Goal: Task Accomplishment & Management: Manage account settings

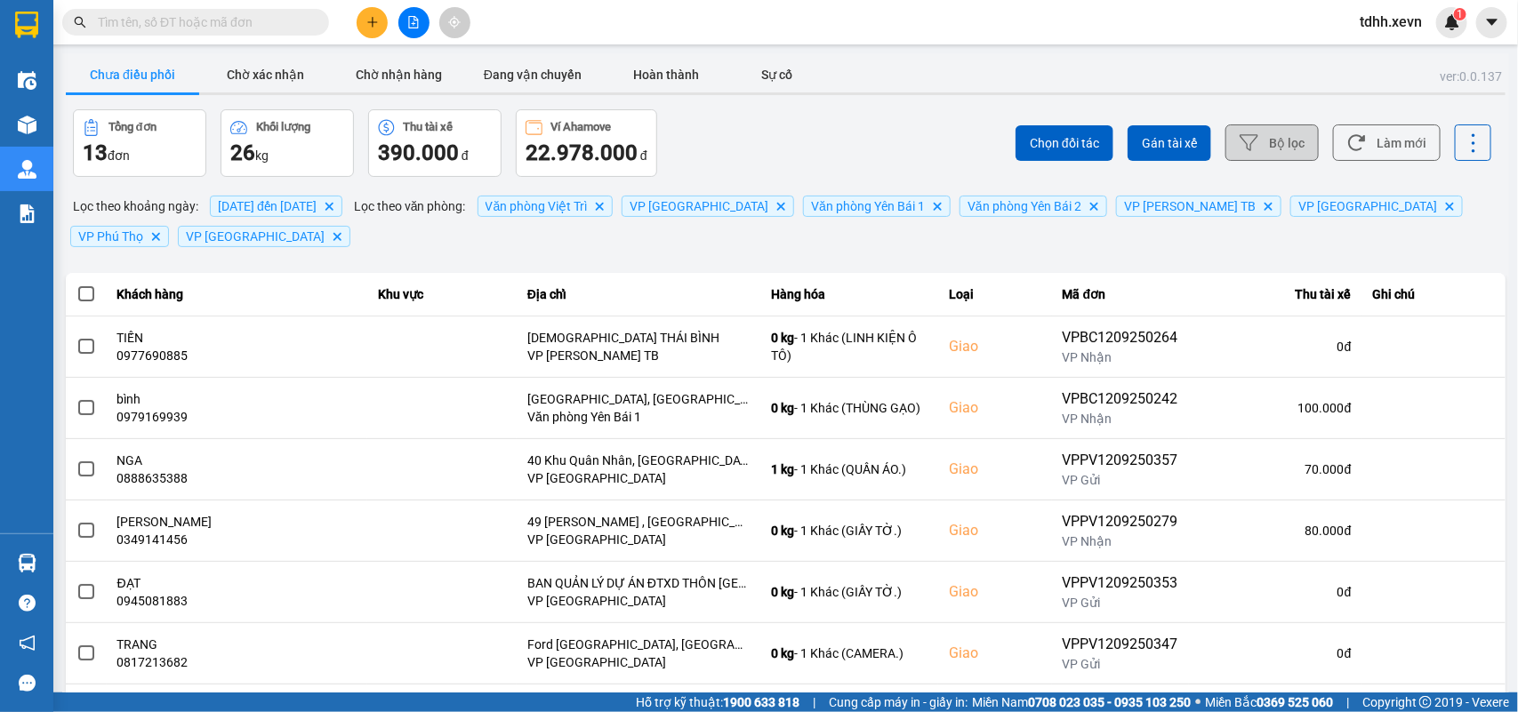
click at [1277, 140] on button "Bộ lọc" at bounding box center [1271, 142] width 93 height 36
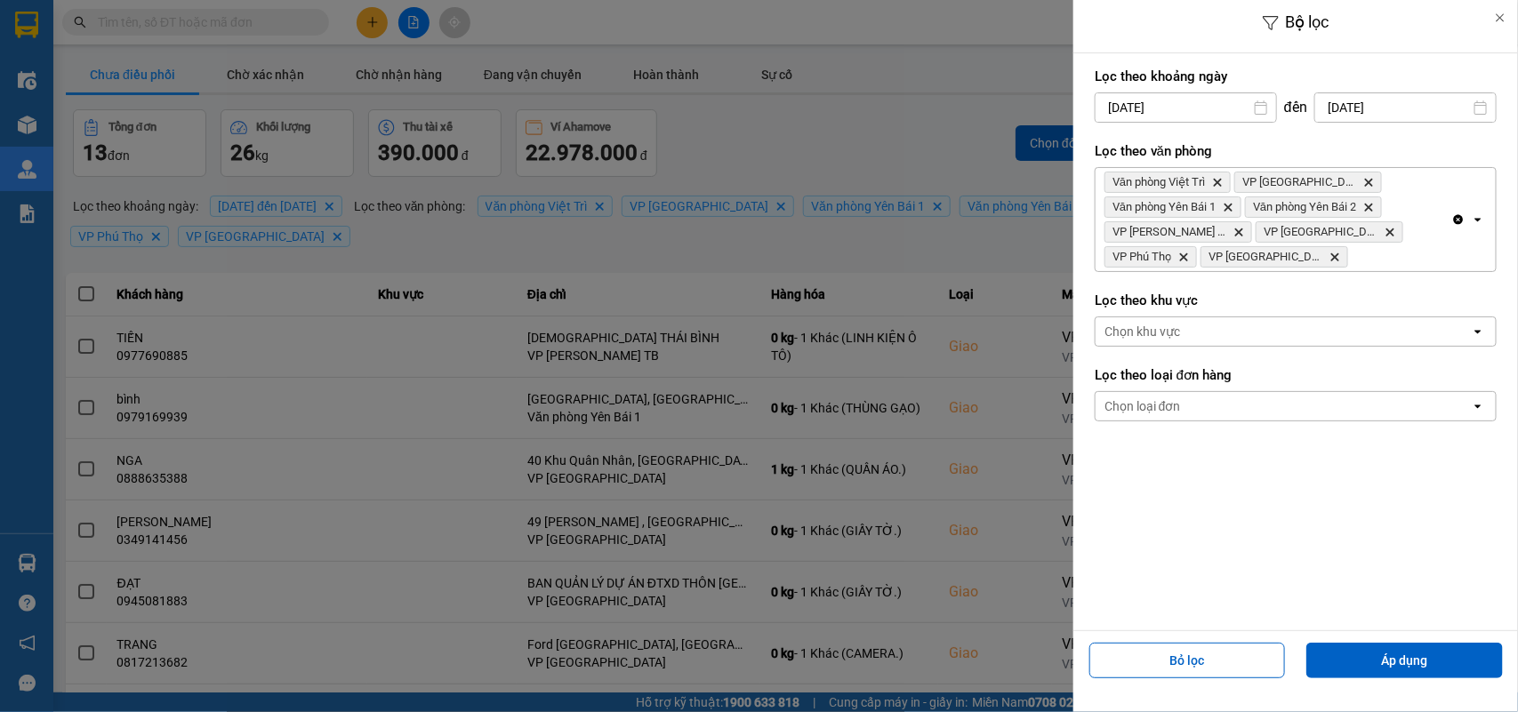
click at [1388, 102] on input "[DATE]" at bounding box center [1405, 107] width 180 height 28
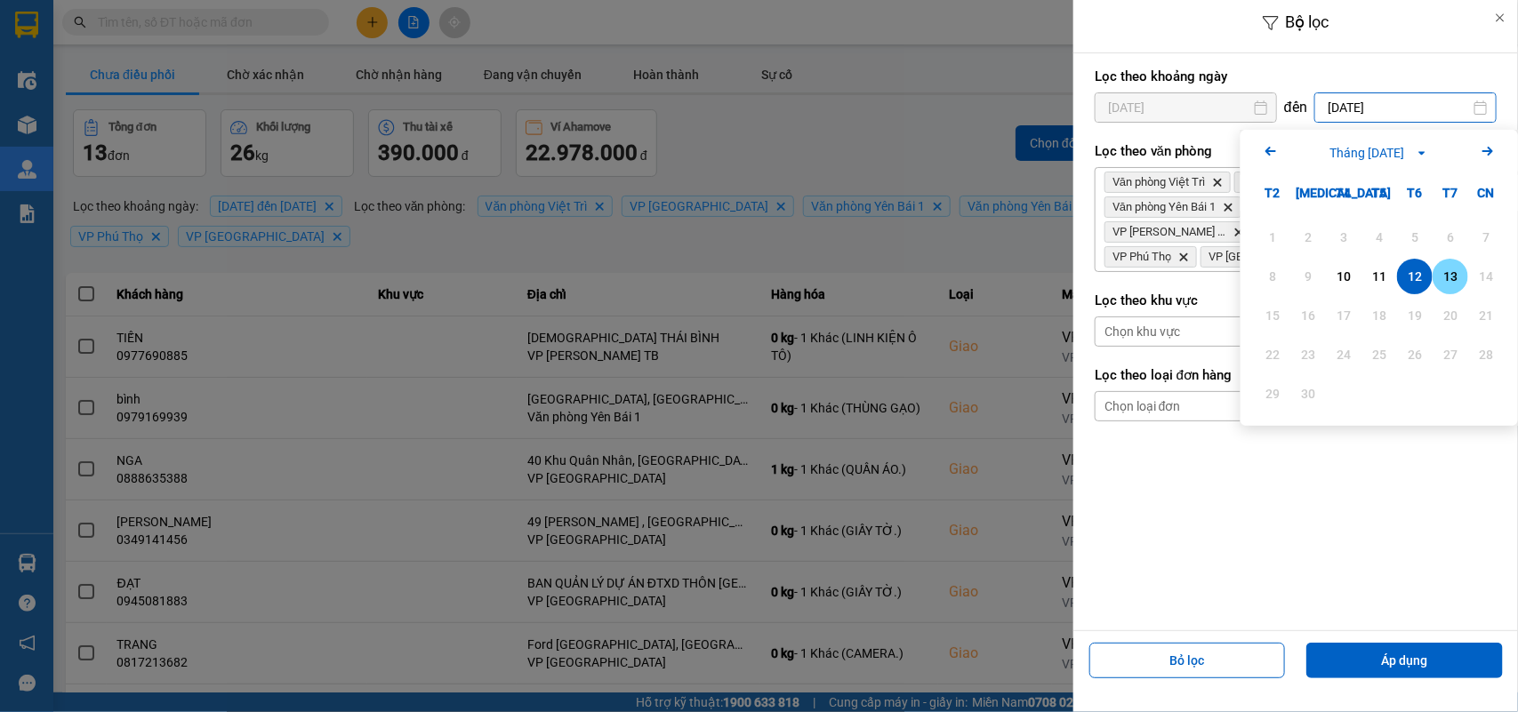
click at [1443, 272] on div "13" at bounding box center [1450, 276] width 25 height 21
type input "[DATE]"
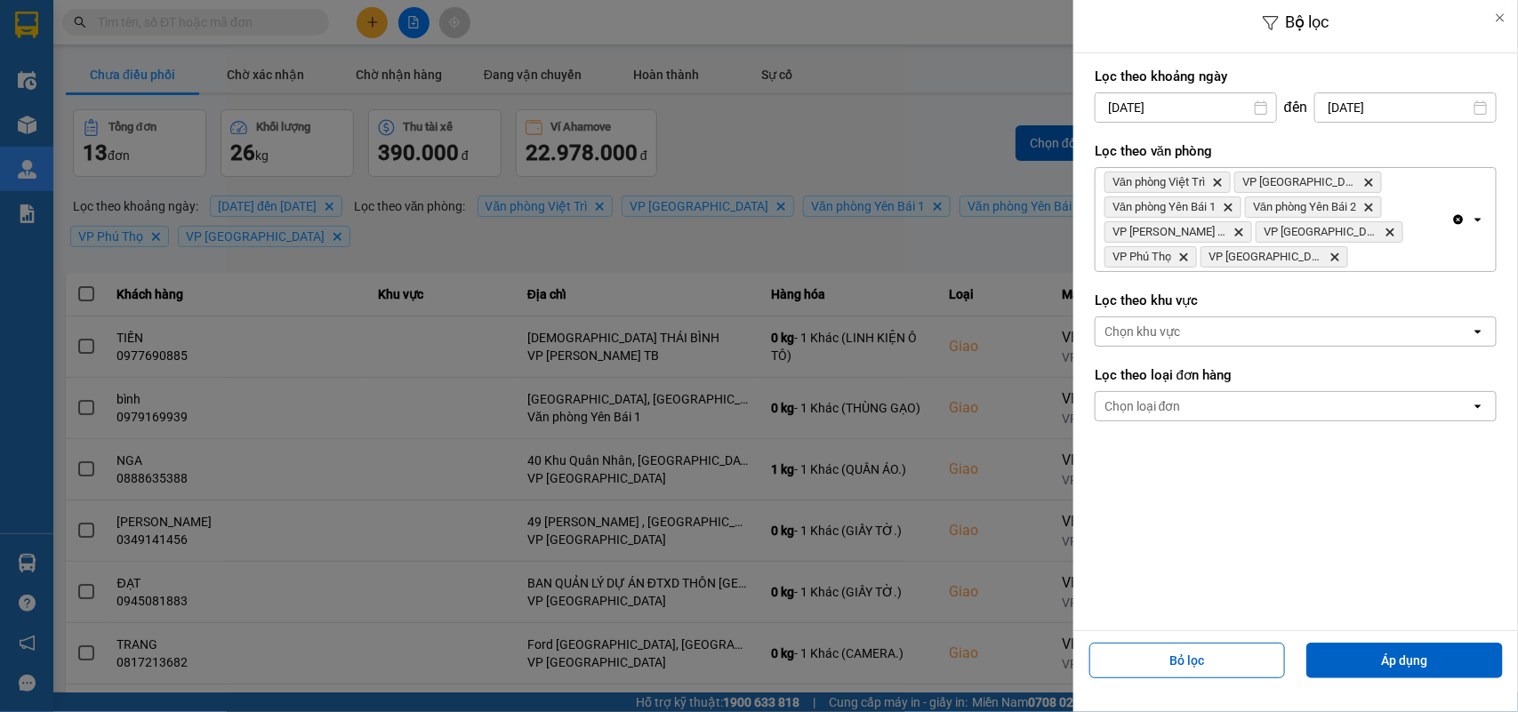
click at [1229, 108] on input "10/09/2025" at bounding box center [1185, 107] width 180 height 28
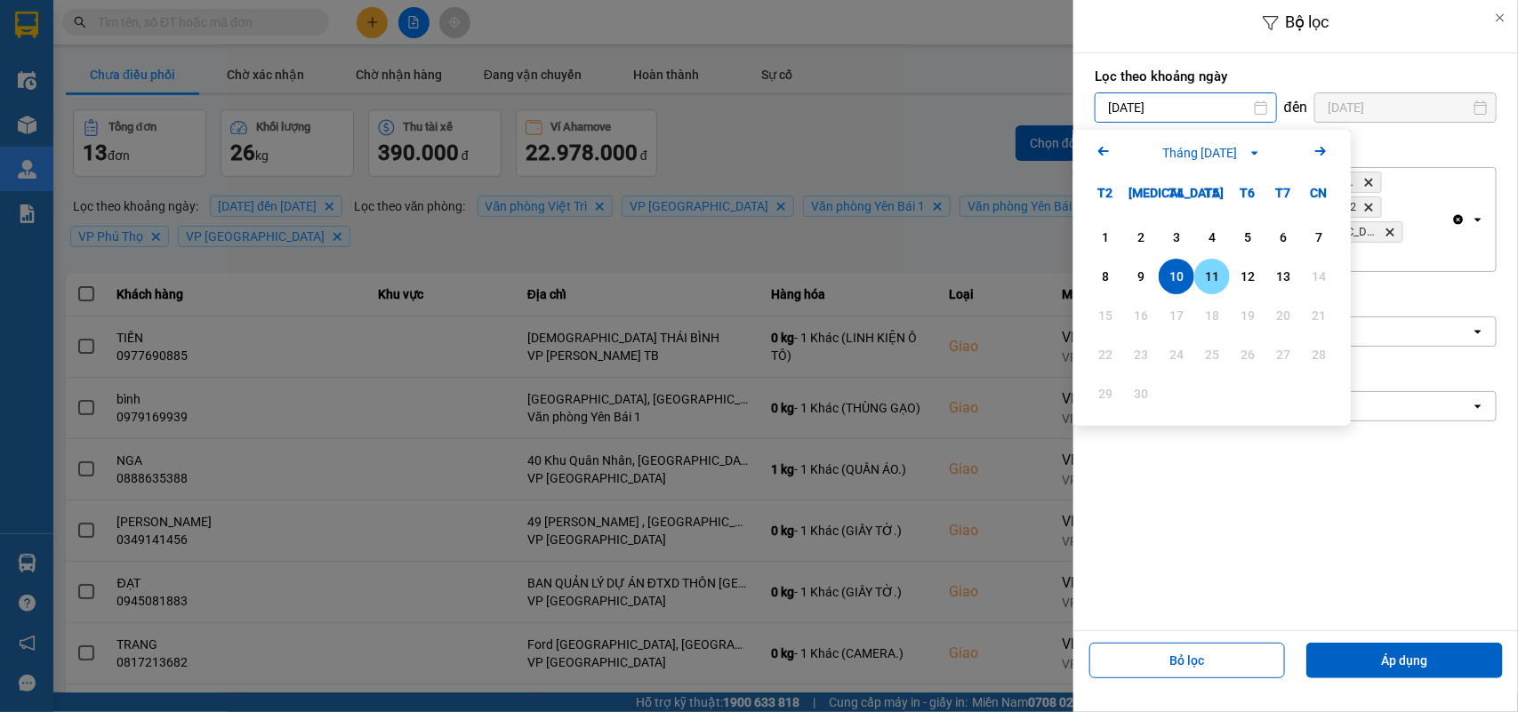
click at [1205, 282] on div "11" at bounding box center [1211, 276] width 25 height 21
type input "11/09/2025"
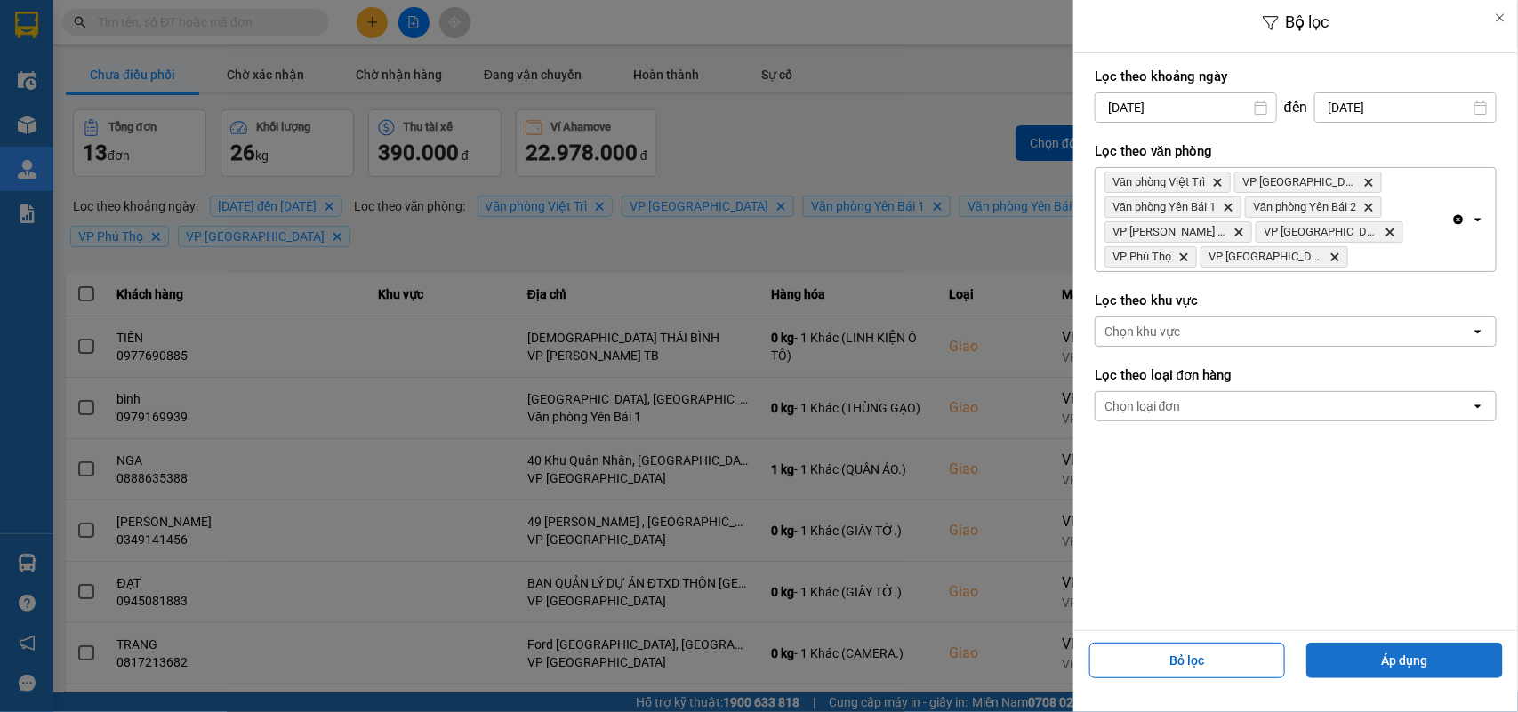
click at [1338, 658] on button "Áp dụng" at bounding box center [1404, 661] width 196 height 36
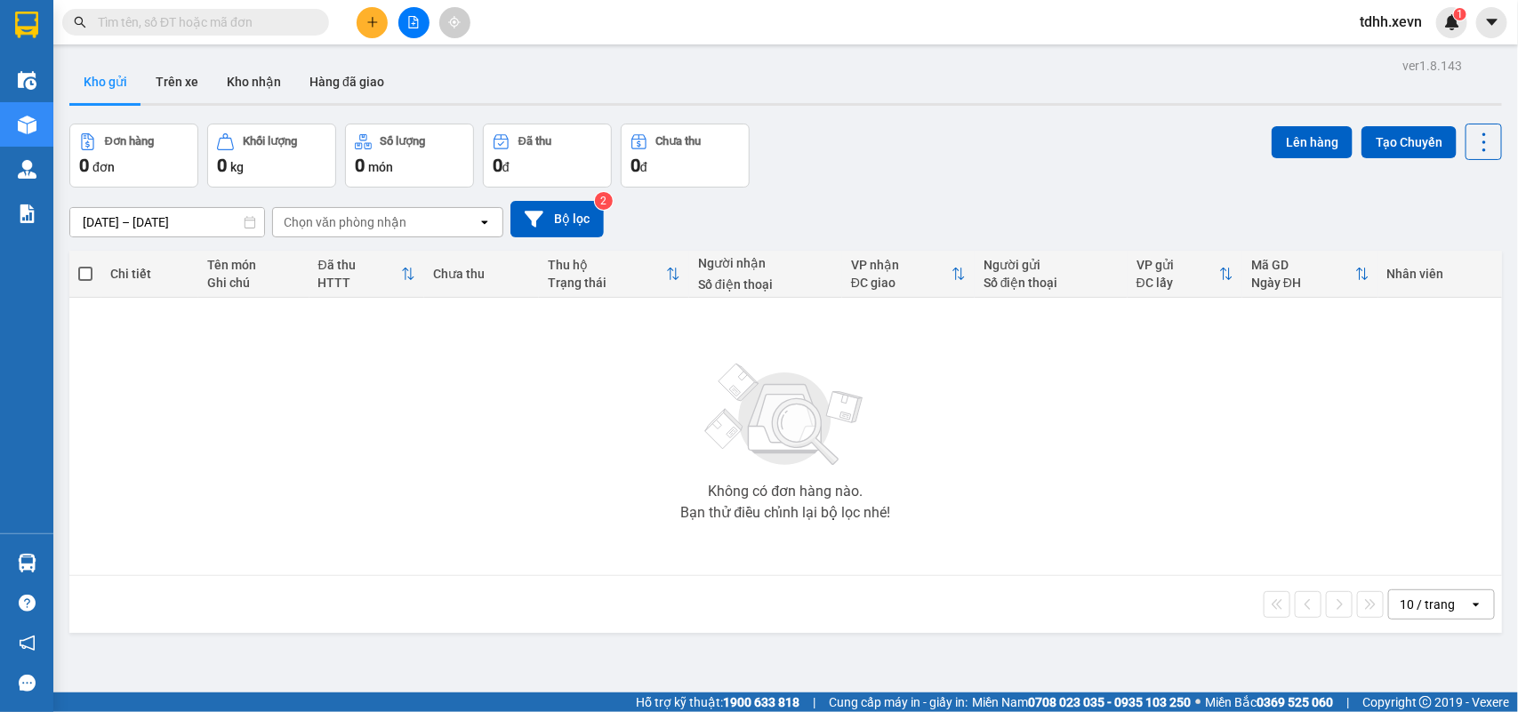
click at [142, 18] on input "text" at bounding box center [203, 22] width 210 height 20
paste input "0373788074"
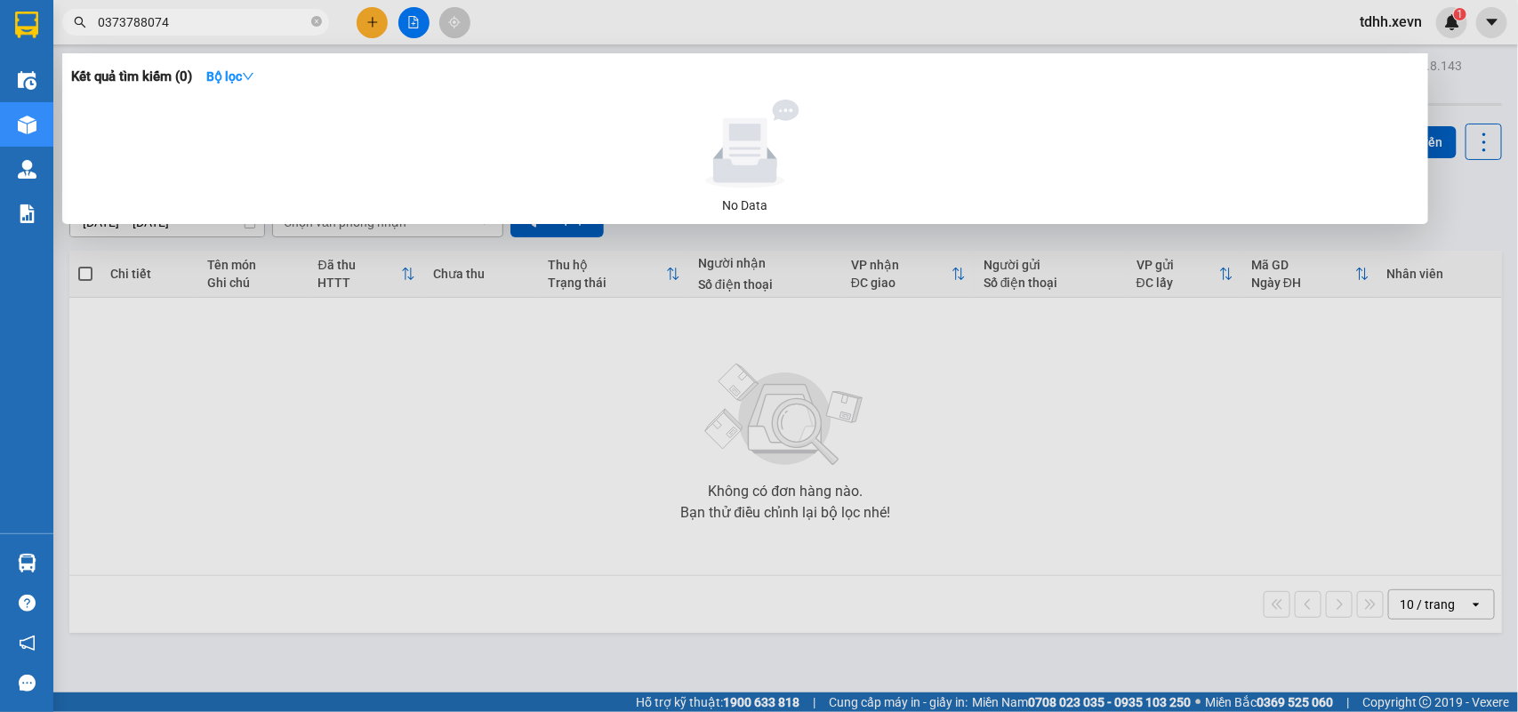
drag, startPoint x: 172, startPoint y: 20, endPoint x: 32, endPoint y: 64, distance: 146.2
click at [32, 64] on section "Kết quả tìm kiếm ( 0 ) Bộ lọc No Data 0373788074 tdhh.xevn 1 Điều hành xe Kho h…" at bounding box center [759, 356] width 1518 height 712
click at [149, 29] on input "0373788074" at bounding box center [203, 22] width 210 height 20
drag, startPoint x: 176, startPoint y: 19, endPoint x: 69, endPoint y: 46, distance: 110.2
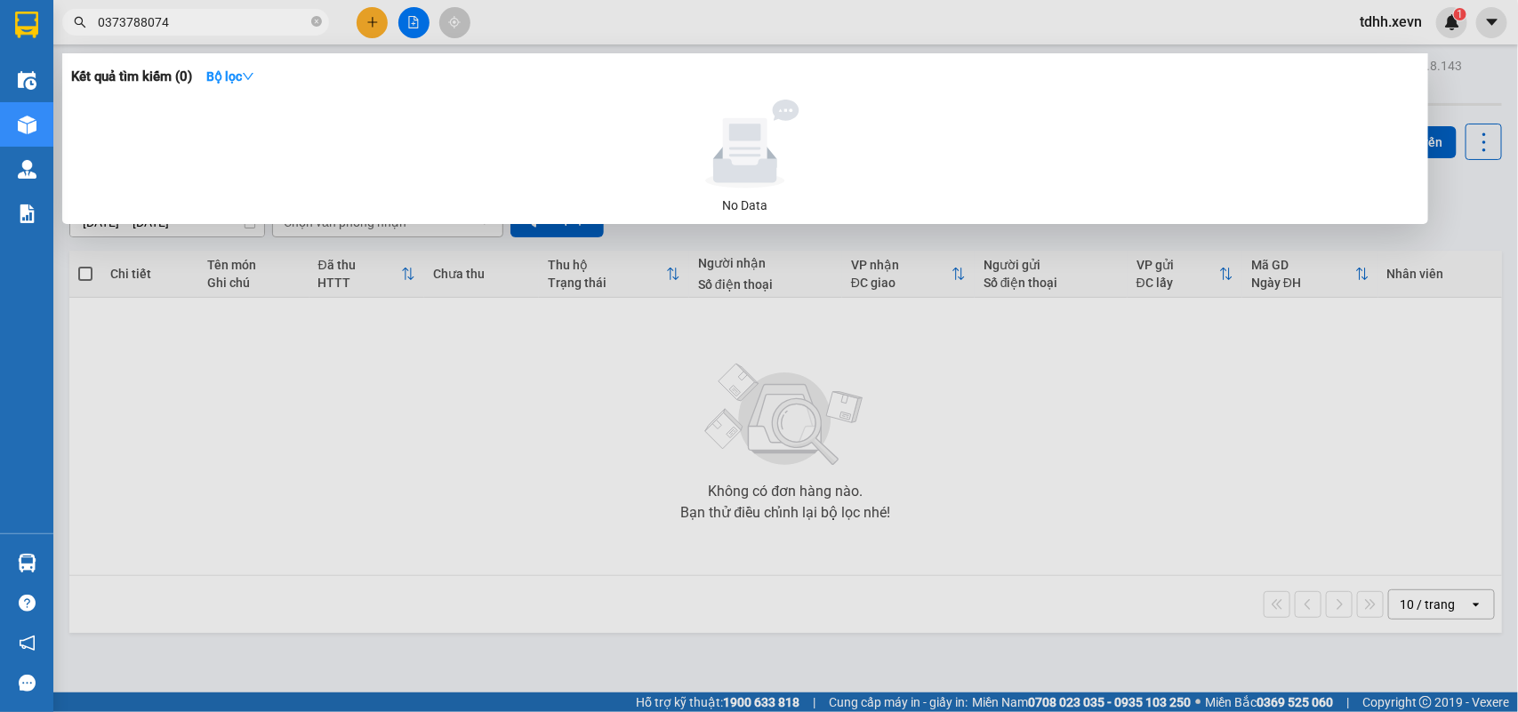
click at [71, 38] on div "Kết quả tìm kiếm ( 0 ) Bộ lọc No Data 0373788074" at bounding box center [173, 22] width 347 height 31
paste input "979698308"
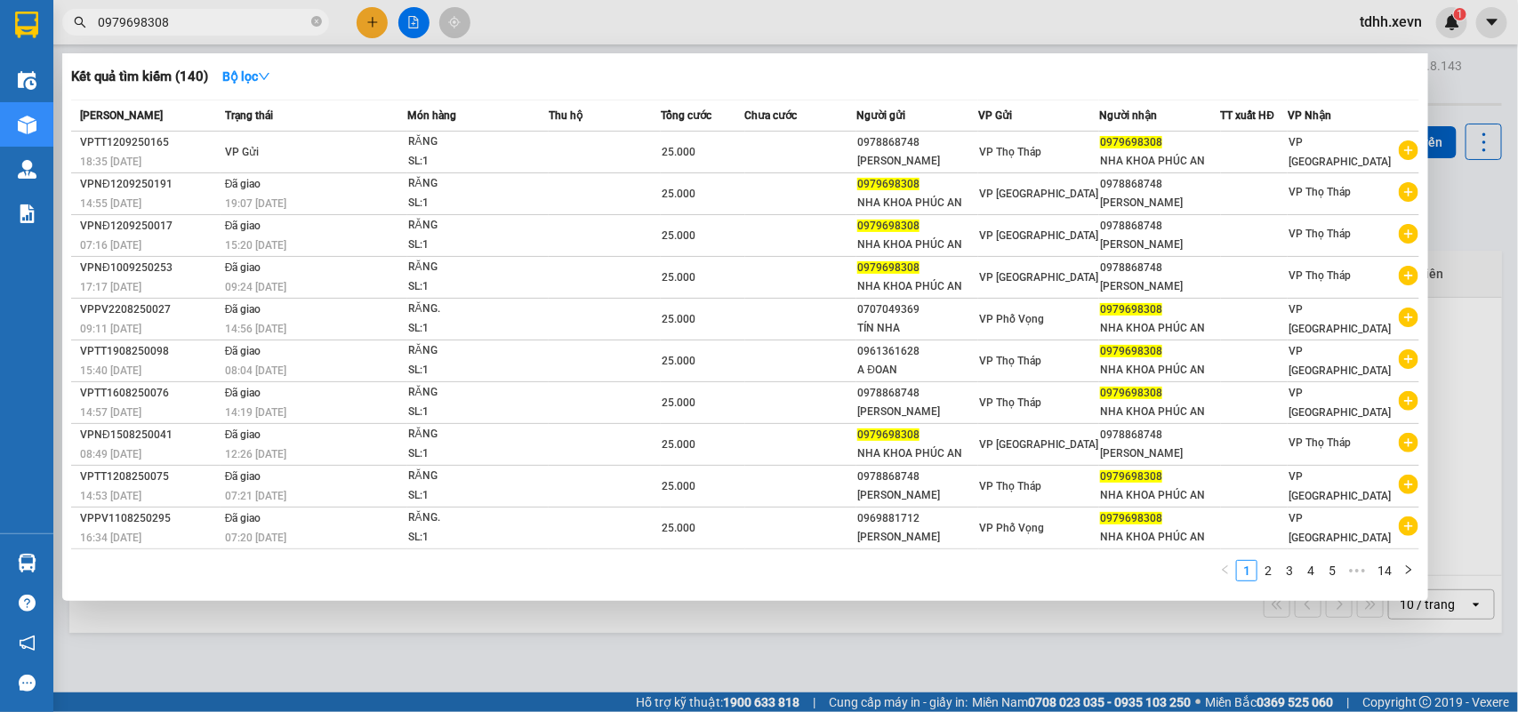
drag, startPoint x: 173, startPoint y: 20, endPoint x: 59, endPoint y: 54, distance: 119.6
click at [62, 38] on div "Kết quả tìm kiếm ( 140 ) Bộ lọc Mã ĐH Trạng thái Món hàng Thu hộ Tổng cước Chưa…" at bounding box center [173, 22] width 347 height 31
paste input "394570375"
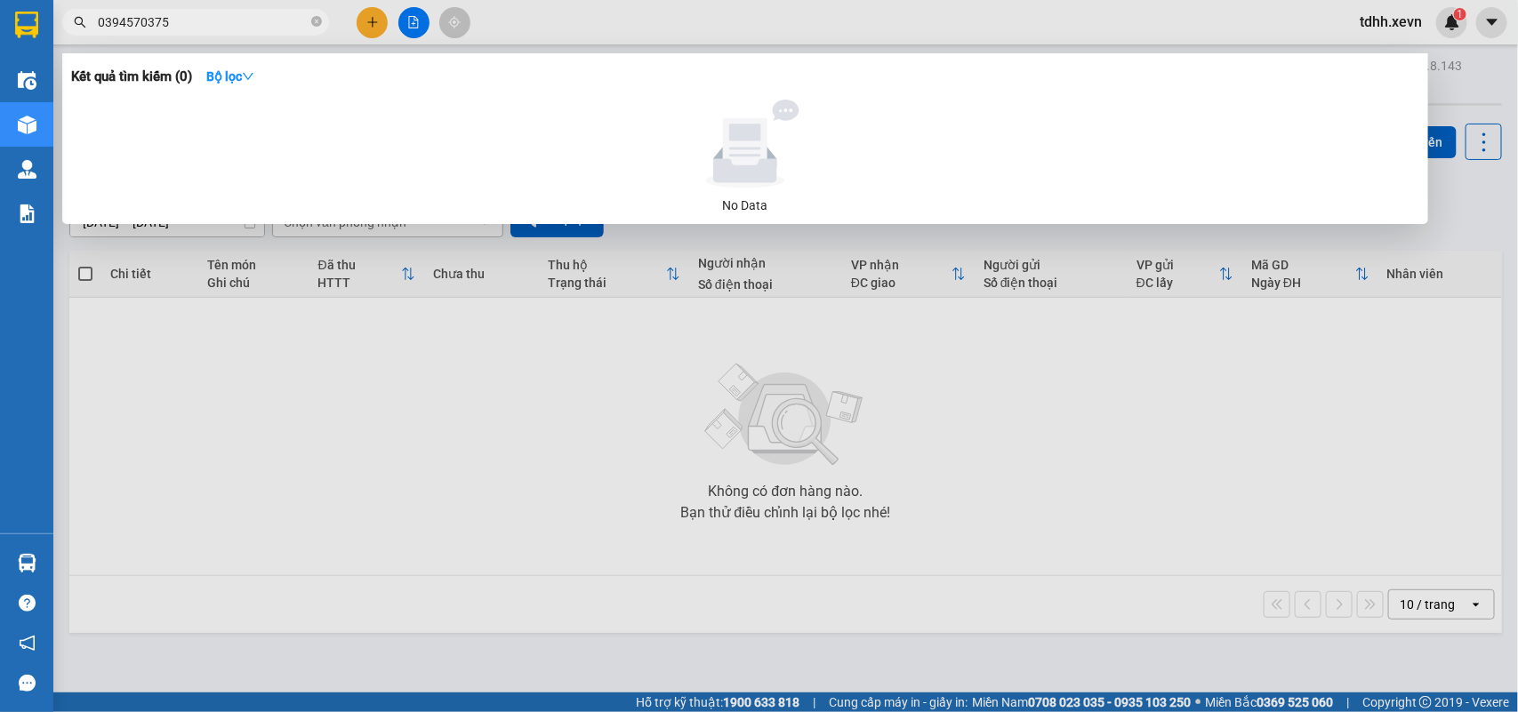
drag, startPoint x: 167, startPoint y: 23, endPoint x: 85, endPoint y: 36, distance: 82.7
click at [85, 36] on div "Kết quả tìm kiếm ( 0 ) Bộ lọc No Data 0394570375" at bounding box center [173, 22] width 347 height 31
paste input "942956354"
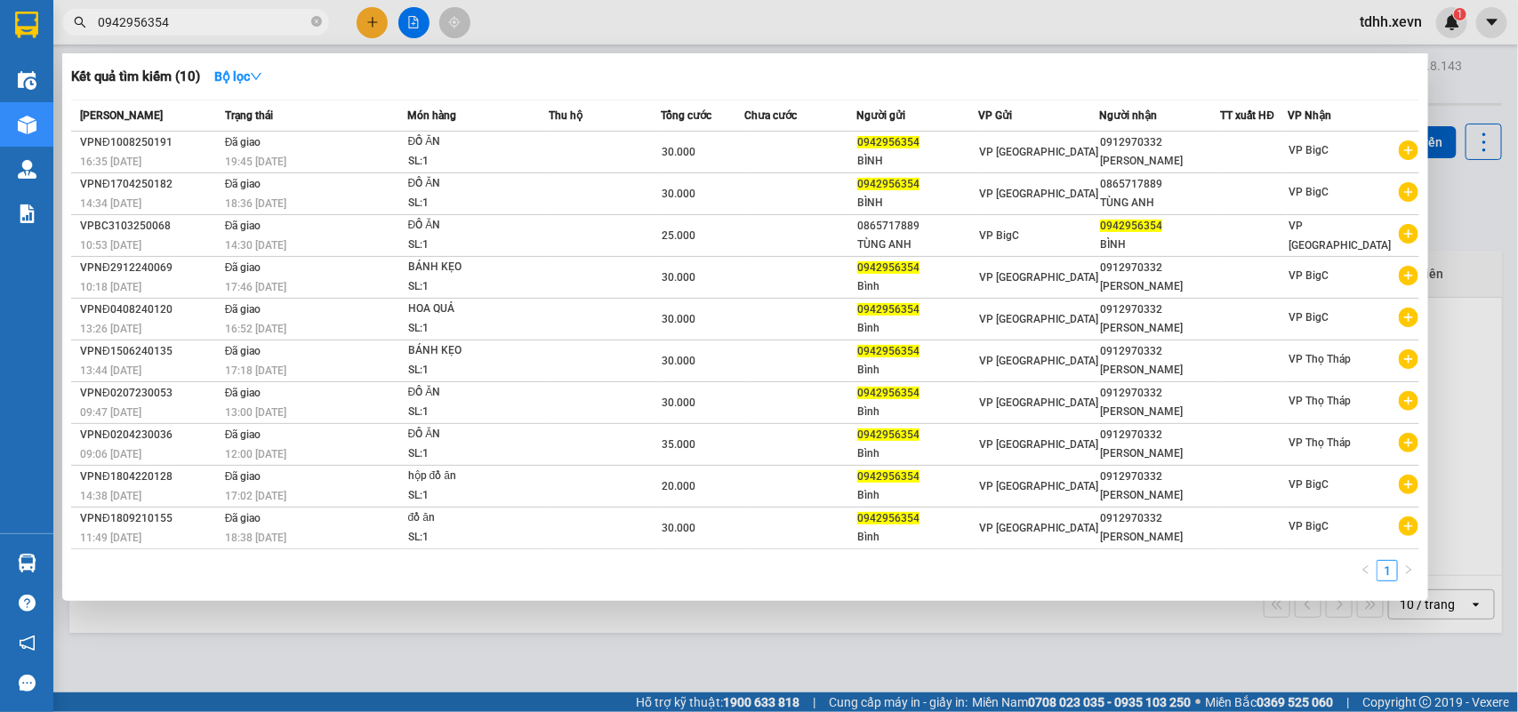
drag, startPoint x: 188, startPoint y: 16, endPoint x: 59, endPoint y: 36, distance: 130.4
click at [59, 36] on div "Kết quả tìm kiếm ( 10 ) Bộ lọc Mã ĐH Trạng thái Món hàng Thu hộ Tổng cước Chưa …" at bounding box center [173, 22] width 347 height 31
paste input "789001988"
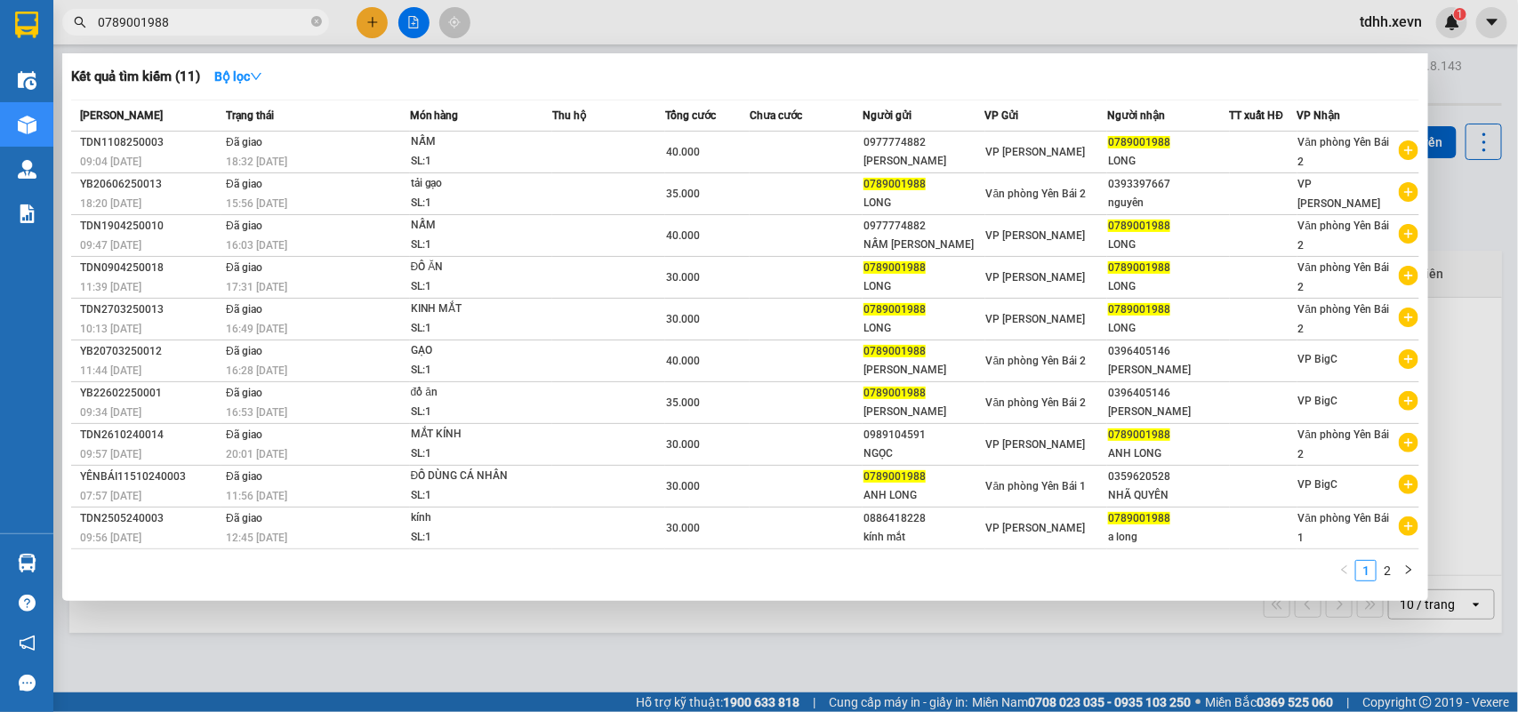
drag, startPoint x: 174, startPoint y: 20, endPoint x: 60, endPoint y: 56, distance: 120.1
click at [60, 38] on div "Kết quả tìm kiếm ( 11 ) Bộ lọc Mã ĐH Trạng thái Món hàng Thu hộ Tổng cước Chưa …" at bounding box center [173, 22] width 347 height 31
paste input "9844768"
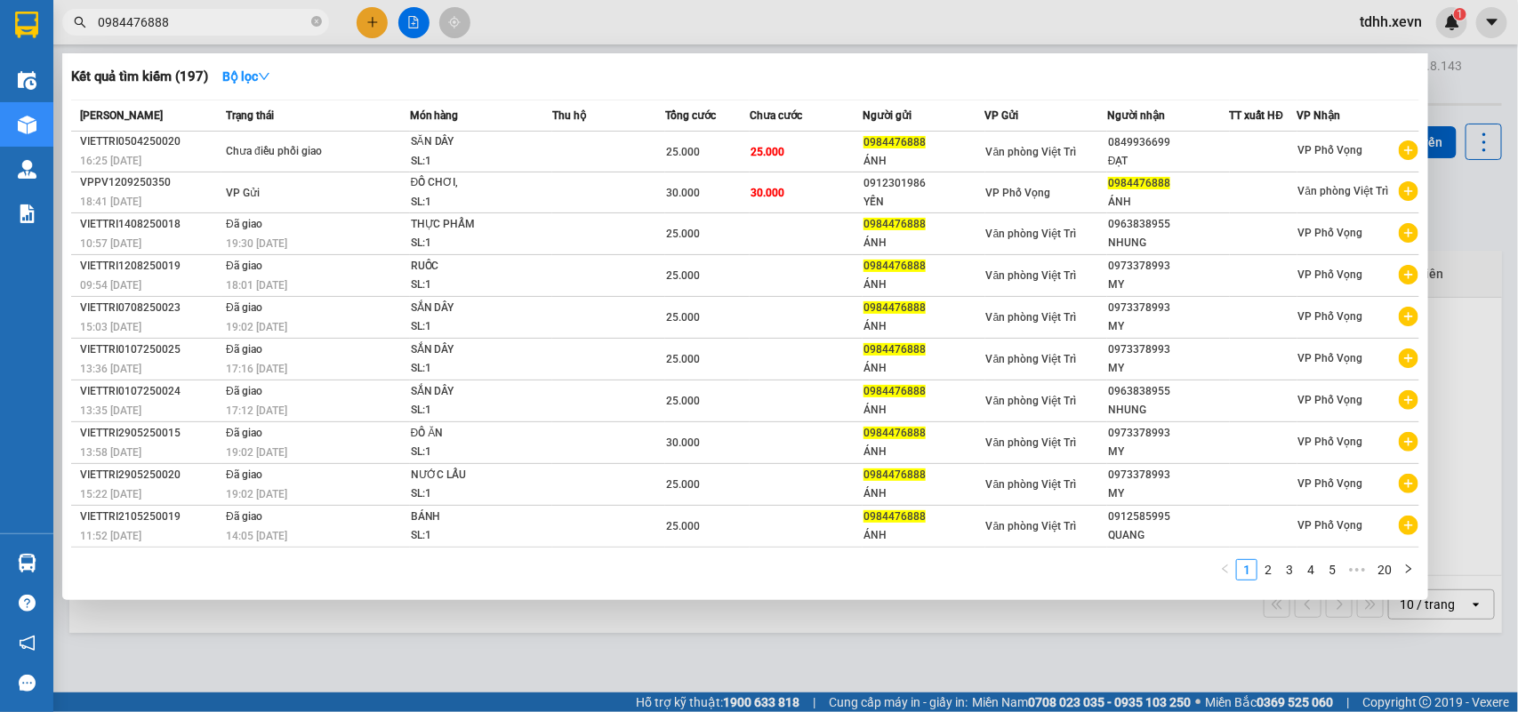
drag, startPoint x: 179, startPoint y: 20, endPoint x: 65, endPoint y: 55, distance: 119.0
click at [67, 38] on div "Kết quả tìm kiếm ( 197 ) Bộ lọc Mã ĐH Trạng thái Món hàng Thu hộ Tổng cước Chưa…" at bounding box center [173, 22] width 347 height 31
paste input "833944999"
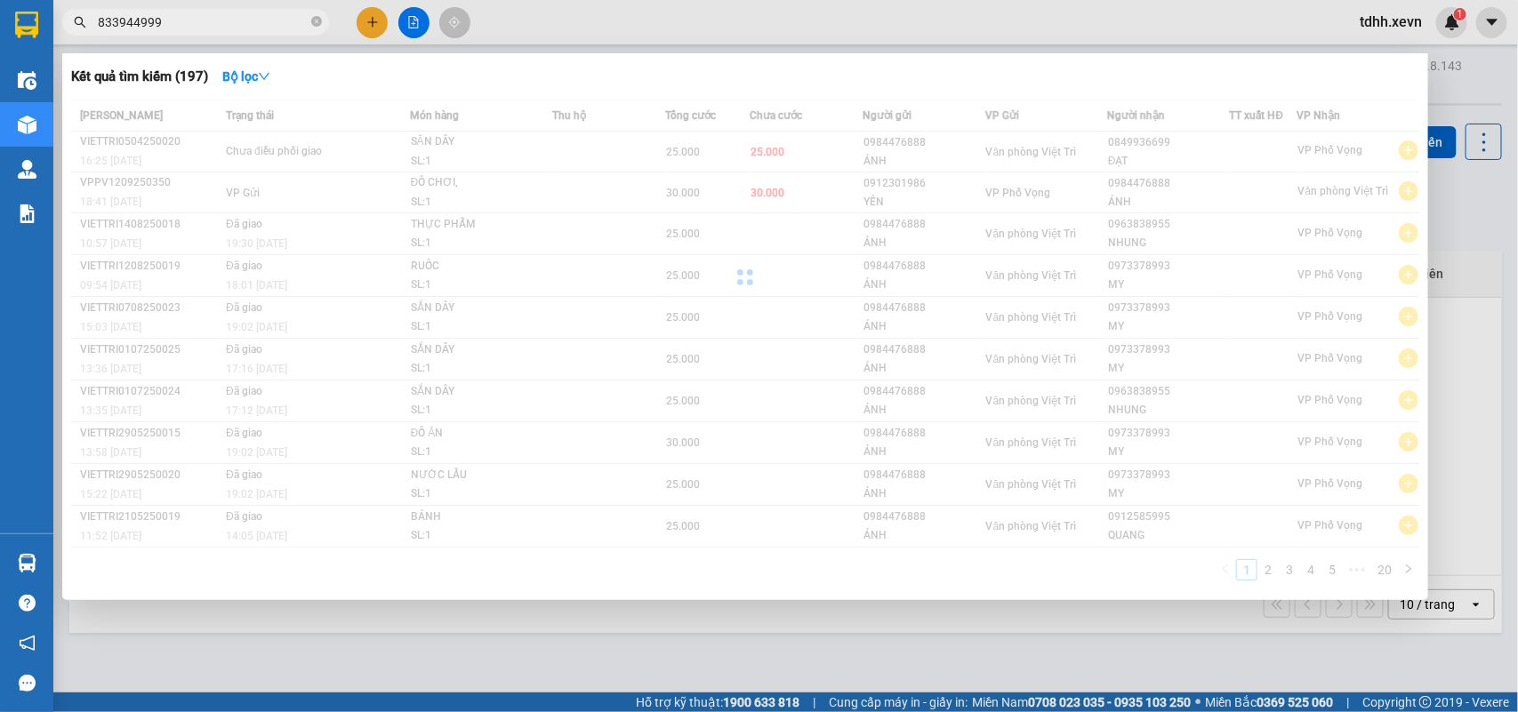
click at [102, 22] on input "833944999" at bounding box center [203, 22] width 210 height 20
click at [98, 25] on input "833944999" at bounding box center [203, 22] width 210 height 20
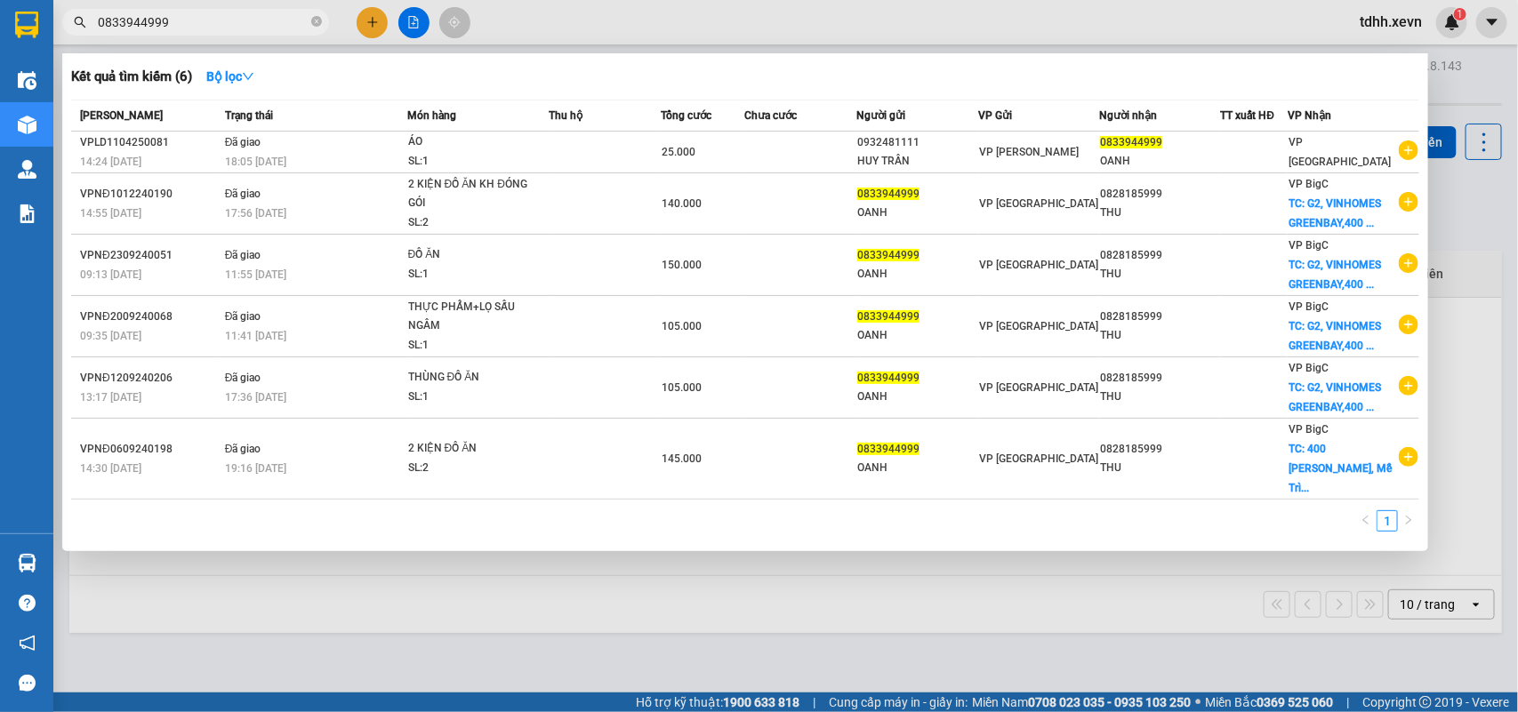
click at [166, 15] on input "0833944999" at bounding box center [203, 22] width 210 height 20
drag, startPoint x: 166, startPoint y: 15, endPoint x: 82, endPoint y: 12, distance: 84.5
click at [82, 12] on span "0833944999" at bounding box center [195, 22] width 267 height 27
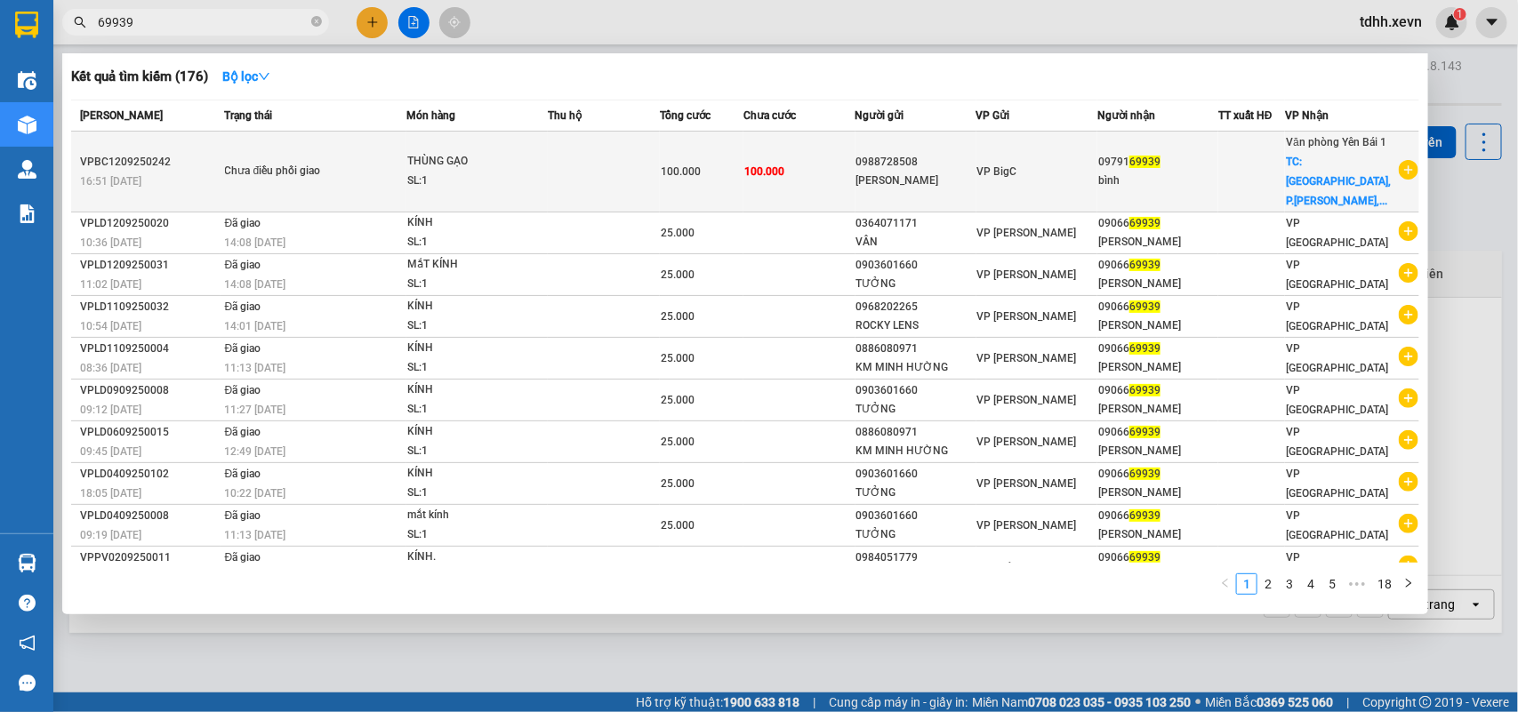
type input "69939"
click at [1213, 153] on div "09791 69939" at bounding box center [1157, 162] width 119 height 19
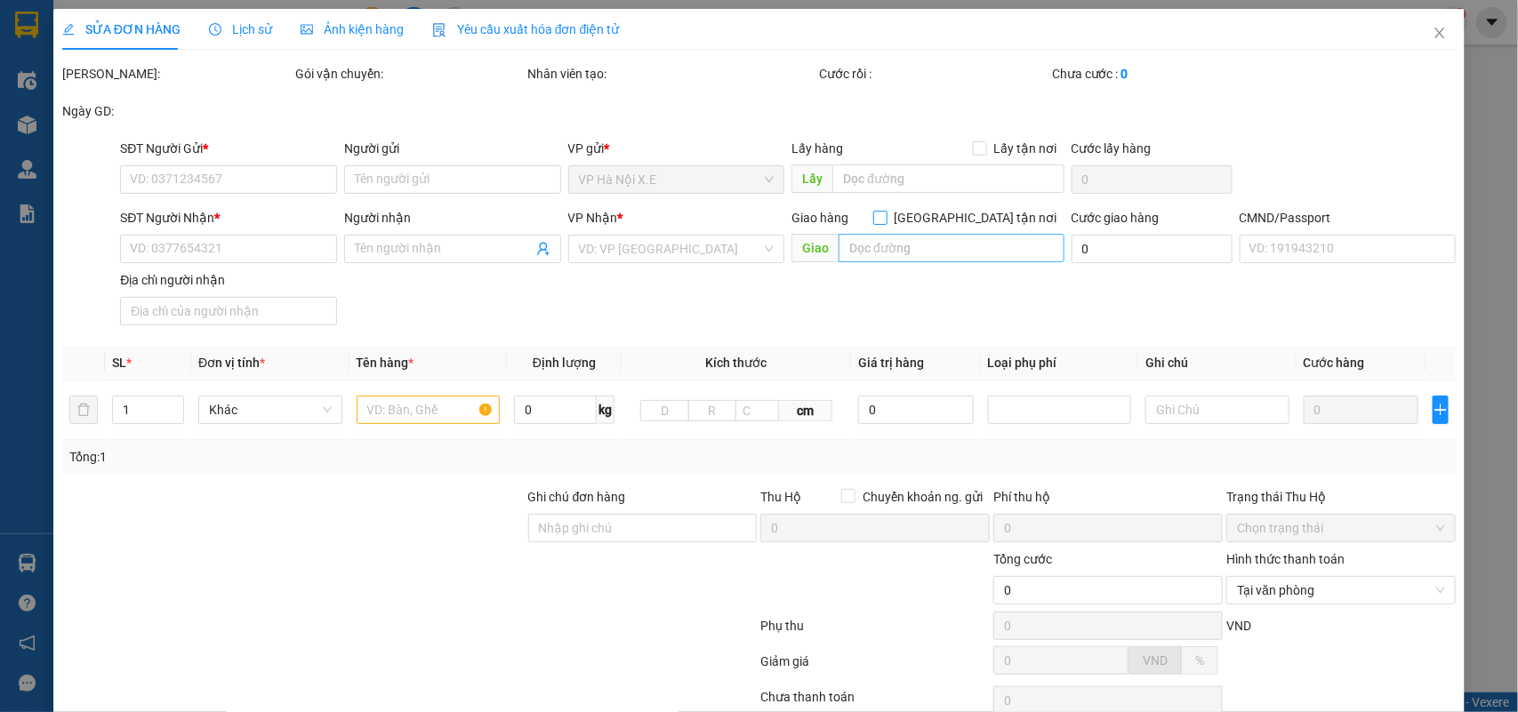
click at [885, 215] on input "[GEOGRAPHIC_DATA] tận nơi" at bounding box center [879, 217] width 12 height 12
checkbox input "false"
type input "0988728508"
type input "Tuấn Anh"
type input "0979169939"
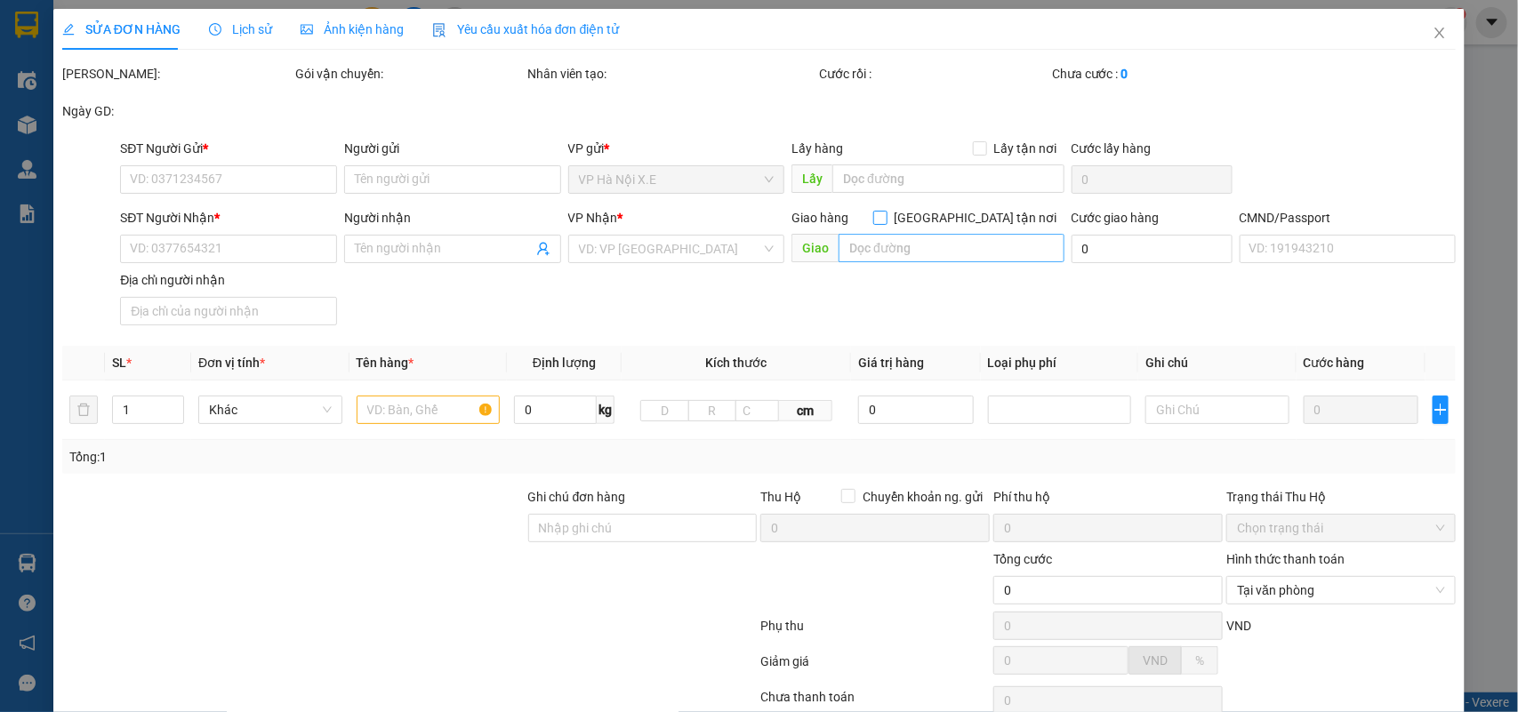
type input "bình"
type input "1102 Yên Ninh, P.Minh Tân, Yên Bái, Việt Nam"
type input "015094000637 TRẦN THANH BÌNH"
type input "100.000"
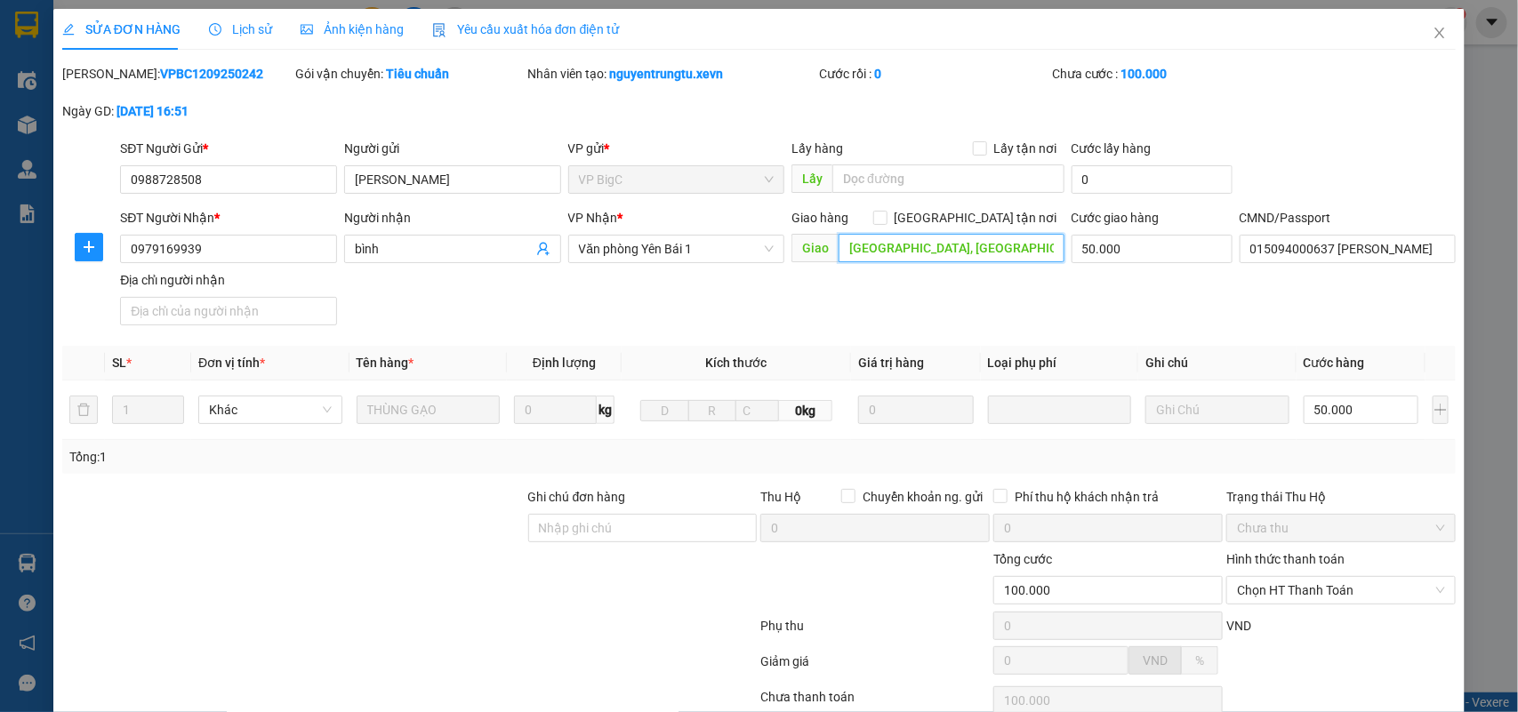
click at [957, 242] on input "1102 Yên Ninh, P.Minh Tân, Yên Bái, Việt Nam" at bounding box center [951, 248] width 226 height 28
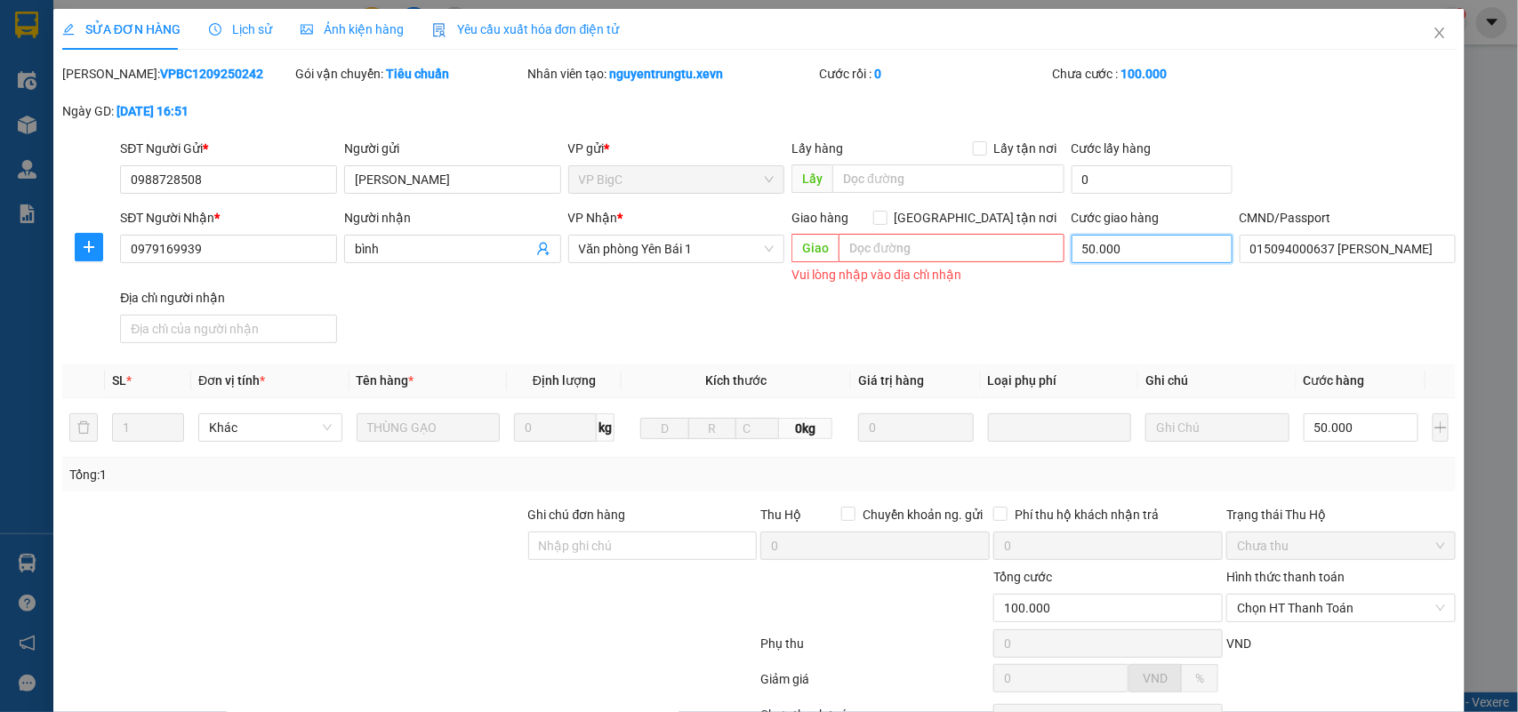
click at [1117, 246] on input "50.000" at bounding box center [1151, 249] width 161 height 28
type input "50.000"
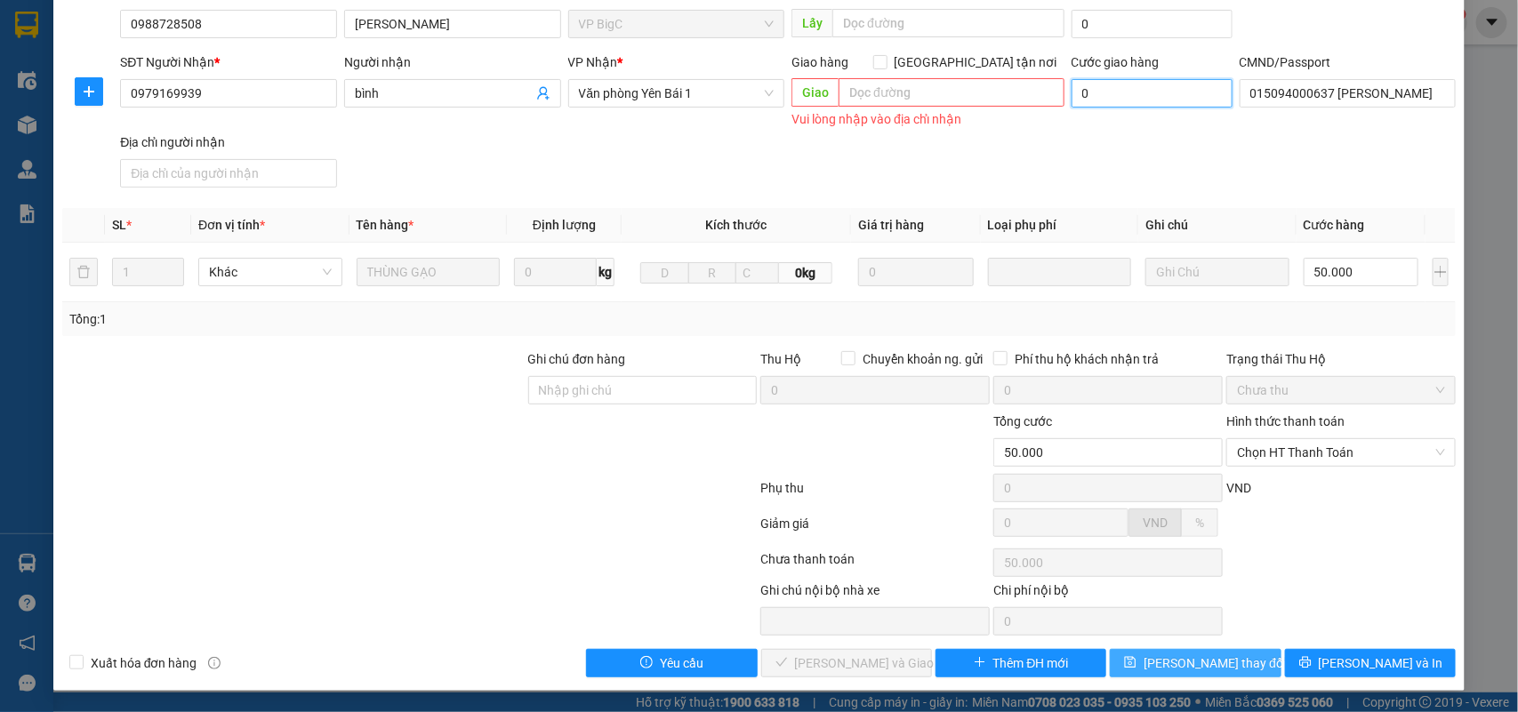
type input "0"
drag, startPoint x: 1156, startPoint y: 660, endPoint x: 1148, endPoint y: 641, distance: 20.3
click at [1156, 662] on button "[PERSON_NAME] thay đổi" at bounding box center [1194, 663] width 171 height 28
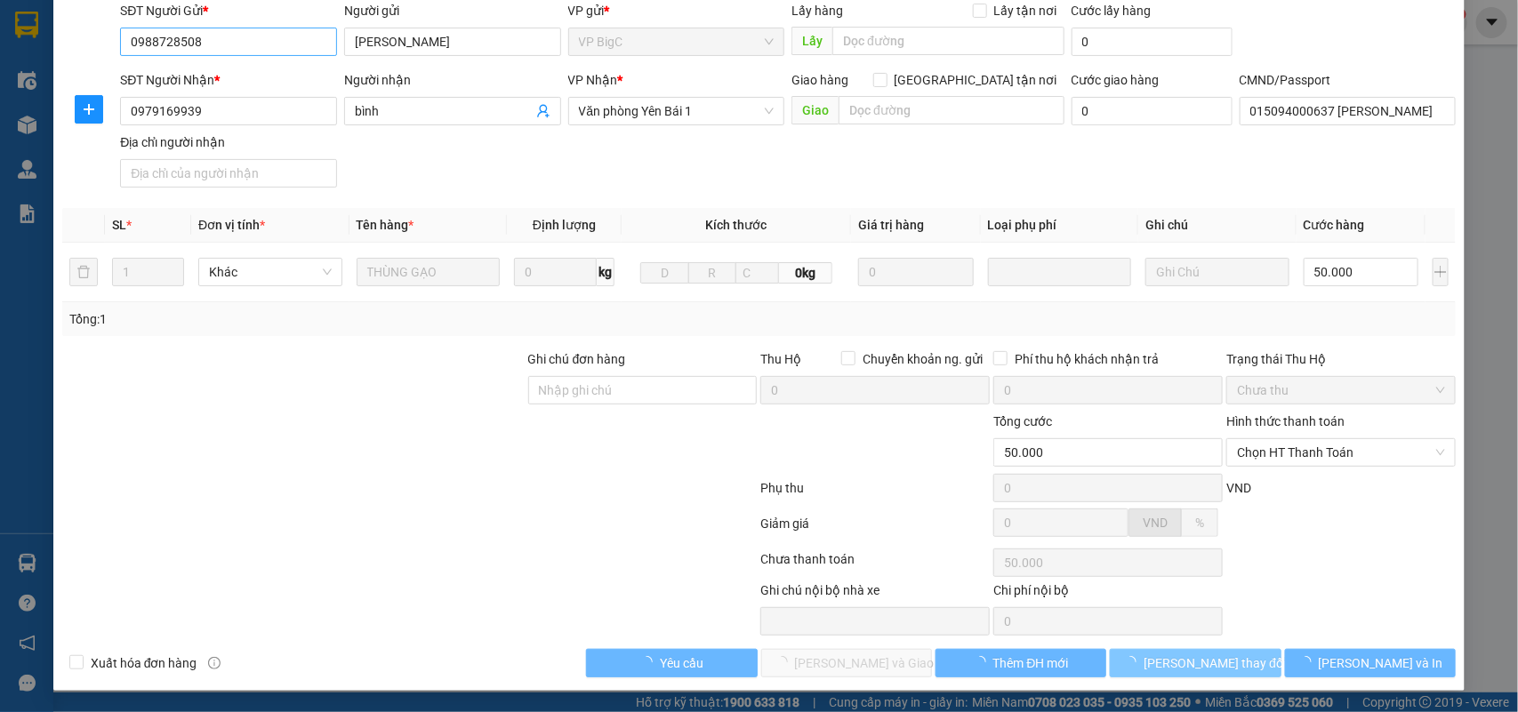
scroll to position [140, 0]
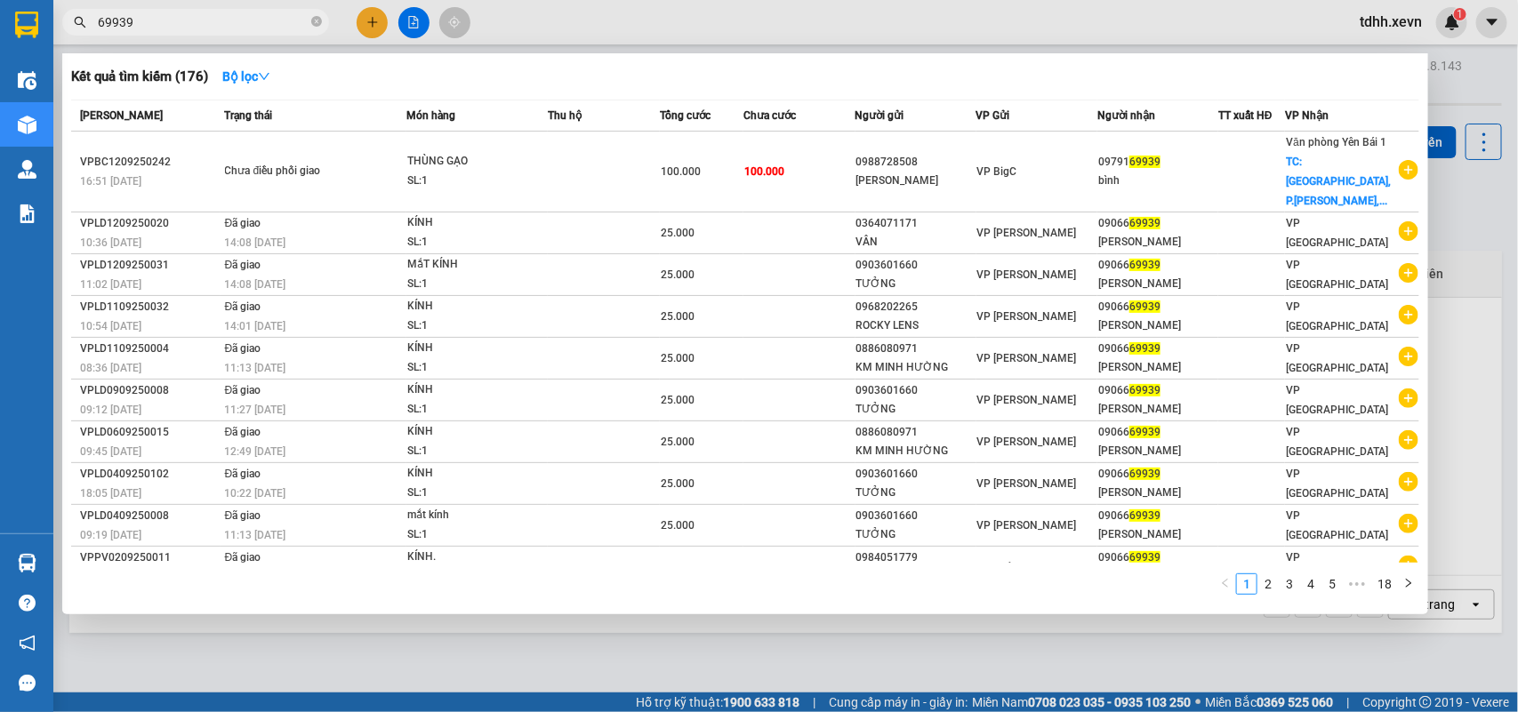
drag, startPoint x: 98, startPoint y: 36, endPoint x: 33, endPoint y: 59, distance: 68.6
click at [33, 59] on section "Kết quả tìm kiếm ( 176 ) Bộ lọc Mã ĐH Trạng thái Món hàng Thu hộ Tổng cước Chưa…" at bounding box center [759, 356] width 1518 height 712
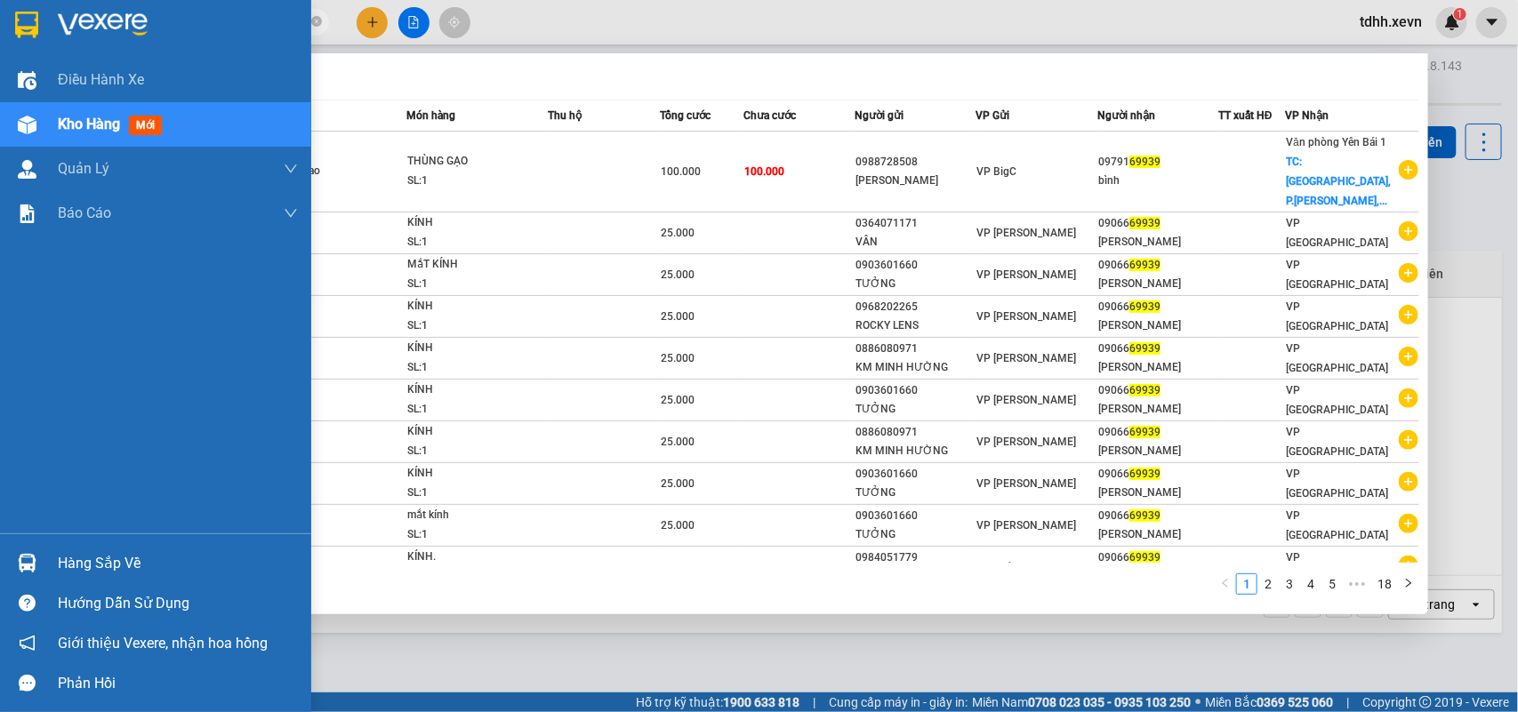
paste input "058508717"
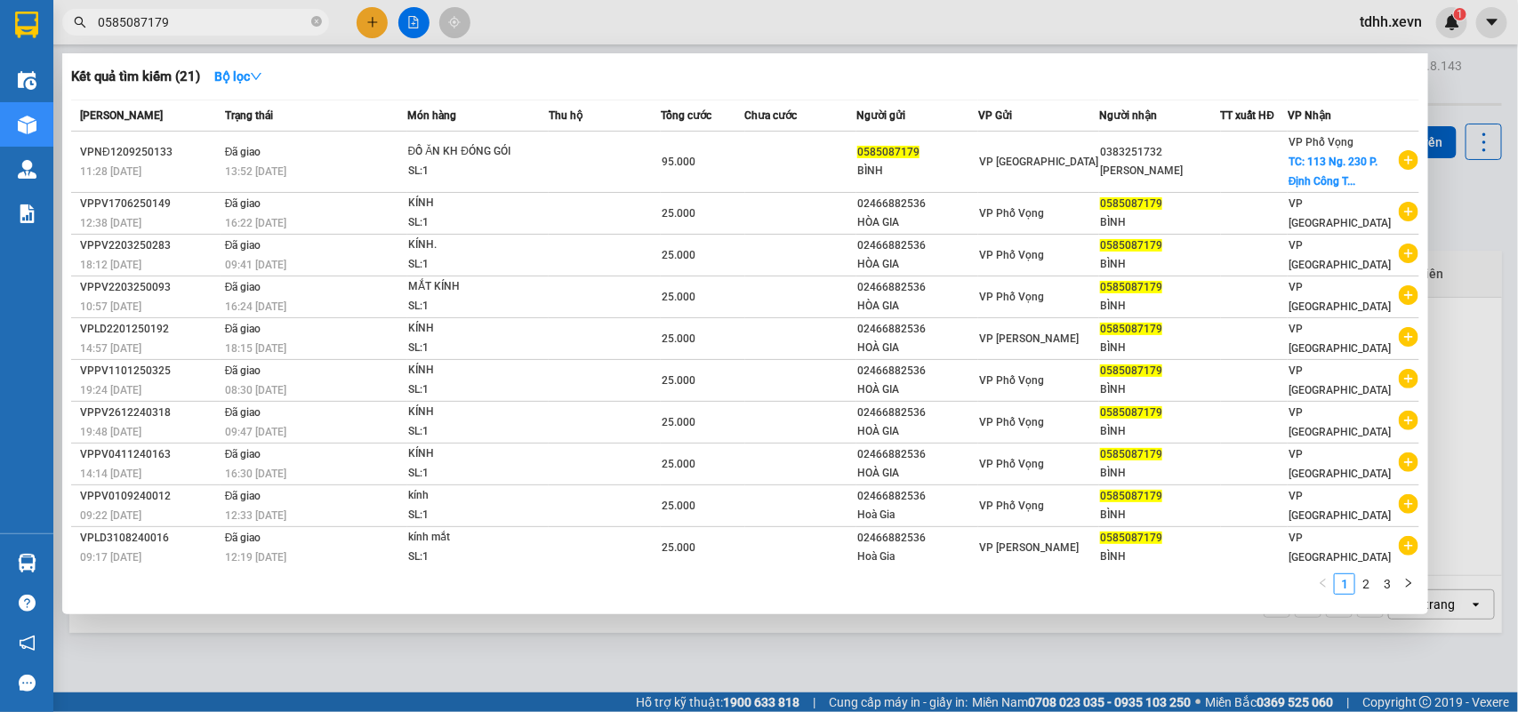
drag, startPoint x: 171, startPoint y: 13, endPoint x: 55, endPoint y: 49, distance: 120.9
click at [55, 38] on div "Kết quả tìm kiếm ( 21 ) Bộ lọc Mã ĐH Trạng thái Món hàng Thu hộ Tổng cước Chưa …" at bounding box center [173, 22] width 347 height 31
click at [151, 28] on input "0585087179" at bounding box center [203, 22] width 210 height 20
paste input "968559511"
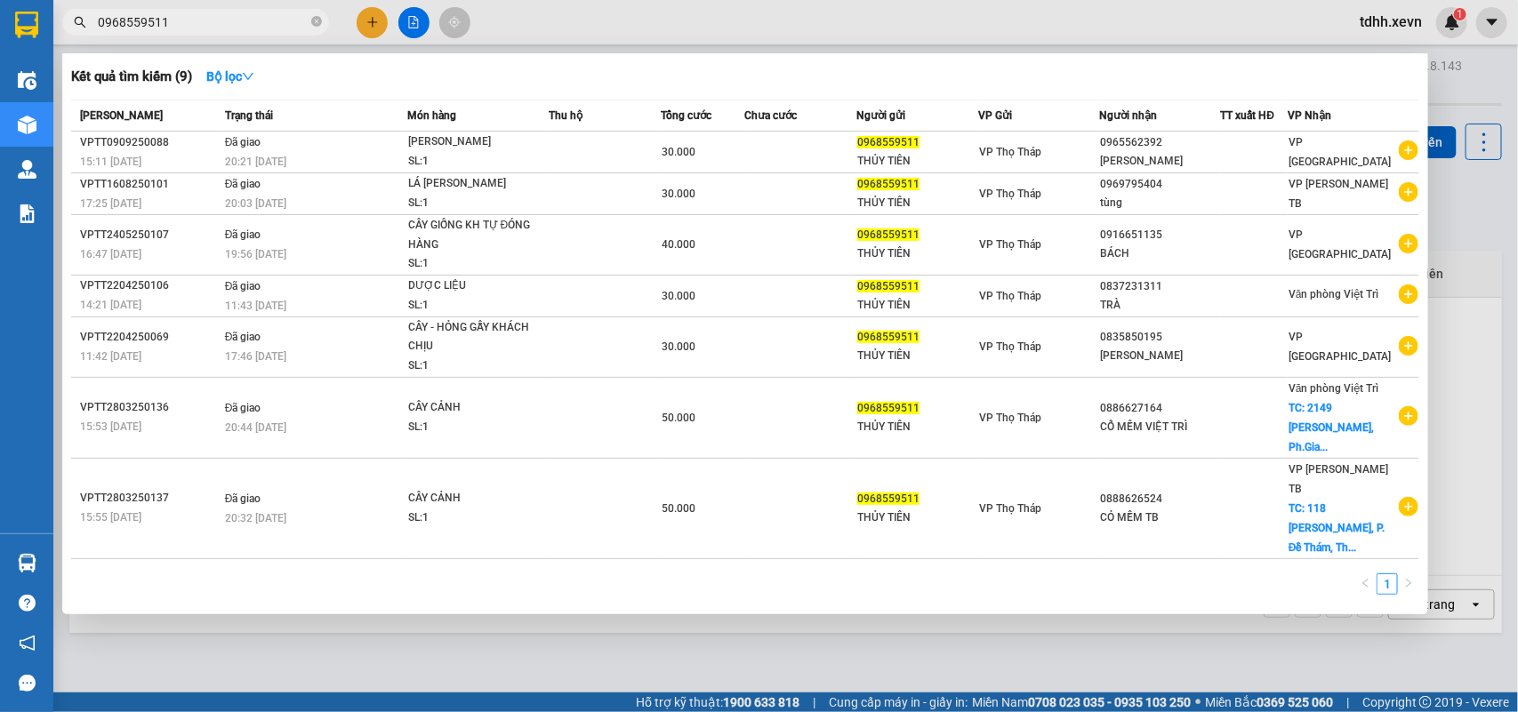
drag, startPoint x: 178, startPoint y: 28, endPoint x: 73, endPoint y: 54, distance: 108.2
click at [73, 38] on div "Kết quả tìm kiếm ( 9 ) Bộ lọc Mã ĐH Trạng thái Món hàng Thu hộ Tổng cước Chưa c…" at bounding box center [173, 22] width 347 height 31
click at [151, 20] on input "0968559511" at bounding box center [203, 22] width 210 height 20
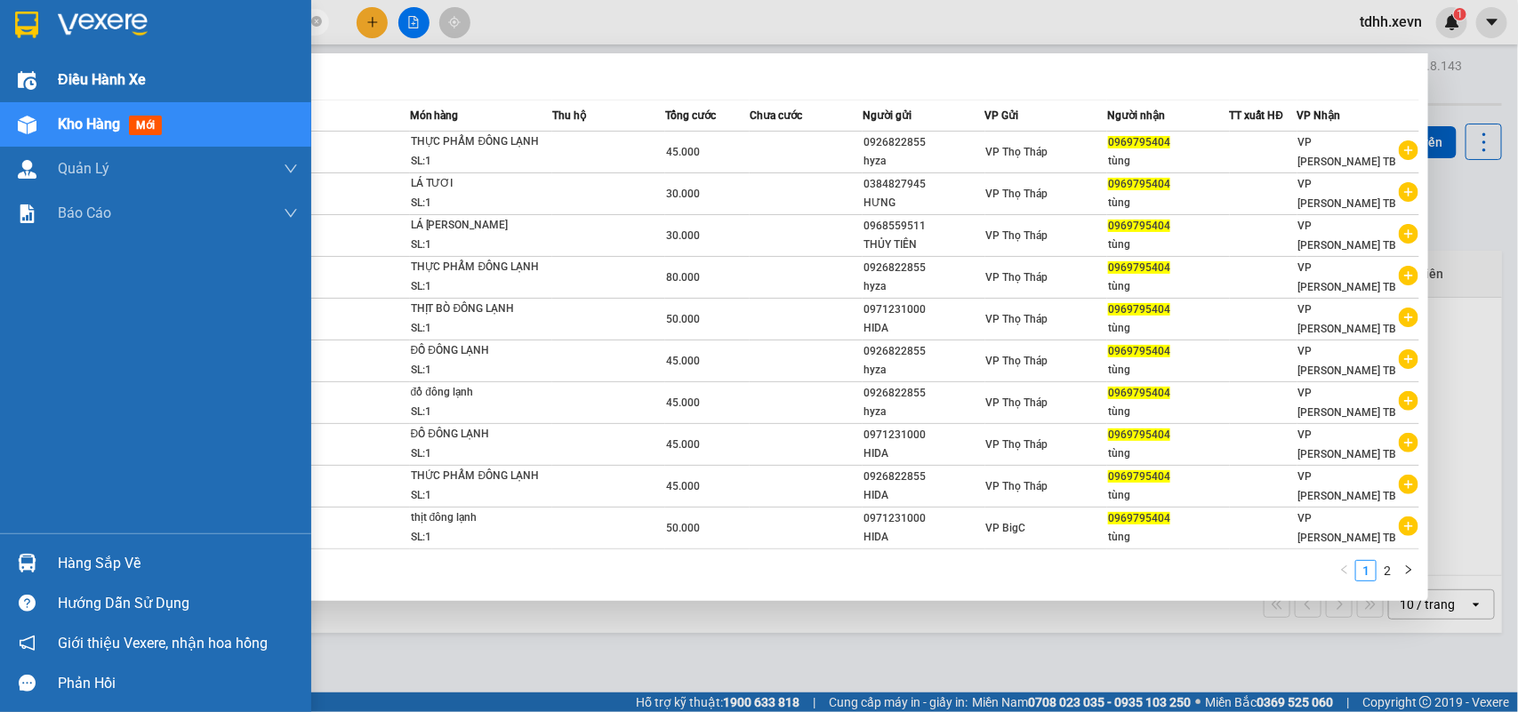
drag, startPoint x: 172, startPoint y: 22, endPoint x: 18, endPoint y: 62, distance: 158.9
click at [18, 62] on section "Kết quả tìm kiếm ( 12 ) Bộ lọc Mã ĐH Trạng thái Món hàng Thu hộ Tổng cước Chưa …" at bounding box center [759, 356] width 1518 height 712
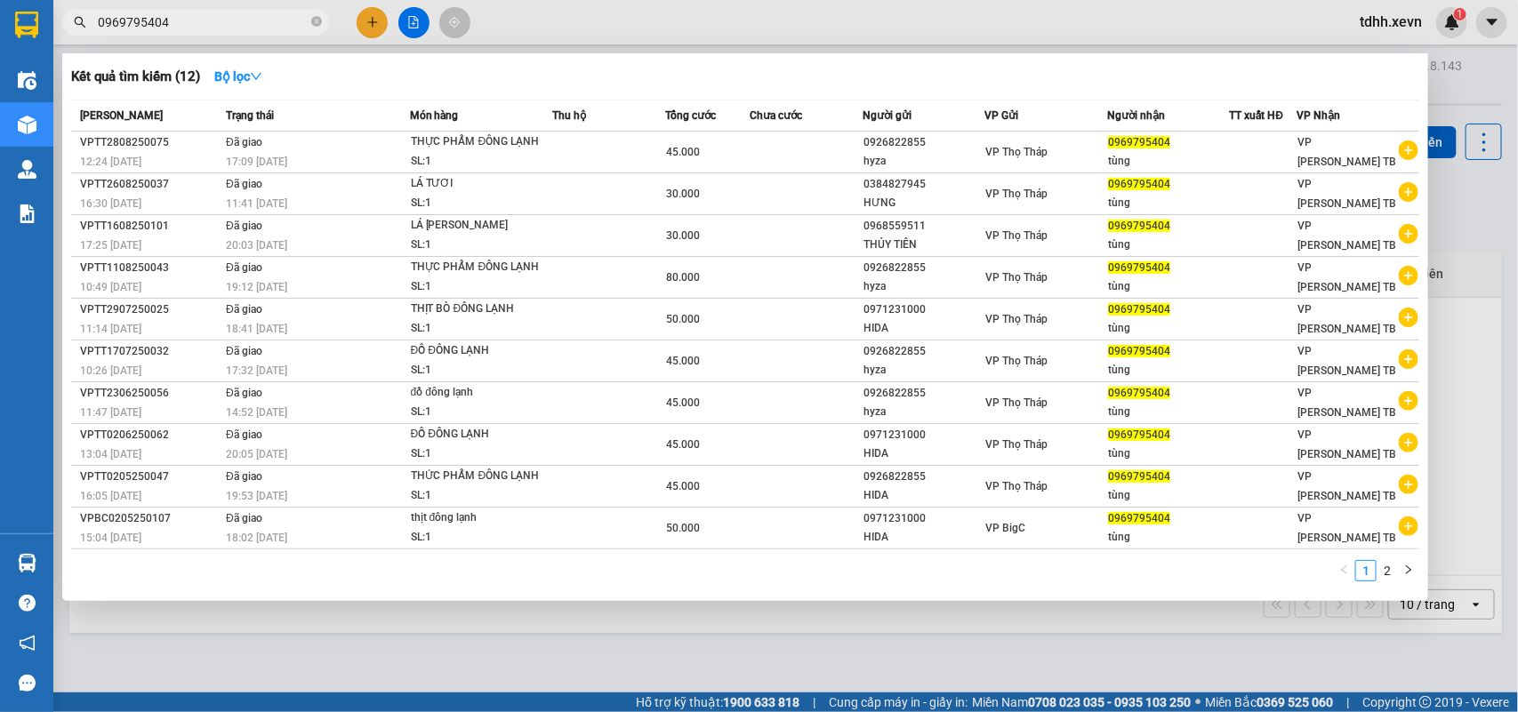
paste input "72556363"
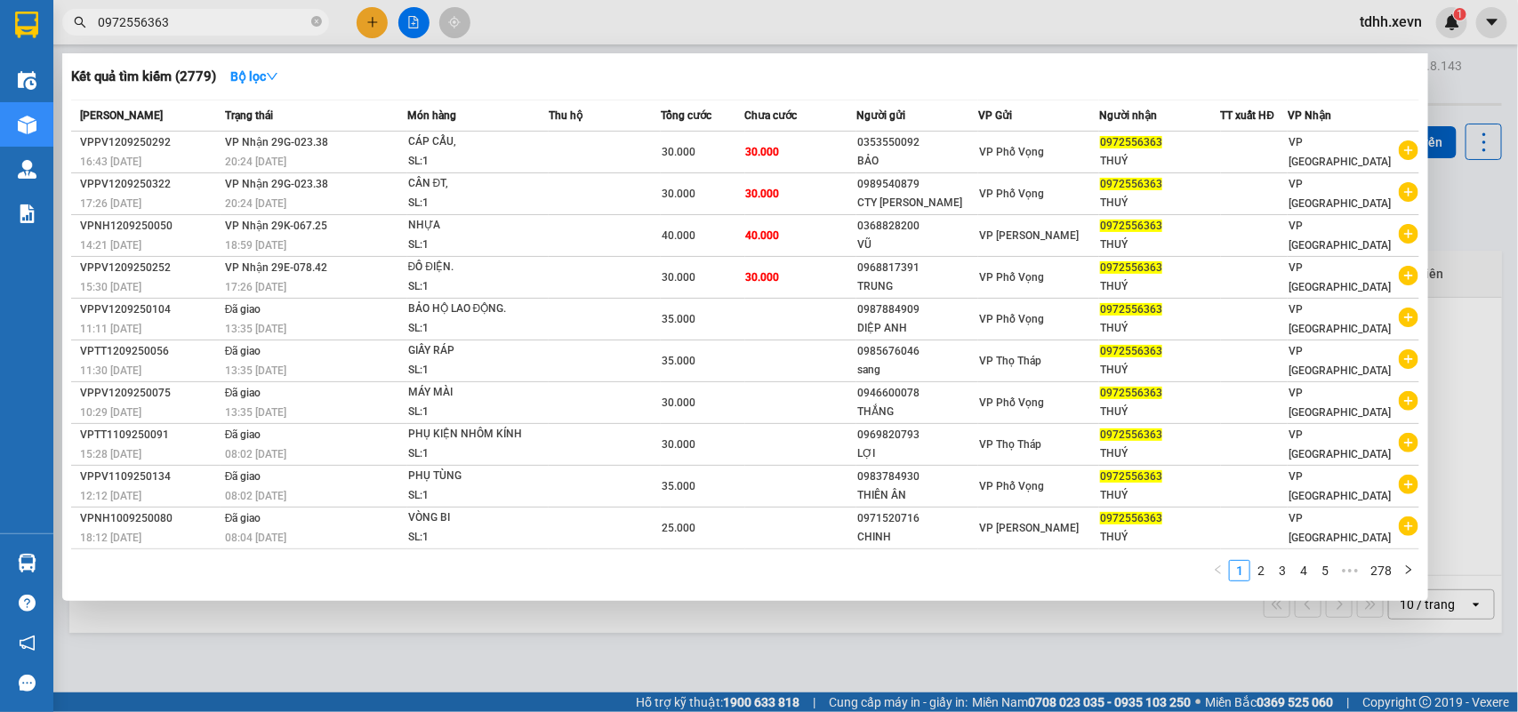
drag, startPoint x: 173, startPoint y: 20, endPoint x: 65, endPoint y: 34, distance: 109.4
click at [65, 34] on div "0972556363" at bounding box center [173, 22] width 347 height 27
paste input "8947733"
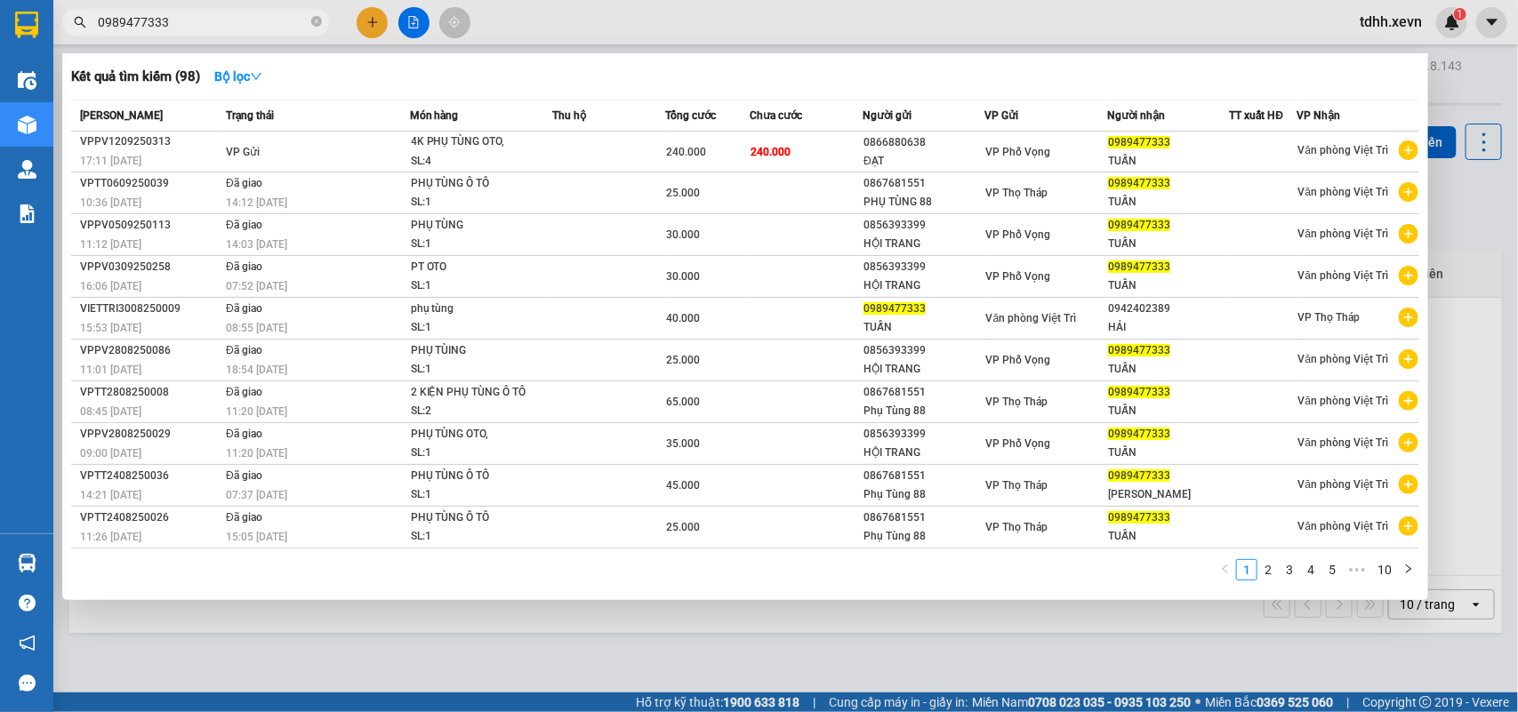
drag, startPoint x: 170, startPoint y: 22, endPoint x: 56, endPoint y: 33, distance: 114.3
click at [58, 33] on div "0989477333" at bounding box center [173, 22] width 347 height 27
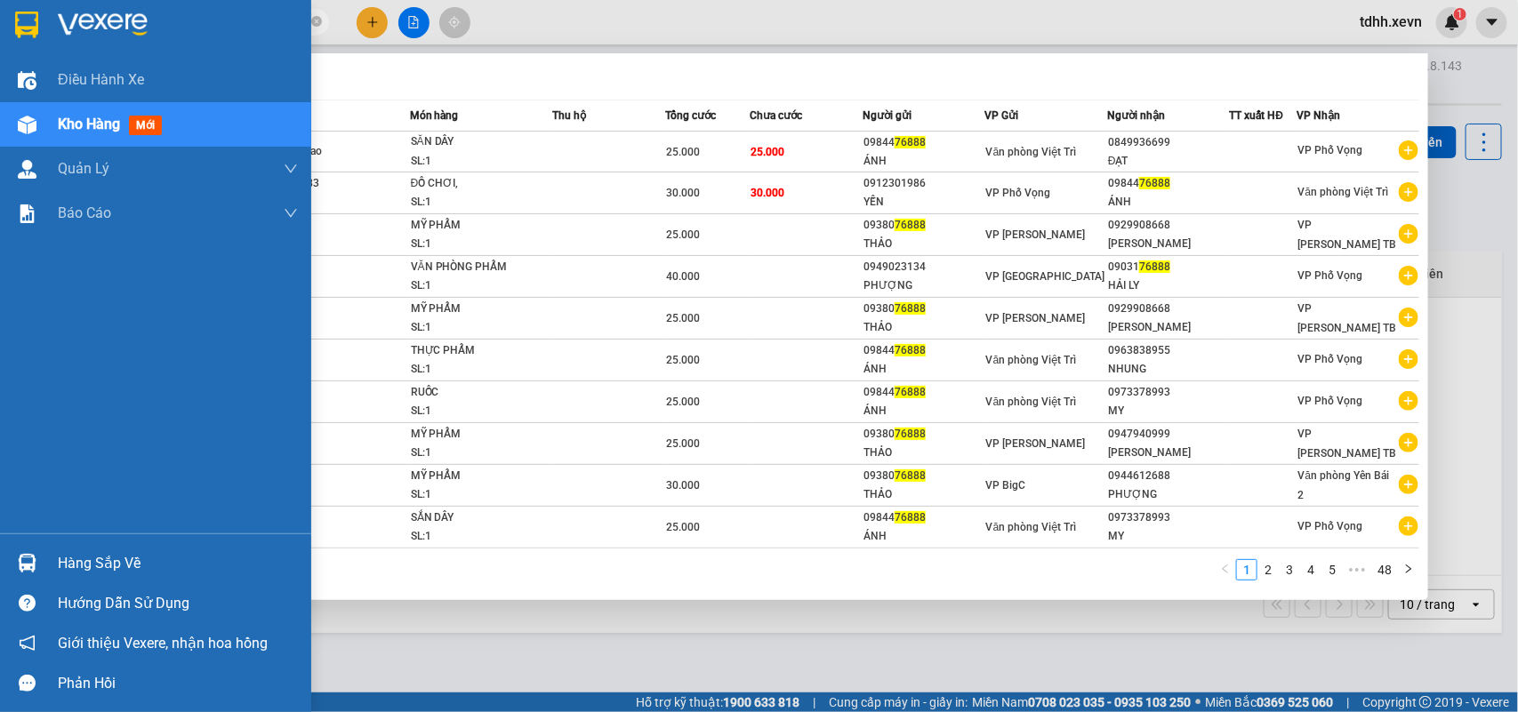
drag, startPoint x: 149, startPoint y: 16, endPoint x: 42, endPoint y: 49, distance: 112.5
click at [42, 49] on section "Kết quả tìm kiếm ( 480 ) Bộ lọc Mã ĐH Trạng thái Món hàng Thu hộ Tổng cước Chưa…" at bounding box center [759, 356] width 1518 height 712
paste input "0862189696"
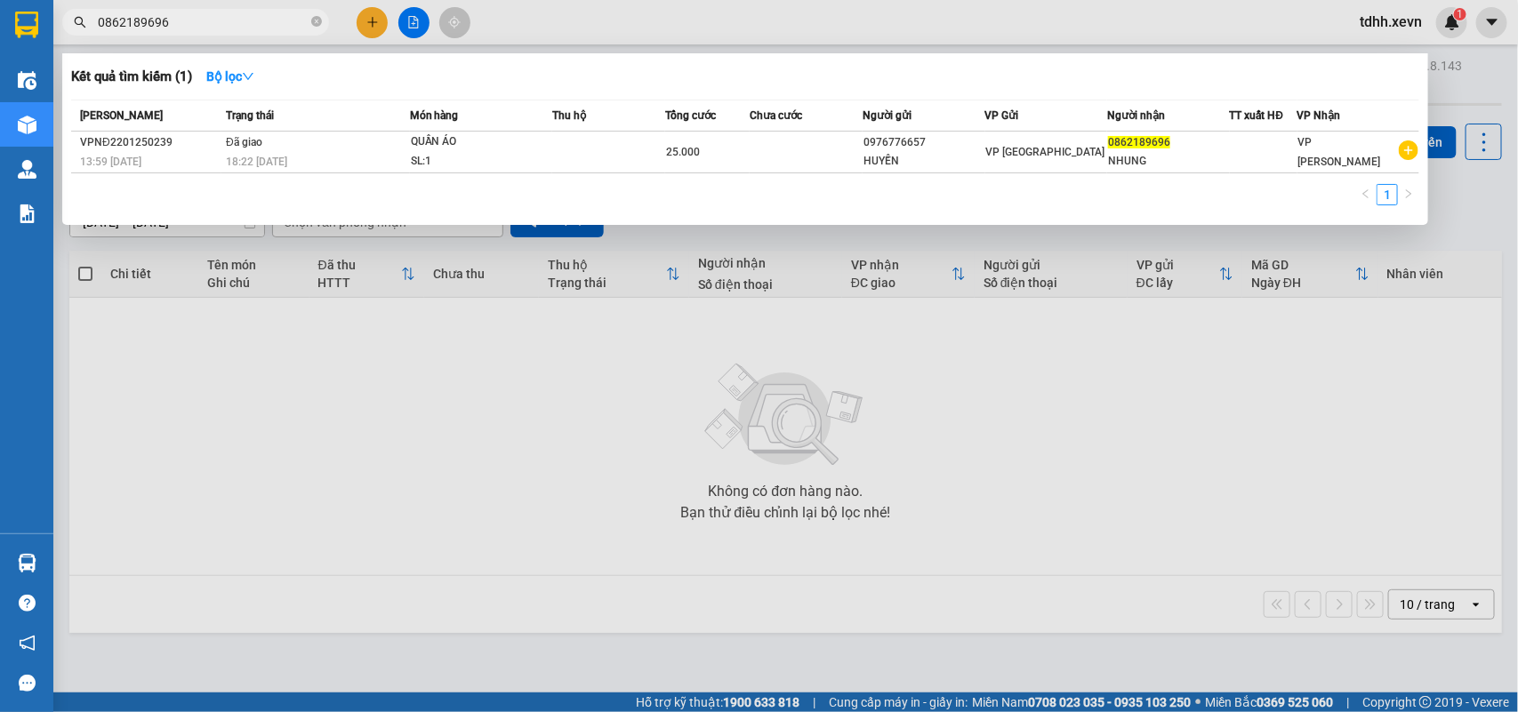
drag, startPoint x: 192, startPoint y: 23, endPoint x: 77, endPoint y: 59, distance: 120.1
click at [77, 38] on div "Kết quả tìm kiếm ( 1 ) Bộ lọc Mã ĐH Trạng thái Món hàng Thu hộ Tổng cước Chưa c…" at bounding box center [173, 22] width 347 height 31
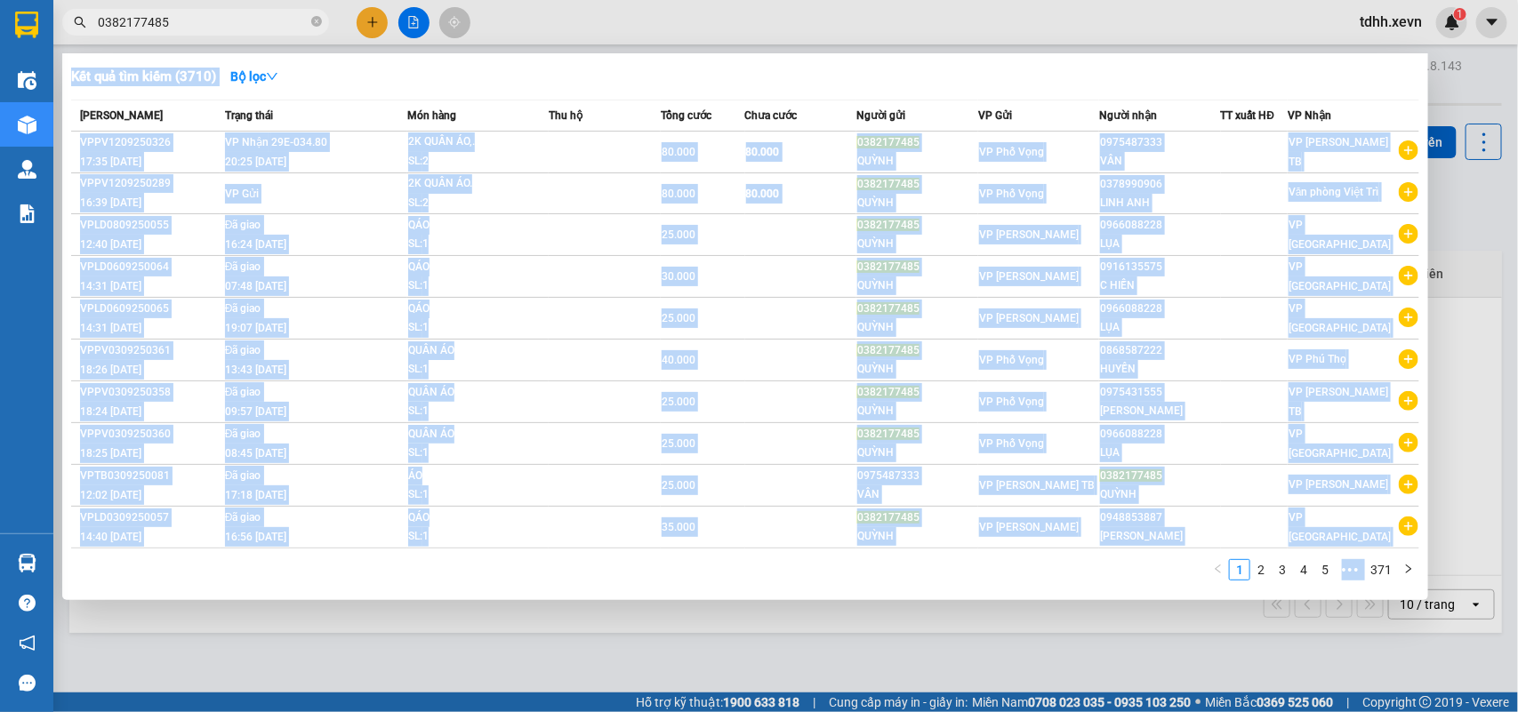
drag, startPoint x: 176, startPoint y: 32, endPoint x: 60, endPoint y: 40, distance: 115.8
click at [60, 38] on div "Kết quả tìm kiếm ( 3710 ) Bộ lọc Mã ĐH Trạng thái Món hàng Thu hộ Tổng cước Chư…" at bounding box center [173, 22] width 347 height 31
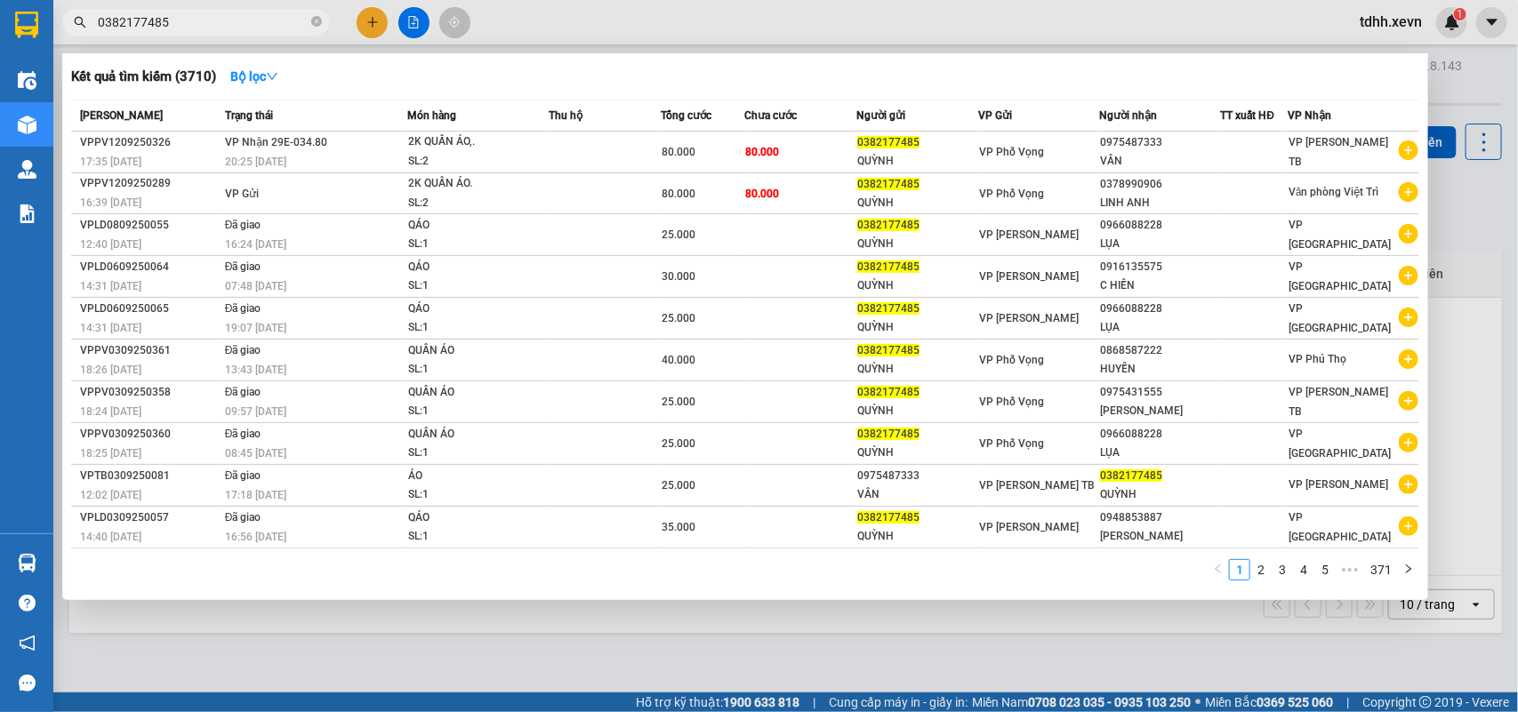
click at [120, 16] on input "0382177485" at bounding box center [203, 22] width 210 height 20
paste input "911039810"
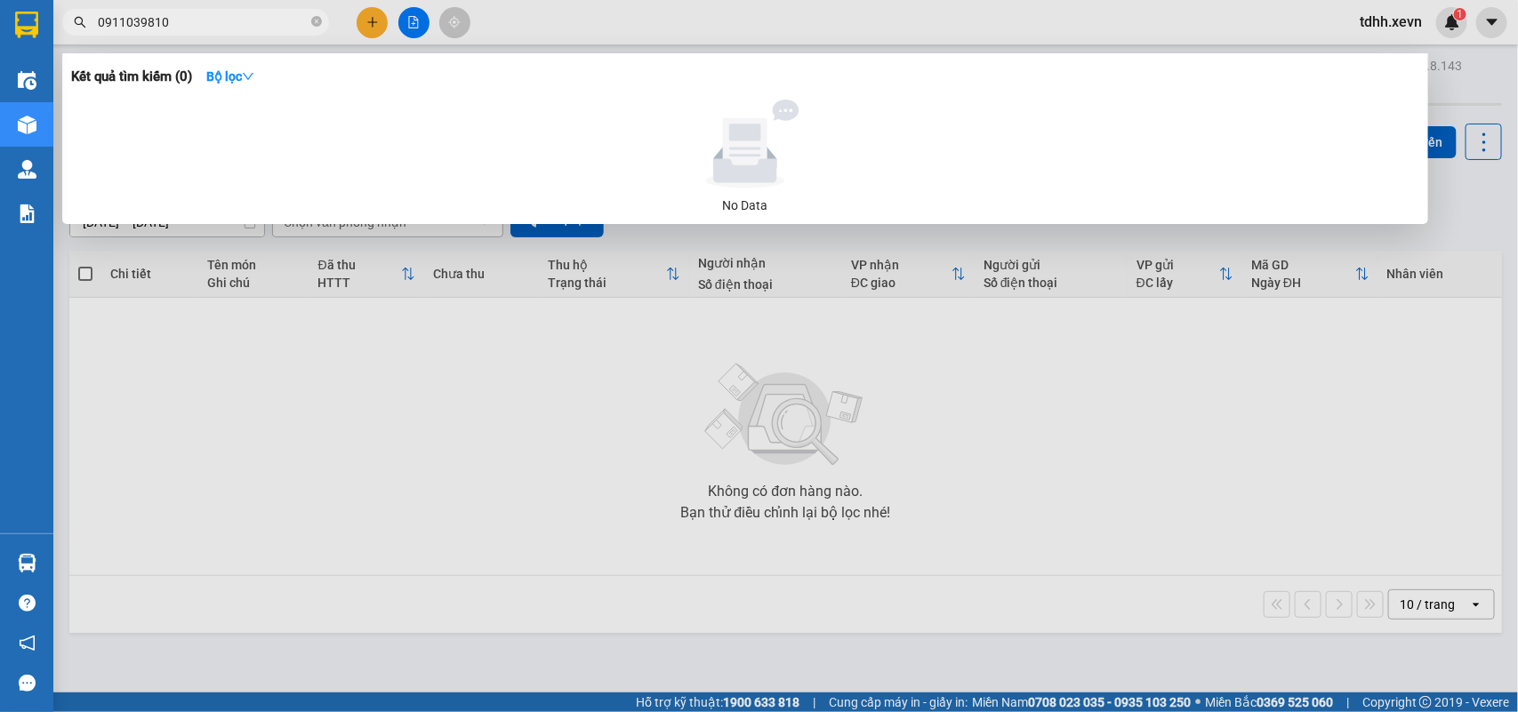
drag, startPoint x: 176, startPoint y: 20, endPoint x: 76, endPoint y: 54, distance: 106.0
click at [76, 38] on div "Kết quả tìm kiếm ( 0 ) Bộ lọc No Data 0911039810" at bounding box center [173, 22] width 347 height 31
paste input "8605008"
drag, startPoint x: 189, startPoint y: 20, endPoint x: 64, endPoint y: 67, distance: 133.9
click at [64, 38] on div "Kết quả tìm kiếm ( 0 ) Bộ lọc No Data 0918605008" at bounding box center [173, 22] width 347 height 31
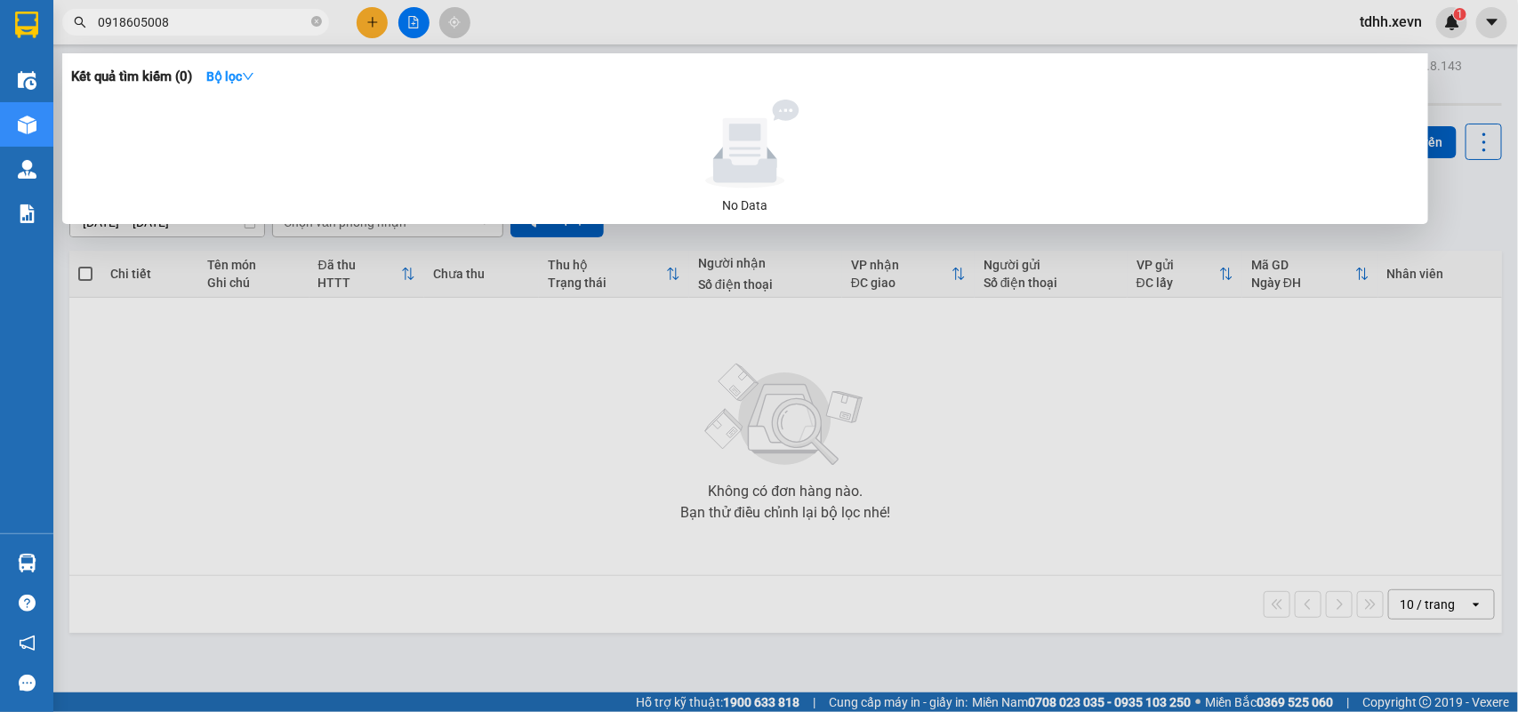
paste input "39722229"
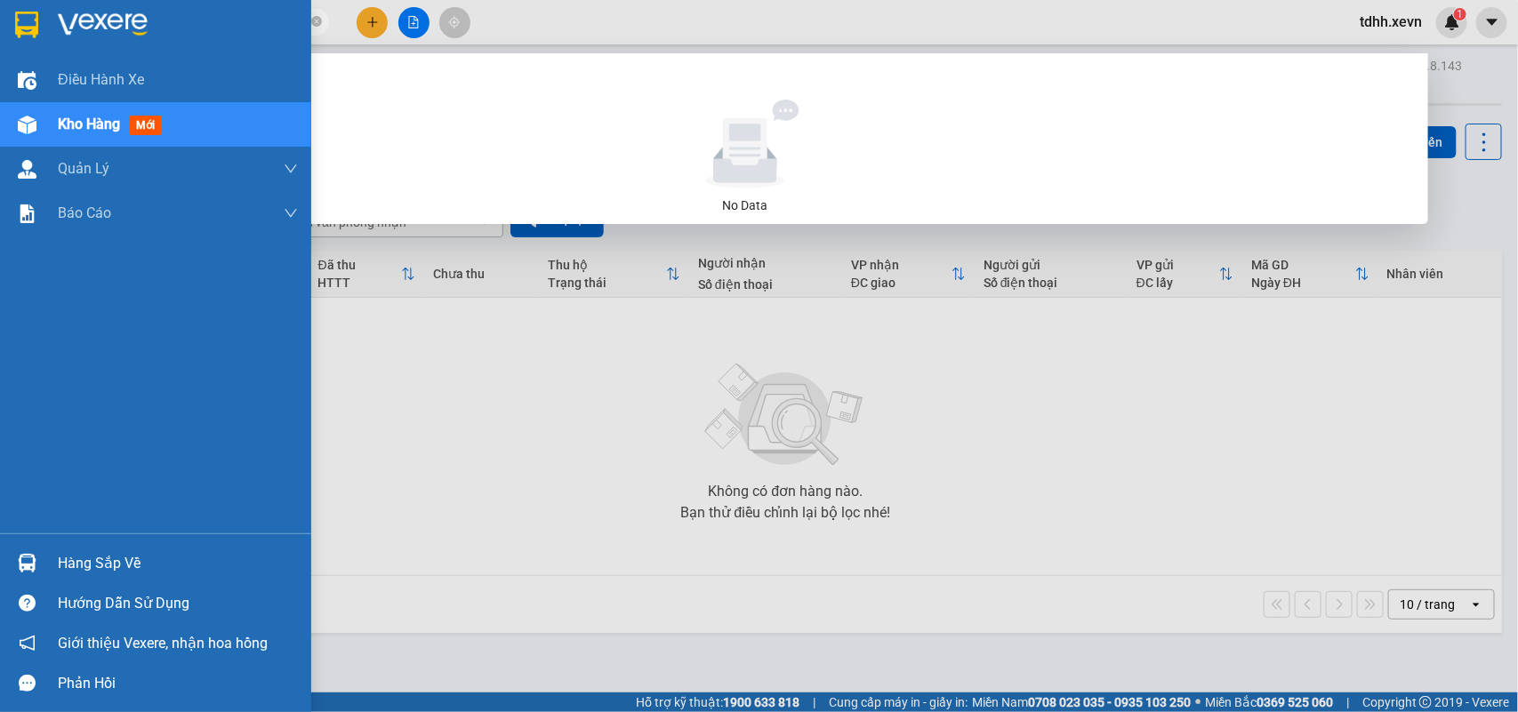
drag, startPoint x: 171, startPoint y: 14, endPoint x: 44, endPoint y: 41, distance: 129.0
click at [44, 41] on section "Kết quả tìm kiếm ( 0 ) Bộ lọc No Data 0397222298 tdhh.xevn 1 Điều hành xe Kho h…" at bounding box center [759, 356] width 1518 height 712
paste input "986504042"
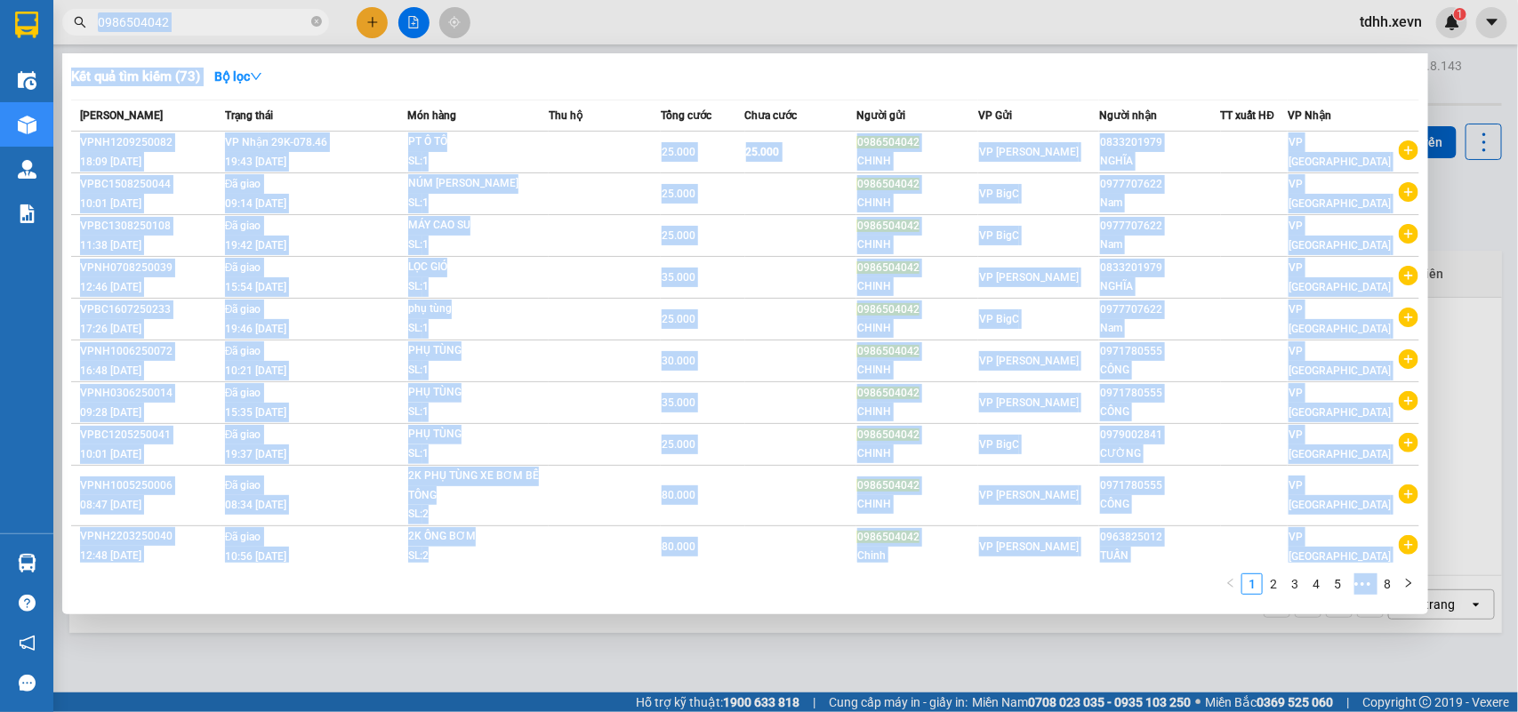
drag, startPoint x: 188, startPoint y: 6, endPoint x: 77, endPoint y: 27, distance: 113.0
click at [77, 27] on div "Kết quả tìm kiếm ( 73 ) Bộ lọc Mã ĐH Trạng thái Món hàng Thu hộ Tổng cước Chưa …" at bounding box center [173, 22] width 347 height 31
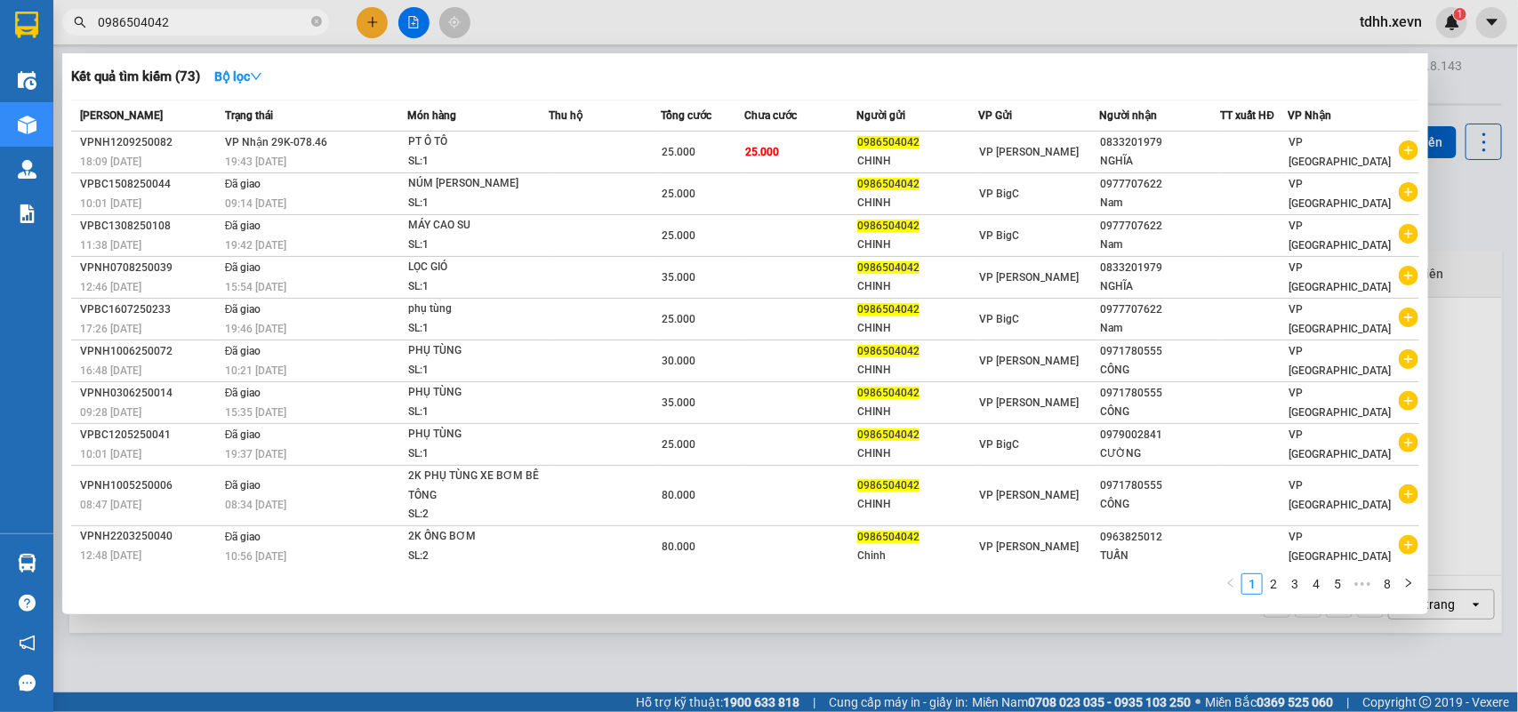
click at [122, 10] on span "0986504042" at bounding box center [195, 22] width 267 height 27
click at [136, 19] on input "0986504042" at bounding box center [203, 22] width 210 height 20
paste input "78533111"
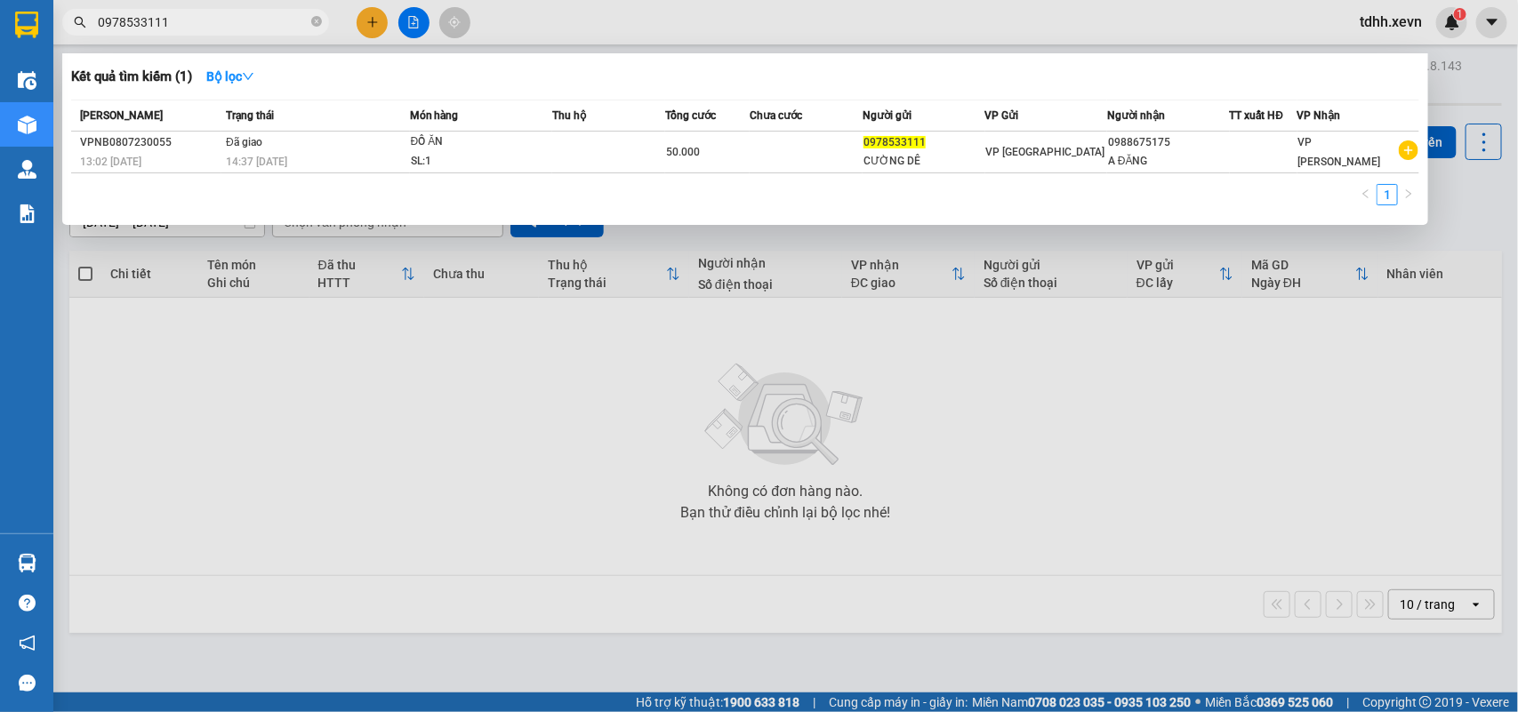
drag, startPoint x: 174, startPoint y: 24, endPoint x: 12, endPoint y: 15, distance: 162.9
click at [12, 15] on section "Kết quả tìm kiếm ( 1 ) Bộ lọc Mã ĐH Trạng thái Món hàng Thu hộ Tổng cước Chưa c…" at bounding box center [759, 356] width 1518 height 712
paste input "5103945"
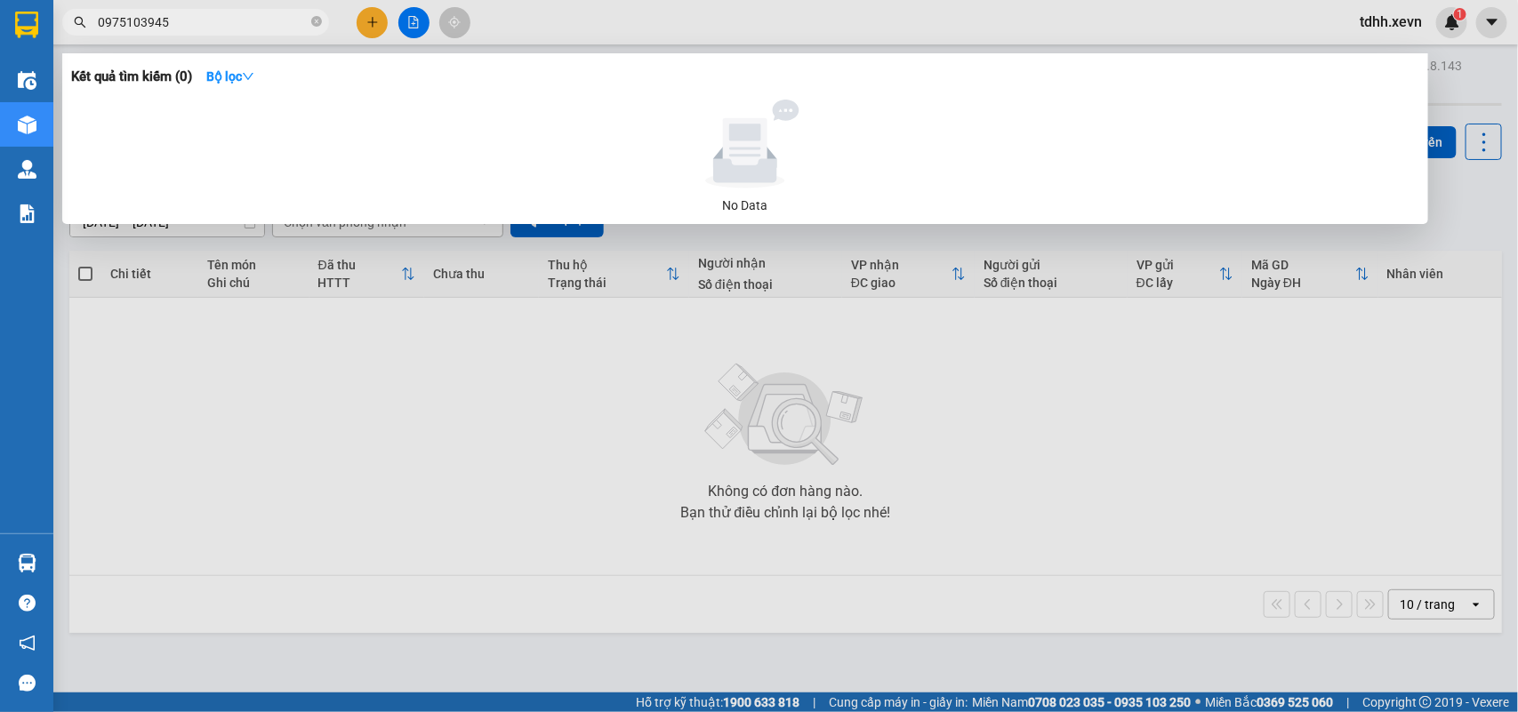
drag, startPoint x: 198, startPoint y: 24, endPoint x: 80, endPoint y: 49, distance: 120.8
click at [80, 38] on div "Kết quả tìm kiếm ( 0 ) Bộ lọc No Data 0975103945" at bounding box center [173, 22] width 347 height 31
paste input "6971353"
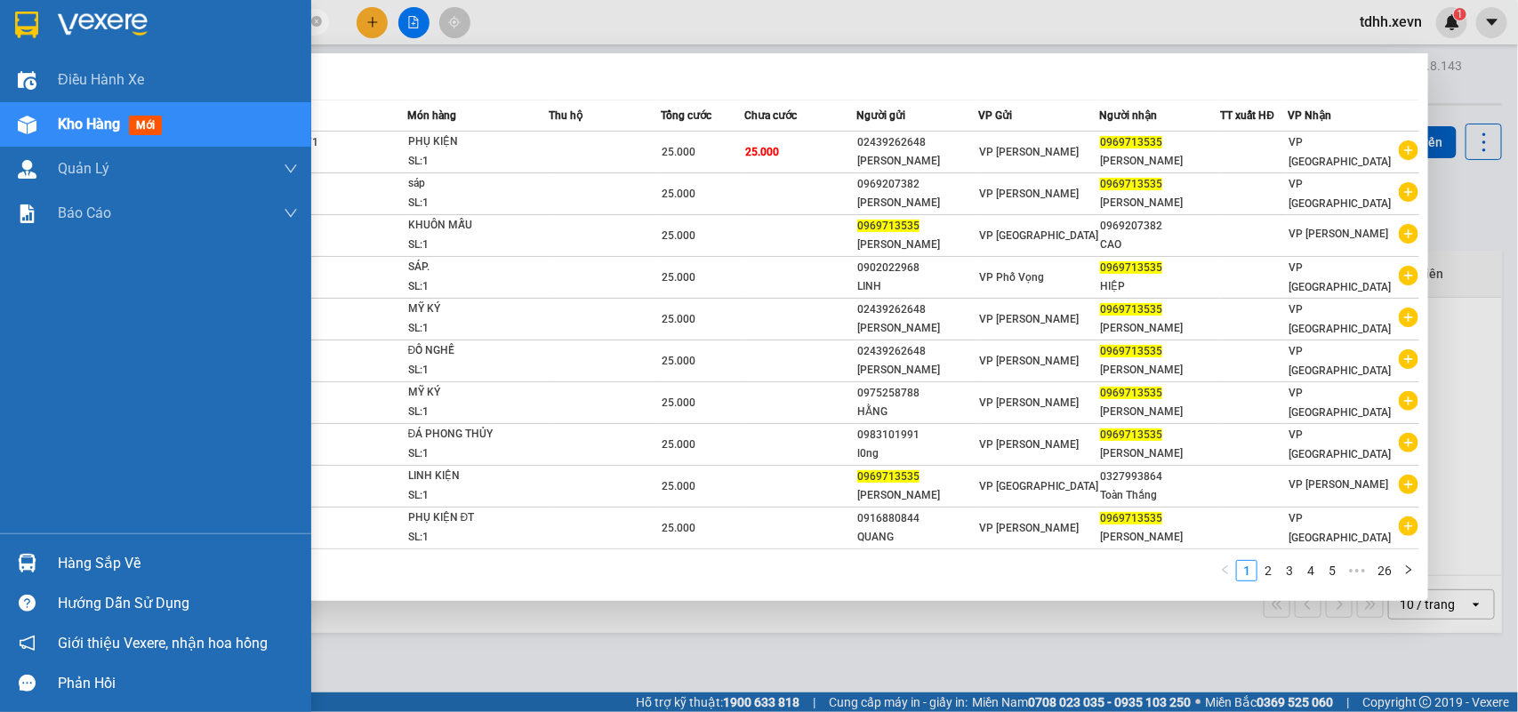
drag, startPoint x: 172, startPoint y: 18, endPoint x: 36, endPoint y: 37, distance: 136.5
click at [36, 37] on section "Kết quả tìm kiếm ( 260 ) Bộ lọc Mã ĐH Trạng thái Món hàng Thu hộ Tổng cước Chưa…" at bounding box center [759, 356] width 1518 height 712
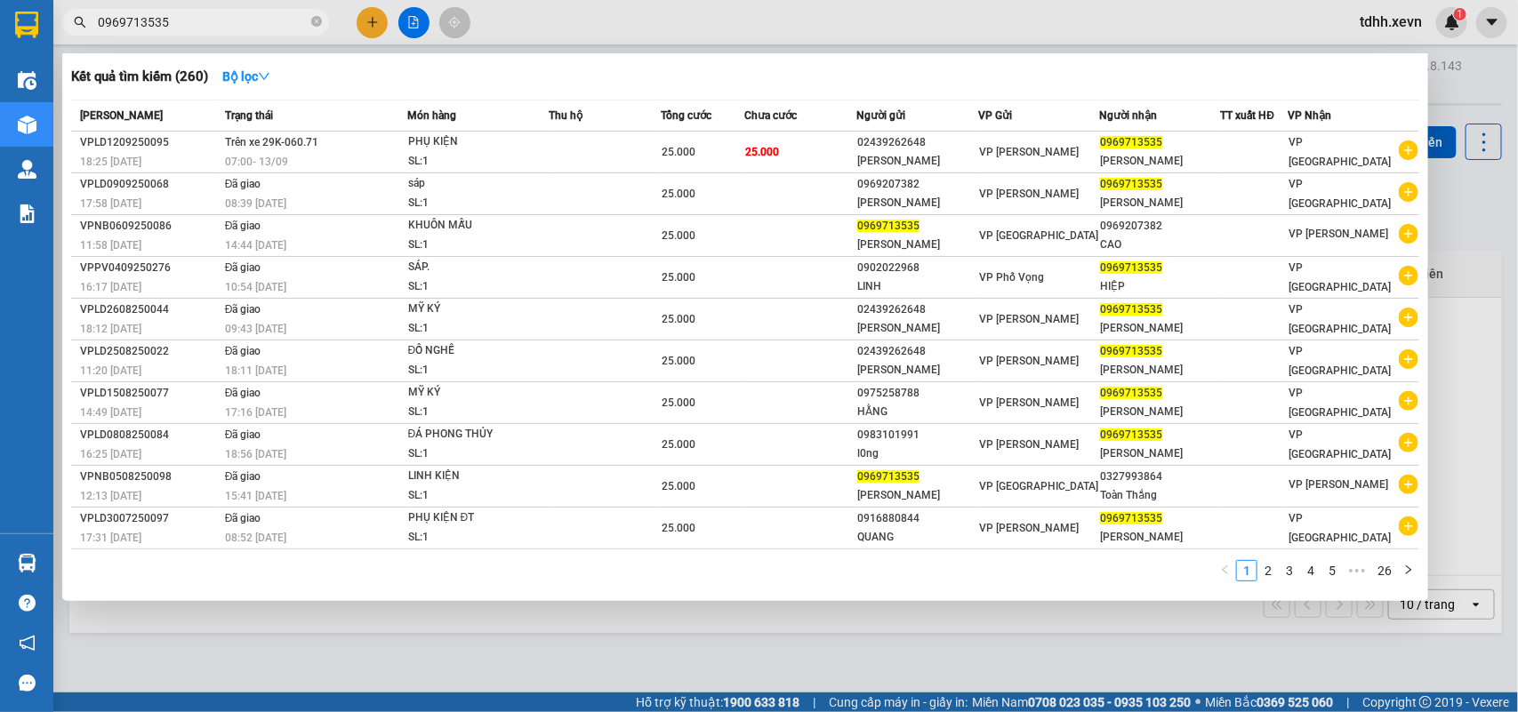
paste input "819119766"
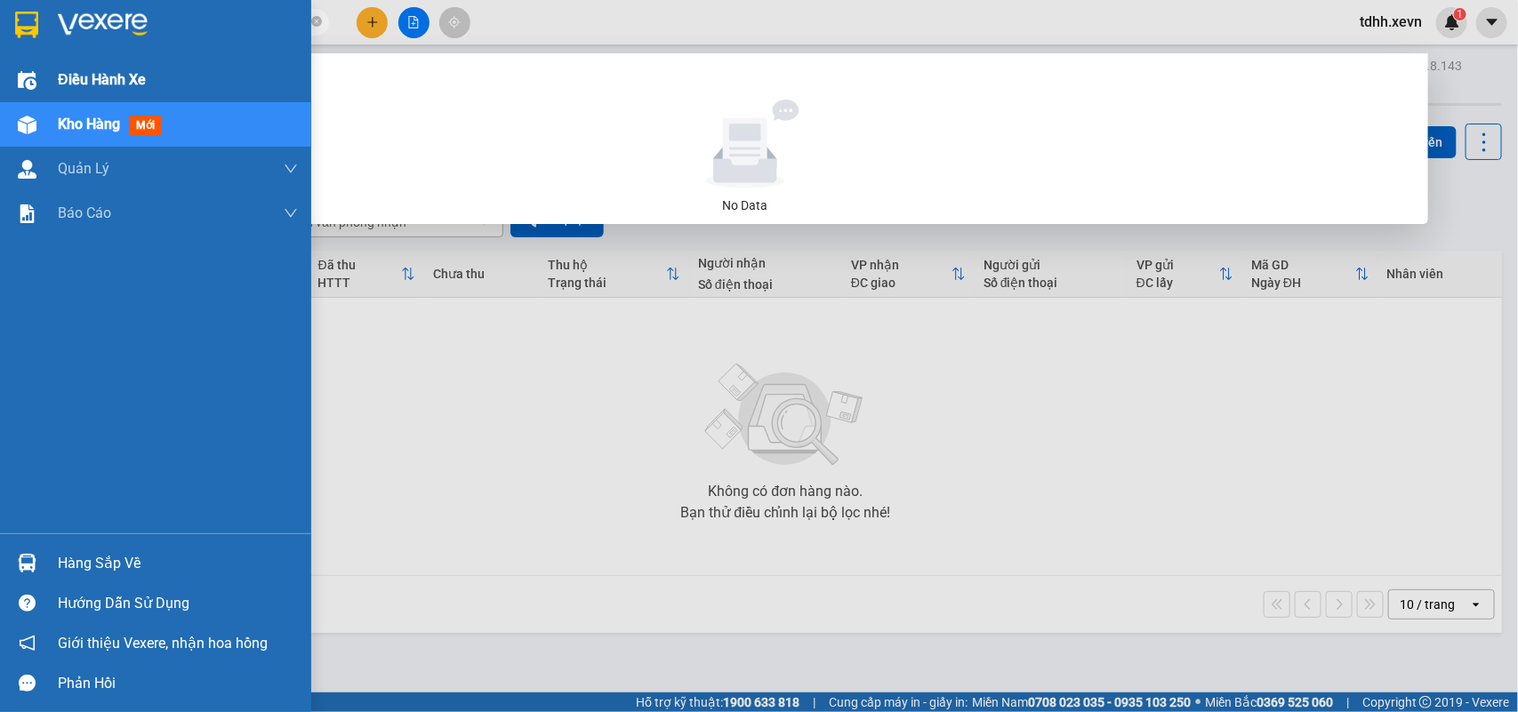
drag, startPoint x: 173, startPoint y: 27, endPoint x: 36, endPoint y: 60, distance: 141.0
click at [36, 60] on section "Kết quả tìm kiếm ( 0 ) Bộ lọc No Data 0819119766 tdhh.xevn 1 Điều hành xe Kho h…" at bounding box center [759, 356] width 1518 height 712
paste input "917212668"
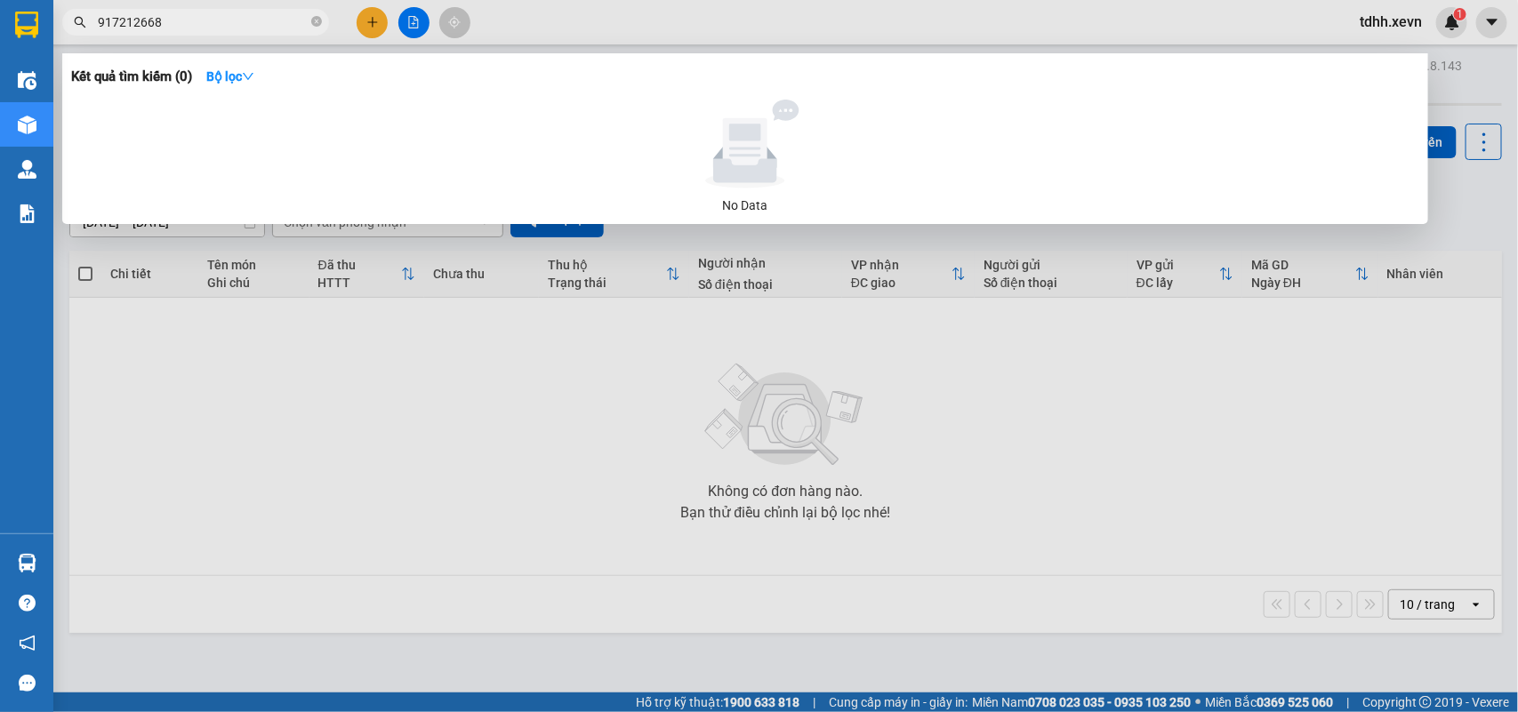
click at [99, 25] on input "917212668" at bounding box center [203, 22] width 210 height 20
drag, startPoint x: 174, startPoint y: 31, endPoint x: 89, endPoint y: 38, distance: 85.6
click at [89, 38] on div "Kết quả tìm kiếm ( 0 ) Bộ lọc No Data 0917212668" at bounding box center [173, 22] width 347 height 31
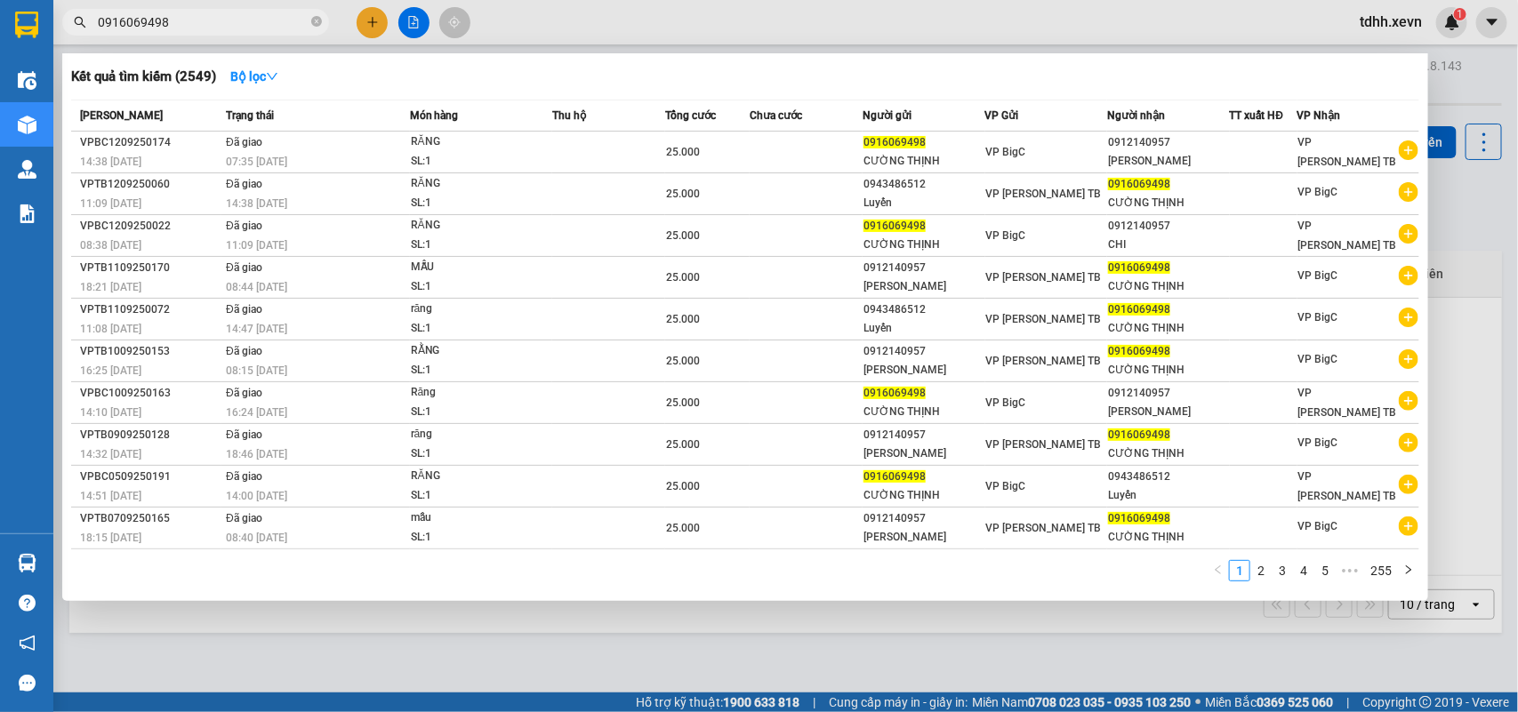
drag, startPoint x: 174, startPoint y: 14, endPoint x: 54, endPoint y: 31, distance: 121.2
click at [54, 31] on div "0916069498" at bounding box center [173, 22] width 347 height 27
paste input "68422786"
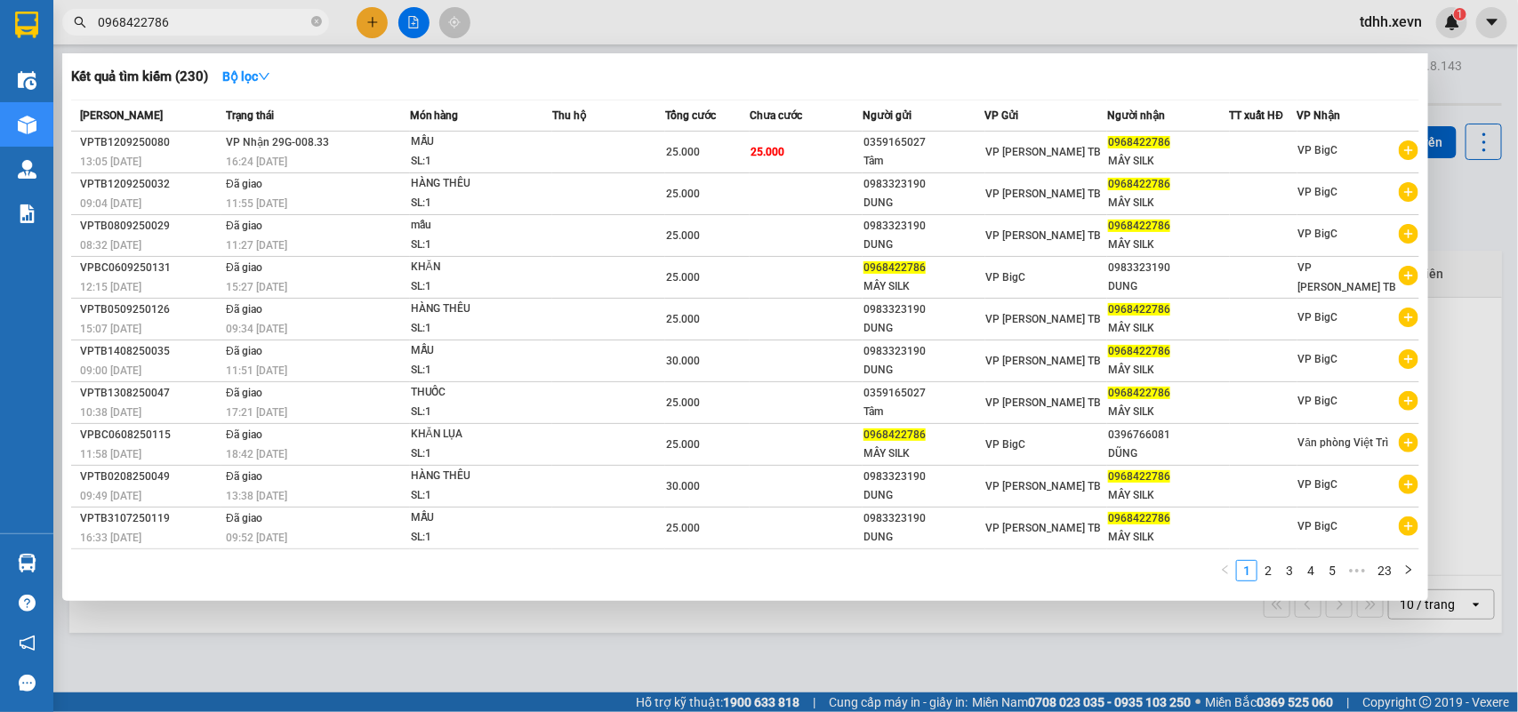
type input "0968422786"
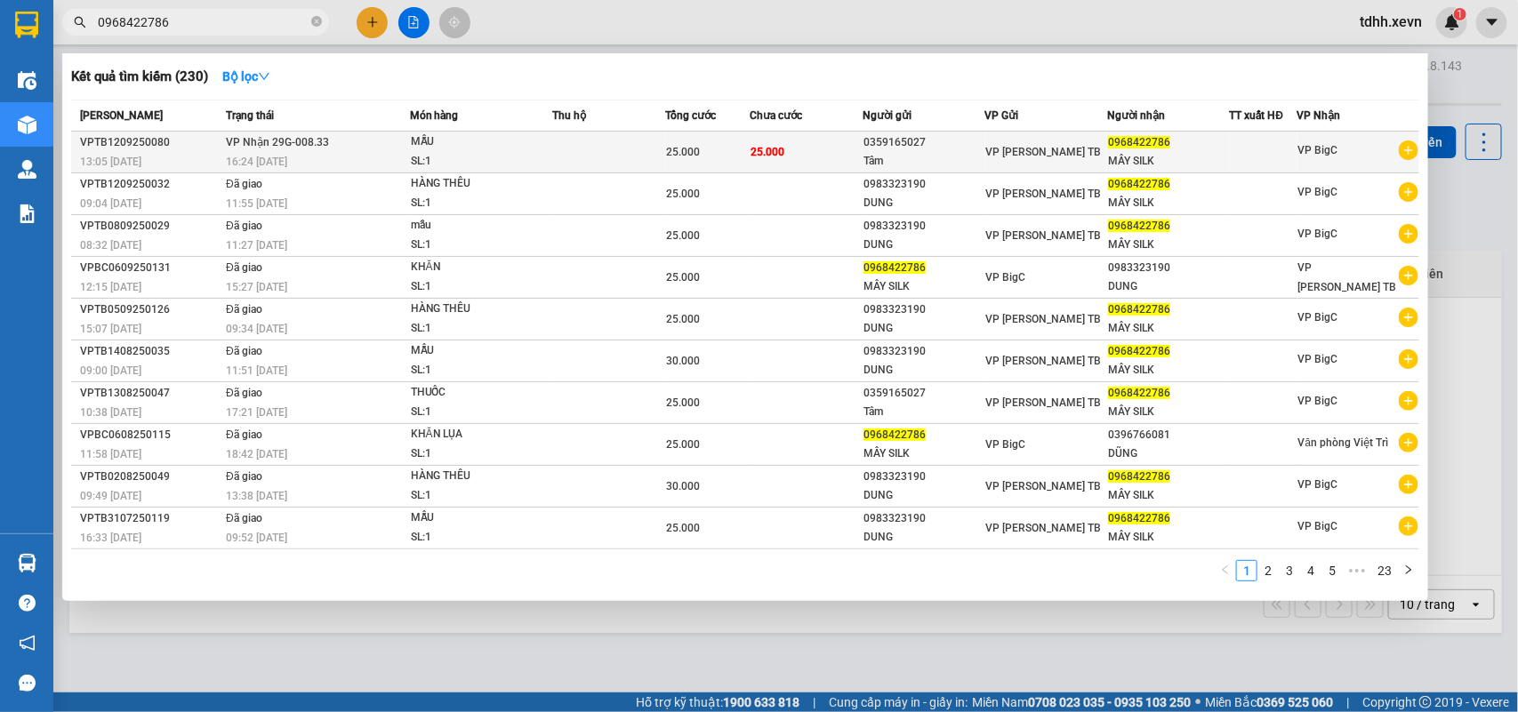
click at [693, 156] on span "25.000" at bounding box center [683, 152] width 34 height 12
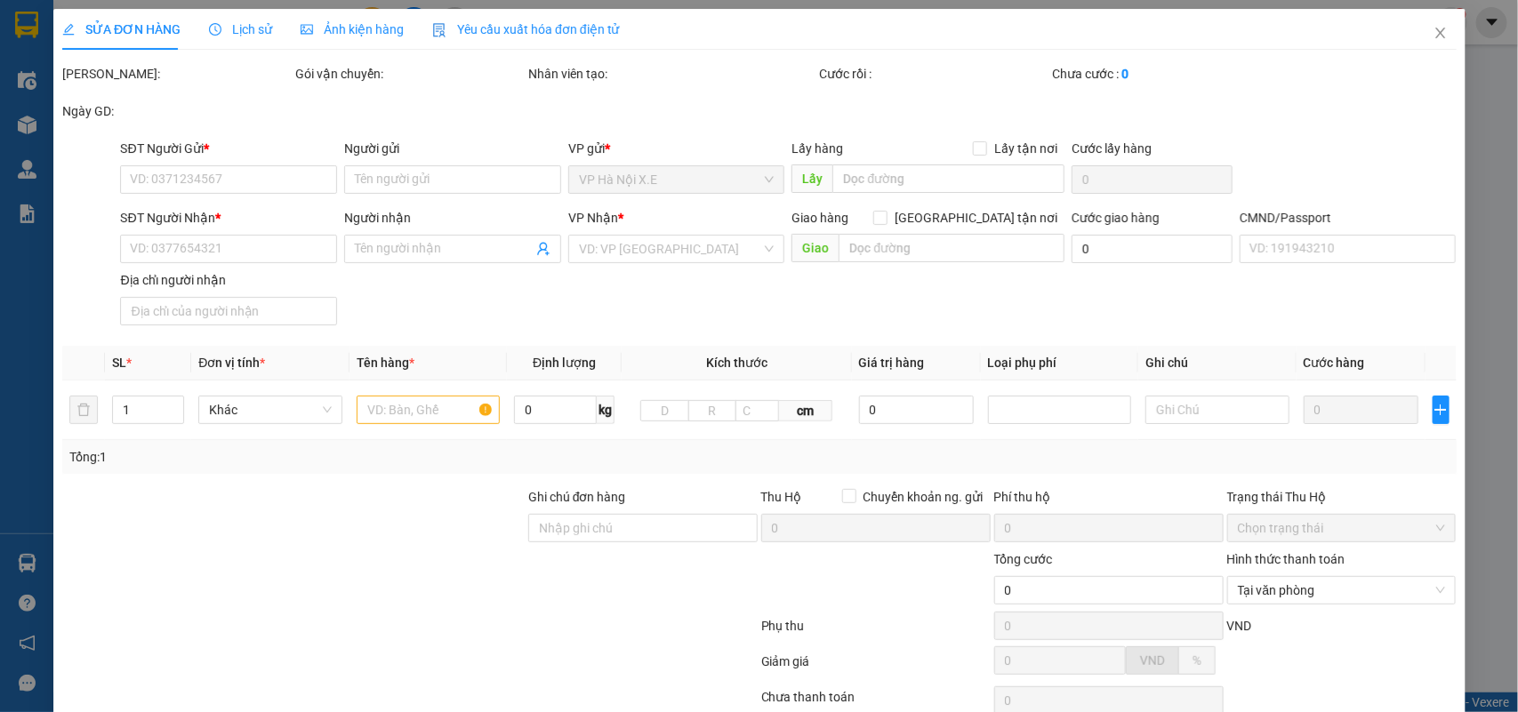
type input "0359165027"
type input "Tâm"
type input "0968422786"
type input "MÂY SILK"
type input "SHIP"
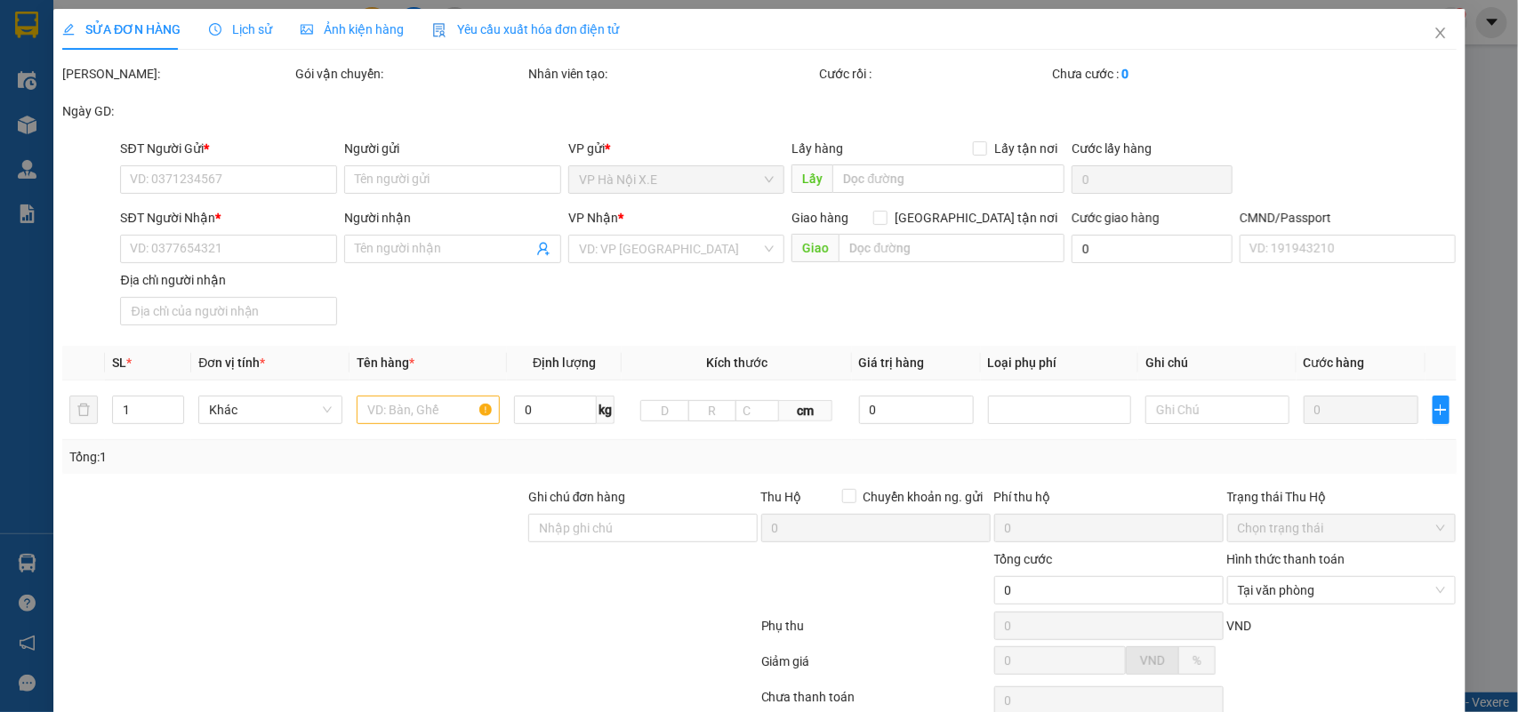
type input "25.000"
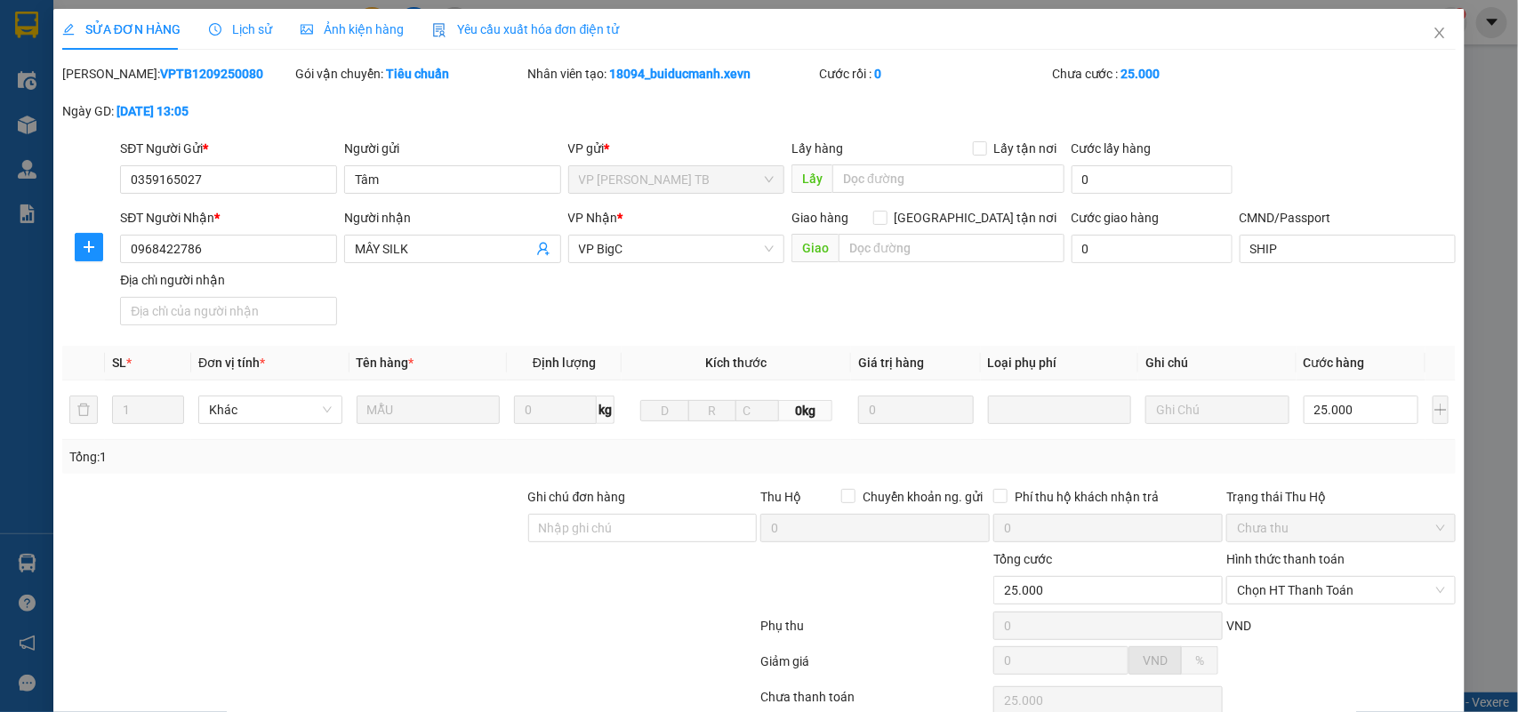
click at [253, 36] on span "Lịch sử" at bounding box center [240, 29] width 63 height 14
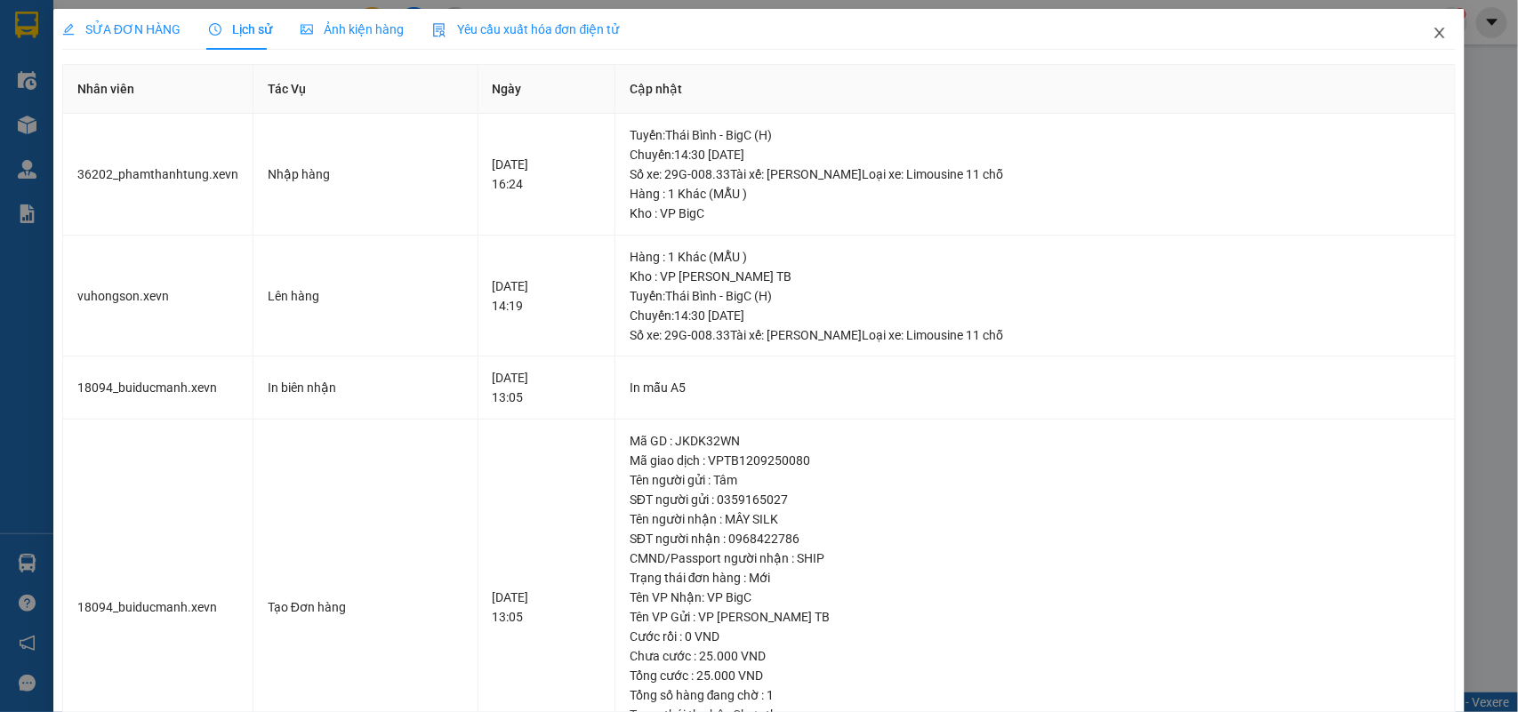
click at [1432, 37] on icon "close" at bounding box center [1439, 33] width 14 height 14
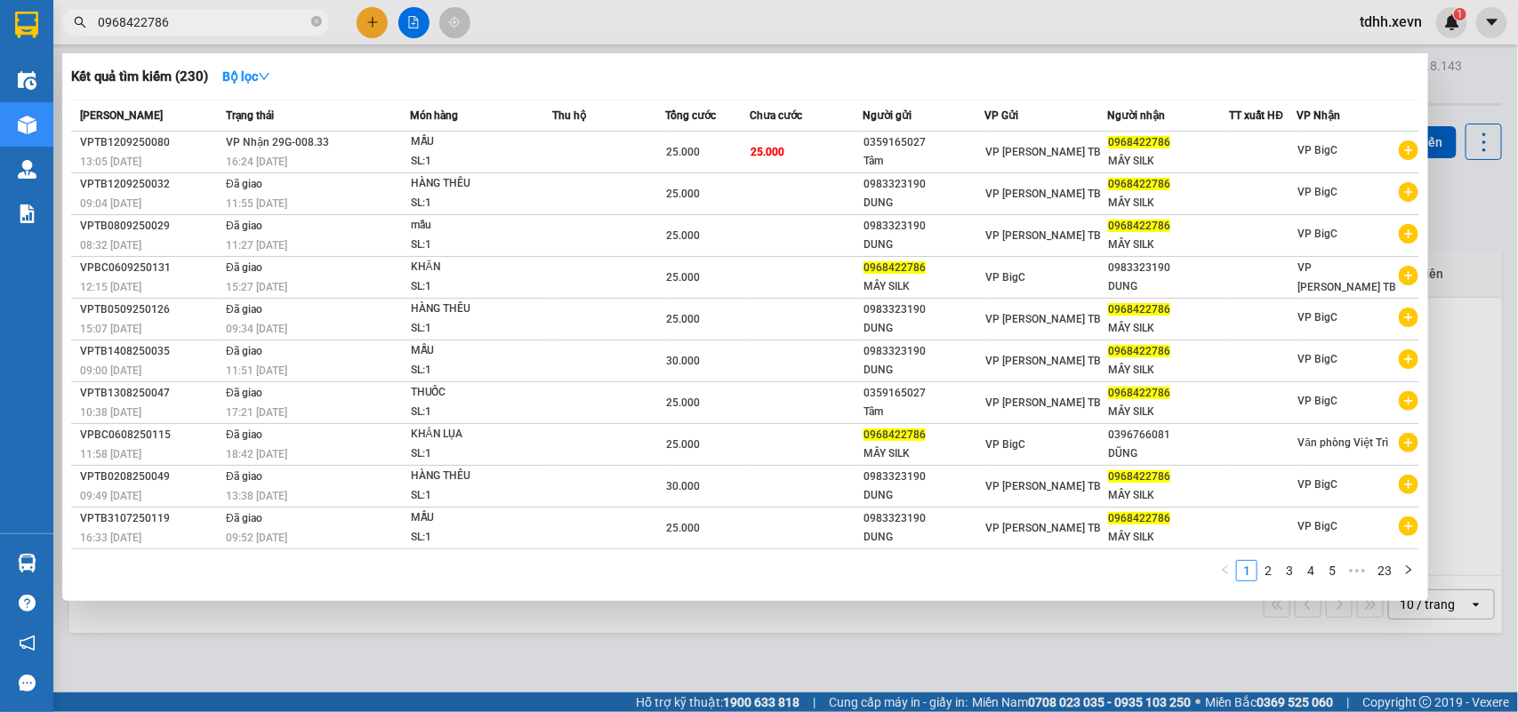
drag, startPoint x: 164, startPoint y: 28, endPoint x: 76, endPoint y: 55, distance: 92.0
click at [76, 38] on div "Kết quả tìm kiếm ( 230 ) Bộ lọc Mã ĐH Trạng thái Món hàng Thu hộ Tổng cước Chưa…" at bounding box center [173, 22] width 347 height 31
paste input "833201979"
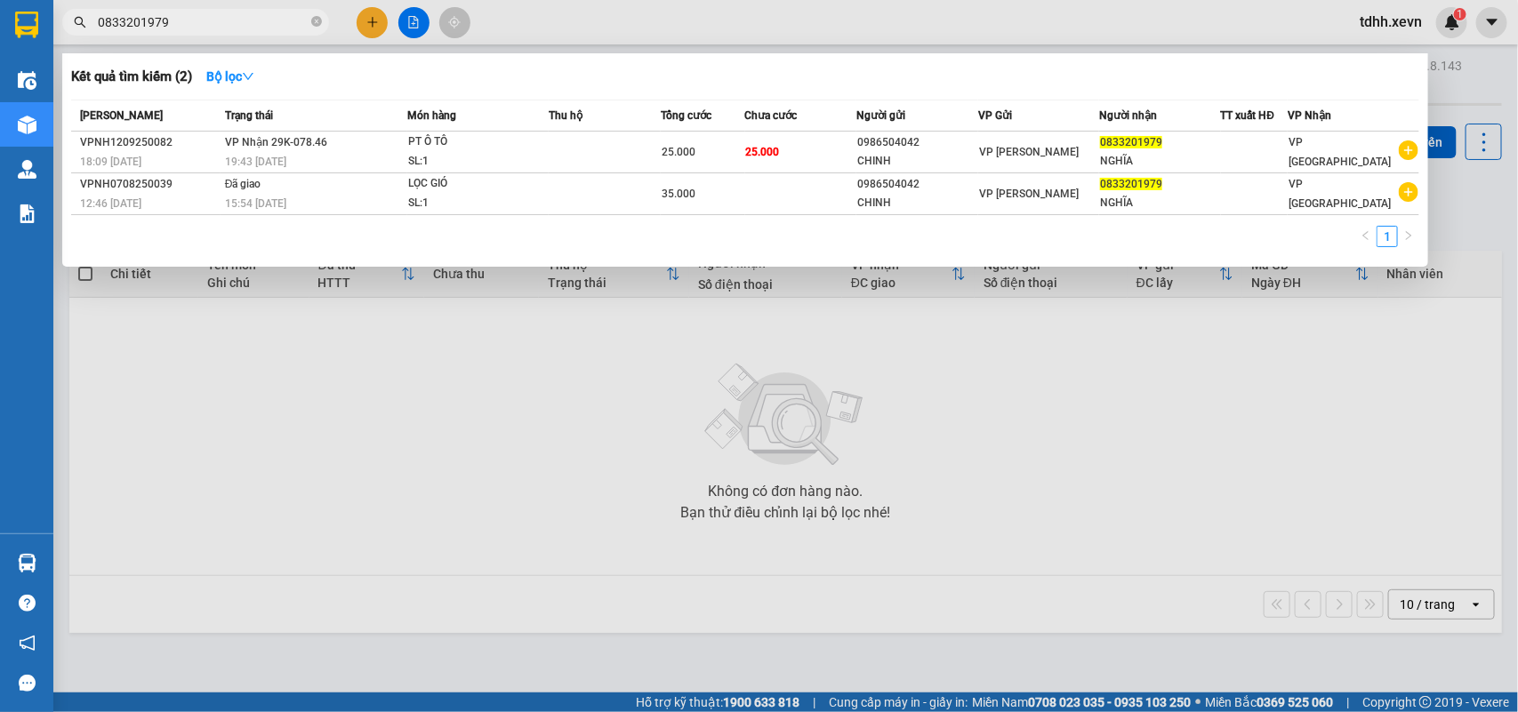
drag, startPoint x: 178, startPoint y: 19, endPoint x: 72, endPoint y: 44, distance: 108.9
click at [72, 38] on div "Kết quả tìm kiếm ( 2 ) Bộ lọc Mã ĐH Trạng thái Món hàng Thu hộ Tổng cước Chưa c…" at bounding box center [173, 22] width 347 height 31
paste input "359165027"
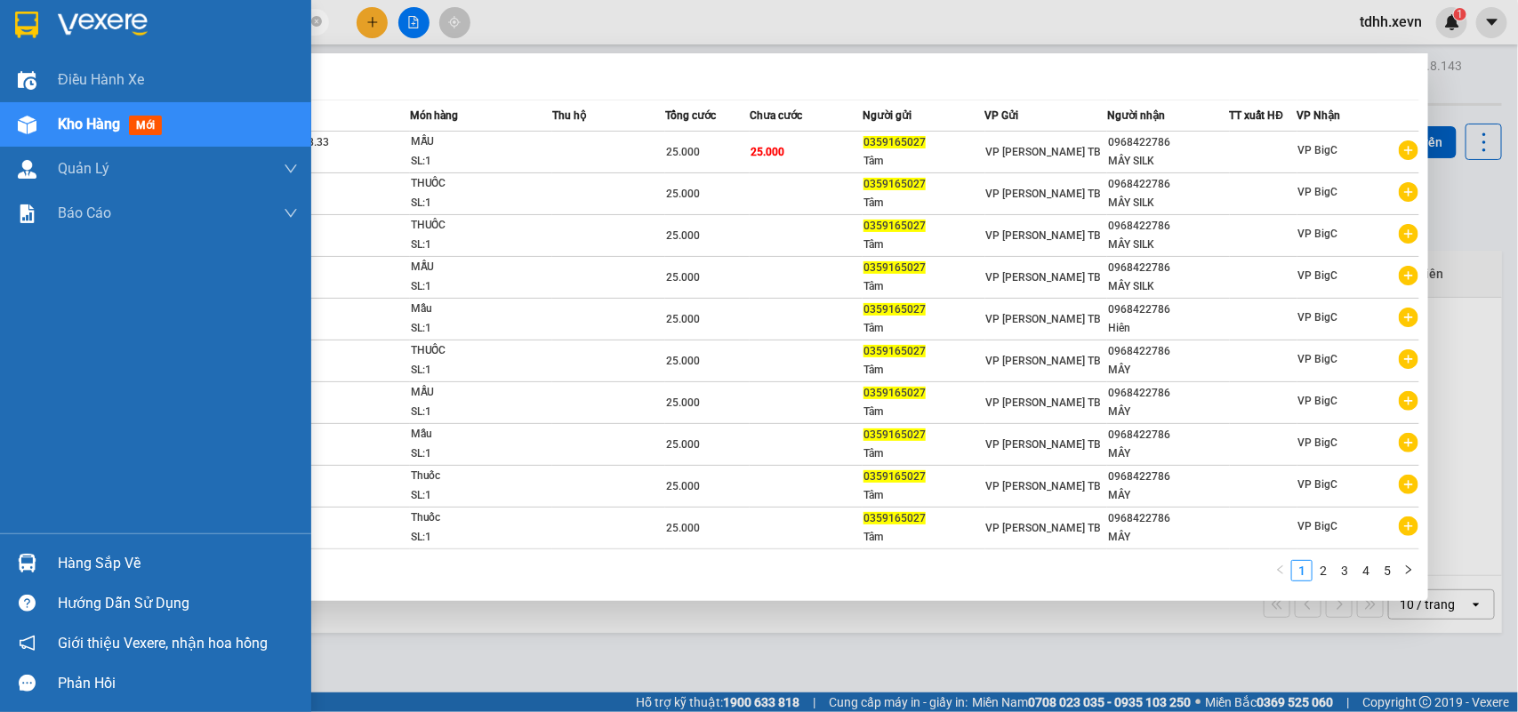
drag, startPoint x: 172, startPoint y: 15, endPoint x: 43, endPoint y: 41, distance: 131.5
click at [43, 41] on section "Kết quả tìm kiếm ( 49 ) Bộ lọc Mã ĐH Trạng thái Món hàng Thu hộ Tổng cước Chưa …" at bounding box center [759, 356] width 1518 height 712
paste input "88181281"
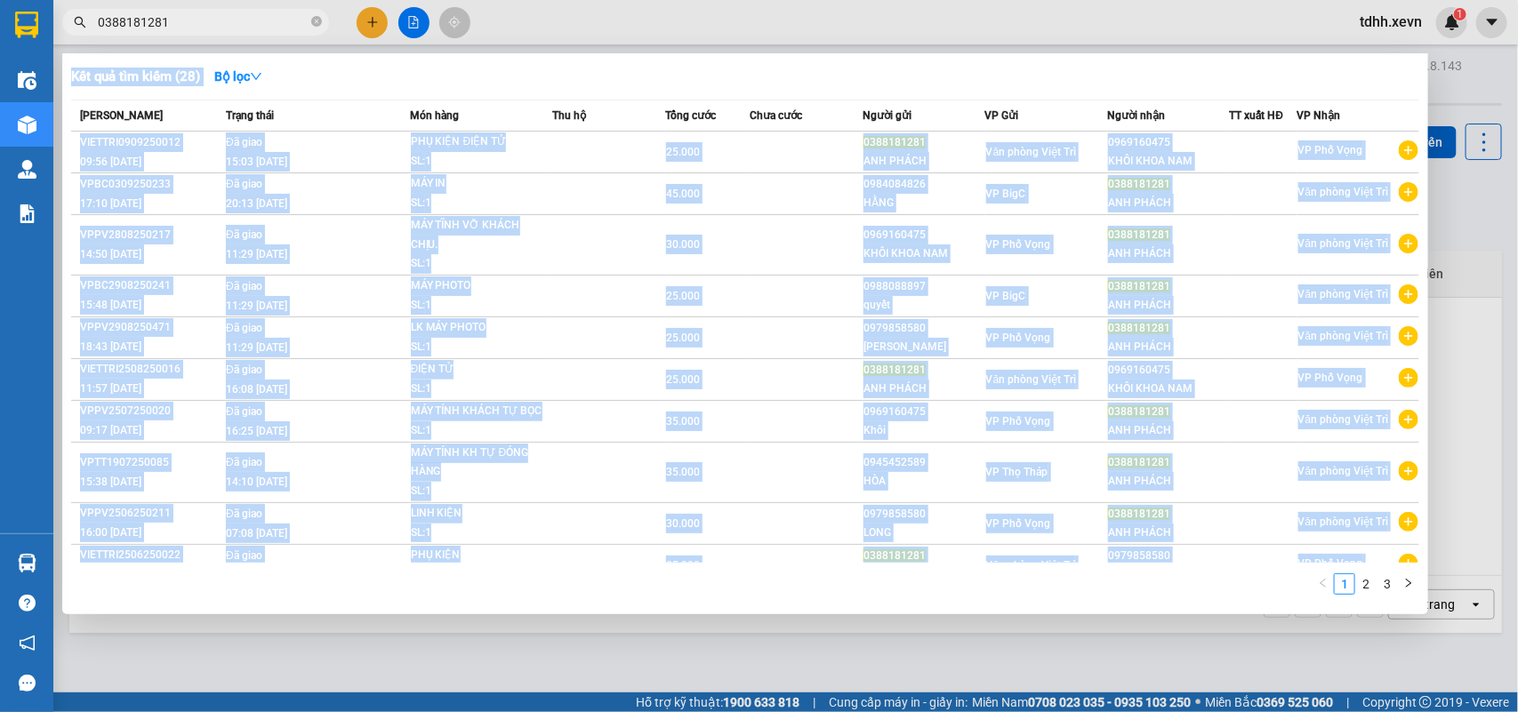
drag, startPoint x: 179, startPoint y: 32, endPoint x: 111, endPoint y: 40, distance: 68.0
click at [111, 38] on div "Kết quả tìm kiếm ( 28 ) Bộ lọc Mã ĐH Trạng thái Món hàng Thu hộ Tổng cước Chưa …" at bounding box center [173, 22] width 347 height 31
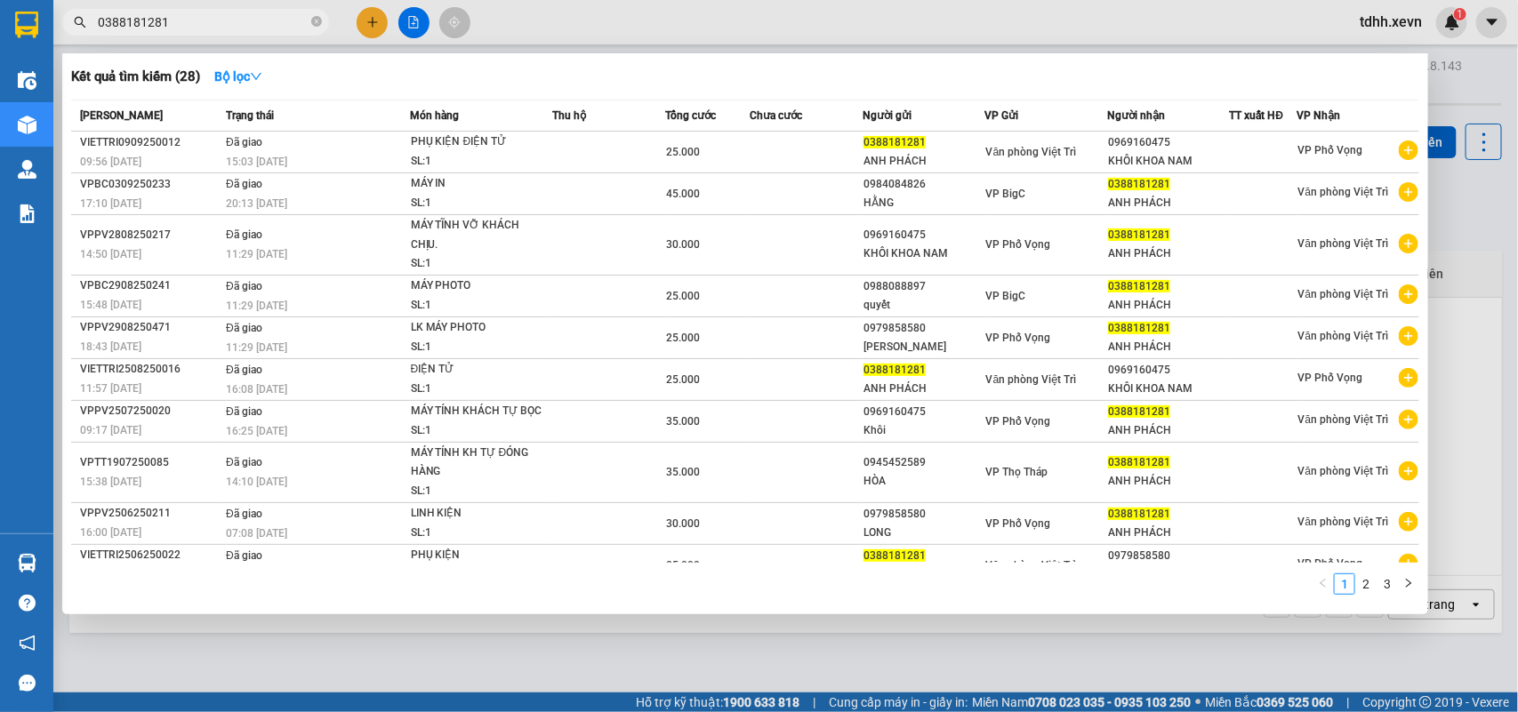
click at [116, 20] on input "0388181281" at bounding box center [203, 22] width 210 height 20
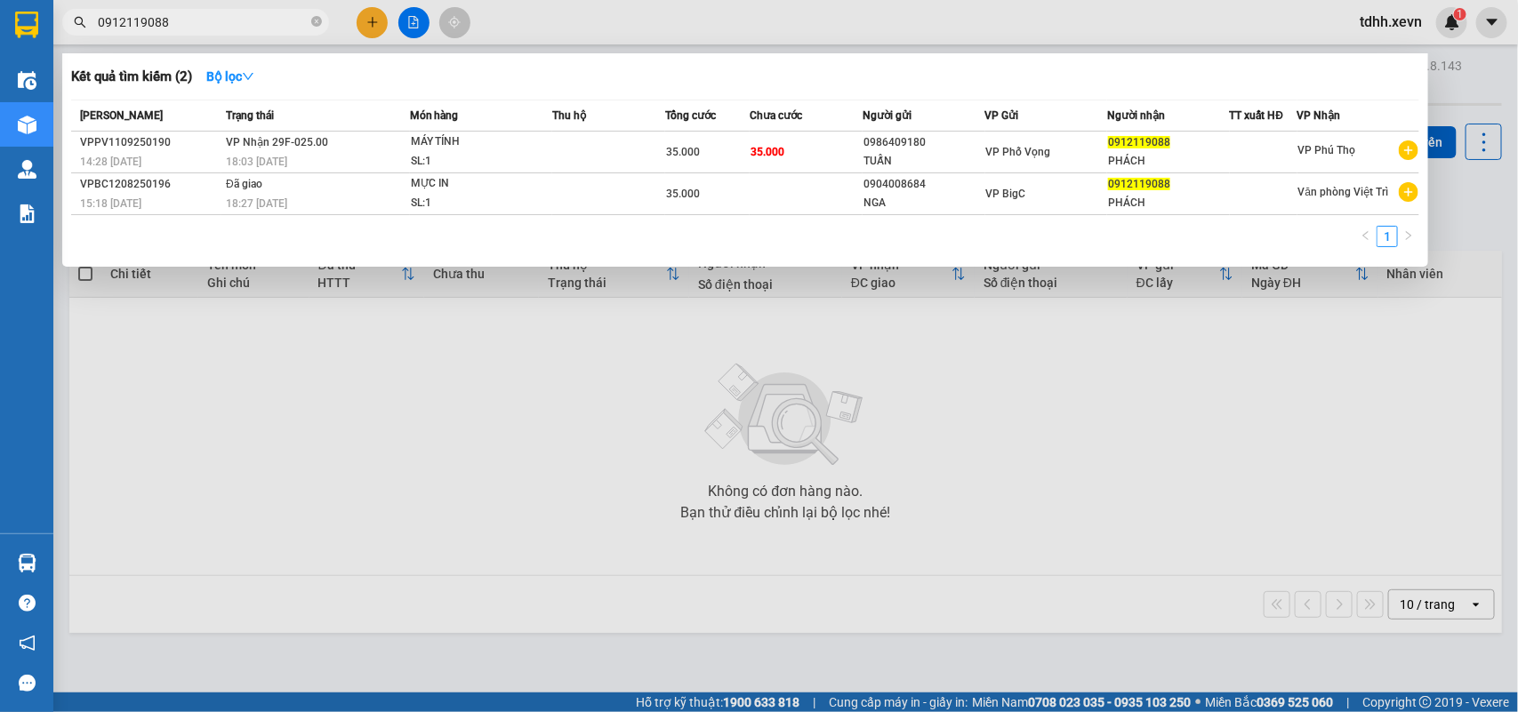
drag, startPoint x: 171, startPoint y: 24, endPoint x: 51, endPoint y: 36, distance: 120.6
click at [51, 36] on section "Kết quả tìm kiếm ( 2 ) Bộ lọc Mã ĐH Trạng thái Món hàng Thu hộ Tổng cước Chưa c…" at bounding box center [759, 356] width 1518 height 712
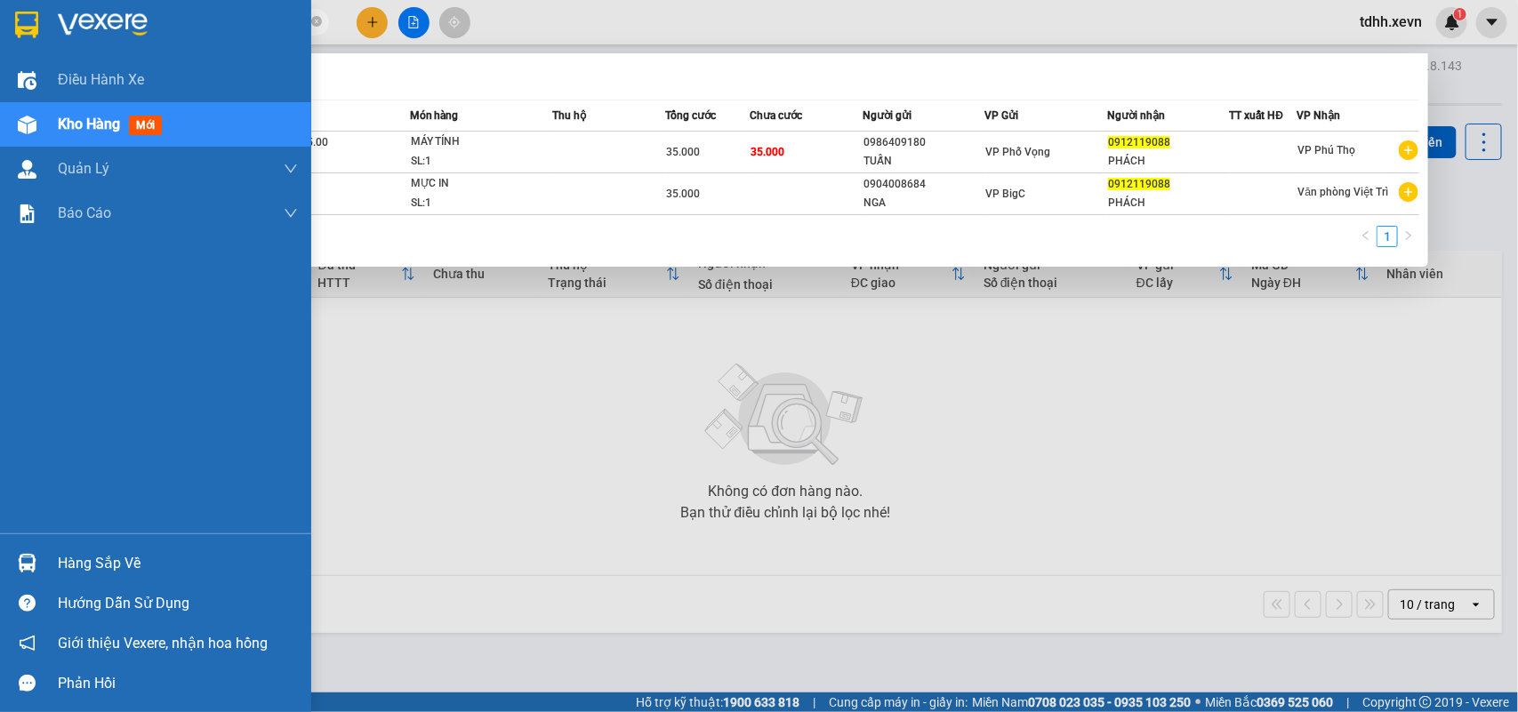
paste input "42191993"
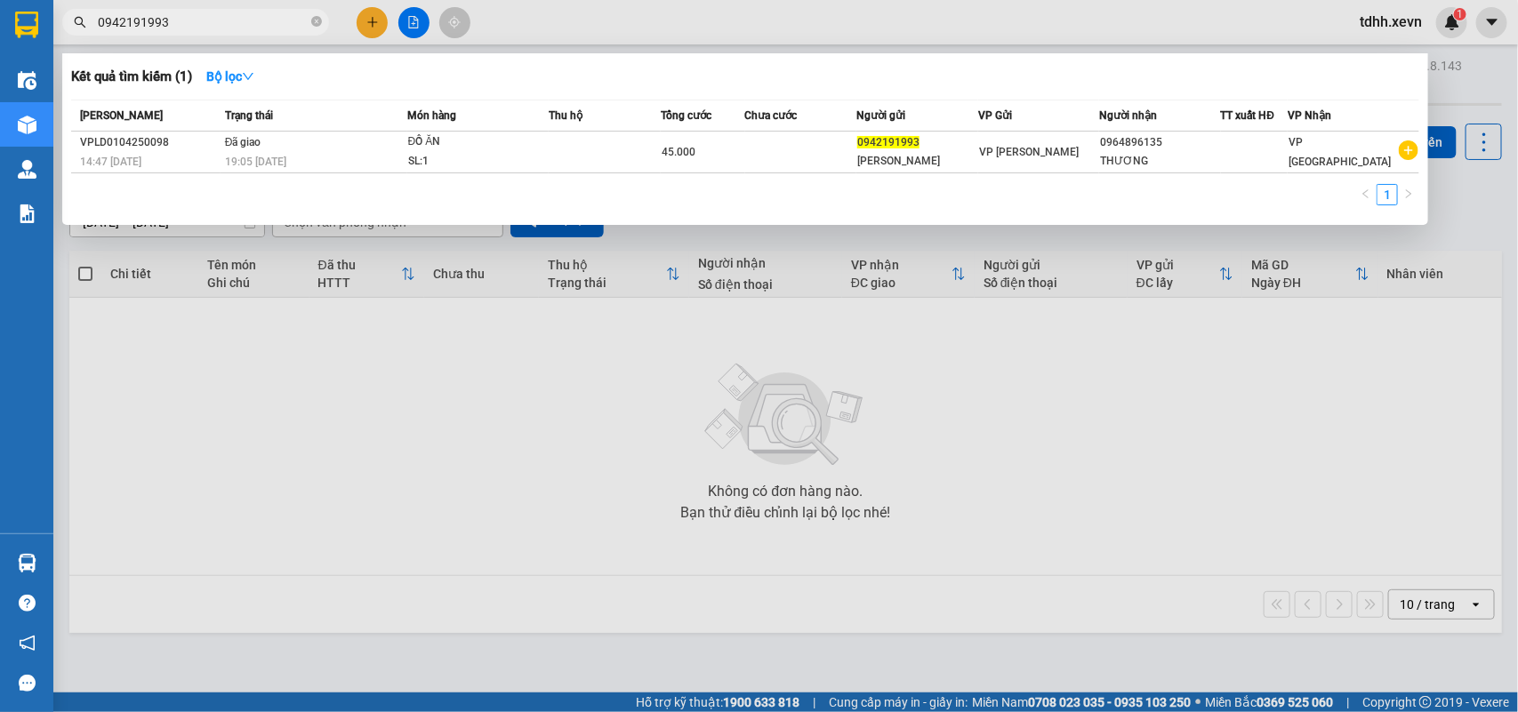
drag, startPoint x: 171, startPoint y: 25, endPoint x: 64, endPoint y: 22, distance: 106.7
click at [64, 22] on span "0942191993" at bounding box center [195, 22] width 267 height 27
paste input "19156162"
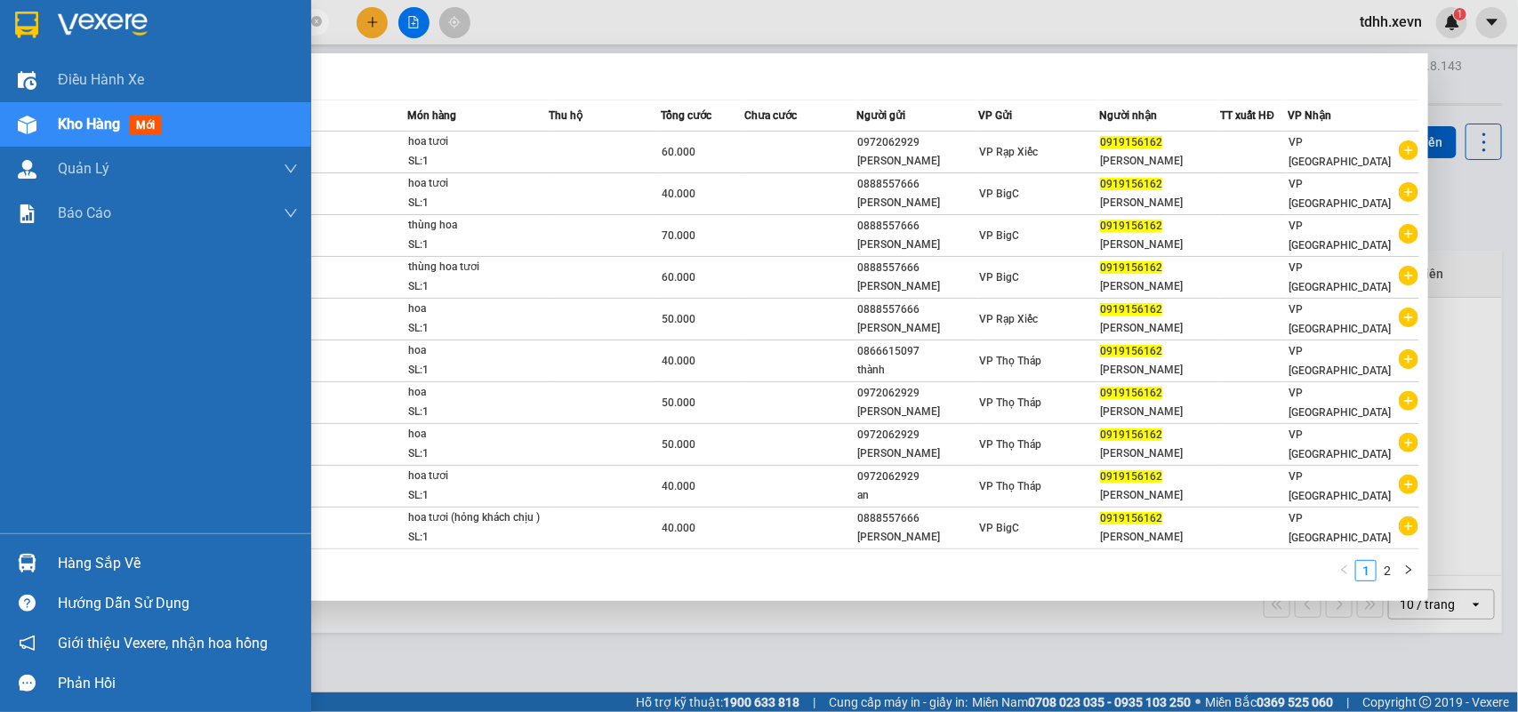
drag, startPoint x: 164, startPoint y: 20, endPoint x: 6, endPoint y: 22, distance: 158.3
click at [6, 22] on section "Kết quả tìm kiếm ( 11 ) Bộ lọc Mã ĐH Trạng thái Món hàng Thu hộ Tổng cước Chưa …" at bounding box center [759, 356] width 1518 height 712
paste input "48728816"
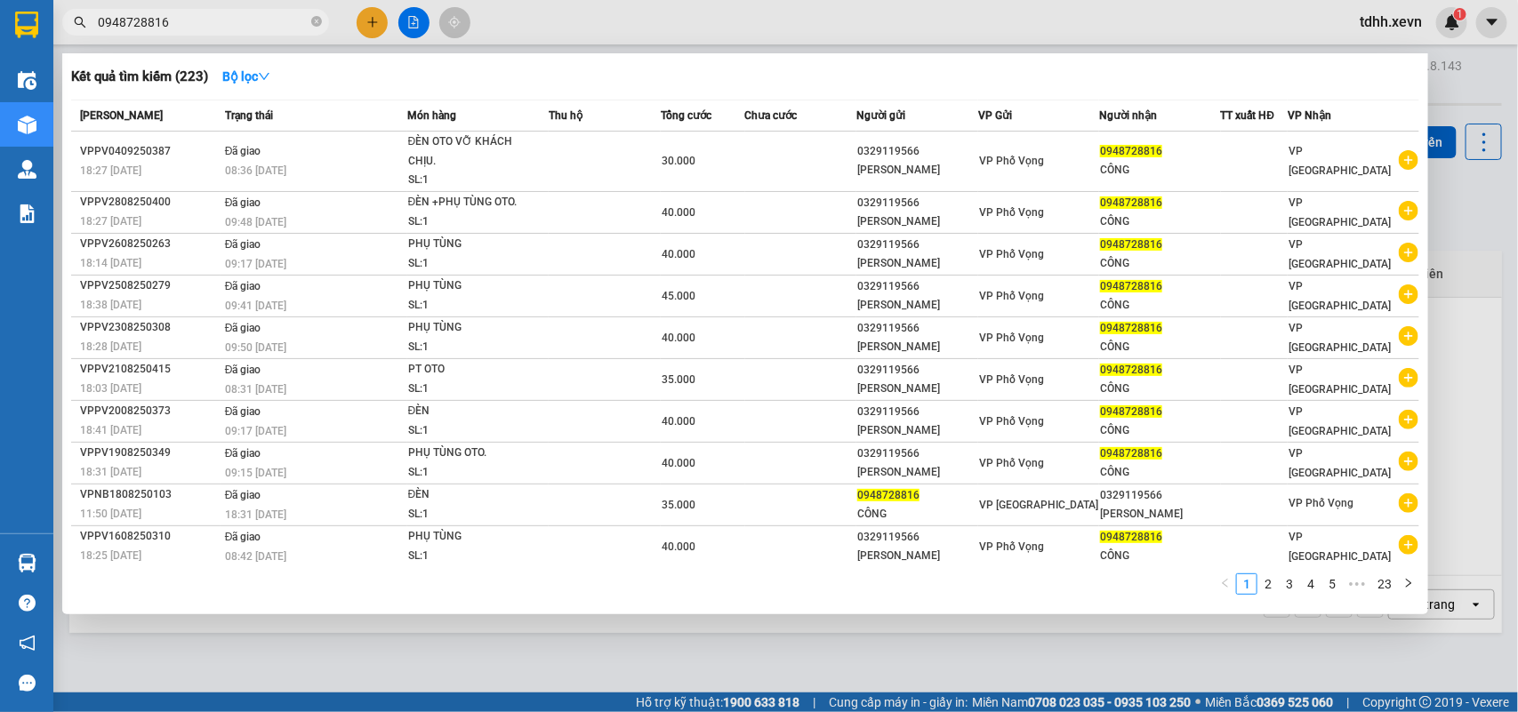
drag, startPoint x: 180, startPoint y: 31, endPoint x: 83, endPoint y: 49, distance: 98.5
click at [83, 38] on div "Kết quả tìm kiếm ( 223 ) Bộ lọc Mã ĐH Trạng thái Món hàng Thu hộ Tổng cước Chưa…" at bounding box center [173, 22] width 347 height 31
paste input "8693935"
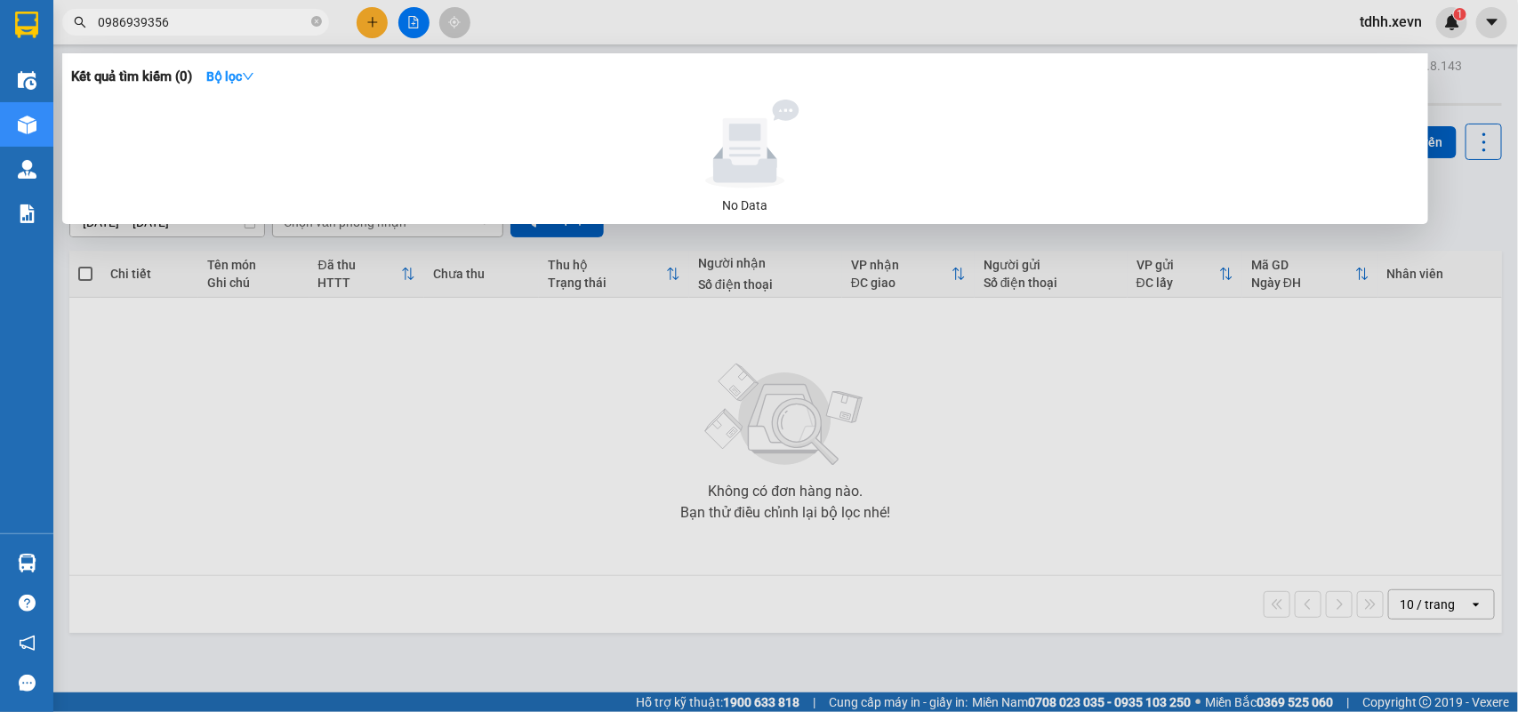
drag, startPoint x: 172, startPoint y: 22, endPoint x: 54, endPoint y: 59, distance: 122.9
click at [52, 67] on section "Kết quả tìm kiếm ( 0 ) Bộ lọc No Data 0986939356 tdhh.xevn 1 Điều hành xe Kho h…" at bounding box center [759, 356] width 1518 height 712
paste input "86218969"
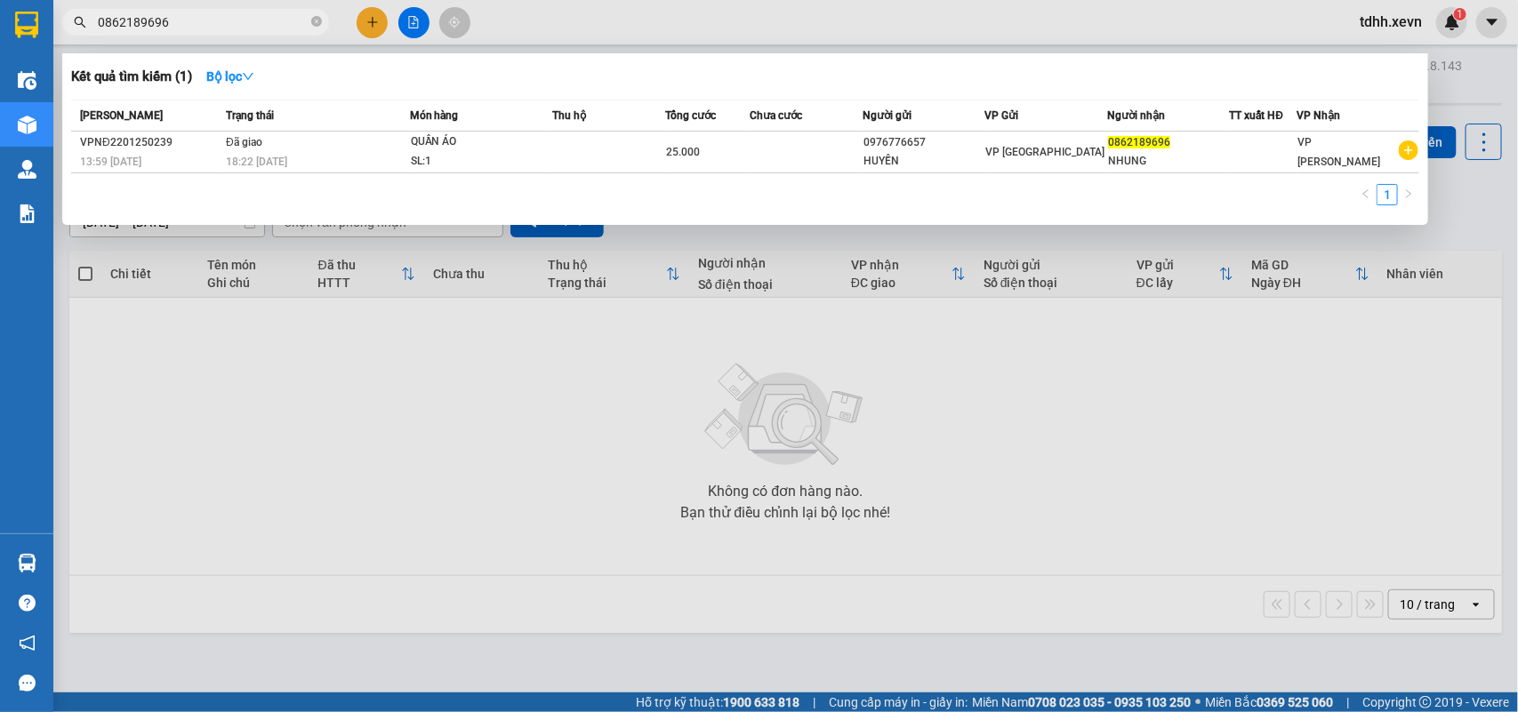
drag, startPoint x: 171, startPoint y: 23, endPoint x: 78, endPoint y: 74, distance: 105.4
click at [78, 38] on div "Kết quả tìm kiếm ( 1 ) Bộ lọc Mã ĐH Trạng thái Món hàng Thu hộ Tổng cước Chưa c…" at bounding box center [173, 22] width 347 height 31
paste input "97384722"
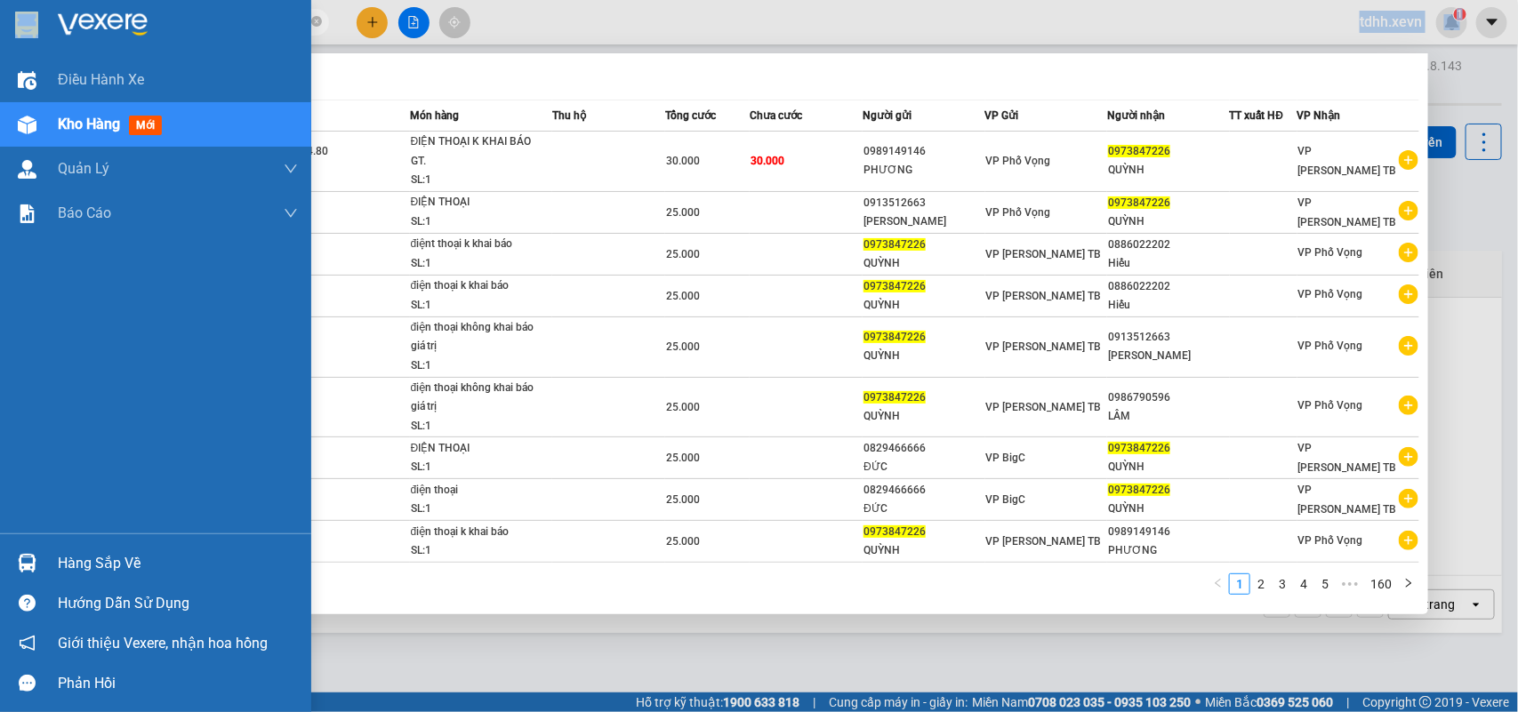
drag, startPoint x: 188, startPoint y: 29, endPoint x: 33, endPoint y: 43, distance: 155.3
click at [33, 43] on section "Kết quả tìm kiếm ( 1594 ) Bộ lọc Mã ĐH Trạng thái Món hàng Thu hộ Tổng cước Chư…" at bounding box center [759, 356] width 1518 height 712
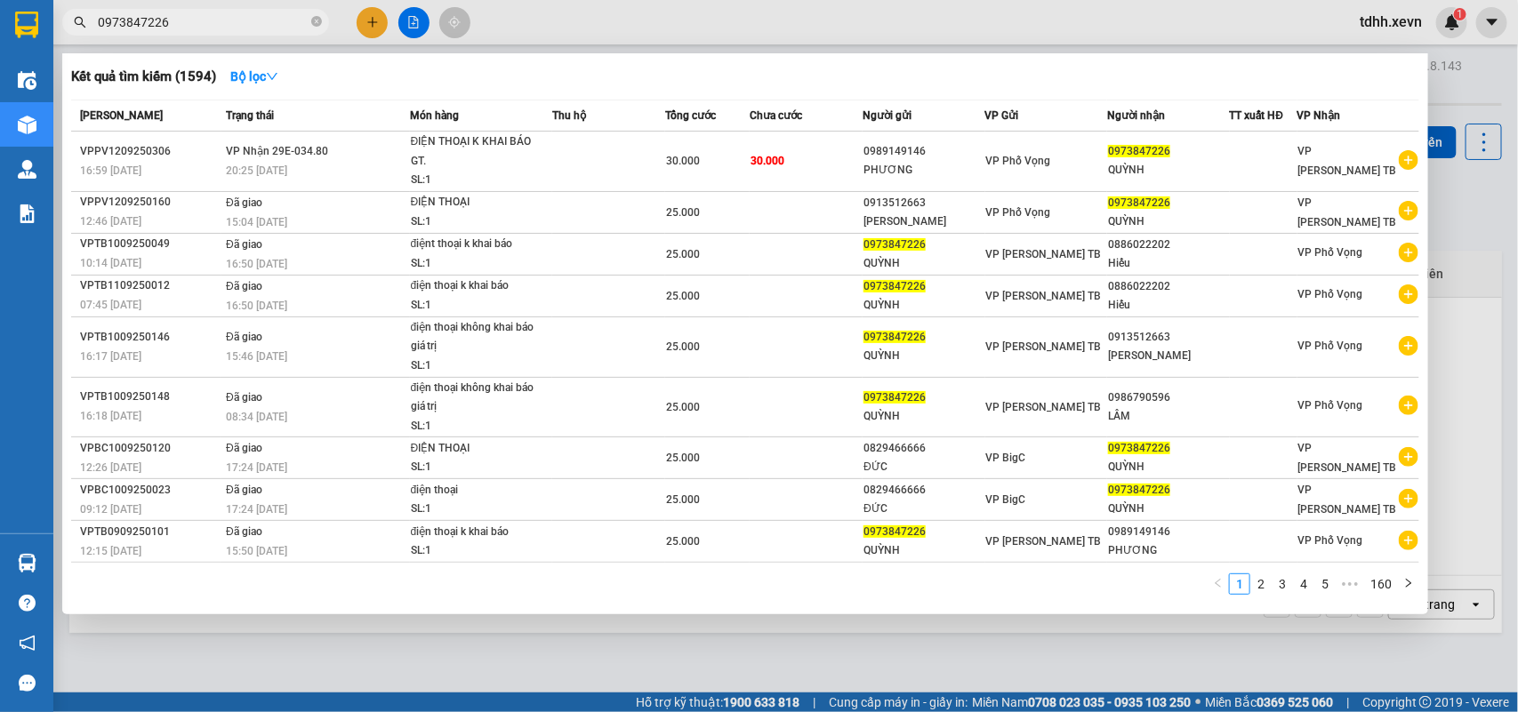
click at [125, 20] on input "0973847226" at bounding box center [203, 22] width 210 height 20
click at [127, 20] on input "0973847226" at bounding box center [203, 22] width 210 height 20
paste input "358938939"
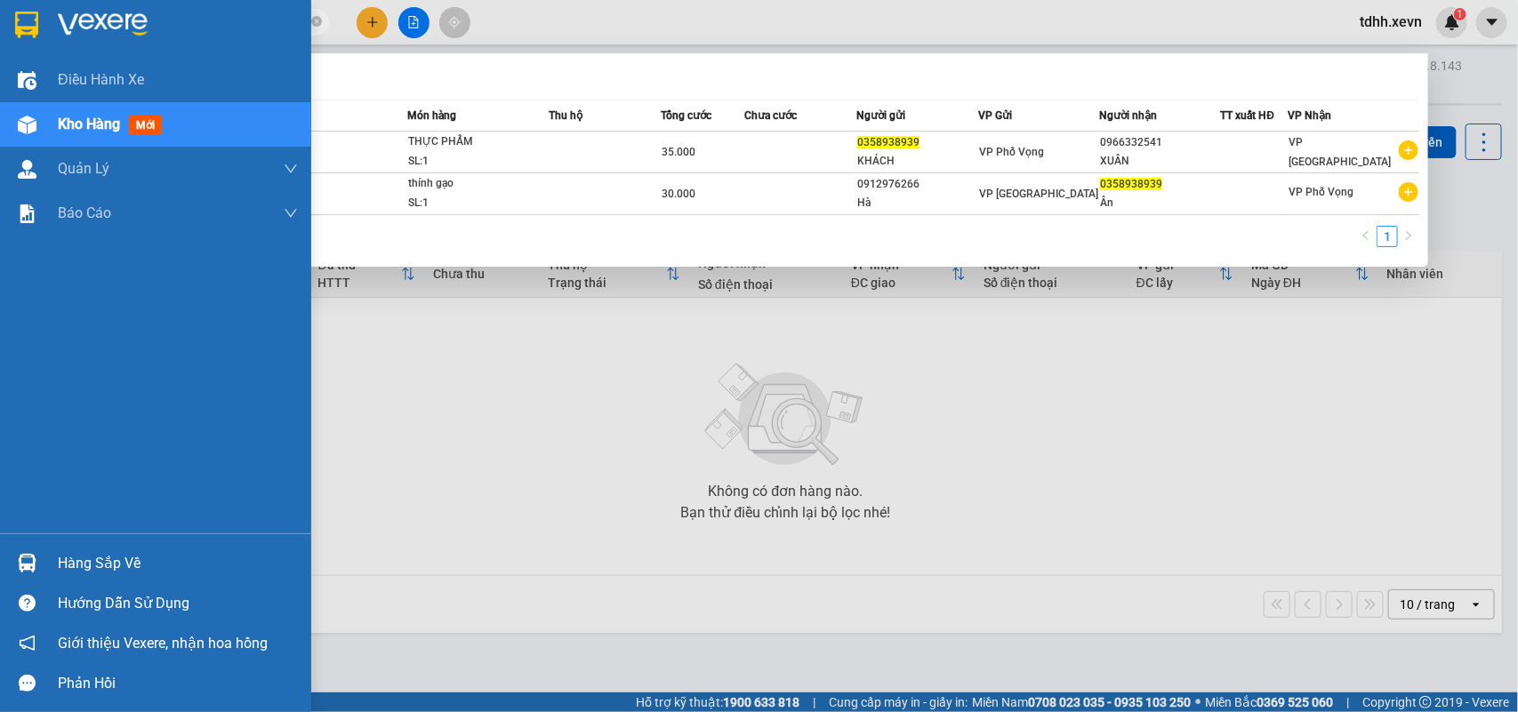
drag, startPoint x: 179, startPoint y: 24, endPoint x: 45, endPoint y: 36, distance: 133.8
click at [45, 36] on section "Kết quả tìm kiếm ( 2 ) Bộ lọc Mã ĐH Trạng thái Món hàng Thu hộ Tổng cước Chưa c…" at bounding box center [759, 356] width 1518 height 712
paste input "97270163"
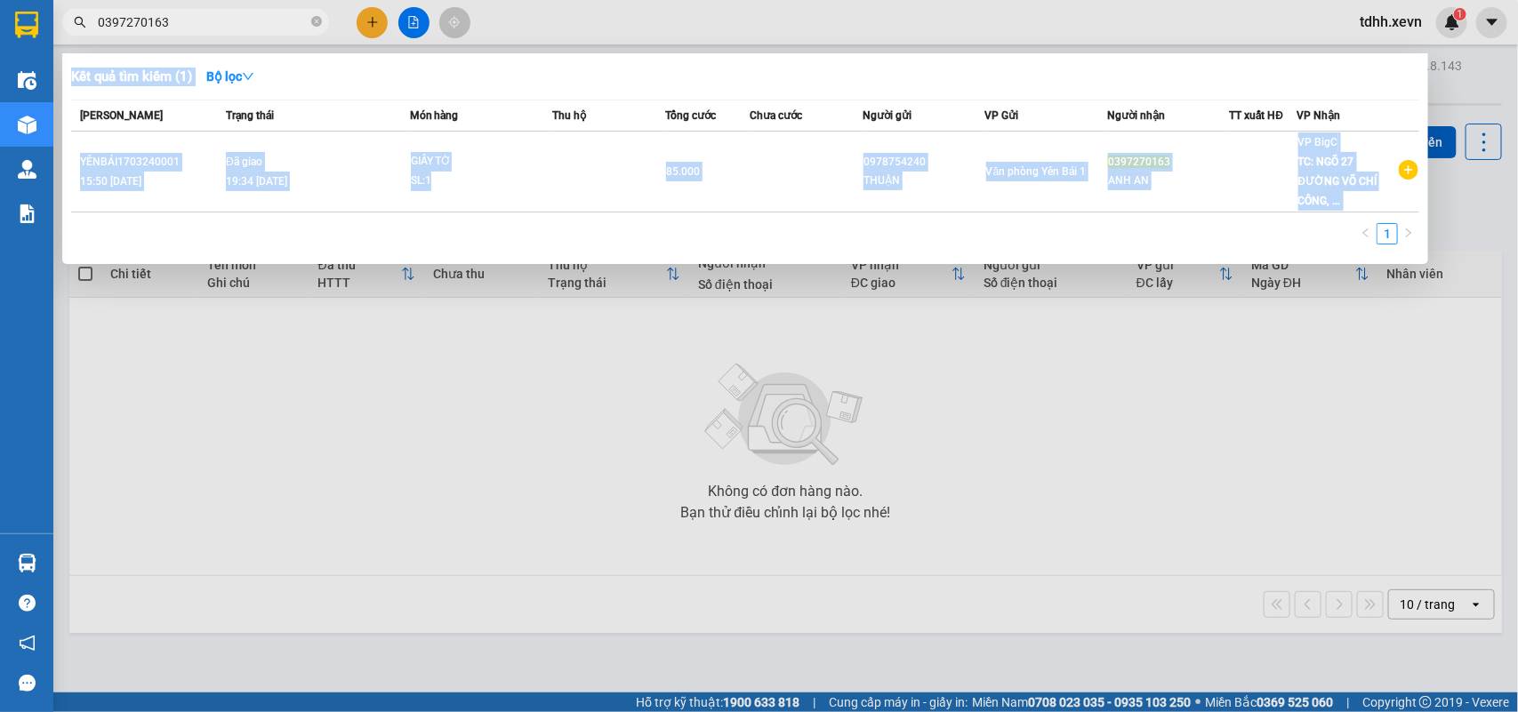
drag, startPoint x: 183, startPoint y: 11, endPoint x: 93, endPoint y: 36, distance: 93.2
click at [93, 36] on div "Kết quả tìm kiếm ( 1 ) Bộ lọc Mã ĐH Trạng thái Món hàng Thu hộ Tổng cước Chưa c…" at bounding box center [173, 22] width 347 height 31
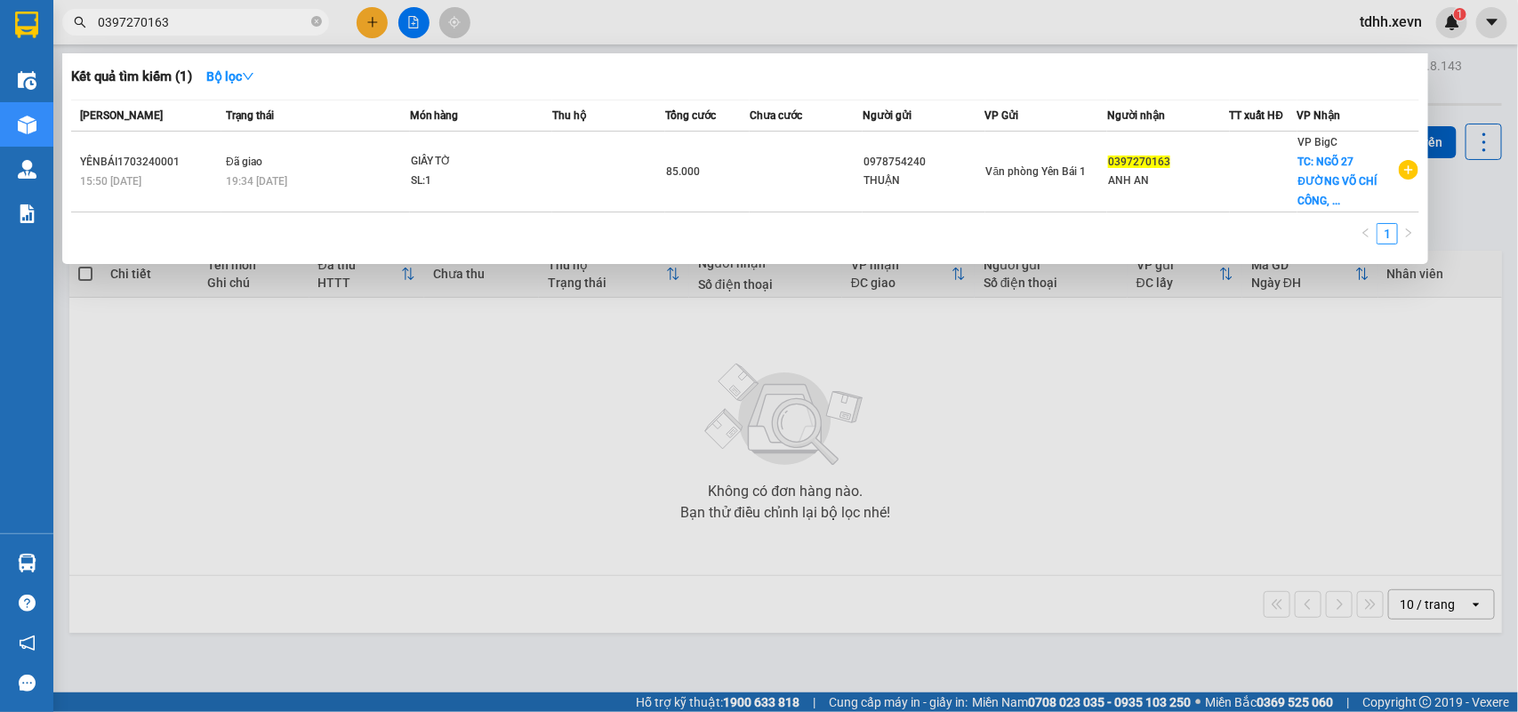
click at [111, 31] on input "0397270163" at bounding box center [203, 22] width 210 height 20
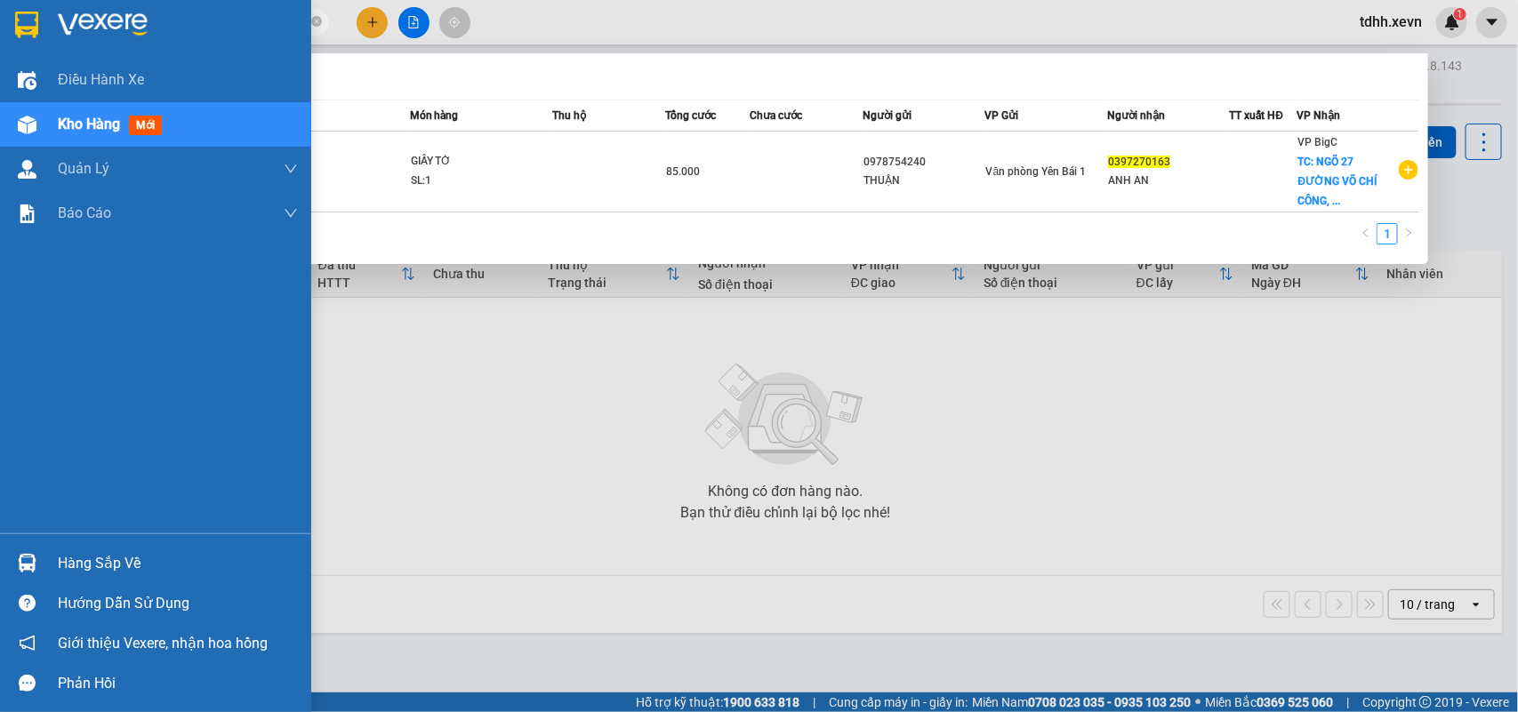
drag, startPoint x: 162, startPoint y: 20, endPoint x: 47, endPoint y: 47, distance: 117.9
click at [47, 47] on section "Kết quả tìm kiếm ( 1 ) Bộ lọc Mã ĐH Trạng thái Món hàng Thu hộ Tổng cước Chưa c…" at bounding box center [759, 356] width 1518 height 712
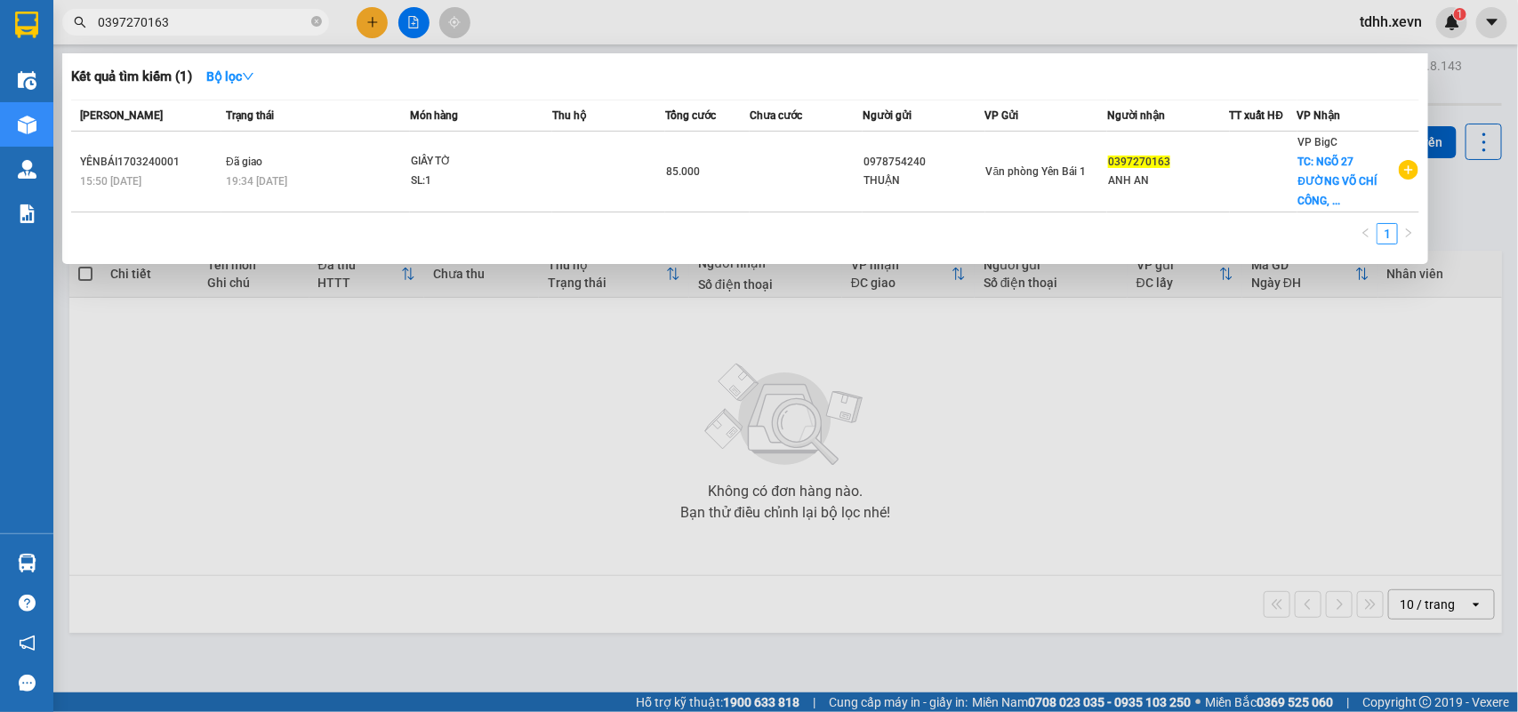
paste input "2435134591"
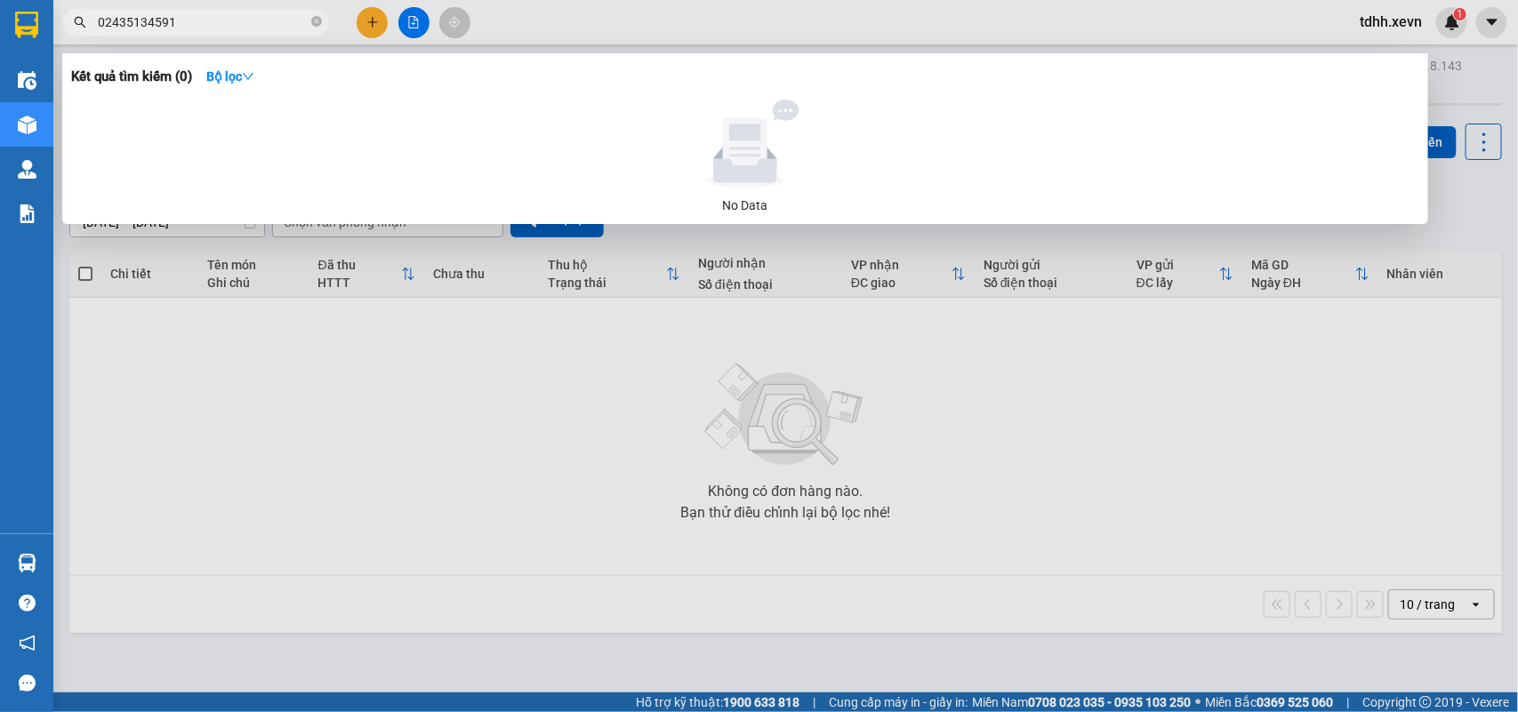
drag, startPoint x: 174, startPoint y: 20, endPoint x: 59, endPoint y: 42, distance: 117.7
click at [59, 38] on div "Kết quả tìm kiếm ( 0 ) Bộ lọc No Data 02435134591" at bounding box center [173, 22] width 347 height 31
paste input "344224505"
drag, startPoint x: 147, startPoint y: 25, endPoint x: 99, endPoint y: 36, distance: 49.2
click at [99, 36] on div "Kết quả tìm kiếm ( 0 ) Bộ lọc No Data 0344224505" at bounding box center [173, 22] width 347 height 31
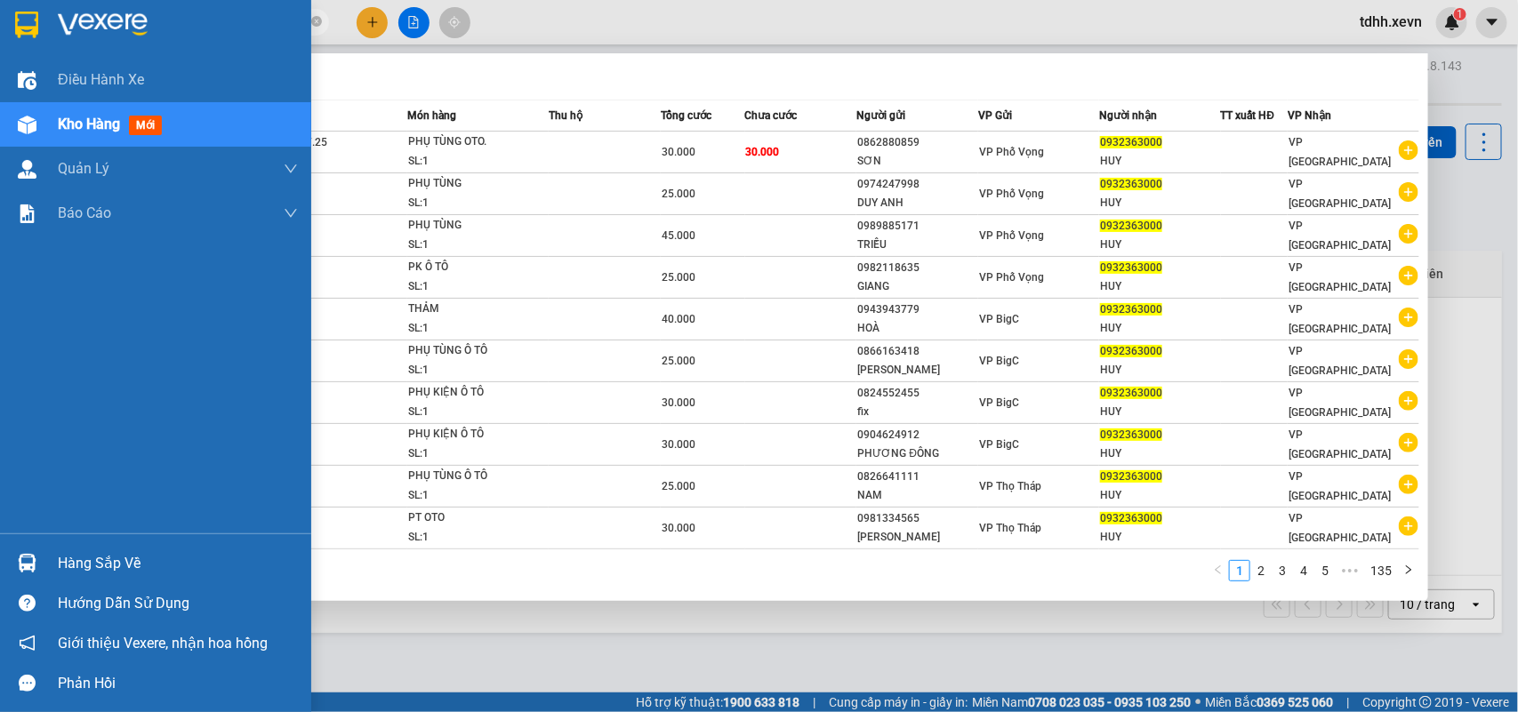
drag, startPoint x: 166, startPoint y: 19, endPoint x: 22, endPoint y: 46, distance: 146.6
click at [22, 46] on section "Kết quả tìm kiếm ( 1346 ) Bộ lọc Mã ĐH Trạng thái Món hàng Thu hộ Tổng cước Chư…" at bounding box center [759, 356] width 1518 height 712
paste input "73770382"
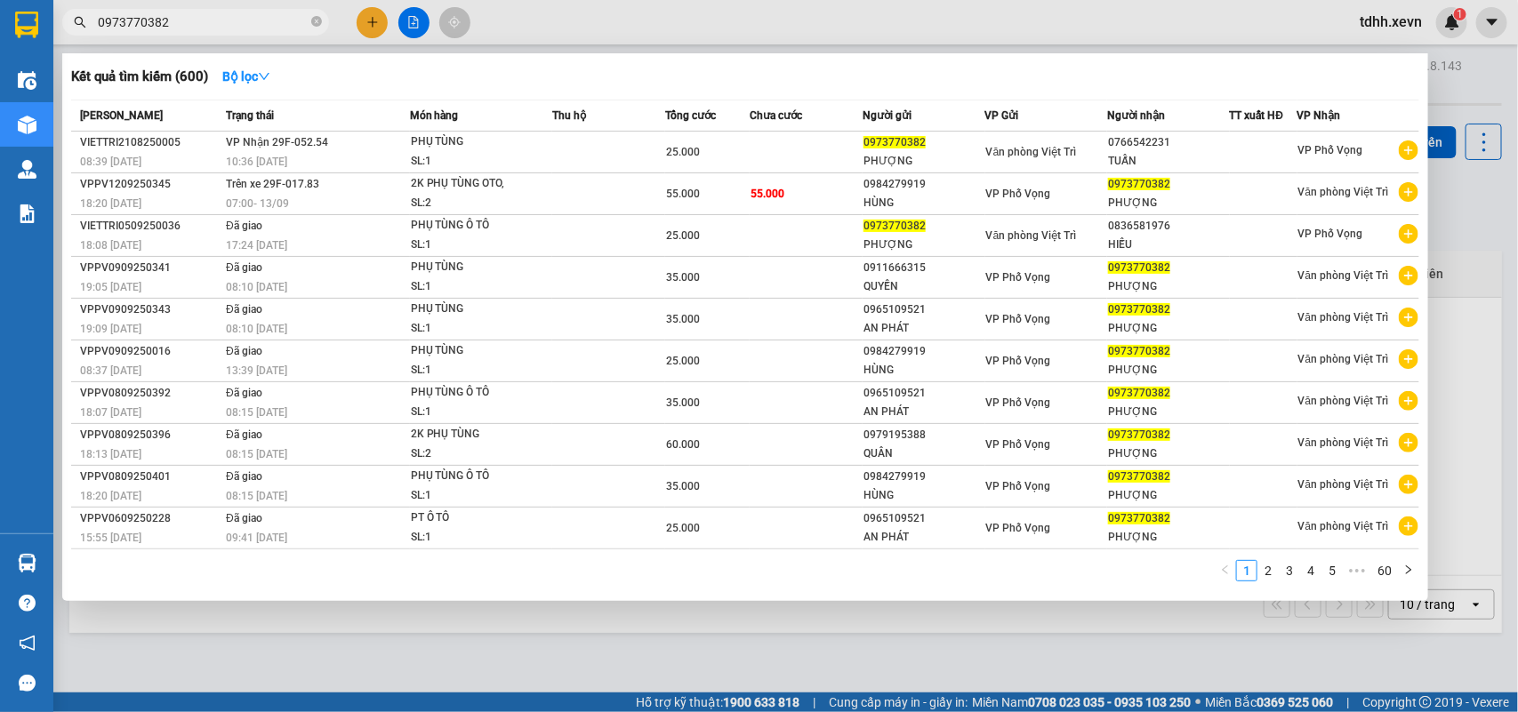
drag, startPoint x: 175, startPoint y: 24, endPoint x: 83, endPoint y: 32, distance: 92.8
click at [83, 32] on span "0973770382" at bounding box center [195, 22] width 267 height 27
paste input "398162077"
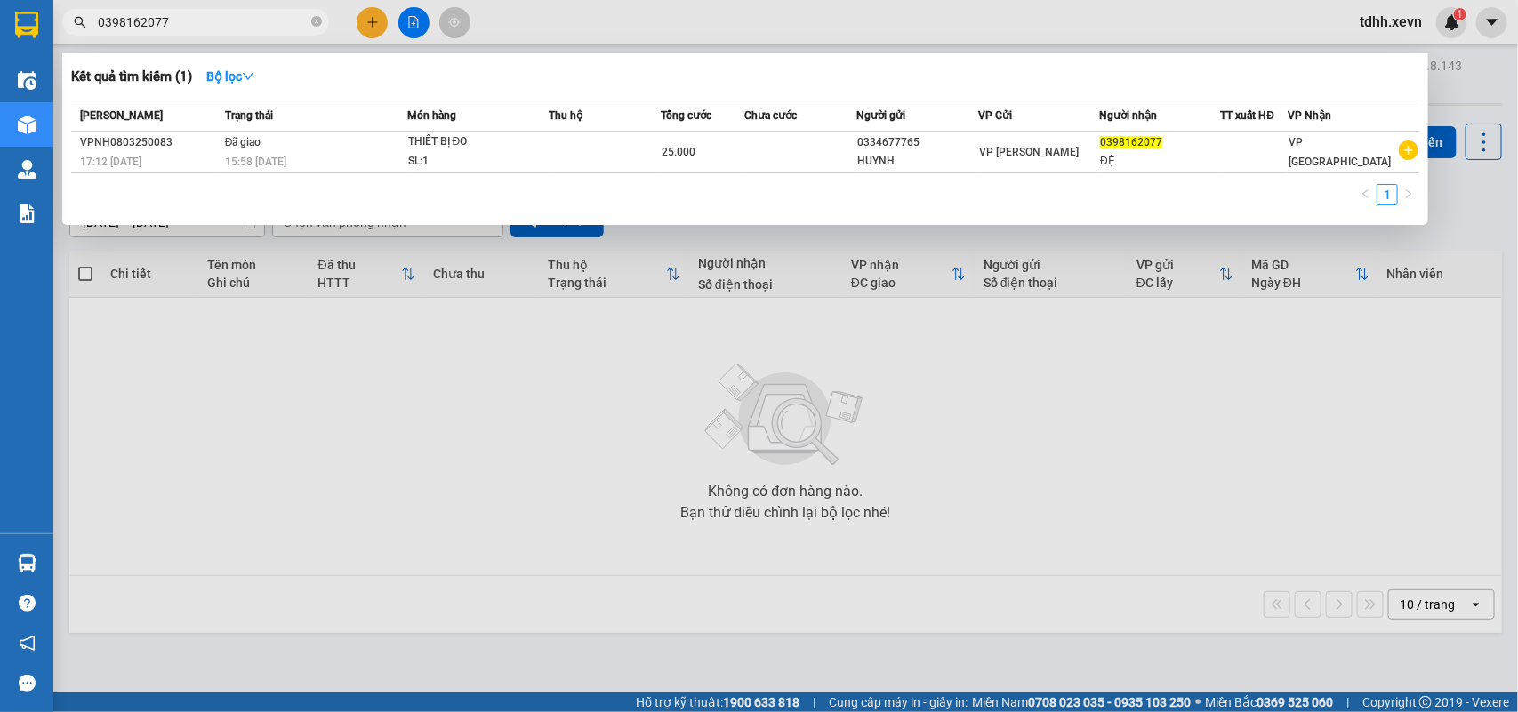
drag, startPoint x: 166, startPoint y: 23, endPoint x: 60, endPoint y: 51, distance: 109.3
click at [60, 38] on div "Kết quả tìm kiếm ( 1 ) Bộ lọc Mã ĐH Trạng thái Món hàng Thu hộ Tổng cước Chưa c…" at bounding box center [173, 22] width 347 height 31
paste input "946946354"
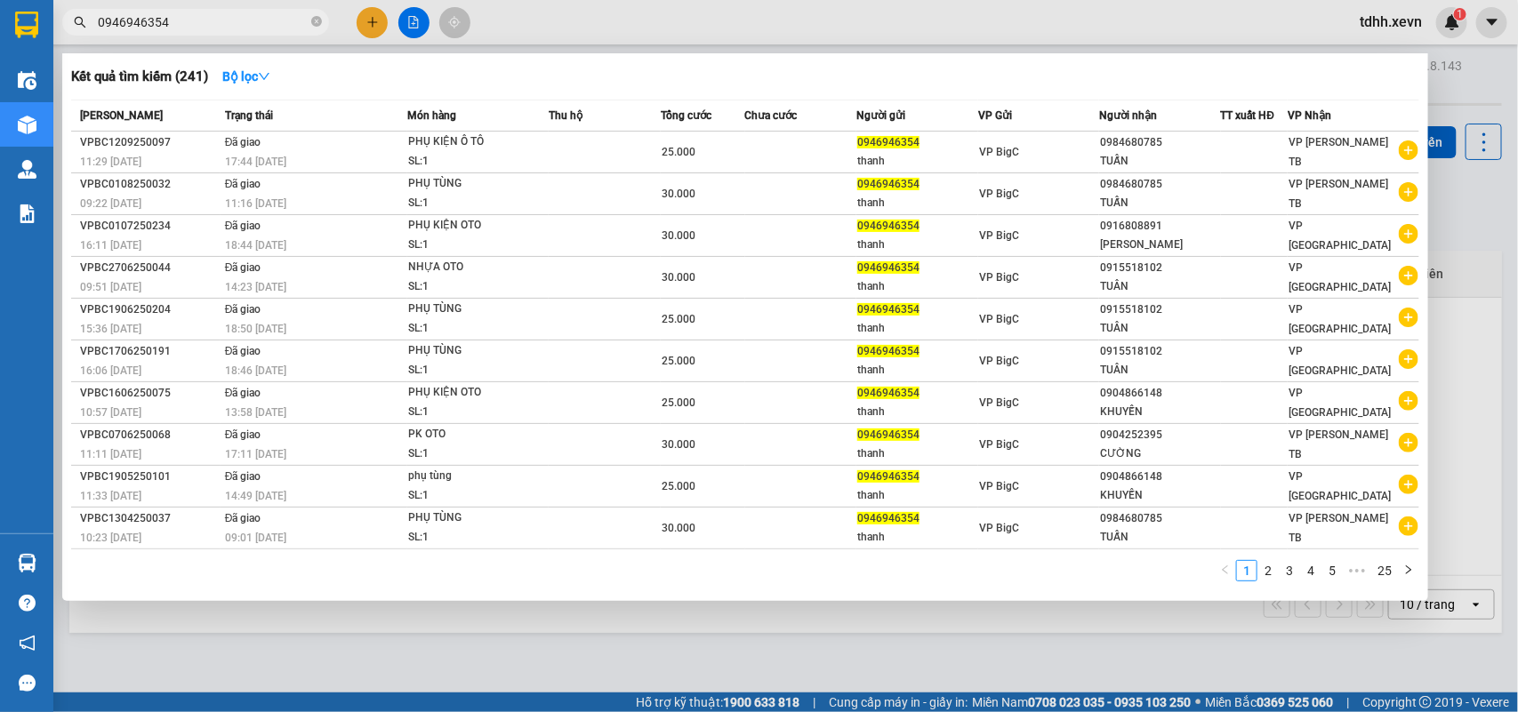
drag, startPoint x: 165, startPoint y: 23, endPoint x: 80, endPoint y: 43, distance: 87.6
click at [84, 37] on div "Kết quả tìm kiếm ( 241 ) Bộ lọc Mã ĐH Trạng thái Món hàng Thu hộ Tổng cước Chưa…" at bounding box center [173, 22] width 347 height 31
paste input "15661368"
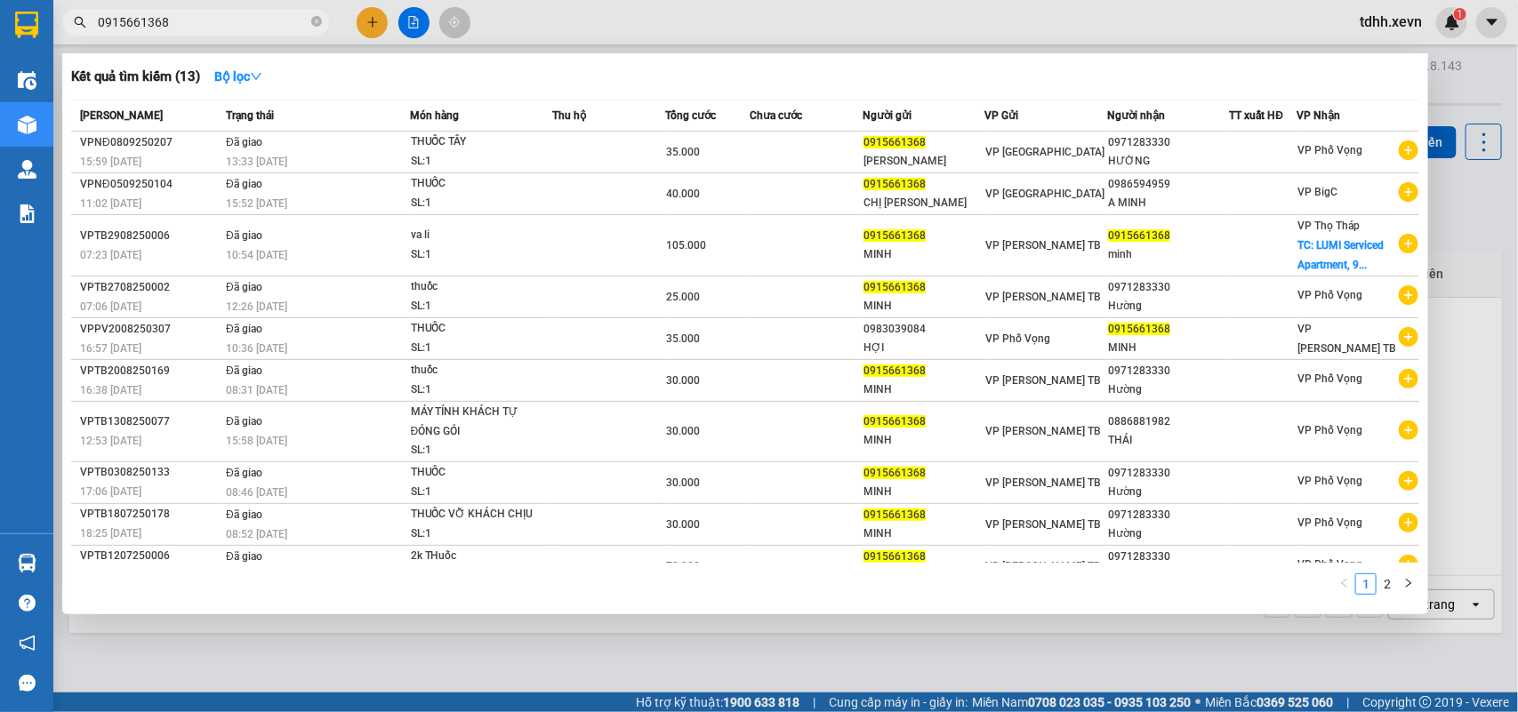
drag, startPoint x: 161, startPoint y: 24, endPoint x: 80, endPoint y: 42, distance: 82.8
click at [80, 38] on div "Kết quả tìm kiếm ( 13 ) Bộ lọc Mã ĐH Trạng thái Món hàng Thu hộ Tổng cước Chưa …" at bounding box center [173, 22] width 347 height 31
paste input "398570303"
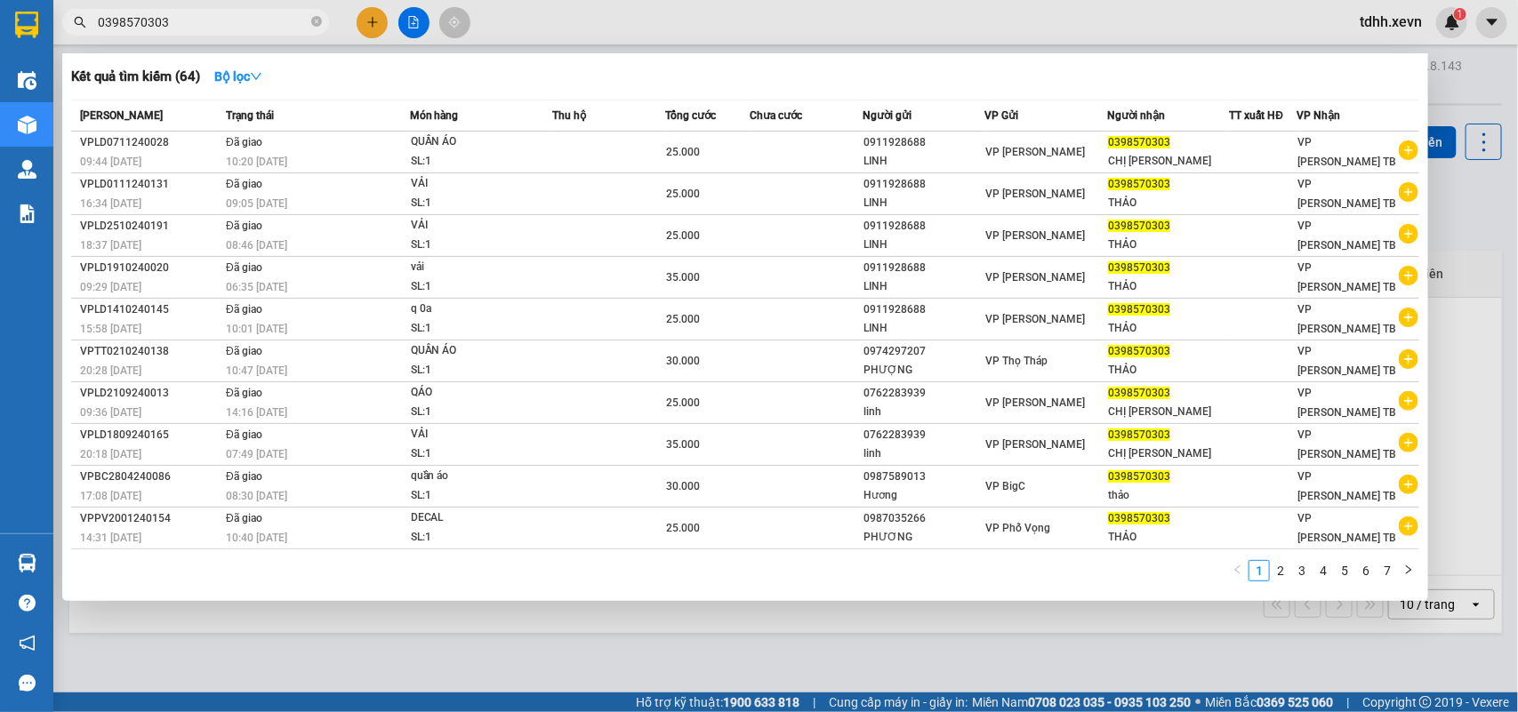
drag, startPoint x: 172, startPoint y: 13, endPoint x: 98, endPoint y: 29, distance: 75.5
click at [98, 29] on input "0398570303" at bounding box center [203, 22] width 210 height 20
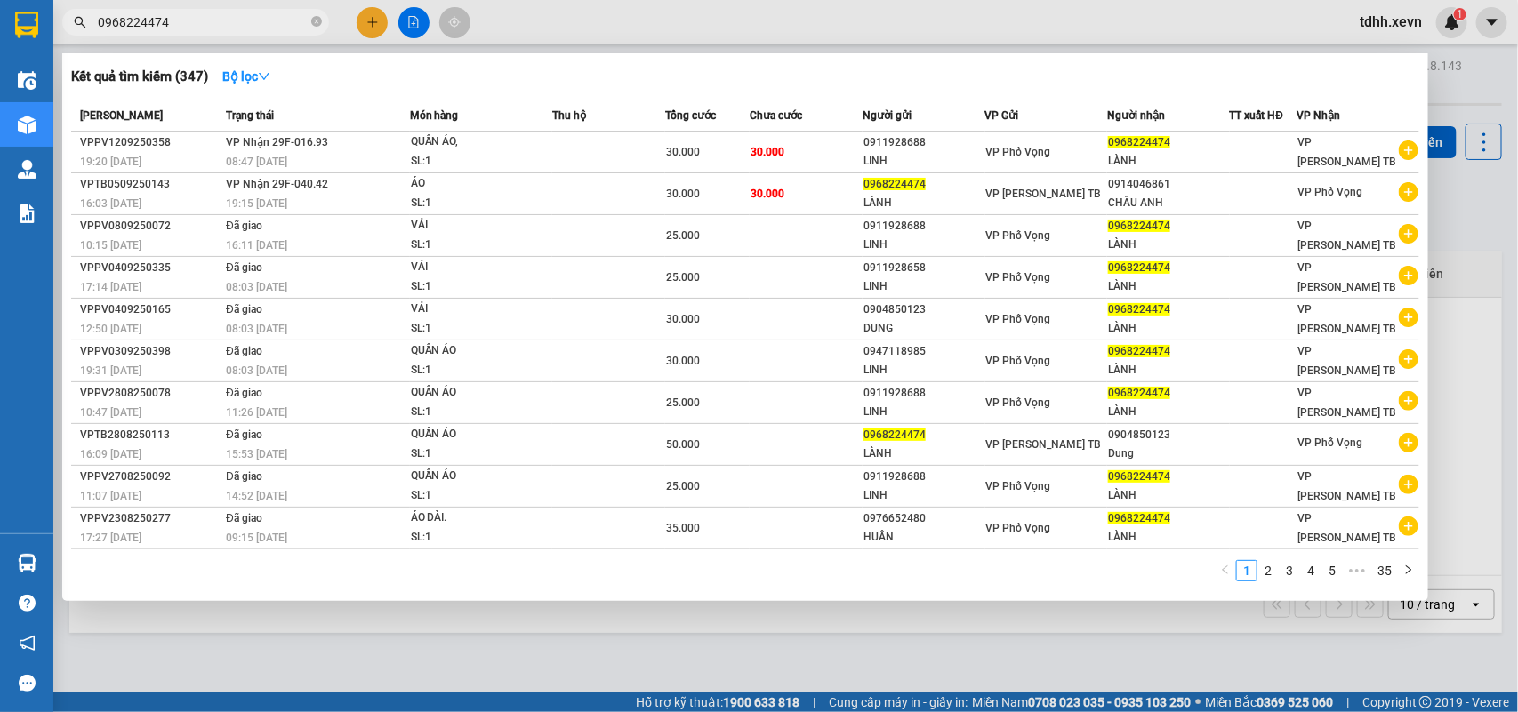
drag, startPoint x: 179, startPoint y: 18, endPoint x: 71, endPoint y: 33, distance: 108.6
click at [71, 33] on span "0968224474" at bounding box center [195, 22] width 267 height 27
paste input "84956655"
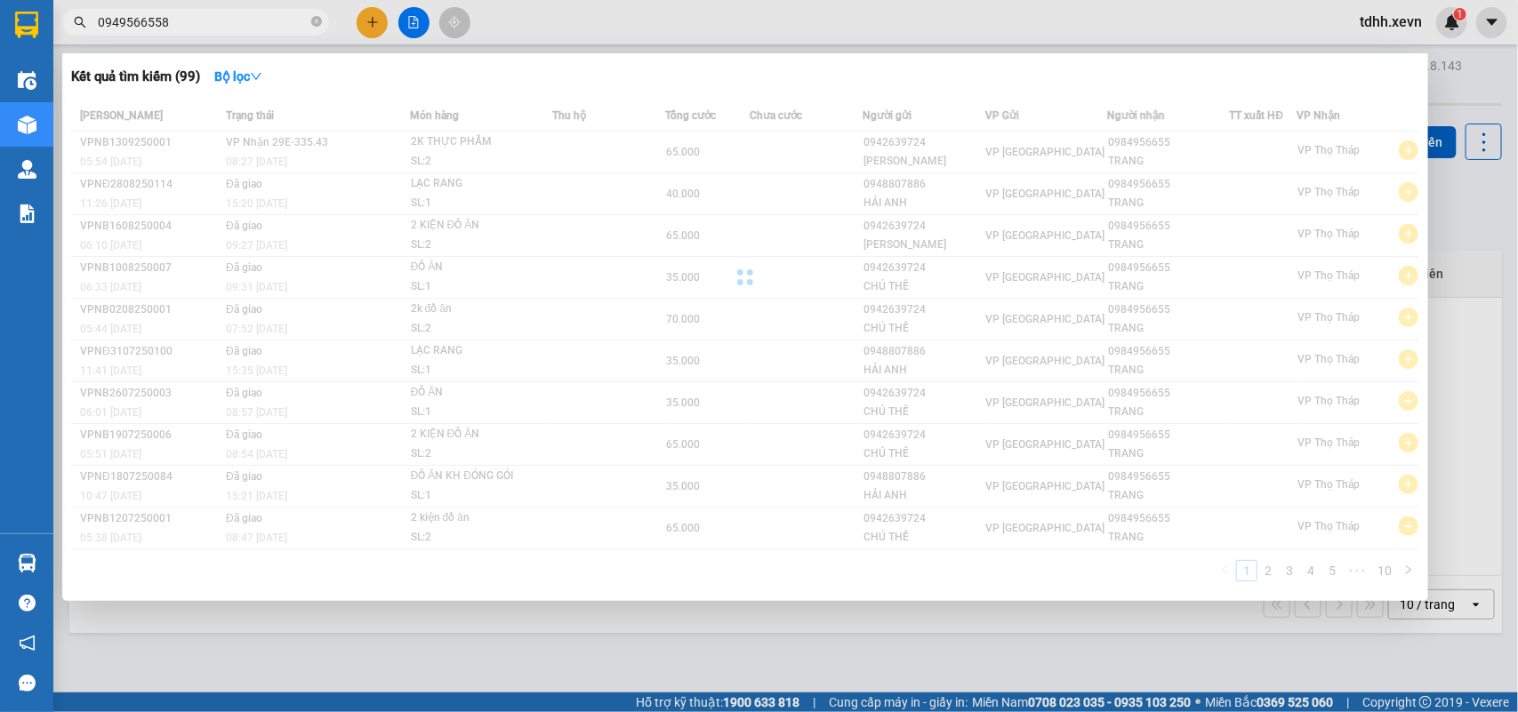
click at [143, 19] on input "0949566558" at bounding box center [203, 22] width 210 height 20
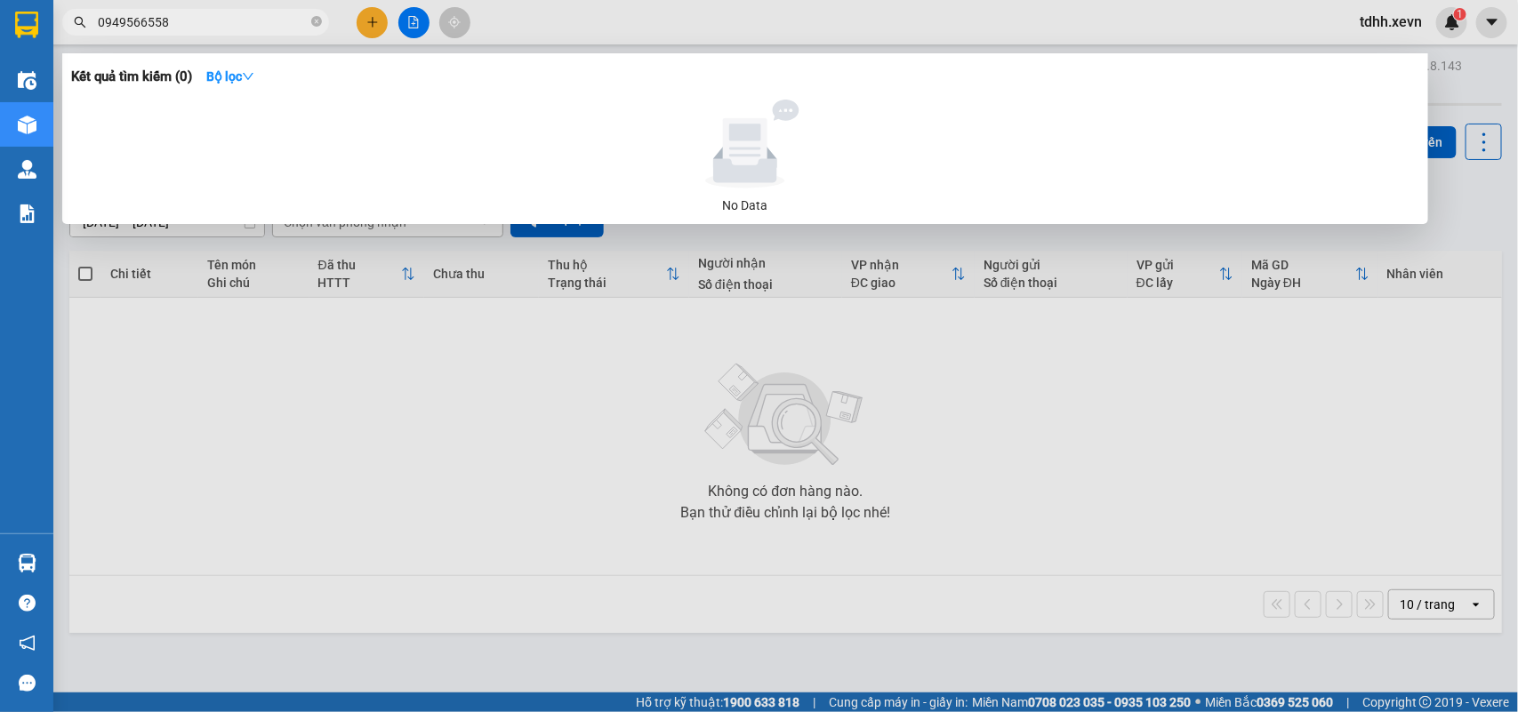
click at [143, 19] on input "0949566558" at bounding box center [203, 22] width 210 height 20
paste input "347700009"
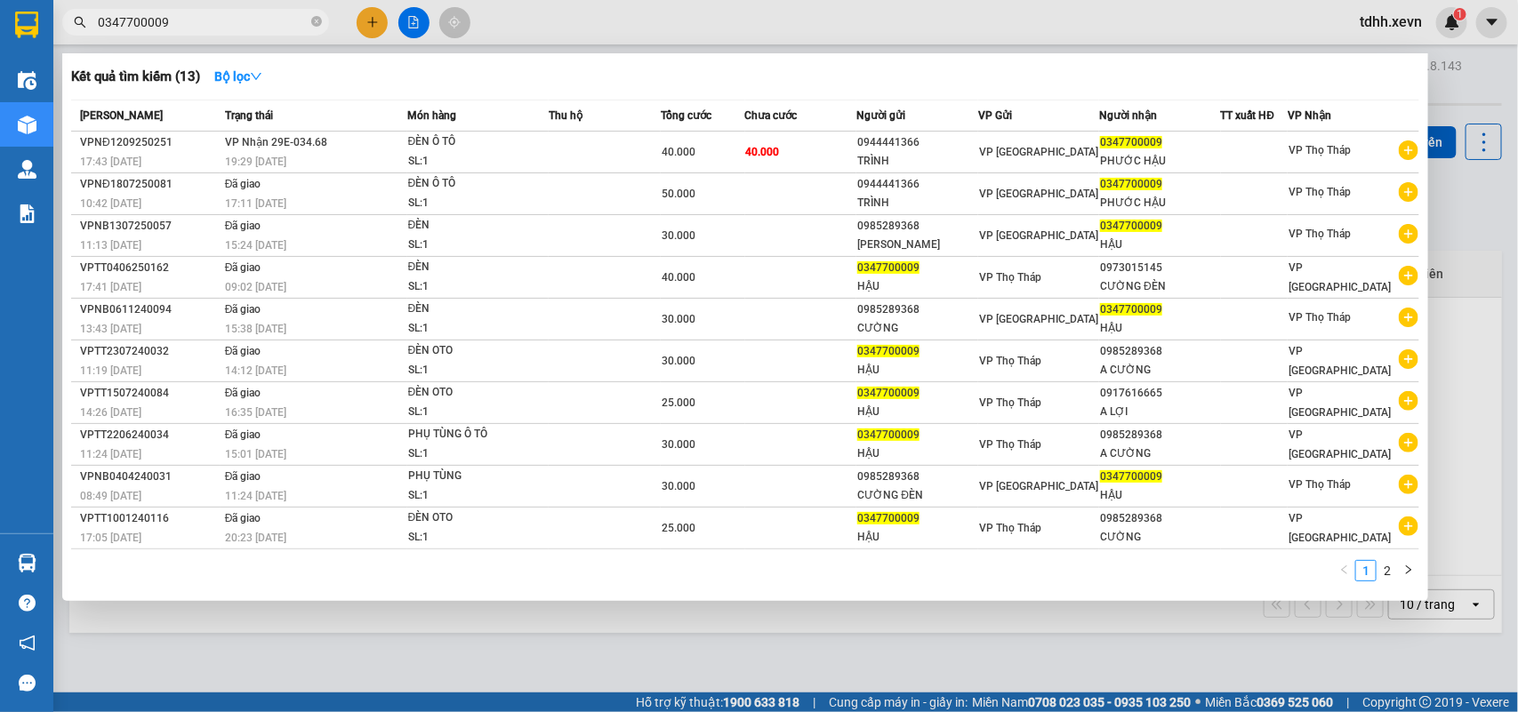
drag, startPoint x: 166, startPoint y: 19, endPoint x: 54, endPoint y: 29, distance: 112.5
click at [54, 29] on div "0347700009" at bounding box center [173, 22] width 347 height 27
paste input "912203717"
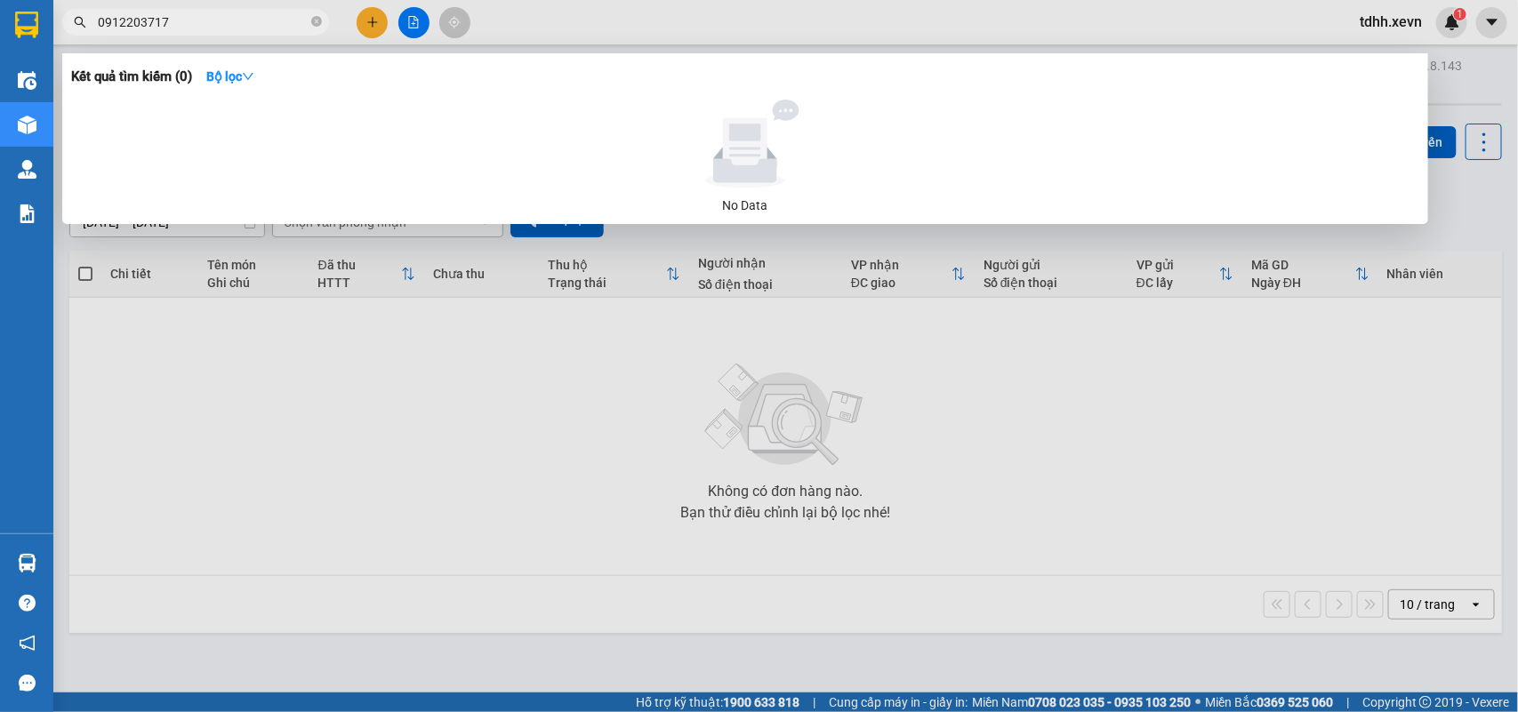
drag, startPoint x: 189, startPoint y: 23, endPoint x: 58, endPoint y: 53, distance: 135.0
click at [58, 38] on div "Kết quả tìm kiếm ( 0 ) Bộ lọc No Data 0912203717" at bounding box center [173, 22] width 347 height 31
paste input "347629025"
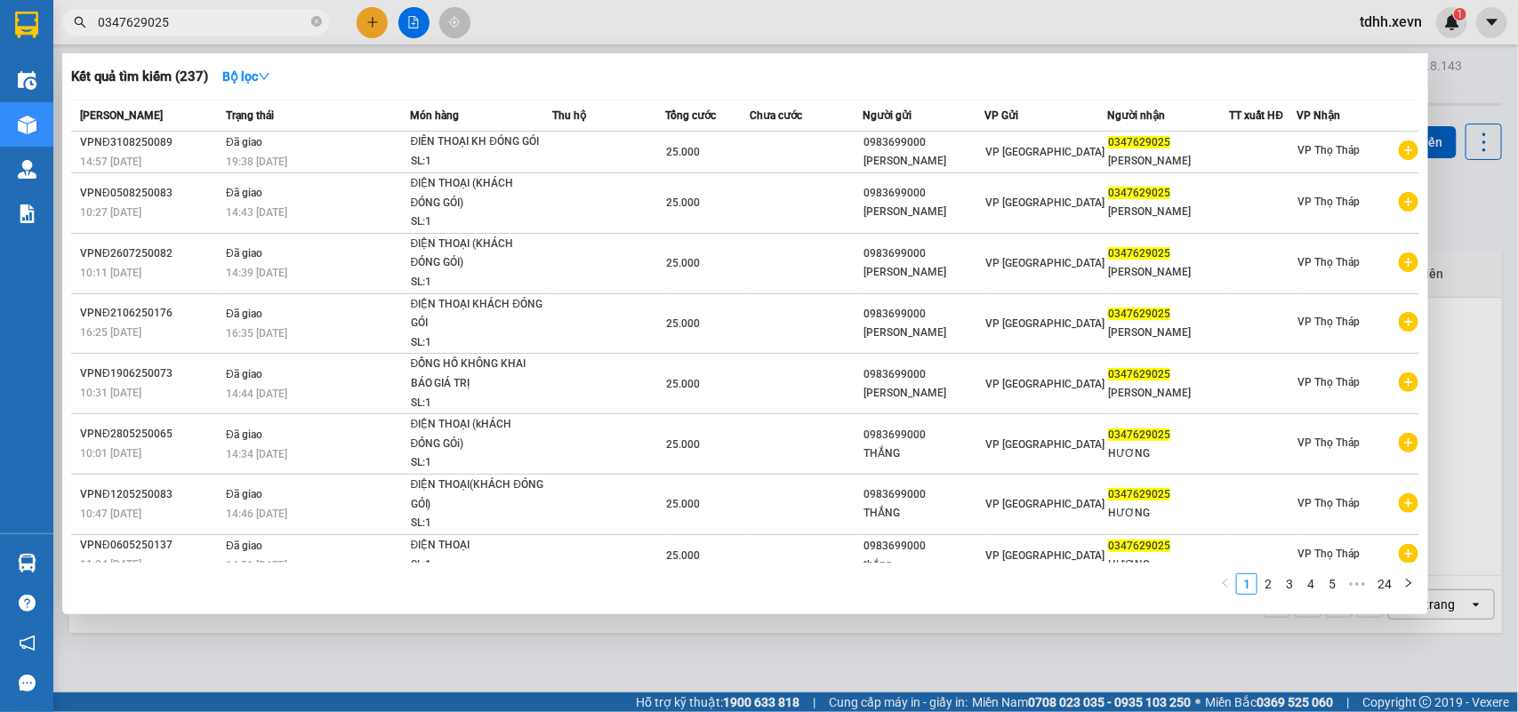
drag, startPoint x: 69, startPoint y: 20, endPoint x: 53, endPoint y: 23, distance: 16.4
click at [53, 23] on div "0347629025" at bounding box center [173, 22] width 347 height 27
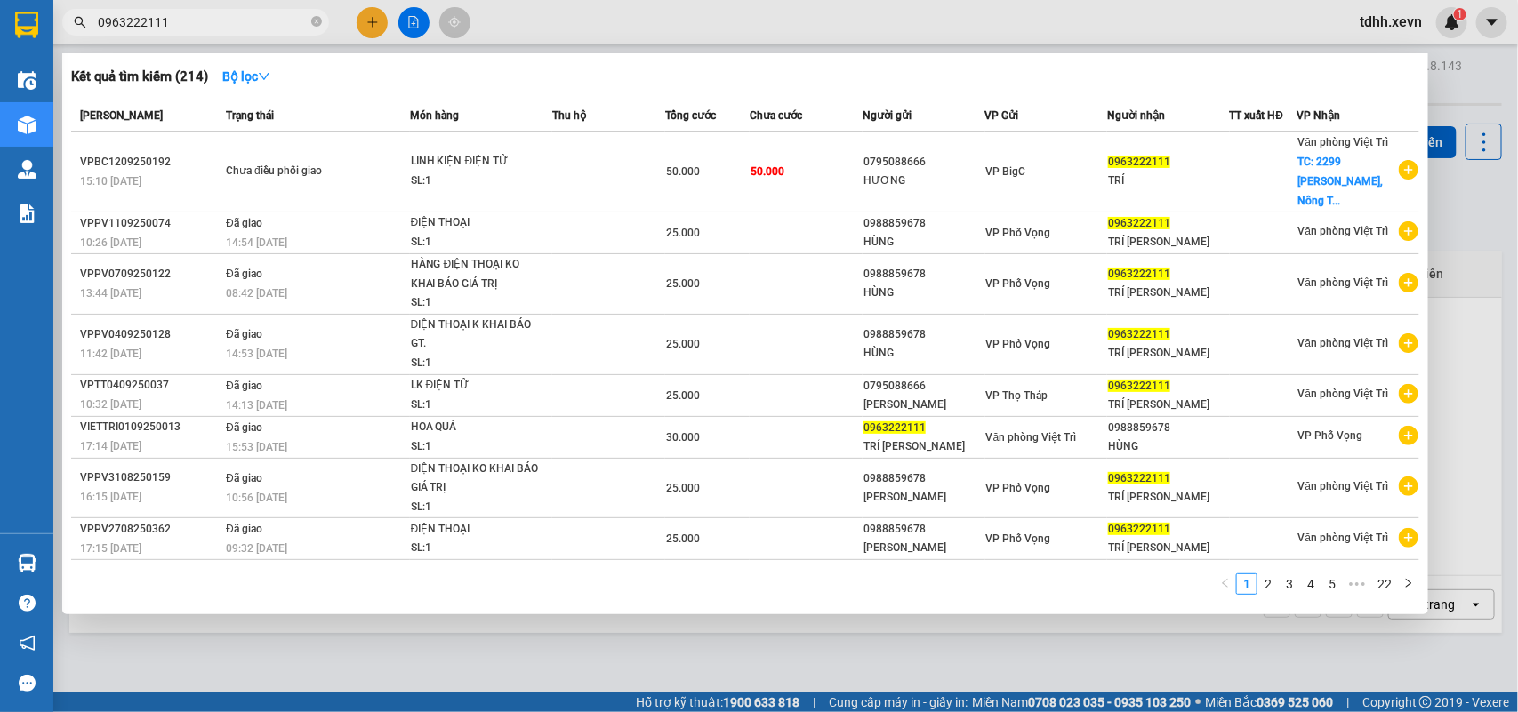
click at [1429, 233] on div at bounding box center [759, 356] width 1518 height 712
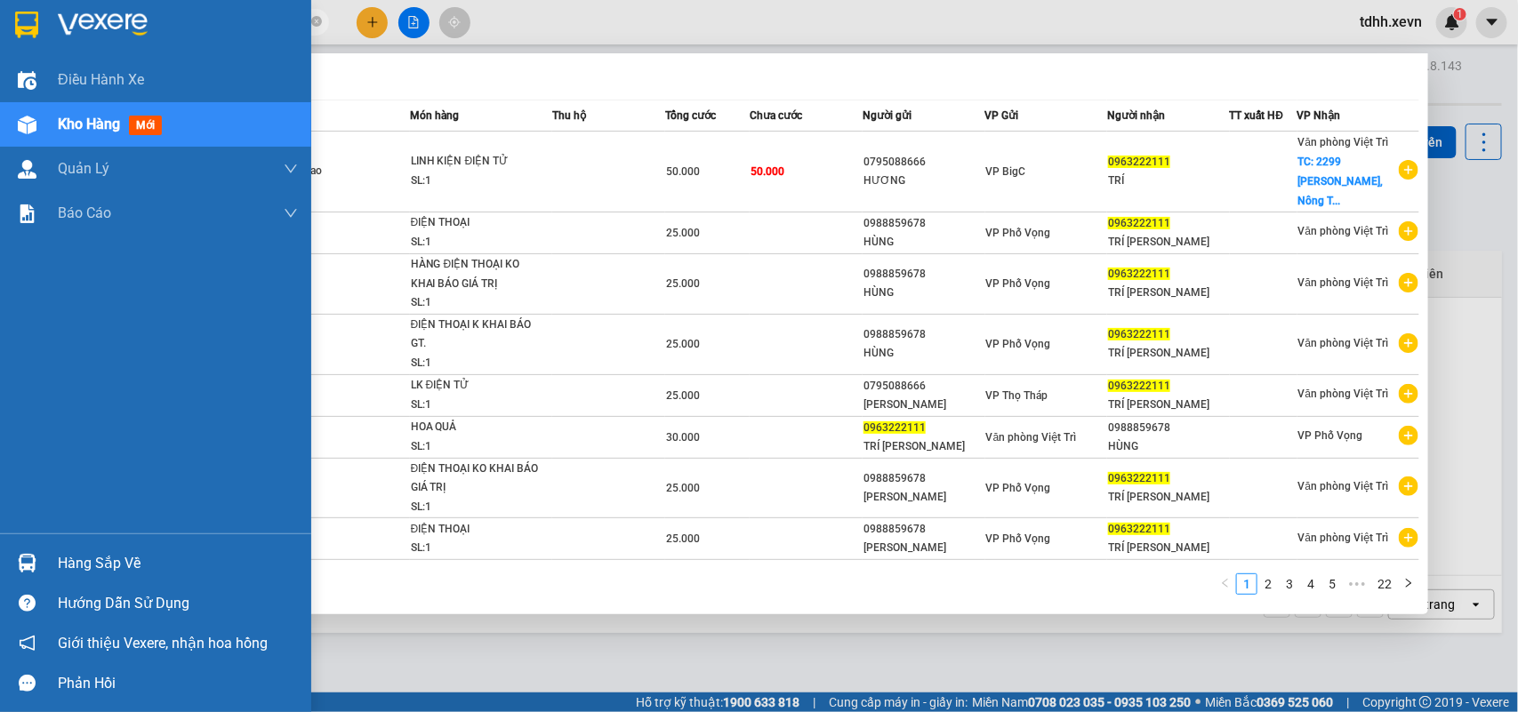
drag, startPoint x: 175, startPoint y: 22, endPoint x: 27, endPoint y: 14, distance: 148.7
click at [27, 14] on section "Kết quả tìm kiếm ( 214 ) Bộ lọc Mã ĐH Trạng thái Món hàng Thu hộ Tổng cước Chưa…" at bounding box center [759, 356] width 1518 height 712
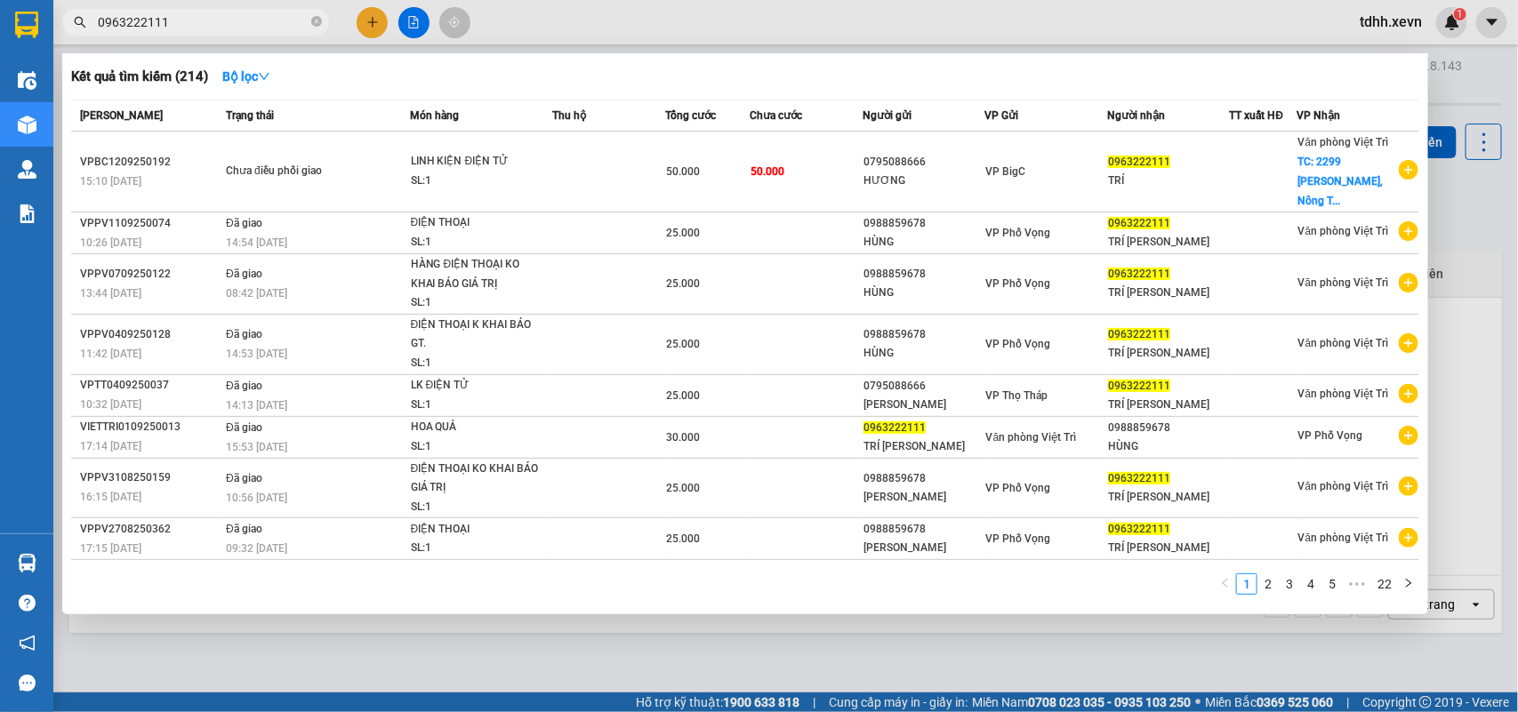
click at [154, 18] on input "0963222111" at bounding box center [203, 22] width 210 height 20
paste input "869995665"
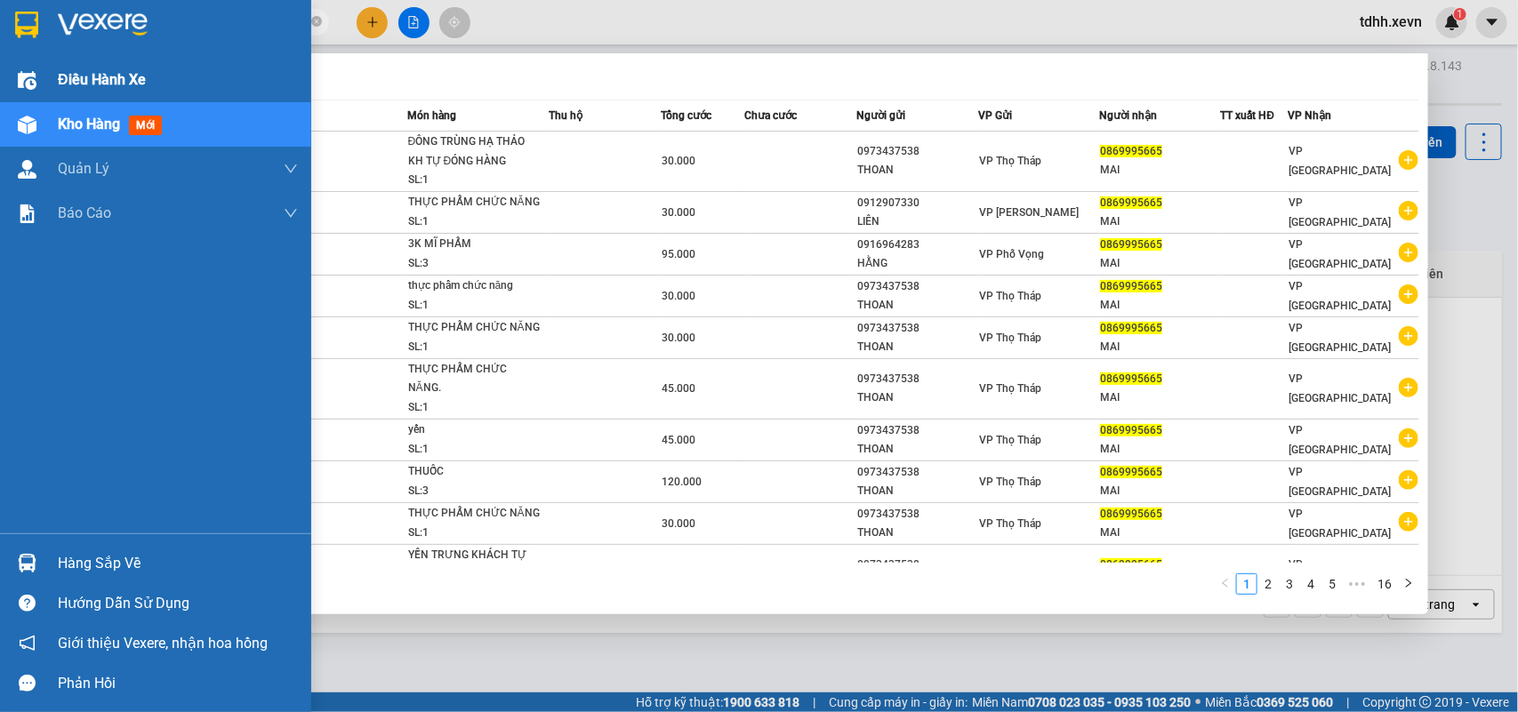
drag, startPoint x: 173, startPoint y: 22, endPoint x: 32, endPoint y: 73, distance: 150.2
click at [32, 73] on section "Kết quả tìm kiếm ( 156 ) Bộ lọc Mã ĐH Trạng thái Món hàng Thu hộ Tổng cước Chưa…" at bounding box center [759, 356] width 1518 height 712
paste input "976586263"
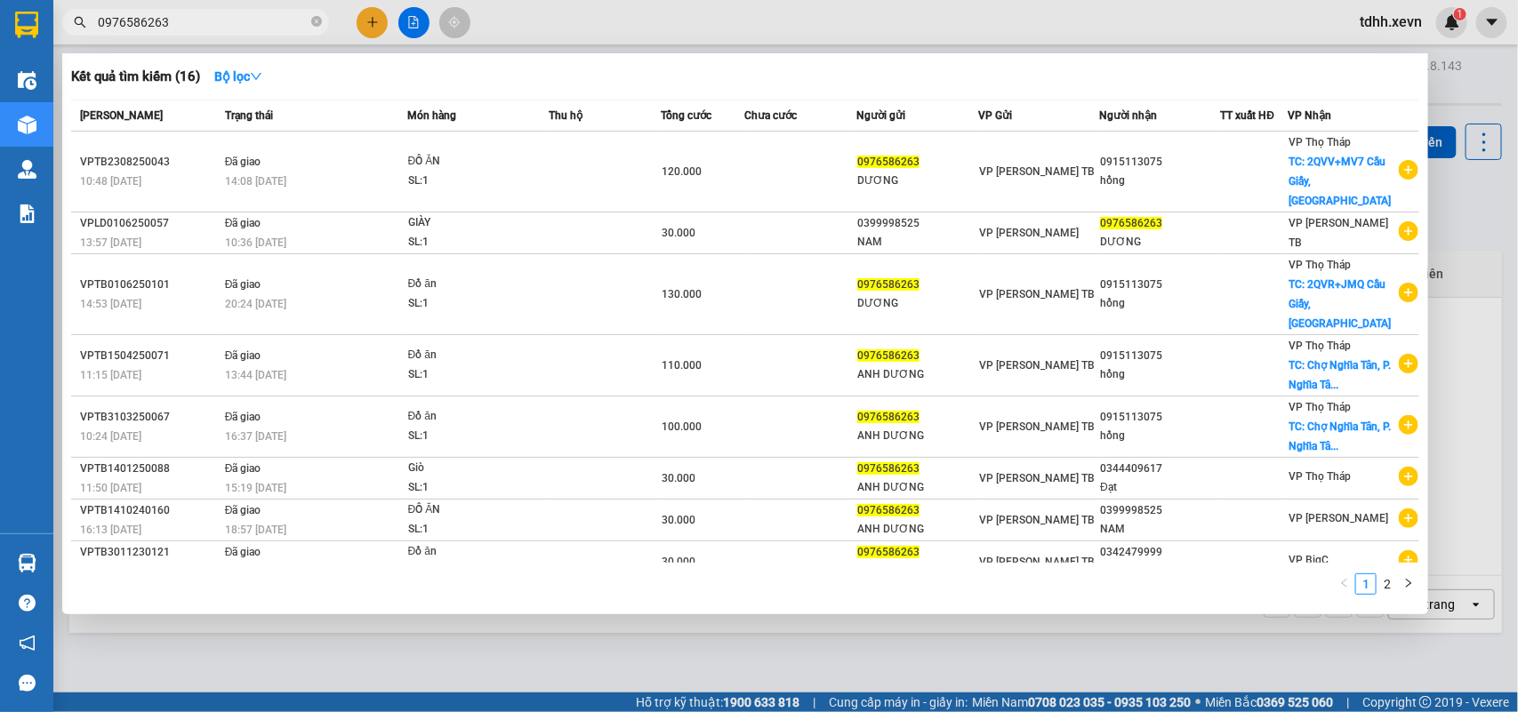
drag, startPoint x: 182, startPoint y: 32, endPoint x: 136, endPoint y: 28, distance: 46.4
click at [136, 28] on span "0976586263" at bounding box center [195, 22] width 267 height 27
click at [136, 28] on input "0976586263" at bounding box center [203, 22] width 210 height 20
paste input "365666222"
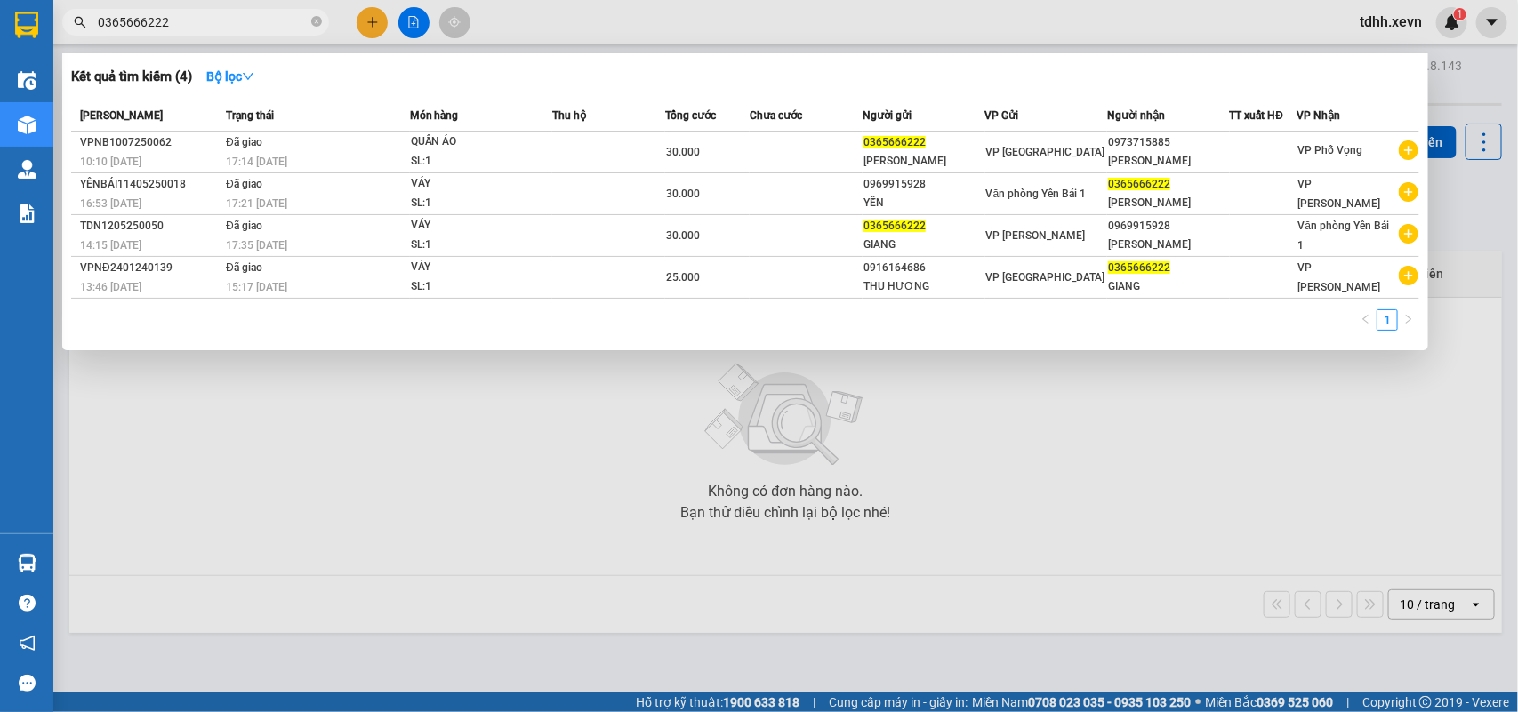
drag, startPoint x: 174, startPoint y: 23, endPoint x: 67, endPoint y: 33, distance: 108.0
click at [67, 33] on div "0365666222" at bounding box center [173, 22] width 347 height 27
paste input "934006699"
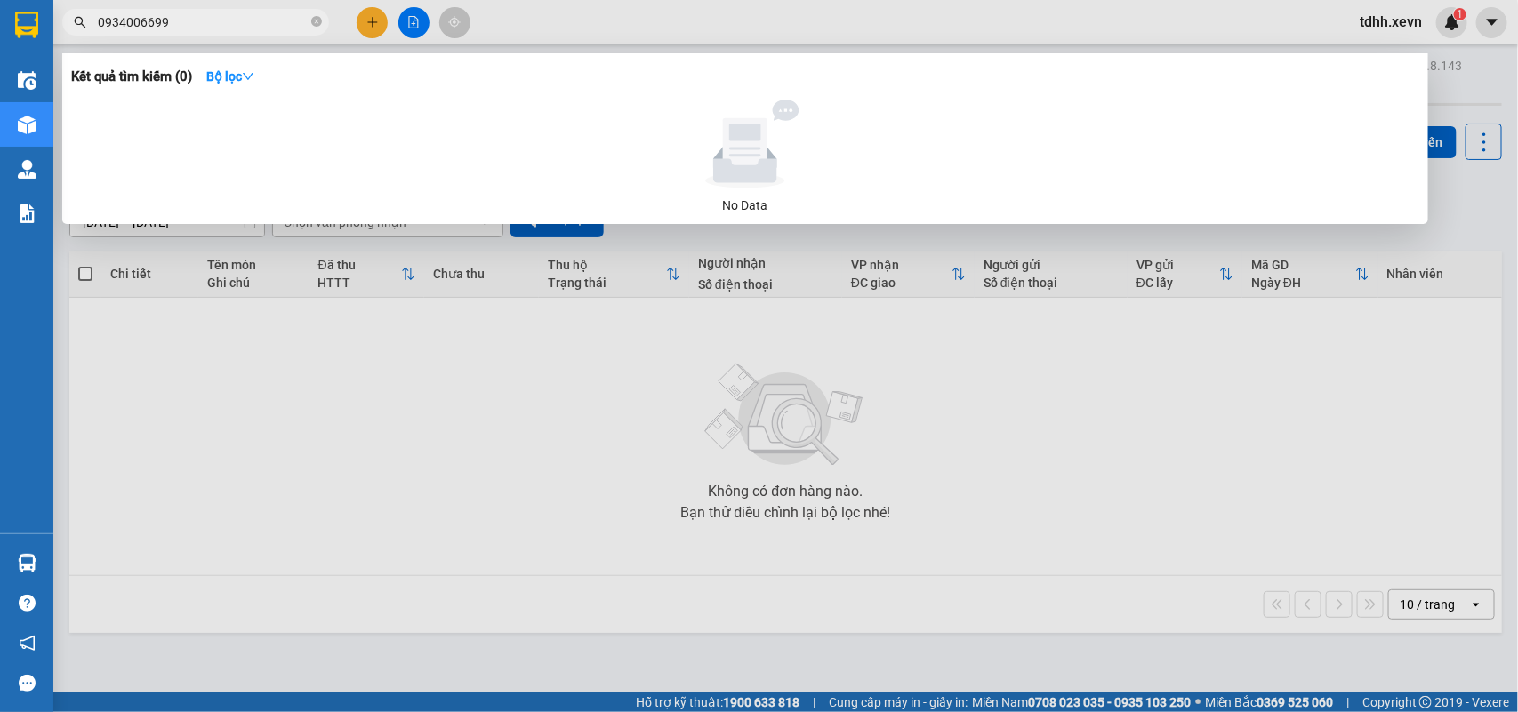
drag, startPoint x: 176, startPoint y: 20, endPoint x: 42, endPoint y: 55, distance: 138.6
click at [42, 55] on section "Kết quả tìm kiếm ( 0 ) Bộ lọc No Data 0934006699 tdhh.xevn 1 Điều hành xe Kho h…" at bounding box center [759, 356] width 1518 height 712
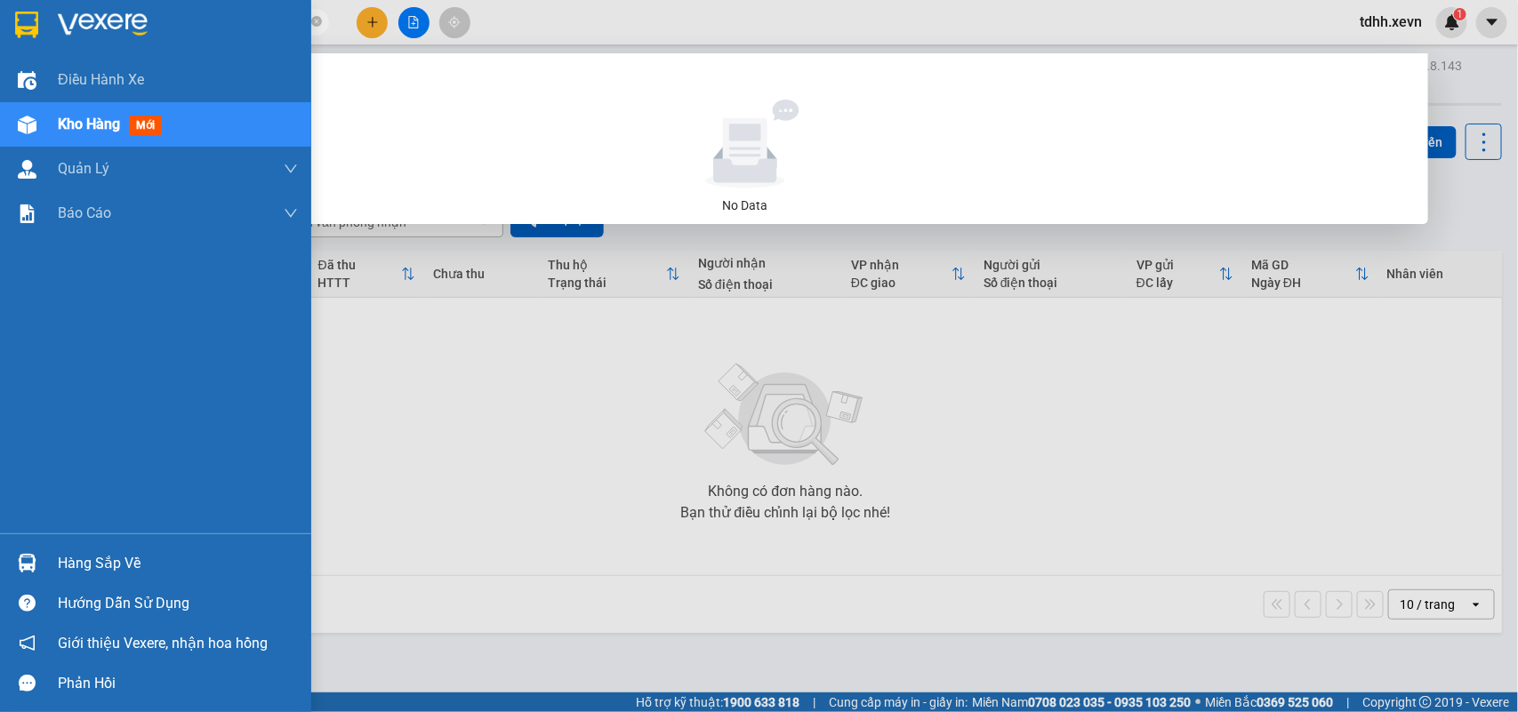
paste input "336695393"
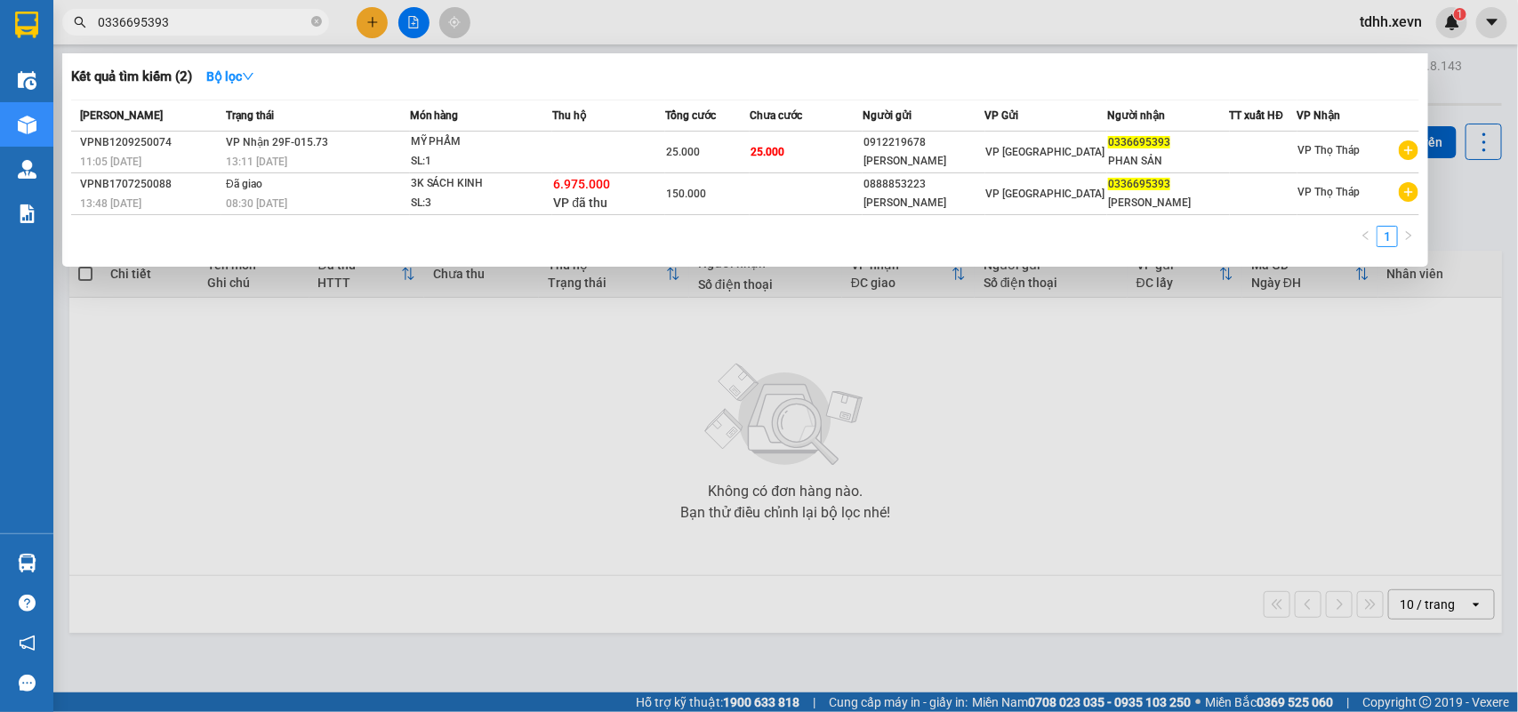
type input "0336695393"
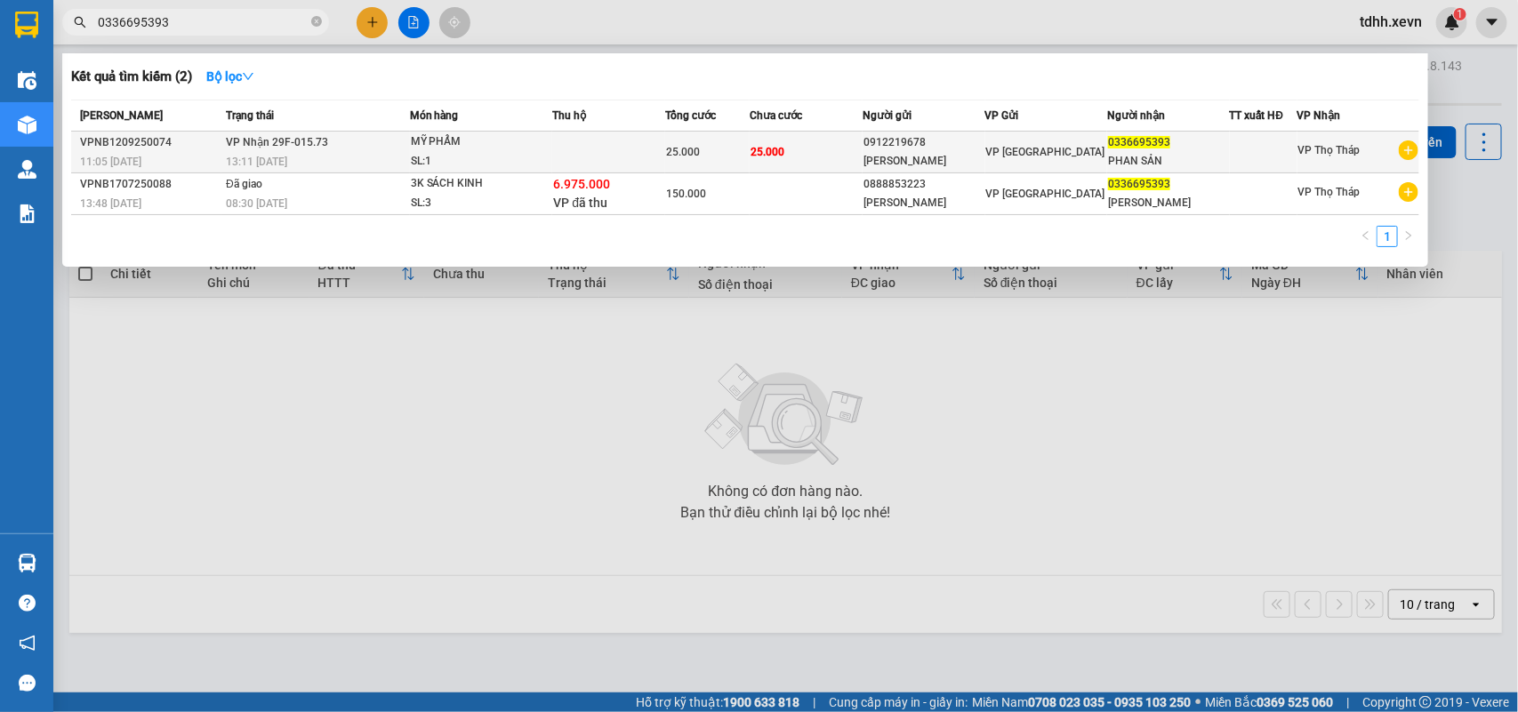
click at [1046, 171] on td "VP [GEOGRAPHIC_DATA]" at bounding box center [1046, 153] width 122 height 42
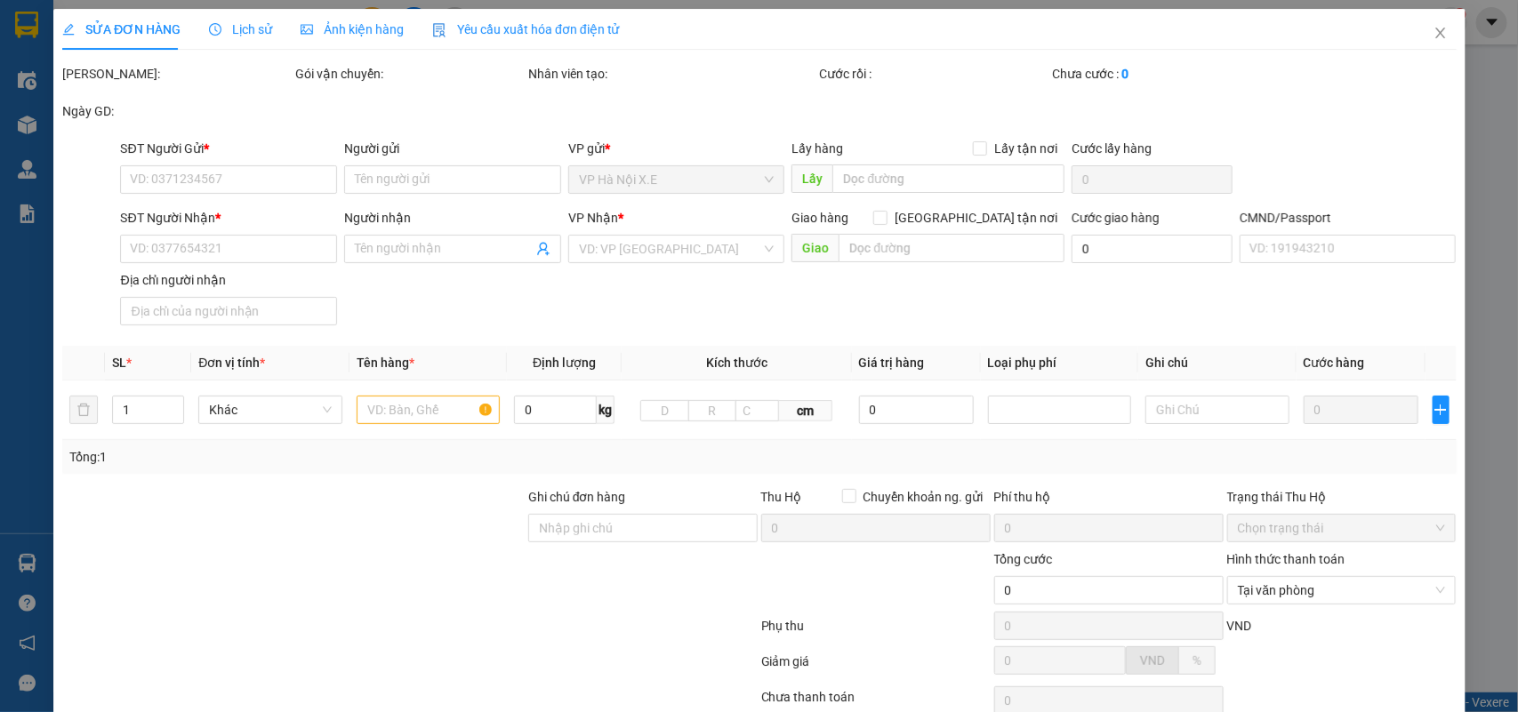
type input "0912219678"
type input "TRẦN THANH TÙNG"
type input "0336695393"
type input "PHAN SẢN"
type input "034093009765"
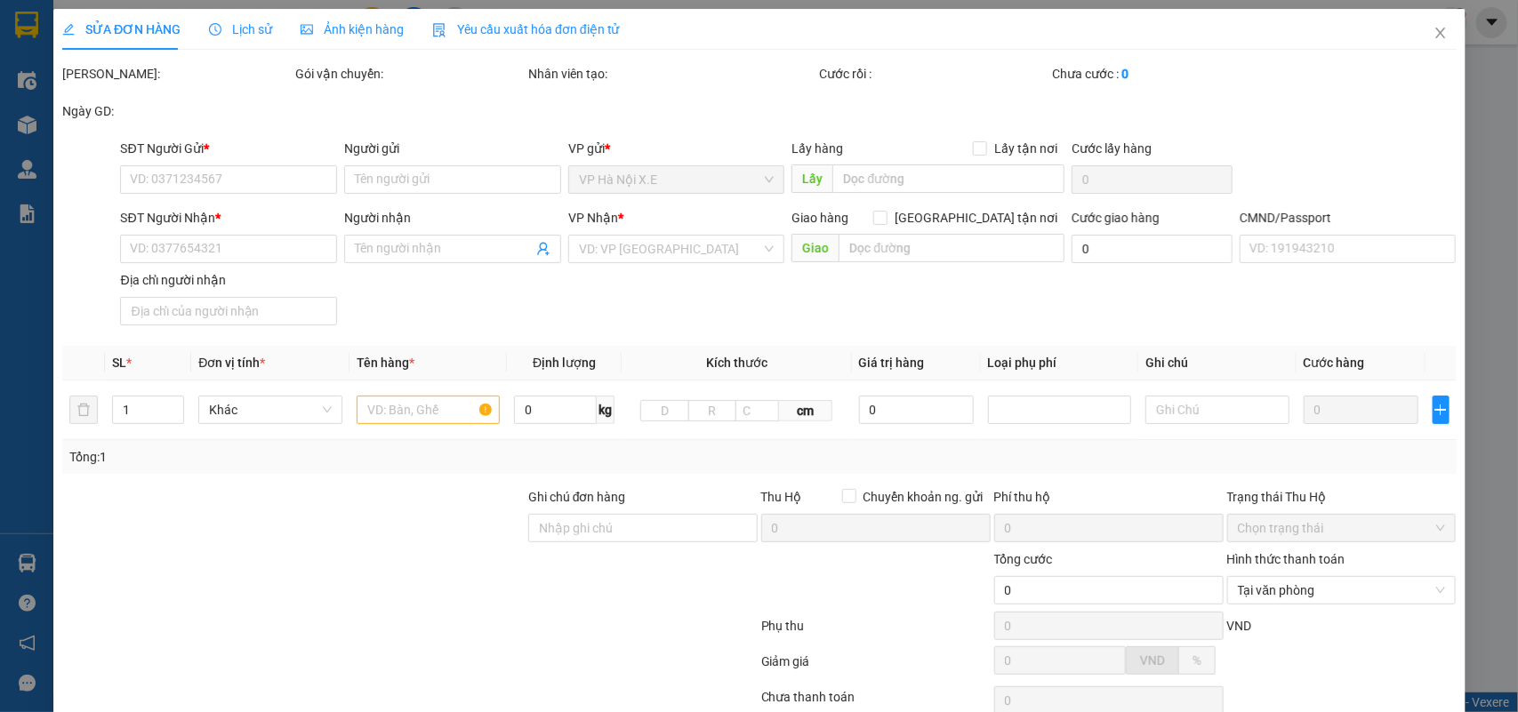
type input "25.000"
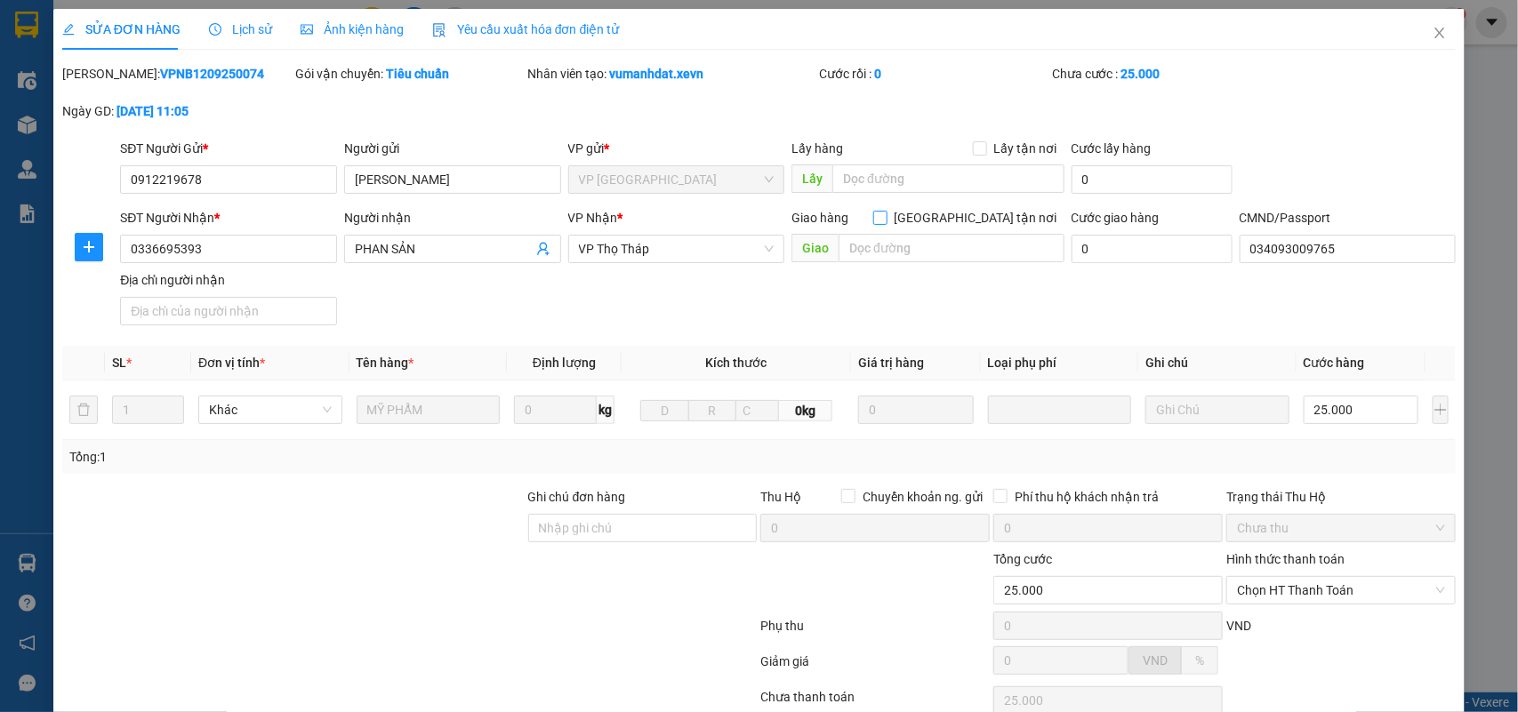
click at [887, 224] on span at bounding box center [880, 218] width 14 height 14
click at [885, 223] on input "Giao tận nơi" at bounding box center [879, 217] width 12 height 12
checkbox input "true"
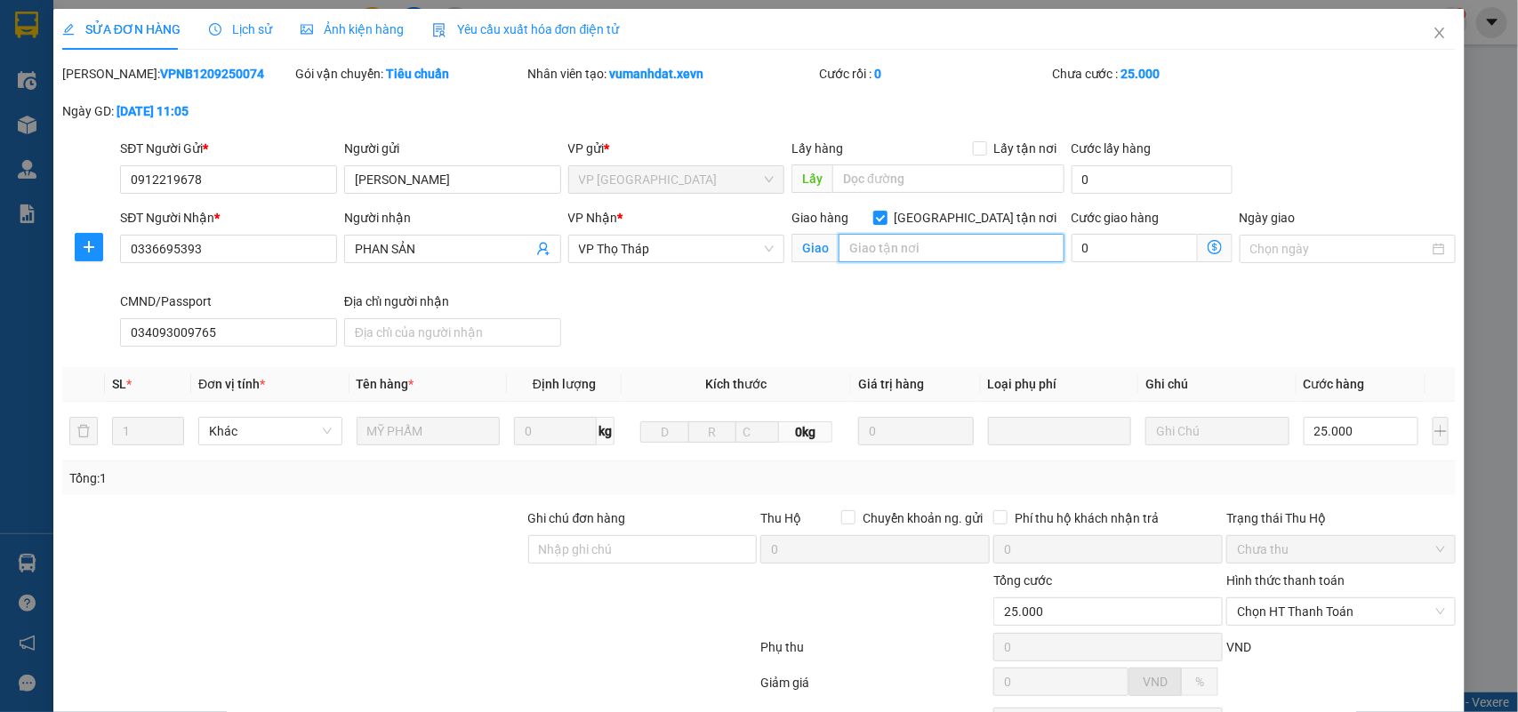
click at [931, 253] on input "text" at bounding box center [951, 248] width 226 height 28
drag, startPoint x: 851, startPoint y: 250, endPoint x: 1064, endPoint y: 280, distance: 215.5
click at [1064, 280] on div "SĐT Người Nhận * 0336695393 Người nhận PHAN SẢN VP Nhận * VP Thọ Tháp Giao hàng…" at bounding box center [787, 281] width 1342 height 146
type input "số 66-68 ngõ 28/11 Dương Khuê, mai dịch cầu giấy"
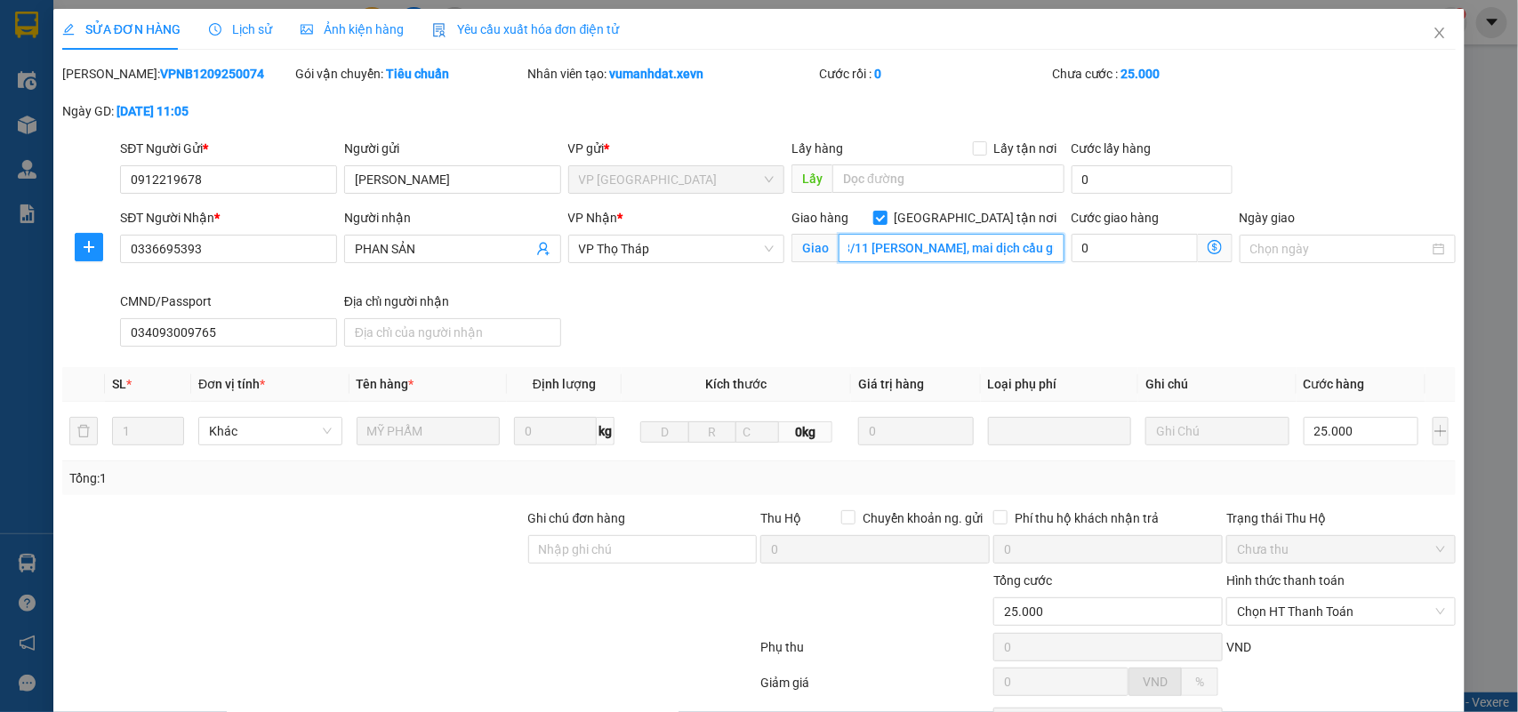
scroll to position [0, 0]
click at [1141, 247] on input "0" at bounding box center [1134, 248] width 126 height 28
type input "25.004"
type input "4"
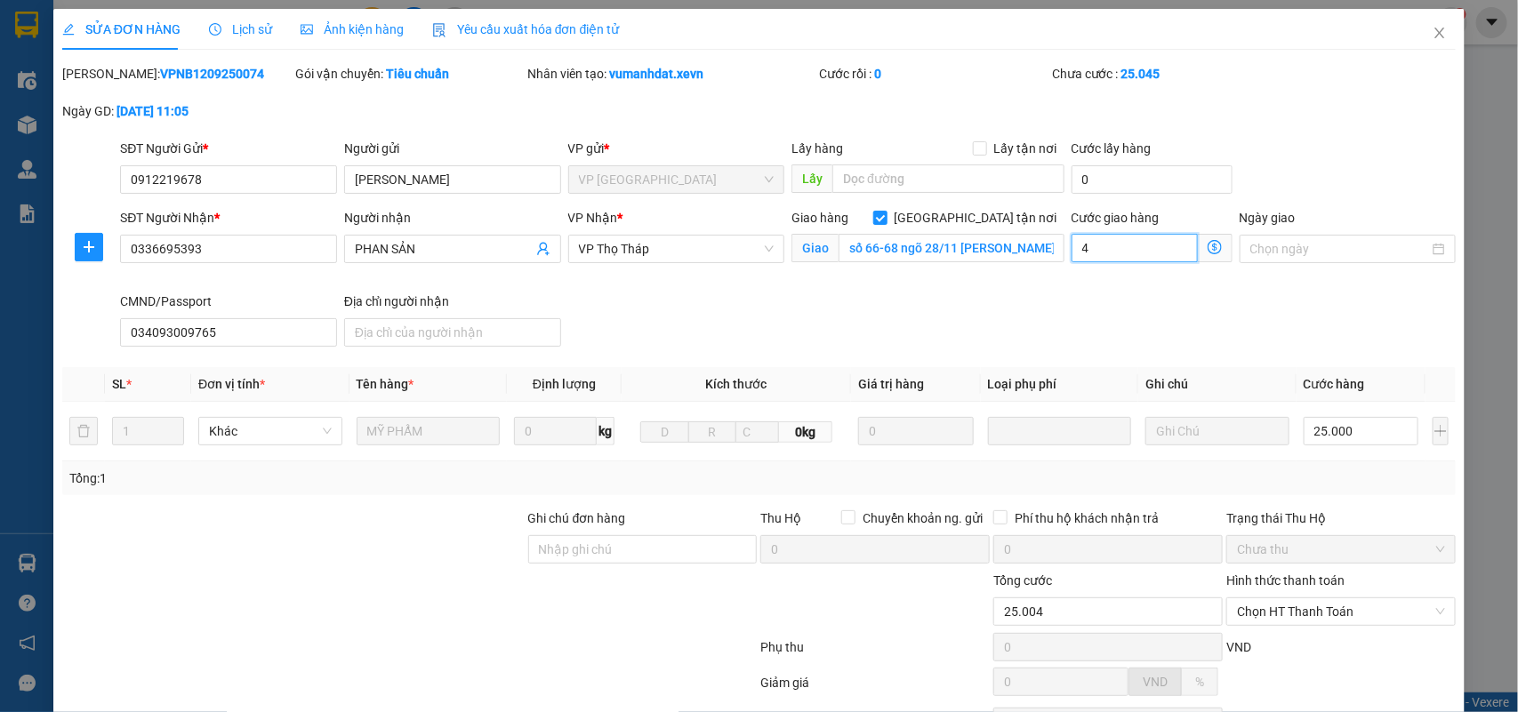
type input "25.045"
type input "45"
type input "25.450"
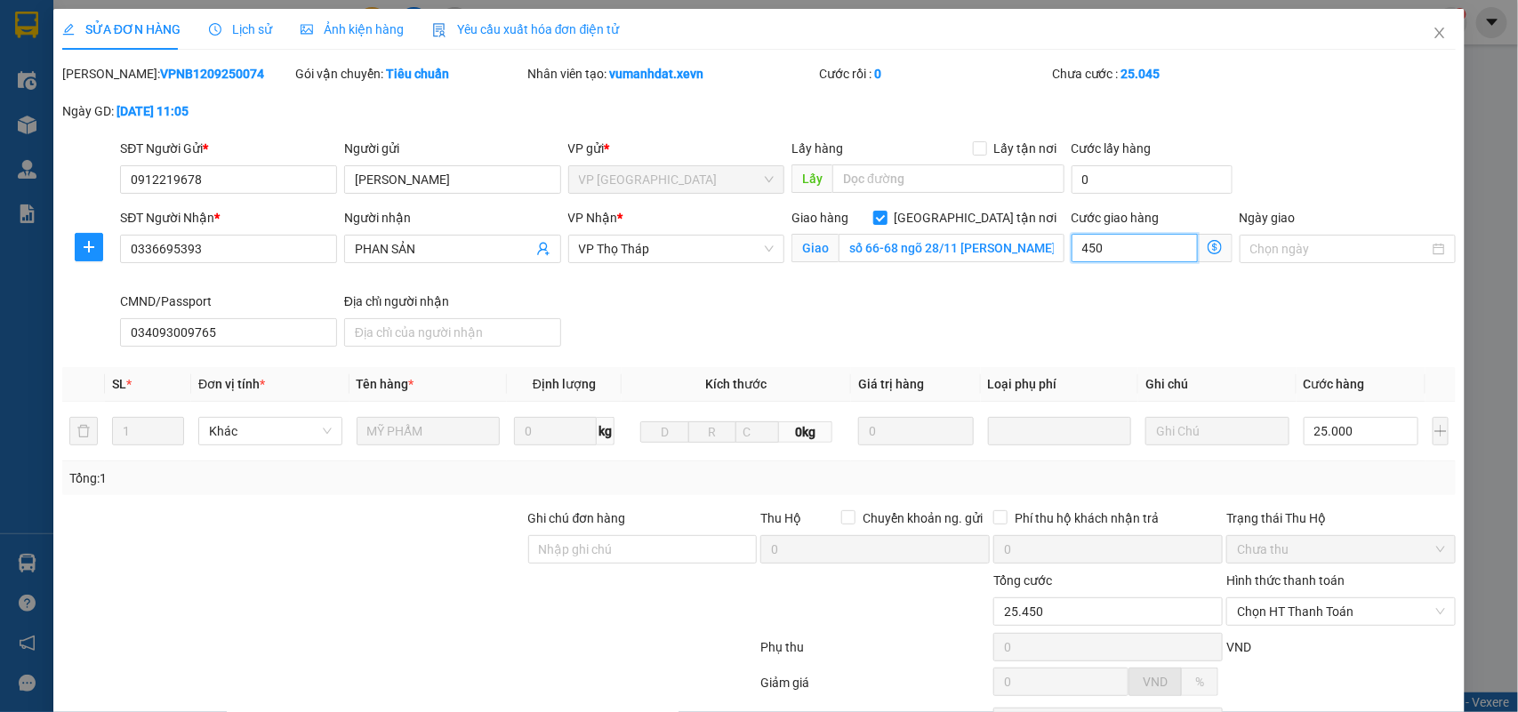
type input "4.500"
type input "29.500"
type input "70.000"
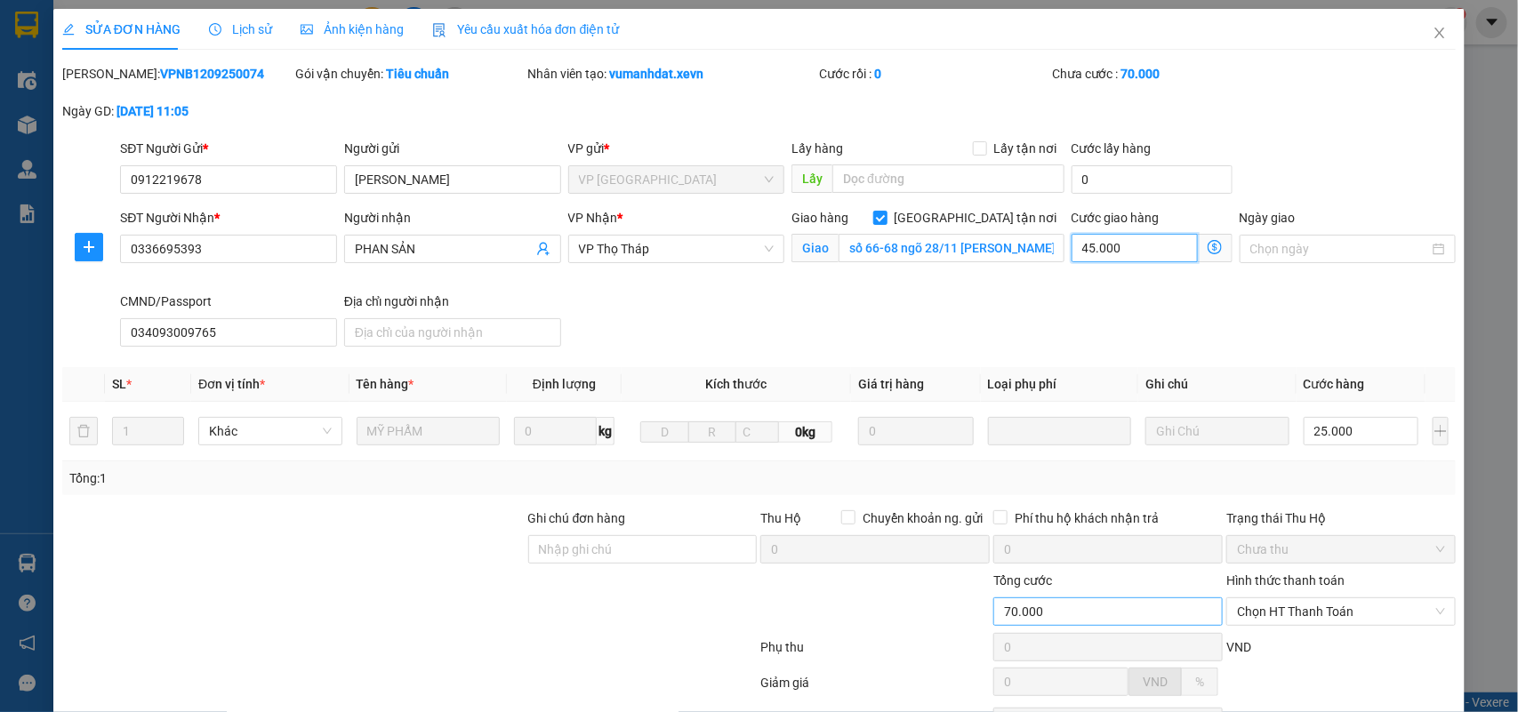
scroll to position [162, 0]
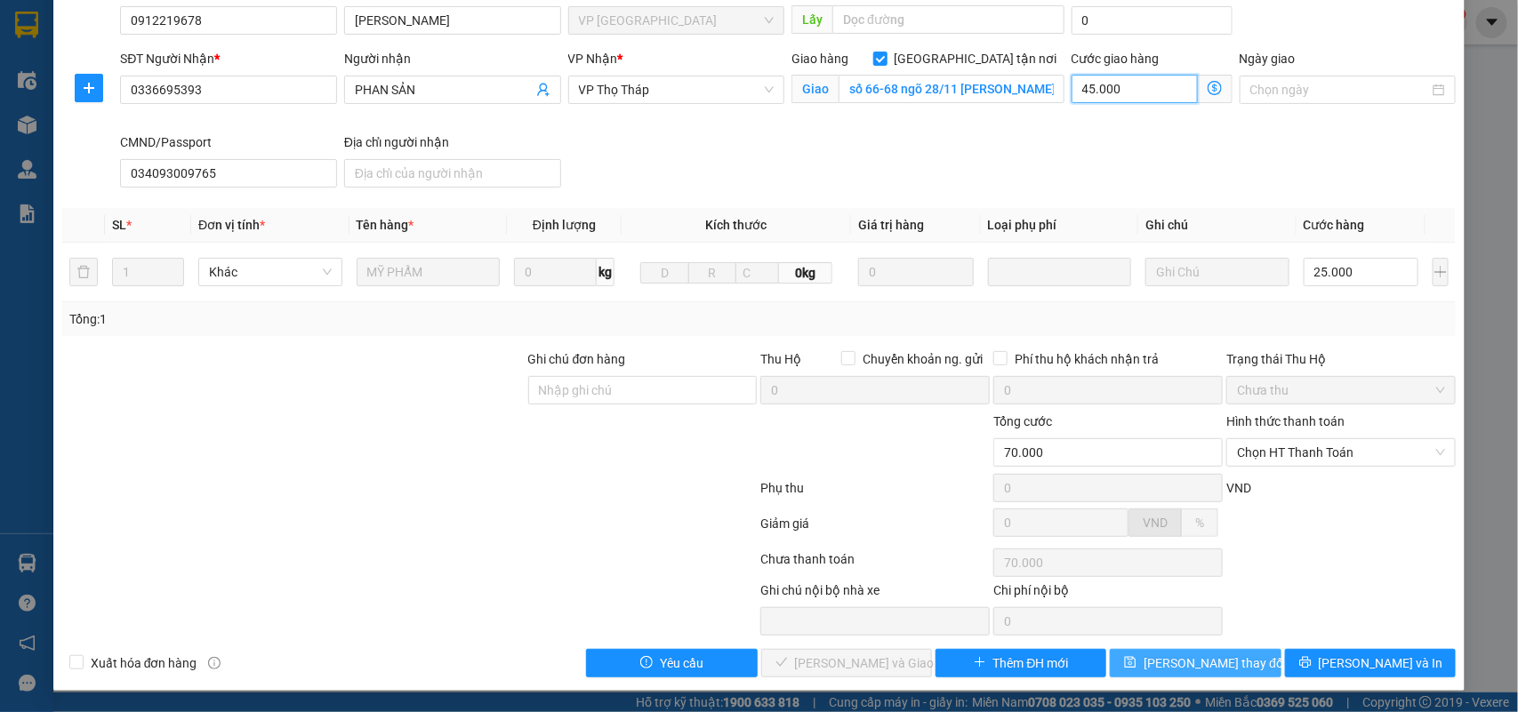
type input "45.000"
click at [1157, 667] on span "Lưu thay đổi" at bounding box center [1214, 663] width 142 height 20
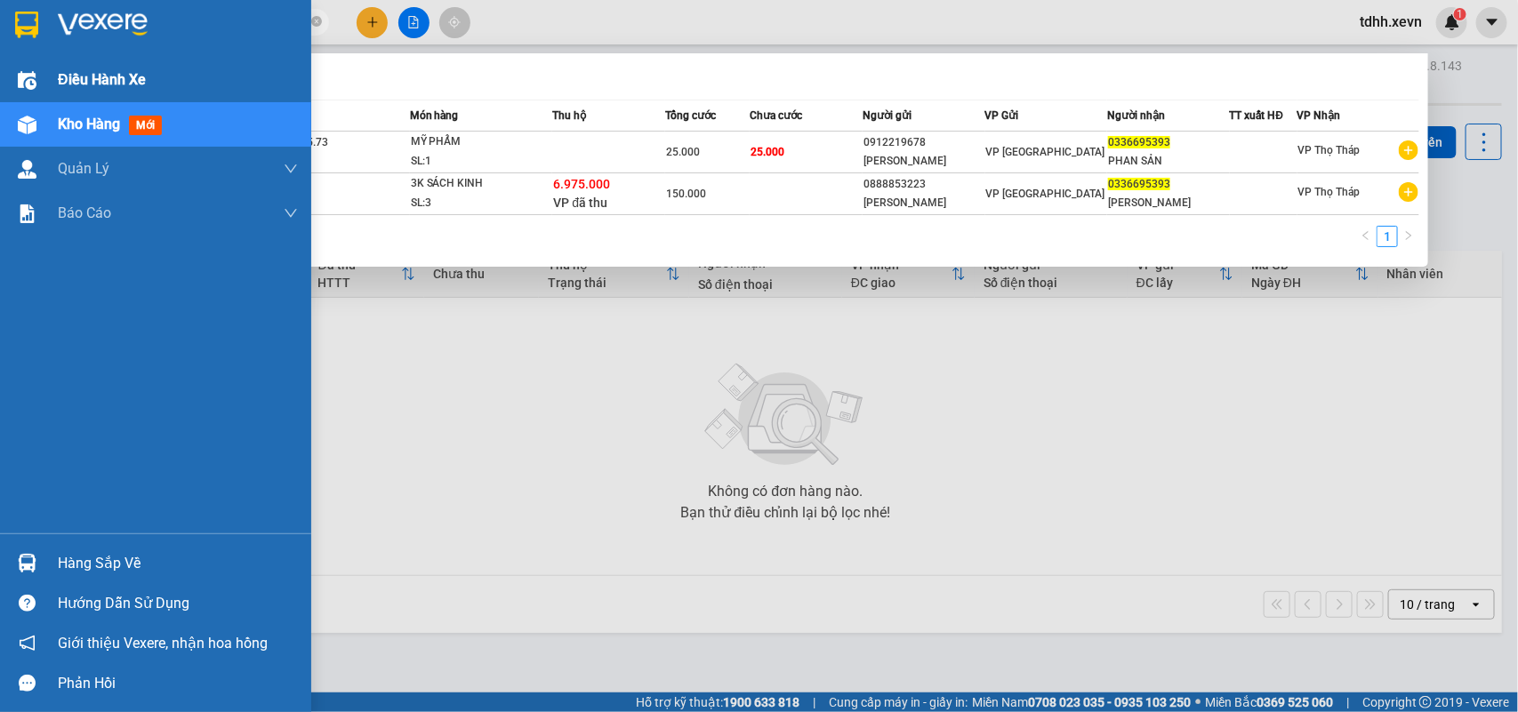
drag, startPoint x: 173, startPoint y: 24, endPoint x: 32, endPoint y: 71, distance: 149.0
click at [32, 71] on section "Kết quả tìm kiếm ( 2 ) Bộ lọc Mã ĐH Trạng thái Món hàng Thu hộ Tổng cước Chưa c…" at bounding box center [759, 356] width 1518 height 712
paste input "974528684"
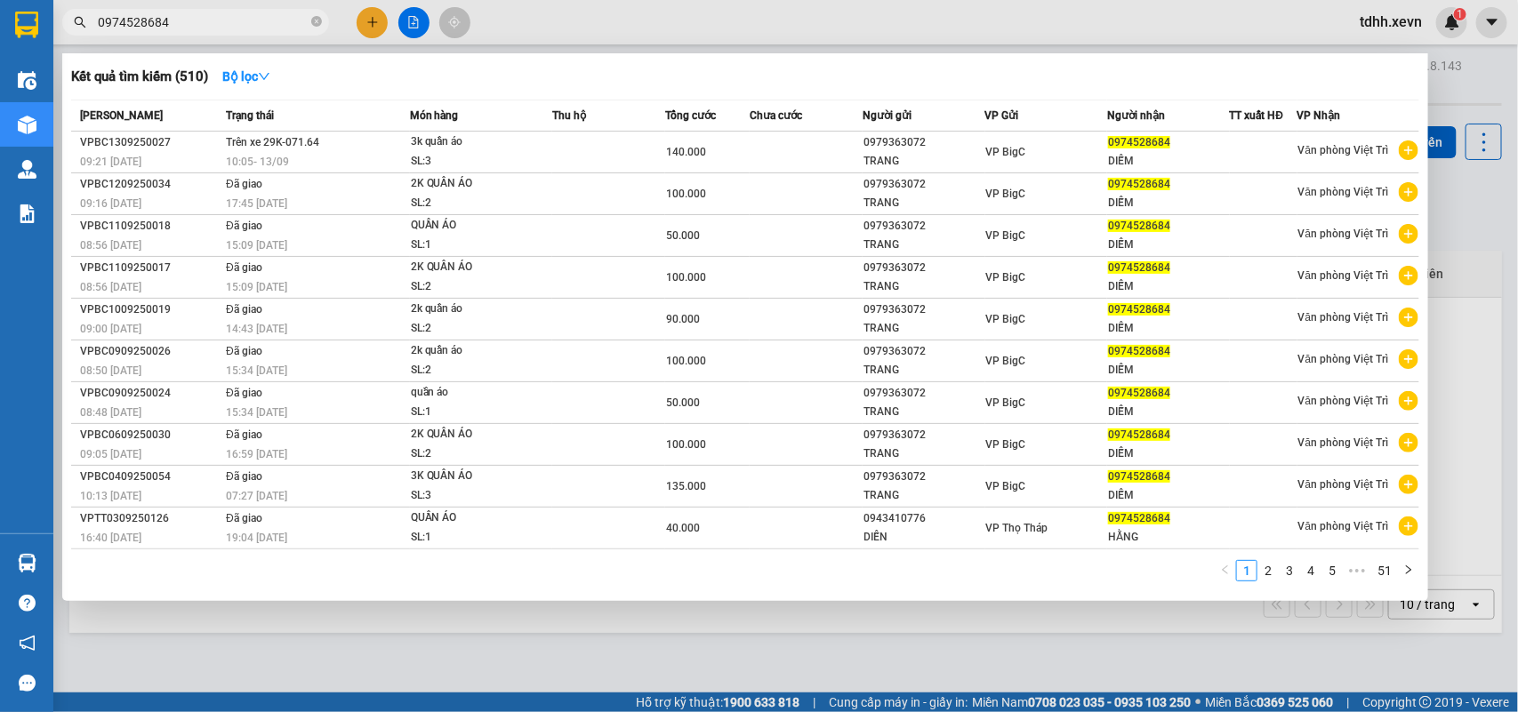
drag, startPoint x: 167, startPoint y: 20, endPoint x: 49, endPoint y: 50, distance: 122.0
click at [49, 50] on section "Kết quả tìm kiếm ( 510 ) Bộ lọc Mã ĐH Trạng thái Món hàng Thu hộ Tổng cước Chưa…" at bounding box center [759, 356] width 1518 height 712
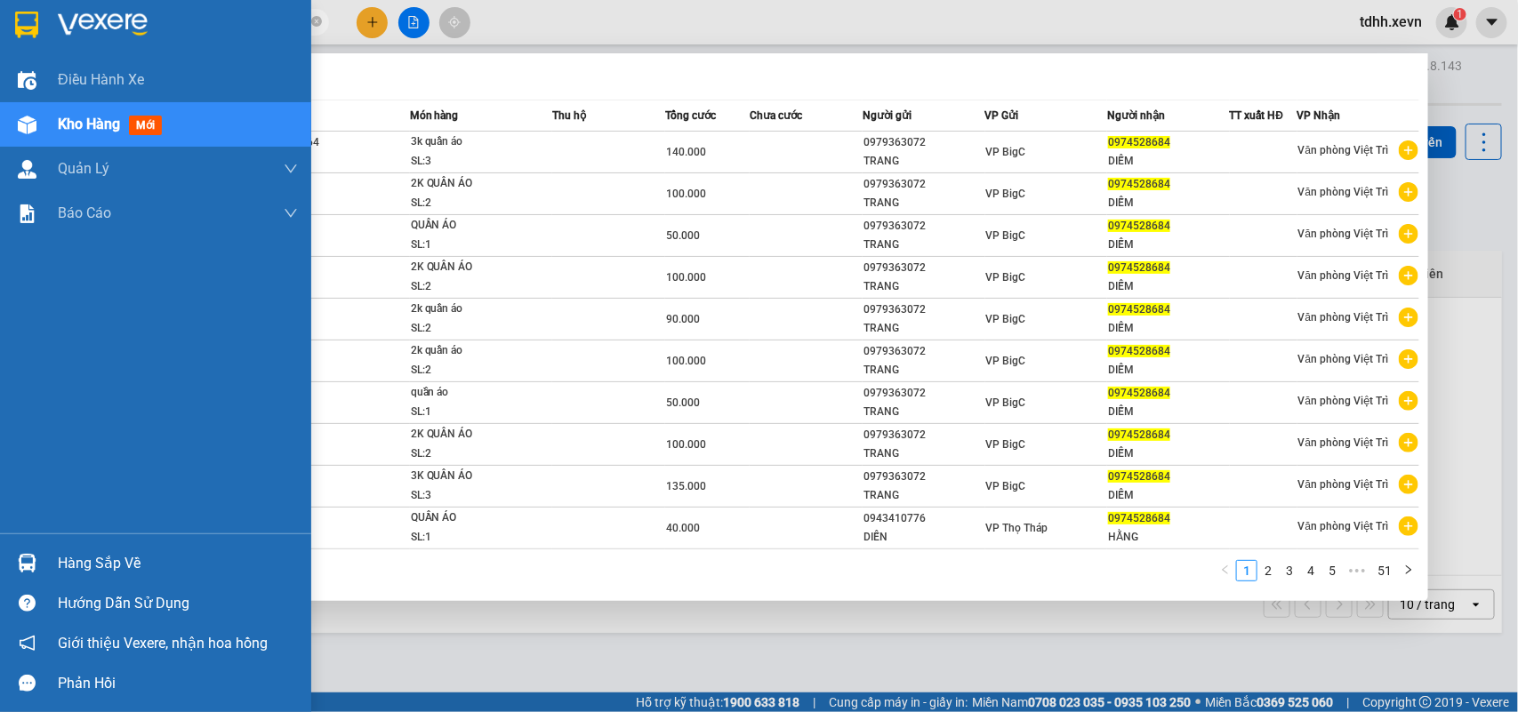
paste input "2673168"
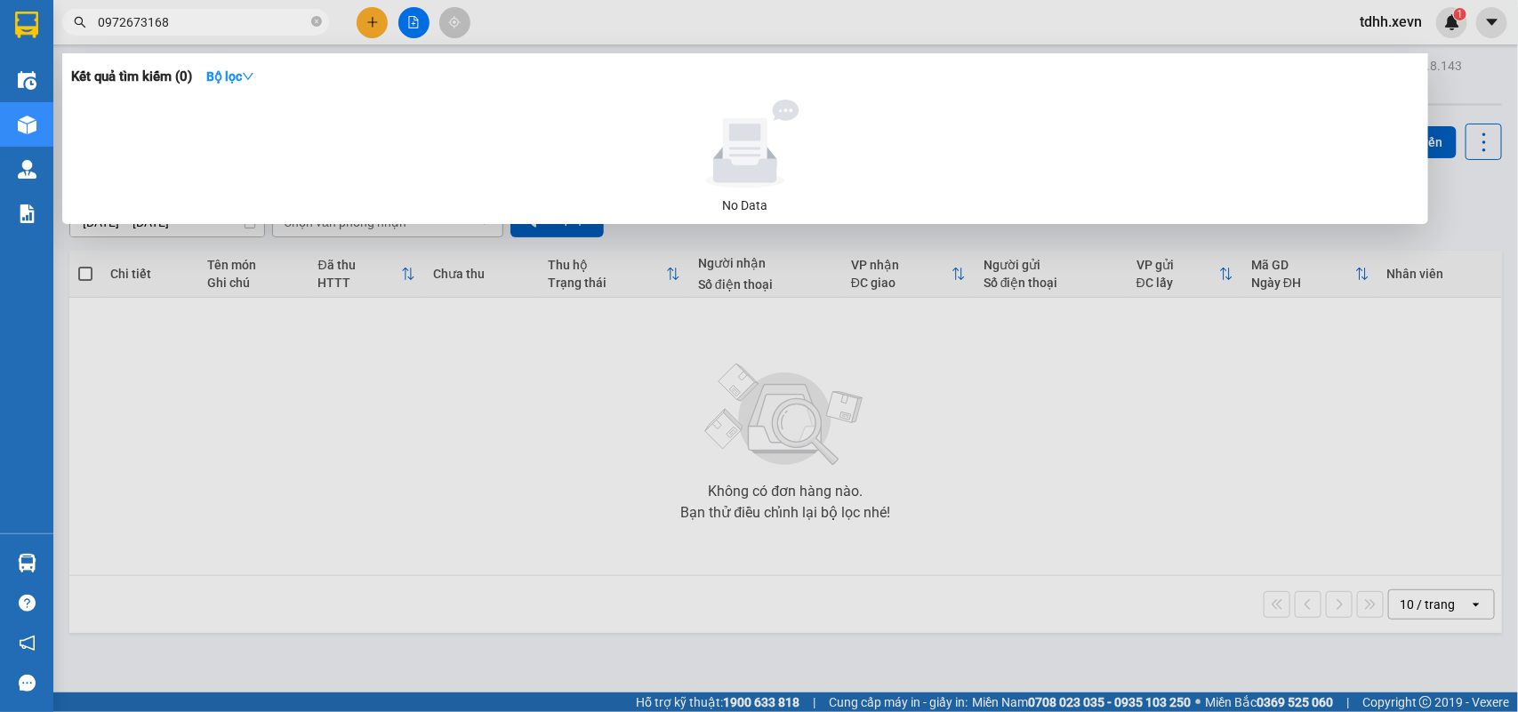
drag, startPoint x: 182, startPoint y: 28, endPoint x: 72, endPoint y: 34, distance: 110.4
click at [73, 34] on span "0972673168" at bounding box center [195, 22] width 267 height 27
paste input "14295536"
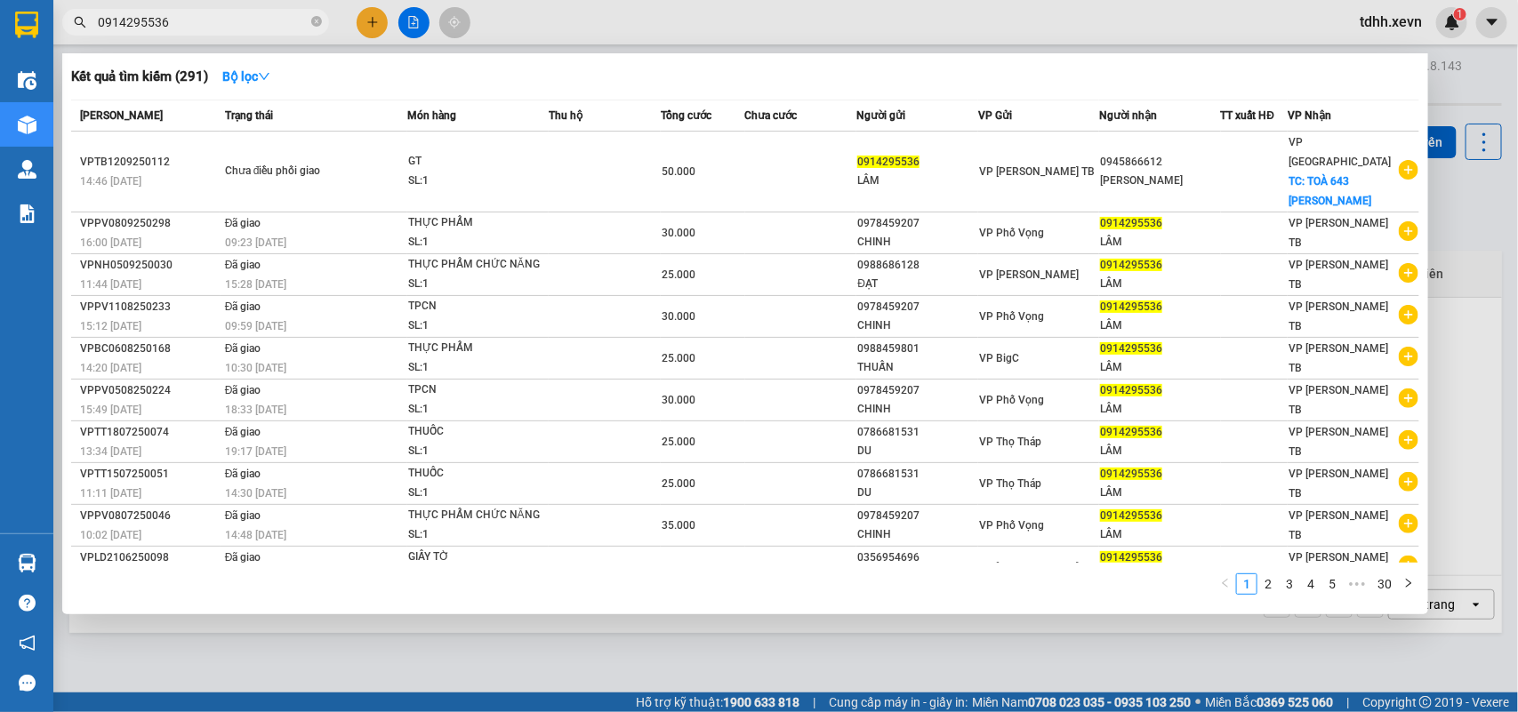
click at [1432, 256] on div at bounding box center [759, 356] width 1518 height 712
drag, startPoint x: 173, startPoint y: 18, endPoint x: 62, endPoint y: 28, distance: 111.6
click at [62, 28] on div "0914295536" at bounding box center [173, 22] width 347 height 27
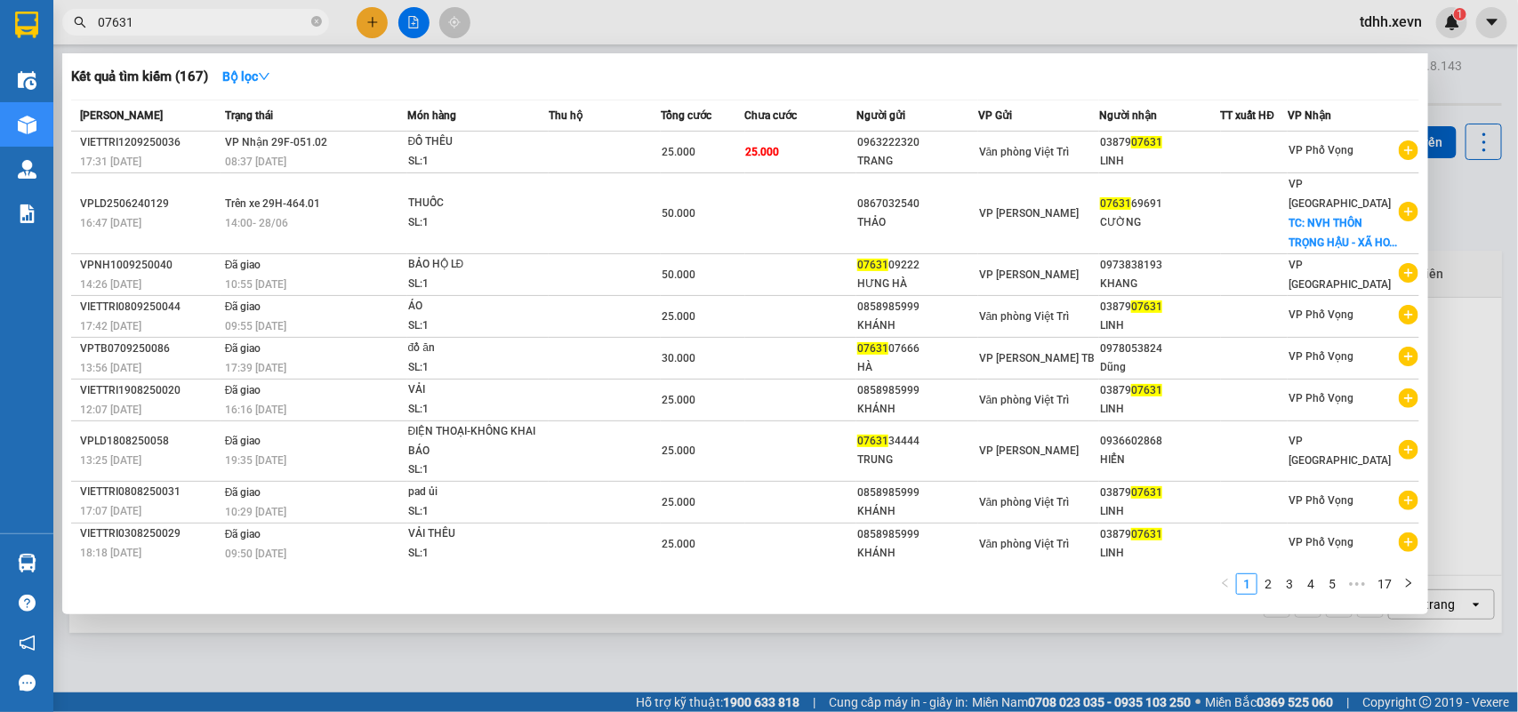
drag, startPoint x: 140, startPoint y: 19, endPoint x: 73, endPoint y: 36, distance: 69.6
click at [73, 36] on div "Kết quả tìm kiếm ( 167 ) Bộ lọc Mã ĐH Trạng thái Món hàng Thu hộ Tổng cước Chưa…" at bounding box center [173, 22] width 347 height 31
paste input "906232890"
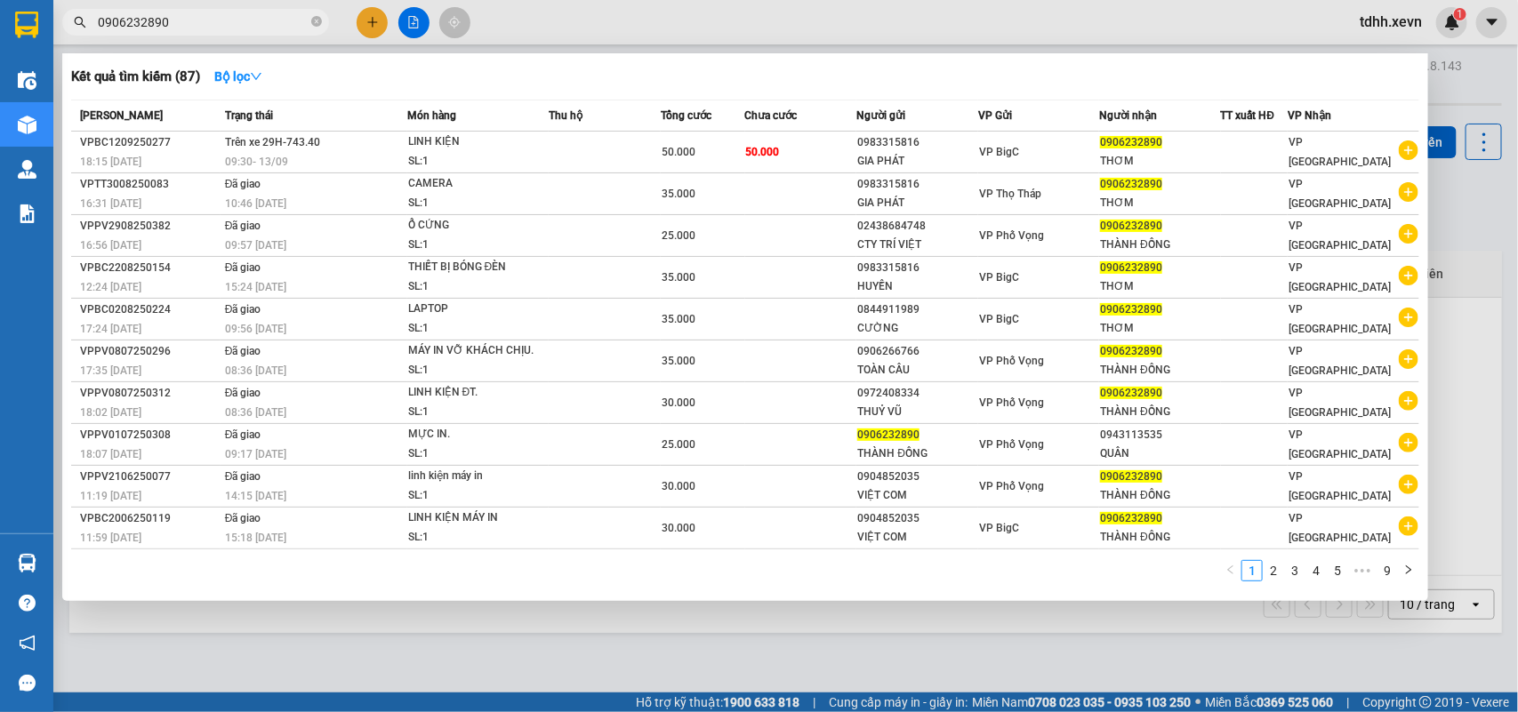
drag, startPoint x: 174, startPoint y: 20, endPoint x: 60, endPoint y: 31, distance: 115.3
click at [60, 31] on div "0906232890" at bounding box center [173, 22] width 347 height 27
paste input "69351837"
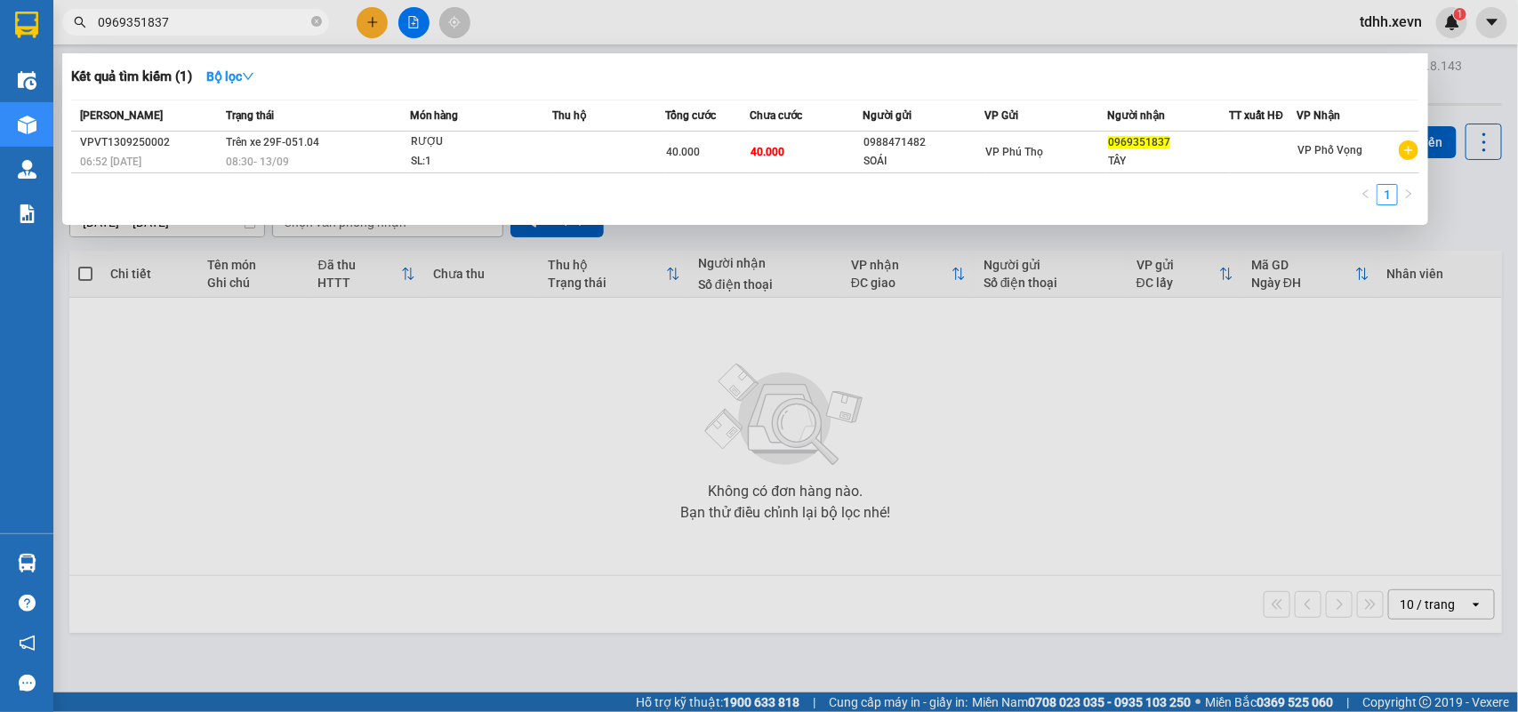
drag, startPoint x: 173, startPoint y: 22, endPoint x: 62, endPoint y: 32, distance: 111.6
click at [62, 32] on div "0969351837" at bounding box center [173, 22] width 347 height 27
paste input "12453992"
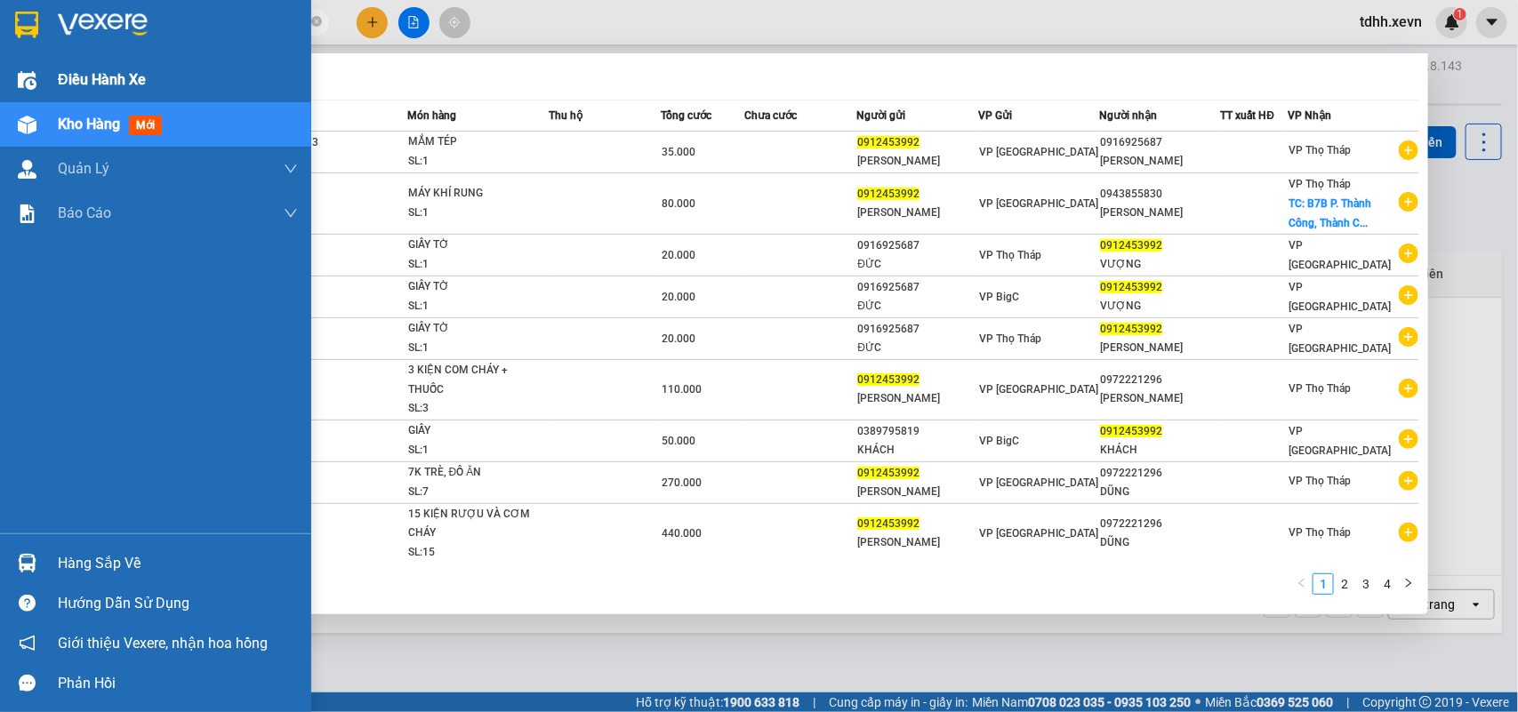
drag, startPoint x: 174, startPoint y: 24, endPoint x: 33, endPoint y: 68, distance: 148.2
click at [33, 68] on section "Kết quả tìm kiếm ( 39 ) Bộ lọc Mã ĐH Trạng thái Món hàng Thu hộ Tổng cước Chưa …" at bounding box center [759, 356] width 1518 height 712
paste input "04241567"
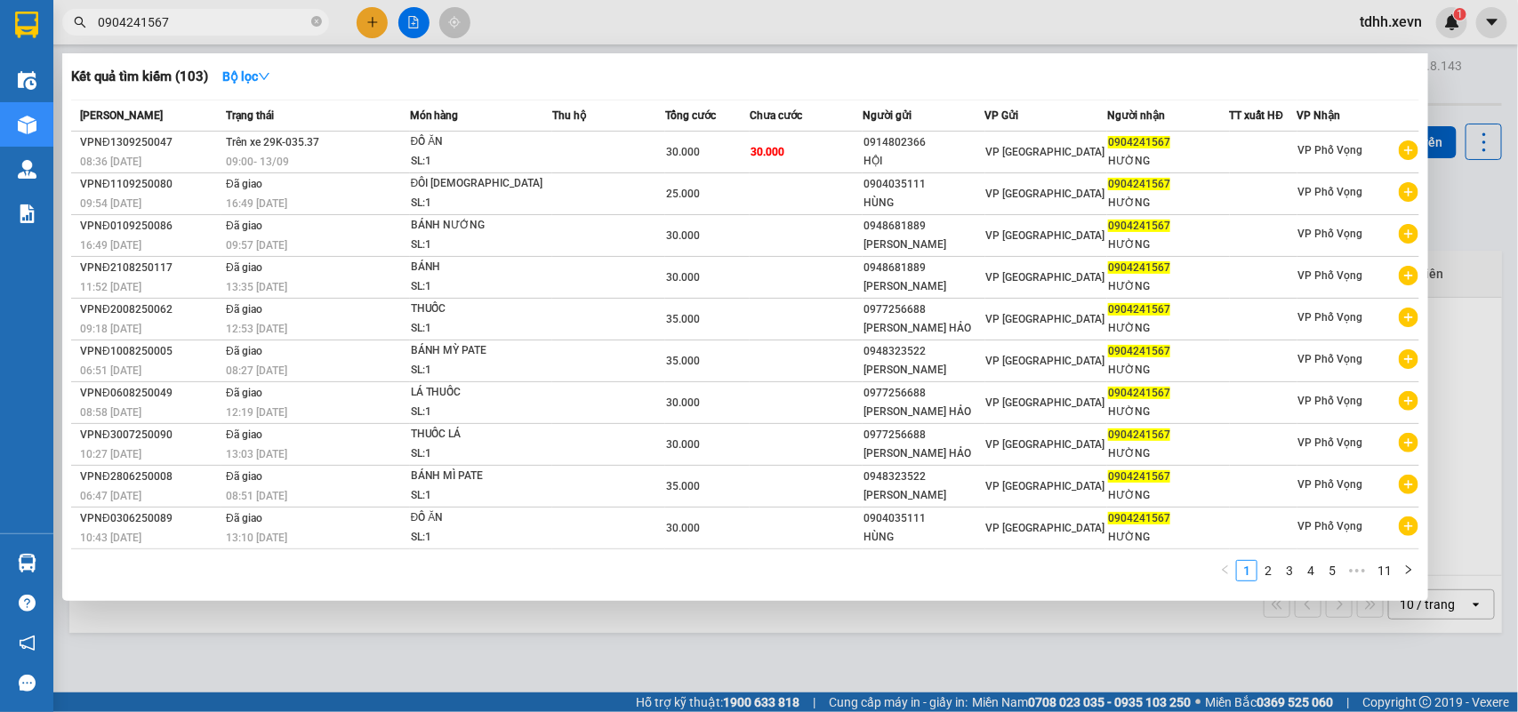
drag, startPoint x: 191, startPoint y: 24, endPoint x: 32, endPoint y: 37, distance: 159.7
click at [32, 37] on section "Kết quả tìm kiếm ( 103 ) Bộ lọc Mã ĐH Trạng thái Món hàng Thu hộ Tổng cước Chưa…" at bounding box center [759, 356] width 1518 height 712
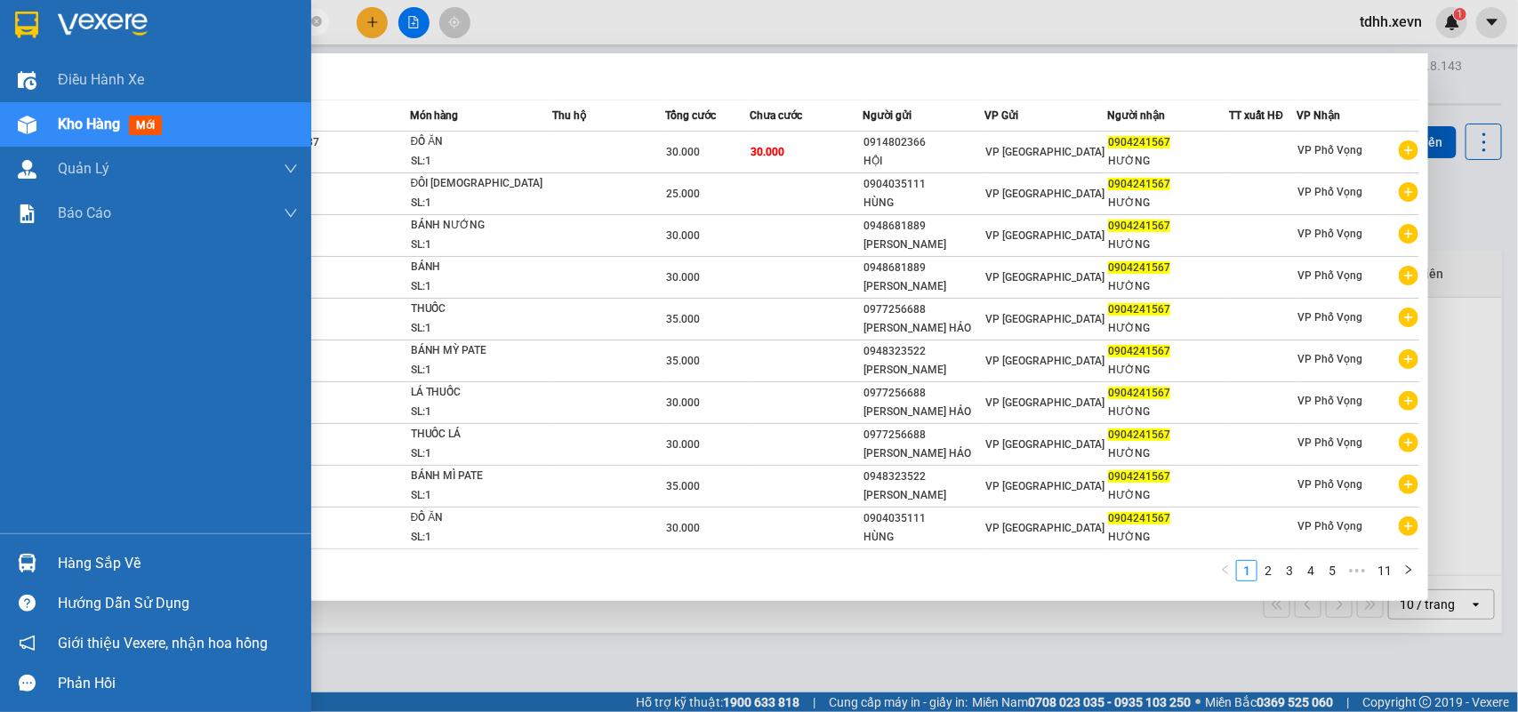
paste input "13555669"
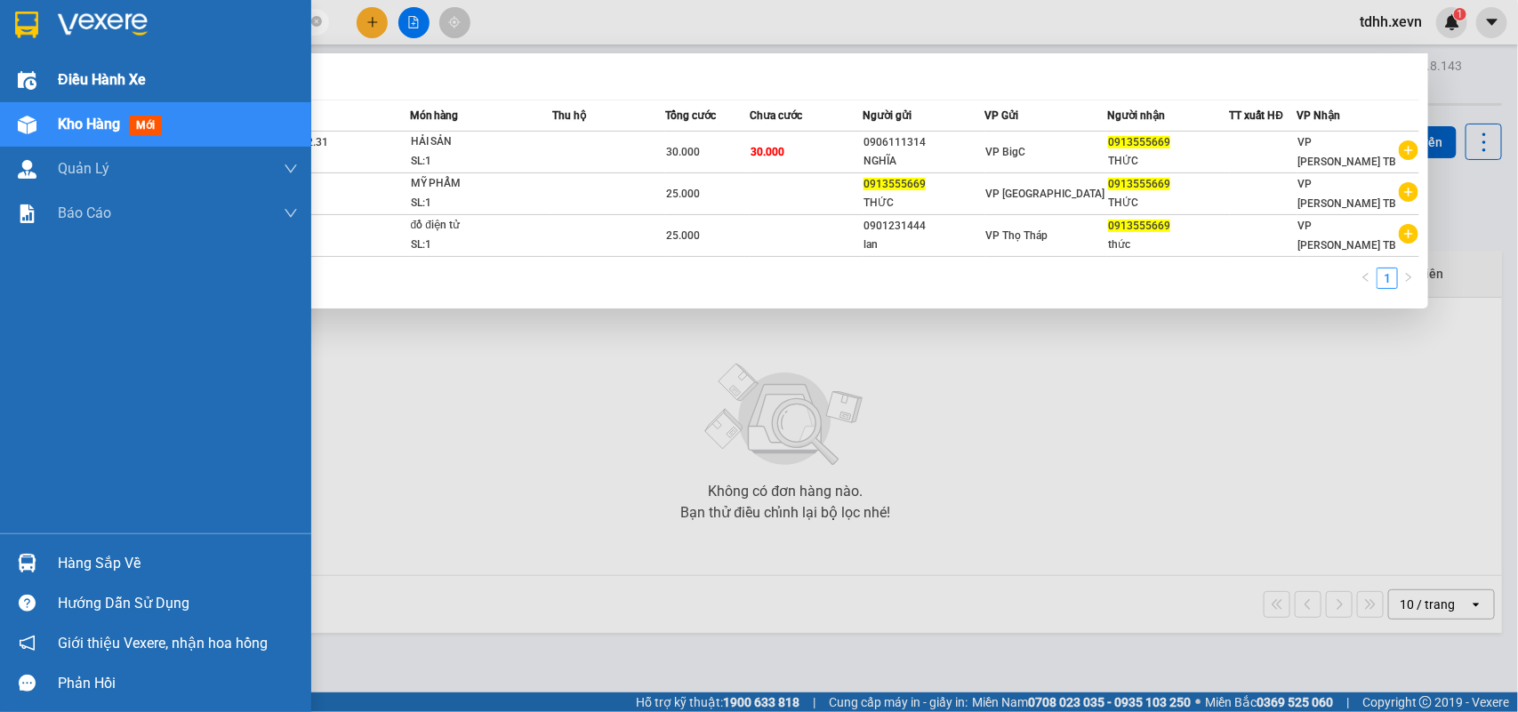
drag, startPoint x: 166, startPoint y: 24, endPoint x: 36, endPoint y: 68, distance: 137.8
click at [36, 68] on section "Kết quả tìm kiếm ( 3 ) Bộ lọc Mã ĐH Trạng thái Món hàng Thu hộ Tổng cước Chưa c…" at bounding box center [759, 356] width 1518 height 712
paste input "74986641"
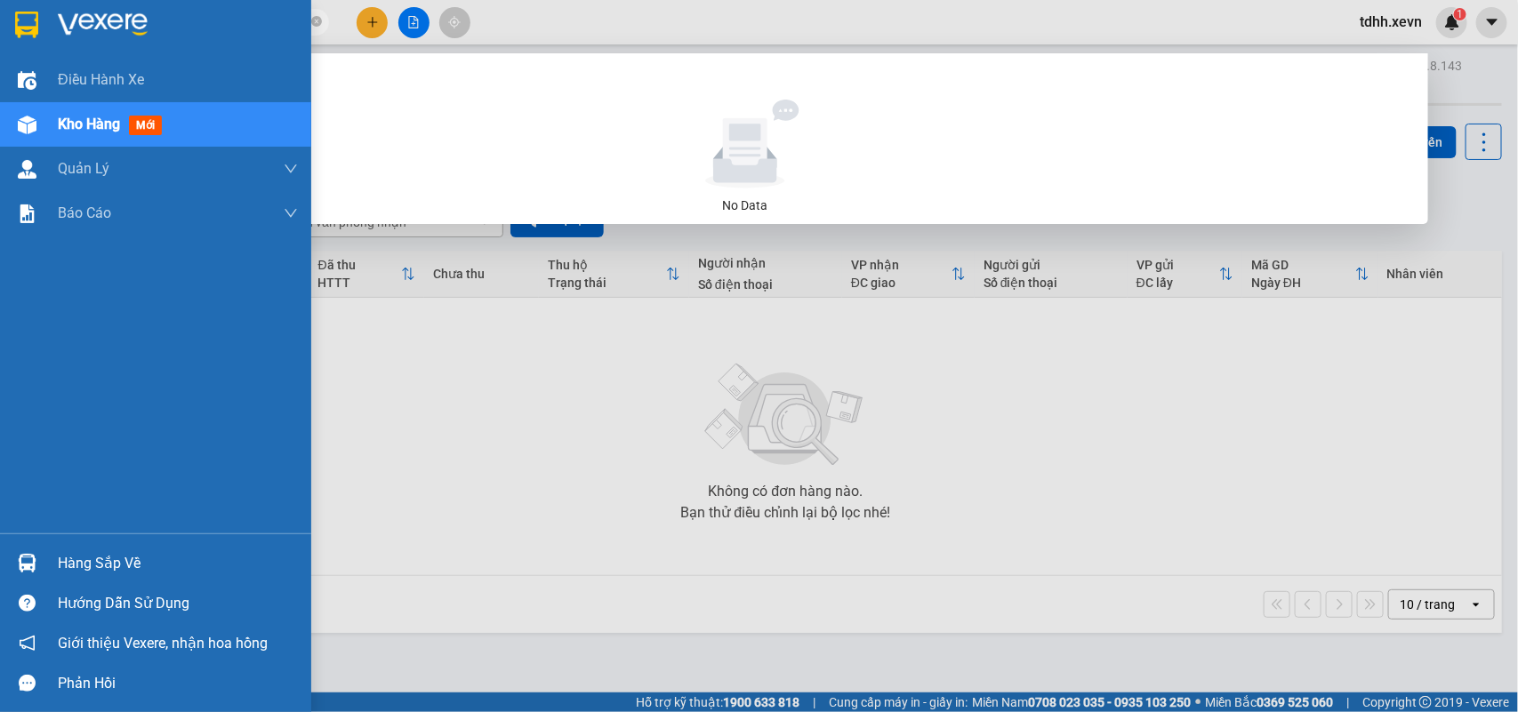
drag, startPoint x: 173, startPoint y: 13, endPoint x: 52, endPoint y: 47, distance: 126.4
click at [52, 47] on section "Kết quả tìm kiếm ( 0 ) Bộ lọc No Data 0974986641 tdhh.xevn 1 Điều hành xe Kho h…" at bounding box center [759, 356] width 1518 height 712
paste input "87509282"
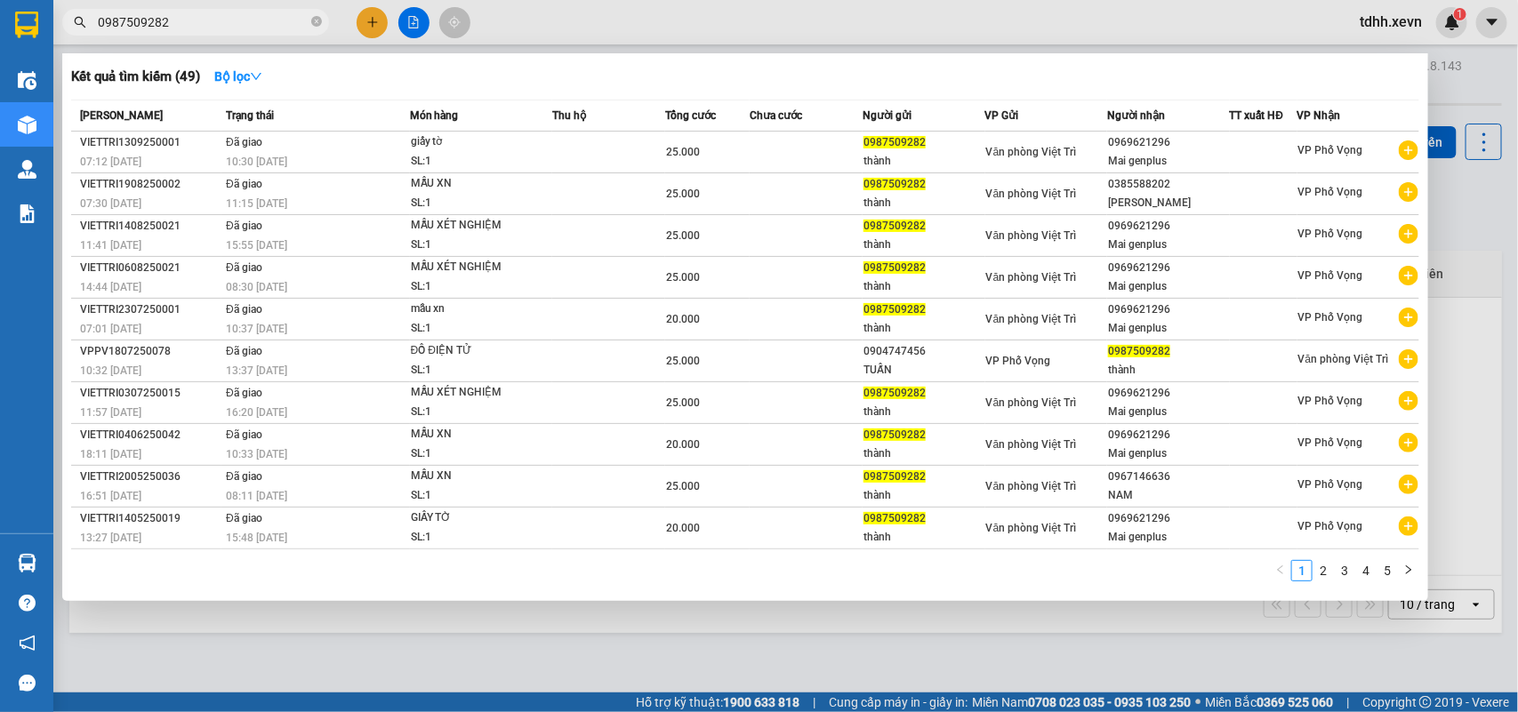
drag, startPoint x: 173, startPoint y: 20, endPoint x: 20, endPoint y: 19, distance: 152.9
click at [20, 19] on section "Kết quả tìm kiếm ( 49 ) Bộ lọc Mã ĐH Trạng thái Món hàng Thu hộ Tổng cước Chưa …" at bounding box center [759, 356] width 1518 height 712
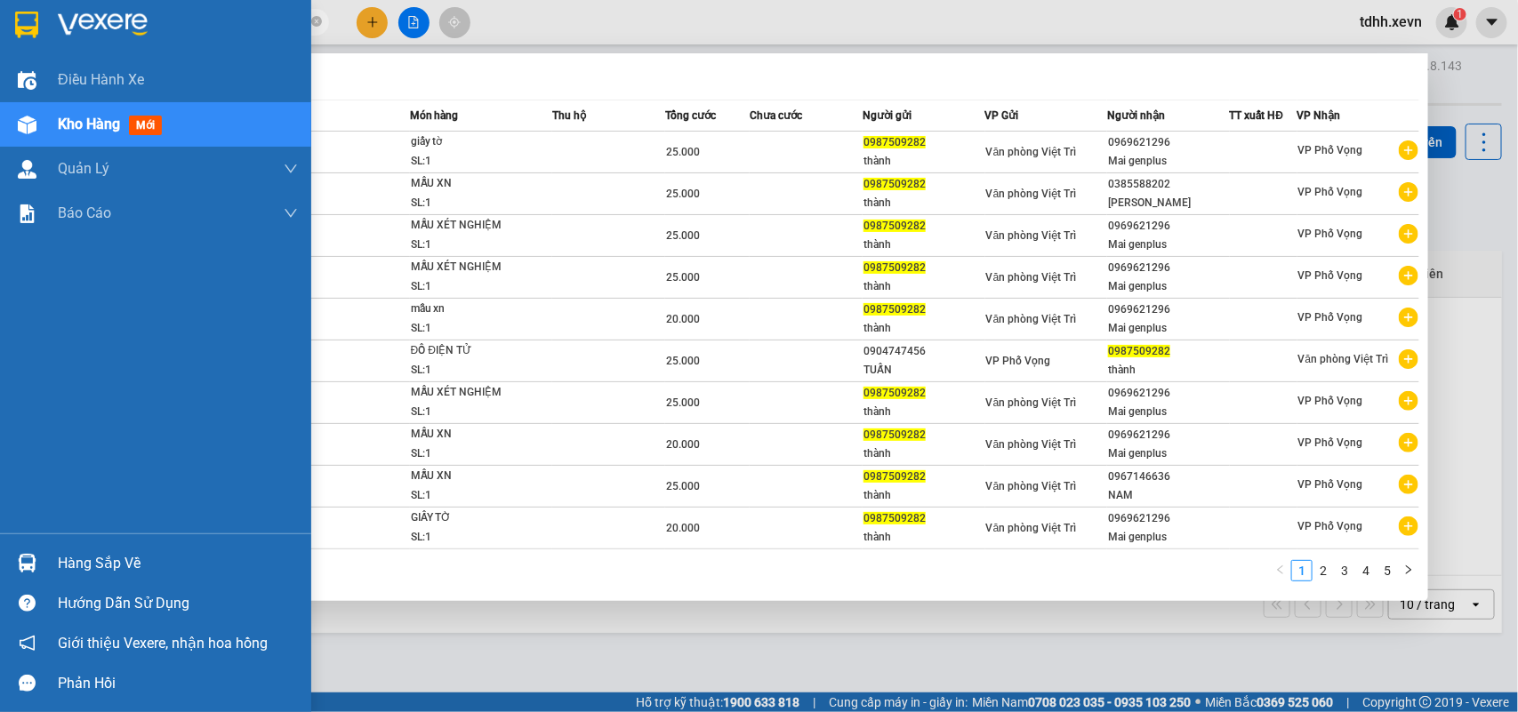
paste input "46747234"
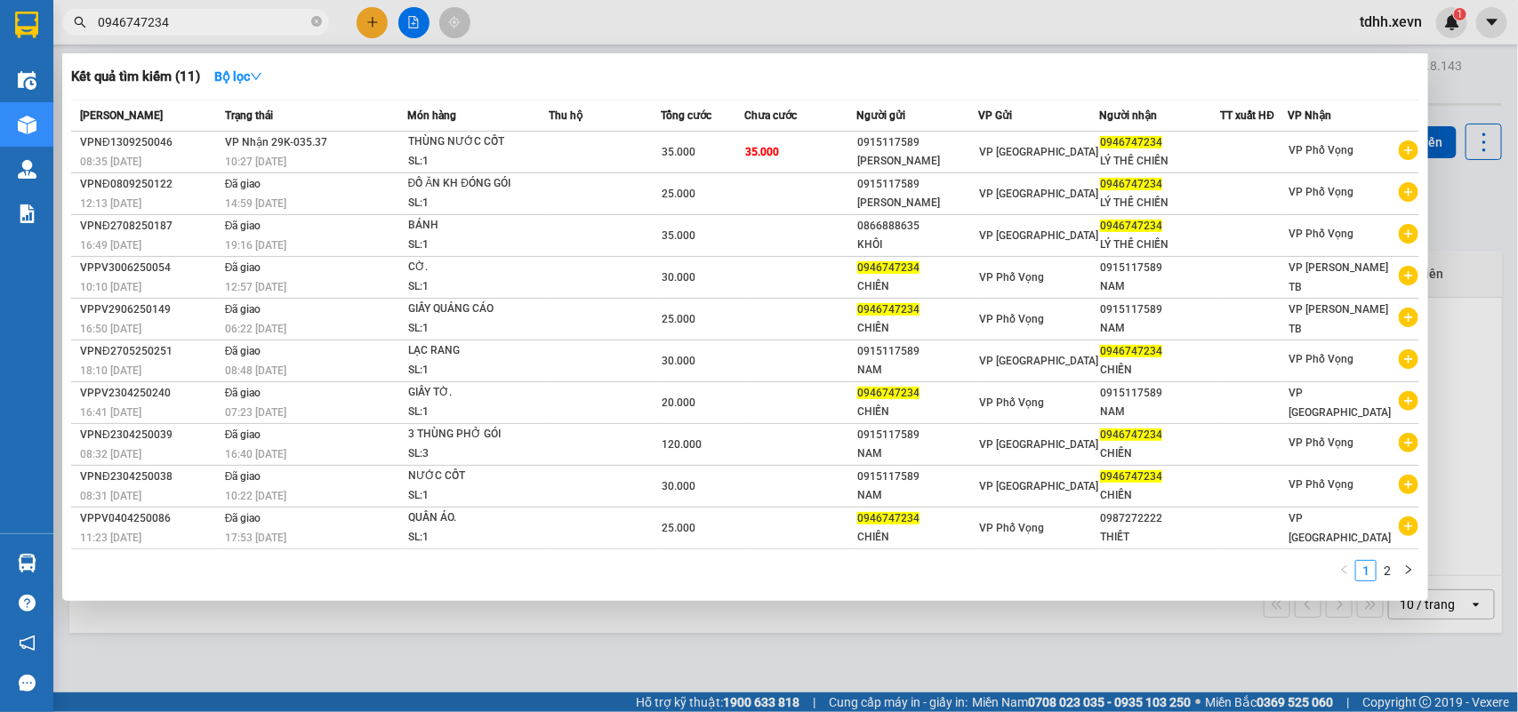
drag, startPoint x: 139, startPoint y: 25, endPoint x: 56, endPoint y: 43, distance: 84.6
click at [56, 38] on div "Kết quả tìm kiếm ( 11 ) Bộ lọc Mã ĐH Trạng thái Món hàng Thu hộ Tổng cước Chưa …" at bounding box center [173, 22] width 347 height 31
paste input "84030939"
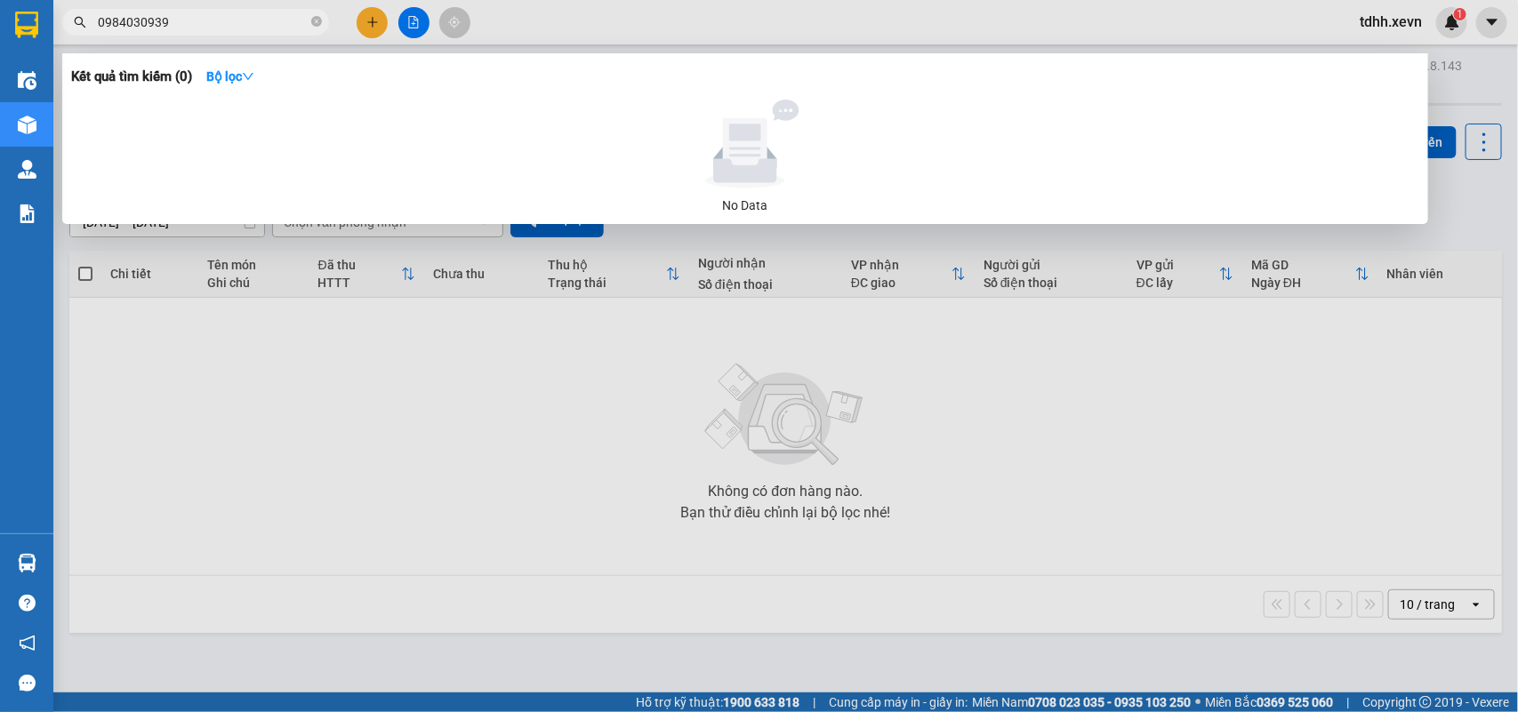
drag, startPoint x: 176, startPoint y: 28, endPoint x: 74, endPoint y: 53, distance: 105.4
click at [74, 38] on div "Kết quả tìm kiếm ( 0 ) Bộ lọc No Data 0984030939" at bounding box center [173, 22] width 347 height 31
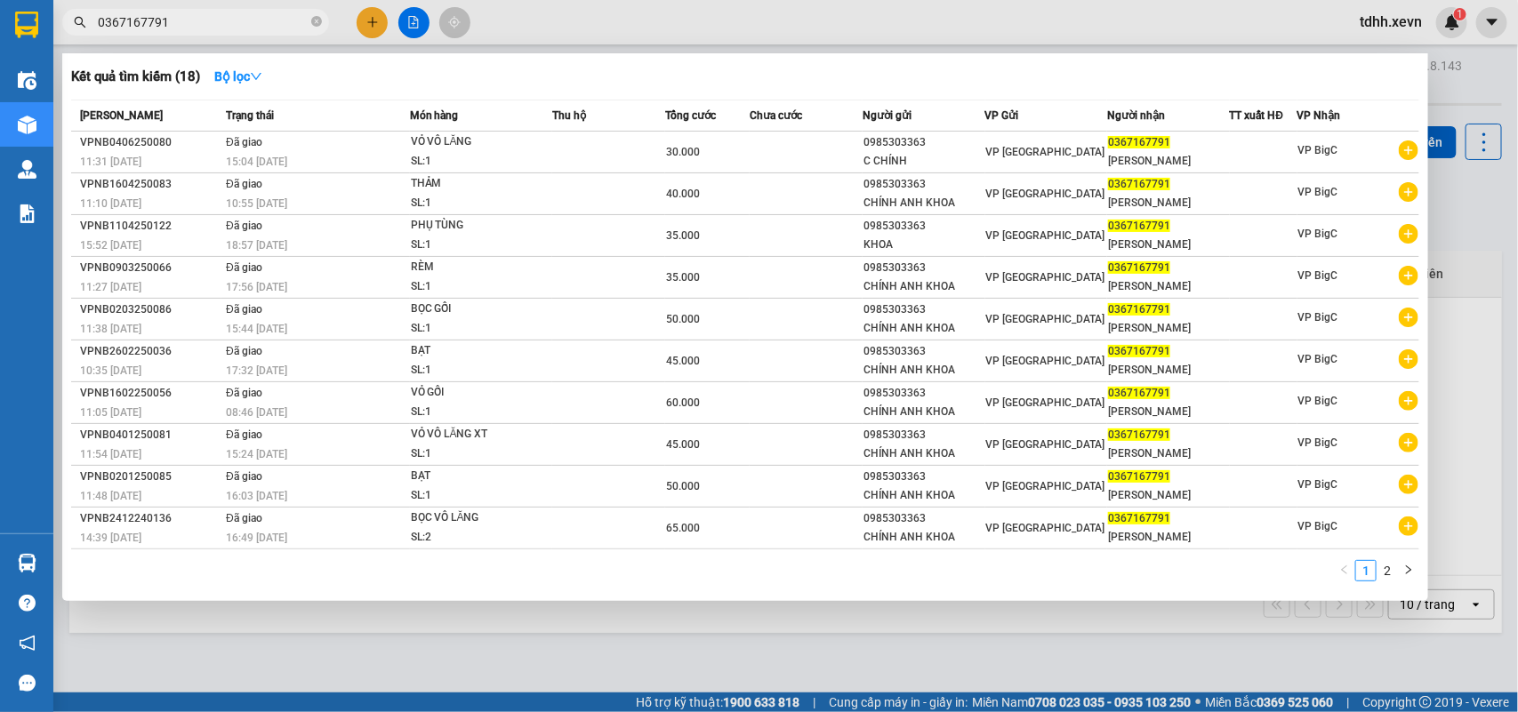
drag, startPoint x: 170, startPoint y: 32, endPoint x: 54, endPoint y: 67, distance: 120.7
click at [54, 38] on div "Kết quả tìm kiếm ( 18 ) Bộ lọc Mã ĐH Trạng thái Món hàng Thu hộ Tổng cước Chưa …" at bounding box center [173, 22] width 347 height 31
paste input "381095"
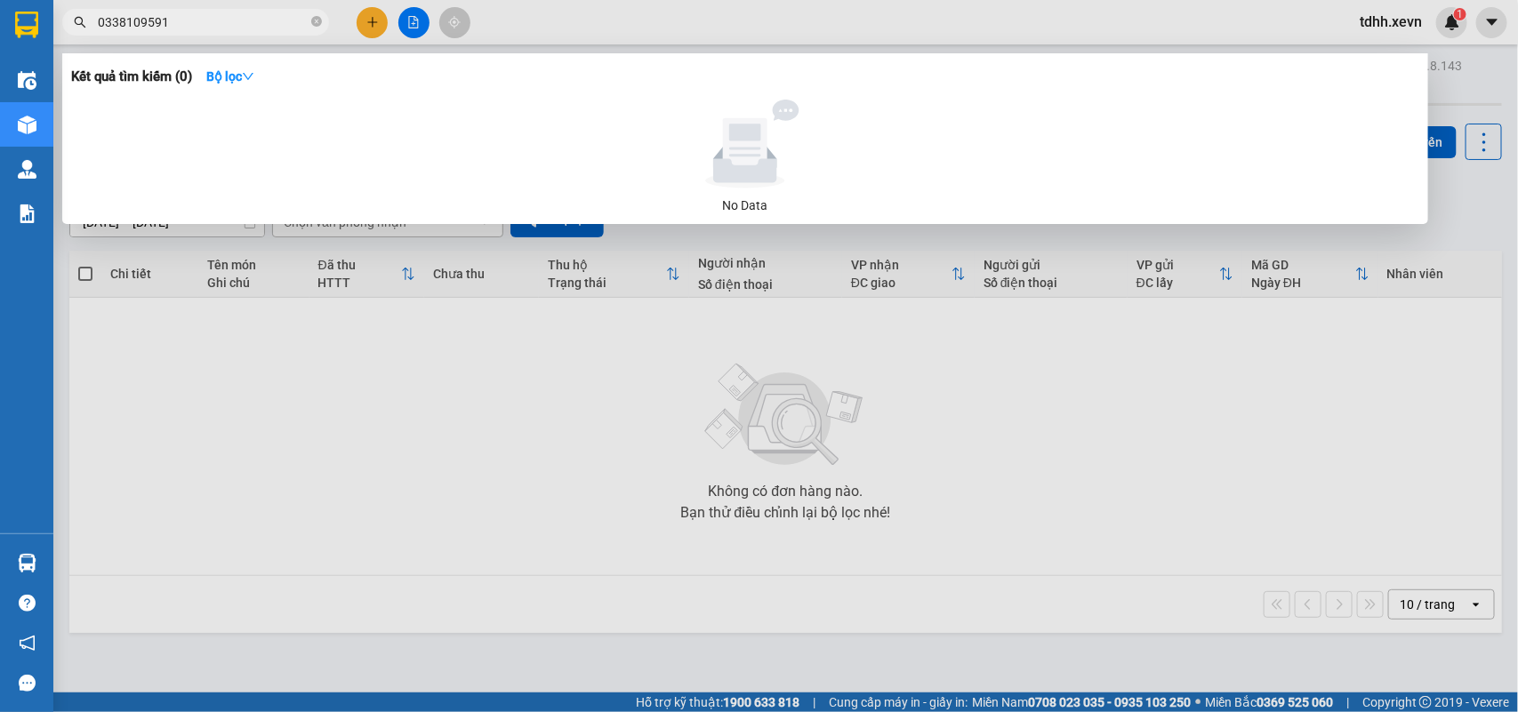
drag, startPoint x: 180, startPoint y: 18, endPoint x: 54, endPoint y: 41, distance: 128.3
click at [54, 38] on div "Kết quả tìm kiếm ( 0 ) Bộ lọc No Data 0338109591" at bounding box center [173, 22] width 347 height 31
paste input "941862345"
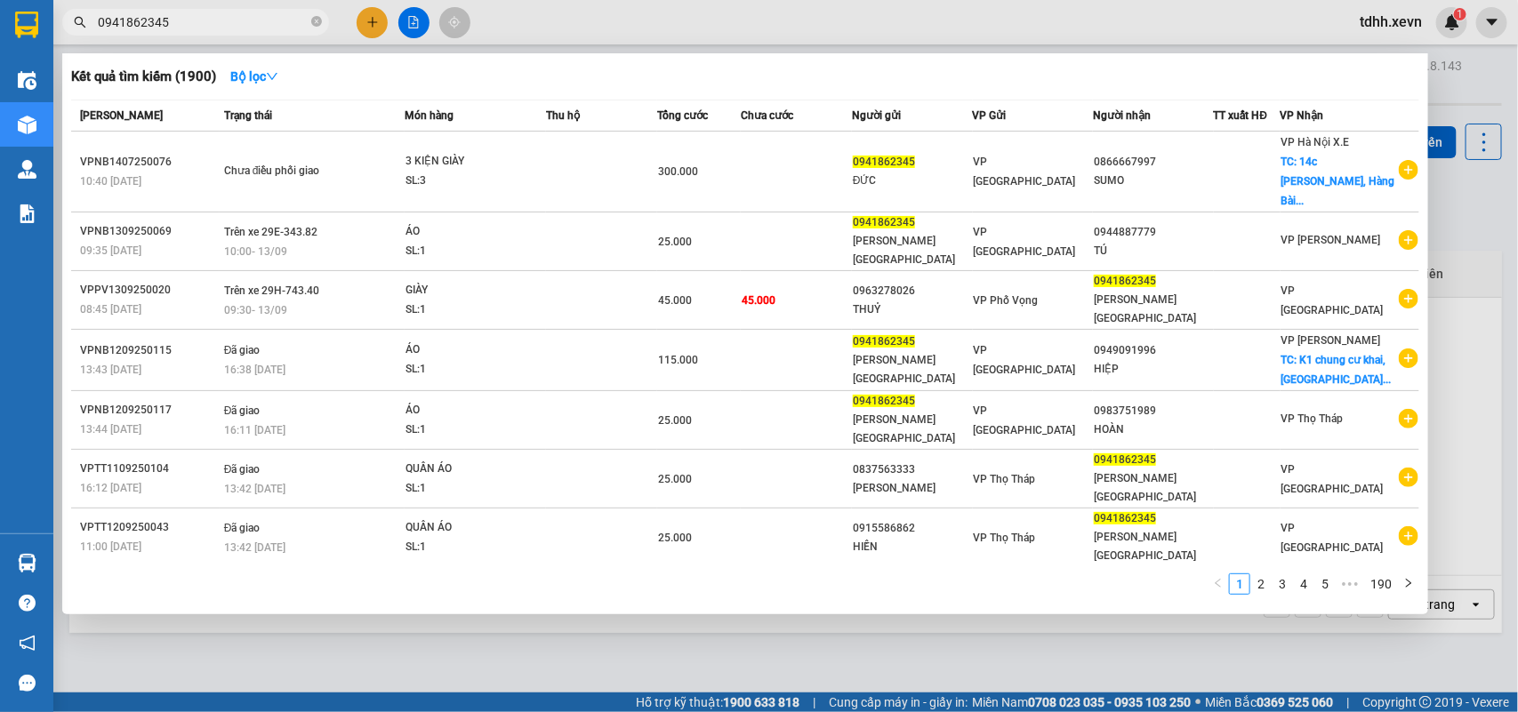
drag, startPoint x: 172, startPoint y: 22, endPoint x: 68, endPoint y: 38, distance: 104.4
click at [68, 38] on div "Kết quả tìm kiếm ( 1900 ) Bộ lọc Mã ĐH Trạng thái Món hàng Thu hộ Tổng cước Chư…" at bounding box center [173, 22] width 347 height 31
paste input "845674777"
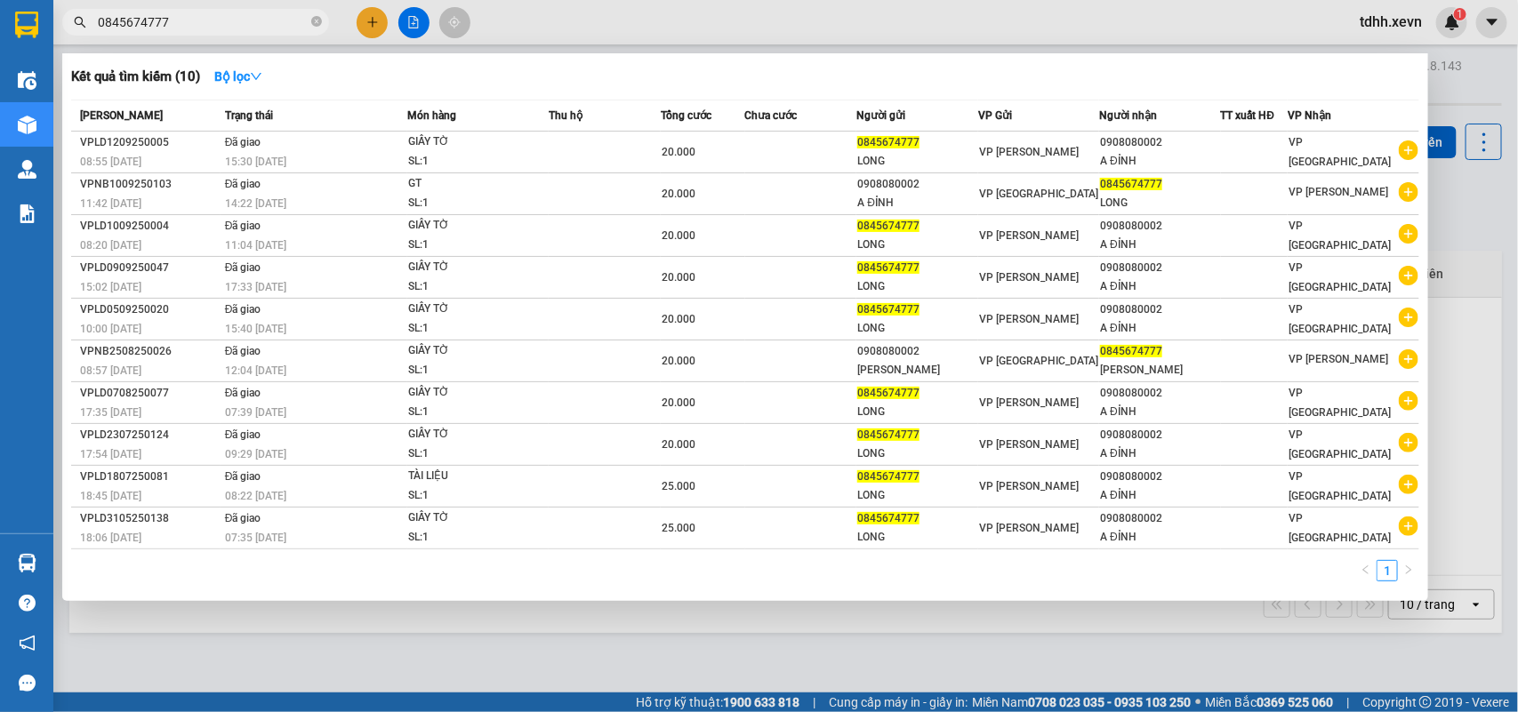
drag, startPoint x: 91, startPoint y: 33, endPoint x: 0, endPoint y: 71, distance: 98.4
click at [0, 71] on section "Kết quả tìm kiếm ( 10 ) Bộ lọc Mã ĐH Trạng thái Món hàng Thu hộ Tổng cước Chưa …" at bounding box center [759, 356] width 1518 height 712
paste input "908939682"
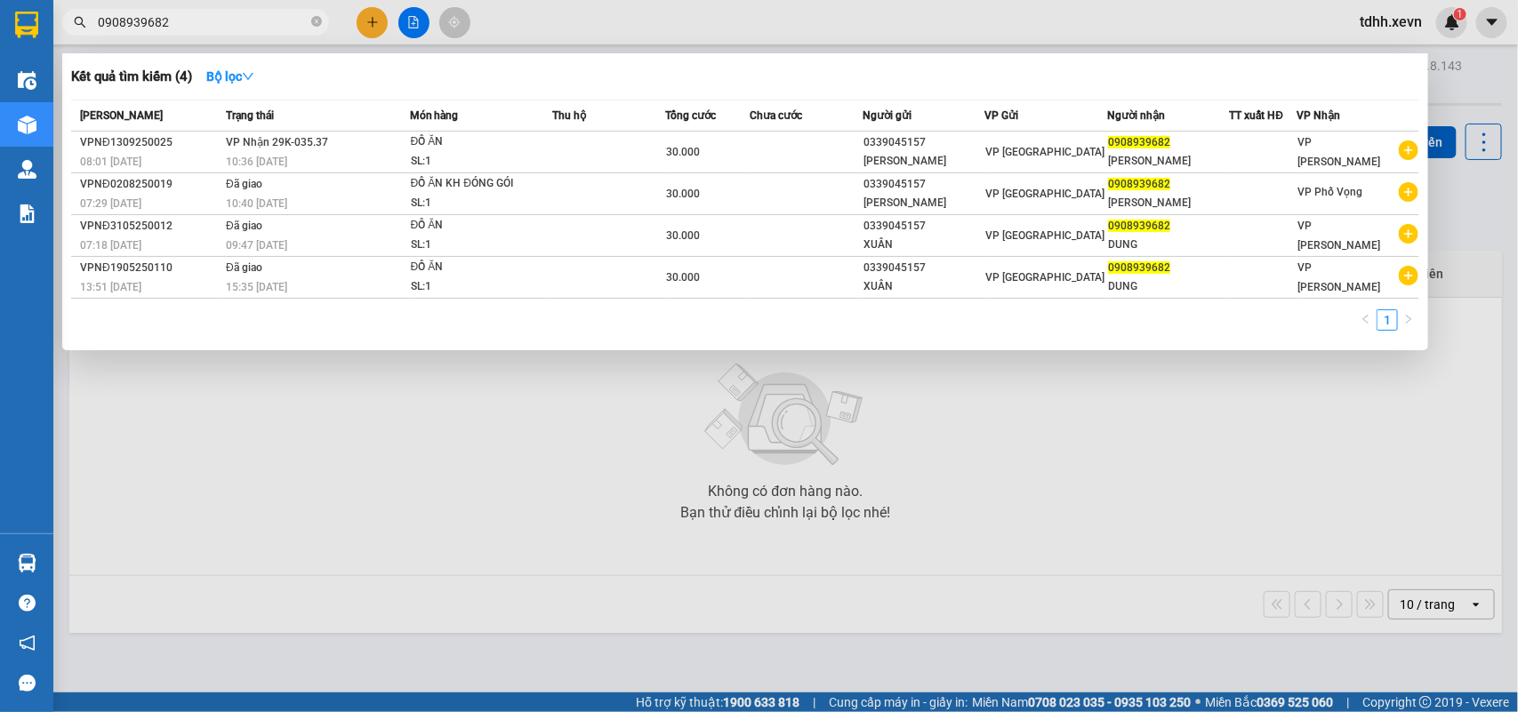
drag, startPoint x: 176, startPoint y: 23, endPoint x: 56, endPoint y: 60, distance: 125.4
click at [56, 38] on div "Kết quả tìm kiếm ( 4 ) Bộ lọc Mã ĐH Trạng thái Món hàng Thu hộ Tổng cước Chưa c…" at bounding box center [173, 22] width 347 height 31
paste input "84464676"
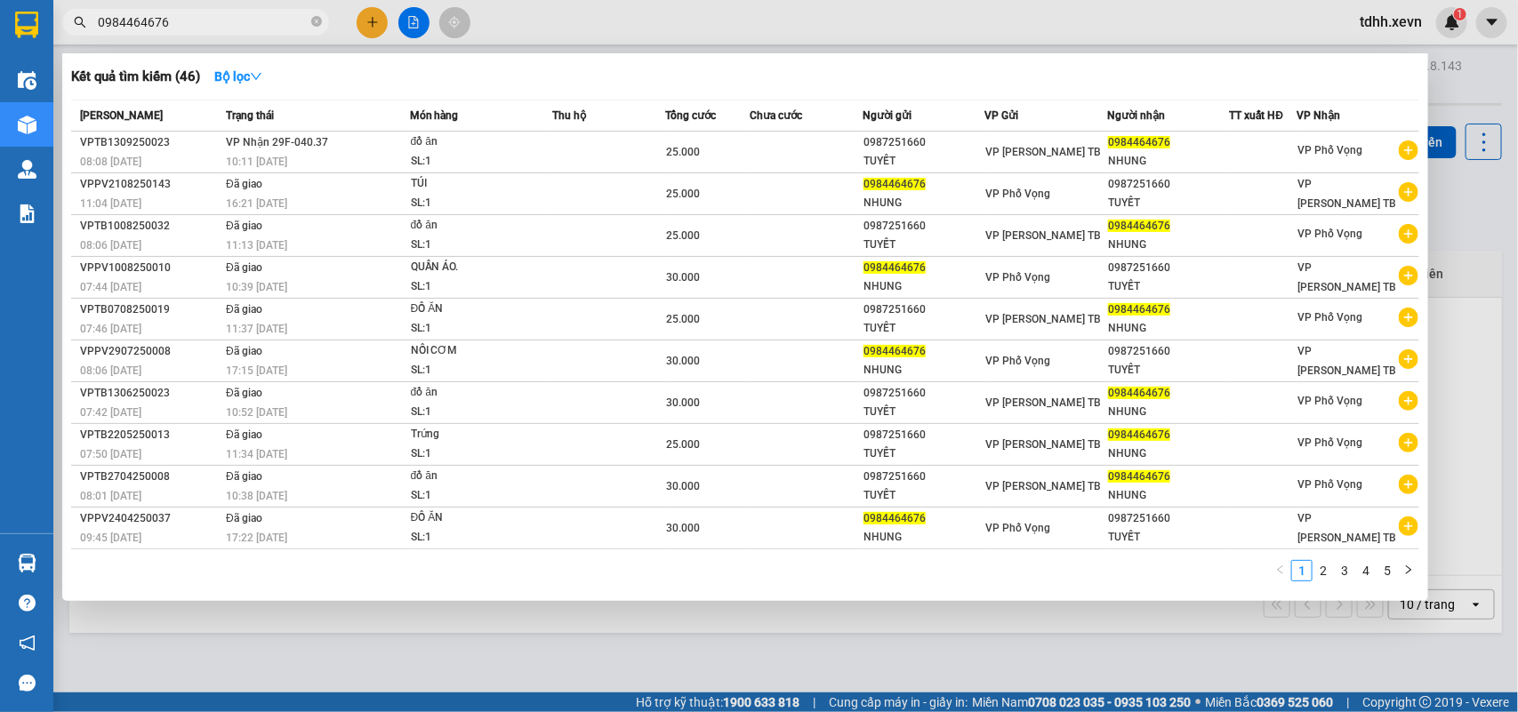
click at [162, 20] on input "0984464676" at bounding box center [203, 22] width 210 height 20
click at [145, 12] on input "0984464676" at bounding box center [203, 22] width 210 height 20
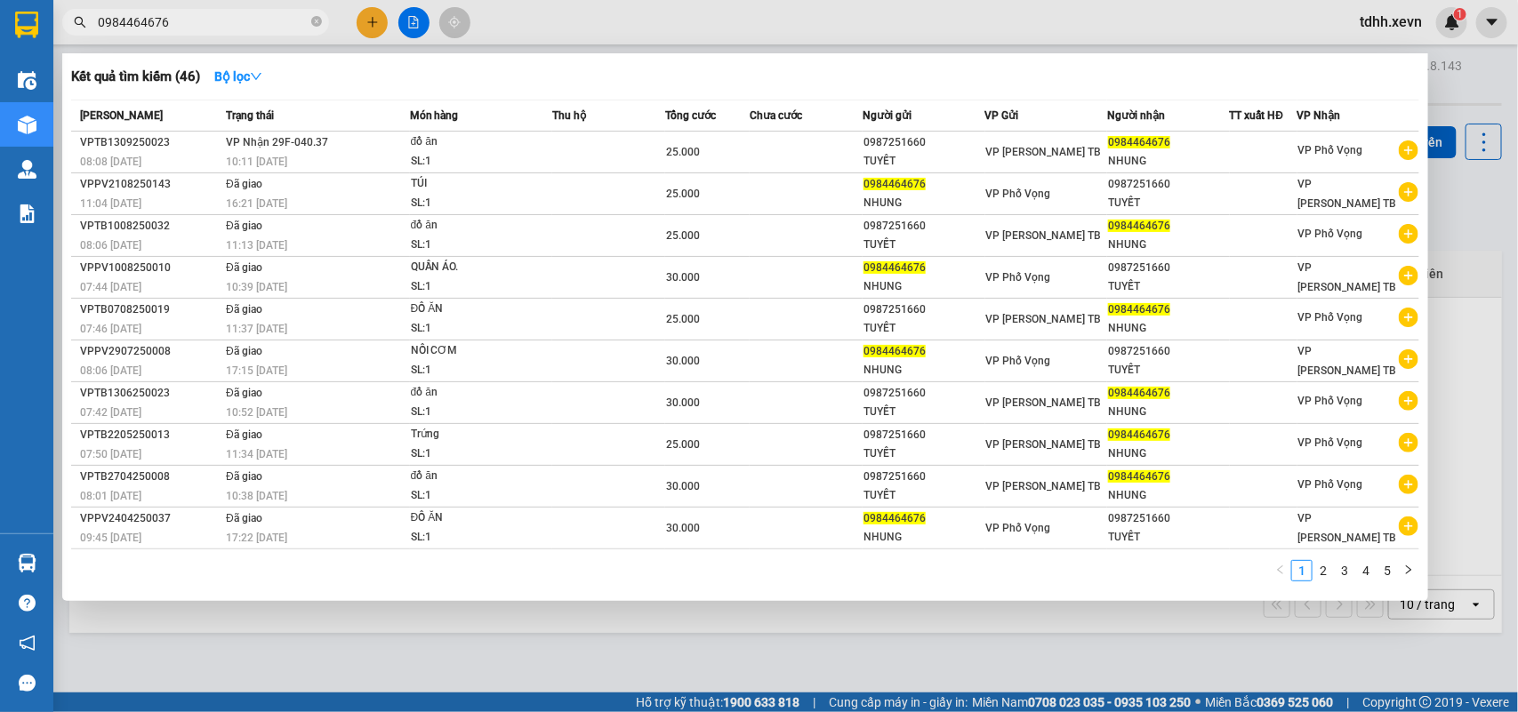
paste input "2438545257"
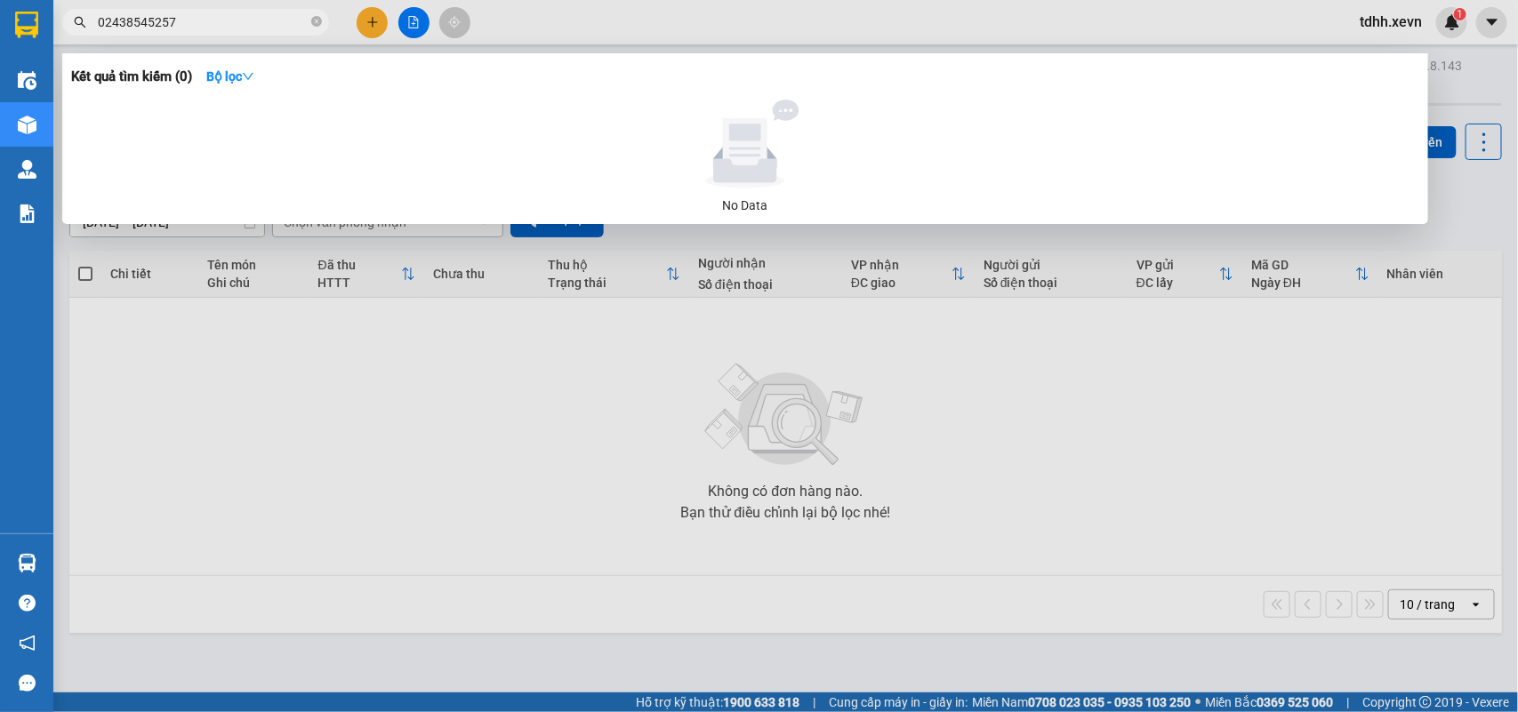
drag, startPoint x: 173, startPoint y: 19, endPoint x: 76, endPoint y: 42, distance: 99.6
click at [76, 38] on div "Kết quả tìm kiếm ( 0 ) Bộ lọc No Data 02438545257" at bounding box center [173, 22] width 347 height 31
paste input "984563688"
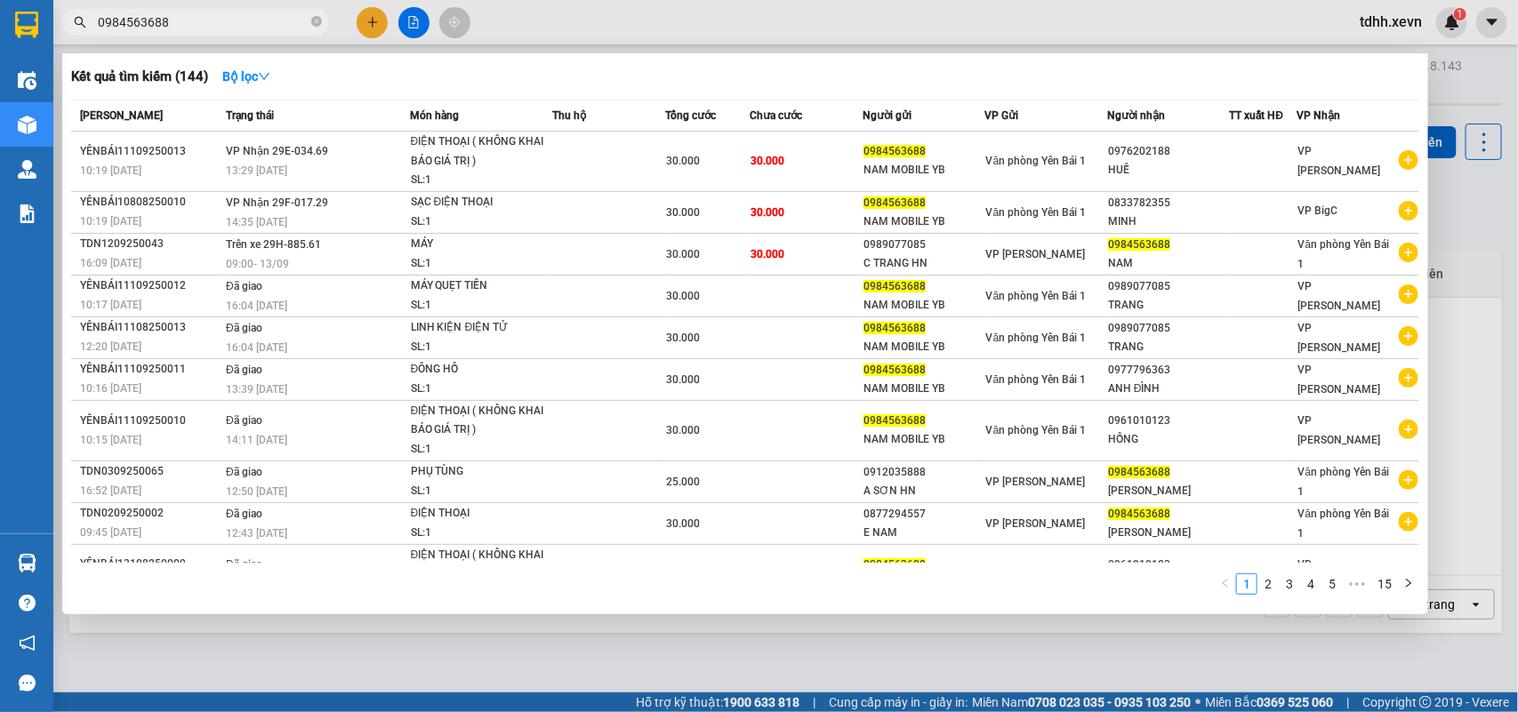
drag, startPoint x: 174, startPoint y: 29, endPoint x: 76, endPoint y: 59, distance: 102.9
click at [76, 38] on div "Kết quả tìm kiếm ( 144 ) Bộ lọc Mã ĐH Trạng thái Món hàng Thu hộ Tổng cước Chưa…" at bounding box center [173, 22] width 347 height 31
paste input "11241202"
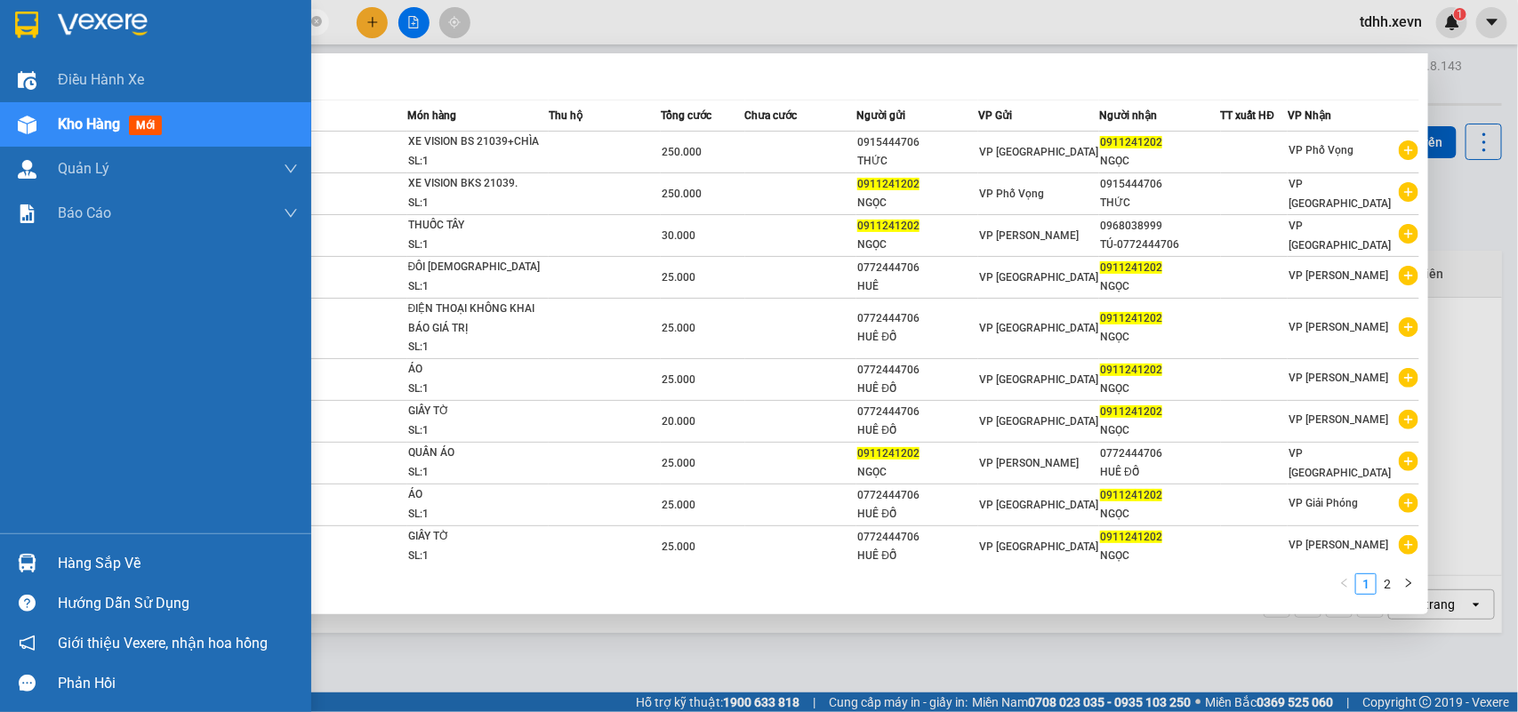
drag, startPoint x: 171, startPoint y: 28, endPoint x: 0, endPoint y: 45, distance: 171.5
click at [0, 45] on section "Kết quả tìm kiếm ( 18 ) Bộ lọc Mã ĐH Trạng thái Món hàng Thu hộ Tổng cước Chưa …" at bounding box center [759, 356] width 1518 height 712
paste input "81992357"
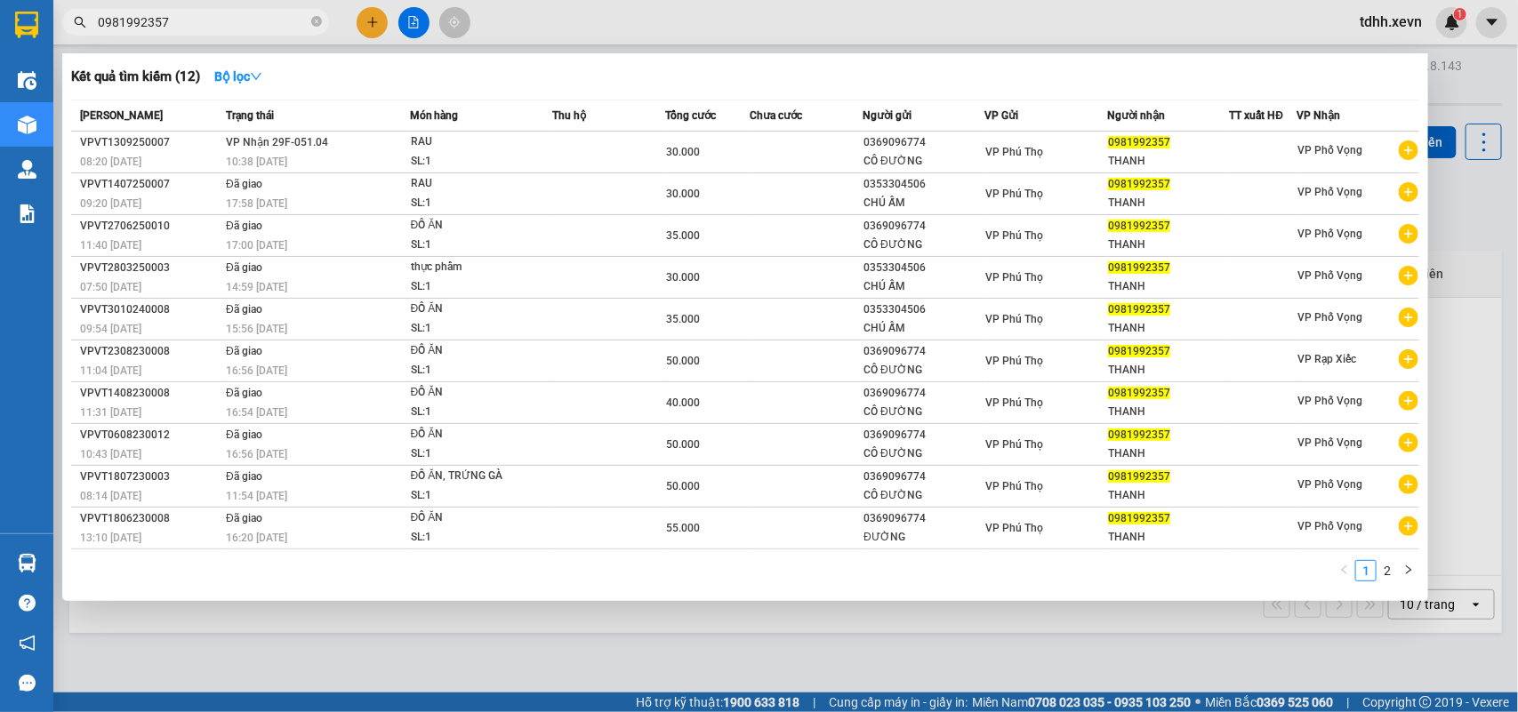
drag, startPoint x: 187, startPoint y: 25, endPoint x: 72, endPoint y: 45, distance: 116.5
click at [72, 38] on div "Kết quả tìm kiếm ( 12 ) Bộ lọc Mã ĐH Trạng thái Món hàng Thu hộ Tổng cước Chưa …" at bounding box center [173, 22] width 347 height 31
paste input "61683535"
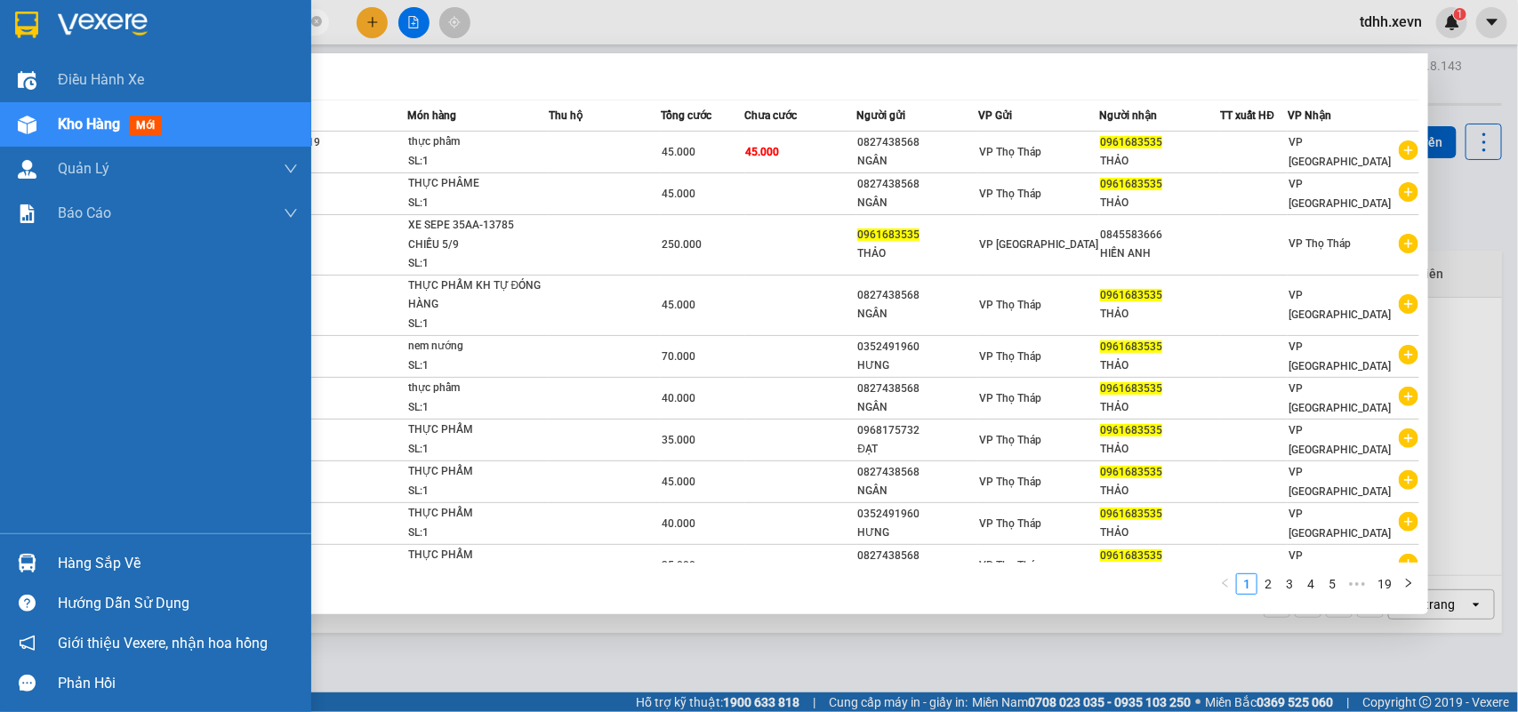
drag, startPoint x: 169, startPoint y: 22, endPoint x: 40, endPoint y: 41, distance: 130.2
click at [40, 41] on section "Kết quả tìm kiếm ( 186 ) Bộ lọc Mã ĐH Trạng thái Món hàng Thu hộ Tổng cước Chưa…" at bounding box center [759, 356] width 1518 height 712
paste input "822893499"
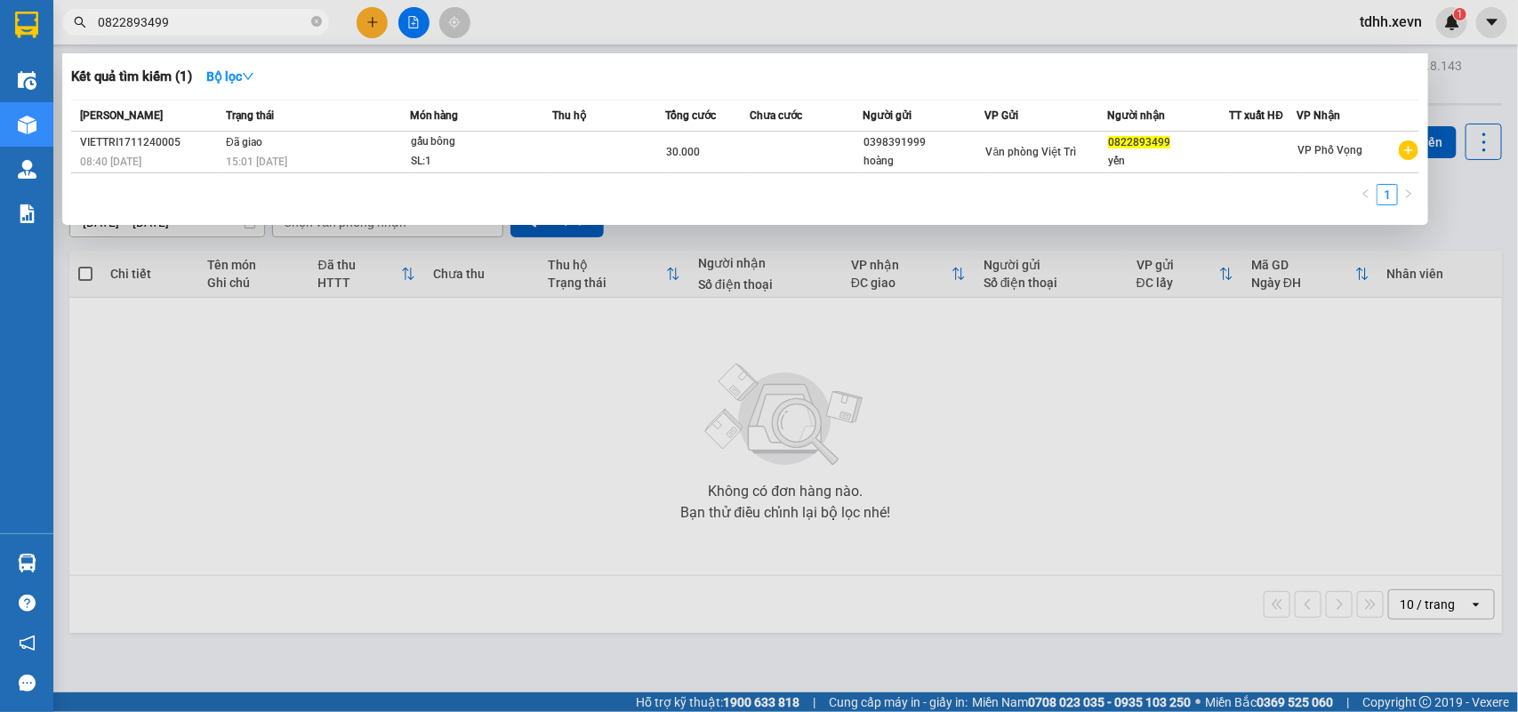
drag, startPoint x: 166, startPoint y: 24, endPoint x: 45, endPoint y: 33, distance: 121.2
click at [45, 33] on section "Kết quả tìm kiếm ( 1 ) Bộ lọc Mã ĐH Trạng thái Món hàng Thu hộ Tổng cước Chưa c…" at bounding box center [759, 356] width 1518 height 712
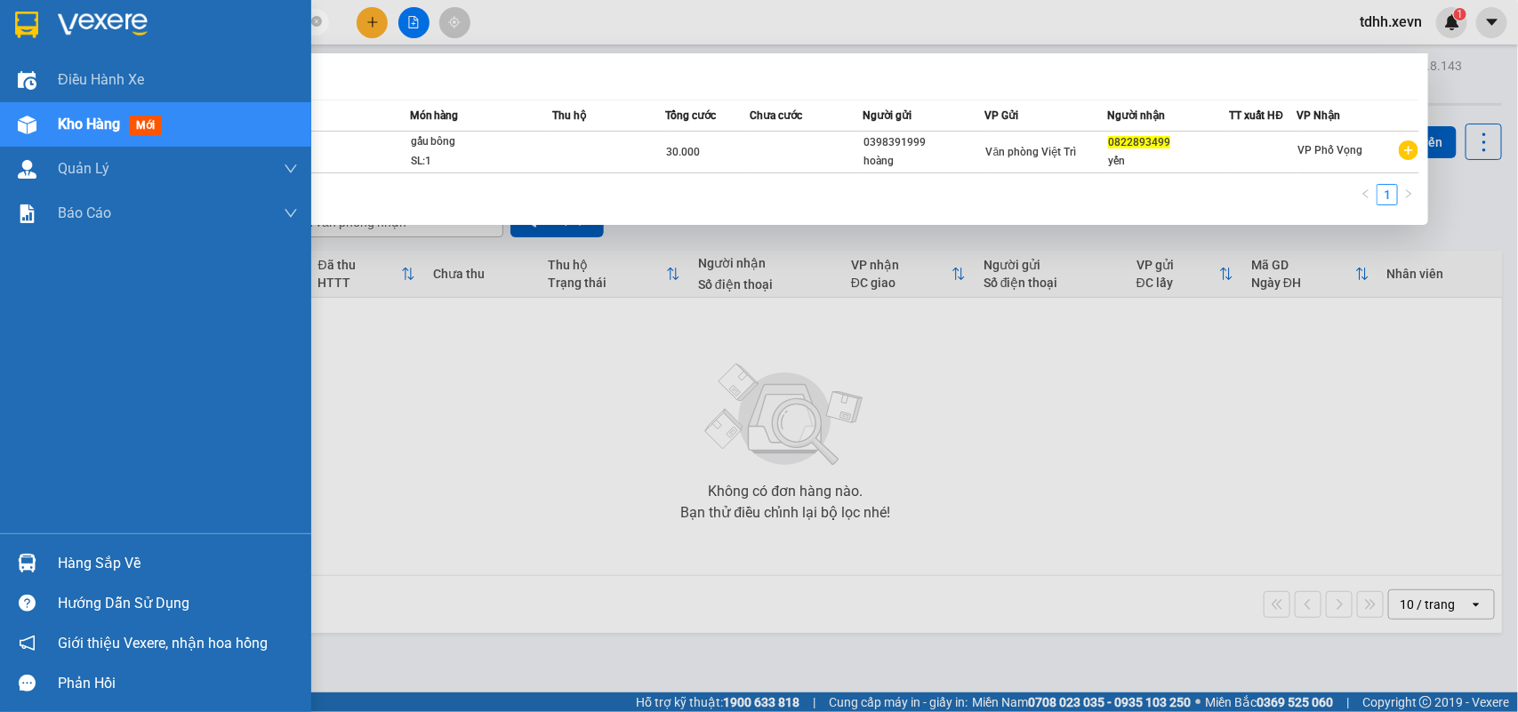
paste input "97349986"
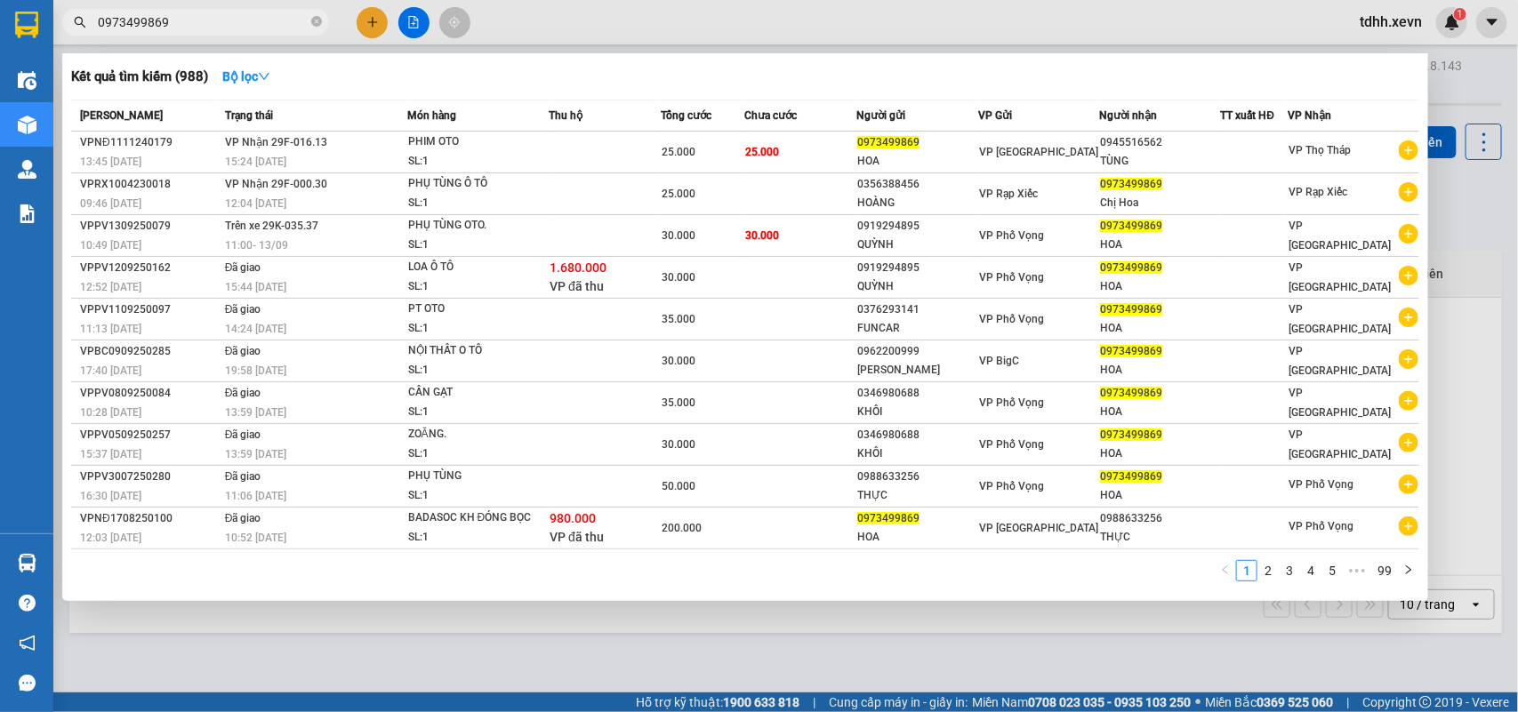
drag, startPoint x: 182, startPoint y: 27, endPoint x: 80, endPoint y: 59, distance: 107.1
click at [80, 38] on div "Kết quả tìm kiếm ( 988 ) Bộ lọc Mã ĐH Trạng thái Món hàng Thu hộ Tổng cước Chưa…" at bounding box center [173, 22] width 347 height 31
paste input "69351837"
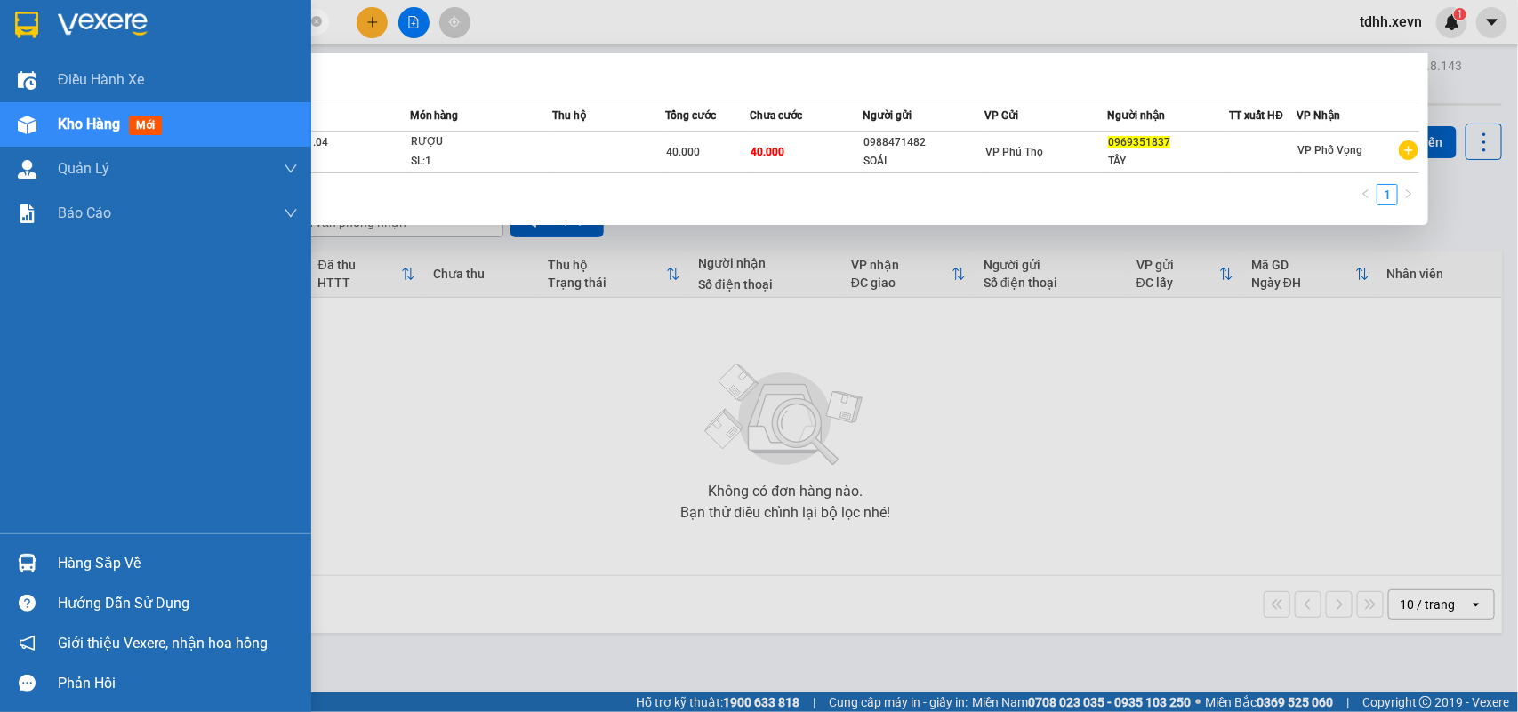
drag, startPoint x: 197, startPoint y: 27, endPoint x: 34, endPoint y: 33, distance: 163.7
click at [34, 33] on section "Kết quả tìm kiếm ( 1 ) Bộ lọc Mã ĐH Trạng thái Món hàng Thu hộ Tổng cước Chưa c…" at bounding box center [759, 356] width 1518 height 712
paste input "6299531"
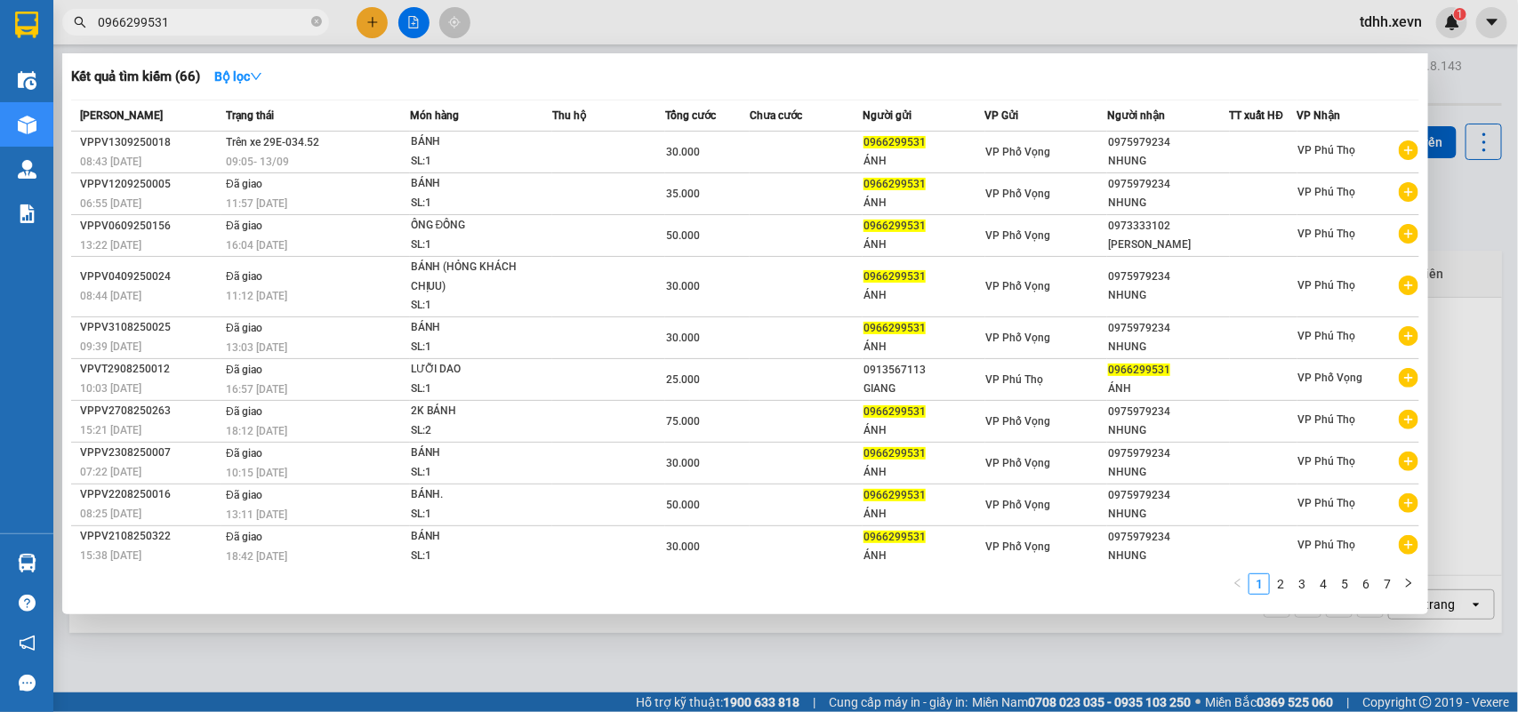
drag, startPoint x: 193, startPoint y: 24, endPoint x: 18, endPoint y: 49, distance: 176.9
click at [18, 49] on section "Kết quả tìm kiếm ( 66 ) Bộ lọc Mã ĐH Trạng thái Món hàng Thu hộ Tổng cước Chưa …" at bounding box center [759, 356] width 1518 height 712
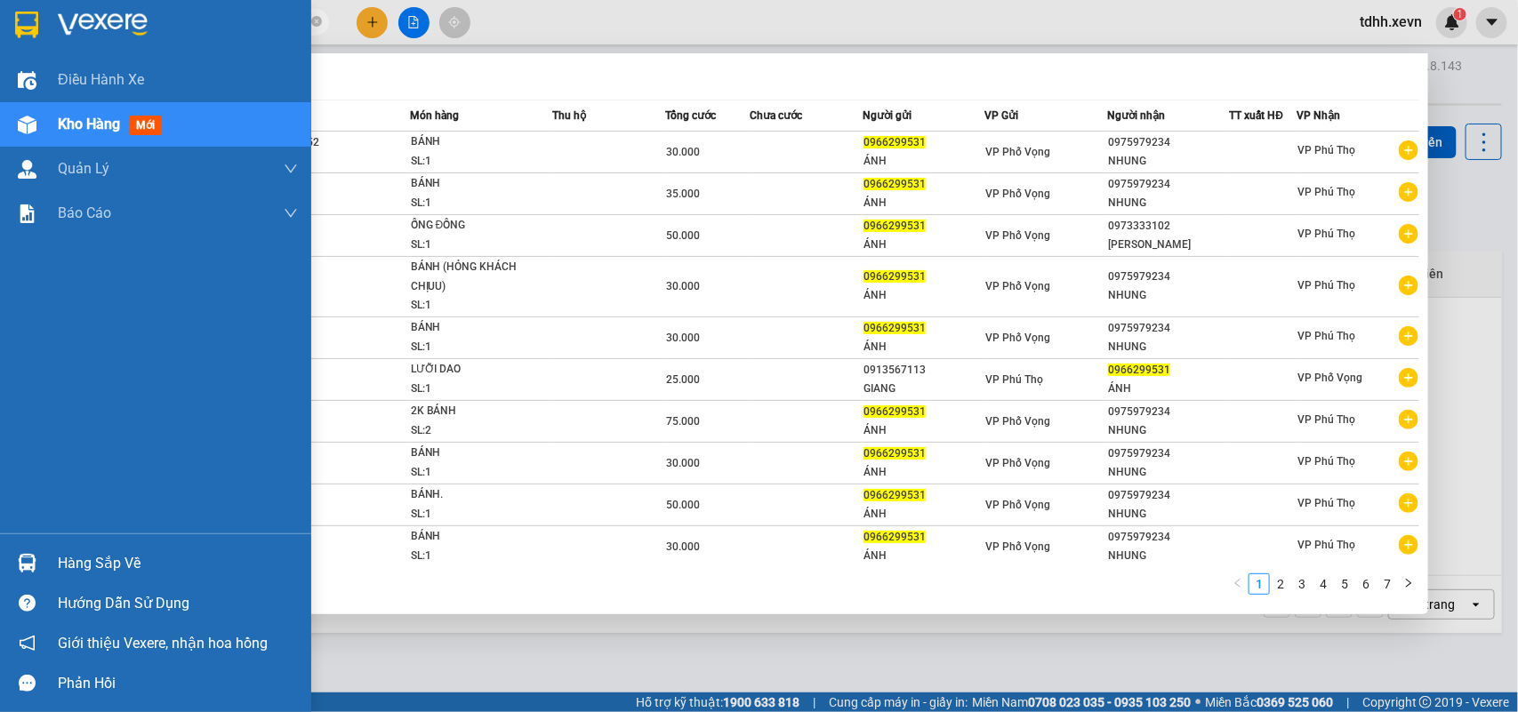
paste input "367803945"
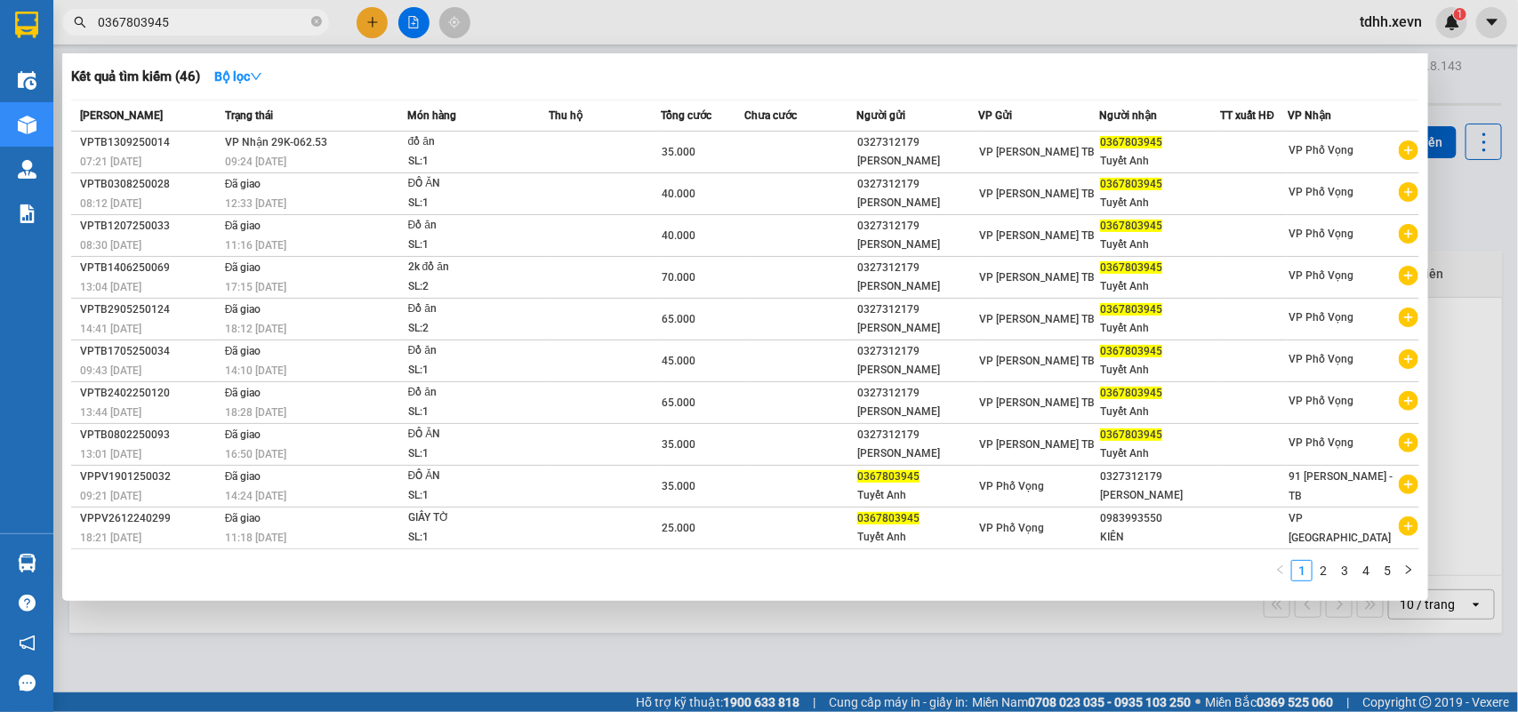
type input "0367803945"
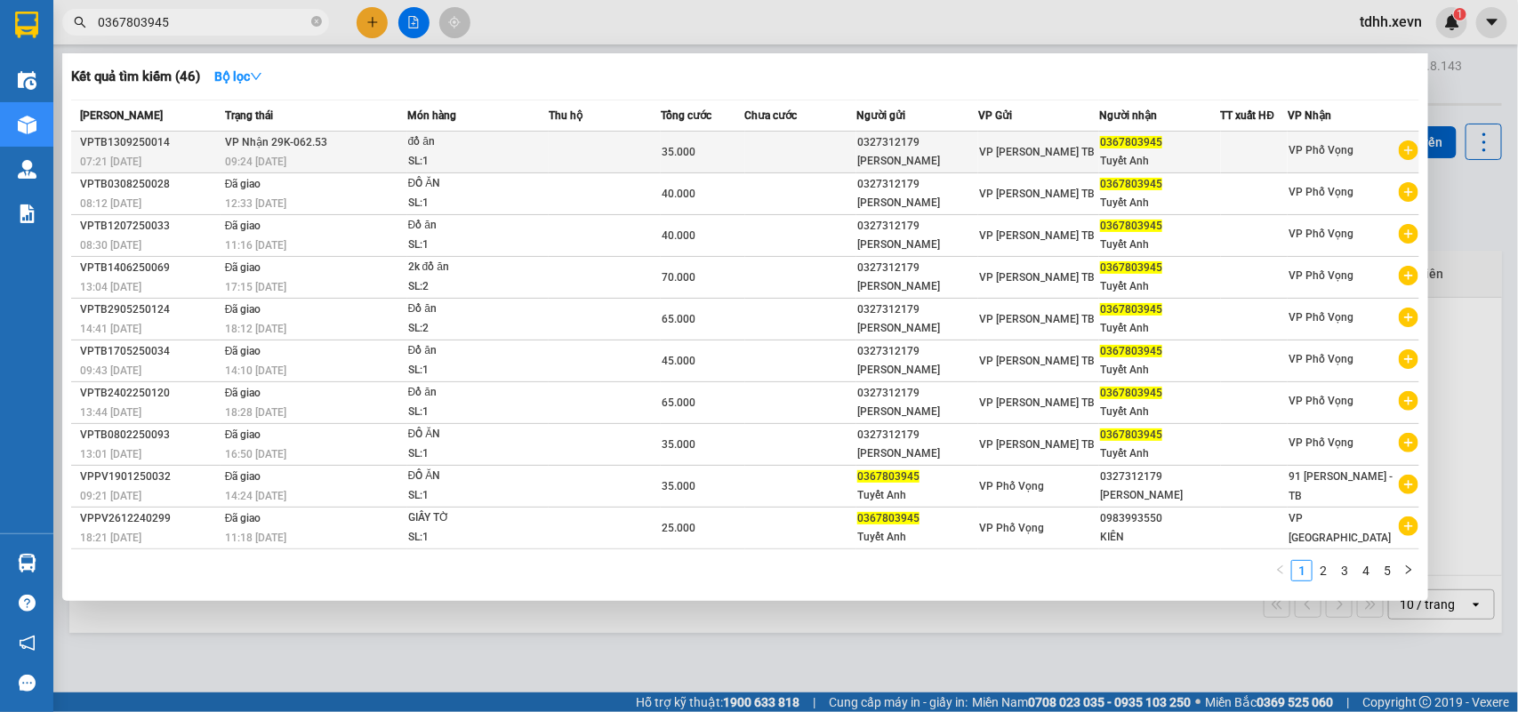
click at [462, 161] on div "SL: 1" at bounding box center [474, 162] width 133 height 20
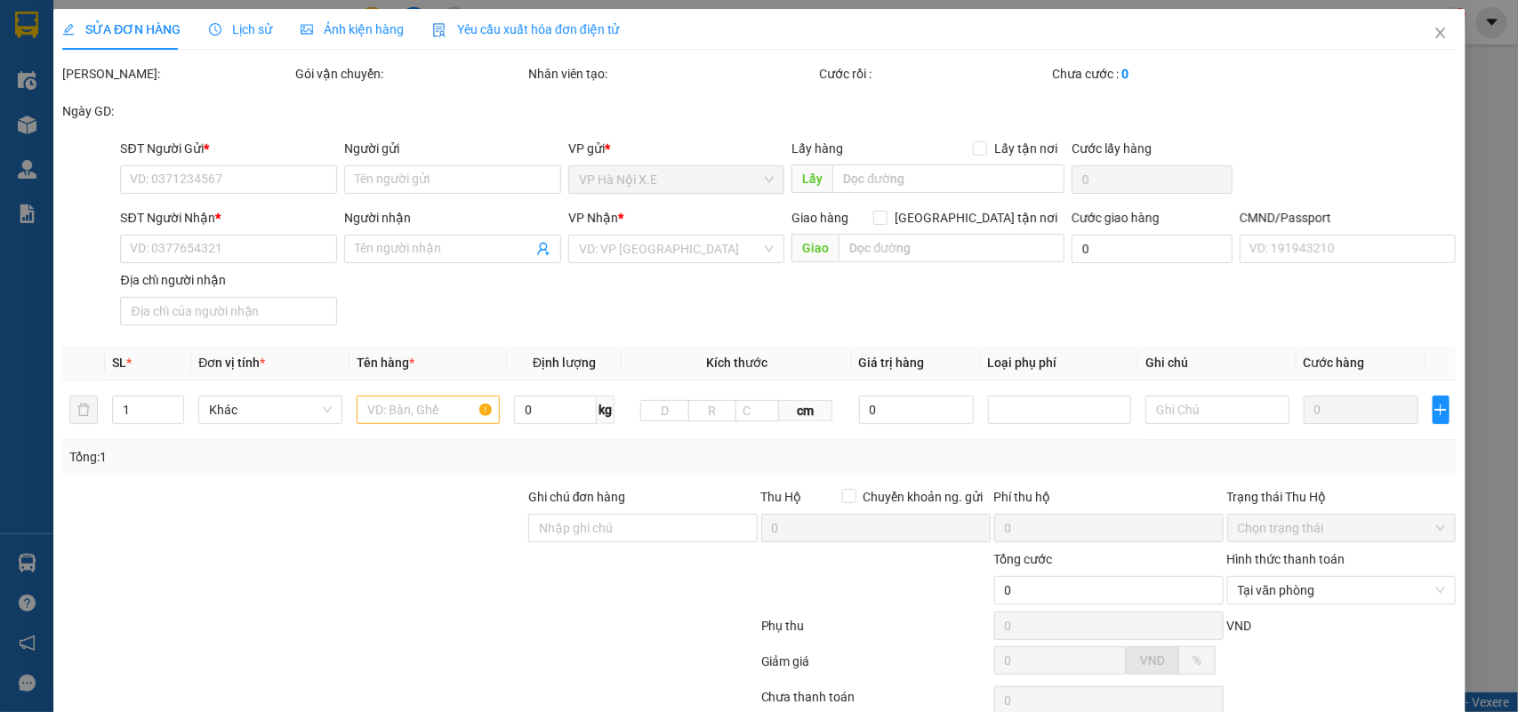
type input "0327312179"
type input "Trần Tuyết"
type input "0367803945"
type input "Tuyết Anh"
type input "12"
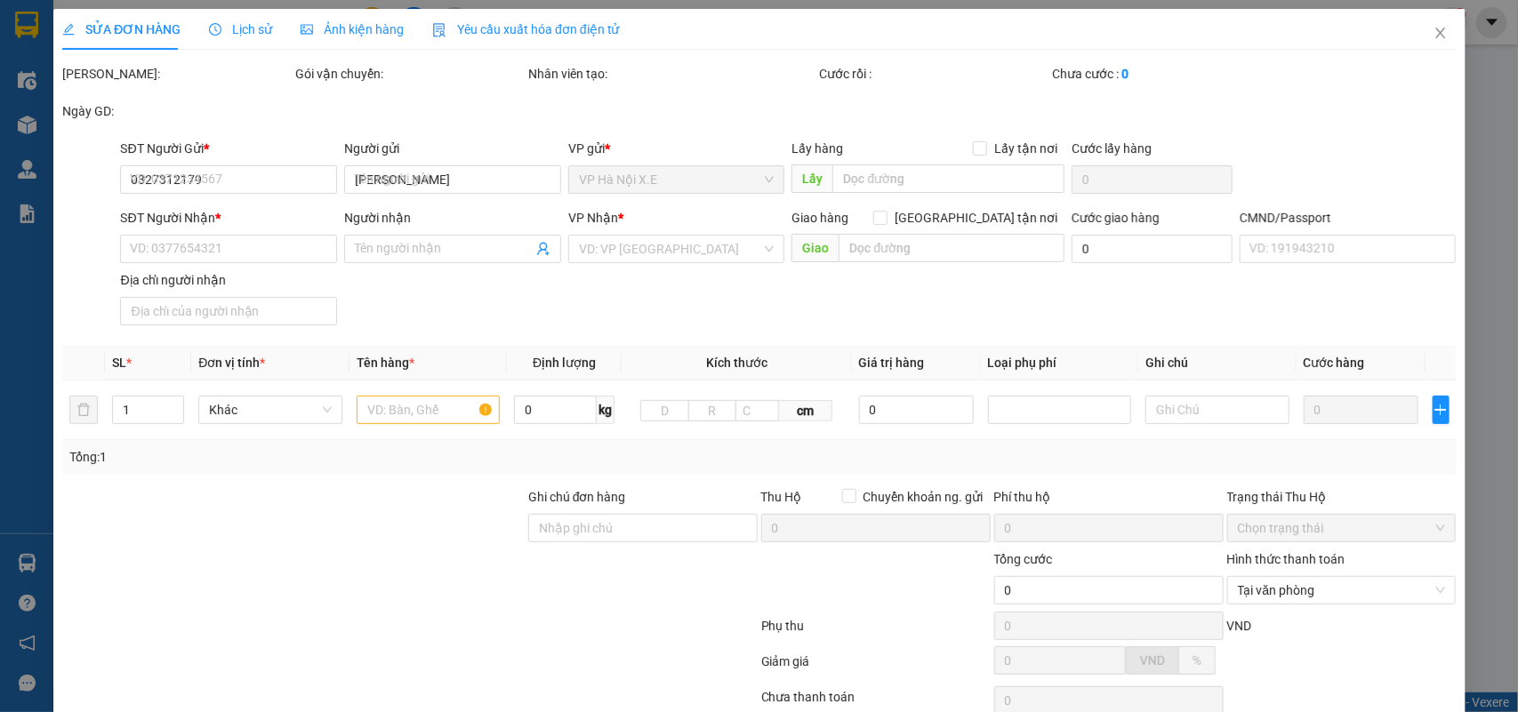
type input "35.000"
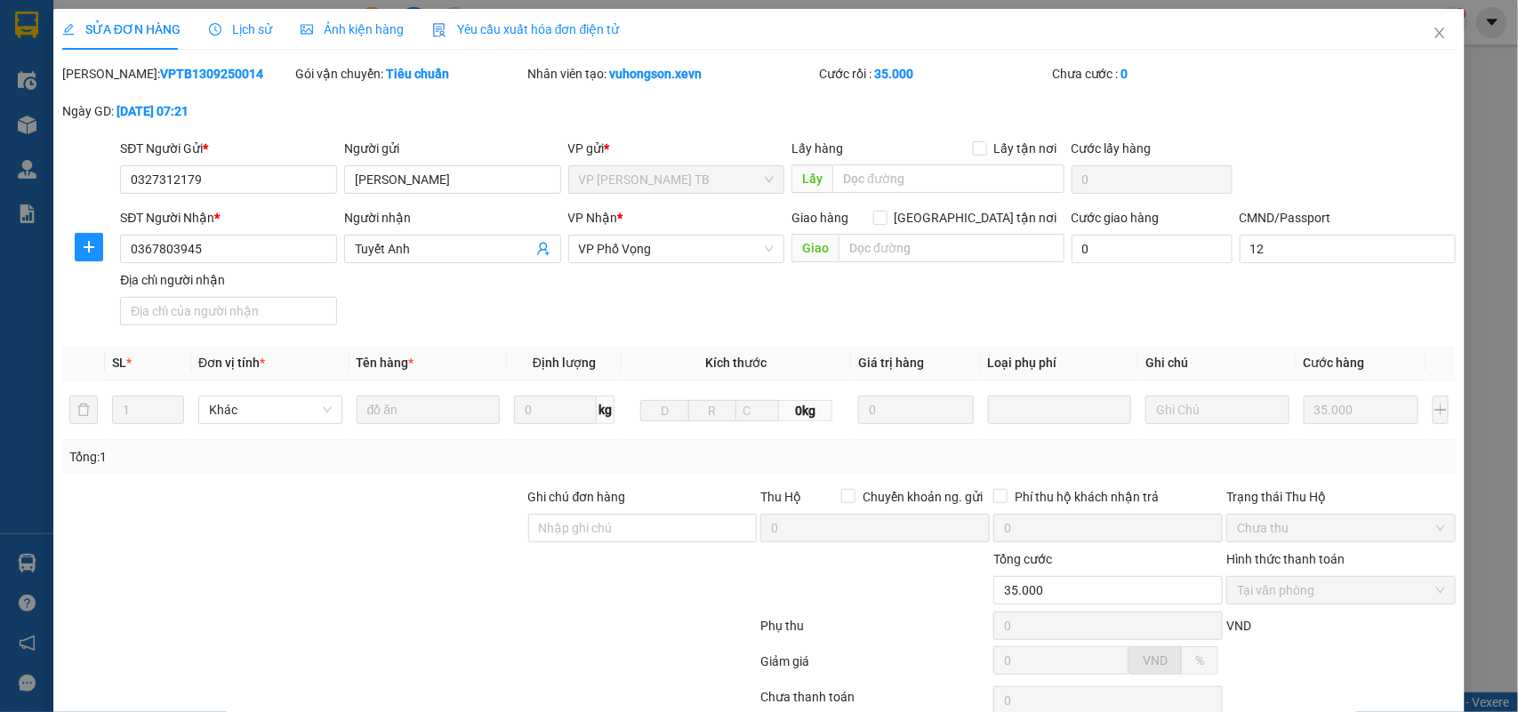
click at [260, 37] on div "Lịch sử" at bounding box center [240, 30] width 63 height 20
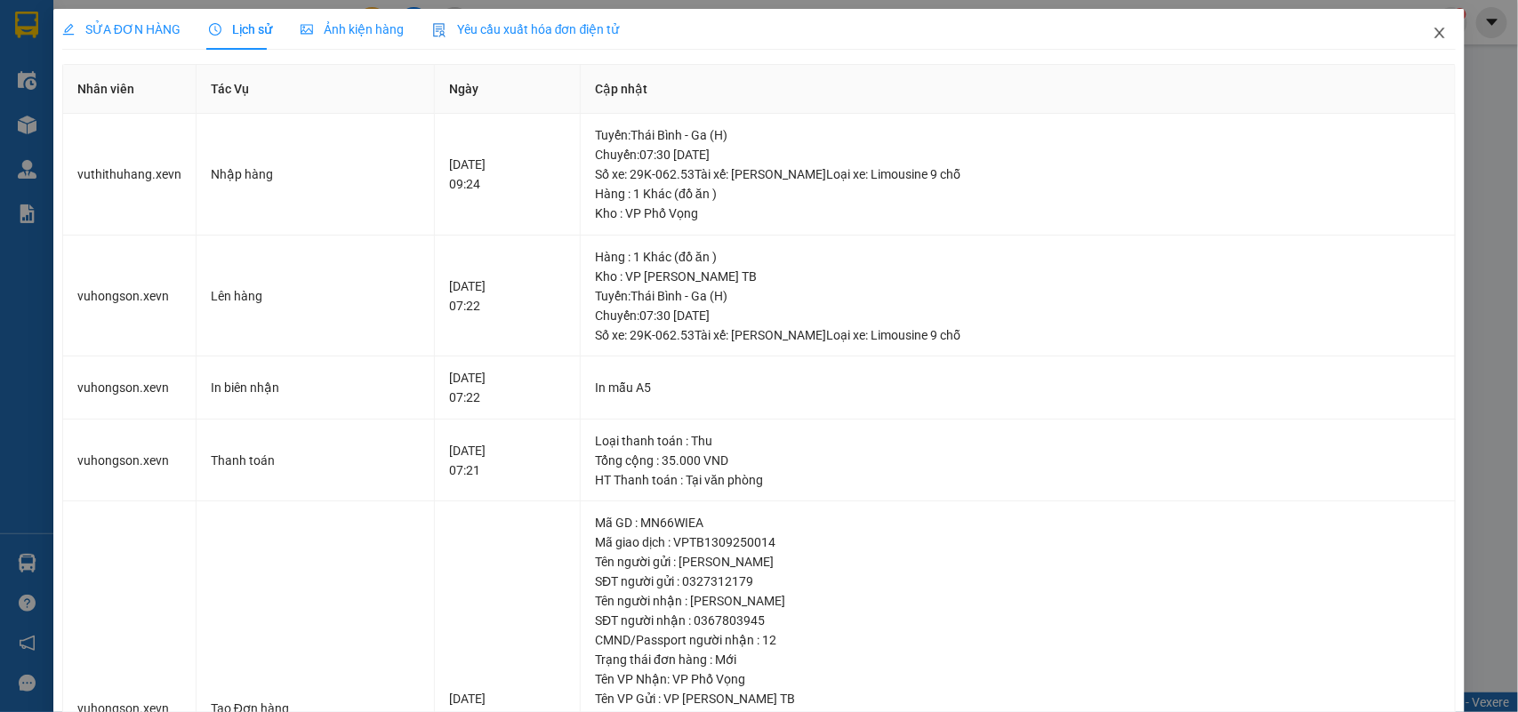
click at [1414, 36] on span "Close" at bounding box center [1439, 34] width 50 height 50
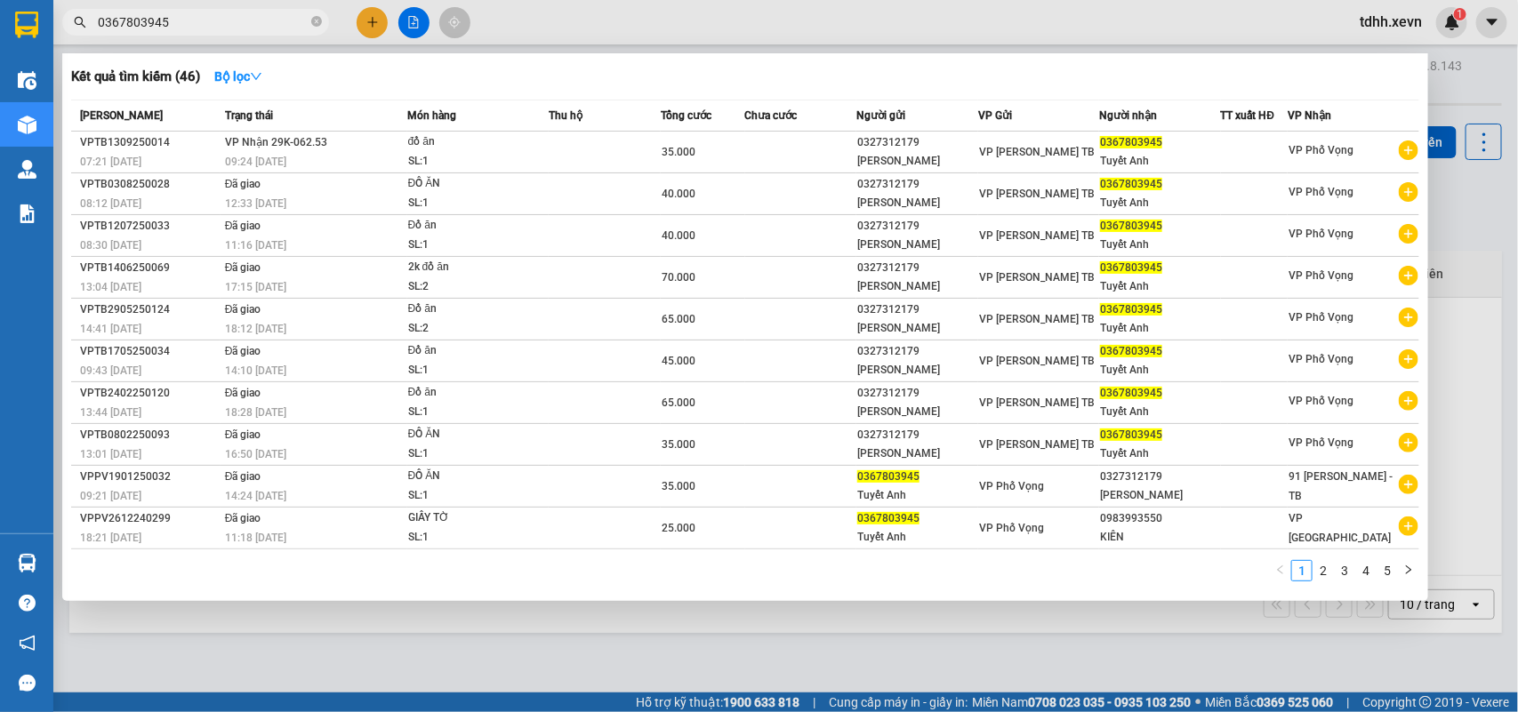
drag, startPoint x: 76, startPoint y: 44, endPoint x: 0, endPoint y: 82, distance: 85.1
click at [0, 82] on section "Kết quả tìm kiếm ( 46 ) Bộ lọc Mã ĐH Trạng thái Món hàng Thu hộ Tổng cước Chưa …" at bounding box center [759, 356] width 1518 height 712
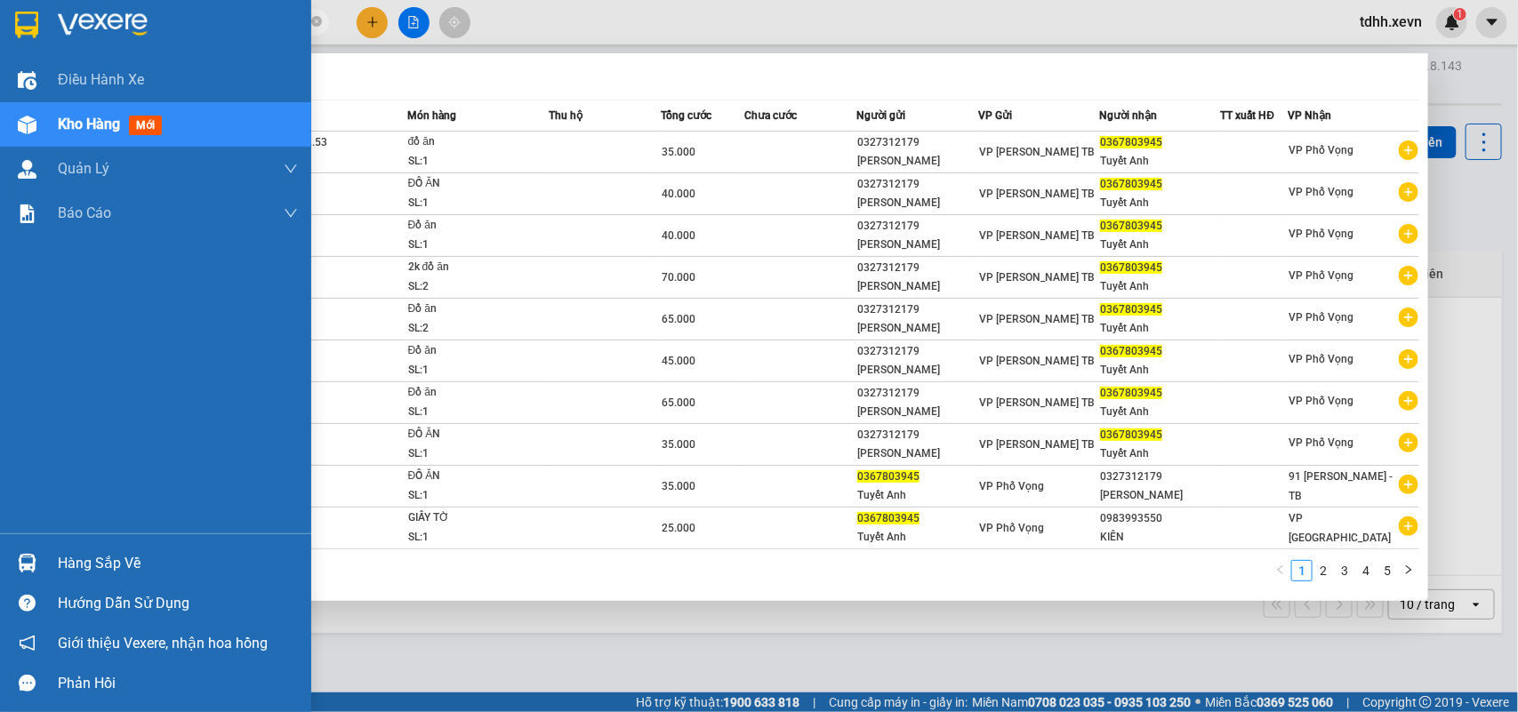
paste input "961246570"
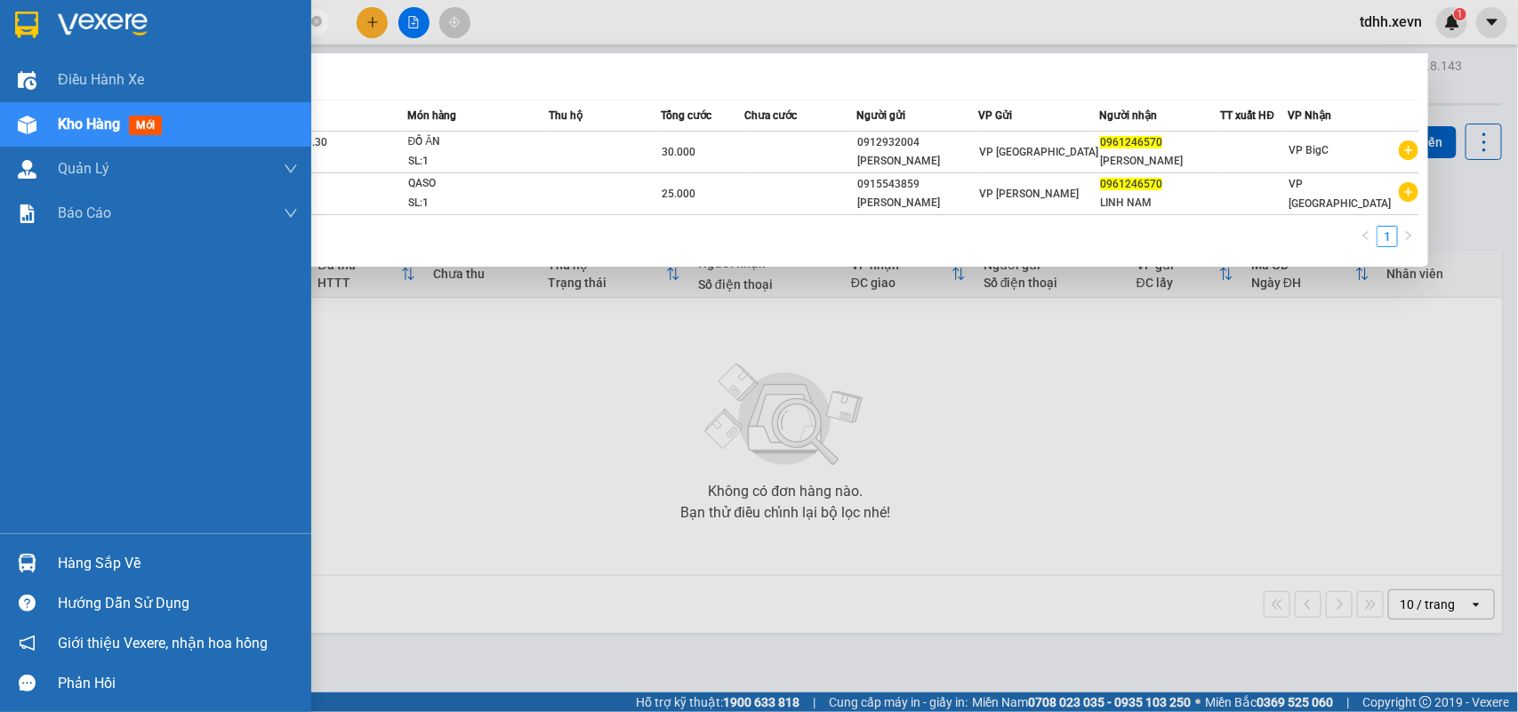
drag, startPoint x: 178, startPoint y: 20, endPoint x: 0, endPoint y: 28, distance: 178.0
click at [0, 28] on section "Kết quả tìm kiếm ( 2 ) Bộ lọc Mã ĐH Trạng thái Món hàng Thu hộ Tổng cước Chưa c…" at bounding box center [759, 356] width 1518 height 712
paste input "889383006"
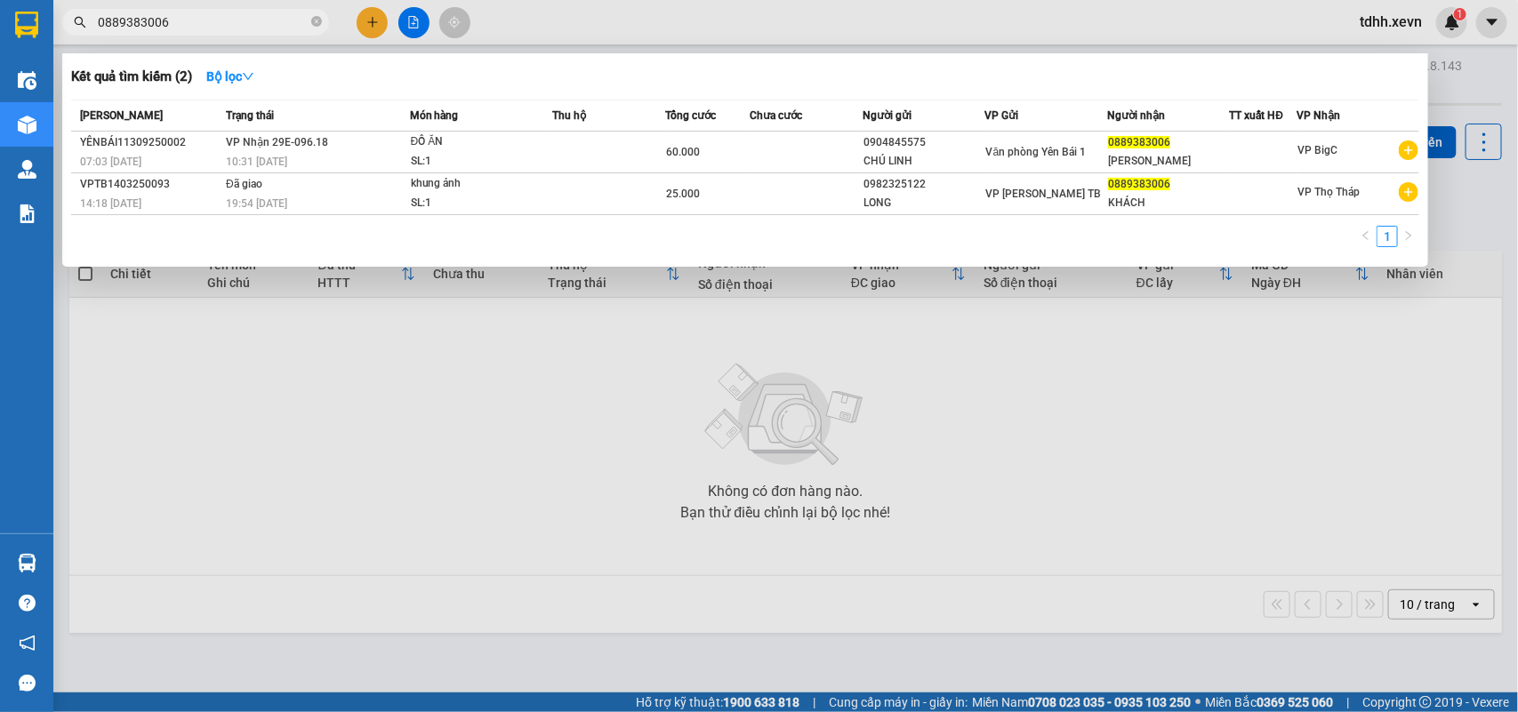
type input "0889383006"
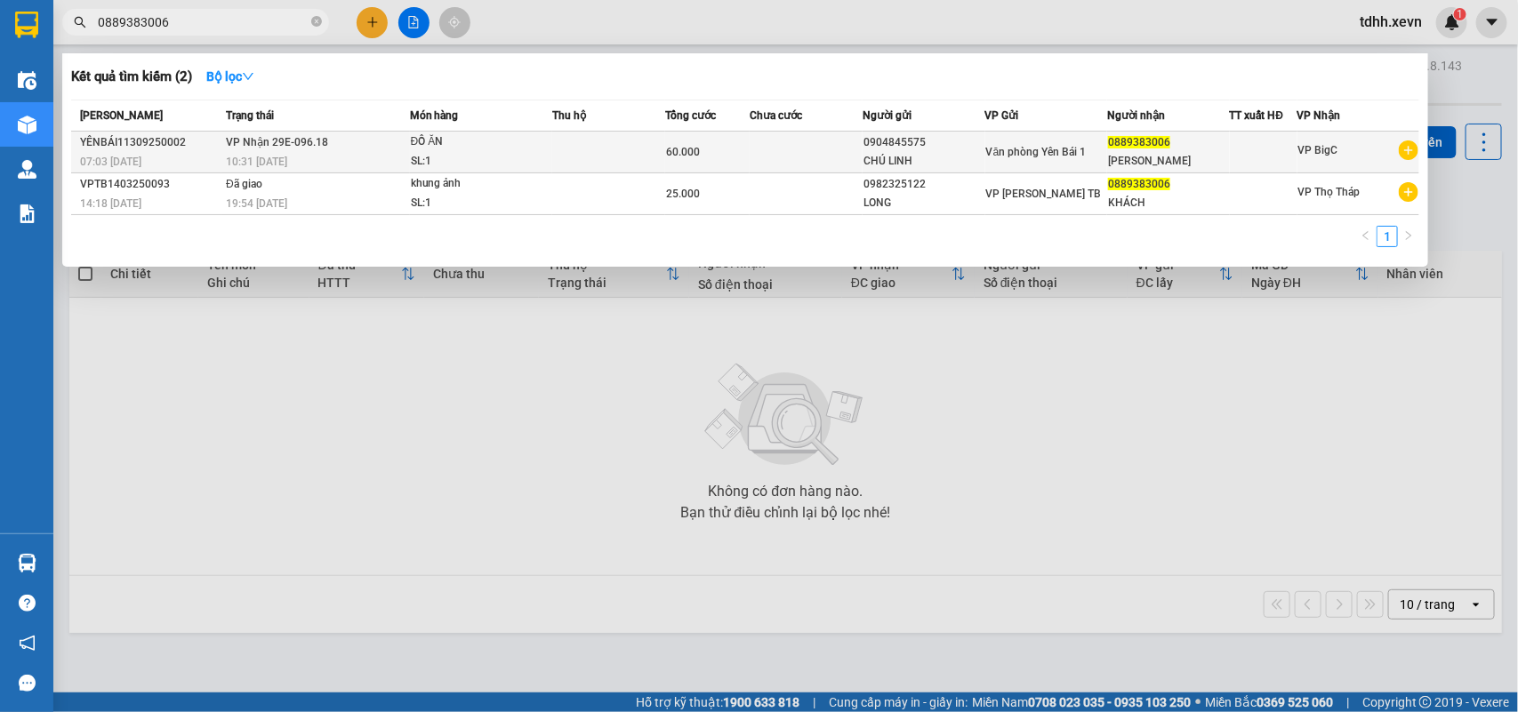
click at [756, 152] on td at bounding box center [805, 153] width 113 height 42
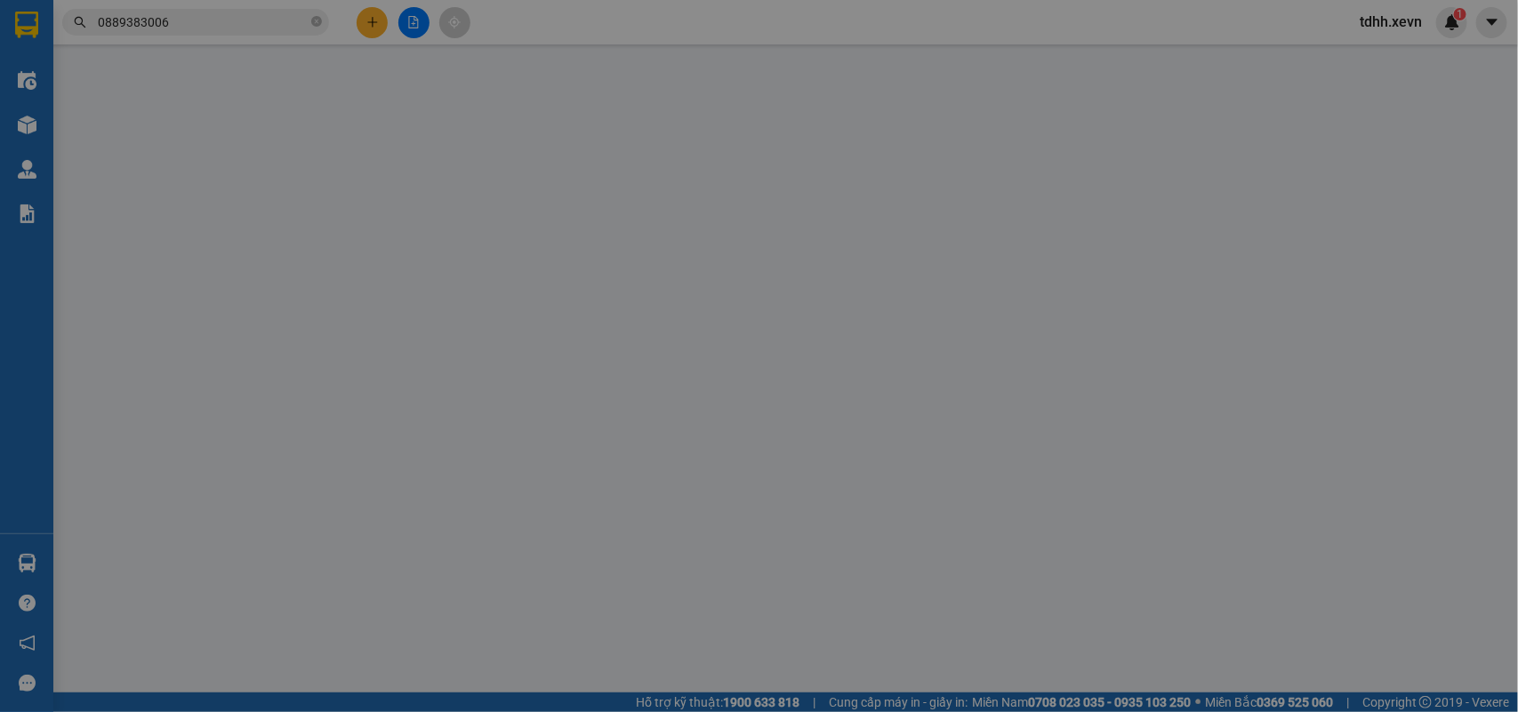
type input "0904845575"
type input "CHÚ LINH"
type input "0889383006"
type input "VŨ LAN CHI"
type input "1"
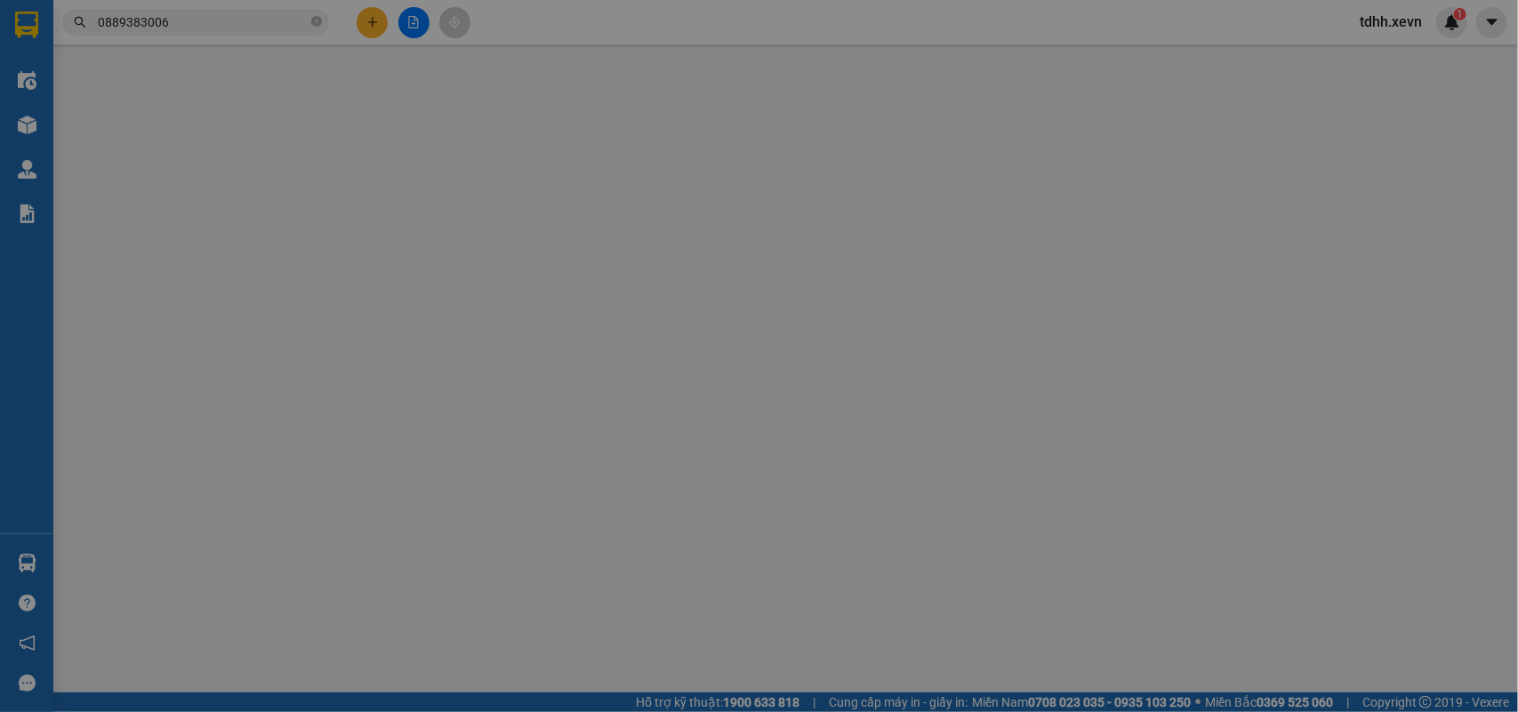
type input "60.000"
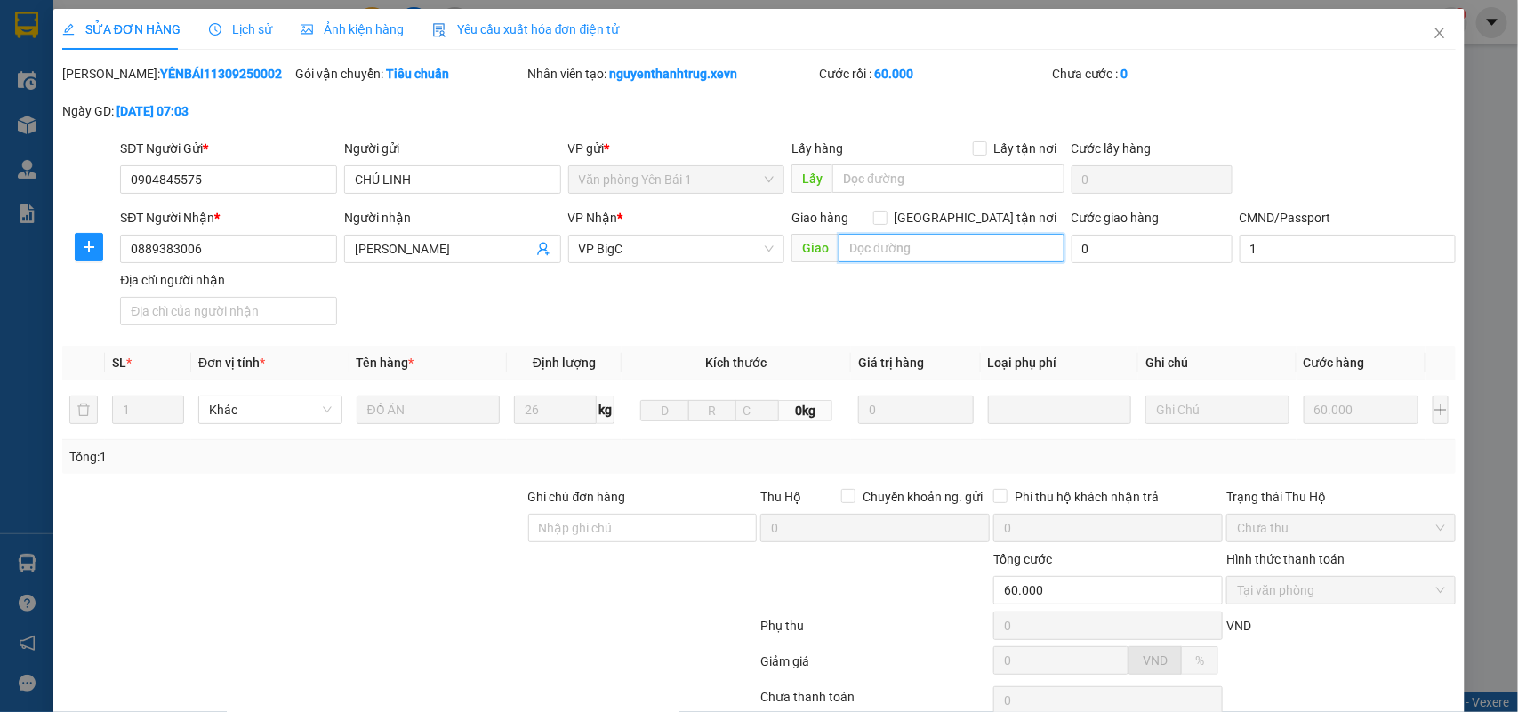
click at [952, 251] on input "text" at bounding box center [951, 248] width 226 height 28
click at [885, 215] on input "Giao tận nơi" at bounding box center [879, 217] width 12 height 12
checkbox input "true"
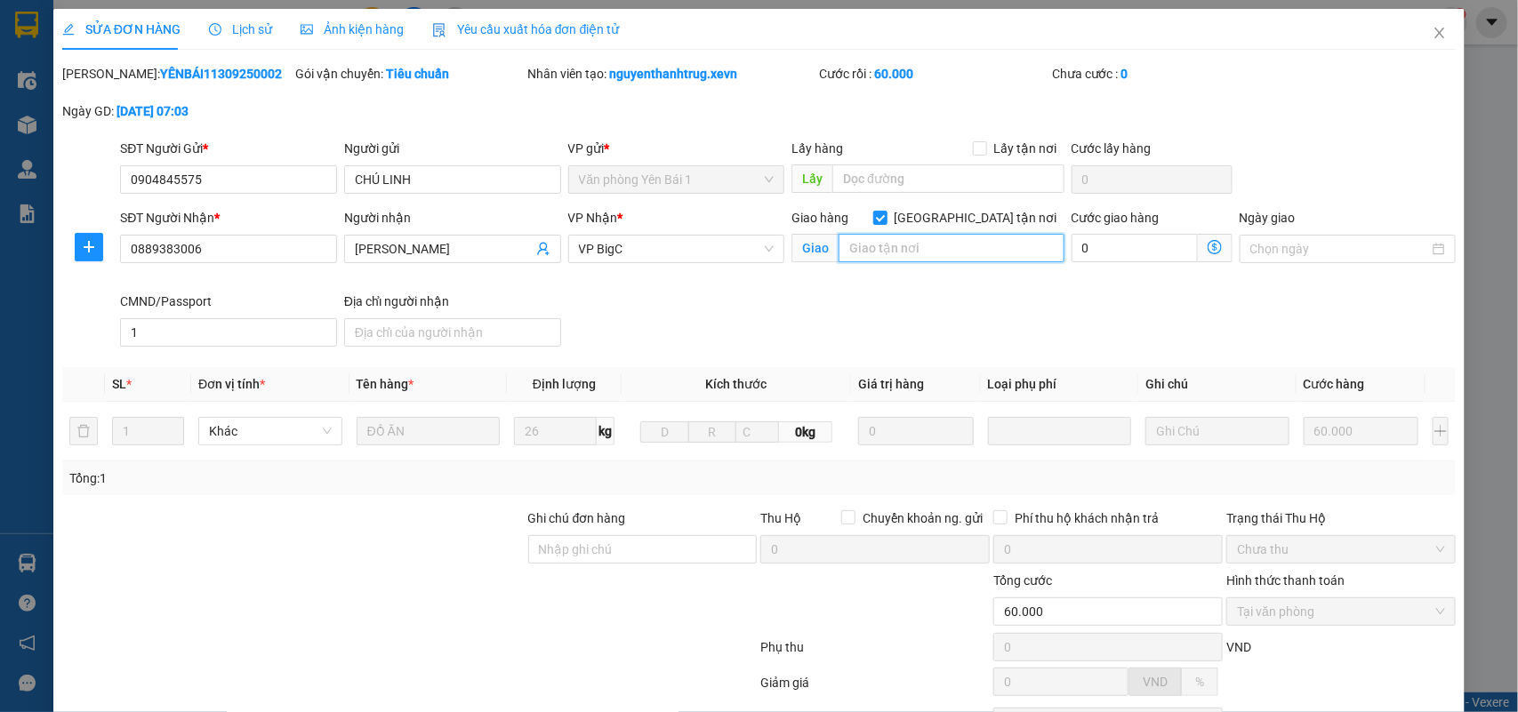
click at [934, 238] on input "text" at bounding box center [951, 248] width 226 height 28
drag, startPoint x: 947, startPoint y: 254, endPoint x: 1069, endPoint y: 259, distance: 121.9
click at [1069, 259] on div "SĐT Người Nhận * 0889383006 Người nhận VŨ LAN CHI VP Nhận * VP BigC Giao hàng G…" at bounding box center [787, 281] width 1342 height 146
click at [934, 244] on input "số 2A ngõ 8/11/36/89 lê quang đạo" at bounding box center [951, 248] width 226 height 28
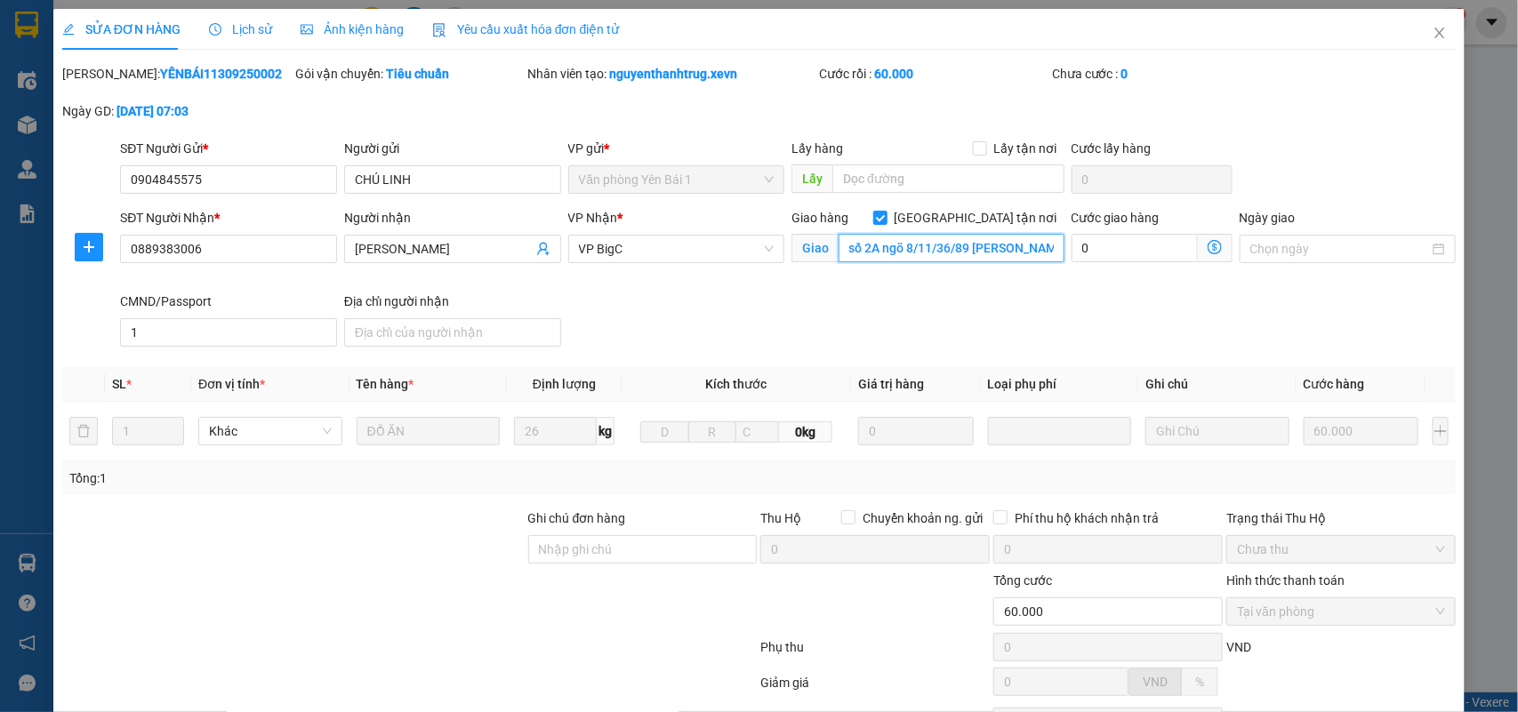
drag, startPoint x: 949, startPoint y: 244, endPoint x: 1051, endPoint y: 241, distance: 101.4
click at [1051, 241] on input "số 2A ngõ 8/11/36/89 lê quang đạo" at bounding box center [951, 248] width 226 height 28
click at [974, 267] on div "Giao hàng Giao tận nơi Giao số 2A ngõ 8/11/36/89 lê quang đạo" at bounding box center [927, 239] width 273 height 62
click at [969, 250] on input "số 2A ngõ 8/11/36/89 lê quang đạo" at bounding box center [951, 248] width 226 height 28
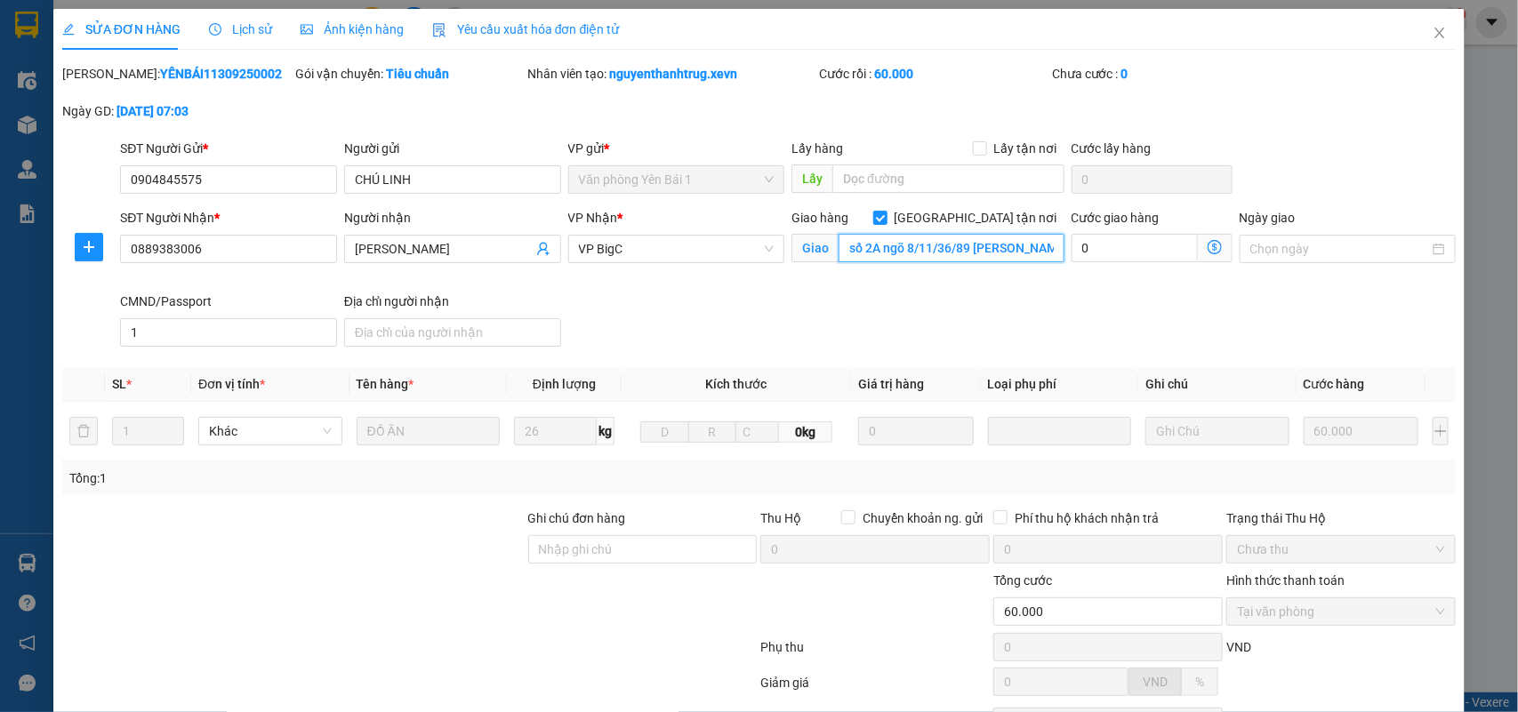
click at [972, 250] on input "số 2A ngõ 8/11/36/89 lê quang đạo" at bounding box center [951, 248] width 226 height 28
drag, startPoint x: 967, startPoint y: 251, endPoint x: 1085, endPoint y: 264, distance: 118.1
click at [1085, 264] on div "SĐT Người Nhận * 0889383006 Người nhận VŨ LAN CHI VP Nhận * VP BigC Giao hàng G…" at bounding box center [787, 281] width 1342 height 146
paste input "89 Đ.Lê Quang Đạo, Mễ Trì, Nam Từ Liêm, Hà Nội, Vietnam"
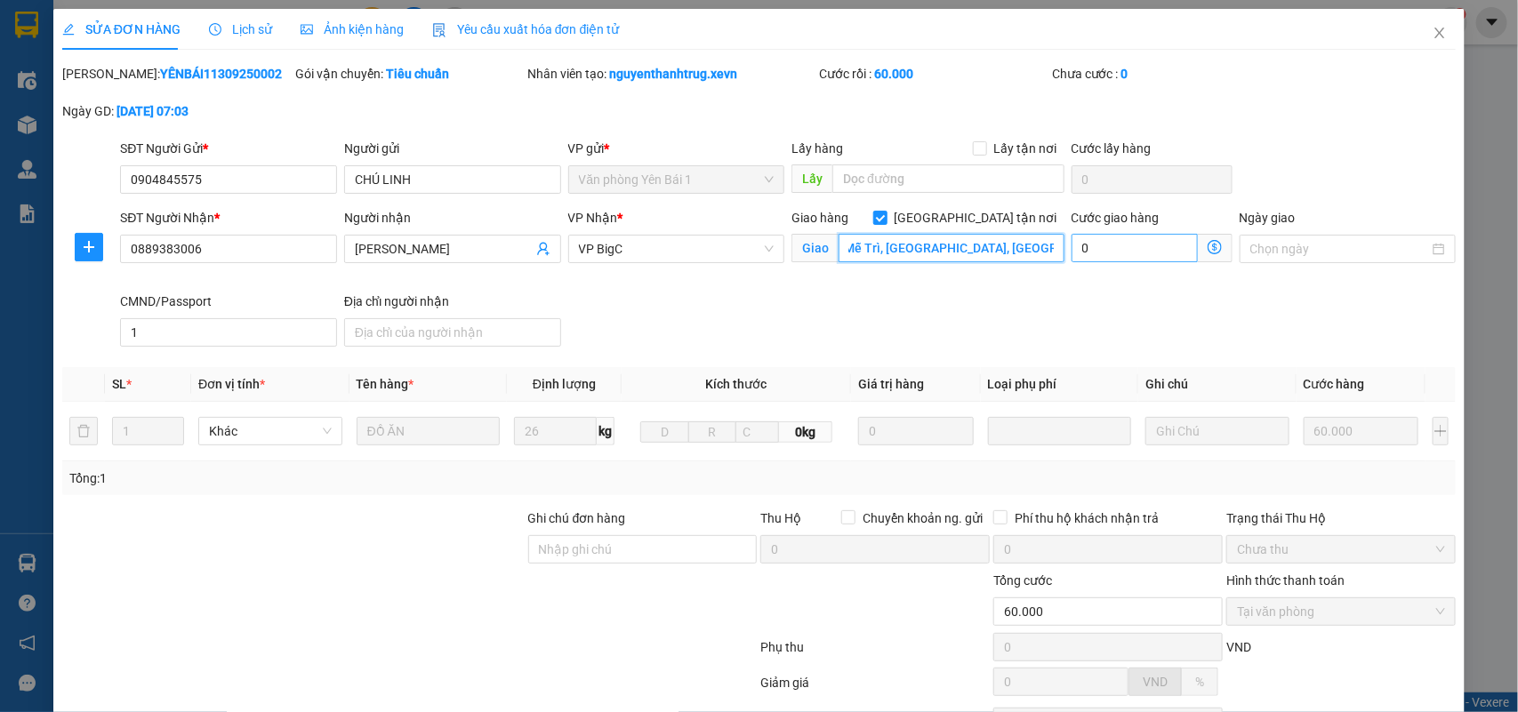
type input "số 2A ngõ 8/11/36/89 89 Đ.Lê Quang Đạo, Mễ Trì, Nam Từ Liêm, Hà Nội, Vietnam"
click at [1074, 259] on input "0" at bounding box center [1134, 248] width 126 height 28
type input "60.007"
type input "7"
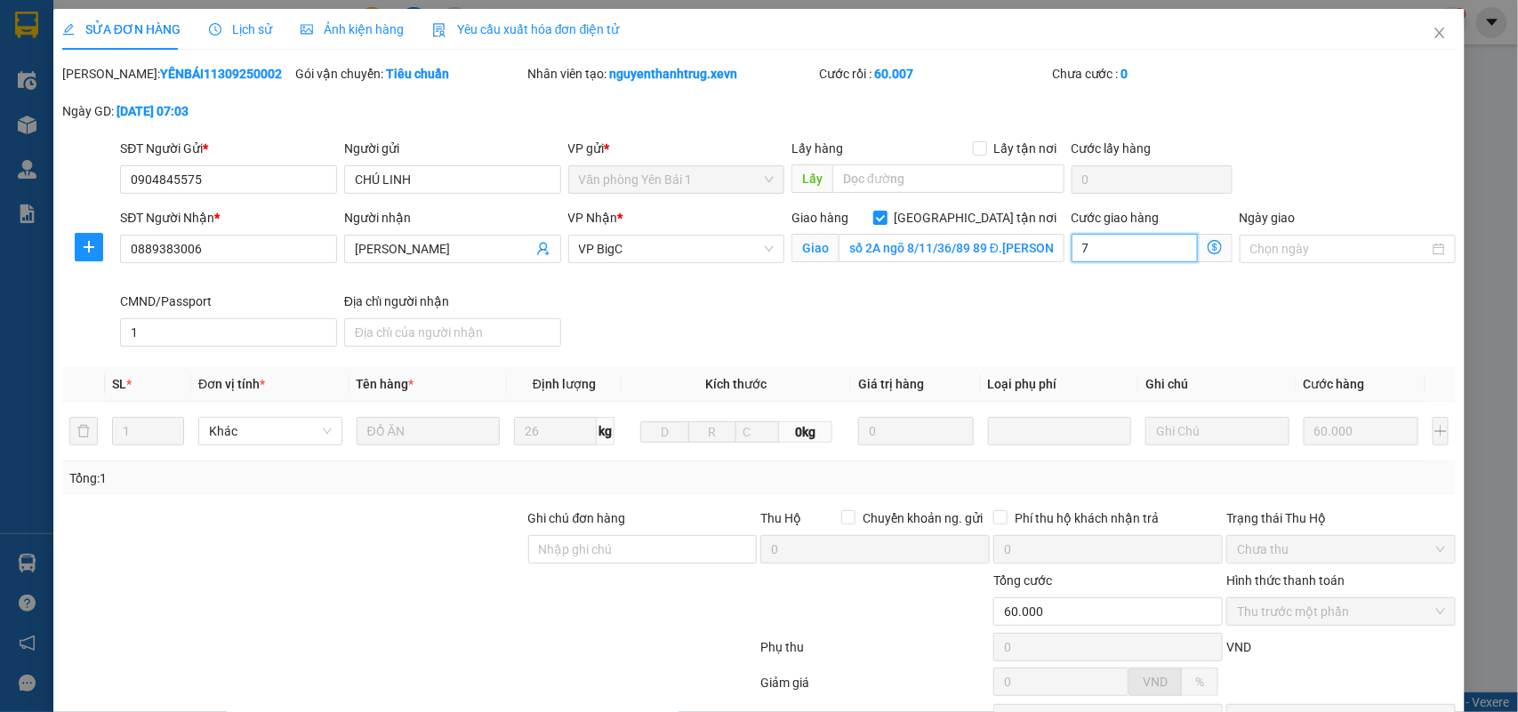
type input "7"
type input "60.070"
type input "70"
type input "60.700"
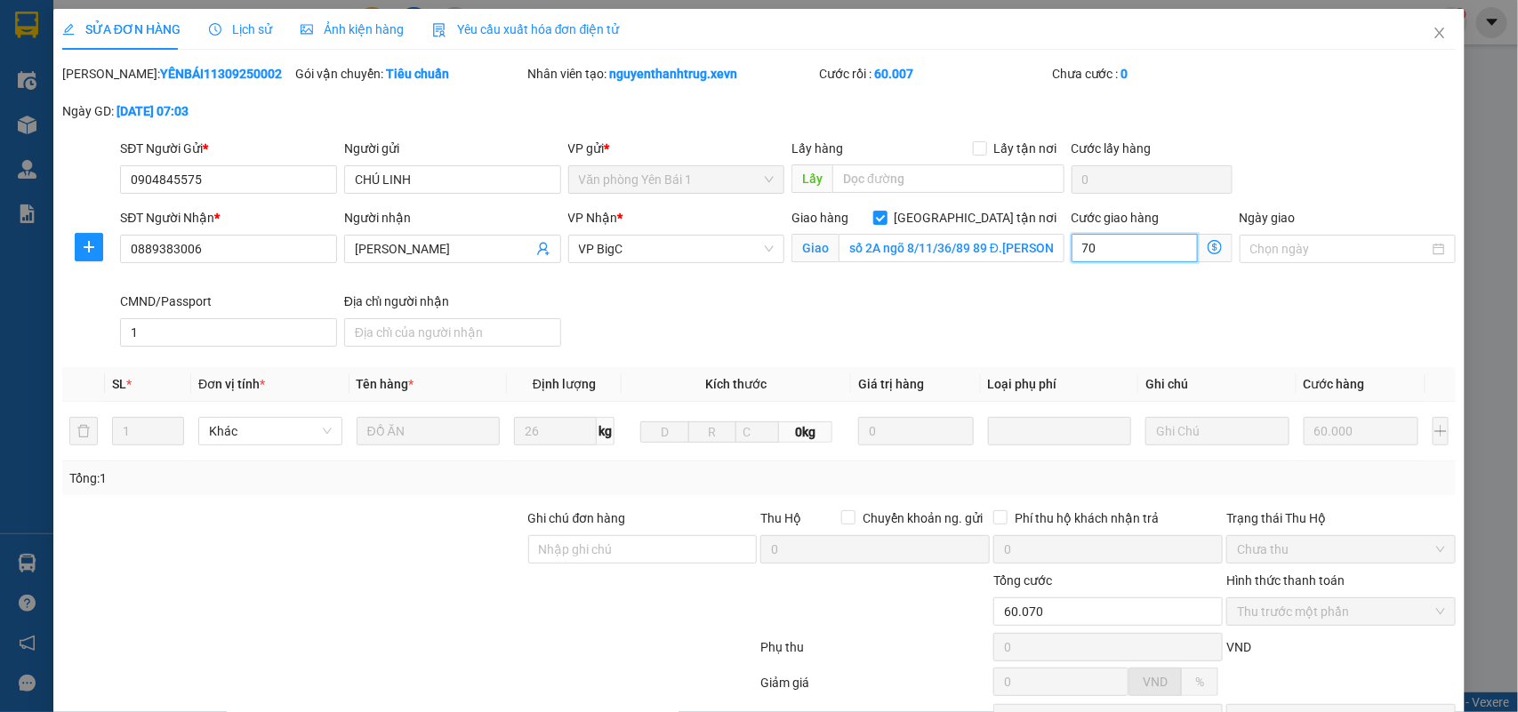
type input "700"
type input "7.000"
type input "67.000"
type input "7.000"
type input "70.000"
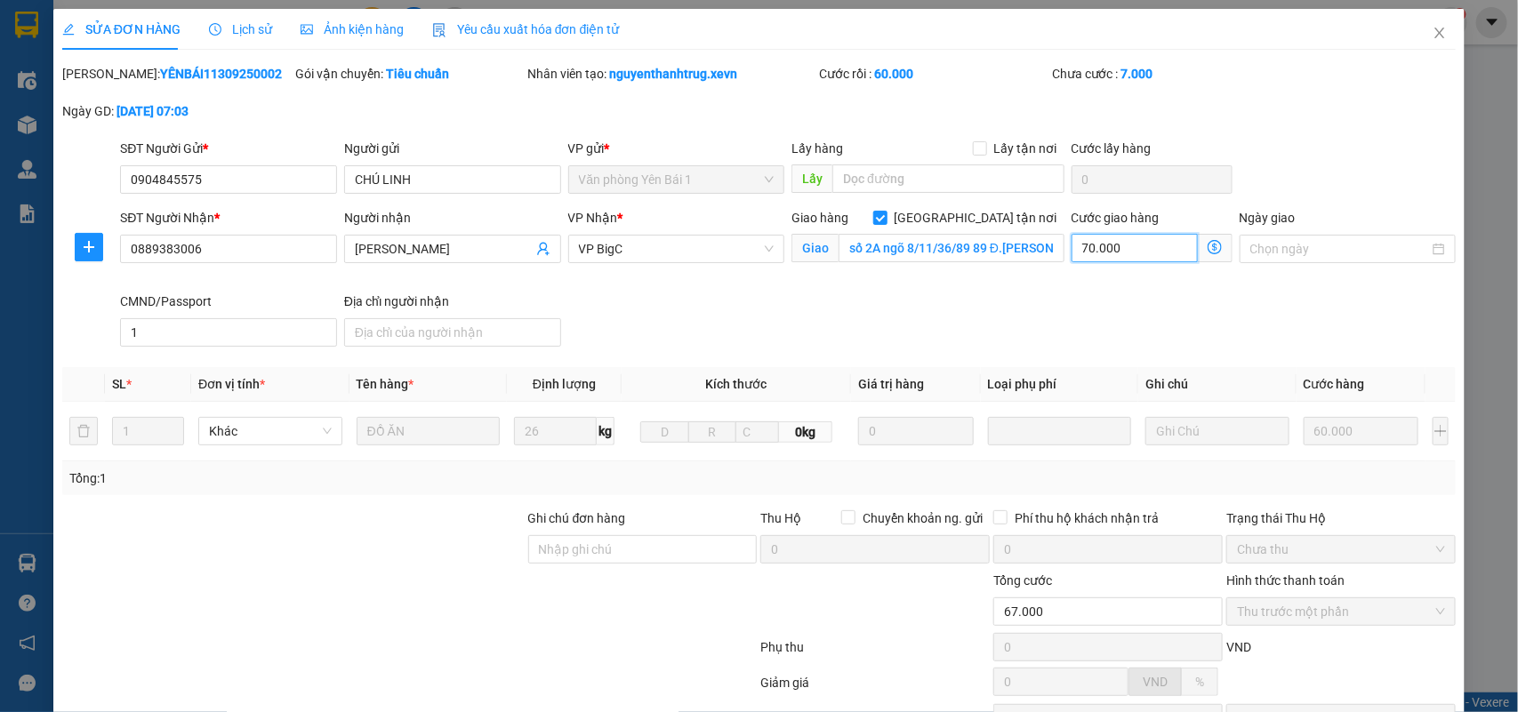
type input "130.000"
type input "70.000"
drag, startPoint x: 588, startPoint y: 553, endPoint x: 605, endPoint y: 474, distance: 80.9
click at [588, 553] on input "Ghi chú đơn hàng" at bounding box center [642, 549] width 229 height 28
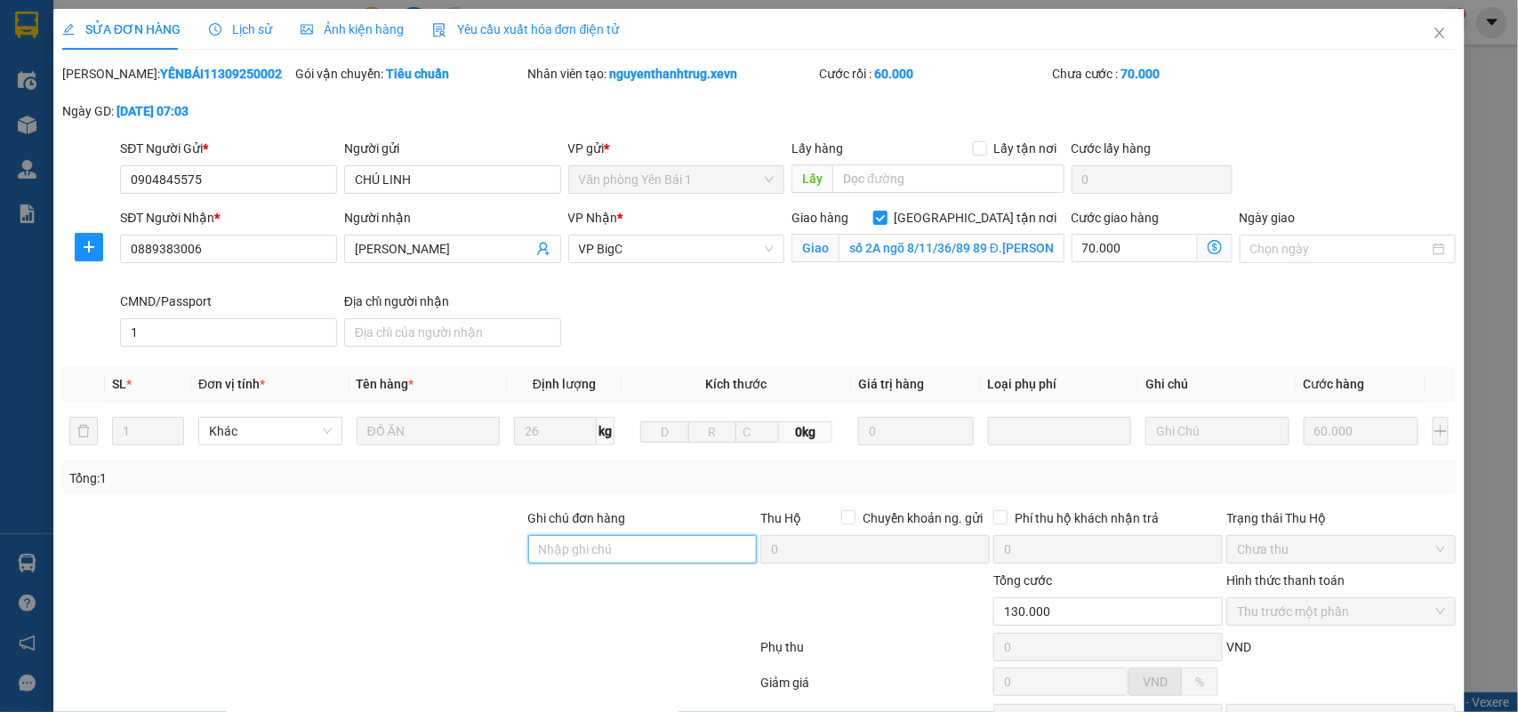
type input "cần dây"
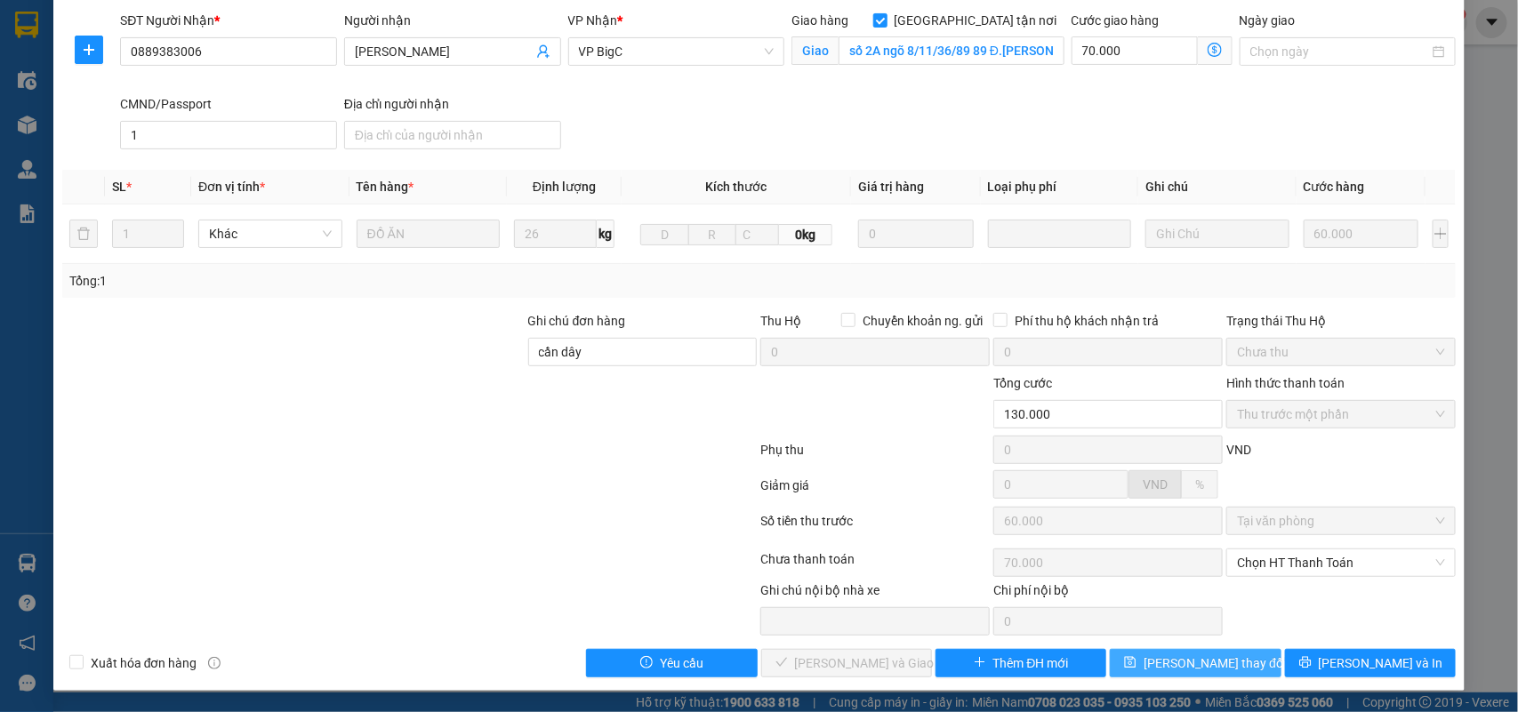
click at [1211, 655] on span "Lưu thay đổi" at bounding box center [1214, 663] width 142 height 20
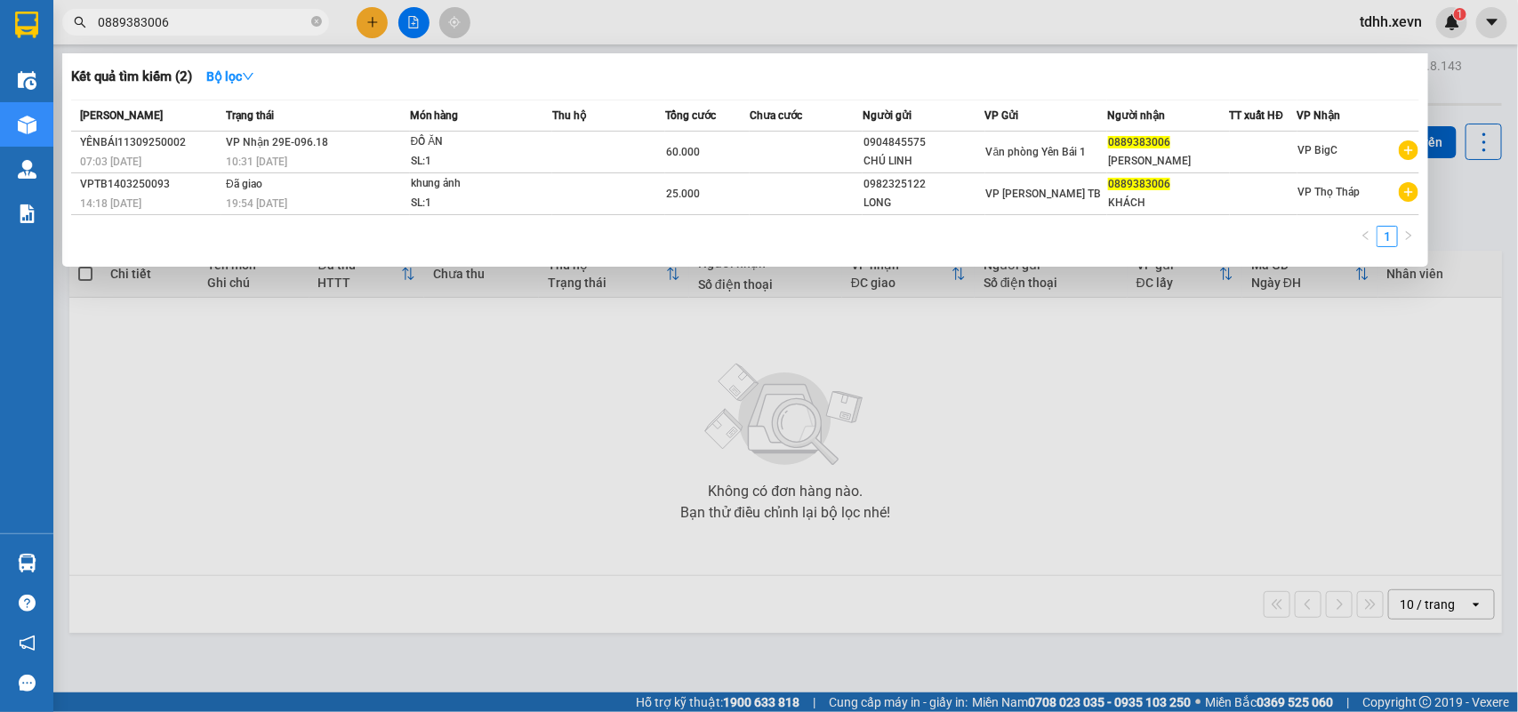
drag, startPoint x: 169, startPoint y: 23, endPoint x: 76, endPoint y: 45, distance: 95.1
click at [76, 38] on div "Kết quả tìm kiếm ( 2 ) Bộ lọc Mã ĐH Trạng thái Món hàng Thu hộ Tổng cước Chưa c…" at bounding box center [173, 22] width 347 height 31
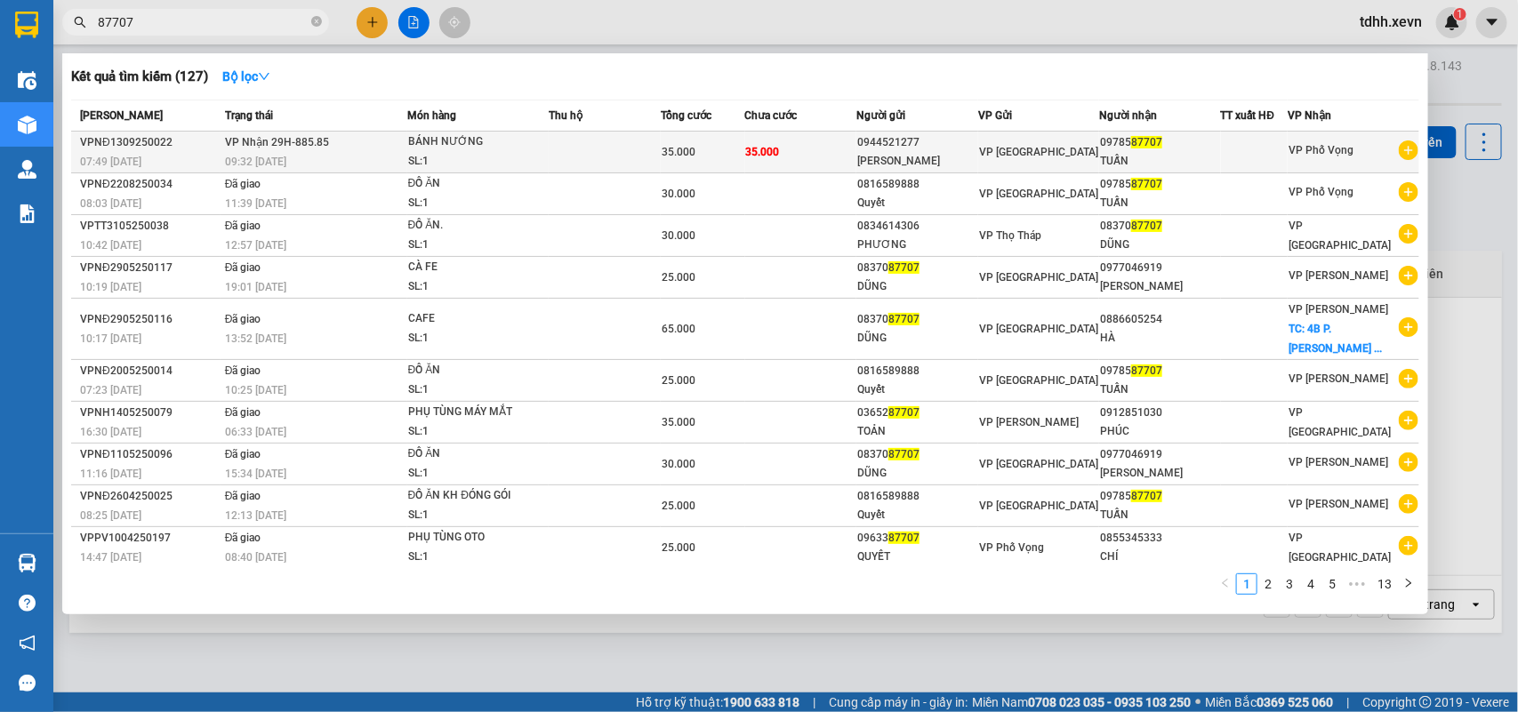
type input "87707"
click at [294, 136] on span "VP Nhận 29H-885.85" at bounding box center [277, 142] width 104 height 12
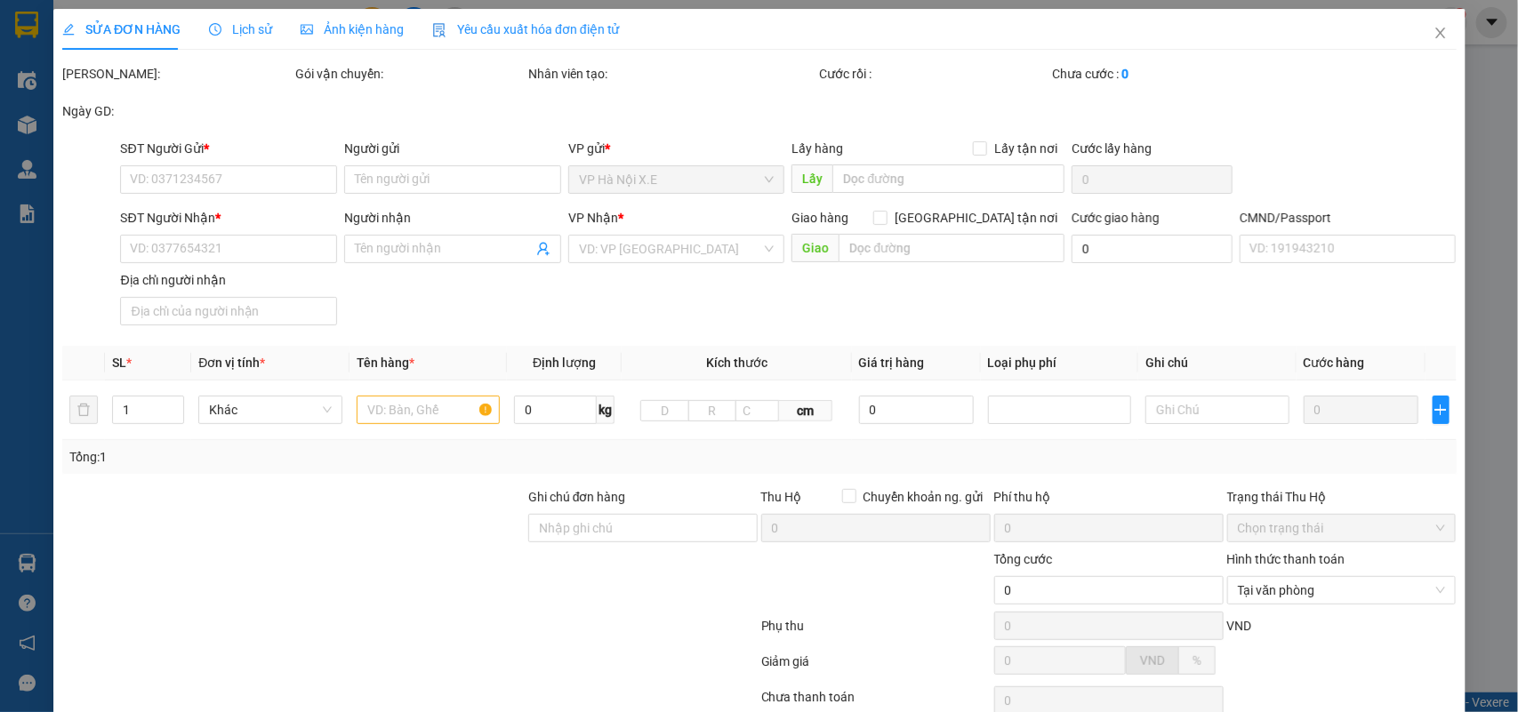
type input "0944521277"
type input "TRẦN THANH LÂM"
type input "0978587707"
type input "TUẤN"
type input "TRIỆU MẠNH TUẤN"
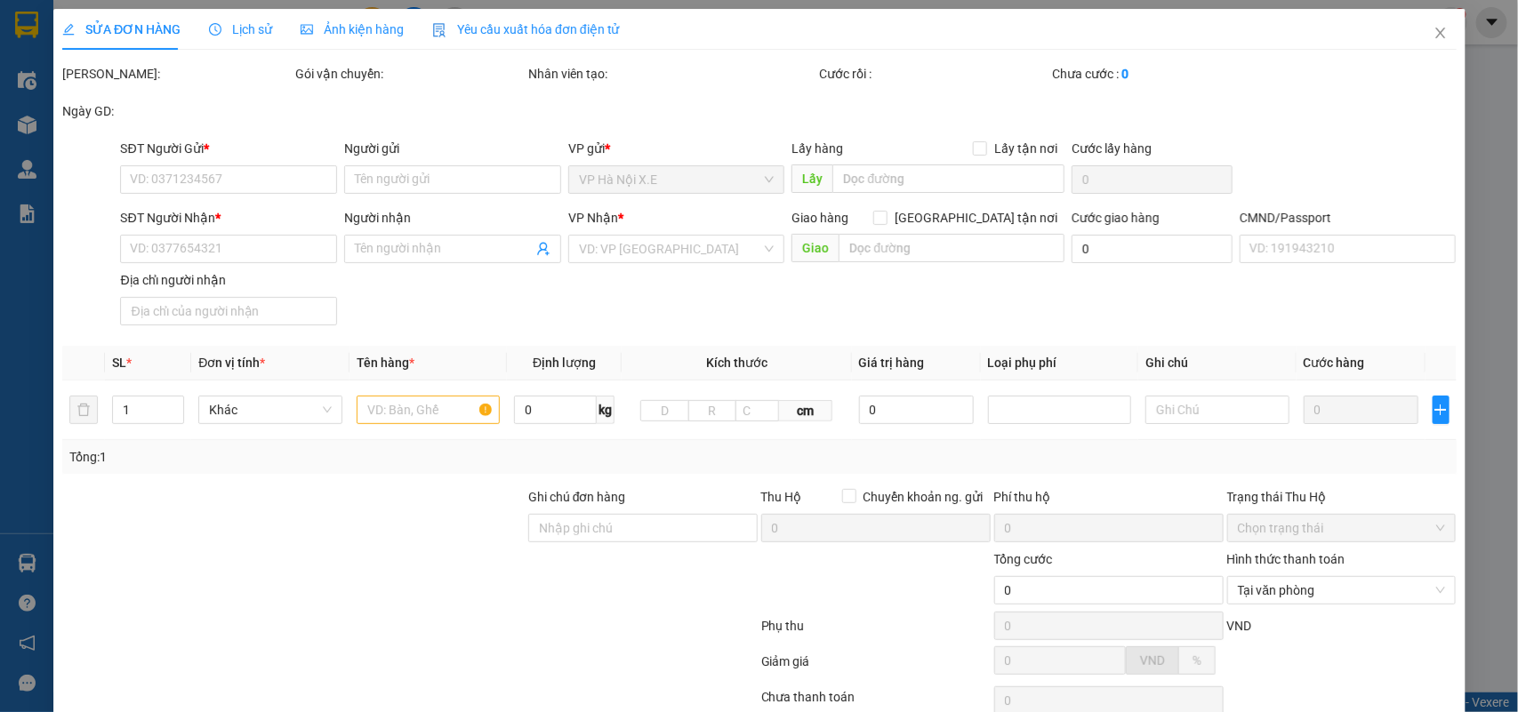
type input "35.000"
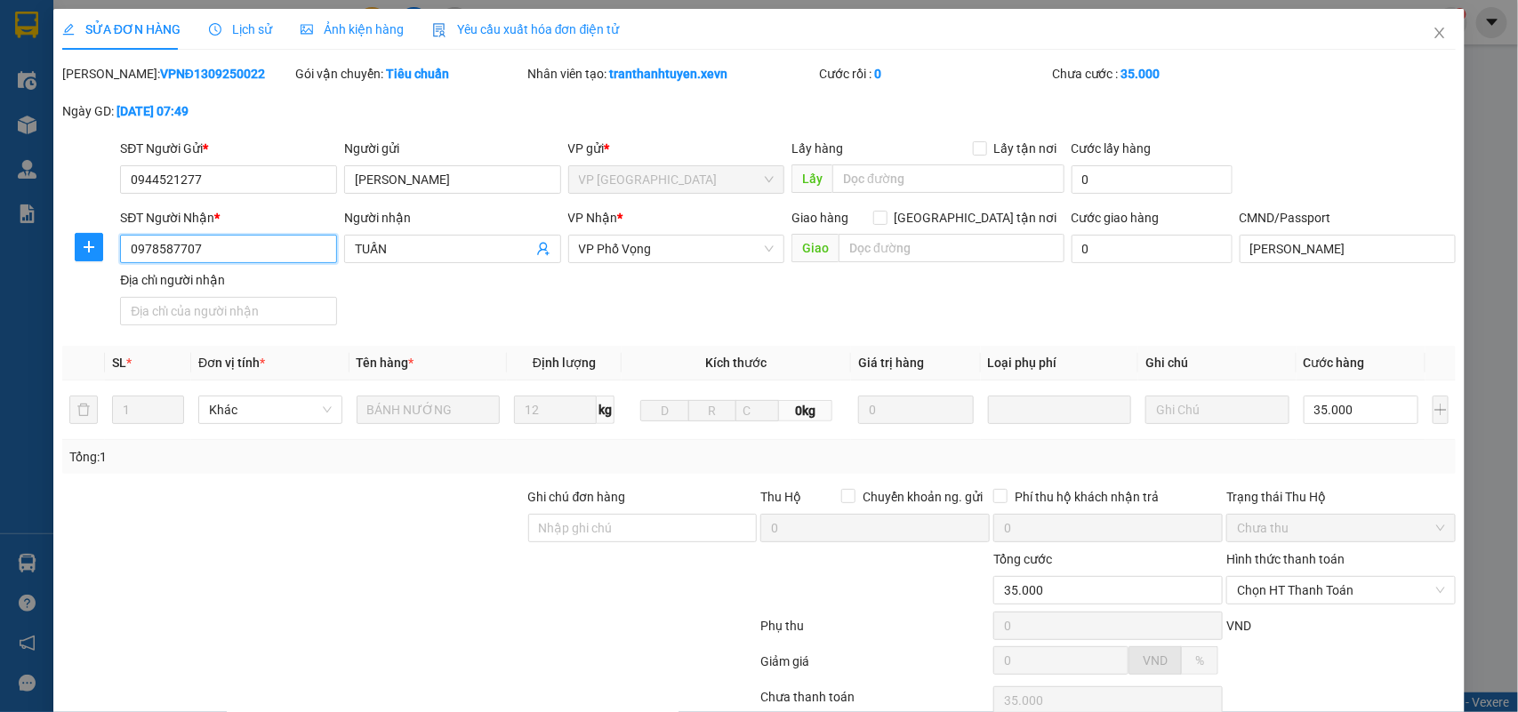
drag, startPoint x: 212, startPoint y: 260, endPoint x: 76, endPoint y: 269, distance: 135.5
click at [76, 268] on div "SĐT Người Nhận * 0978587707 0978587707 Người nhận TUẤN VP Nhận * VP Phố Vọng Gi…" at bounding box center [758, 270] width 1397 height 124
drag, startPoint x: 1429, startPoint y: 36, endPoint x: 1361, endPoint y: 7, distance: 73.7
click at [1432, 36] on icon "close" at bounding box center [1439, 33] width 14 height 14
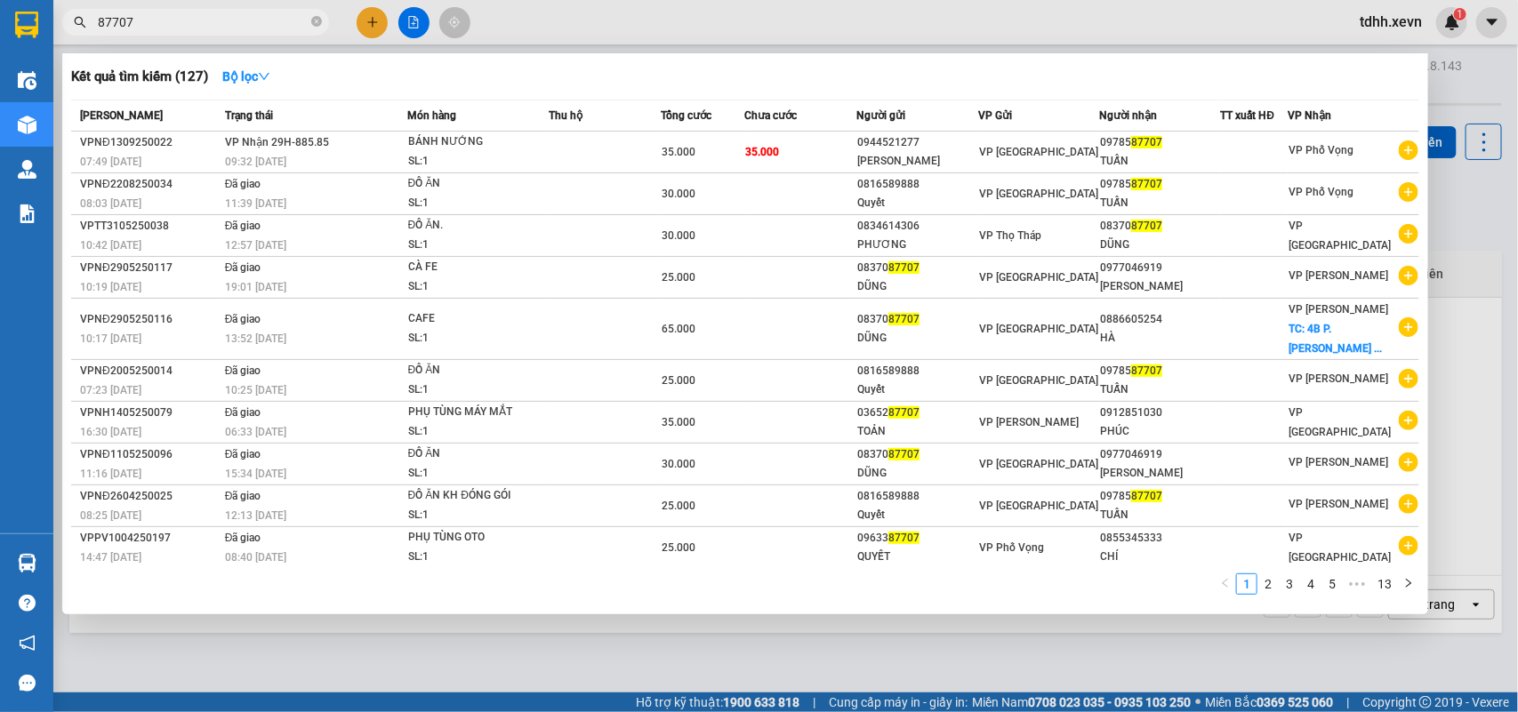
drag, startPoint x: 138, startPoint y: 19, endPoint x: 36, endPoint y: 51, distance: 107.1
click at [36, 51] on section "Kết quả tìm kiếm ( 127 ) Bộ lọc Mã ĐH Trạng thái Món hàng Thu hộ Tổng cước Chưa…" at bounding box center [759, 356] width 1518 height 712
paste input "0983034090"
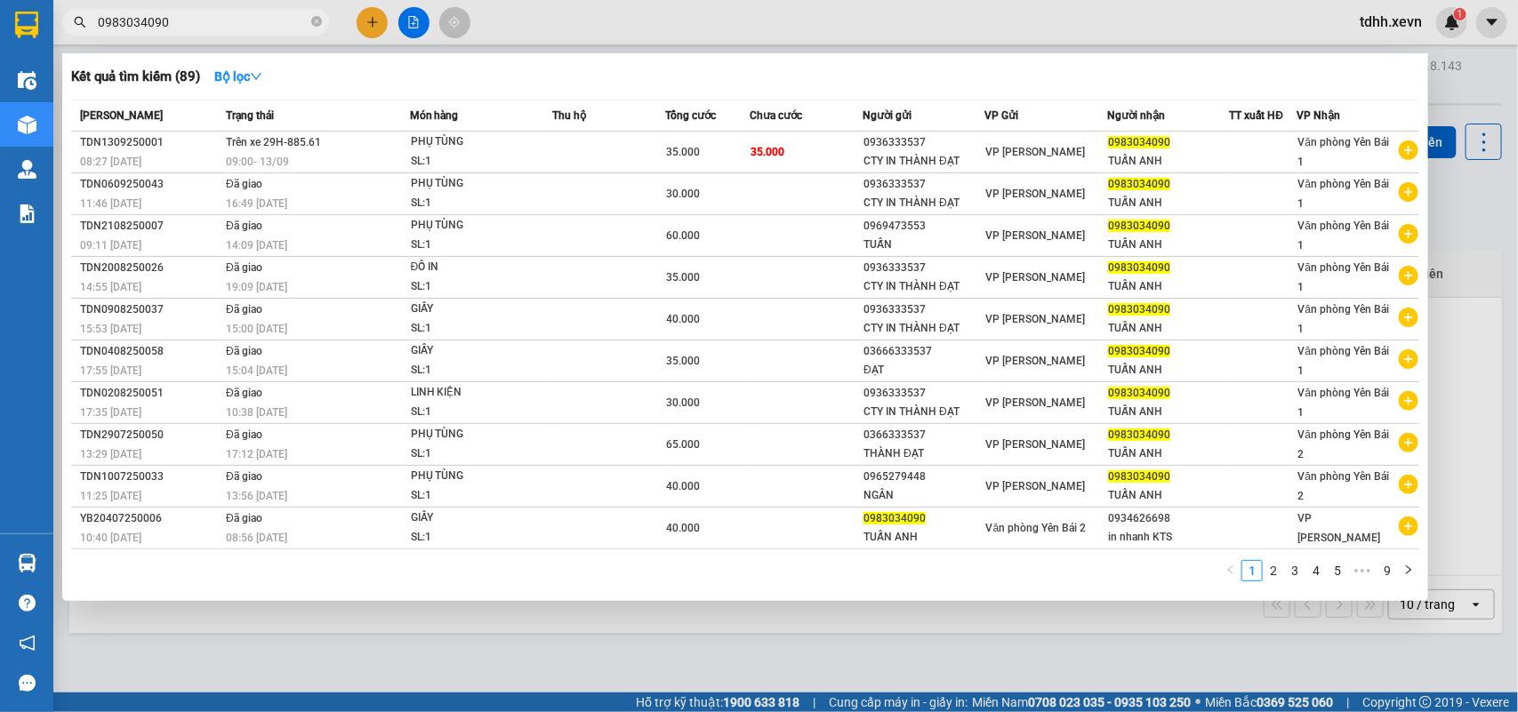
drag, startPoint x: 174, startPoint y: 22, endPoint x: 55, endPoint y: 32, distance: 119.5
click at [55, 32] on div "0983034090" at bounding box center [173, 22] width 347 height 27
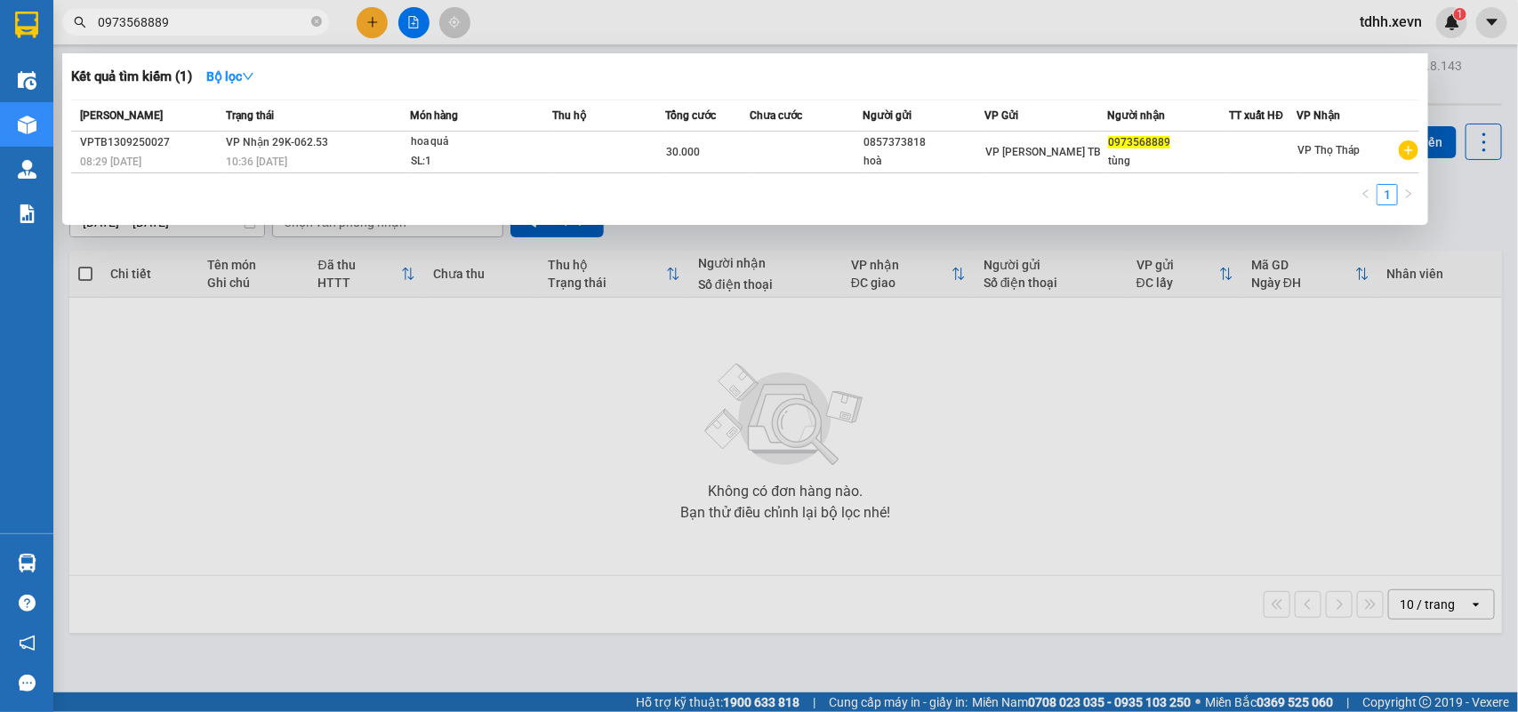
click at [138, 18] on input "0973568889" at bounding box center [203, 22] width 210 height 20
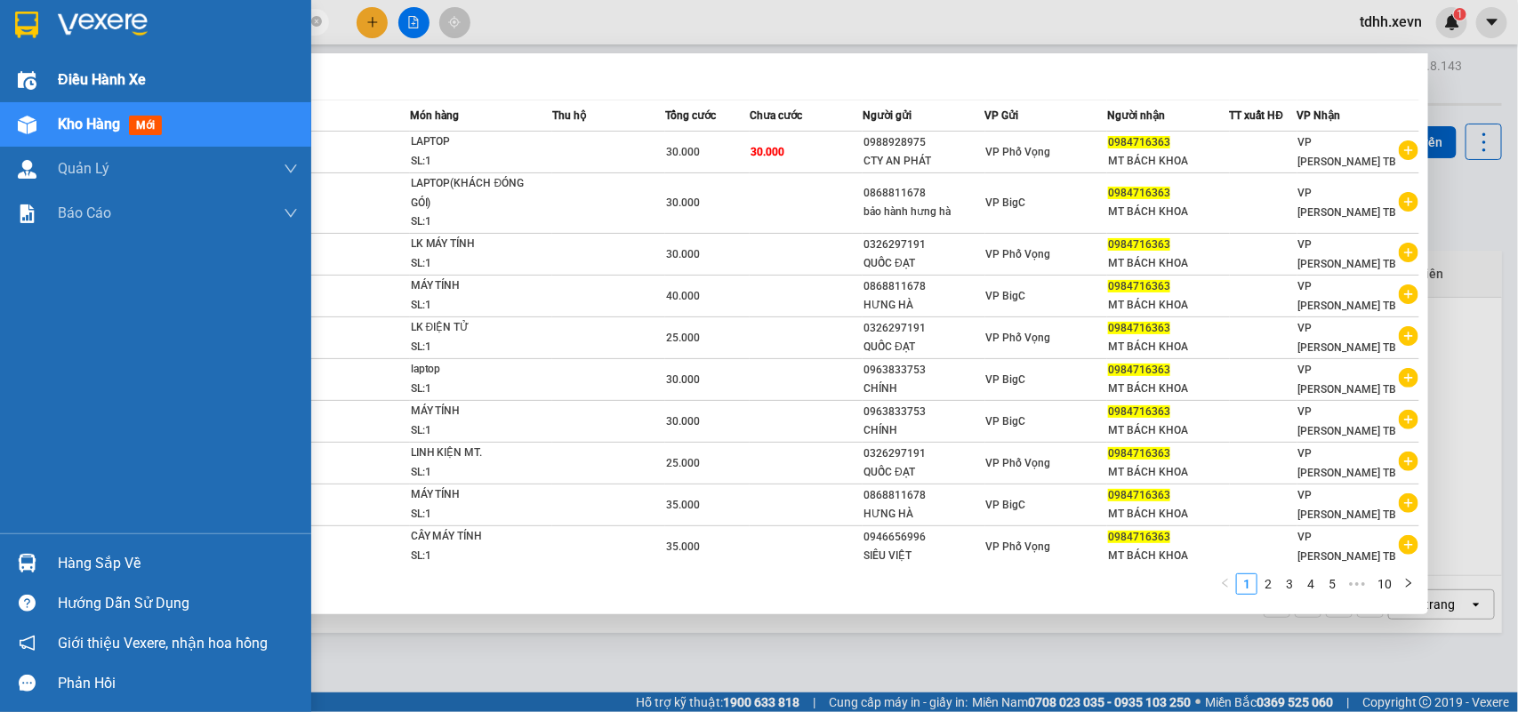
drag, startPoint x: 174, startPoint y: 23, endPoint x: 37, endPoint y: 59, distance: 141.4
click at [37, 59] on section "Kết quả tìm kiếm ( 97 ) Bộ lọc Mã ĐH Trạng thái Món hàng Thu hộ Tổng cước Chưa …" at bounding box center [759, 356] width 1518 height 712
paste input "12530139"
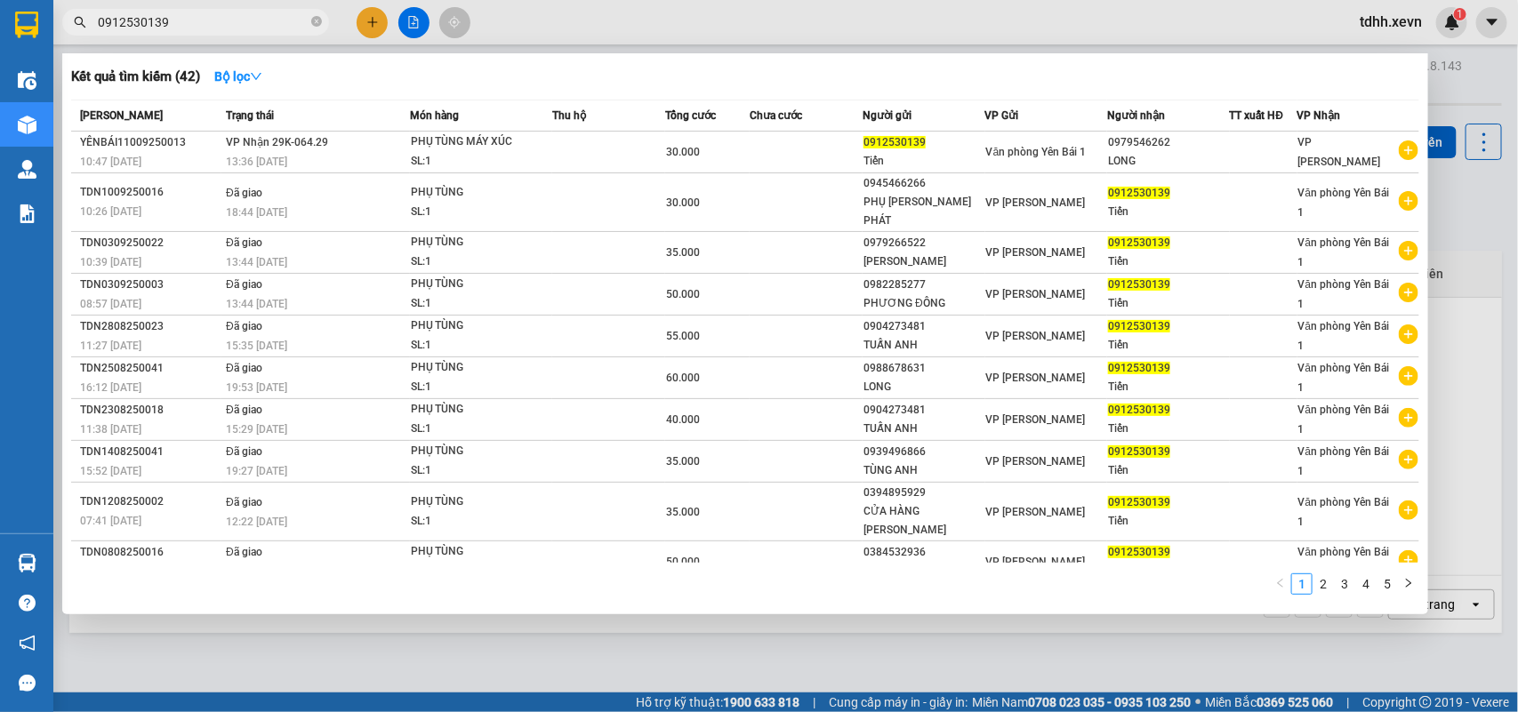
drag, startPoint x: 179, startPoint y: 28, endPoint x: 76, endPoint y: 29, distance: 103.1
click at [76, 29] on span "0912530139" at bounding box center [195, 22] width 267 height 27
paste input "82552682"
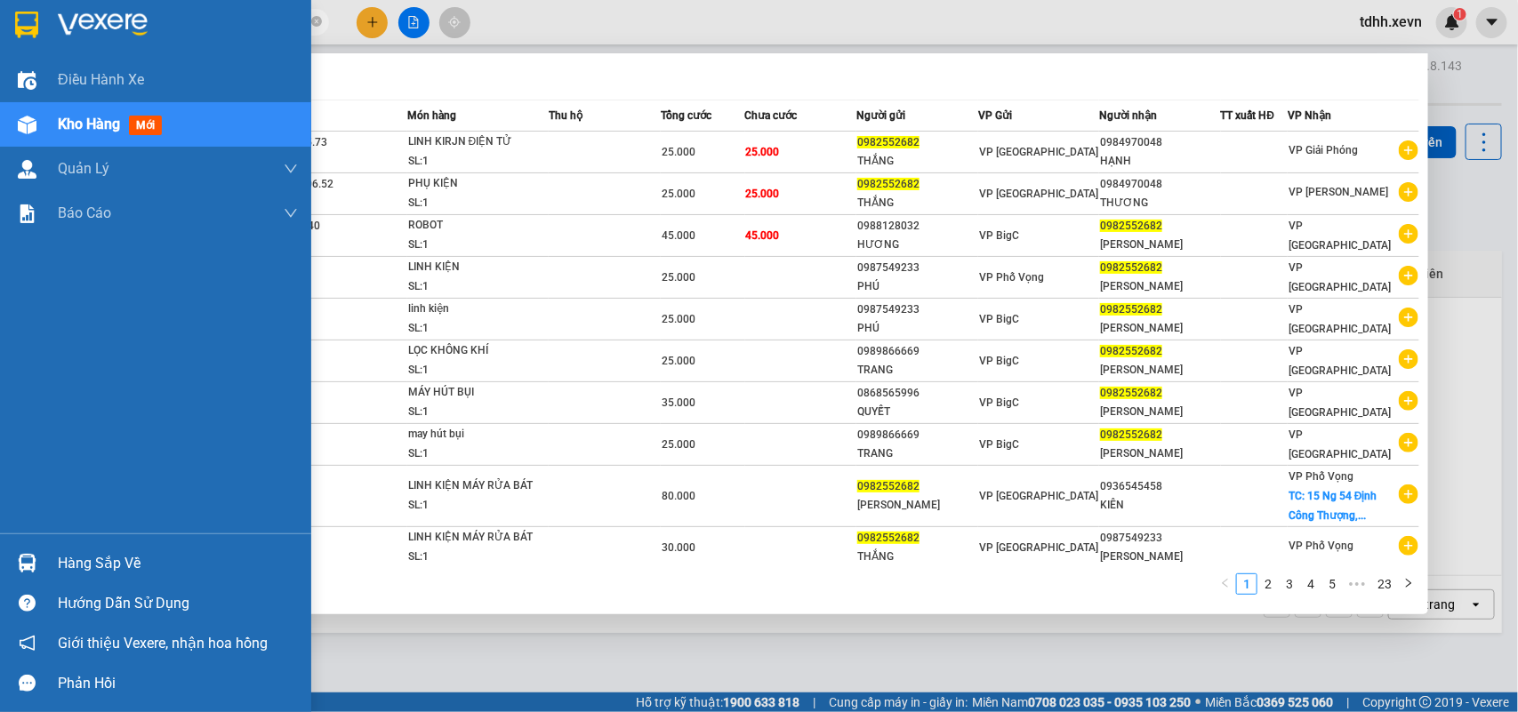
drag, startPoint x: 172, startPoint y: 27, endPoint x: 0, endPoint y: 49, distance: 173.0
click at [0, 49] on section "Kết quả tìm kiếm ( 230 ) Bộ lọc Mã ĐH Trạng thái Món hàng Thu hộ Tổng cước Chưa…" at bounding box center [759, 356] width 1518 height 712
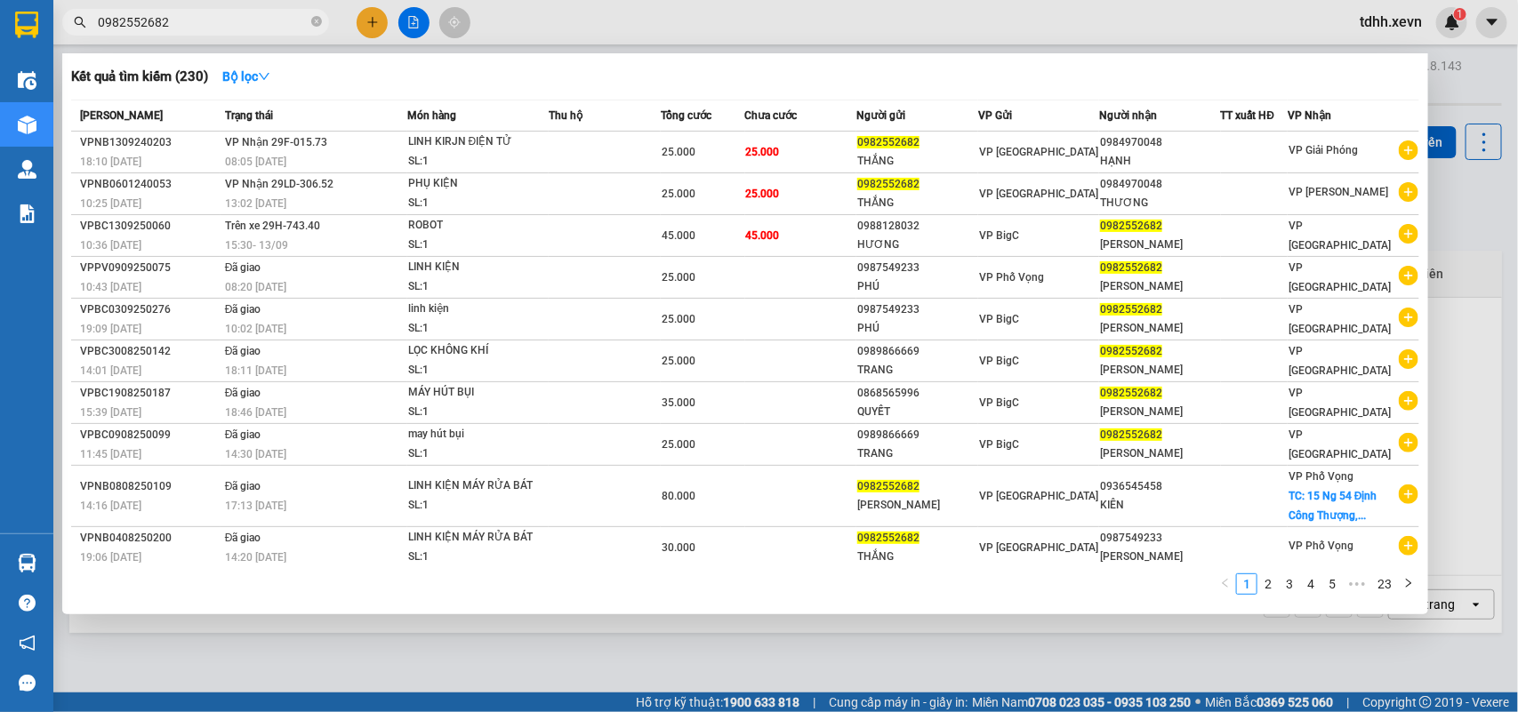
paste input "379798005"
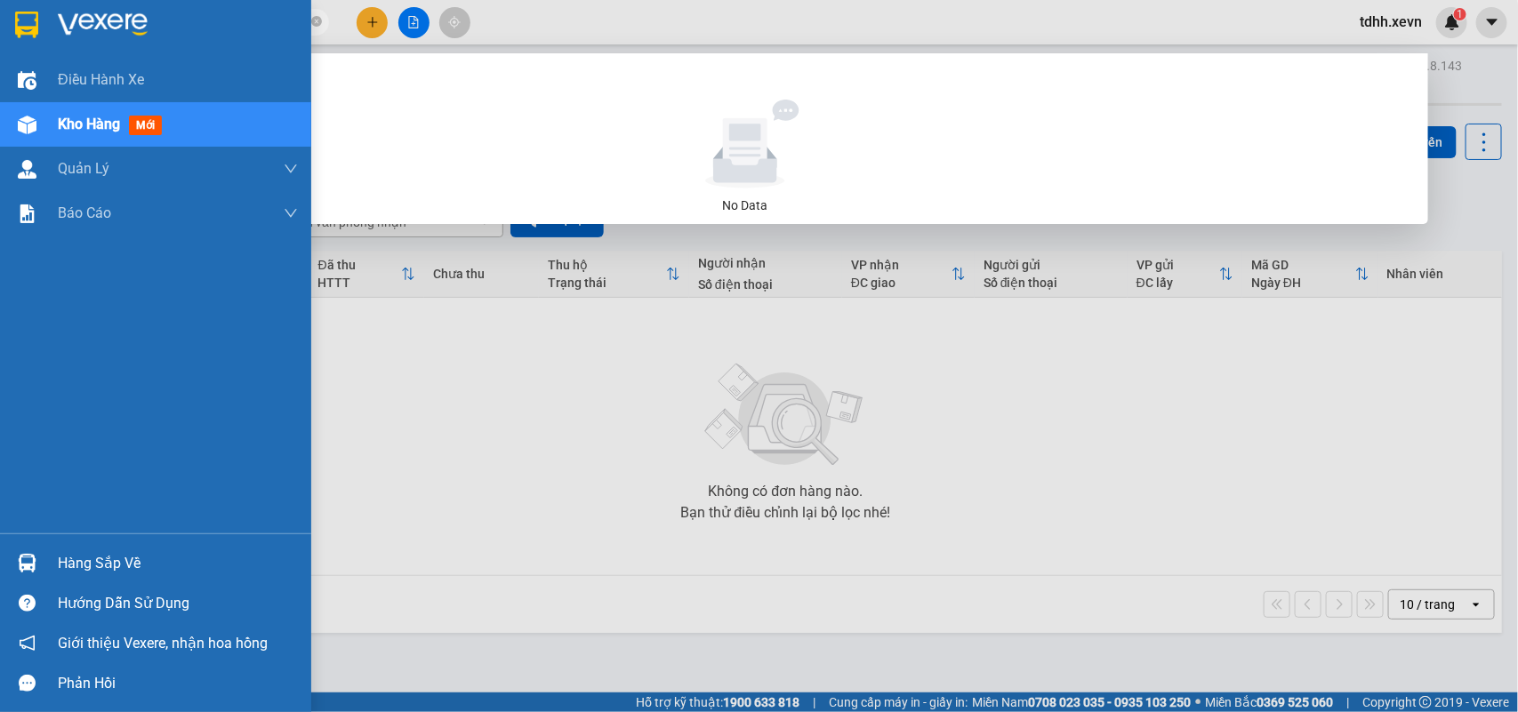
drag, startPoint x: 183, startPoint y: 24, endPoint x: 51, endPoint y: 46, distance: 134.3
click at [51, 46] on section "Kết quả tìm kiếm ( 0 ) Bộ lọc No Data 0379798005 tdhh.xevn 1 Điều hành xe Kho h…" at bounding box center [759, 356] width 1518 height 712
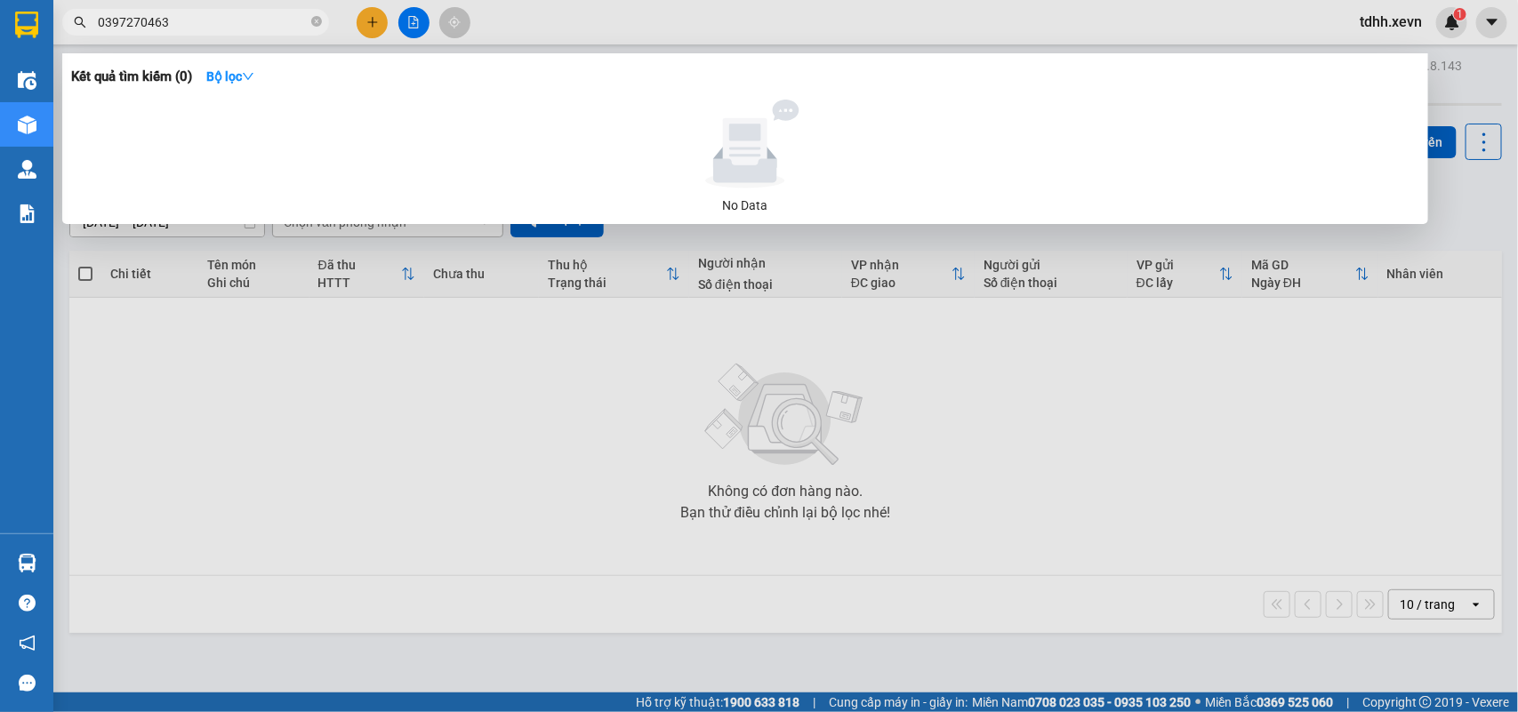
click at [148, 28] on input "0397270463" at bounding box center [203, 22] width 210 height 20
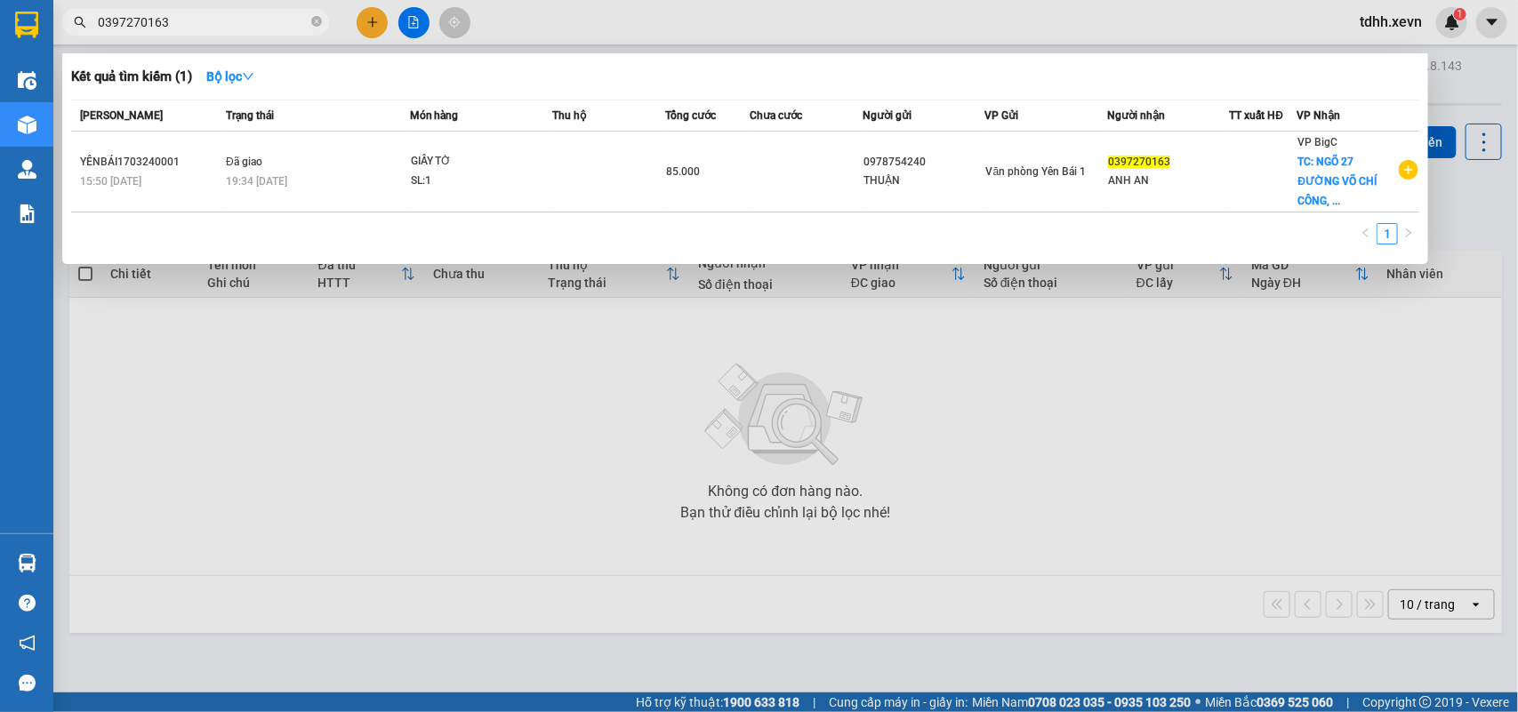
drag, startPoint x: 170, startPoint y: 11, endPoint x: 76, endPoint y: 9, distance: 94.3
click at [76, 9] on span "0397270163" at bounding box center [195, 22] width 267 height 27
click at [124, 9] on span "0397270163" at bounding box center [195, 22] width 267 height 27
click at [135, 20] on input "0397270163" at bounding box center [203, 22] width 210 height 20
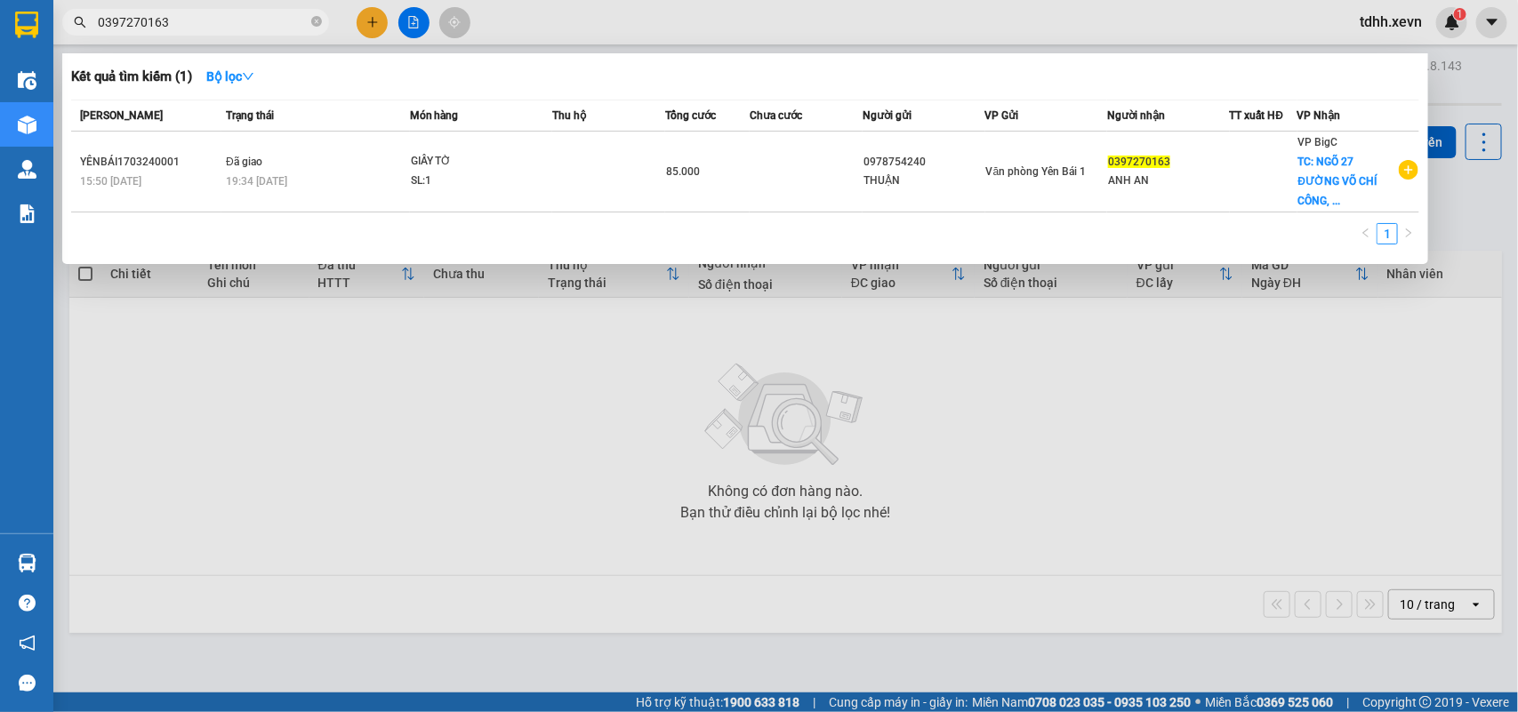
click at [136, 18] on input "0397270163" at bounding box center [203, 22] width 210 height 20
paste input "65017412"
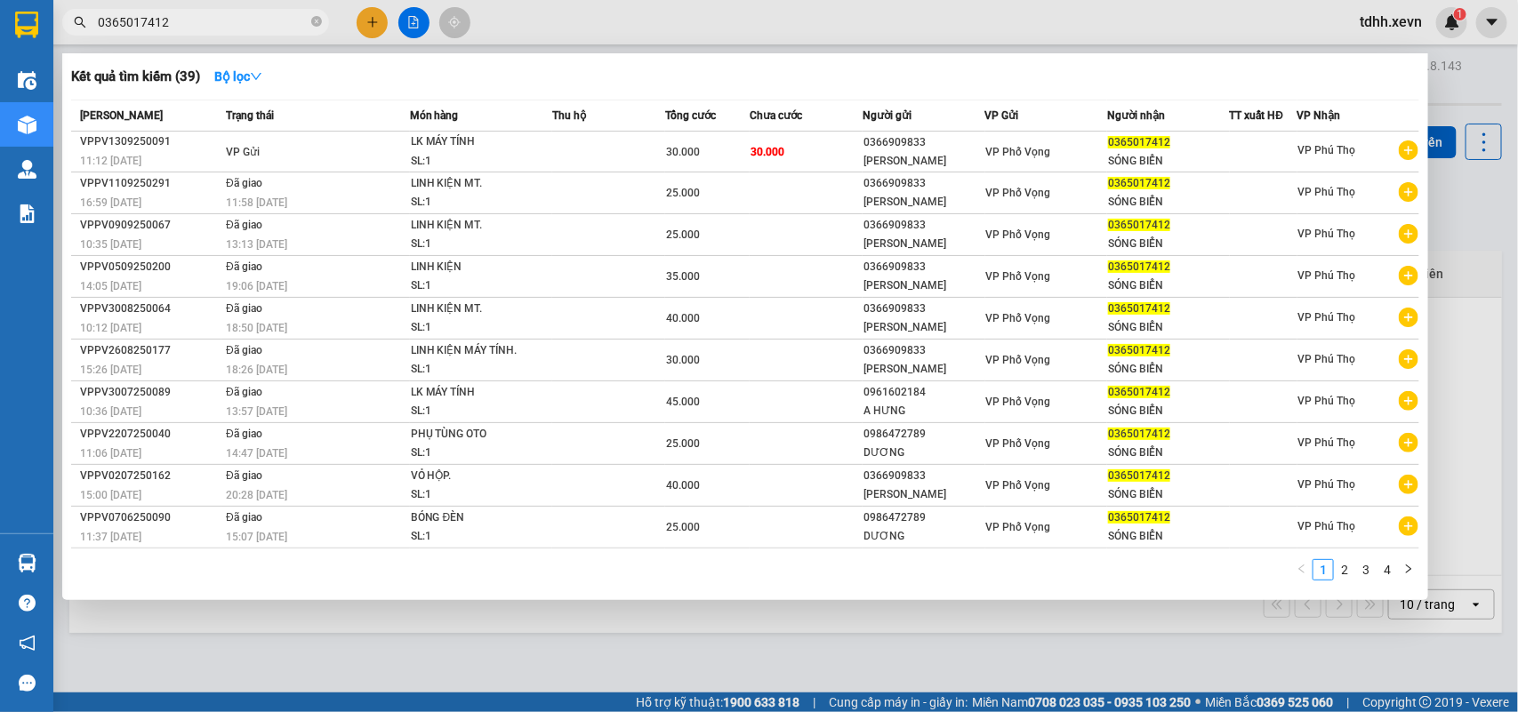
click at [148, 18] on input "0365017412" at bounding box center [203, 22] width 210 height 20
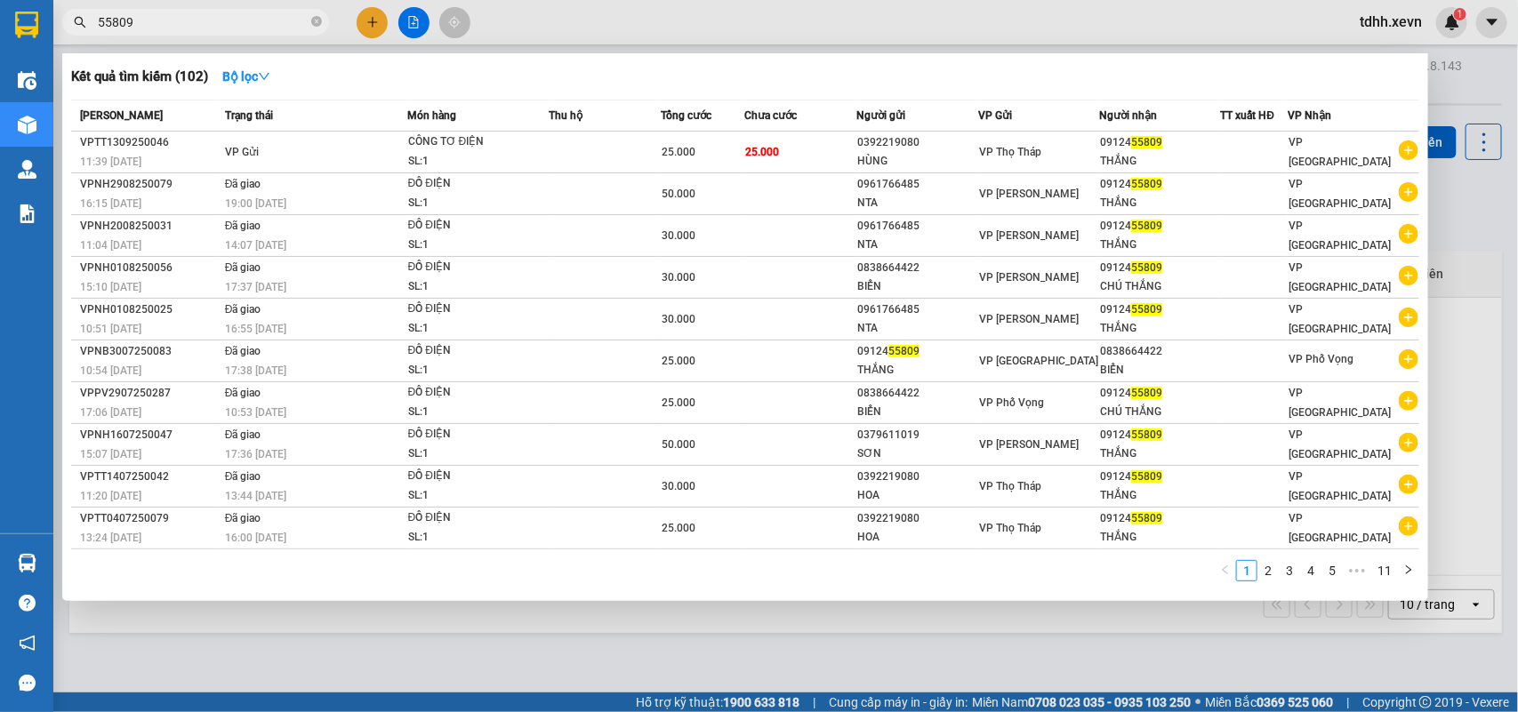
drag, startPoint x: 77, startPoint y: 31, endPoint x: 55, endPoint y: 38, distance: 23.3
click at [55, 38] on div "Kết quả tìm kiếm ( 102 ) Bộ lọc Mã ĐH Trạng thái Món hàng Thu hộ Tổng cước Chưa…" at bounding box center [173, 22] width 347 height 31
paste input "0359159447"
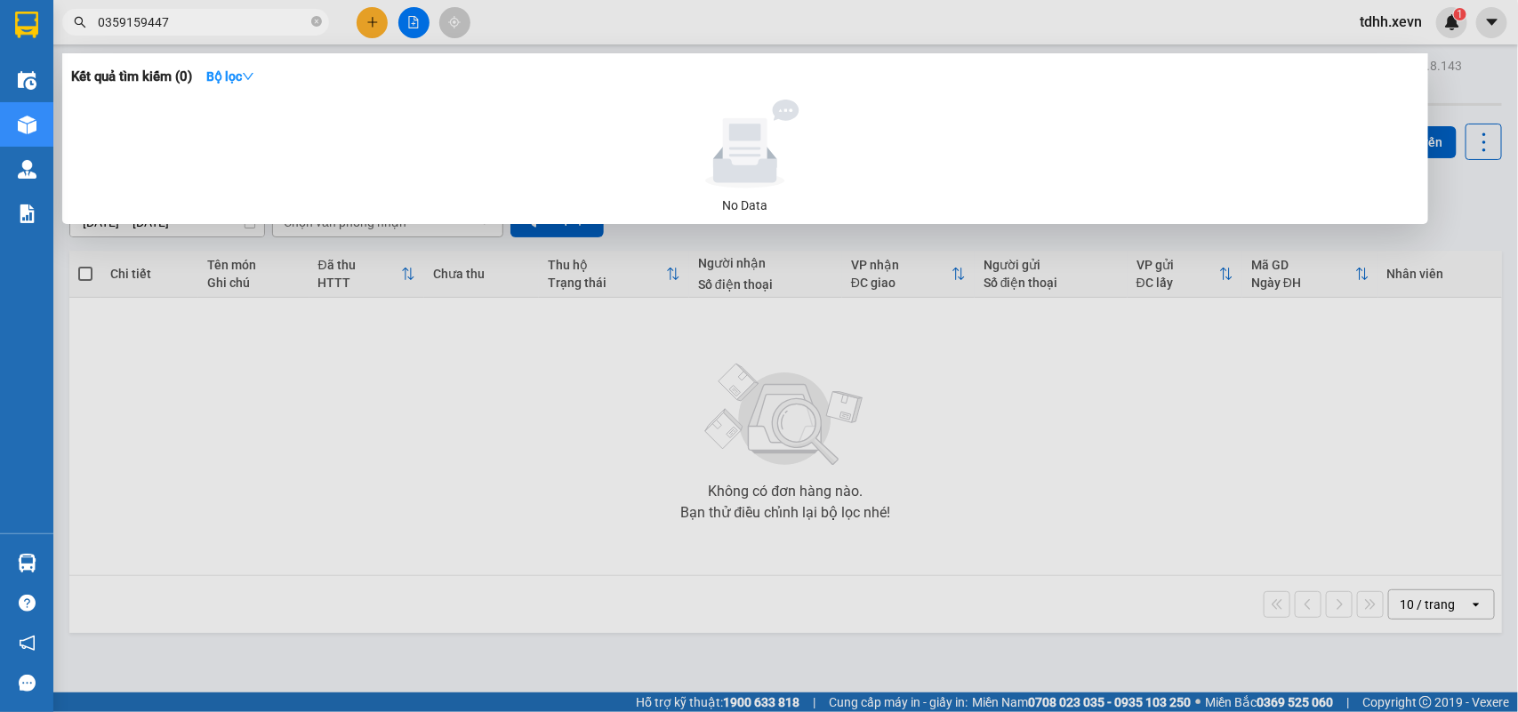
drag, startPoint x: 169, startPoint y: 15, endPoint x: 71, endPoint y: 44, distance: 102.1
click at [71, 38] on div "Kết quả tìm kiếm ( 0 ) Bộ lọc No Data 0359159447" at bounding box center [173, 22] width 347 height 31
type input "5"
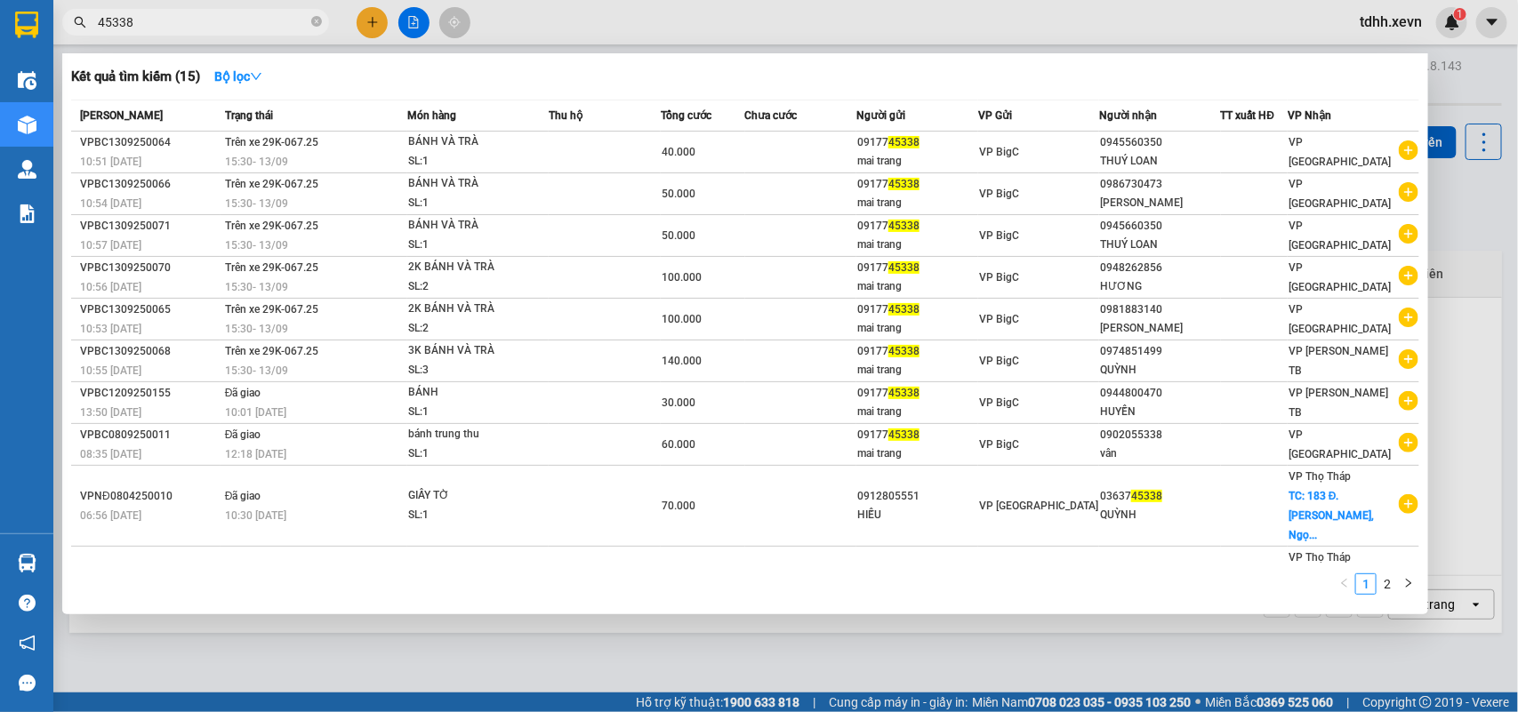
drag, startPoint x: 148, startPoint y: 20, endPoint x: 99, endPoint y: 32, distance: 51.1
click at [99, 32] on span "45338" at bounding box center [195, 22] width 267 height 27
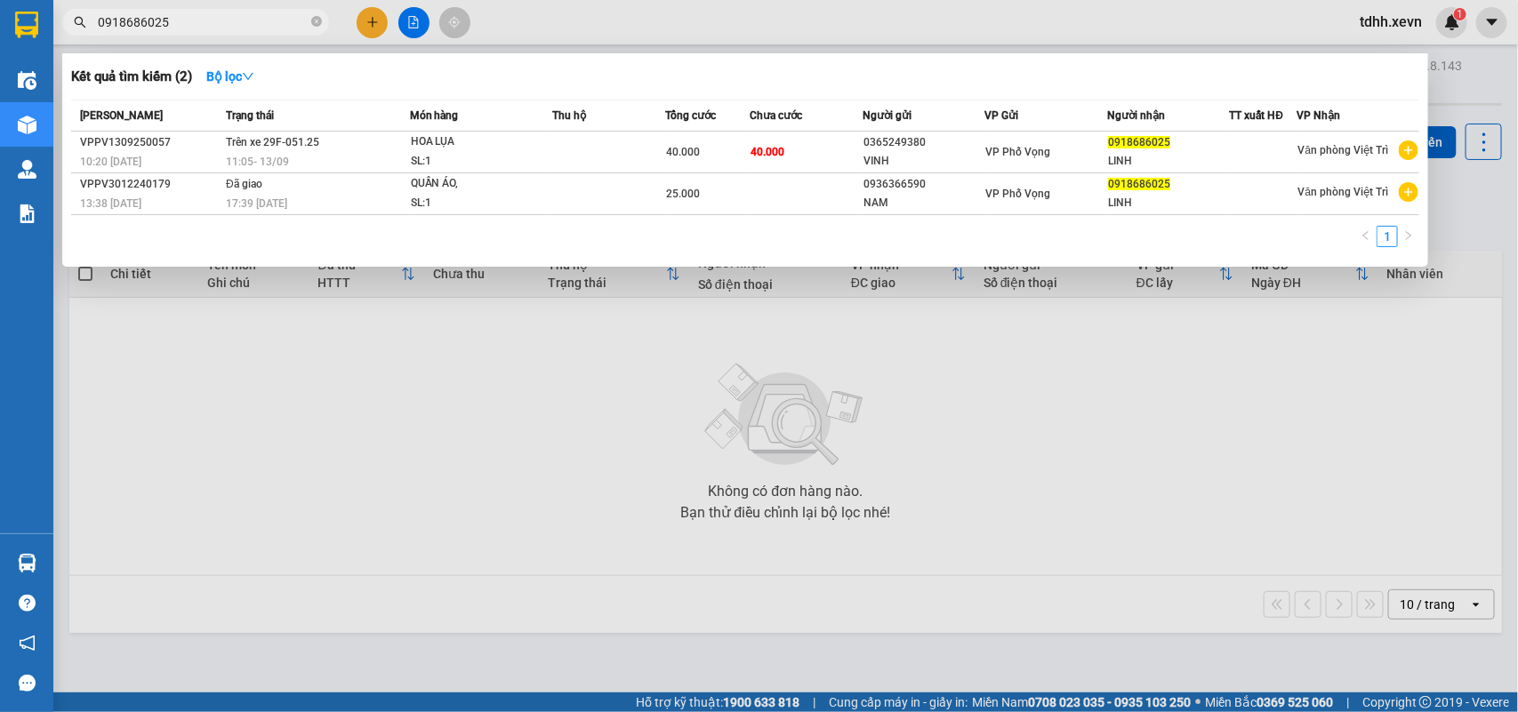
drag, startPoint x: 173, startPoint y: 20, endPoint x: 63, endPoint y: 54, distance: 115.6
click at [63, 38] on div "Kết quả tìm kiếm ( 2 ) Bộ lọc Mã ĐH Trạng thái Món hàng Thu hộ Tổng cước Chưa c…" at bounding box center [173, 22] width 347 height 31
paste input "06232890"
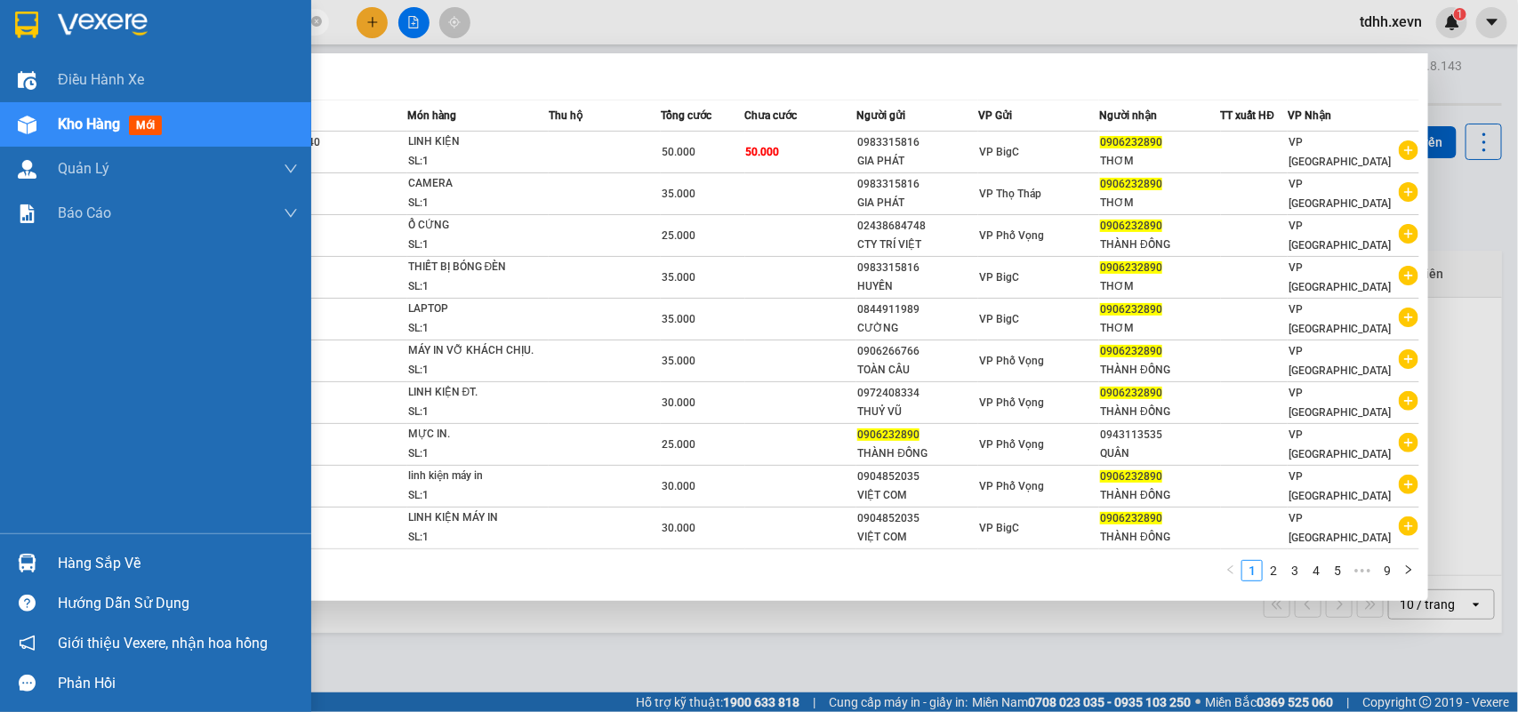
drag, startPoint x: 171, startPoint y: 27, endPoint x: 32, endPoint y: 27, distance: 138.7
click at [32, 27] on section "Kết quả tìm kiếm ( 87 ) Bộ lọc Mã ĐH Trạng thái Món hàng Thu hộ Tổng cước Chưa …" at bounding box center [759, 356] width 1518 height 712
paste input "71428388"
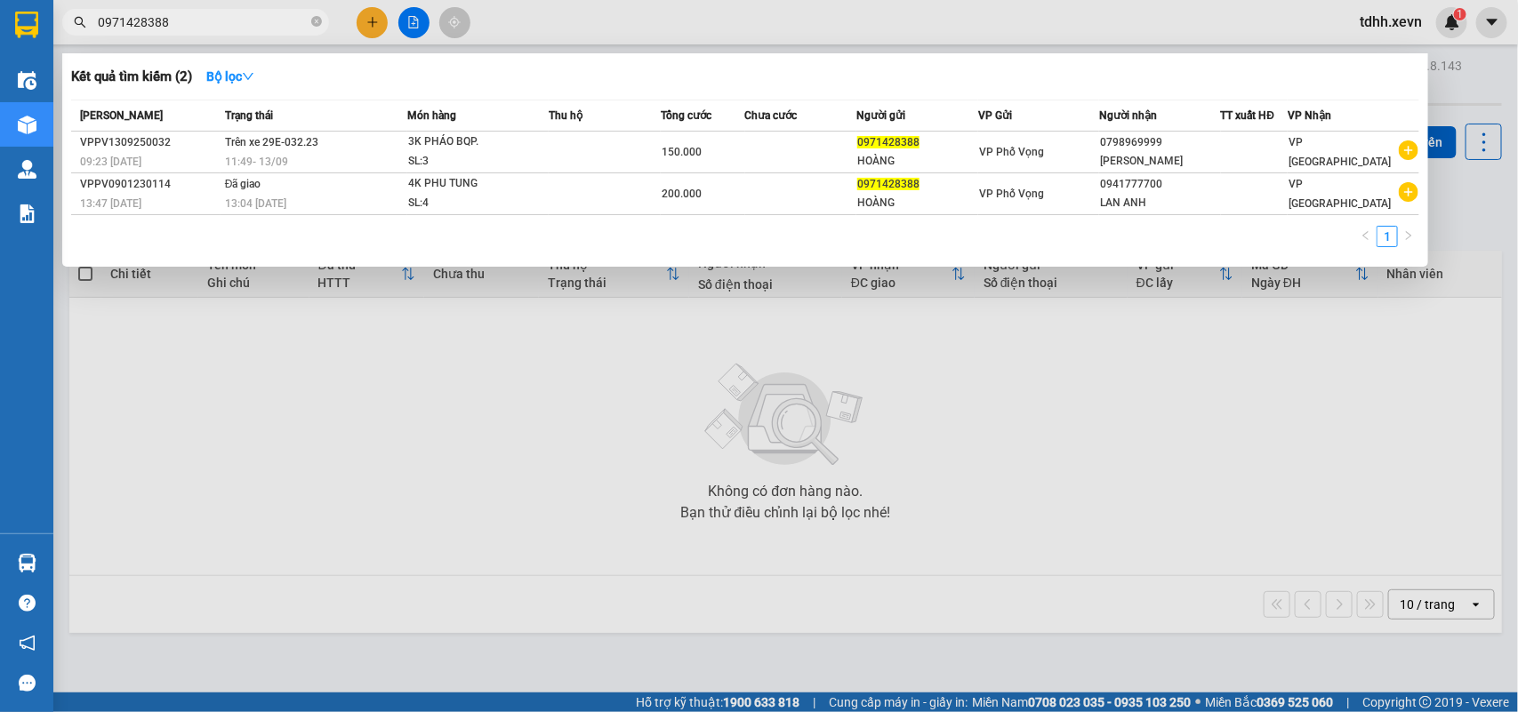
drag, startPoint x: 170, startPoint y: 20, endPoint x: 58, endPoint y: 50, distance: 115.8
click at [58, 38] on div "Kết quả tìm kiếm ( 2 ) Bộ lọc Mã ĐH Trạng thái Món hàng Thu hộ Tổng cước Chưa c…" at bounding box center [173, 22] width 347 height 31
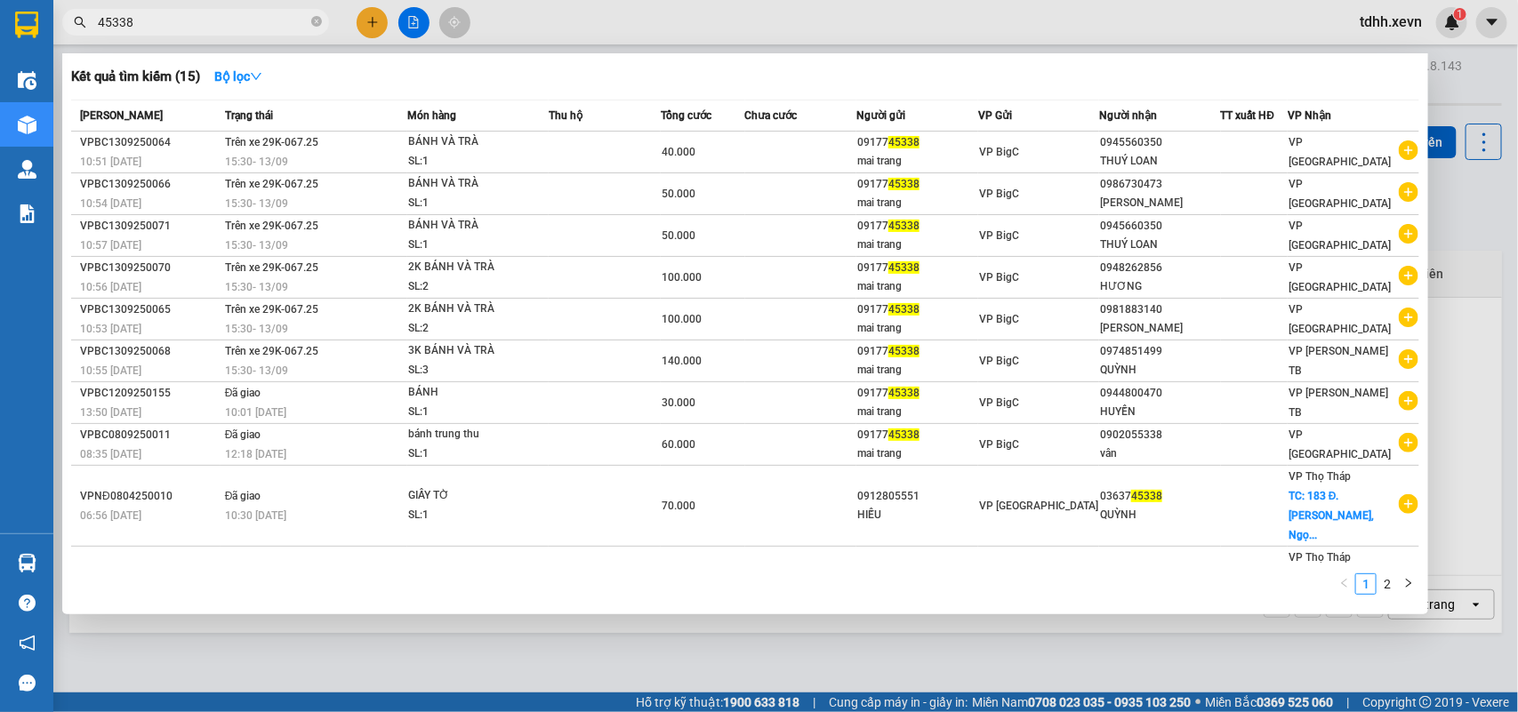
drag, startPoint x: 140, startPoint y: 27, endPoint x: 74, endPoint y: 33, distance: 66.1
click at [74, 33] on span "45338" at bounding box center [195, 22] width 267 height 27
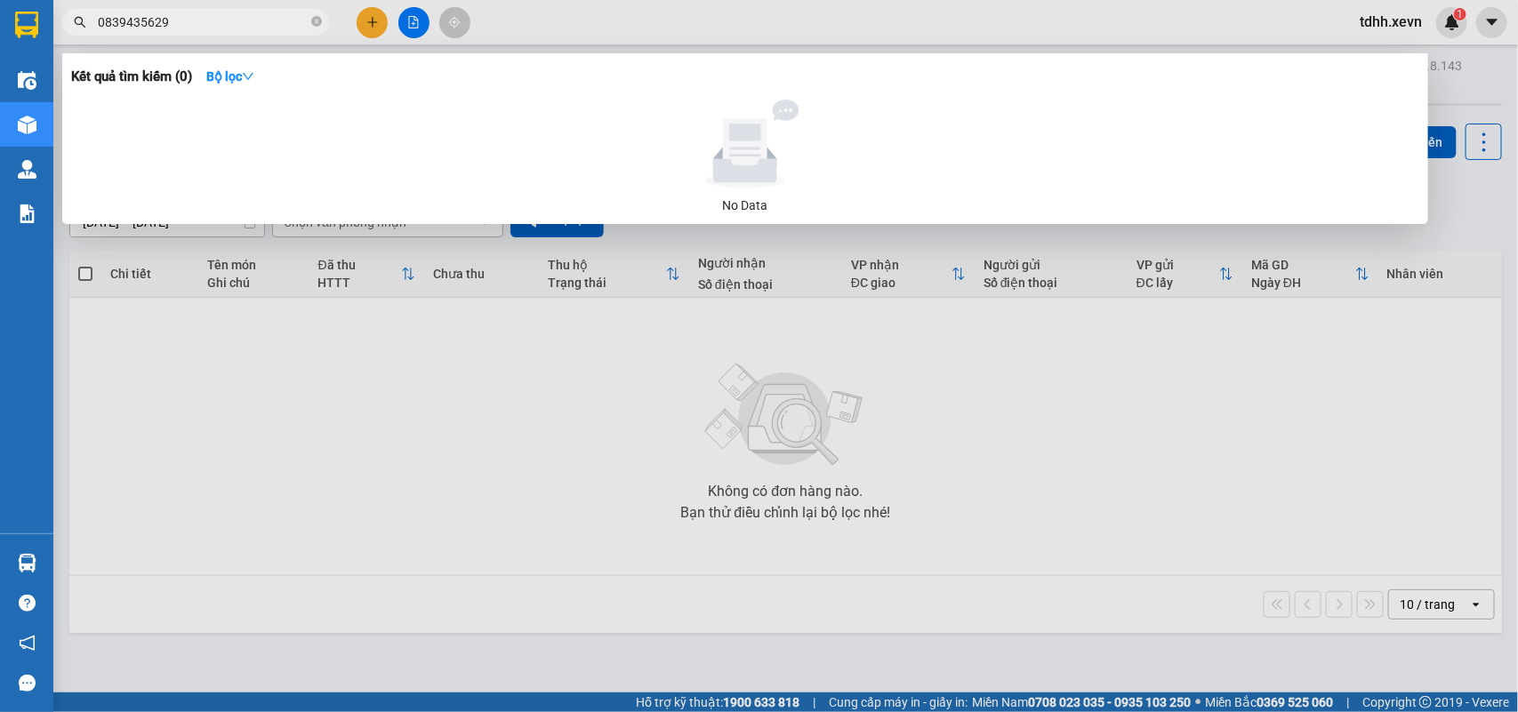
drag, startPoint x: 185, startPoint y: 20, endPoint x: 54, endPoint y: 4, distance: 131.7
click at [23, 64] on section "Kết quả tìm kiếm ( 0 ) Bộ lọc No Data 0839435629 tdhh.xevn 1 Điều hành xe Kho h…" at bounding box center [759, 356] width 1518 height 712
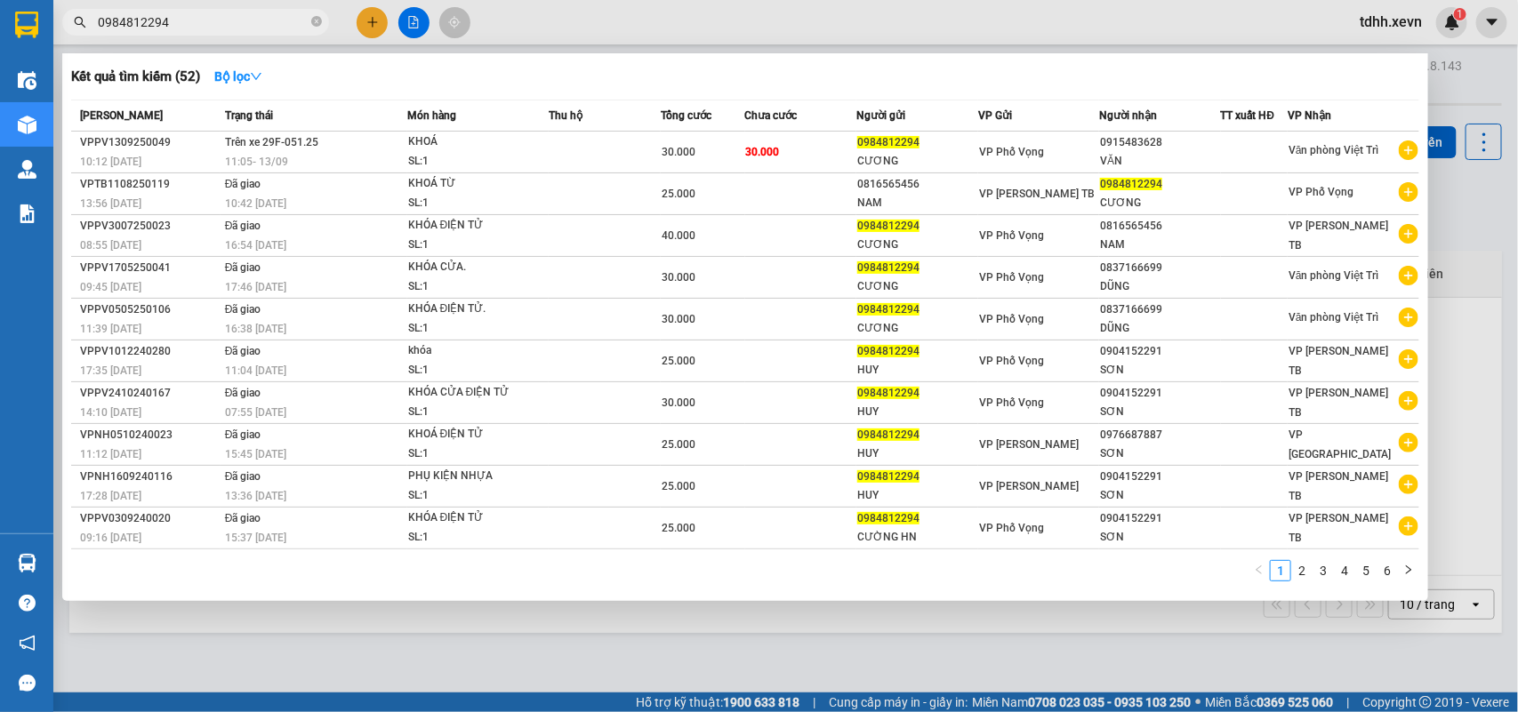
drag, startPoint x: 179, startPoint y: 20, endPoint x: 54, endPoint y: 29, distance: 124.8
click at [54, 29] on div "0984812294" at bounding box center [173, 22] width 347 height 27
paste input "75091203"
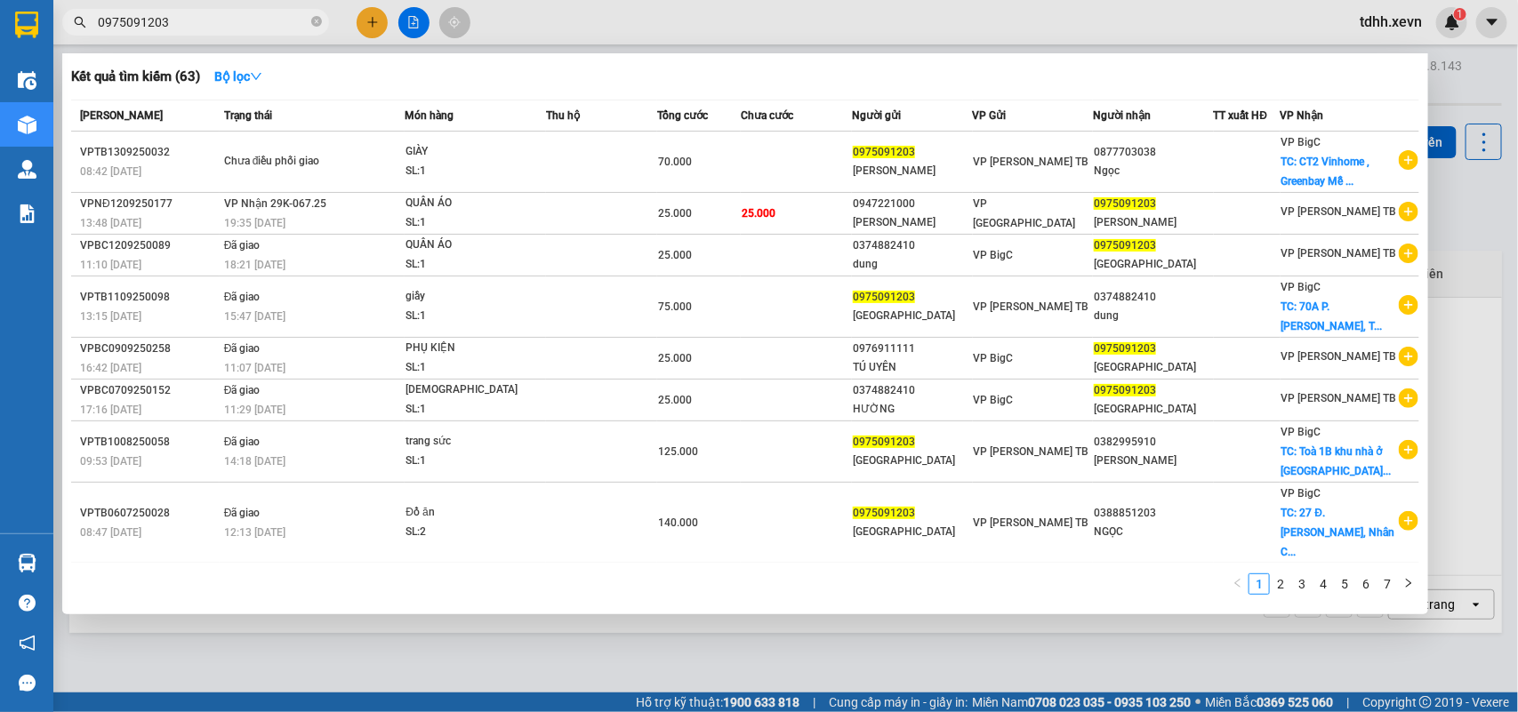
type input "0975091203"
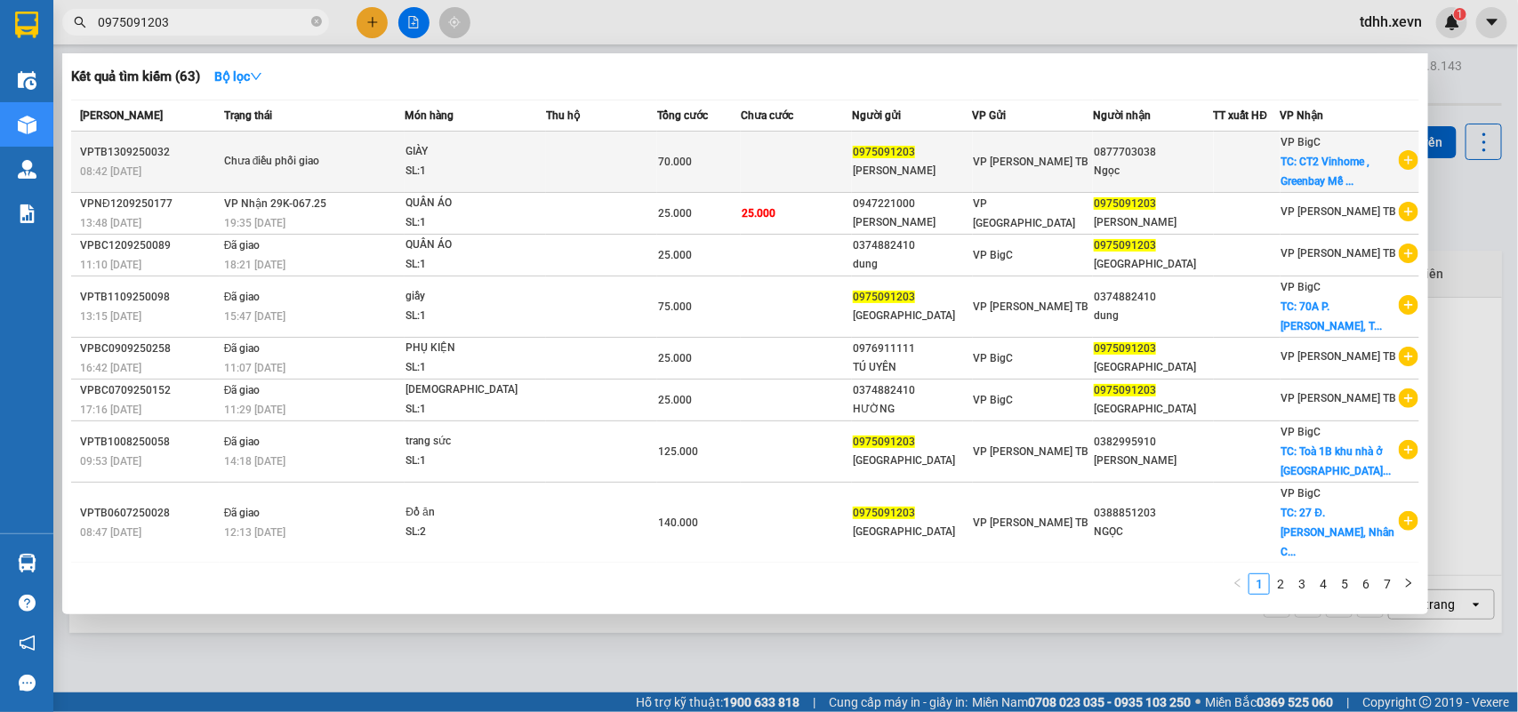
click at [1078, 175] on td "VP [PERSON_NAME] TB" at bounding box center [1033, 162] width 121 height 61
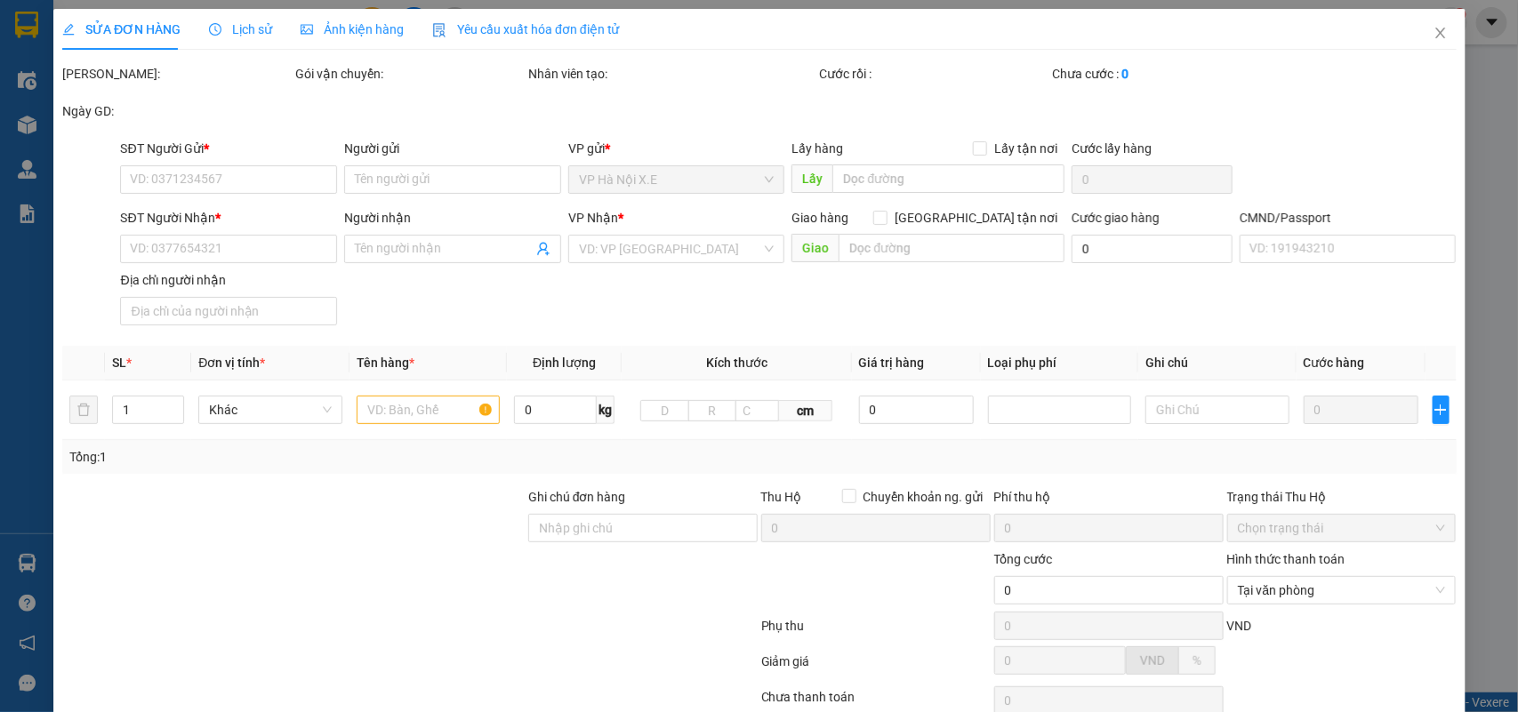
type input "0975091203"
type input "TRẦN THÁI HÀ"
type input "0877703038"
type input "Ngọc"
checkbox input "true"
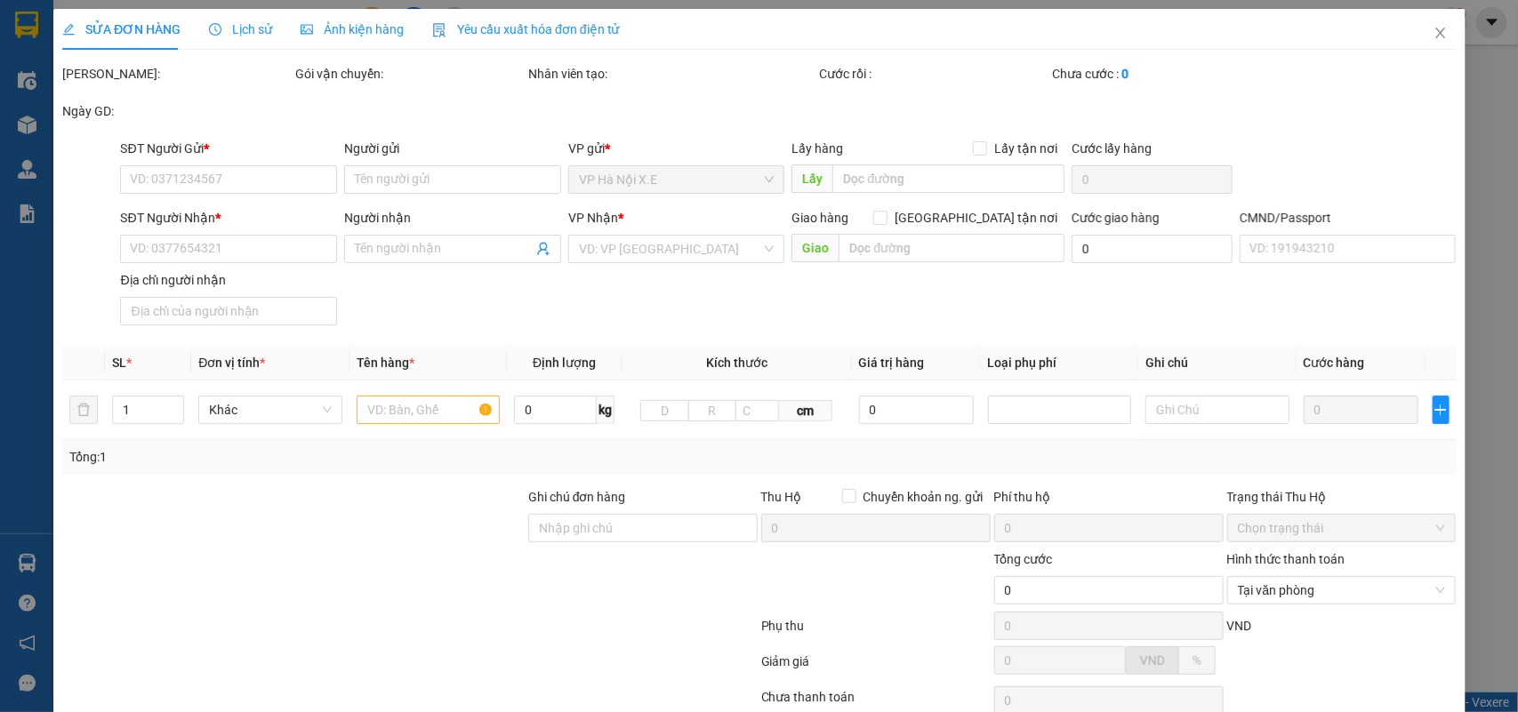
type input "CT2 Vinhome , Greenbay Mễ Trì"
type input "015065003543 MAI VĂN VÍ"
type input "đợi người gửi lh laị"
type input "70.000"
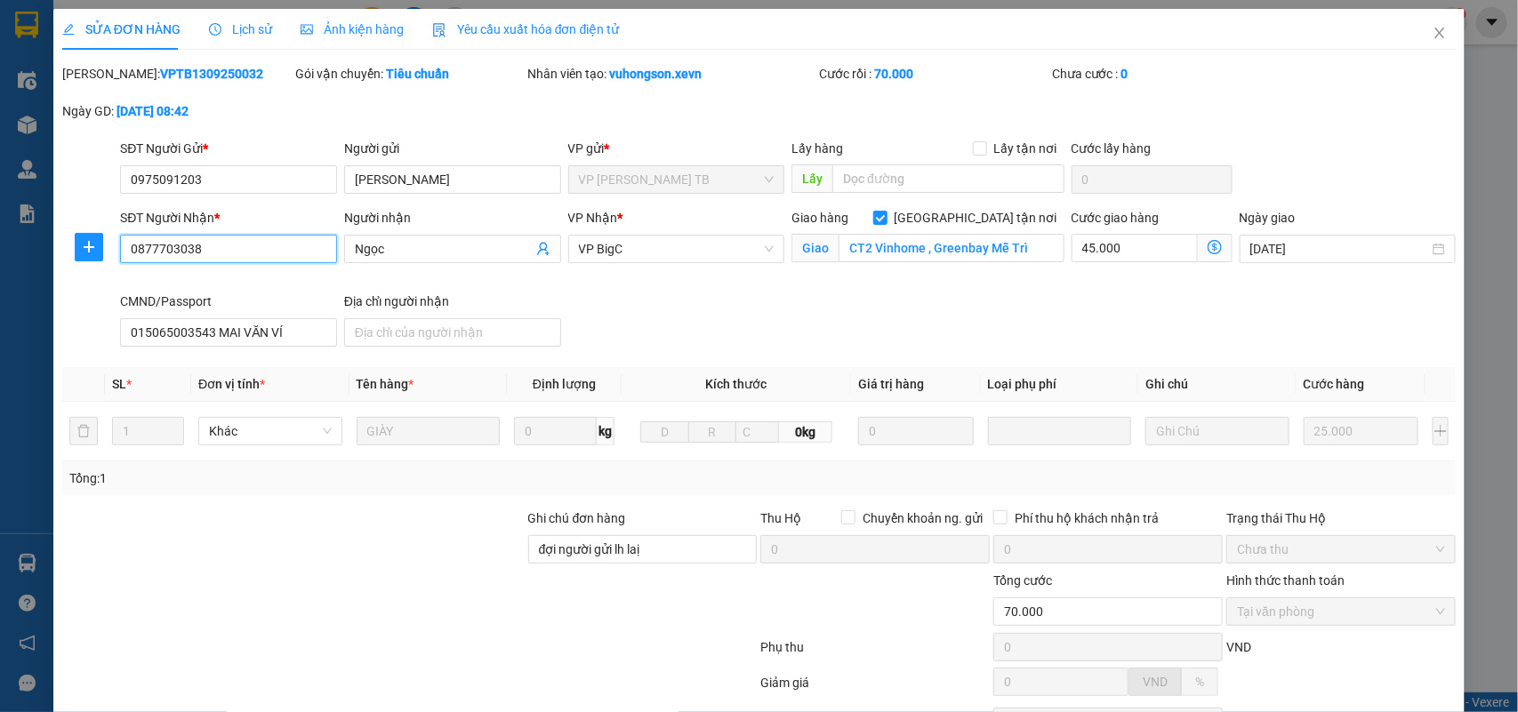
drag, startPoint x: 223, startPoint y: 259, endPoint x: 81, endPoint y: 277, distance: 143.5
click at [81, 277] on div "SĐT Người Nhận * 0877703038 0877703038 Người nhận Ngọc VP Nhận * VP BigC Giao h…" at bounding box center [758, 281] width 1397 height 146
drag, startPoint x: 1430, startPoint y: 32, endPoint x: 1353, endPoint y: 6, distance: 80.7
click at [1432, 32] on icon "close" at bounding box center [1439, 33] width 14 height 14
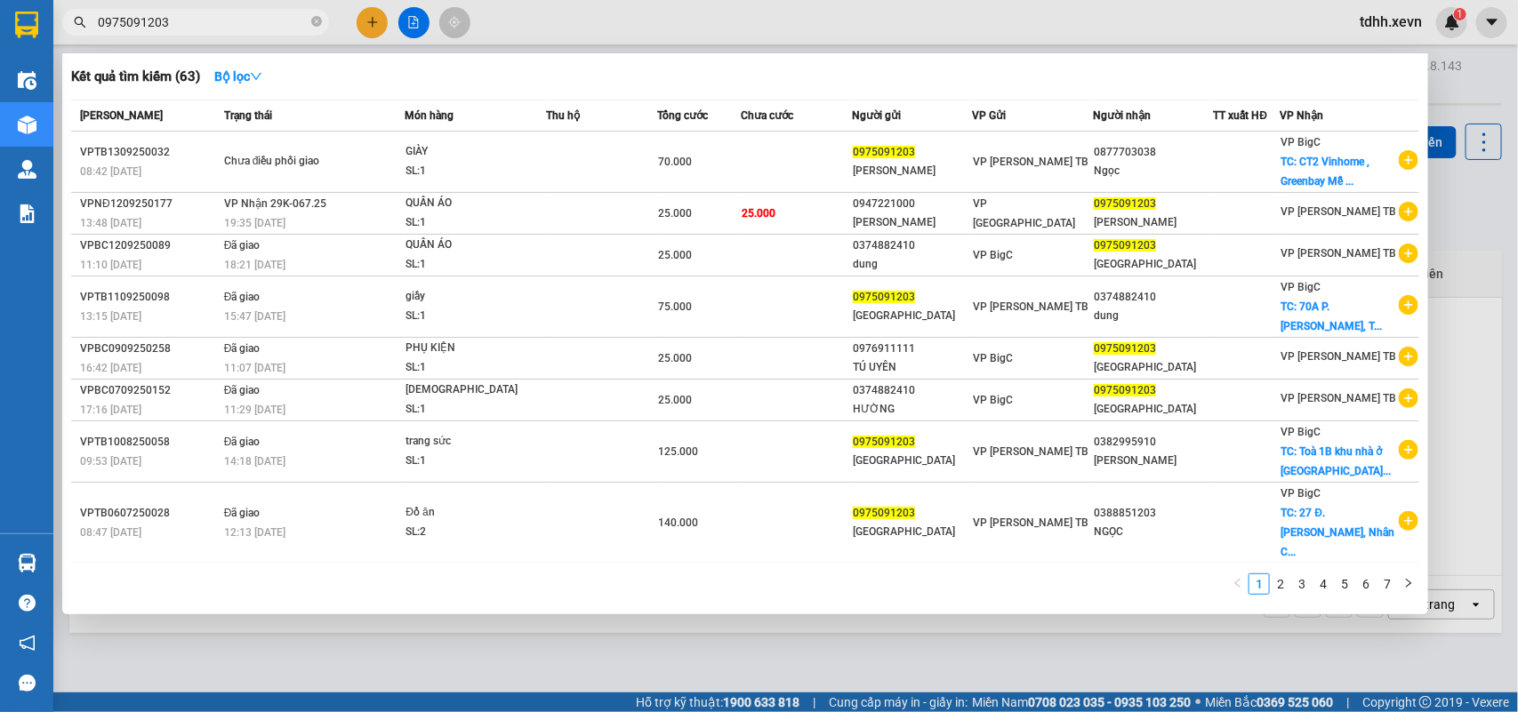
drag, startPoint x: 176, startPoint y: 28, endPoint x: 87, endPoint y: 51, distance: 91.9
click at [84, 38] on div "Kết quả tìm kiếm ( 63 ) Bộ lọc Mã ĐH Trạng thái Món hàng Thu hộ Tổng cước Chưa …" at bounding box center [173, 22] width 347 height 31
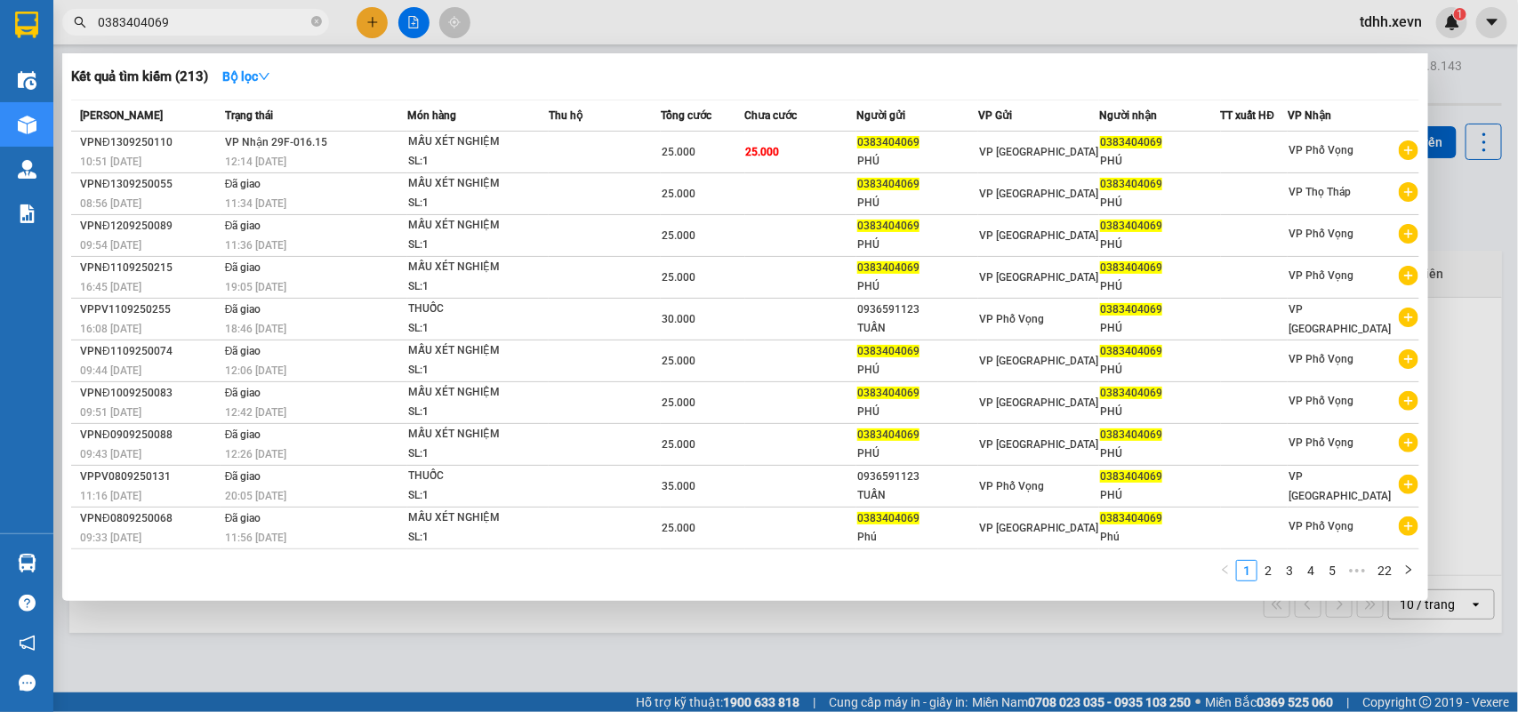
drag, startPoint x: 172, startPoint y: 16, endPoint x: 56, endPoint y: 36, distance: 117.4
click at [56, 36] on div "Kết quả tìm kiếm ( 213 ) Bộ lọc Mã ĐH Trạng thái Món hàng Thu hộ Tổng cước Chưa…" at bounding box center [173, 22] width 347 height 31
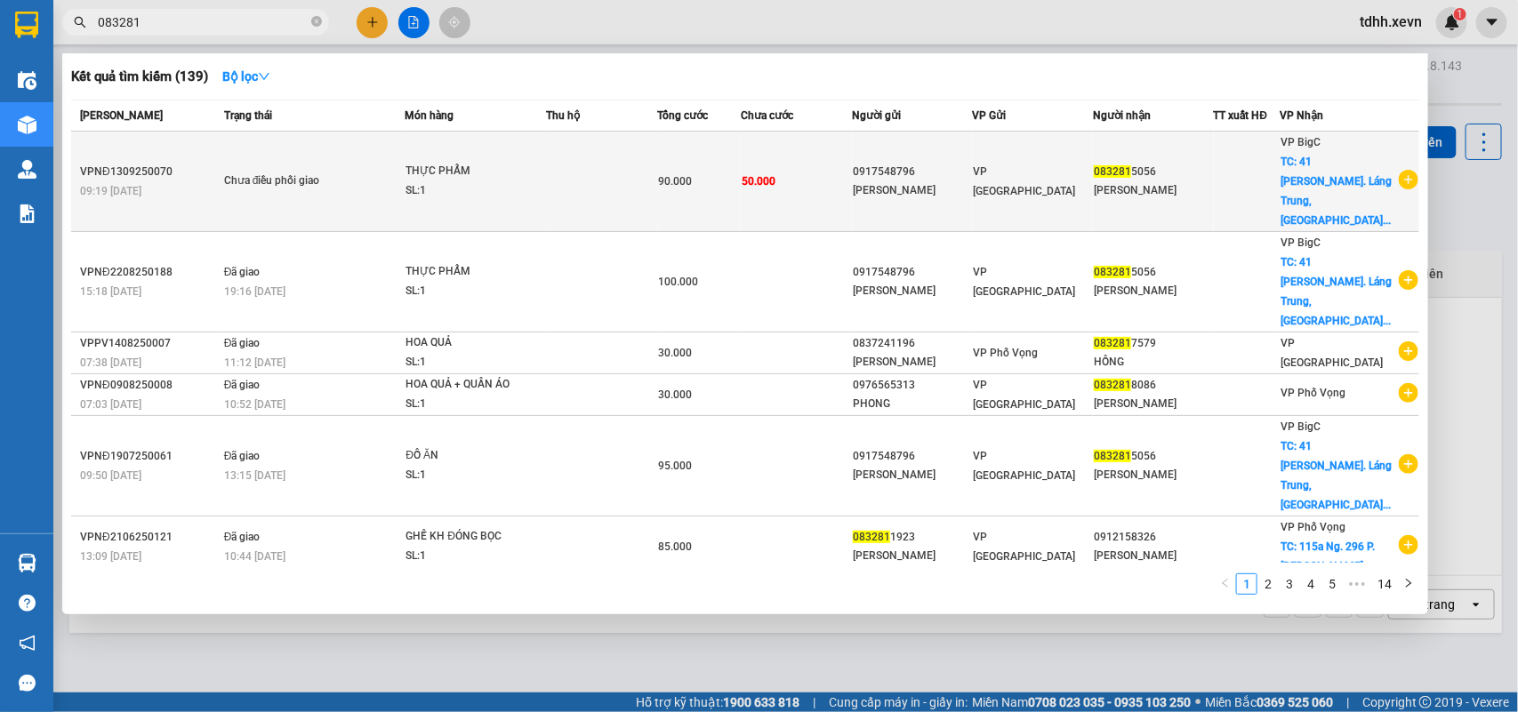
type input "083281"
click at [1213, 181] on div "PHÙNG THỊ VÂN" at bounding box center [1152, 190] width 119 height 19
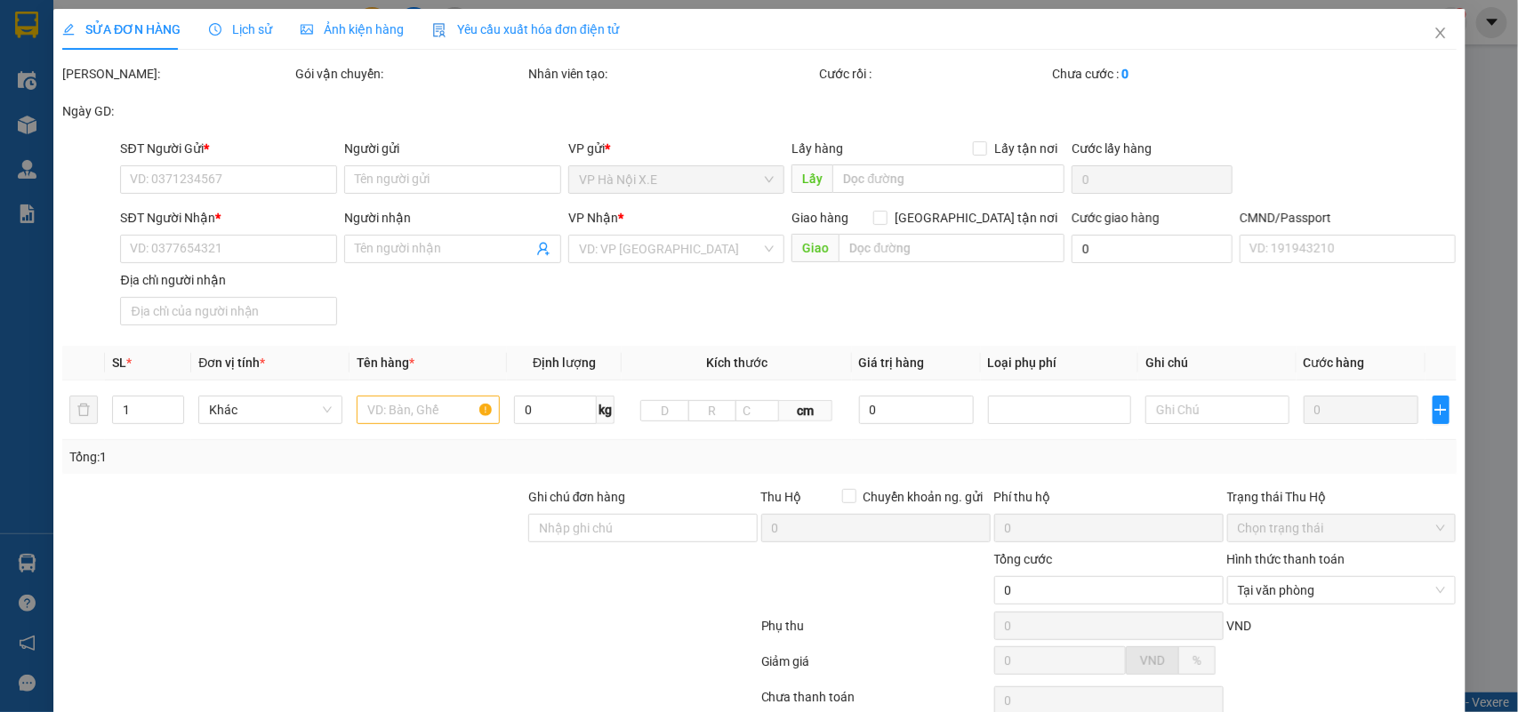
type input "0917548796"
type input "VŨ QUỐC BÌNH"
type input "0832815056"
type input "PHÙNG THỊ VÂN"
checkbox input "true"
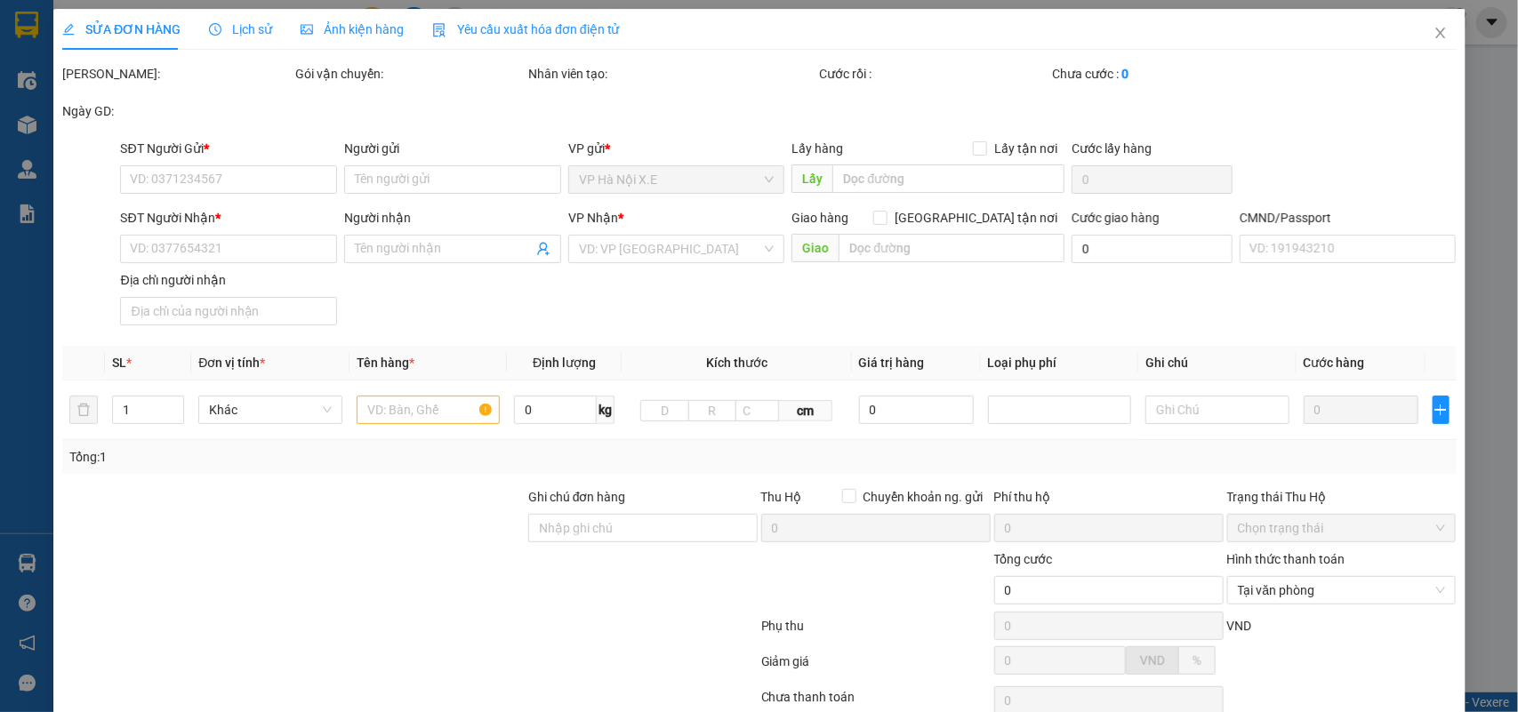
type input "41 Ng. Láng Trung, Láng Hạ, Đống Đa, Hà Nội, Việt Nam"
type input "1cc"
type input "CẦN CÁNG VÀ DÂY , 13h"
type input "90.000"
type input "40.000"
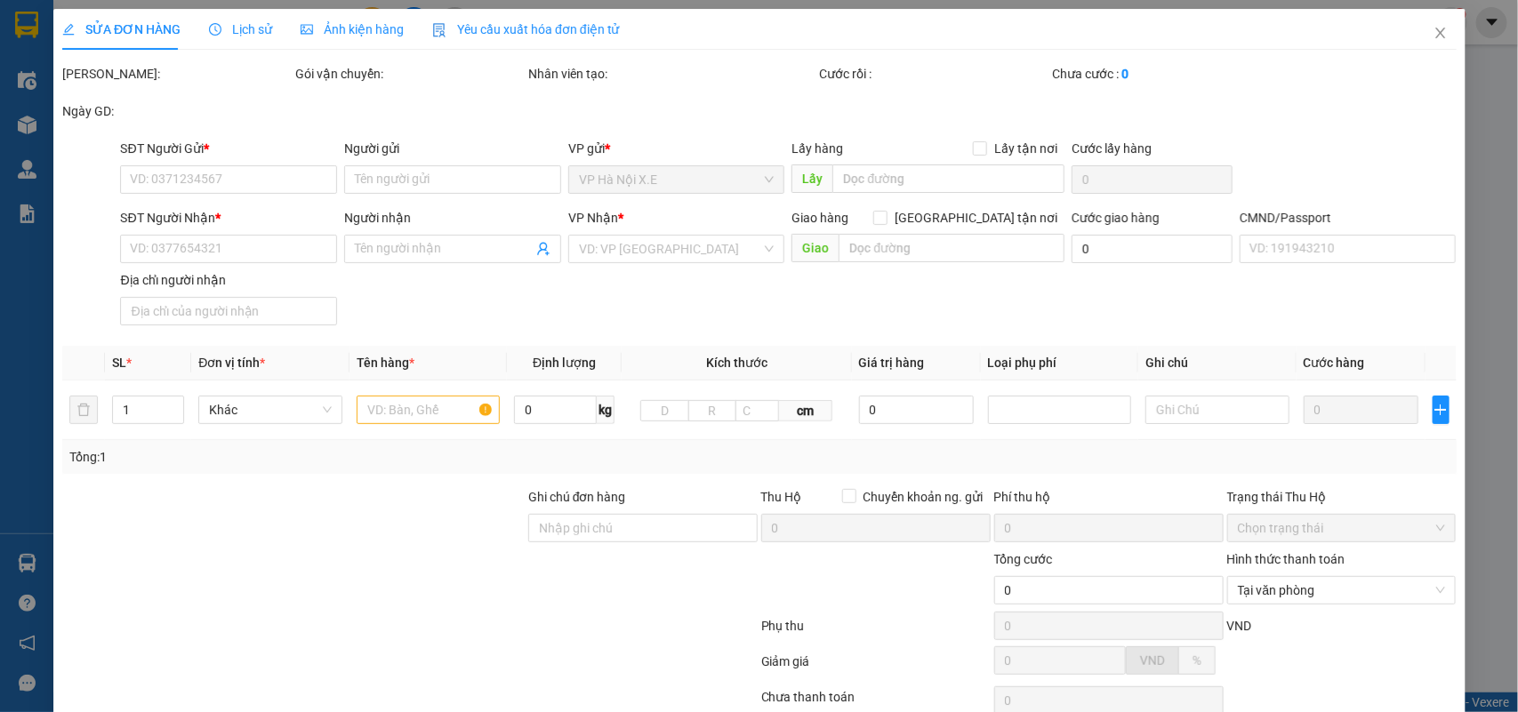
type input "50.000"
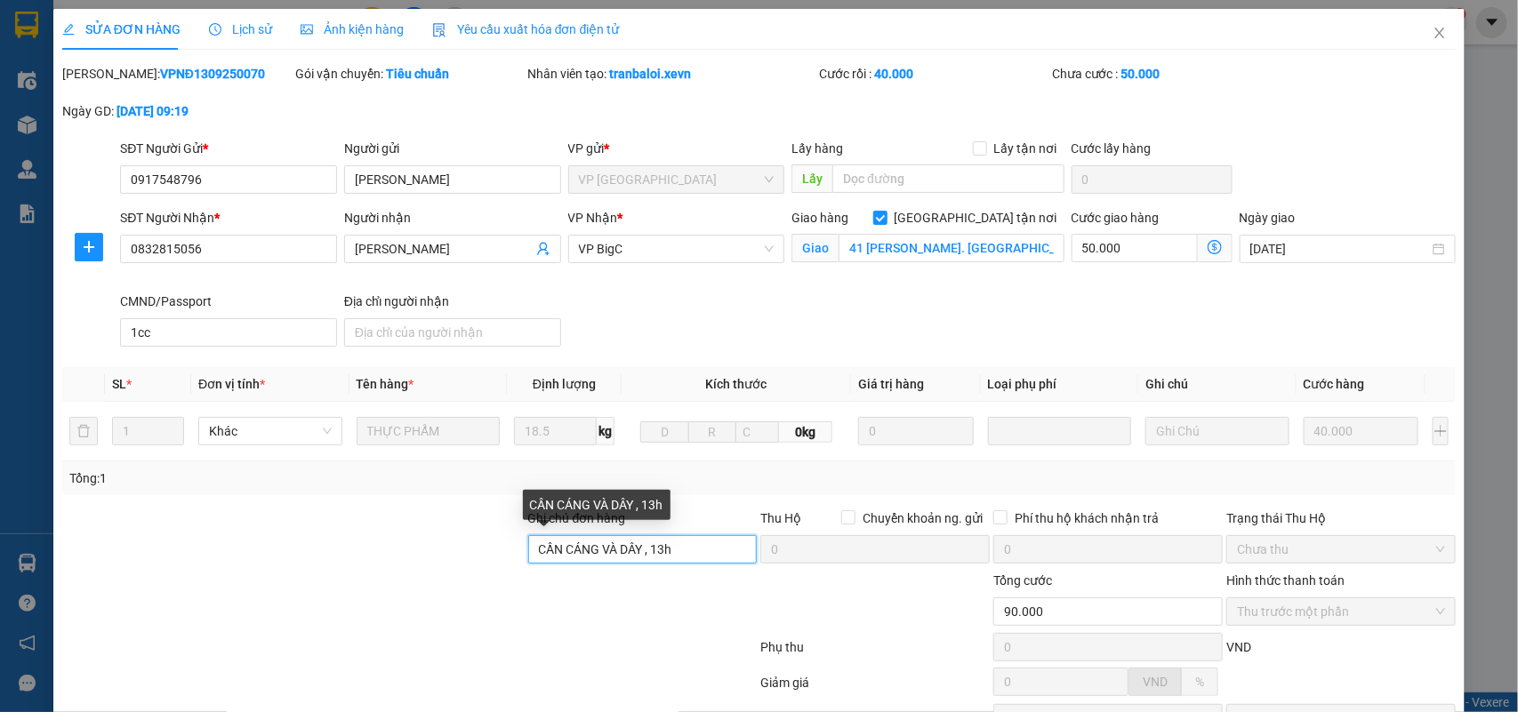
drag, startPoint x: 677, startPoint y: 558, endPoint x: 650, endPoint y: 554, distance: 27.9
click at [650, 554] on input "CẦN CÁNG VÀ DÂY , 13h" at bounding box center [642, 549] width 229 height 28
paste input "0982768162"
type input "CẦN CÁNG VÀ DÂY , 0982768162"
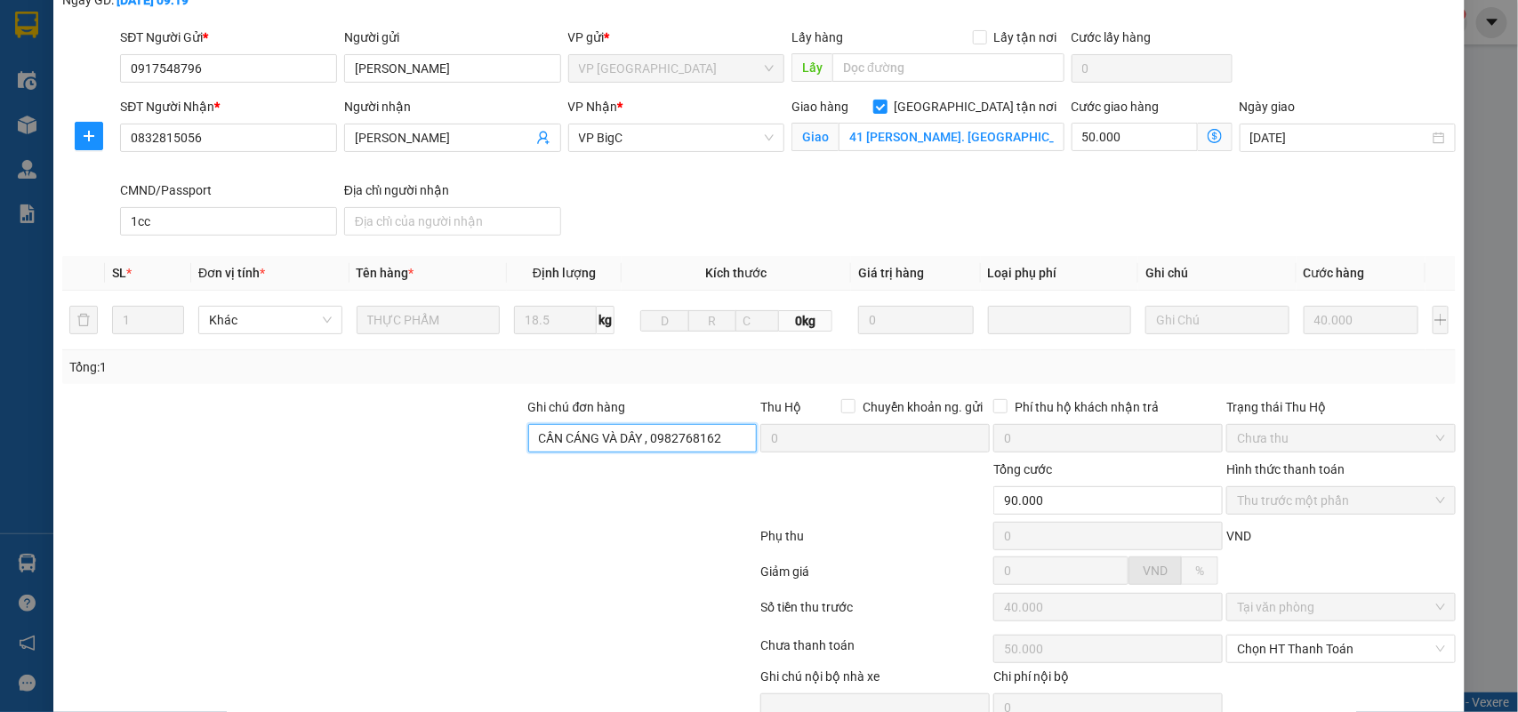
scroll to position [200, 0]
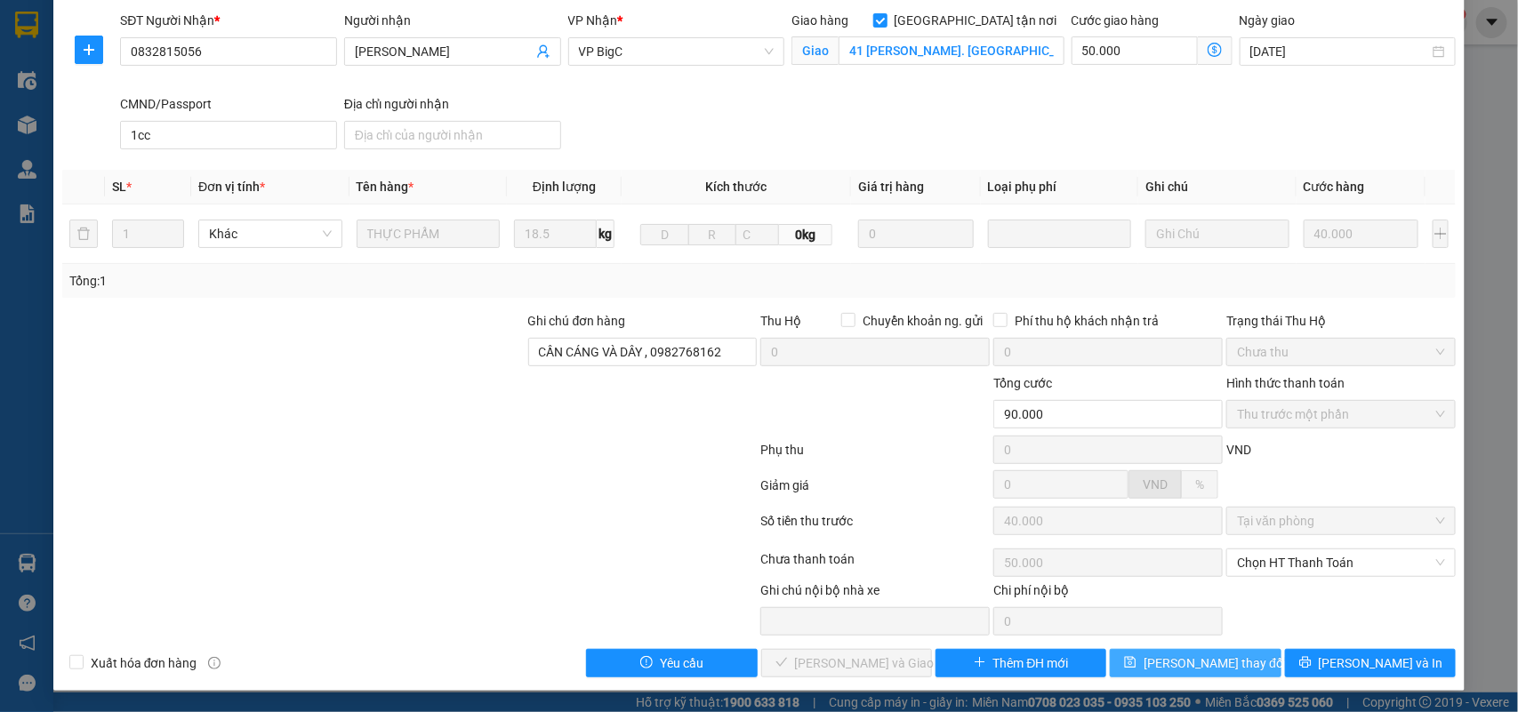
click at [1196, 665] on span "Lưu thay đổi" at bounding box center [1214, 663] width 142 height 20
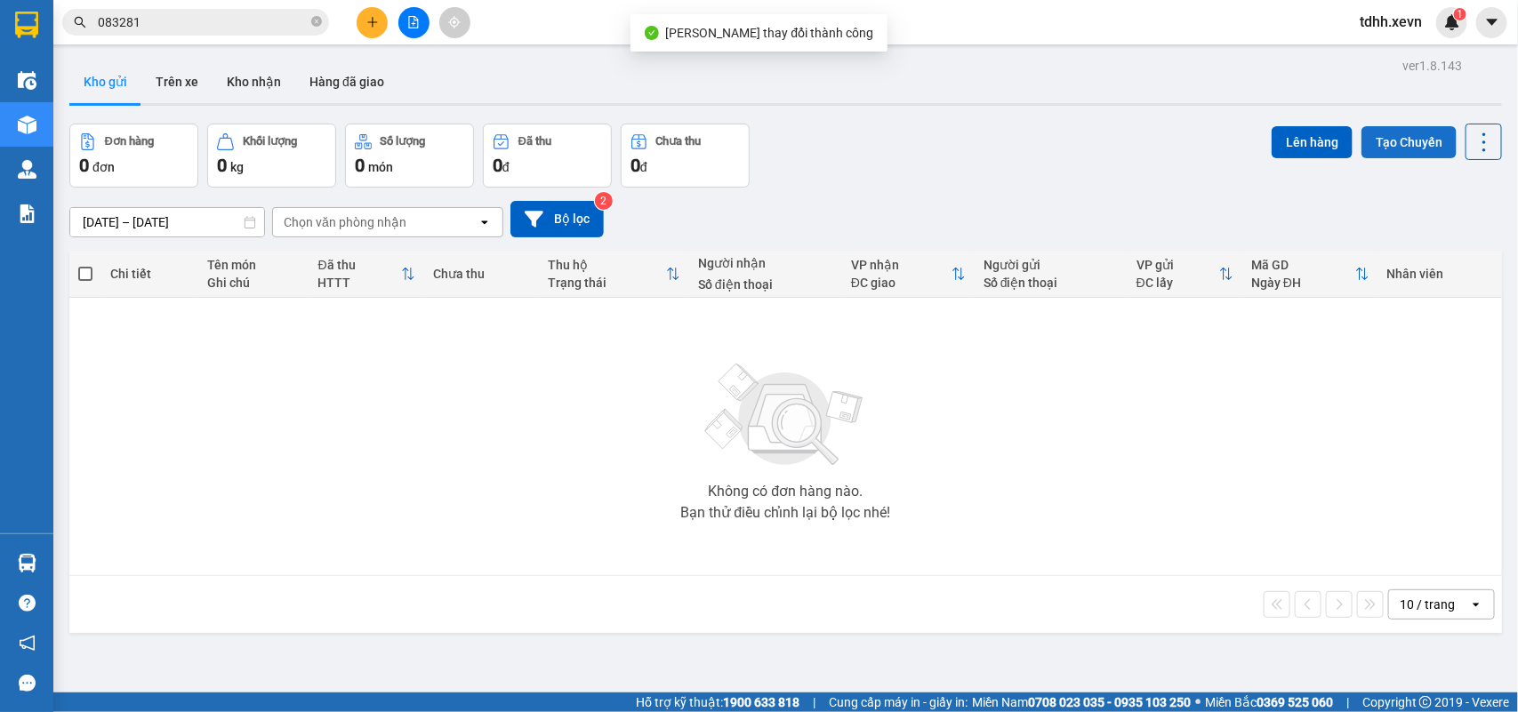
click at [1397, 139] on button "Tạo Chuyến" at bounding box center [1408, 142] width 95 height 32
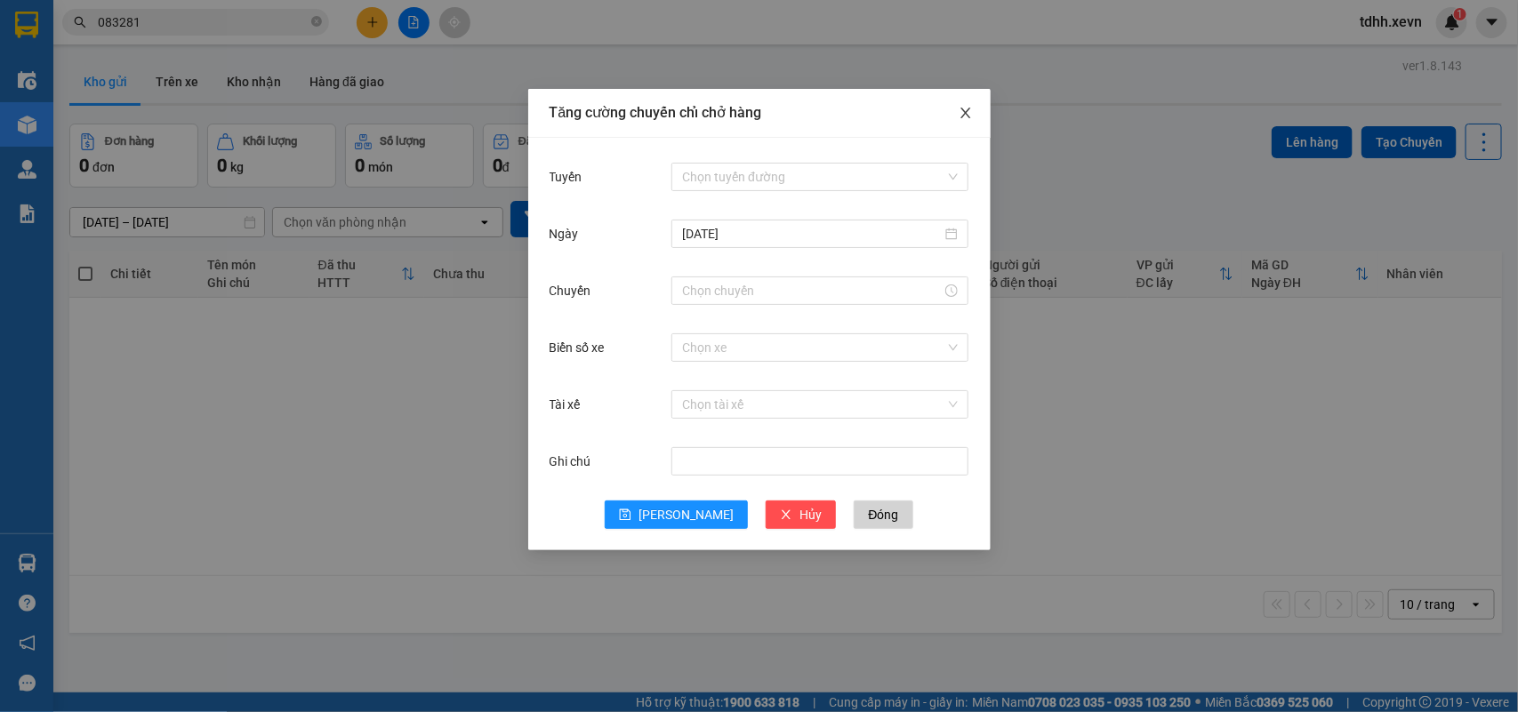
click at [958, 111] on icon "close" at bounding box center [965, 113] width 14 height 14
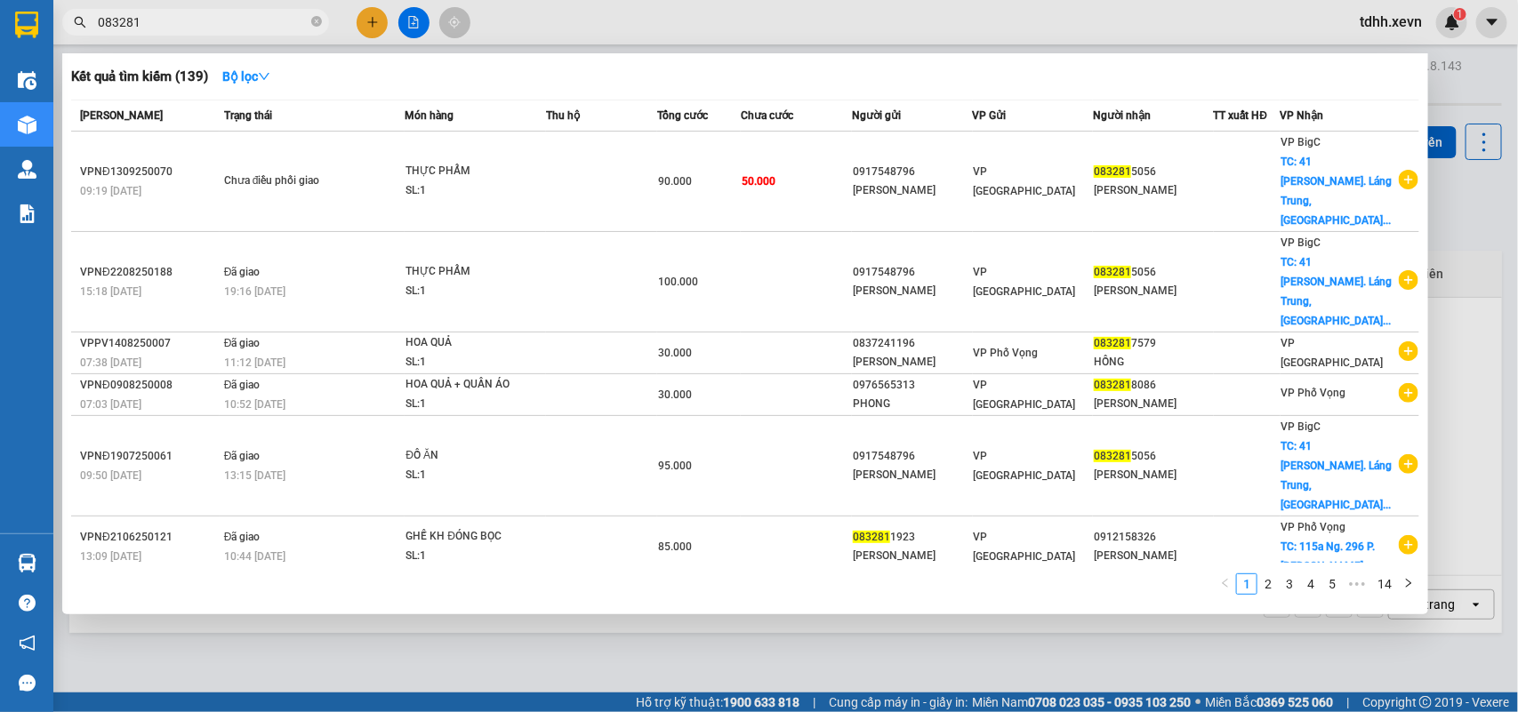
drag, startPoint x: 143, startPoint y: 24, endPoint x: 77, endPoint y: 36, distance: 67.0
click at [77, 36] on div "Kết quả tìm kiếm ( 139 ) Bộ lọc Mã ĐH Trạng thái Món hàng Thu hộ Tổng cước Chưa…" at bounding box center [173, 22] width 347 height 31
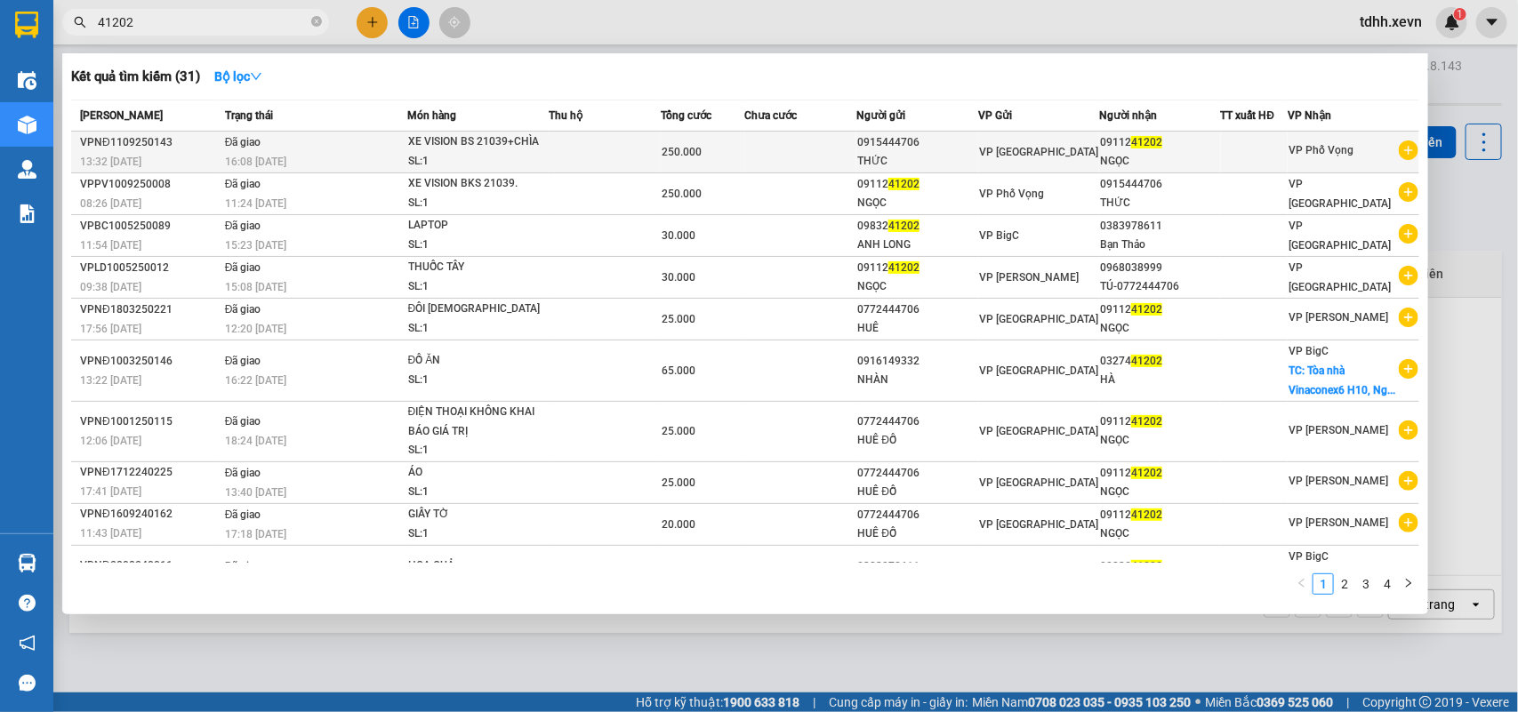
type input "41202"
click at [526, 145] on div "XE VISION BS 21039+CHÌA" at bounding box center [474, 142] width 133 height 20
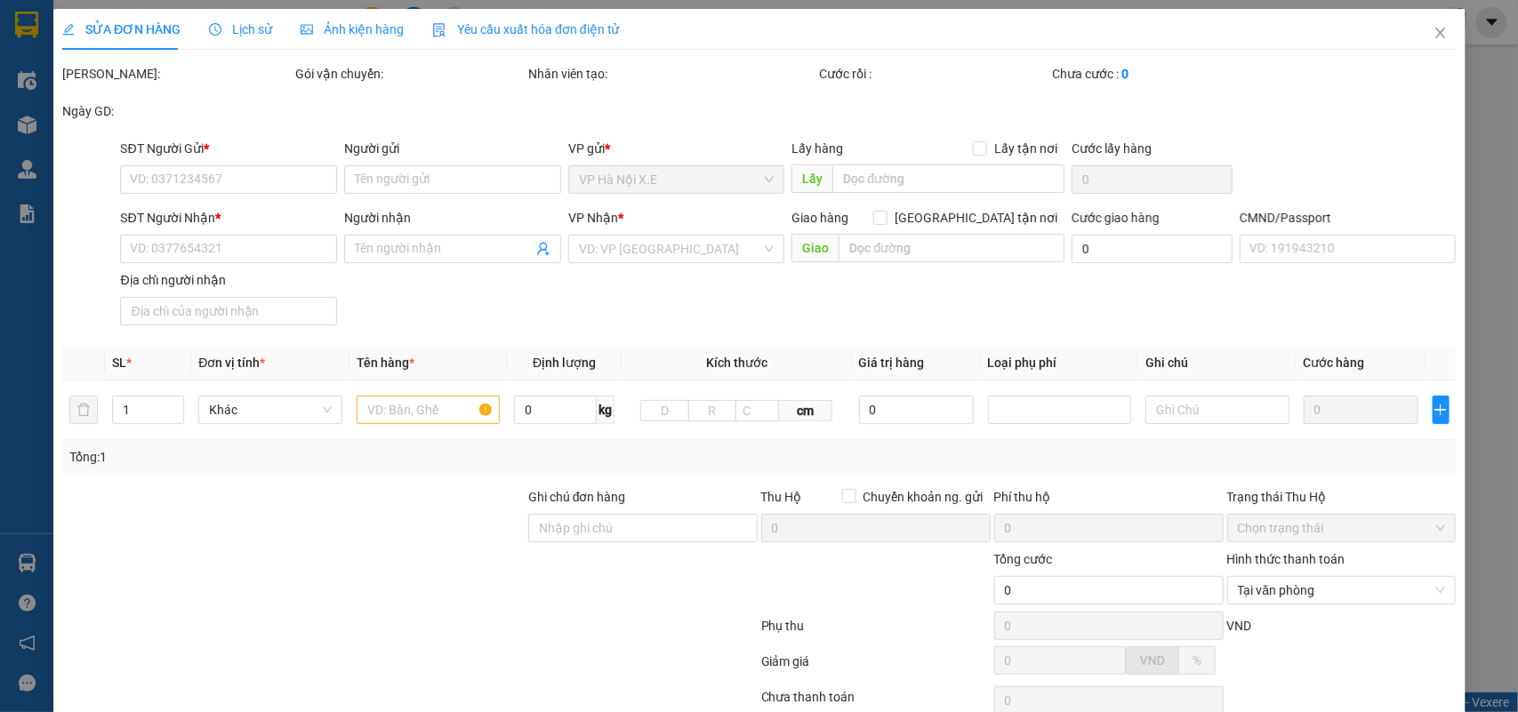
type input "0915444706"
type input "THỨC"
type input "0911241202"
type input "NGỌC"
type input "036302005193 Nguyễn Hồng Ngọc"
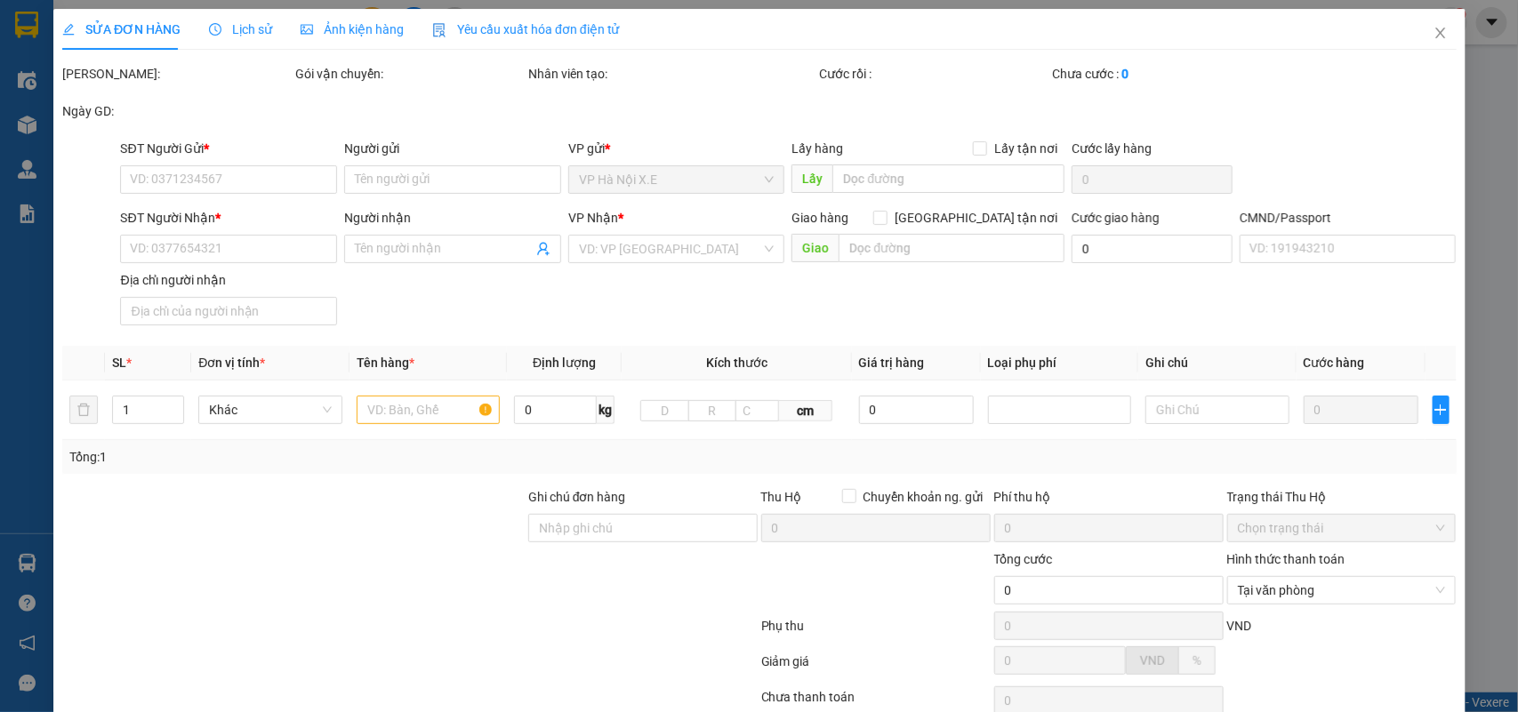
type input "250.000"
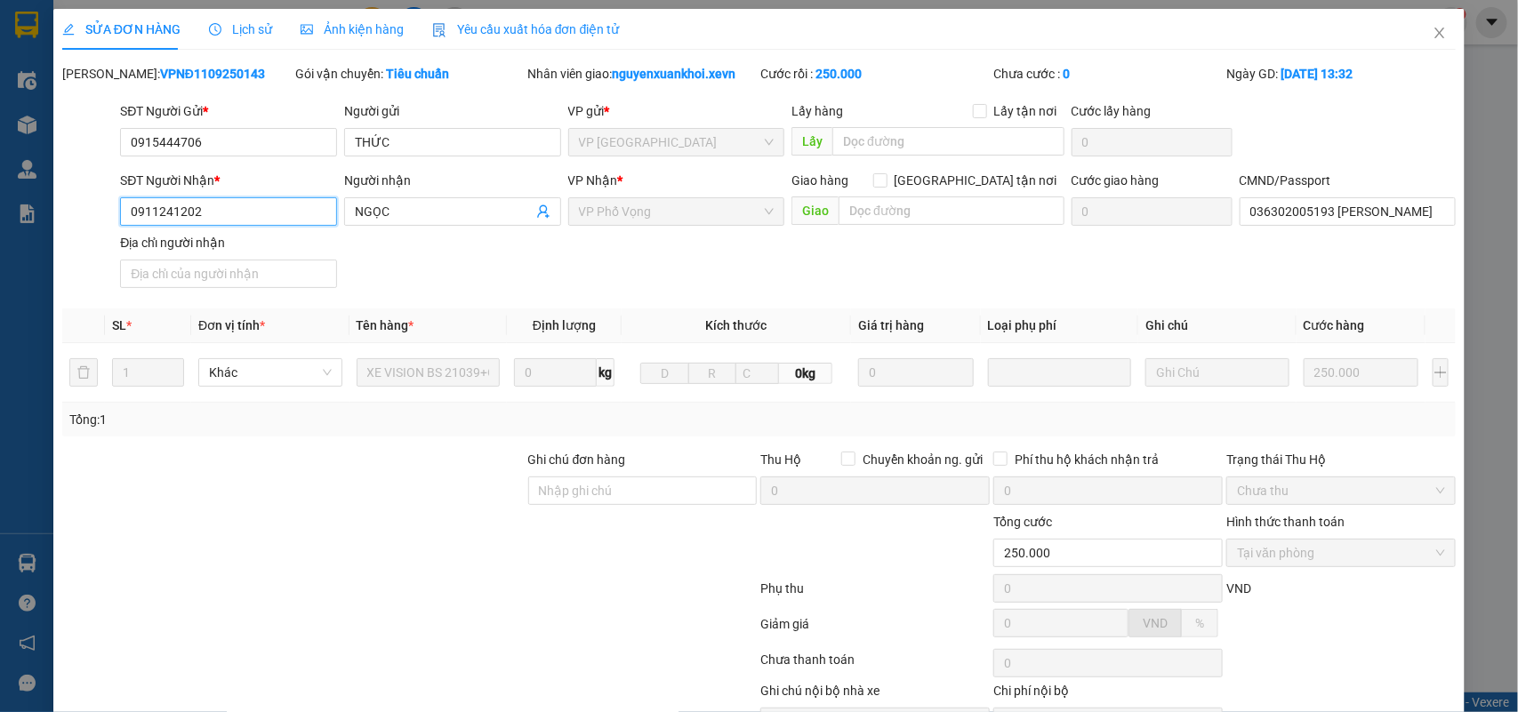
drag, startPoint x: 198, startPoint y: 211, endPoint x: 124, endPoint y: 218, distance: 74.1
click at [124, 218] on input "0911241202" at bounding box center [228, 211] width 217 height 28
click at [1432, 36] on icon "close" at bounding box center [1439, 33] width 14 height 14
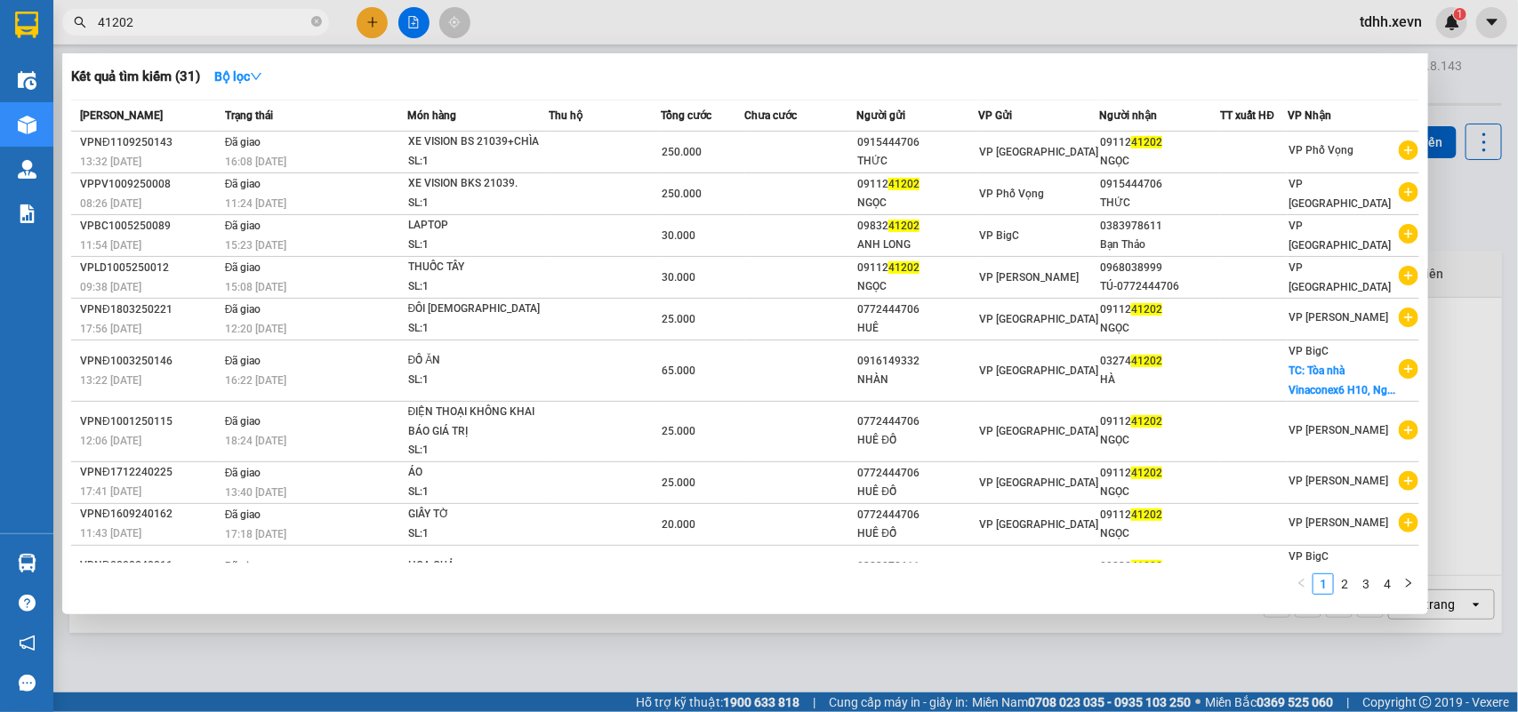
drag, startPoint x: 148, startPoint y: 22, endPoint x: 63, endPoint y: 44, distance: 87.3
click at [63, 38] on div "Kết quả tìm kiếm ( 31 ) Bộ lọc Mã ĐH Trạng thái Món hàng Thu hộ Tổng cước Chưa …" at bounding box center [173, 22] width 347 height 31
paste input "VPPV1109250190"
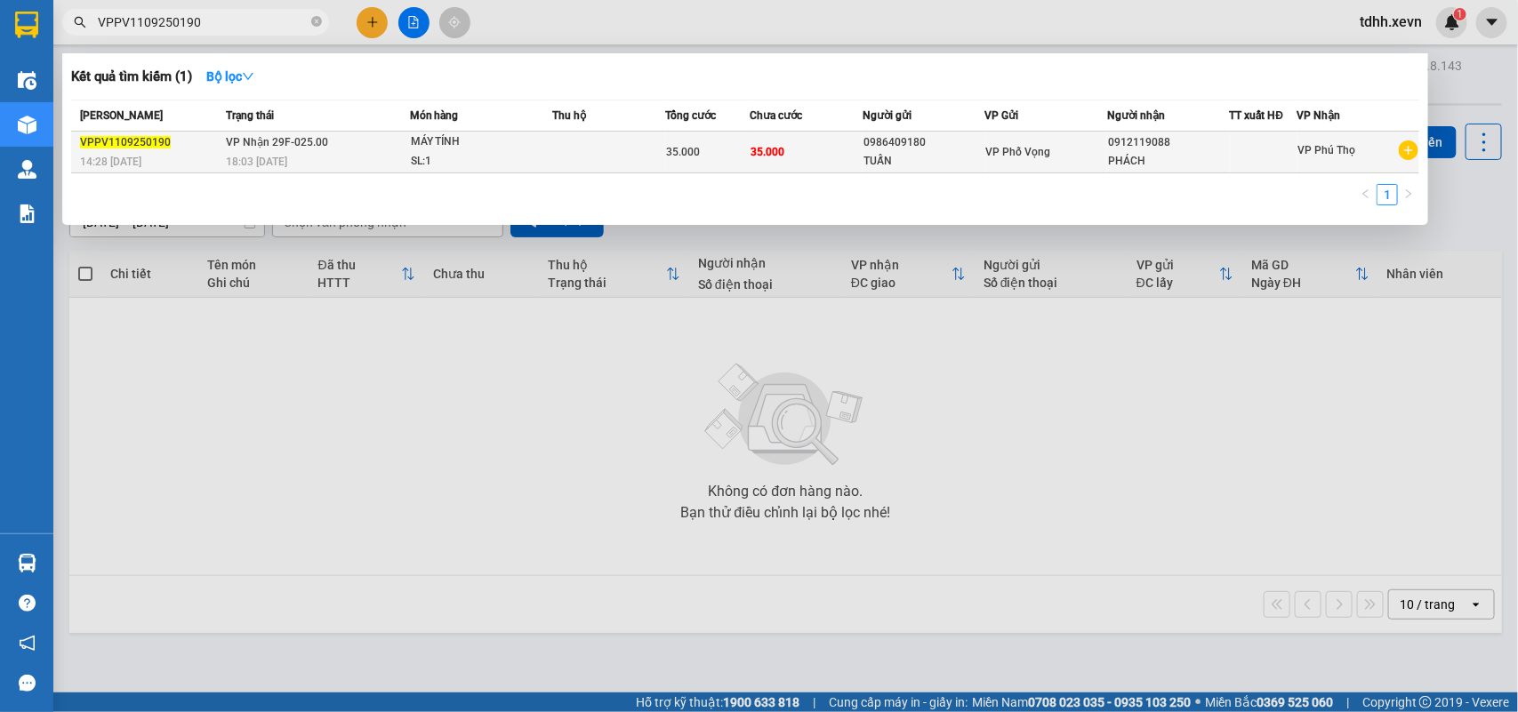
type input "VPPV1109250190"
click at [362, 139] on td "VP Nhận 29F-025.00 18:03 - 11/09" at bounding box center [315, 153] width 188 height 42
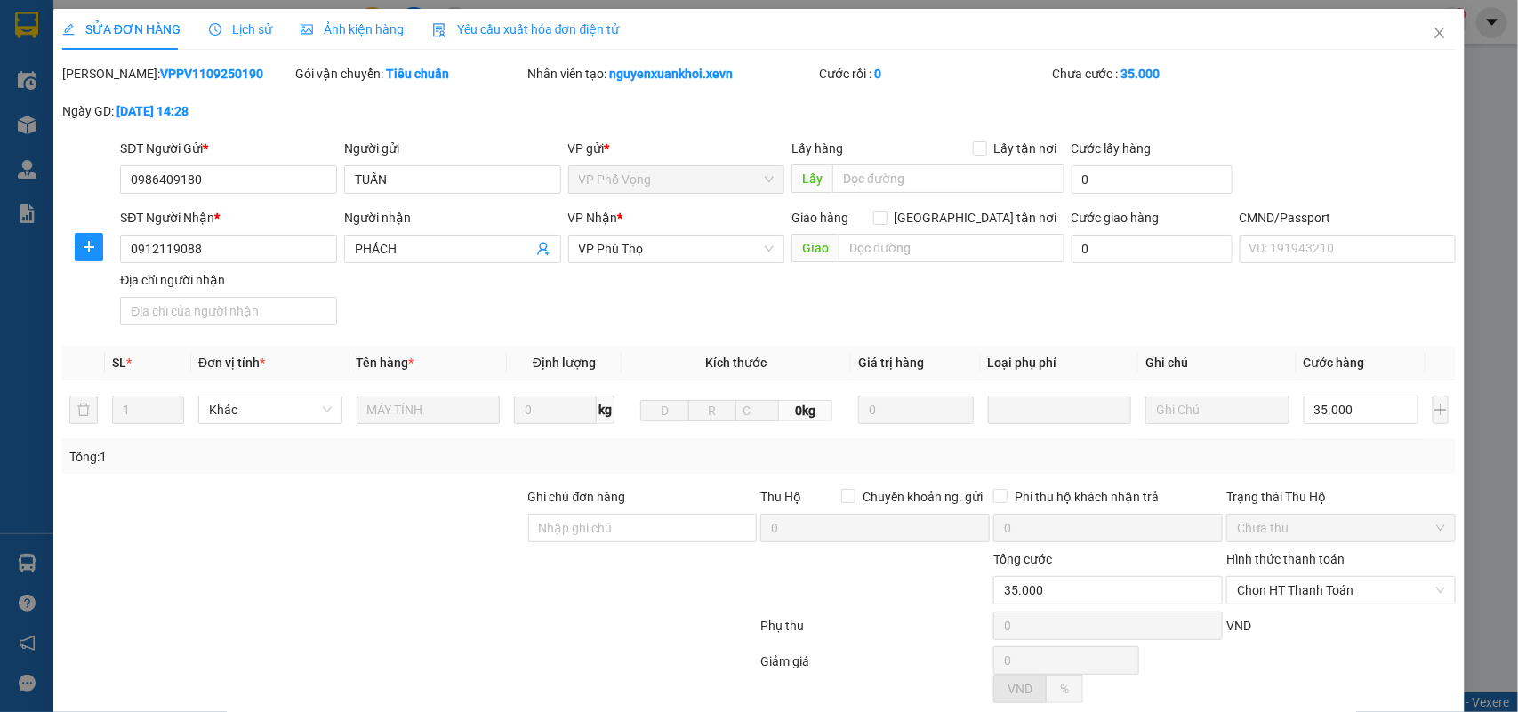
type input "0986409180"
type input "TUẤN"
type input "0912119088"
type input "PHÁCH"
type input "35.000"
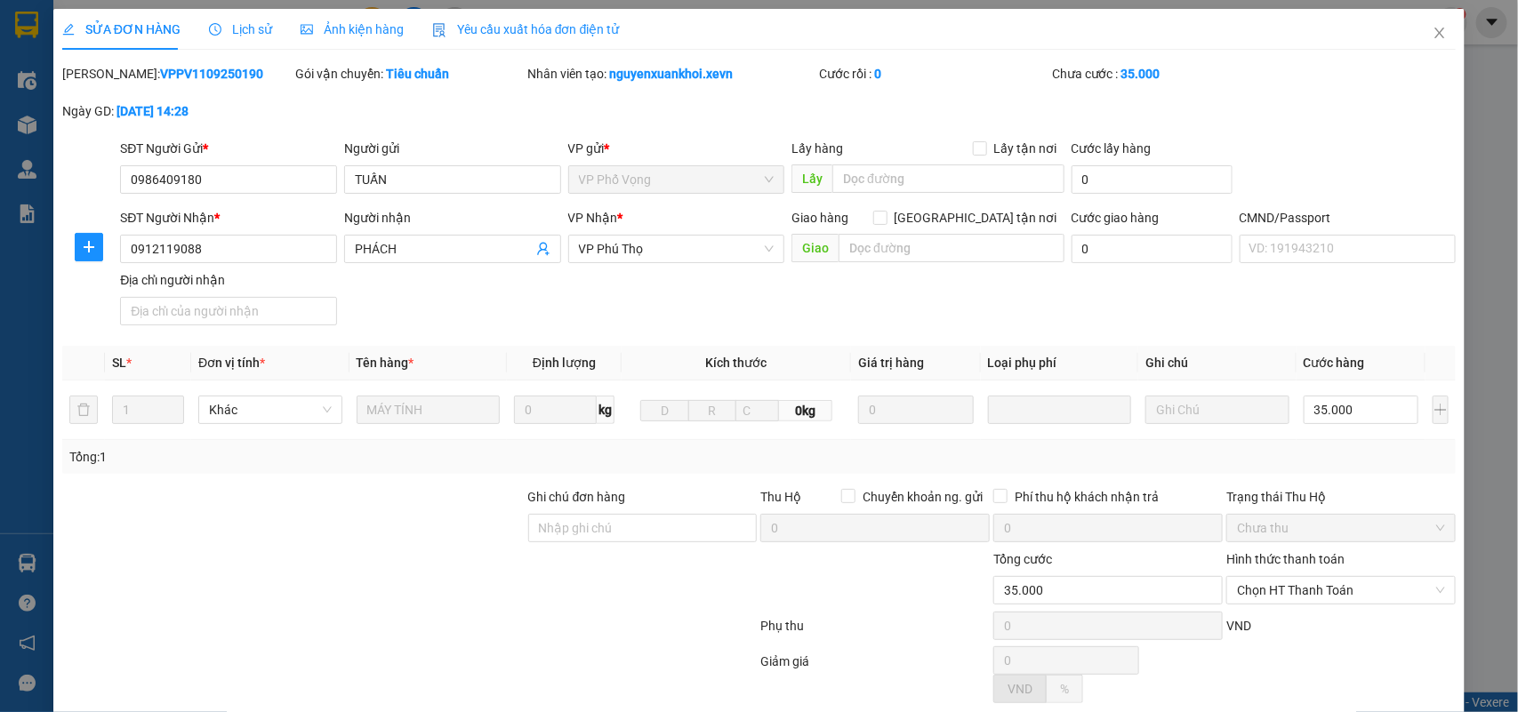
type input "35.000"
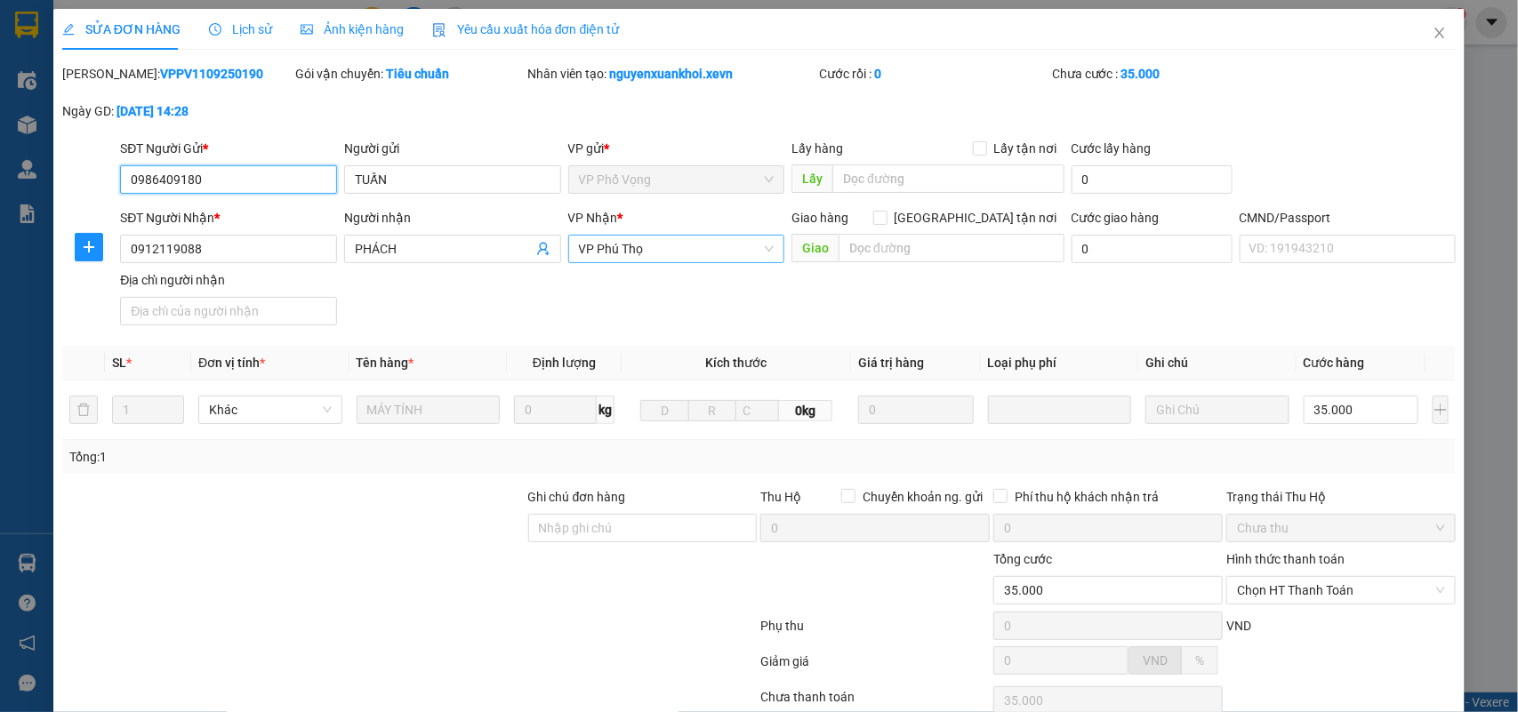
click at [740, 244] on span "VP Phú Thọ" at bounding box center [677, 249] width 196 height 27
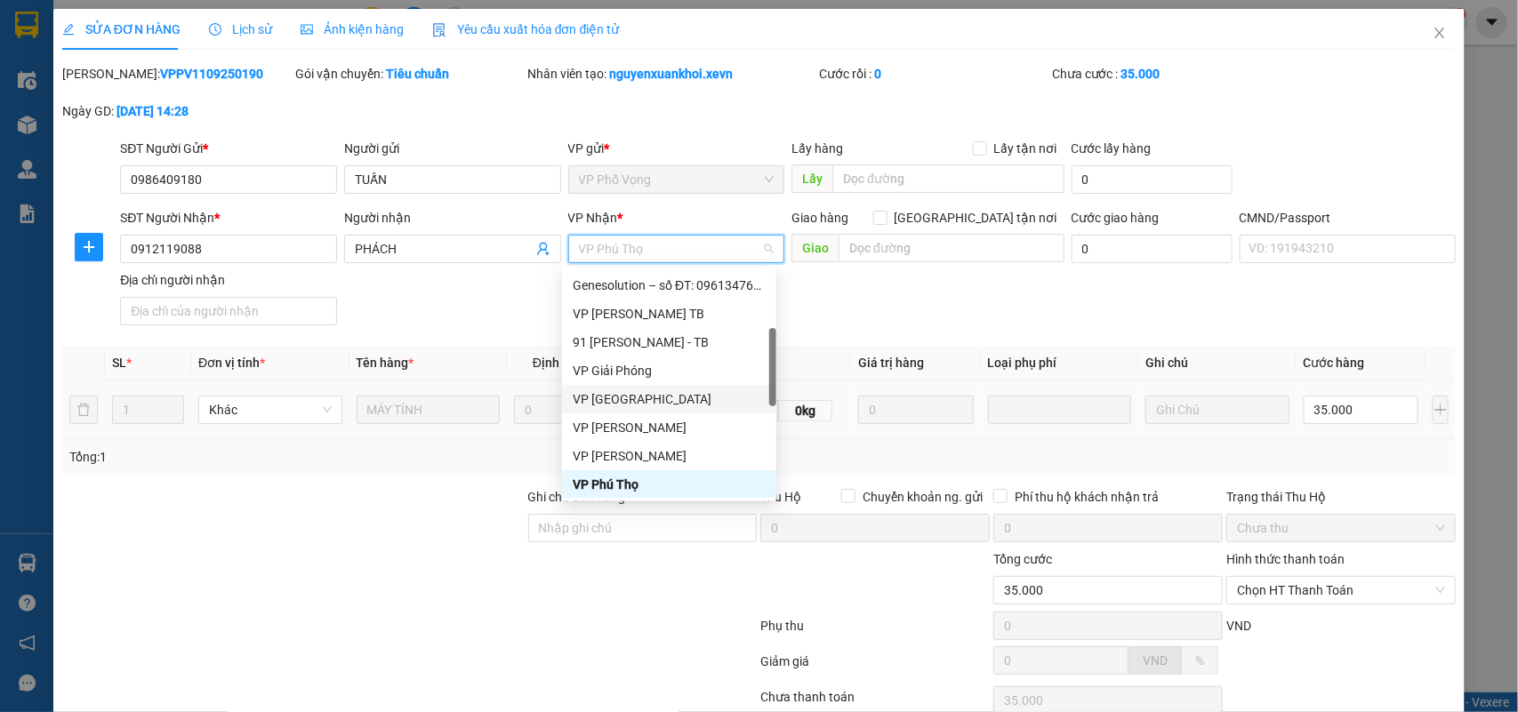
click at [665, 396] on div "VP [GEOGRAPHIC_DATA]" at bounding box center [669, 399] width 193 height 20
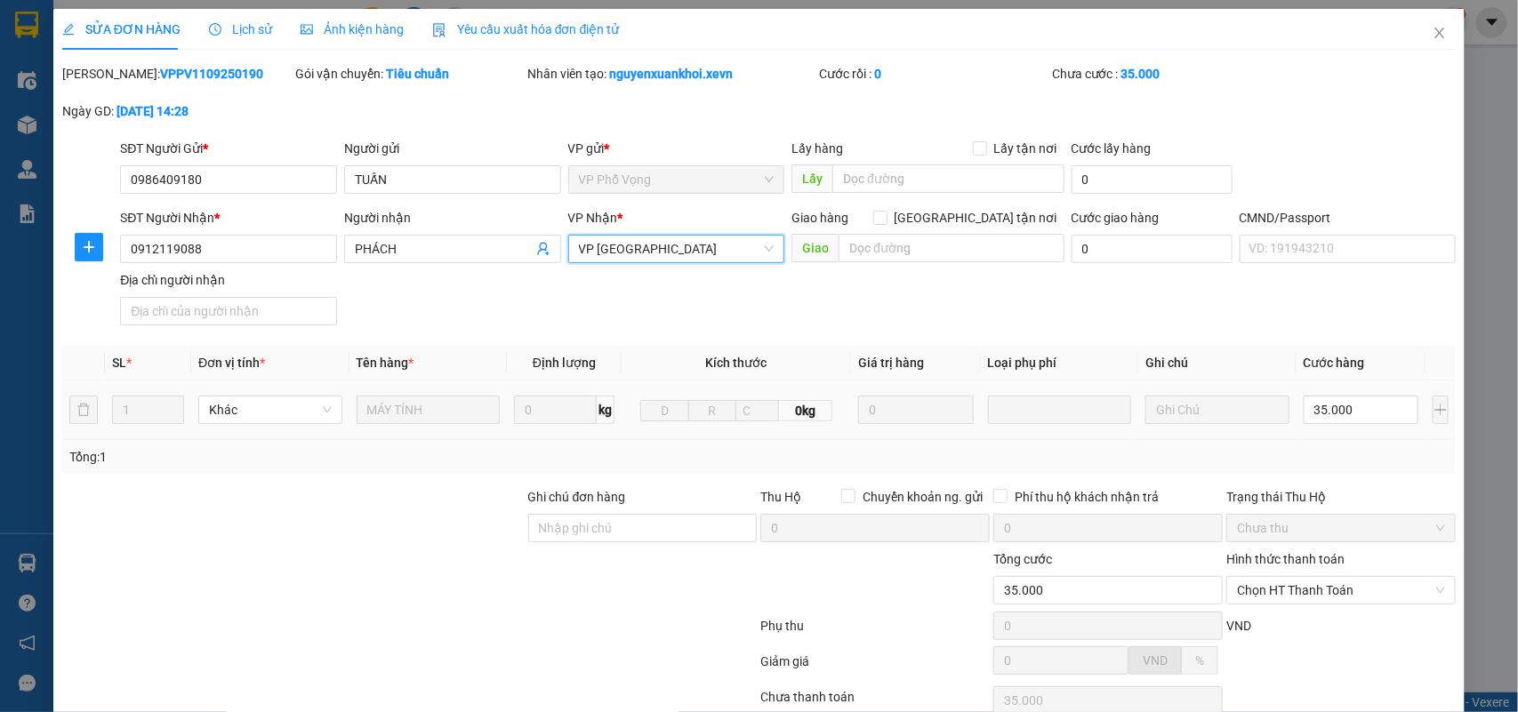
scroll to position [140, 0]
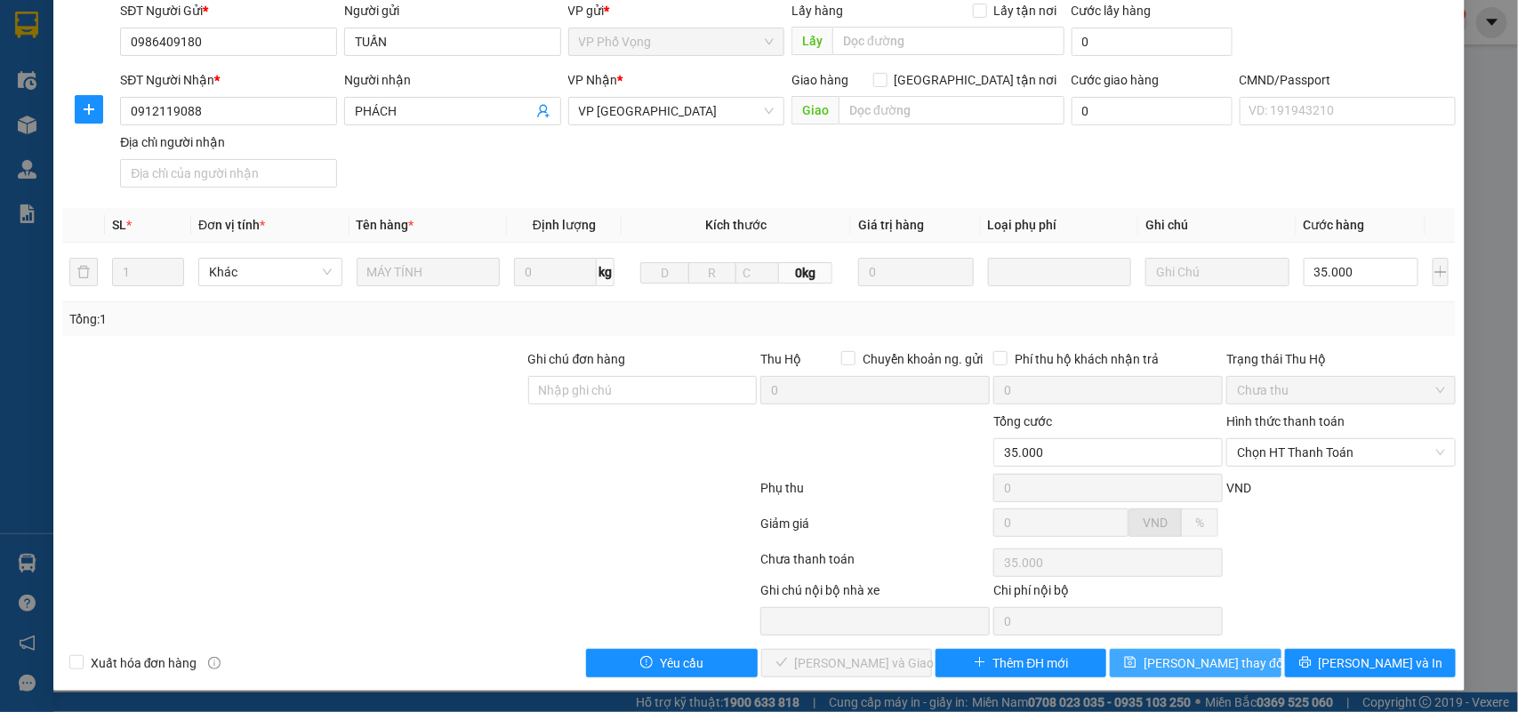
drag, startPoint x: 1178, startPoint y: 659, endPoint x: 978, endPoint y: 628, distance: 202.4
click at [1176, 659] on span "Lưu thay đổi" at bounding box center [1214, 663] width 142 height 20
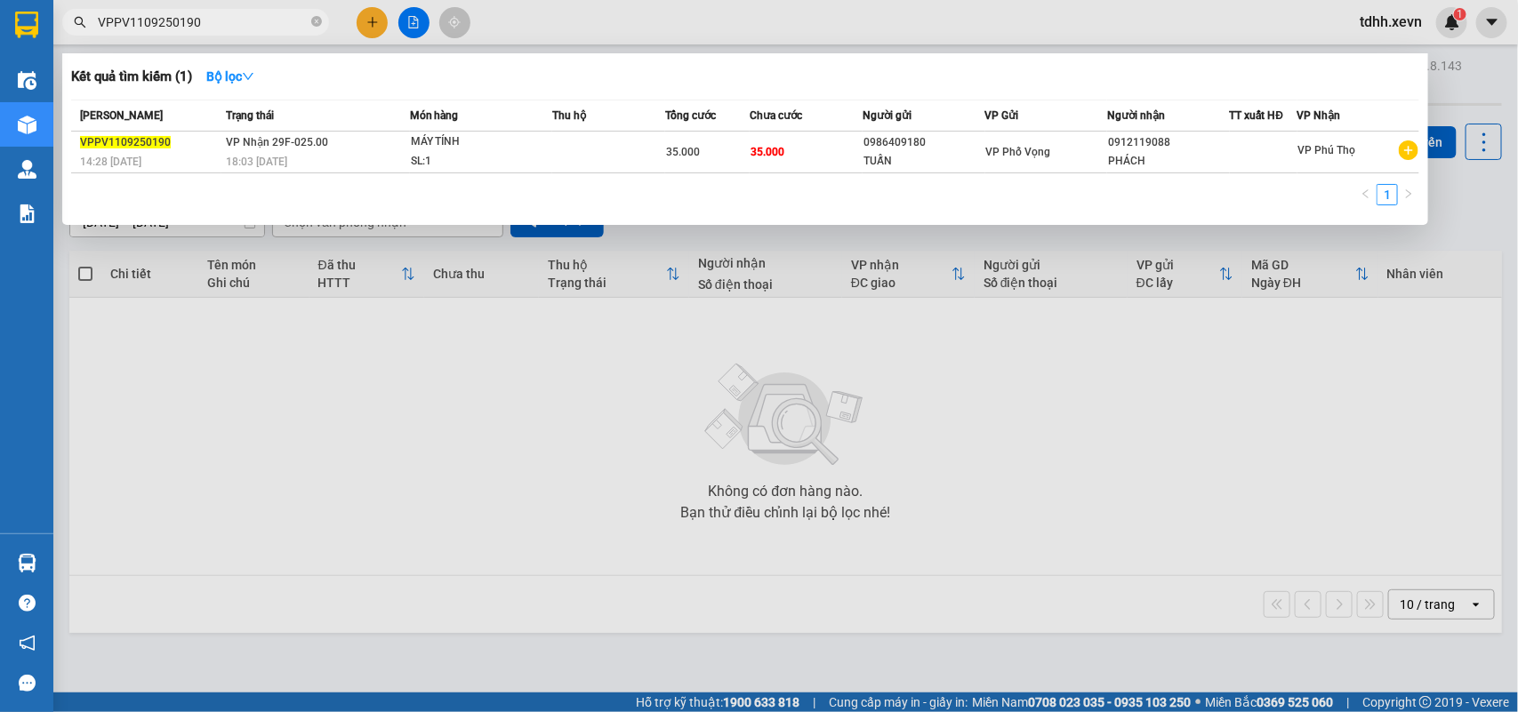
drag, startPoint x: 206, startPoint y: 24, endPoint x: 78, endPoint y: 41, distance: 129.1
click at [80, 38] on div "Kết quả tìm kiếm ( 1 ) Bộ lọc Mã ĐH Trạng thái Món hàng Thu hộ Tổng cước Chưa c…" at bounding box center [173, 22] width 347 height 31
paste input "0389955263"
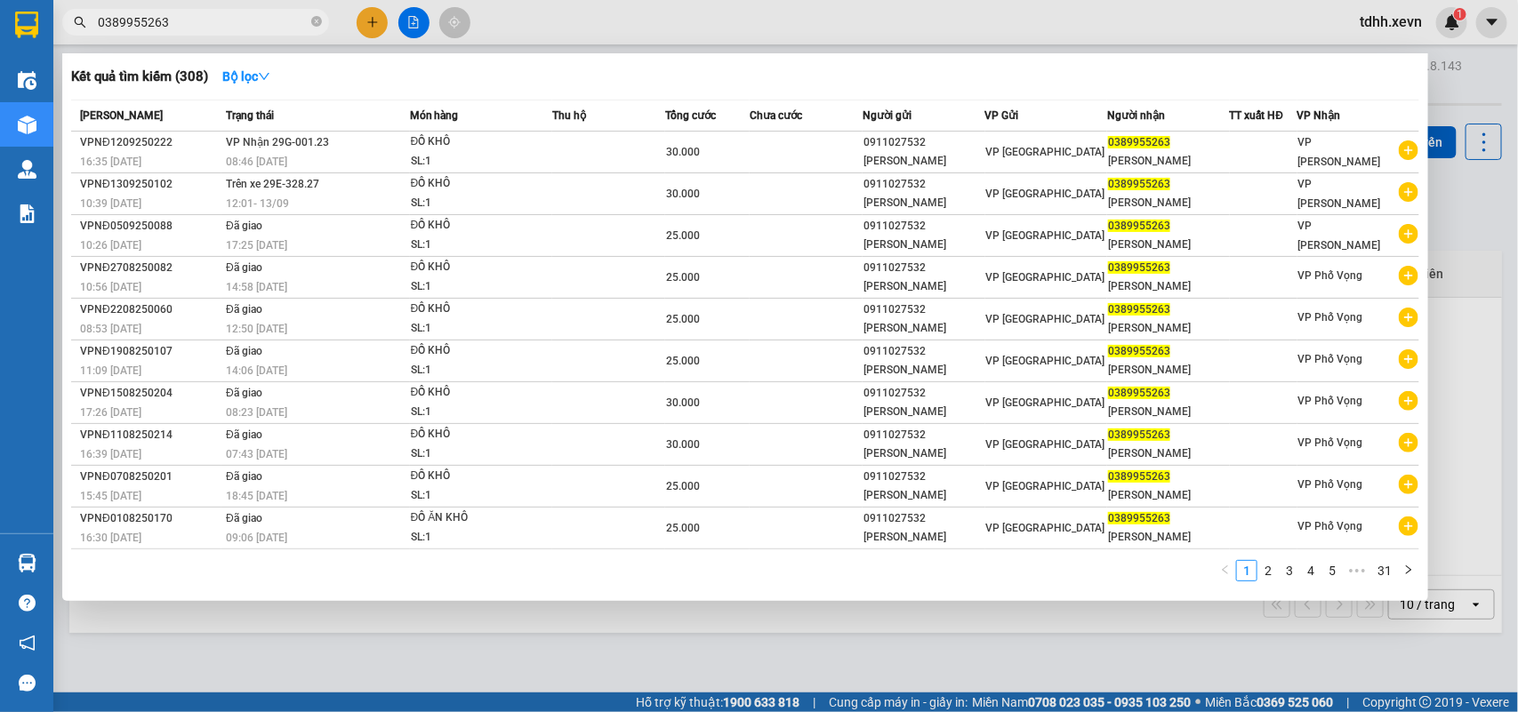
drag, startPoint x: 173, startPoint y: 20, endPoint x: 54, endPoint y: 60, distance: 125.7
click at [54, 38] on div "Kết quả tìm kiếm ( 308 ) Bộ lọc Mã ĐH Trạng thái Món hàng Thu hộ Tổng cước Chưa…" at bounding box center [173, 22] width 347 height 31
paste input "853551112"
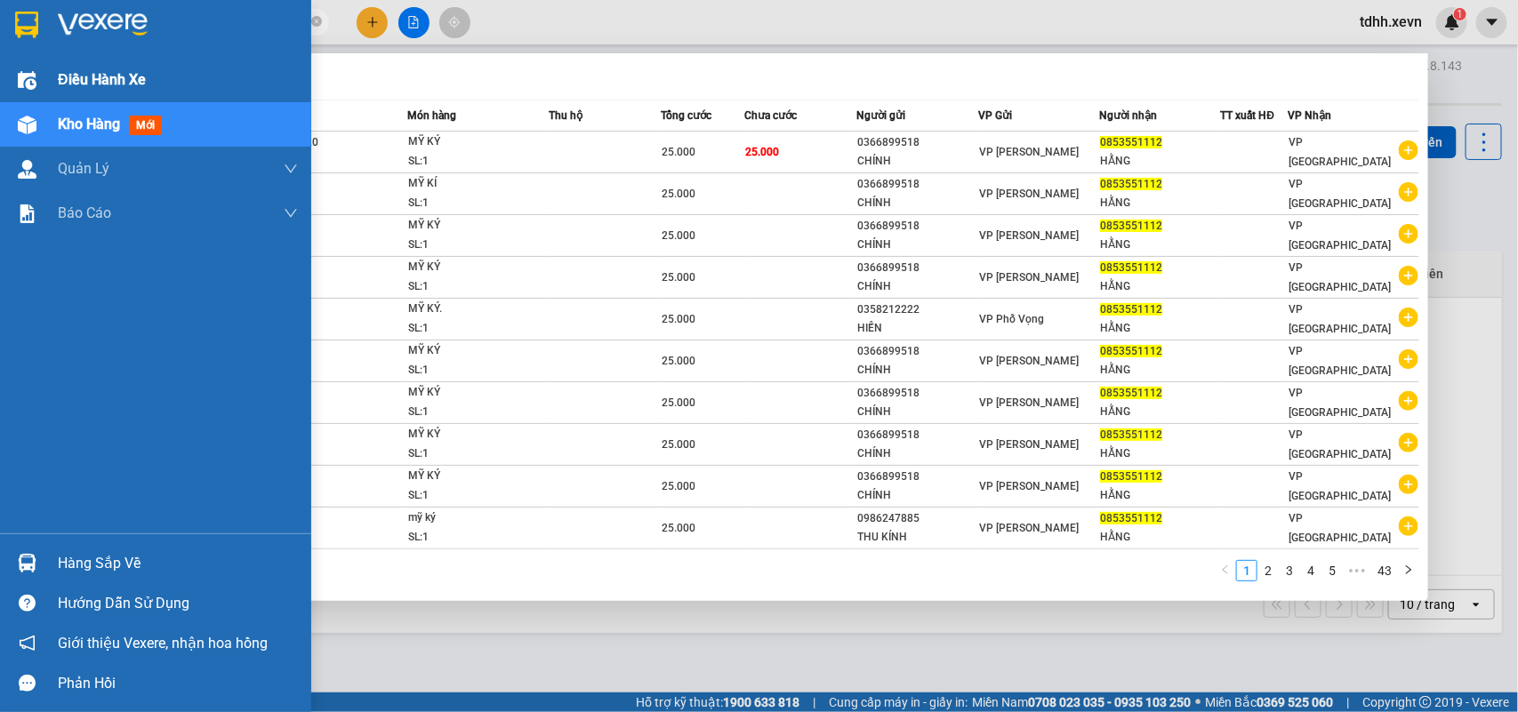
drag, startPoint x: 178, startPoint y: 20, endPoint x: 28, endPoint y: 40, distance: 150.6
click at [15, 63] on section "Kết quả tìm kiếm ( 426 ) Bộ lọc Mã ĐH Trạng thái Món hàng Thu hộ Tổng cước Chưa…" at bounding box center [759, 356] width 1518 height 712
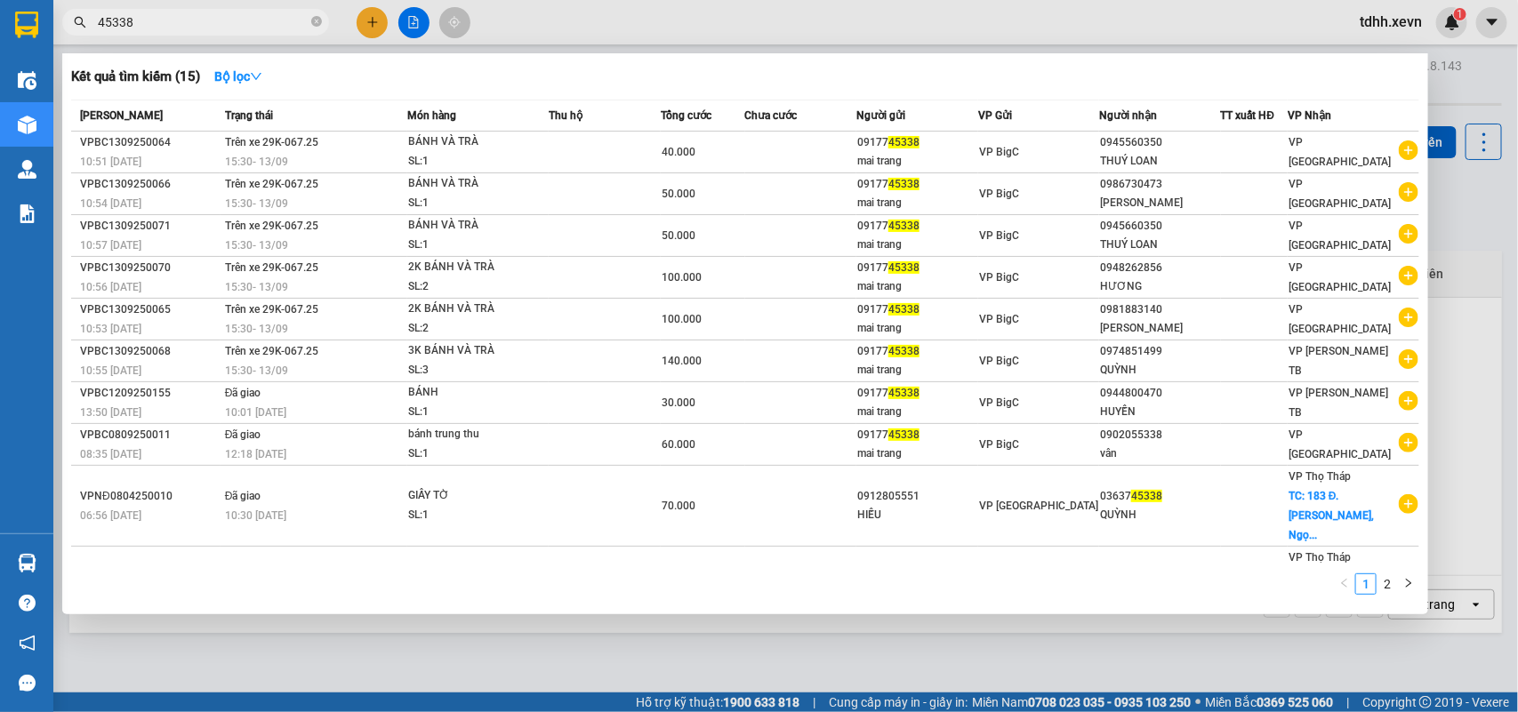
drag, startPoint x: 144, startPoint y: 23, endPoint x: 33, endPoint y: 36, distance: 111.9
click at [33, 44] on section "Kết quả tìm kiếm ( 15 ) Bộ lọc Mã ĐH Trạng thái Món hàng Thu hộ Tổng cước Chưa …" at bounding box center [759, 356] width 1518 height 712
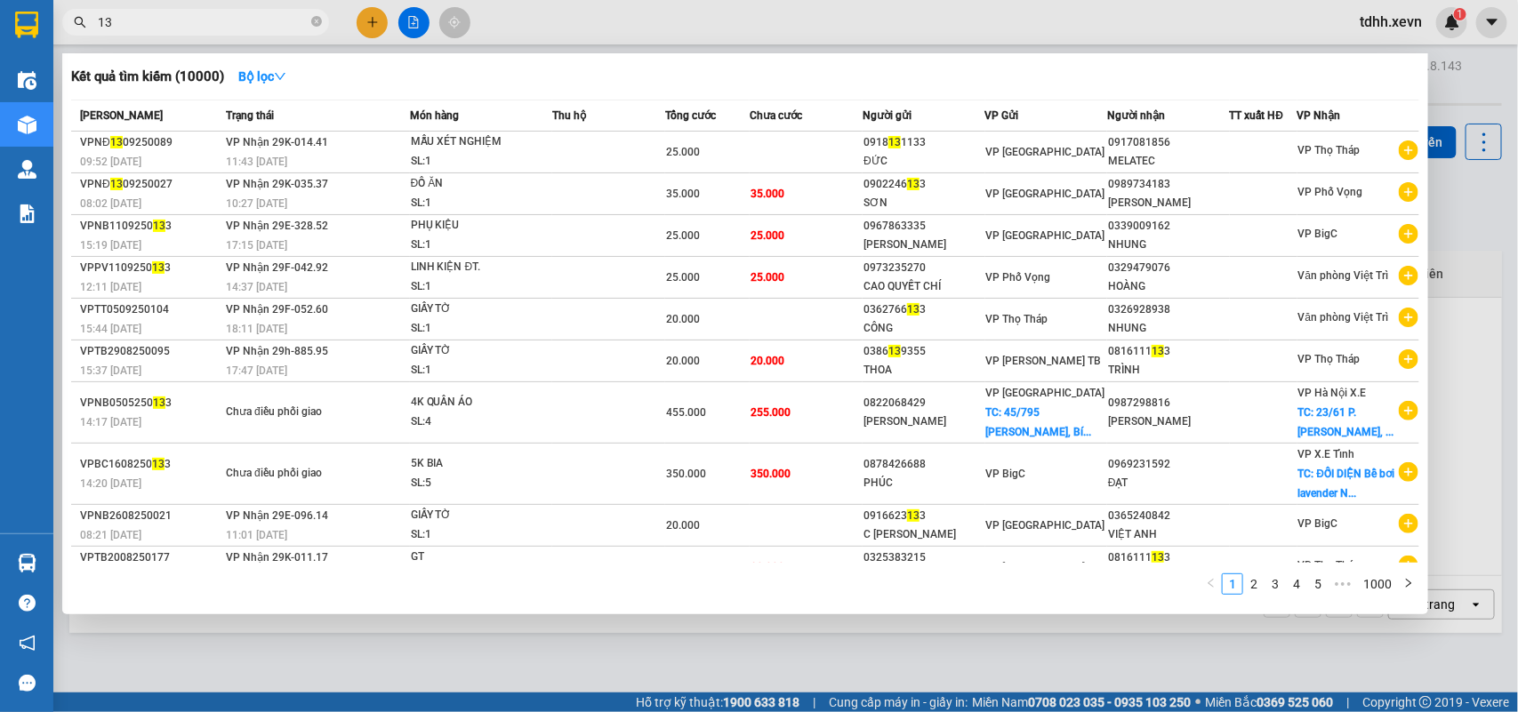
type input "1"
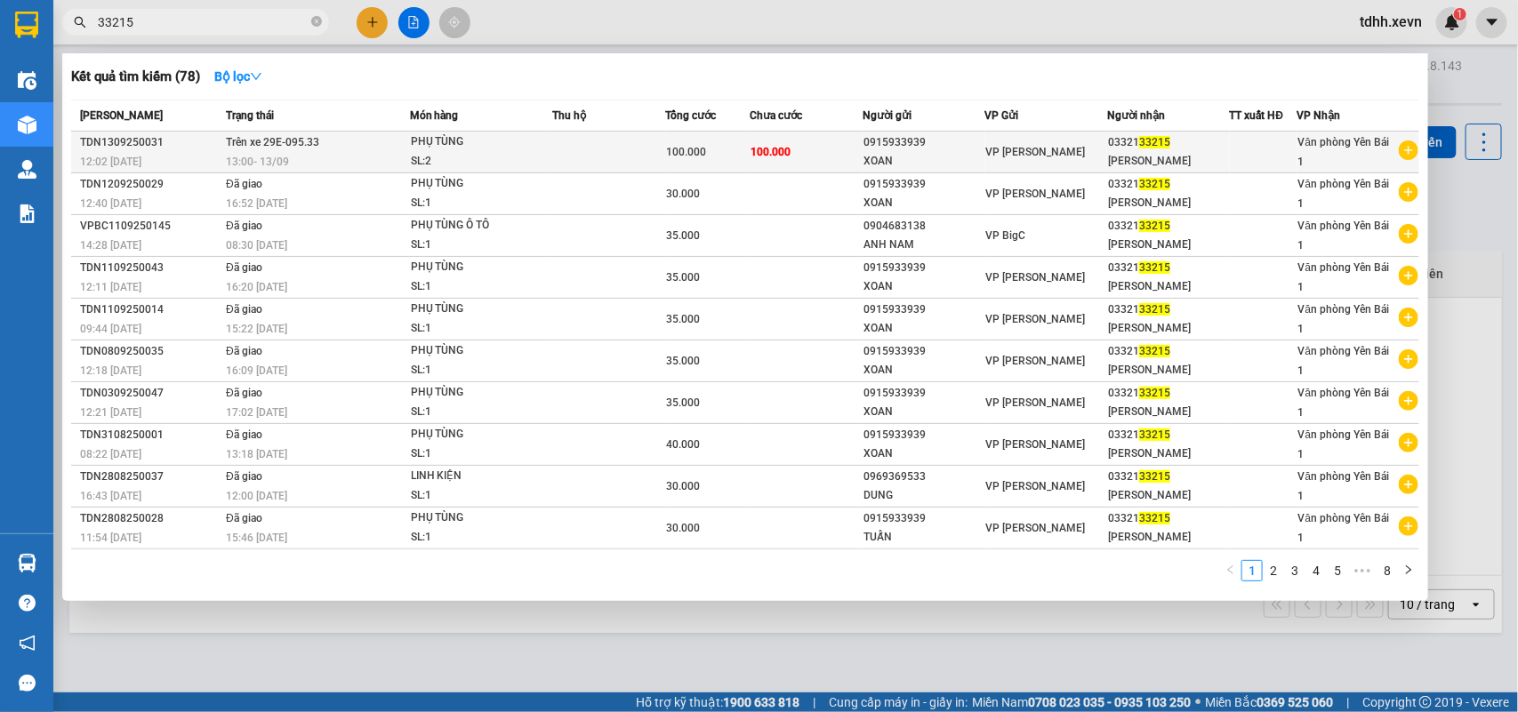
type input "33215"
click at [548, 152] on span "PHỤ TÙNG SL: 2" at bounding box center [481, 151] width 141 height 38
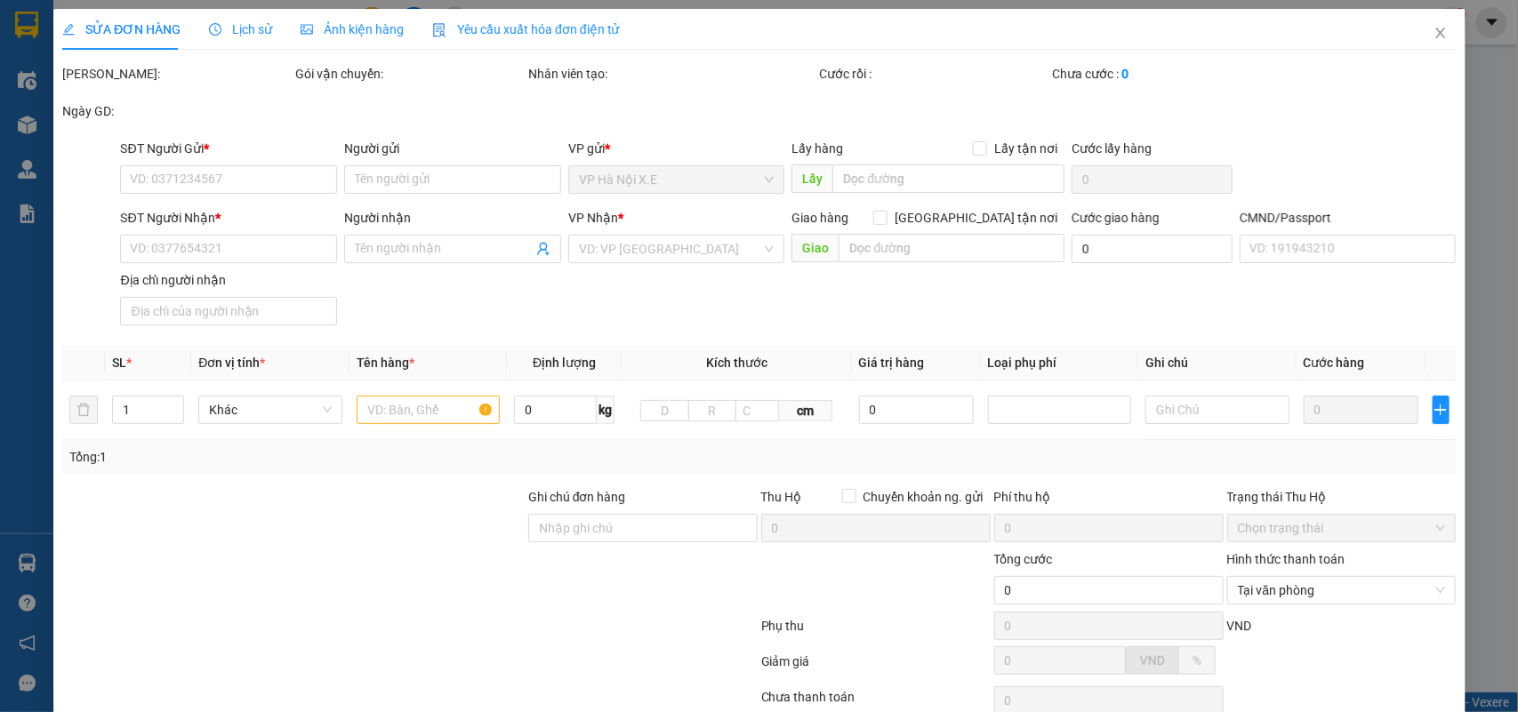
type input "0915933939"
type input "XOAN"
type input "0332133215"
type input "HÀ LONG"
type input "015184009540 NGUYỄN THỊ YÊN"
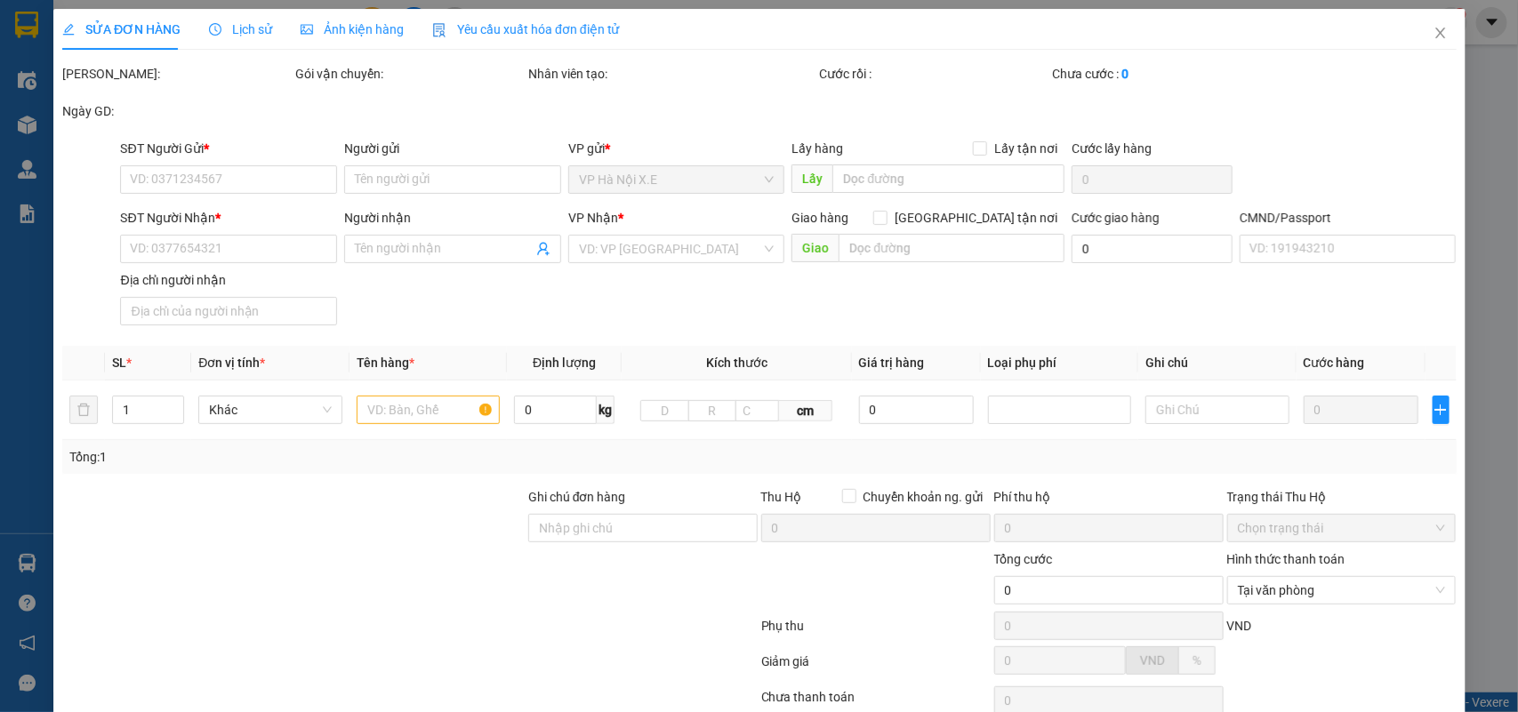
type input "100.000"
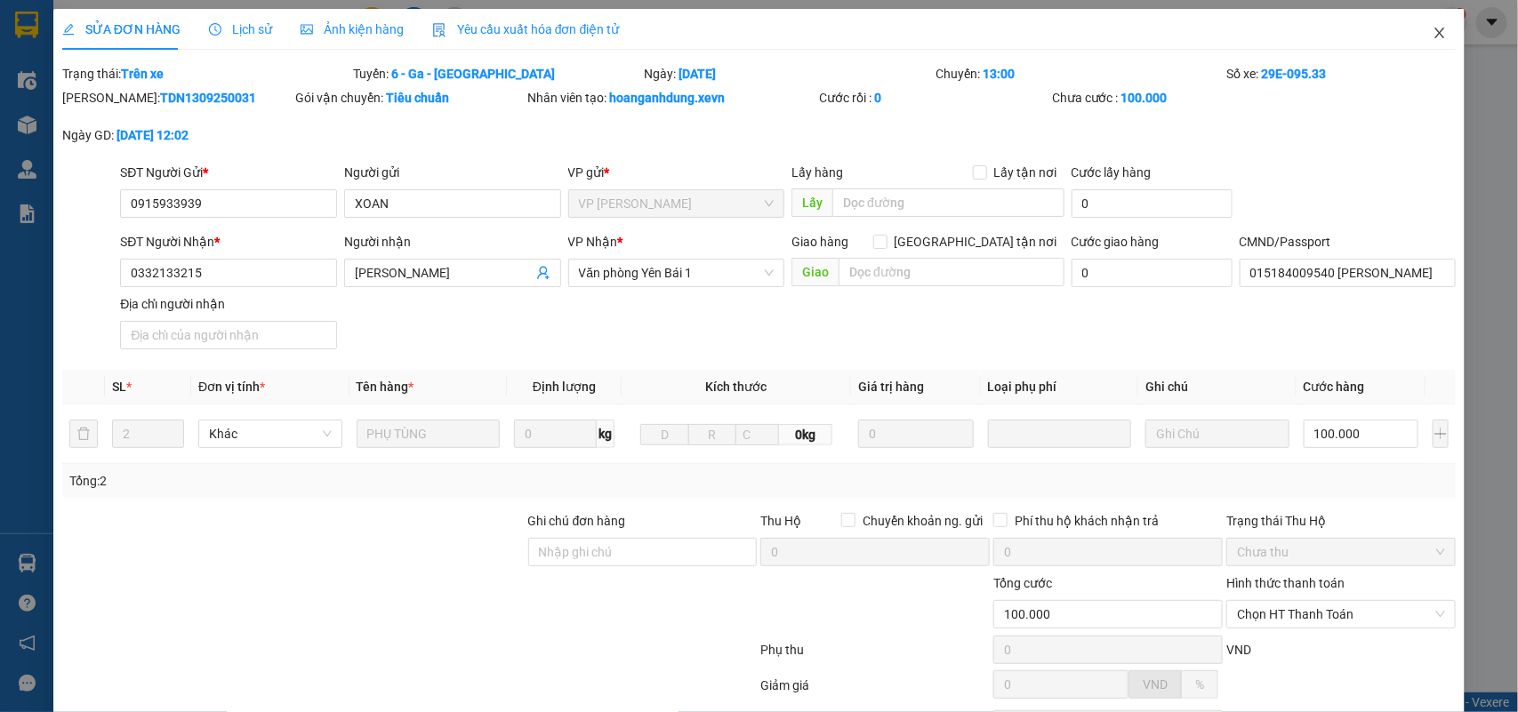
click at [1431, 36] on span "Close" at bounding box center [1439, 34] width 50 height 50
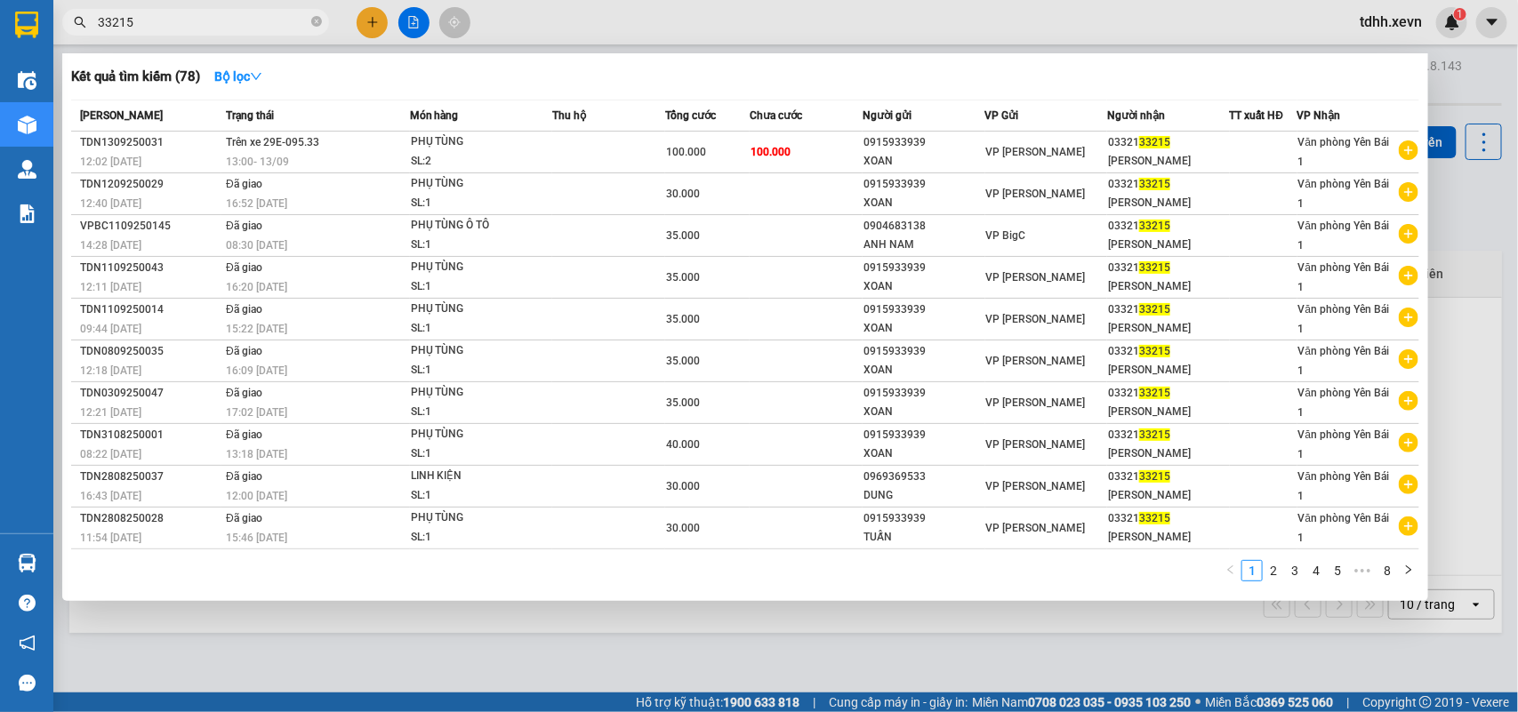
drag, startPoint x: 149, startPoint y: 32, endPoint x: 99, endPoint y: 32, distance: 50.7
click at [99, 32] on span "33215" at bounding box center [195, 22] width 267 height 27
click at [127, 20] on input "33215" at bounding box center [203, 22] width 210 height 20
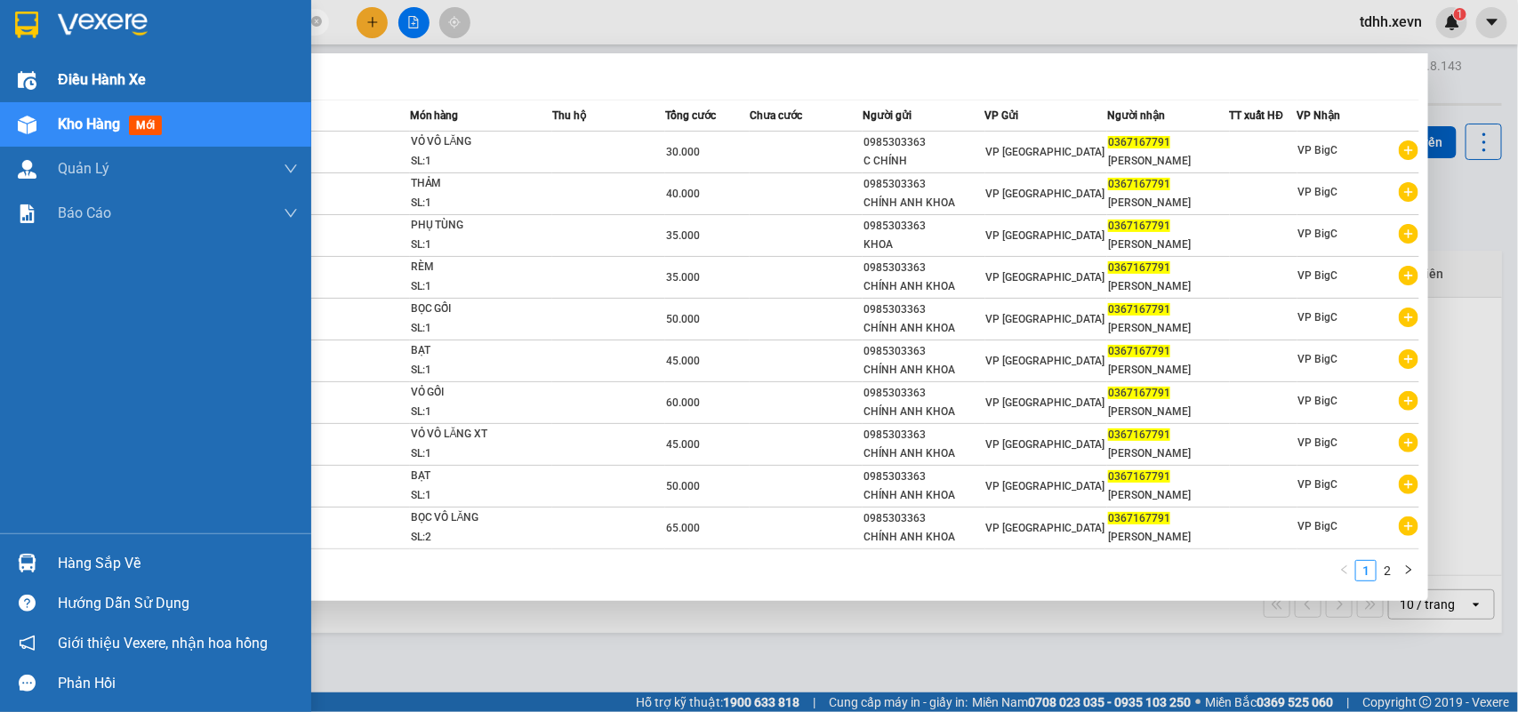
drag, startPoint x: 165, startPoint y: 20, endPoint x: 38, endPoint y: 60, distance: 133.0
click at [38, 60] on section "Kết quả tìm kiếm ( 18 ) Bộ lọc Mã ĐH Trạng thái Món hàng Thu hộ Tổng cước Chưa …" at bounding box center [759, 356] width 1518 height 712
paste input "96429326"
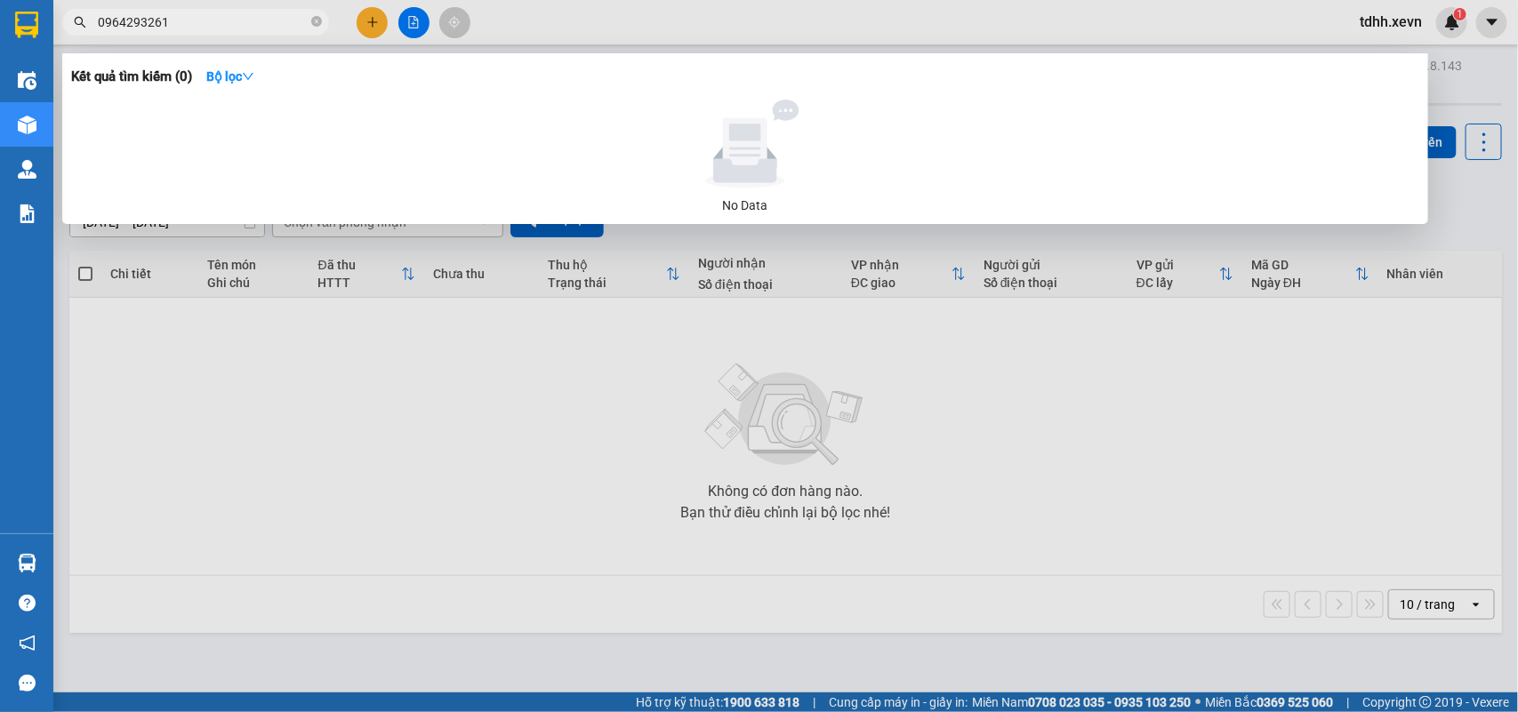
drag, startPoint x: 148, startPoint y: 34, endPoint x: 73, endPoint y: 58, distance: 78.4
click at [73, 38] on div "Kết quả tìm kiếm ( 0 ) Bộ lọc No Data 0964293261" at bounding box center [173, 22] width 347 height 31
paste input "5760984"
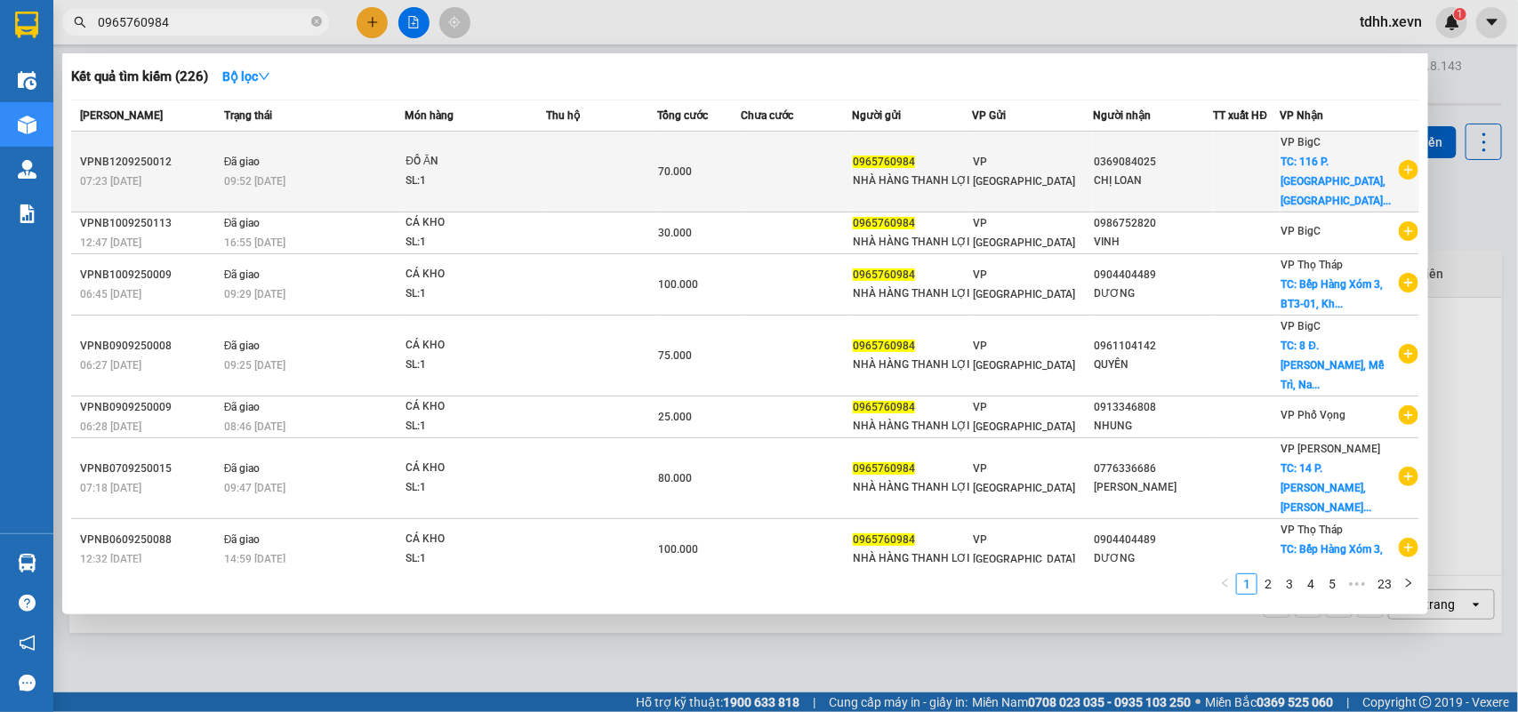
type input "0965760984"
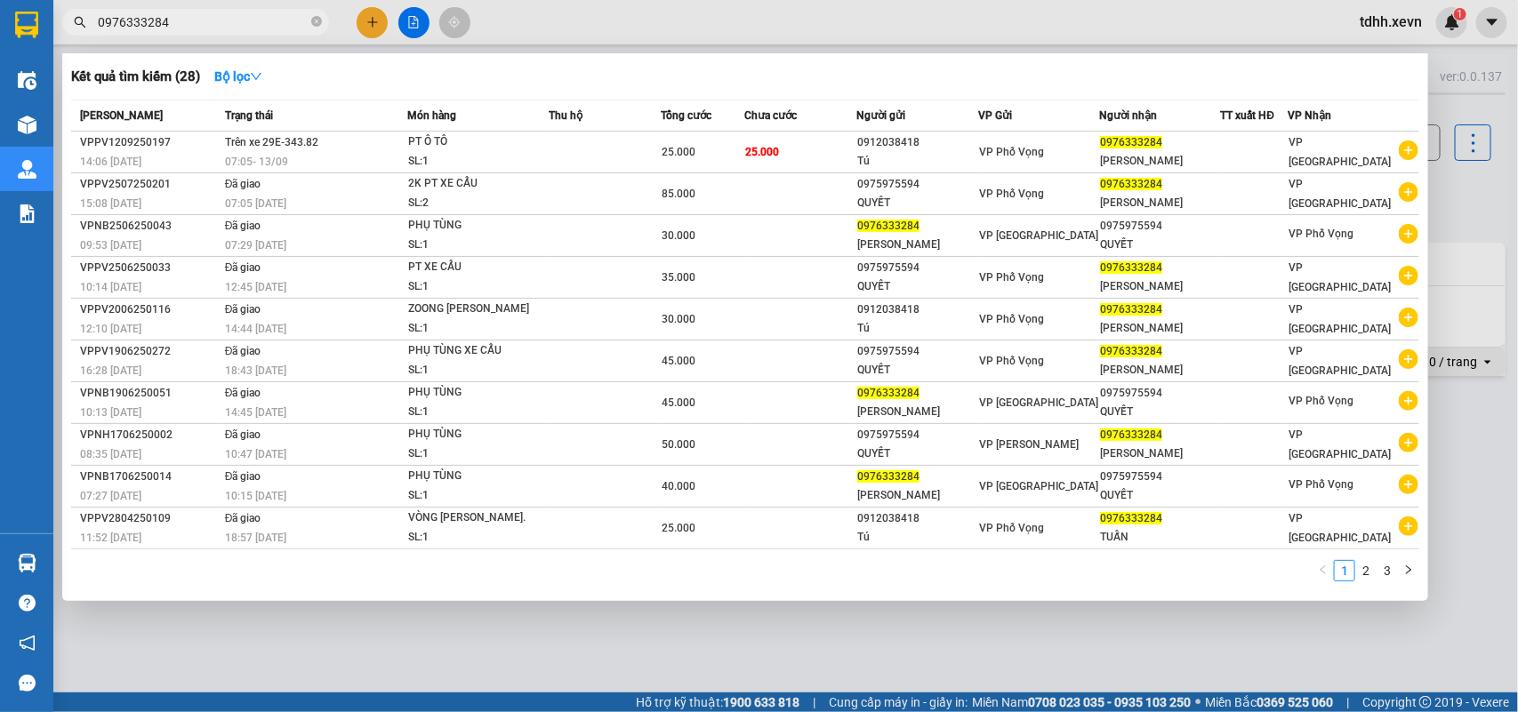
type input "0976333284"
click at [1462, 184] on div at bounding box center [759, 356] width 1518 height 712
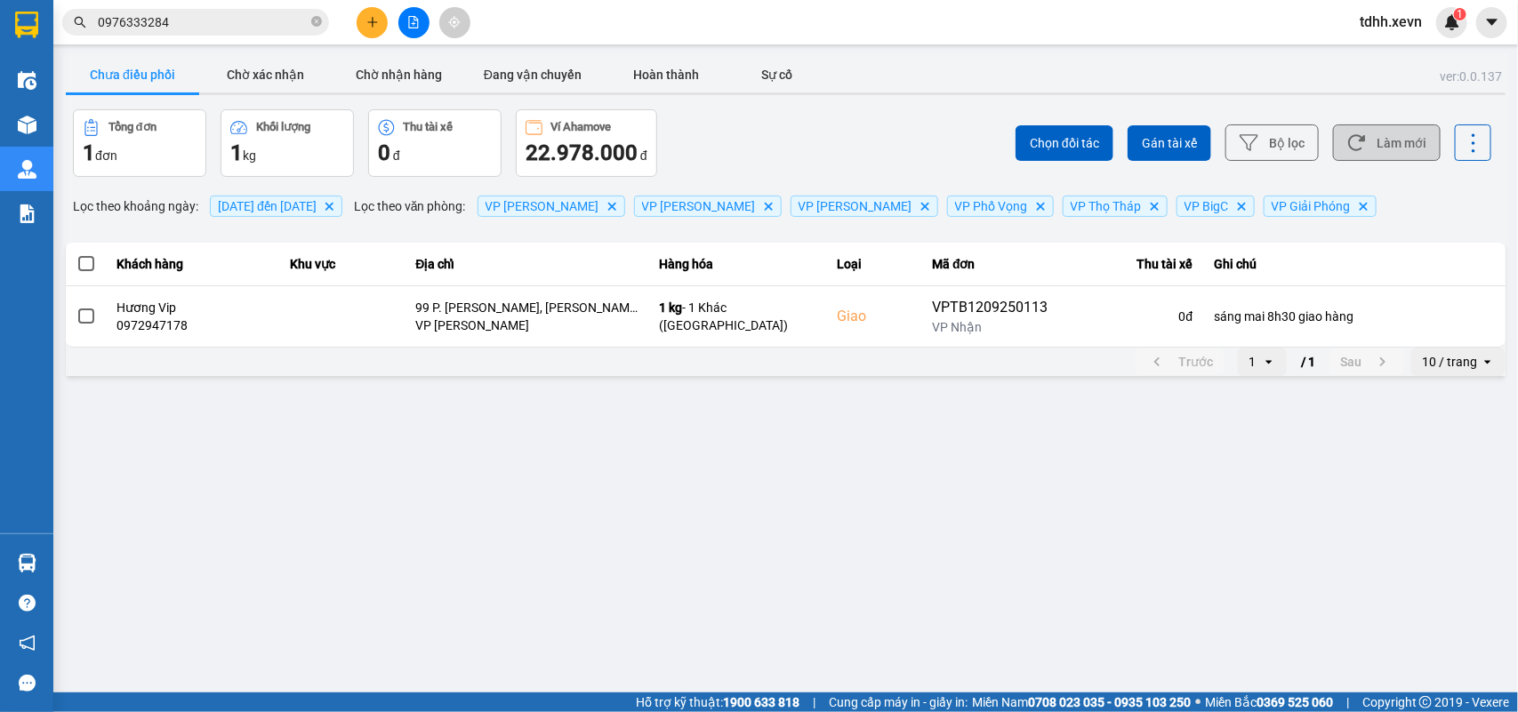
click at [1411, 152] on button "Làm mới" at bounding box center [1387, 142] width 108 height 36
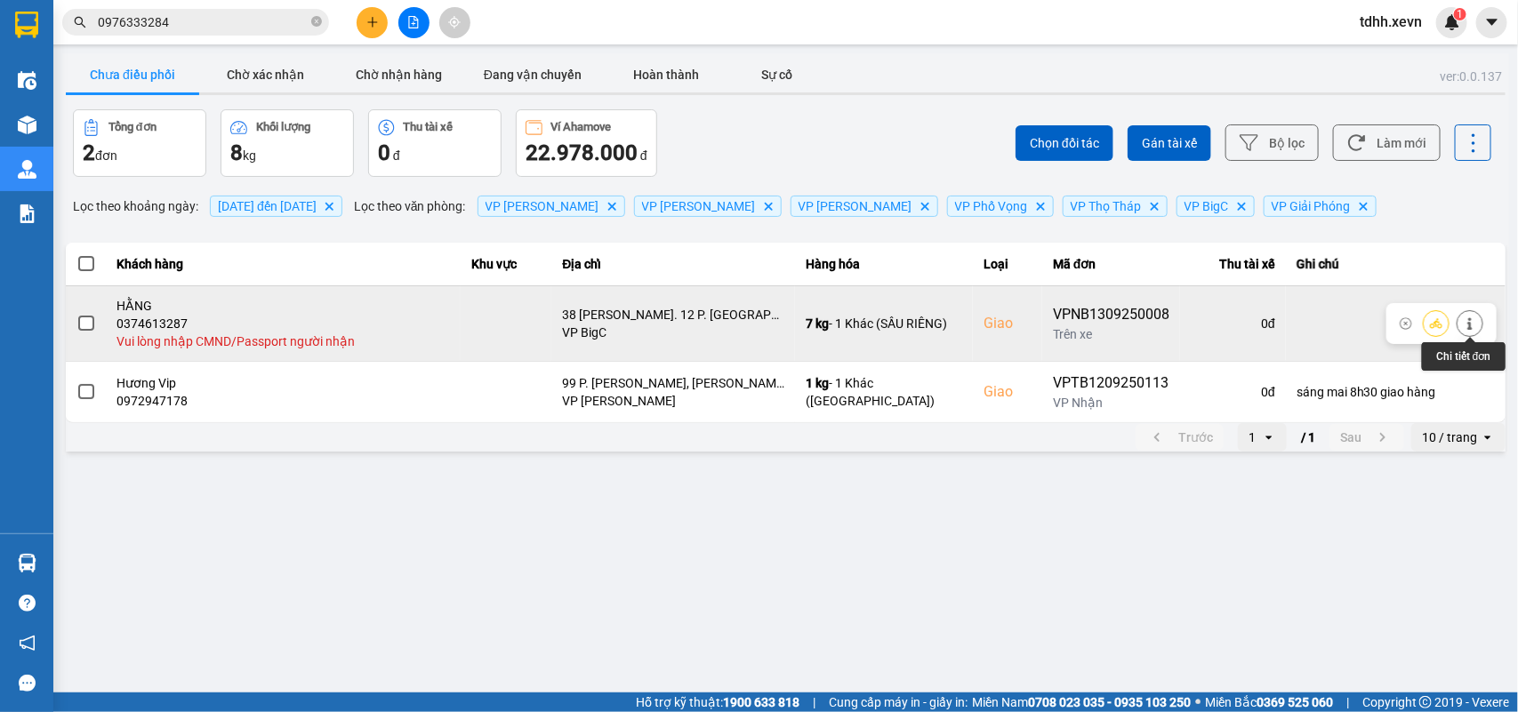
click at [1461, 323] on button at bounding box center [1469, 323] width 25 height 31
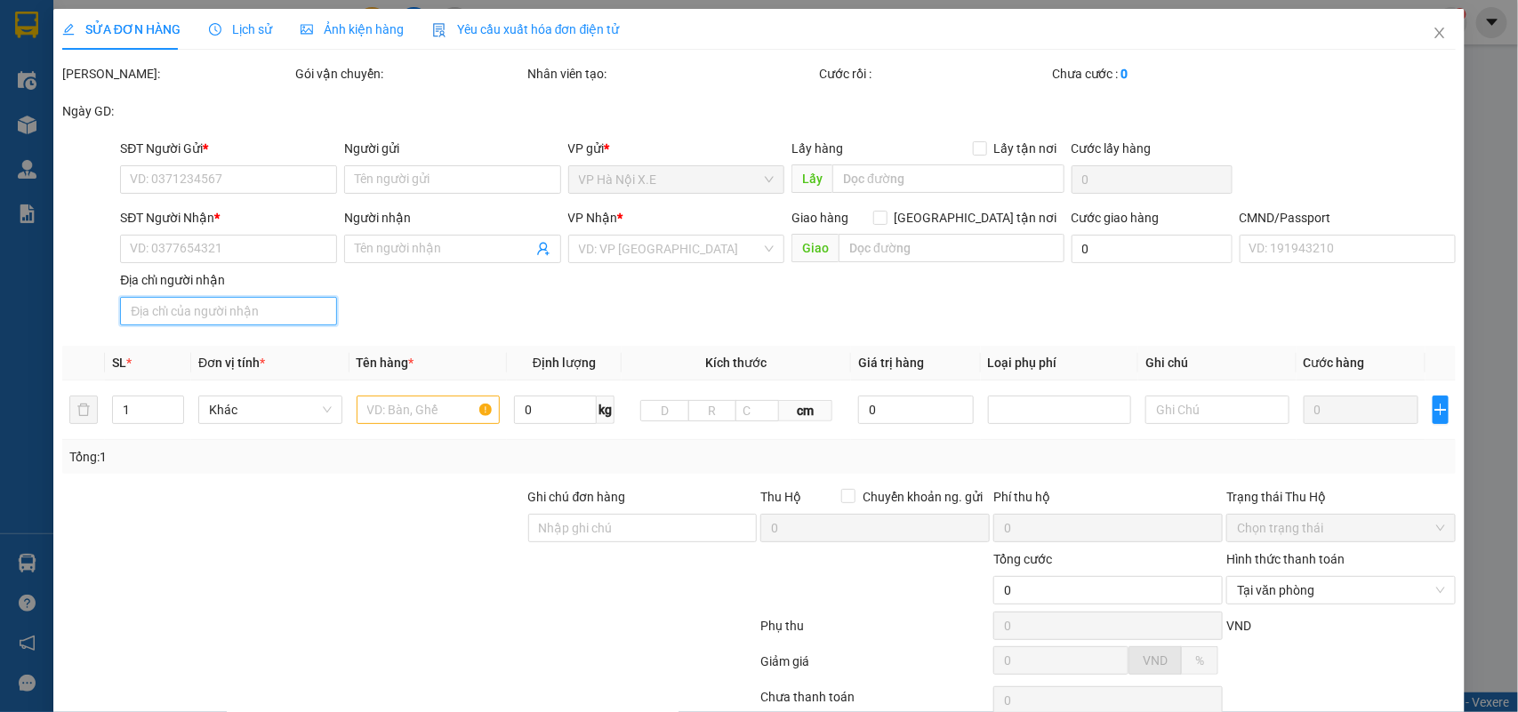
click at [210, 322] on input "Địa chỉ người nhận" at bounding box center [228, 311] width 217 height 28
type input "0911185767"
type input "NGUYỄN THỊ DUNG"
type input "0374613287"
type input "HẰNG"
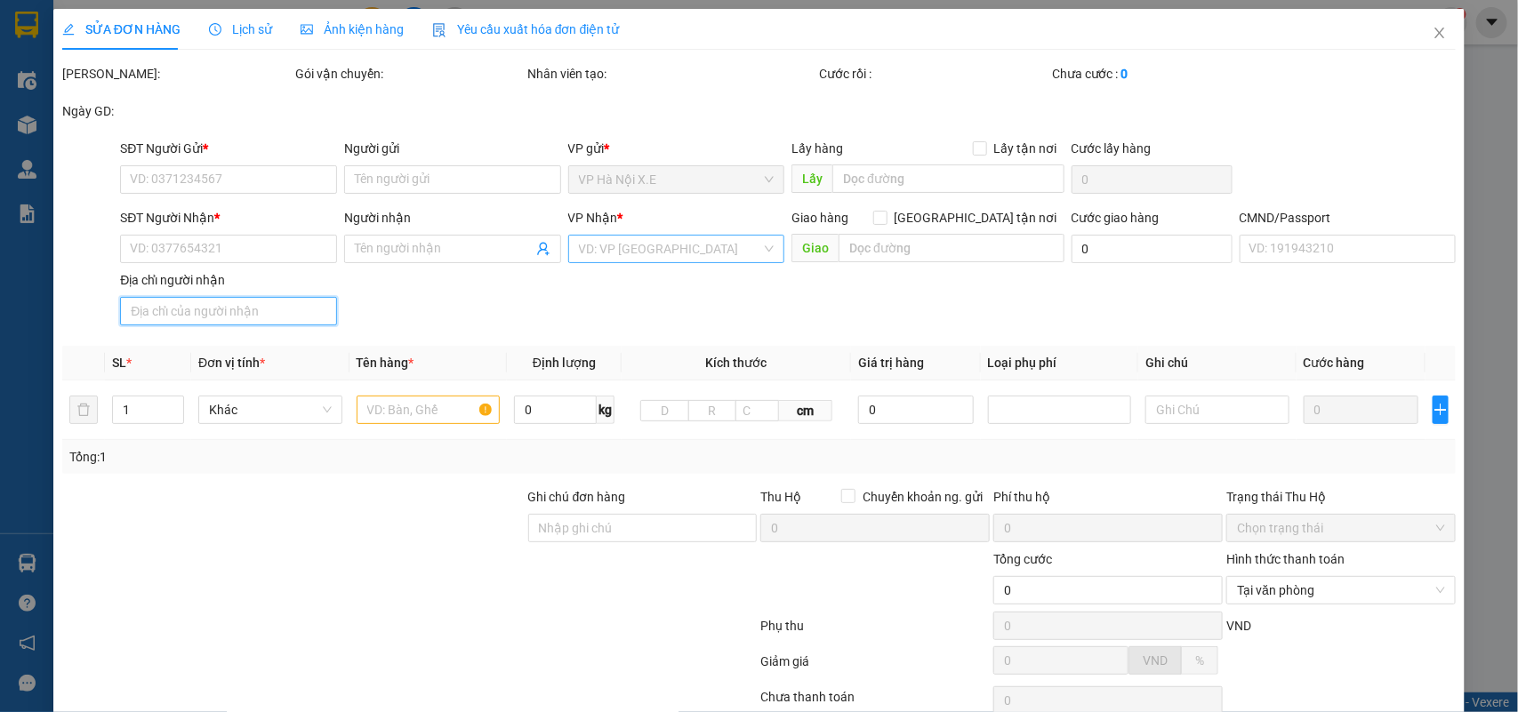
checkbox input "true"
type input "38 [PERSON_NAME]. 12 P. [GEOGRAPHIC_DATA], [GEOGRAPHIC_DATA], [GEOGRAPHIC_DATA]…"
type input "85.000"
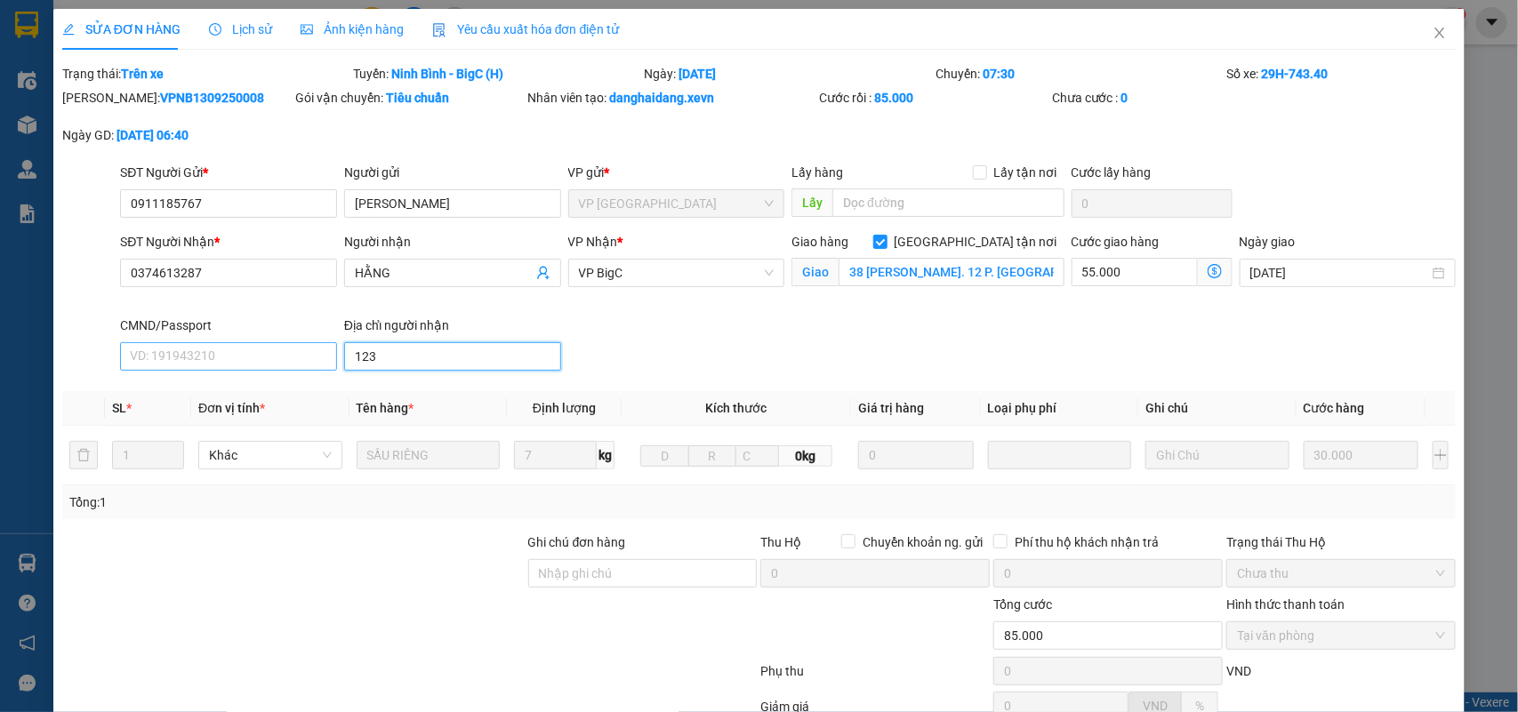
type input "123"
click at [173, 352] on input "CMND/Passport" at bounding box center [228, 356] width 217 height 28
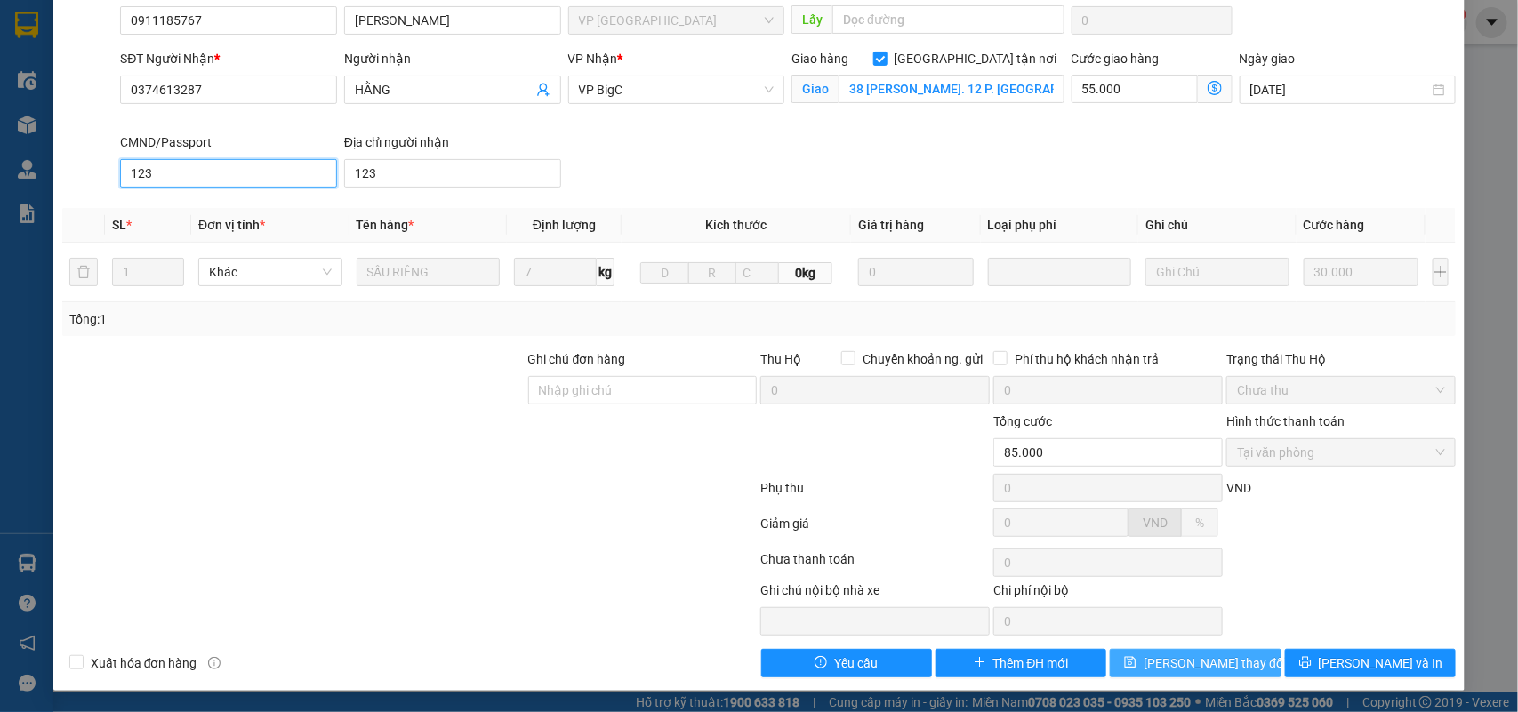
type input "123"
click at [1176, 651] on button "[PERSON_NAME] thay đổi" at bounding box center [1194, 663] width 171 height 28
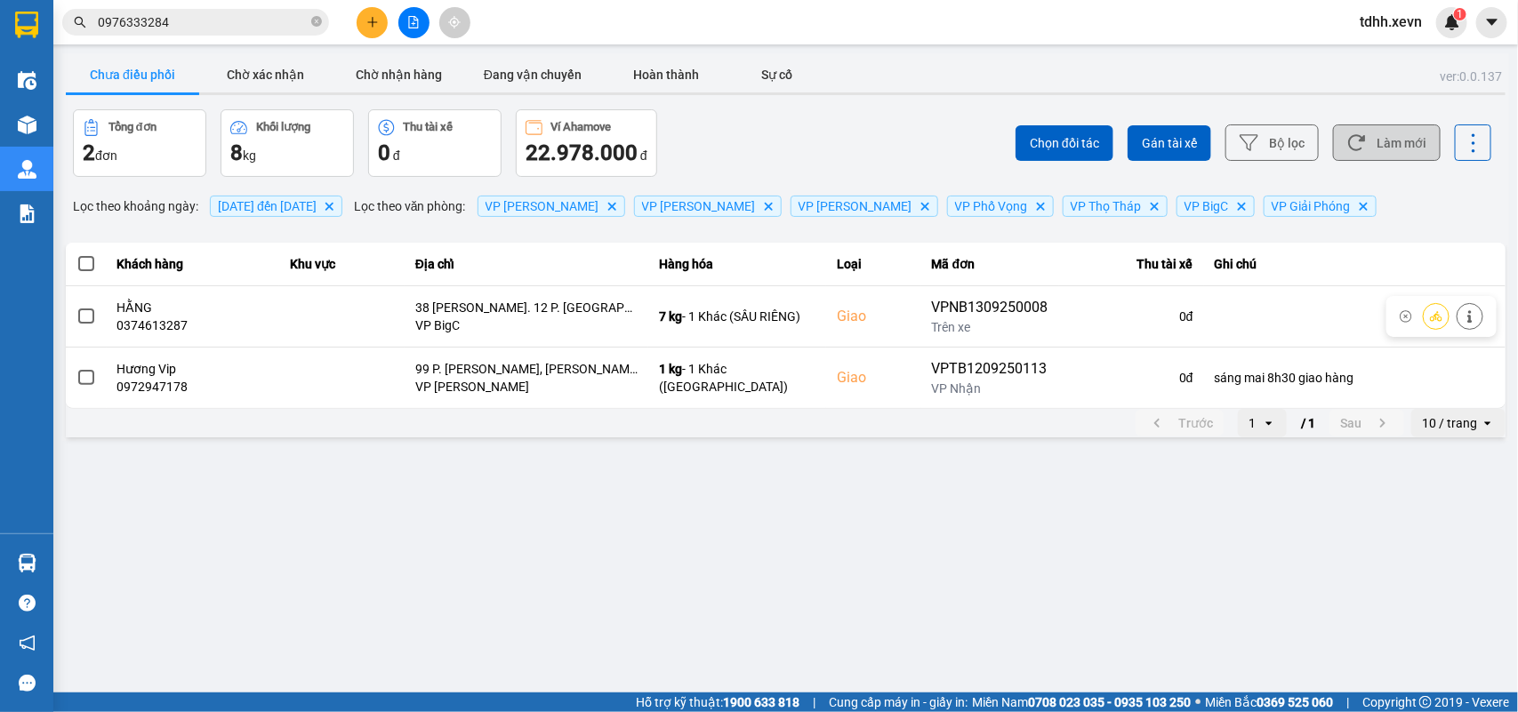
click at [1418, 139] on button "Làm mới" at bounding box center [1387, 142] width 108 height 36
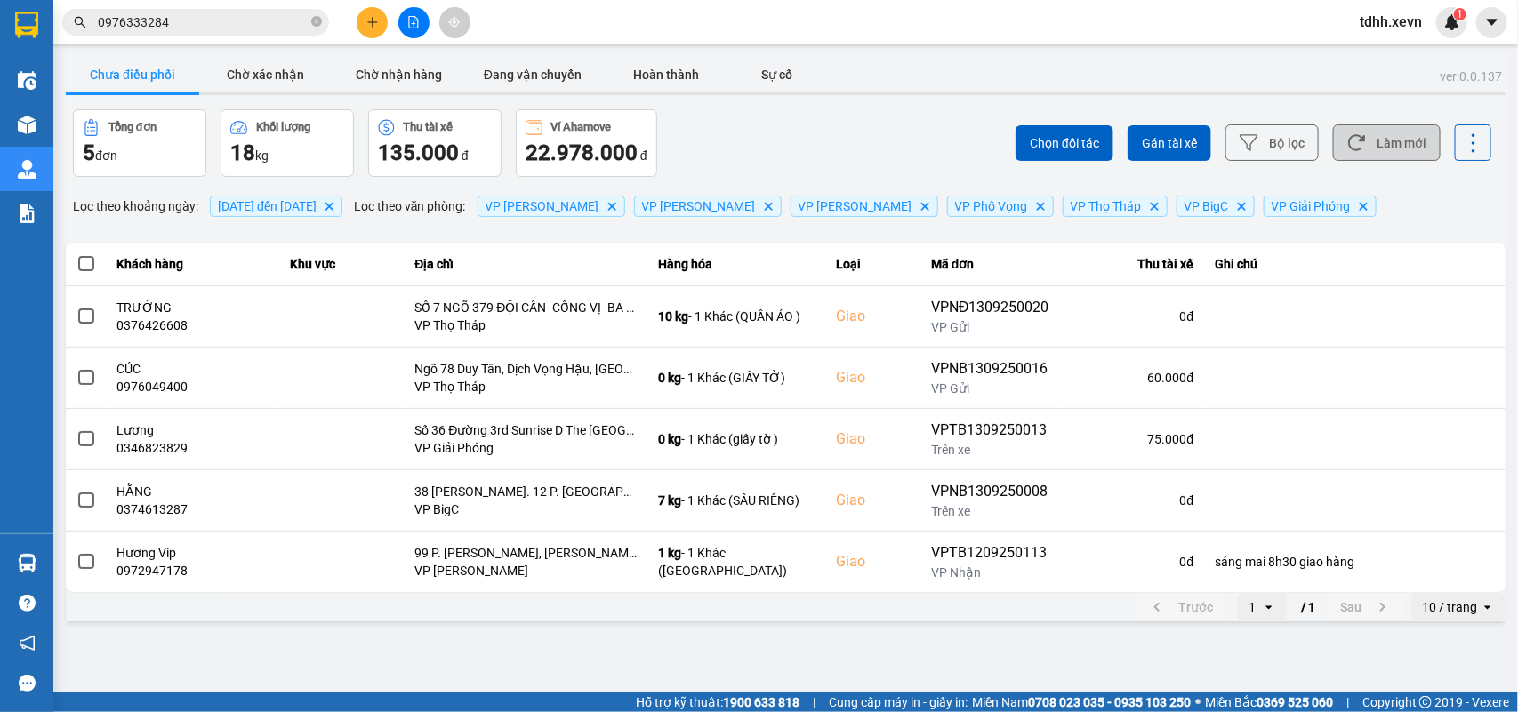
click at [1378, 136] on button "Làm mới" at bounding box center [1387, 142] width 108 height 36
click at [1387, 130] on button "Làm mới" at bounding box center [1387, 142] width 108 height 36
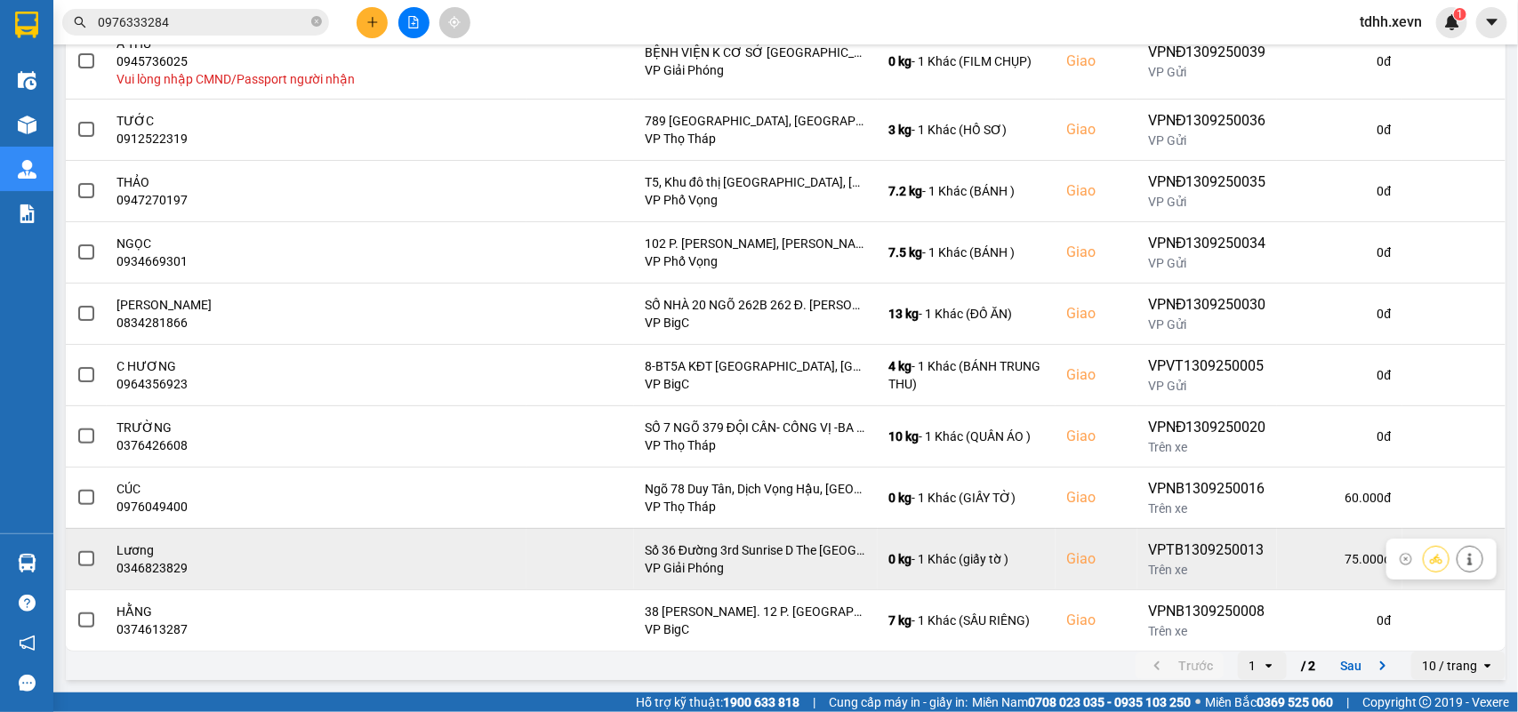
scroll to position [153, 0]
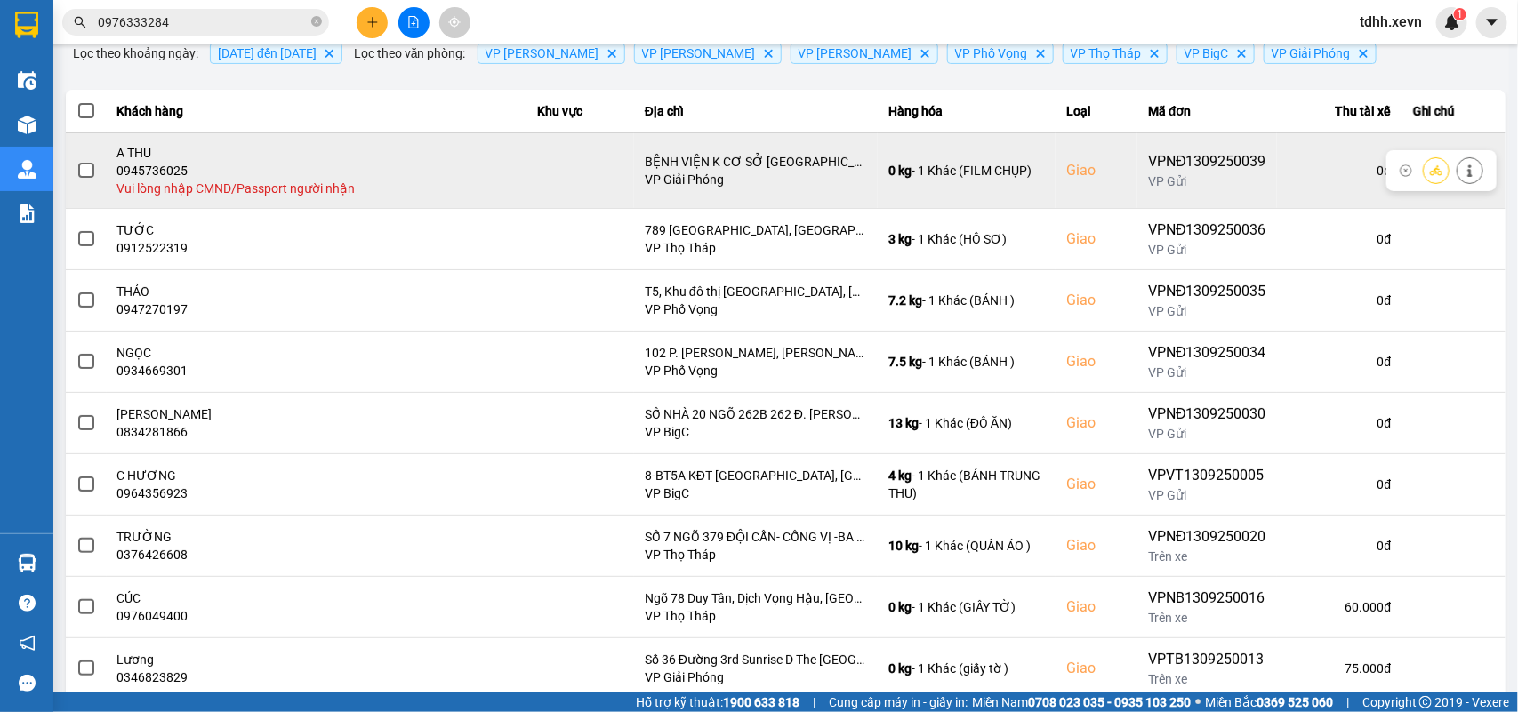
click at [1457, 180] on button at bounding box center [1469, 170] width 25 height 31
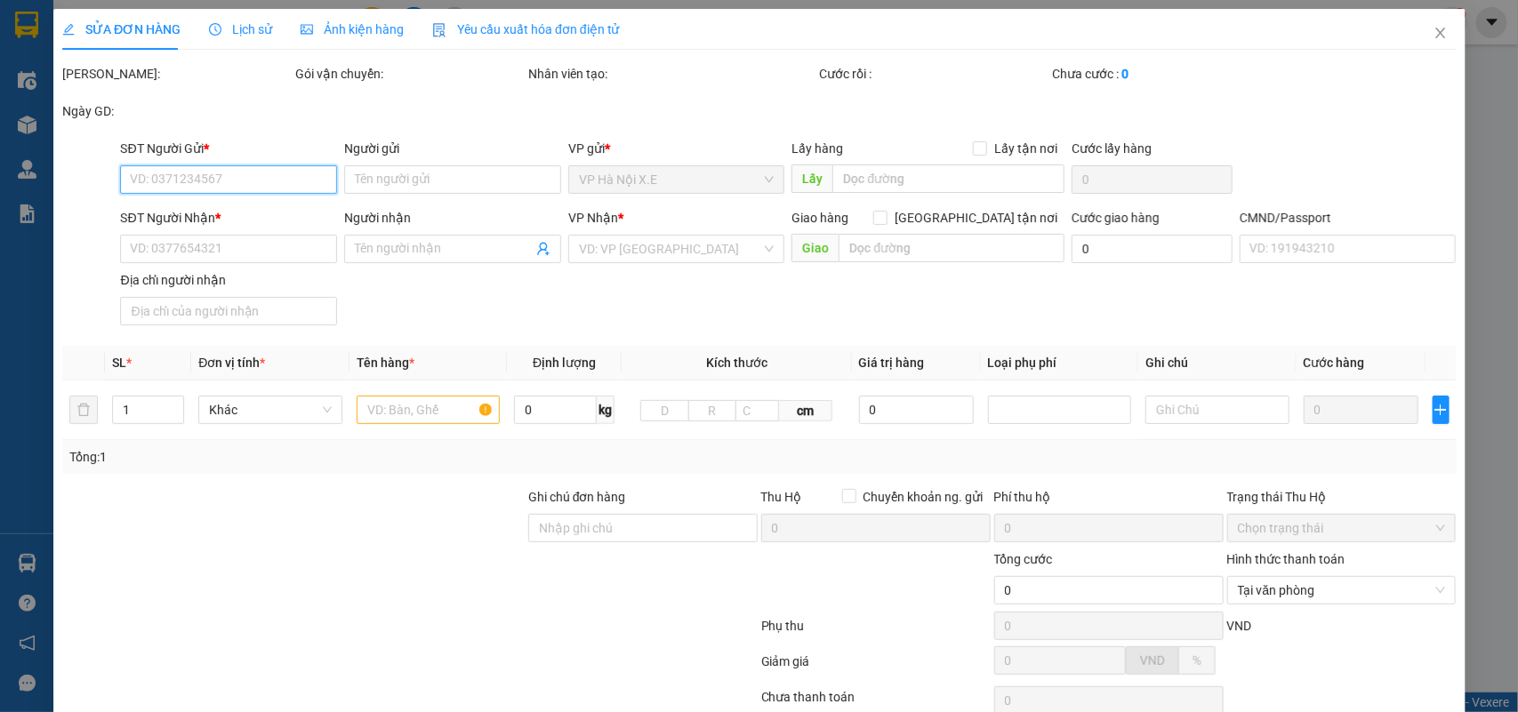
type input "0942214863"
type input "E TUẤN"
type input "0945736025"
type input "A THU"
checkbox input "true"
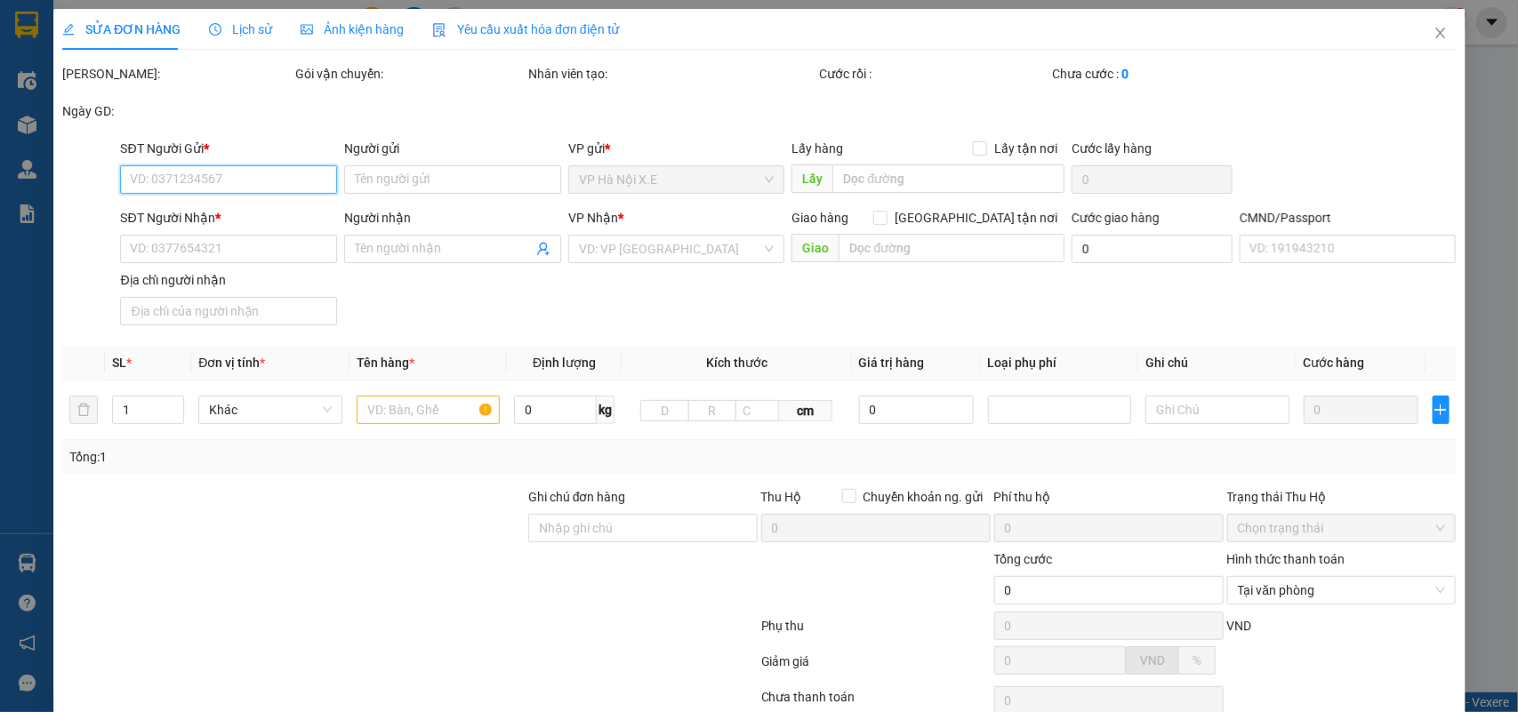
type input "BỆNH VIỆN K CƠ SỞ [GEOGRAPHIC_DATA], 30 Đ. [GEOGRAPHIC_DATA], [GEOGRAPHIC_DATA]…"
type input "115.000"
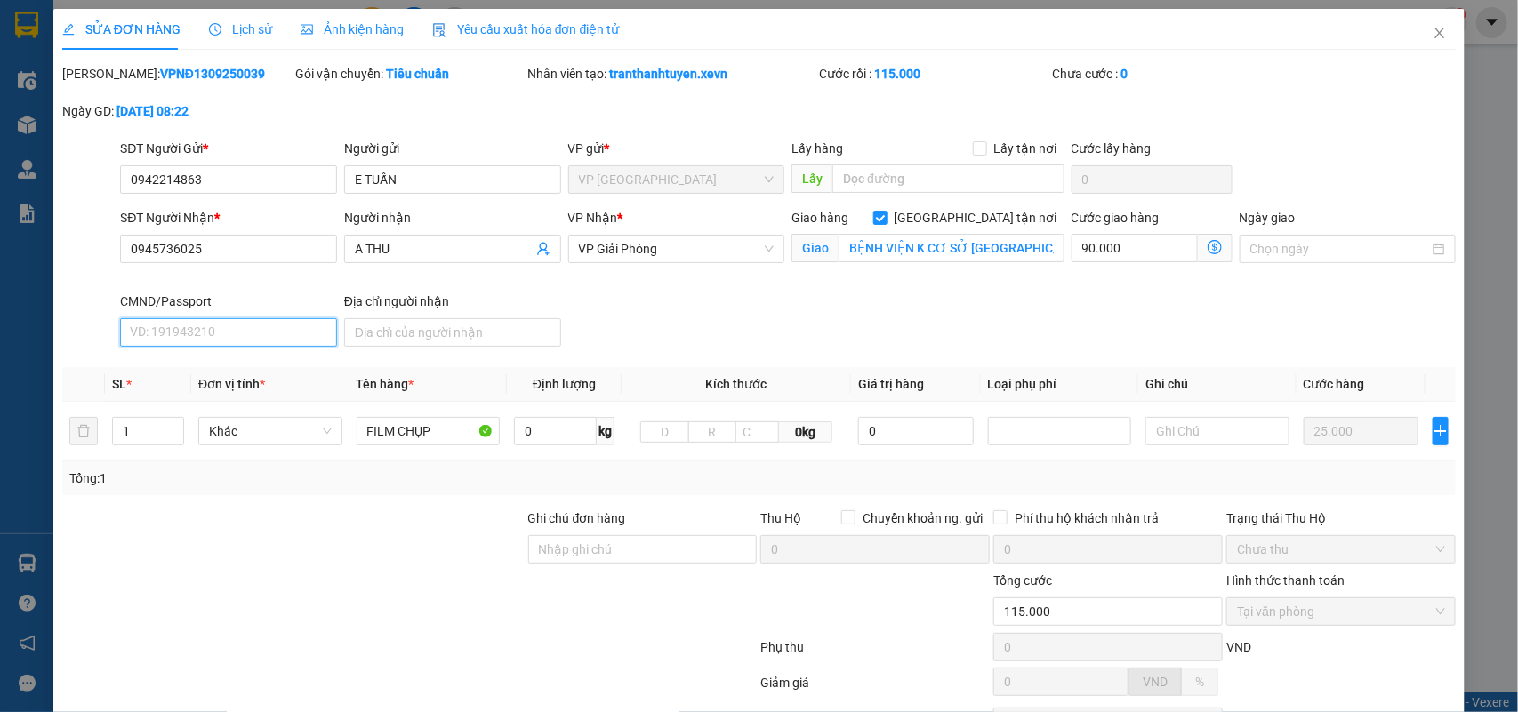
click at [210, 326] on input "CMND/Passport" at bounding box center [228, 332] width 217 height 28
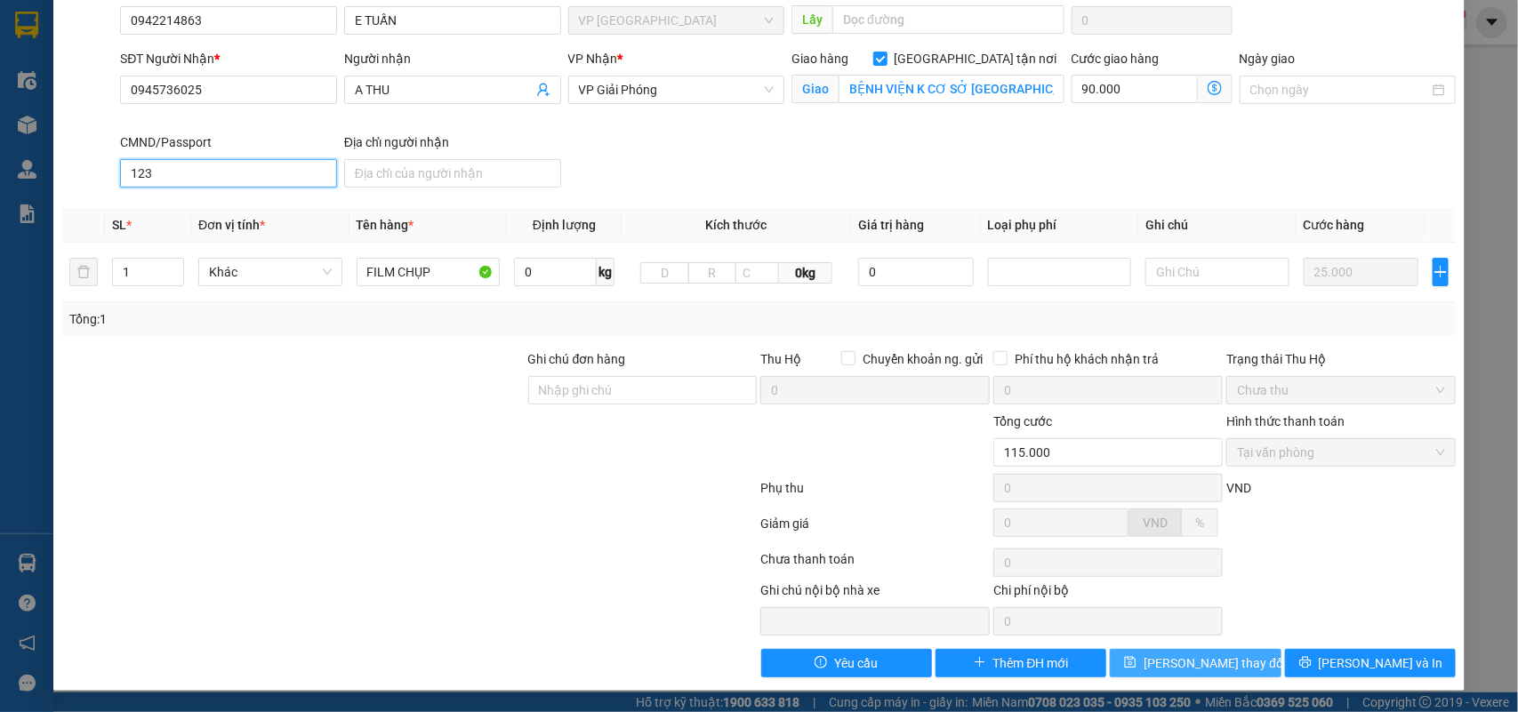
type input "123"
click at [1169, 662] on span "[PERSON_NAME] thay đổi" at bounding box center [1214, 663] width 142 height 20
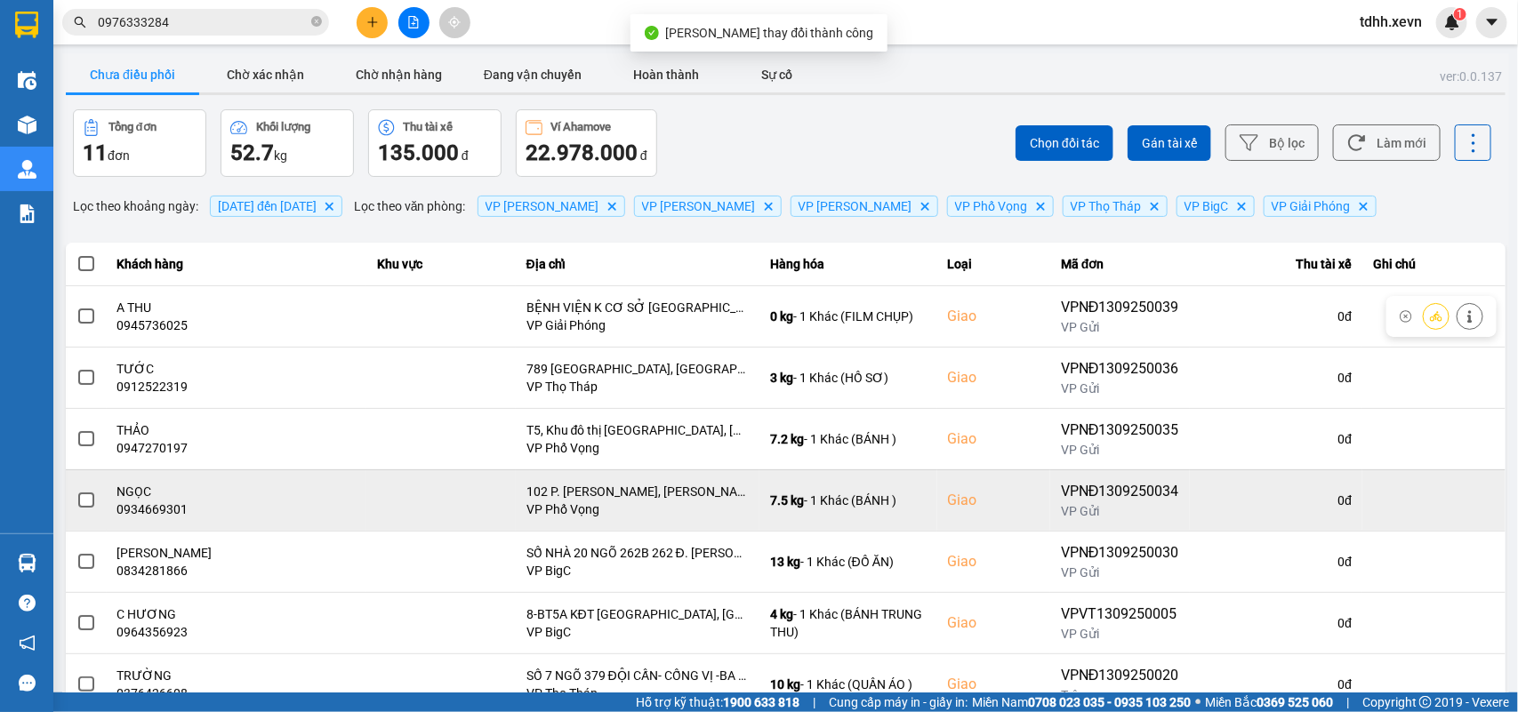
scroll to position [251, 0]
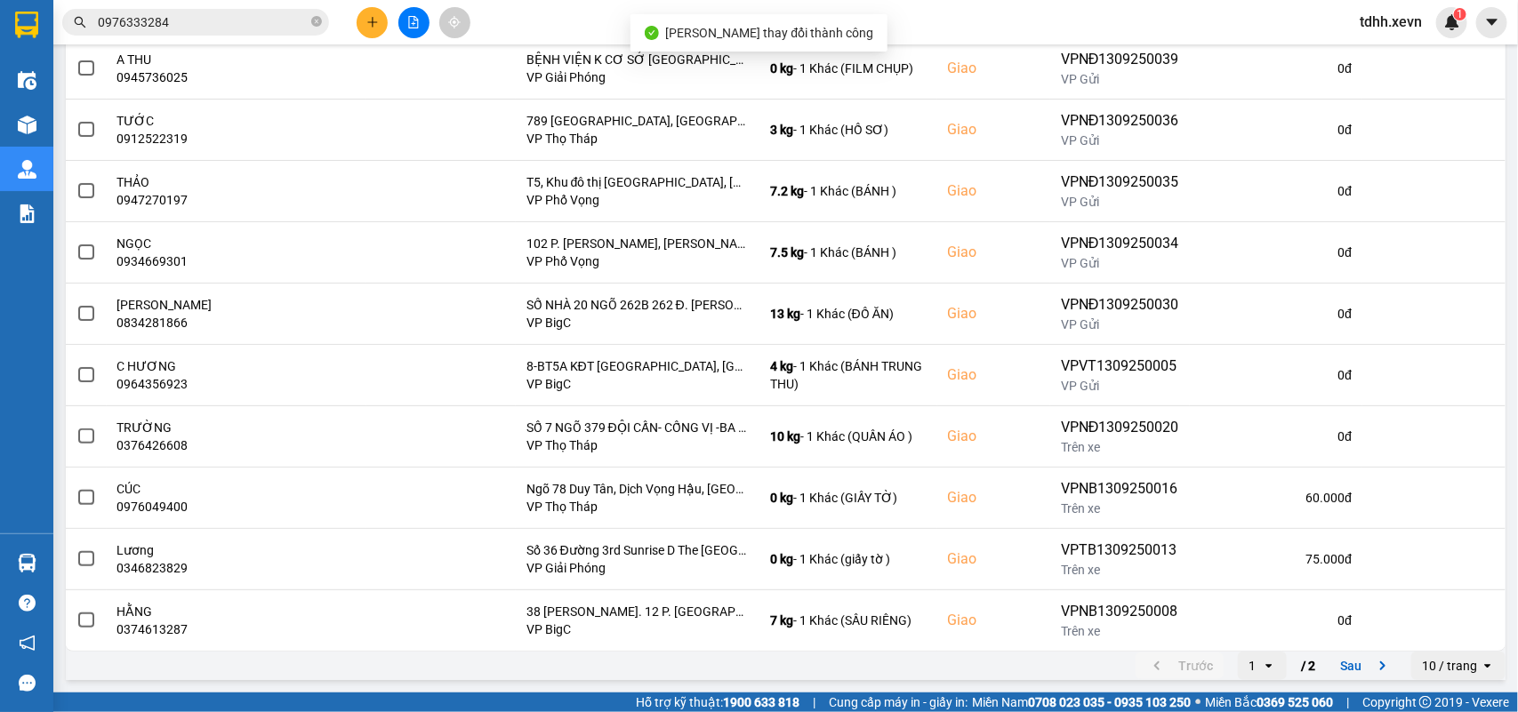
click at [1372, 660] on icon "next page. current page 1 / 2" at bounding box center [1382, 665] width 21 height 21
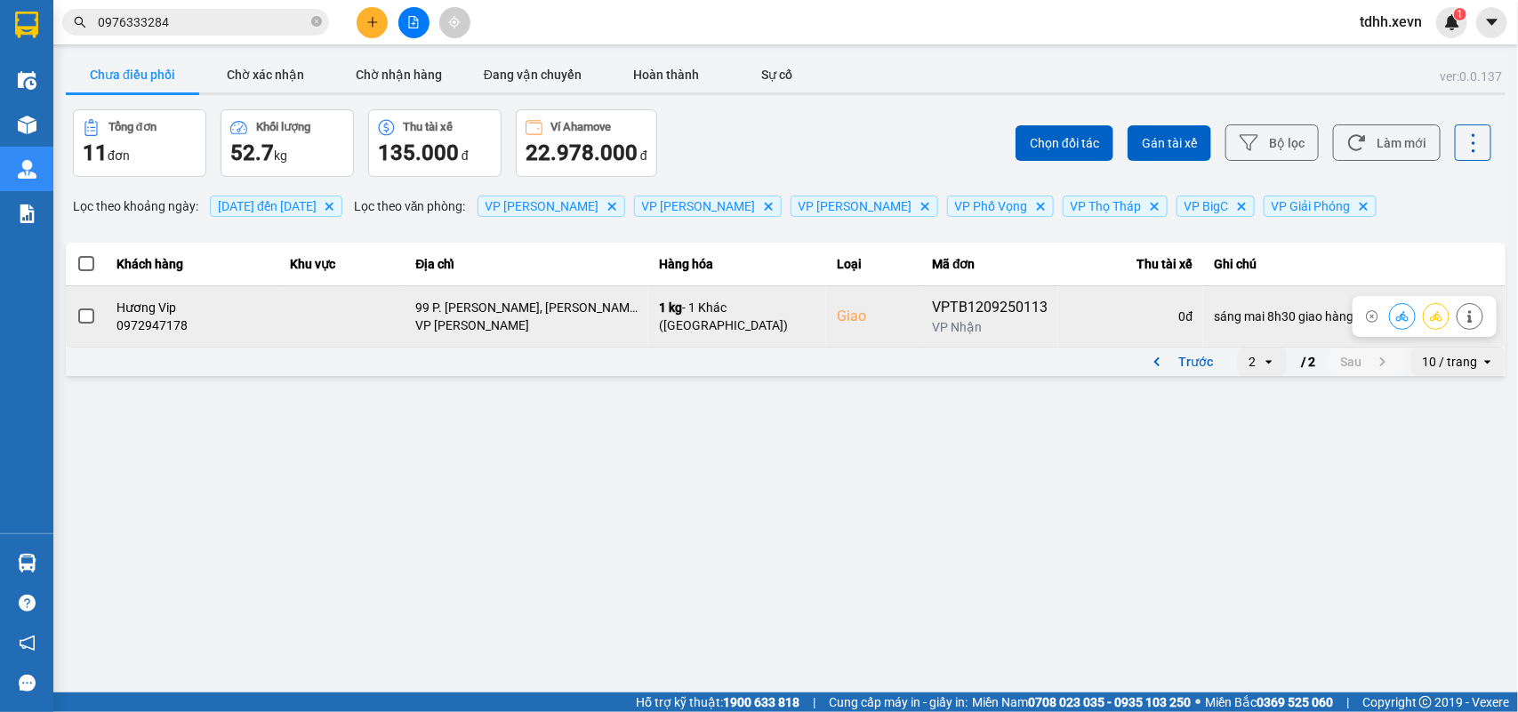
click at [1467, 322] on icon at bounding box center [1469, 316] width 12 height 12
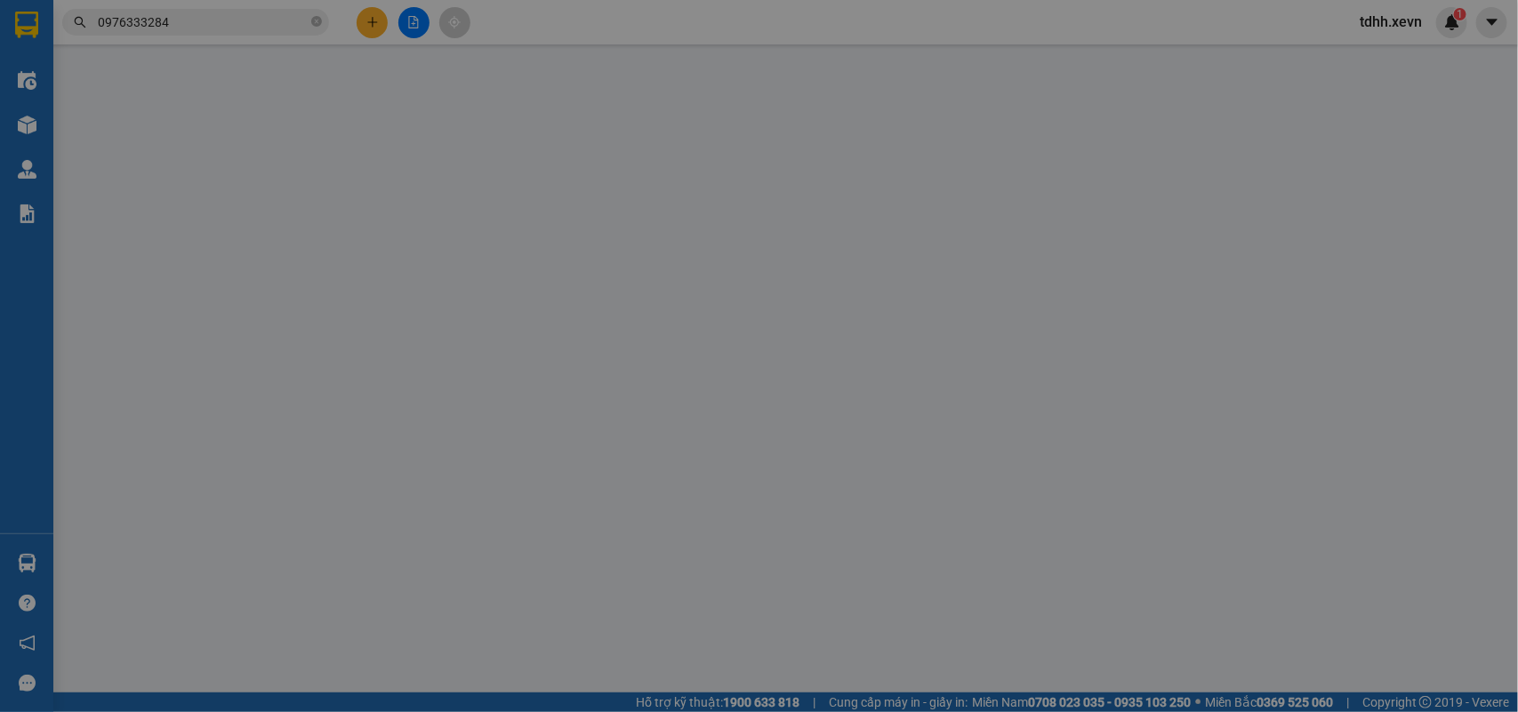
type input "0359900789"
type input "VẺ"
type input "0972947178"
type input "Hương Vip"
checkbox input "true"
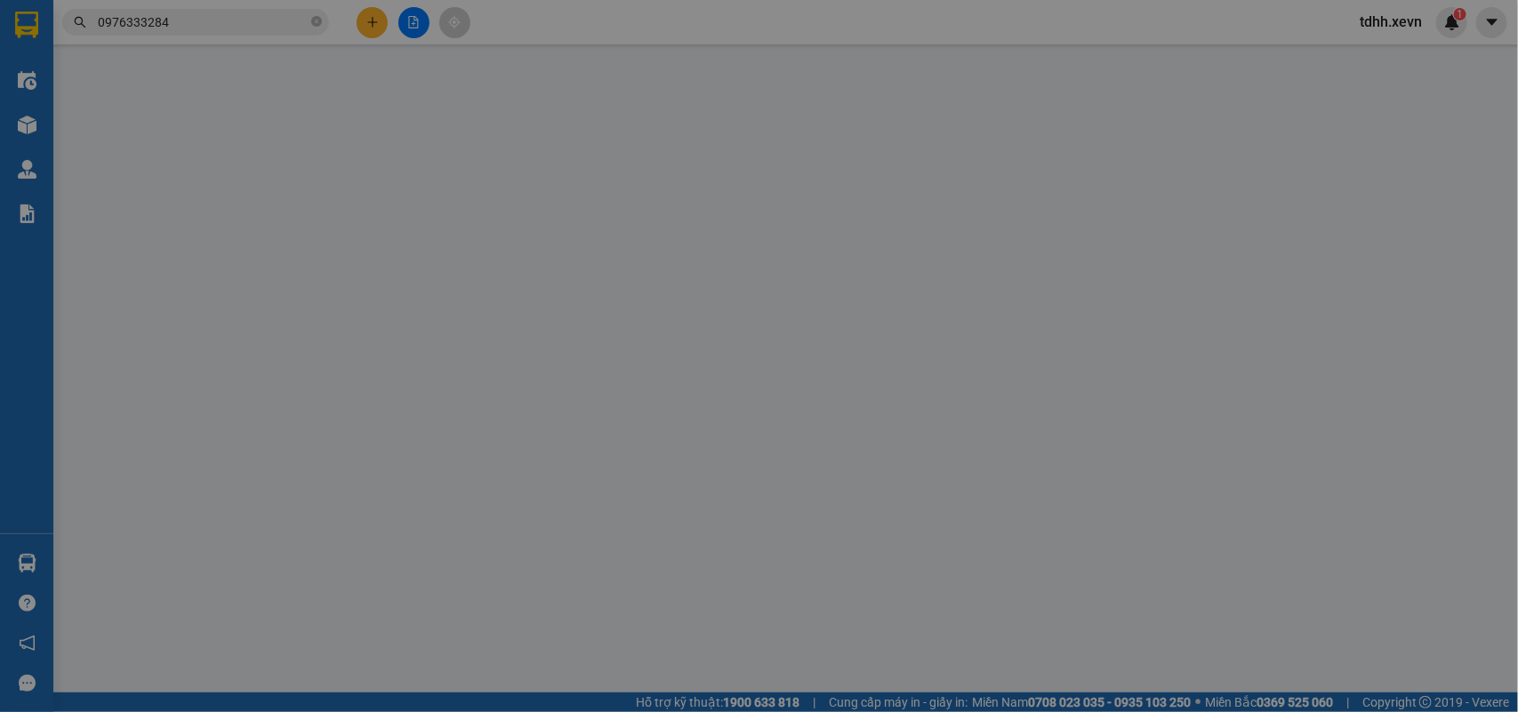
type input "99 P. [PERSON_NAME], [PERSON_NAME], [GEOGRAPHIC_DATA], [GEOGRAPHIC_DATA], [GEOG…"
type input "1"
type input "sáng mai 8h30 giao hàng"
type input "65.000"
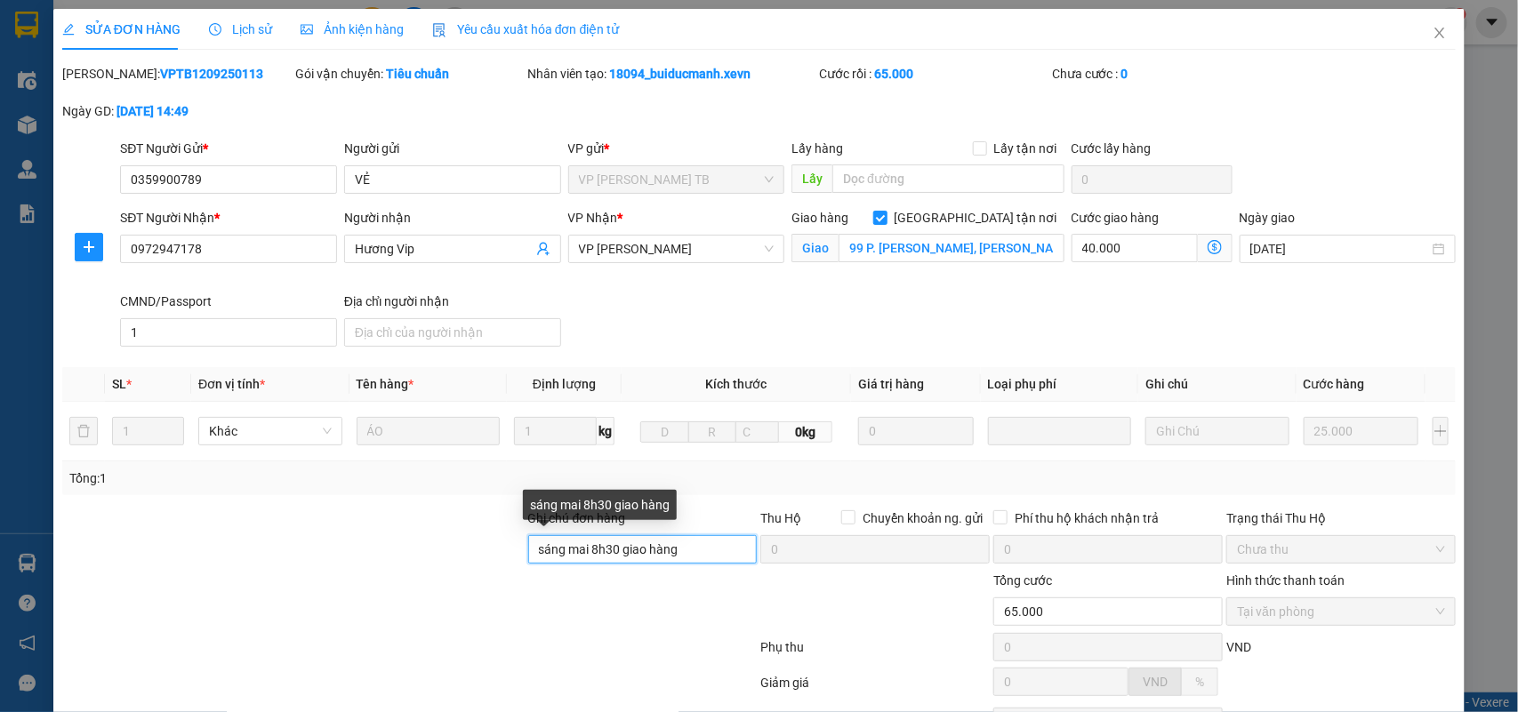
click at [560, 557] on input "sáng mai 8h30 giao hàng" at bounding box center [642, 549] width 229 height 28
type input "mang thẳng vào cửa hàng áo dài Hương Vip"
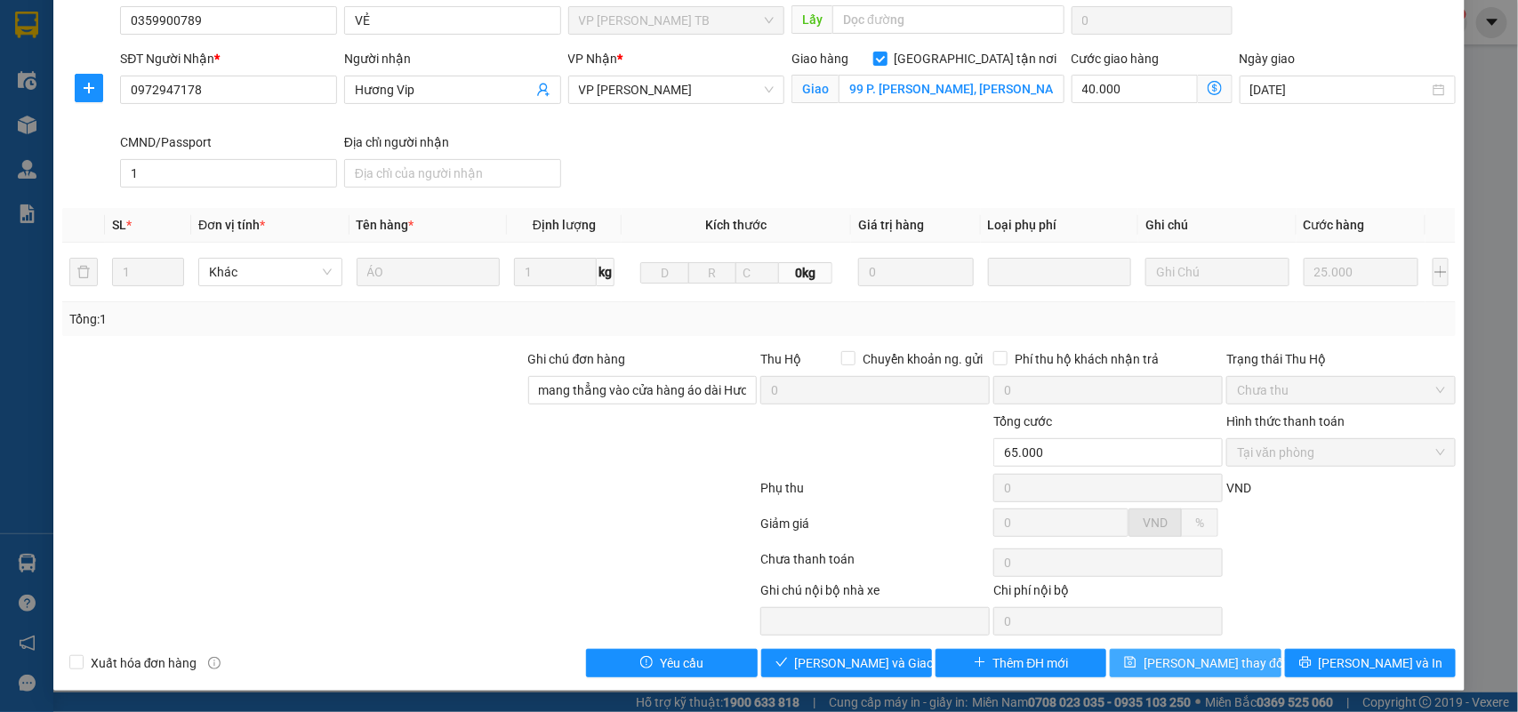
click at [1188, 660] on span "[PERSON_NAME] thay đổi" at bounding box center [1214, 663] width 142 height 20
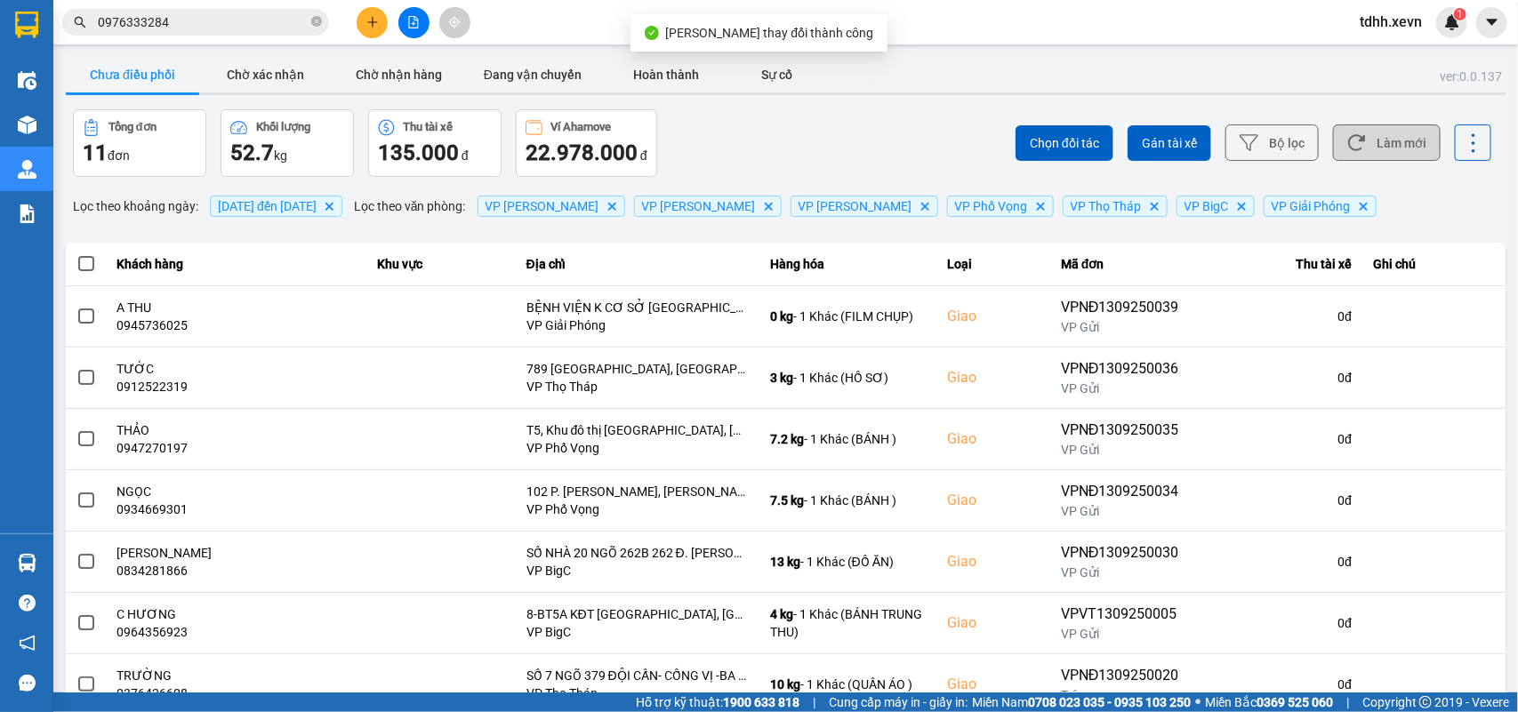
click at [1403, 147] on button "Làm mới" at bounding box center [1387, 142] width 108 height 36
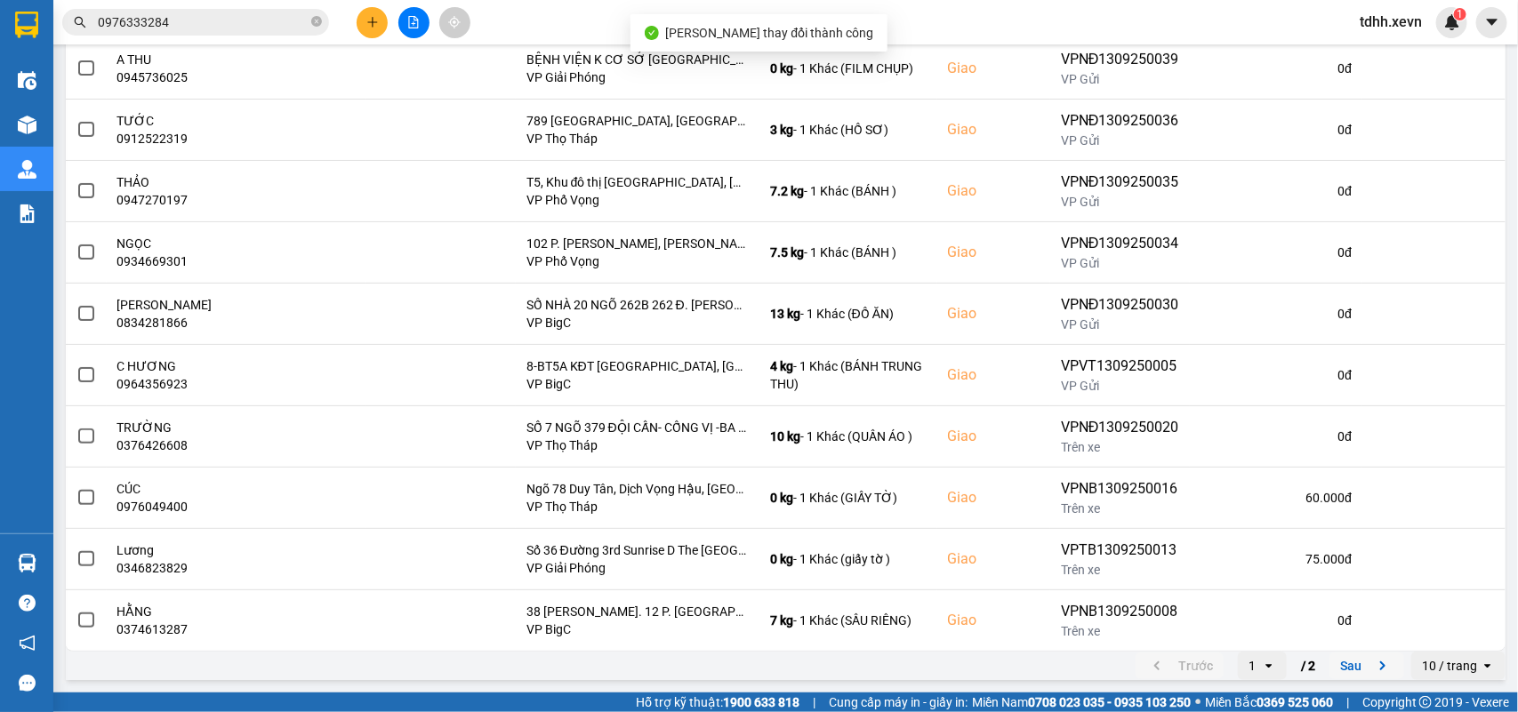
click at [1373, 668] on icon "next page. current page 1 / 2" at bounding box center [1382, 665] width 21 height 21
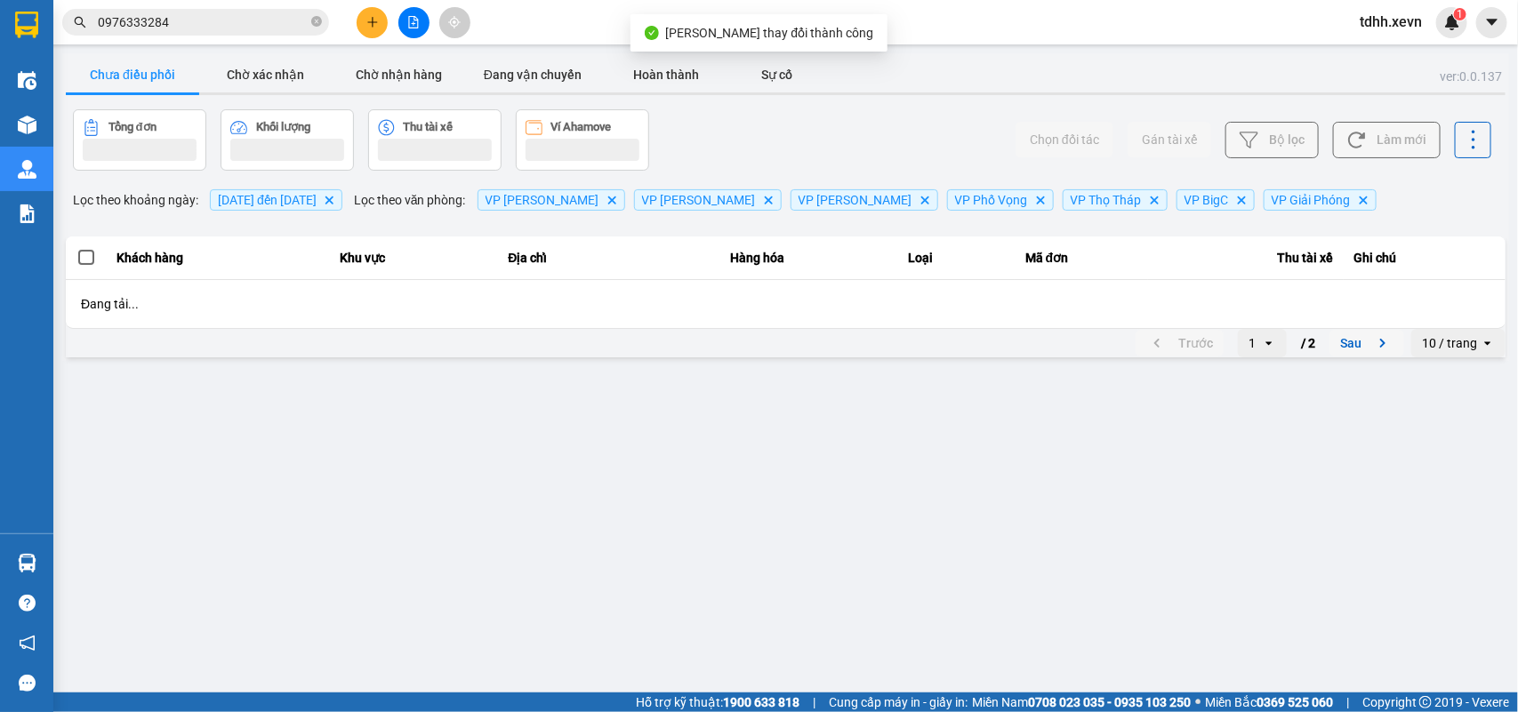
scroll to position [0, 0]
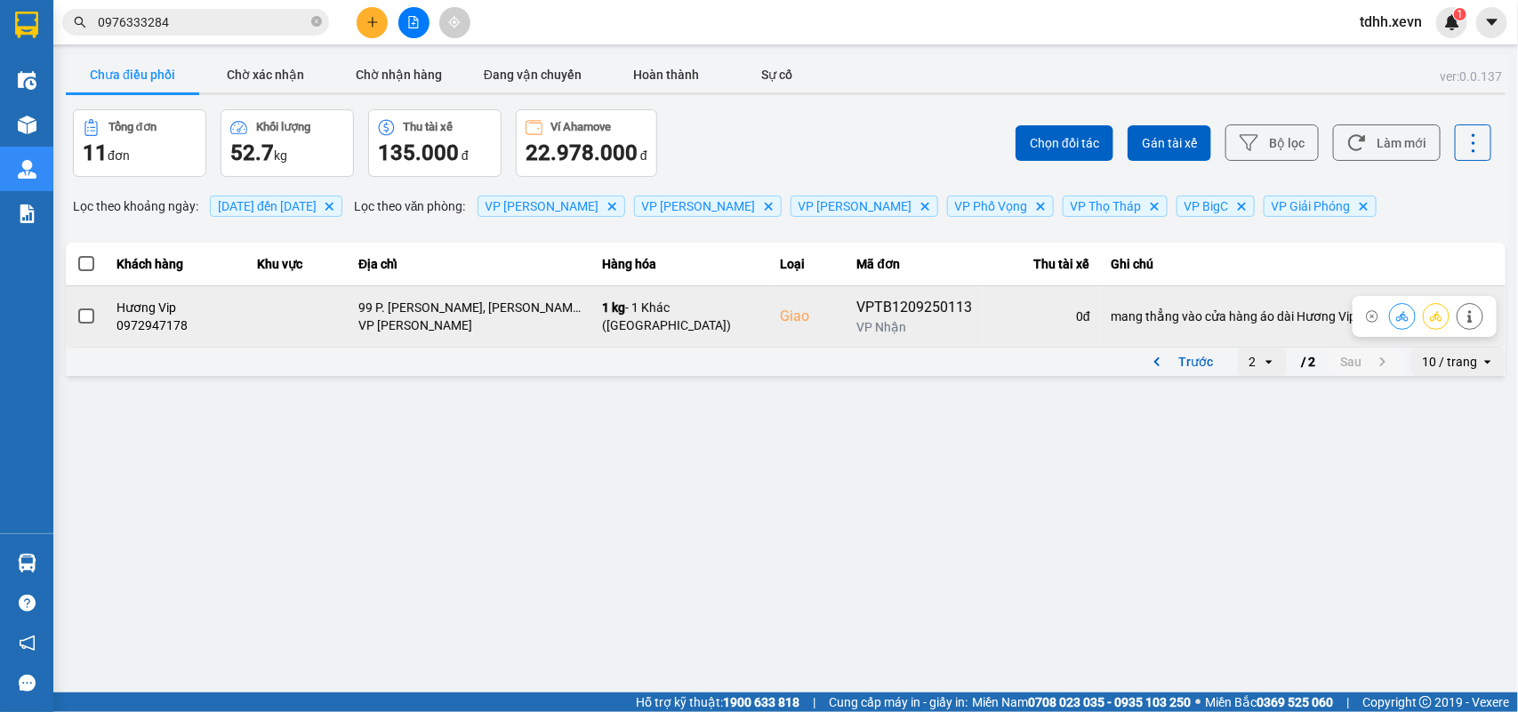
click at [1394, 318] on button at bounding box center [1401, 315] width 25 height 31
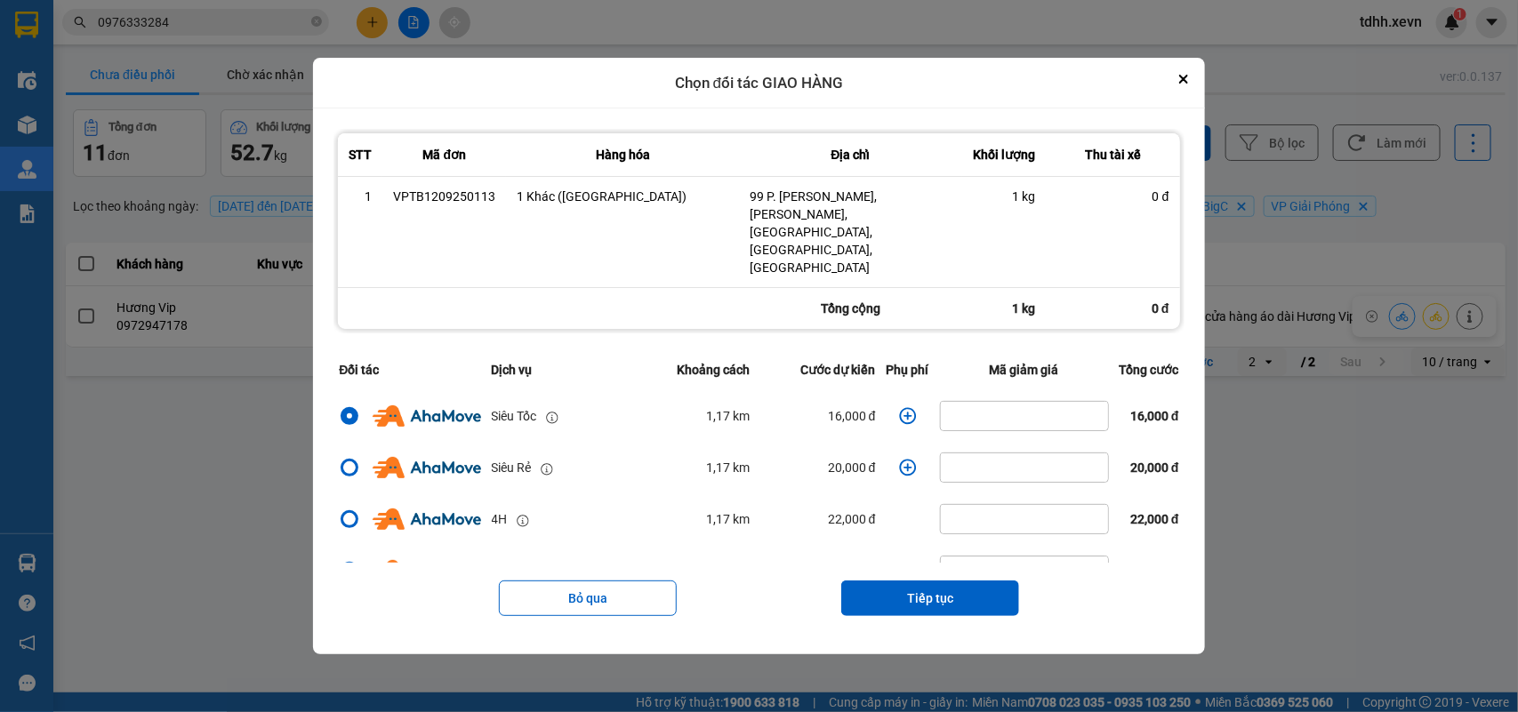
click at [899, 407] on icon "dialog" at bounding box center [908, 416] width 18 height 18
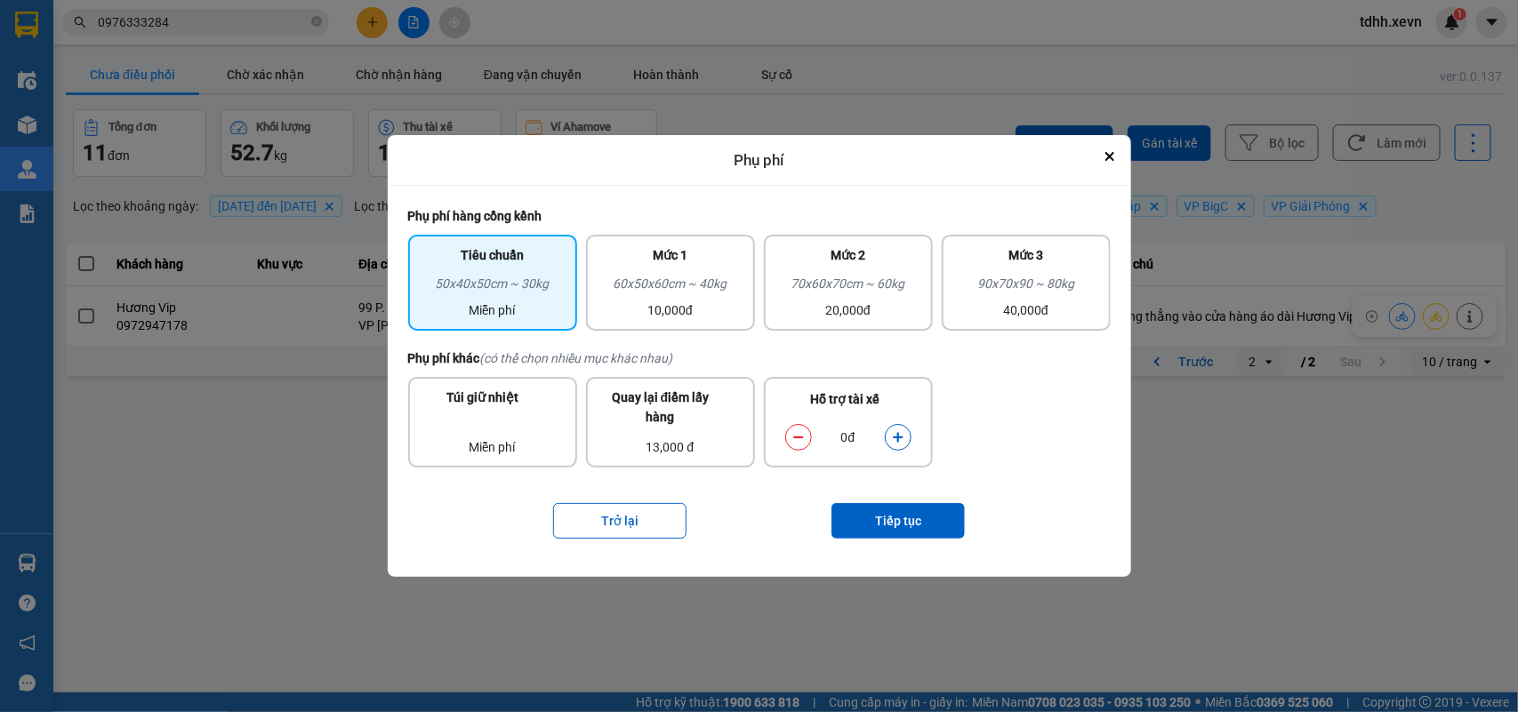
click at [896, 442] on icon "dialog" at bounding box center [898, 437] width 12 height 12
click at [890, 514] on button "Tiếp tục" at bounding box center [897, 521] width 133 height 36
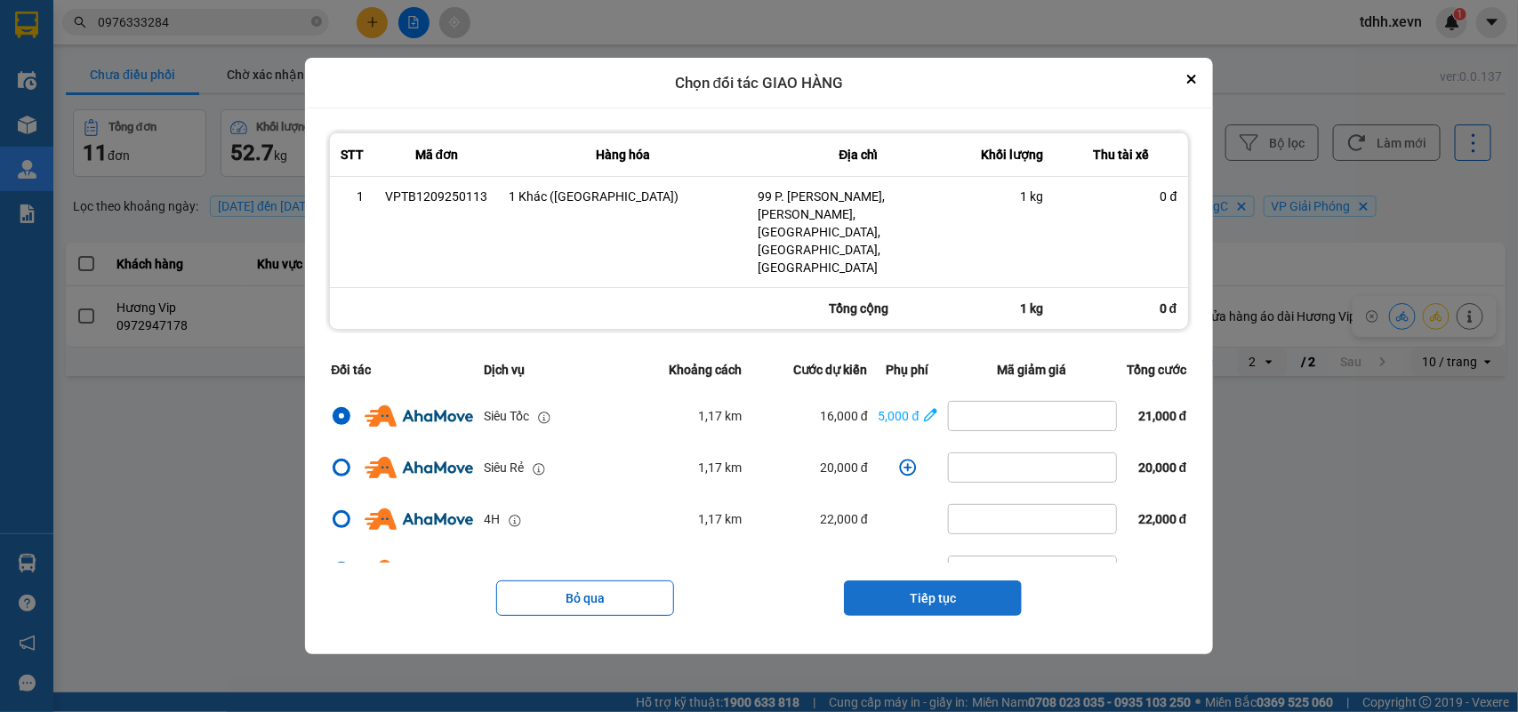
click at [951, 581] on button "Tiếp tục" at bounding box center [933, 599] width 178 height 36
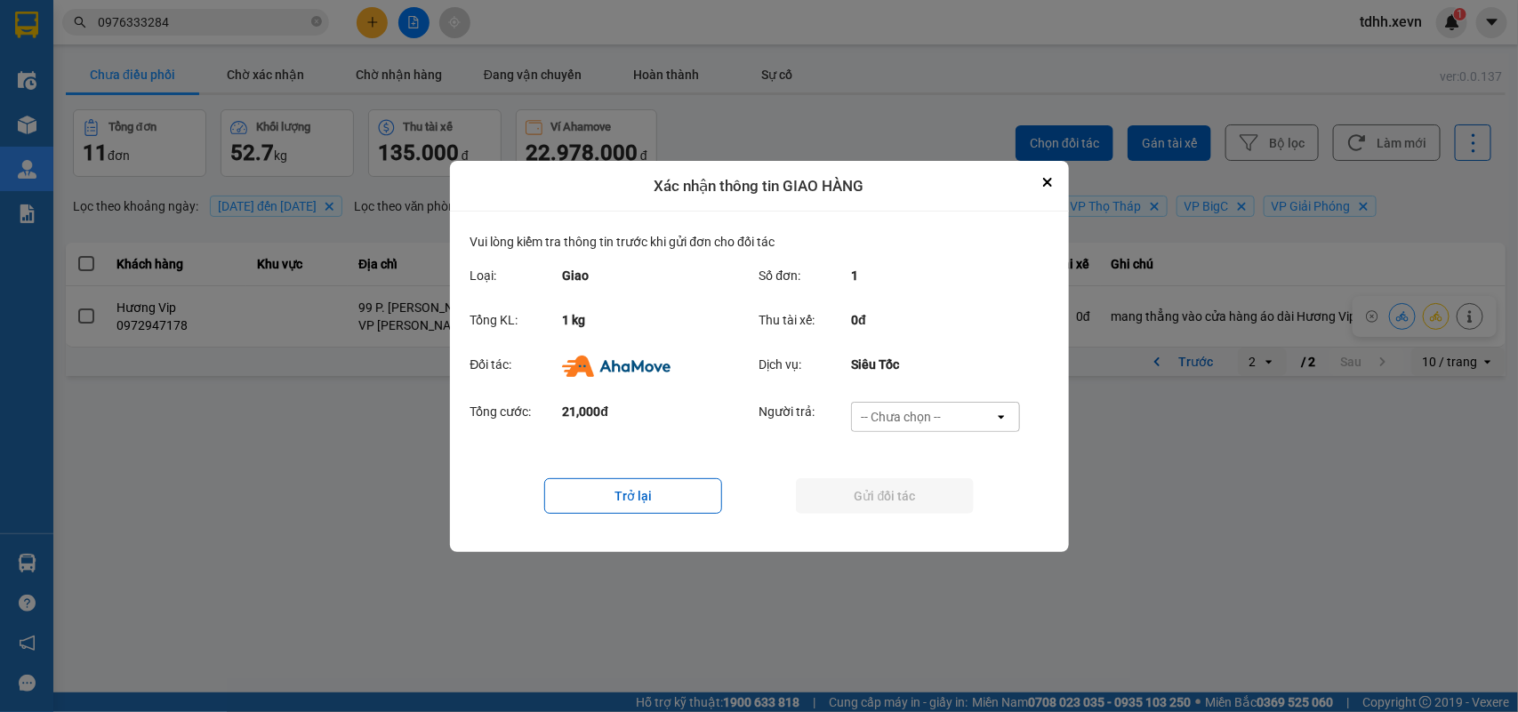
click at [954, 403] on div "-- Chưa chọn --" at bounding box center [923, 417] width 142 height 28
click at [938, 503] on div "Ví Ahamove" at bounding box center [935, 518] width 169 height 32
click at [938, 503] on button "Gửi đối tác" at bounding box center [885, 496] width 178 height 36
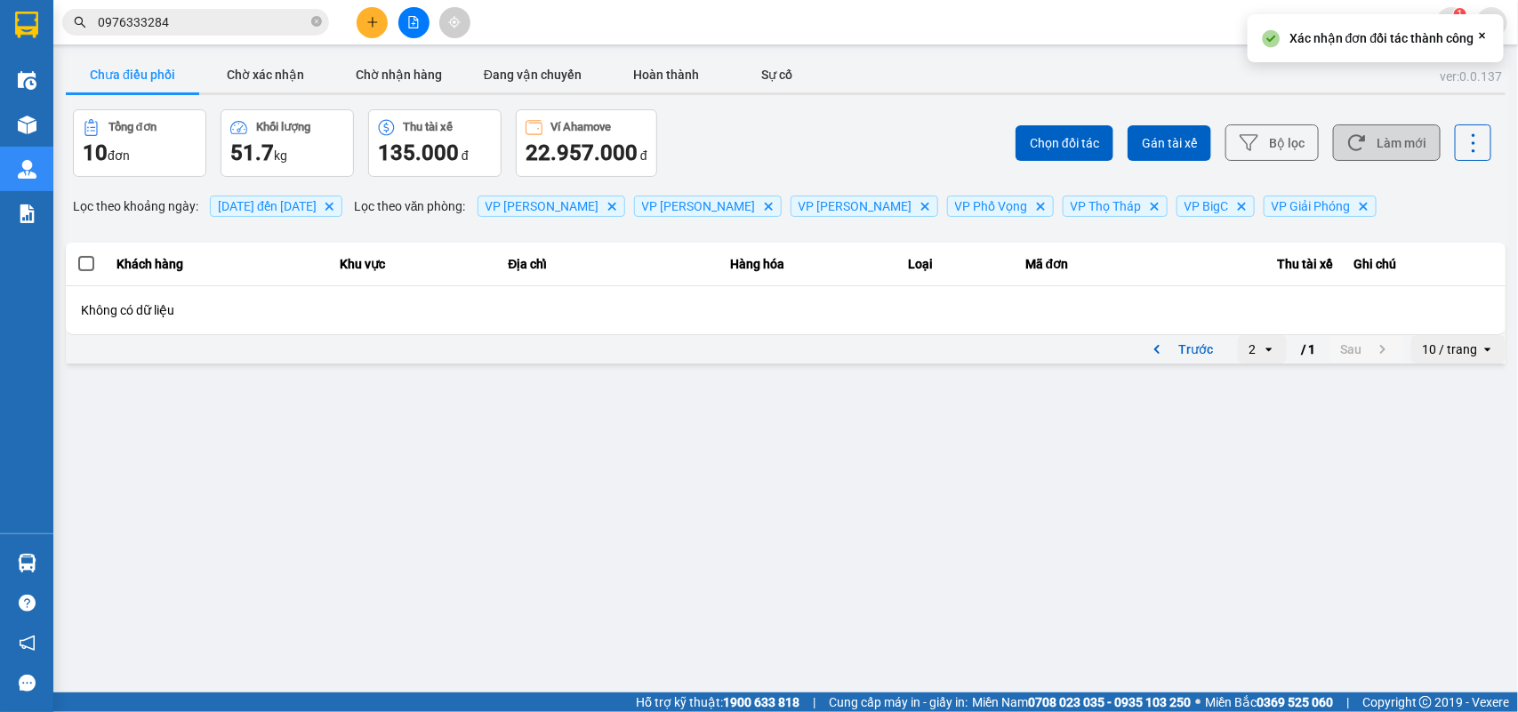
click at [1396, 148] on button "Làm mới" at bounding box center [1387, 142] width 108 height 36
click at [273, 72] on button "Chờ xác nhận" at bounding box center [265, 75] width 133 height 36
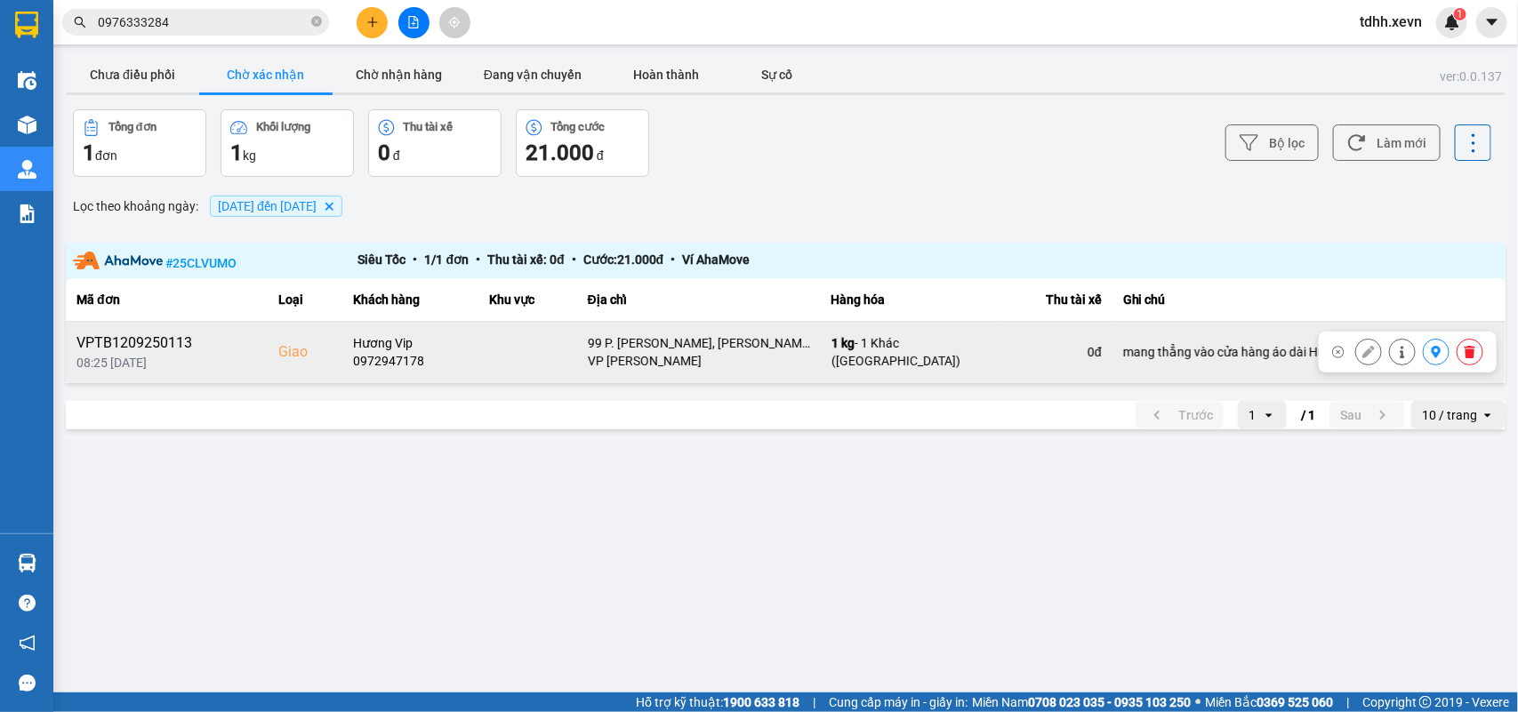
click at [410, 364] on div "0972947178" at bounding box center [410, 361] width 115 height 18
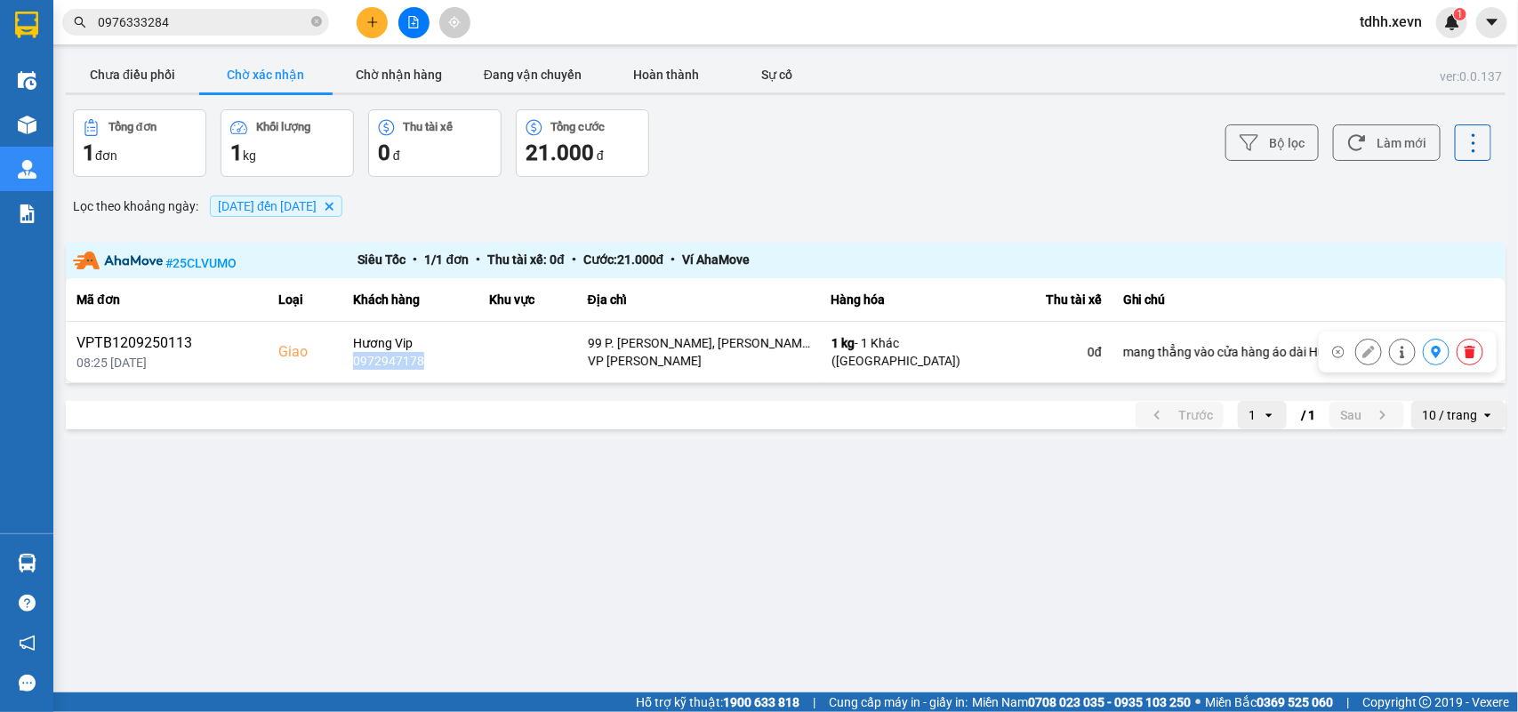
copy div "0972947178"
click at [131, 85] on button "Chưa điều phối" at bounding box center [132, 75] width 133 height 36
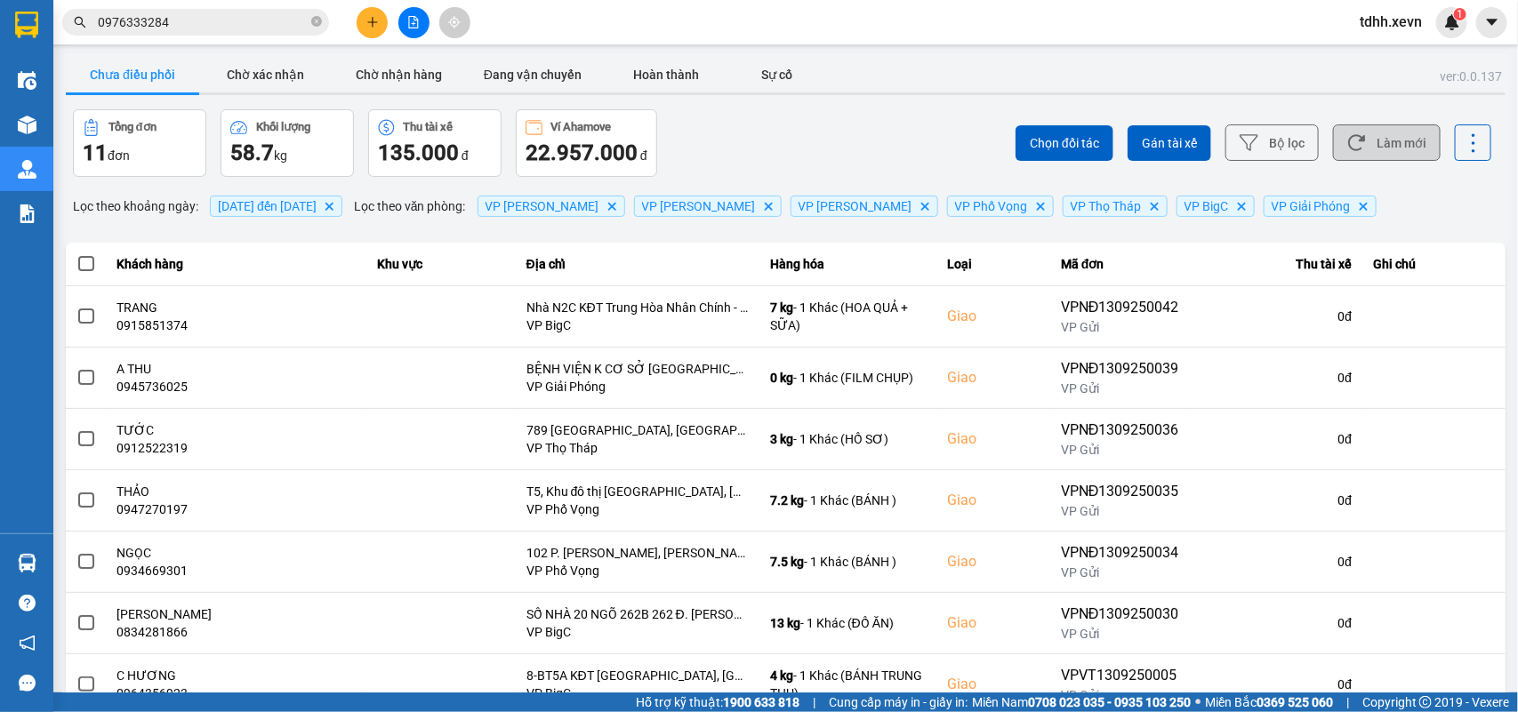
click at [1352, 129] on button "Làm mới" at bounding box center [1387, 142] width 108 height 36
click at [1420, 138] on button "Làm mới" at bounding box center [1387, 142] width 108 height 36
click at [1391, 151] on button "Làm mới" at bounding box center [1387, 142] width 108 height 36
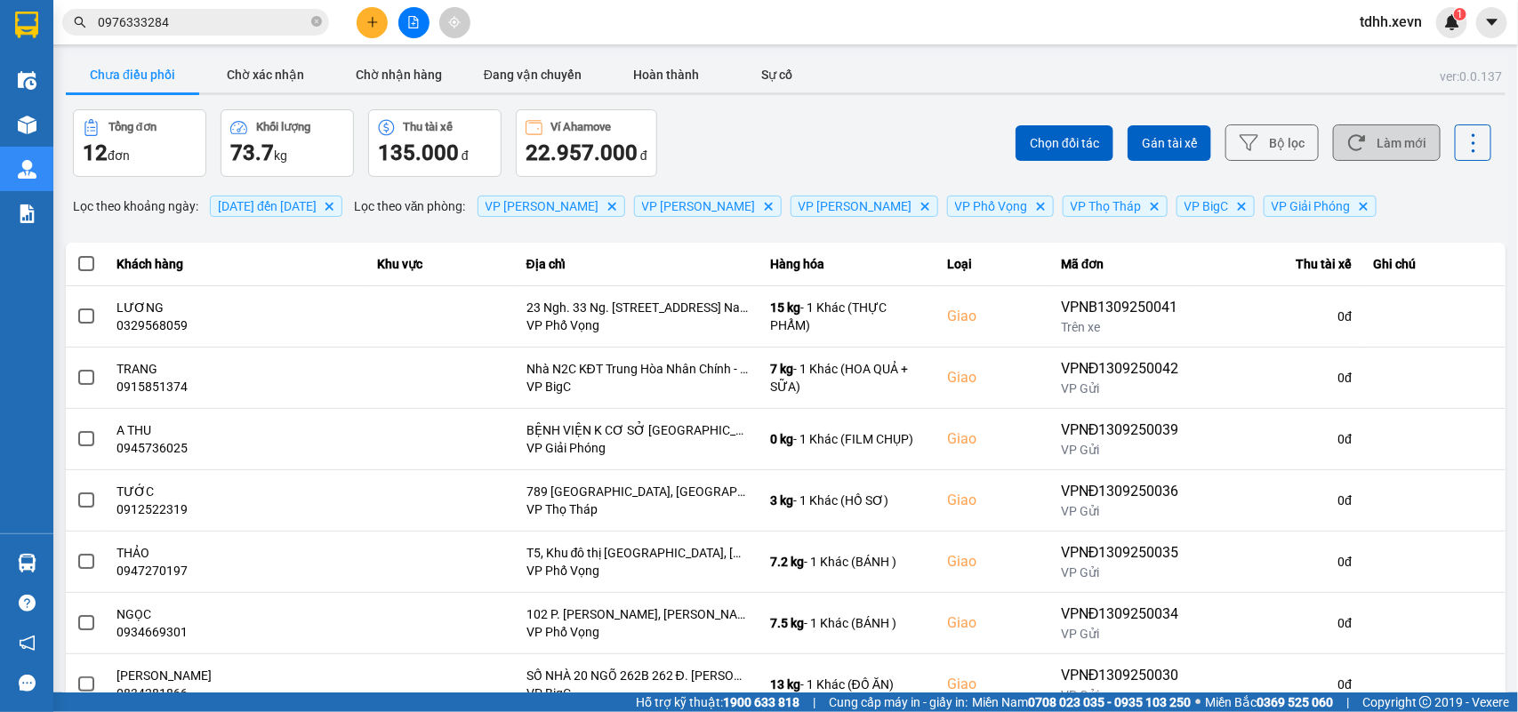
click at [1347, 134] on icon at bounding box center [1356, 142] width 19 height 19
click at [1370, 136] on button "Làm mới" at bounding box center [1387, 142] width 108 height 36
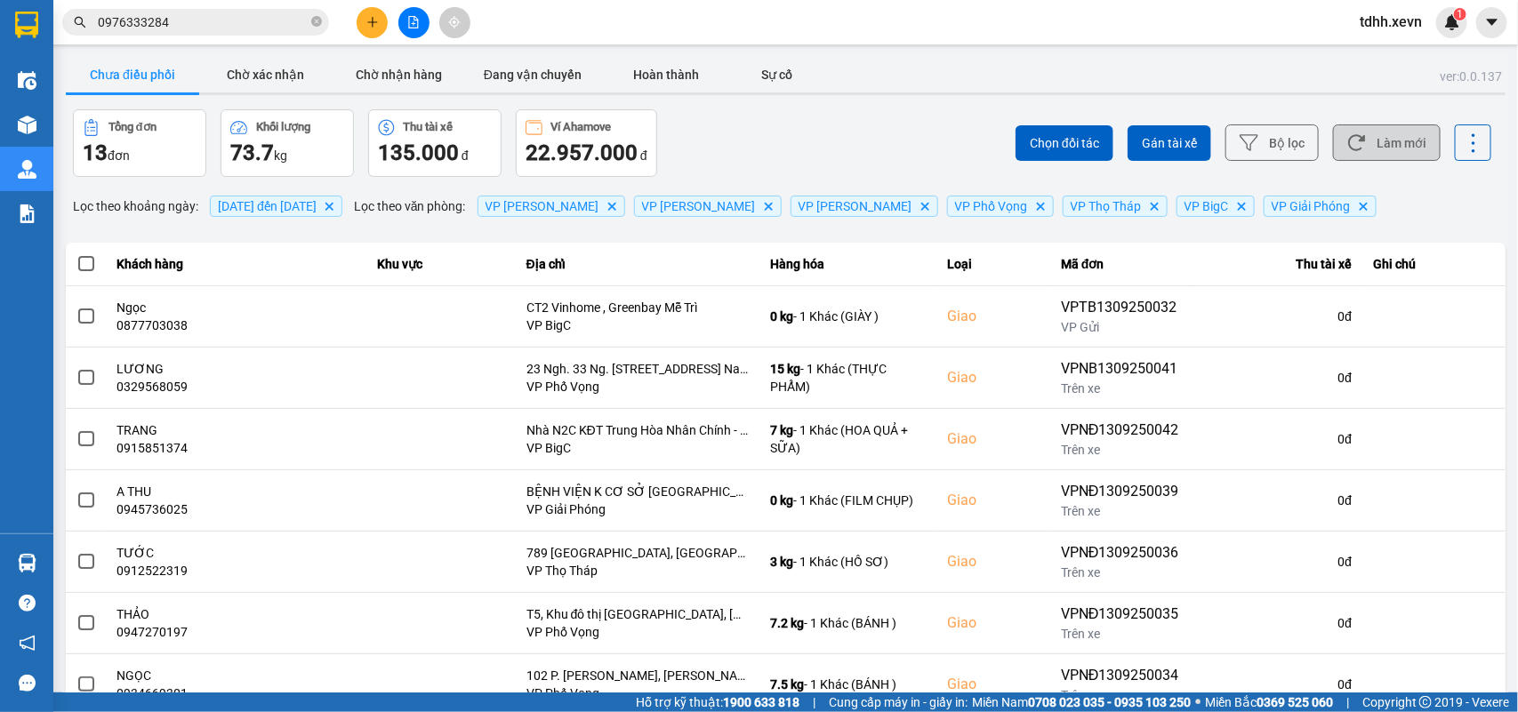
click at [1396, 152] on button "Làm mới" at bounding box center [1387, 142] width 108 height 36
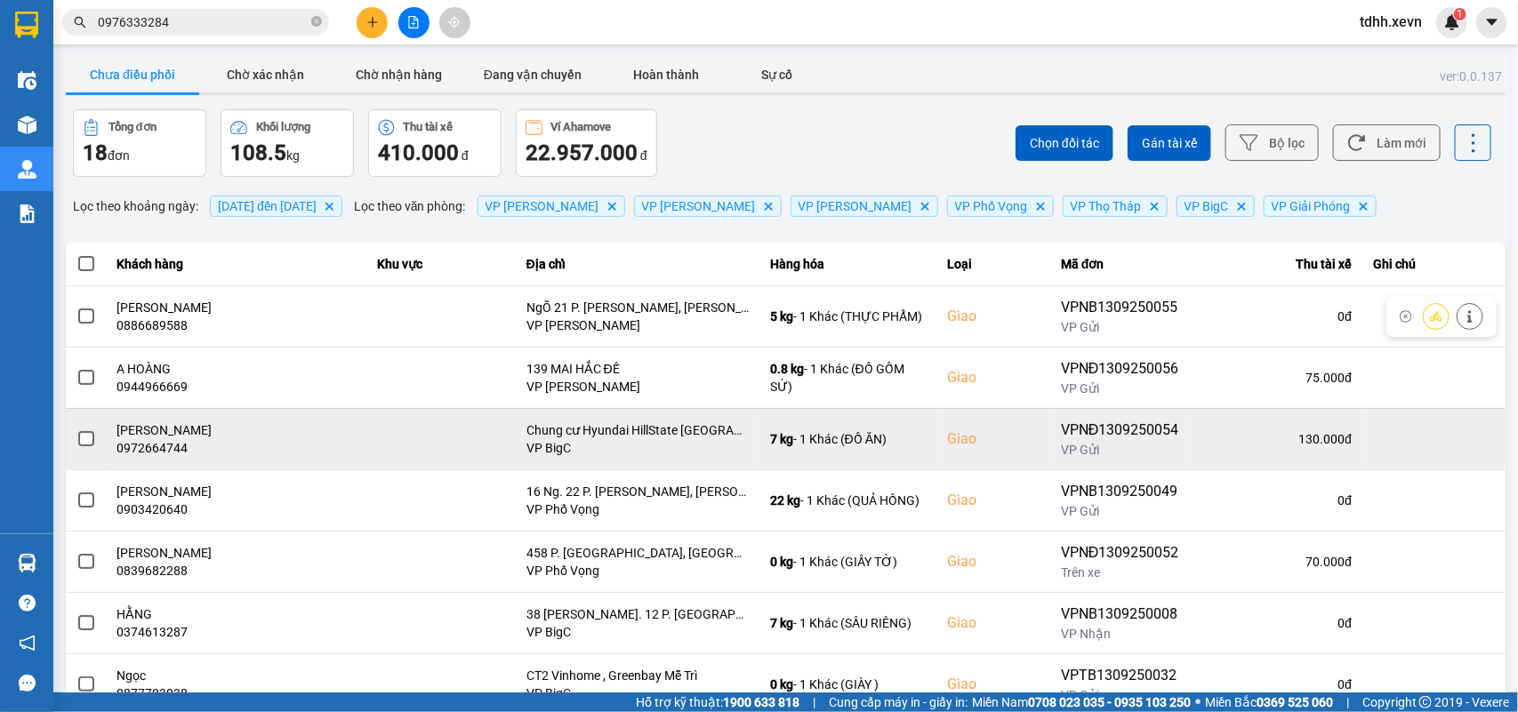
scroll to position [251, 0]
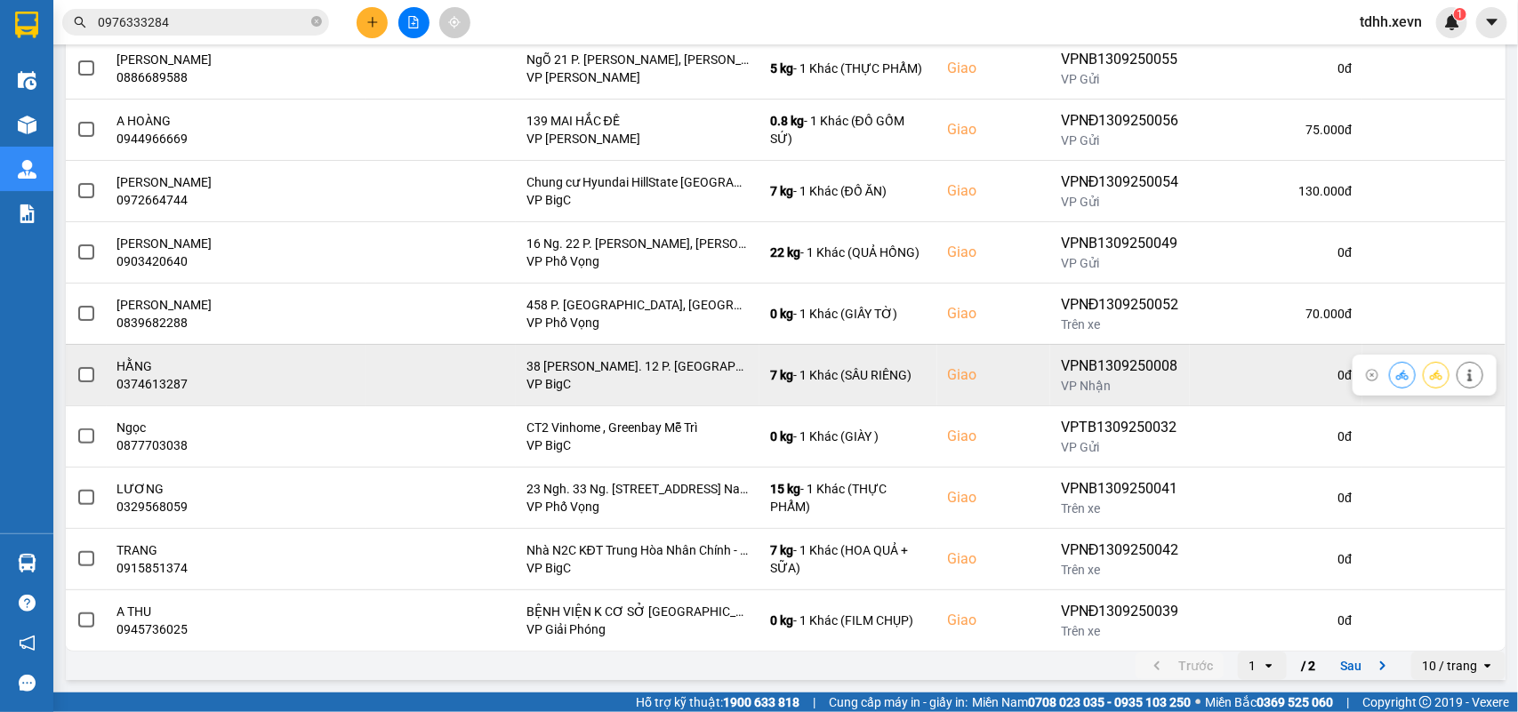
click at [138, 391] on td "HẰNG 0374613287" at bounding box center [237, 374] width 260 height 61
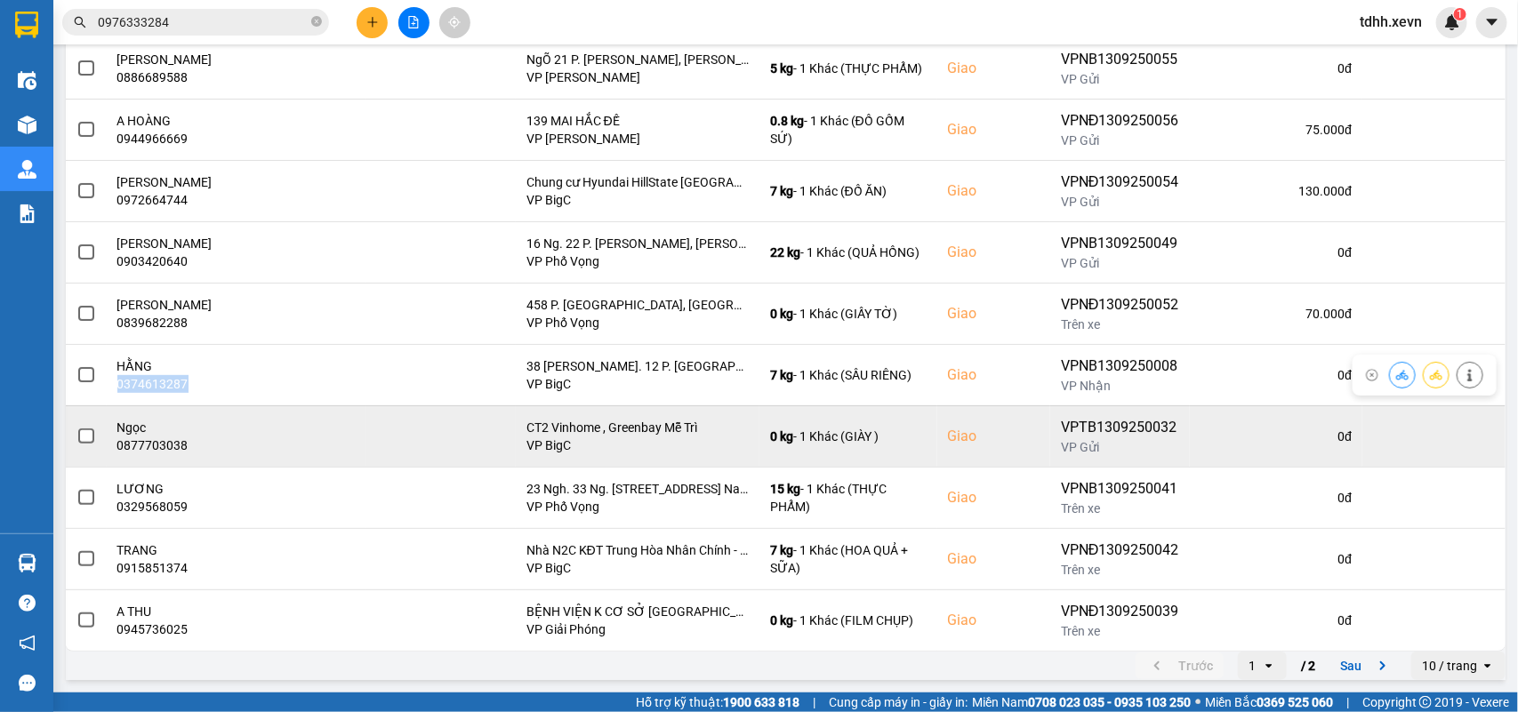
copy div "0374613287"
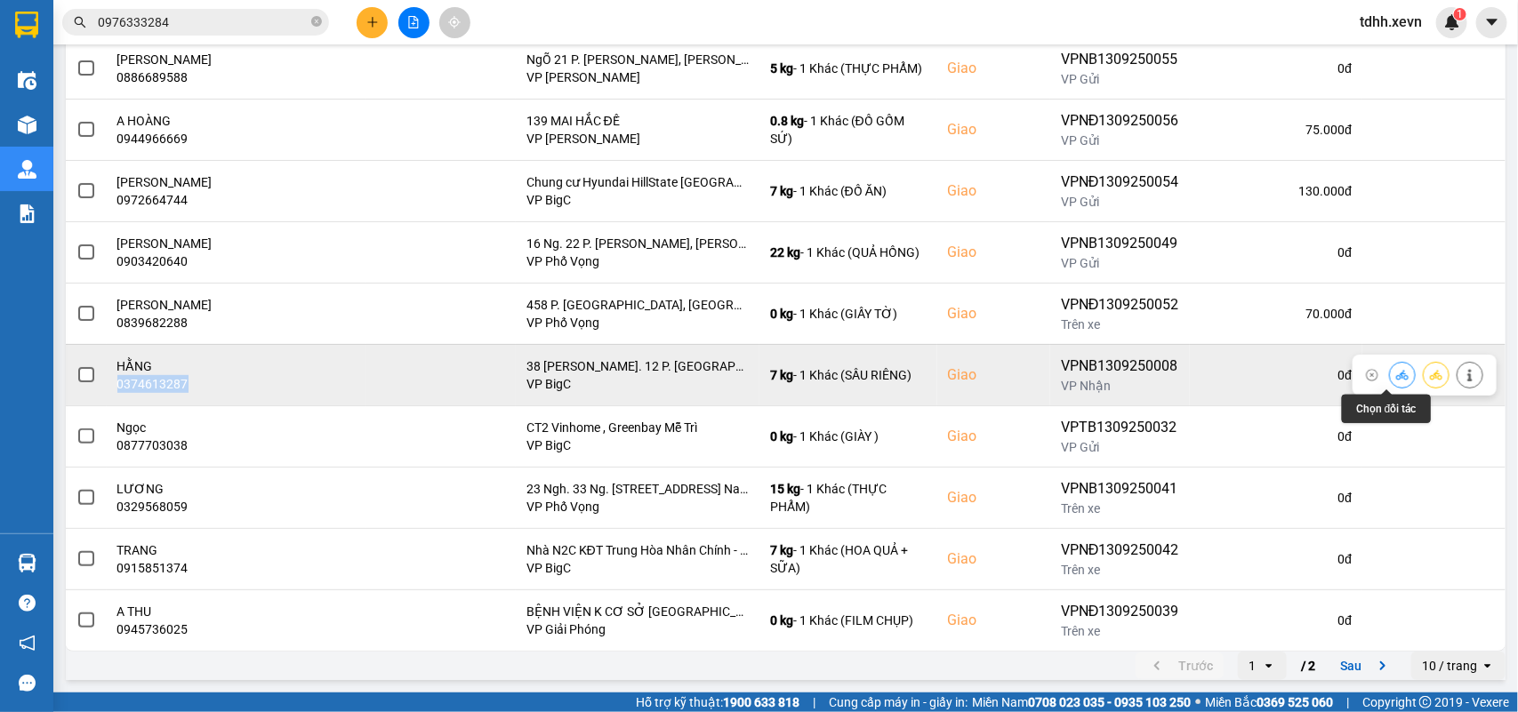
click at [1396, 374] on icon at bounding box center [1402, 375] width 12 height 10
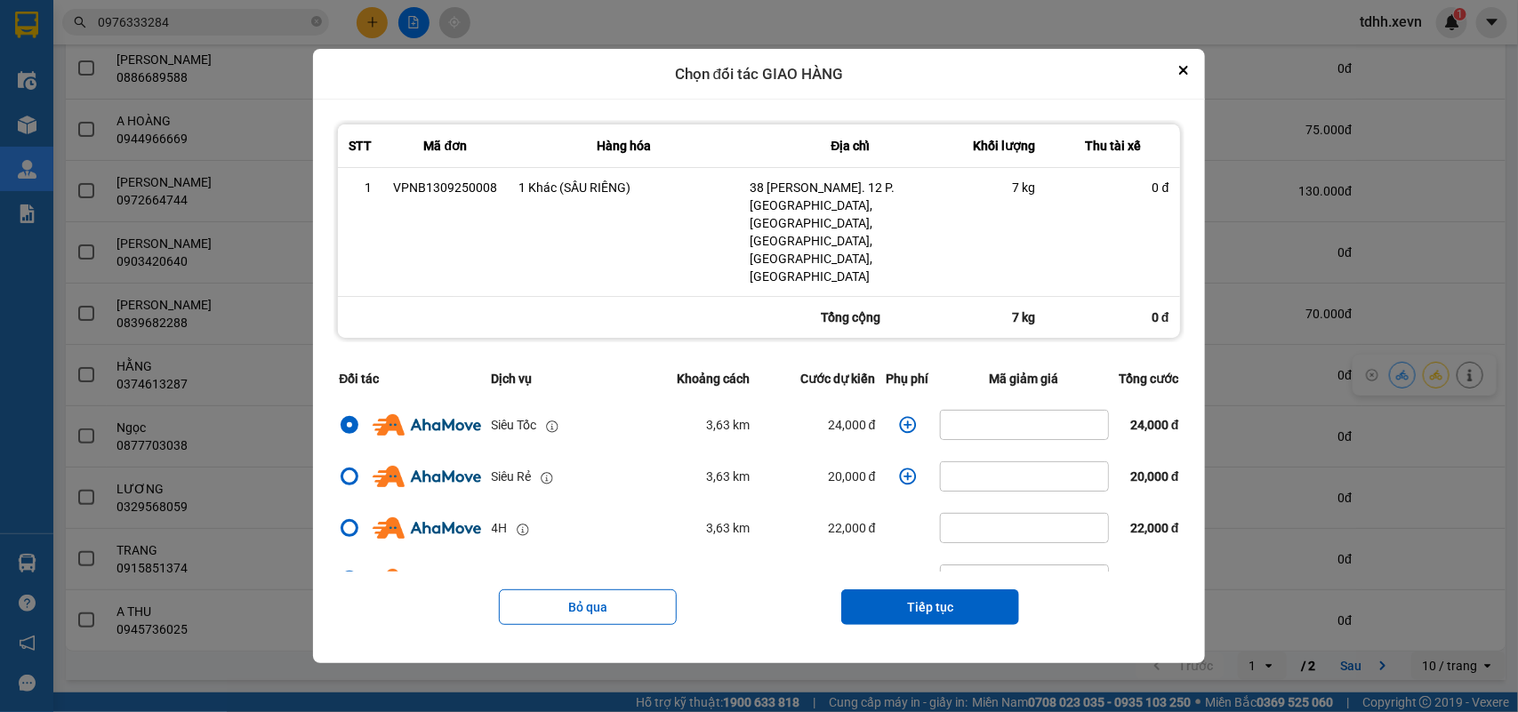
click at [899, 416] on icon "dialog" at bounding box center [908, 425] width 18 height 18
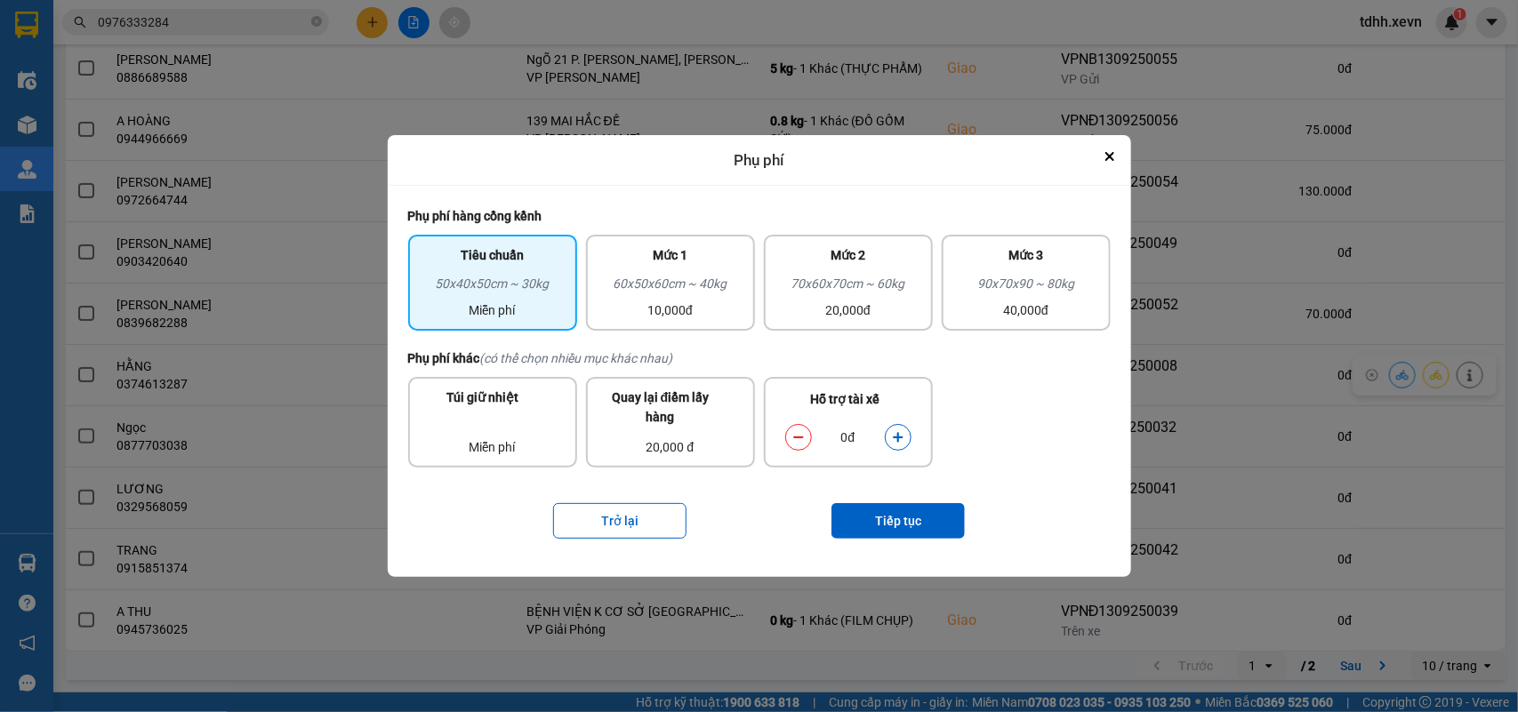
click at [899, 436] on icon "dialog" at bounding box center [898, 438] width 10 height 10
click at [891, 525] on button "Tiếp tục" at bounding box center [897, 521] width 133 height 36
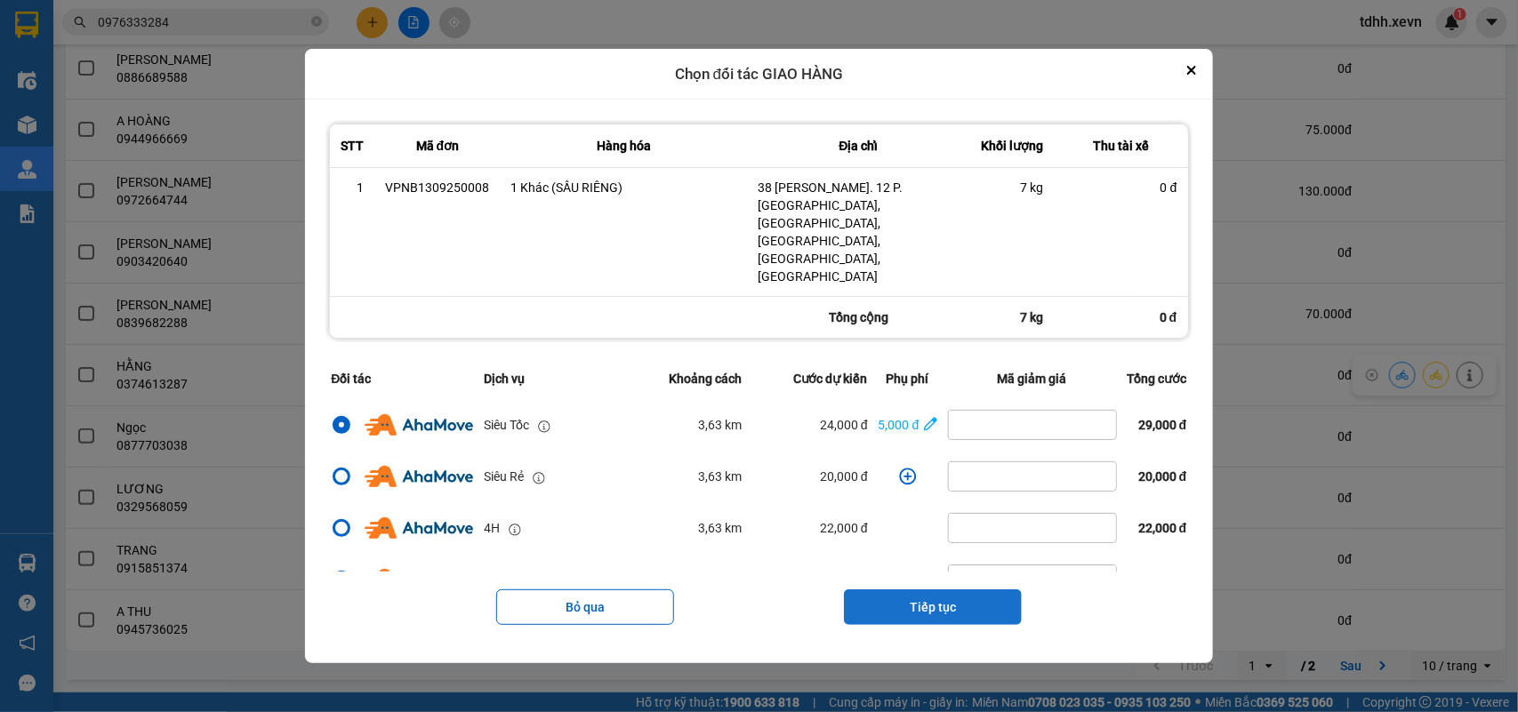
click at [949, 589] on button "Tiếp tục" at bounding box center [933, 607] width 178 height 36
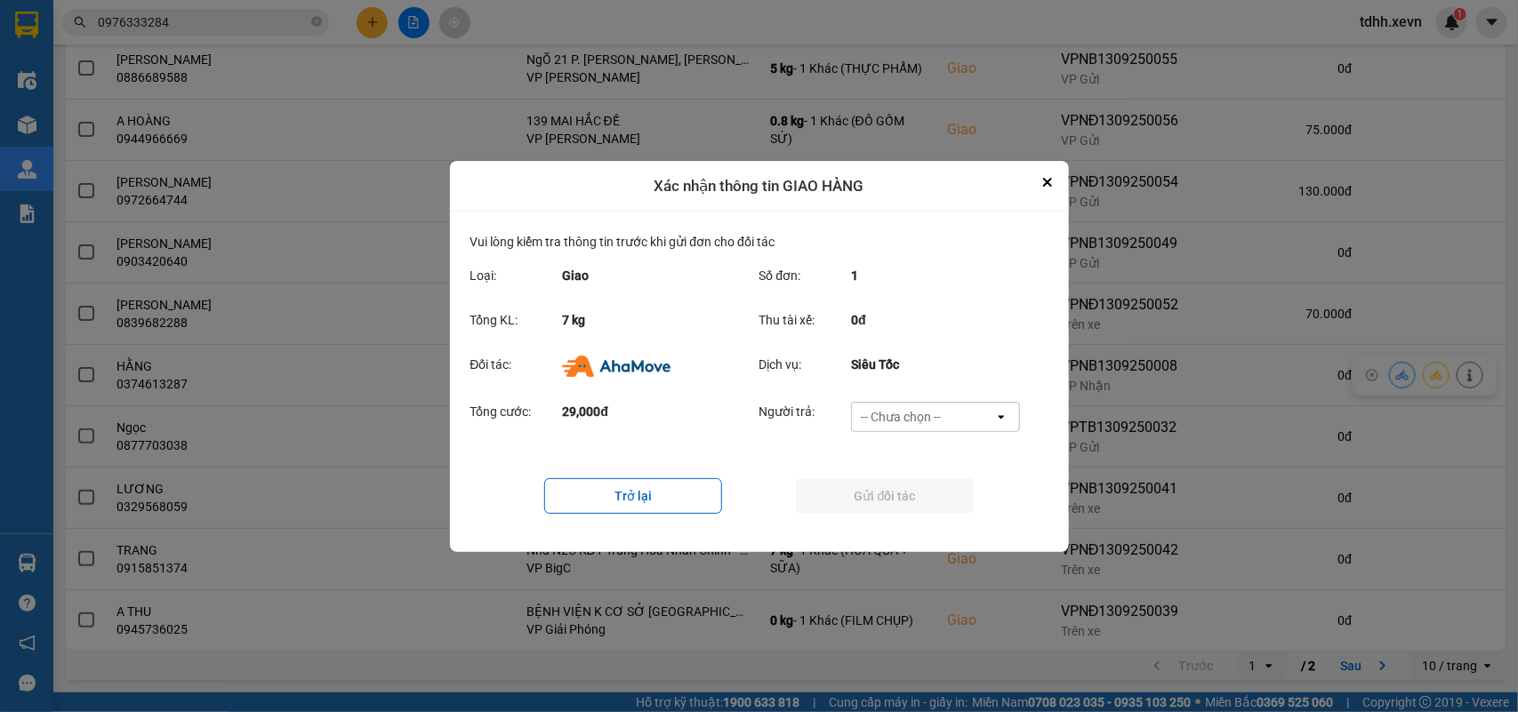
click at [966, 404] on div "-- Chưa chọn --" at bounding box center [923, 417] width 142 height 28
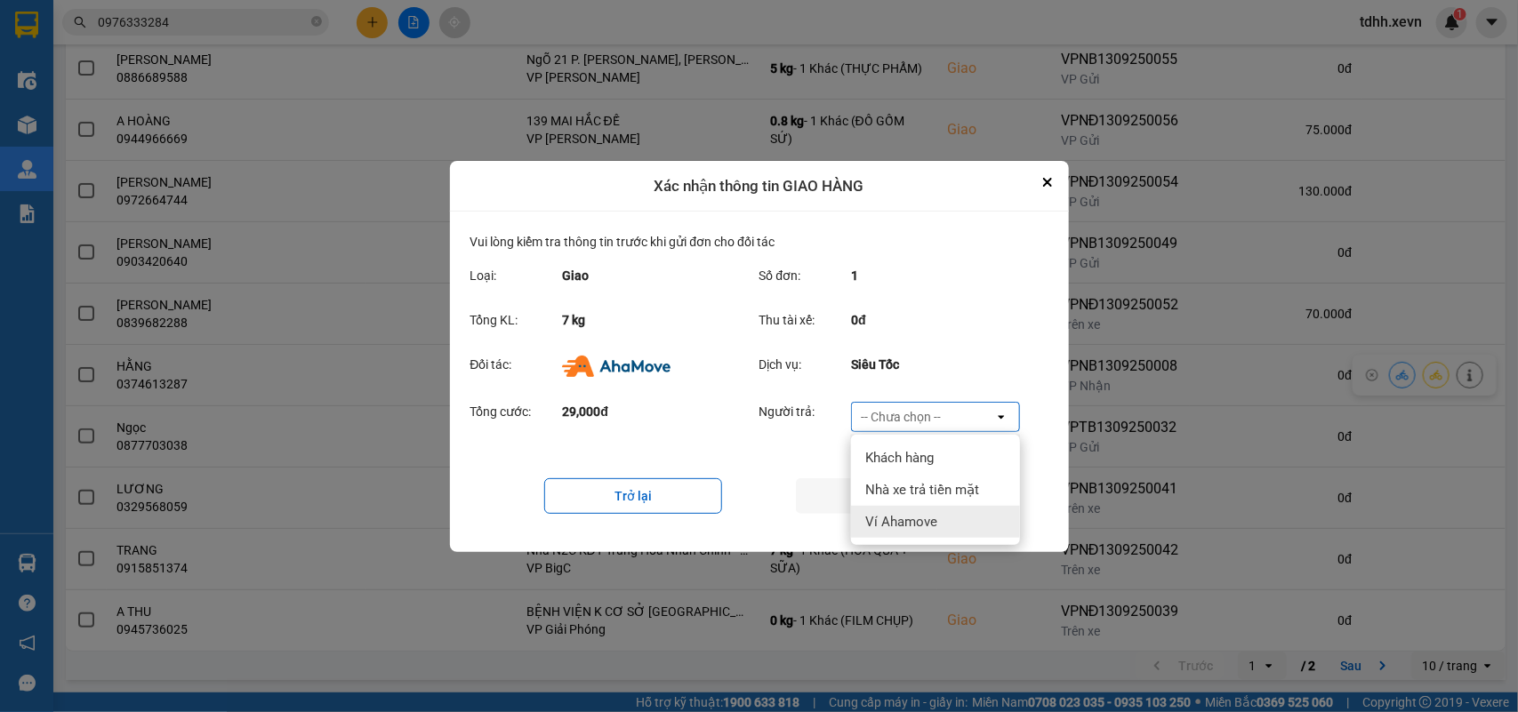
click at [918, 513] on span "Ví Ahamove" at bounding box center [901, 522] width 72 height 18
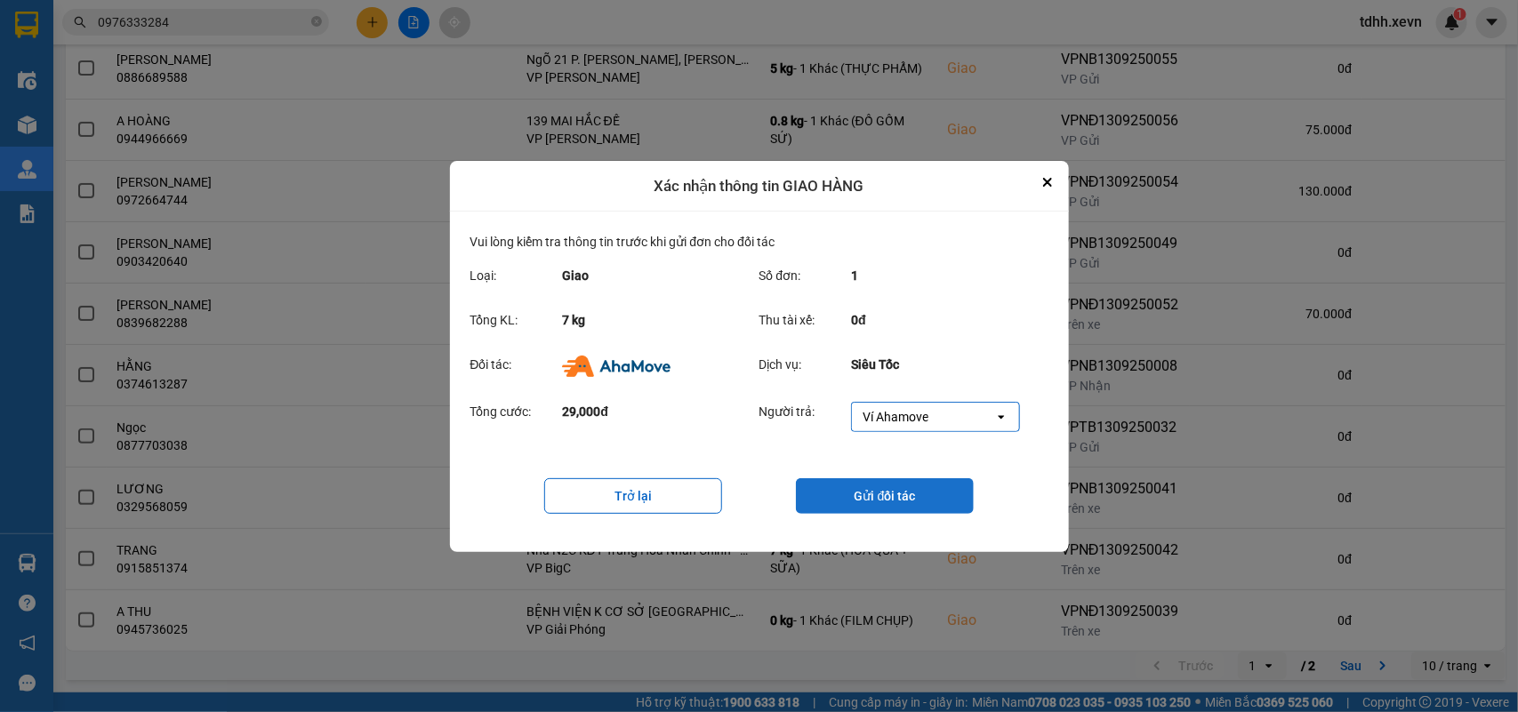
click at [918, 505] on button "Gửi đối tác" at bounding box center [885, 496] width 178 height 36
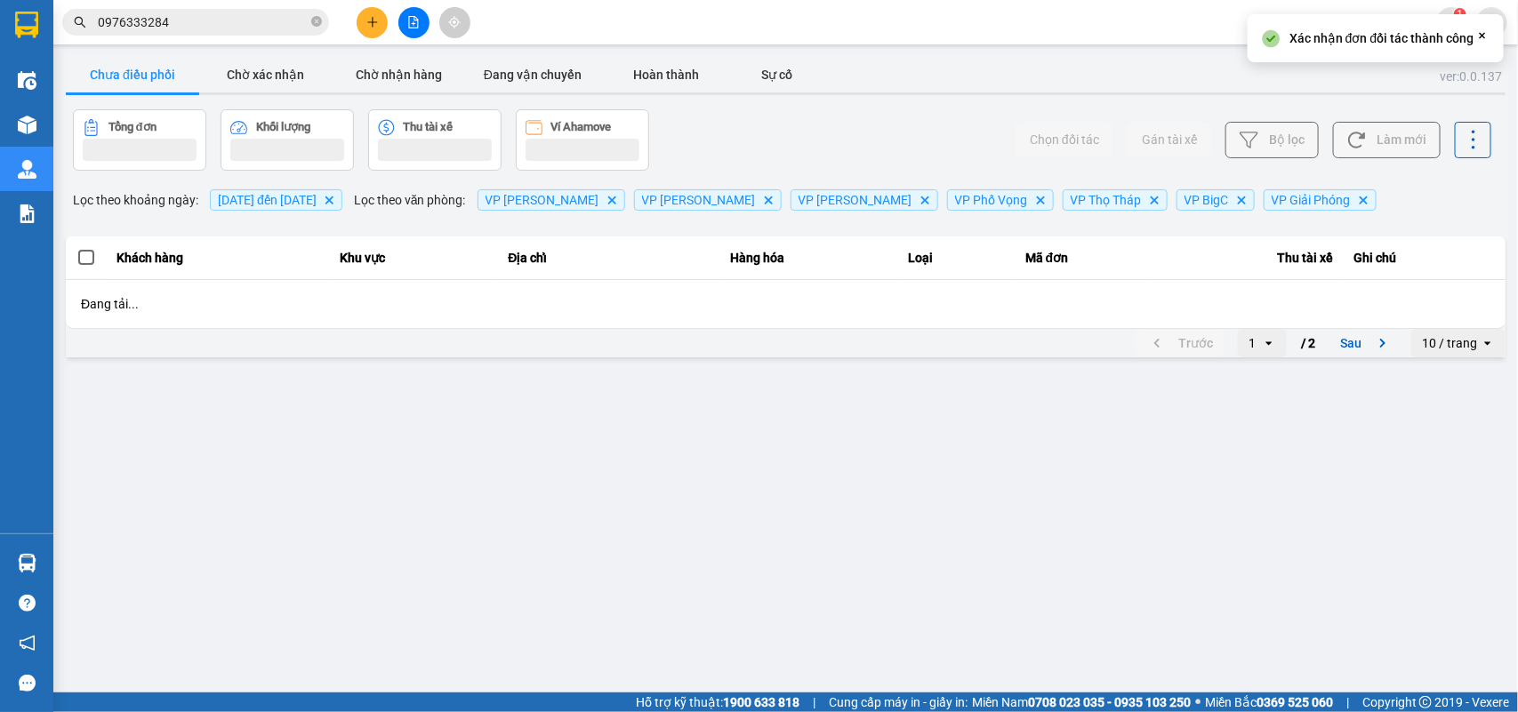
scroll to position [0, 0]
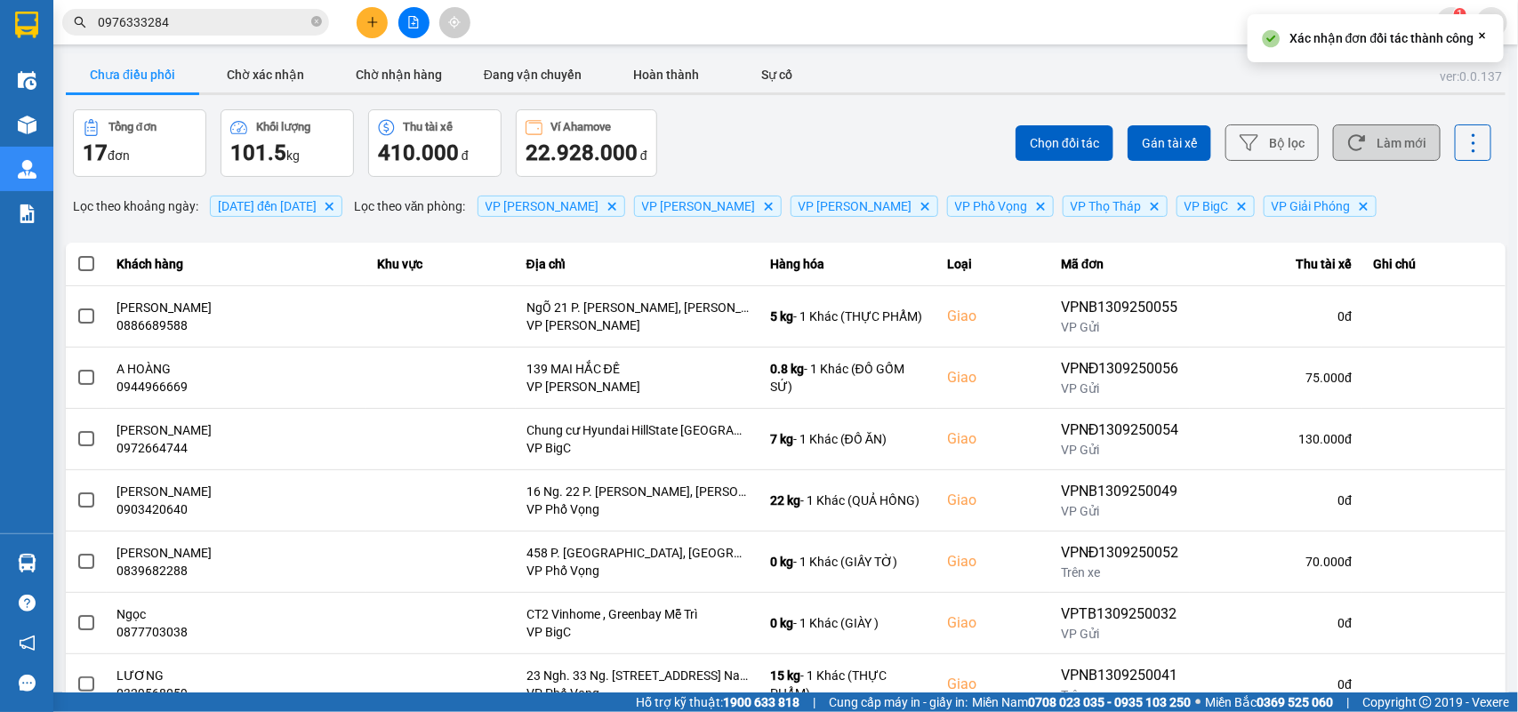
click at [1383, 153] on button "Làm mới" at bounding box center [1387, 142] width 108 height 36
click at [295, 76] on button "Chờ xác nhận" at bounding box center [265, 75] width 133 height 36
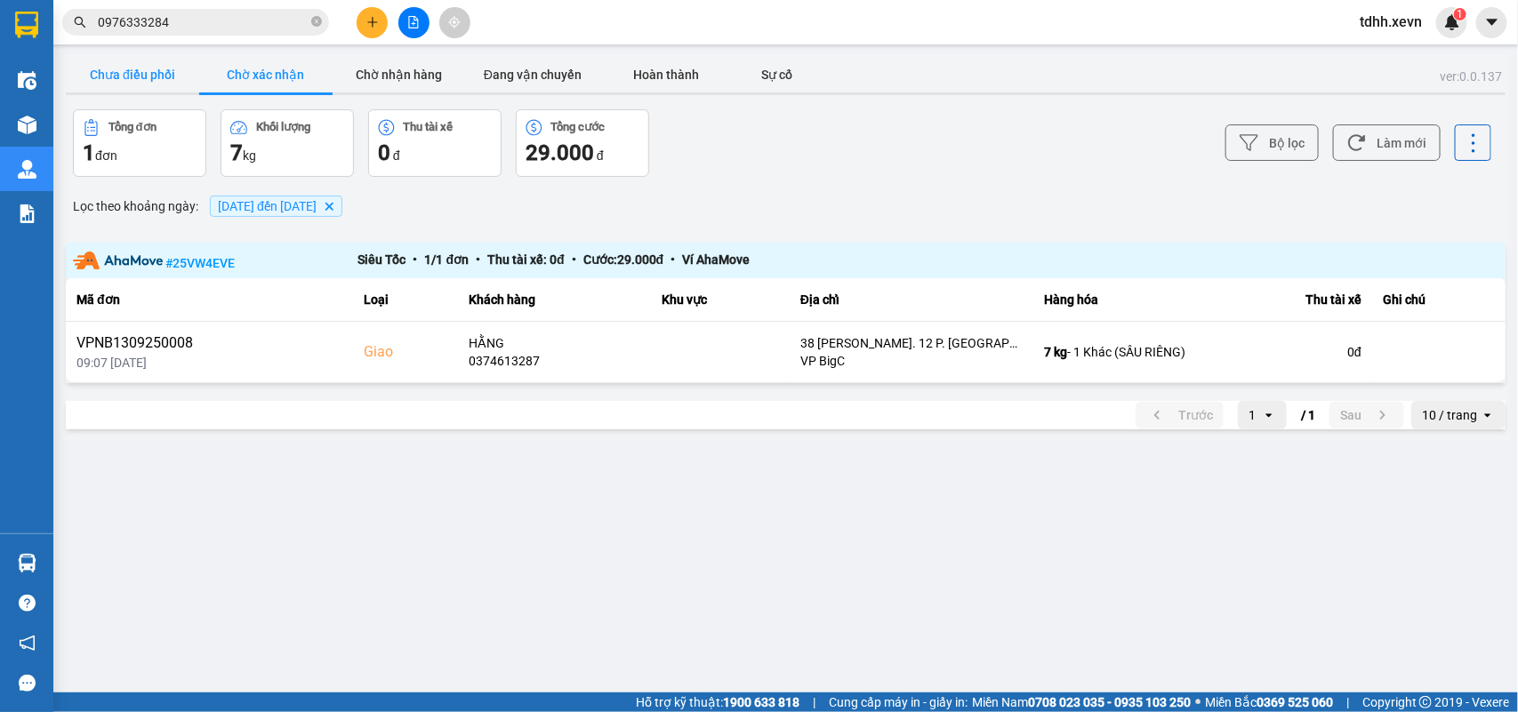
click at [140, 85] on button "Chưa điều phối" at bounding box center [132, 75] width 133 height 36
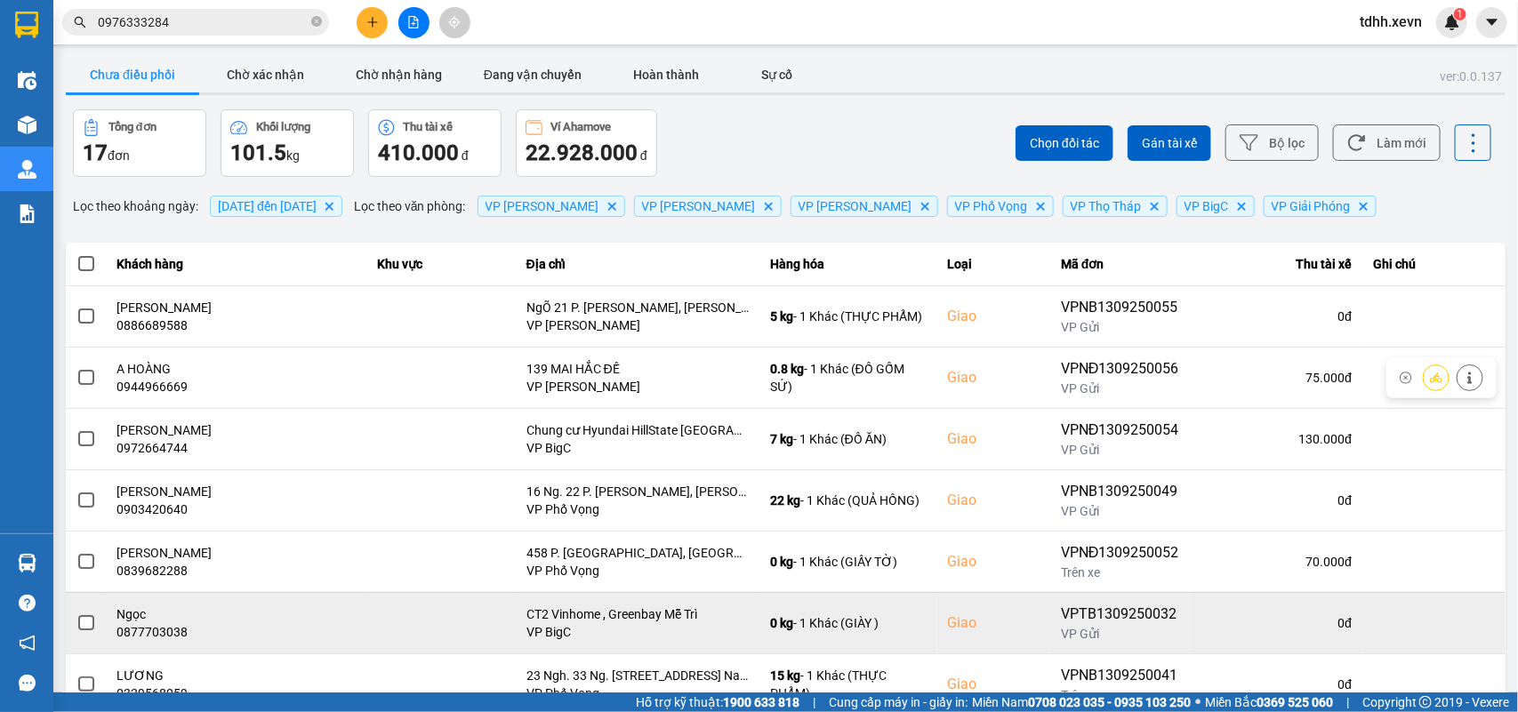
scroll to position [251, 0]
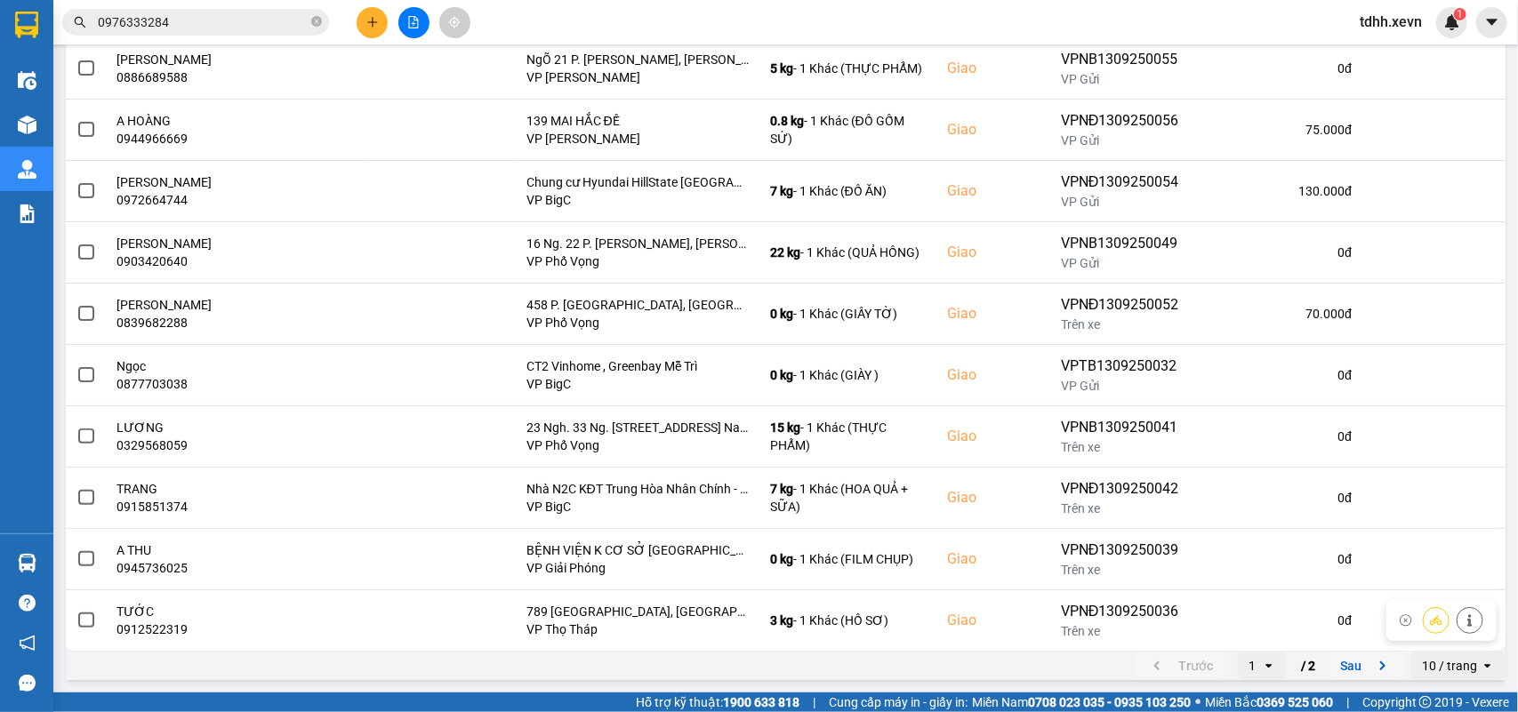
click at [1361, 653] on button "Sau" at bounding box center [1366, 666] width 75 height 27
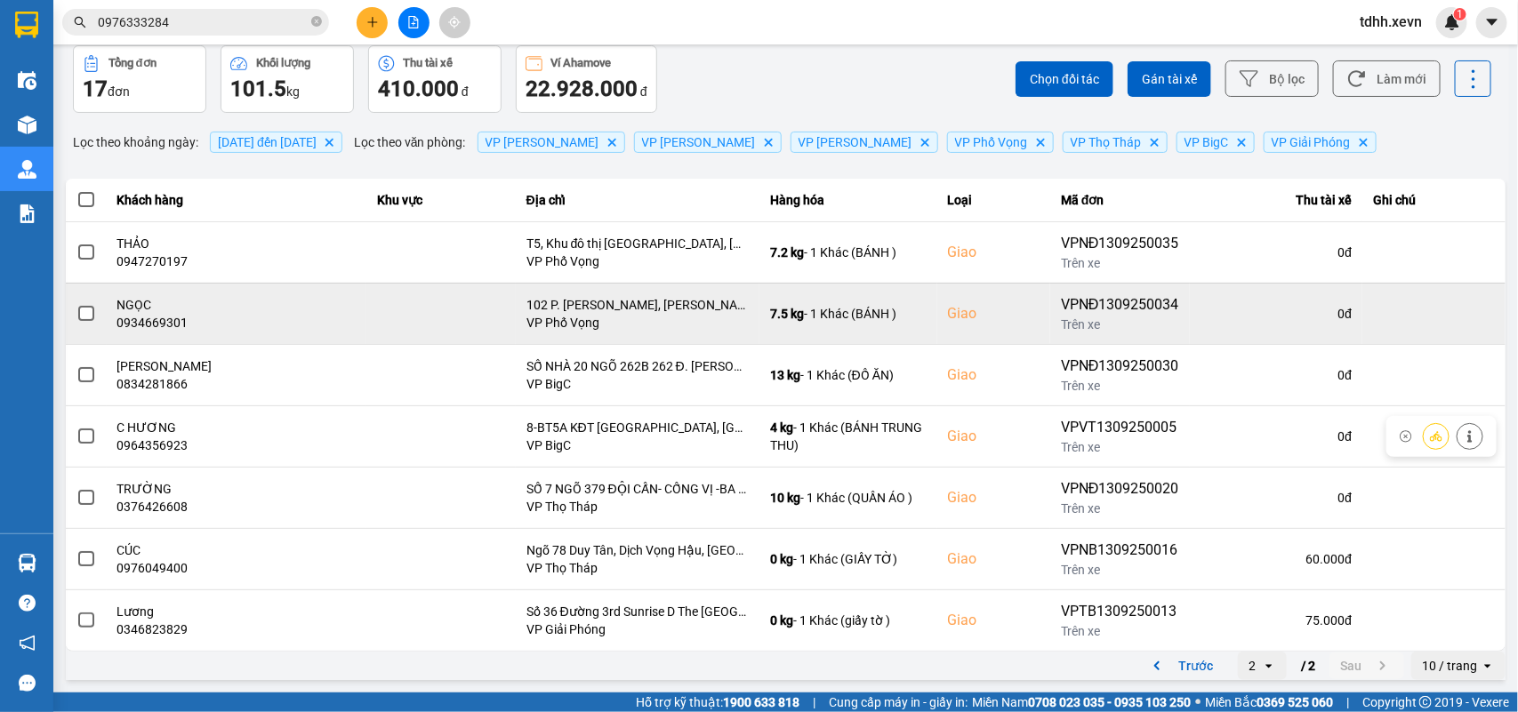
scroll to position [0, 0]
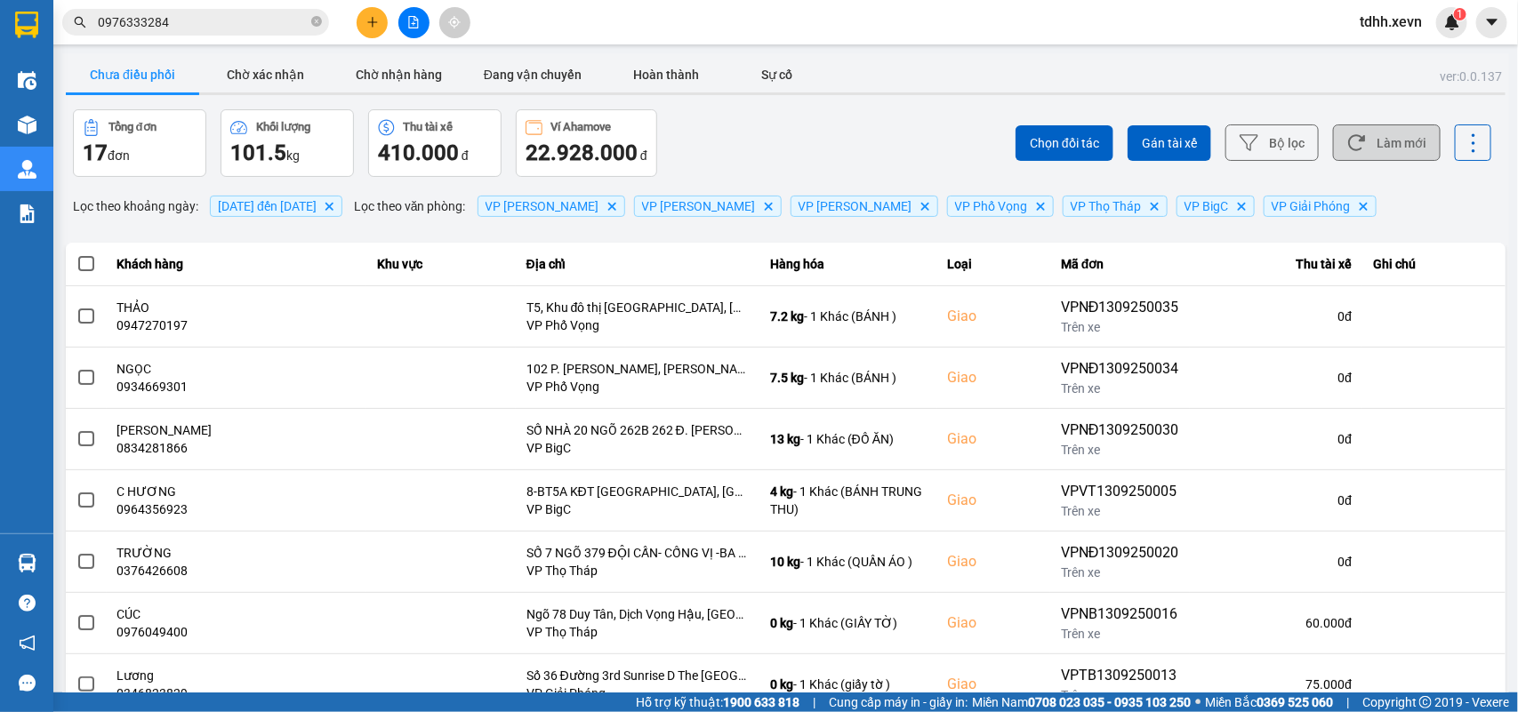
click at [1384, 147] on button "Làm mới" at bounding box center [1387, 142] width 108 height 36
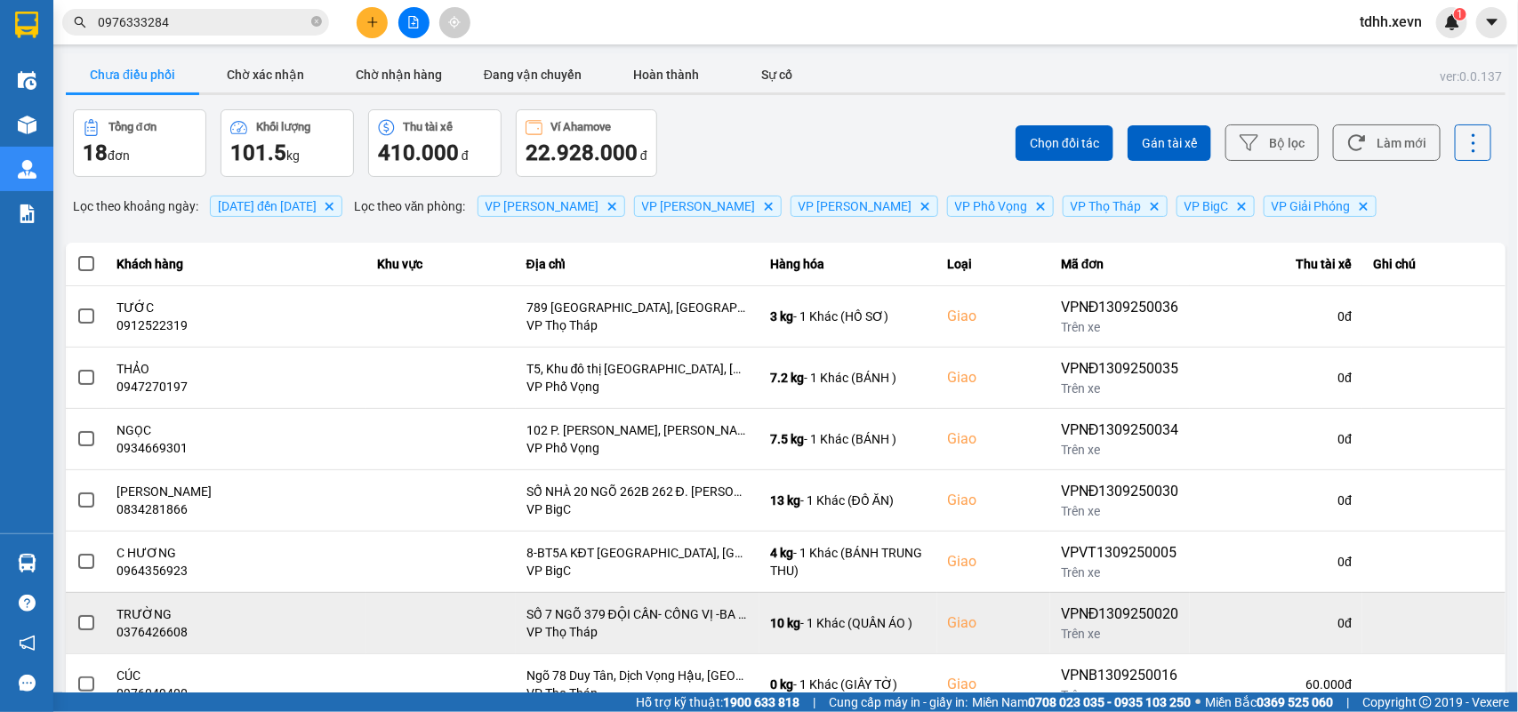
scroll to position [127, 0]
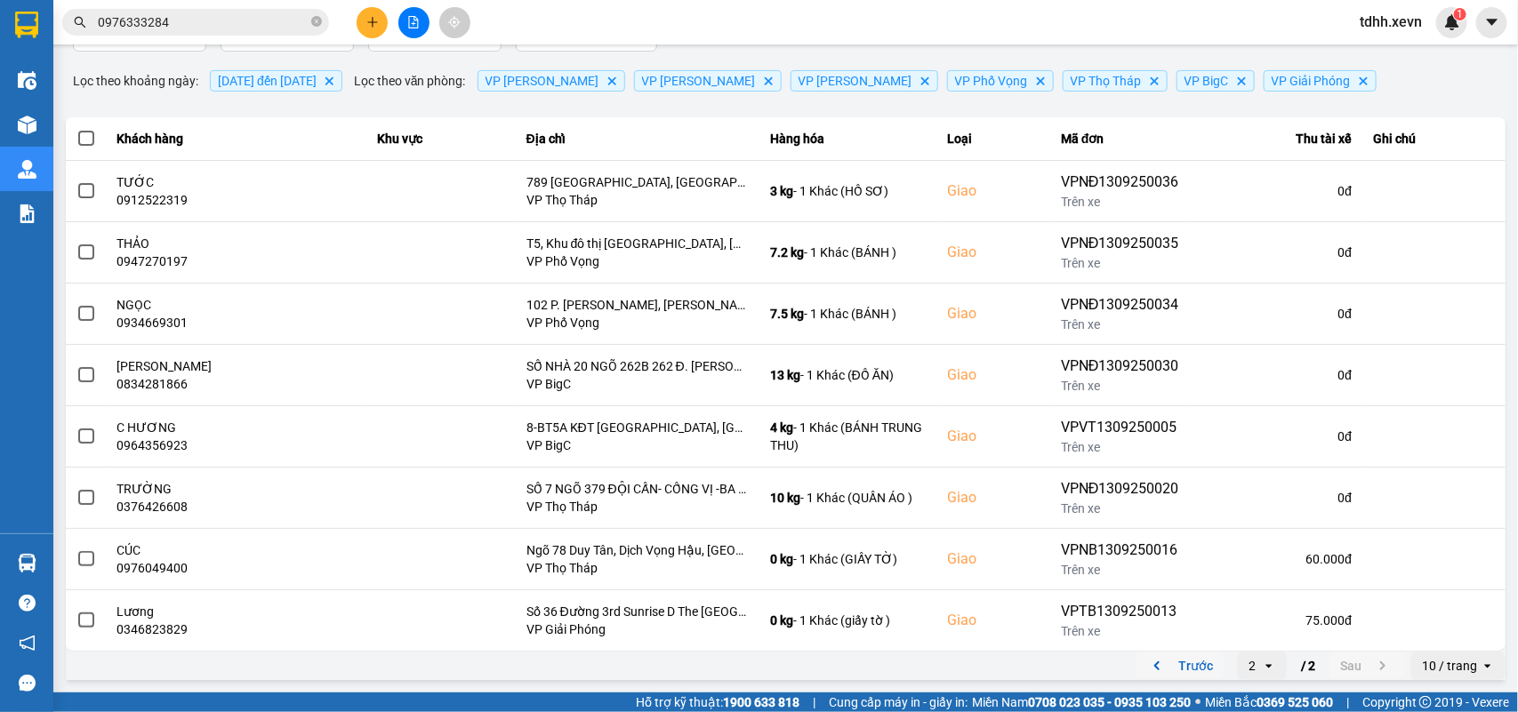
click at [1154, 667] on icon "previous page. current page 2 / 2" at bounding box center [1156, 665] width 5 height 9
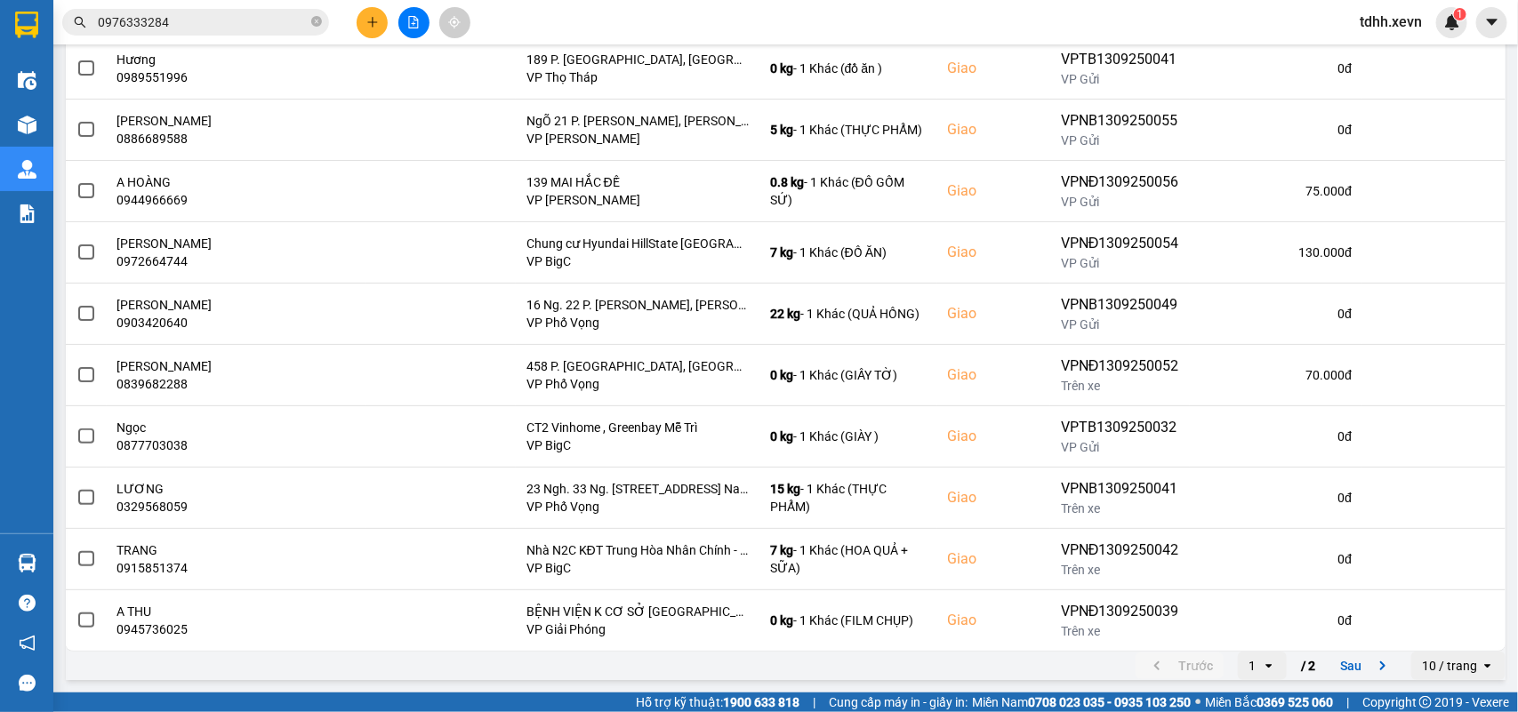
scroll to position [0, 0]
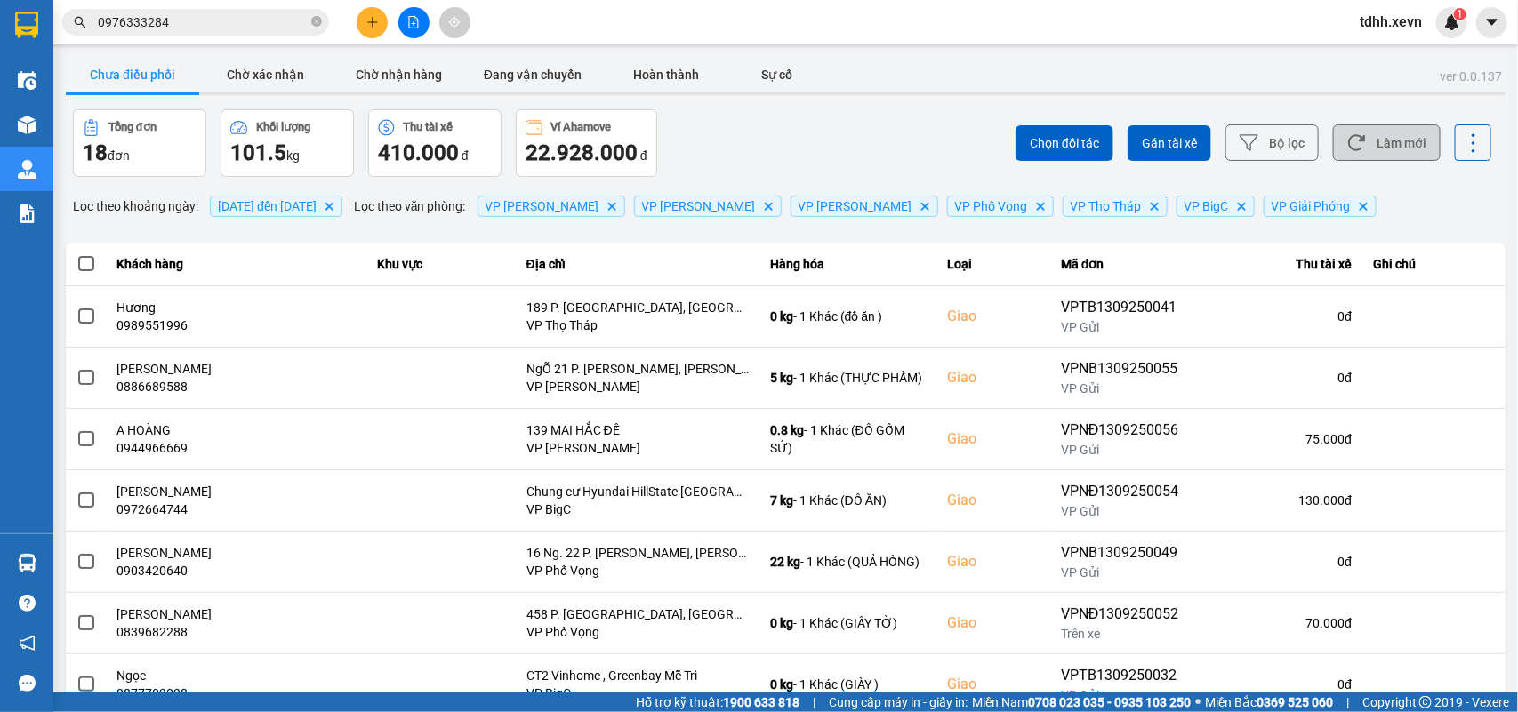
click at [1372, 140] on button "Làm mới" at bounding box center [1387, 142] width 108 height 36
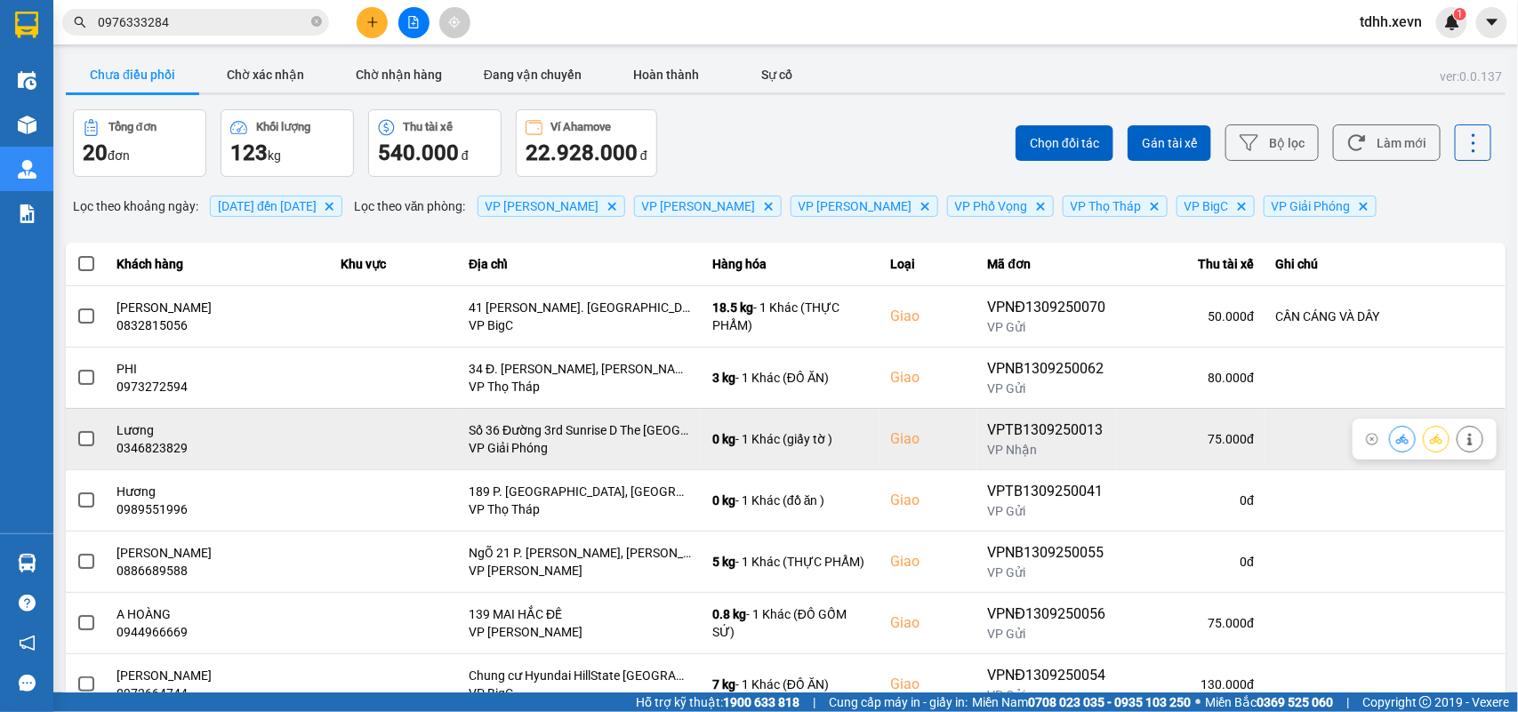
click at [164, 453] on div "0346823829" at bounding box center [218, 448] width 203 height 18
copy div "0346823829"
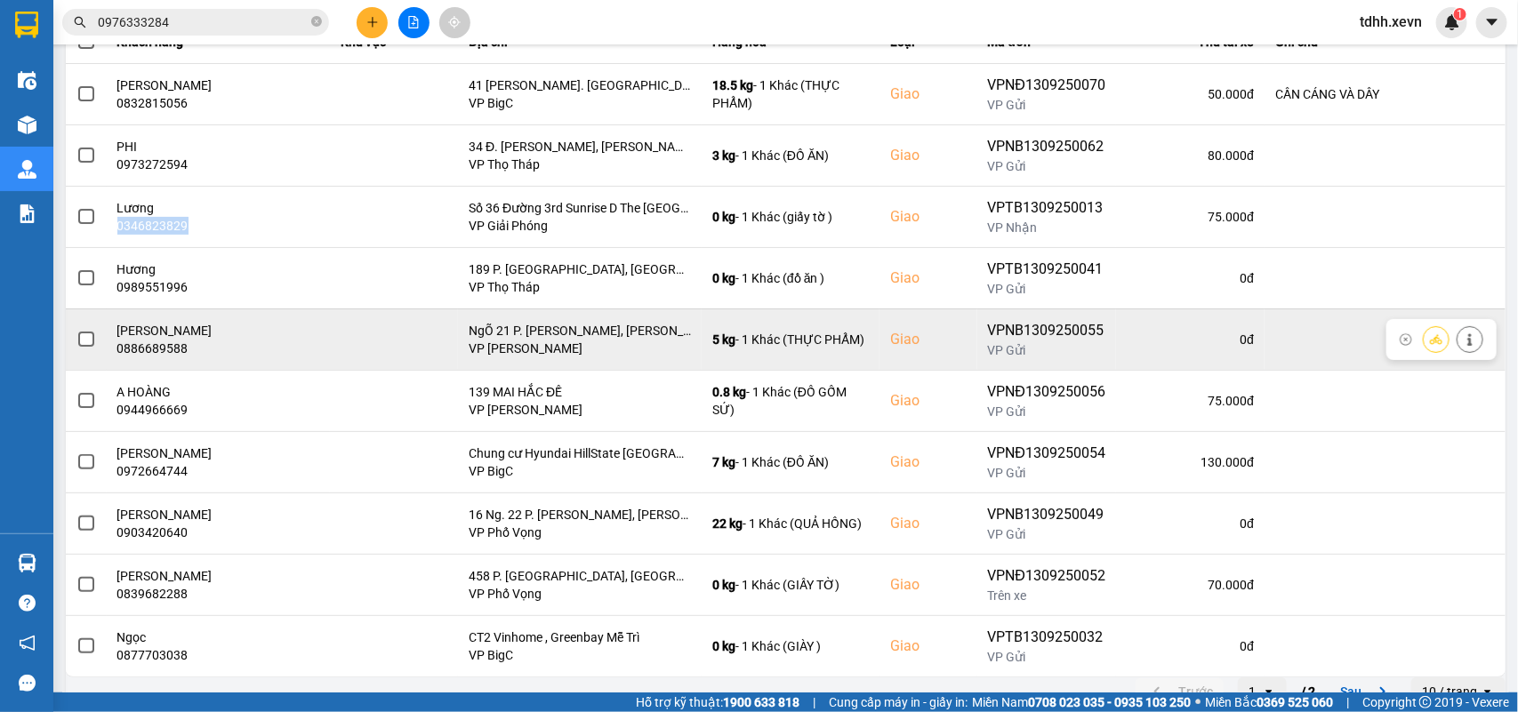
scroll to position [251, 0]
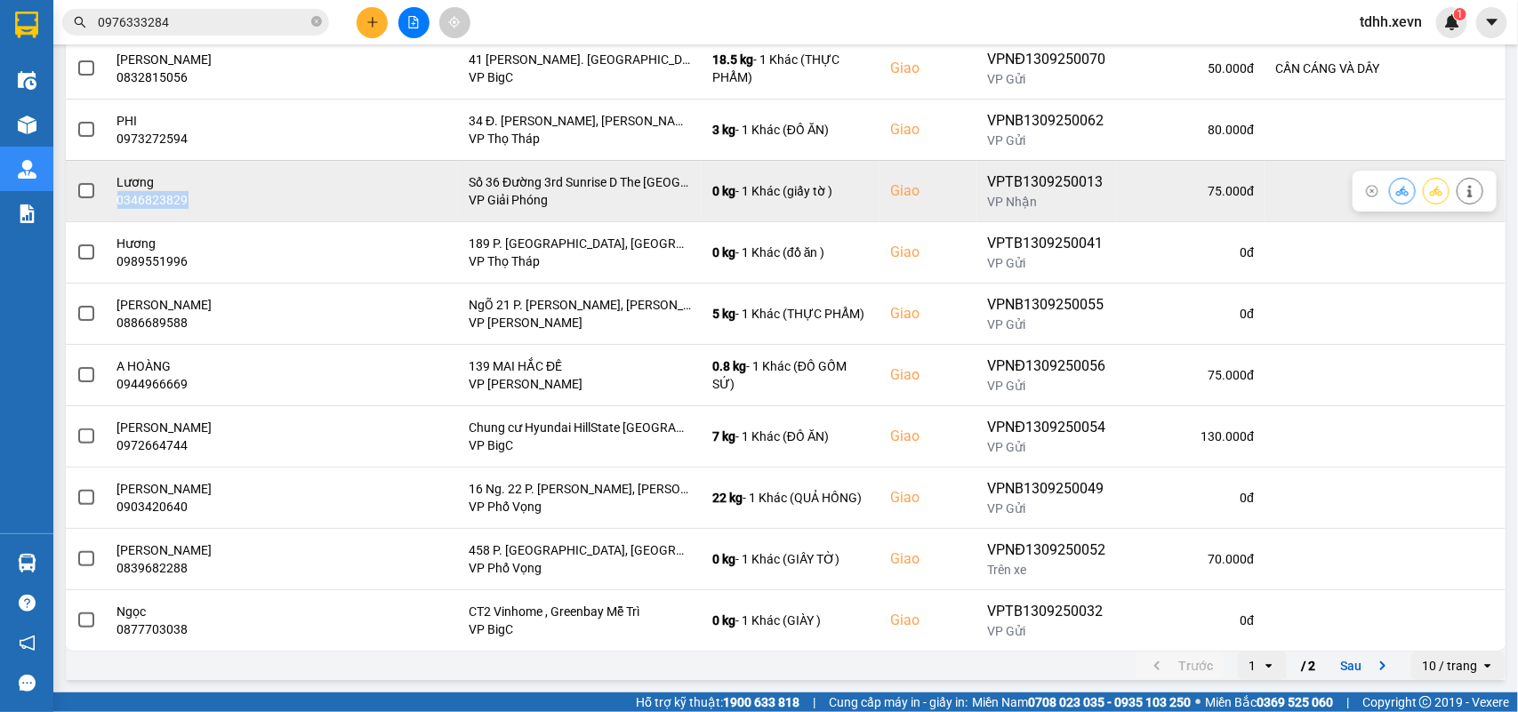
click at [1396, 189] on icon at bounding box center [1402, 191] width 12 height 12
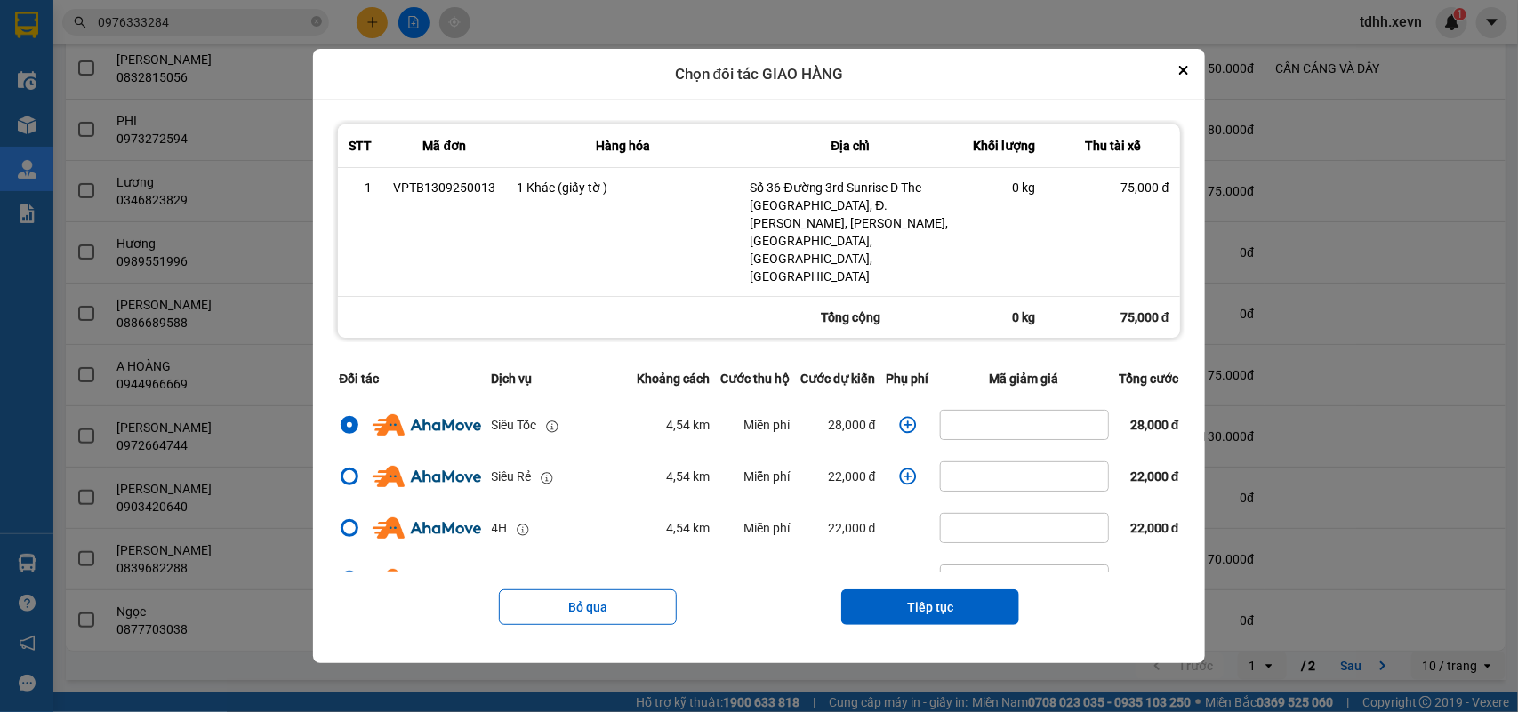
click at [899, 416] on icon "dialog" at bounding box center [908, 425] width 18 height 18
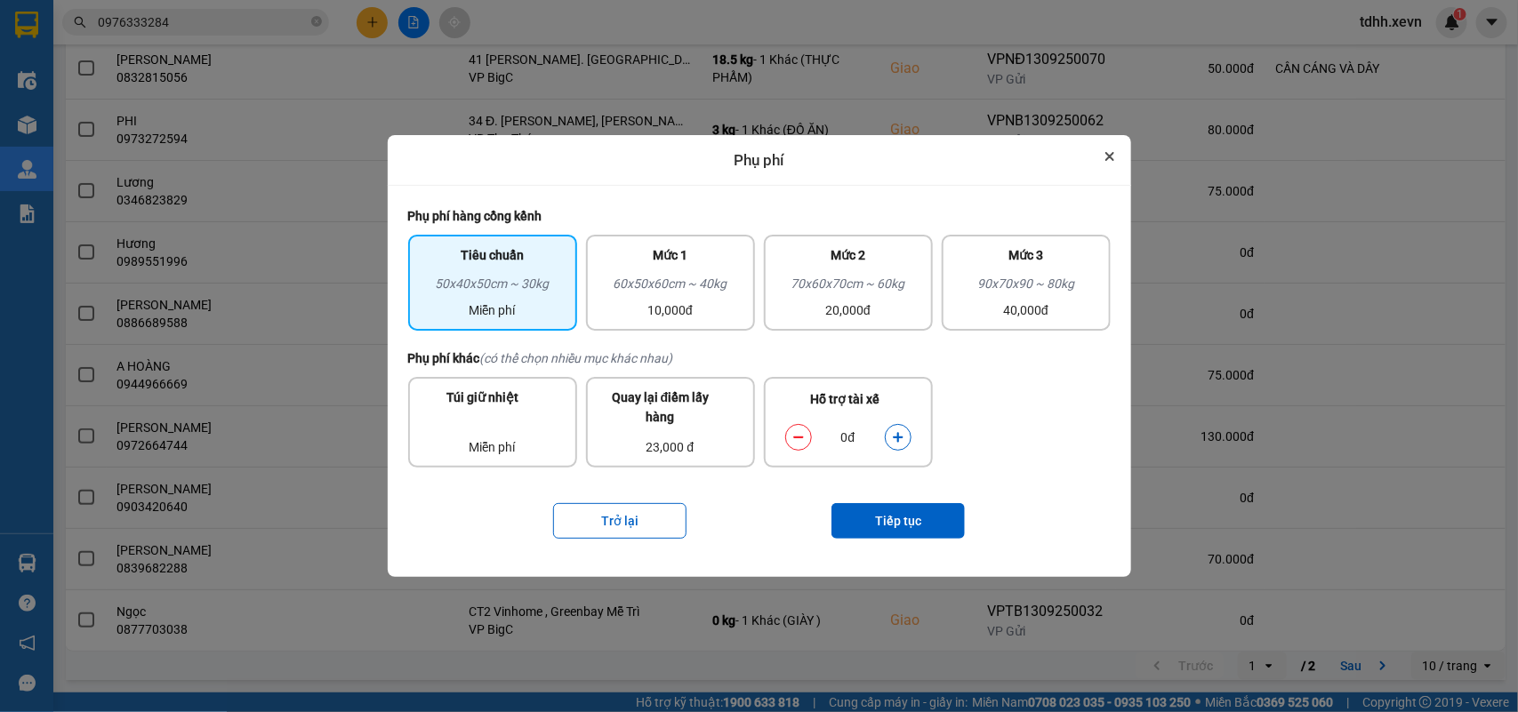
click at [1112, 153] on icon "Close" at bounding box center [1109, 156] width 7 height 7
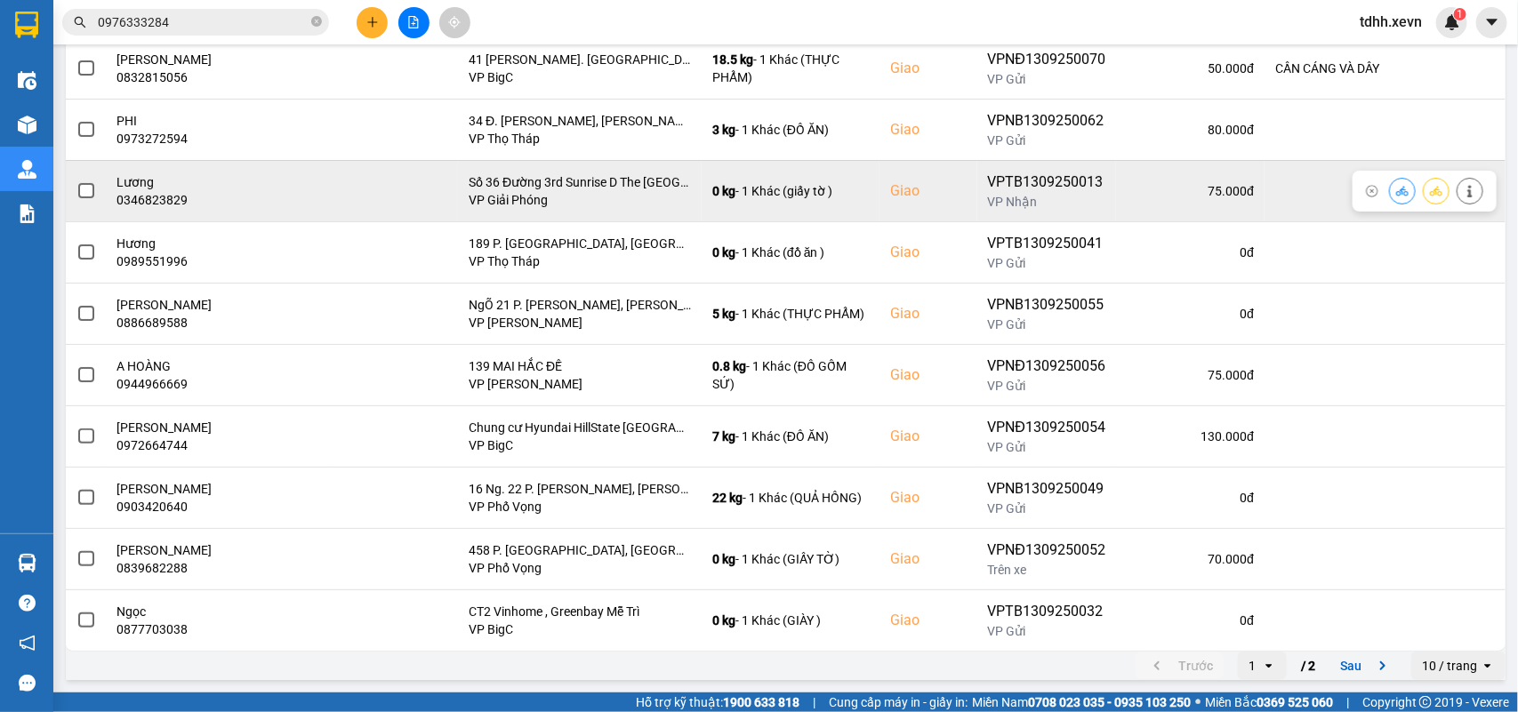
click at [1457, 187] on button at bounding box center [1469, 190] width 25 height 31
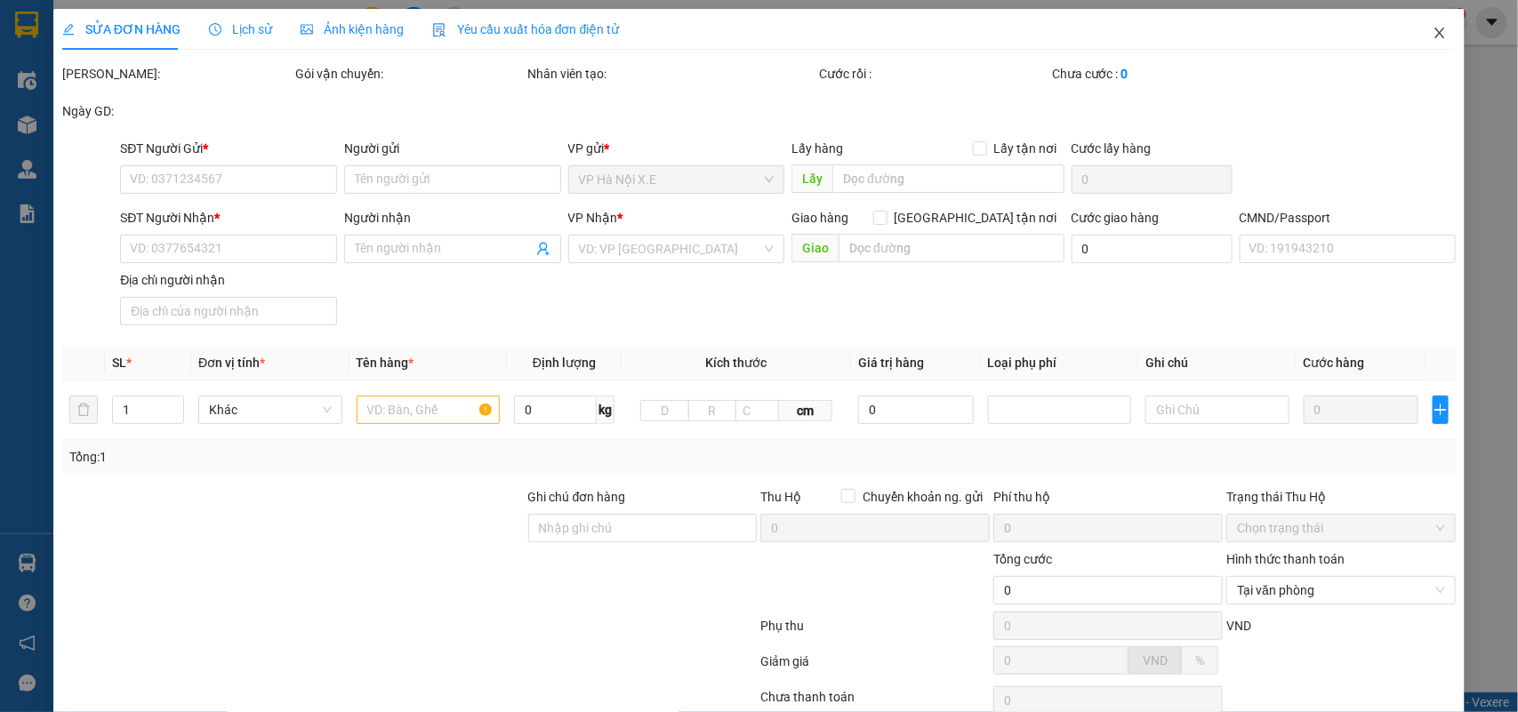
click at [1432, 34] on span "Close" at bounding box center [1439, 34] width 50 height 50
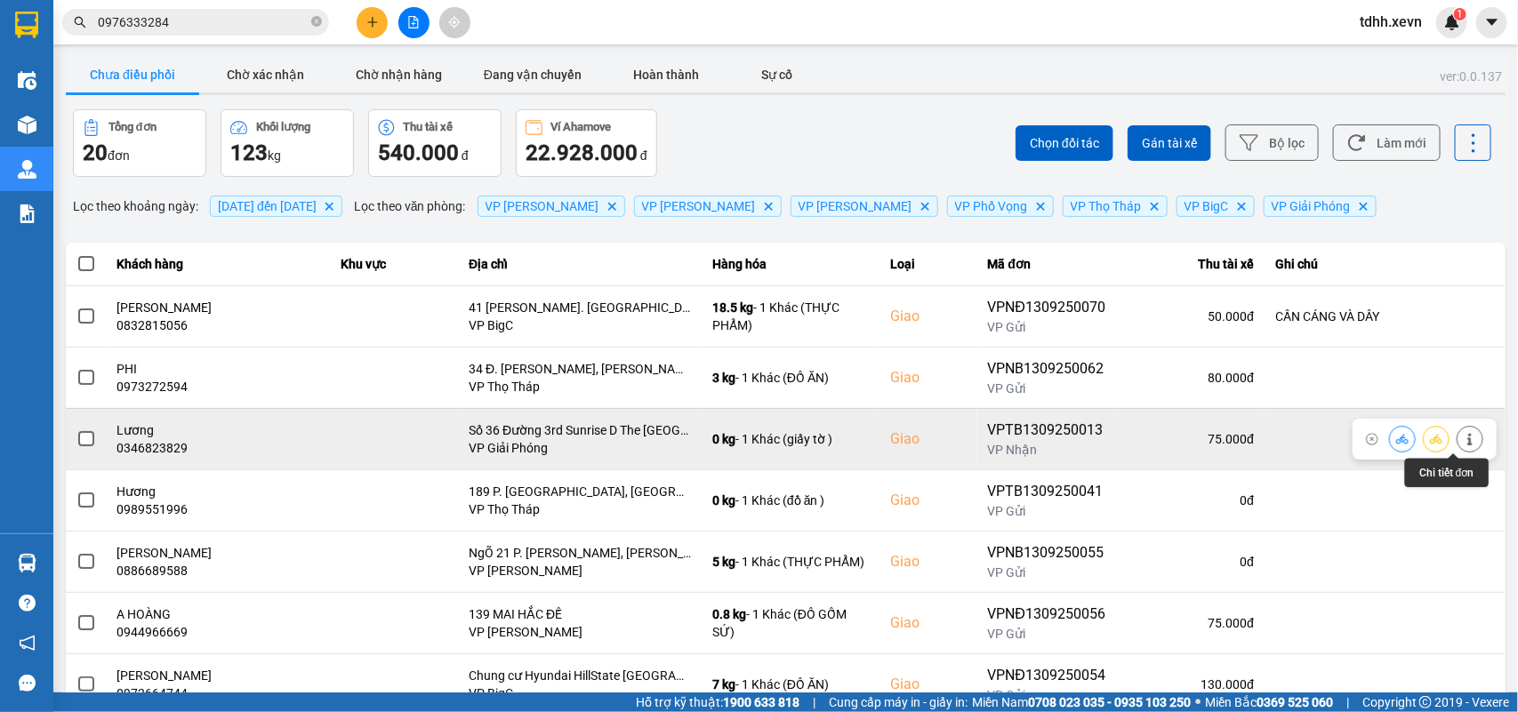
click at [1462, 440] on button at bounding box center [1469, 438] width 25 height 31
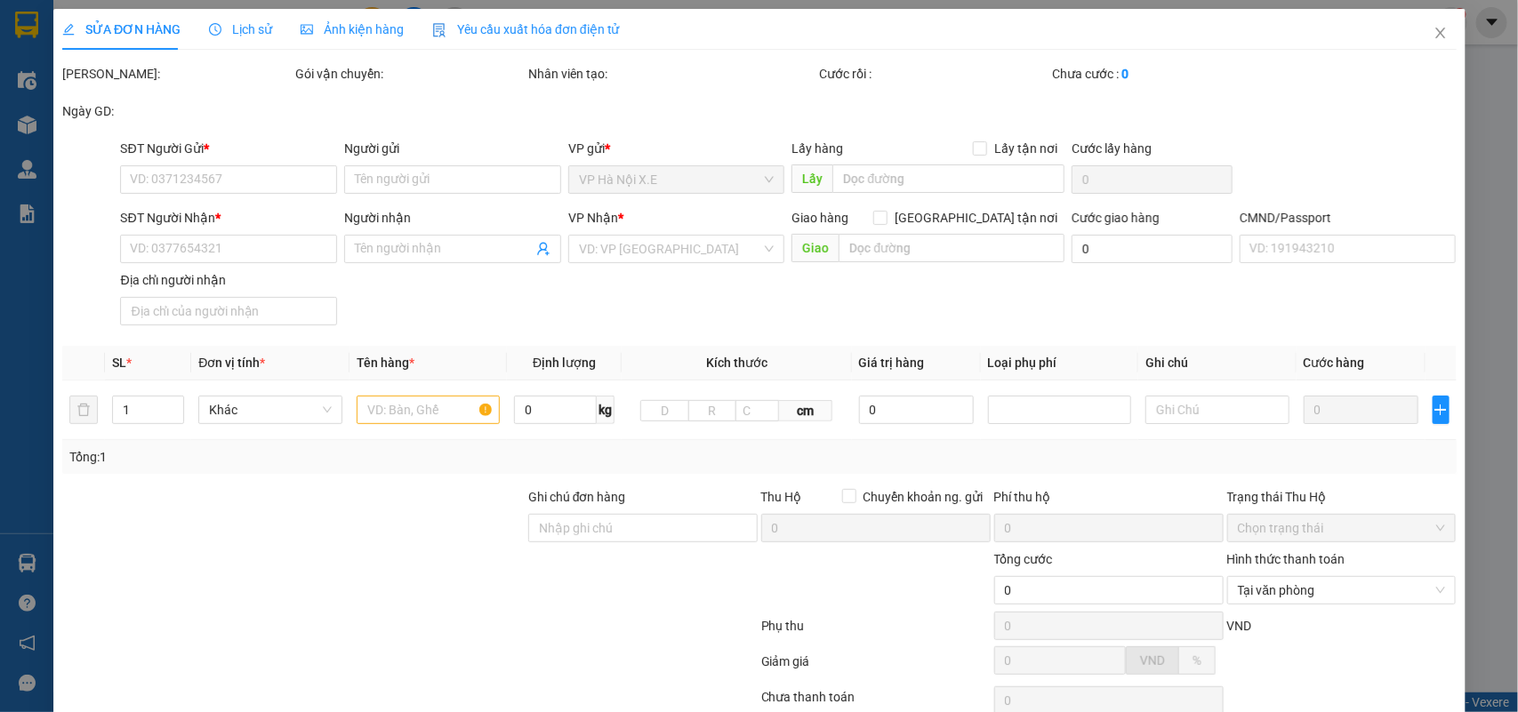
type input "0981993689"
type input "HẠNH"
type input "0346823829"
type input "Lương"
checkbox input "true"
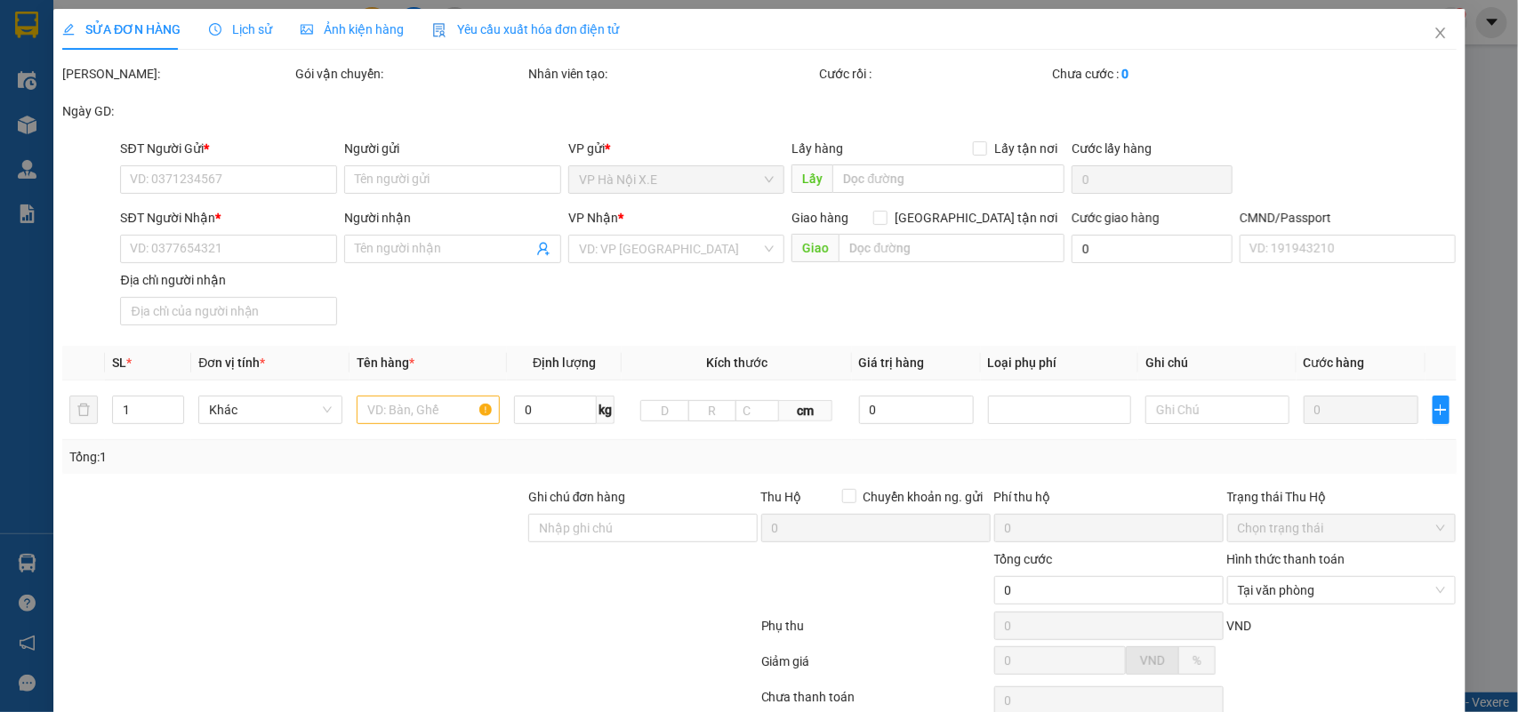
type input "Số 36 Đường 3rd Sunrise D The [GEOGRAPHIC_DATA], Đ. [PERSON_NAME], [PERSON_NAME…"
type input "1"
type input "75.000"
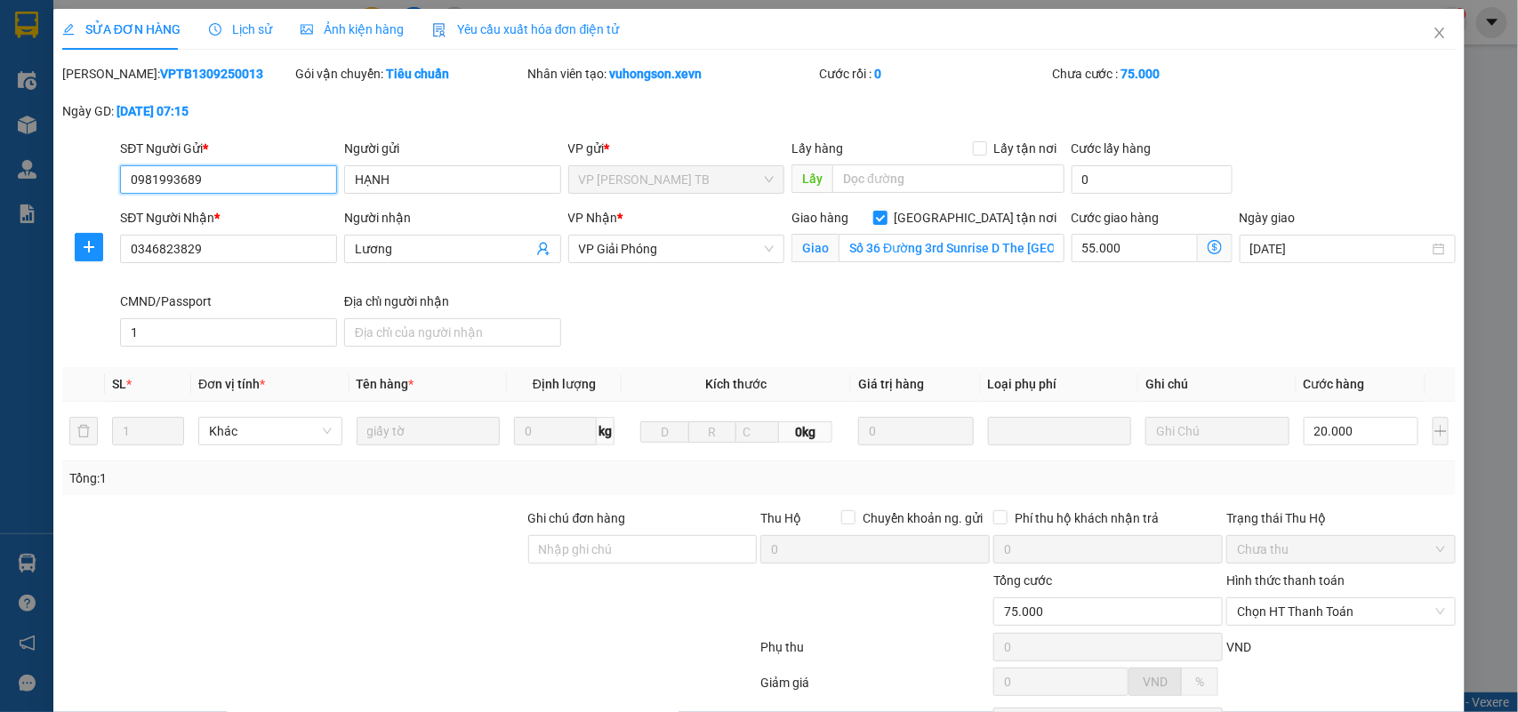
drag, startPoint x: 207, startPoint y: 179, endPoint x: 116, endPoint y: 185, distance: 90.9
click at [117, 185] on div "SĐT Người Gửi * 0981993689 0981993689" at bounding box center [228, 170] width 224 height 62
click at [161, 176] on input "0981993689" at bounding box center [228, 179] width 217 height 28
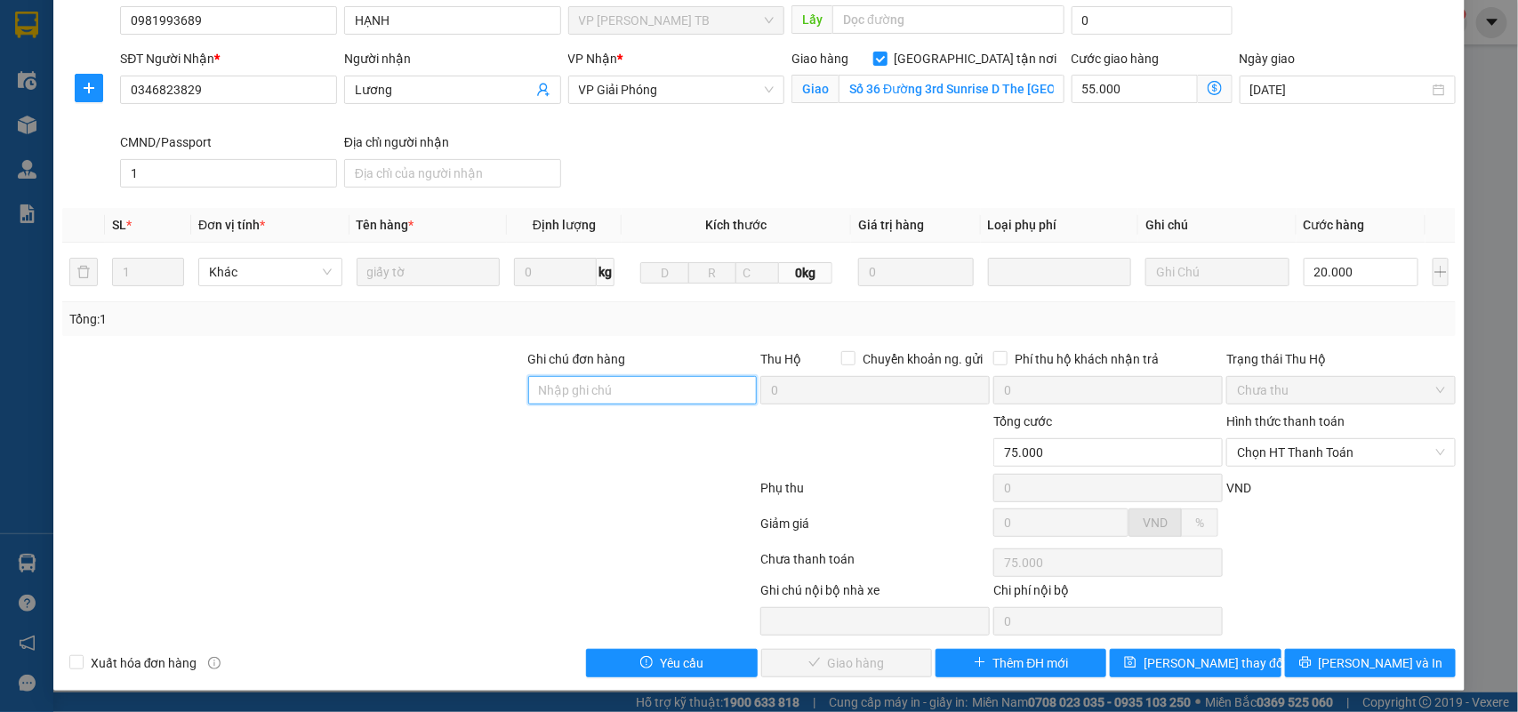
drag, startPoint x: 570, startPoint y: 394, endPoint x: 556, endPoint y: 414, distance: 24.9
click at [566, 394] on input "Ghi chú đơn hàng" at bounding box center [642, 390] width 229 height 28
type input "d"
type input "đơn này kh đã ck cho vp , ko thu gì của ship"
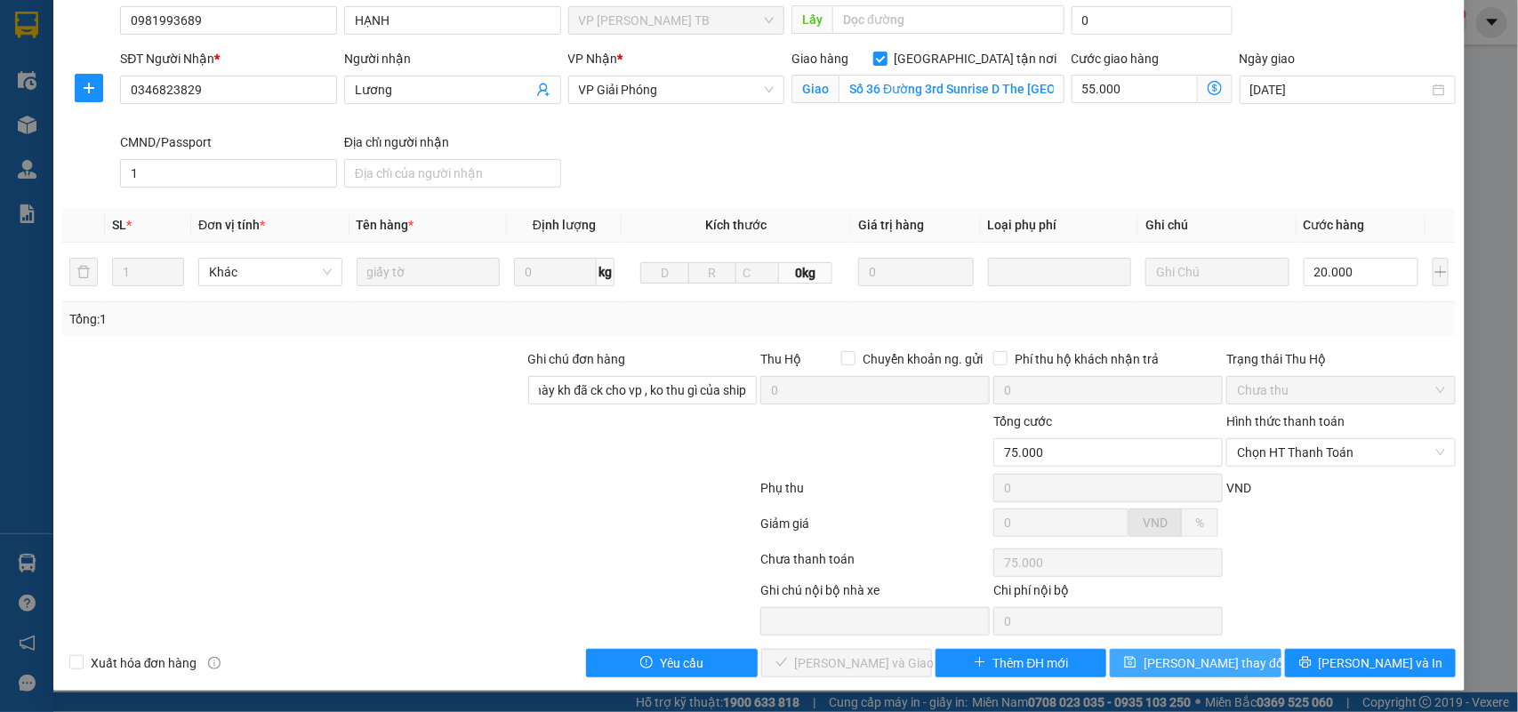
click at [1241, 669] on button "[PERSON_NAME] thay đổi" at bounding box center [1194, 663] width 171 height 28
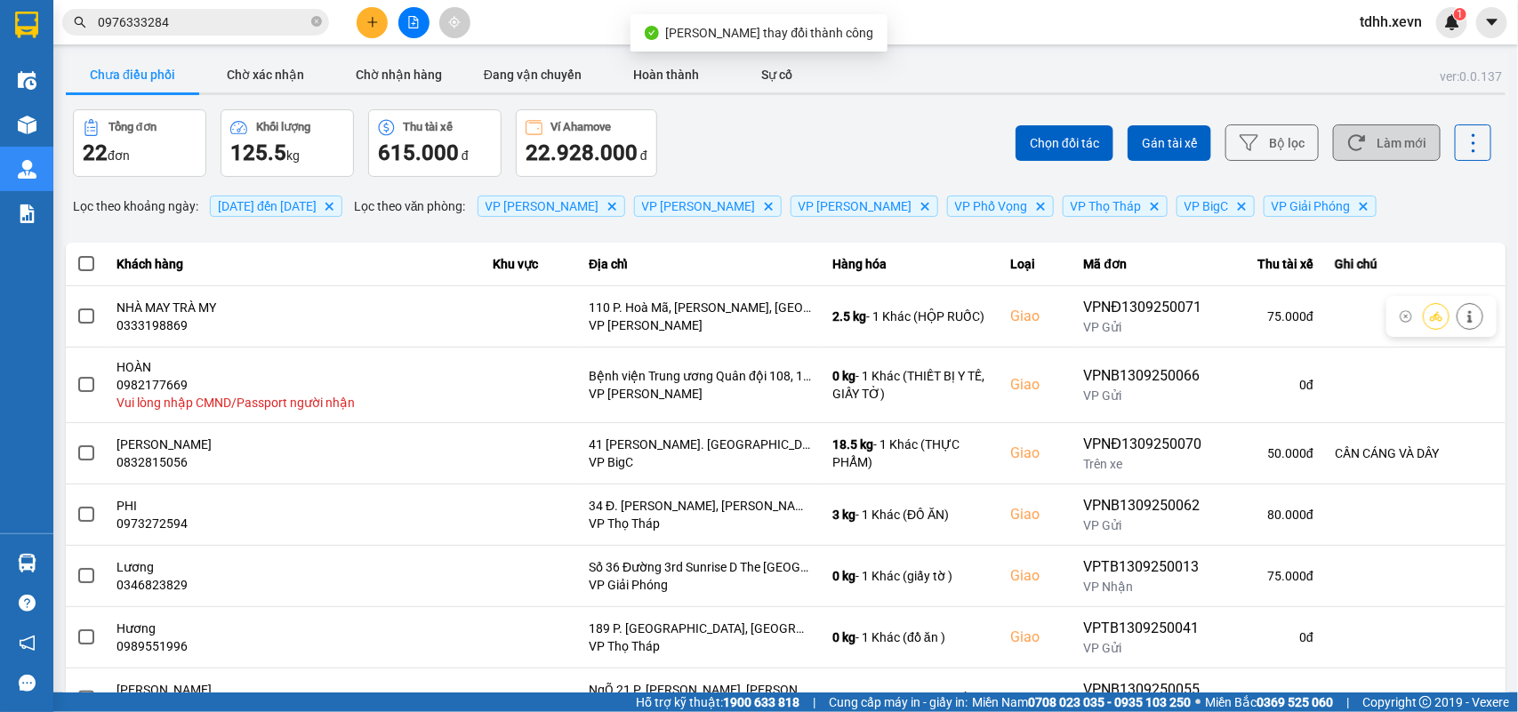
click at [1391, 139] on button "Làm mới" at bounding box center [1387, 142] width 108 height 36
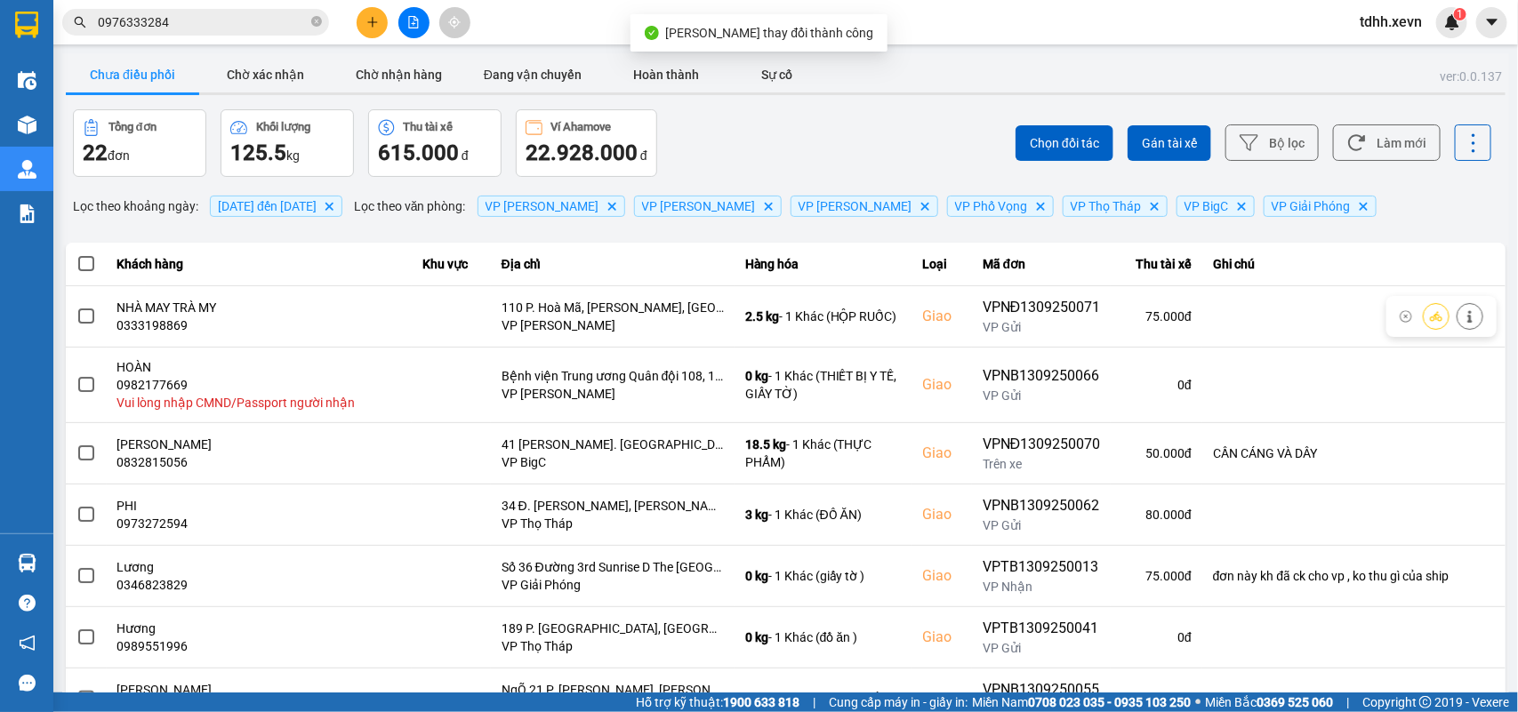
scroll to position [264, 0]
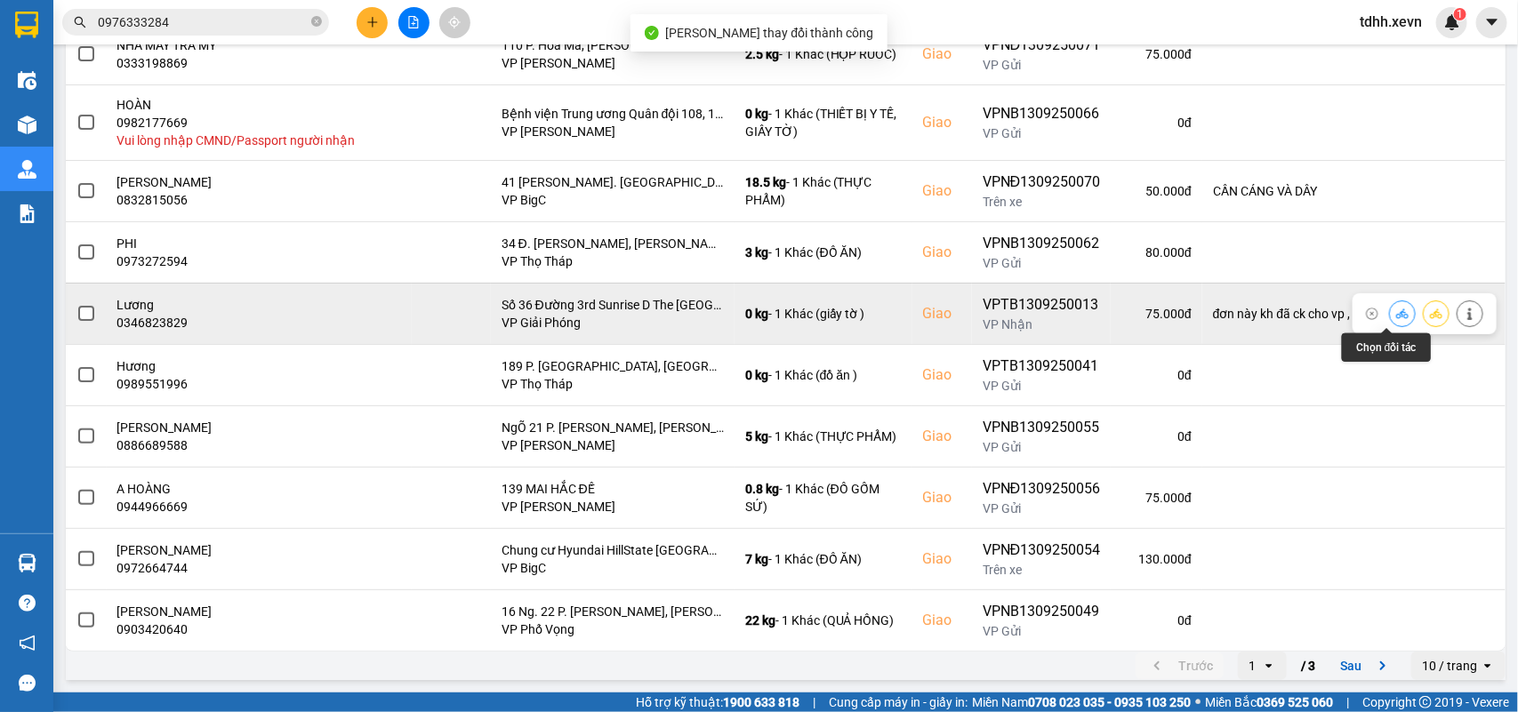
click at [1396, 312] on icon at bounding box center [1402, 314] width 12 height 12
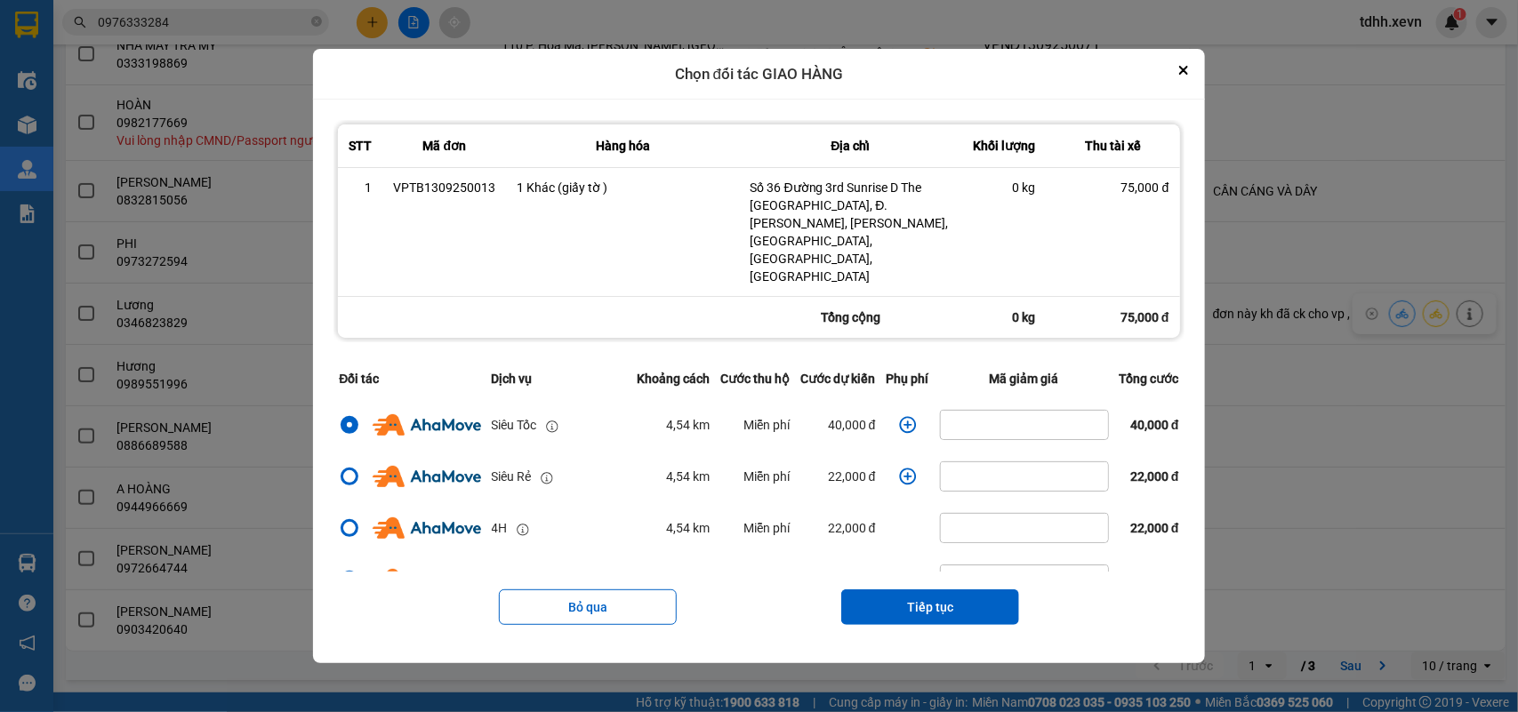
click at [905, 416] on icon "dialog" at bounding box center [908, 425] width 18 height 18
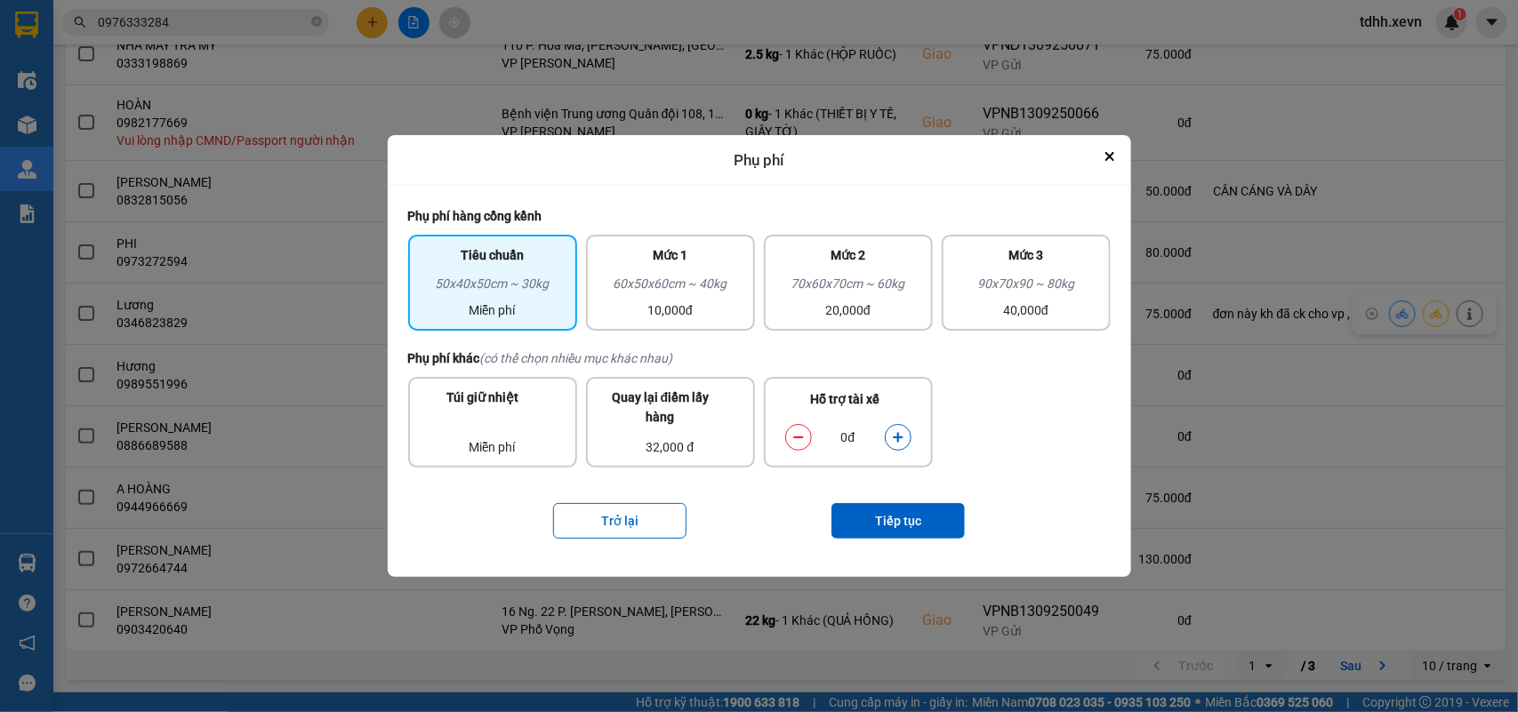
click at [898, 431] on icon "dialog" at bounding box center [898, 437] width 12 height 12
click at [909, 516] on button "Tiếp tục" at bounding box center [897, 521] width 133 height 36
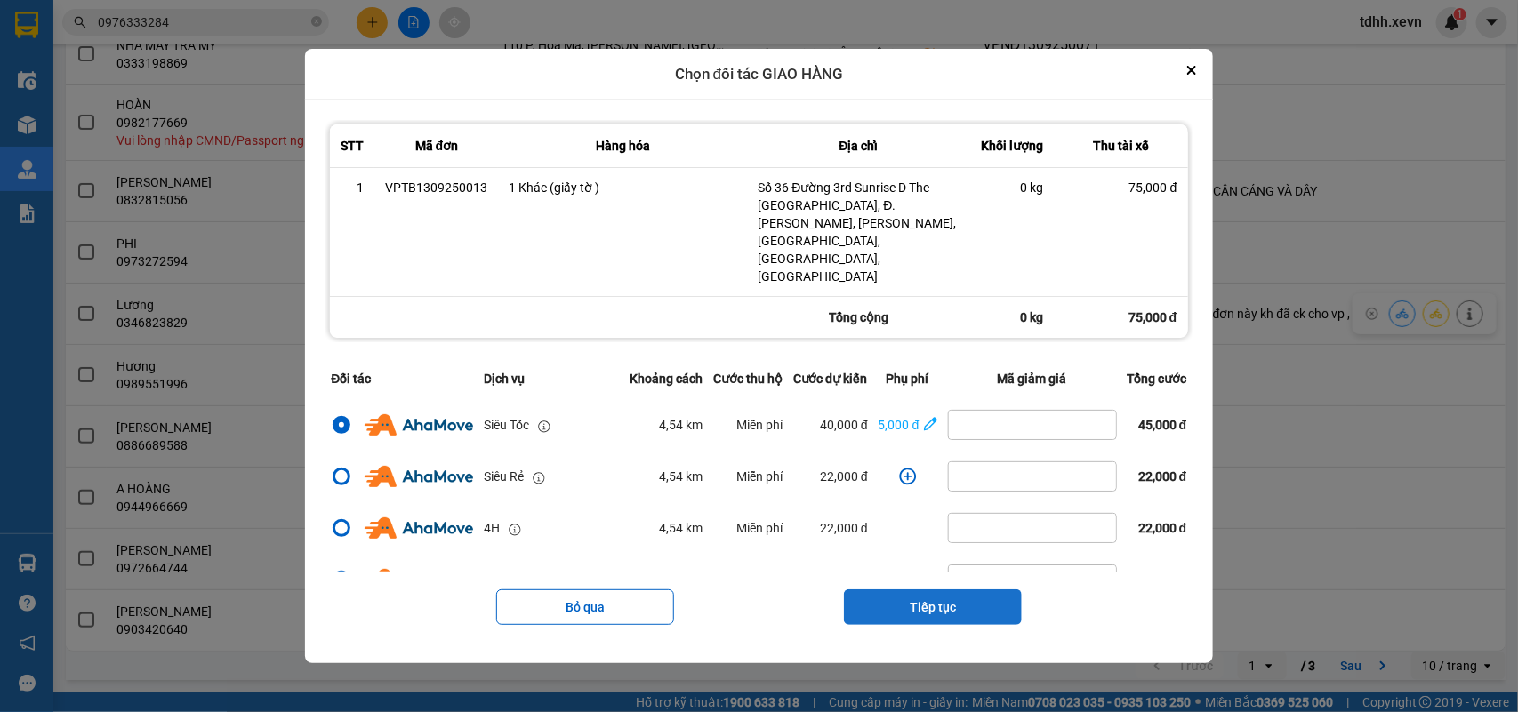
click at [962, 589] on button "Tiếp tục" at bounding box center [933, 607] width 178 height 36
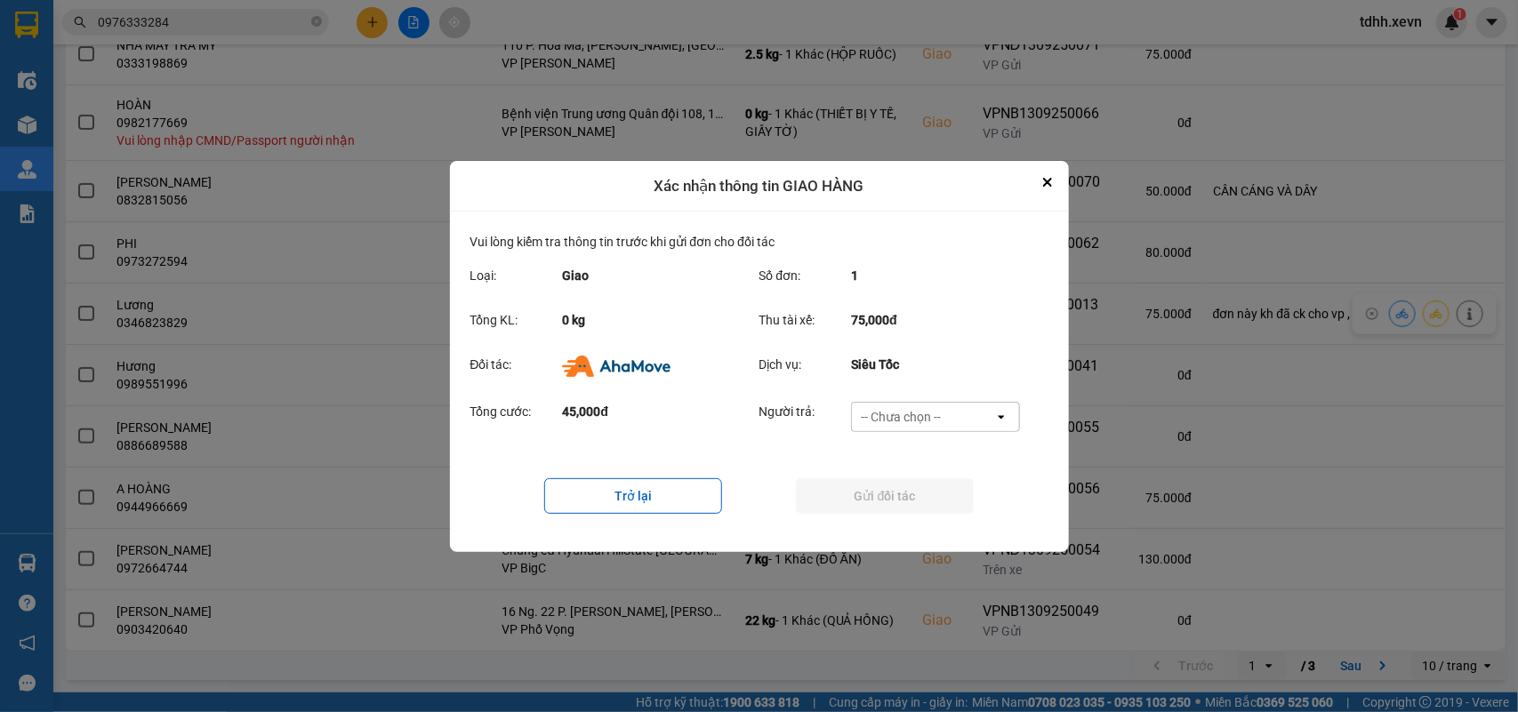
click at [949, 404] on div "-- Chưa chọn --" at bounding box center [923, 417] width 142 height 28
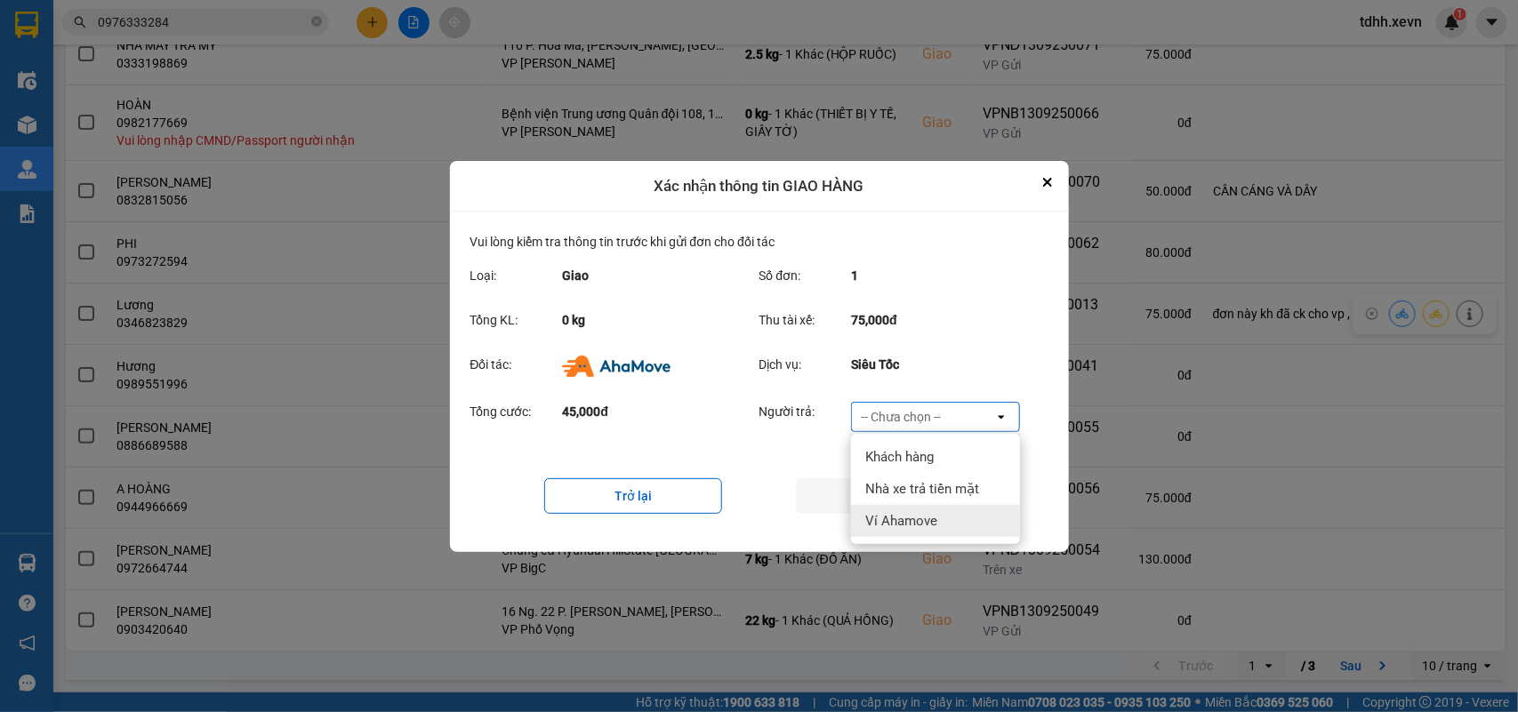
click at [918, 508] on div "Ví Ahamove" at bounding box center [935, 521] width 169 height 32
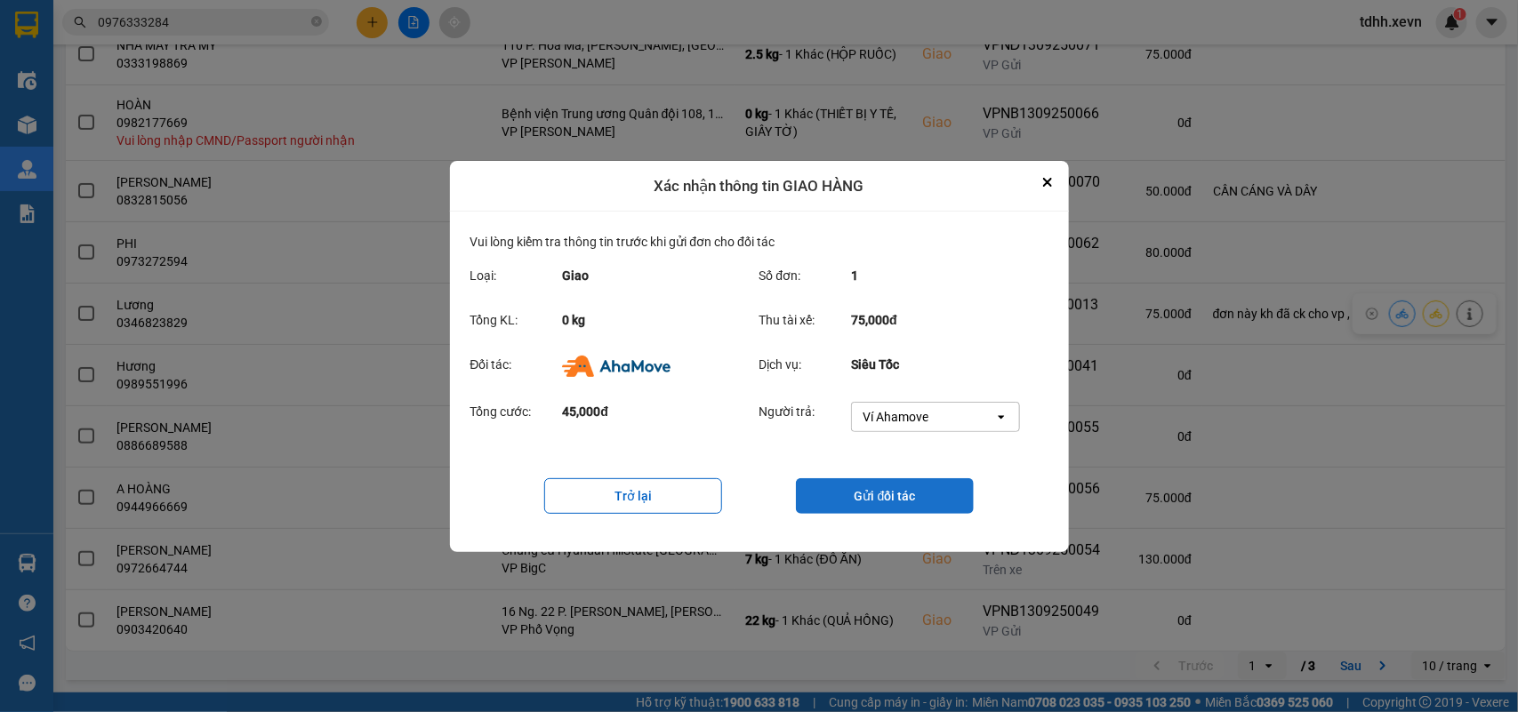
click at [921, 509] on button "Gửi đối tác" at bounding box center [885, 496] width 178 height 36
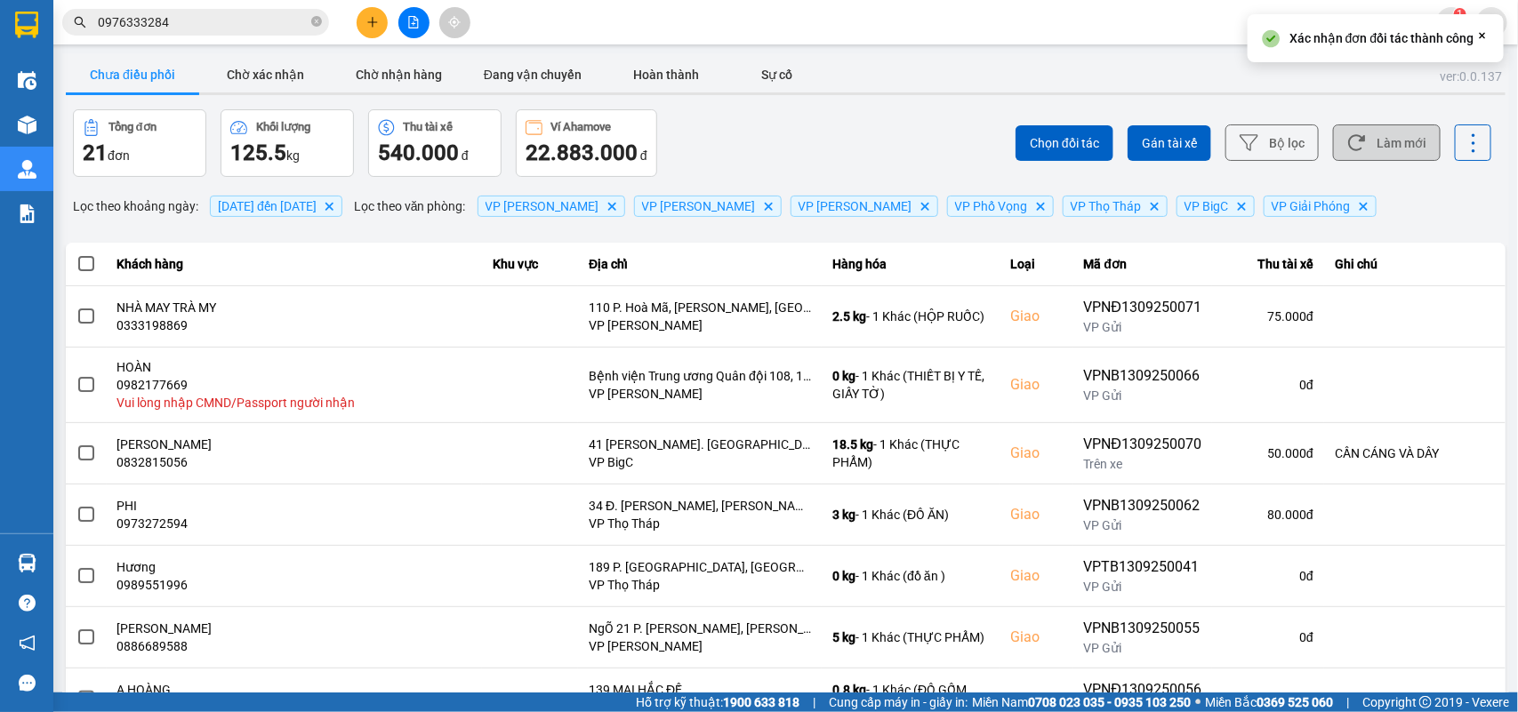
click at [1367, 143] on button "Làm mới" at bounding box center [1387, 142] width 108 height 36
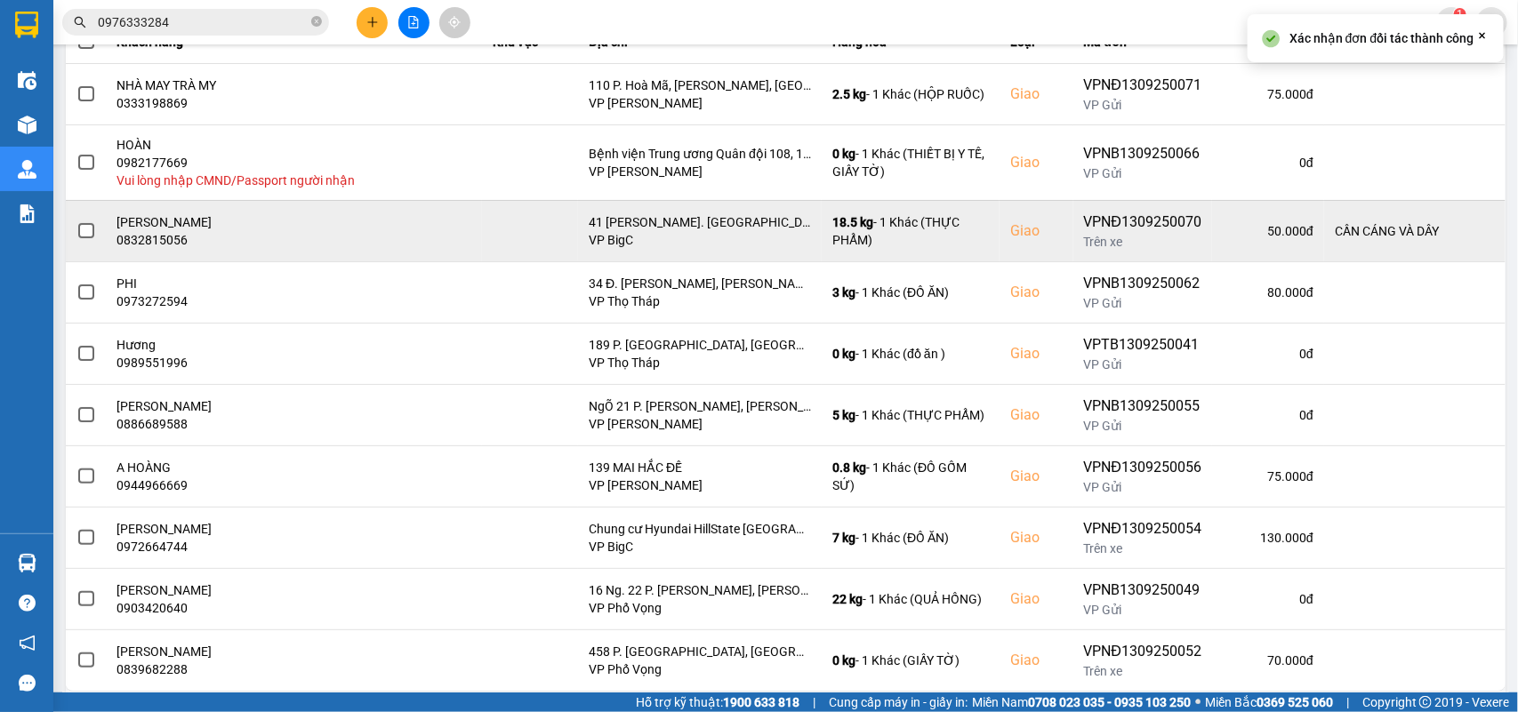
scroll to position [264, 0]
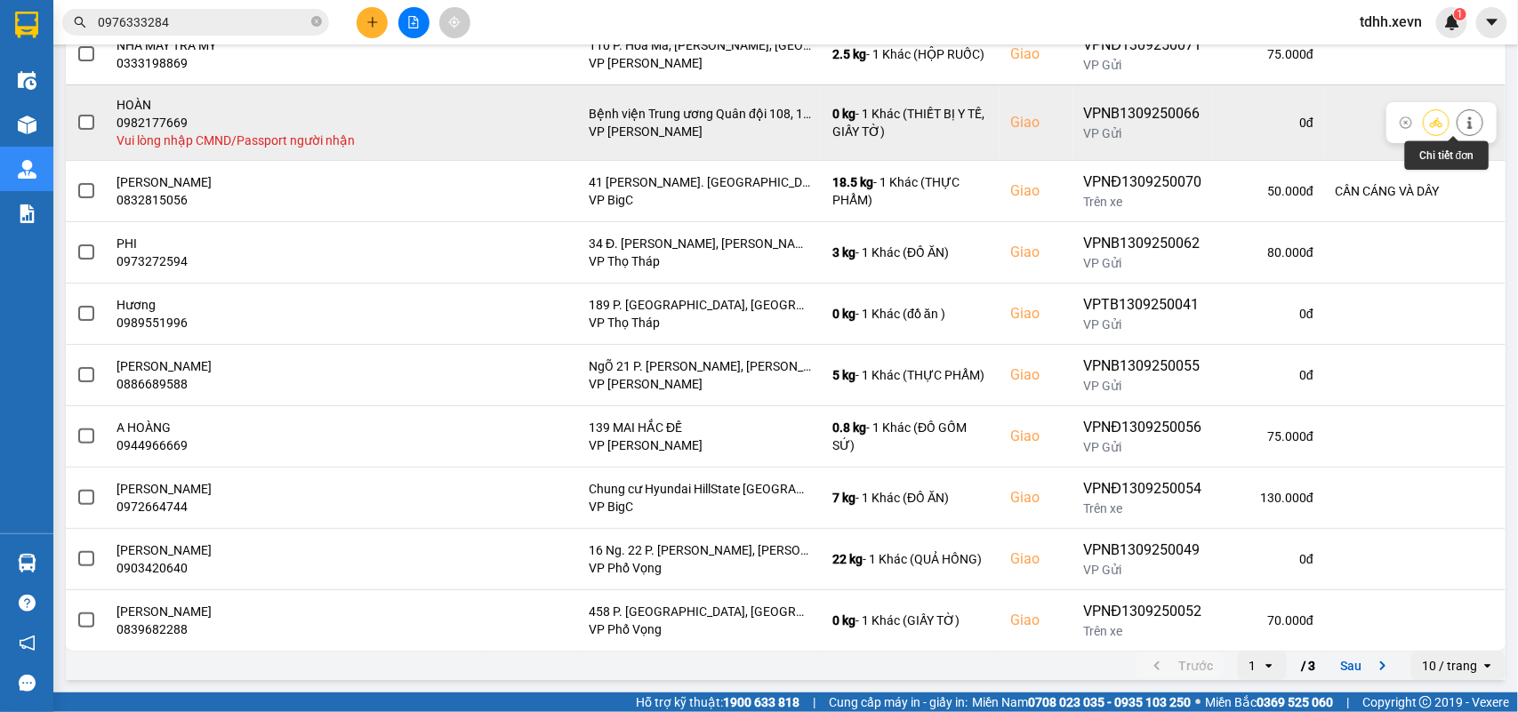
click at [1467, 124] on icon at bounding box center [1469, 122] width 4 height 12
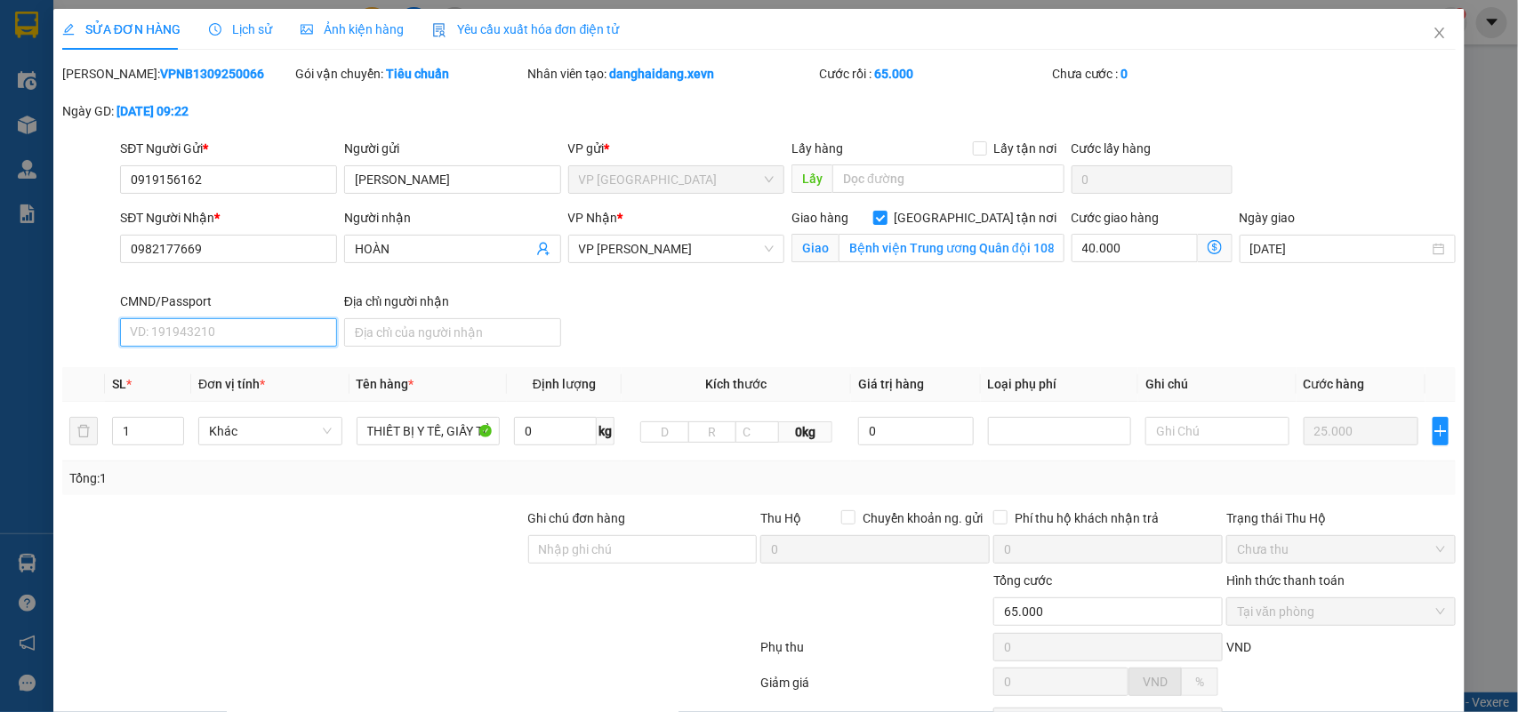
click at [143, 340] on input "CMND/Passport" at bounding box center [228, 332] width 217 height 28
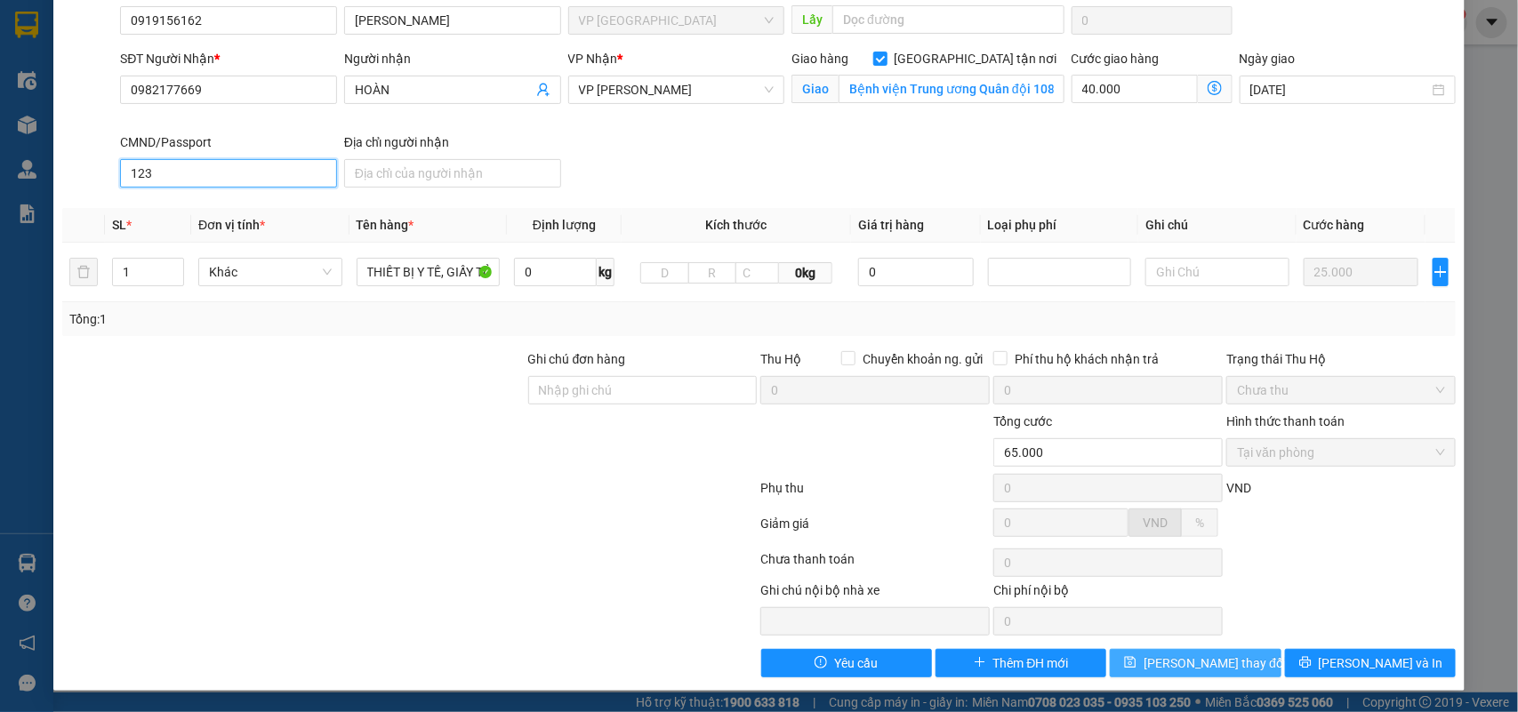
type input "123"
click at [1173, 663] on span "[PERSON_NAME] thay đổi" at bounding box center [1214, 663] width 142 height 20
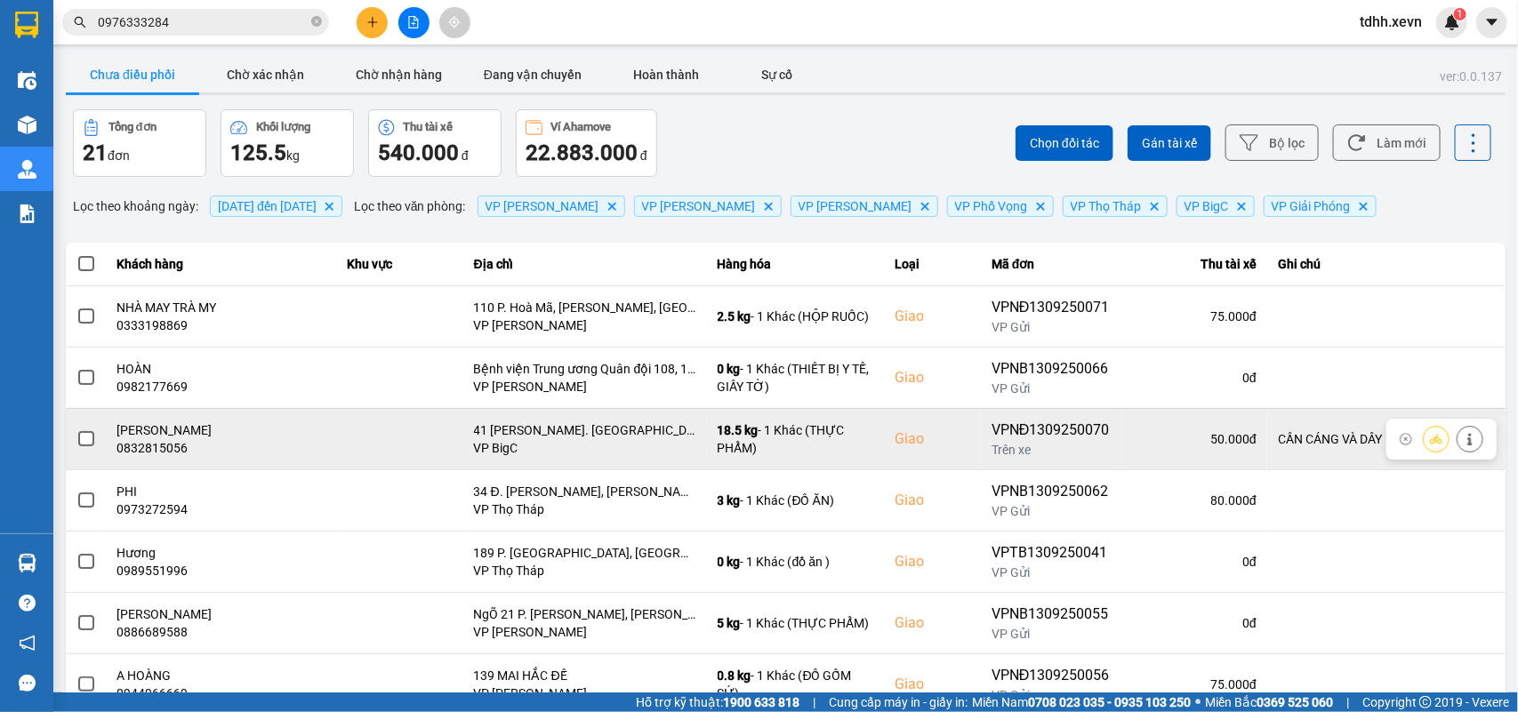
scroll to position [251, 0]
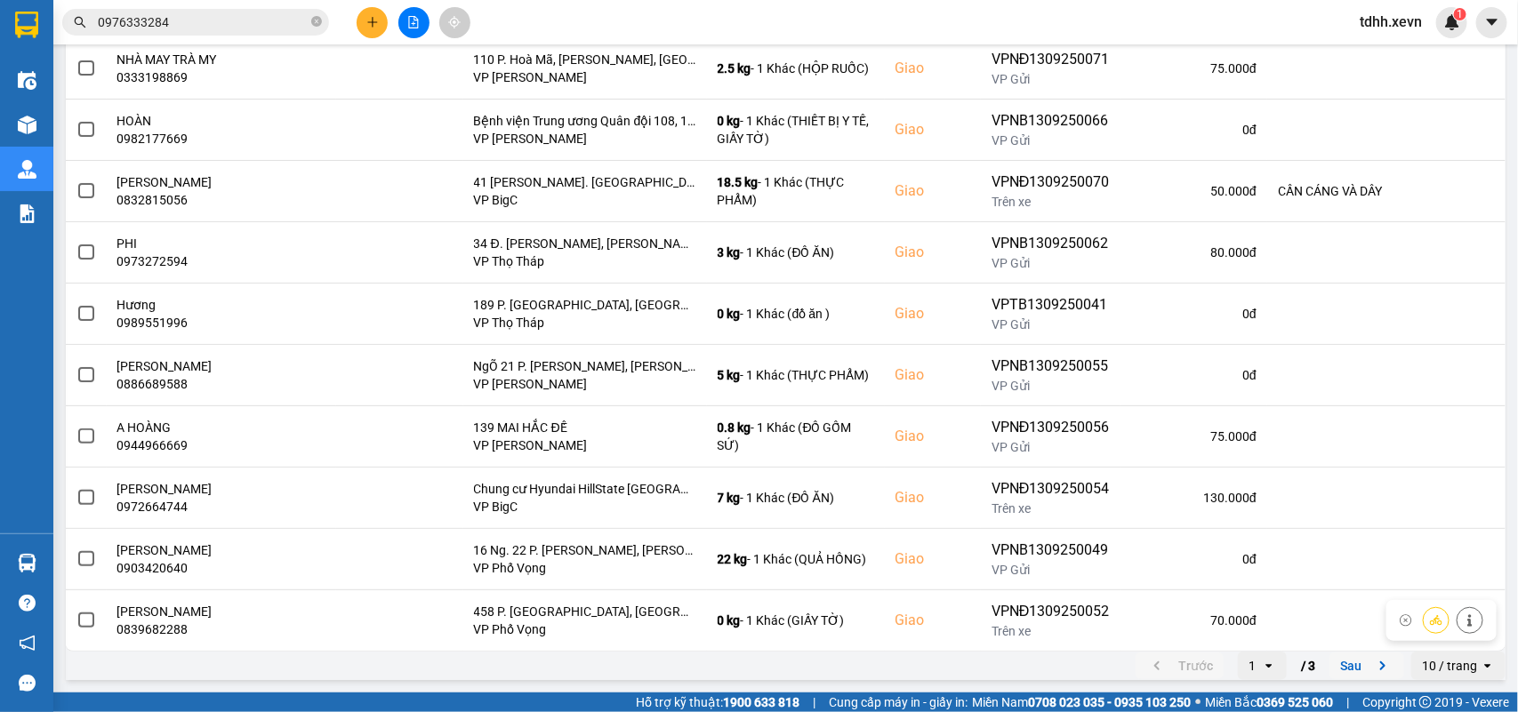
click at [1372, 655] on icon "next page. current page 1 / 3" at bounding box center [1382, 665] width 21 height 21
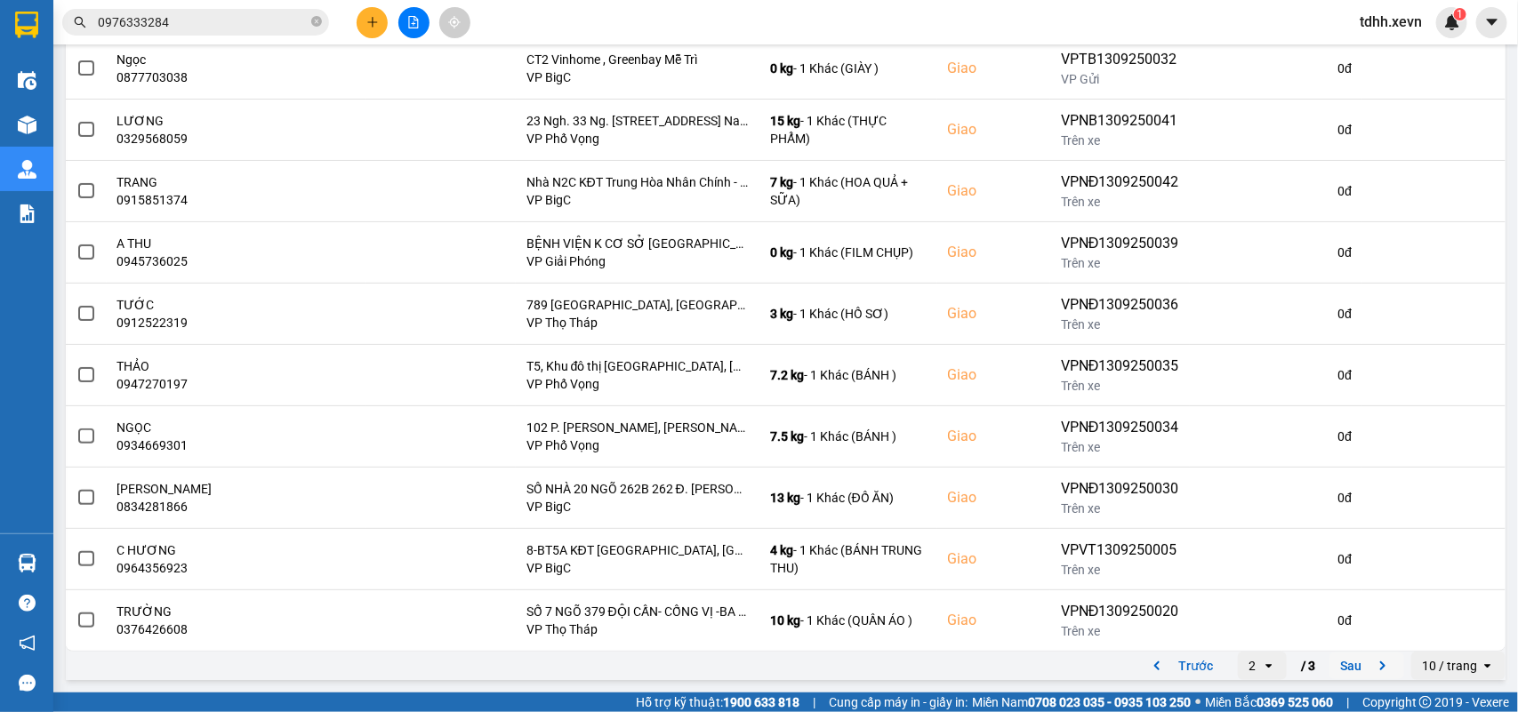
click at [1380, 668] on icon "next page. current page 2 / 3" at bounding box center [1382, 665] width 5 height 9
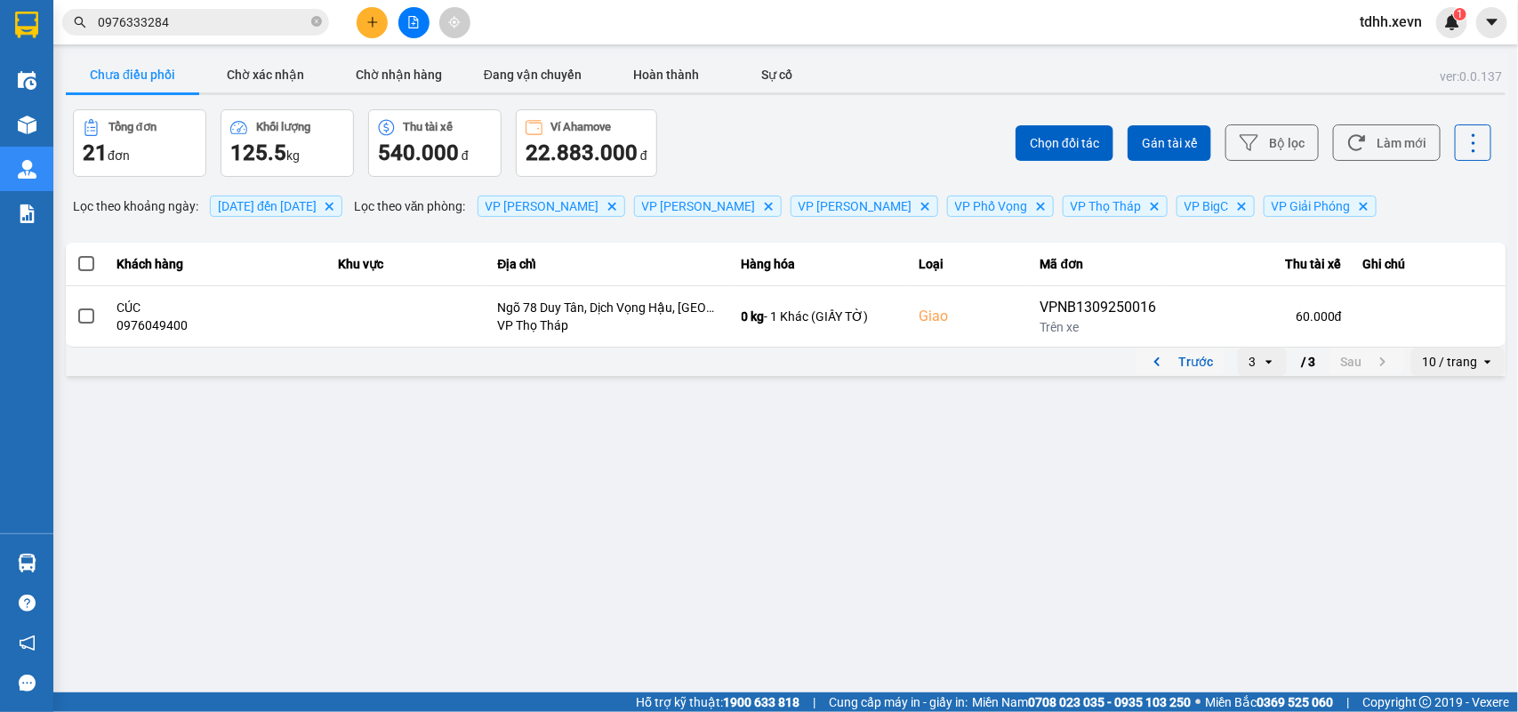
drag, startPoint x: 1165, startPoint y: 353, endPoint x: 1024, endPoint y: 162, distance: 237.7
click at [1165, 352] on icon "previous page. current page 3 / 3" at bounding box center [1156, 361] width 21 height 21
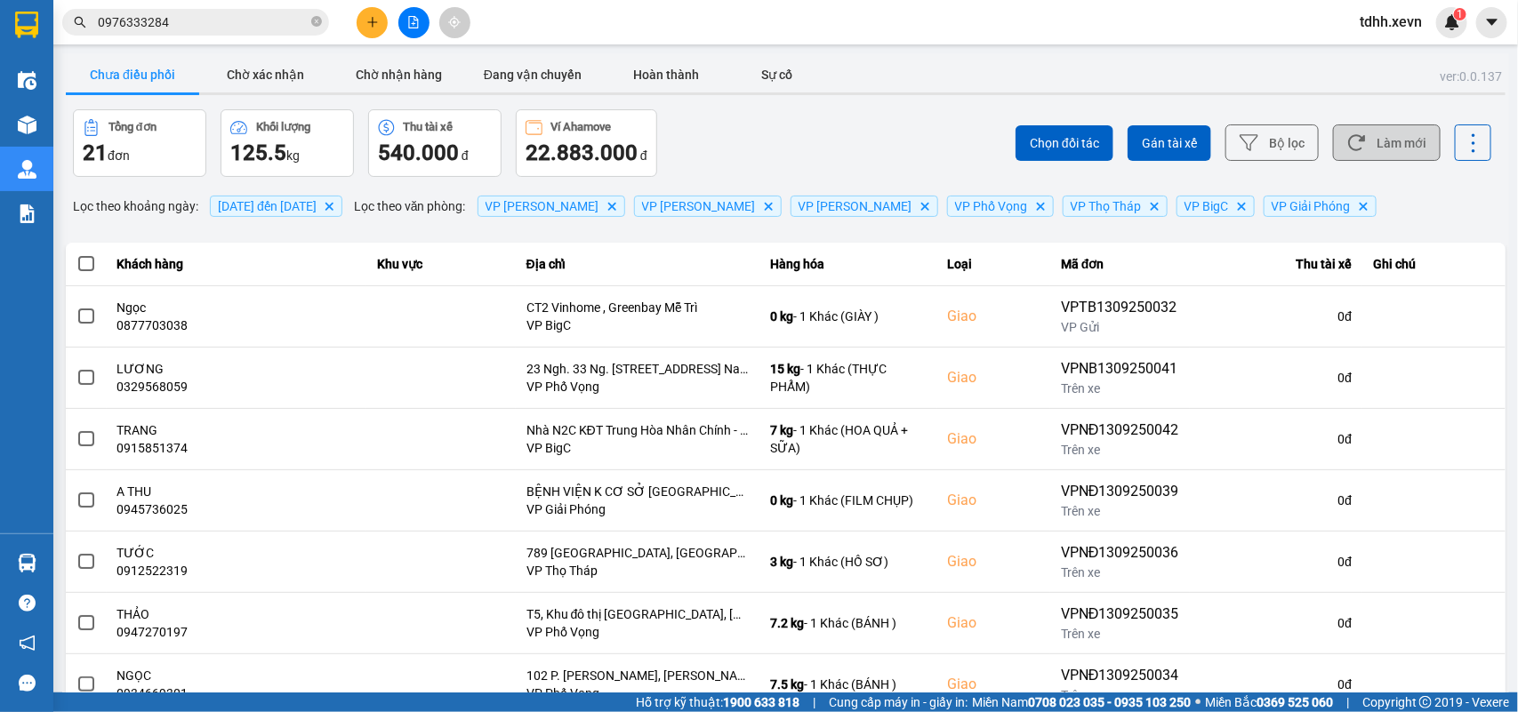
click at [1353, 151] on button "Làm mới" at bounding box center [1387, 142] width 108 height 36
click at [1403, 139] on button "Làm mới" at bounding box center [1387, 142] width 108 height 36
click at [1379, 145] on button "Làm mới" at bounding box center [1387, 142] width 108 height 36
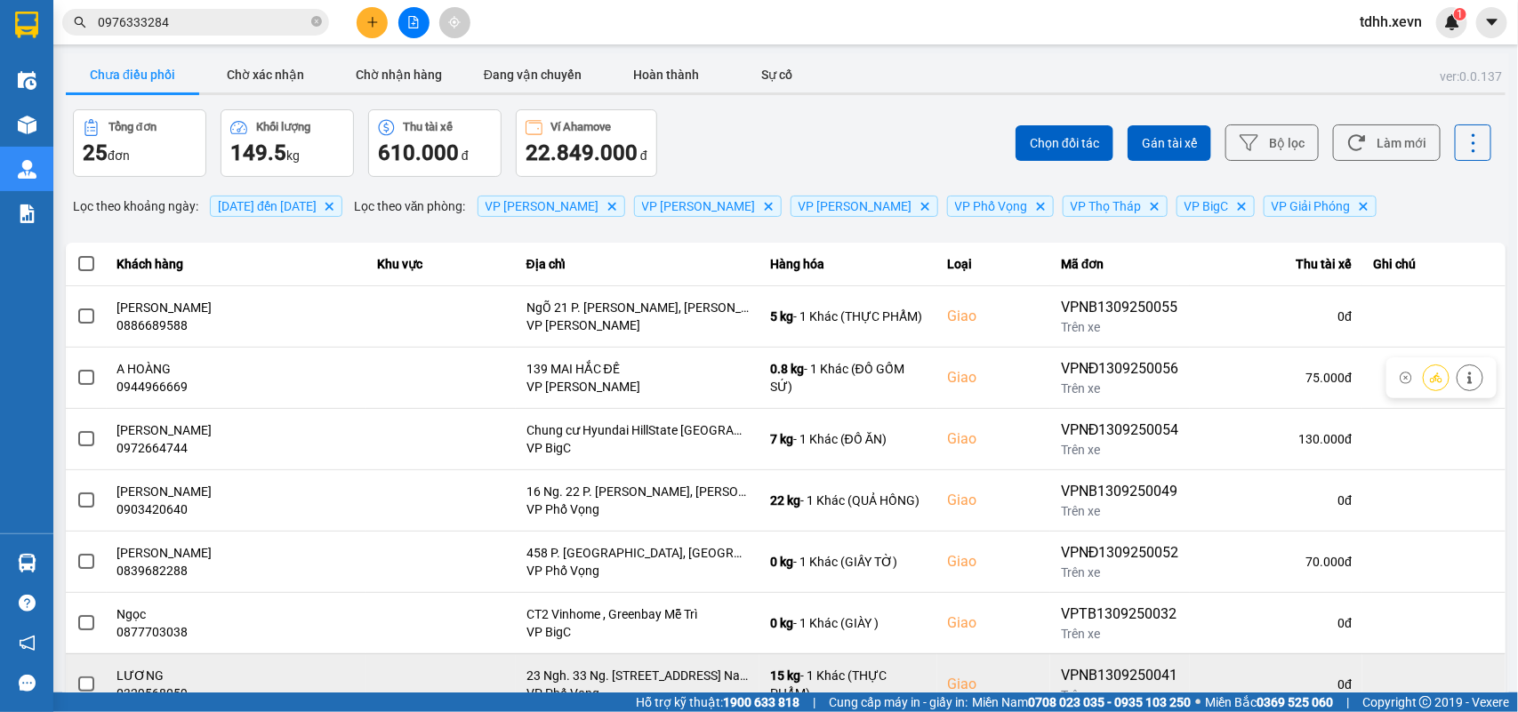
scroll to position [251, 0]
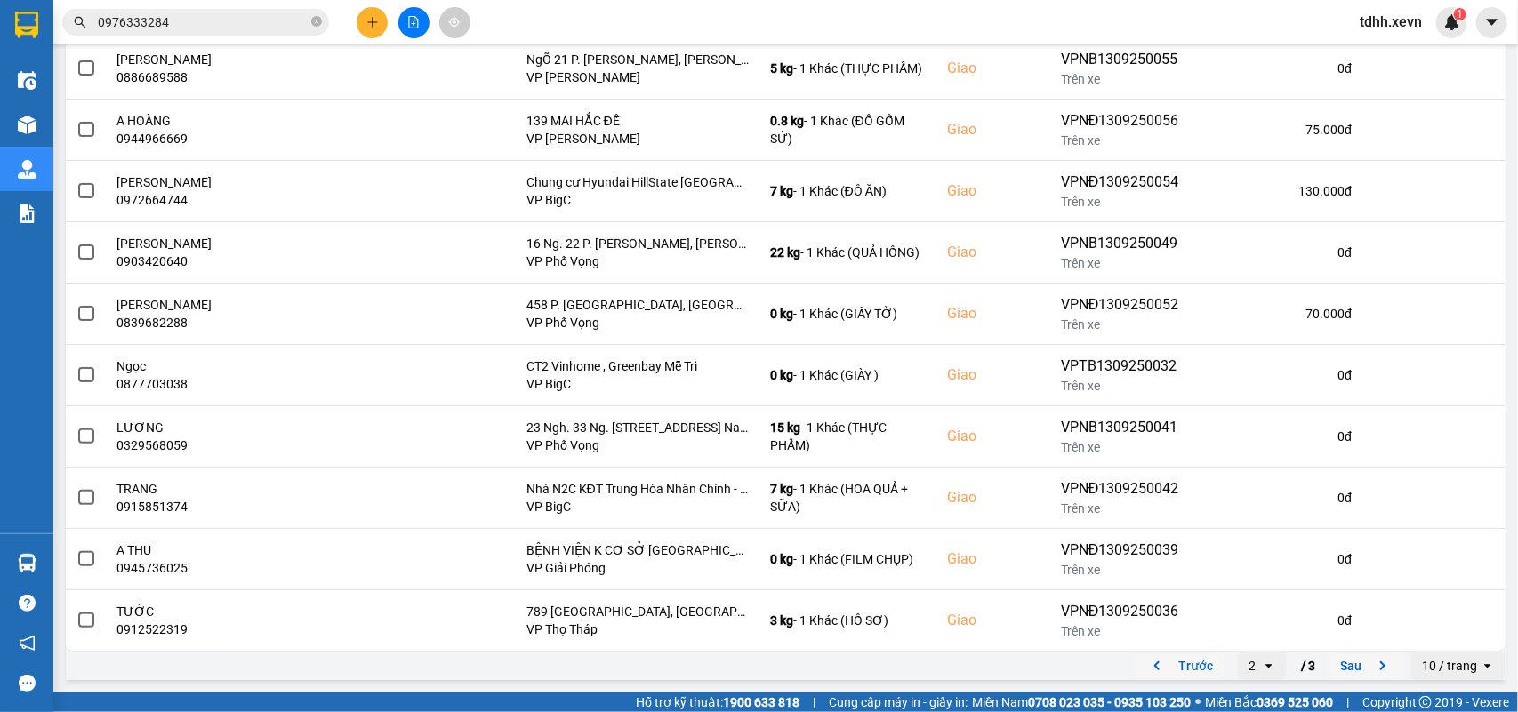
click at [1374, 667] on icon "next page. current page 2 / 3" at bounding box center [1382, 665] width 21 height 21
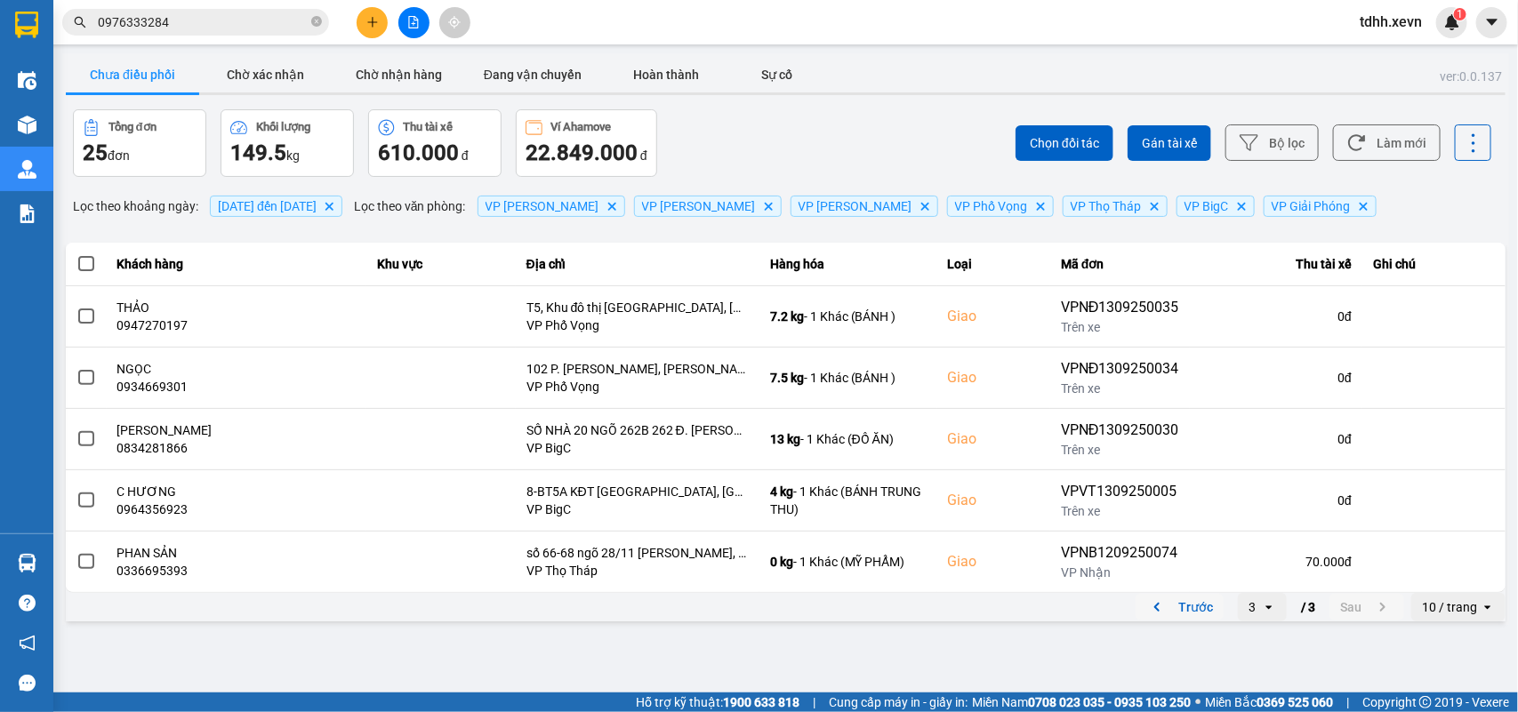
scroll to position [0, 0]
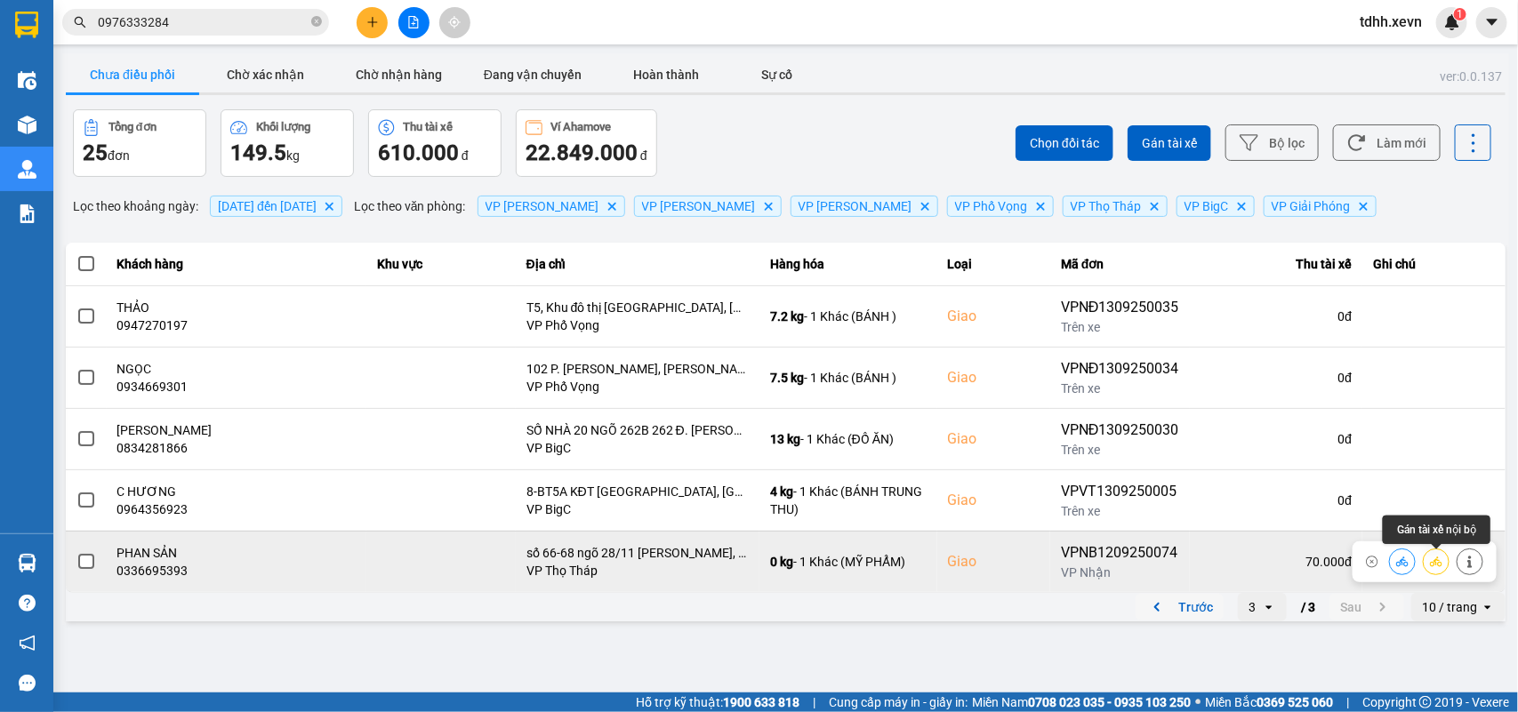
click at [1402, 561] on icon at bounding box center [1402, 562] width 12 height 10
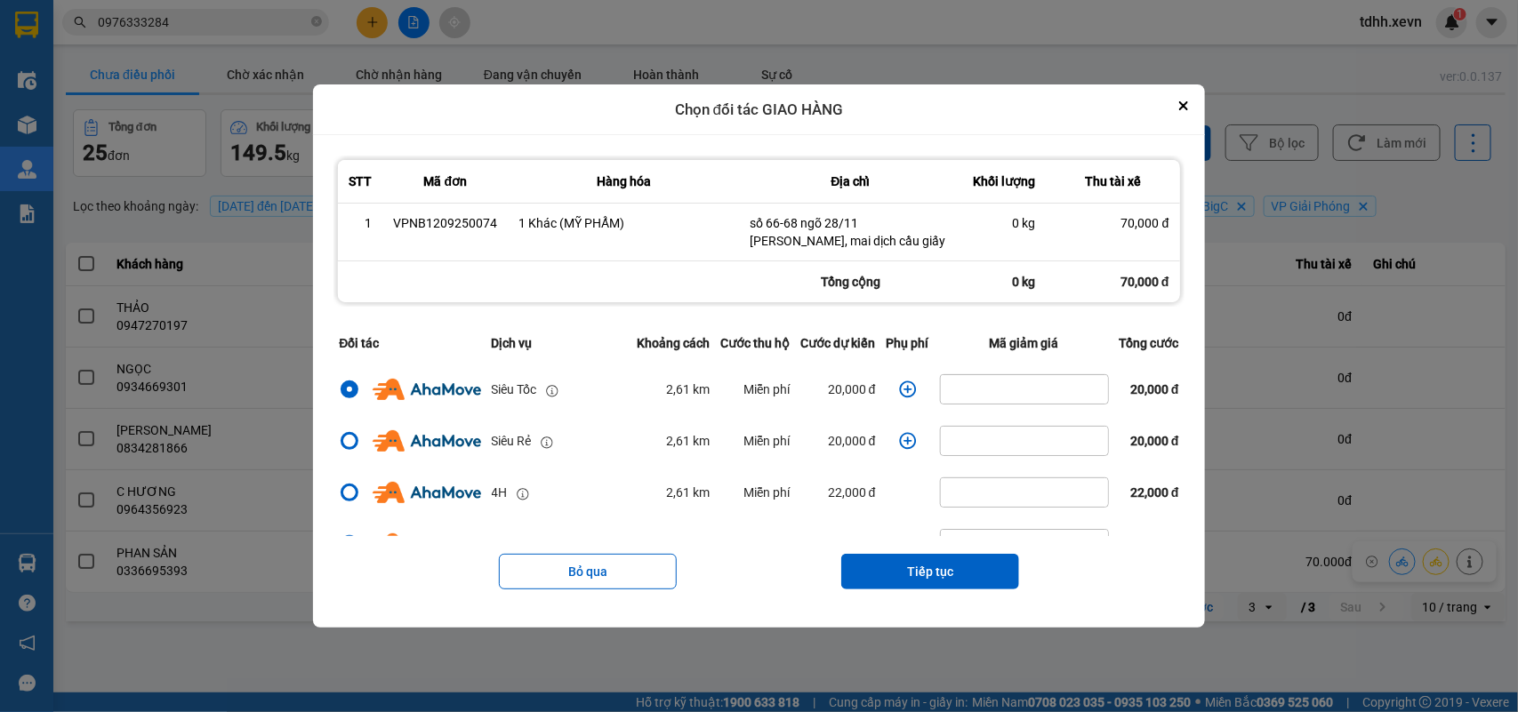
click at [886, 389] on td "dialog" at bounding box center [907, 390] width 53 height 52
click at [899, 389] on icon "dialog" at bounding box center [907, 389] width 17 height 17
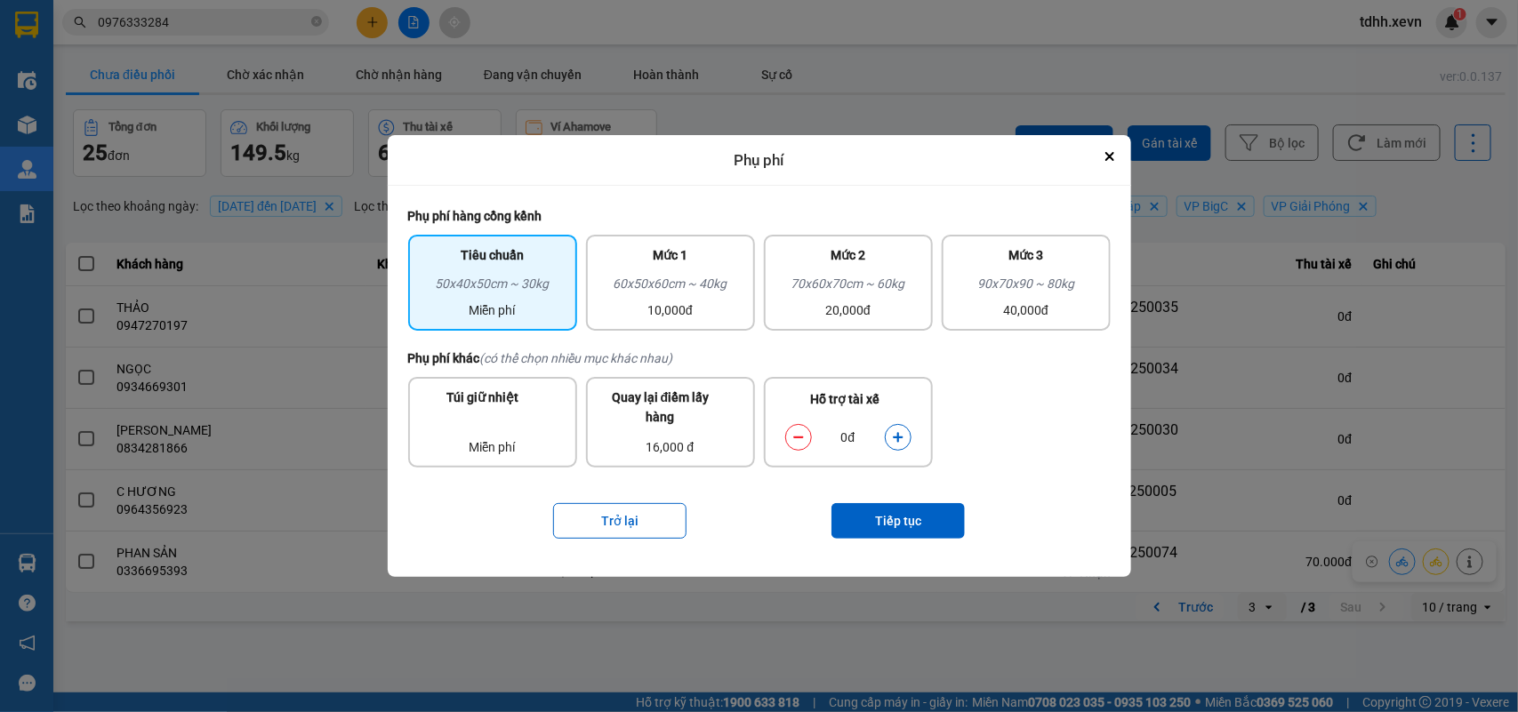
click at [898, 441] on icon "dialog" at bounding box center [898, 438] width 10 height 10
click at [876, 516] on button "Tiếp tục" at bounding box center [897, 521] width 133 height 36
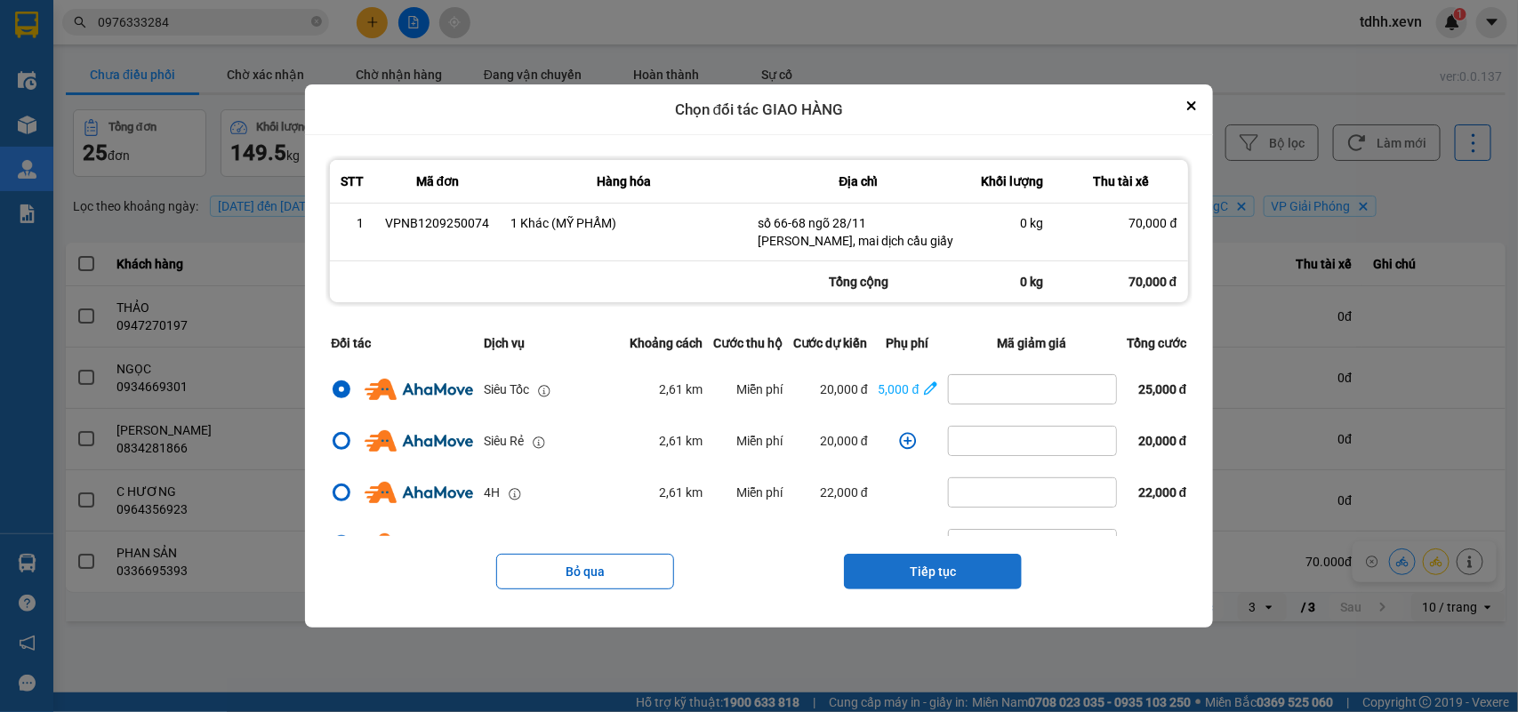
click at [960, 557] on button "Tiếp tục" at bounding box center [933, 572] width 178 height 36
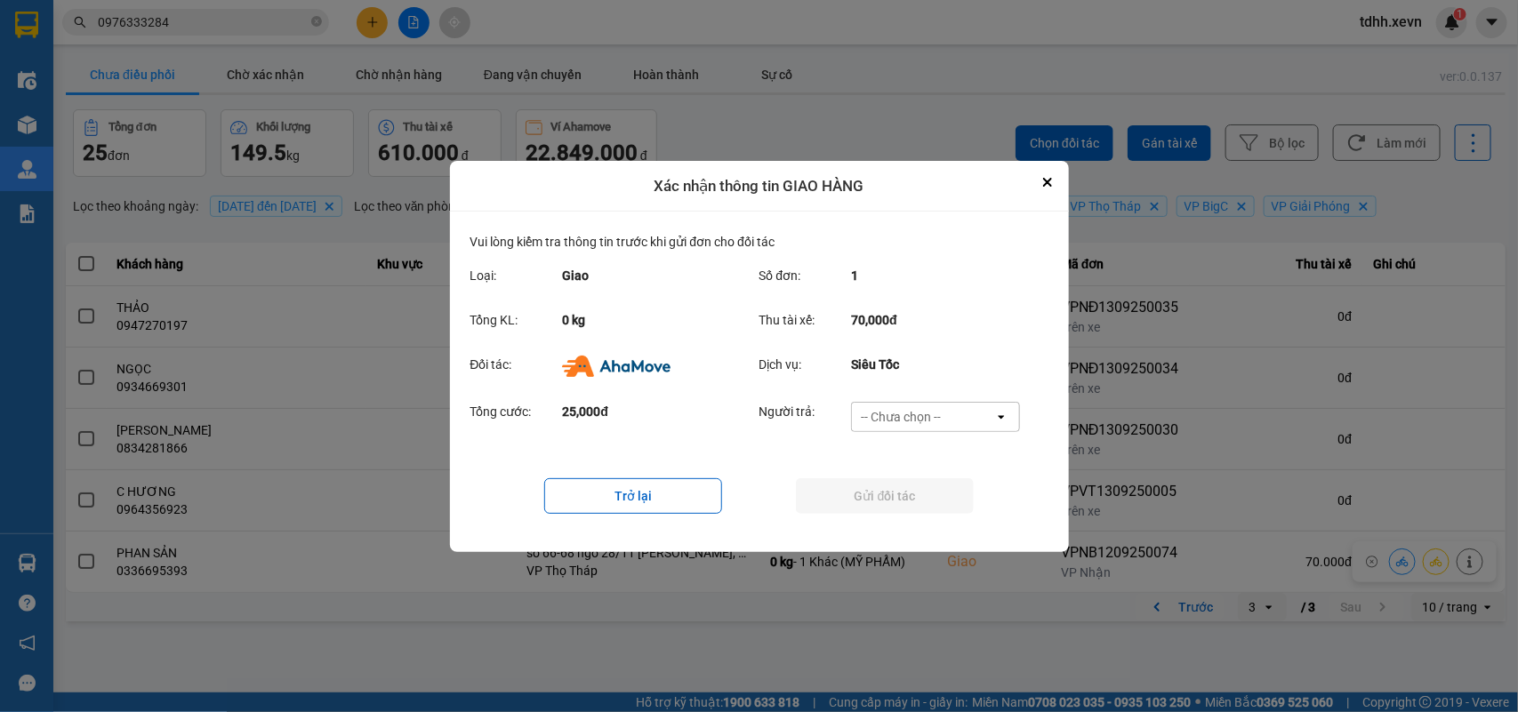
click at [948, 420] on div "-- Chưa chọn --" at bounding box center [923, 417] width 142 height 28
click at [880, 518] on span "Ví Ahamove" at bounding box center [901, 518] width 72 height 18
click at [882, 503] on button "Gửi đối tác" at bounding box center [885, 496] width 178 height 36
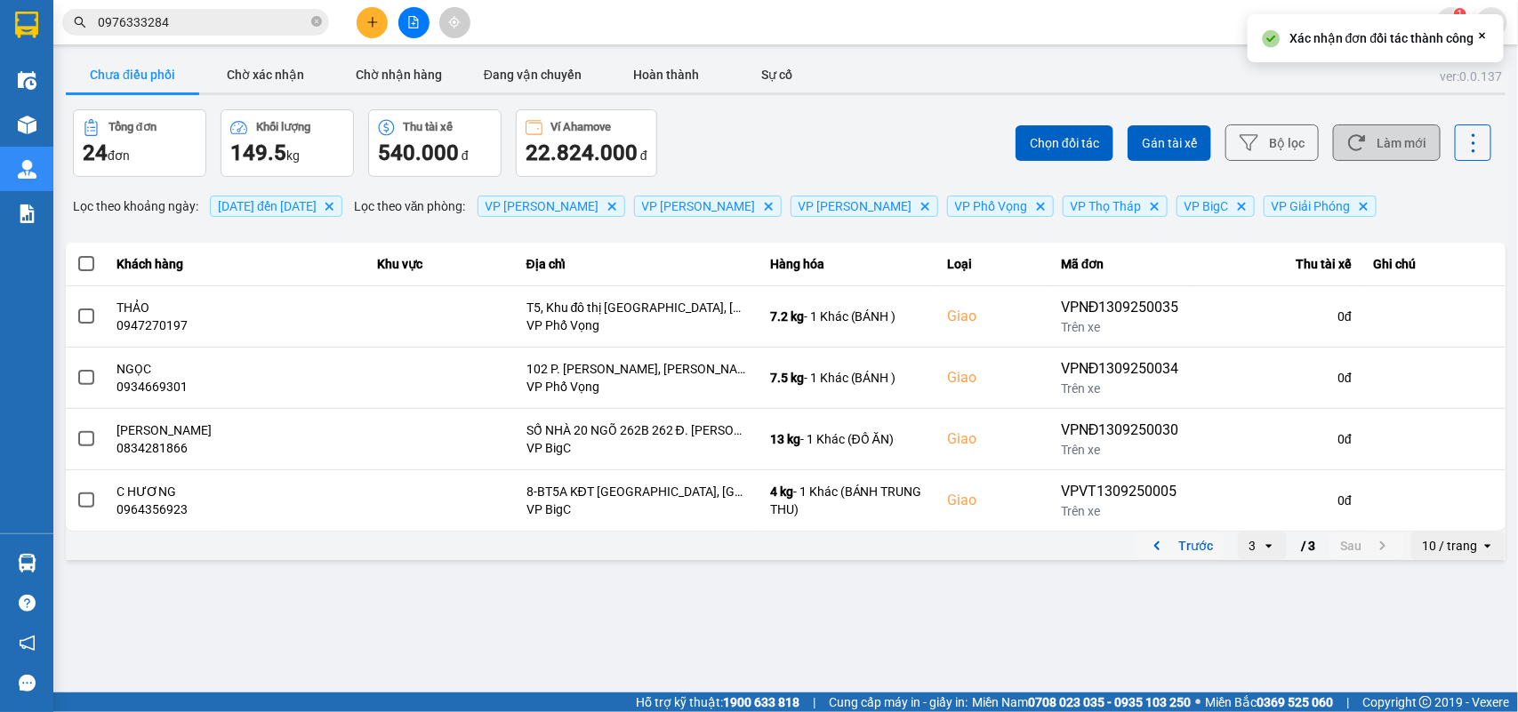
click at [1371, 161] on button "Làm mới" at bounding box center [1387, 142] width 108 height 36
click at [1379, 142] on button "Làm mới" at bounding box center [1387, 142] width 108 height 36
click at [300, 68] on button "Chờ xác nhận" at bounding box center [265, 75] width 133 height 36
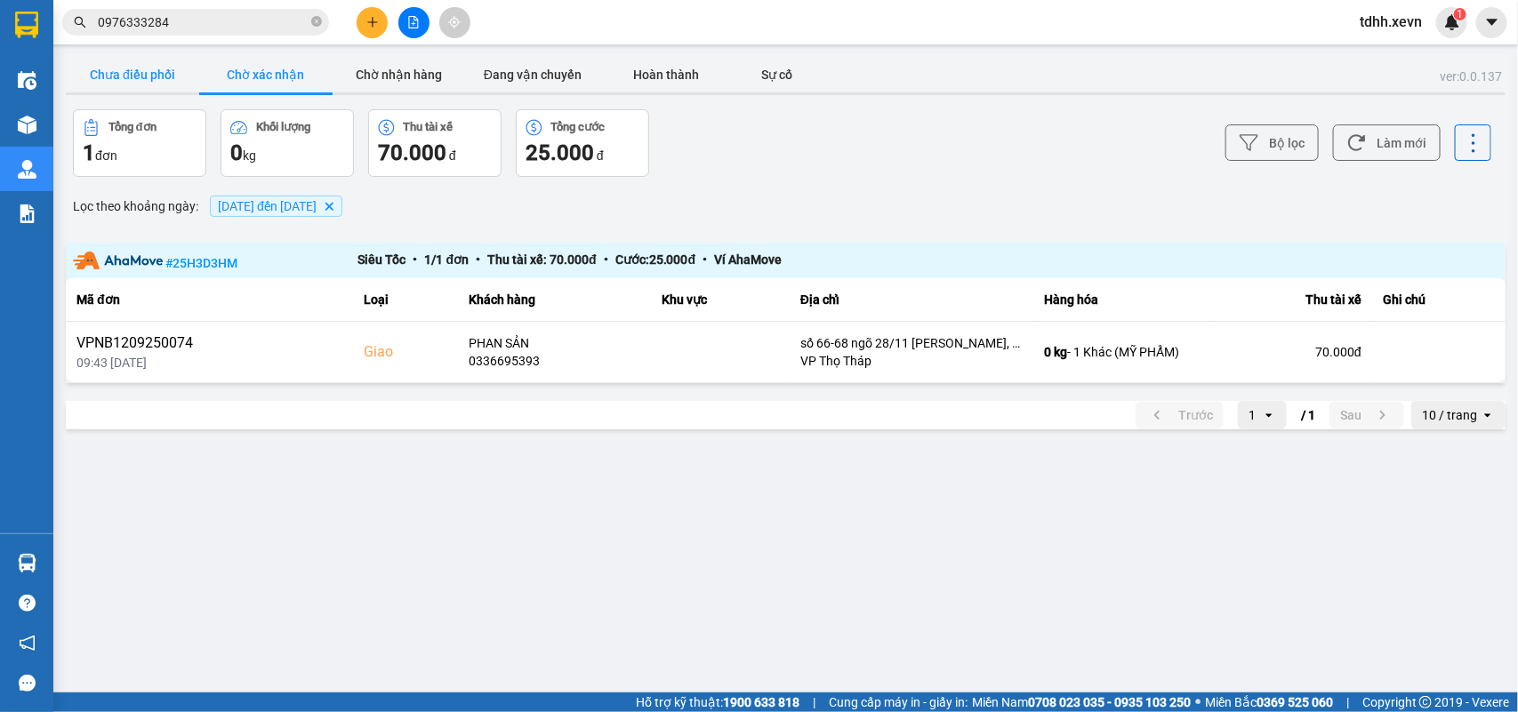
click at [154, 68] on button "Chưa điều phối" at bounding box center [132, 75] width 133 height 36
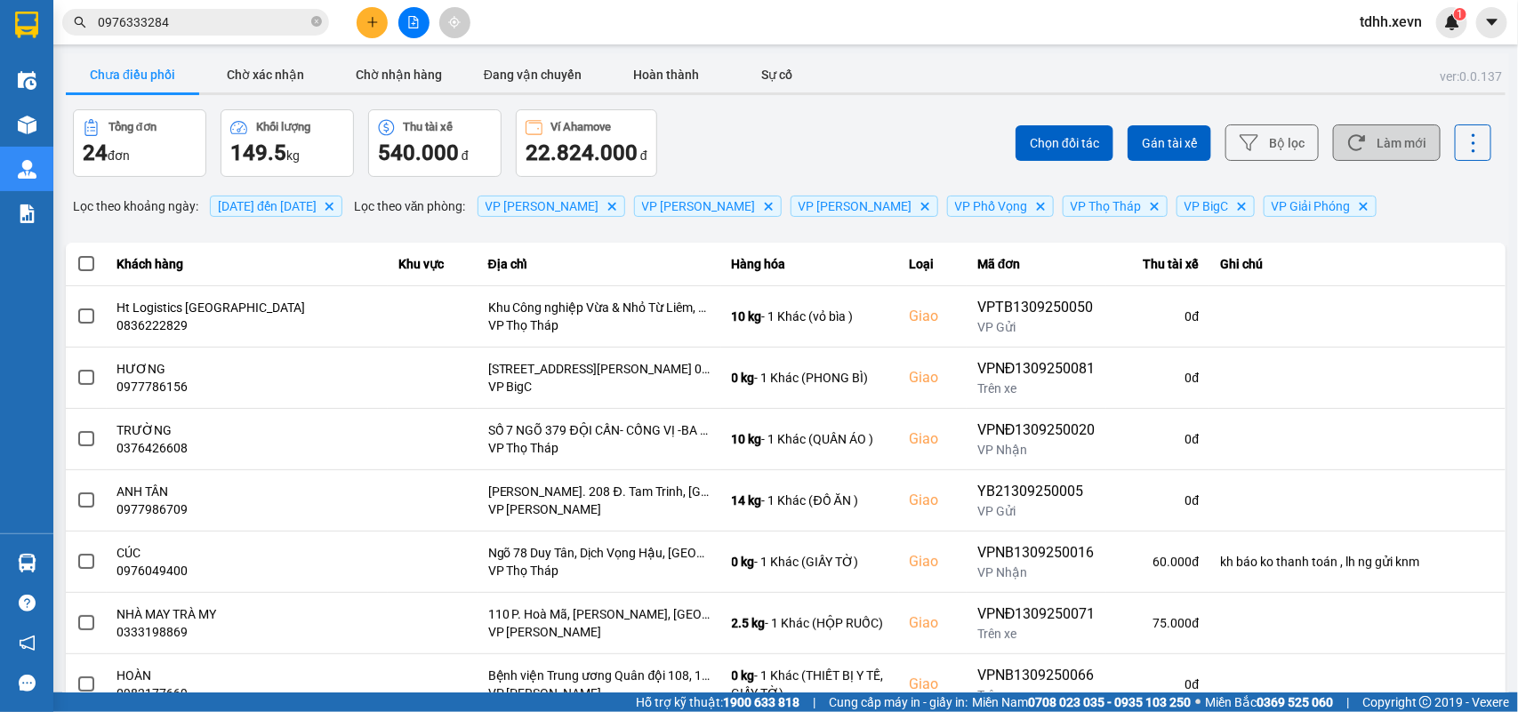
click at [1357, 148] on button "Làm mới" at bounding box center [1387, 142] width 108 height 36
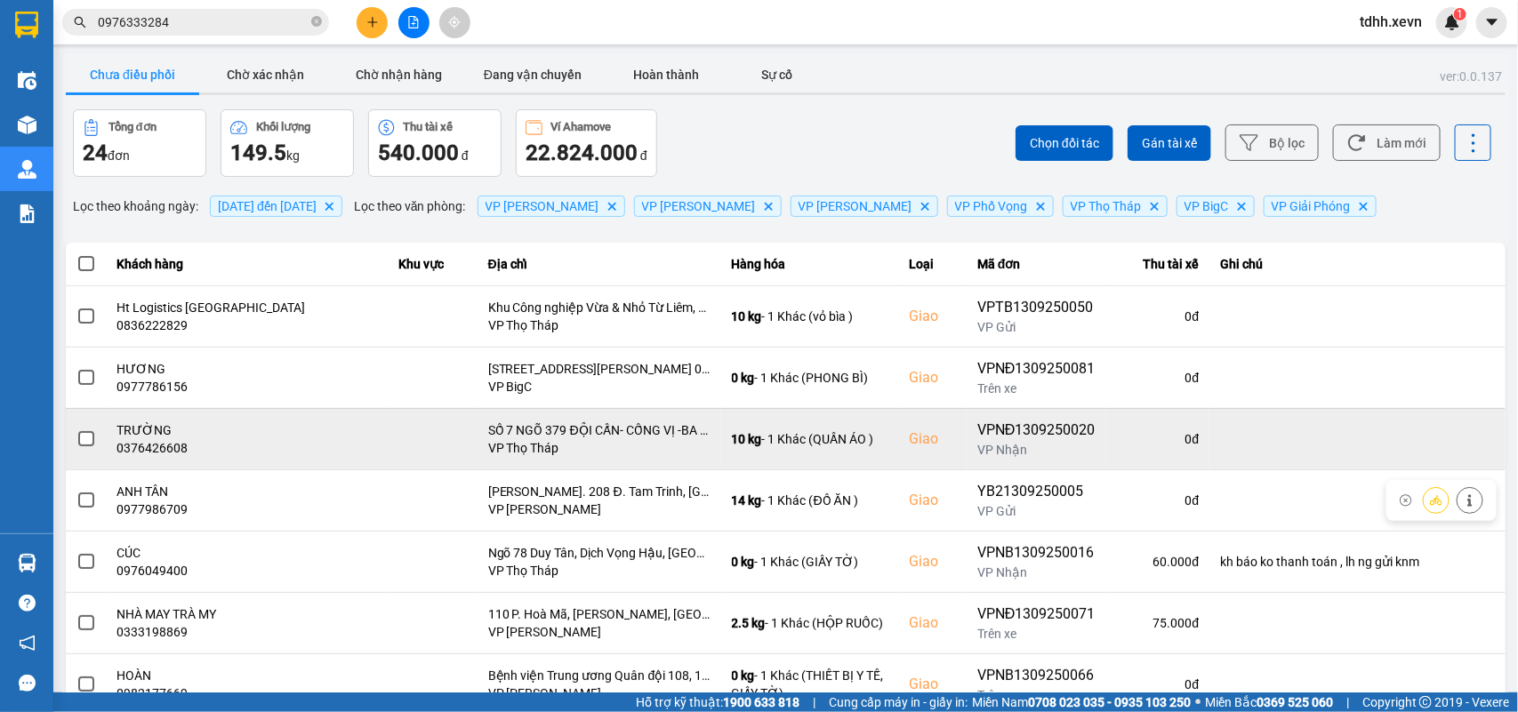
click at [149, 460] on td "TRƯỜNG 0376426608" at bounding box center [248, 438] width 282 height 61
click at [151, 460] on td "TRƯỜNG 0376426608" at bounding box center [248, 438] width 282 height 61
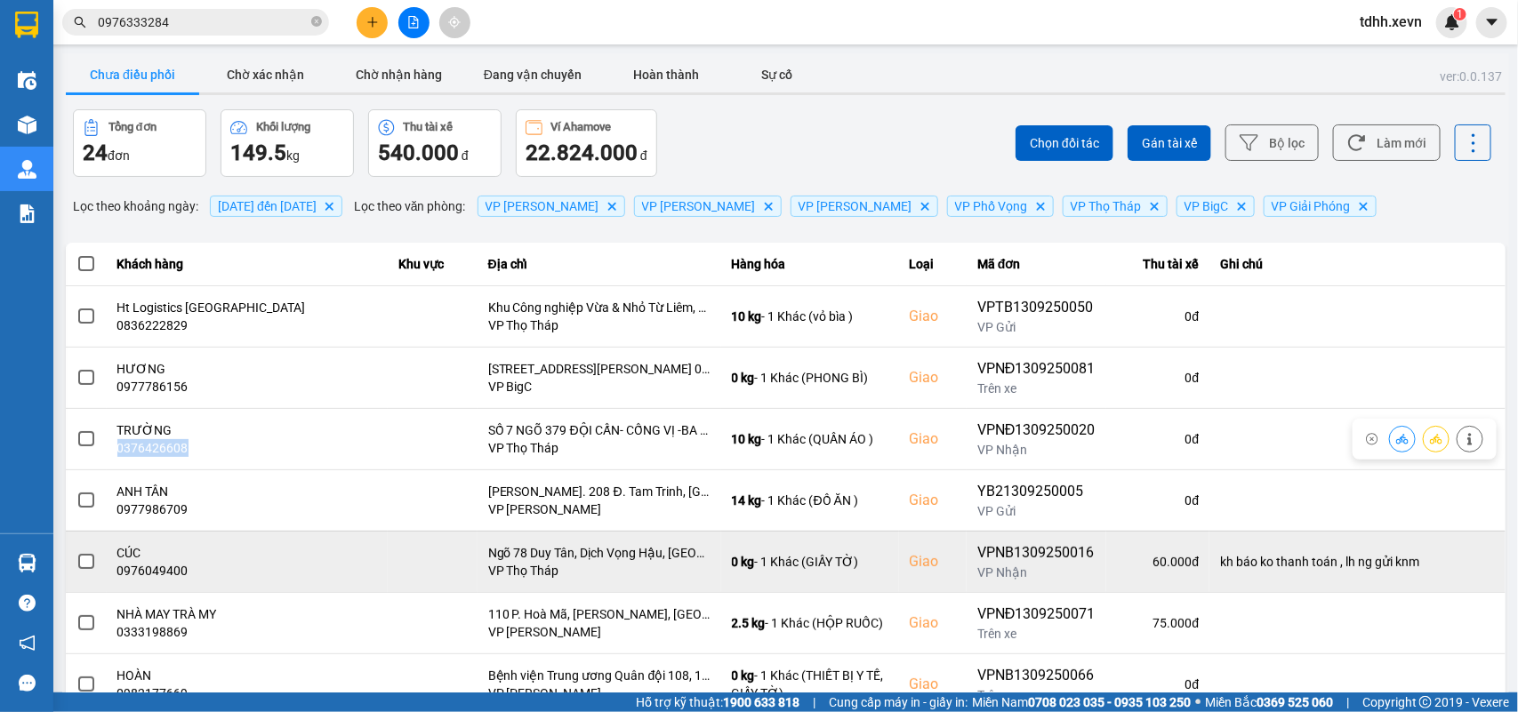
copy div "0376426608"
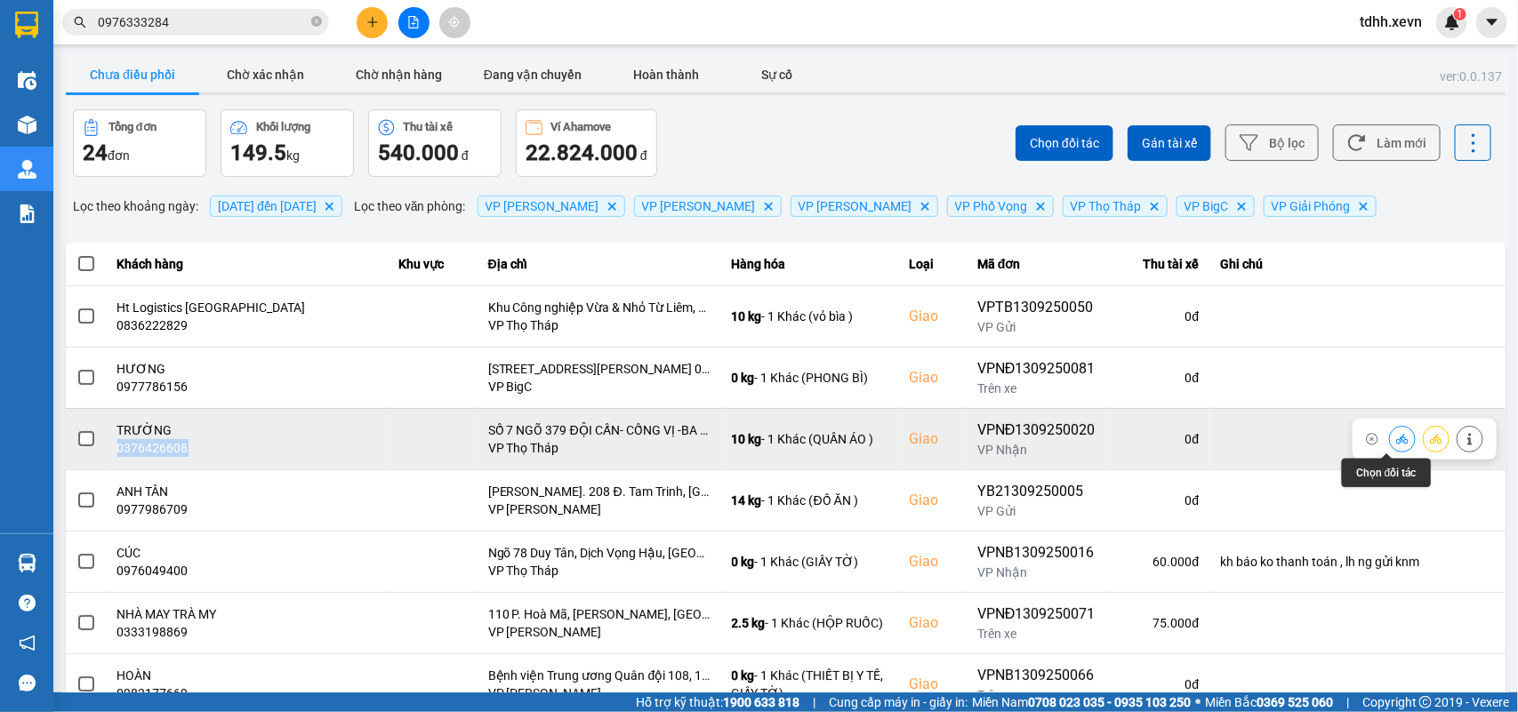
click at [1389, 449] on button at bounding box center [1401, 438] width 25 height 31
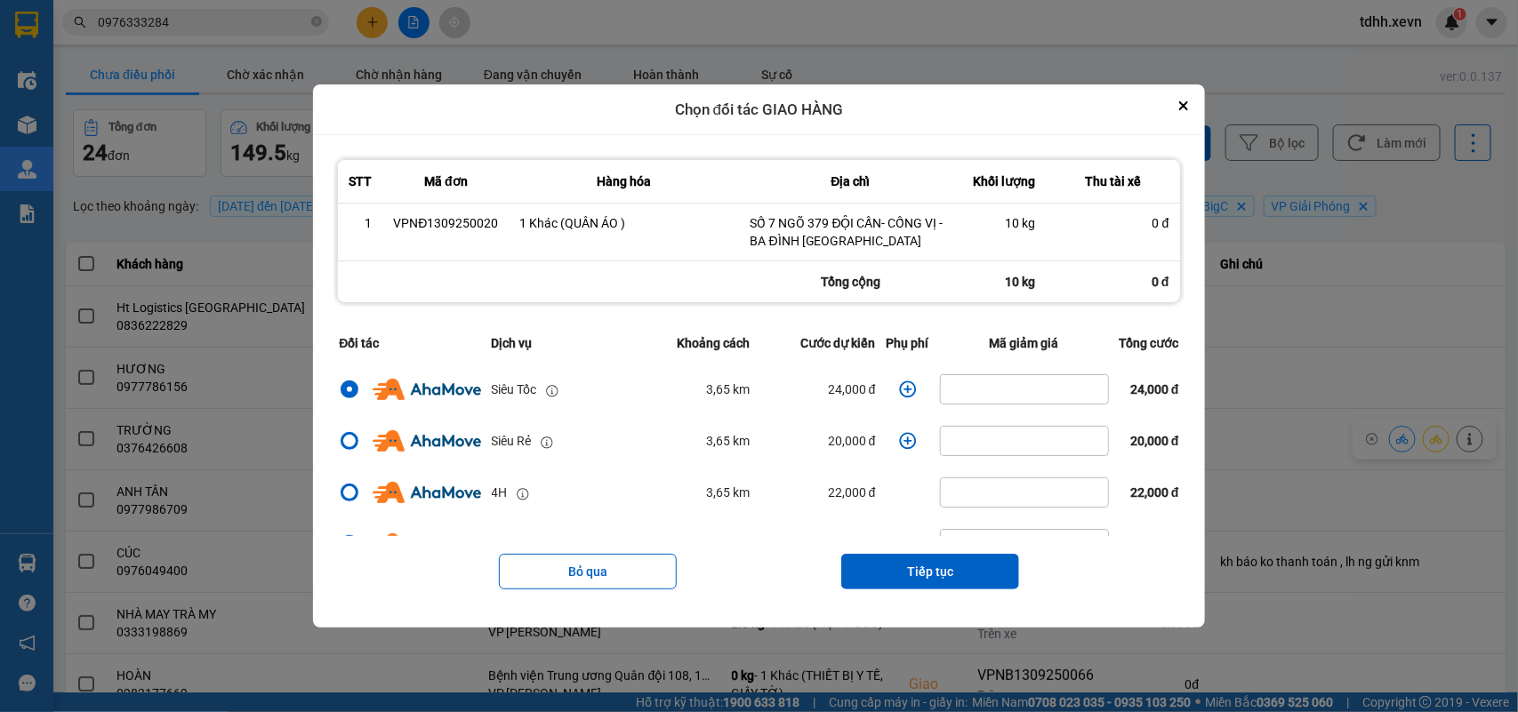
click at [899, 384] on icon "dialog" at bounding box center [908, 389] width 18 height 18
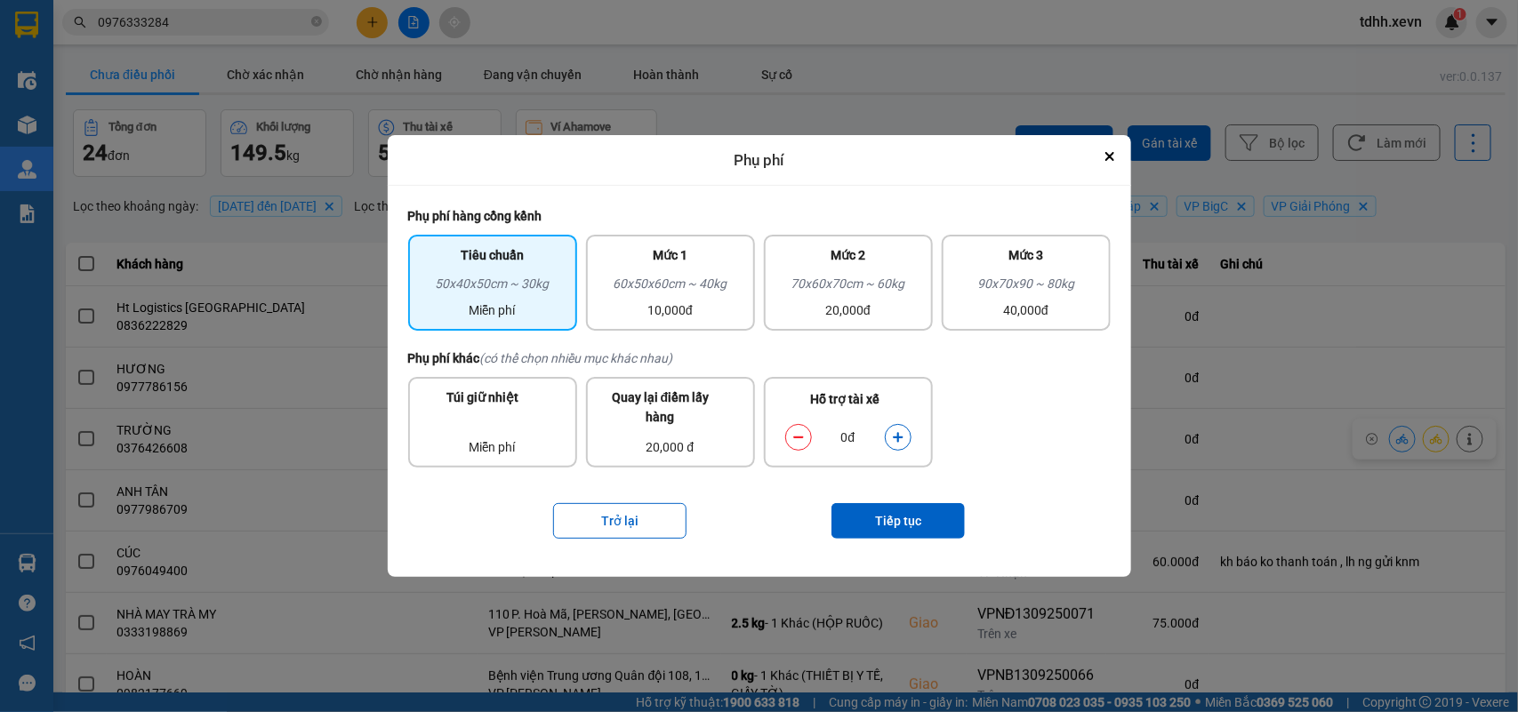
click at [896, 428] on button "dialog" at bounding box center [897, 437] width 25 height 31
click at [917, 514] on button "Tiếp tục" at bounding box center [897, 521] width 133 height 36
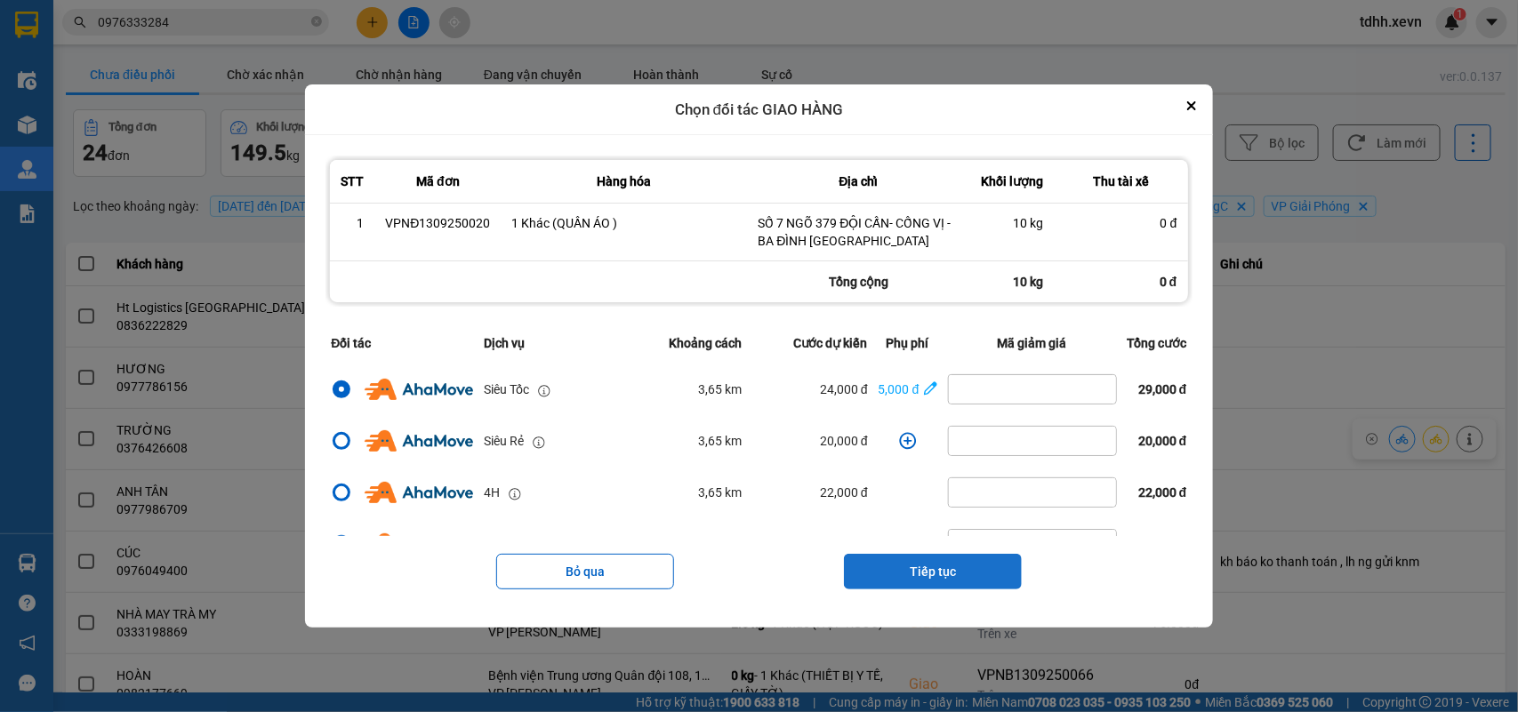
click at [951, 571] on button "Tiếp tục" at bounding box center [933, 572] width 178 height 36
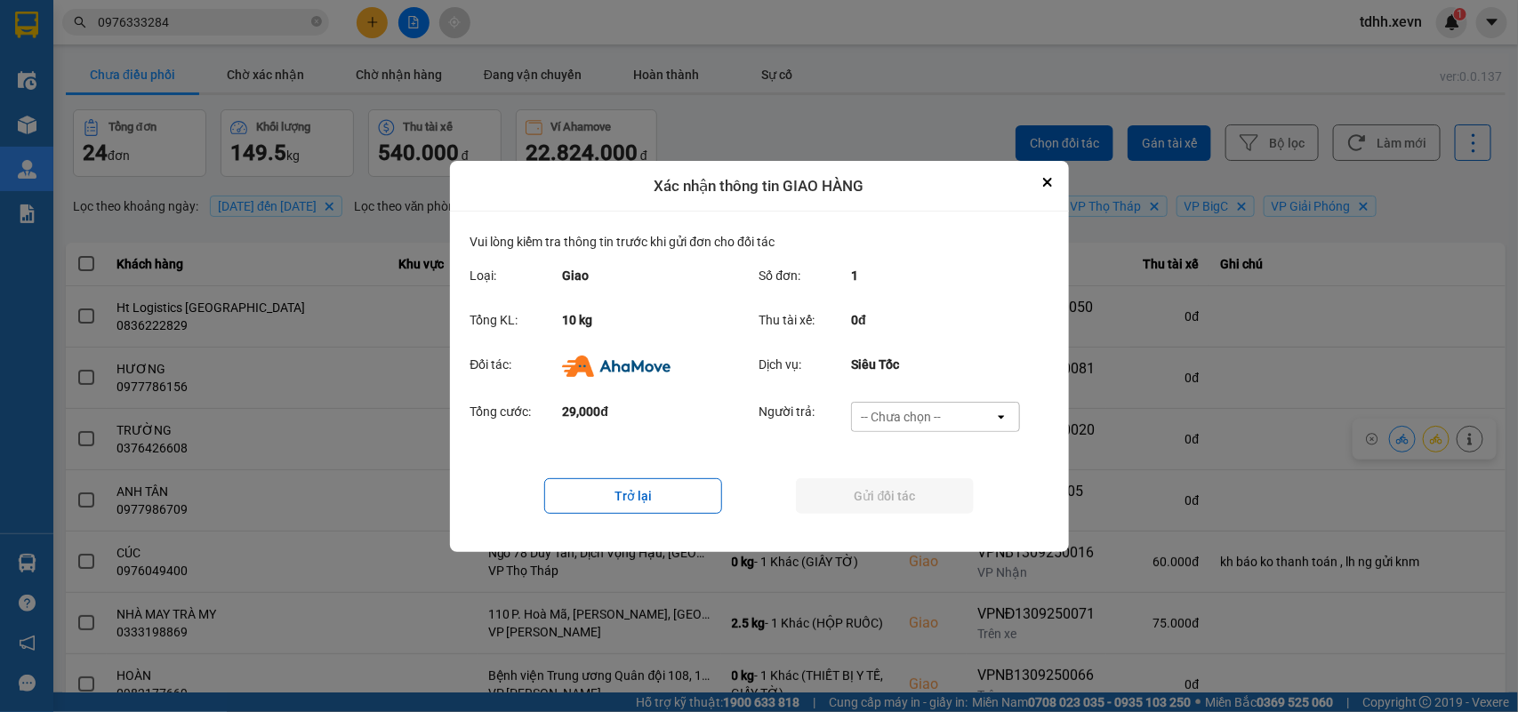
click at [948, 411] on div "-- Chưa chọn --" at bounding box center [923, 417] width 142 height 28
click at [936, 513] on div "Ví Ahamove" at bounding box center [935, 518] width 169 height 32
click at [936, 511] on button "Gửi đối tác" at bounding box center [885, 496] width 178 height 36
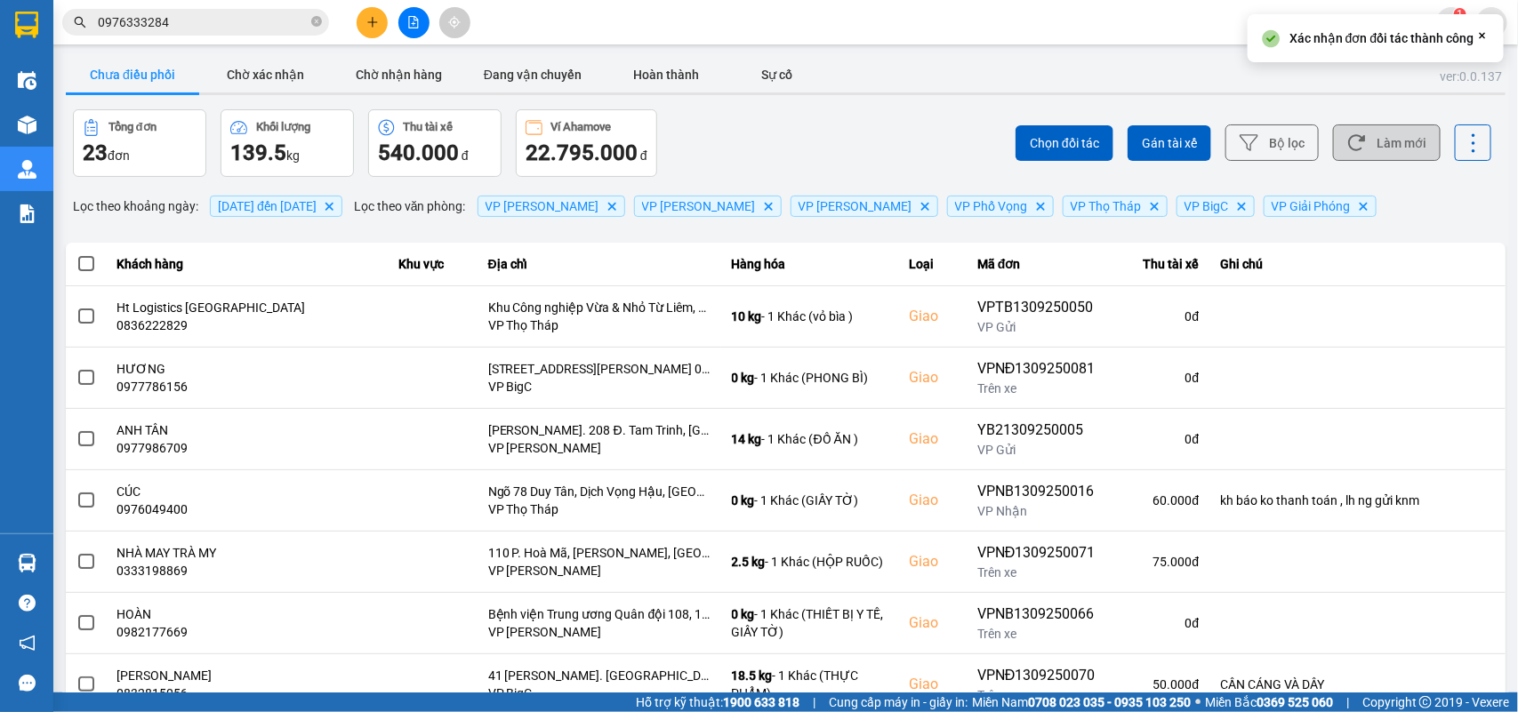
click at [1363, 161] on button "Làm mới" at bounding box center [1387, 142] width 108 height 36
click at [259, 72] on button "Chờ xác nhận" at bounding box center [265, 75] width 133 height 36
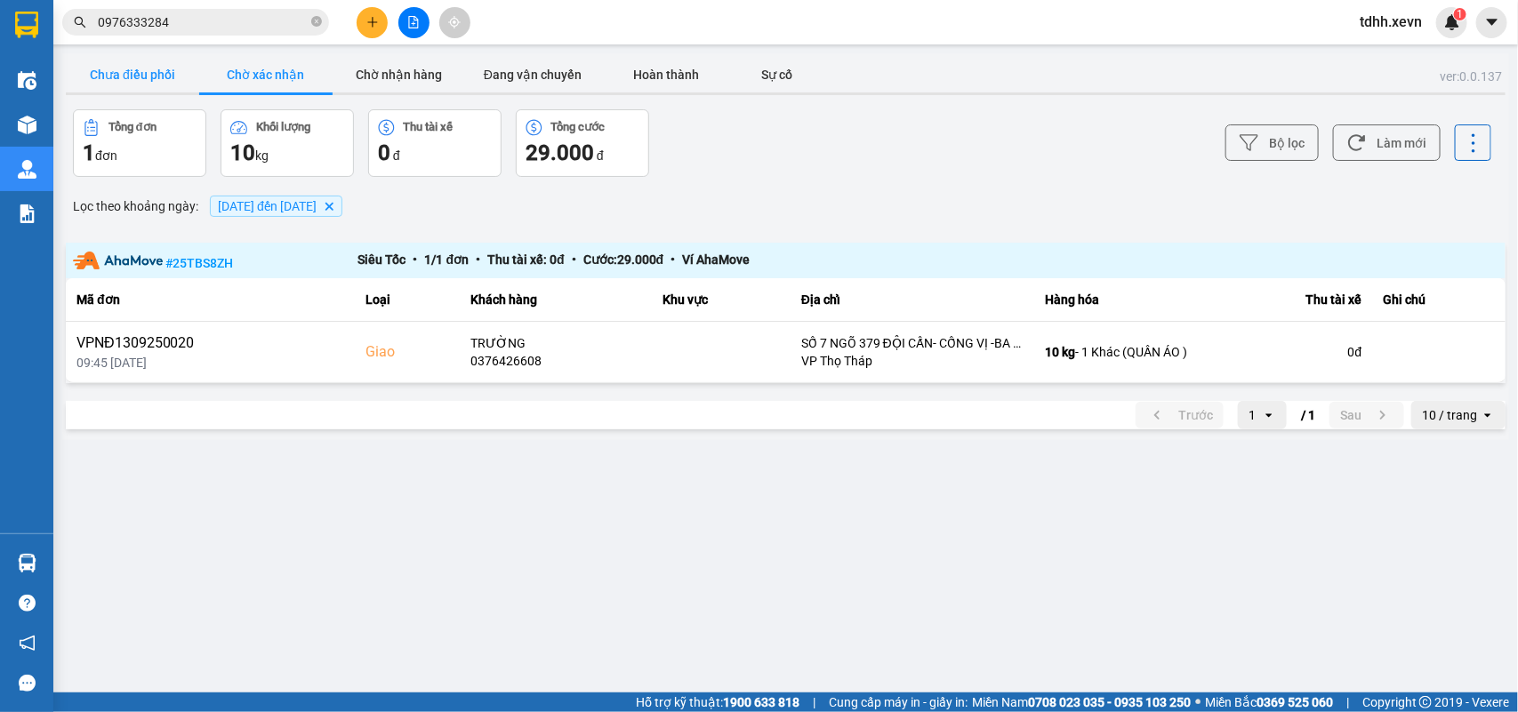
click at [151, 74] on button "Chưa điều phối" at bounding box center [132, 75] width 133 height 36
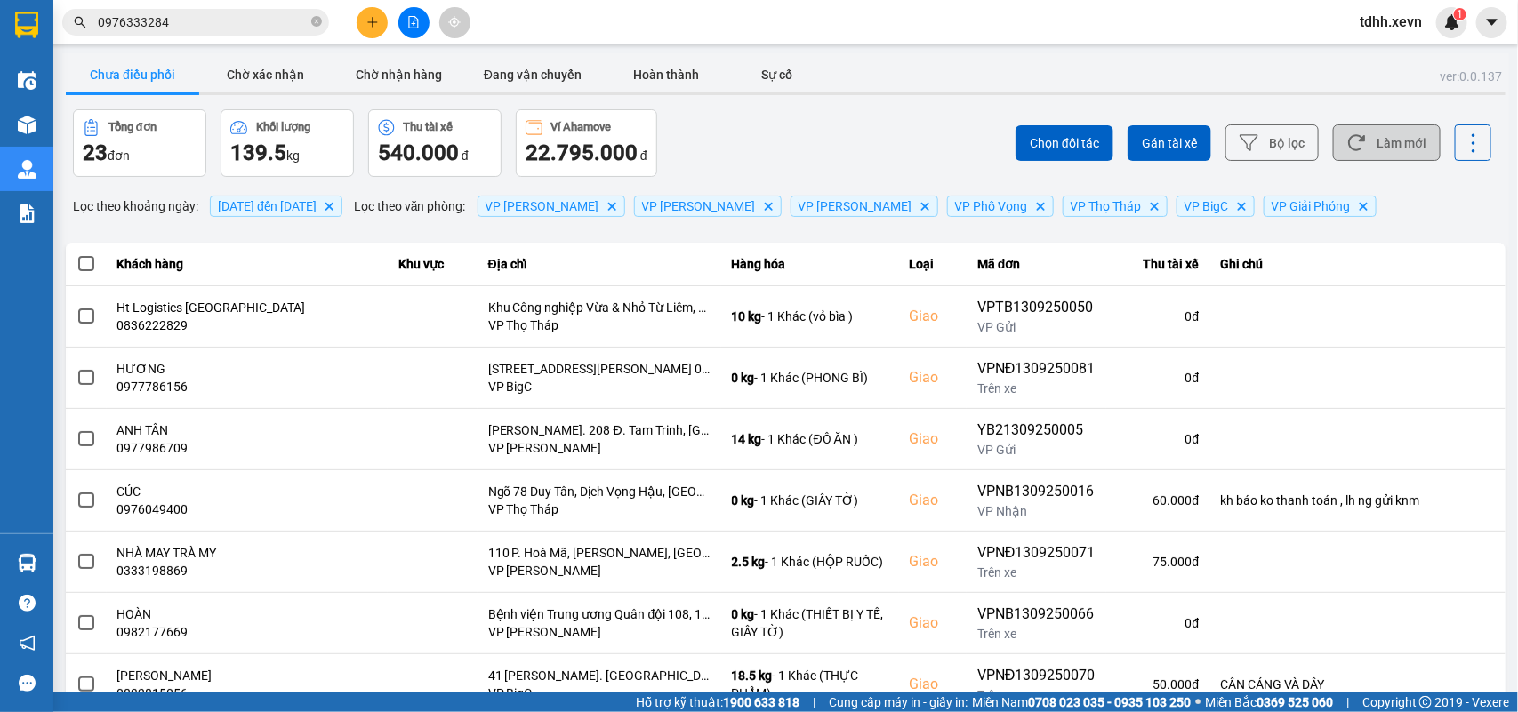
click at [1369, 145] on button "Làm mới" at bounding box center [1387, 142] width 108 height 36
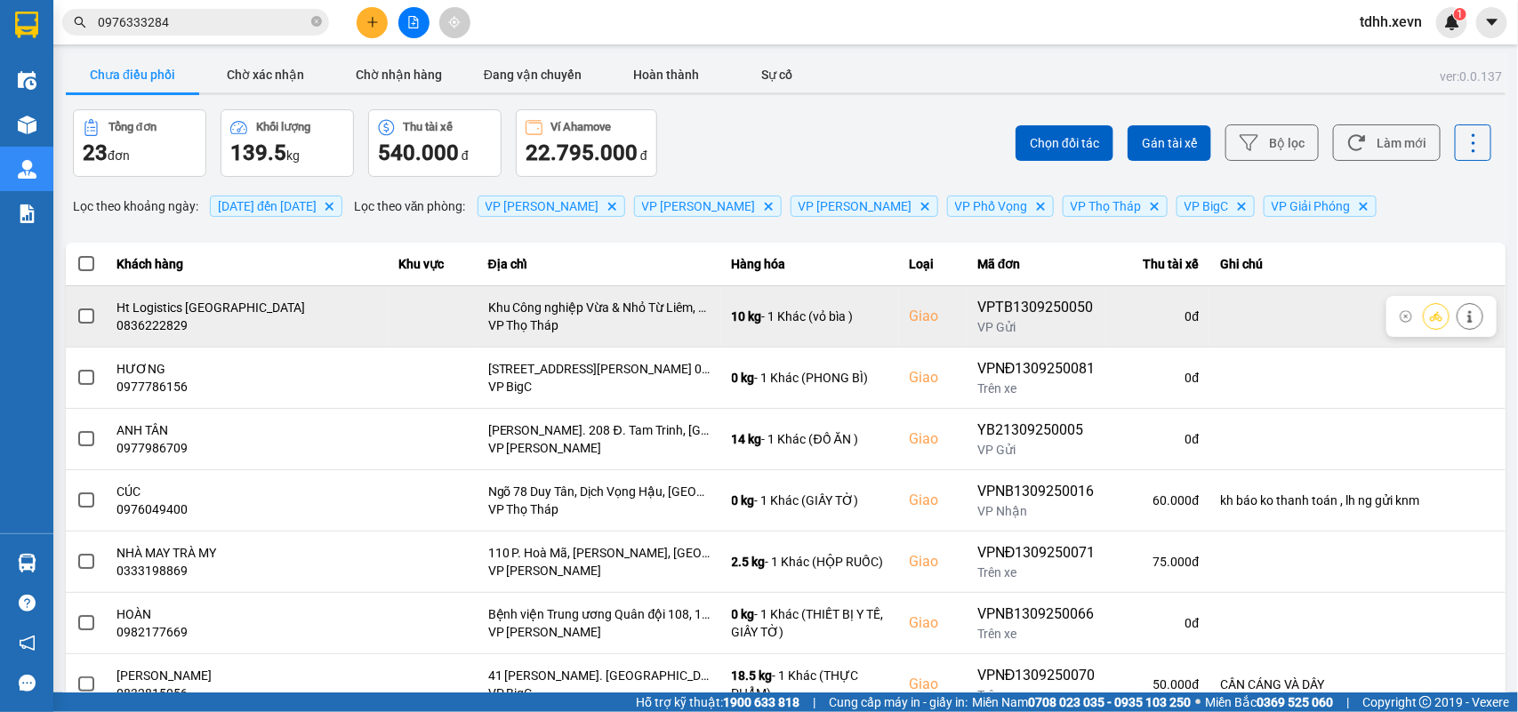
scroll to position [251, 0]
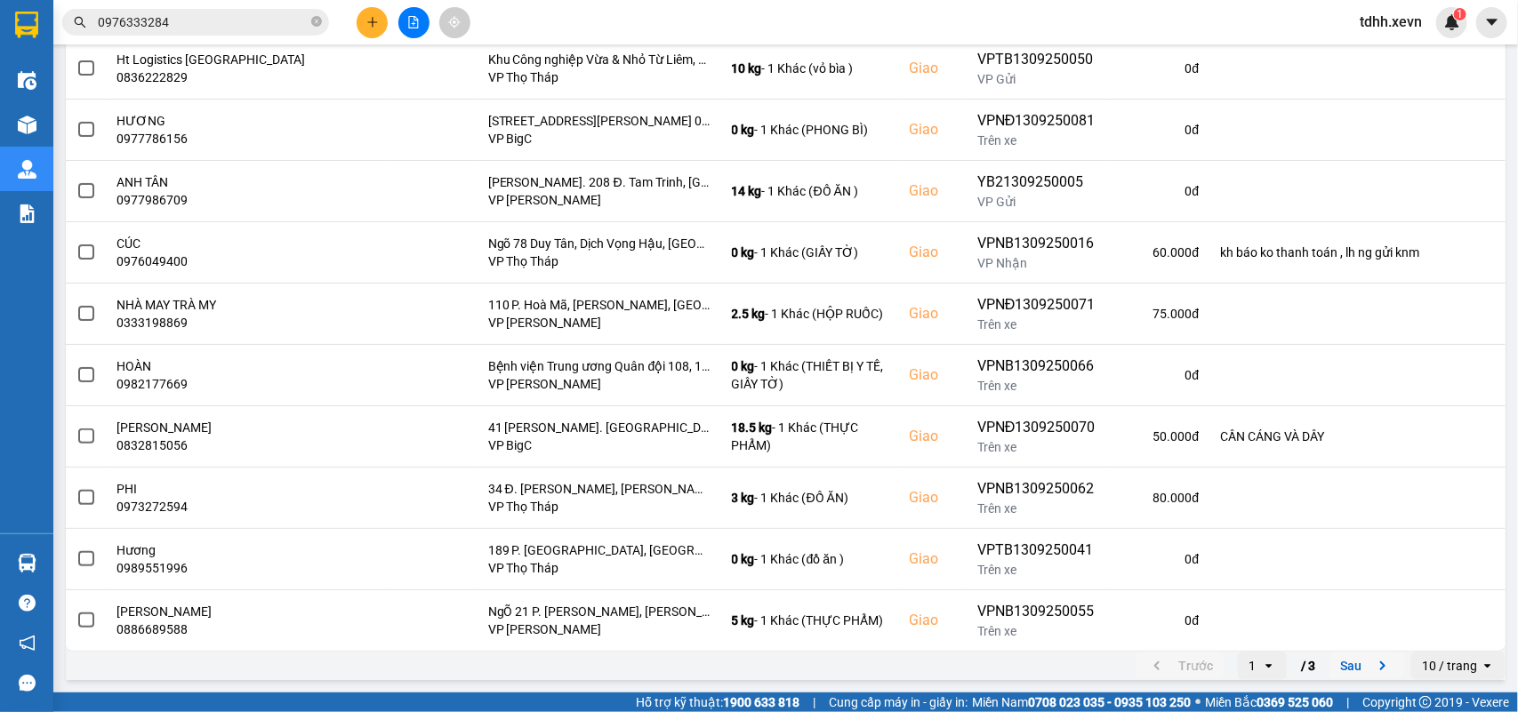
click at [1372, 659] on icon "next page. current page 1 / 3" at bounding box center [1382, 665] width 21 height 21
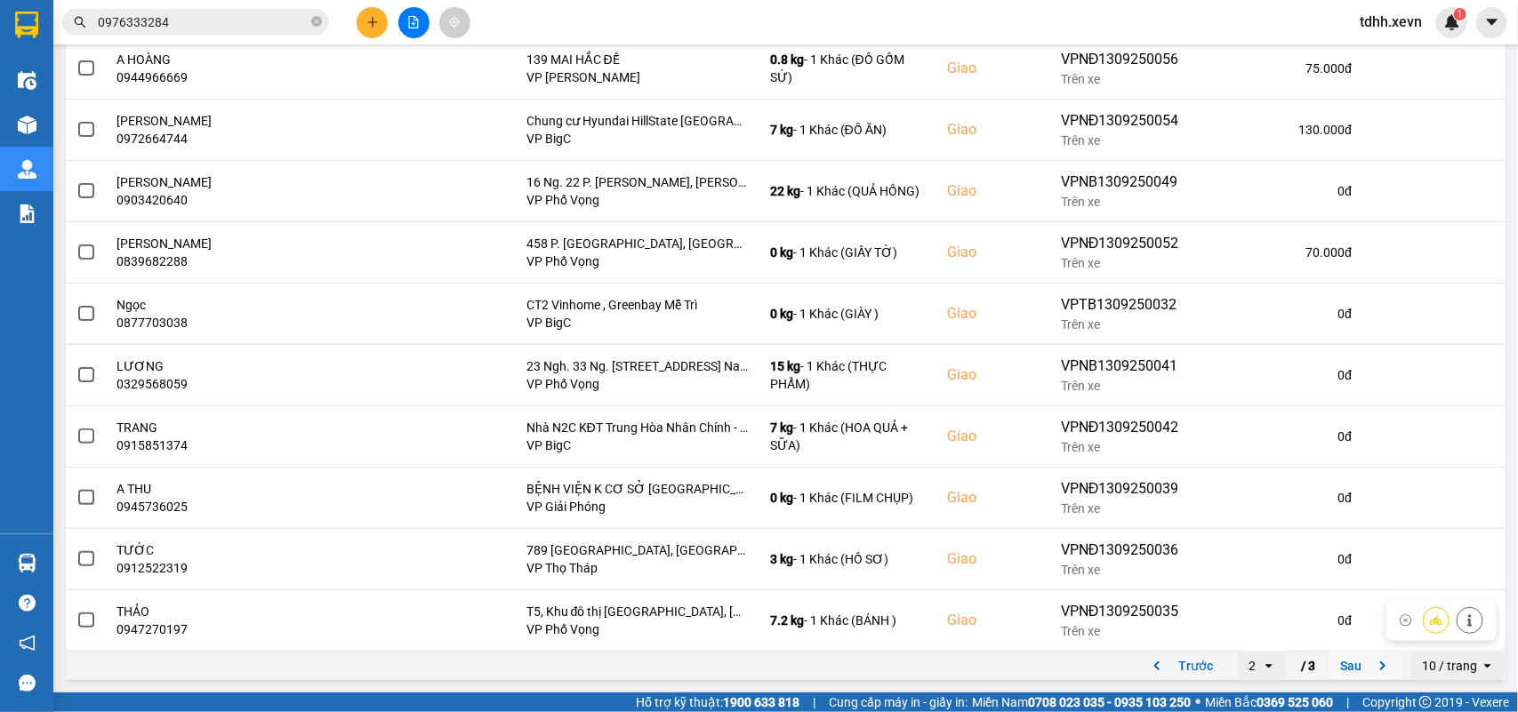
click at [1373, 661] on icon "next page. current page 2 / 3" at bounding box center [1382, 665] width 21 height 21
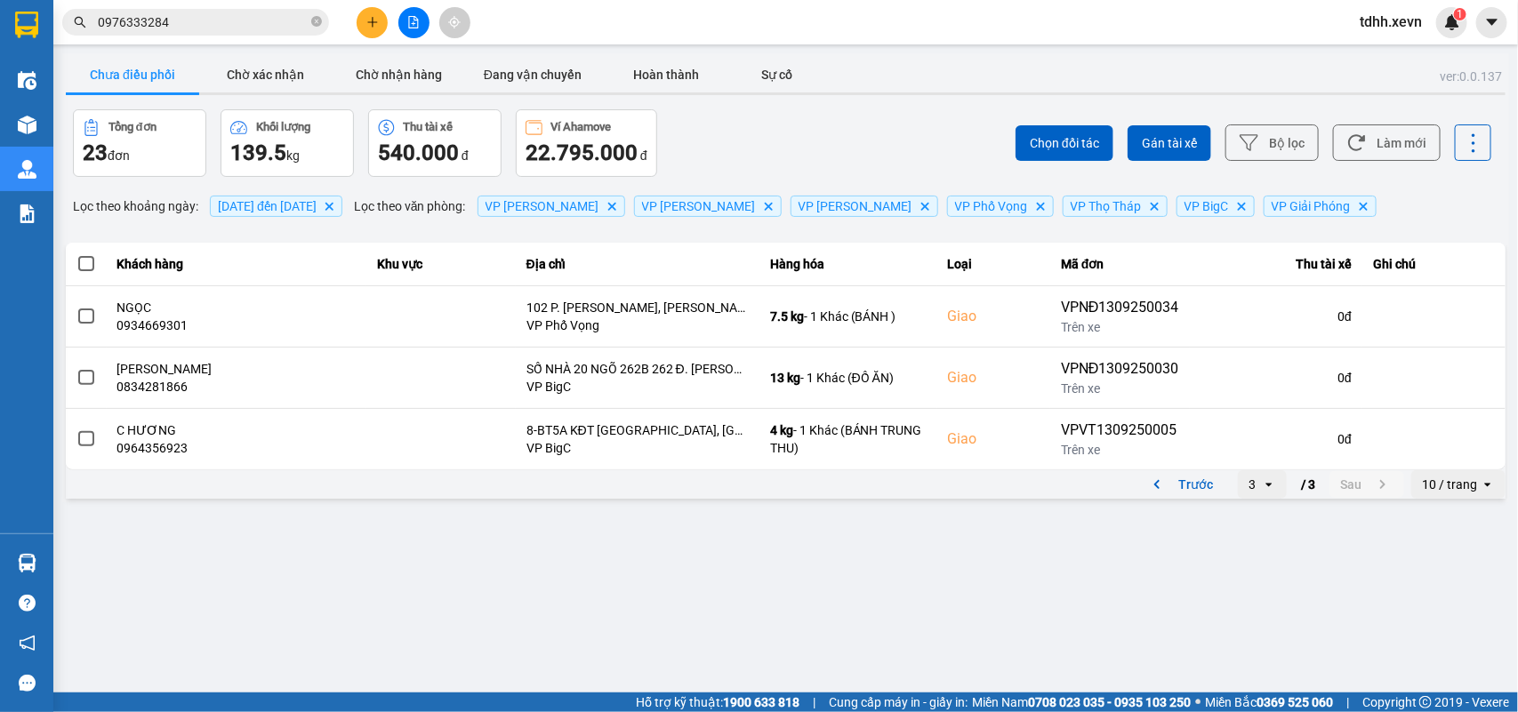
scroll to position [0, 0]
click at [1157, 486] on icon "previous page. current page 3 / 3" at bounding box center [1156, 484] width 5 height 9
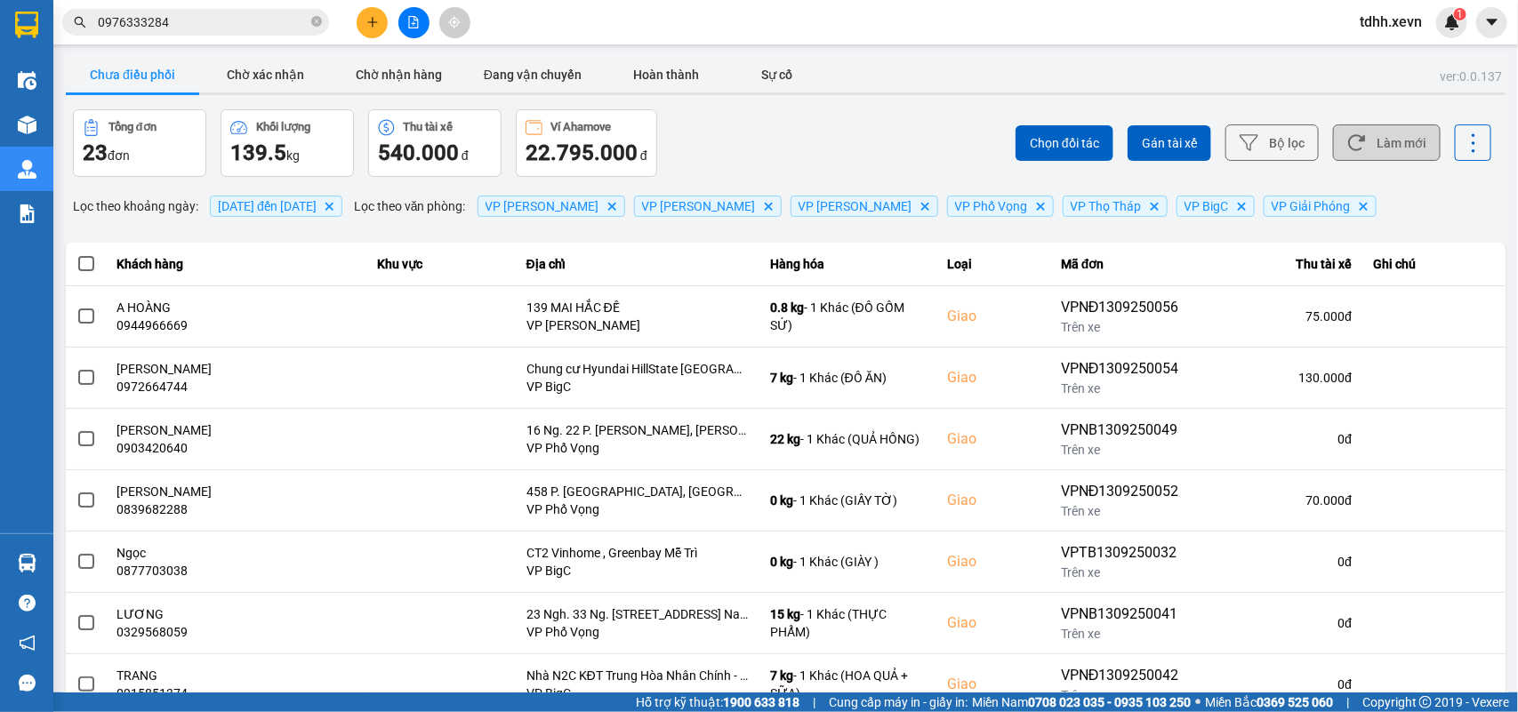
click at [1397, 139] on button "Làm mới" at bounding box center [1387, 142] width 108 height 36
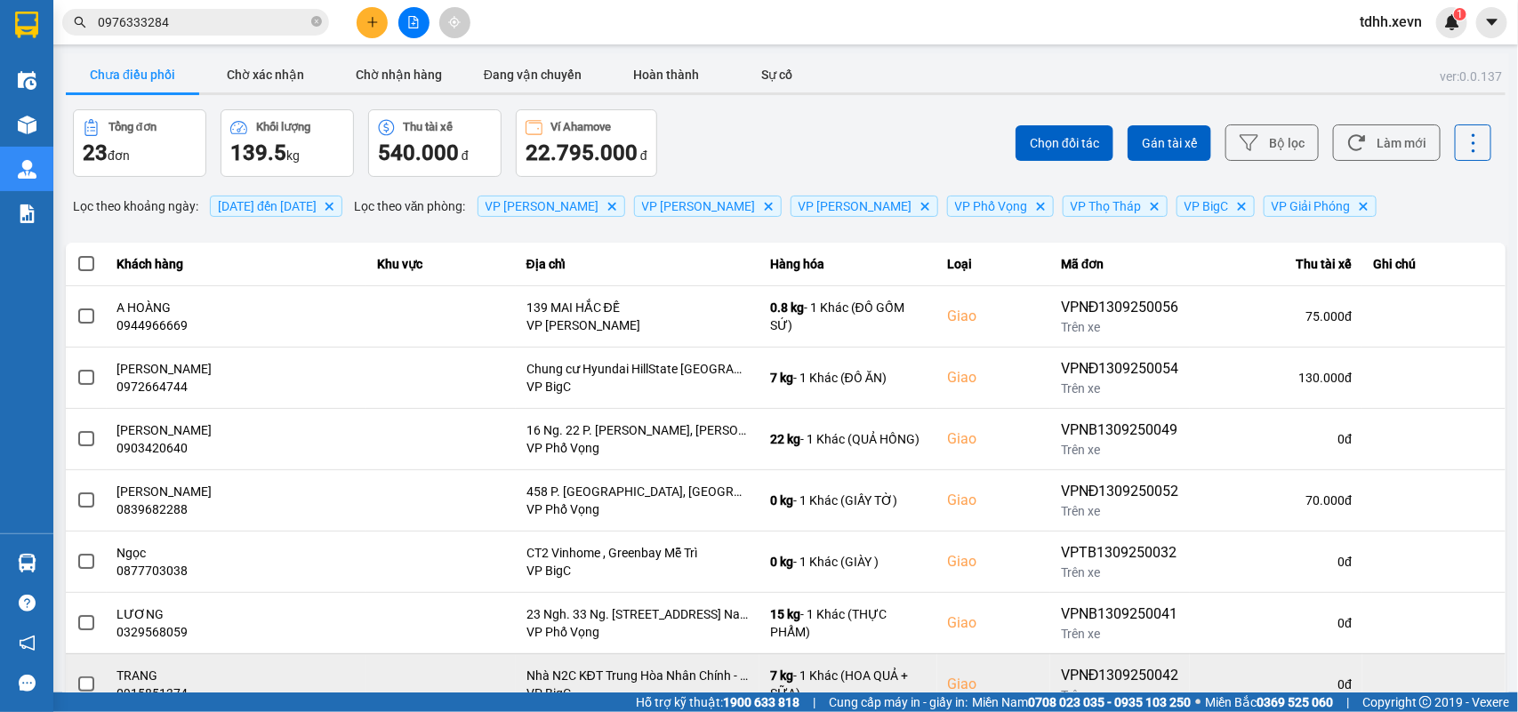
scroll to position [251, 0]
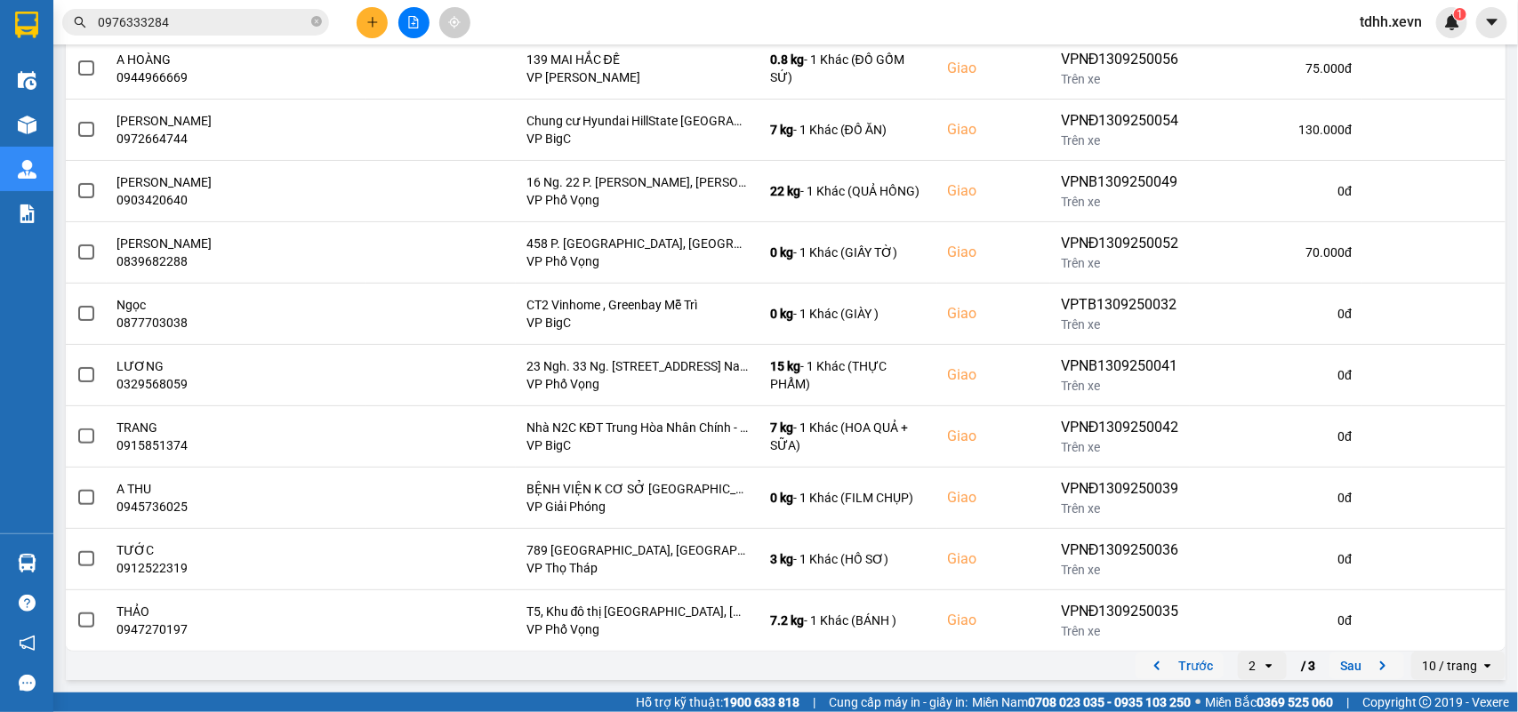
click at [1146, 671] on icon "previous page. current page 2 / 3" at bounding box center [1156, 665] width 21 height 21
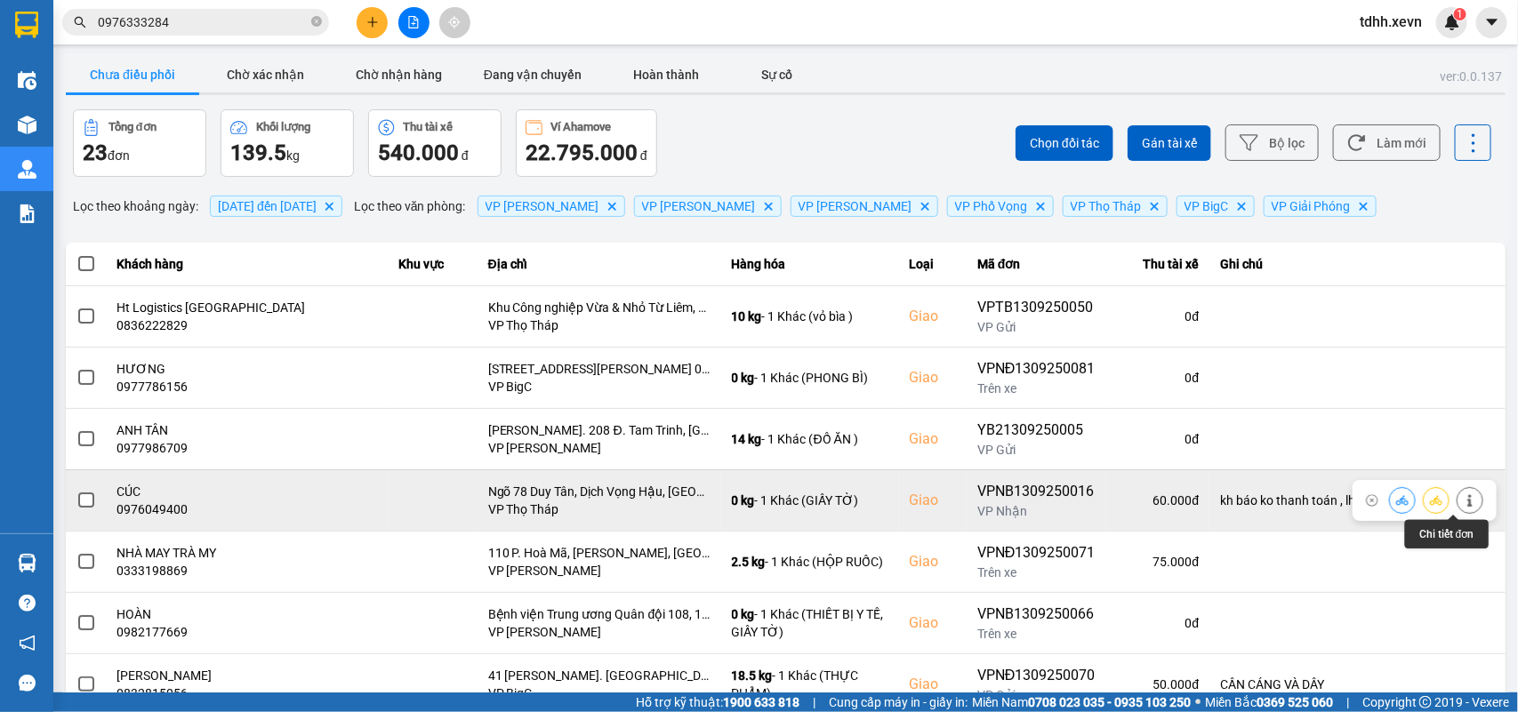
click at [1460, 501] on button at bounding box center [1469, 500] width 25 height 31
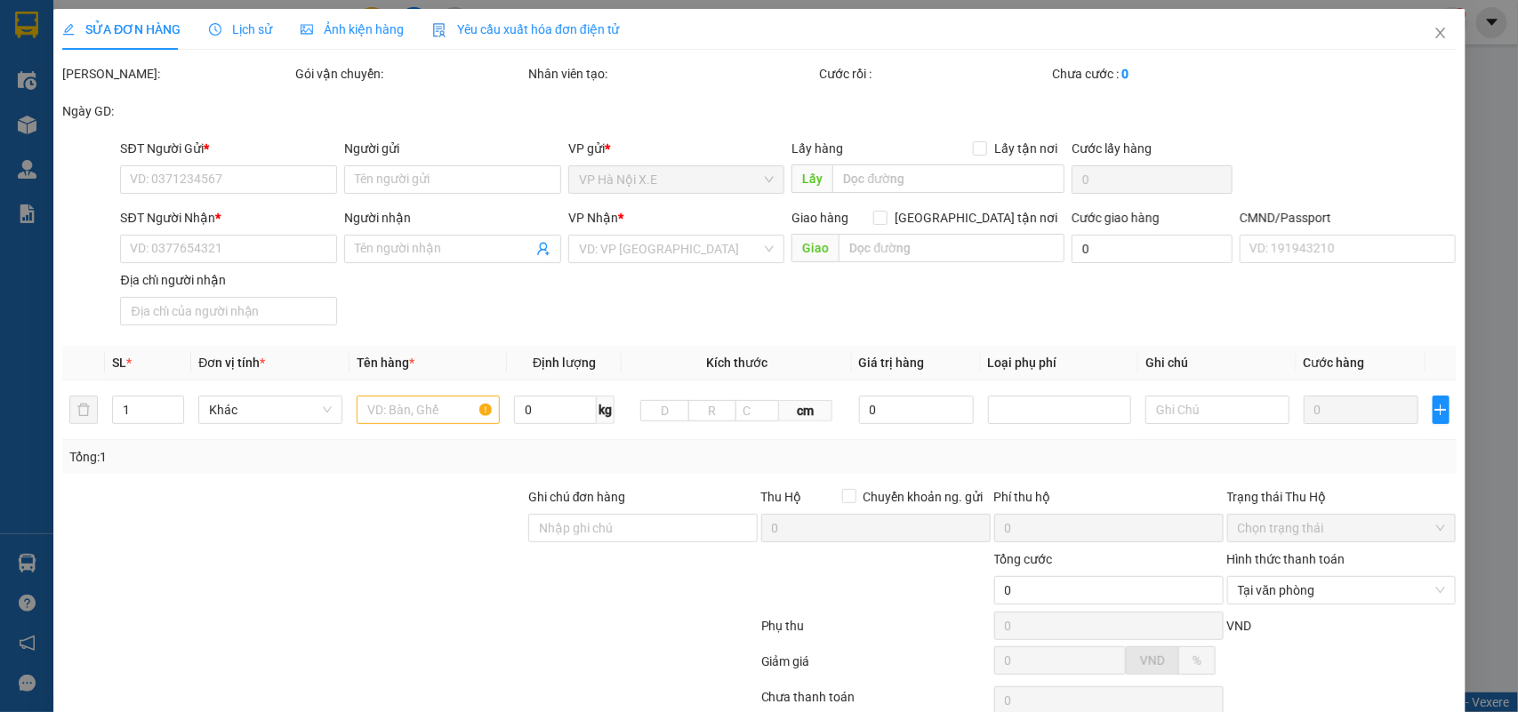
type input "0979854482"
type input "NG VĂN BÌNH"
type input "0976049400"
type input "CÚC"
checkbox input "true"
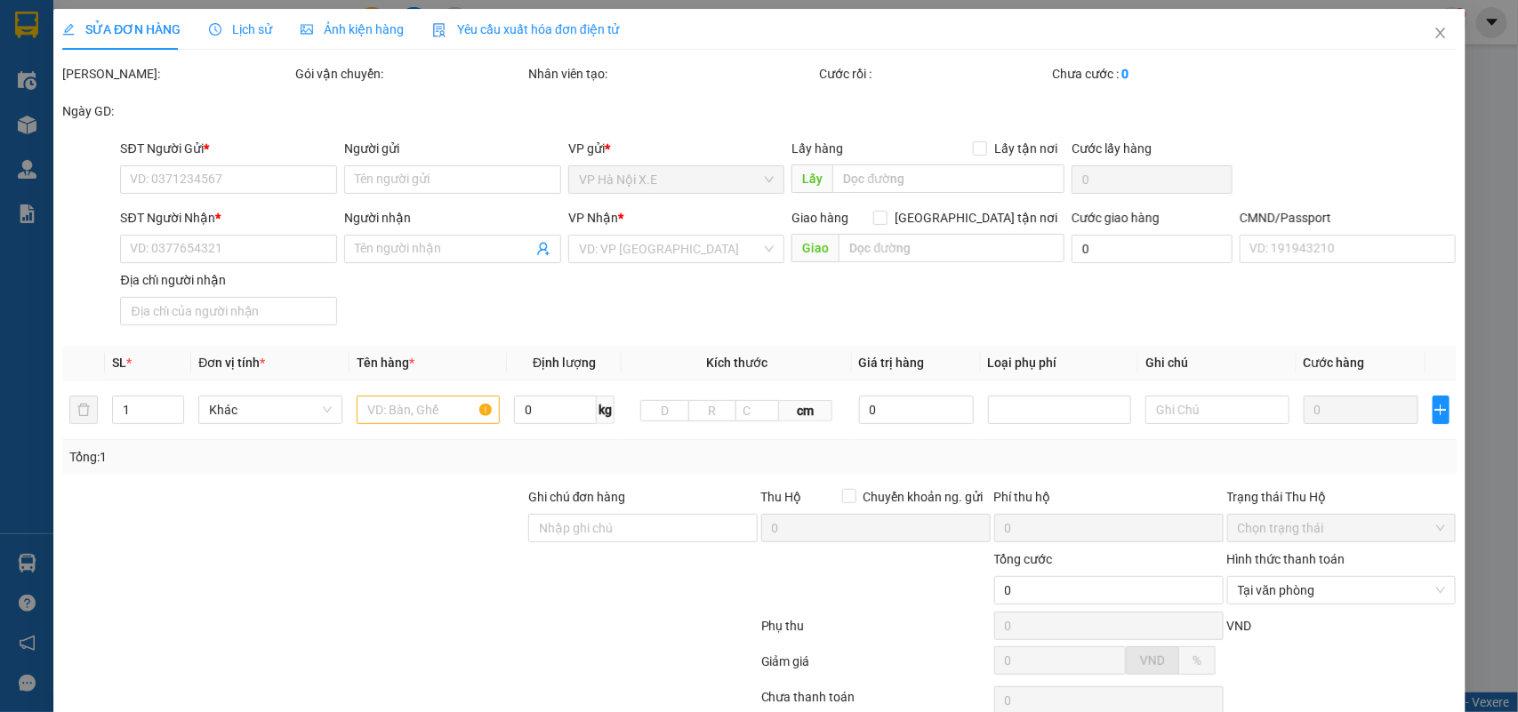
type input "Ngõ 78 Duy Tân, Dịch Vọng Hậu, Cầu Giấy, Hà Nội, Việt Nam"
type input "1"
type input "kh báo ko thanh toán , lh ng gửi knm"
type input "60.000"
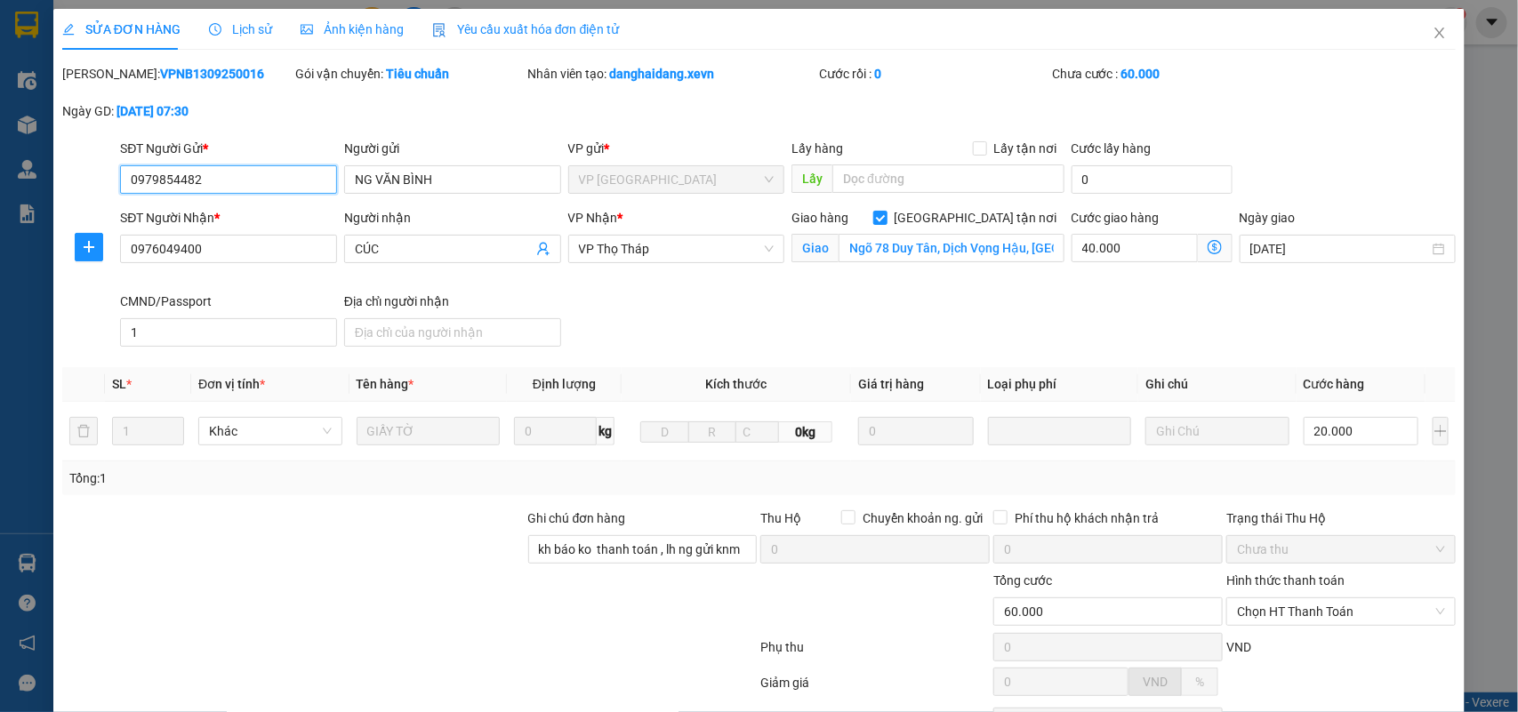
drag, startPoint x: 223, startPoint y: 191, endPoint x: 112, endPoint y: 210, distance: 112.7
click at [112, 209] on form "SĐT Người Gửi * 0979854482 0979854482 Người gửi NG VĂN BÌNH VP gửi * VP Ninh Bì…" at bounding box center [759, 246] width 1394 height 215
click at [1432, 28] on icon "close" at bounding box center [1439, 33] width 14 height 14
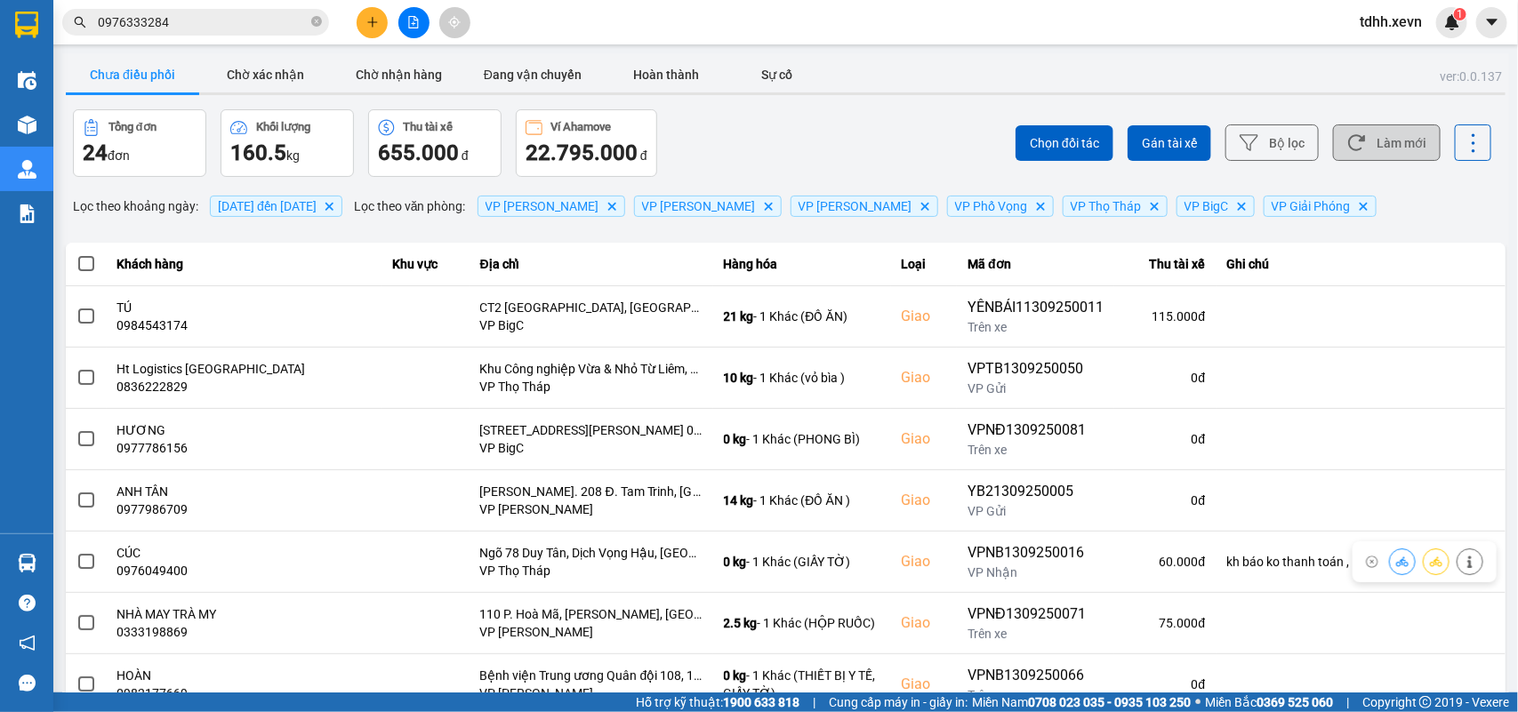
click at [1374, 127] on button "Làm mới" at bounding box center [1387, 142] width 108 height 36
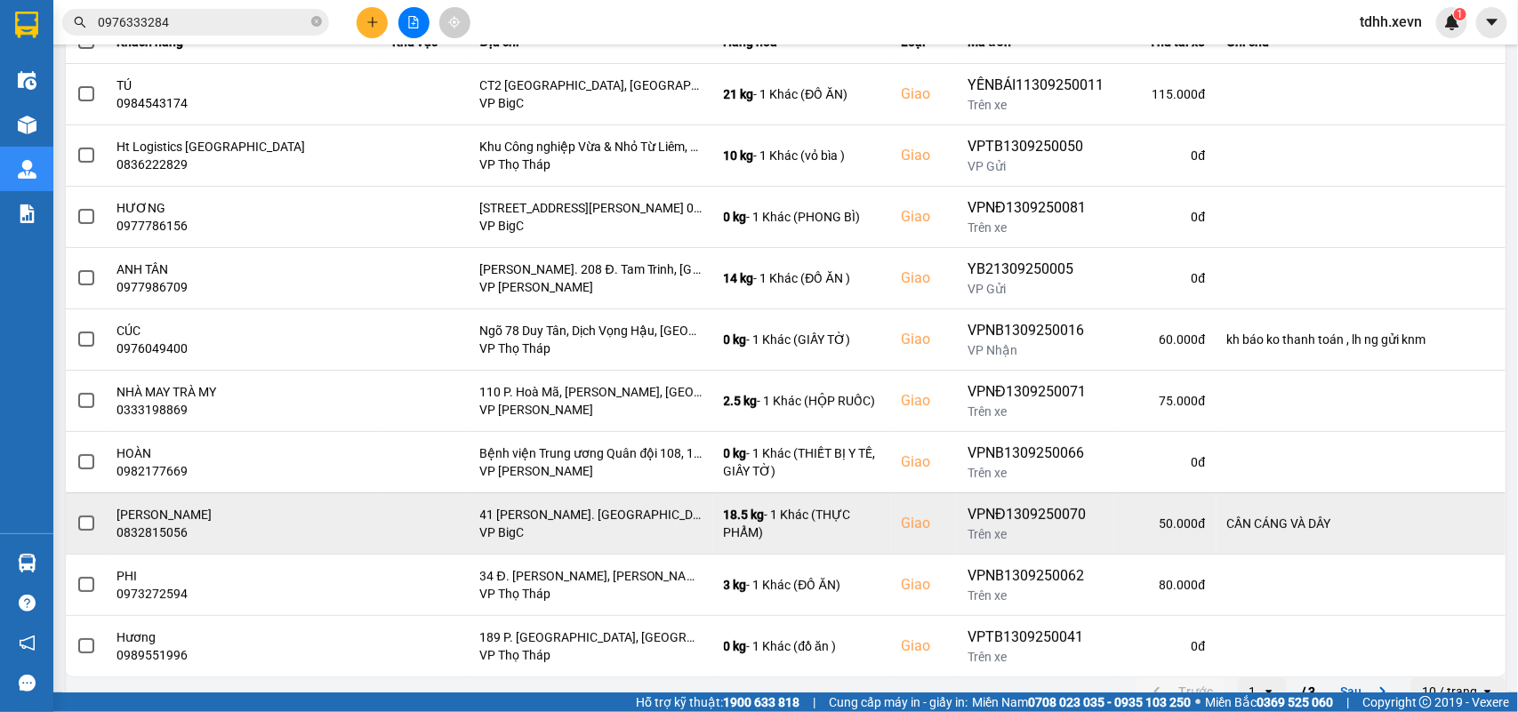
scroll to position [251, 0]
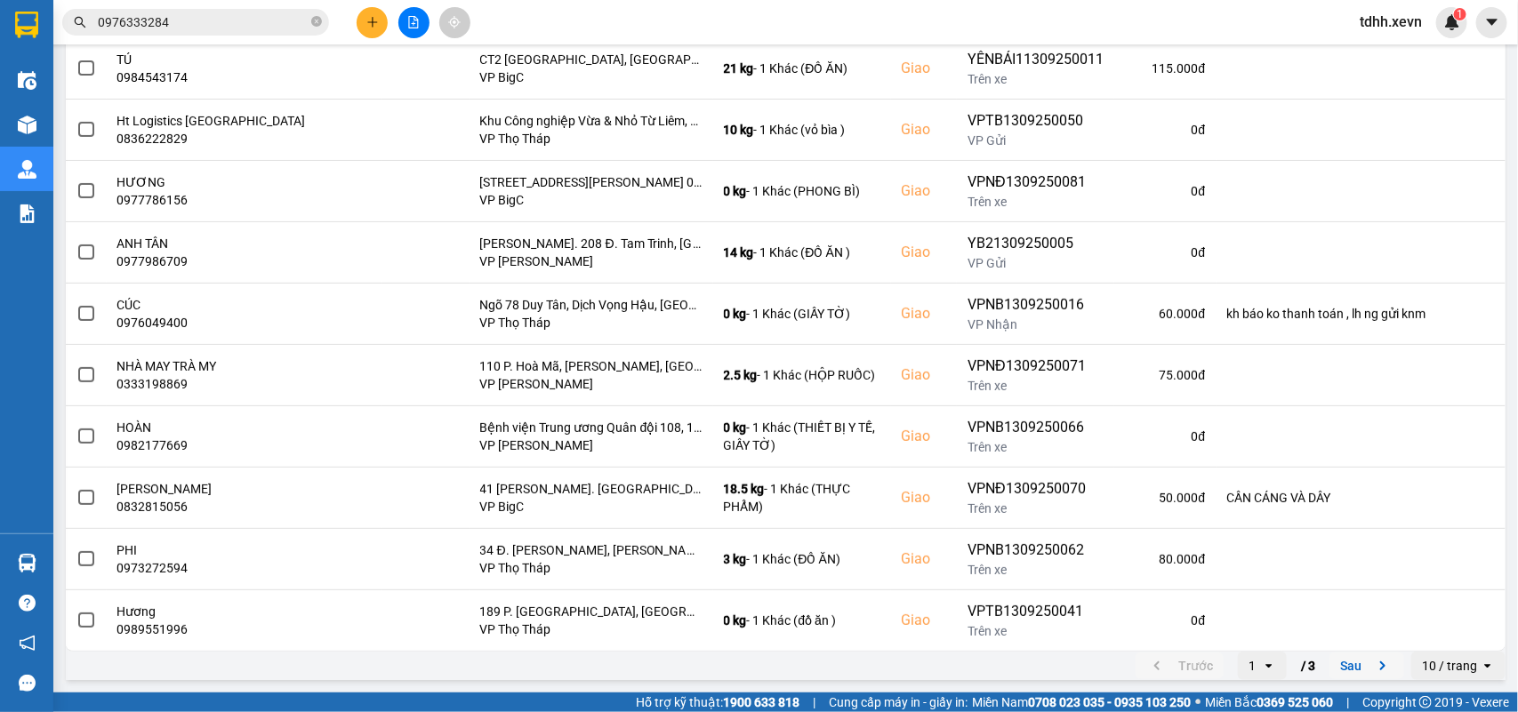
click at [1372, 663] on icon "next page. current page 1 / 3" at bounding box center [1382, 665] width 21 height 21
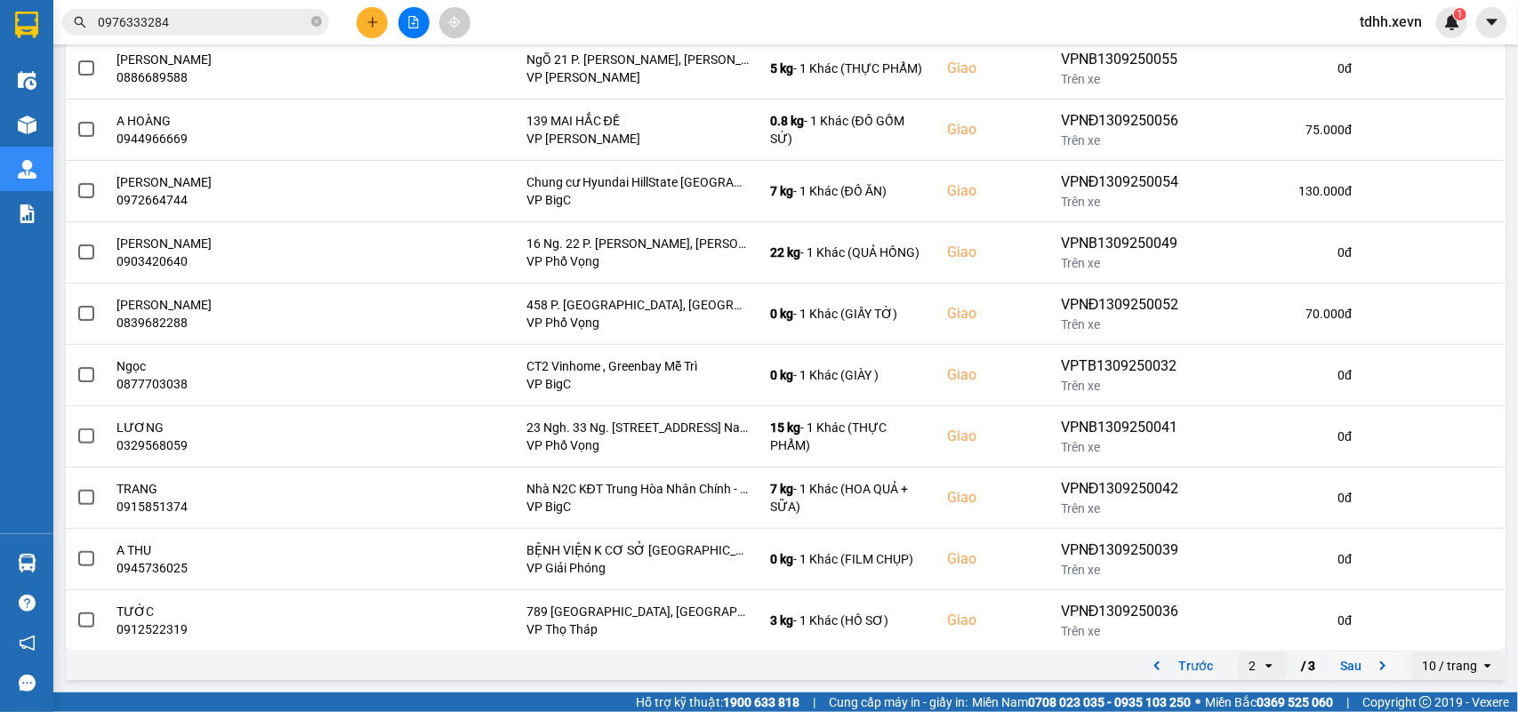
click at [1372, 667] on icon "next page. current page 2 / 3" at bounding box center [1382, 665] width 21 height 21
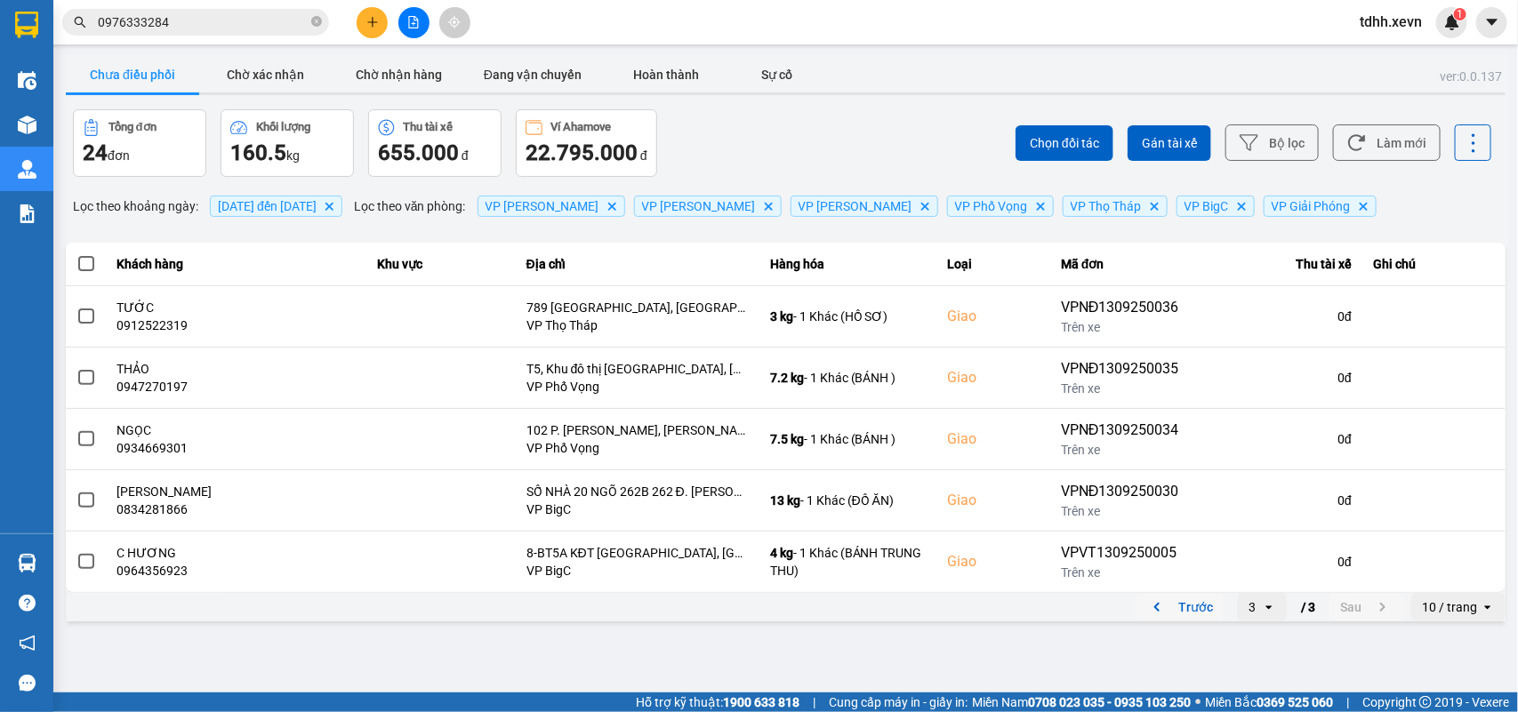
click at [1157, 620] on button "Trước" at bounding box center [1179, 607] width 88 height 27
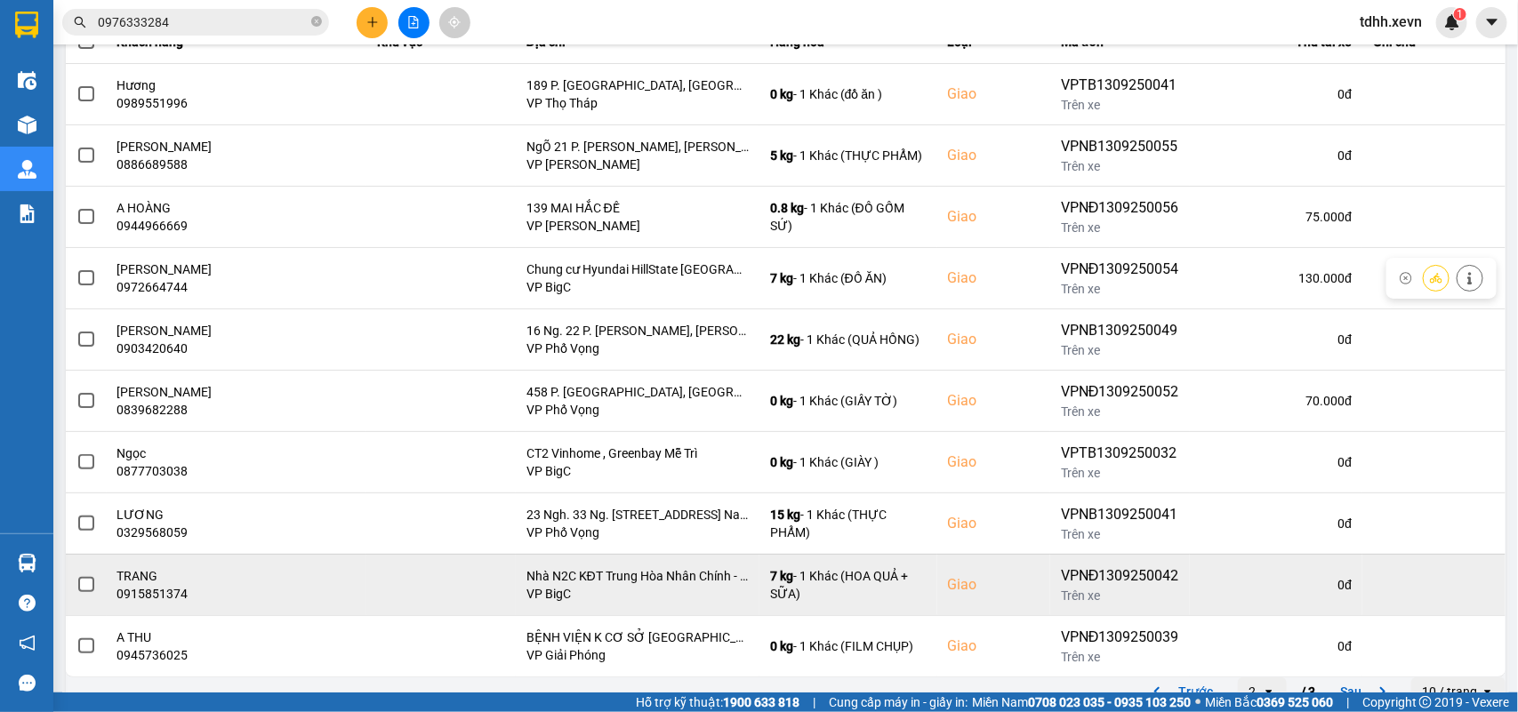
scroll to position [251, 0]
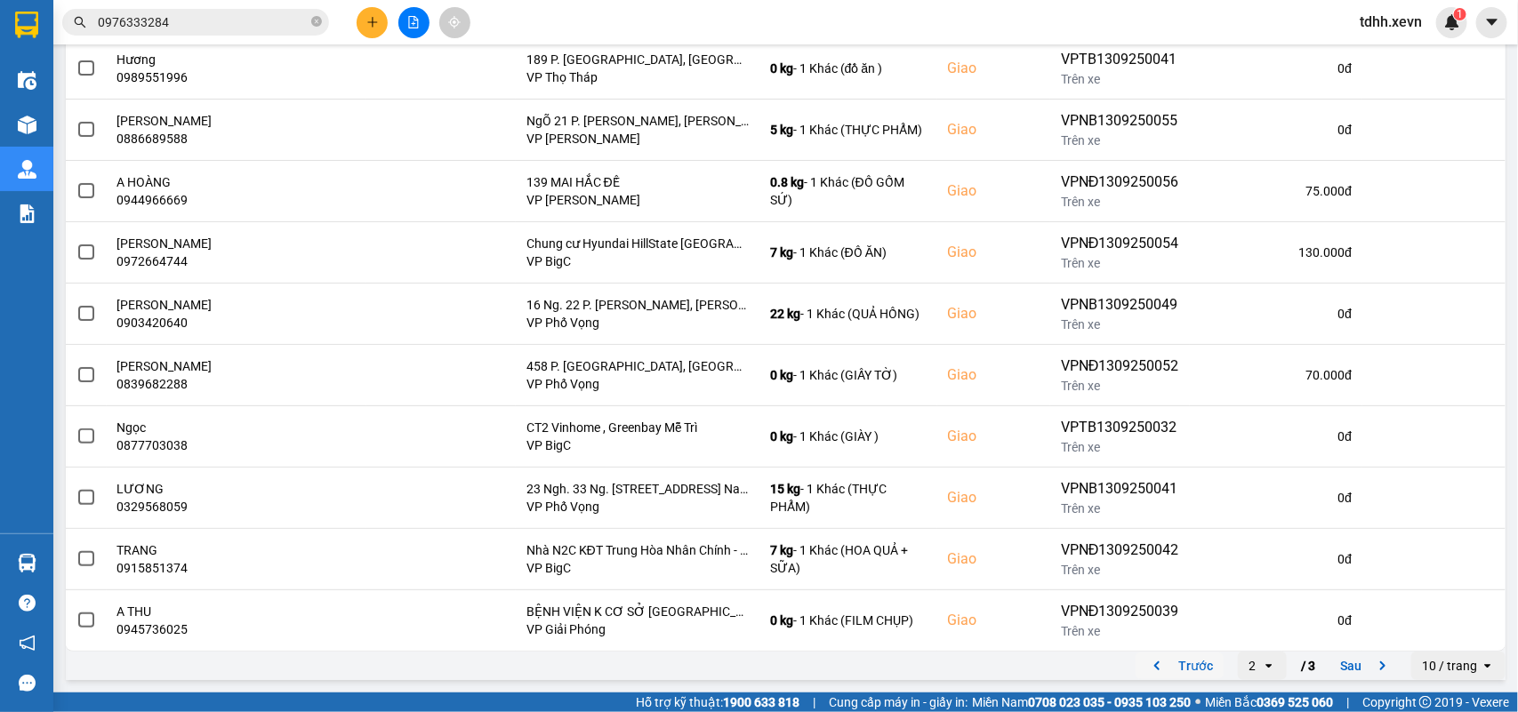
click at [1161, 673] on button "Trước" at bounding box center [1179, 666] width 88 height 27
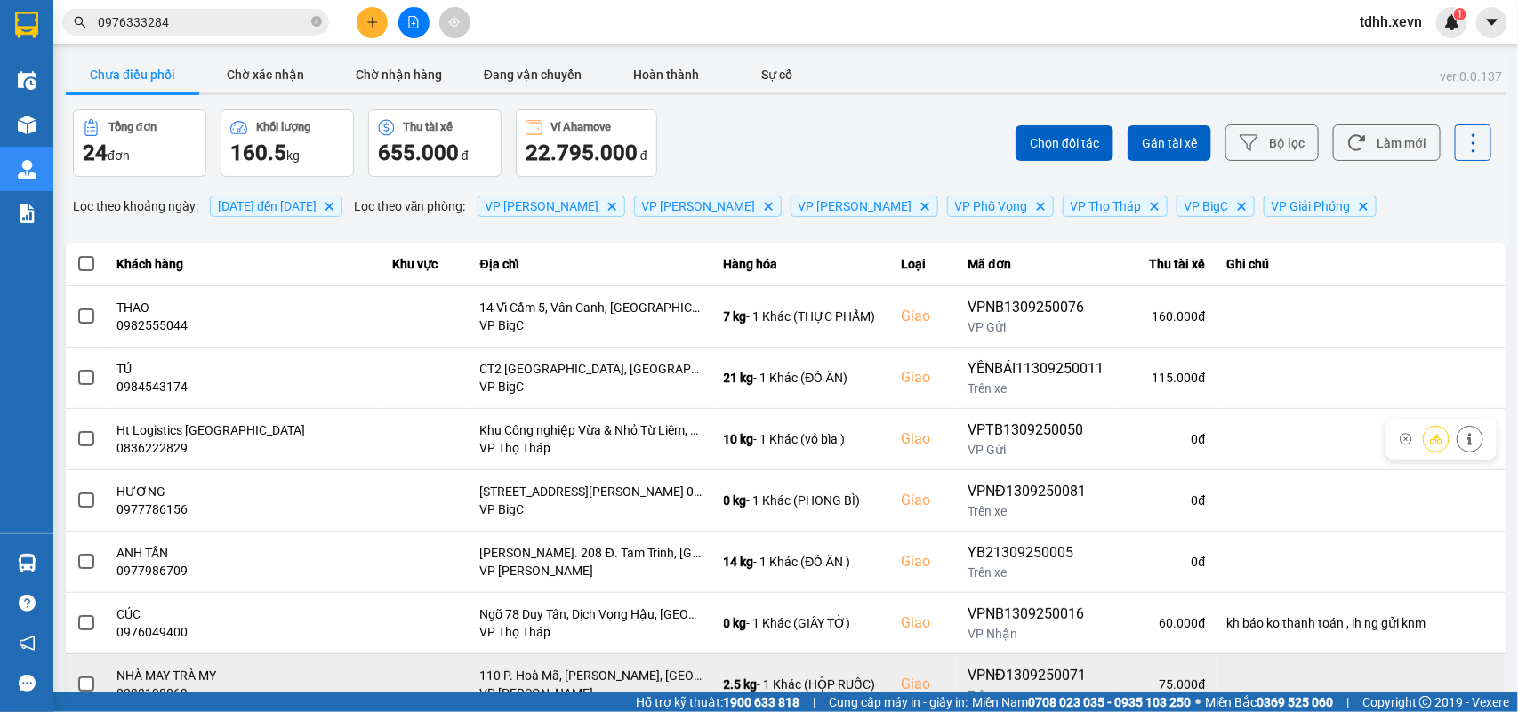
scroll to position [222, 0]
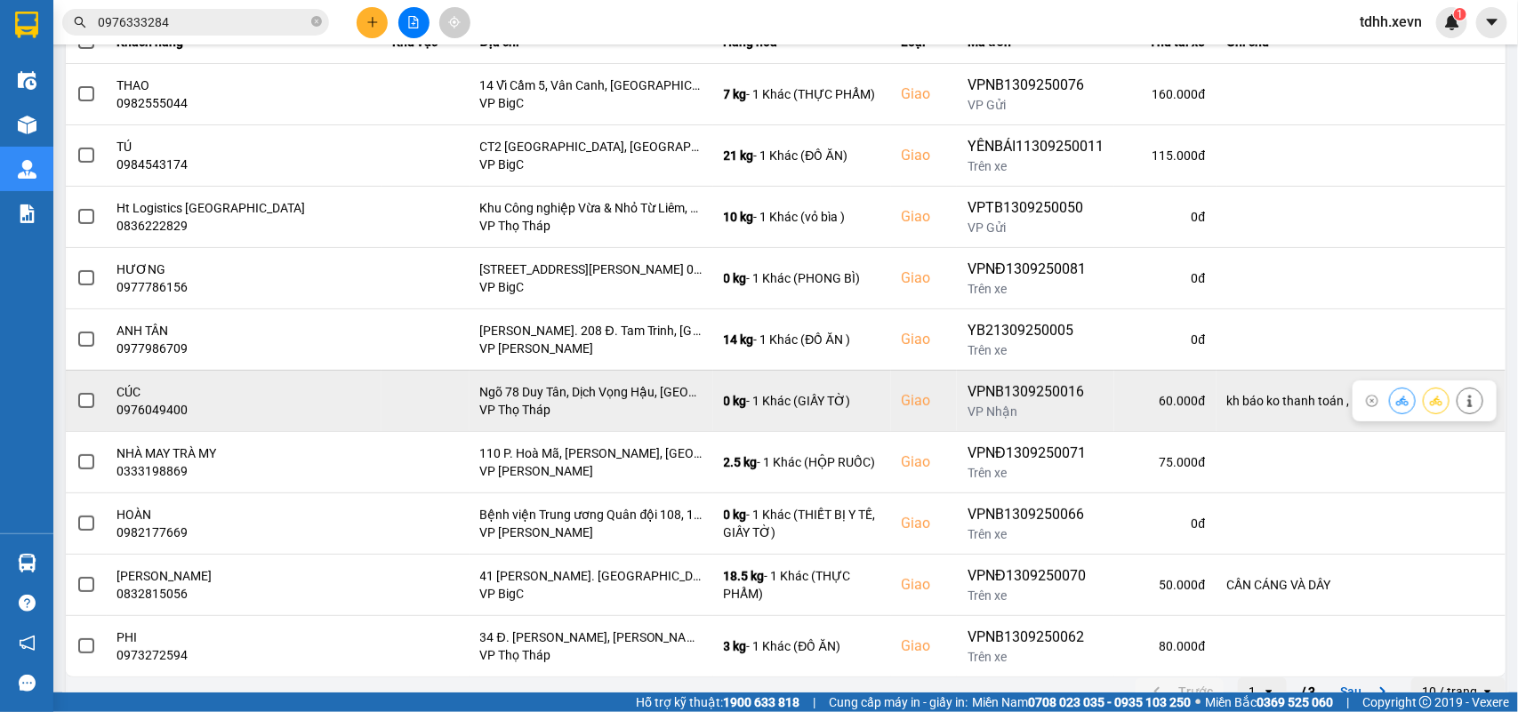
click at [1463, 402] on icon at bounding box center [1469, 401] width 12 height 12
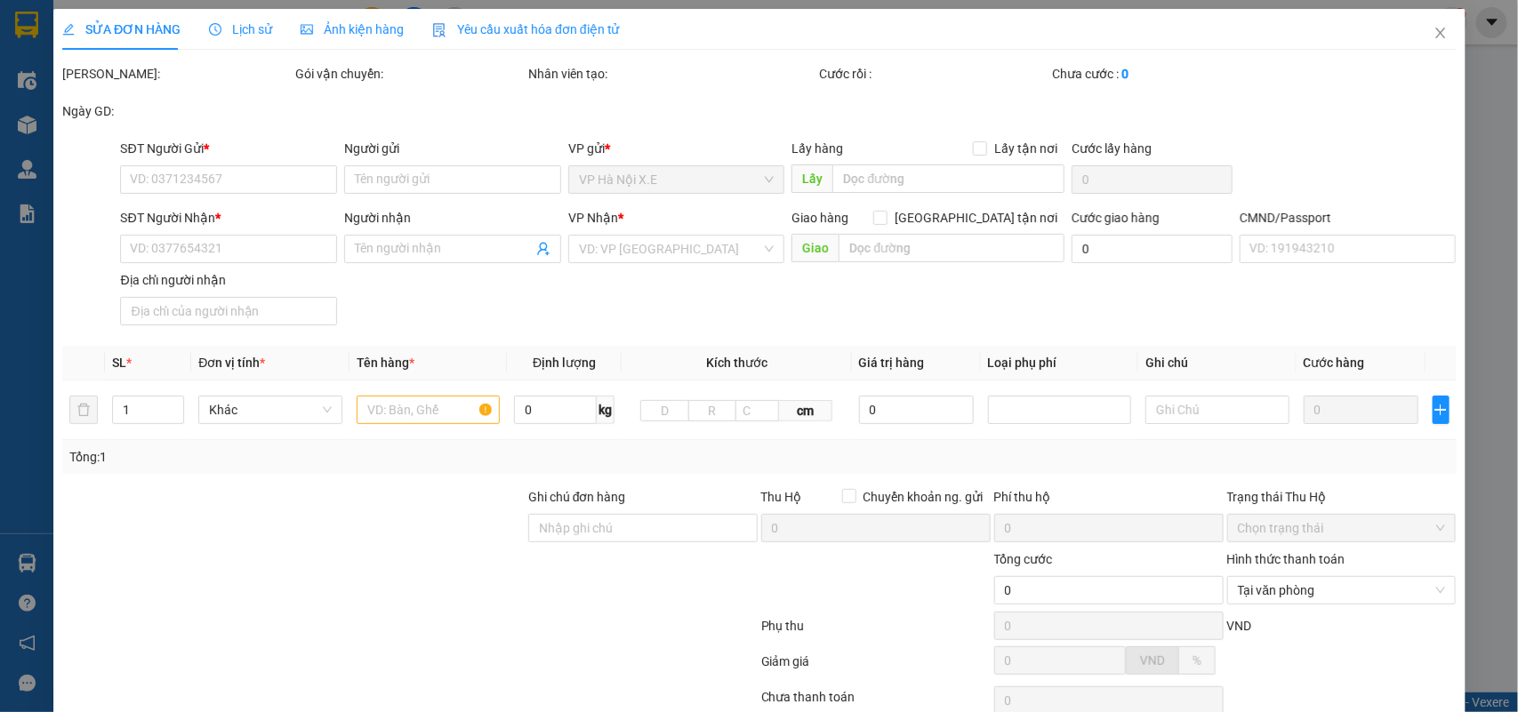
type input "0979854482"
type input "NG VĂN BÌNH"
type input "0976049400"
type input "CÚC"
checkbox input "true"
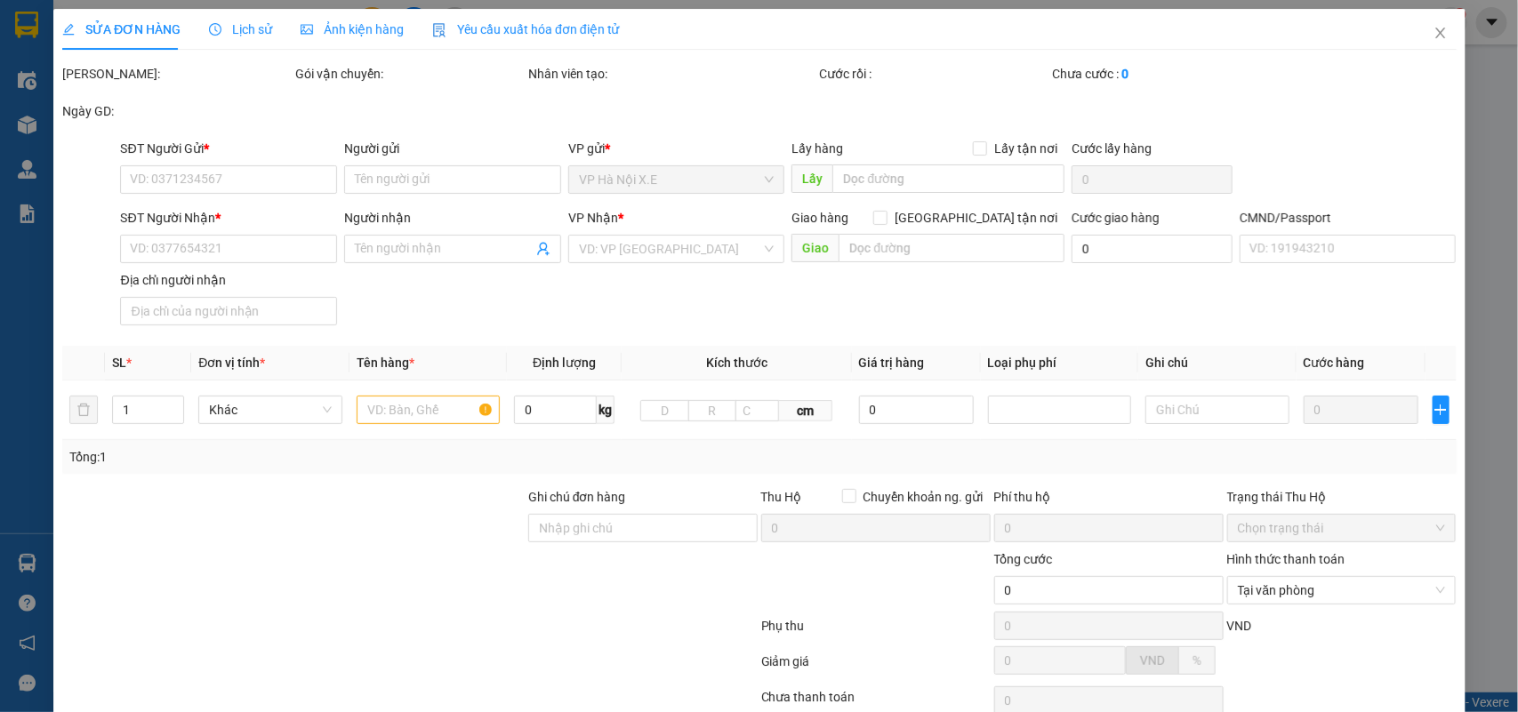
type input "Ngõ 78 Duy Tân, Dịch Vọng Hậu, Cầu Giấy, Hà Nội, Việt Nam"
type input "1"
type input "kh báo ko thanh toán , lh ng gửi knm"
type input "60.000"
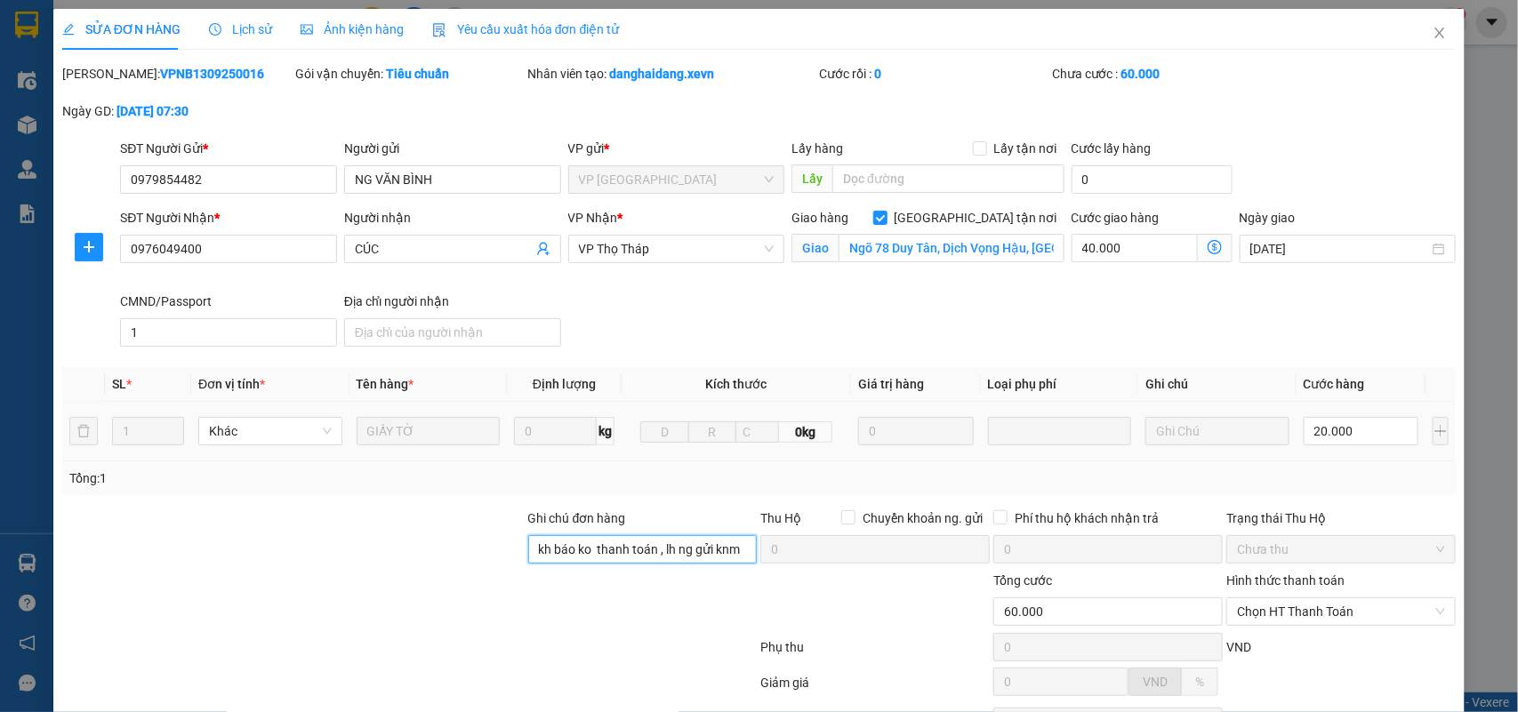
click at [621, 551] on input "kh báo ko thanh toán , lh ng gửi knm" at bounding box center [642, 549] width 229 height 28
click at [622, 551] on input "kh báo ko thanh toán , lh ng gửi knm" at bounding box center [642, 549] width 229 height 28
type input "d"
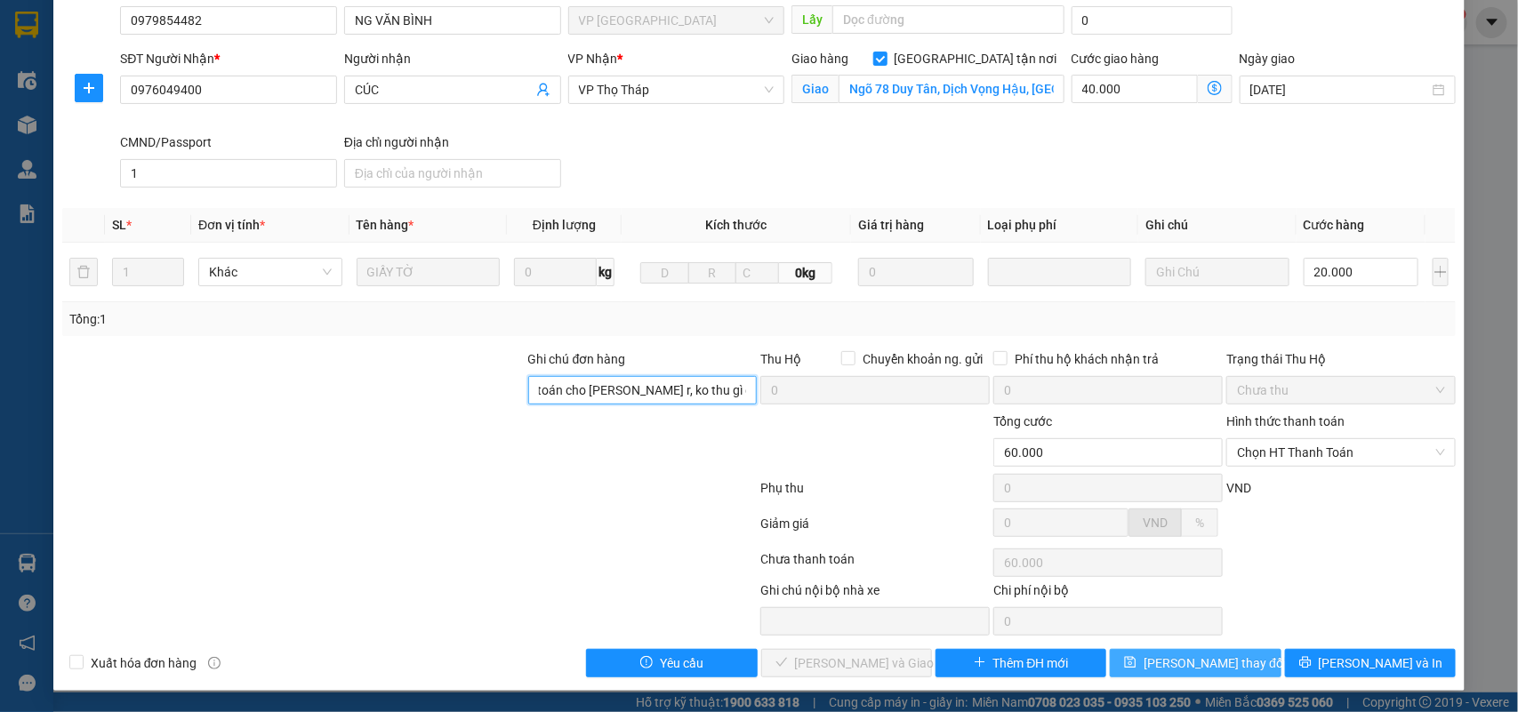
type input "đơn này kh thanh toán cho Phương r, ko thu gì của ship"
click at [1161, 663] on span "Lưu thay đổi" at bounding box center [1214, 663] width 142 height 20
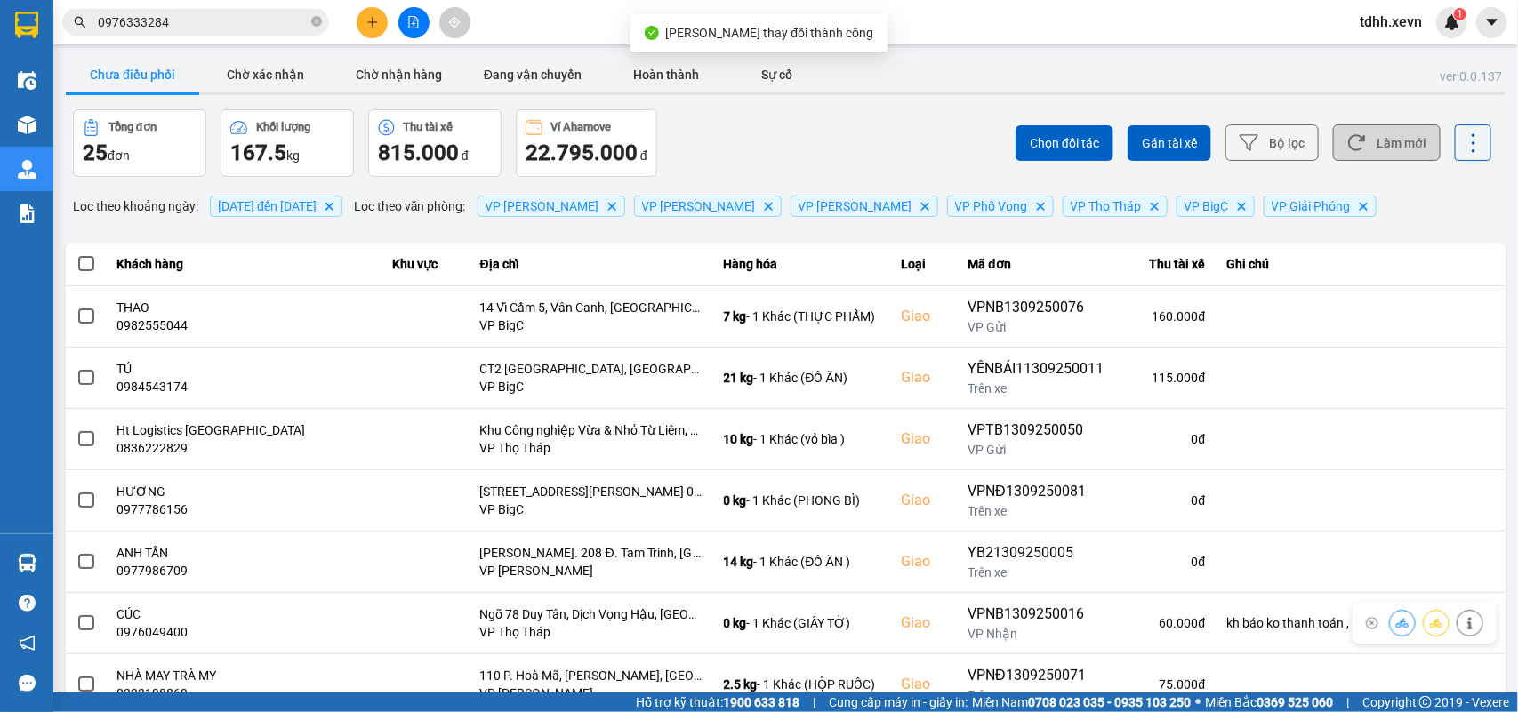
click at [1365, 127] on button "Làm mới" at bounding box center [1387, 142] width 108 height 36
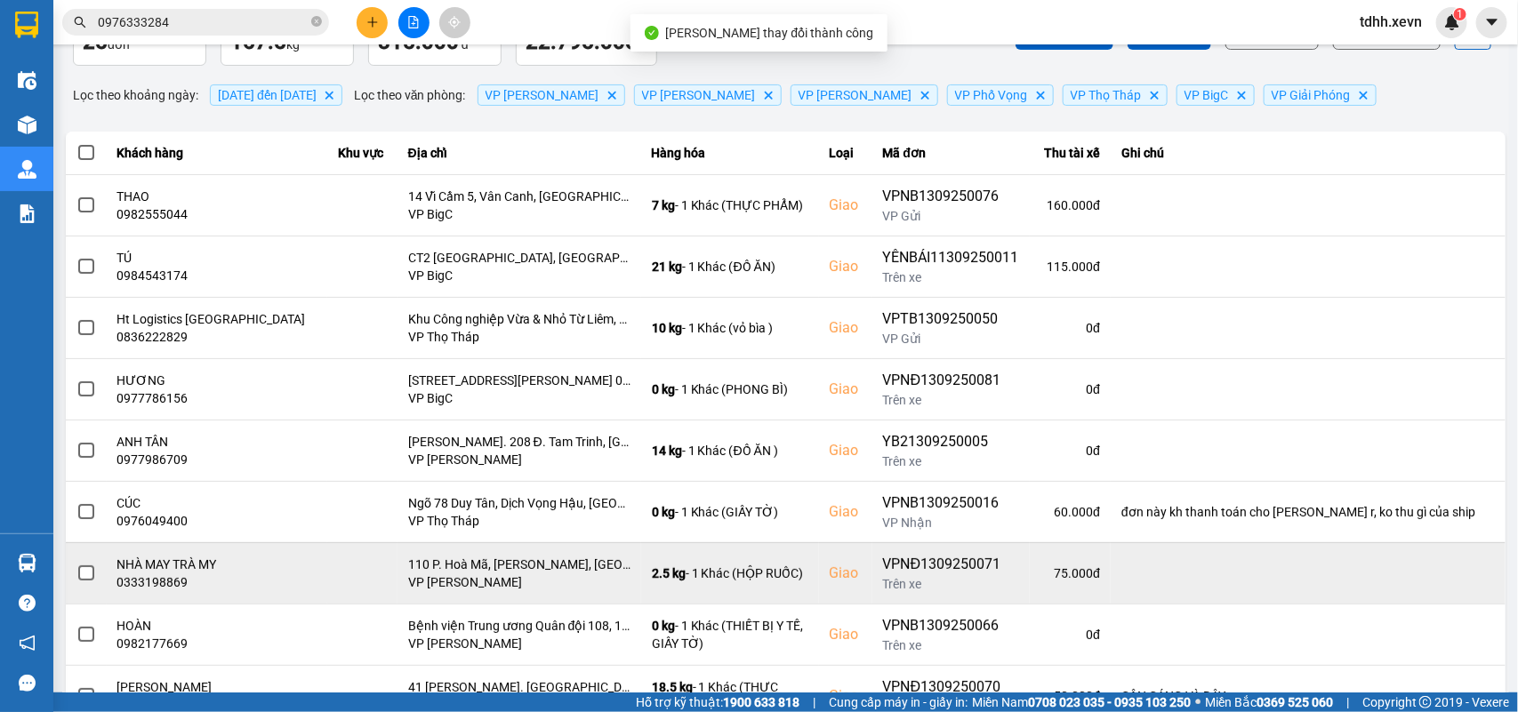
scroll to position [222, 0]
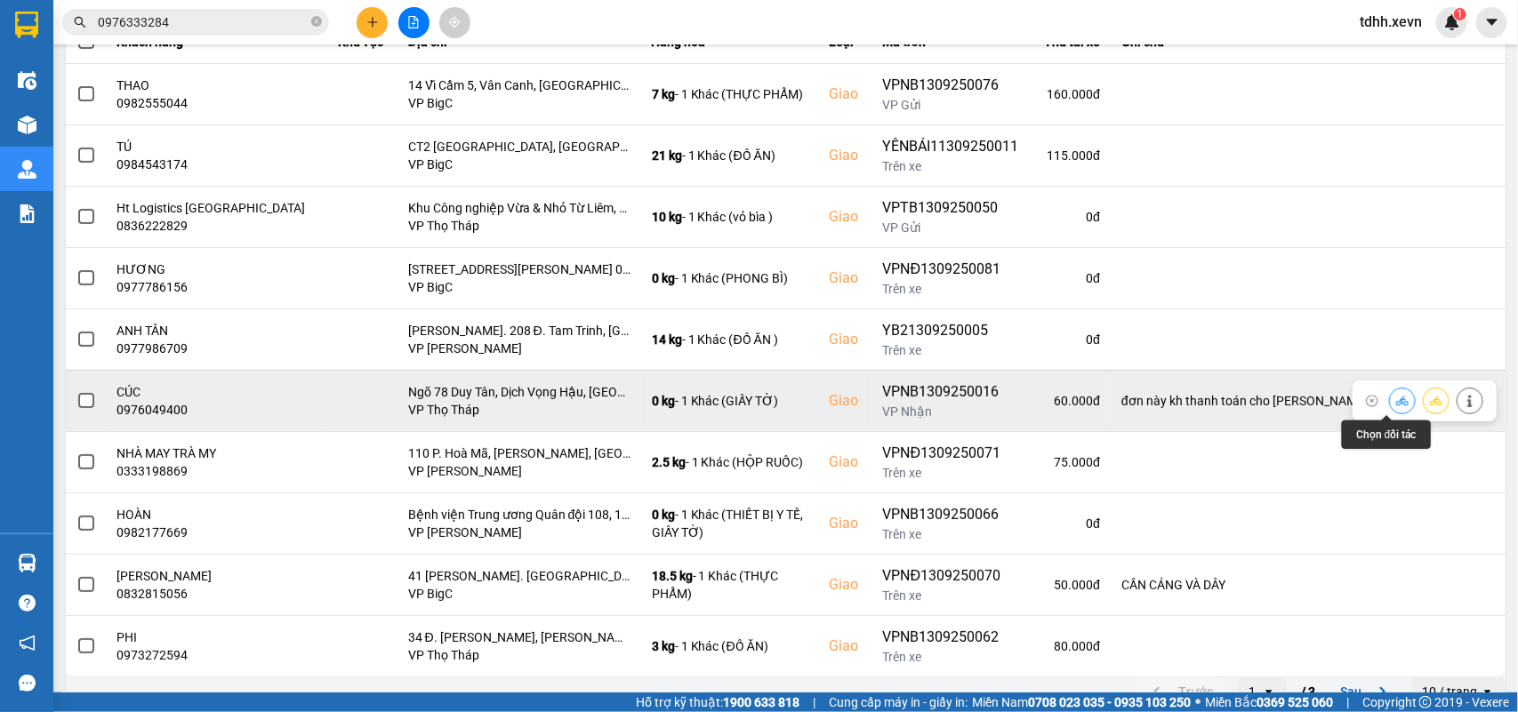
click at [1389, 404] on button at bounding box center [1401, 400] width 25 height 31
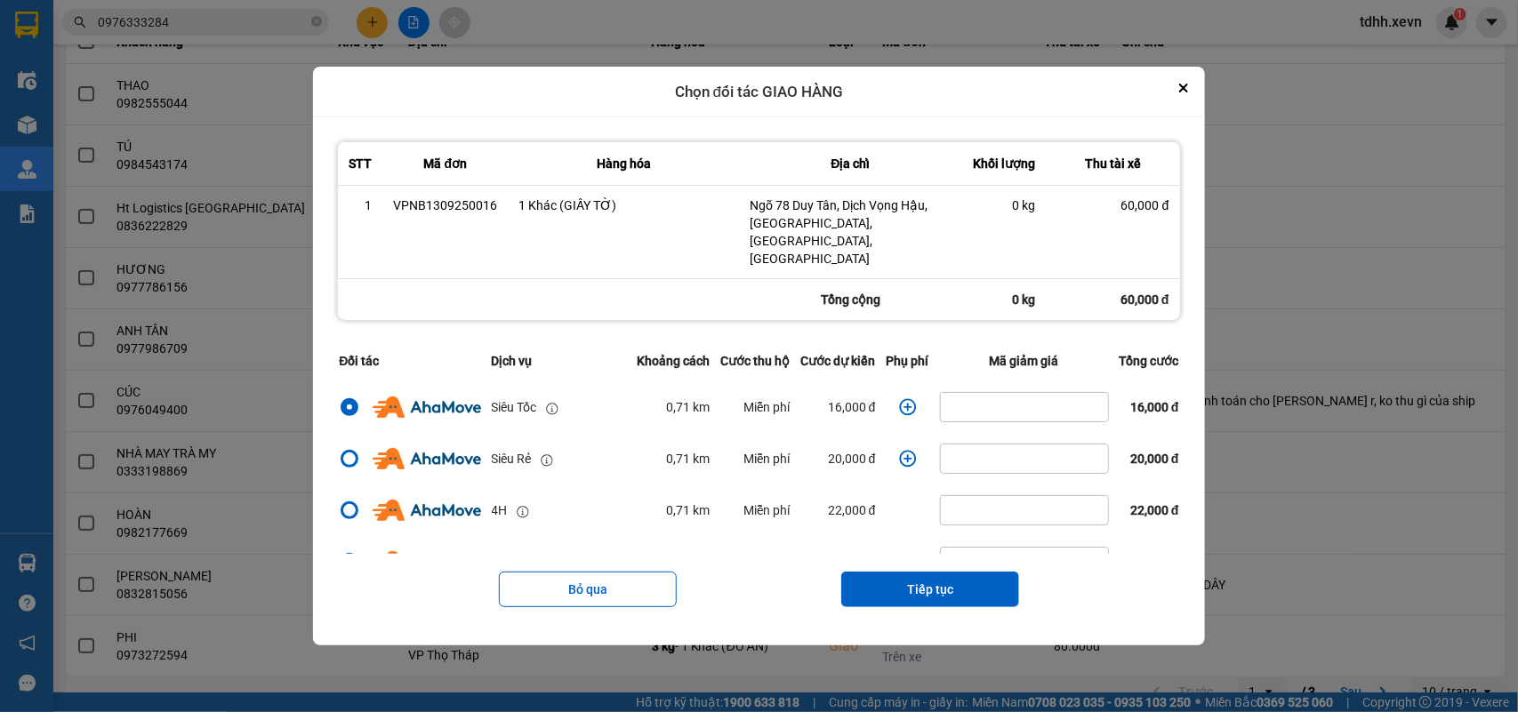
click at [902, 398] on icon "dialog" at bounding box center [908, 407] width 18 height 18
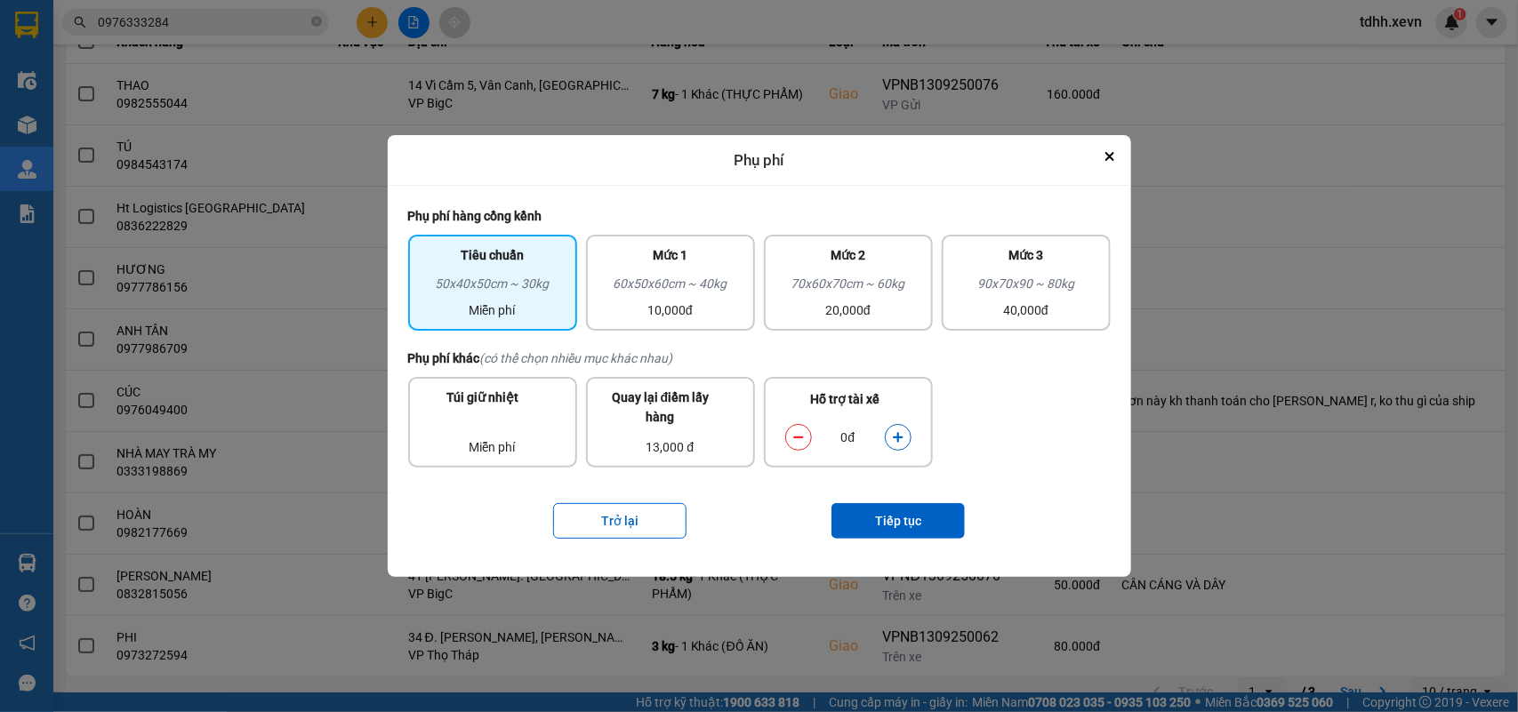
click at [889, 441] on button "dialog" at bounding box center [897, 437] width 25 height 31
click at [905, 526] on button "Tiếp tục" at bounding box center [897, 521] width 133 height 36
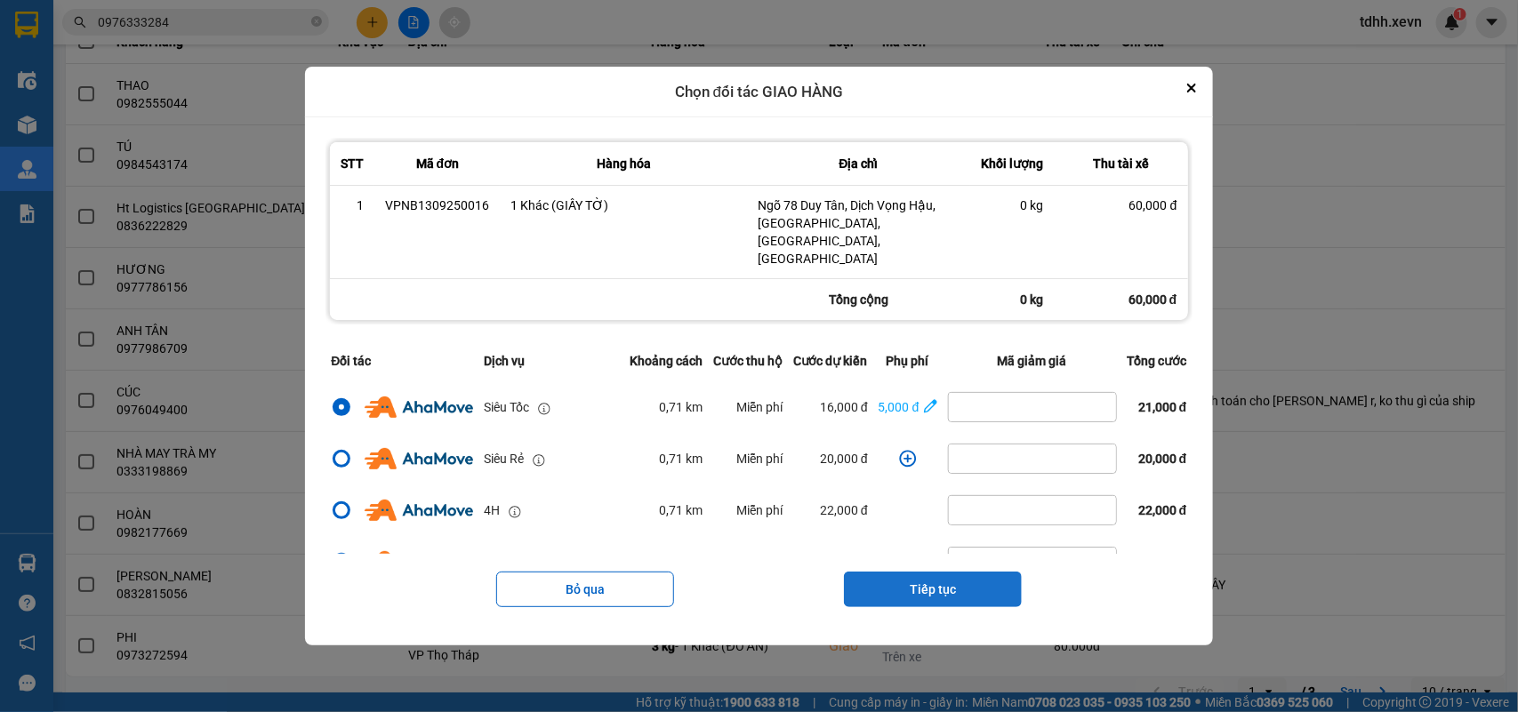
click at [945, 573] on button "Tiếp tục" at bounding box center [933, 590] width 178 height 36
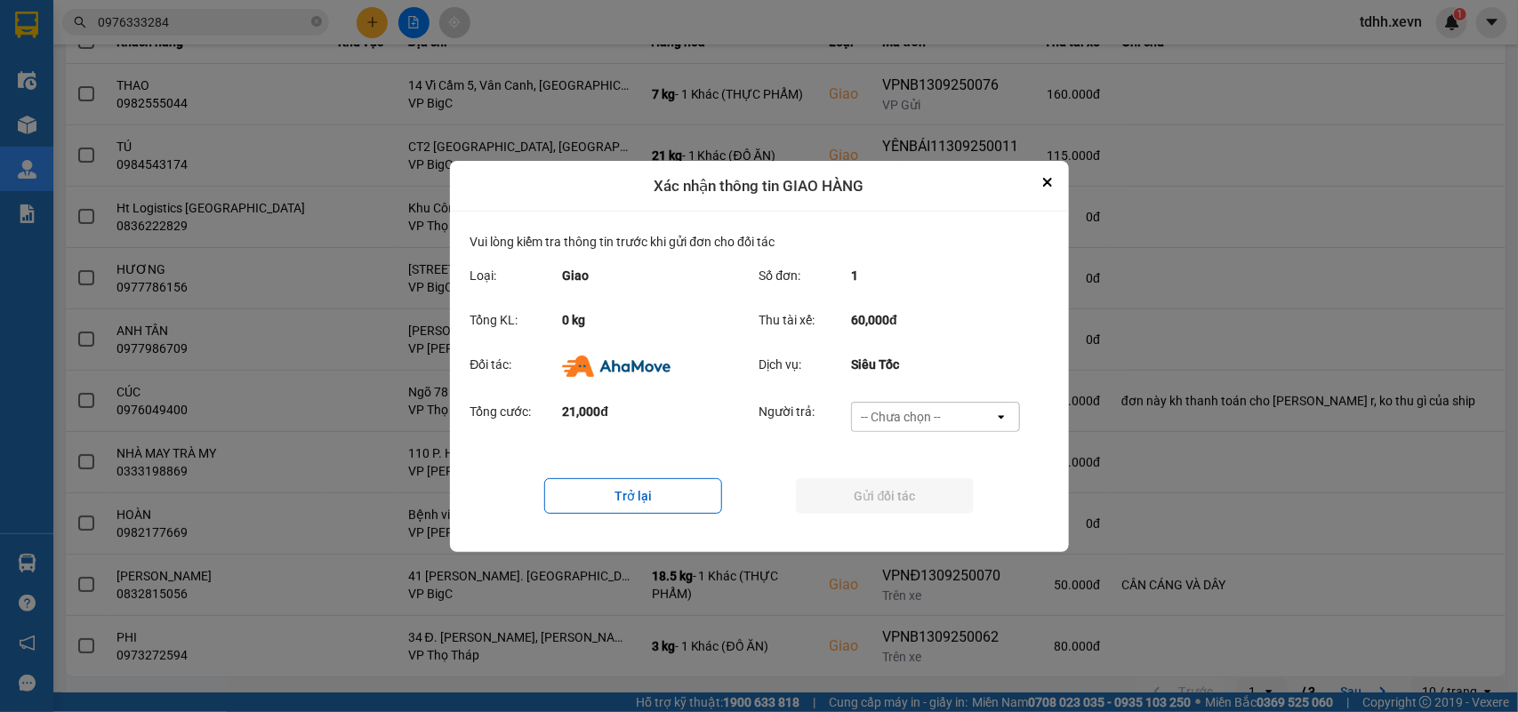
click at [961, 413] on div "-- Chưa chọn --" at bounding box center [923, 417] width 142 height 28
click at [941, 513] on div "Ví Ahamove" at bounding box center [935, 518] width 169 height 32
click at [941, 513] on button "Gửi đối tác" at bounding box center [885, 496] width 178 height 36
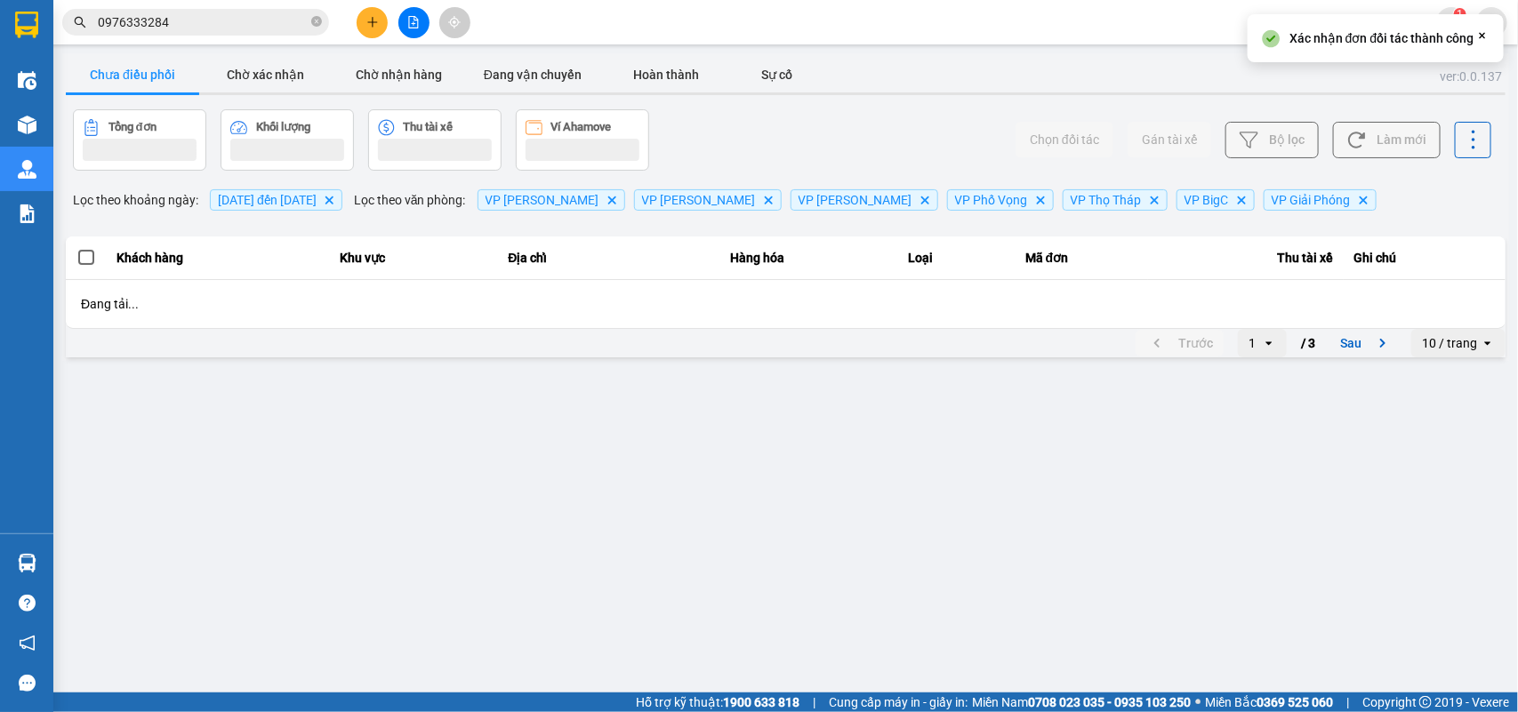
scroll to position [0, 0]
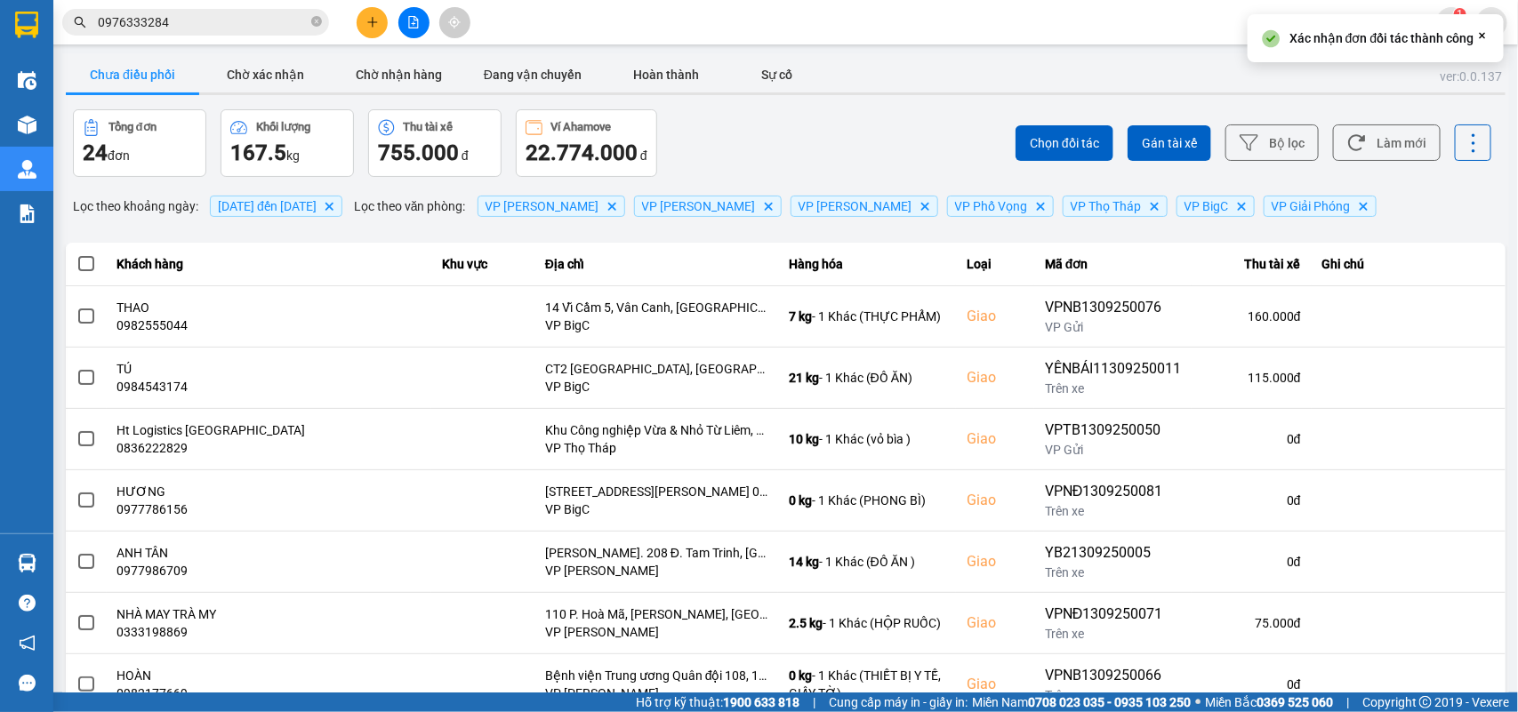
click at [1397, 133] on button "Làm mới" at bounding box center [1387, 142] width 108 height 36
click at [276, 91] on button "Chờ xác nhận" at bounding box center [265, 75] width 133 height 36
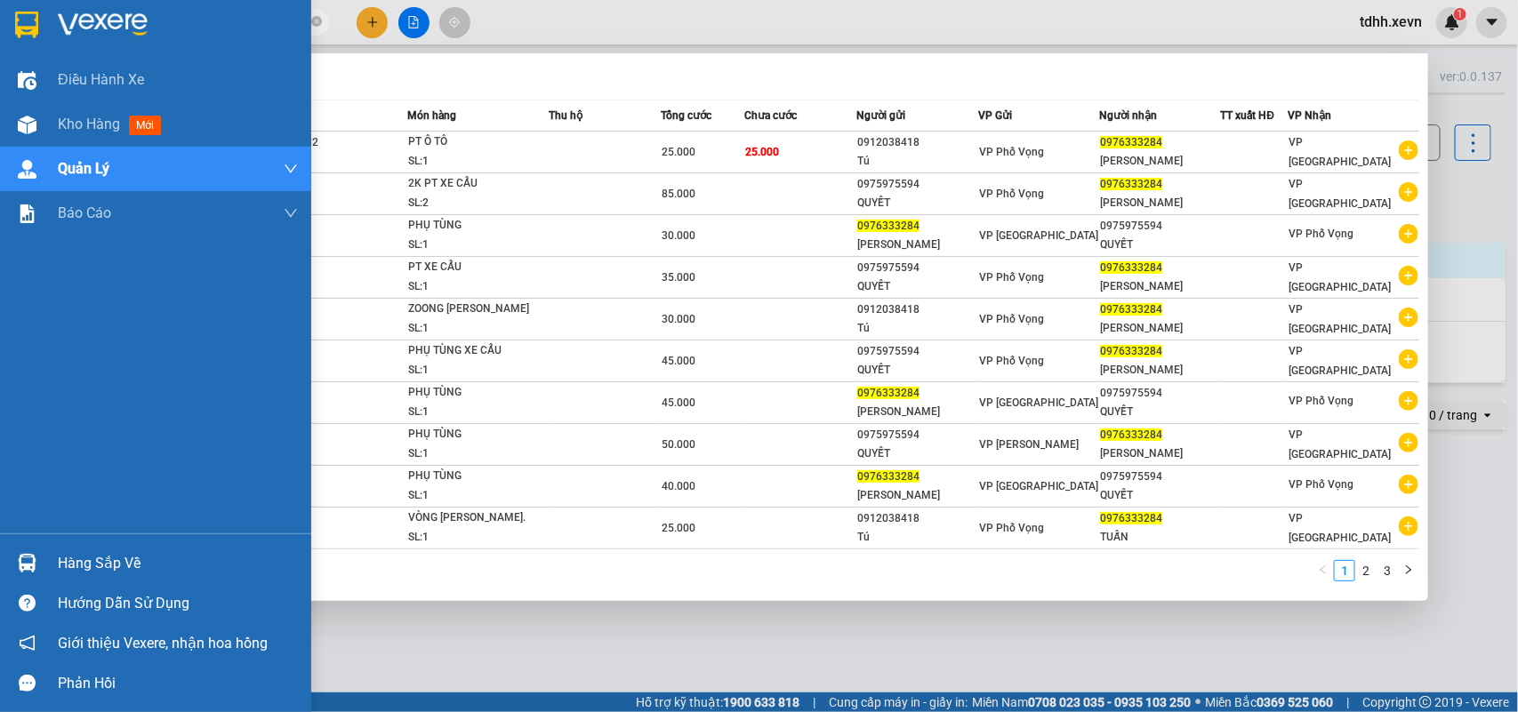
drag, startPoint x: 187, startPoint y: 25, endPoint x: 38, endPoint y: 53, distance: 151.2
click at [38, 53] on section "Kết quả tìm kiếm ( 28 ) Bộ lọc Mã ĐH Trạng thái Món hàng Thu hộ Tổng cước Chưa …" at bounding box center [759, 356] width 1518 height 712
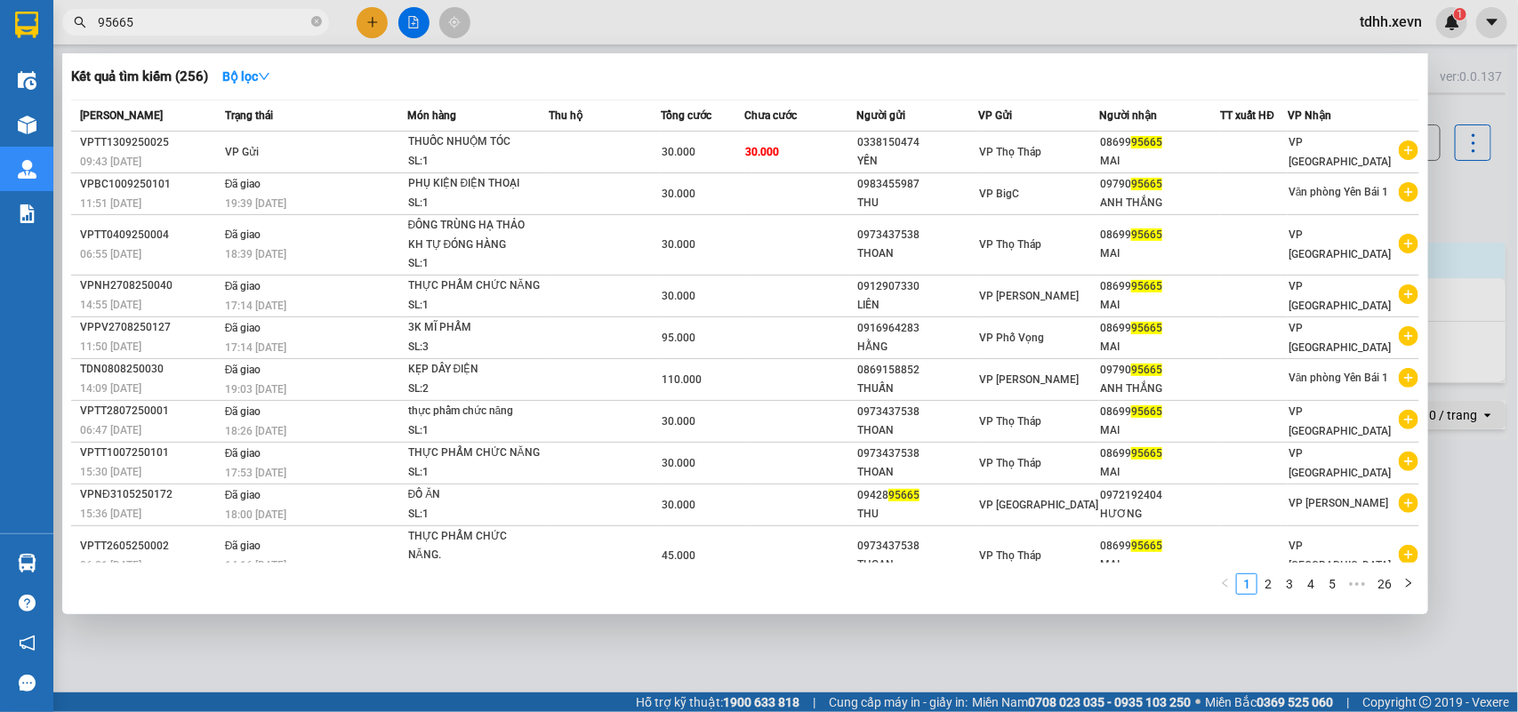
type input "95665"
click at [1483, 180] on div at bounding box center [759, 356] width 1518 height 712
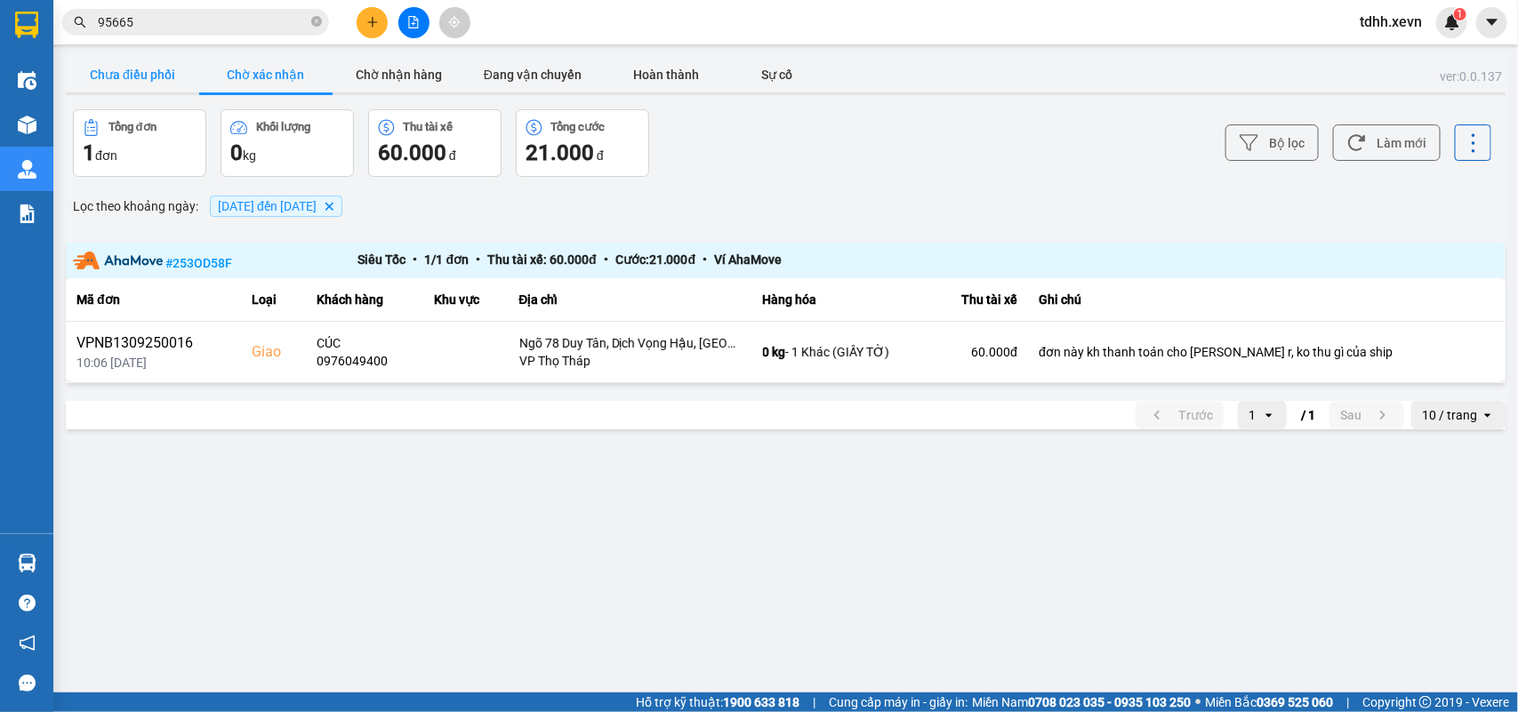
click at [156, 72] on button "Chưa điều phối" at bounding box center [132, 75] width 133 height 36
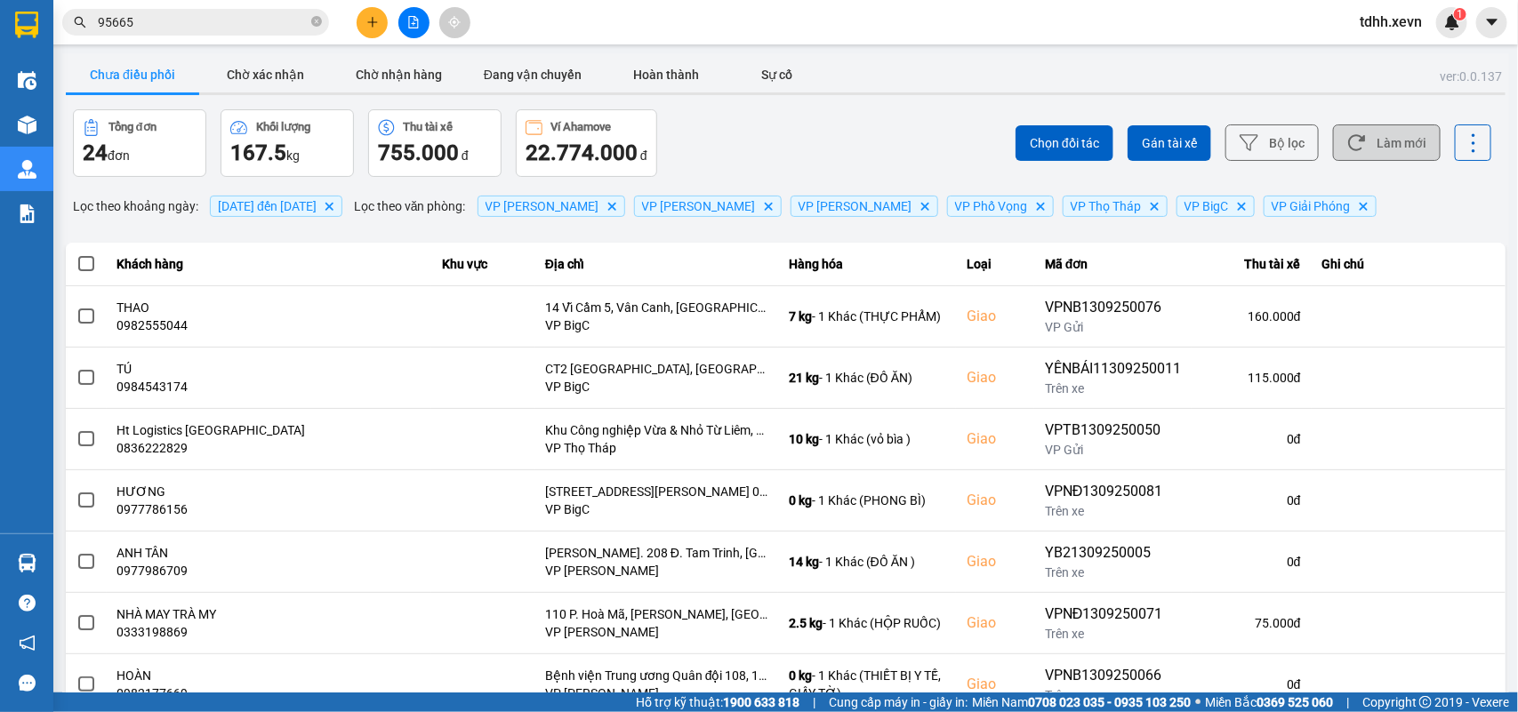
click at [1397, 140] on button "Làm mới" at bounding box center [1387, 142] width 108 height 36
click at [418, 708] on div "Hỗ trợ kỹ thuật: 1900 633 818 | Cung cấp máy in - giấy in: Miền Nam 0708 023 03…" at bounding box center [754, 703] width 1509 height 20
click at [1385, 130] on button "Làm mới" at bounding box center [1387, 142] width 108 height 36
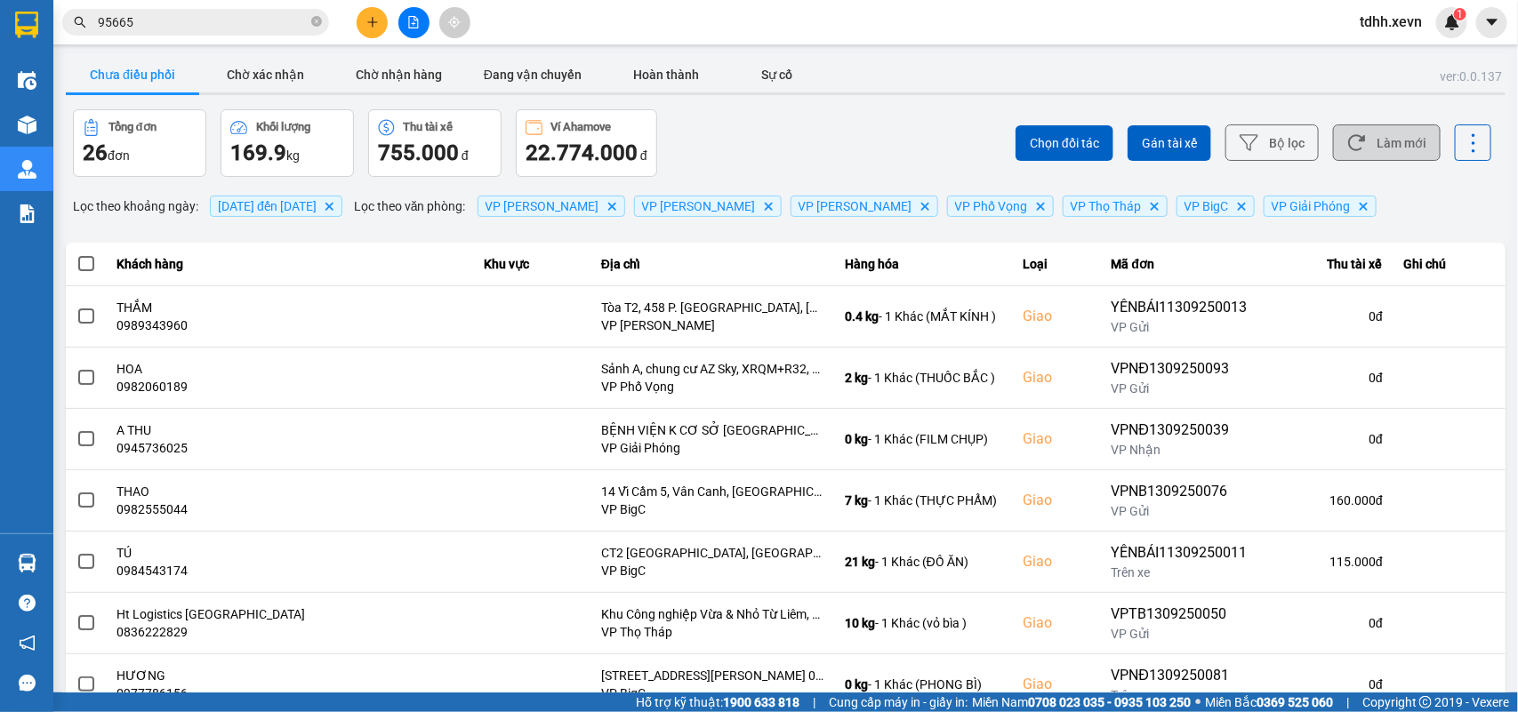
click at [1357, 158] on button "Làm mới" at bounding box center [1387, 142] width 108 height 36
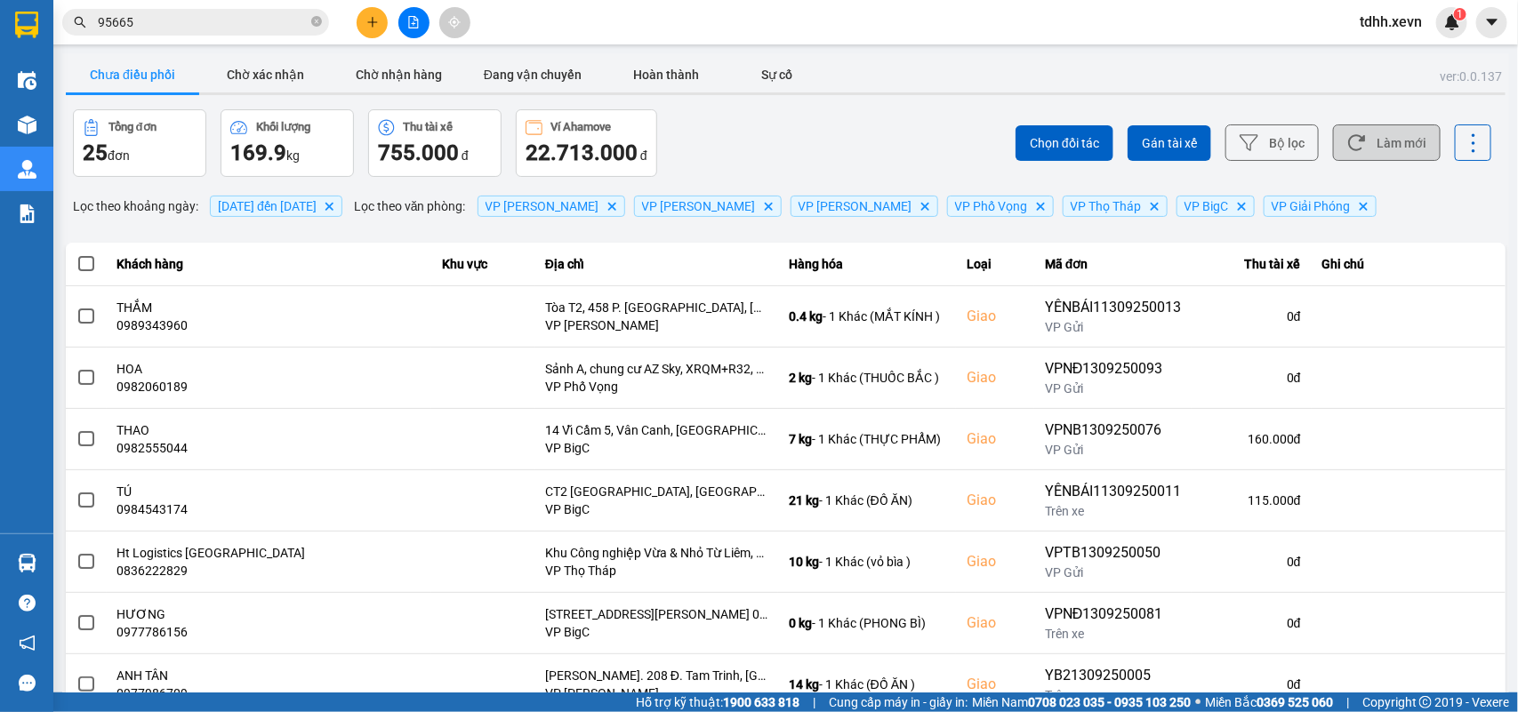
click at [1383, 153] on button "Làm mới" at bounding box center [1387, 142] width 108 height 36
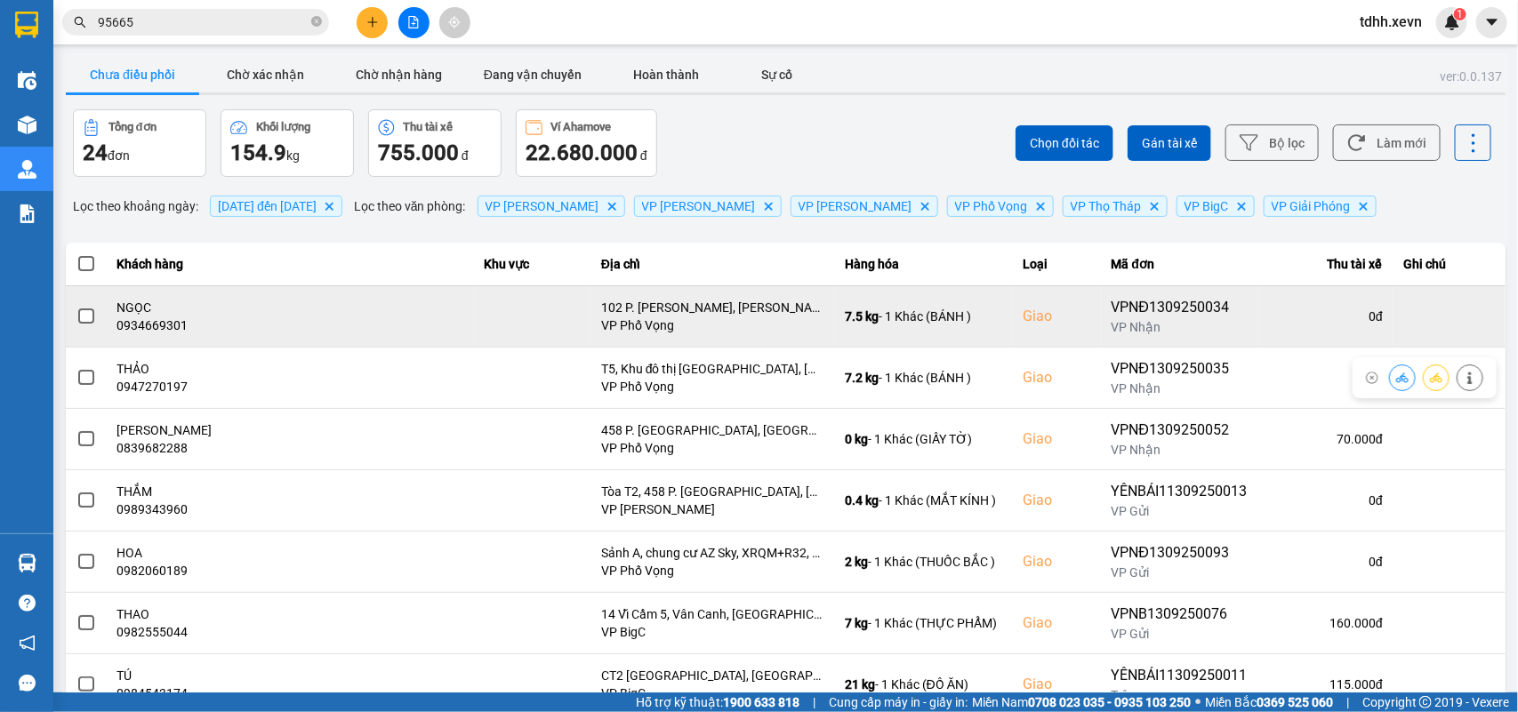
click at [152, 326] on div "0934669301" at bounding box center [290, 325] width 346 height 18
copy div "0934669301"
click at [1389, 318] on button at bounding box center [1401, 315] width 25 height 31
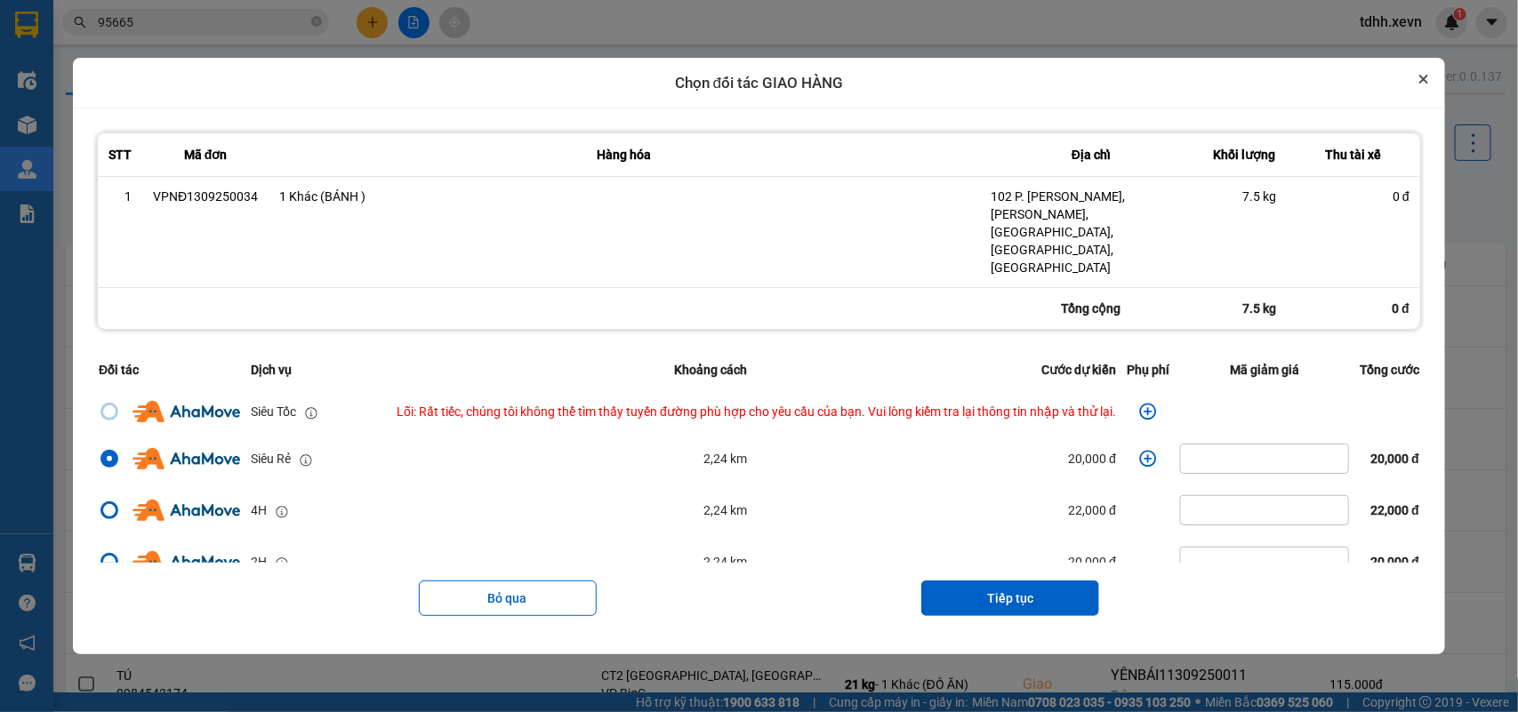
click at [1429, 90] on button "Close" at bounding box center [1423, 78] width 21 height 21
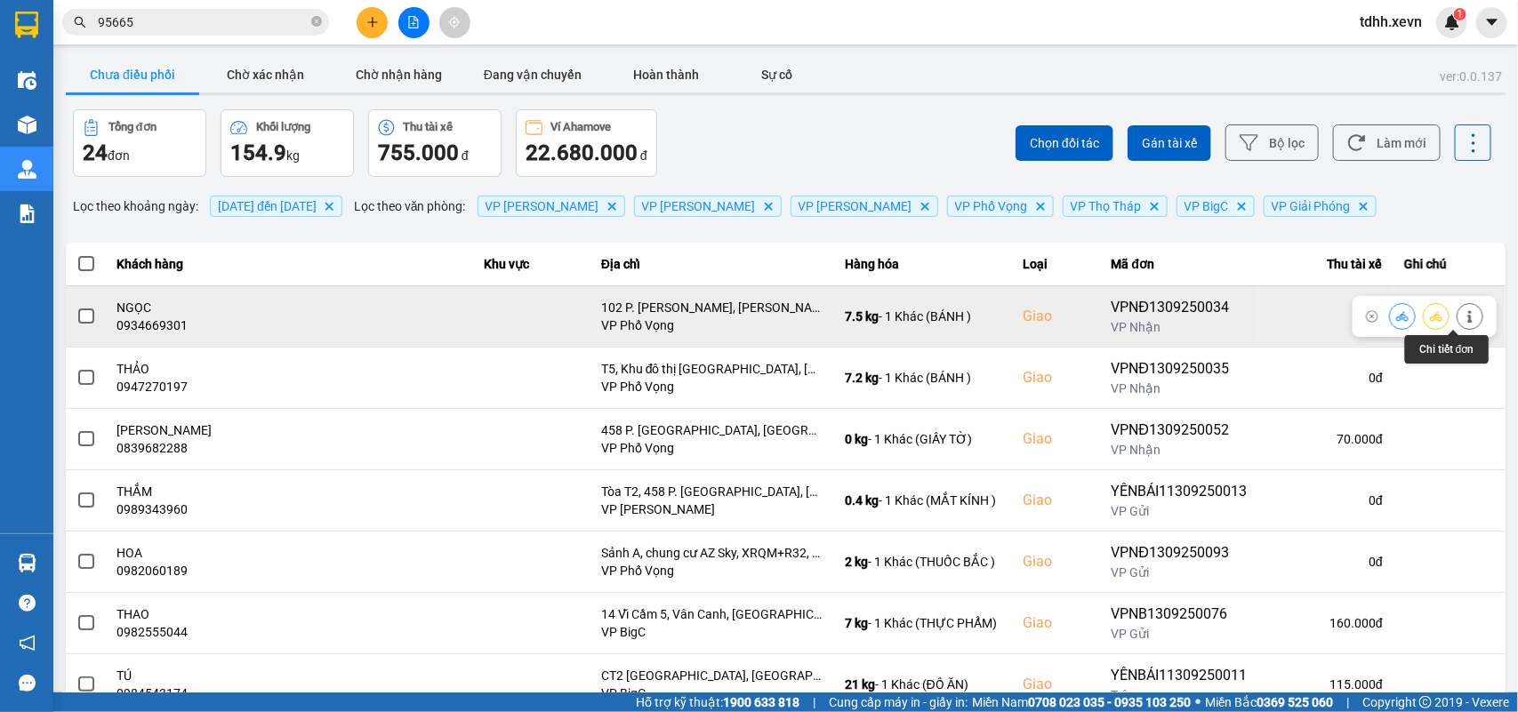
click at [1467, 320] on icon at bounding box center [1469, 316] width 4 height 12
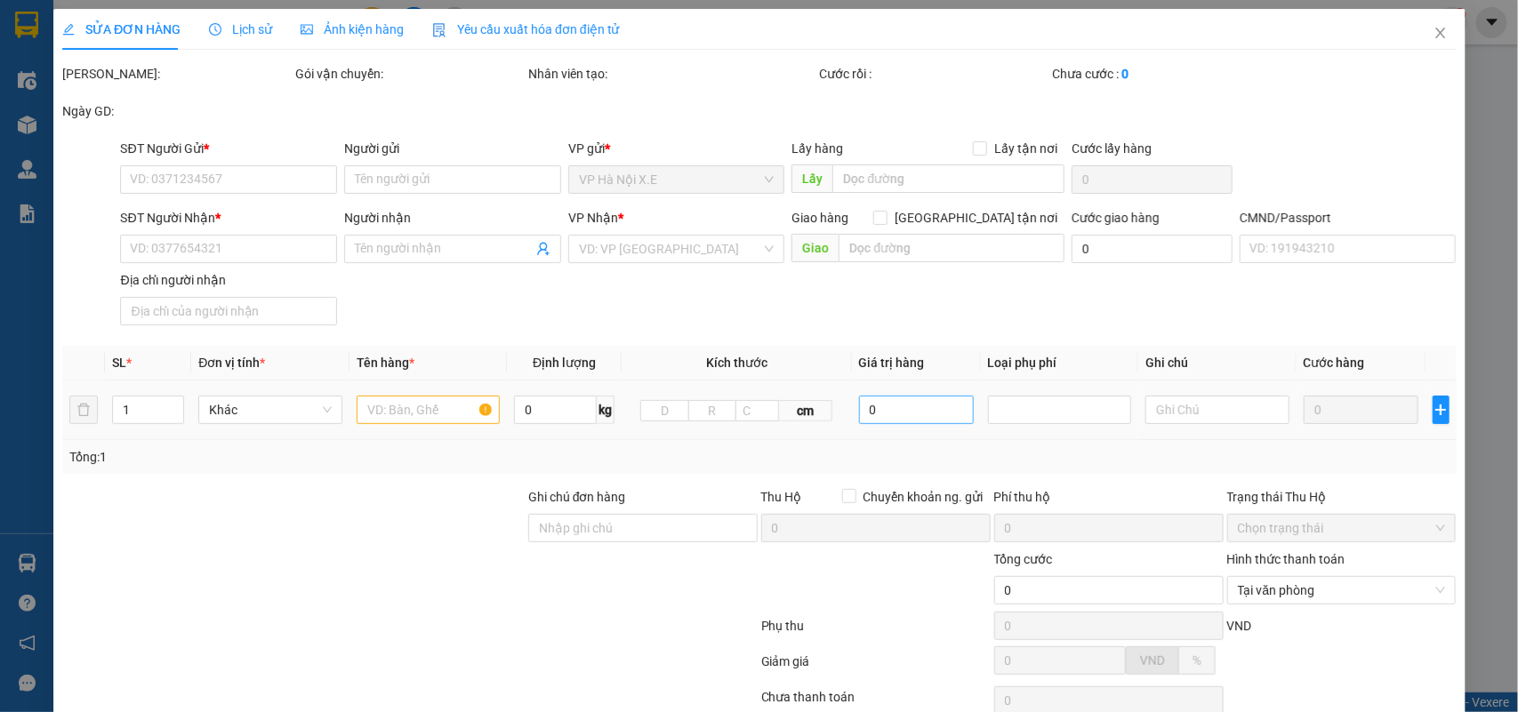
type input "0911149986"
type input "Phương"
type input "0934669301"
type input "NGỌC"
checkbox input "true"
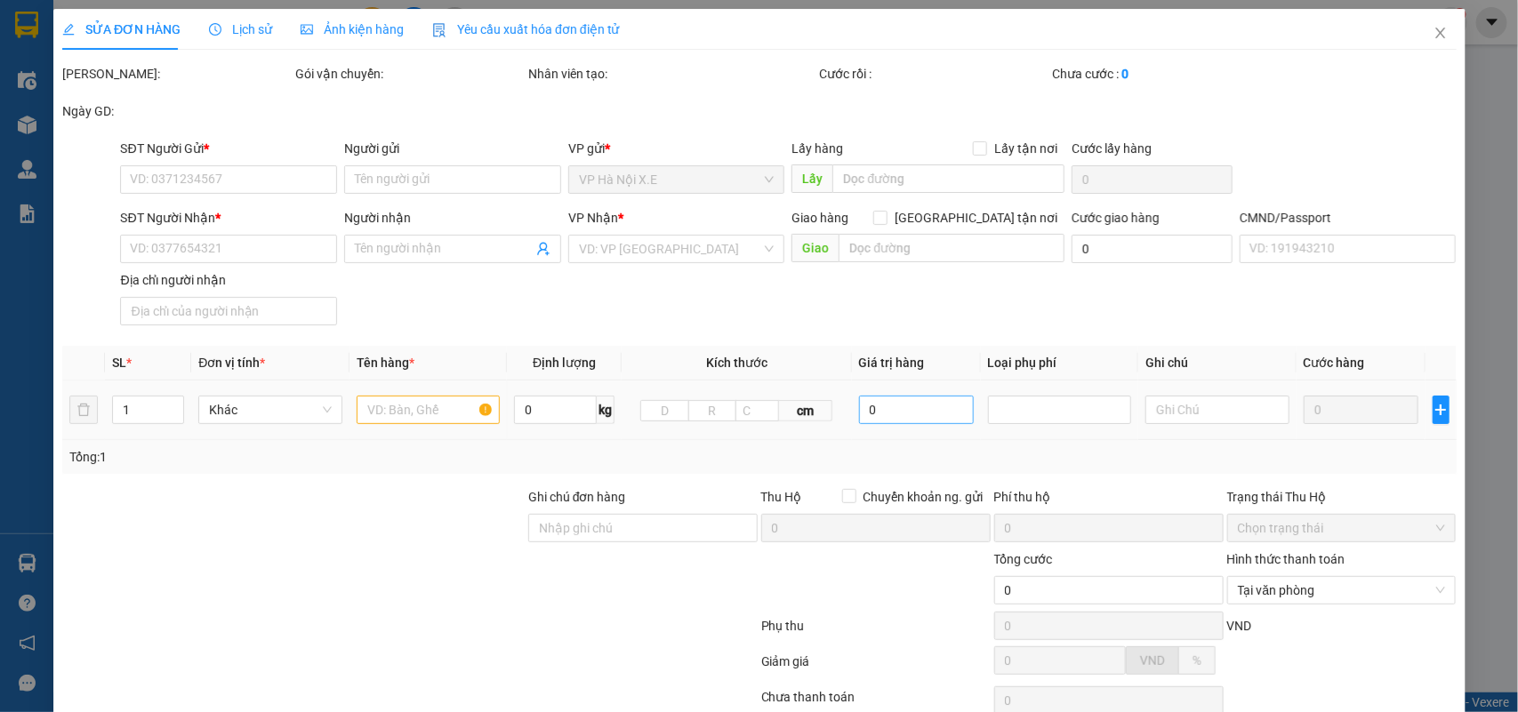
type input "102 P. Đặng Văn Ngữ, Trung Tự, Đống Đa, Hà Nội, Việt Nam"
type input "036203003791"
type input "80.000"
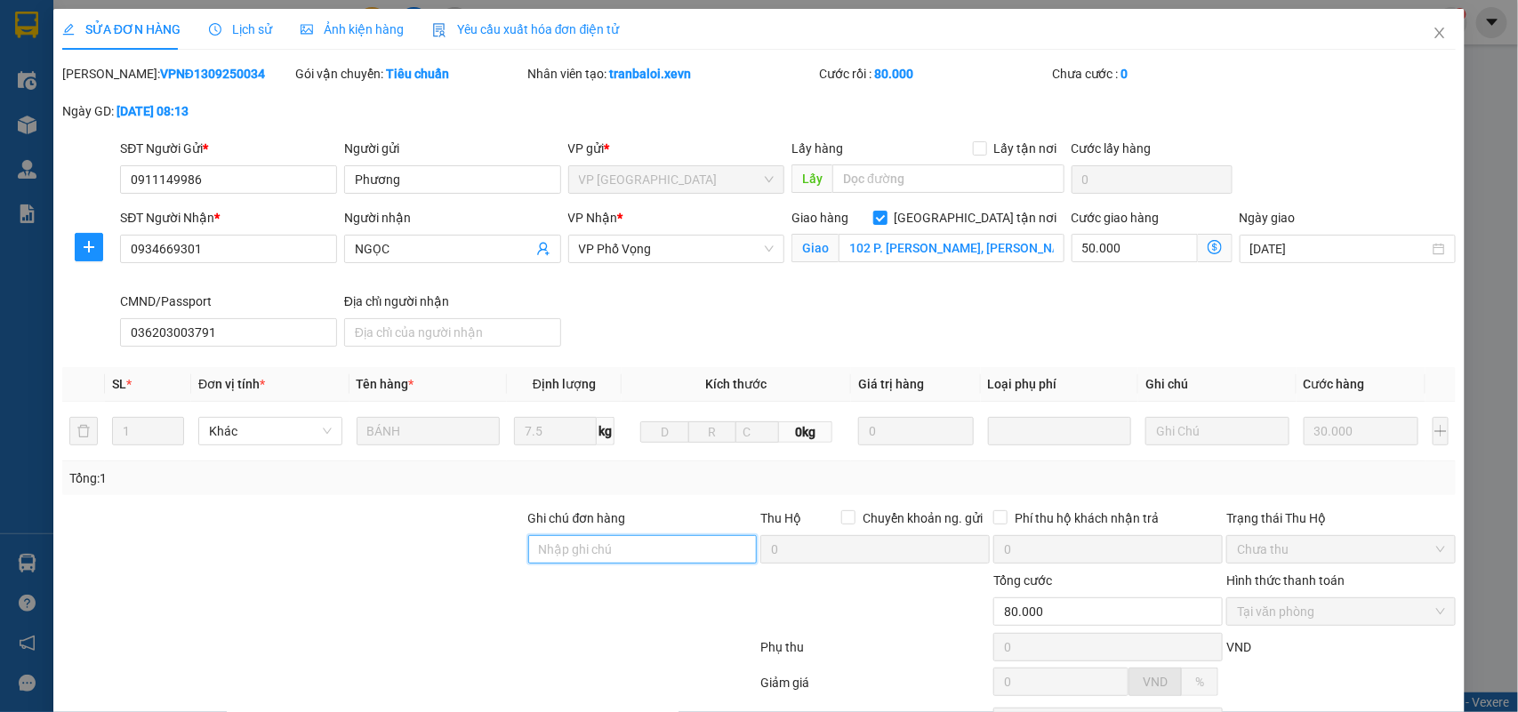
click at [593, 538] on input "Ghi chú đơn hàng" at bounding box center [642, 549] width 229 height 28
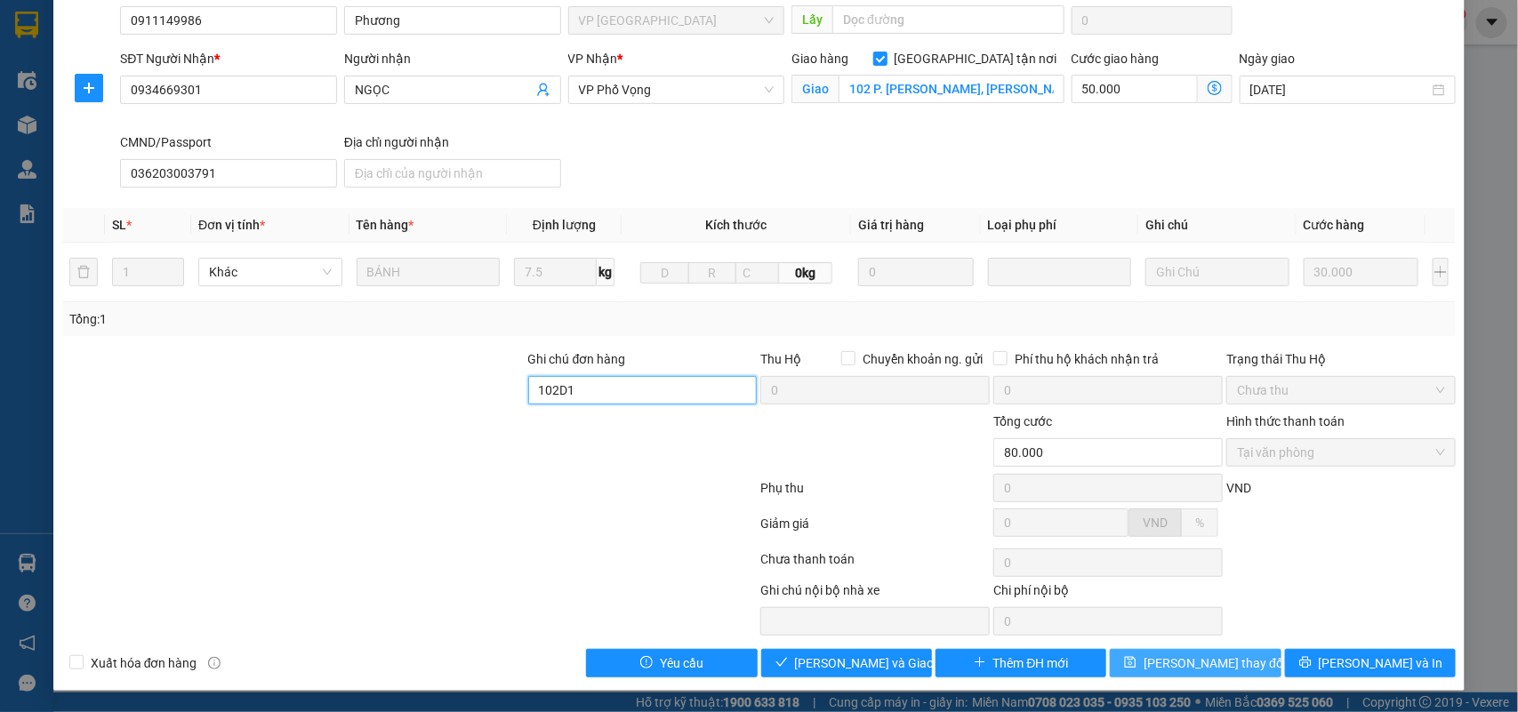
type input "102D1"
click at [1162, 659] on span "Lưu thay đổi" at bounding box center [1214, 663] width 142 height 20
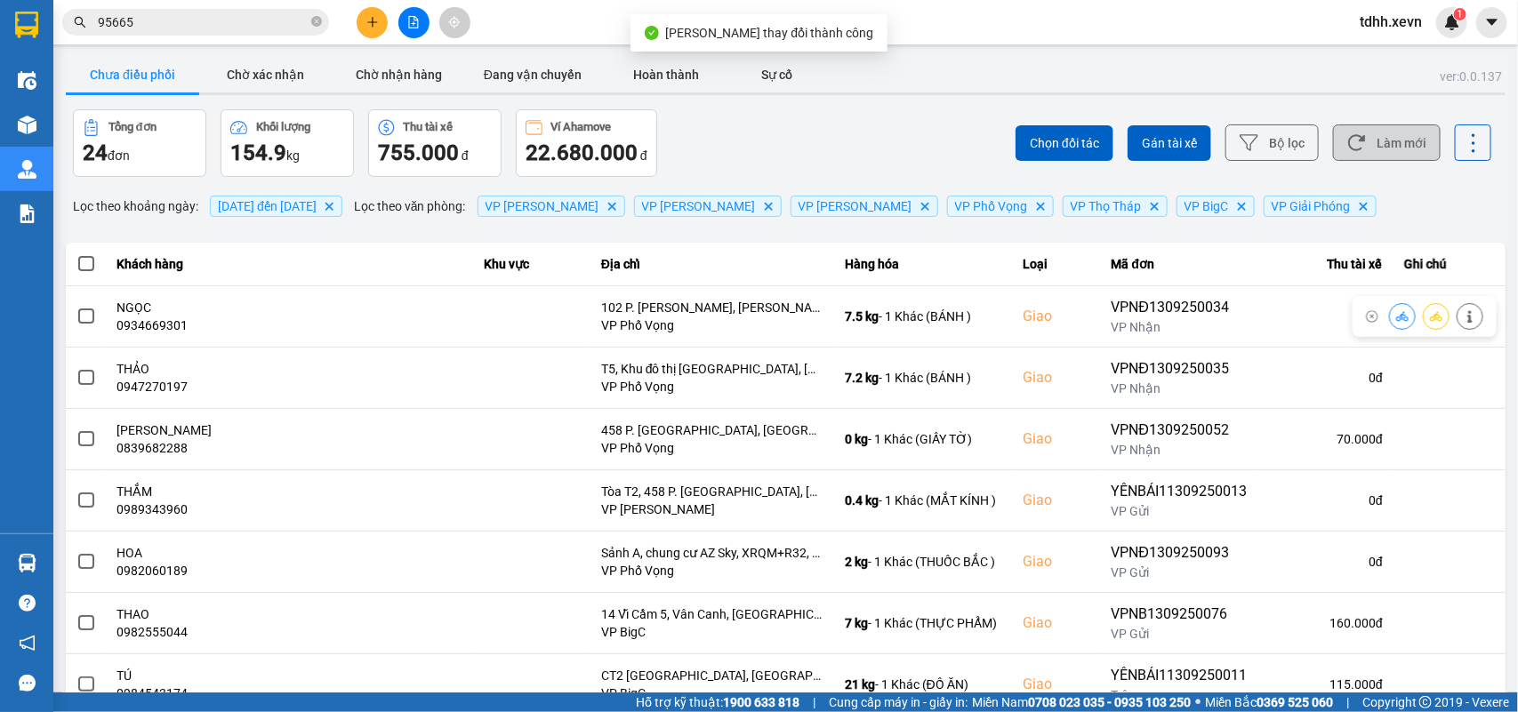
click at [1388, 130] on button "Làm mới" at bounding box center [1387, 142] width 108 height 36
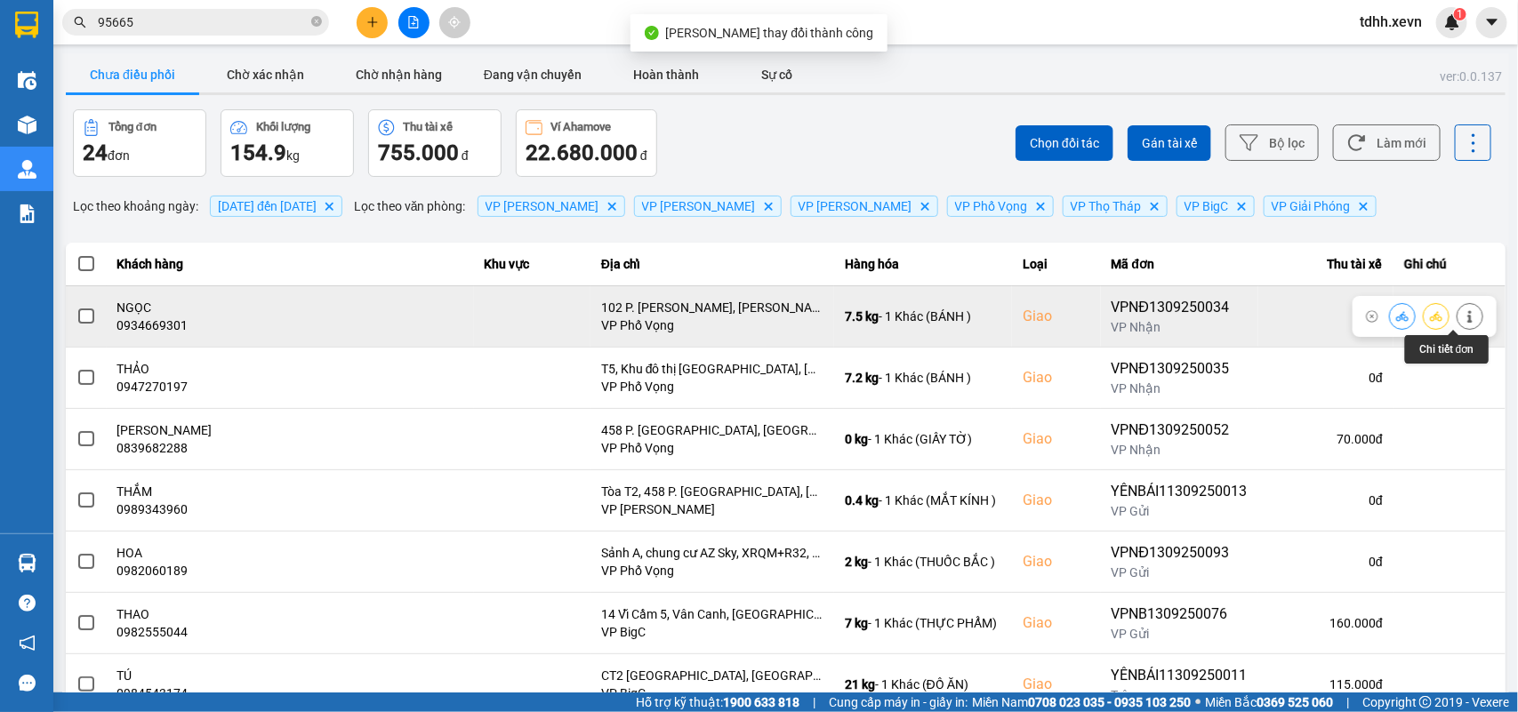
click at [1457, 307] on button at bounding box center [1469, 315] width 25 height 31
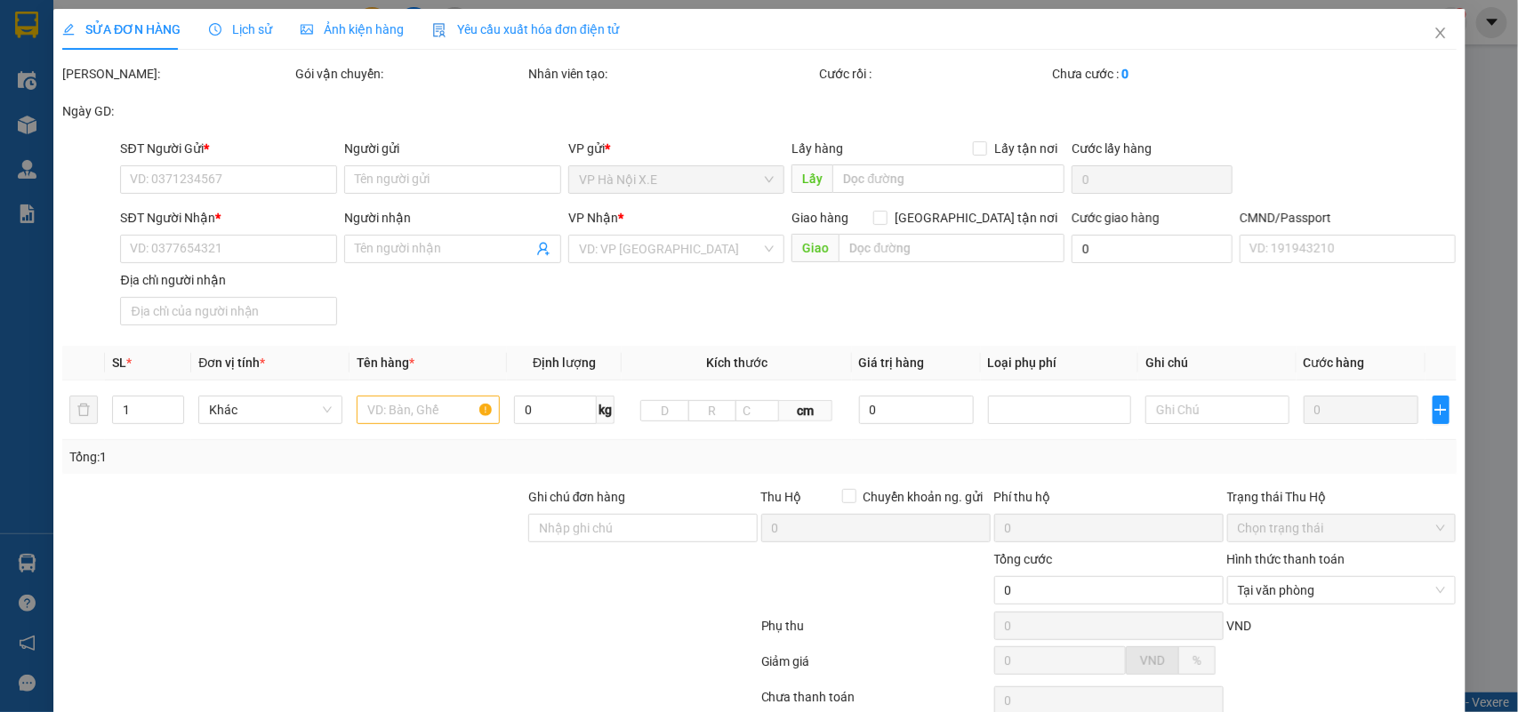
type input "0911149986"
type input "Phương"
type input "0934669301"
type input "NGỌC"
checkbox input "true"
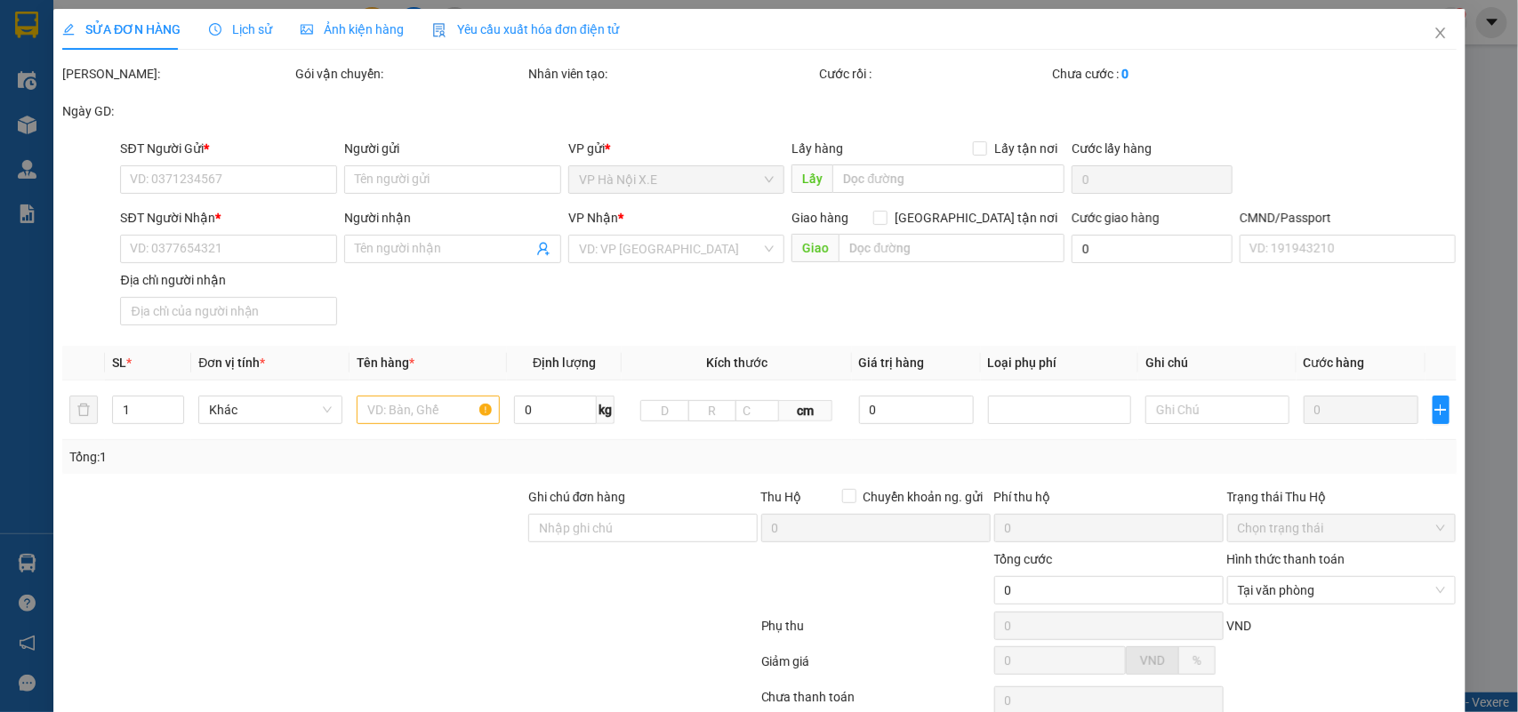
type input "102 P. Đặng Văn Ngữ, Trung Tự, Đống Đa, Hà Nội, Việt Nam"
type input "036203003791"
type input "102D1"
type input "80.000"
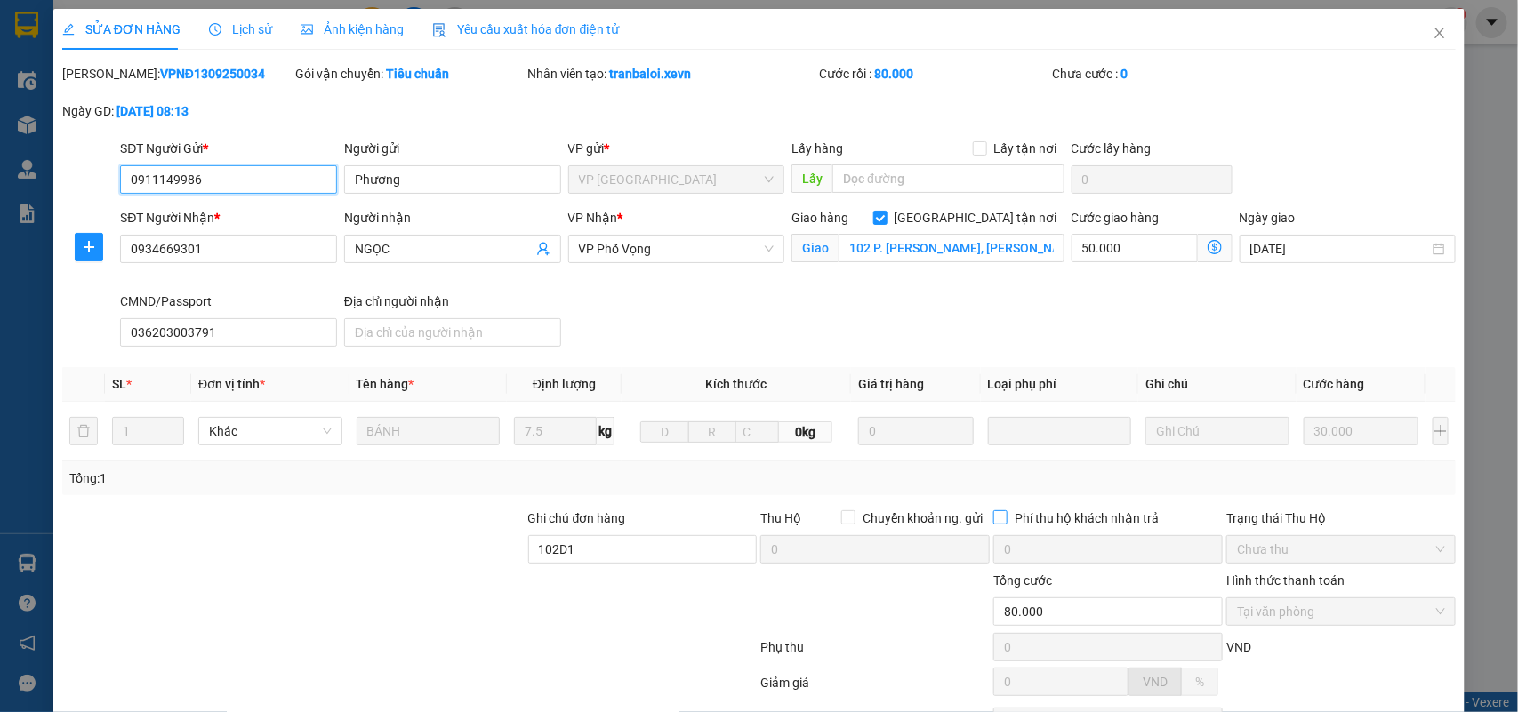
scroll to position [162, 0]
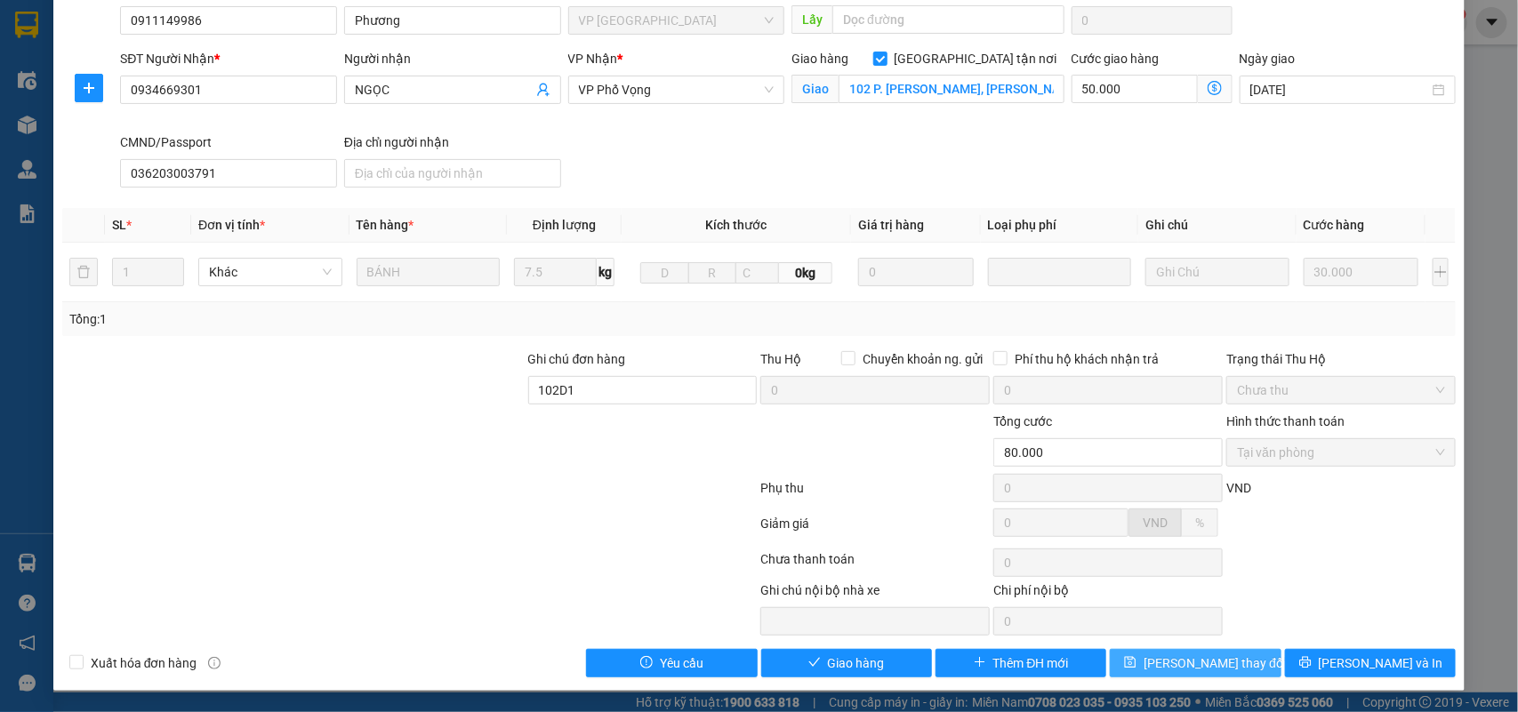
click at [1224, 669] on span "Lưu thay đổi" at bounding box center [1214, 663] width 142 height 20
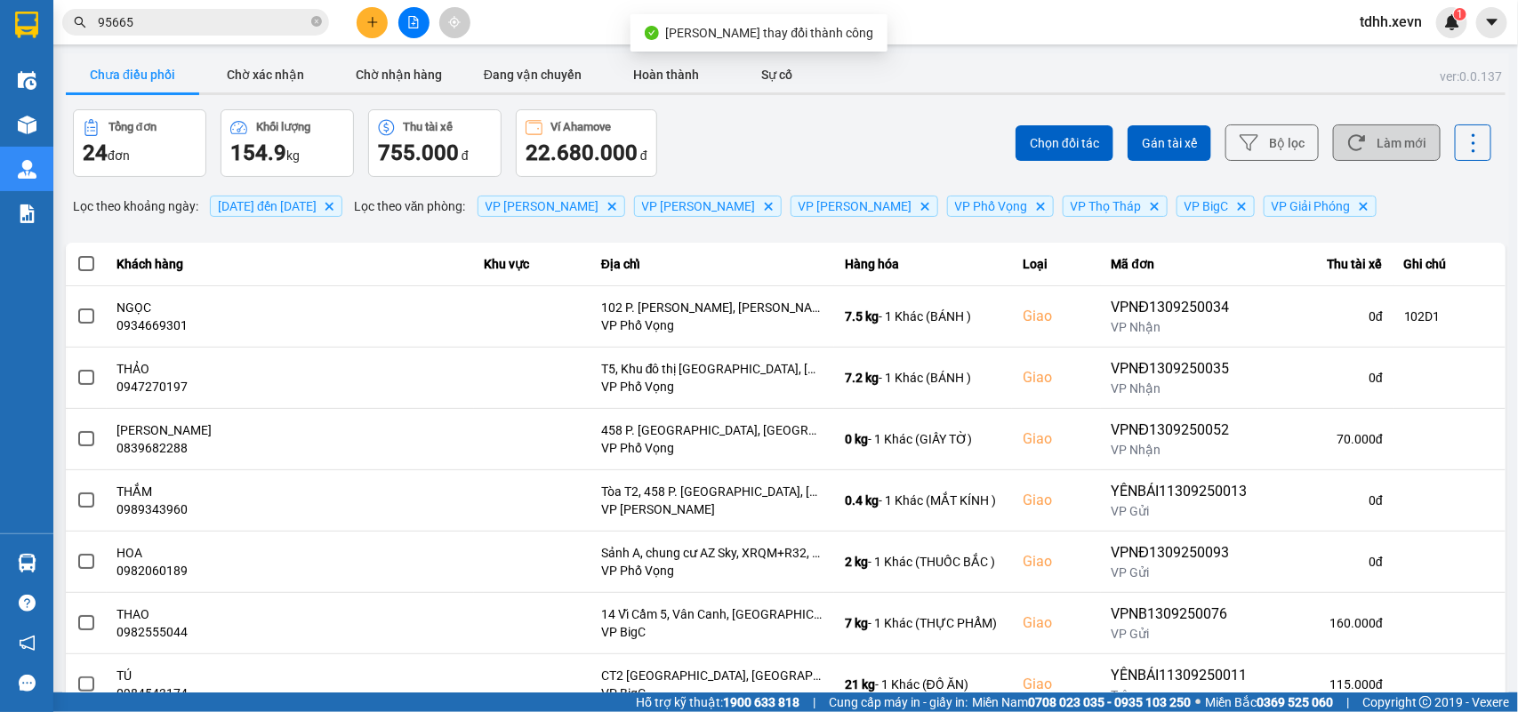
click at [1403, 134] on button "Làm mới" at bounding box center [1387, 142] width 108 height 36
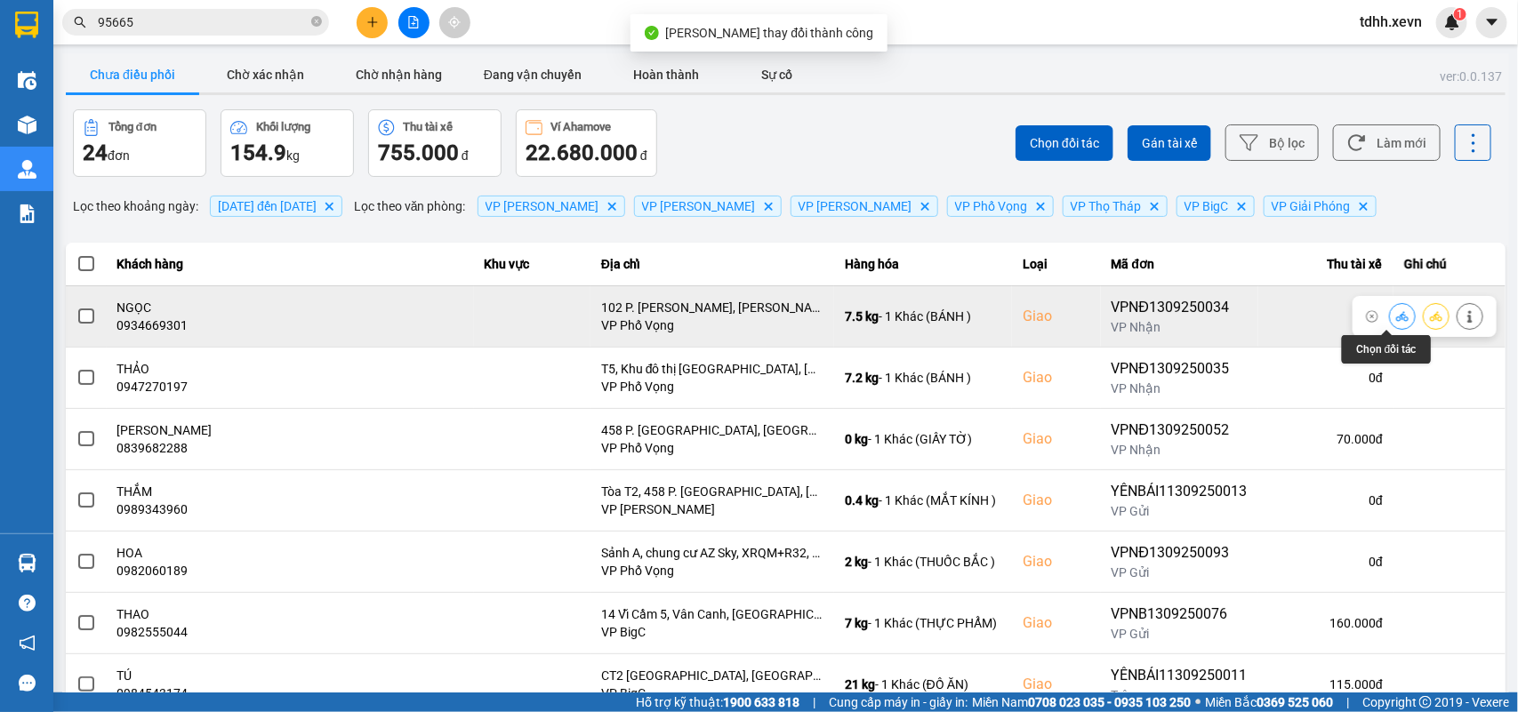
click at [1396, 321] on icon at bounding box center [1402, 316] width 12 height 12
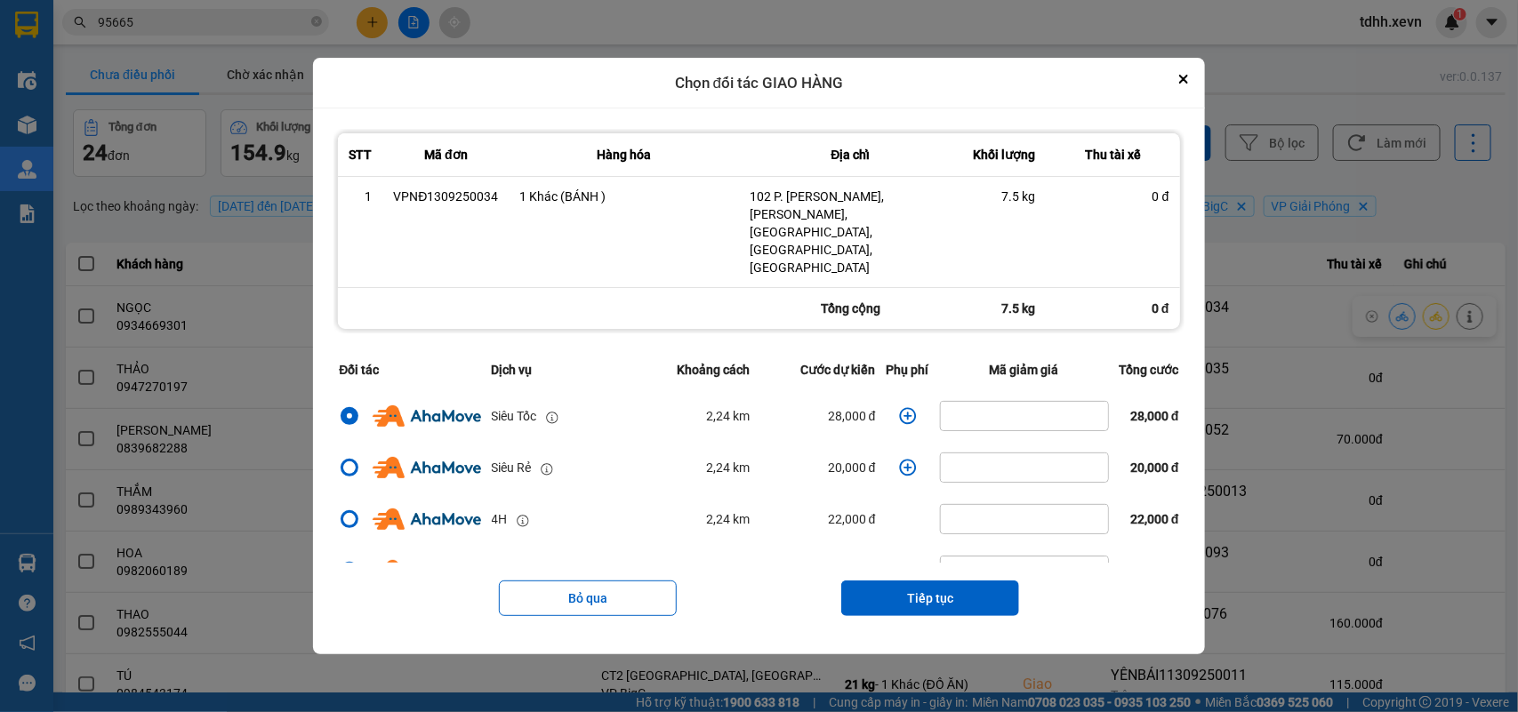
click at [899, 408] on icon "dialog" at bounding box center [907, 416] width 17 height 17
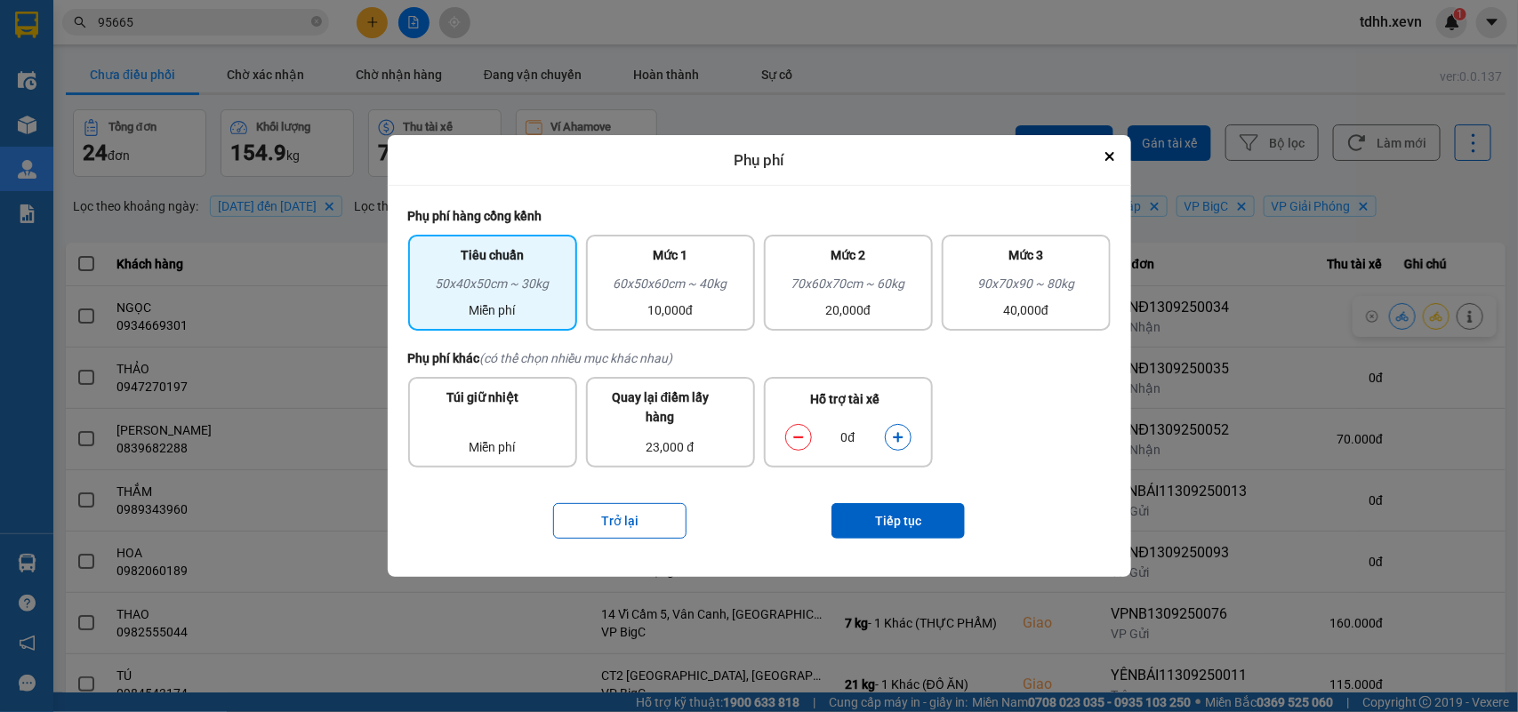
click at [902, 428] on button "dialog" at bounding box center [897, 437] width 25 height 31
click at [917, 505] on button "Tiếp tục" at bounding box center [897, 521] width 133 height 36
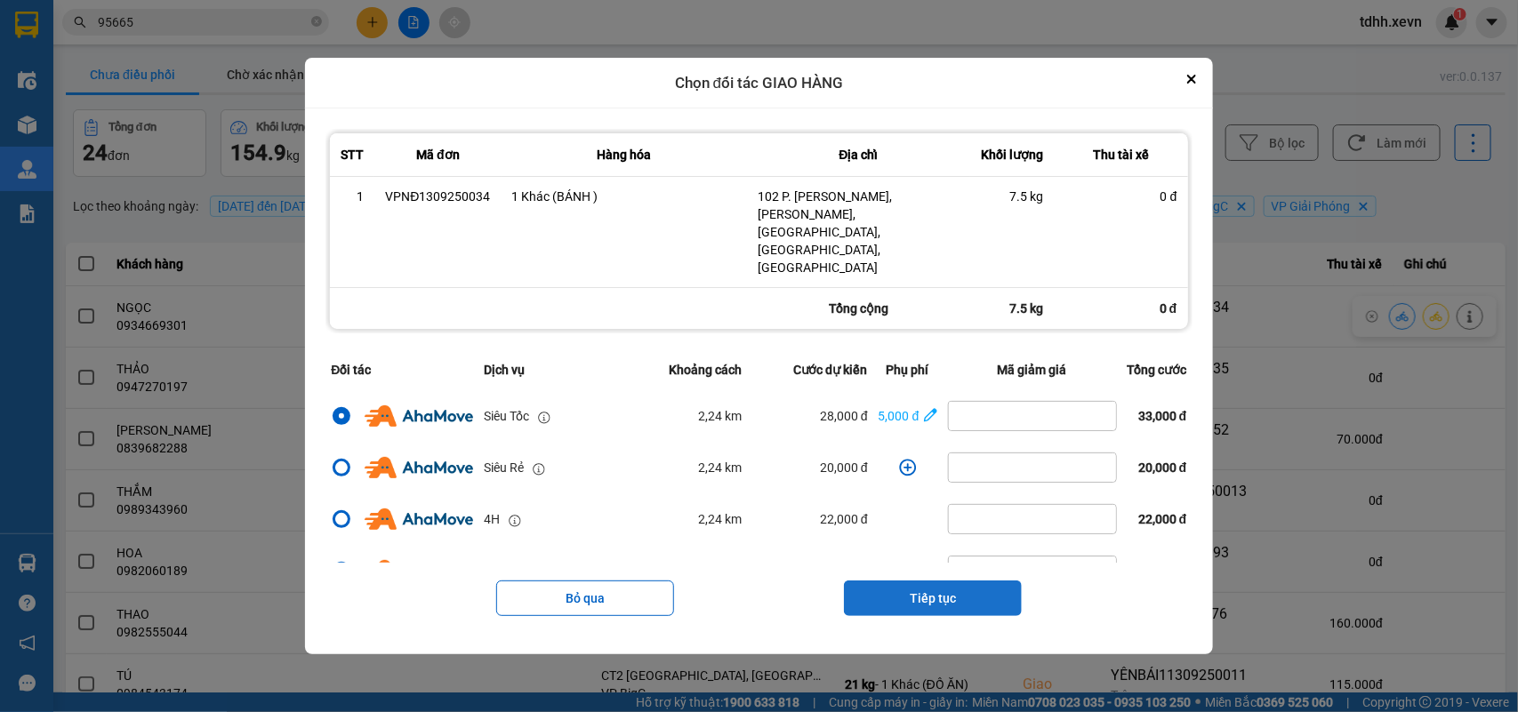
click at [953, 581] on button "Tiếp tục" at bounding box center [933, 599] width 178 height 36
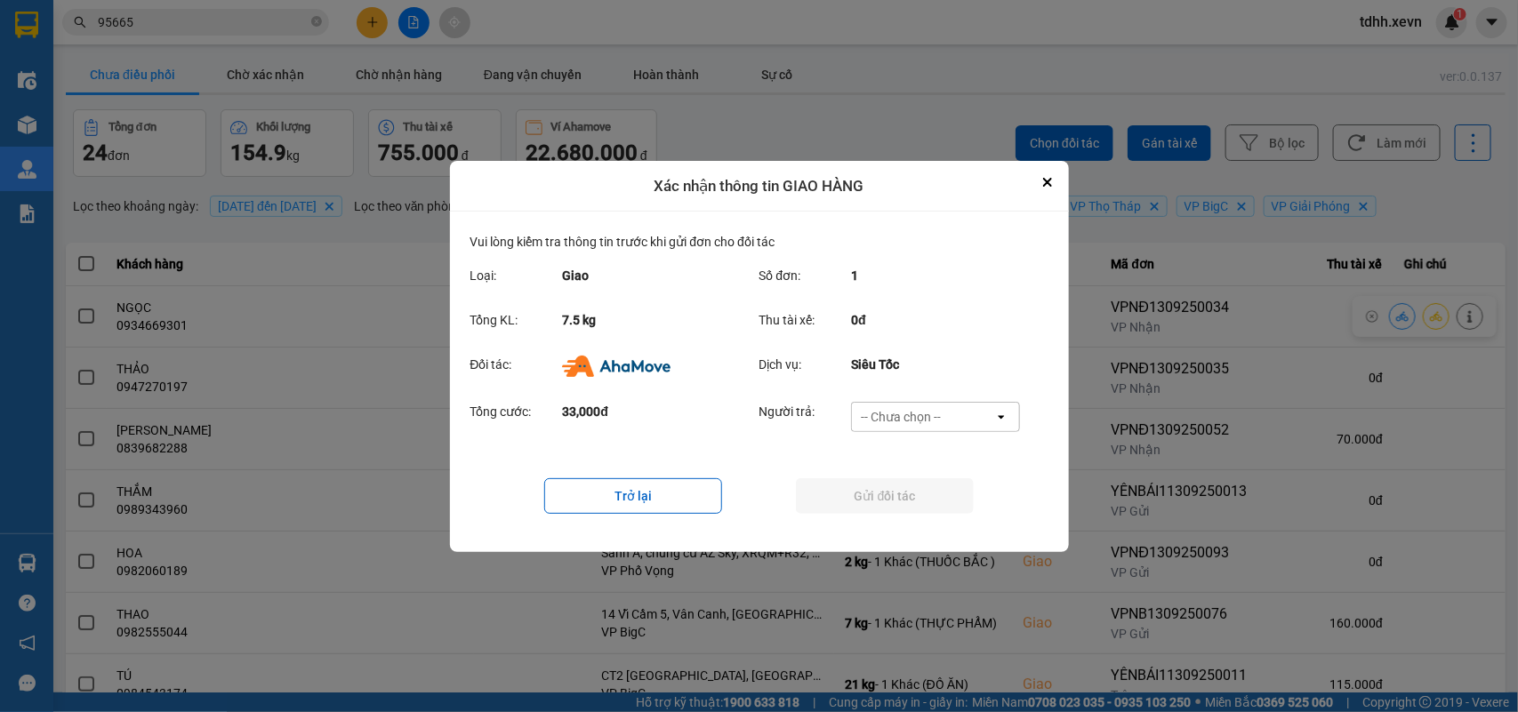
click at [960, 418] on div "-- Chưa chọn --" at bounding box center [923, 417] width 142 height 28
click at [901, 509] on span "Ví Ahamove" at bounding box center [901, 518] width 72 height 18
click at [902, 509] on button "Gửi đối tác" at bounding box center [885, 496] width 178 height 36
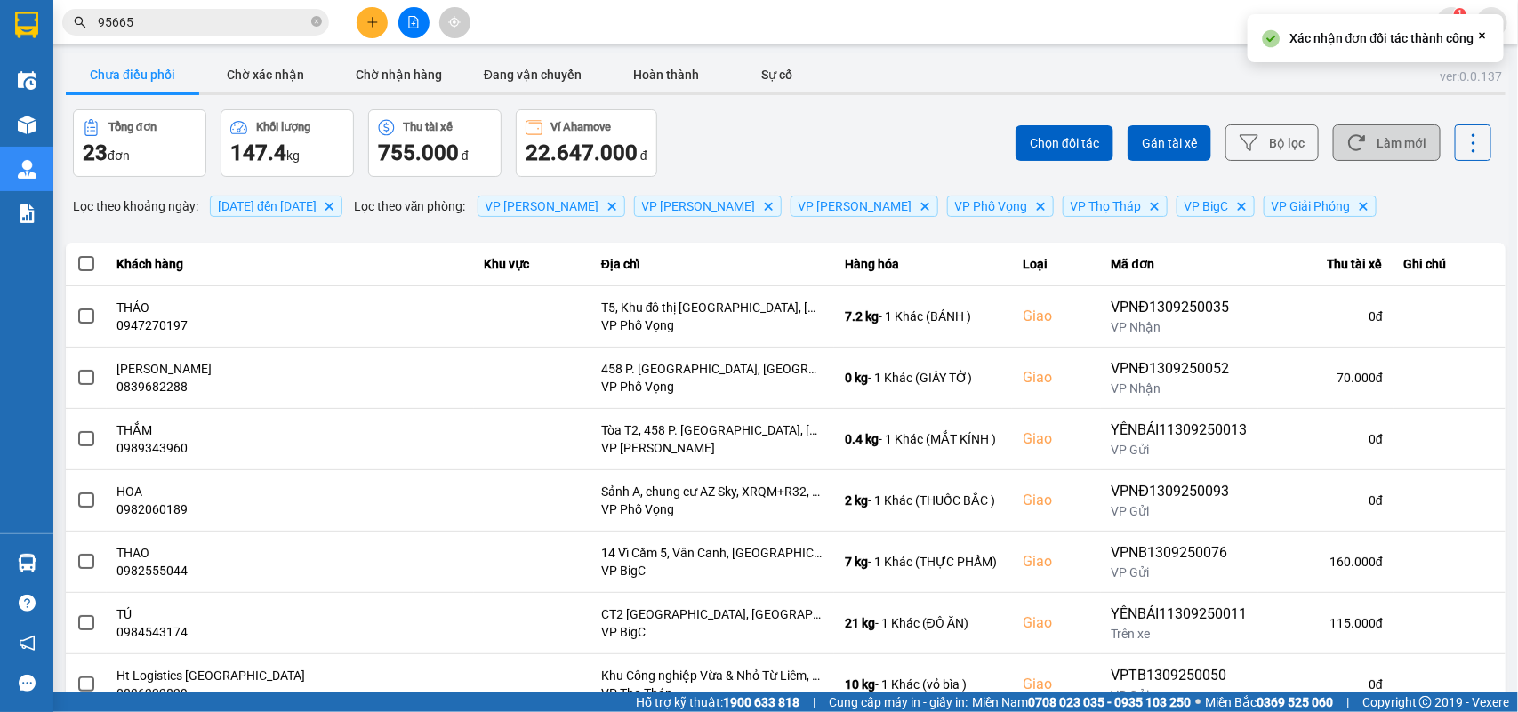
click at [1372, 132] on button "Làm mới" at bounding box center [1387, 142] width 108 height 36
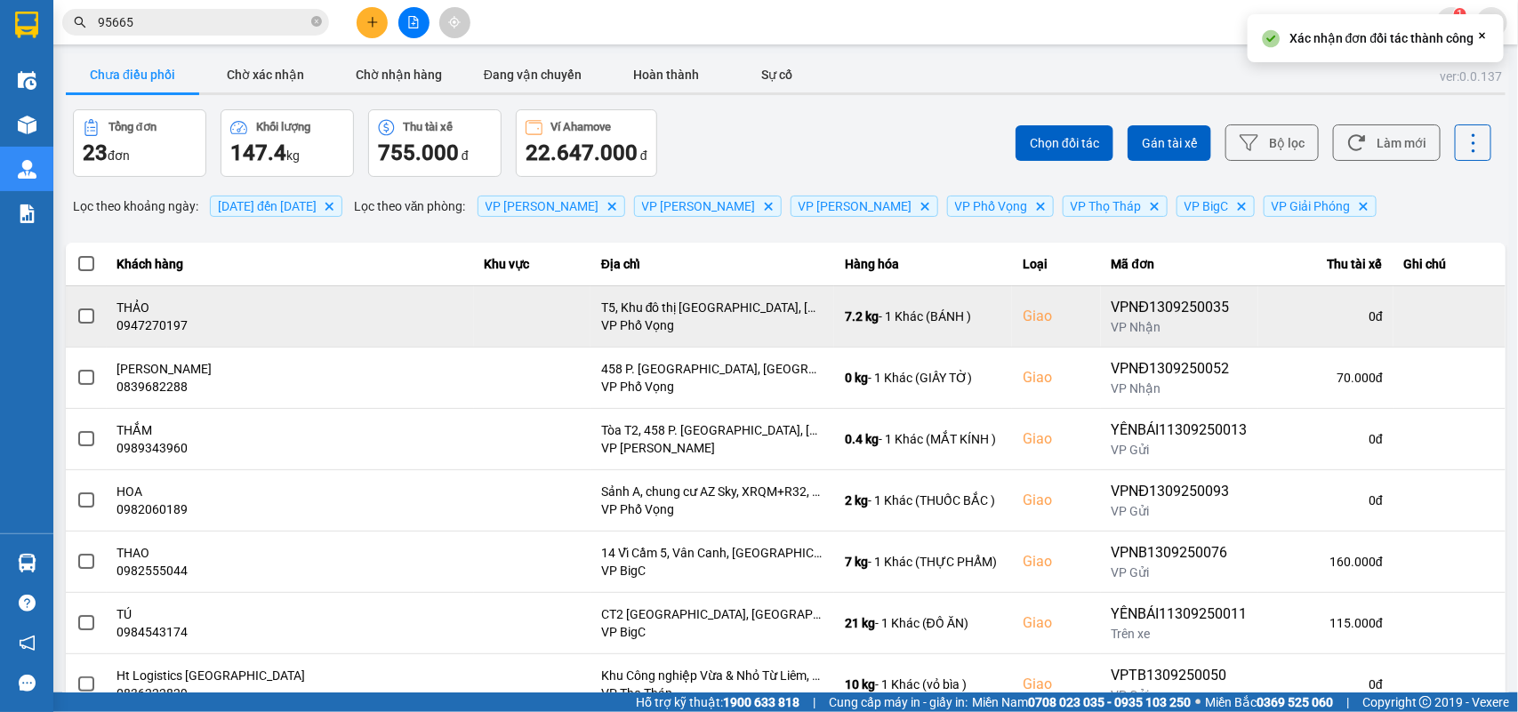
click at [148, 325] on div "0947270197" at bounding box center [290, 325] width 346 height 18
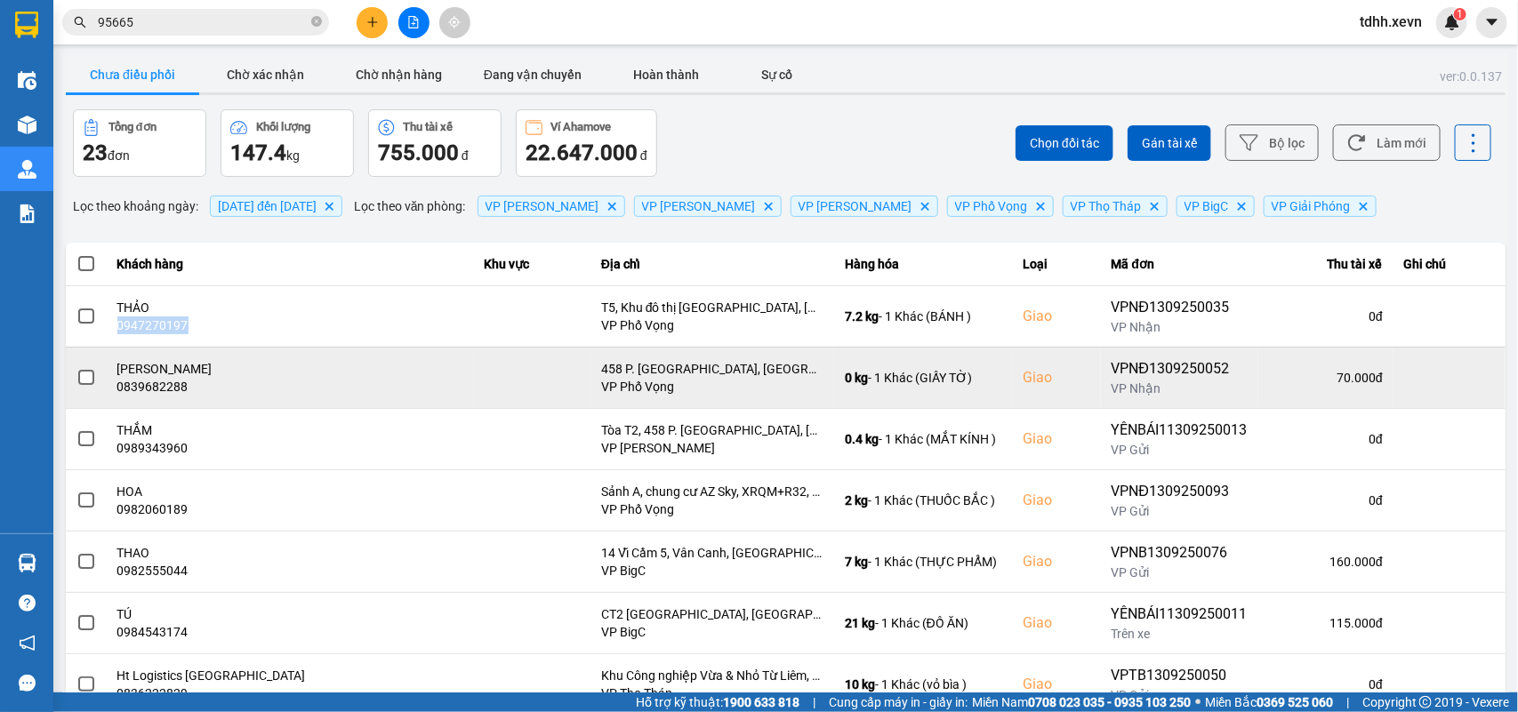
copy div "0947270197"
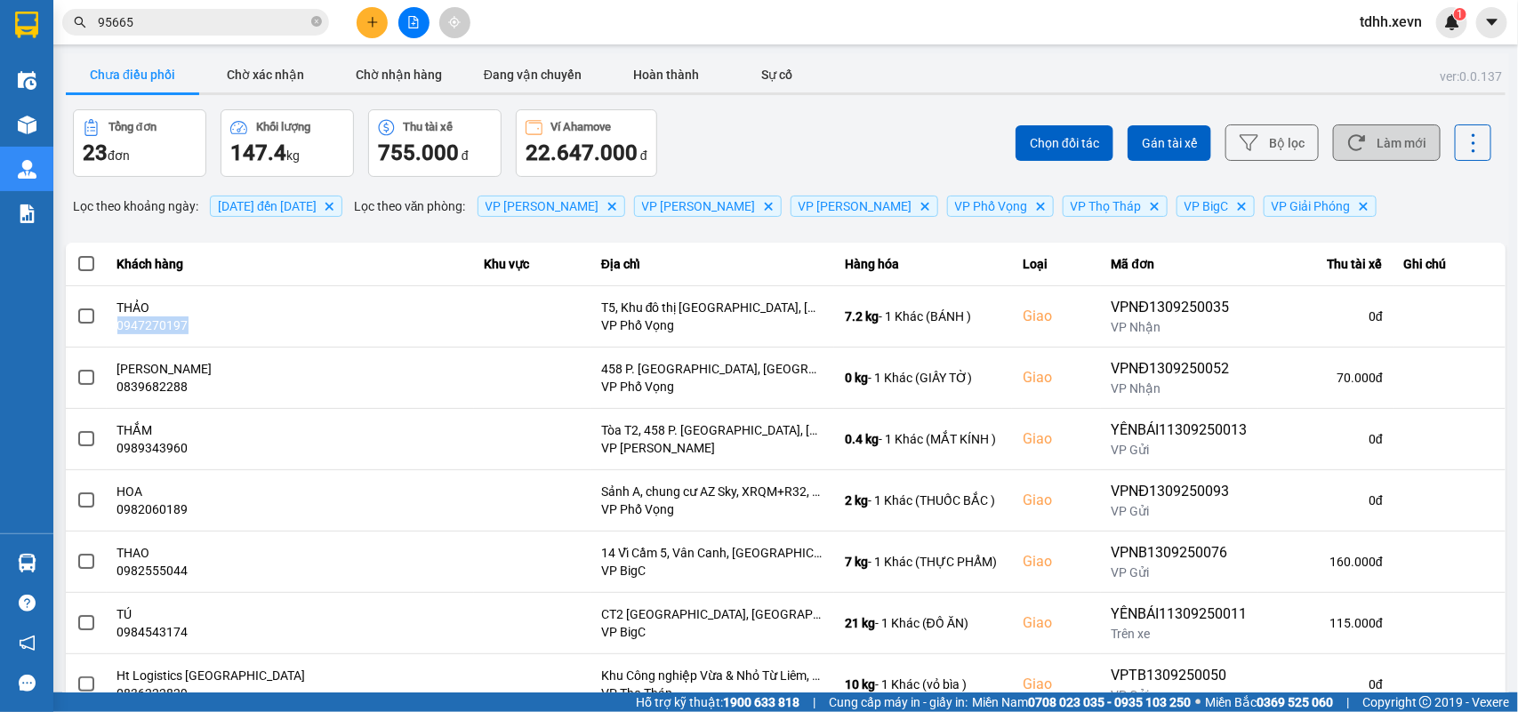
click at [1348, 136] on icon at bounding box center [1356, 143] width 17 height 16
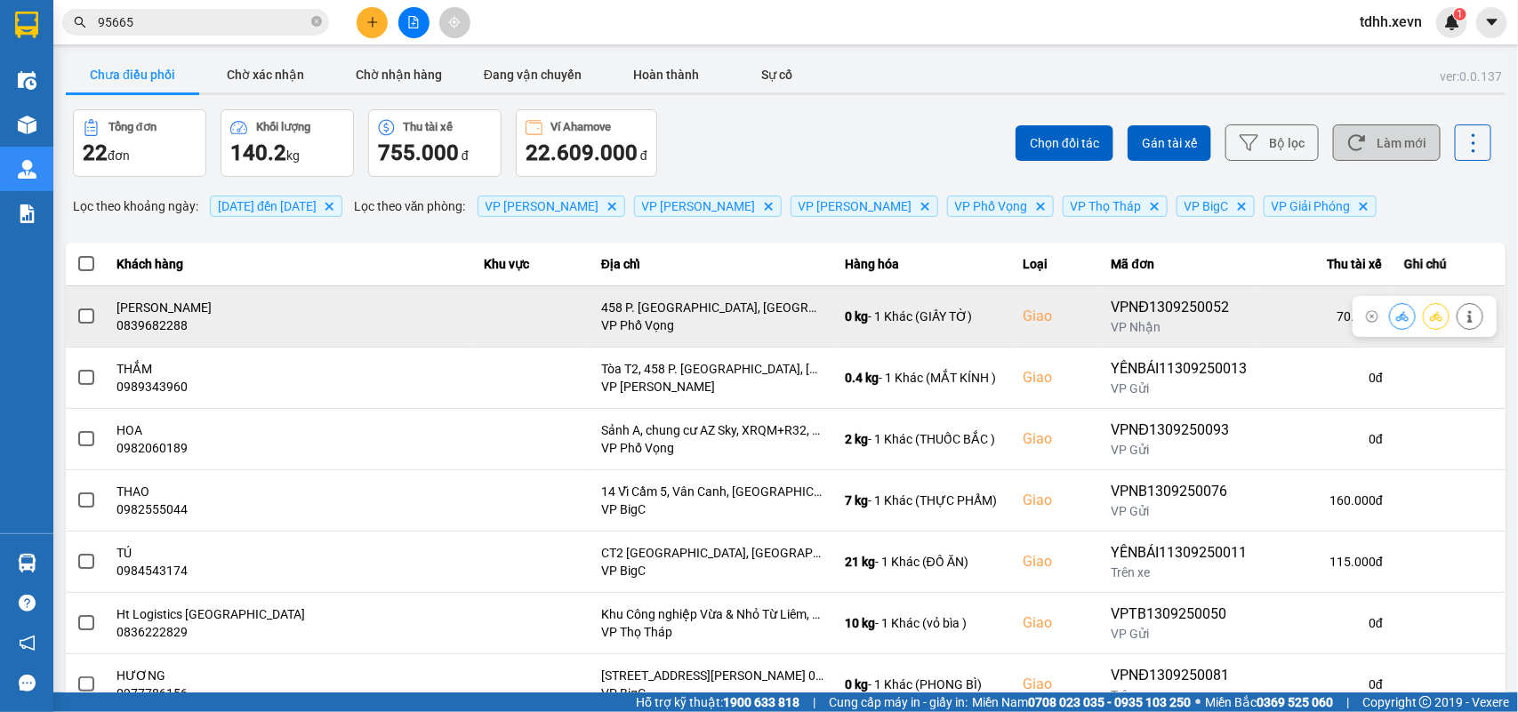
click at [132, 327] on div "0839682288" at bounding box center [290, 325] width 346 height 18
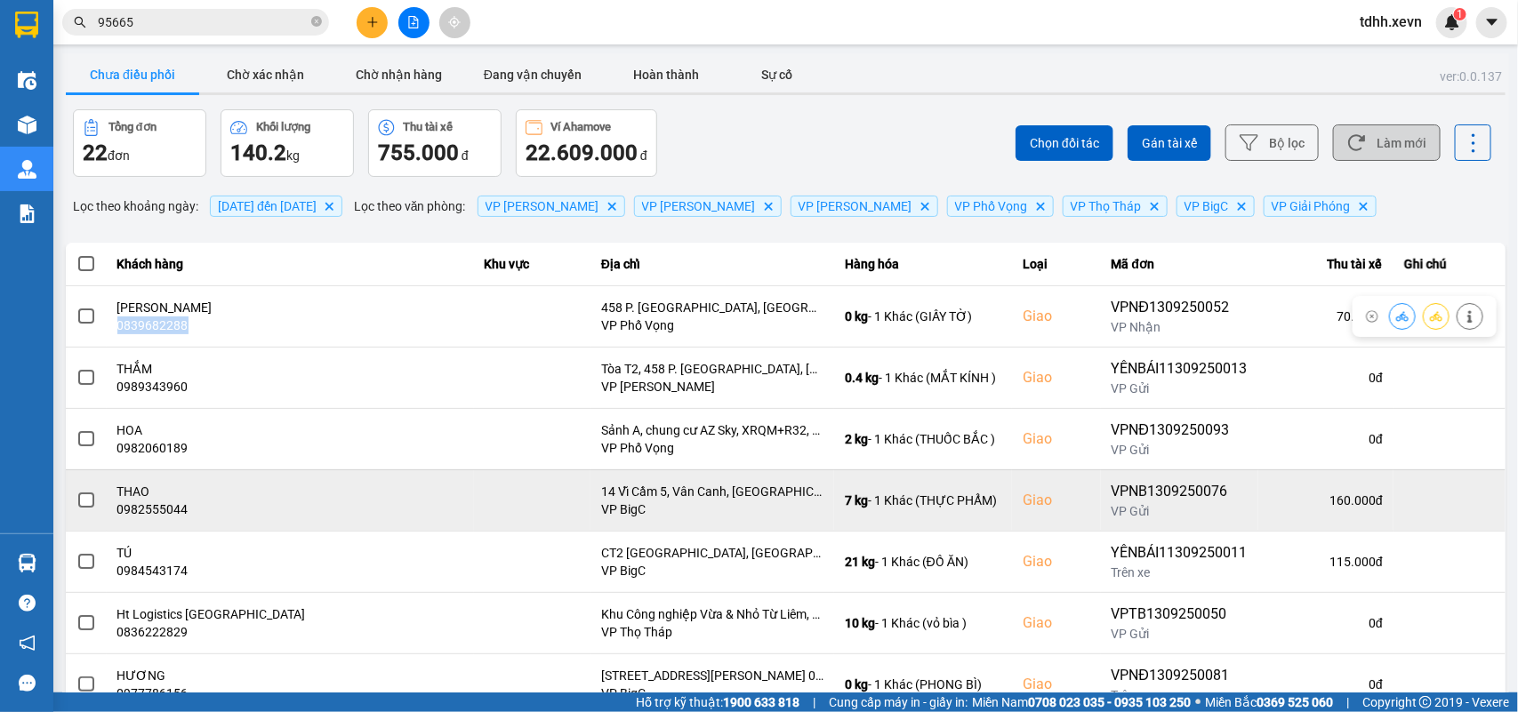
copy div "0839682288"
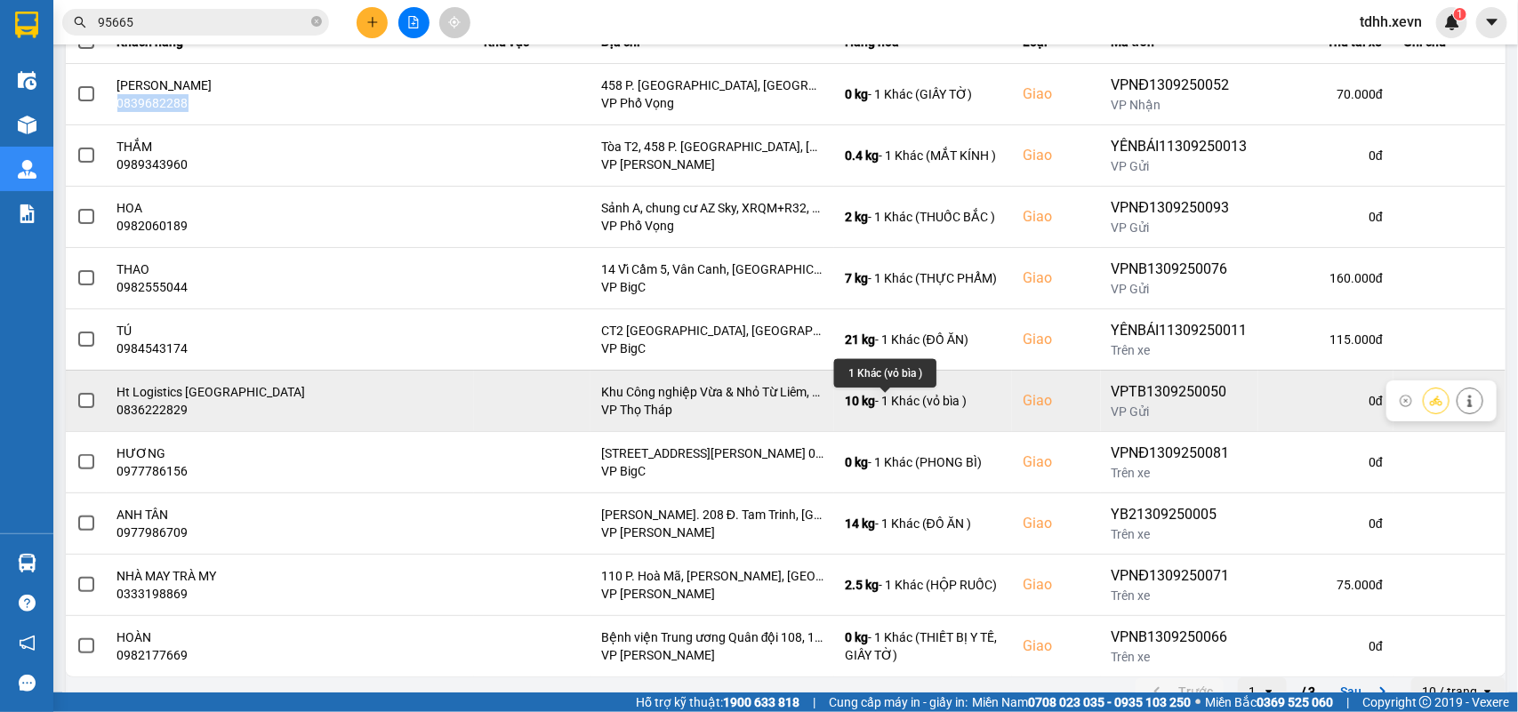
scroll to position [251, 0]
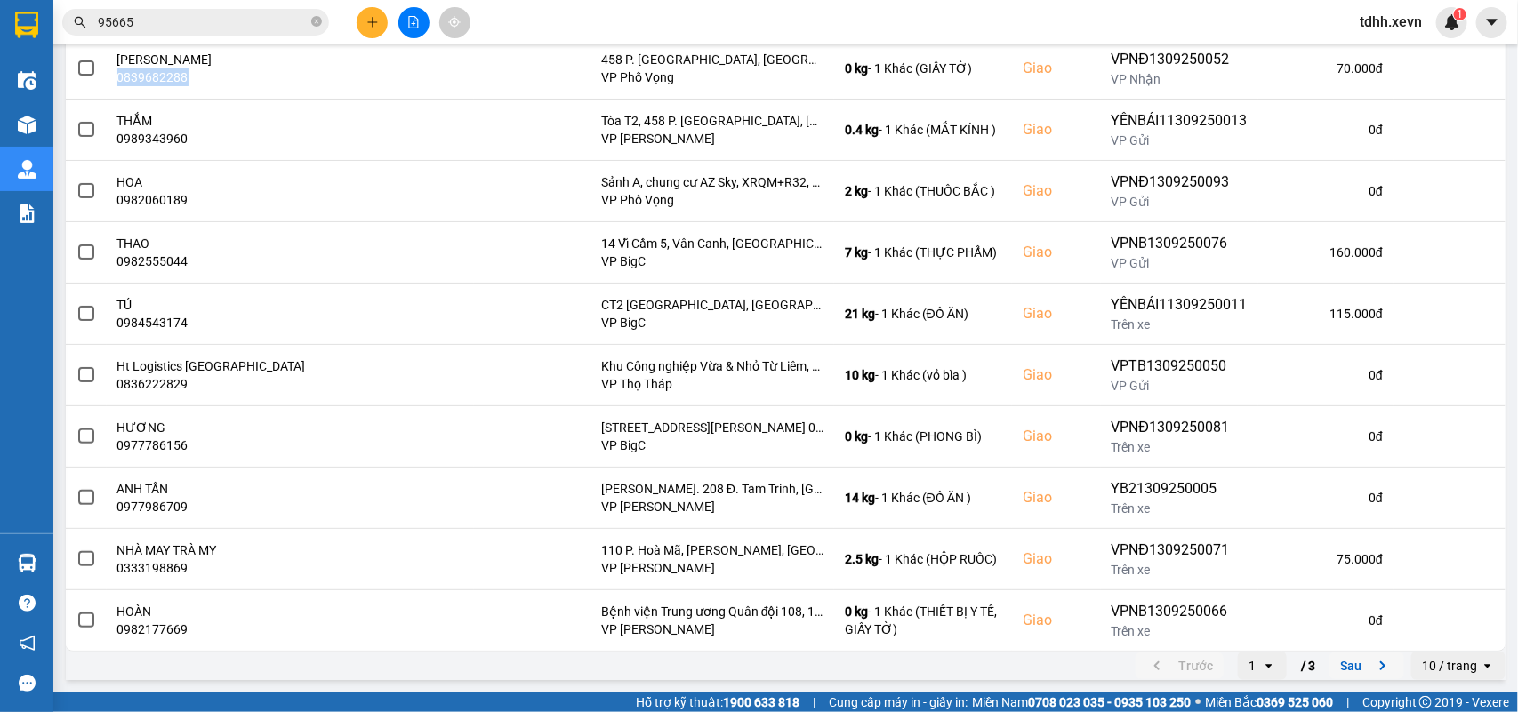
click at [1372, 669] on icon "next page. current page 1 / 3" at bounding box center [1382, 665] width 21 height 21
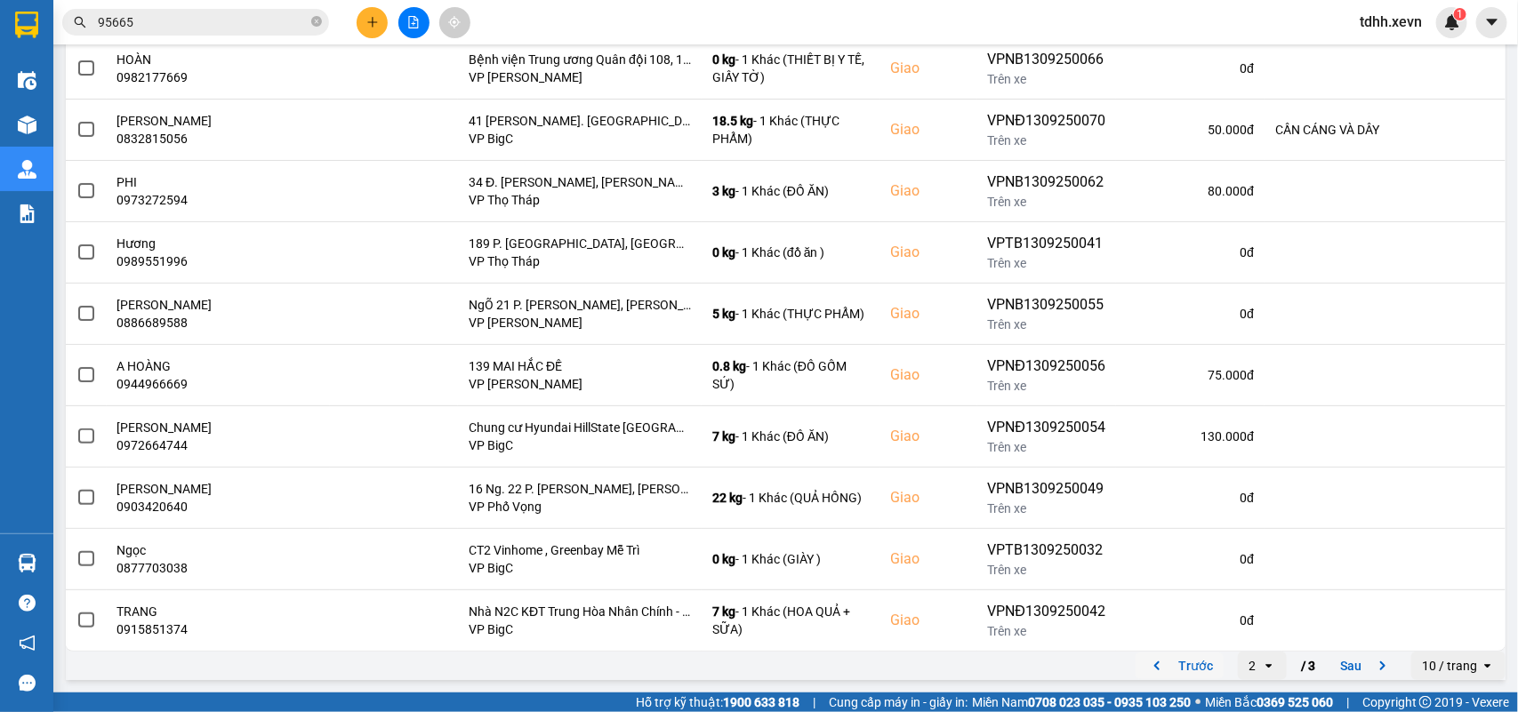
click at [1146, 662] on icon "previous page. current page 2 / 3" at bounding box center [1156, 665] width 21 height 21
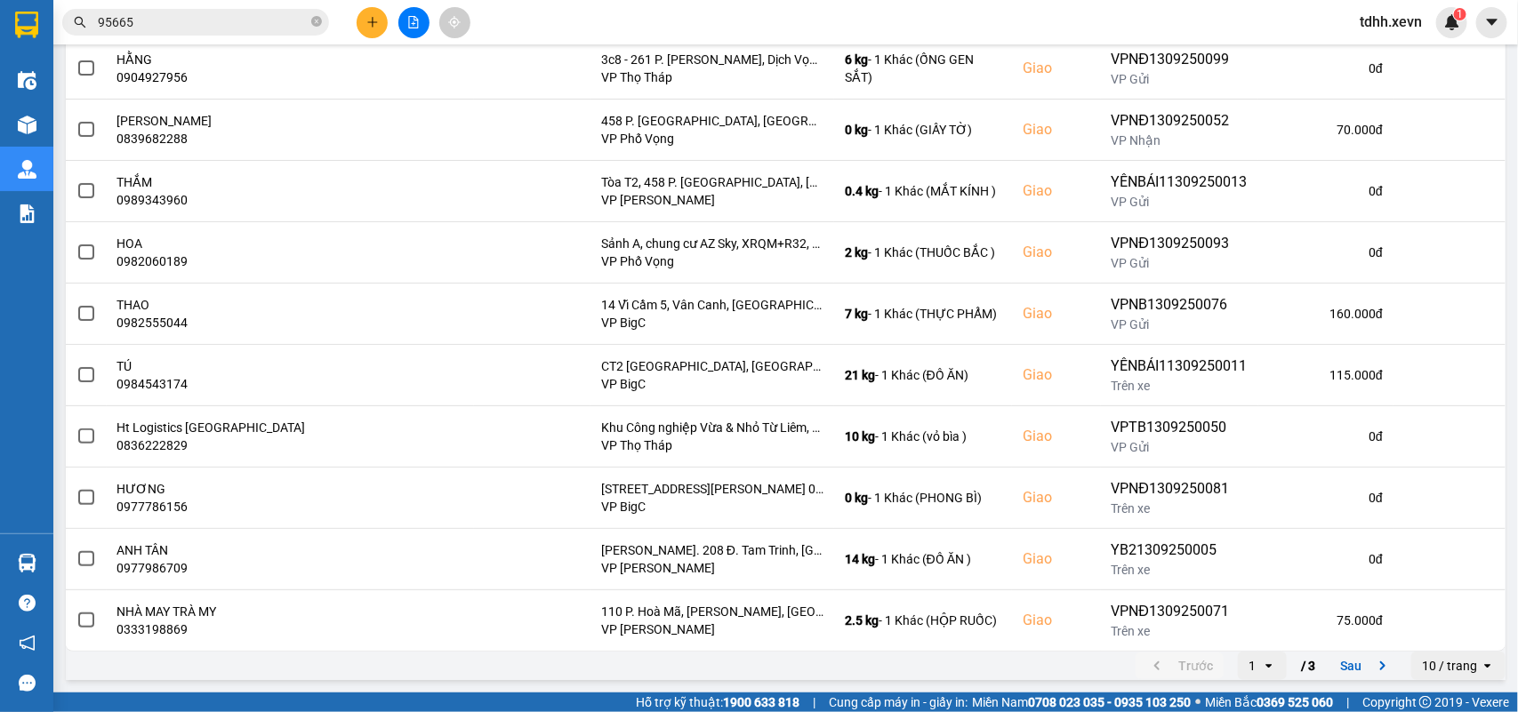
scroll to position [0, 0]
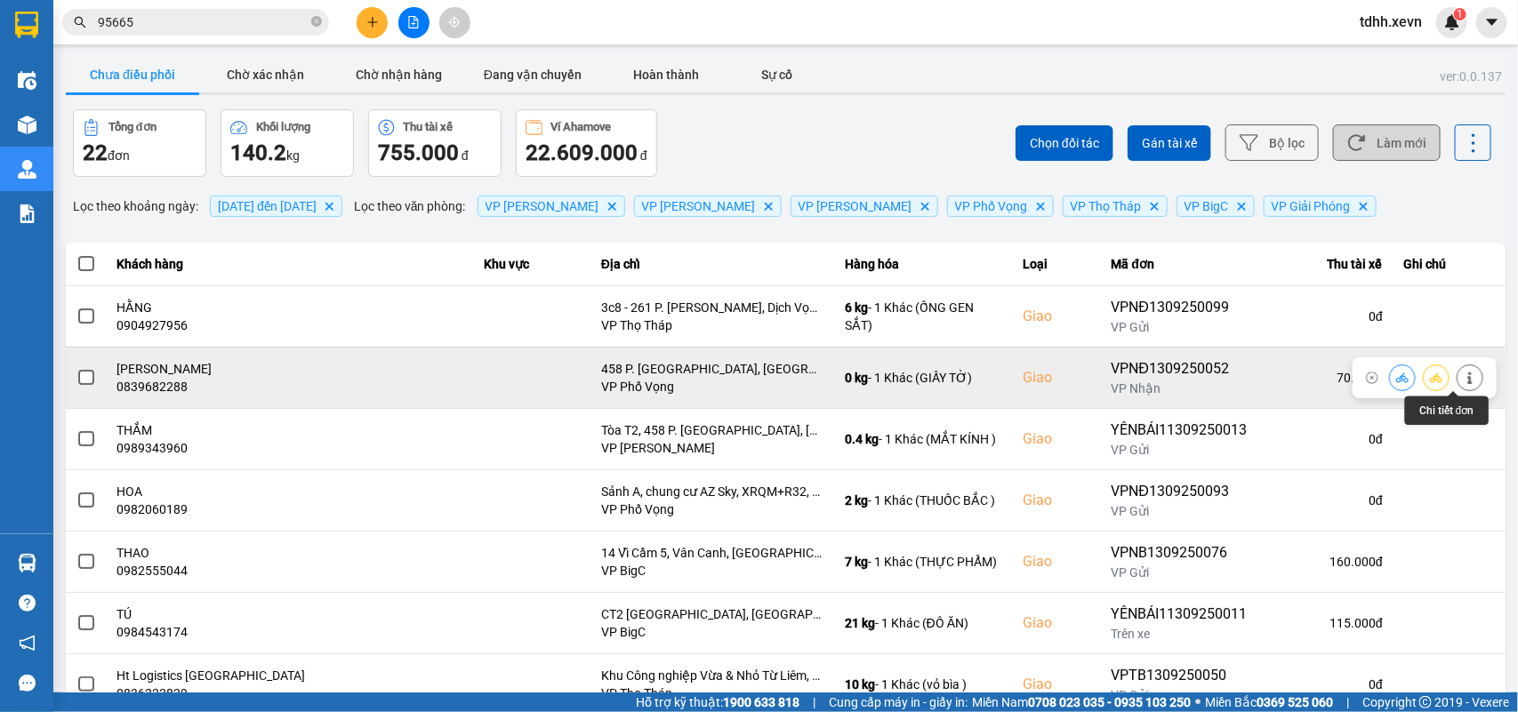
click at [1462, 380] on button at bounding box center [1469, 377] width 25 height 31
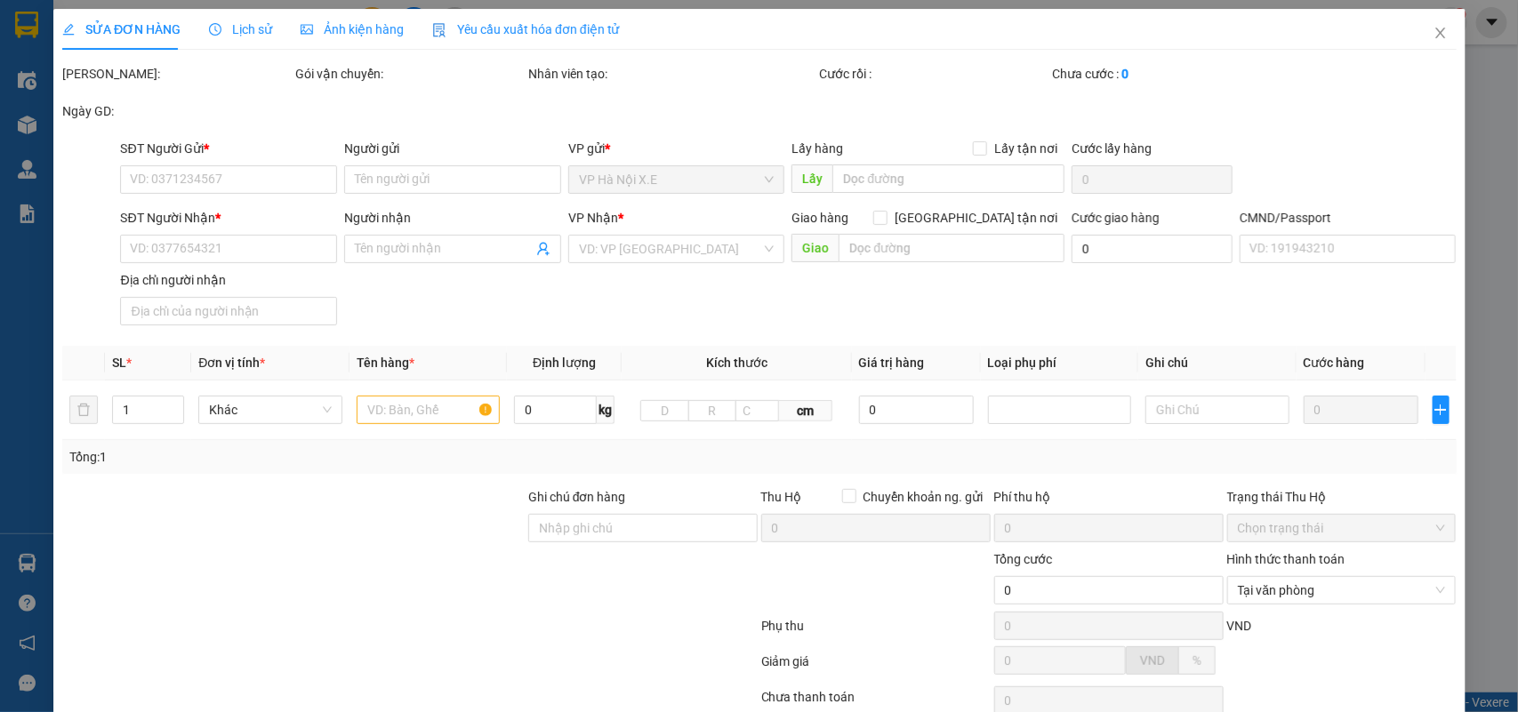
type input "0817909999"
type input "VŨ THỊ PHƯƠNG THU"
type input "0839682288"
type input "HOÀNG THỊ HỒNG NHUNG"
checkbox input "true"
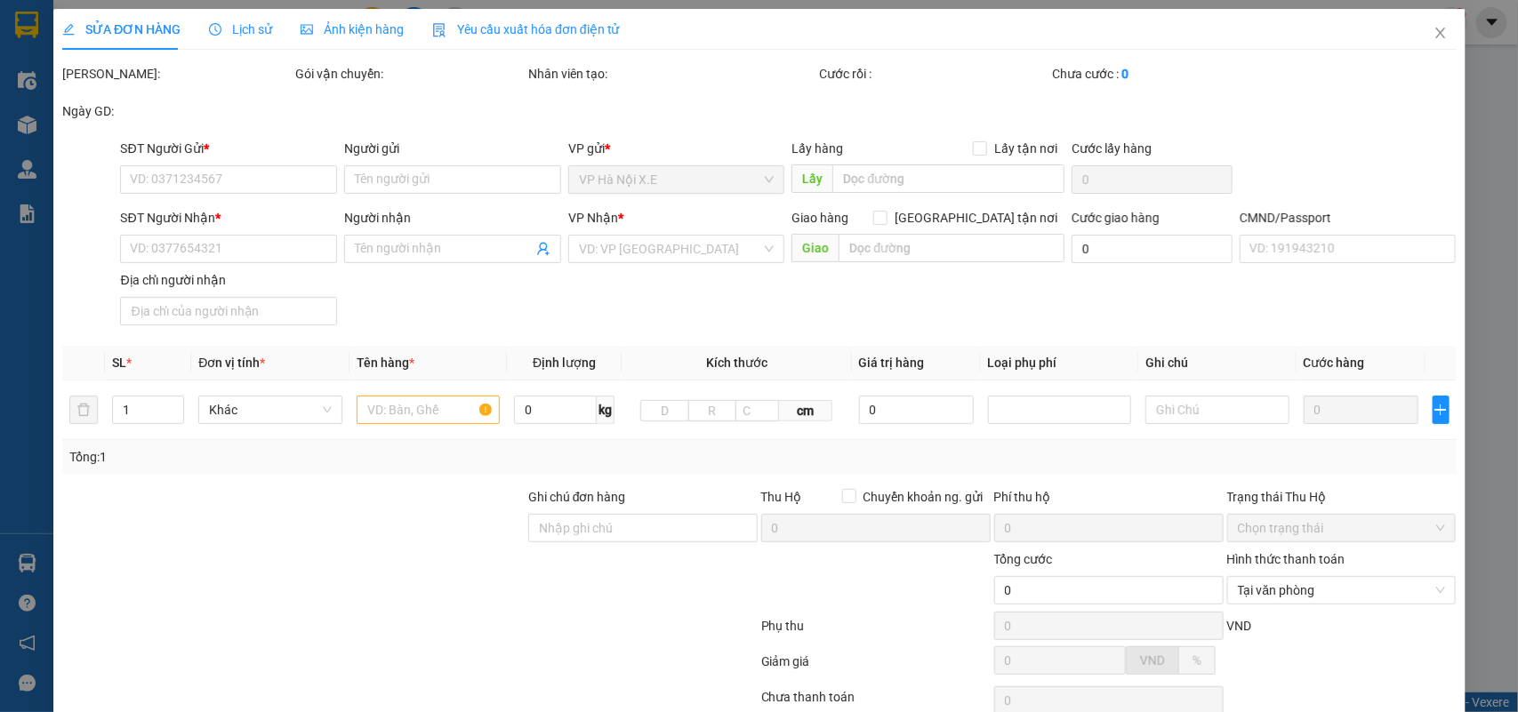
type input "458 P. Minh Khai, Khu đô thị Times City, Hai Bà Trưng, Hà Nội 100000, Việt Nam"
type input "001090006368 VƯƠNG TRÍ HIẾU, TỔ 3 TRUNG HOÀ"
type input "70.000"
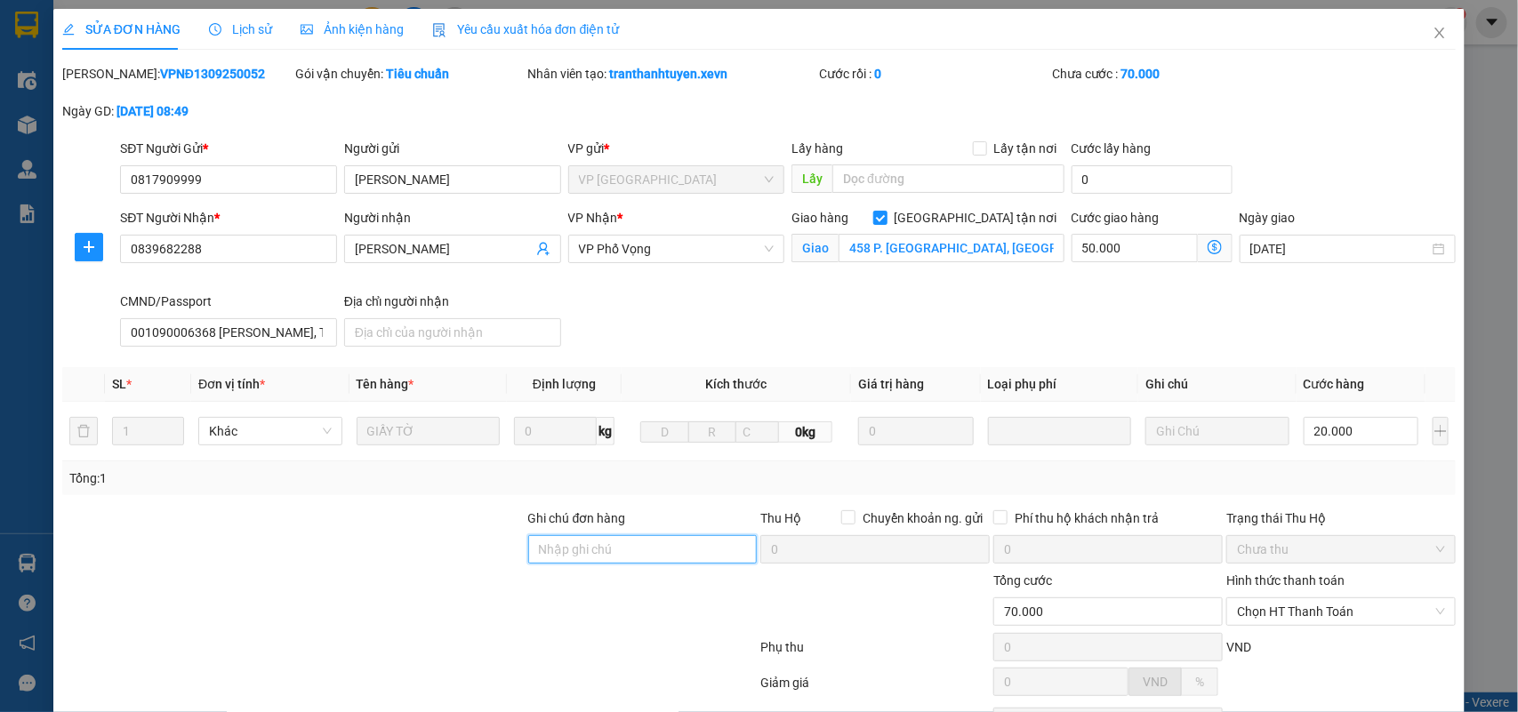
click at [588, 549] on input "Ghi chú đơn hàng" at bounding box center [642, 549] width 229 height 28
type input "KH CHƯA NGHE MÁY"
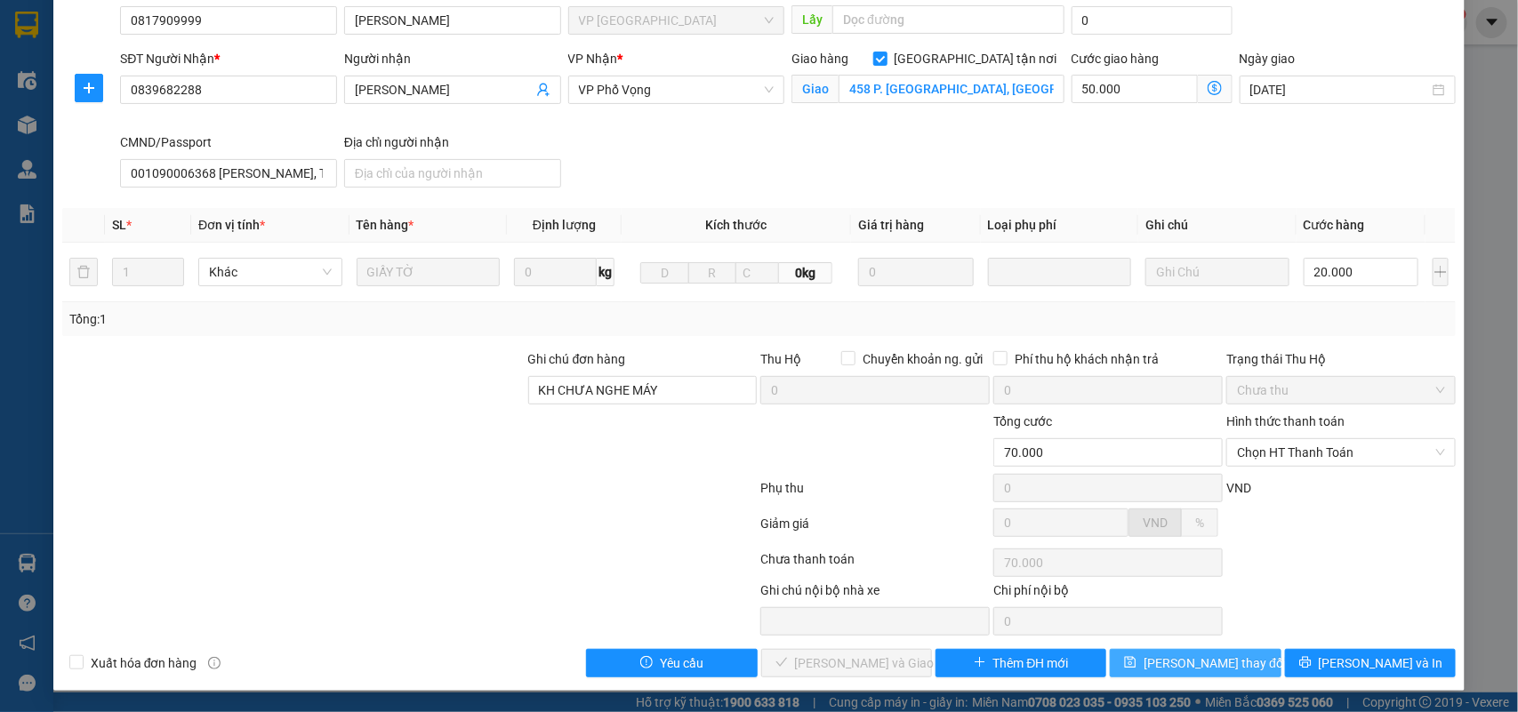
drag, startPoint x: 1176, startPoint y: 663, endPoint x: 1189, endPoint y: 625, distance: 40.5
click at [1176, 664] on span "Lưu thay đổi" at bounding box center [1214, 663] width 142 height 20
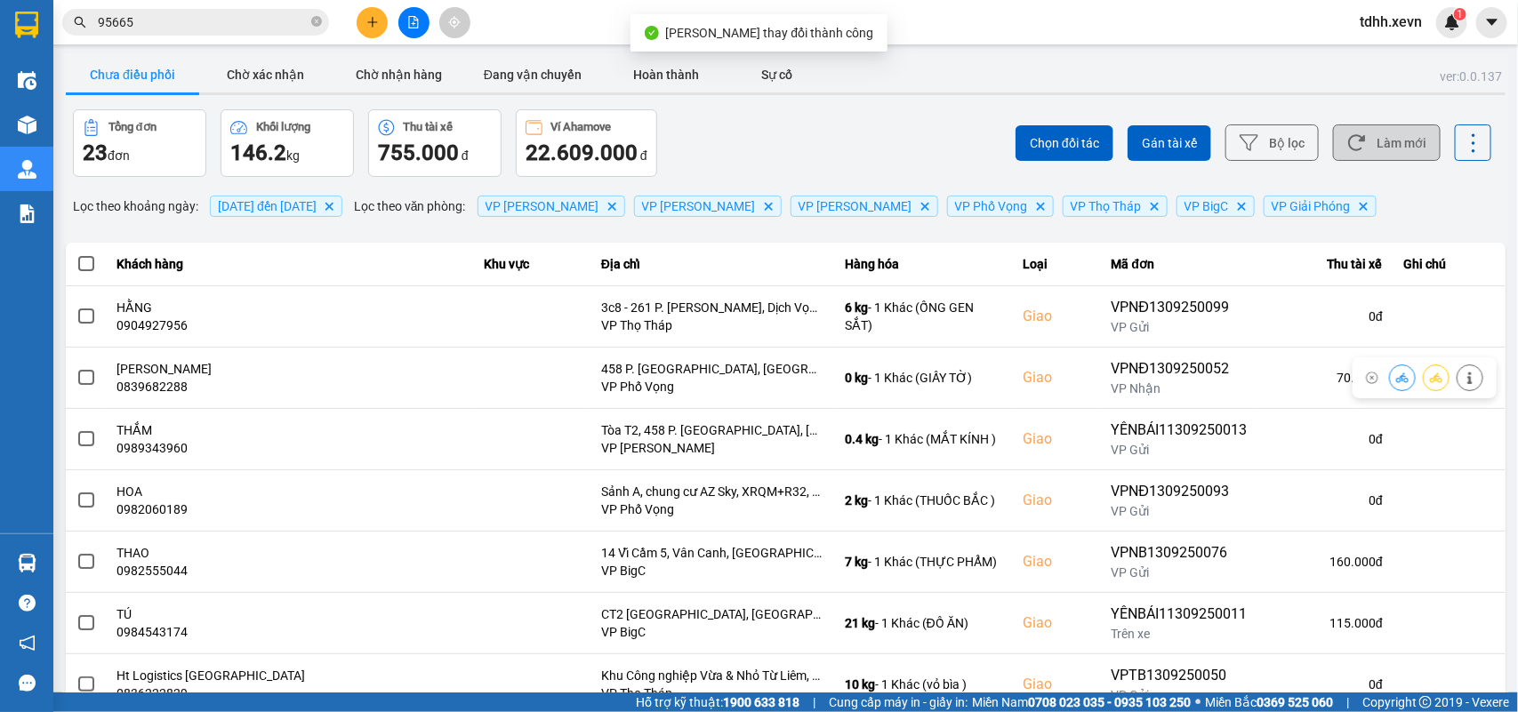
click at [1360, 143] on button "Làm mới" at bounding box center [1387, 142] width 108 height 36
click at [1363, 151] on button "Làm mới" at bounding box center [1387, 142] width 108 height 36
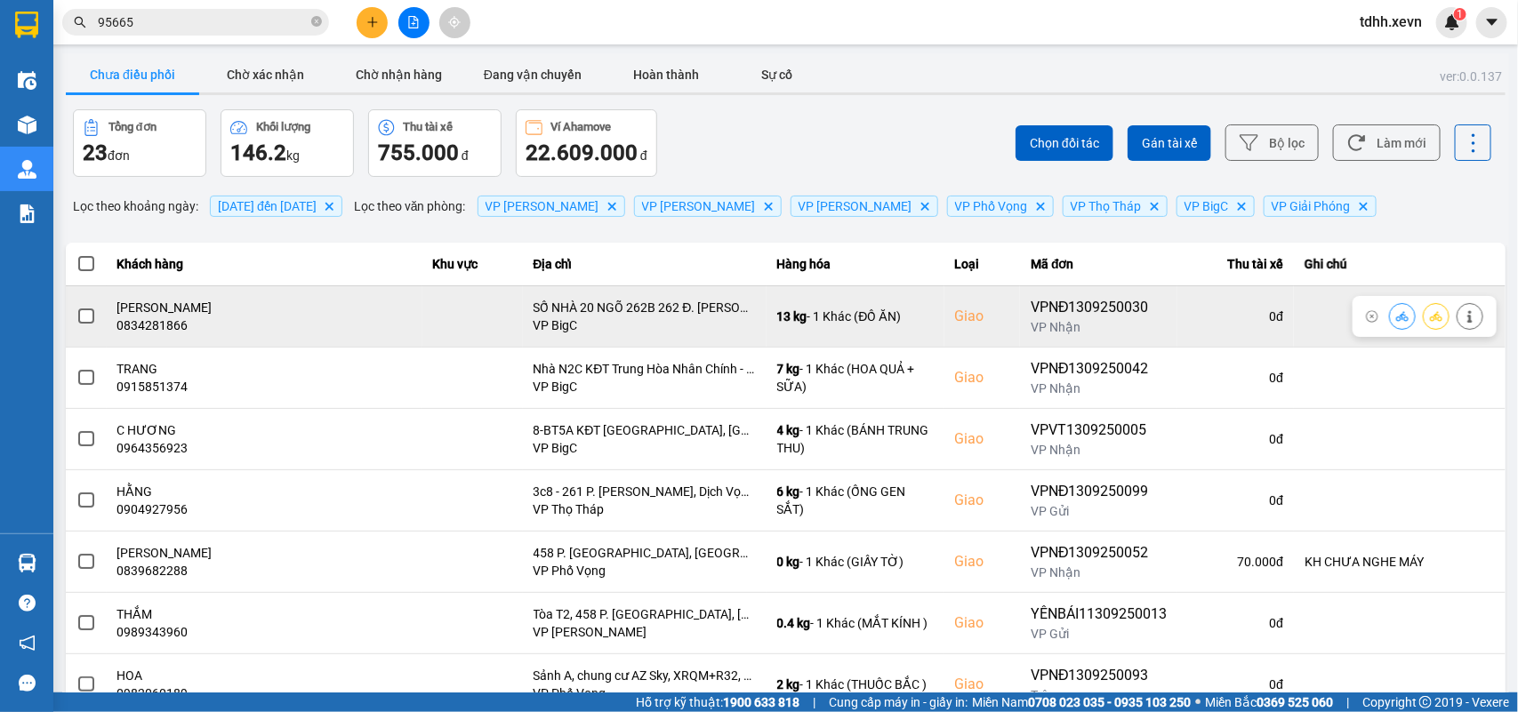
click at [178, 325] on div "0834281866" at bounding box center [264, 325] width 294 height 18
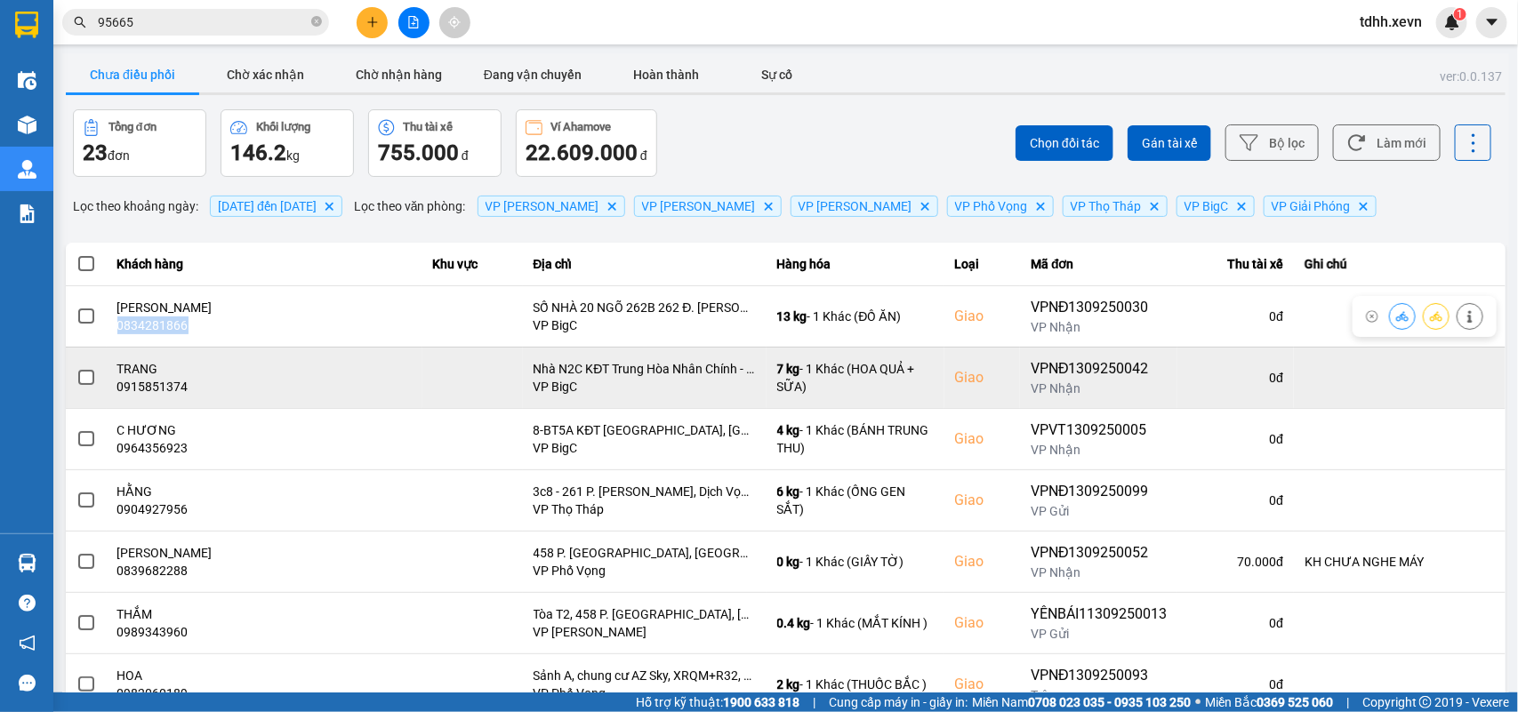
copy div "0834281866"
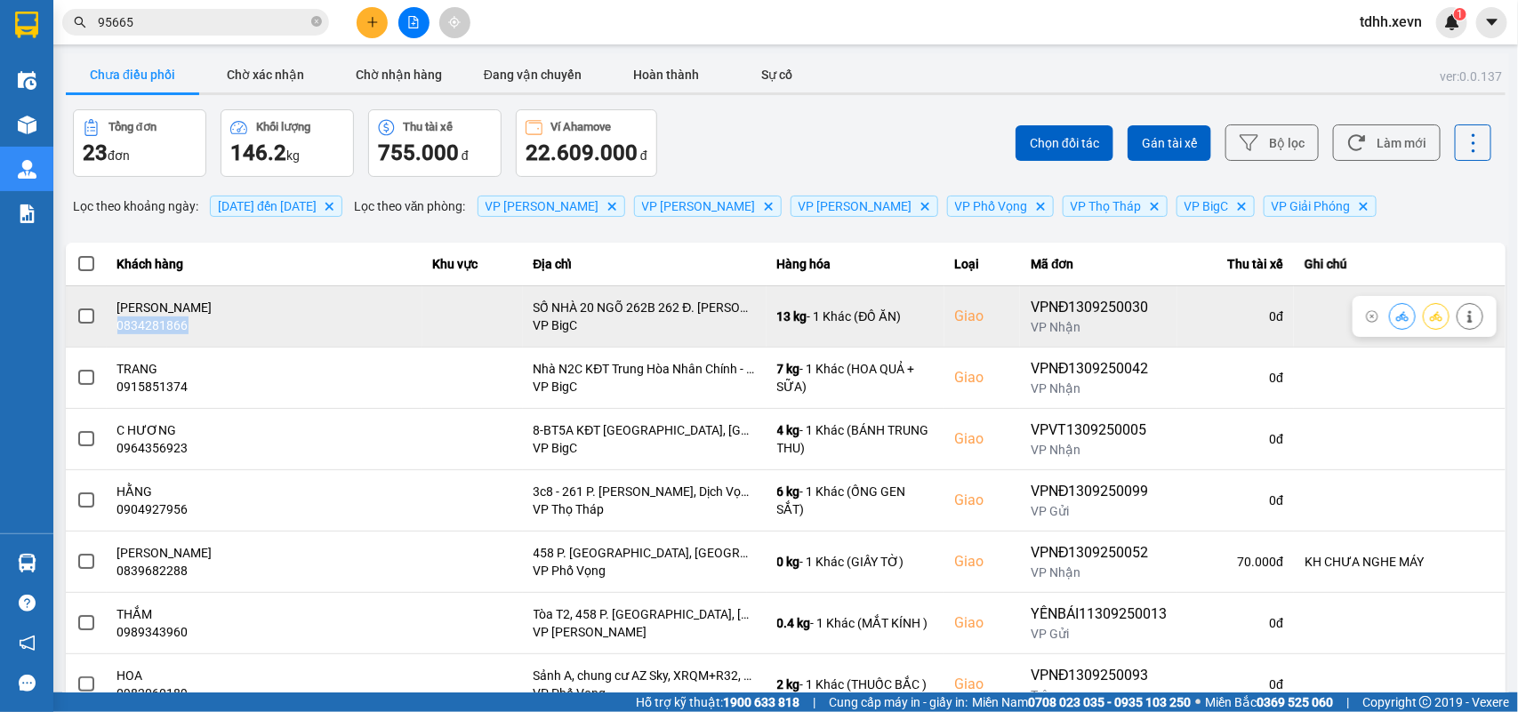
click at [1457, 308] on button at bounding box center [1469, 315] width 25 height 31
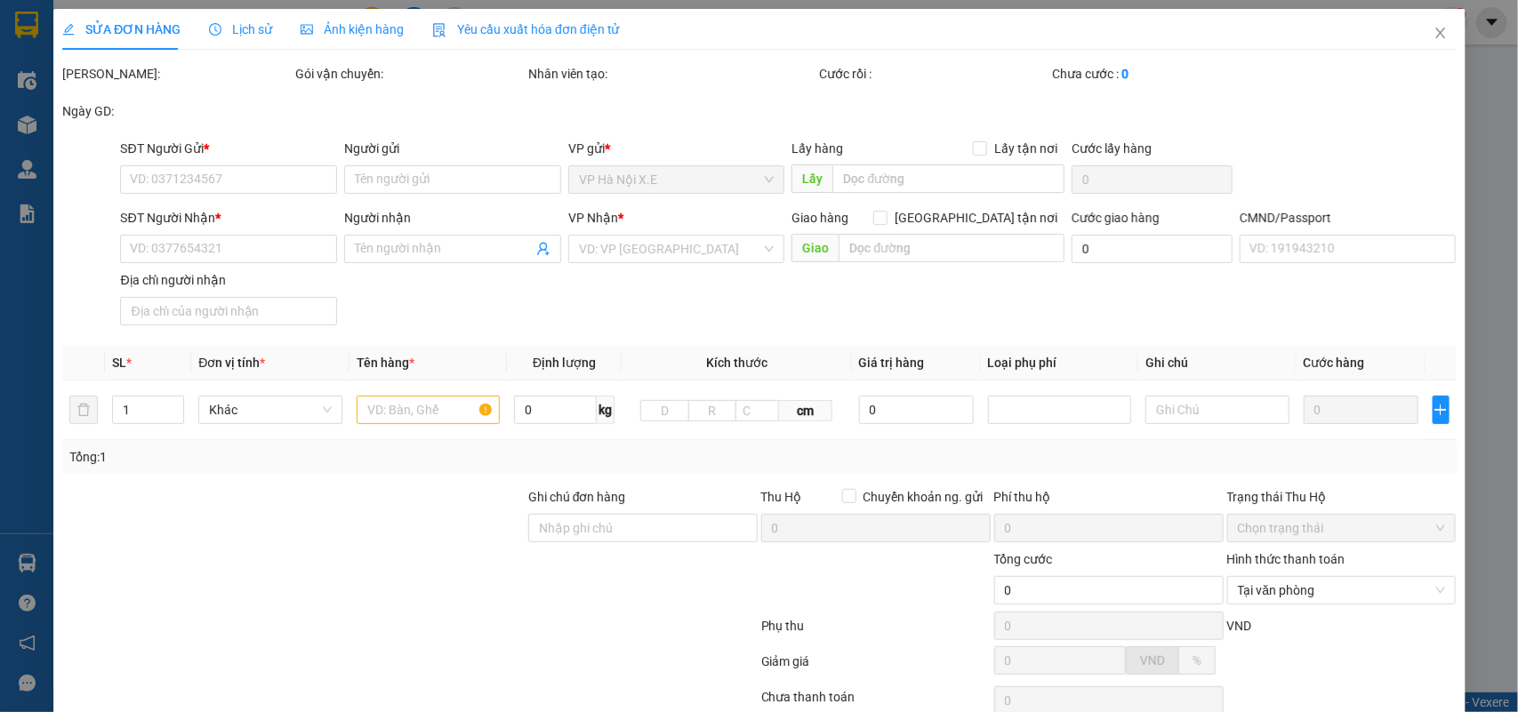
type input "0915704015"
type input "THẮNG"
type input "0834281866"
type input "BÙI MINH ĐỨC"
checkbox input "true"
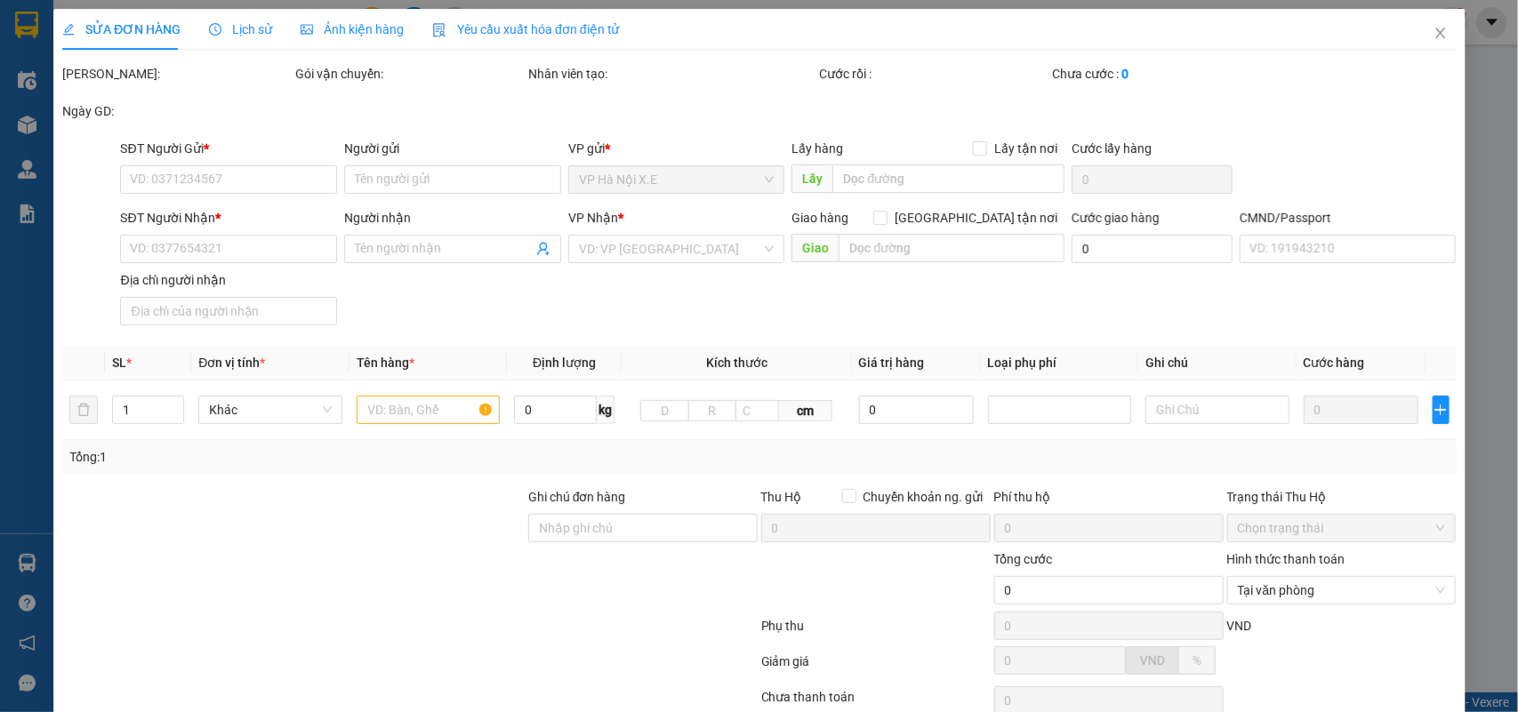
type input "SỐ NHÀ 20 NGÕ 262B 262 Đ. Nguyễn Trãi, Thanh Xuân Trung, Thanh Xuân, Hà Nội, Vi…"
type input "0"
type input "85.000"
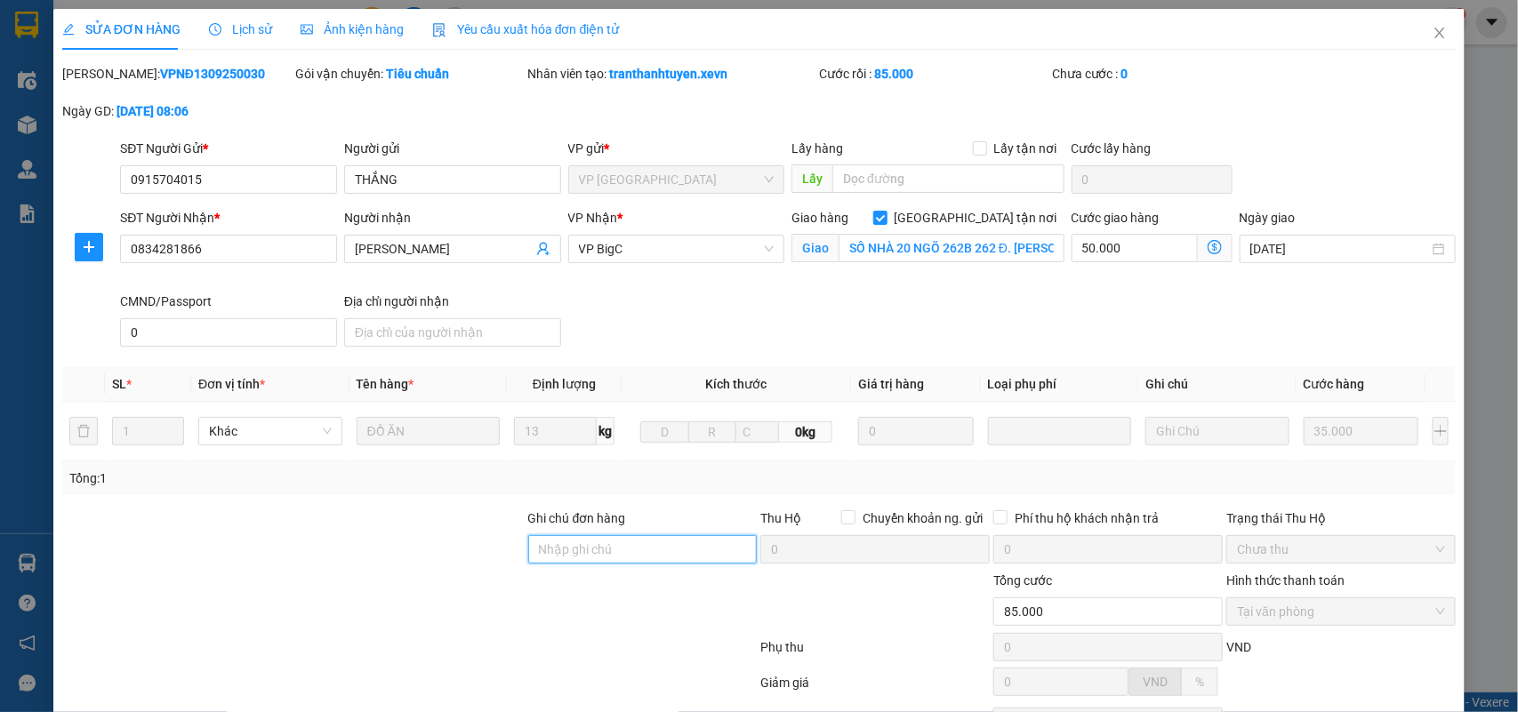
click at [554, 549] on input "Ghi chú đơn hàng" at bounding box center [642, 549] width 229 height 28
type input "cần dây"
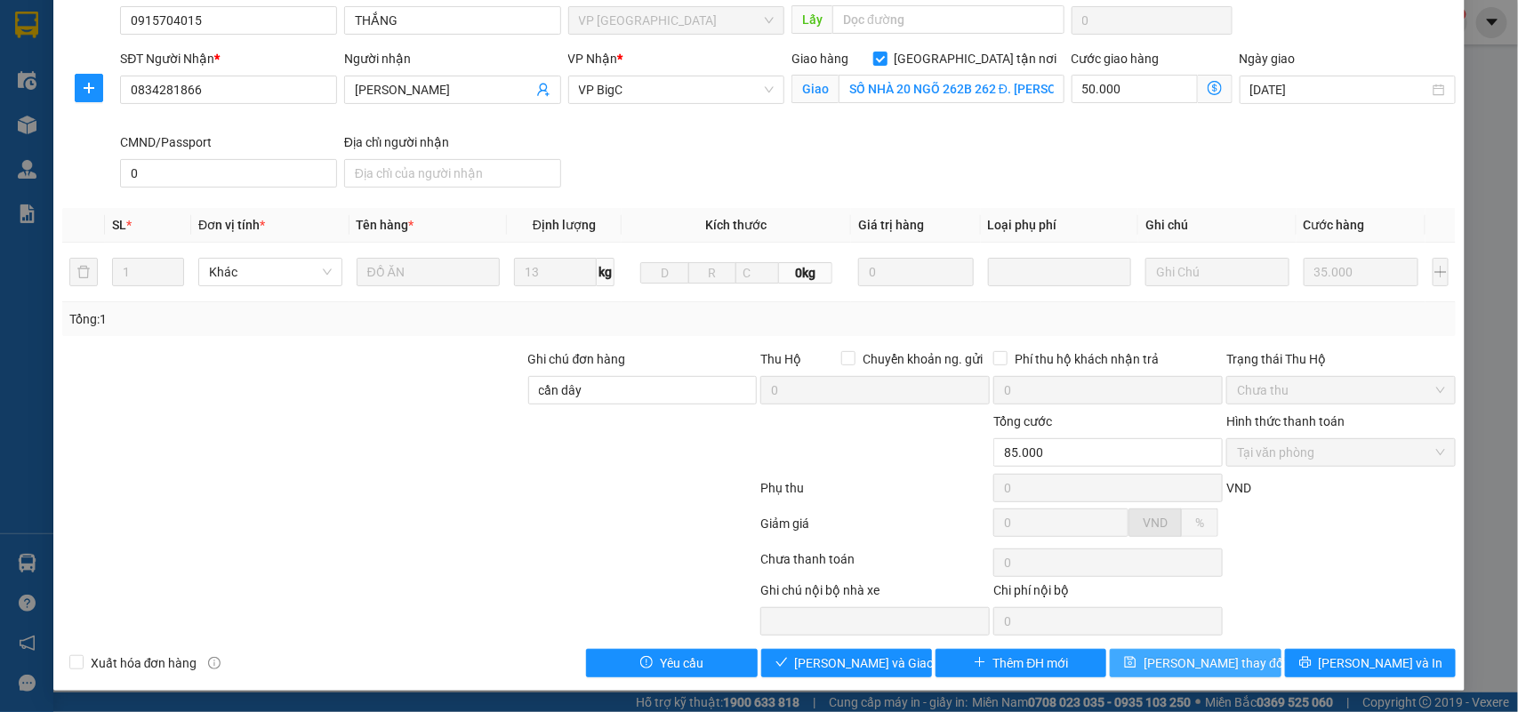
click at [1215, 658] on span "Lưu thay đổi" at bounding box center [1214, 663] width 142 height 20
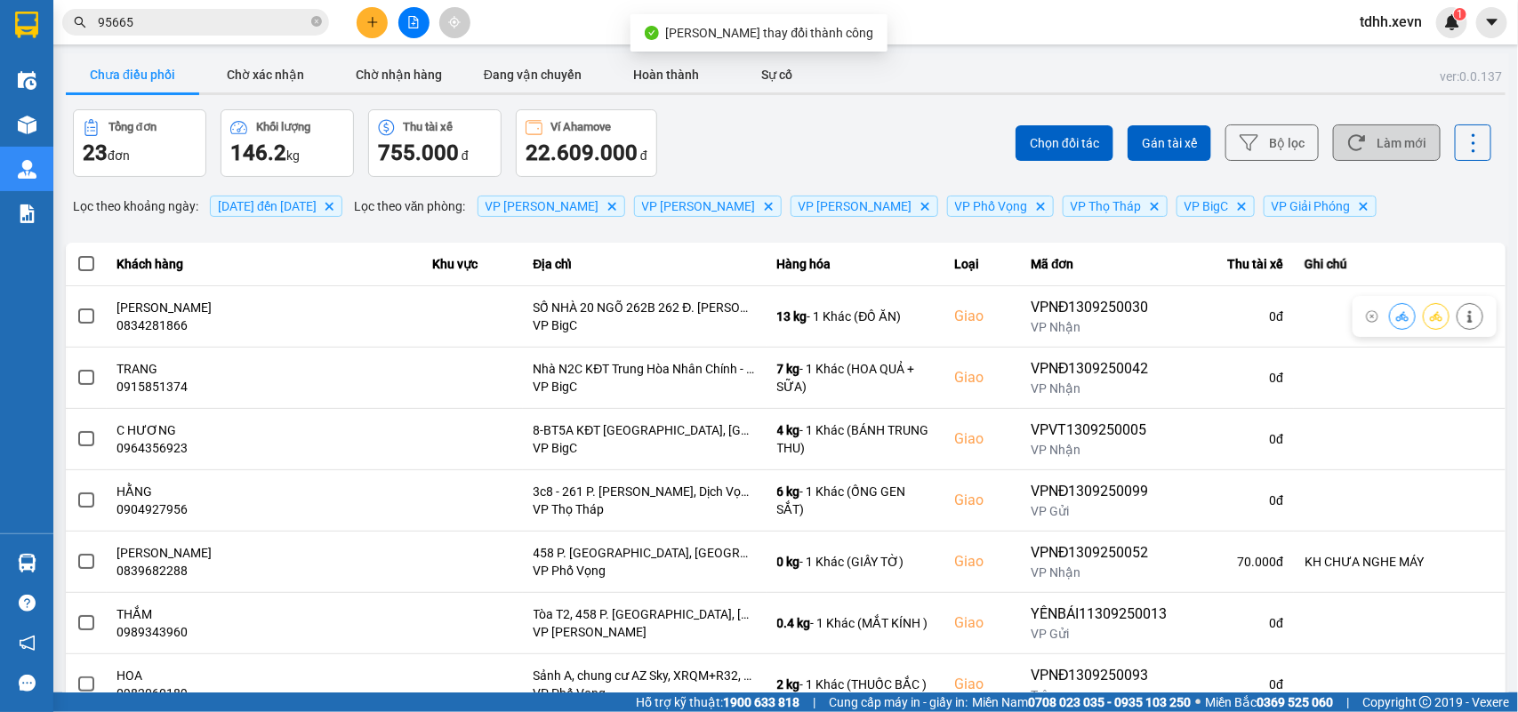
click at [1384, 142] on button "Làm mới" at bounding box center [1387, 142] width 108 height 36
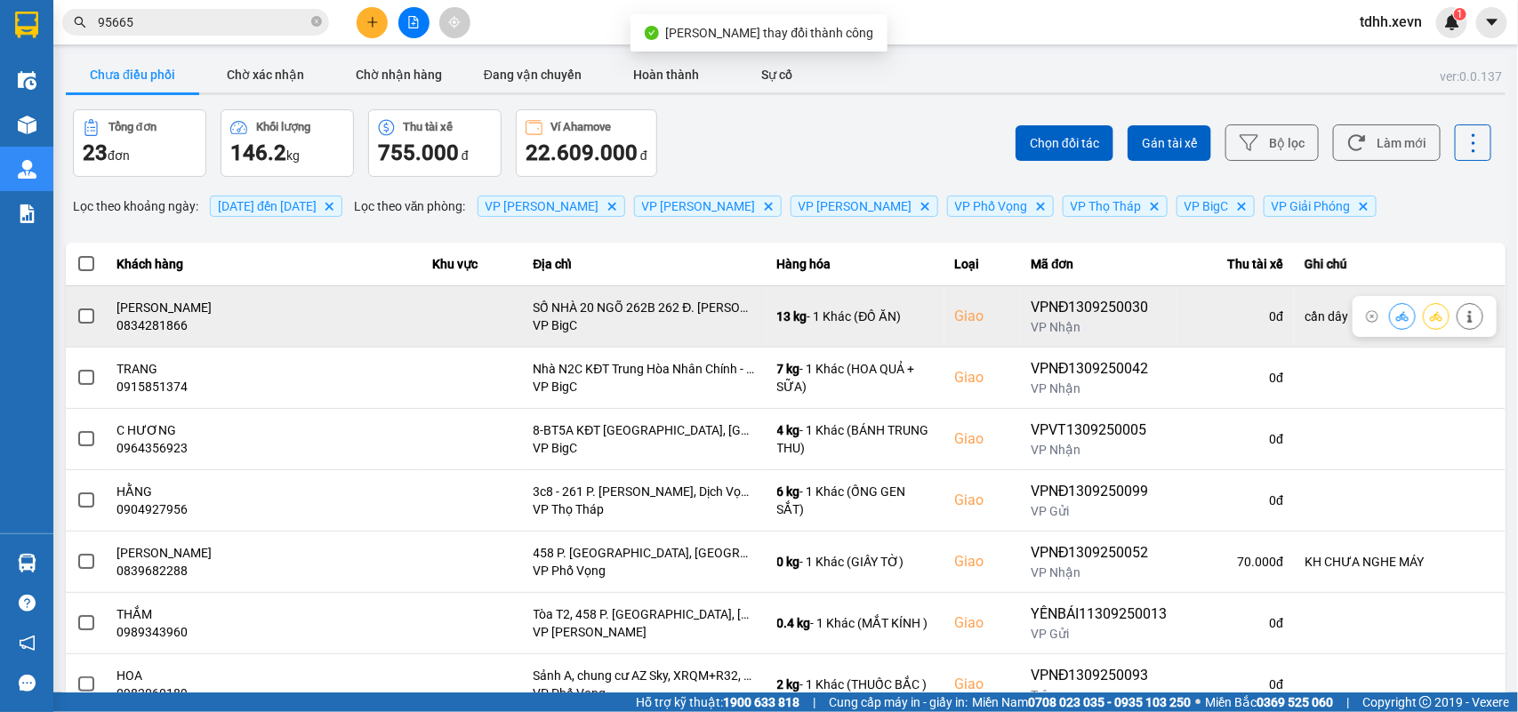
click at [1396, 318] on icon at bounding box center [1402, 316] width 12 height 12
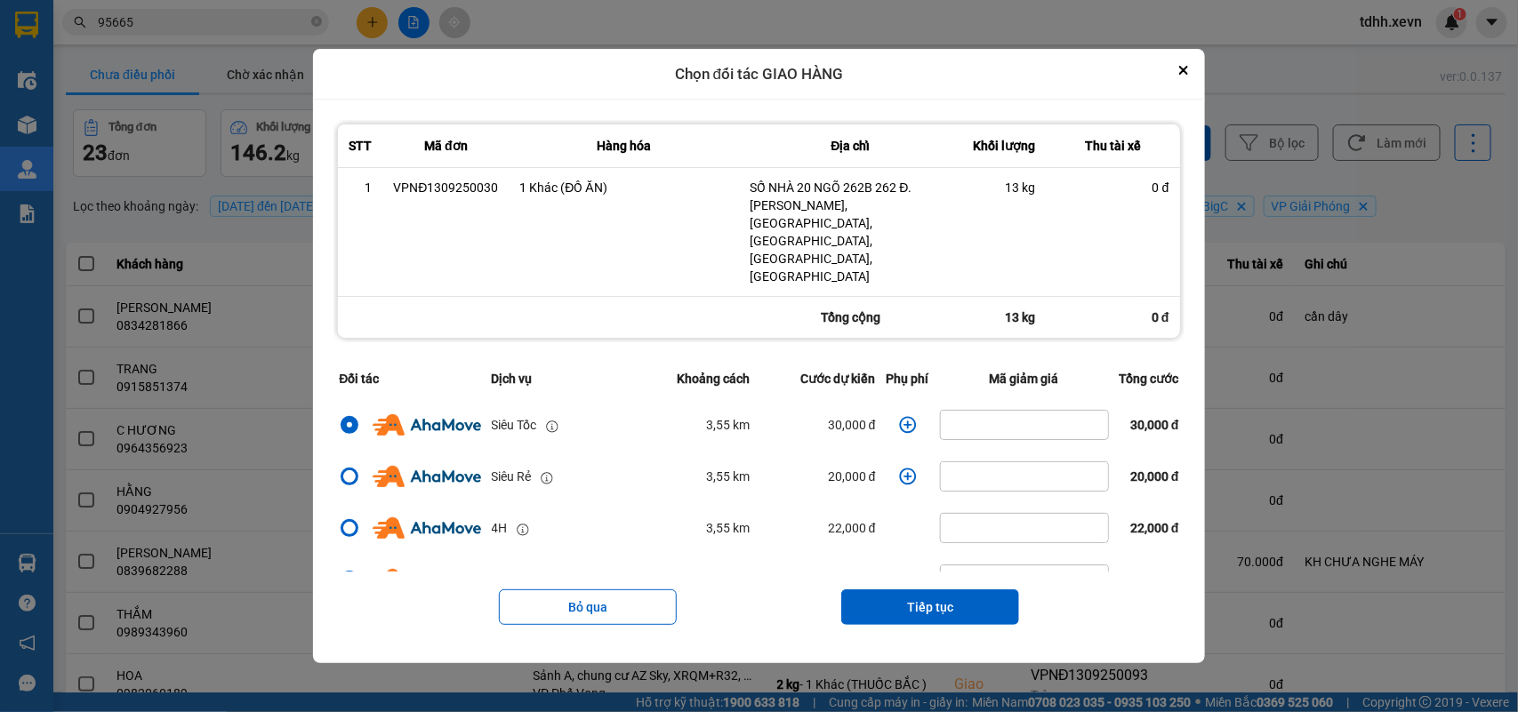
click at [899, 416] on icon "dialog" at bounding box center [908, 425] width 18 height 18
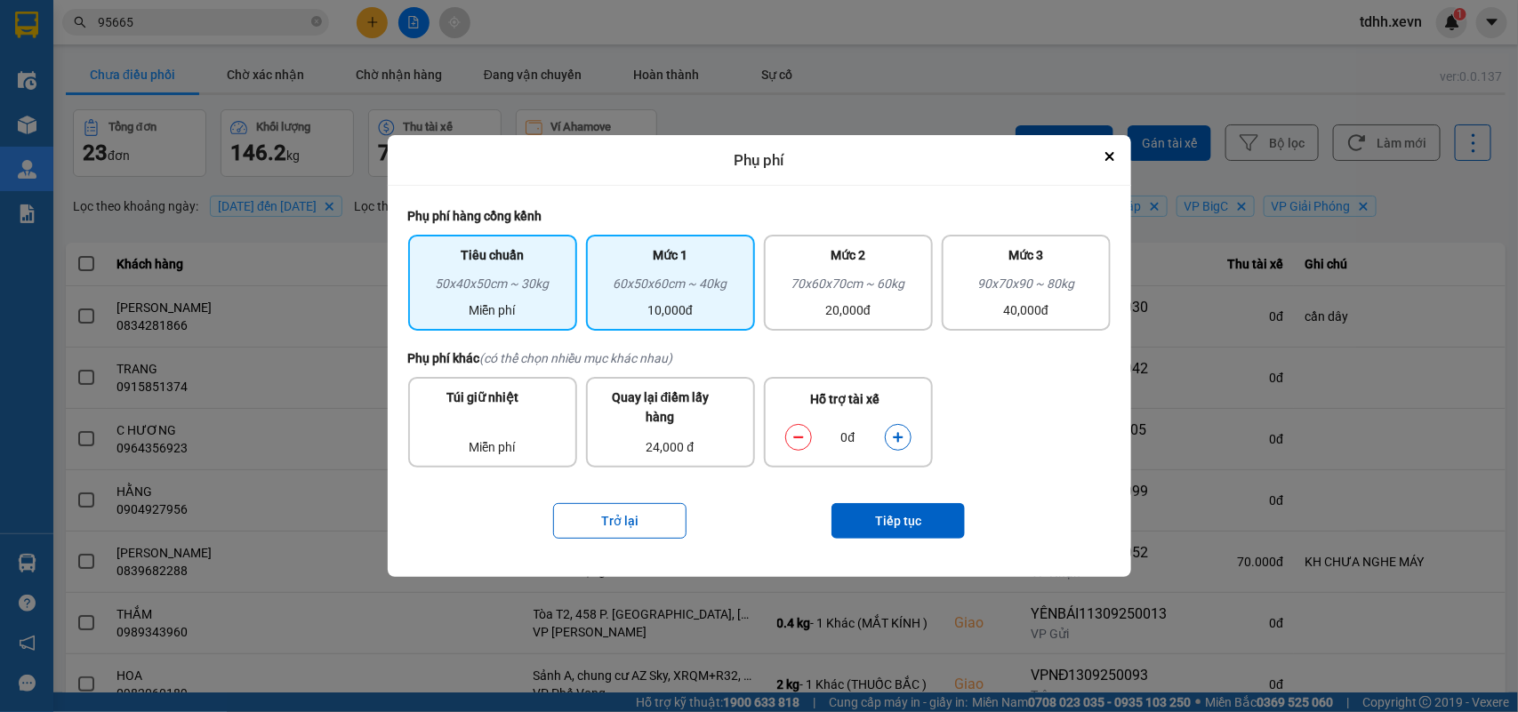
click at [686, 308] on div "10,000đ" at bounding box center [671, 310] width 148 height 20
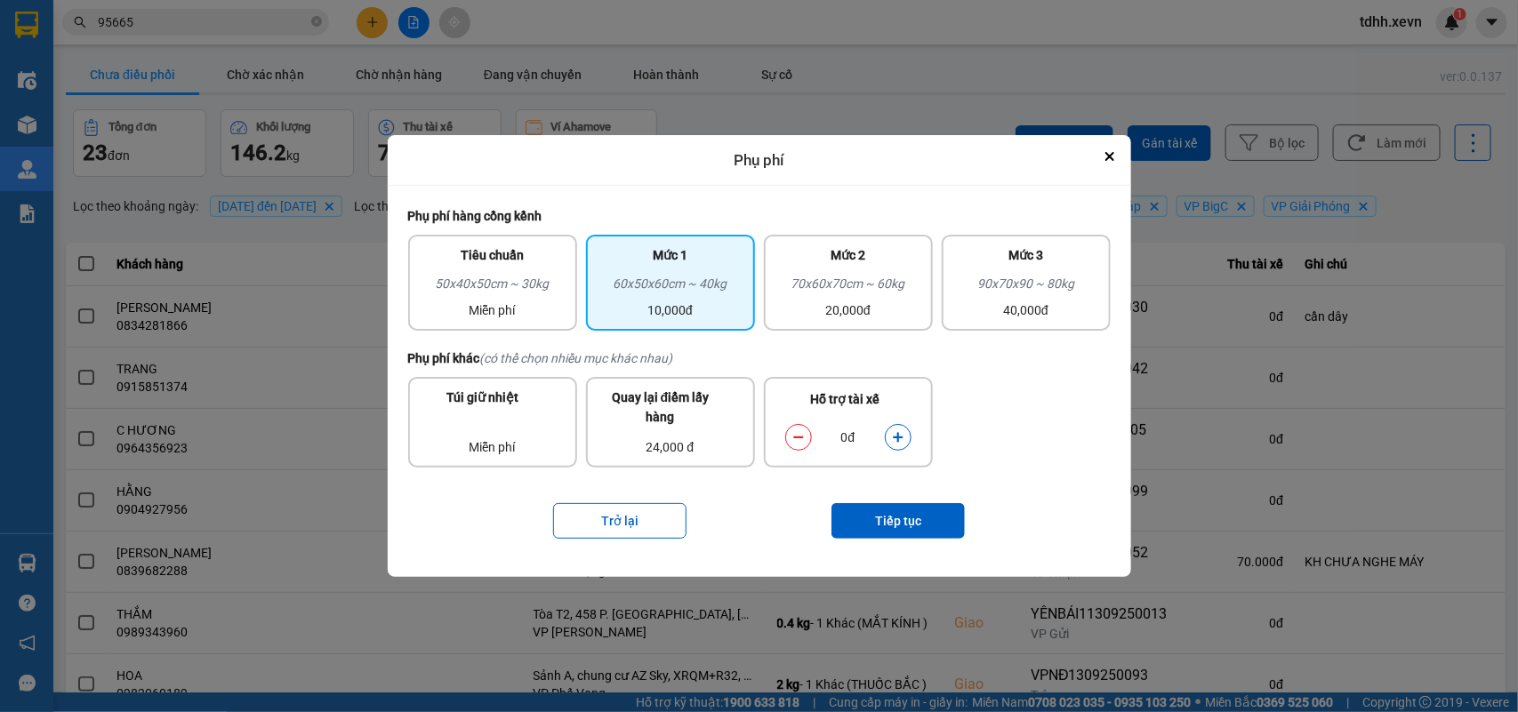
drag, startPoint x: 899, startPoint y: 442, endPoint x: 903, endPoint y: 468, distance: 26.2
click at [899, 443] on button "dialog" at bounding box center [897, 437] width 25 height 31
click at [904, 521] on button "Tiếp tục" at bounding box center [897, 521] width 133 height 36
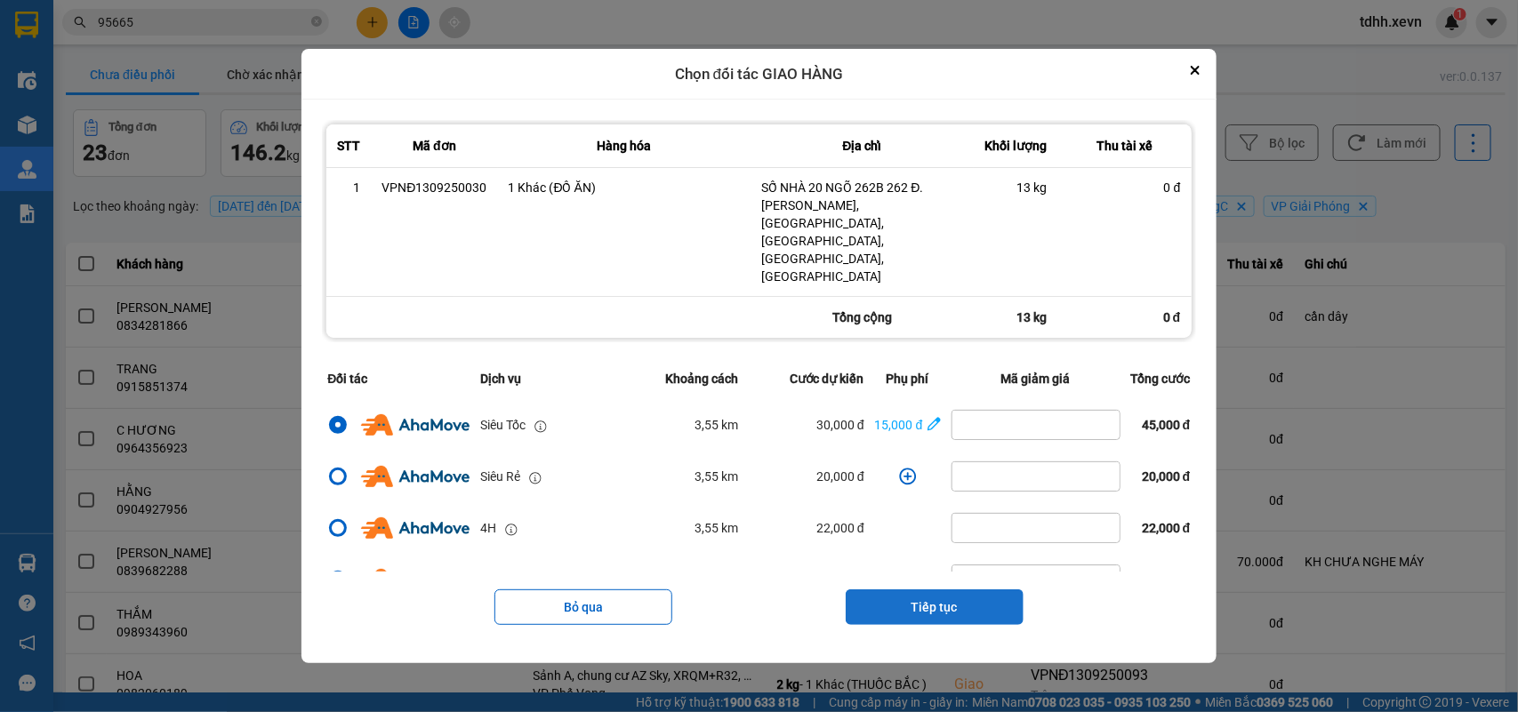
click at [985, 589] on button "Tiếp tục" at bounding box center [934, 607] width 178 height 36
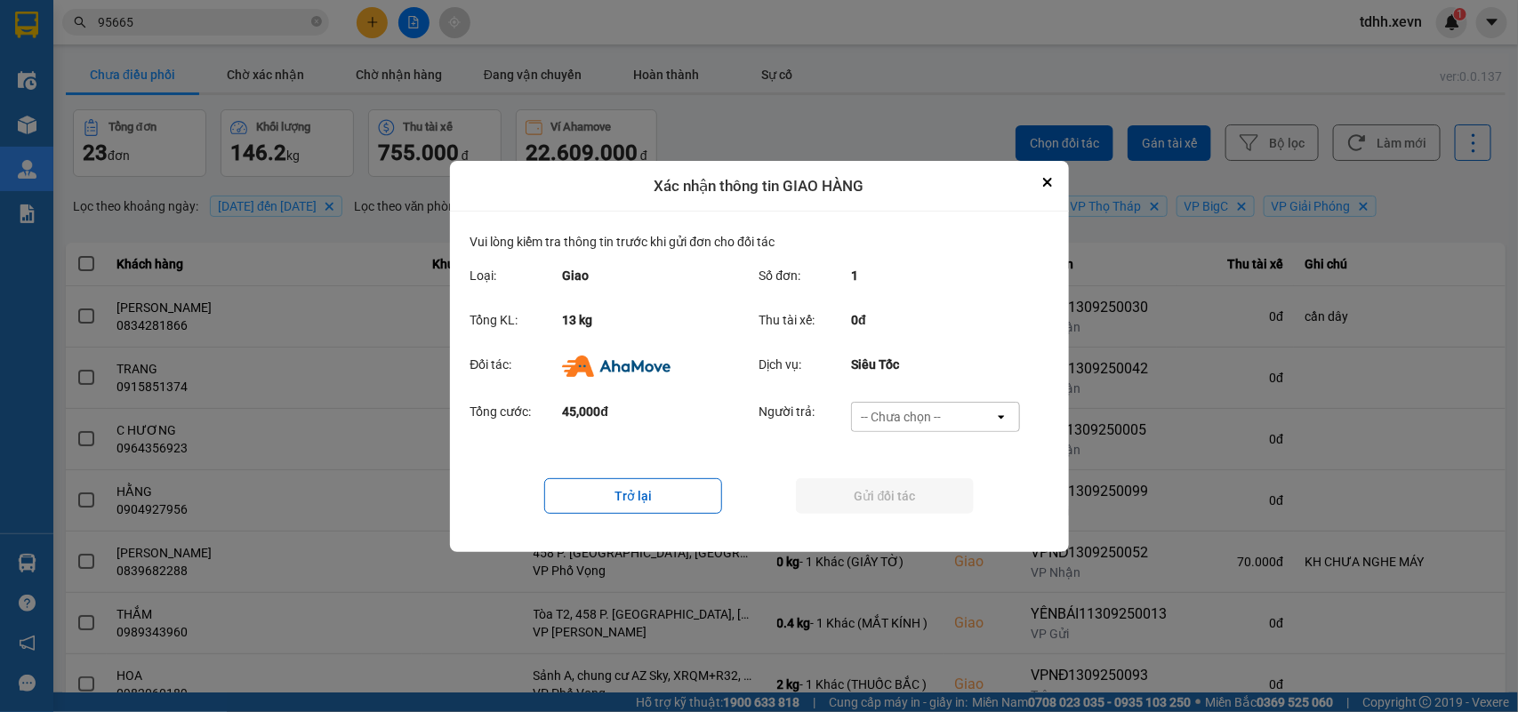
click at [952, 409] on div "-- Chưa chọn --" at bounding box center [923, 417] width 142 height 28
click at [885, 509] on span "Ví Ahamove" at bounding box center [901, 518] width 72 height 18
click at [887, 498] on button "Gửi đối tác" at bounding box center [885, 496] width 178 height 36
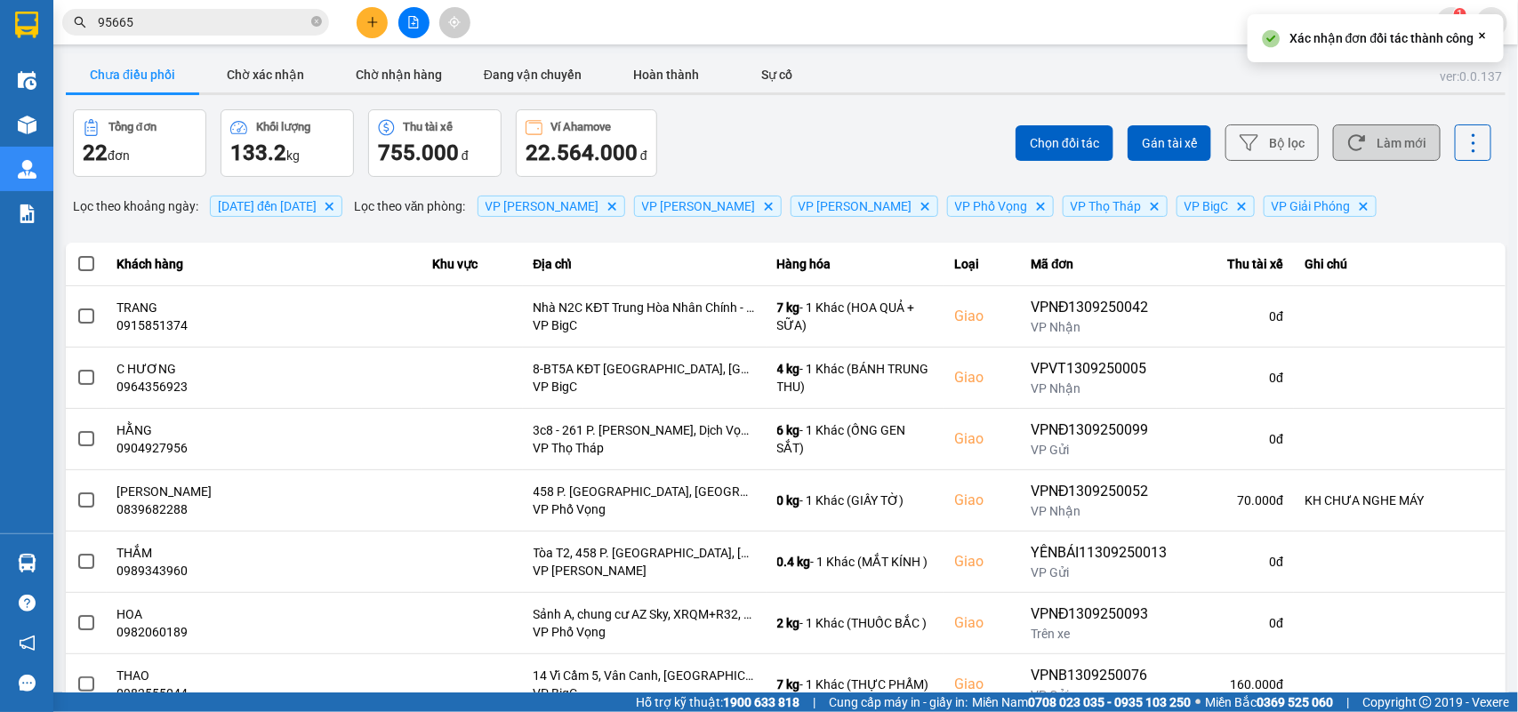
click at [1357, 144] on button "Làm mới" at bounding box center [1387, 142] width 108 height 36
click at [245, 76] on button "Chờ xác nhận" at bounding box center [265, 75] width 133 height 36
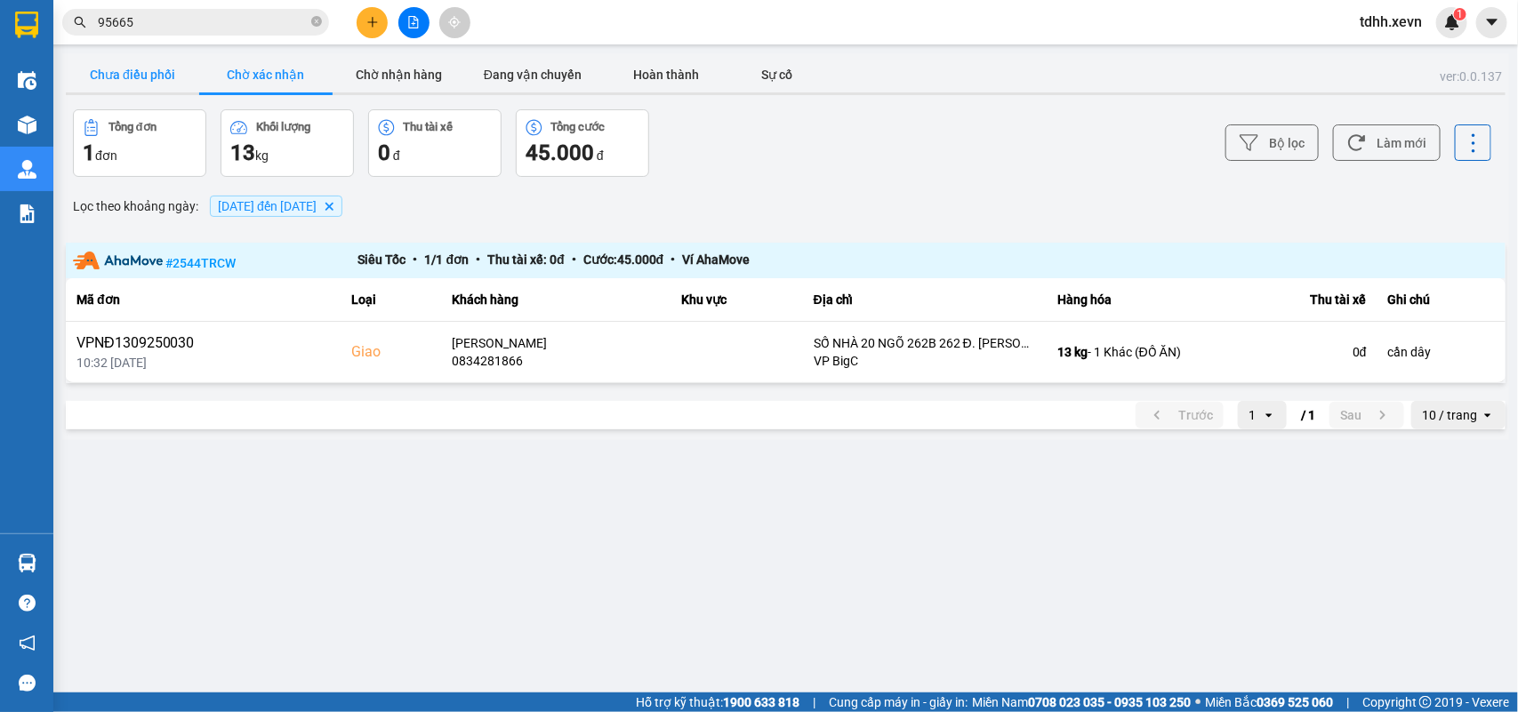
click at [156, 78] on button "Chưa điều phối" at bounding box center [132, 75] width 133 height 36
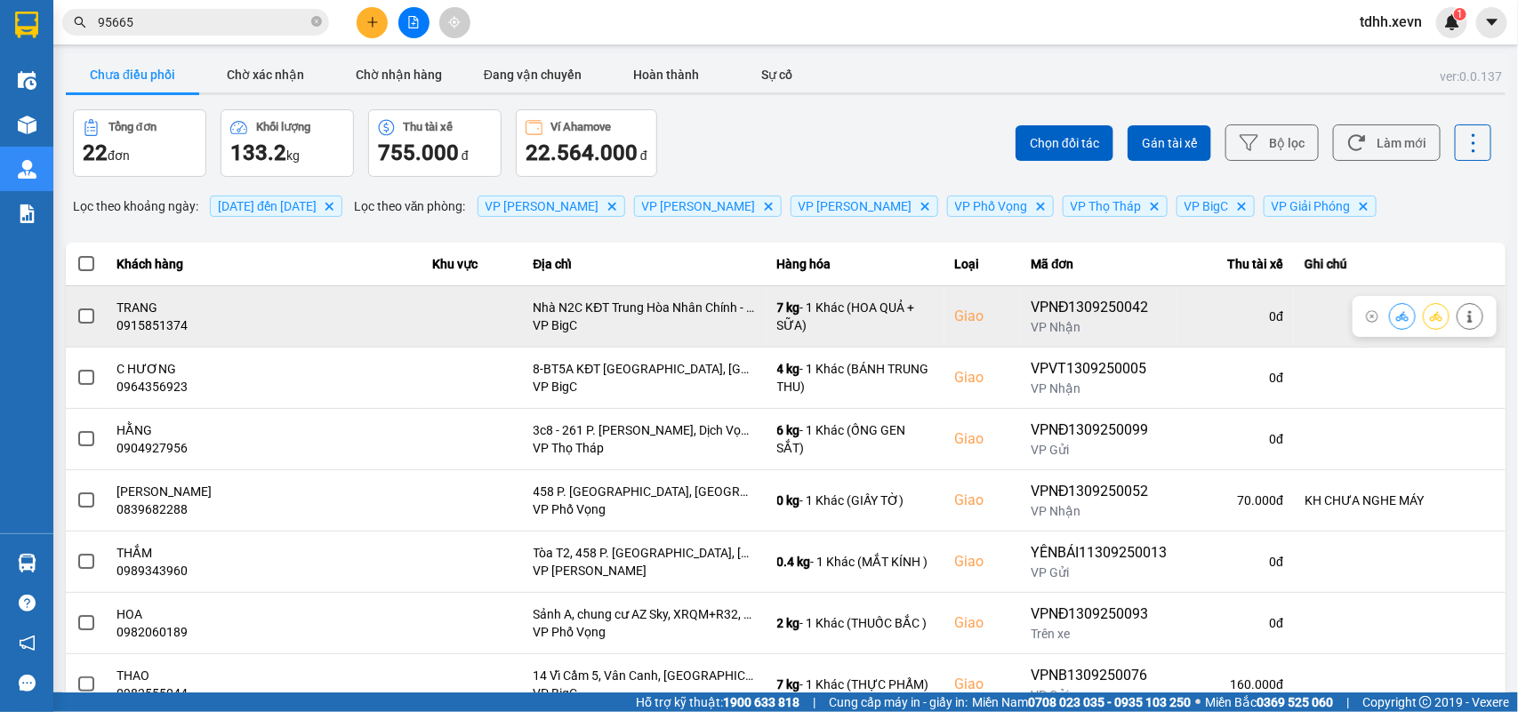
click at [154, 323] on div "0915851374" at bounding box center [264, 325] width 294 height 18
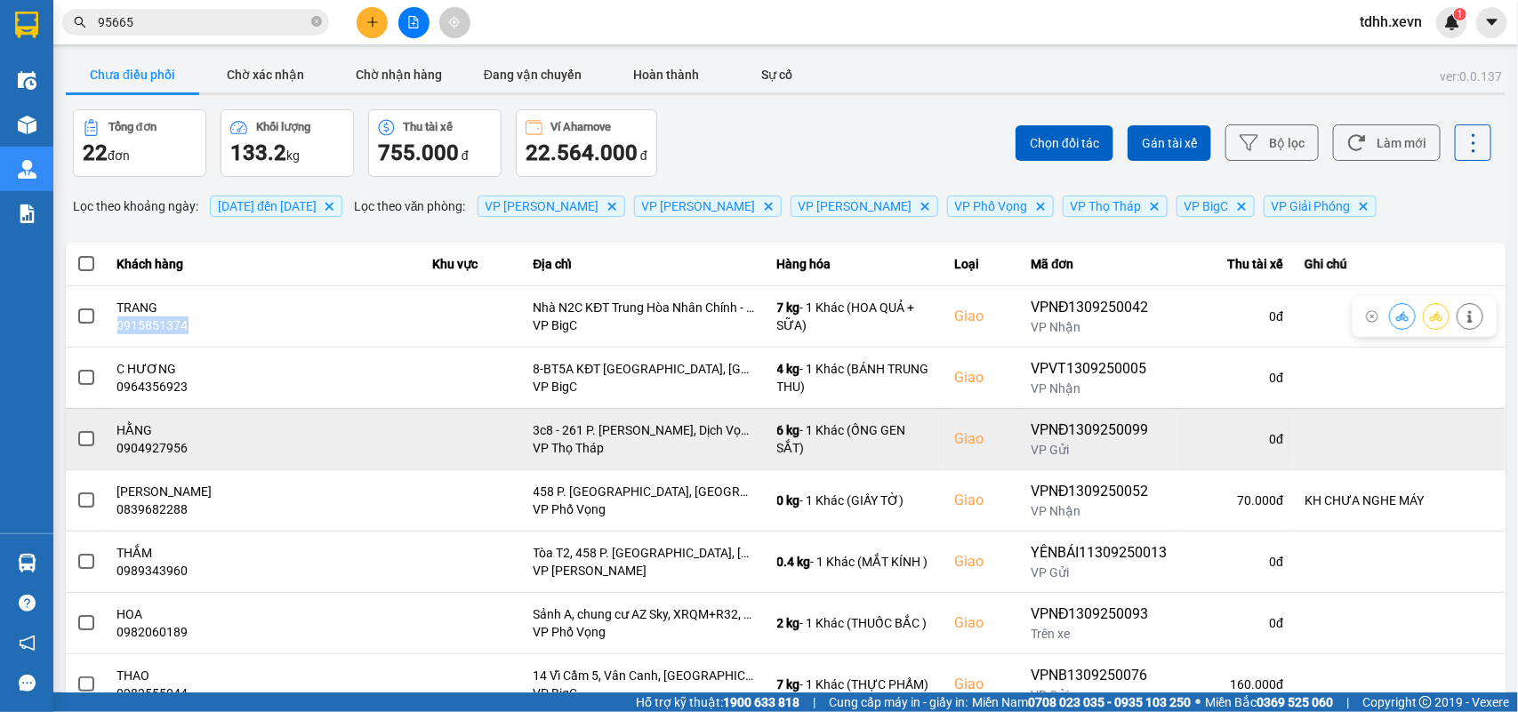
copy div "0915851374"
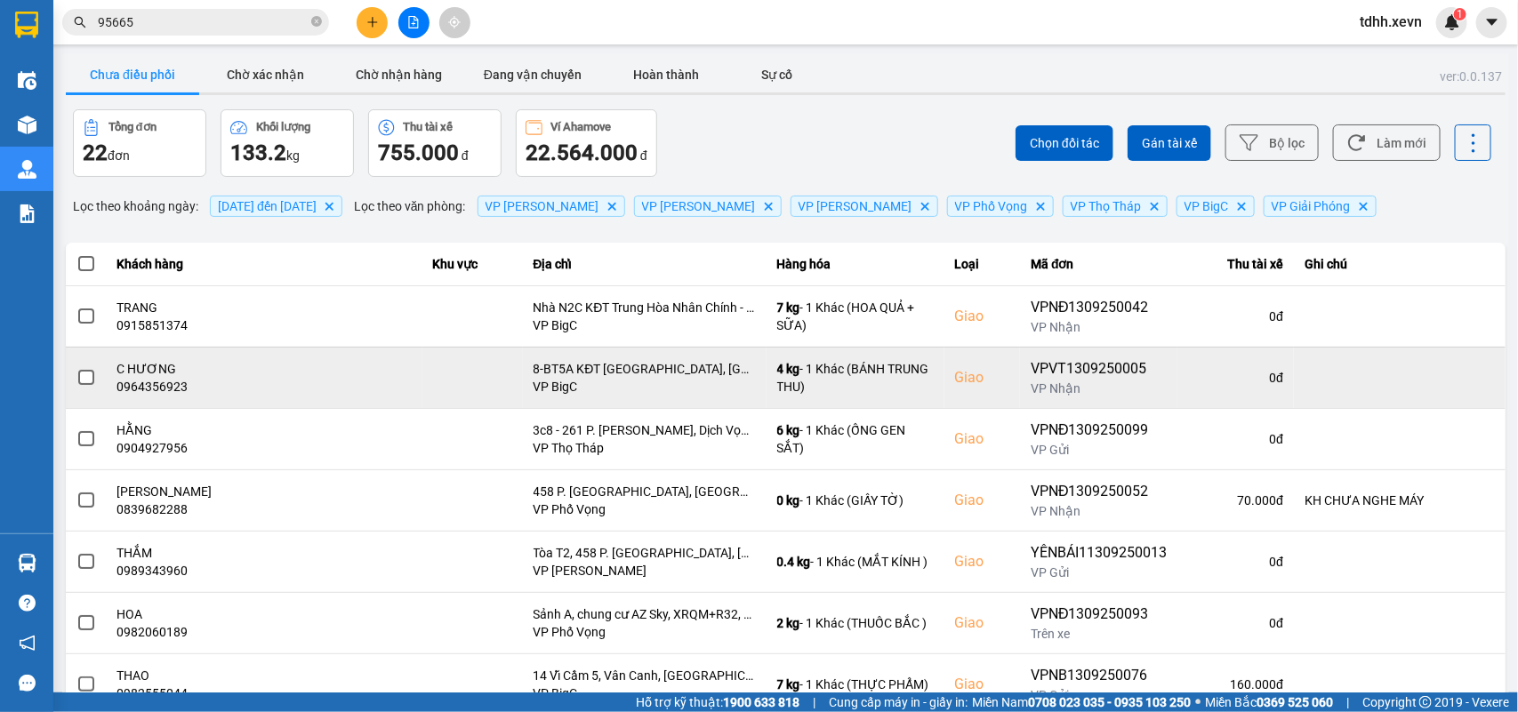
click at [140, 388] on div "0964356923" at bounding box center [264, 387] width 294 height 18
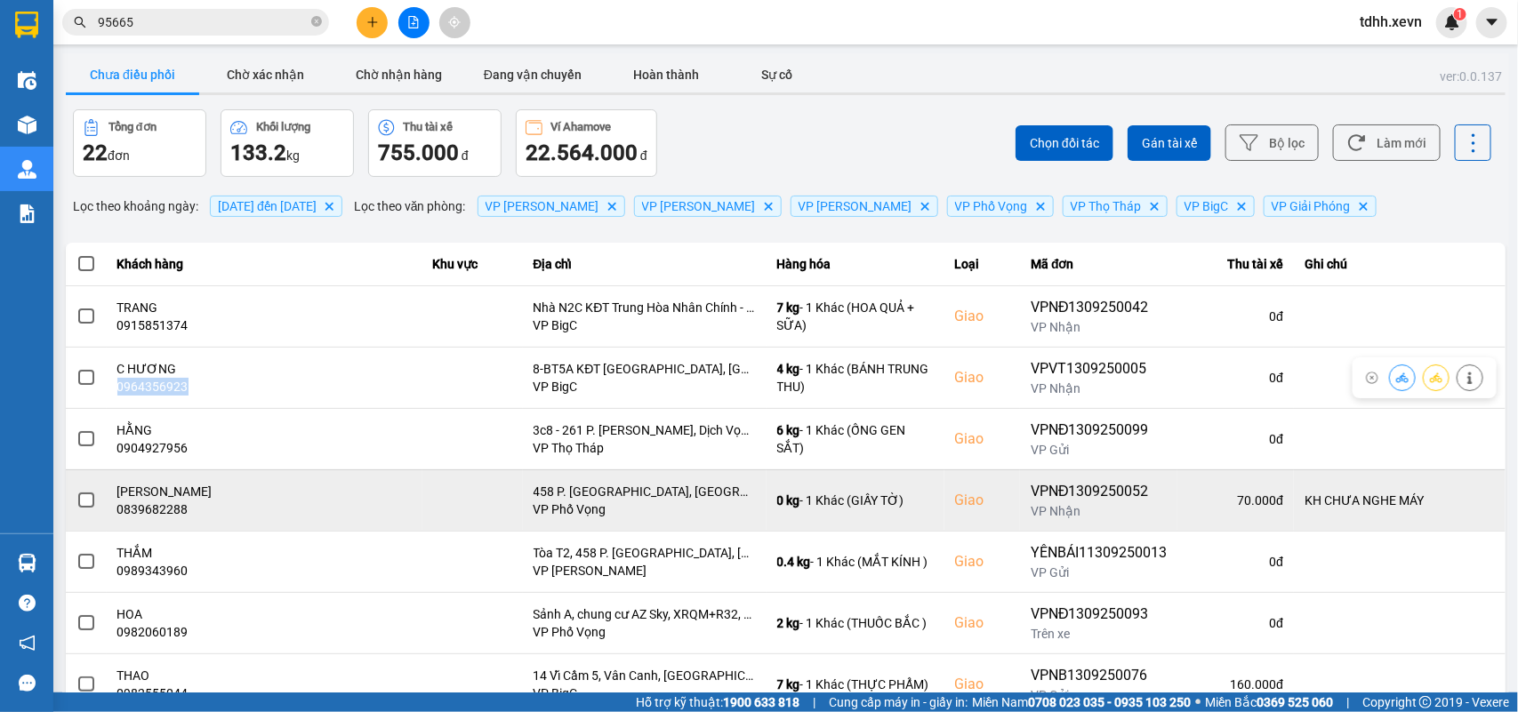
copy div "0964356923"
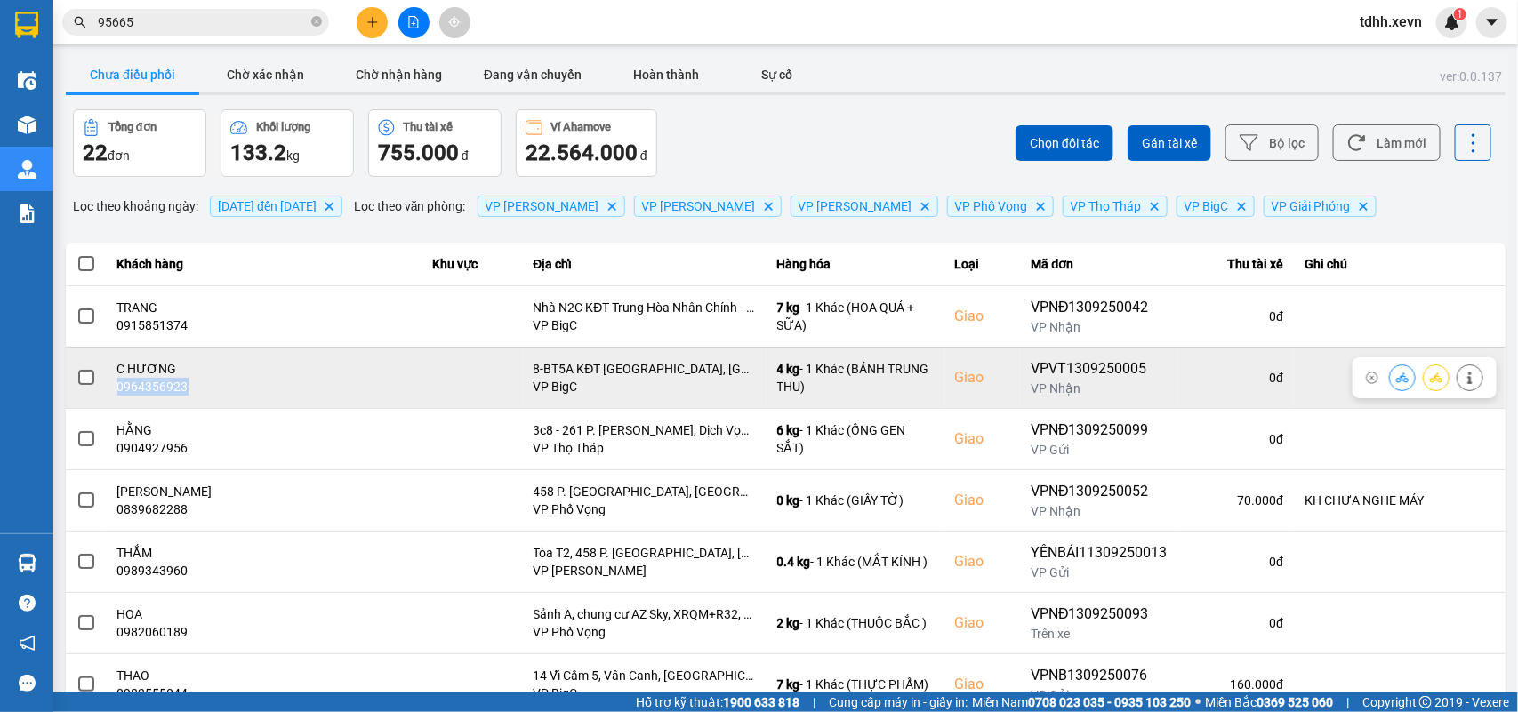
click at [1389, 378] on button at bounding box center [1401, 377] width 25 height 31
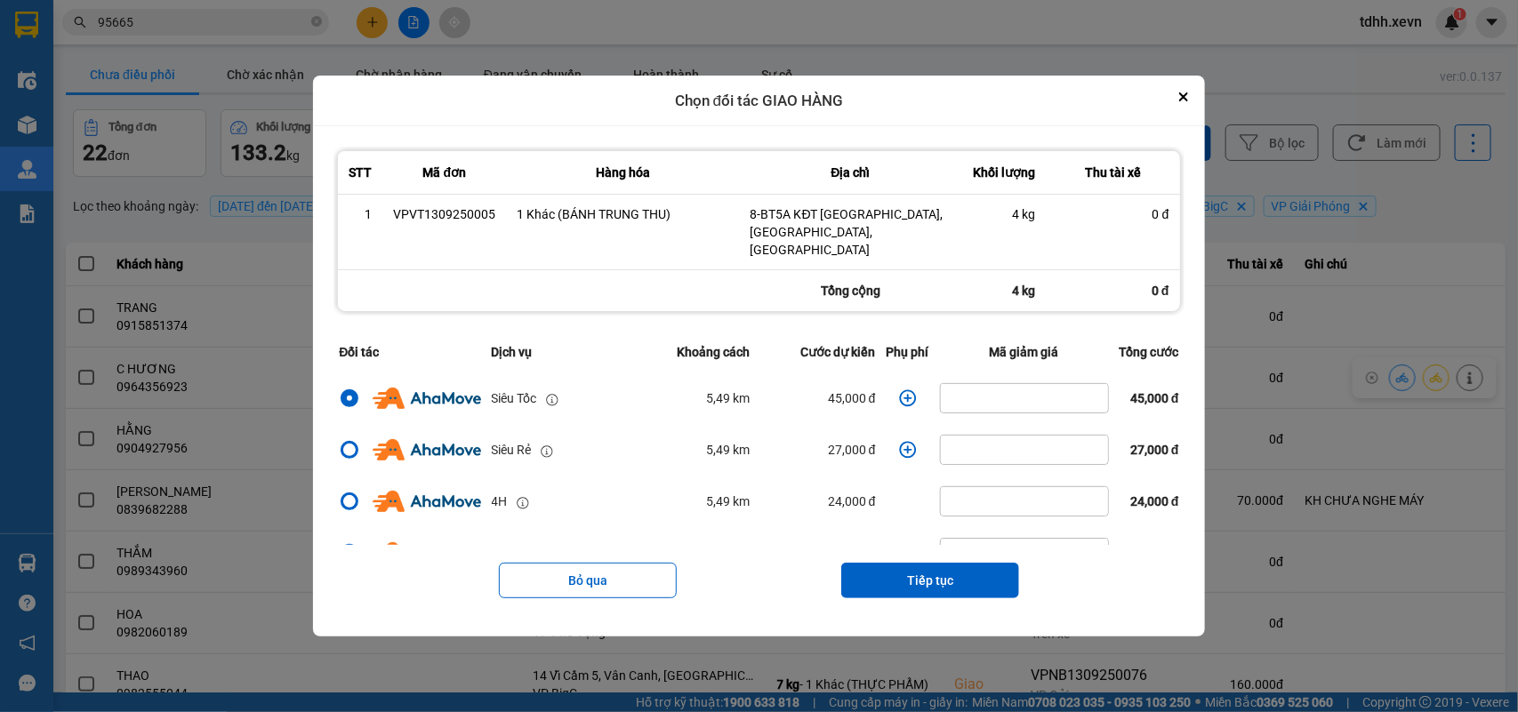
click at [901, 392] on icon "dialog" at bounding box center [908, 398] width 18 height 18
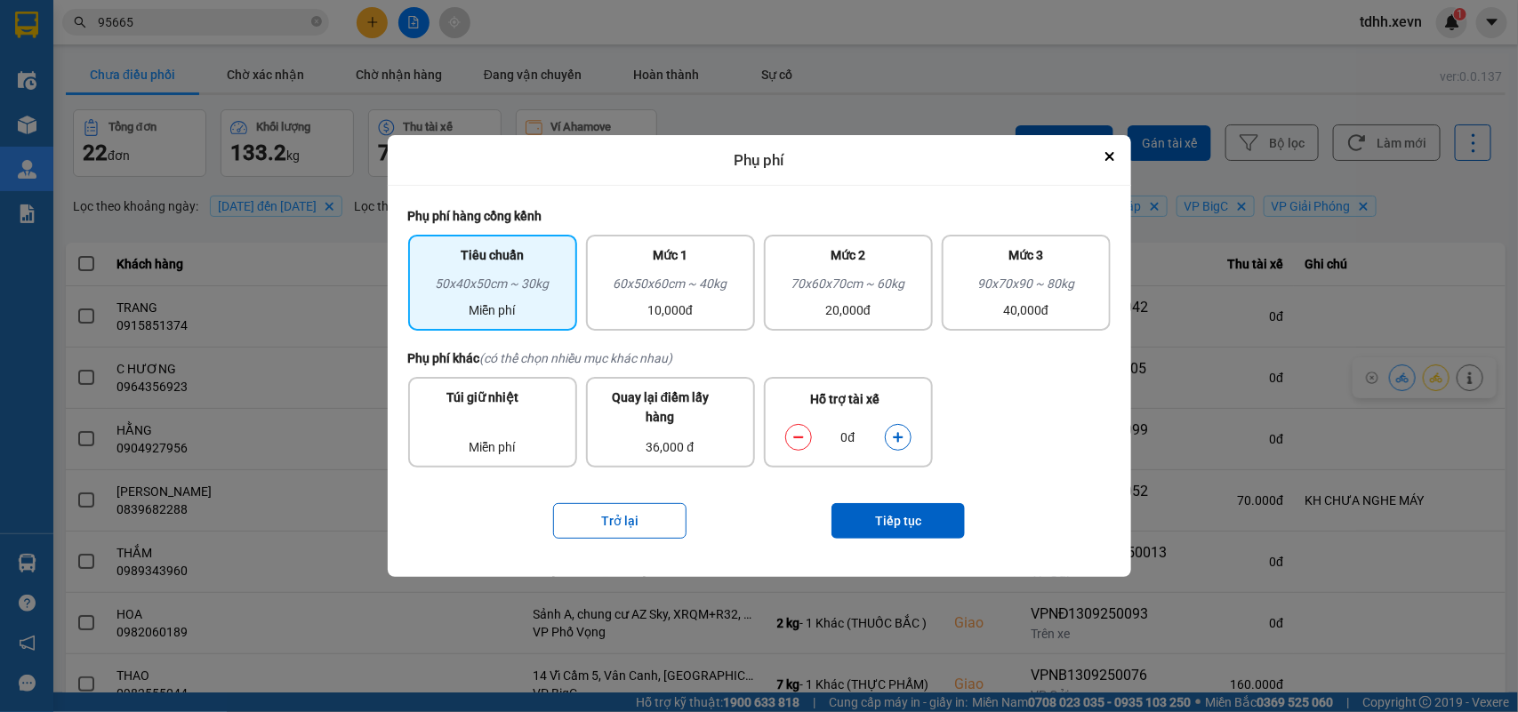
click at [896, 436] on icon "dialog" at bounding box center [898, 438] width 10 height 10
click at [900, 512] on button "Tiếp tục" at bounding box center [897, 521] width 133 height 36
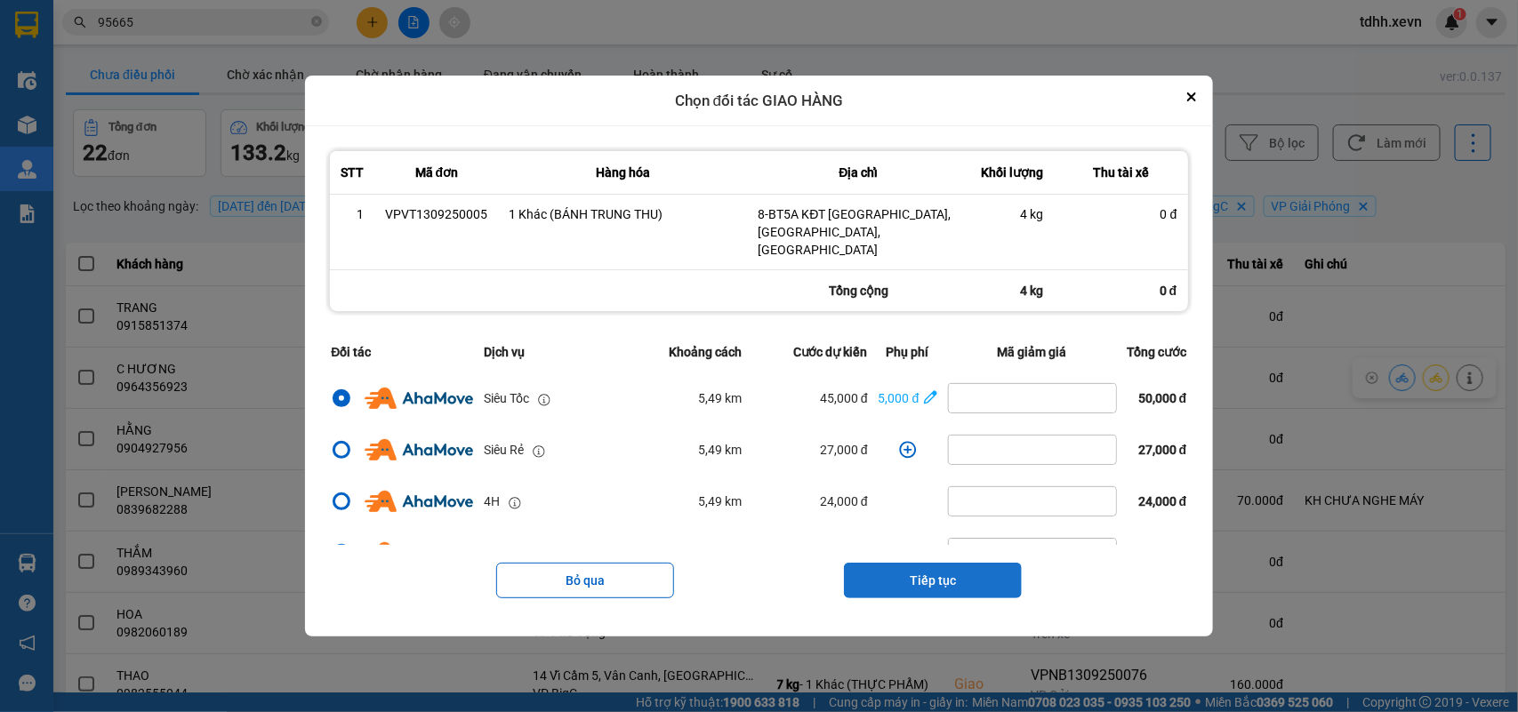
click at [938, 573] on button "Tiếp tục" at bounding box center [933, 581] width 178 height 36
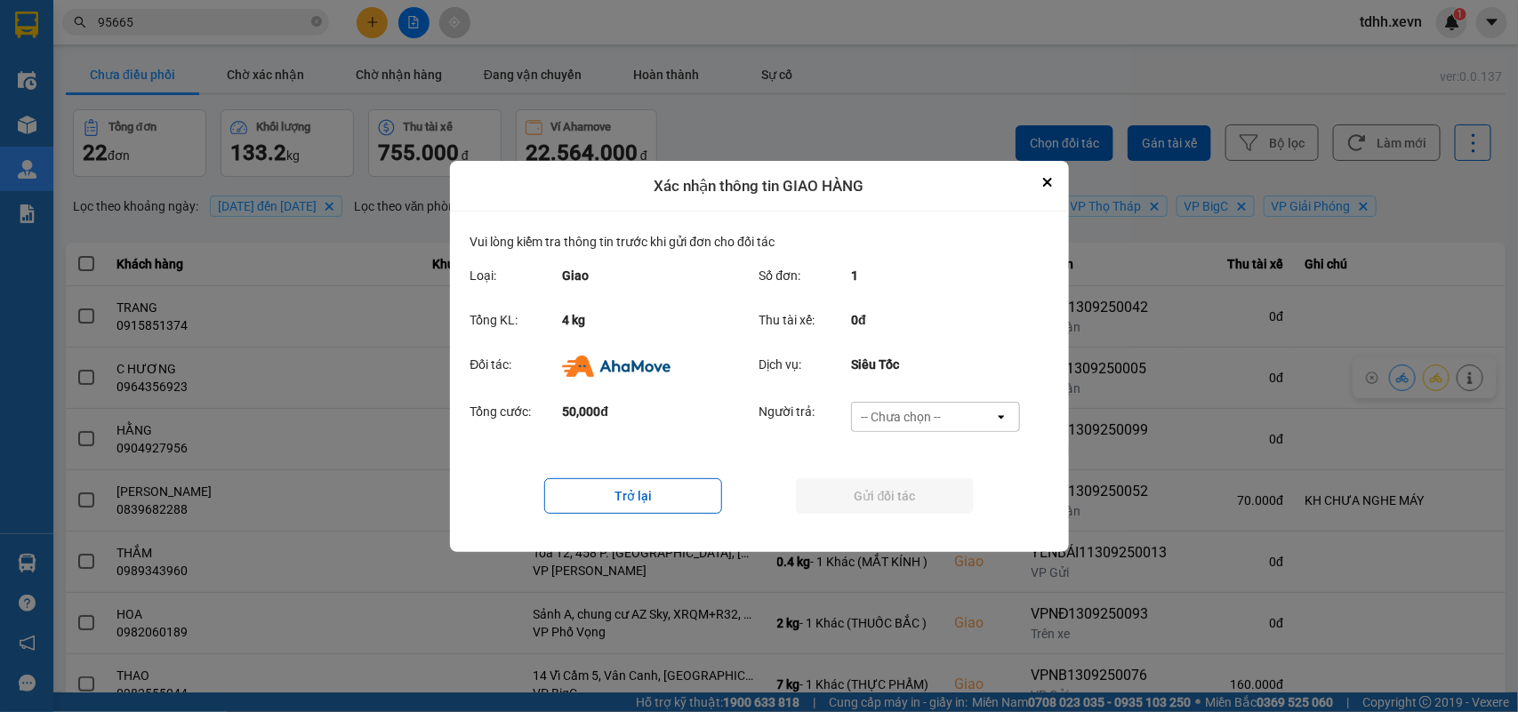
click at [970, 416] on div "-- Chưa chọn --" at bounding box center [923, 417] width 142 height 28
click at [931, 514] on span "Ví Ahamove" at bounding box center [901, 518] width 72 height 18
click at [932, 509] on button "Gửi đối tác" at bounding box center [885, 496] width 178 height 36
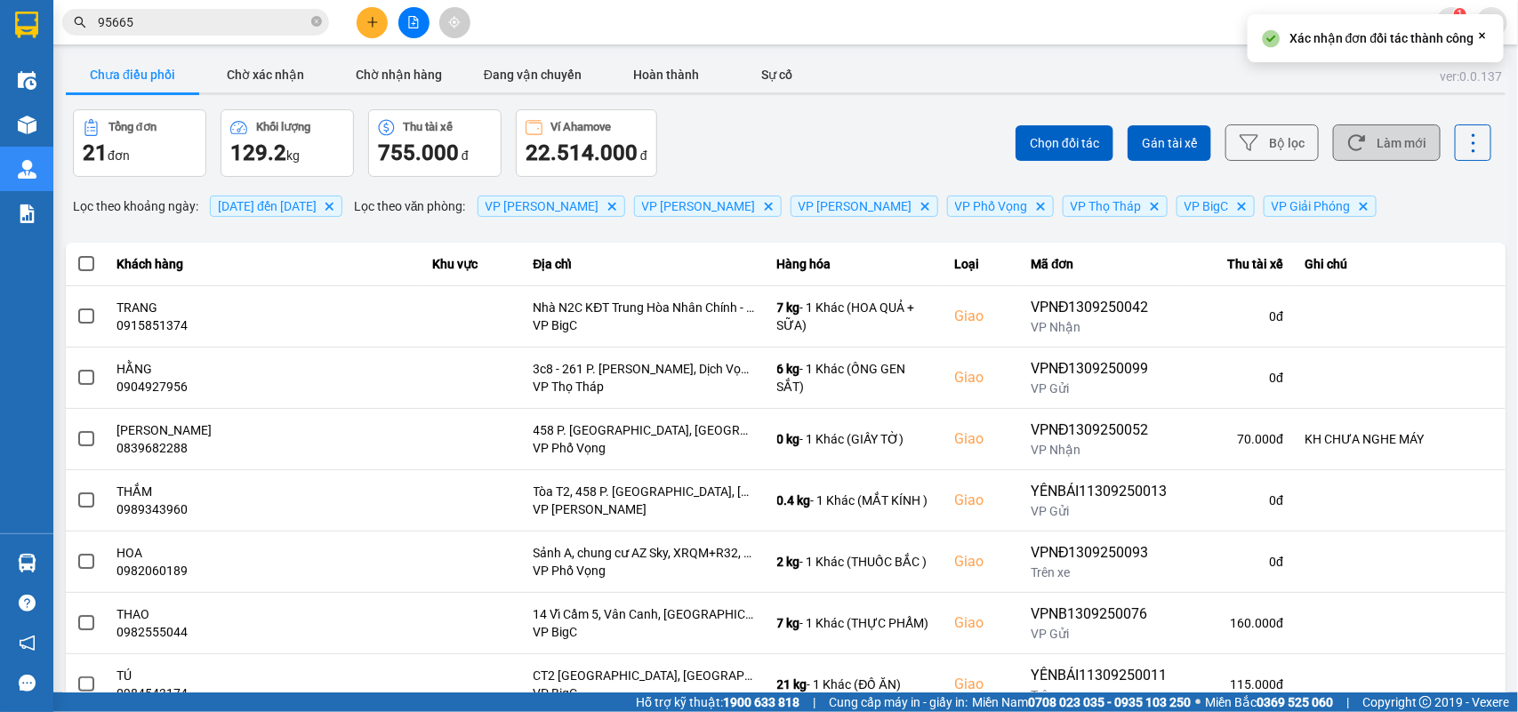
click at [1387, 156] on button "Làm mới" at bounding box center [1387, 142] width 108 height 36
drag, startPoint x: 1365, startPoint y: 145, endPoint x: 1280, endPoint y: 135, distance: 85.0
click at [1365, 144] on button "Làm mới" at bounding box center [1387, 142] width 108 height 36
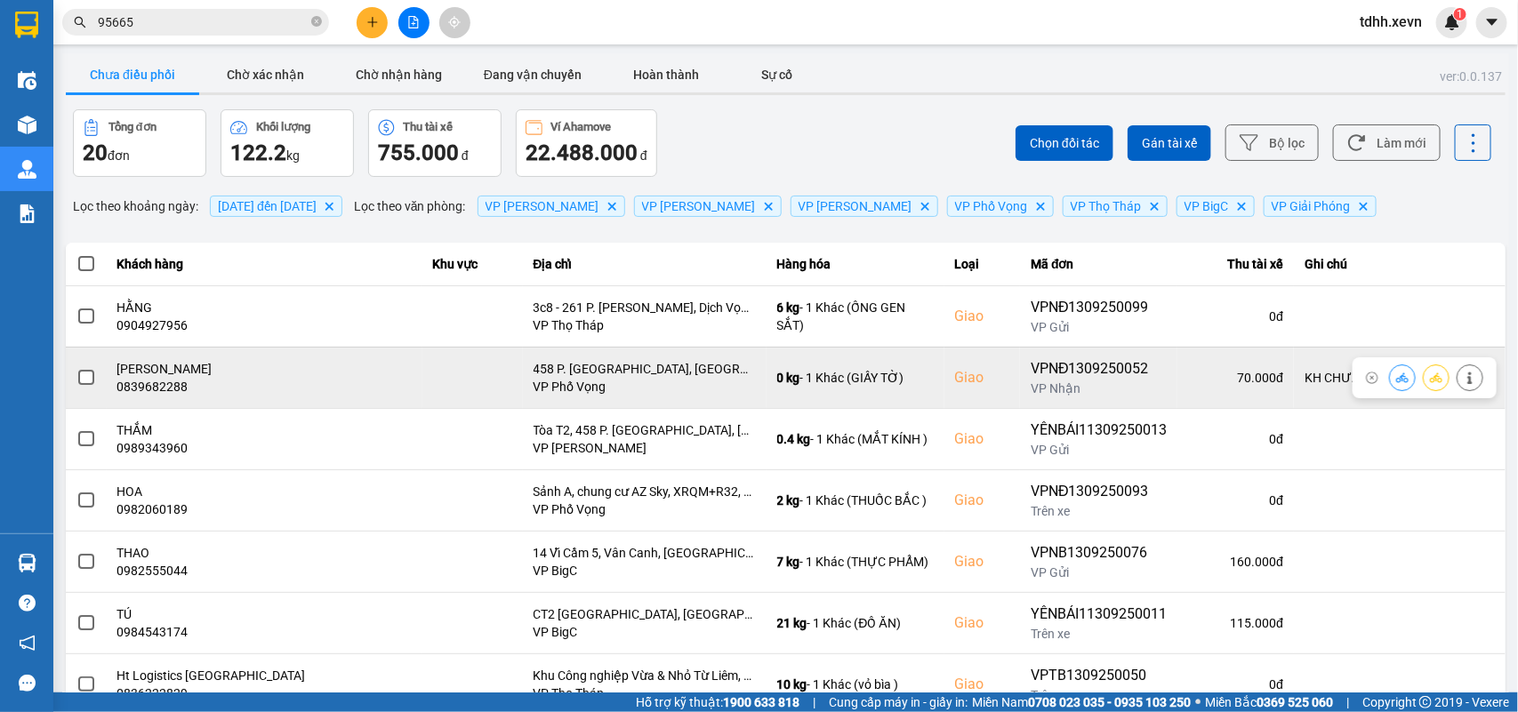
click at [135, 388] on div "0839682288" at bounding box center [264, 387] width 294 height 18
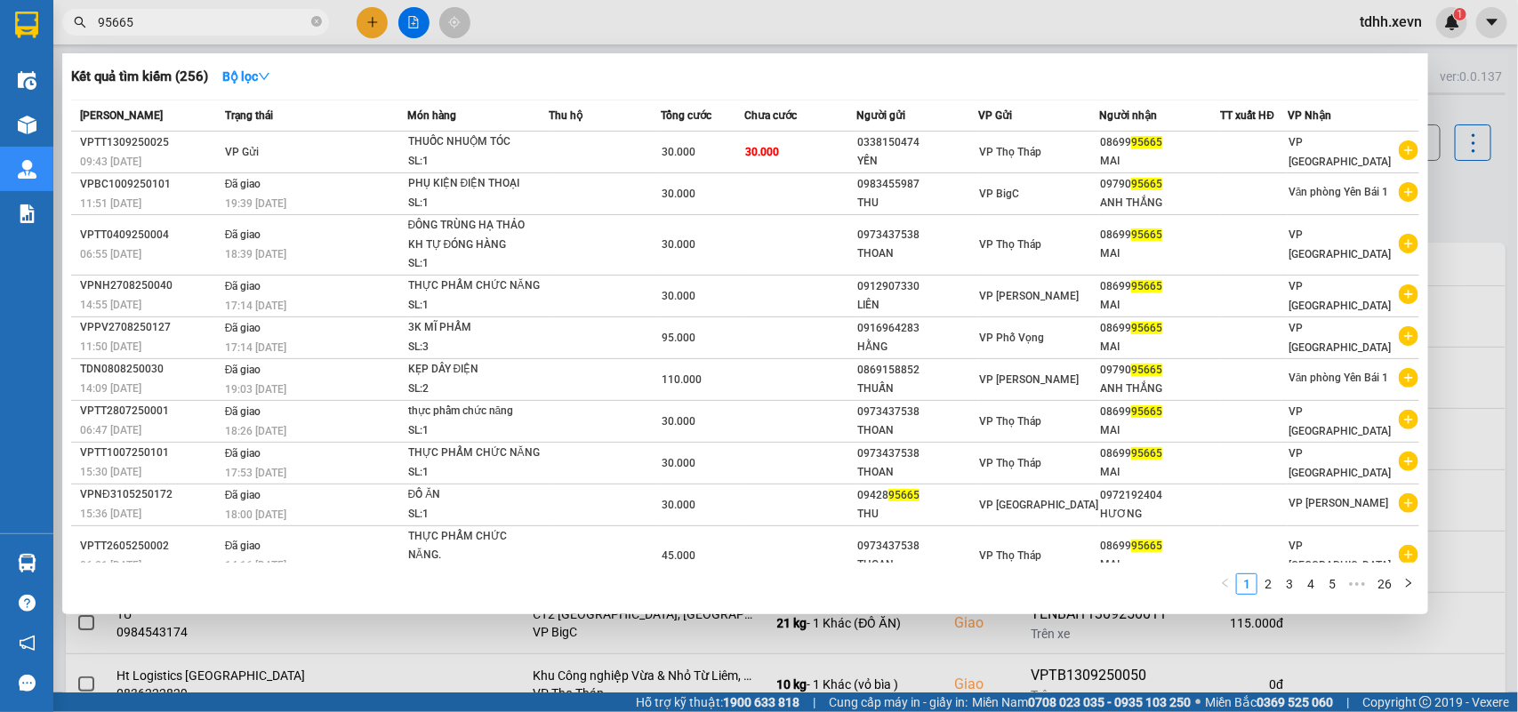
drag, startPoint x: 136, startPoint y: 33, endPoint x: 64, endPoint y: 53, distance: 74.9
click at [64, 38] on div "Kết quả tìm kiếm ( 256 ) Bộ lọc Mã ĐH Trạng thái Món hàng Thu hộ Tổng cước Chưa…" at bounding box center [173, 22] width 347 height 31
paste input "0913559258"
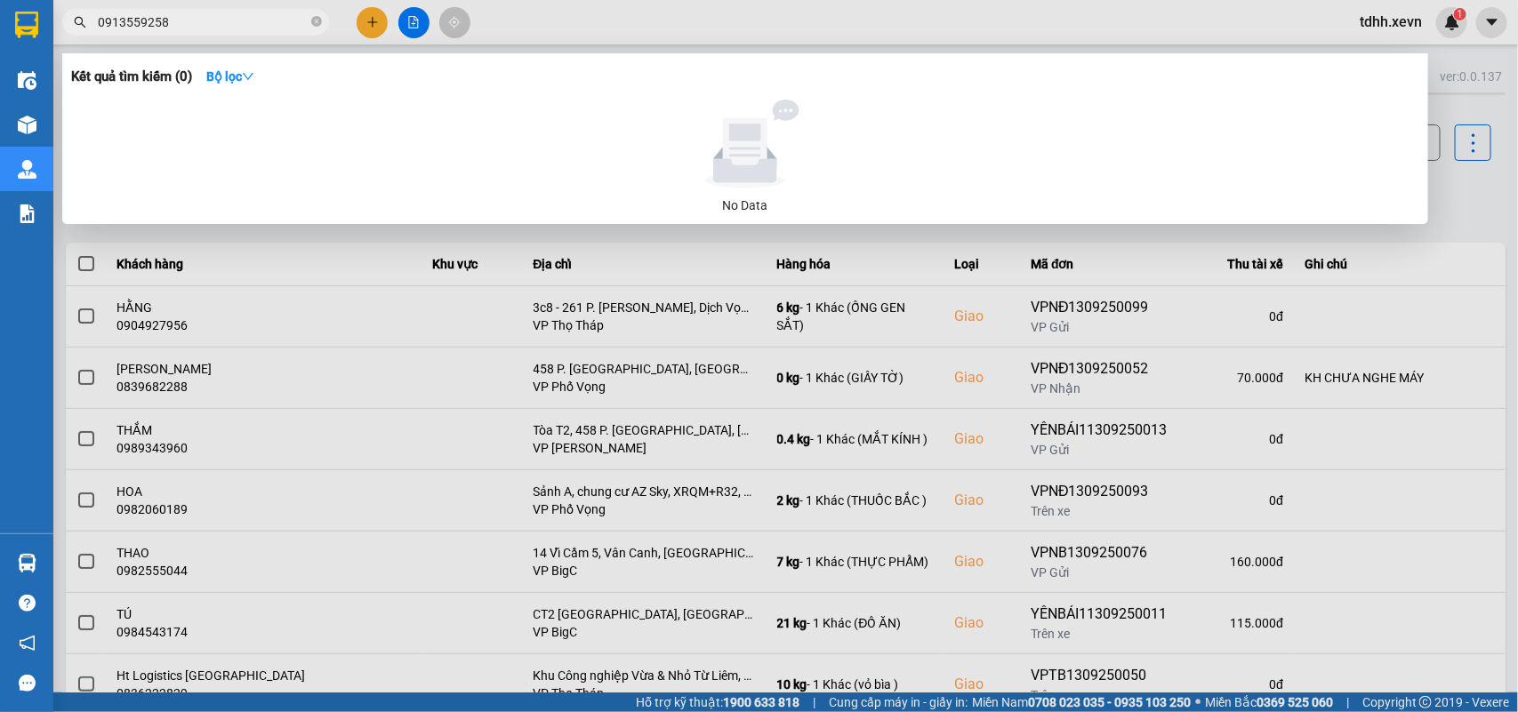
drag, startPoint x: 165, startPoint y: 18, endPoint x: 80, endPoint y: 42, distance: 88.7
click at [80, 38] on div "Kết quả tìm kiếm ( 0 ) Bộ lọc No Data 0913559258" at bounding box center [173, 22] width 347 height 31
click at [117, 32] on span "0913559258" at bounding box center [195, 22] width 267 height 27
click at [120, 29] on input "0913559258" at bounding box center [203, 22] width 210 height 20
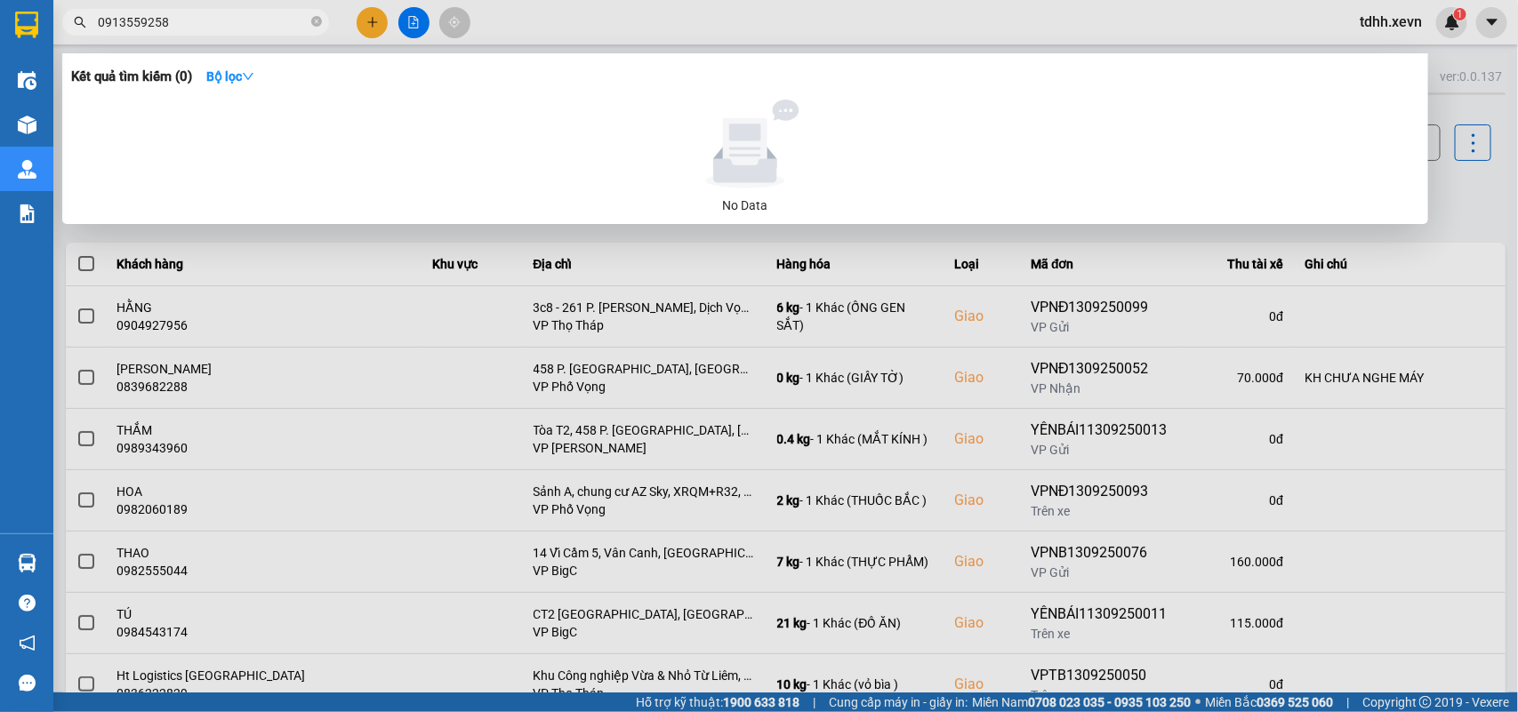
click at [120, 29] on input "0913559258" at bounding box center [203, 22] width 210 height 20
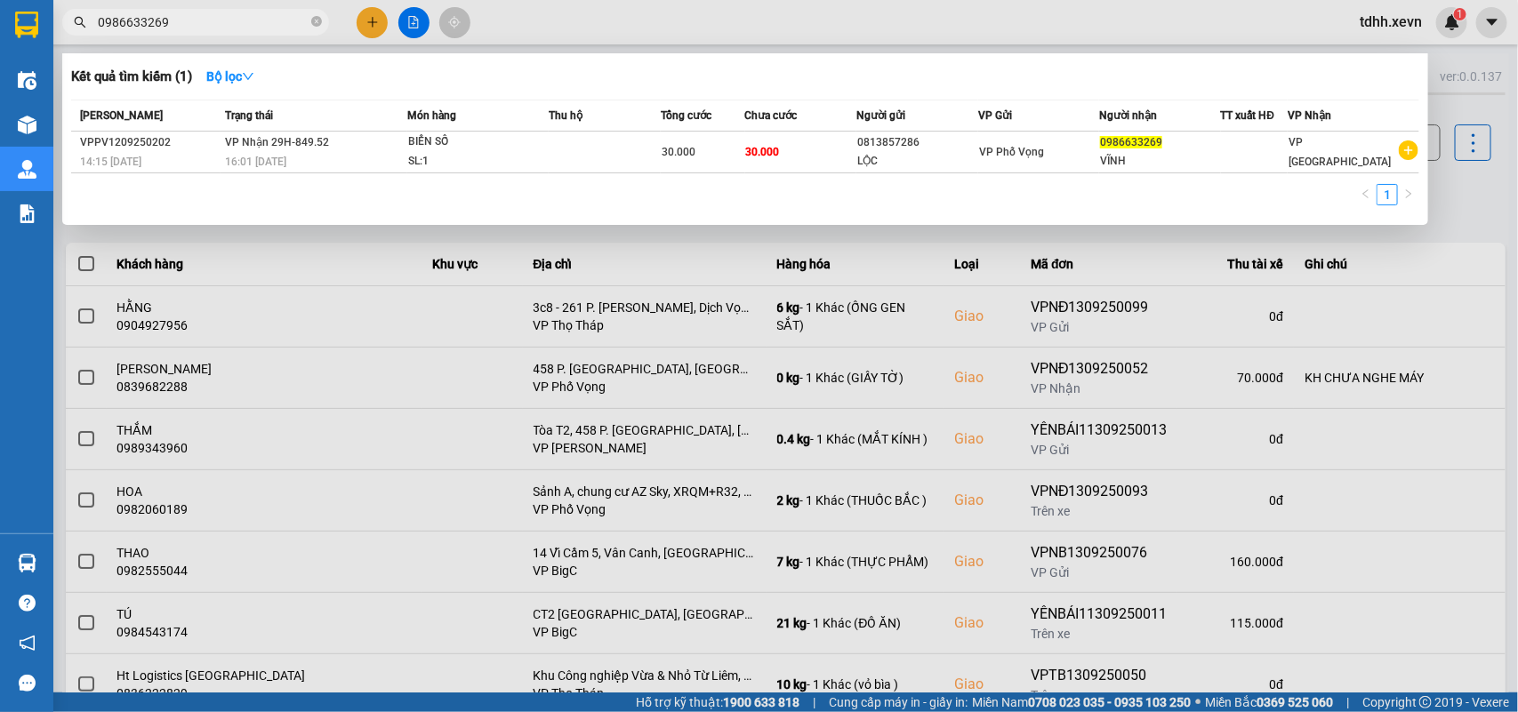
type input "0986633269"
click at [1394, 264] on div at bounding box center [759, 356] width 1518 height 712
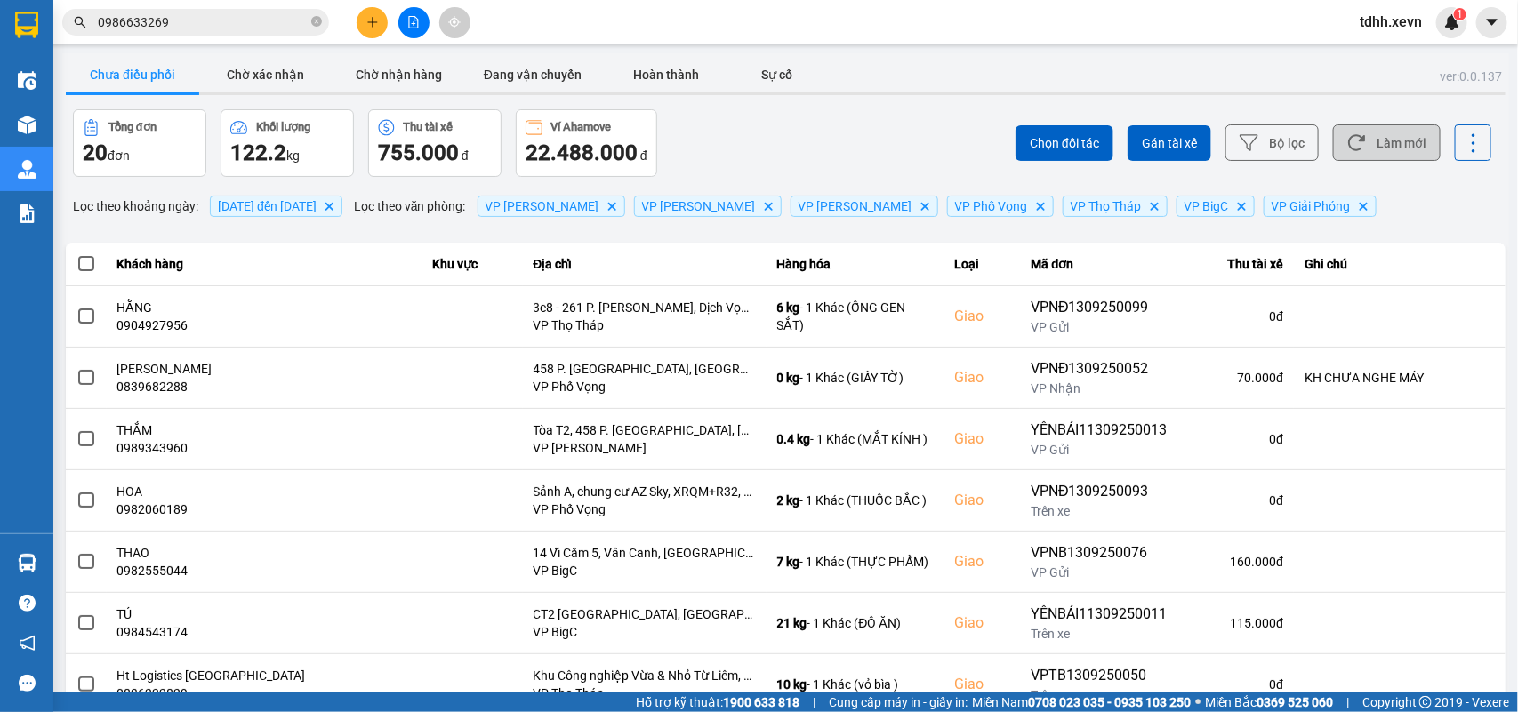
drag, startPoint x: 1414, startPoint y: 143, endPoint x: 1247, endPoint y: 164, distance: 168.5
click at [1414, 142] on button "Làm mới" at bounding box center [1387, 142] width 108 height 36
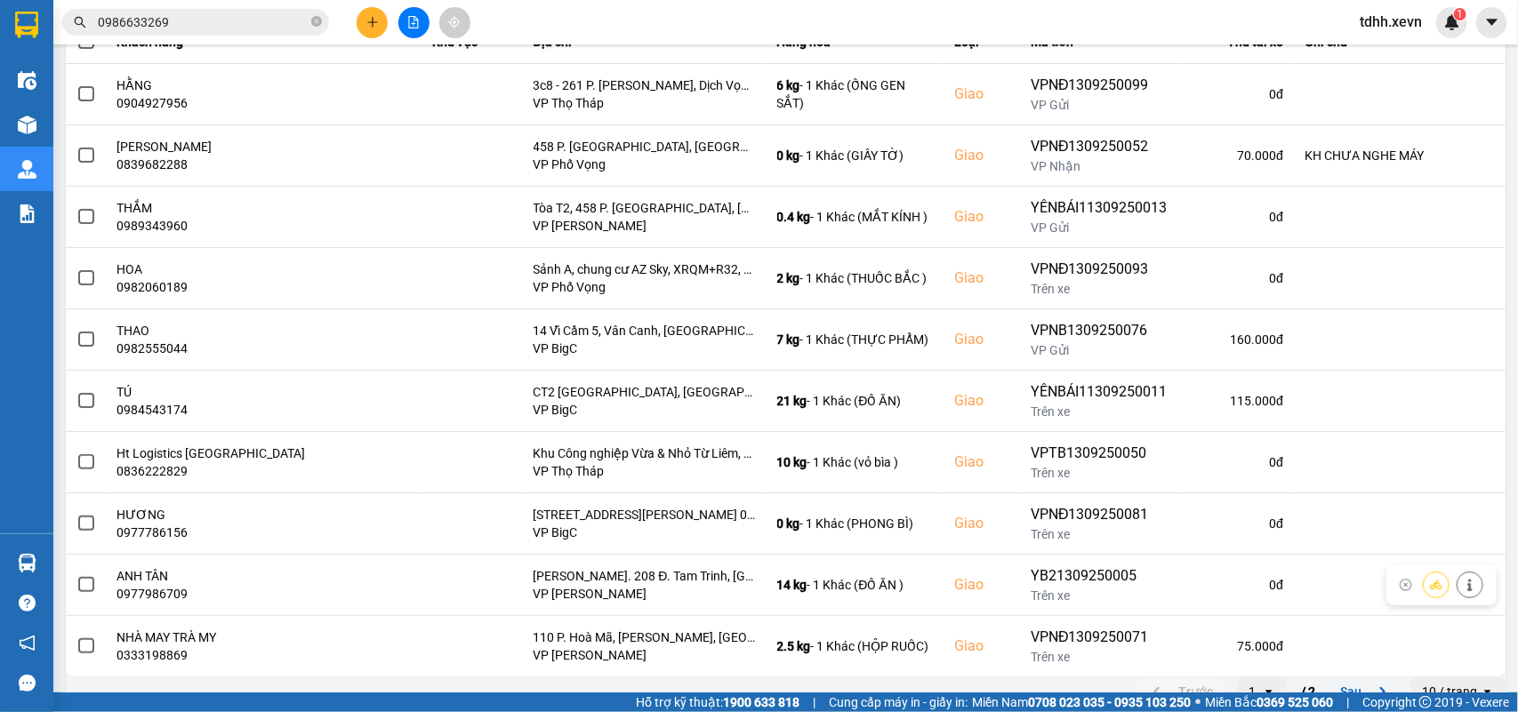
scroll to position [251, 0]
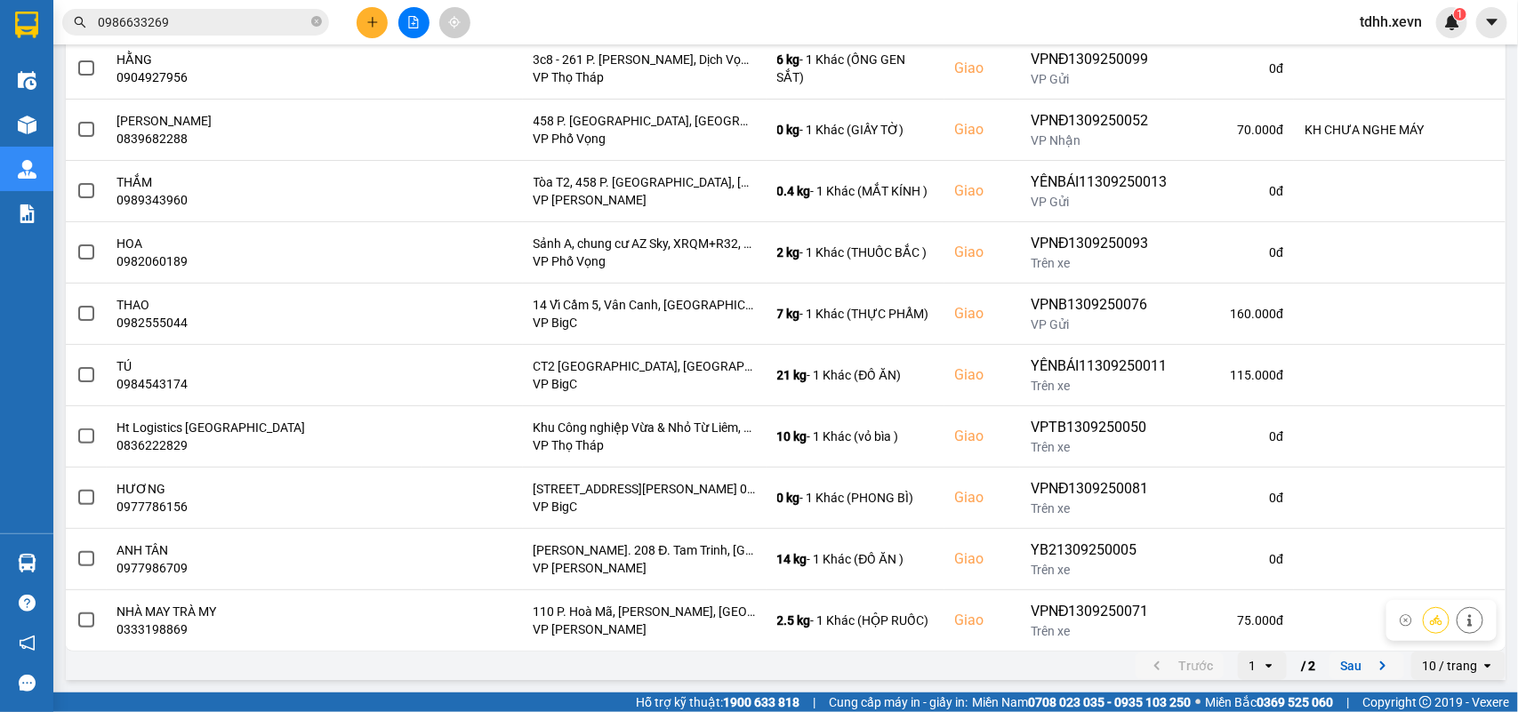
click at [1372, 676] on icon "next page. current page 1 / 2" at bounding box center [1382, 665] width 21 height 21
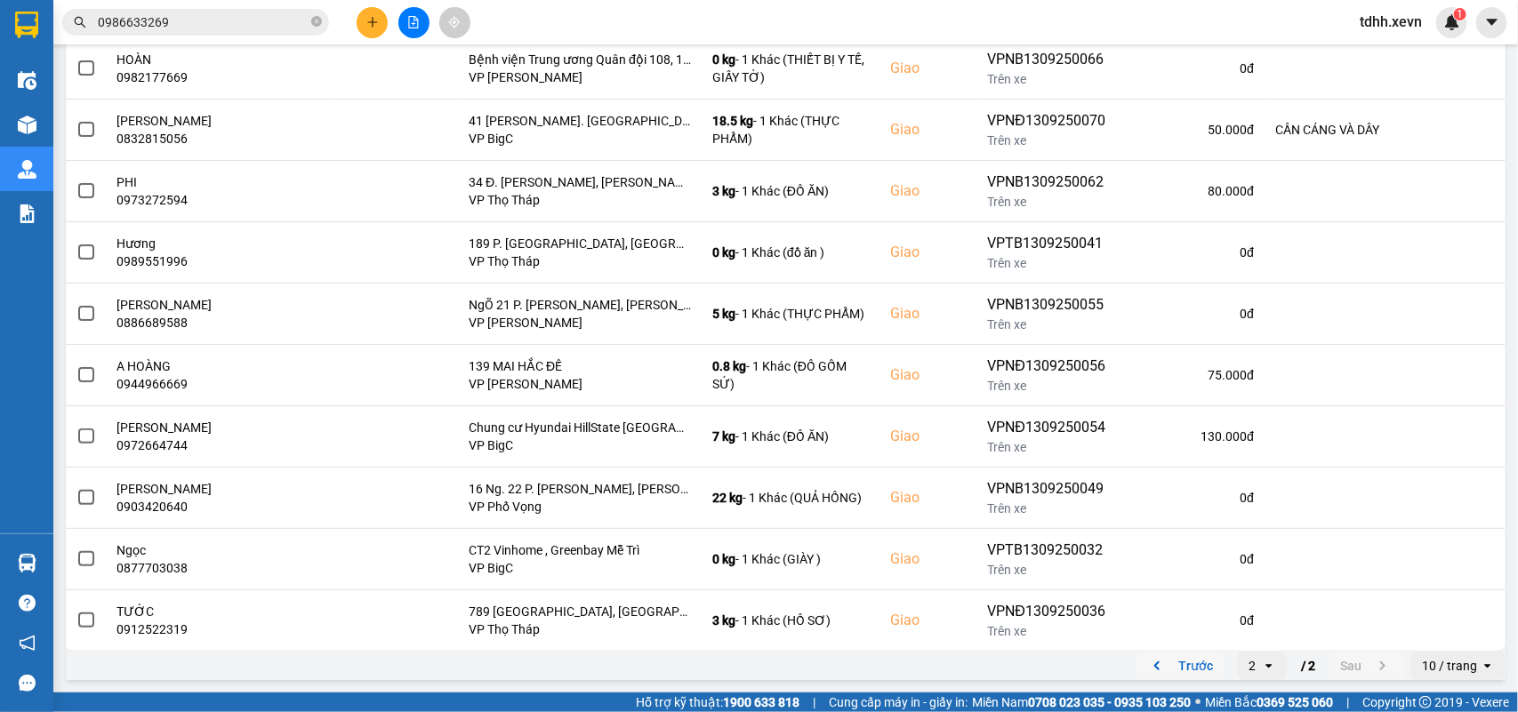
drag, startPoint x: 1148, startPoint y: 669, endPoint x: 1179, endPoint y: 588, distance: 87.5
click at [1147, 669] on icon "previous page. current page 2 / 2" at bounding box center [1156, 665] width 21 height 21
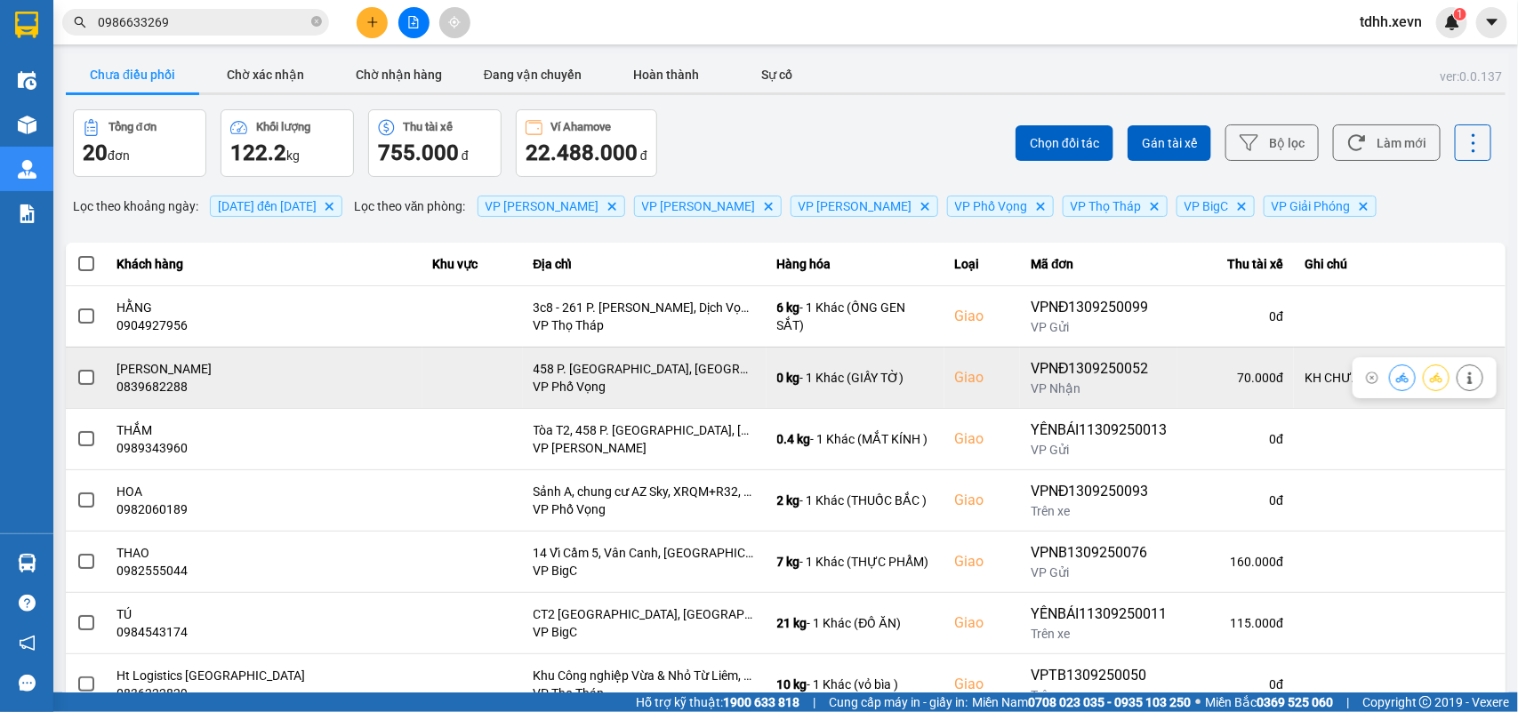
click at [1463, 375] on icon at bounding box center [1469, 378] width 12 height 12
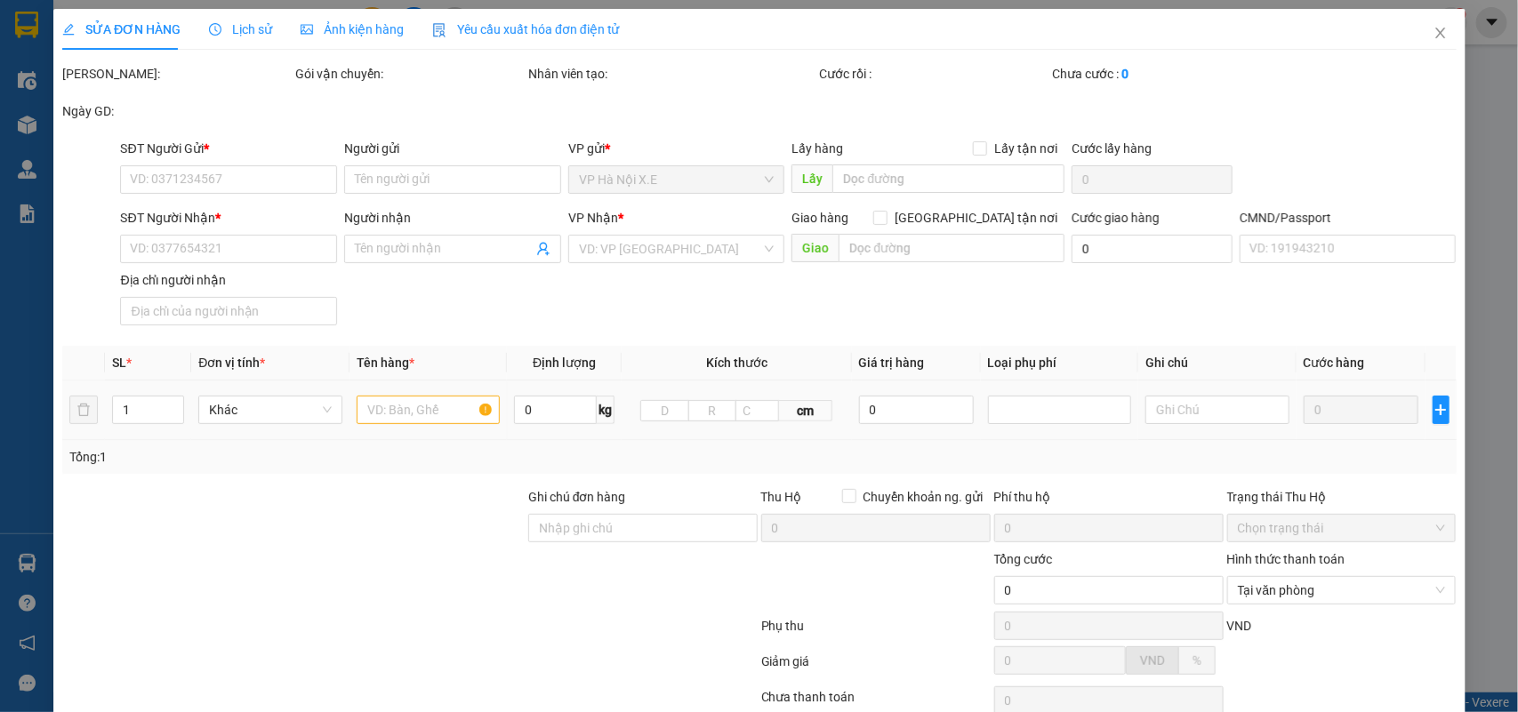
type input "0817909999"
type input "VŨ THỊ PHƯƠNG THU"
type input "0839682288"
type input "HOÀNG THỊ HỒNG NHUNG"
checkbox input "true"
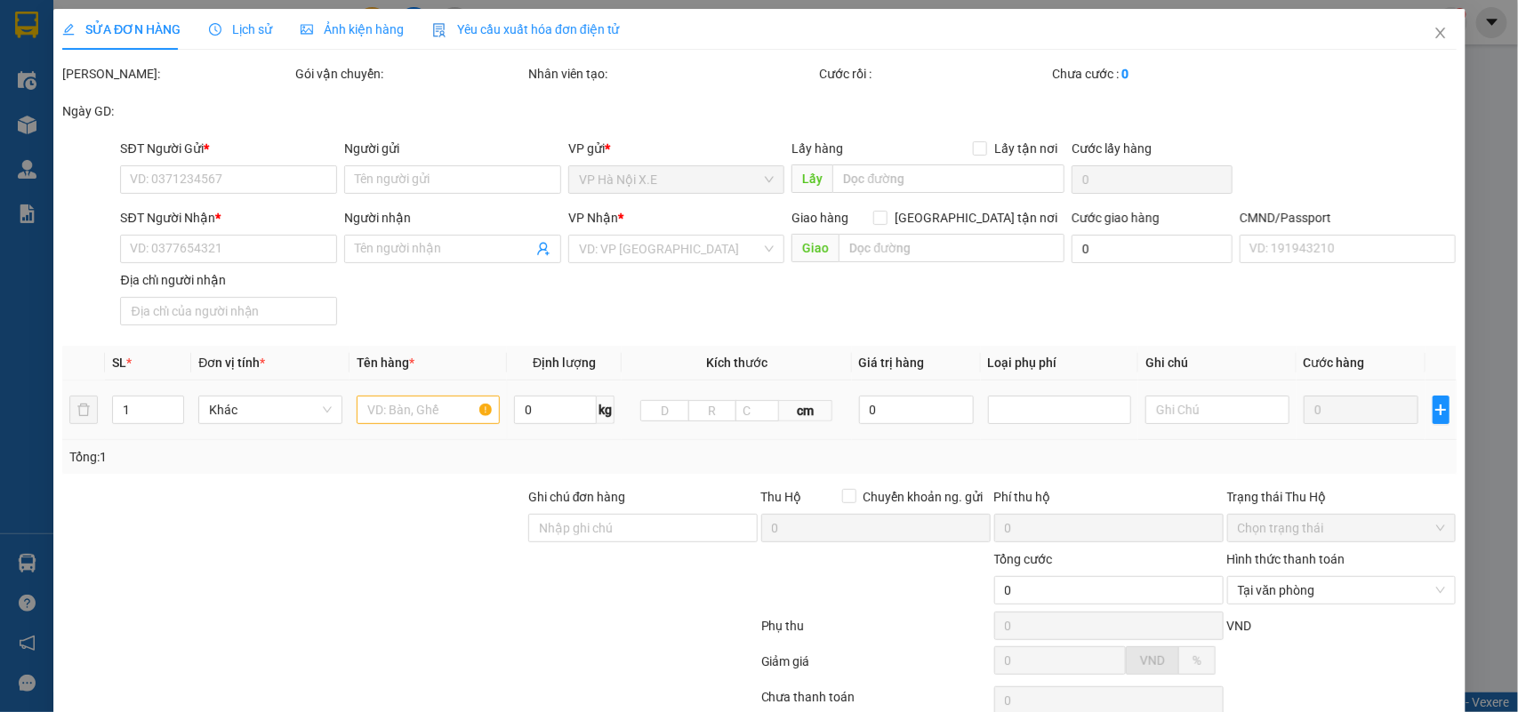
type input "458 P. Minh Khai, Khu đô thị Times City, Hai Bà Trưng, Hà Nội 100000, Việt Nam"
type input "001090006368 VƯƠNG TRÍ HIẾU, TỔ 3 TRUNG HOÀ"
type input "KH CHƯA NGHE MÁY"
type input "70.000"
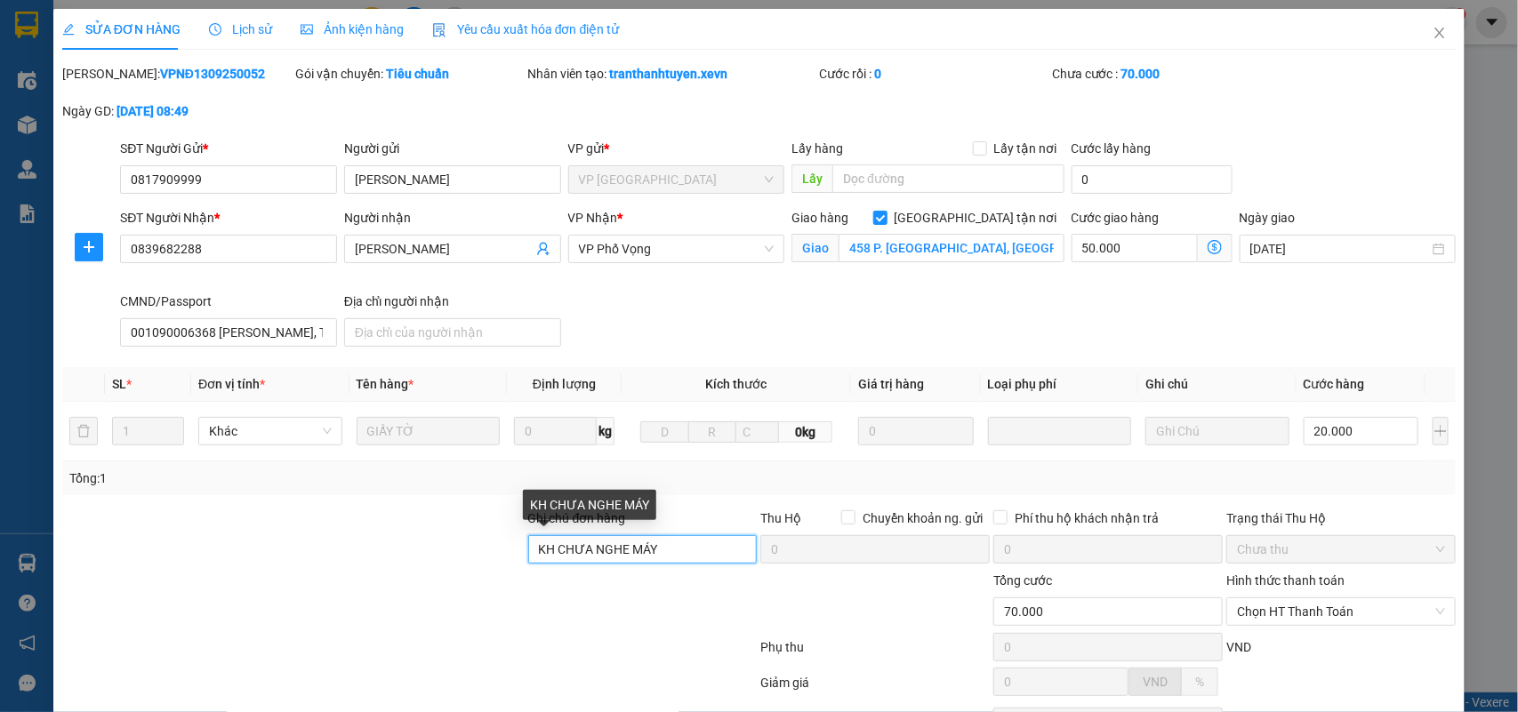
click at [574, 543] on input "KH CHƯA NGHE MÁY" at bounding box center [642, 549] width 229 height 28
type input "t2 giao giờ hc"
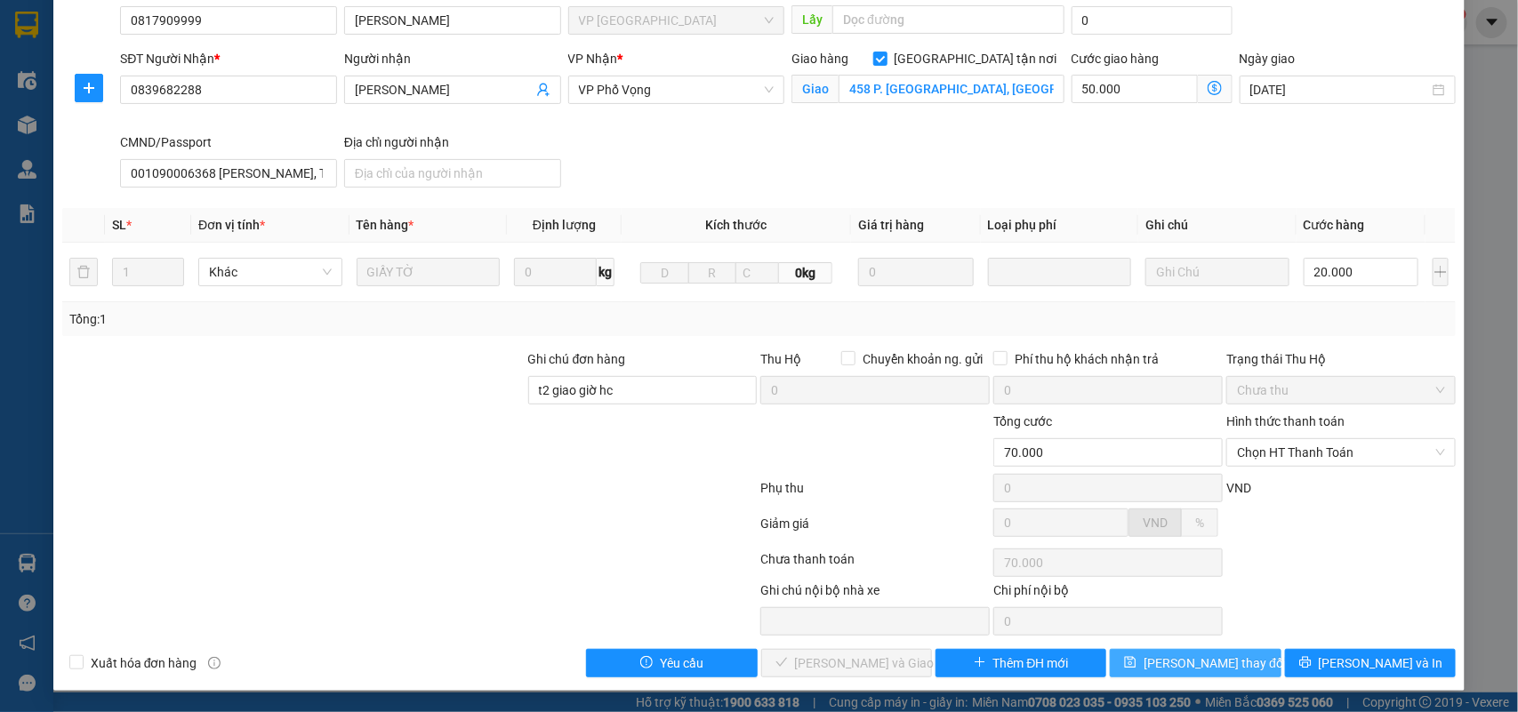
click at [1228, 655] on button "Lưu thay đổi" at bounding box center [1194, 663] width 171 height 28
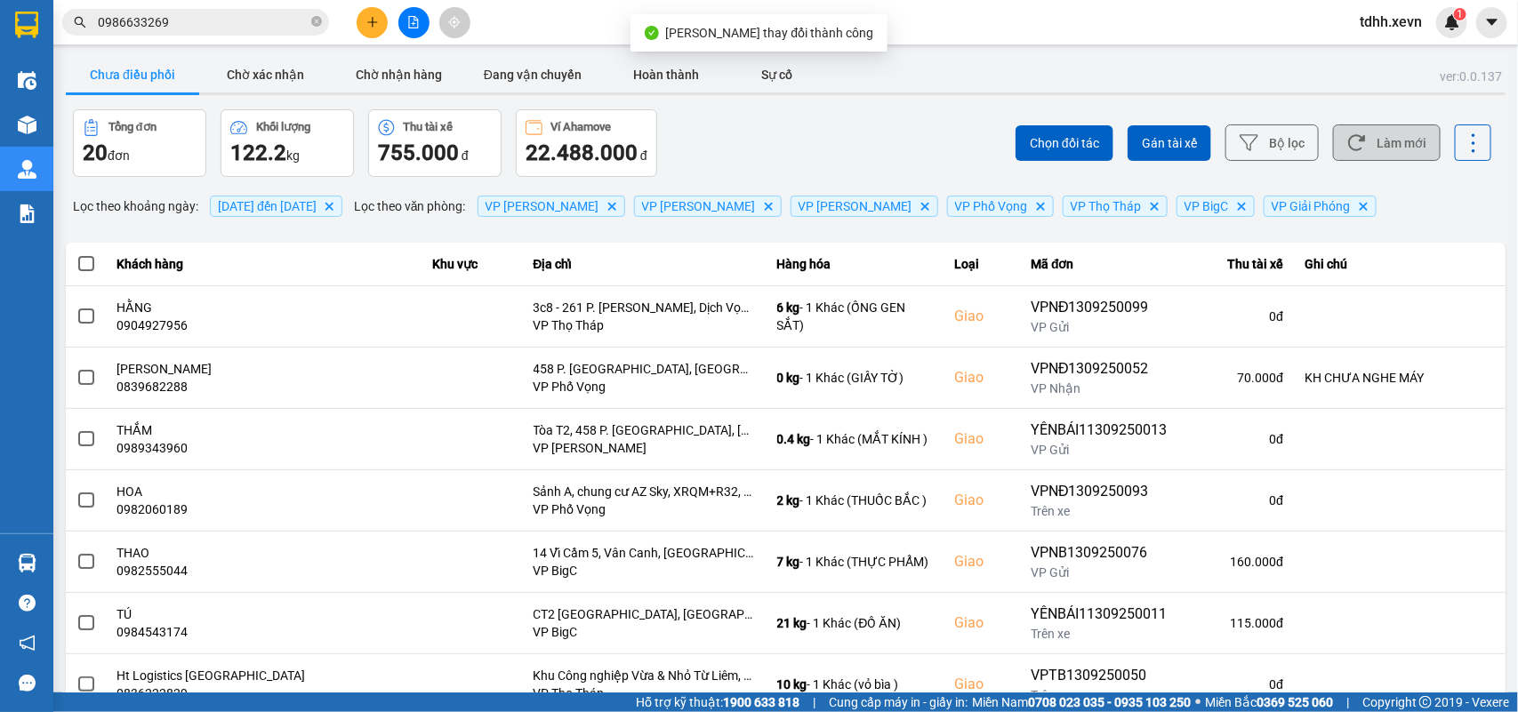
click at [1376, 142] on button "Làm mới" at bounding box center [1387, 142] width 108 height 36
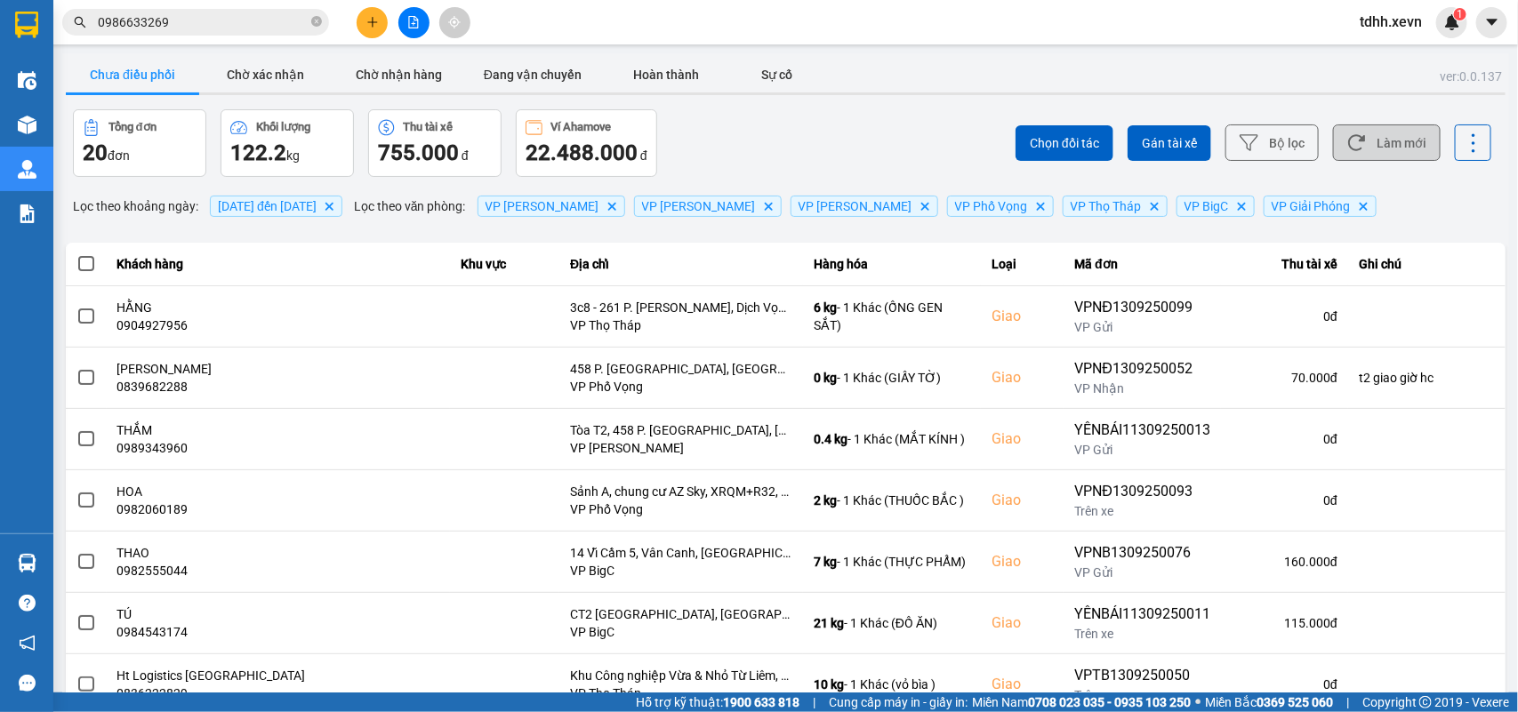
click at [1370, 149] on button "Làm mới" at bounding box center [1387, 142] width 108 height 36
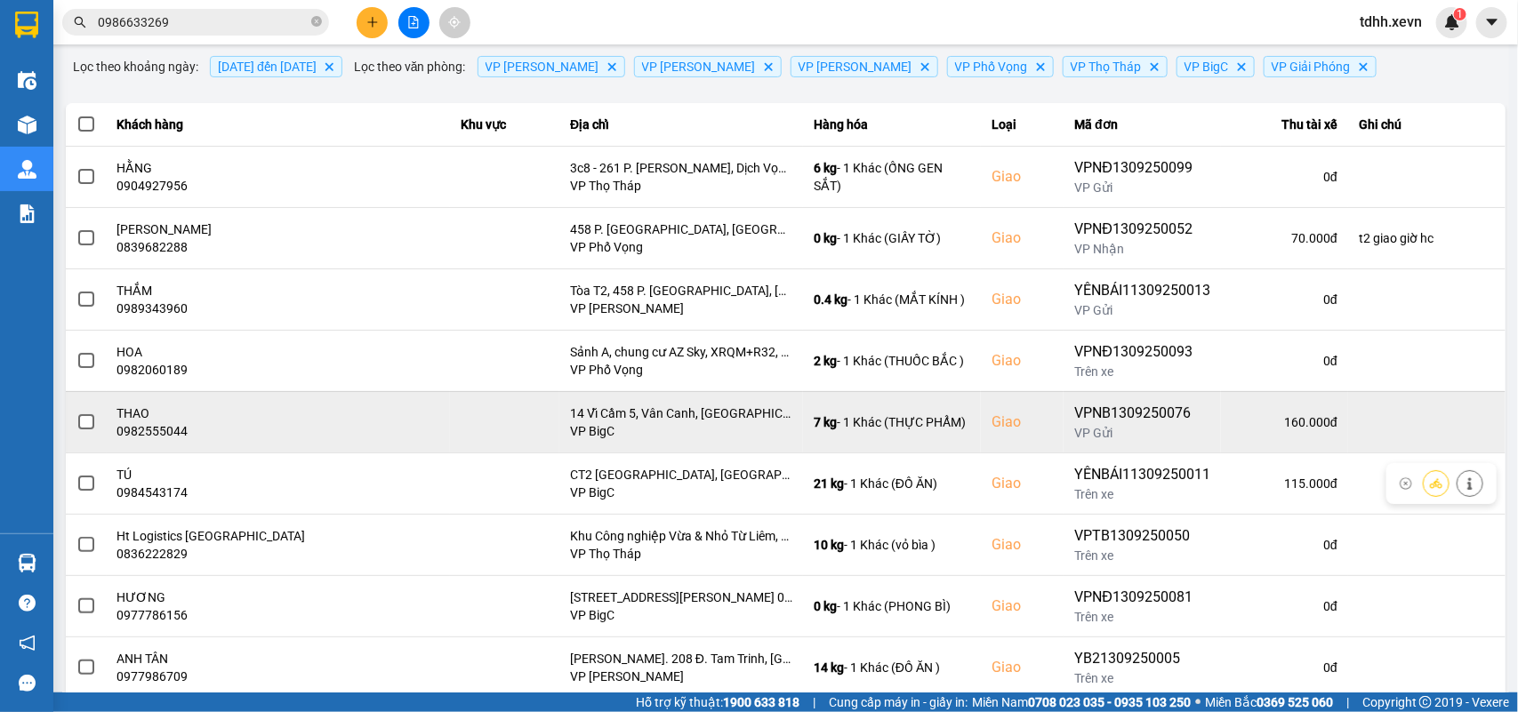
scroll to position [28, 0]
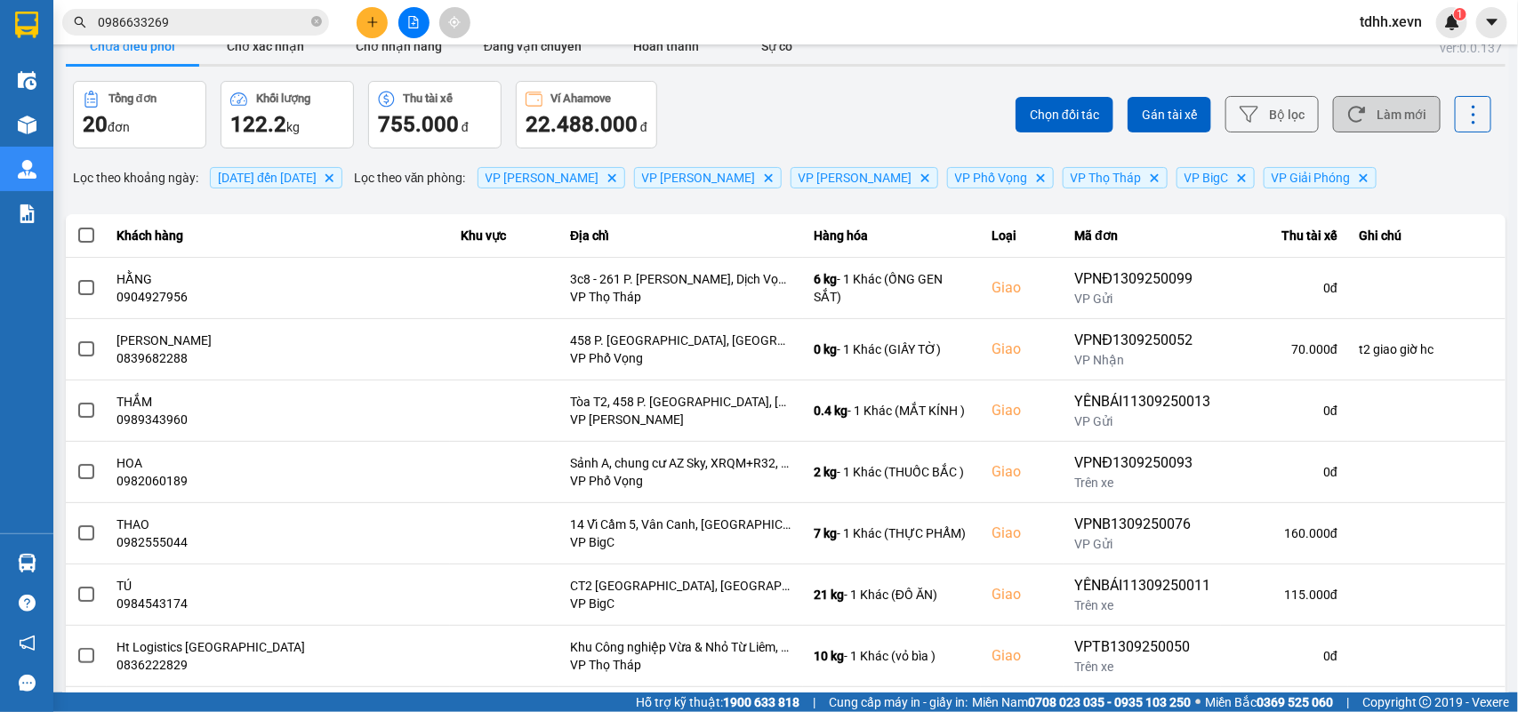
click at [1375, 120] on button "Làm mới" at bounding box center [1387, 114] width 108 height 36
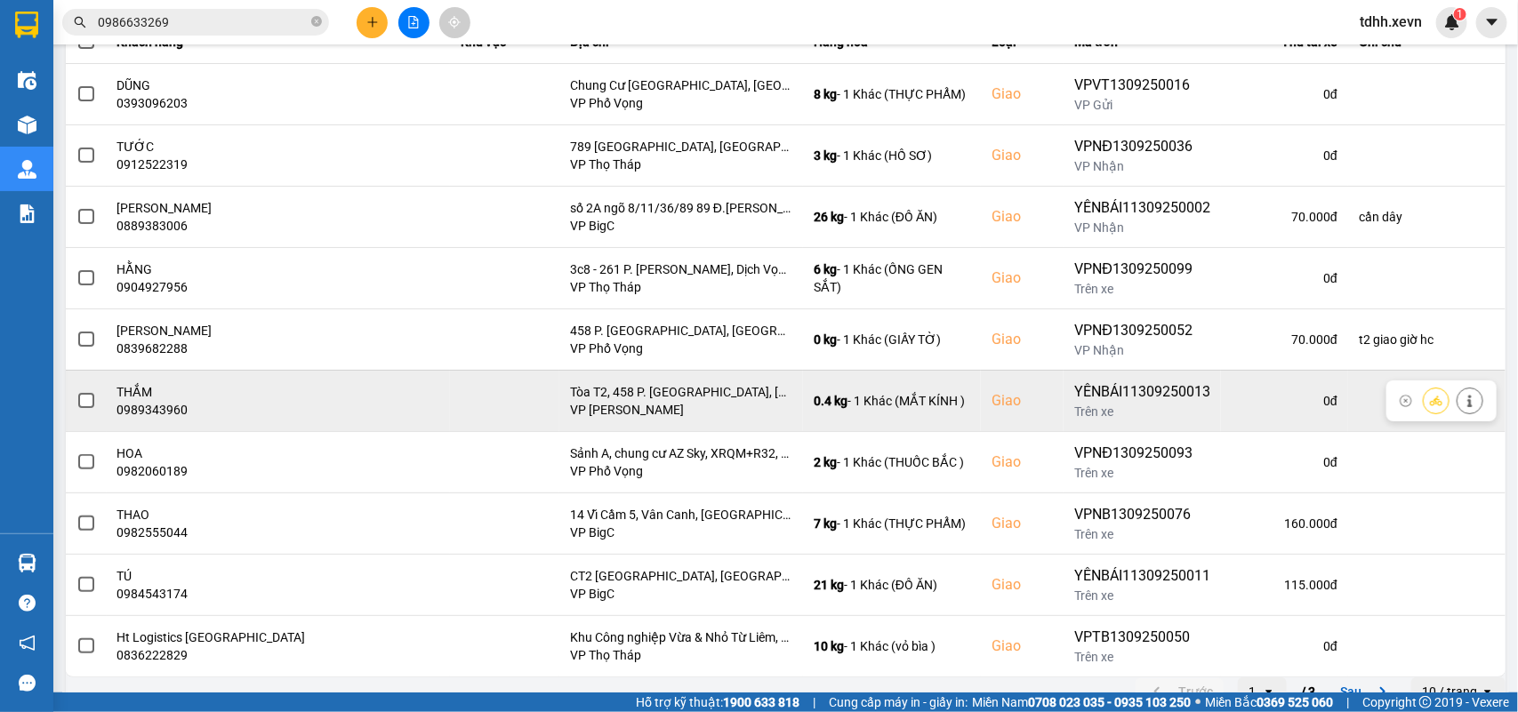
scroll to position [251, 0]
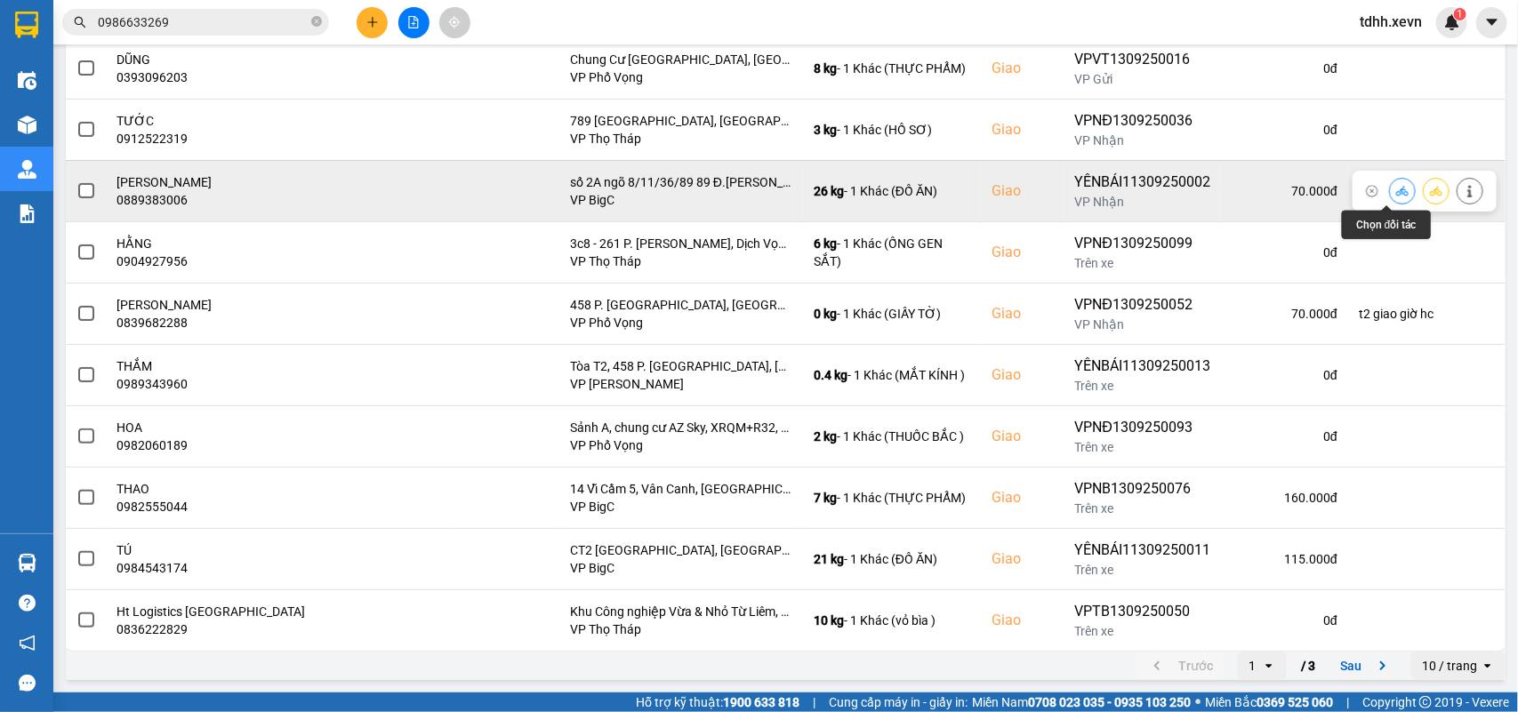
click at [1392, 196] on button at bounding box center [1401, 190] width 25 height 31
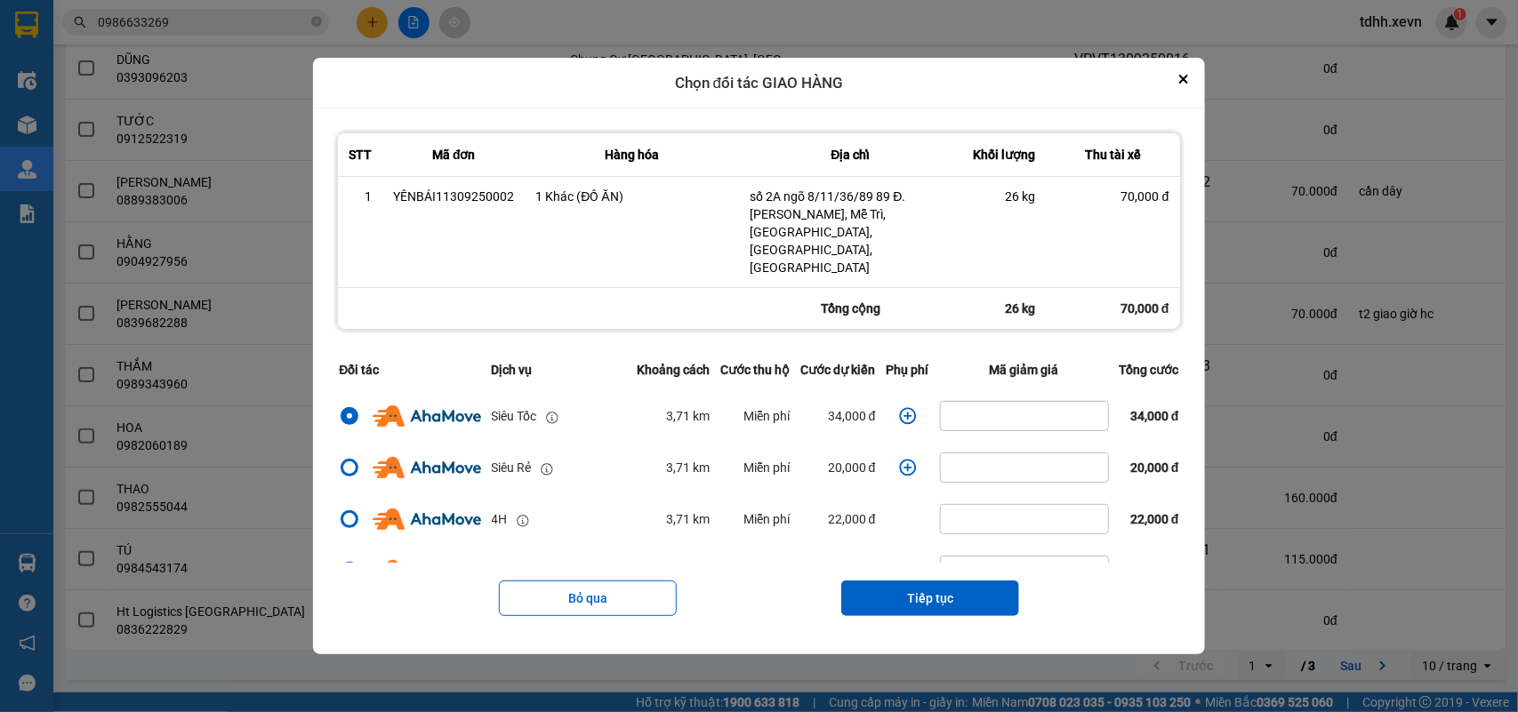
click at [901, 408] on icon "dialog" at bounding box center [907, 416] width 17 height 17
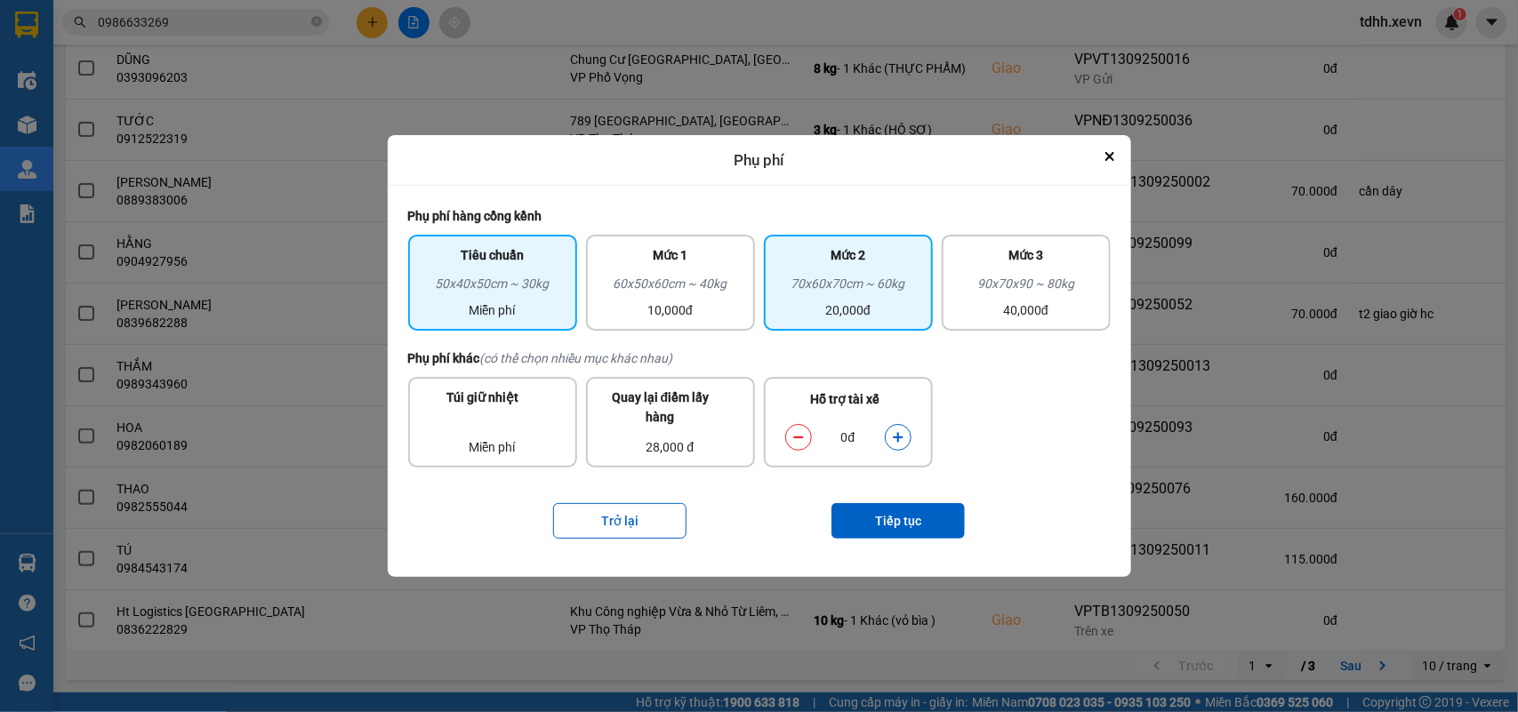
click at [868, 320] on div "20,000đ" at bounding box center [848, 310] width 148 height 20
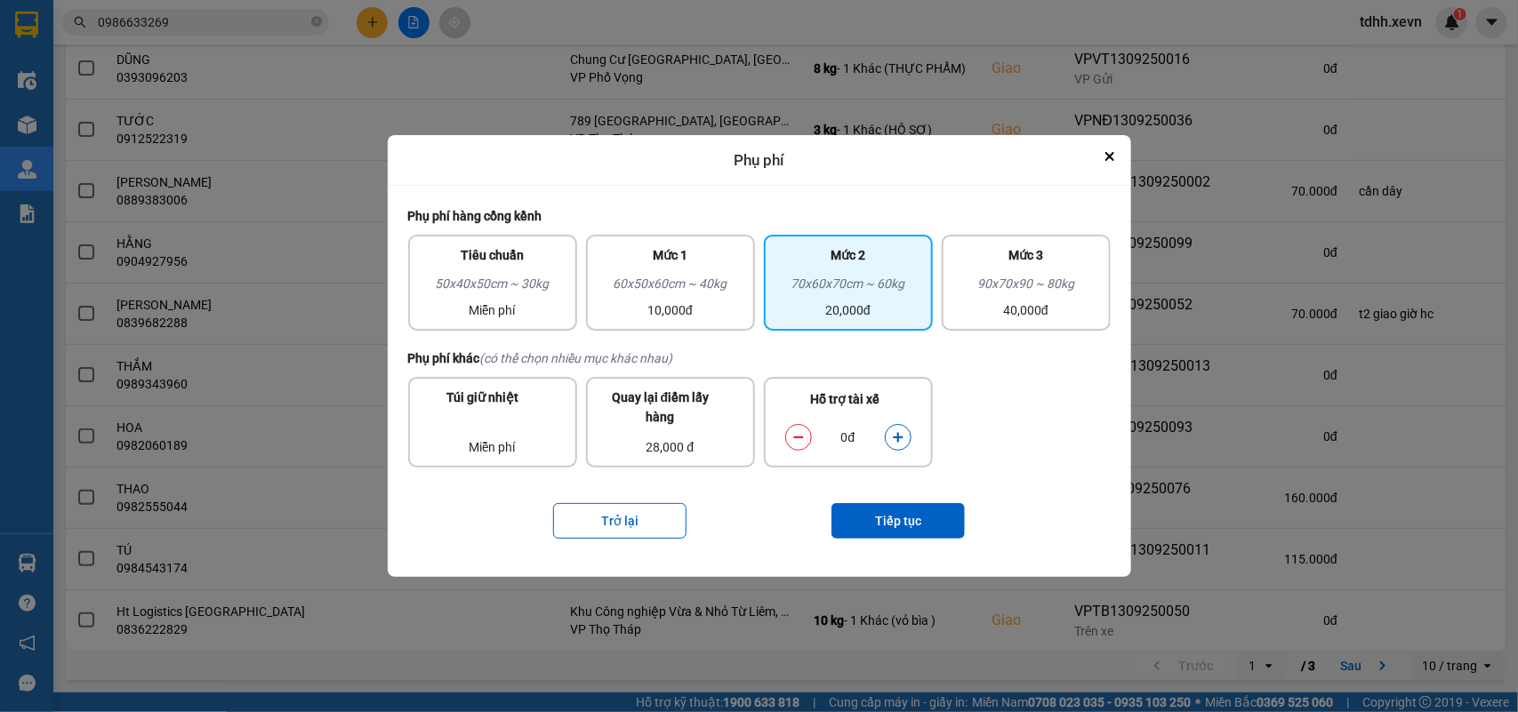
click at [891, 427] on button "dialog" at bounding box center [897, 437] width 25 height 31
click at [909, 520] on button "Tiếp tục" at bounding box center [897, 521] width 133 height 36
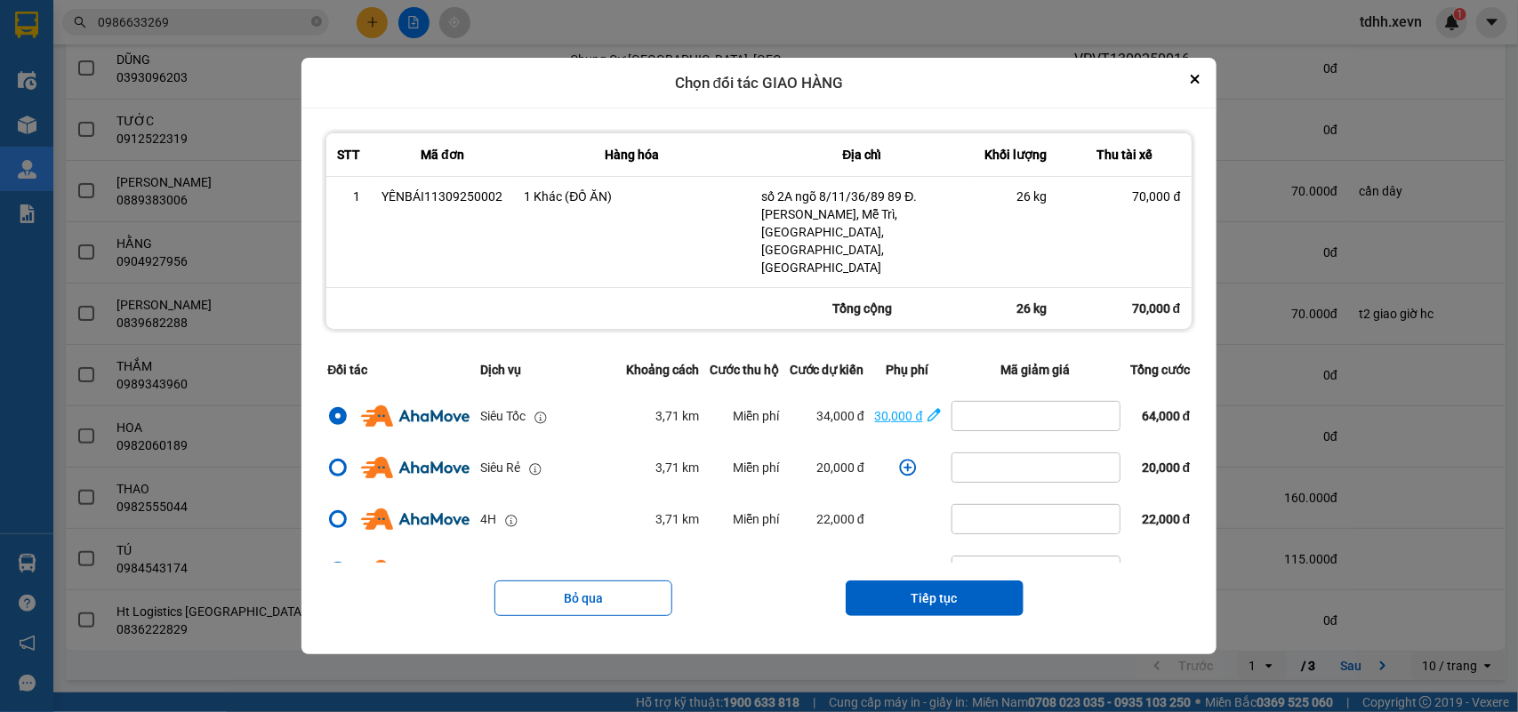
click at [875, 406] on div "30,000 đ" at bounding box center [899, 416] width 48 height 20
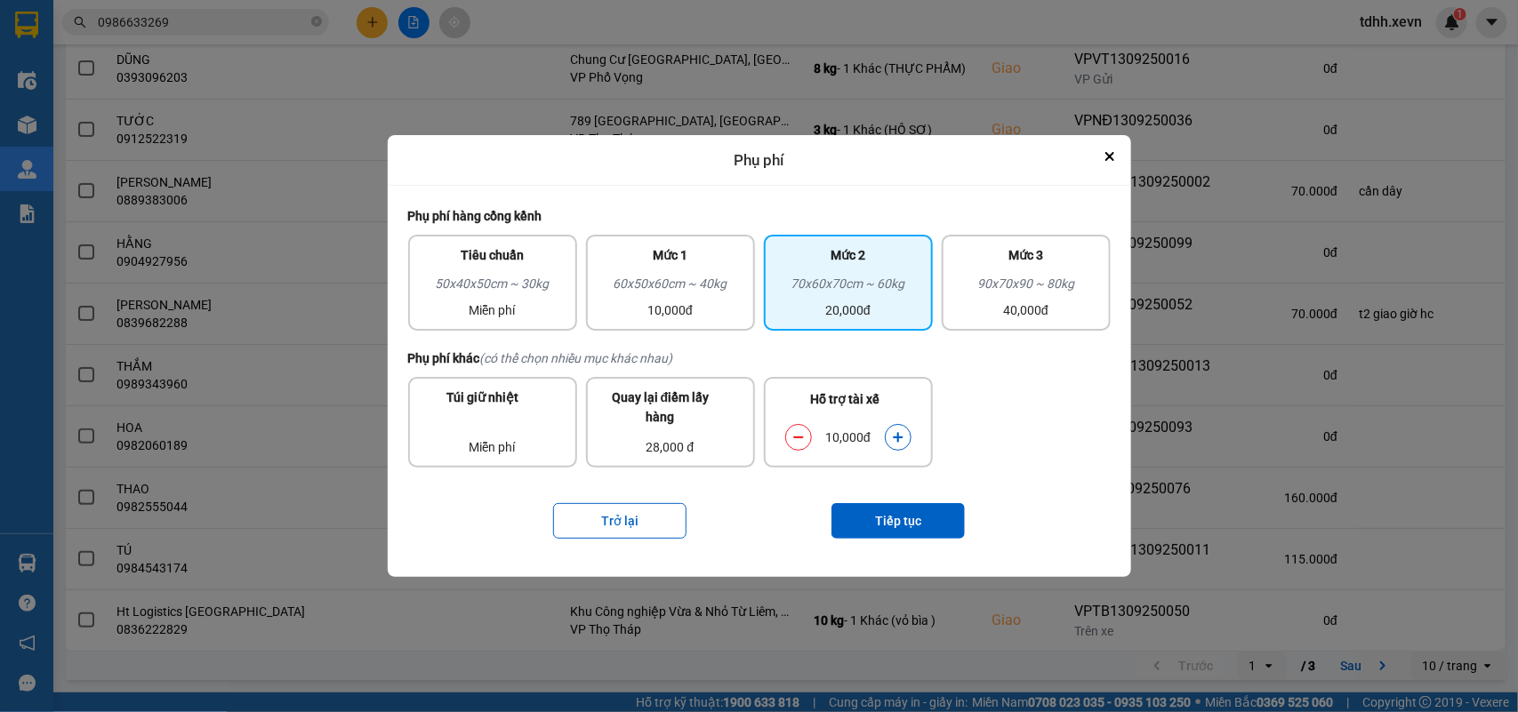
click at [805, 440] on button "dialog" at bounding box center [798, 437] width 25 height 31
click at [881, 526] on button "Tiếp tục" at bounding box center [897, 521] width 133 height 36
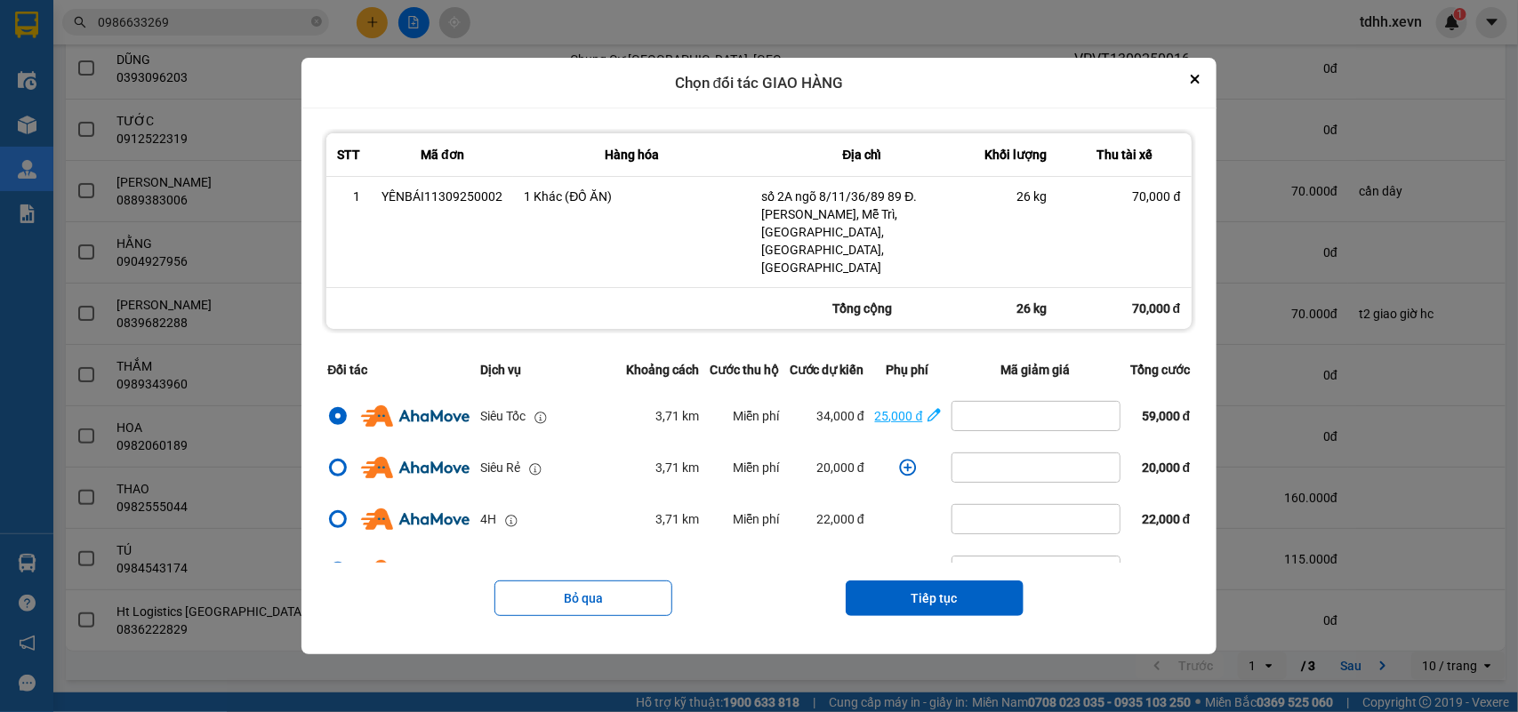
click at [908, 406] on div "25,000 đ" at bounding box center [899, 416] width 48 height 20
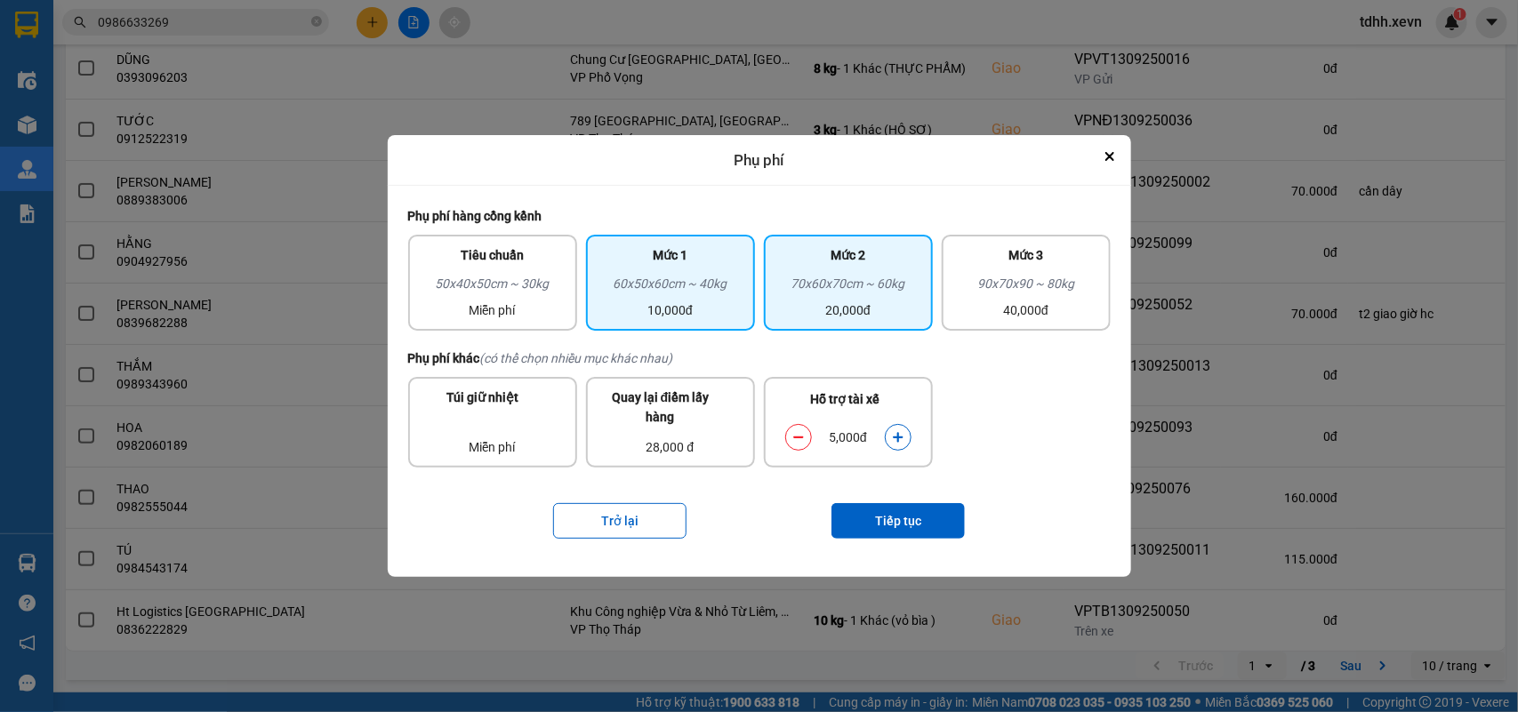
click at [689, 304] on div "10,000đ" at bounding box center [671, 310] width 148 height 20
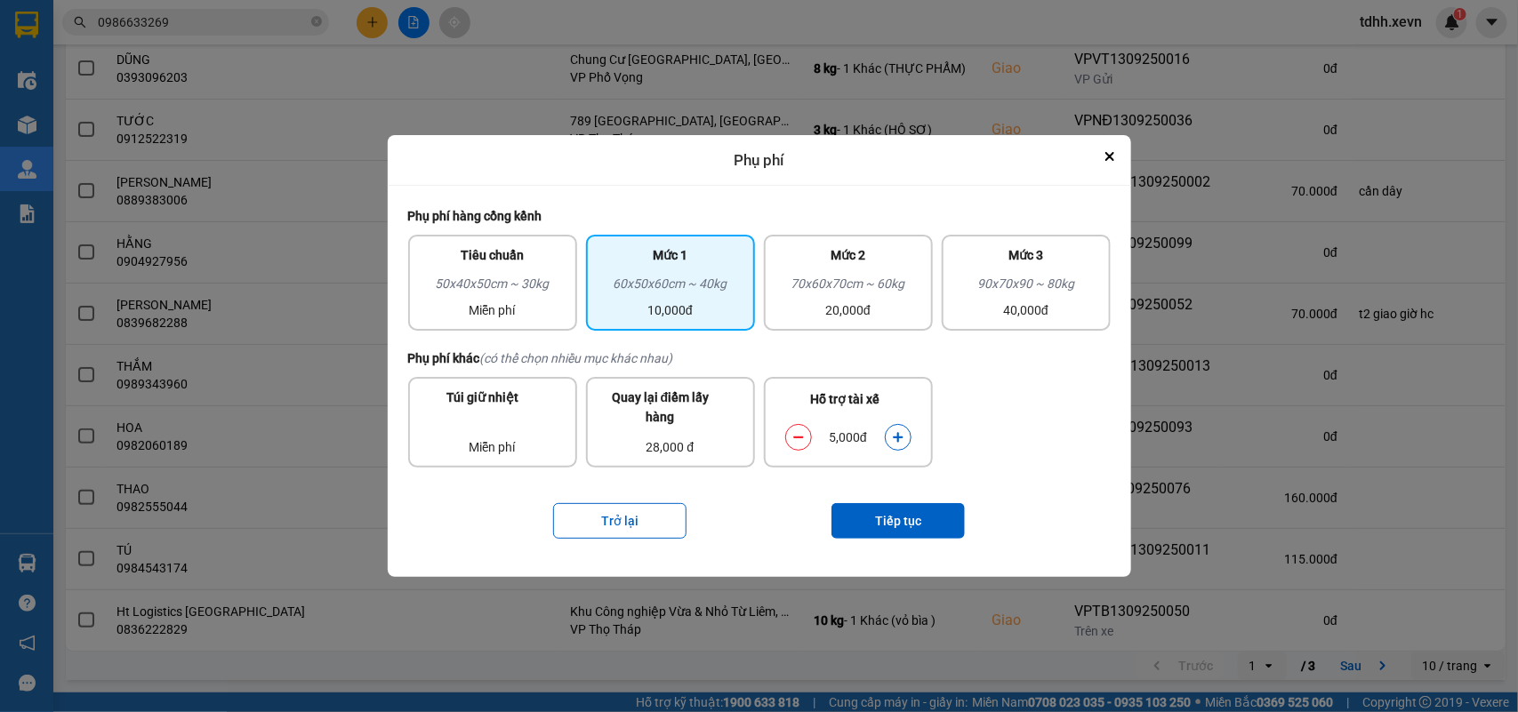
click at [907, 440] on button "dialog" at bounding box center [897, 437] width 25 height 31
click at [797, 437] on icon "dialog" at bounding box center [798, 437] width 10 height 2
click at [869, 520] on button "Tiếp tục" at bounding box center [897, 521] width 133 height 36
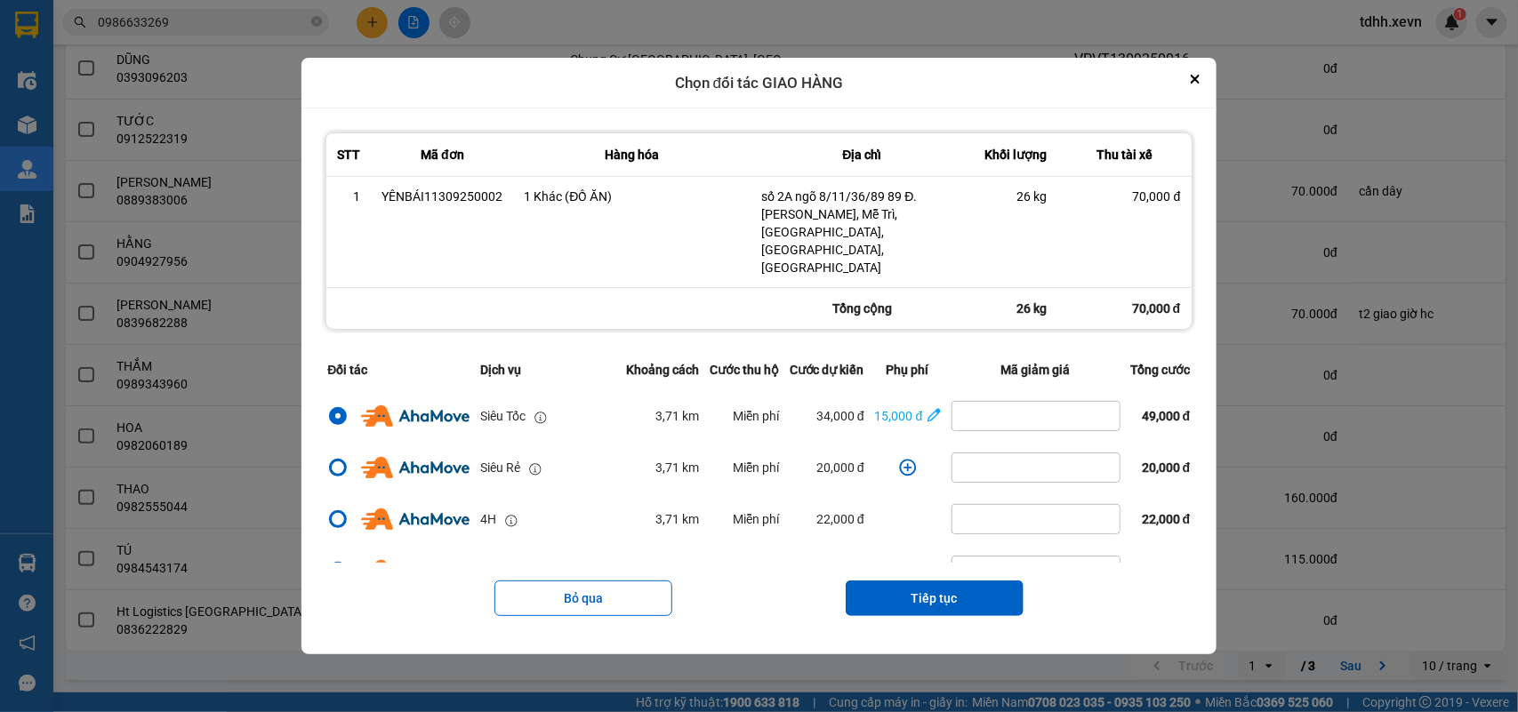
drag, startPoint x: 927, startPoint y: 575, endPoint x: 939, endPoint y: 554, distance: 24.3
click at [927, 581] on button "Tiếp tục" at bounding box center [934, 599] width 178 height 36
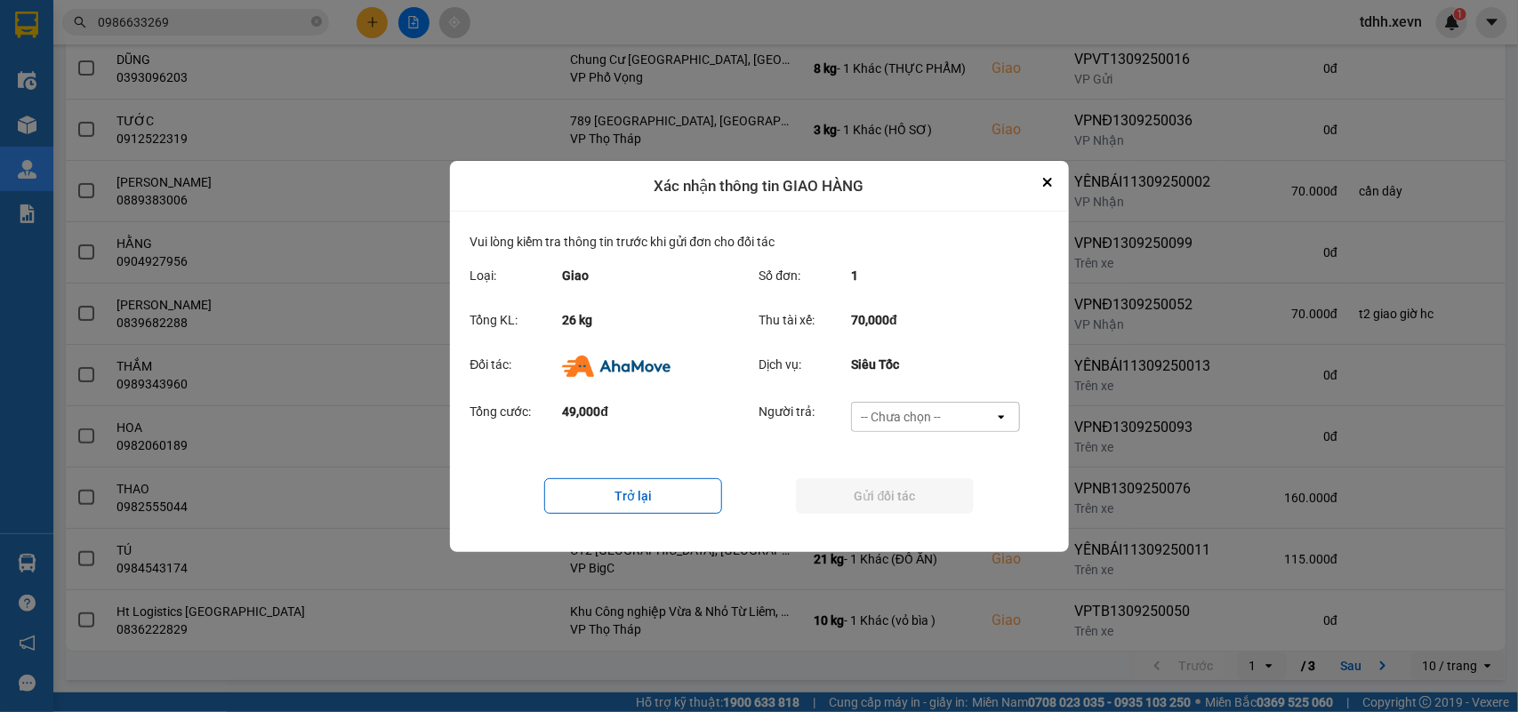
click at [949, 412] on div "-- Chưa chọn --" at bounding box center [923, 417] width 142 height 28
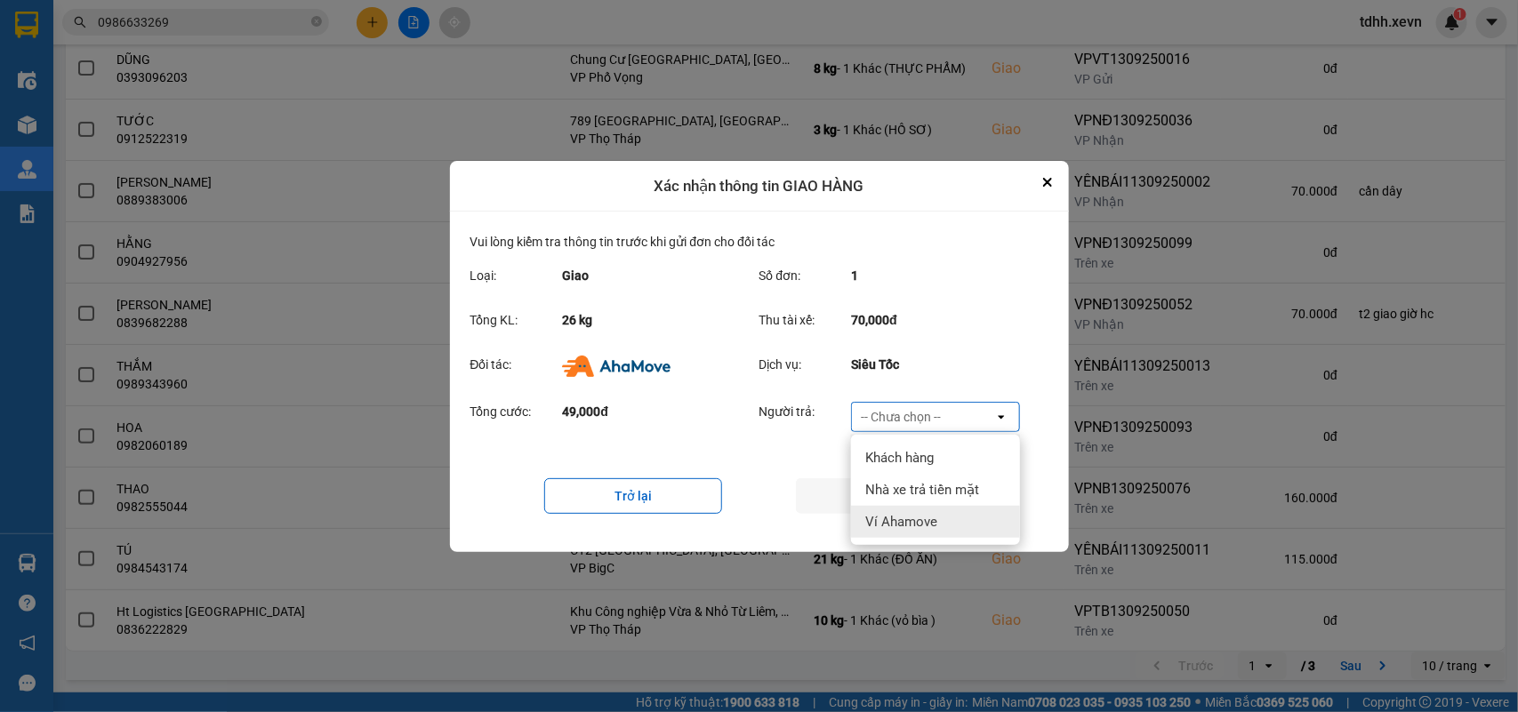
click at [929, 513] on span "Ví Ahamove" at bounding box center [901, 522] width 72 height 18
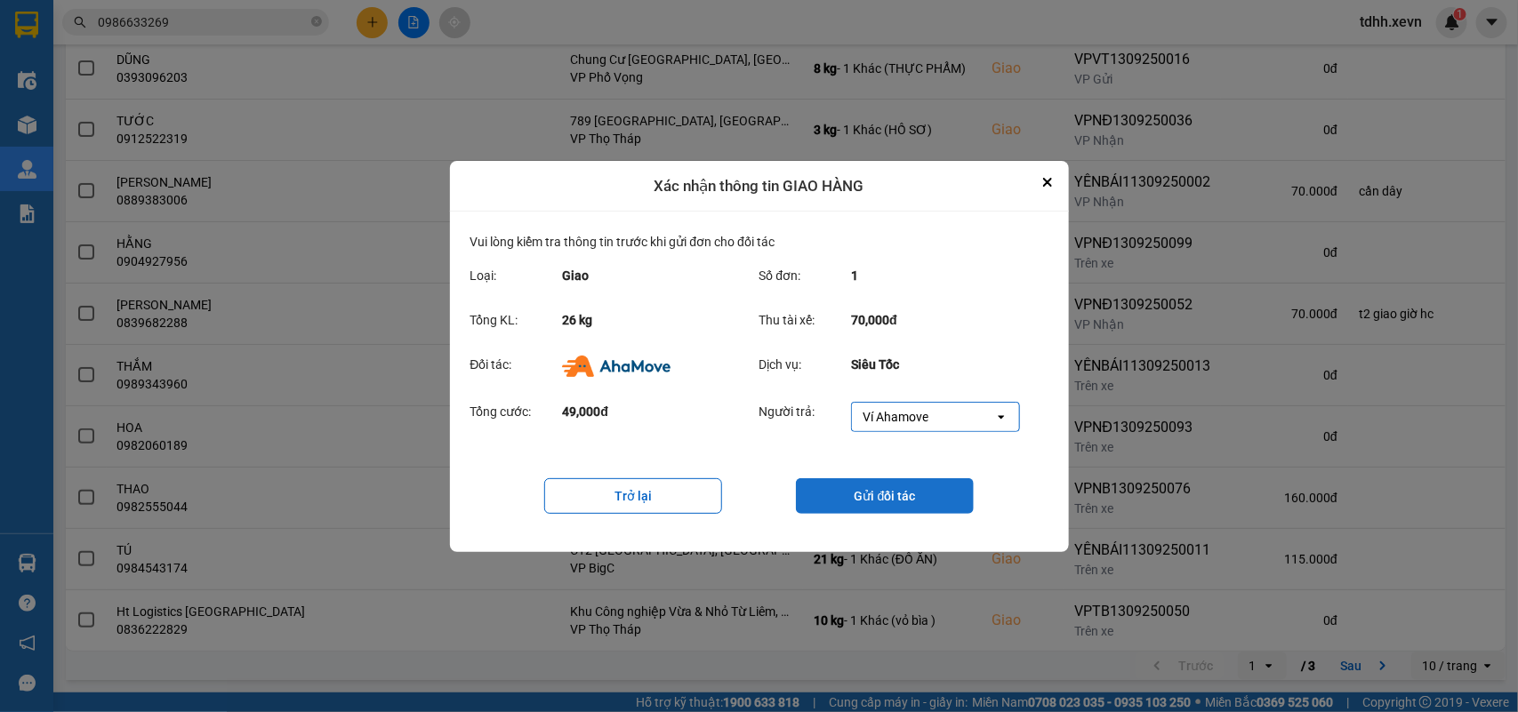
click at [935, 503] on button "Gửi đối tác" at bounding box center [885, 496] width 178 height 36
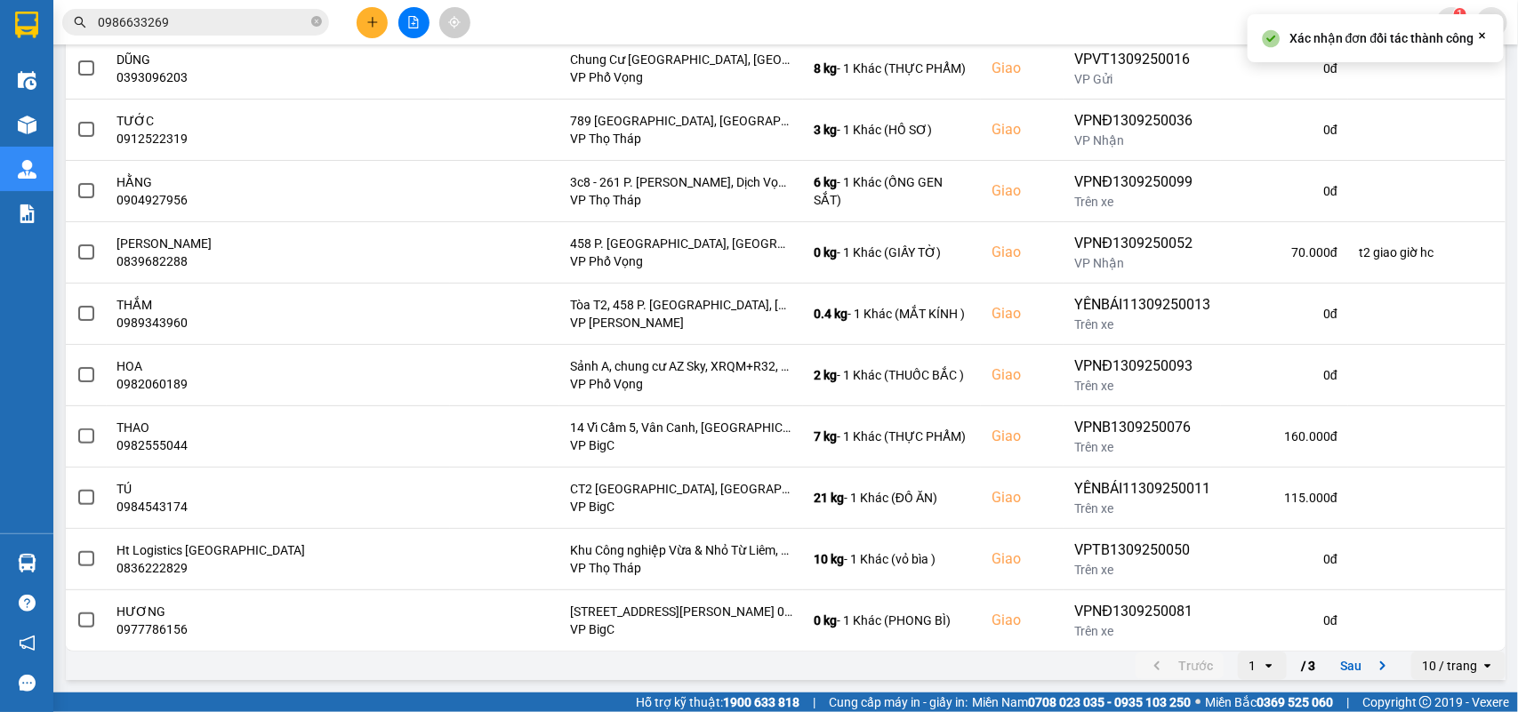
scroll to position [0, 0]
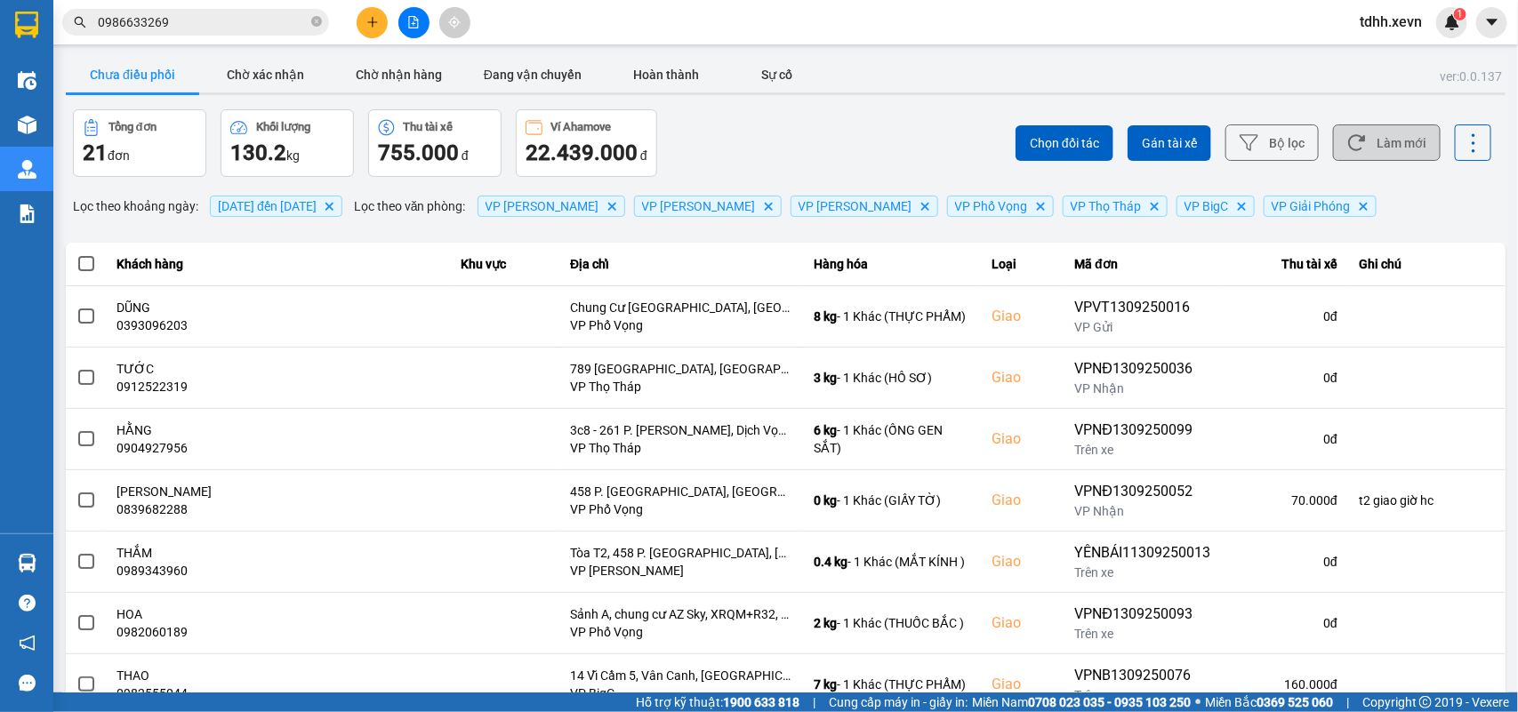
drag, startPoint x: 1392, startPoint y: 147, endPoint x: 1109, endPoint y: 0, distance: 318.5
click at [1391, 147] on button "Làm mới" at bounding box center [1387, 142] width 108 height 36
click at [269, 87] on button "Chờ xác nhận" at bounding box center [265, 75] width 133 height 36
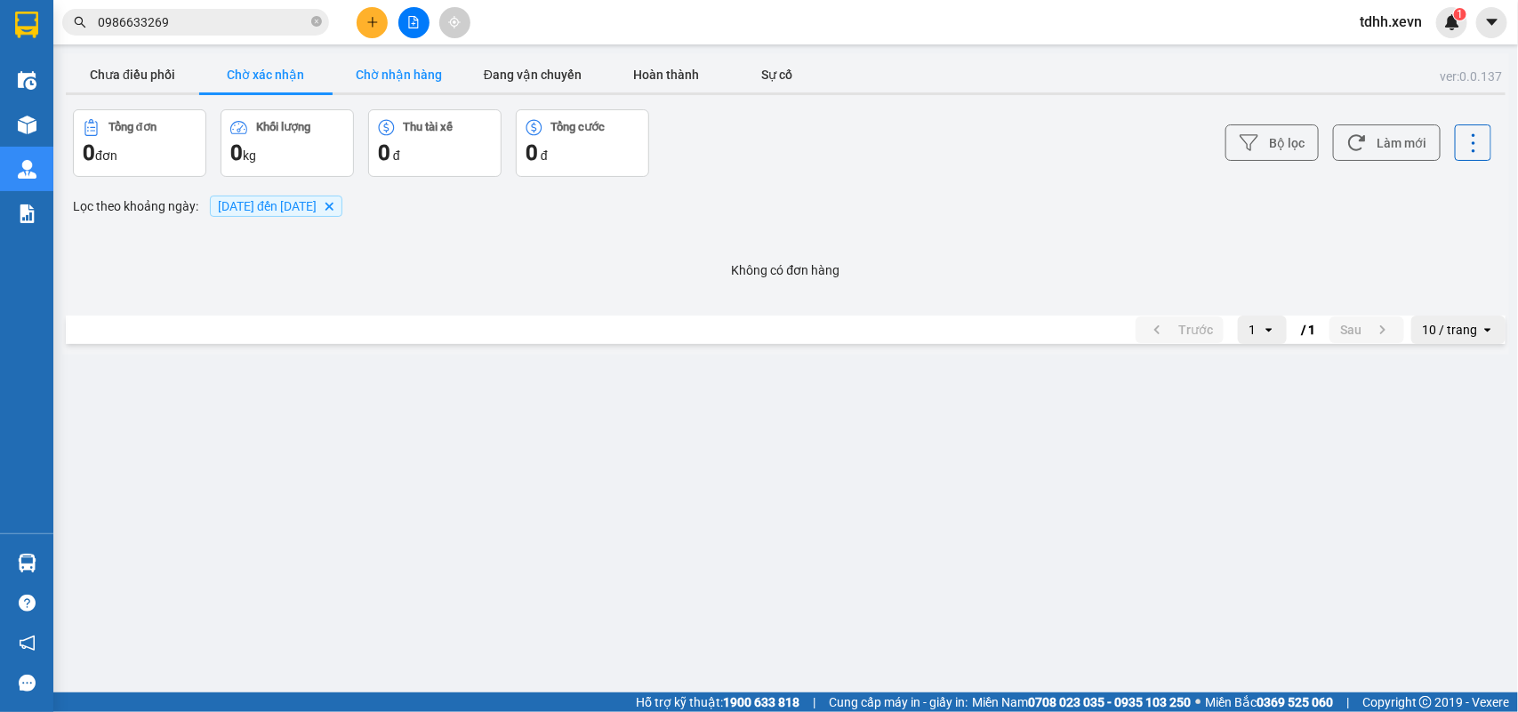
click at [407, 85] on button "Chờ nhận hàng" at bounding box center [398, 75] width 133 height 36
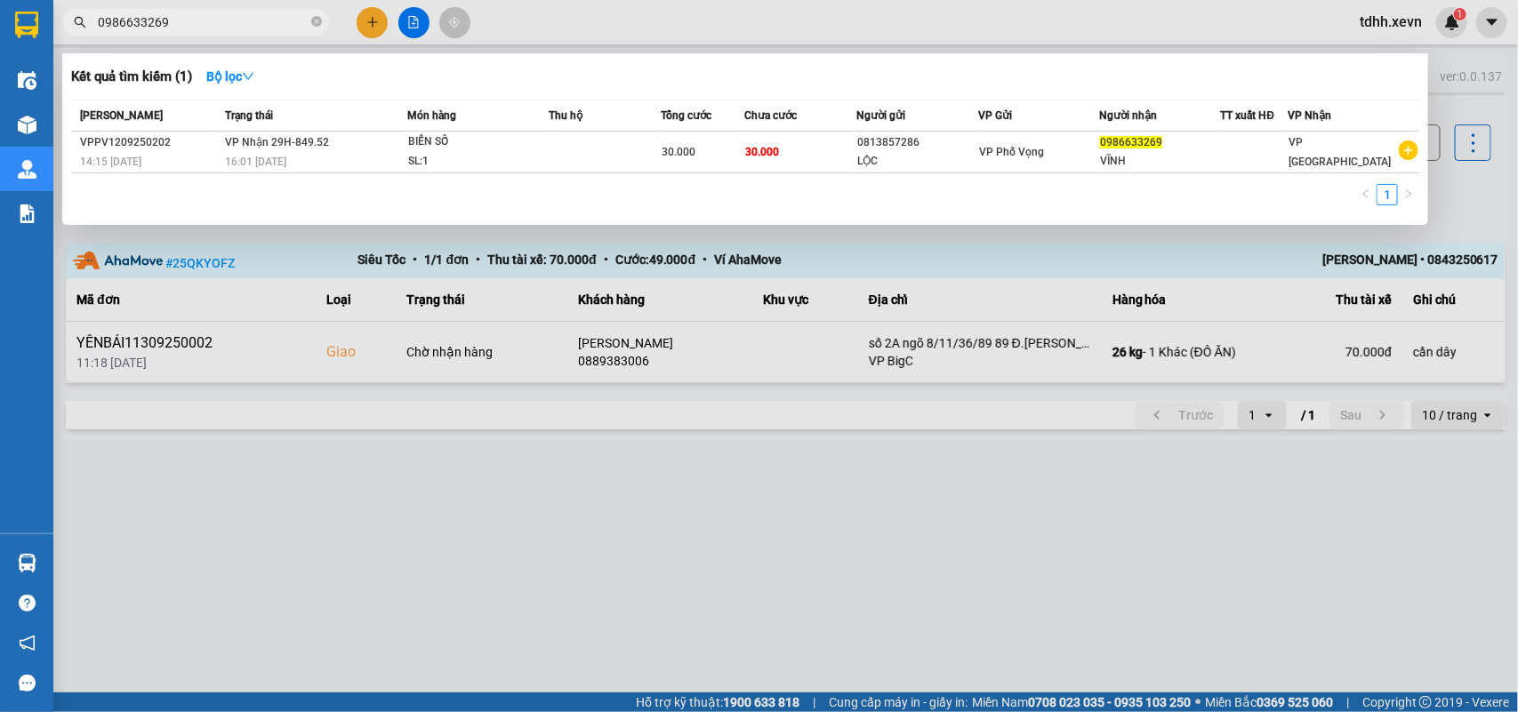
drag, startPoint x: 192, startPoint y: 15, endPoint x: 62, endPoint y: 13, distance: 129.8
click at [62, 13] on div "0986633269" at bounding box center [173, 22] width 347 height 27
paste input "91172310"
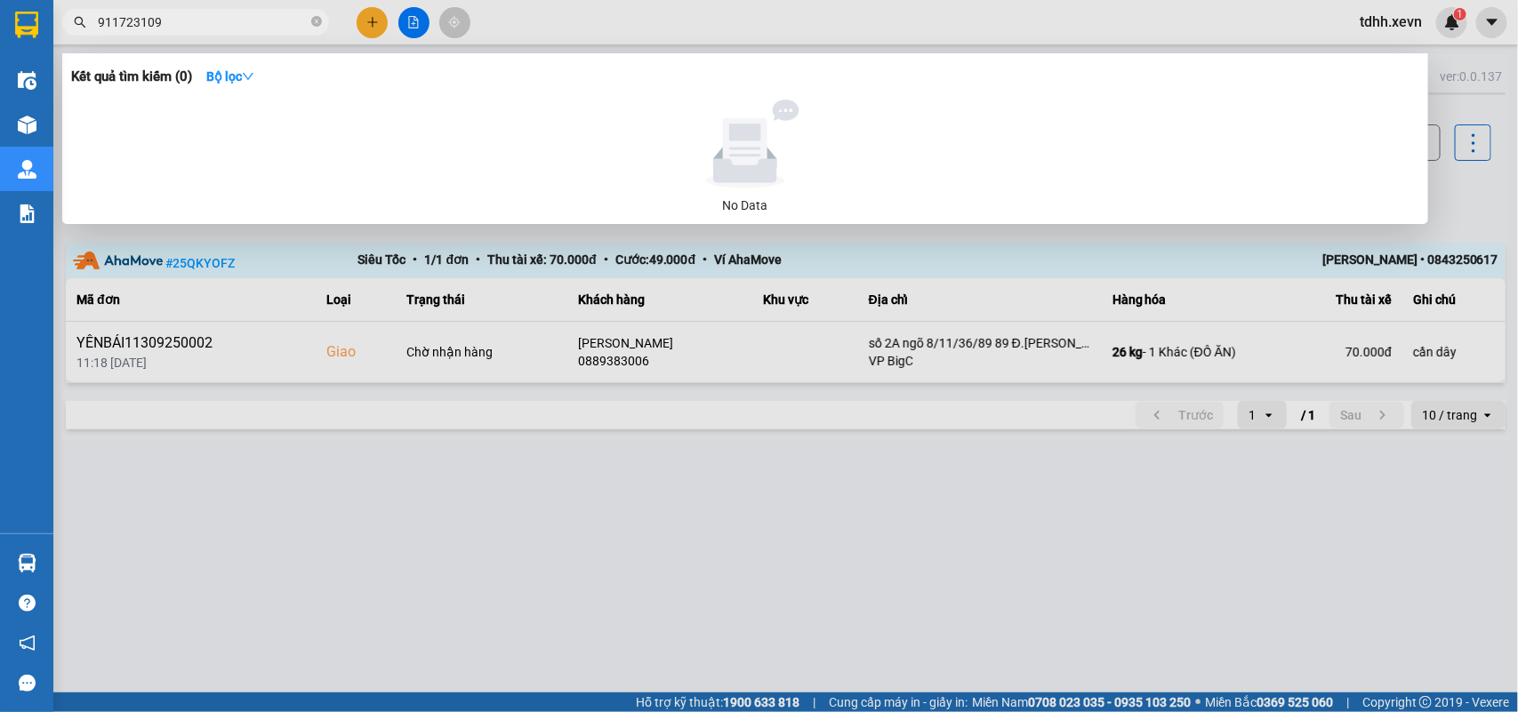
type input "911723109"
click at [1454, 183] on div at bounding box center [759, 356] width 1518 height 712
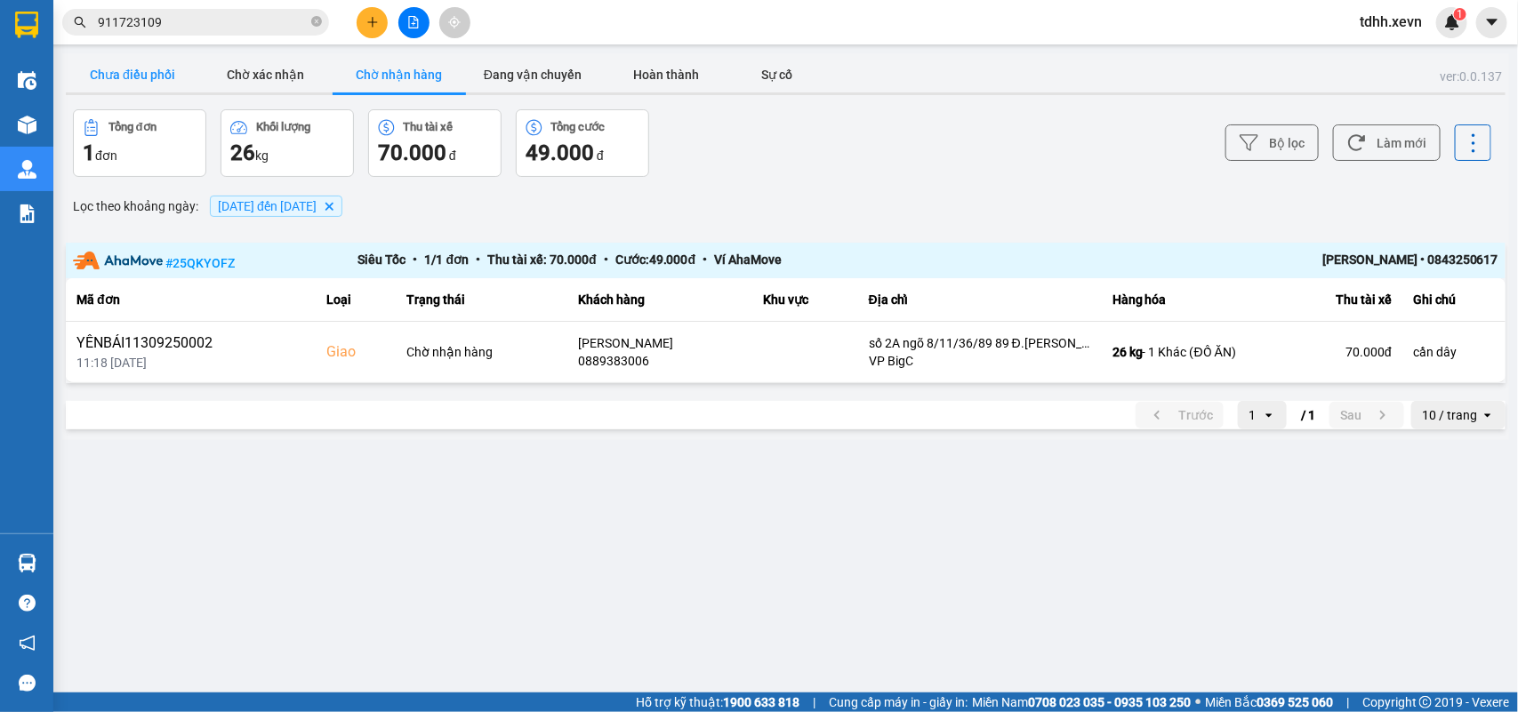
drag, startPoint x: 125, startPoint y: 82, endPoint x: 183, endPoint y: 68, distance: 59.5
click at [123, 82] on button "Chưa điều phối" at bounding box center [132, 75] width 133 height 36
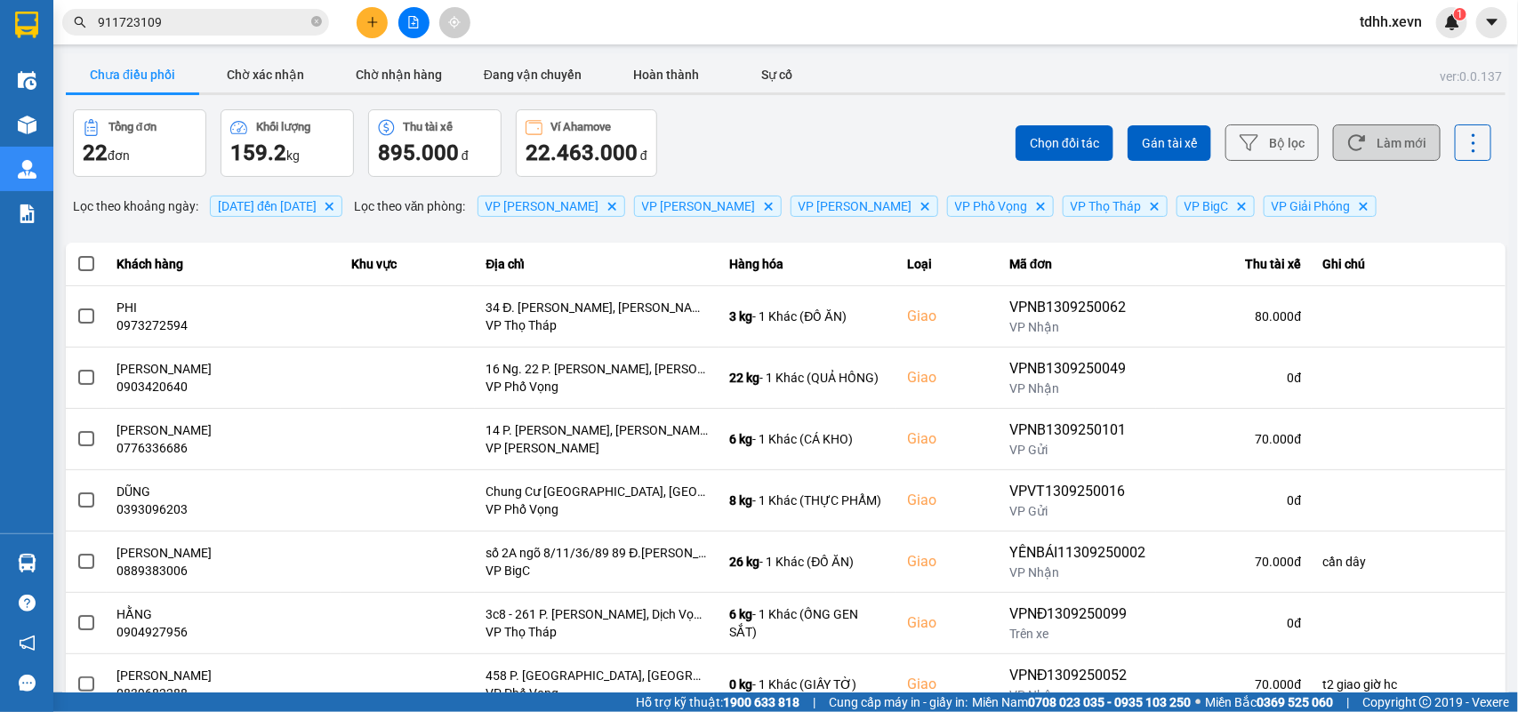
click at [1379, 151] on button "Làm mới" at bounding box center [1387, 142] width 108 height 36
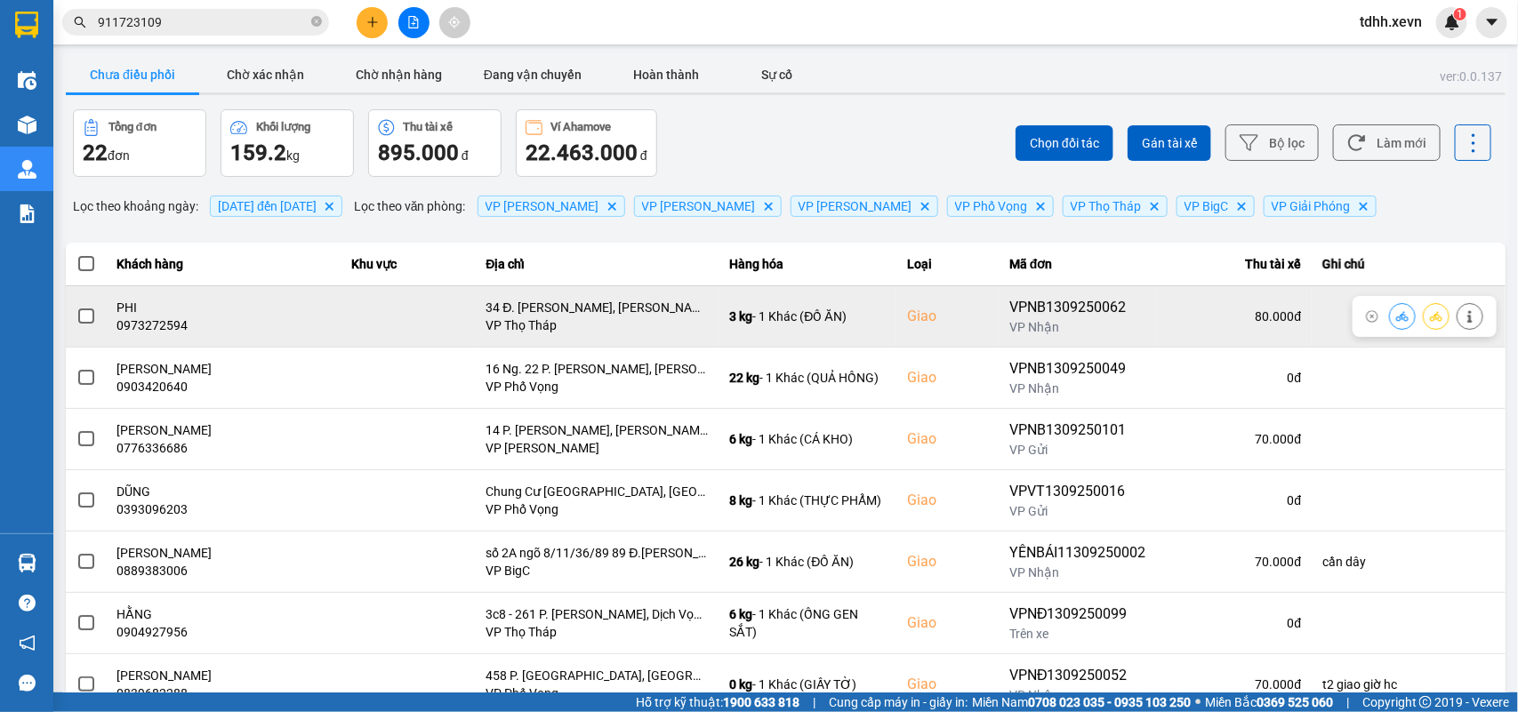
click at [1389, 324] on button at bounding box center [1401, 315] width 25 height 31
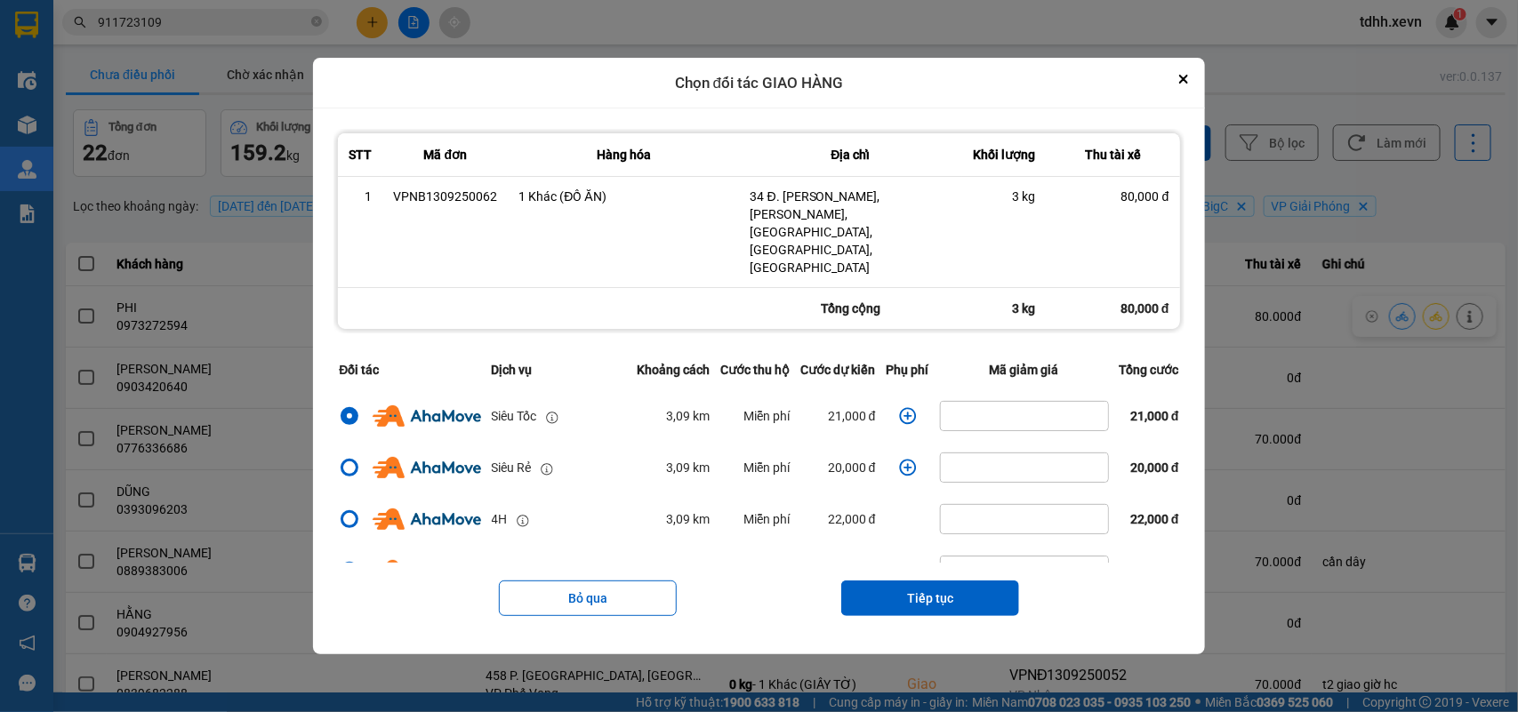
click at [900, 408] on icon "dialog" at bounding box center [907, 416] width 17 height 17
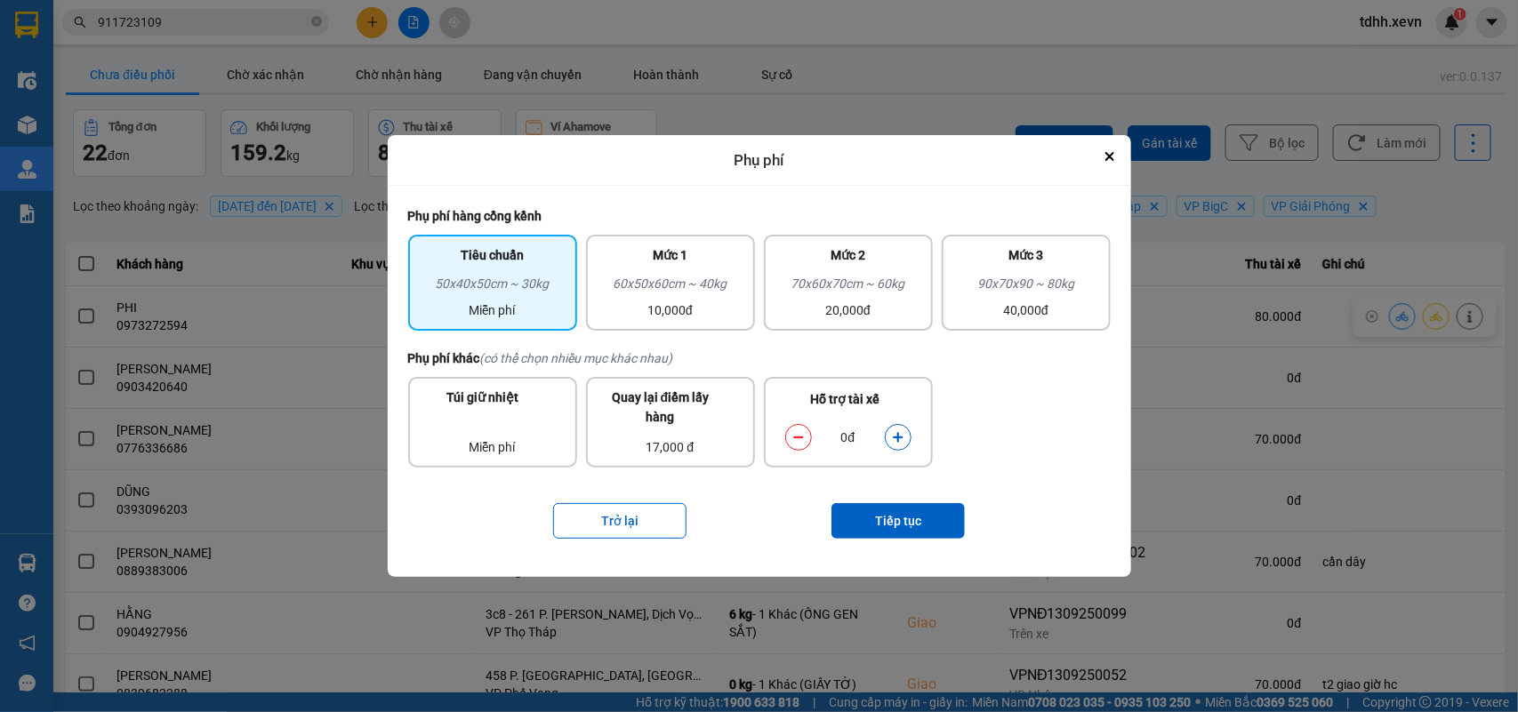
click at [900, 437] on icon "dialog" at bounding box center [898, 438] width 10 height 10
click at [898, 522] on button "Tiếp tục" at bounding box center [897, 521] width 133 height 36
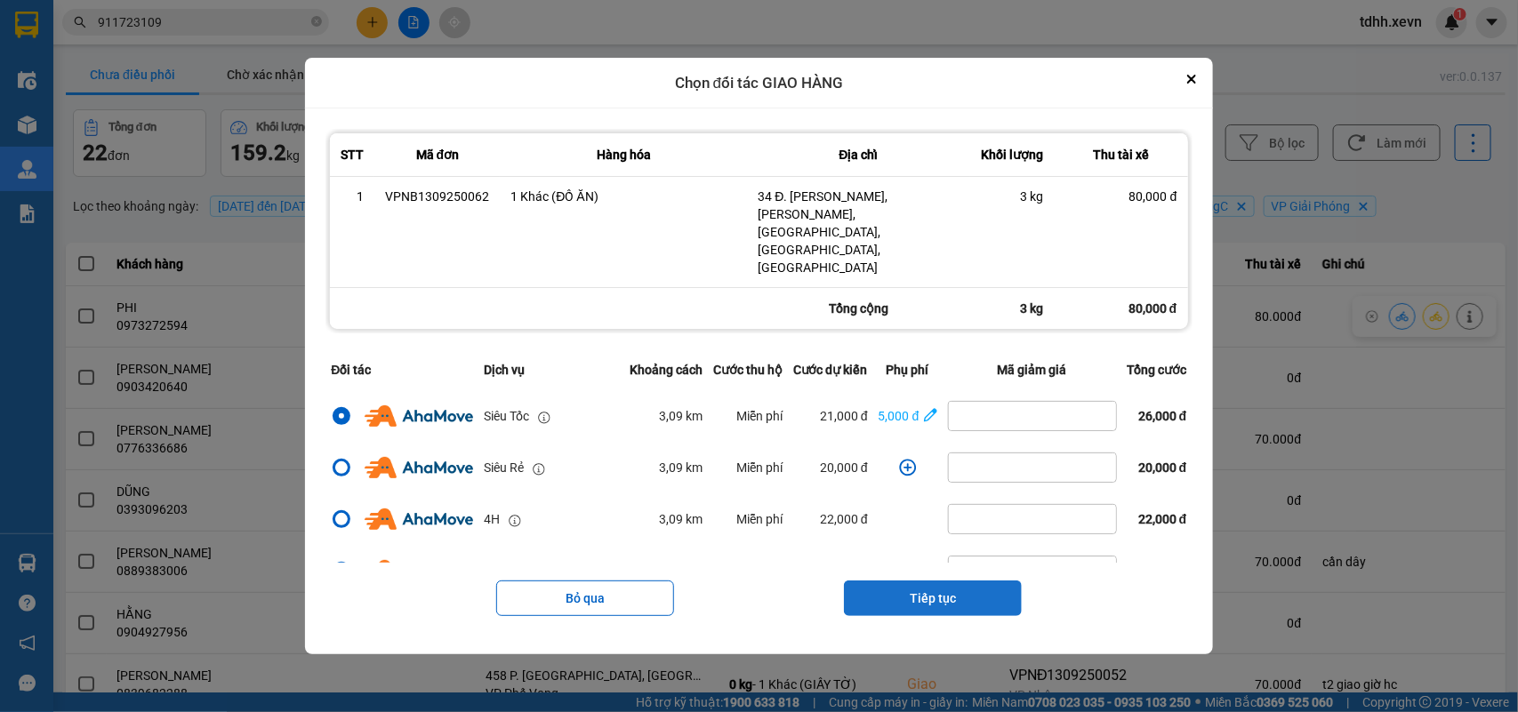
click at [927, 581] on button "Tiếp tục" at bounding box center [933, 599] width 178 height 36
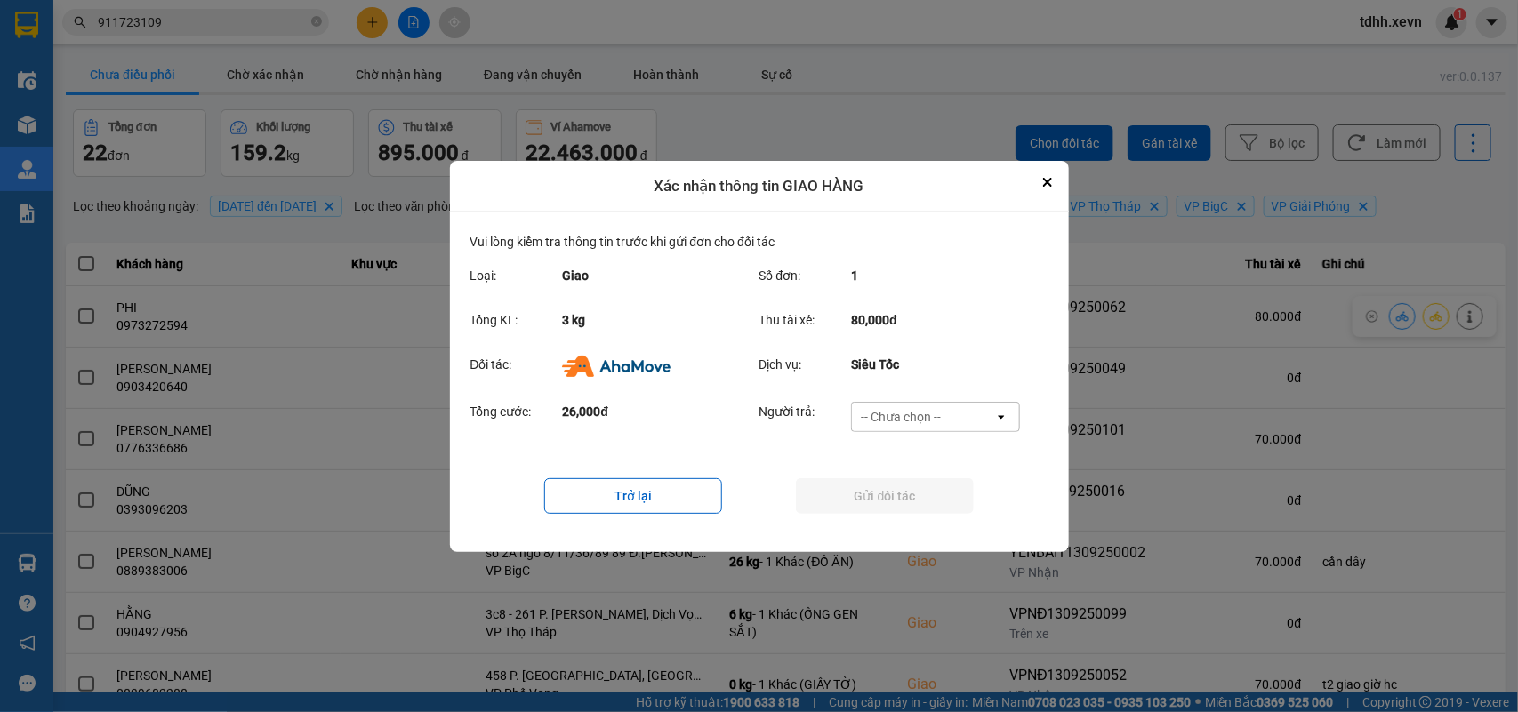
click at [965, 409] on div "-- Chưa chọn --" at bounding box center [923, 417] width 142 height 28
click at [909, 507] on div "Ví Ahamove" at bounding box center [935, 518] width 169 height 32
click at [909, 505] on button "Gửi đối tác" at bounding box center [885, 496] width 178 height 36
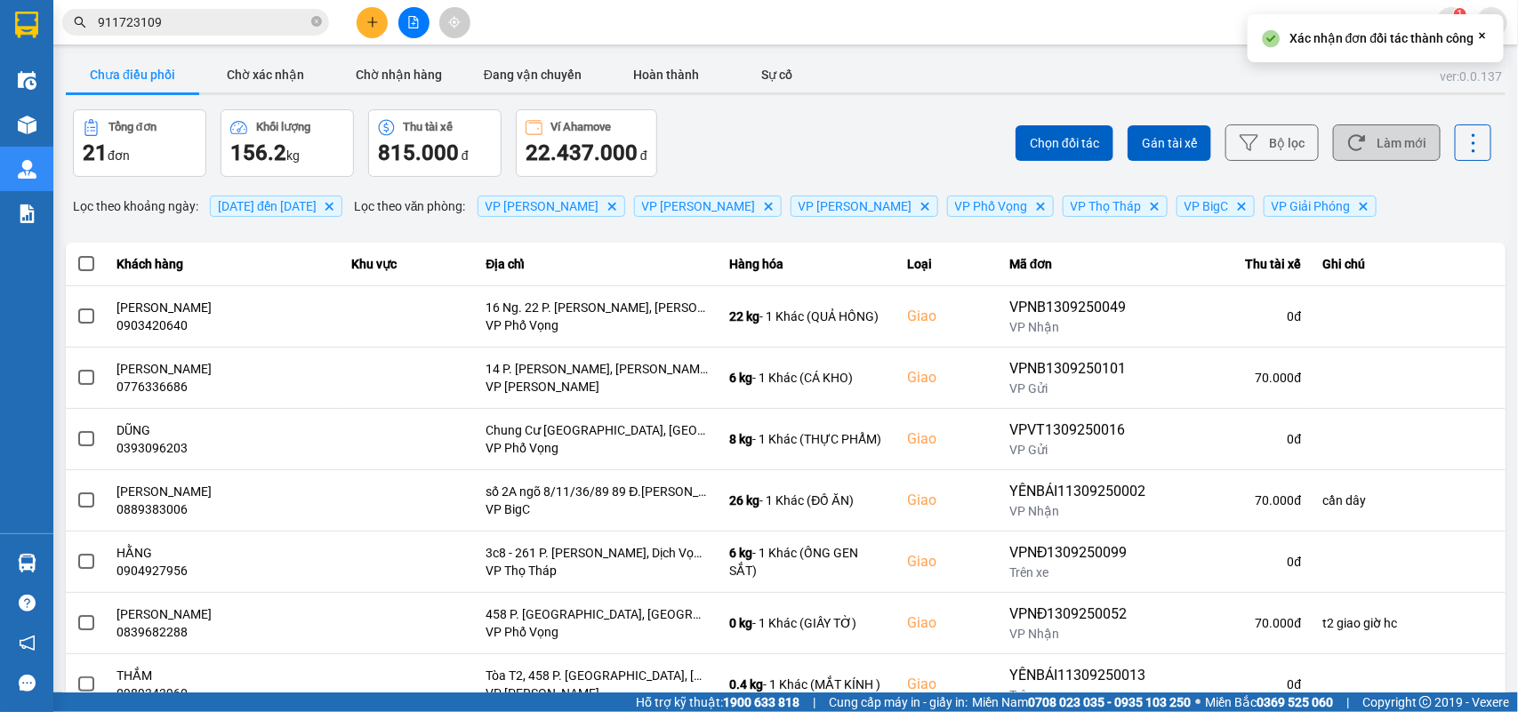
drag, startPoint x: 1363, startPoint y: 149, endPoint x: 1343, endPoint y: 126, distance: 30.3
click at [1365, 148] on button "Làm mới" at bounding box center [1387, 142] width 108 height 36
drag, startPoint x: 305, startPoint y: 72, endPoint x: 285, endPoint y: 81, distance: 21.5
click at [299, 73] on button "Chờ xác nhận" at bounding box center [265, 75] width 133 height 36
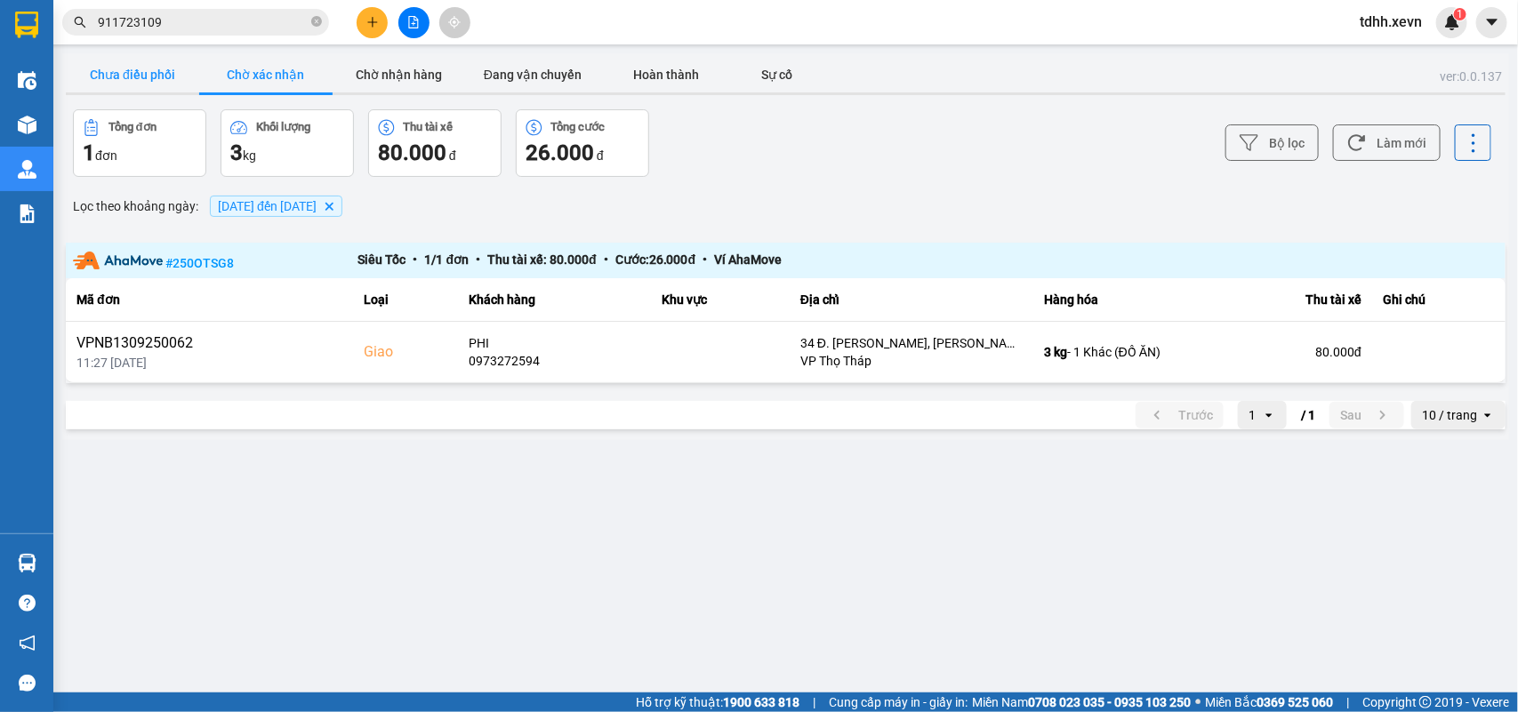
click at [108, 64] on button "Chưa điều phối" at bounding box center [132, 75] width 133 height 36
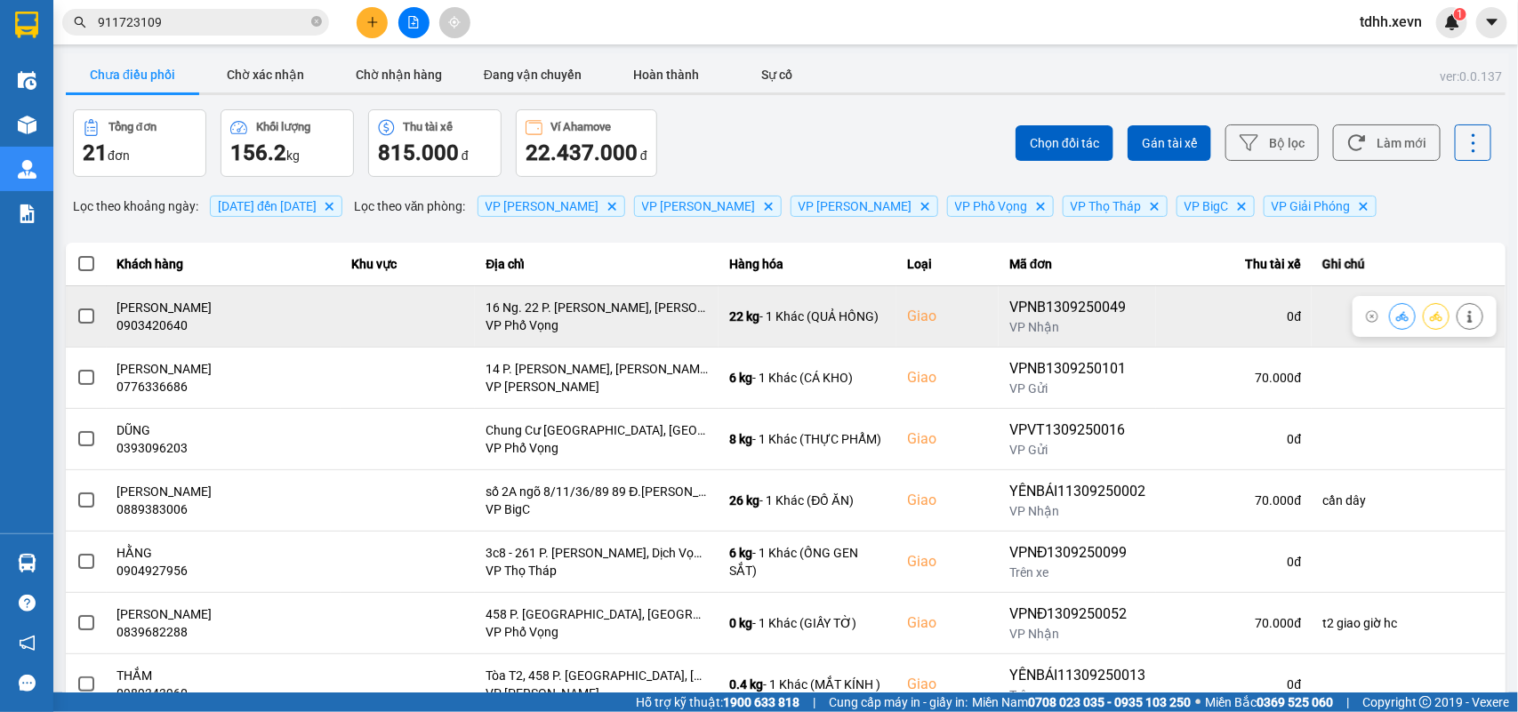
click at [163, 325] on div "0903420640" at bounding box center [223, 325] width 213 height 18
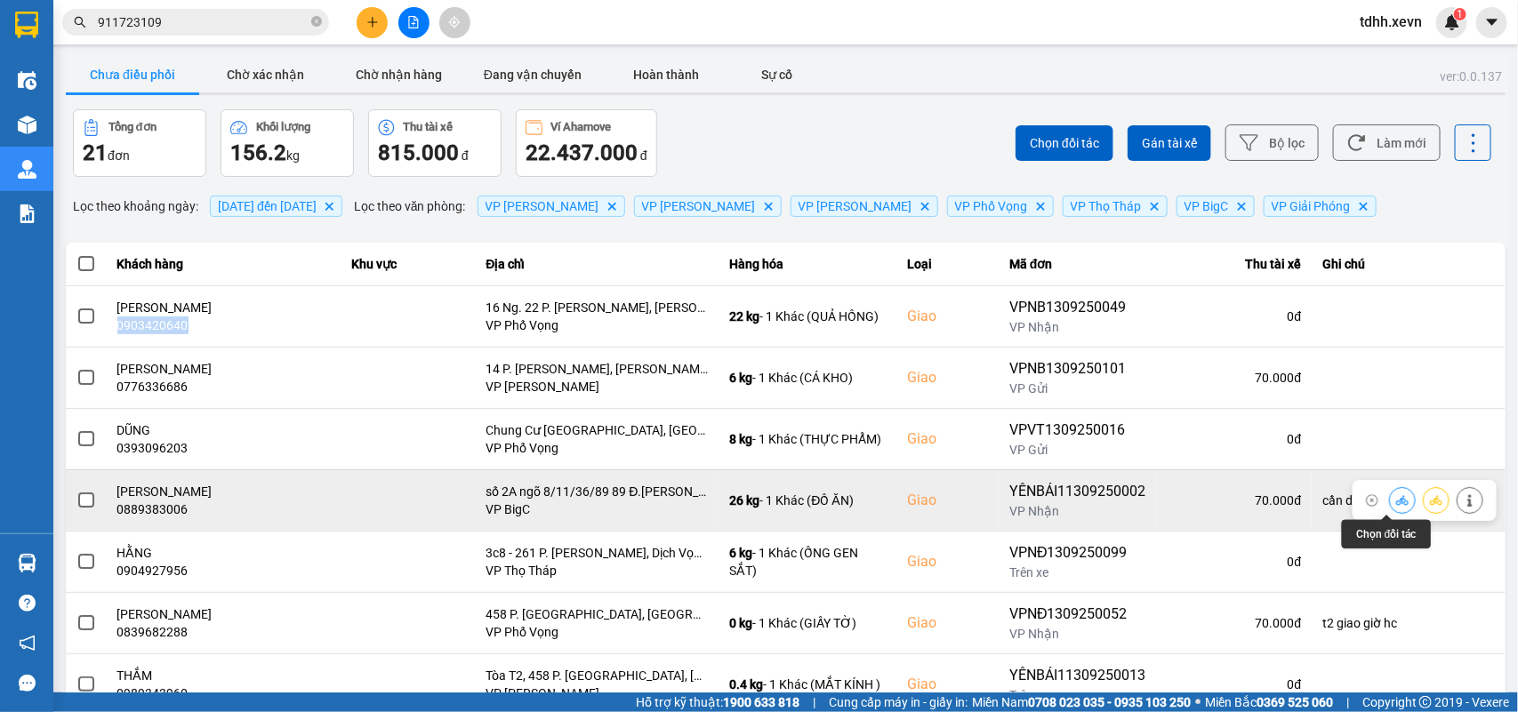
click at [1389, 498] on button at bounding box center [1401, 500] width 25 height 31
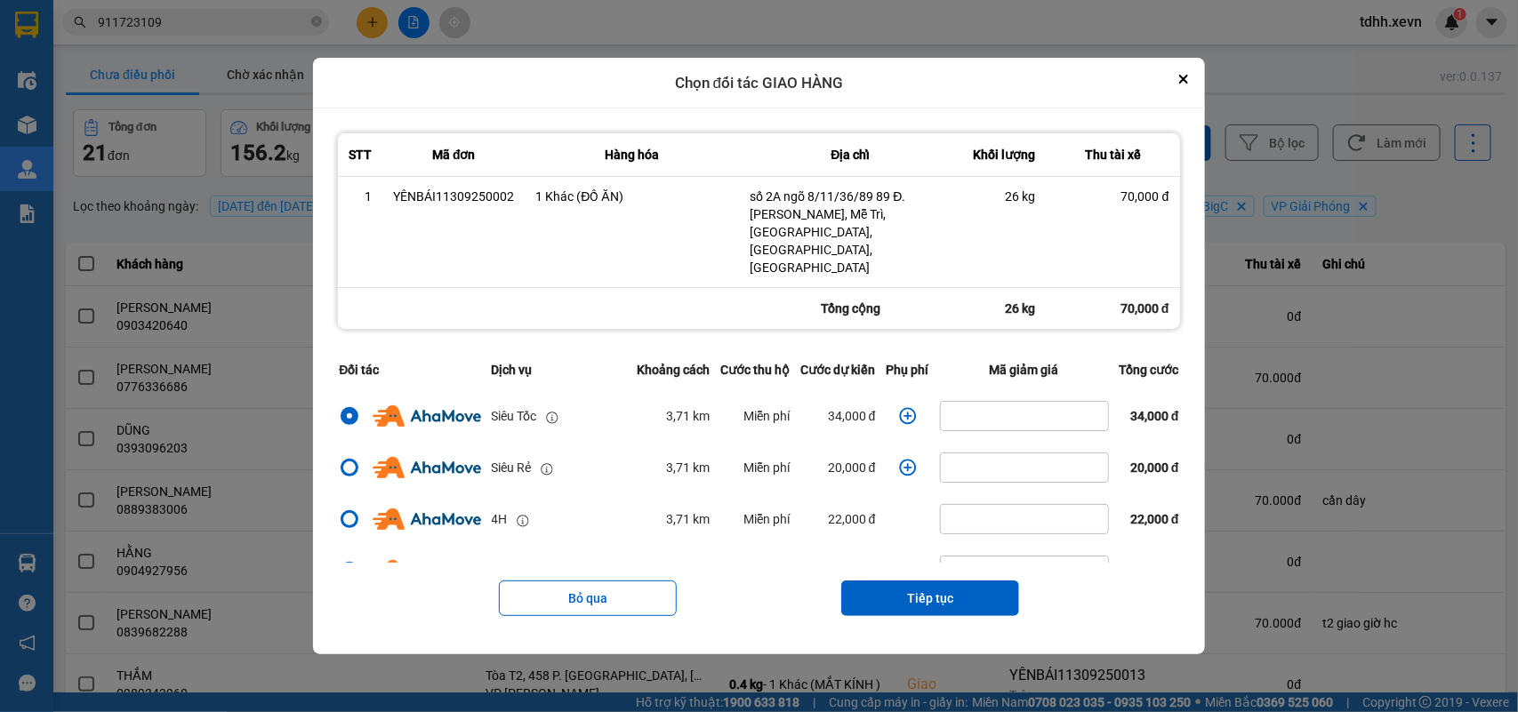
click at [1202, 82] on div "Chọn đối tác GIAO HÀNG" at bounding box center [758, 84] width 891 height 52
click at [1189, 90] on button "Close" at bounding box center [1183, 78] width 21 height 21
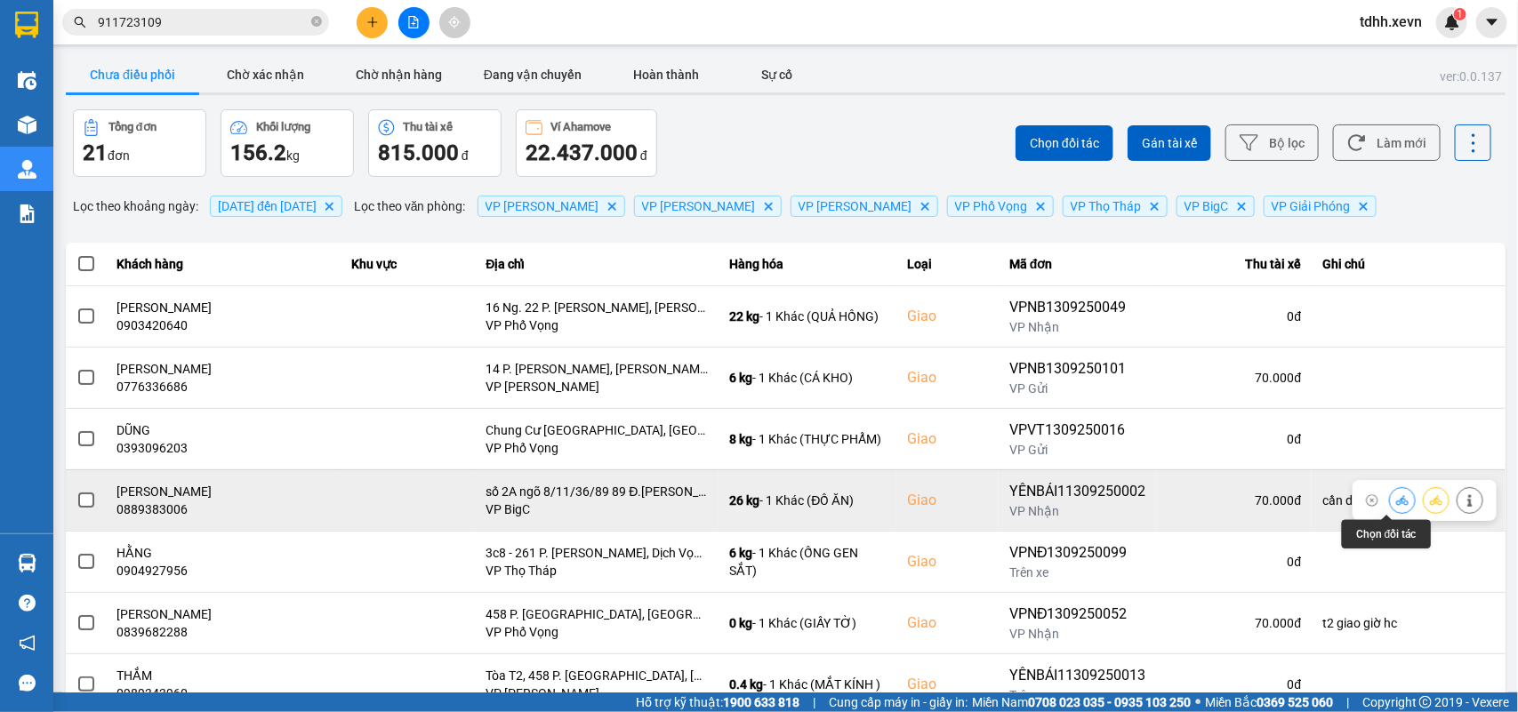
click at [1396, 500] on icon at bounding box center [1402, 500] width 12 height 10
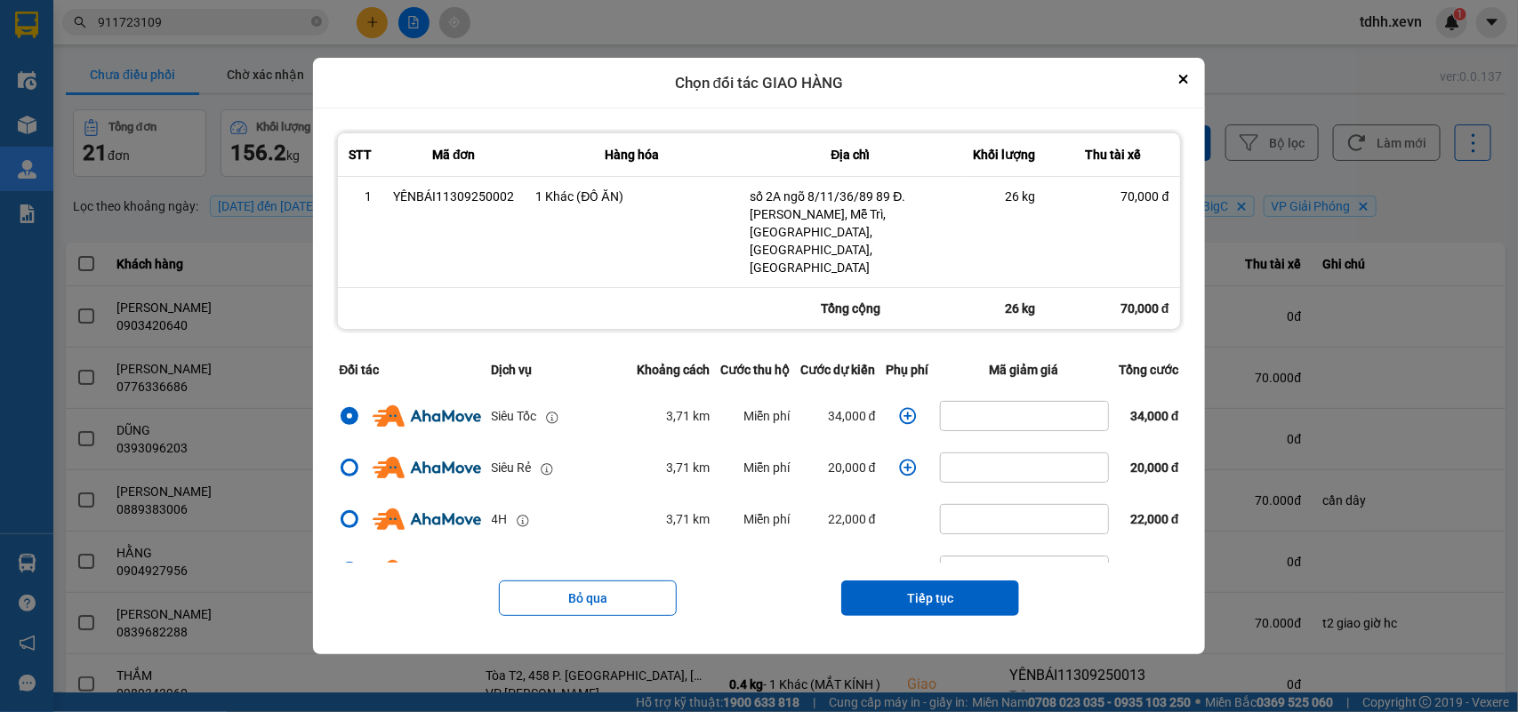
click at [902, 408] on icon "dialog" at bounding box center [907, 416] width 17 height 17
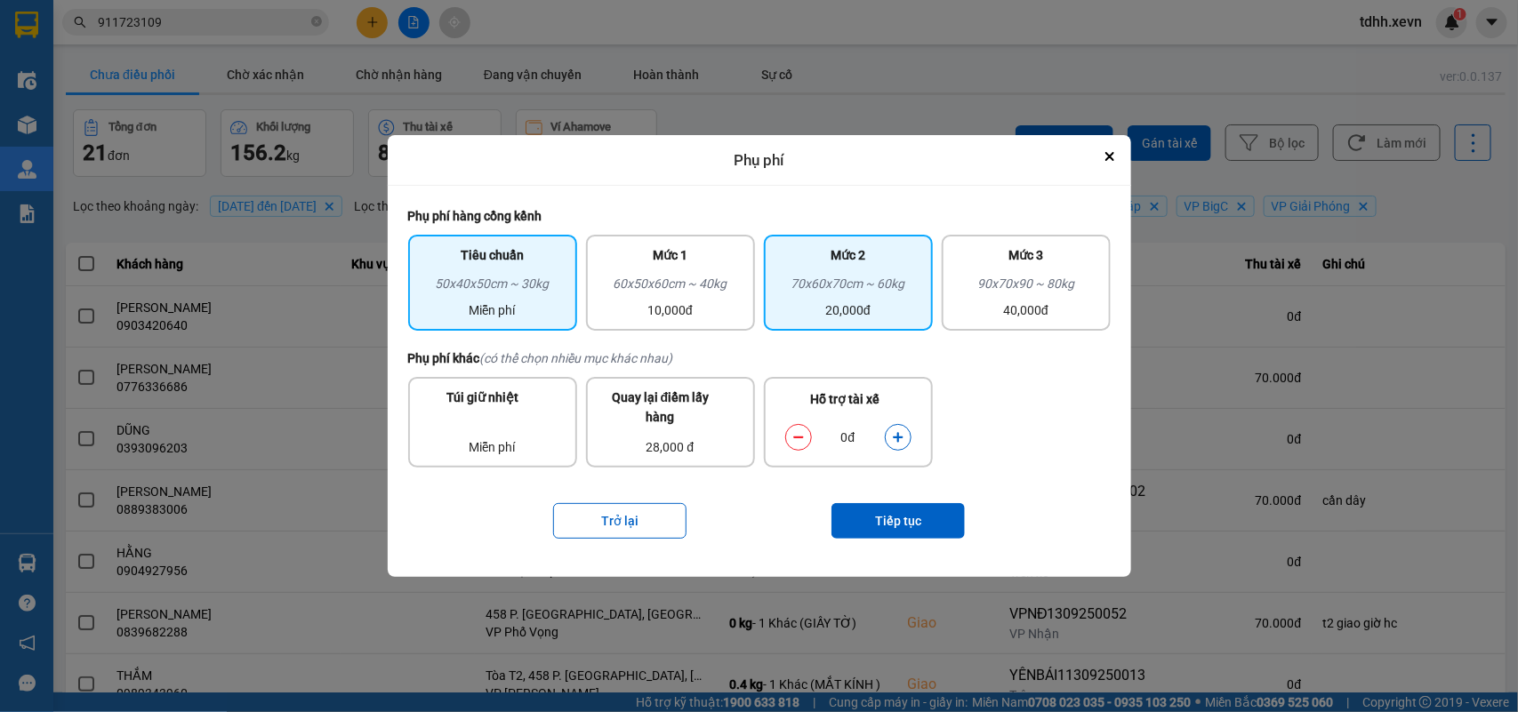
click at [792, 307] on div "20,000đ" at bounding box center [848, 310] width 148 height 20
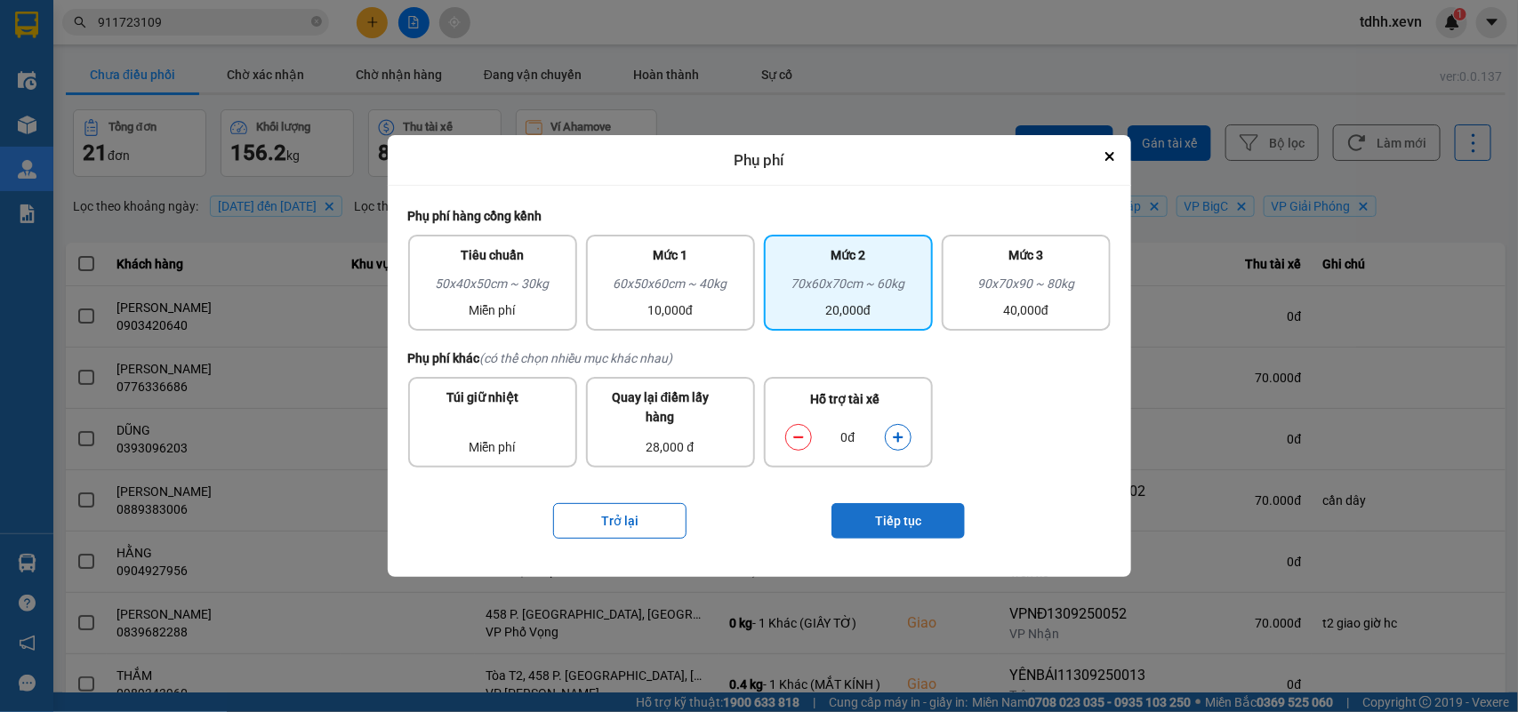
click at [901, 517] on button "Tiếp tục" at bounding box center [897, 521] width 133 height 36
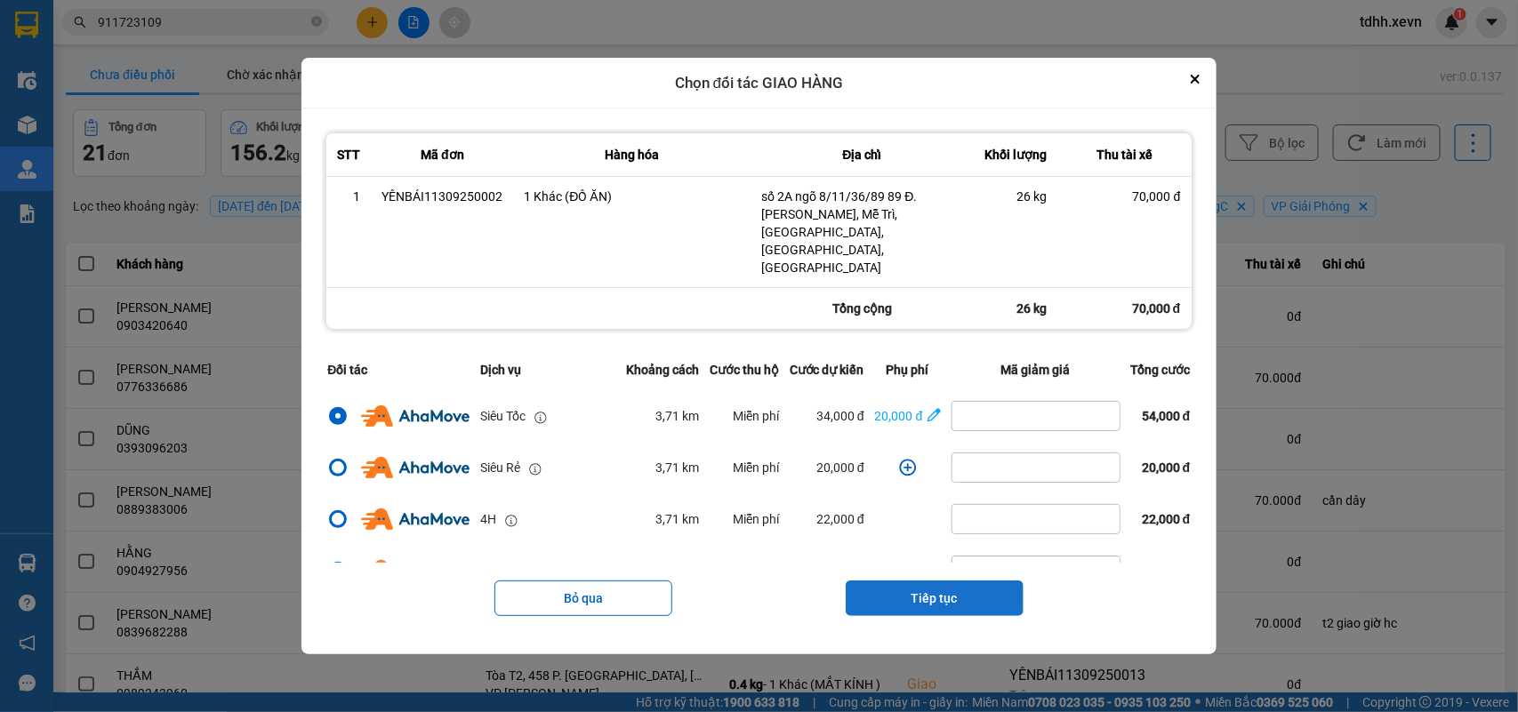
click at [941, 581] on button "Tiếp tục" at bounding box center [934, 599] width 178 height 36
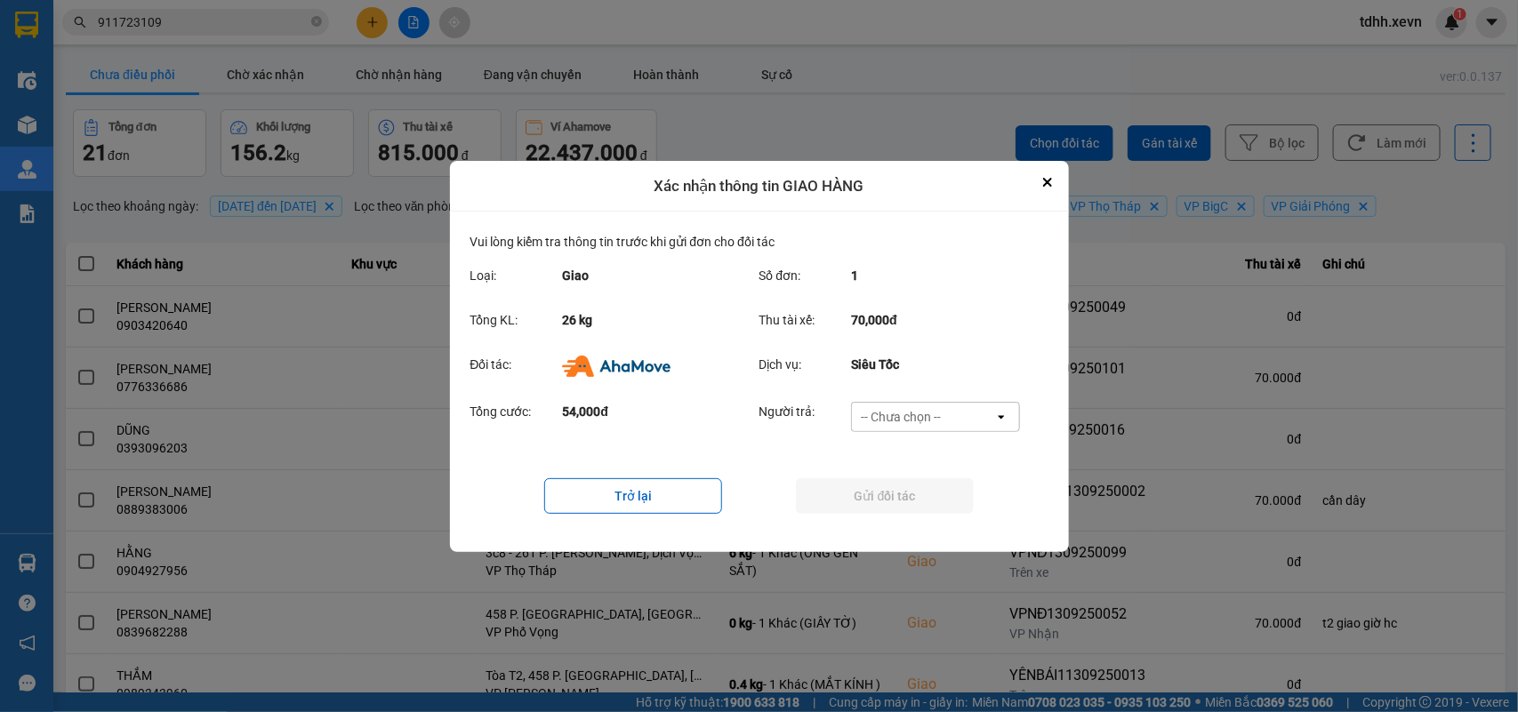
click at [960, 410] on div "-- Chưa chọn --" at bounding box center [923, 417] width 142 height 28
click at [926, 509] on span "Ví Ahamove" at bounding box center [901, 518] width 72 height 18
click at [931, 502] on button "Gửi đối tác" at bounding box center [885, 496] width 178 height 36
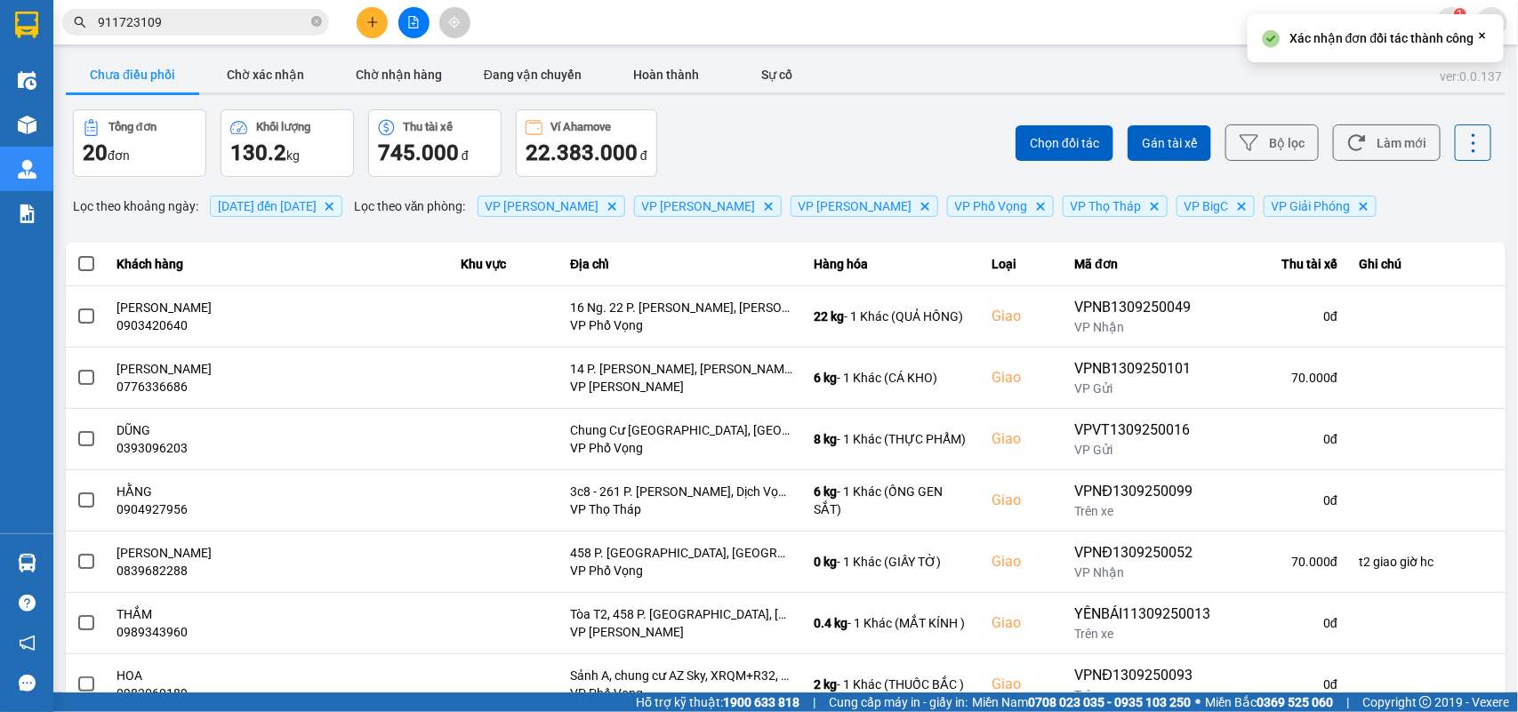
click at [1391, 116] on div "Chọn đối tác Gán tài xế Bộ lọc Làm mới" at bounding box center [1136, 143] width 709 height 68
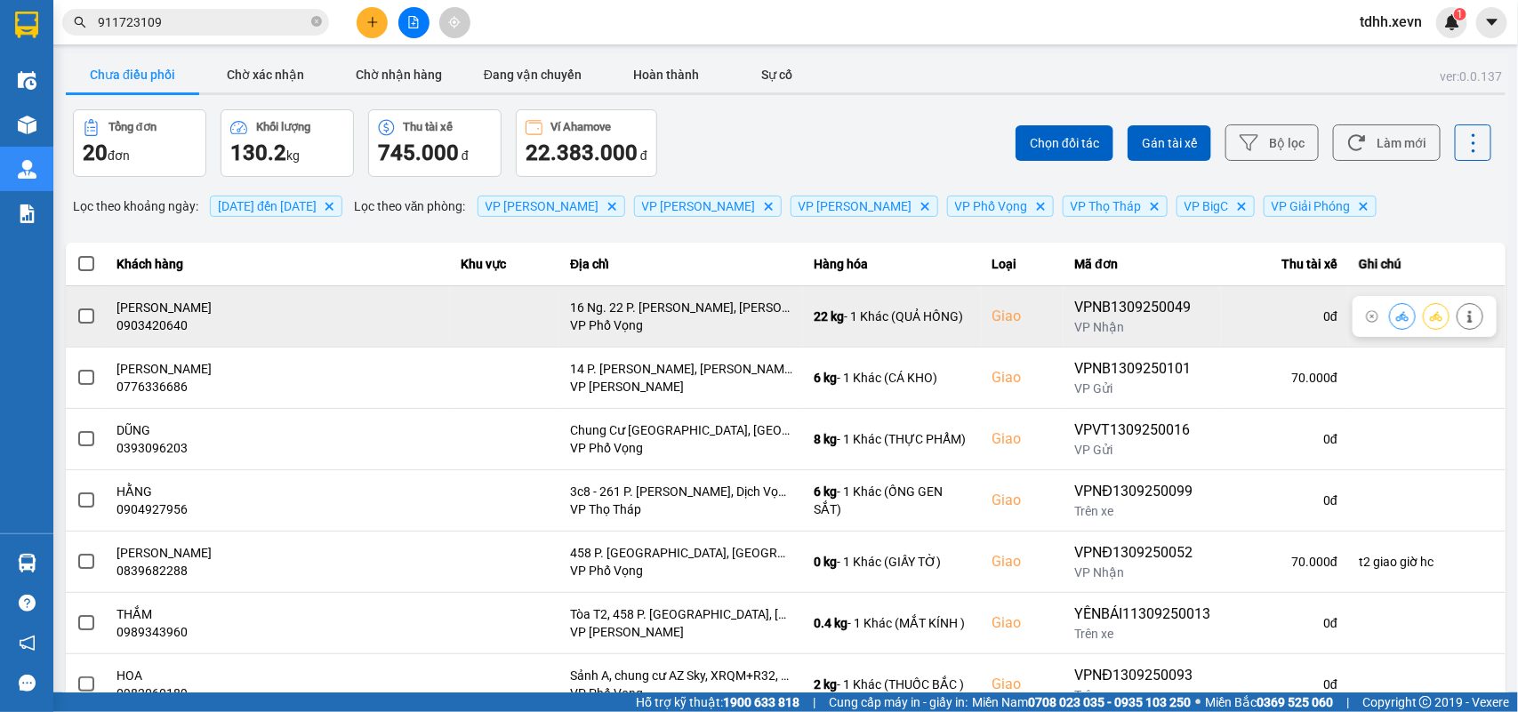
click at [1465, 323] on div at bounding box center [1436, 316] width 94 height 27
click at [1463, 318] on icon at bounding box center [1469, 316] width 12 height 12
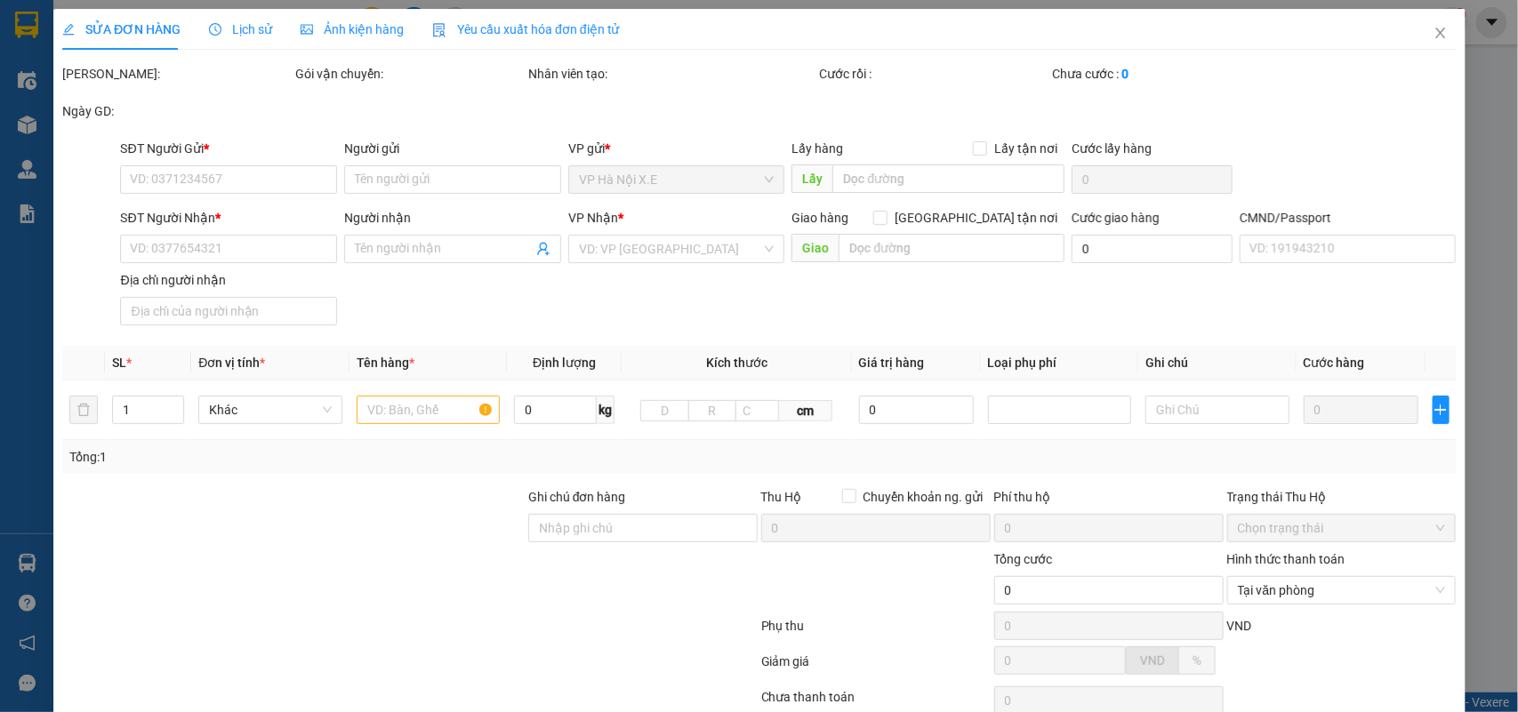
type input "0913006211"
type input "NGUYỄN THỊ HOA"
type input "0903420640"
type input "ĐỖ VĂN THƯỞNG"
checkbox input "true"
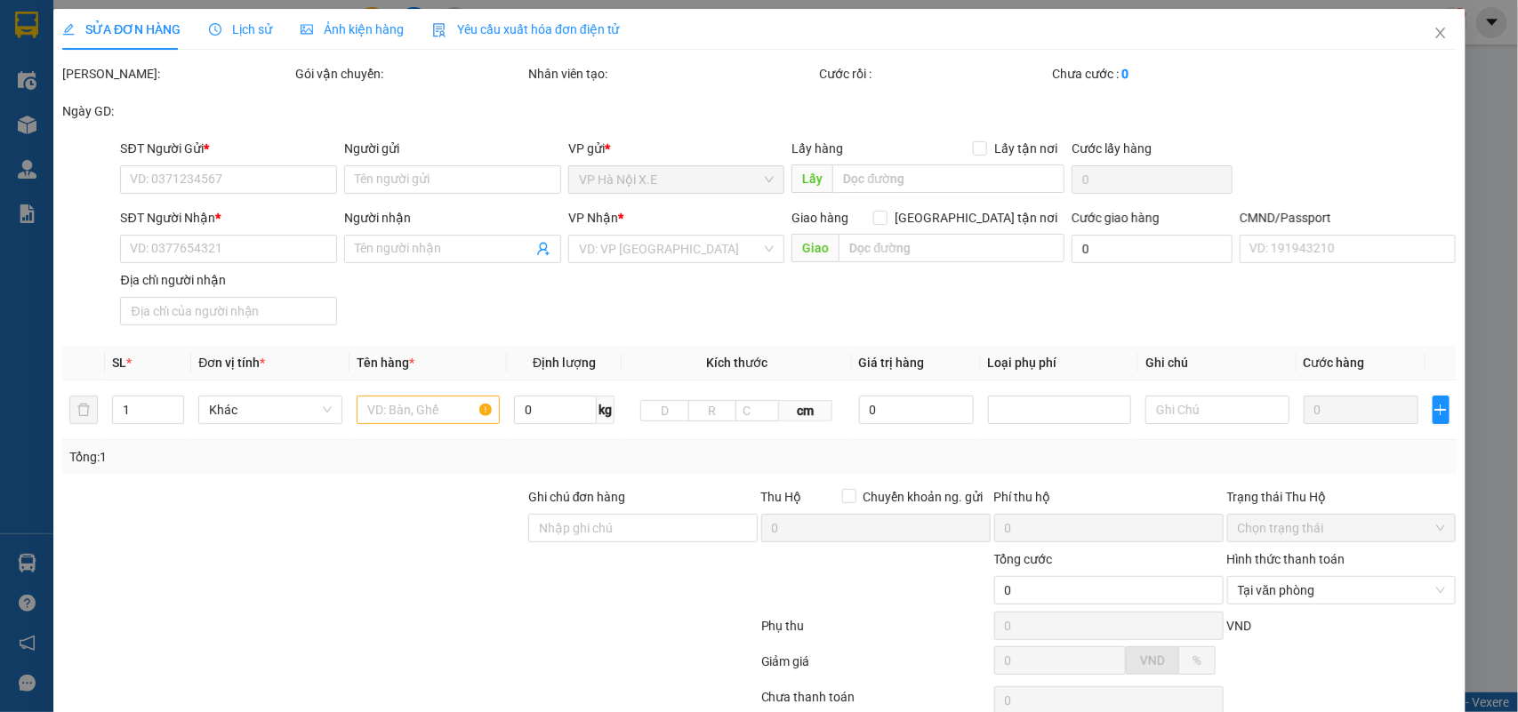
type input "16 Ng. 22 P. Phan Đình Giót, Phương Liệt, Thanh Xuân, Hà Nội, Việt Nam"
type input "LÃ QUÝ ÂN 0921221555"
type input "95.000"
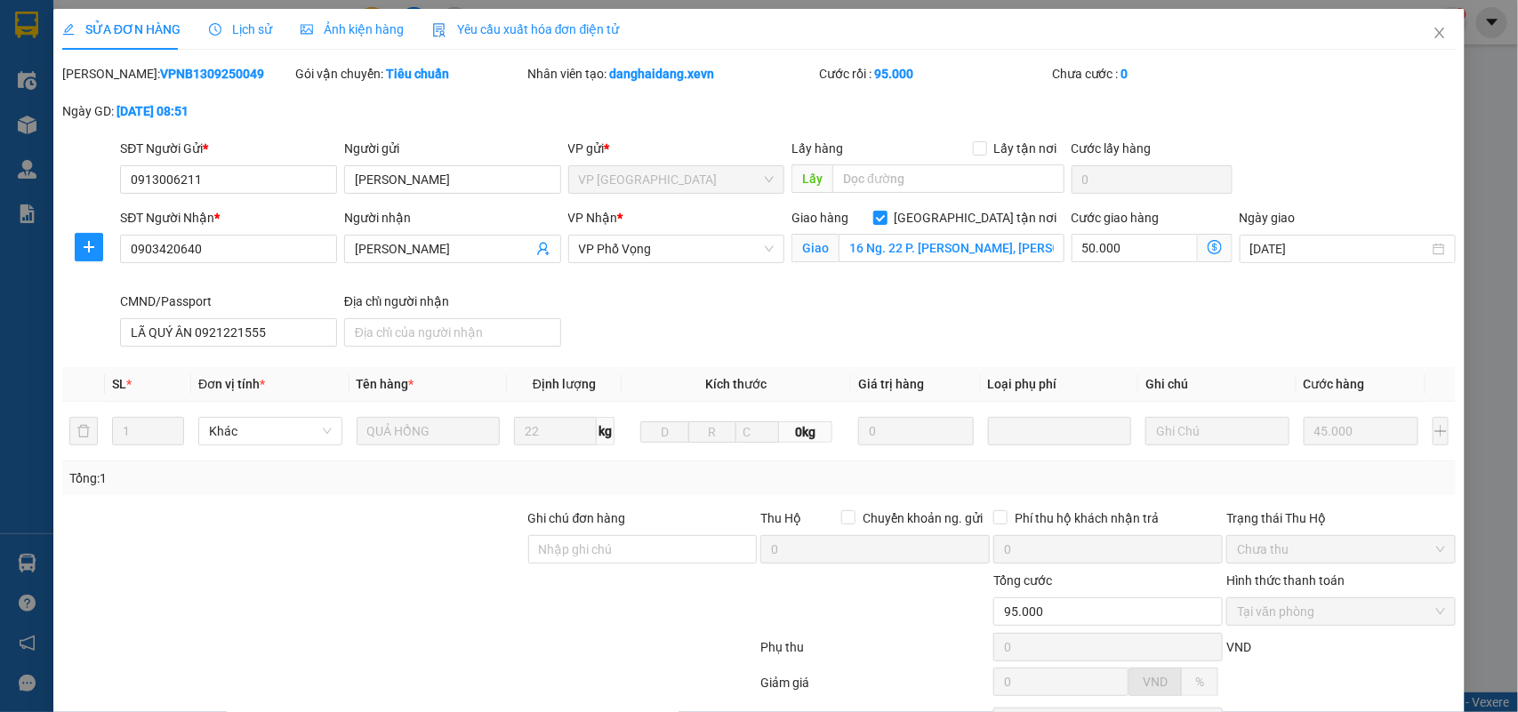
click at [593, 526] on div "Ghi chú đơn hàng" at bounding box center [642, 522] width 229 height 27
click at [593, 545] on input "Ghi chú đơn hàng" at bounding box center [642, 549] width 229 height 28
type input "cần dây"
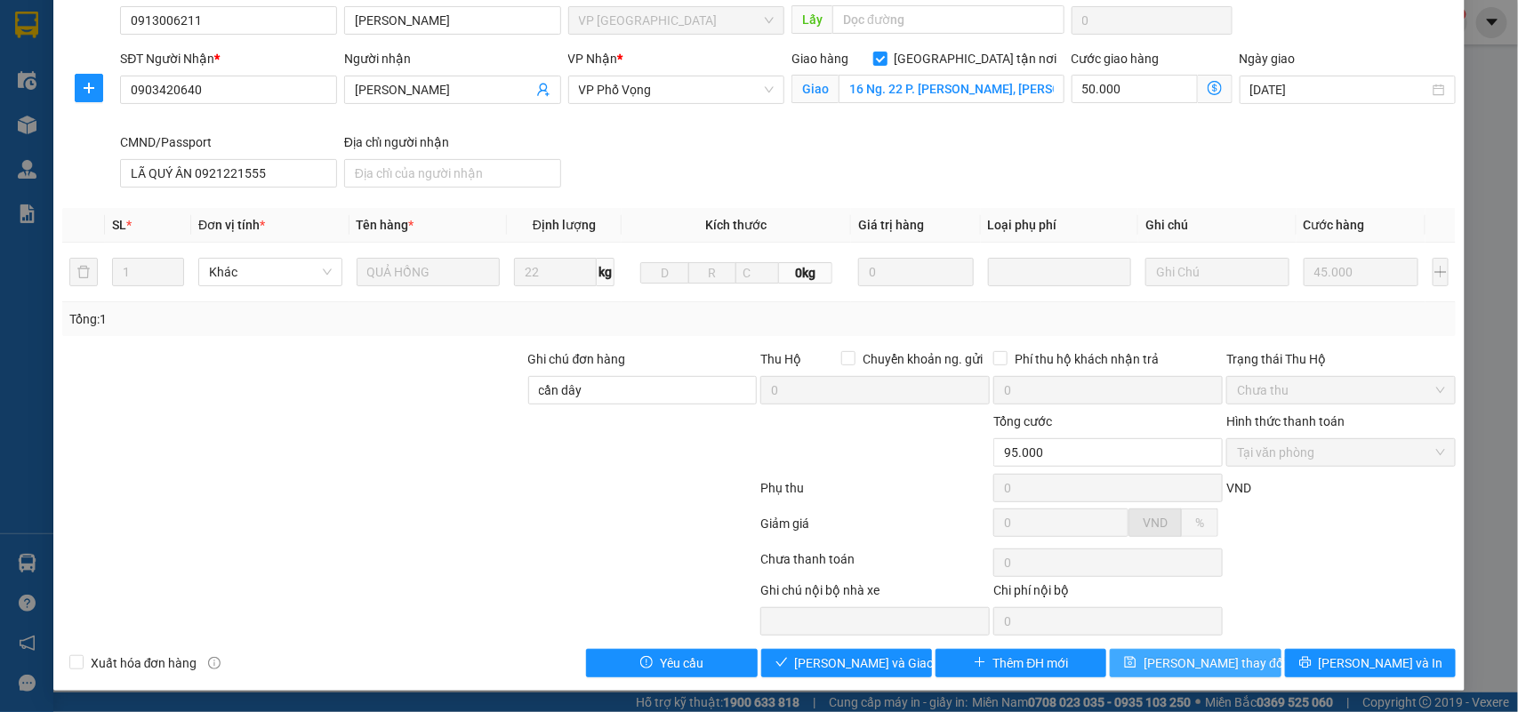
click at [1206, 663] on span "Lưu thay đổi" at bounding box center [1214, 663] width 142 height 20
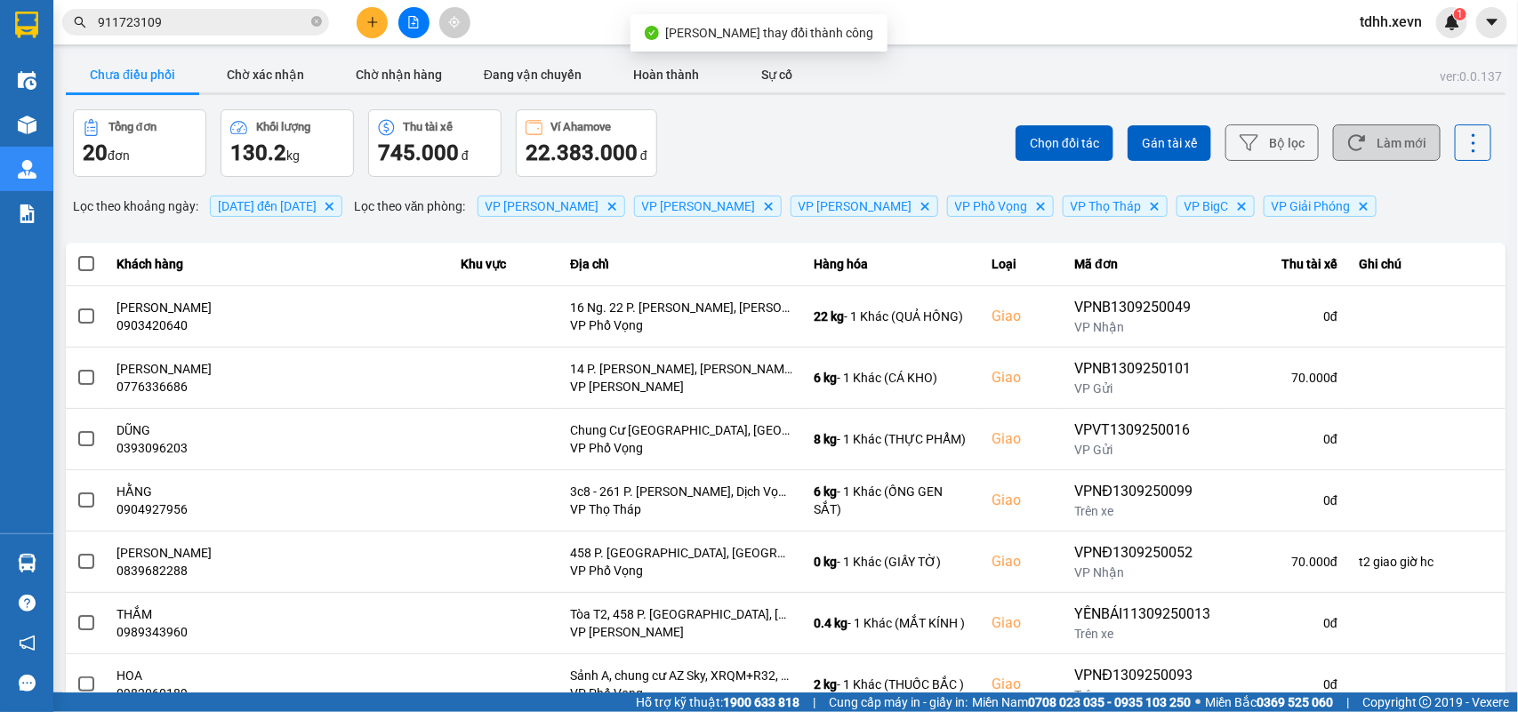
click at [1403, 138] on button "Làm mới" at bounding box center [1387, 142] width 108 height 36
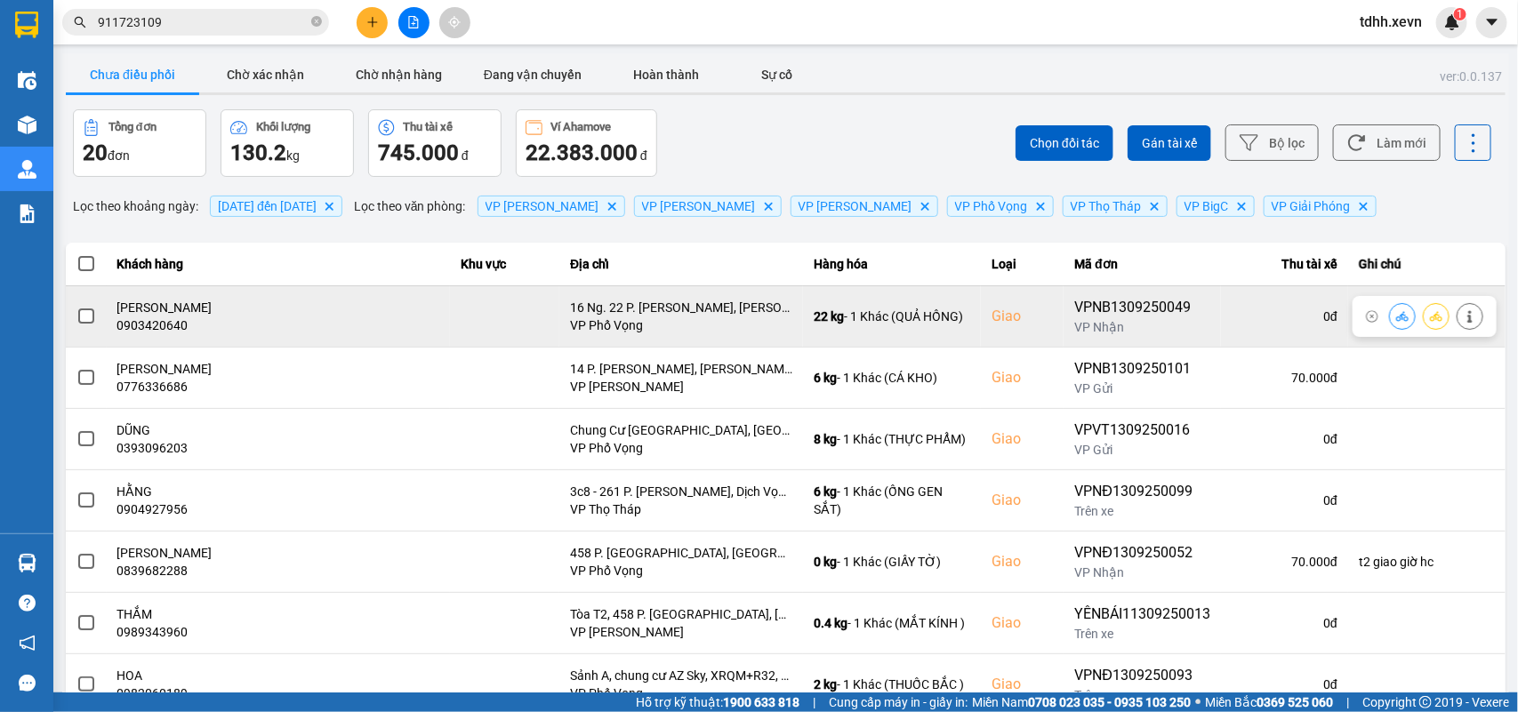
click at [1457, 308] on button at bounding box center [1469, 315] width 25 height 31
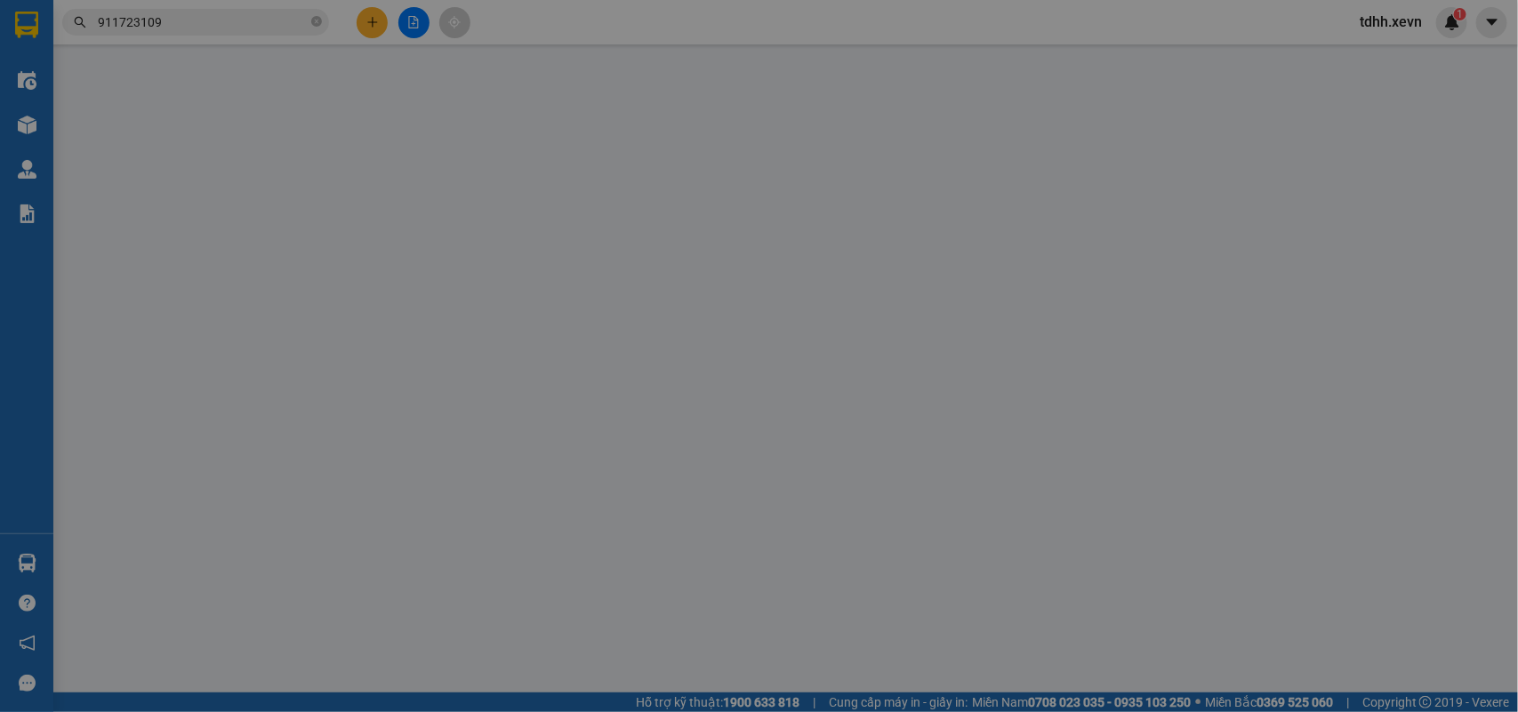
type input "0913006211"
type input "NGUYỄN THỊ HOA"
type input "0903420640"
type input "ĐỖ VĂN THƯỞNG"
checkbox input "true"
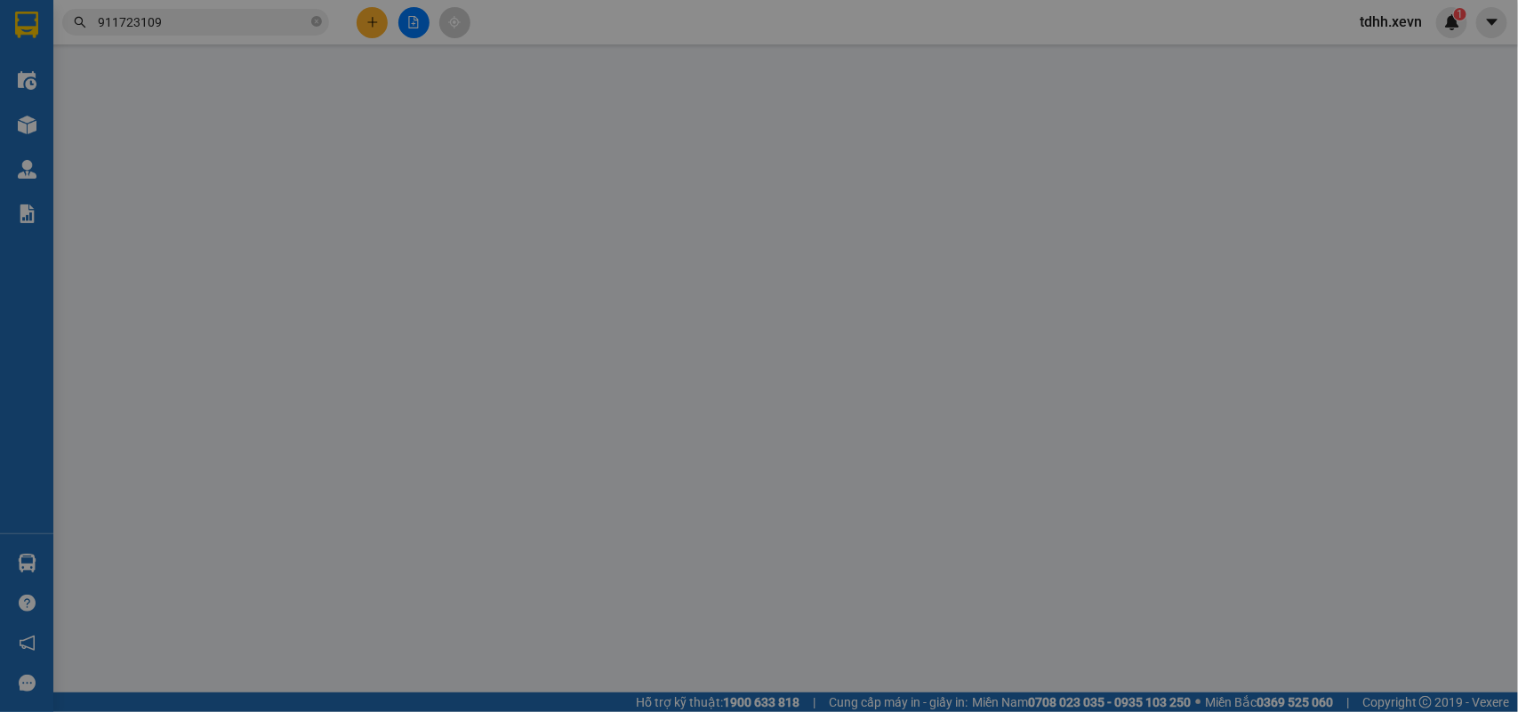
type input "16 Ng. 22 P. Phan Đình Giót, Phương Liệt, Thanh Xuân, Hà Nội, Việt Nam"
type input "LÃ QUÝ ÂN 0921221555"
type input "cần dây"
type input "95.000"
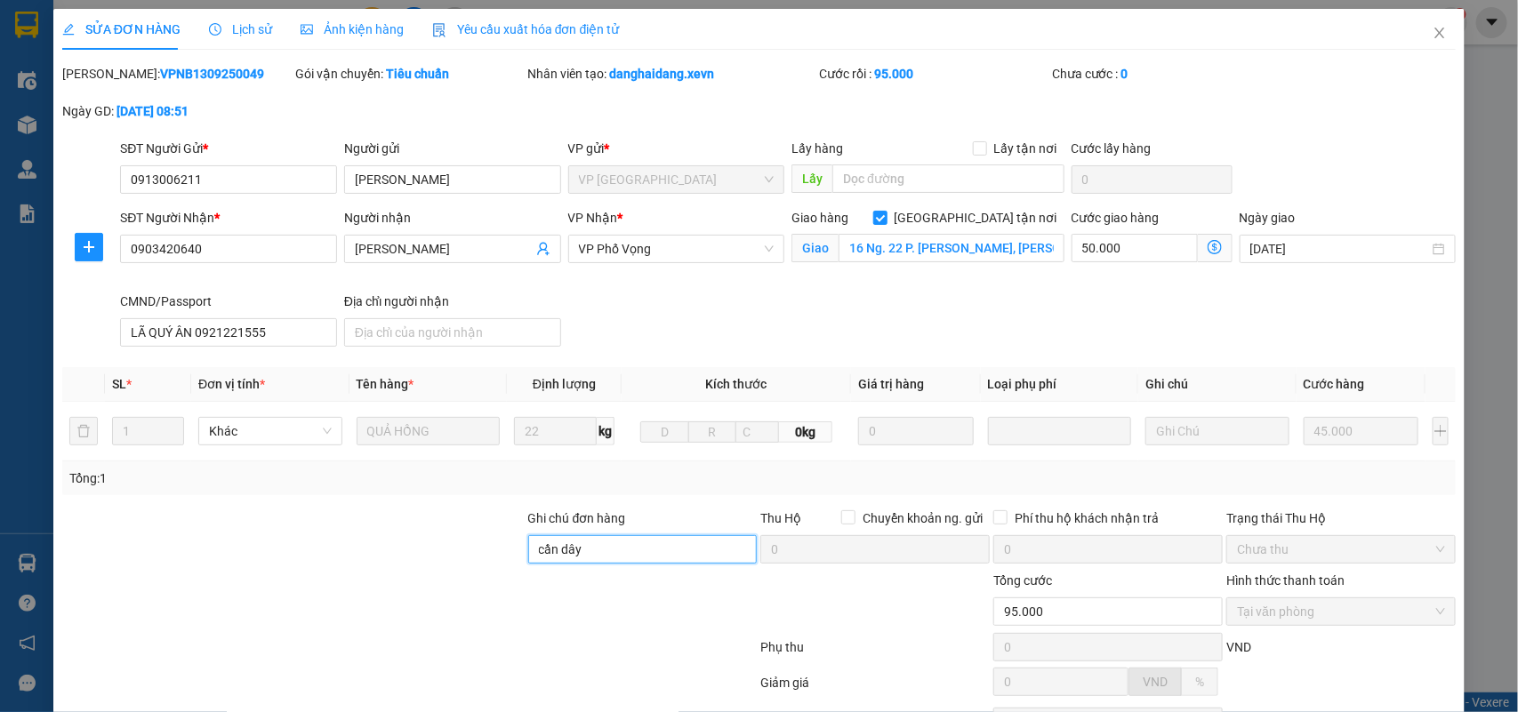
drag, startPoint x: 602, startPoint y: 565, endPoint x: 514, endPoint y: 575, distance: 88.7
click at [514, 575] on form "Ghi chú đơn hàng cần dây Thu Hộ Chuyển khoản ng. gửi 0 Phí thu hộ khách nhận tr…" at bounding box center [759, 607] width 1394 height 196
click at [579, 556] on input "cần dây" at bounding box center [642, 549] width 229 height 28
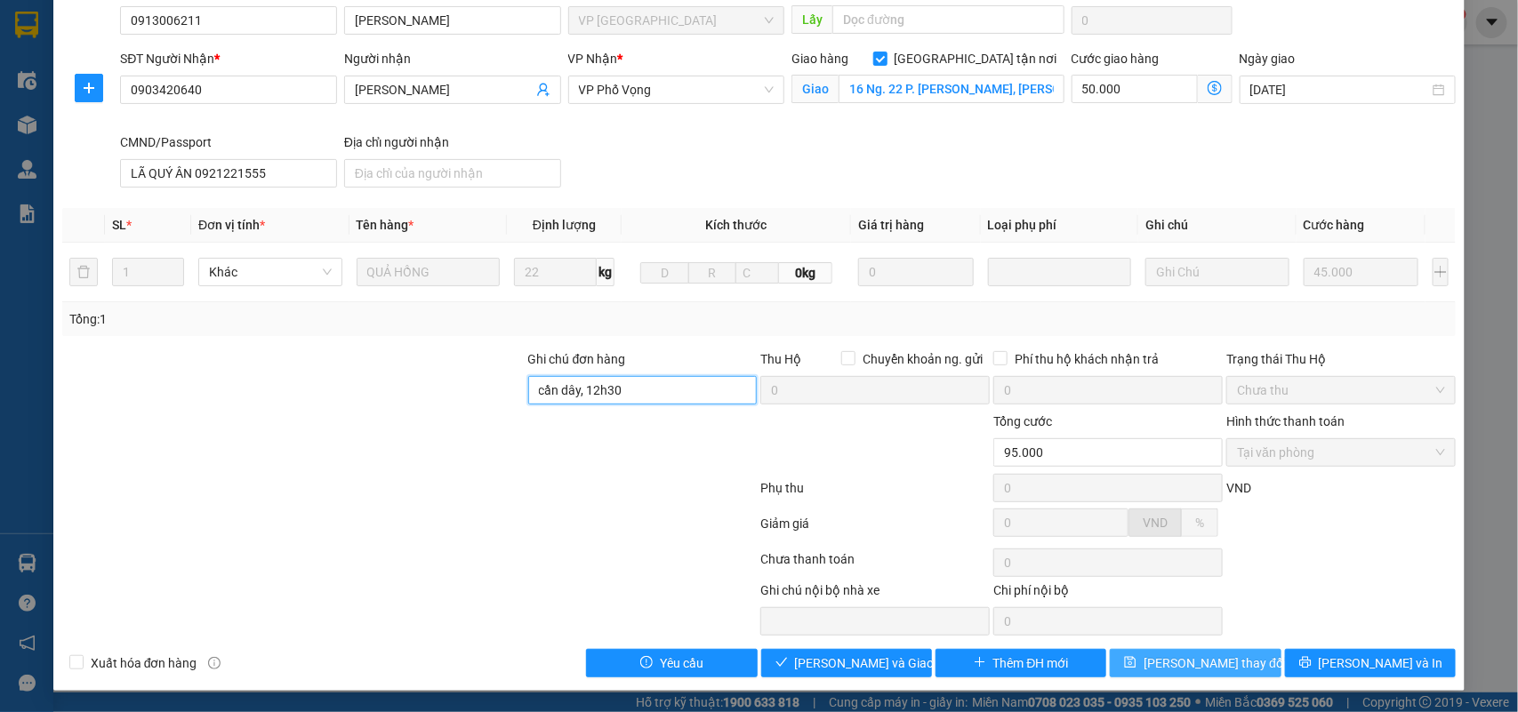
type input "cần dây, 12h30"
click at [1227, 655] on button "Lưu thay đổi" at bounding box center [1194, 663] width 171 height 28
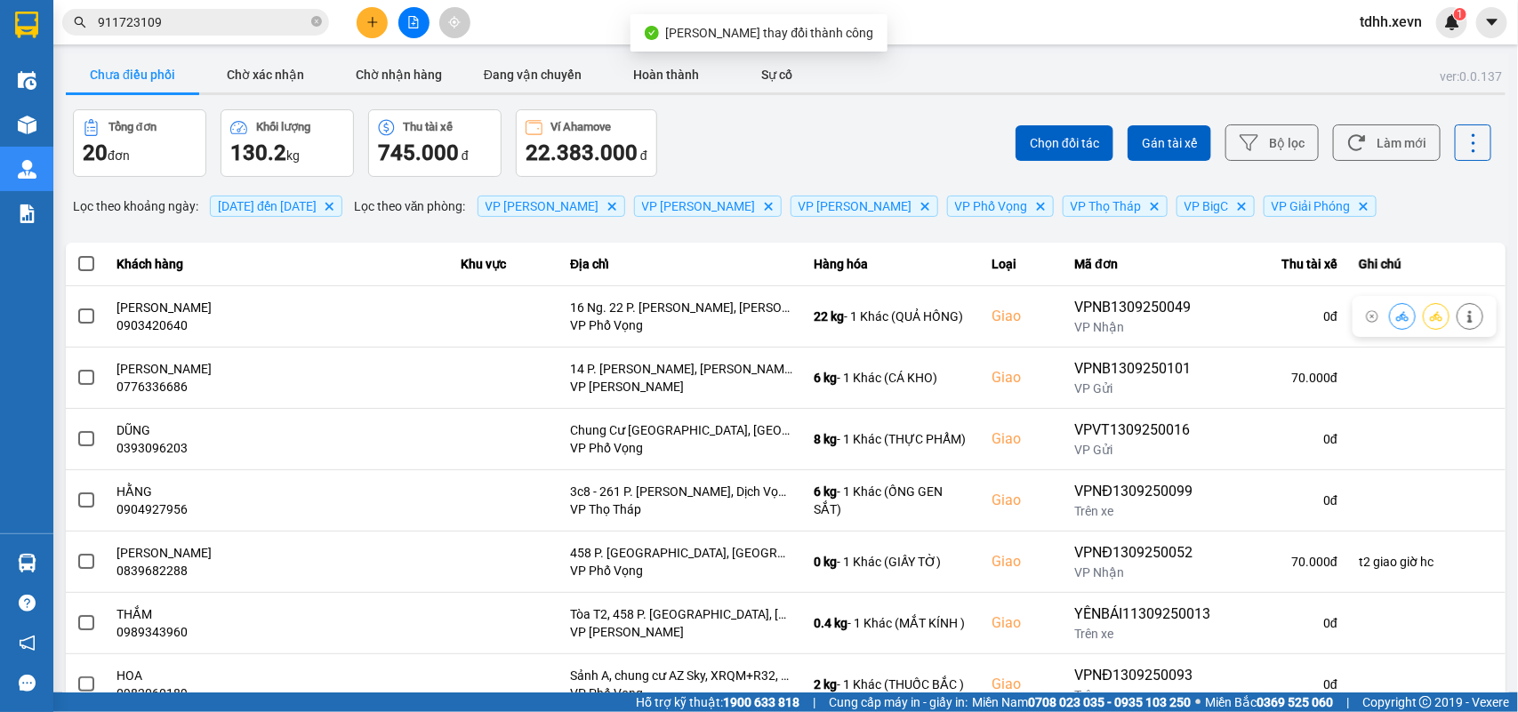
drag, startPoint x: 1397, startPoint y: 145, endPoint x: 1307, endPoint y: 138, distance: 91.0
click at [1397, 145] on button "Làm mới" at bounding box center [1387, 142] width 108 height 36
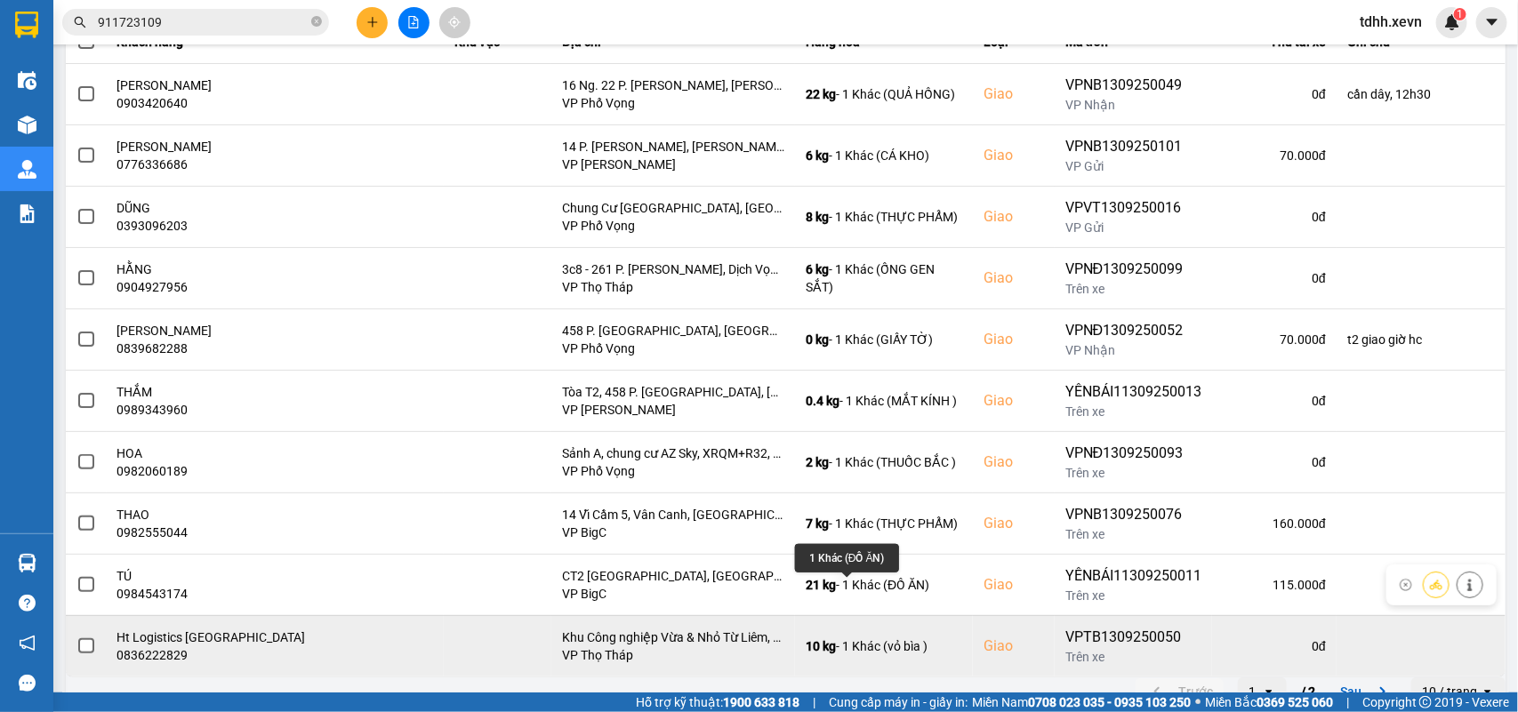
scroll to position [251, 0]
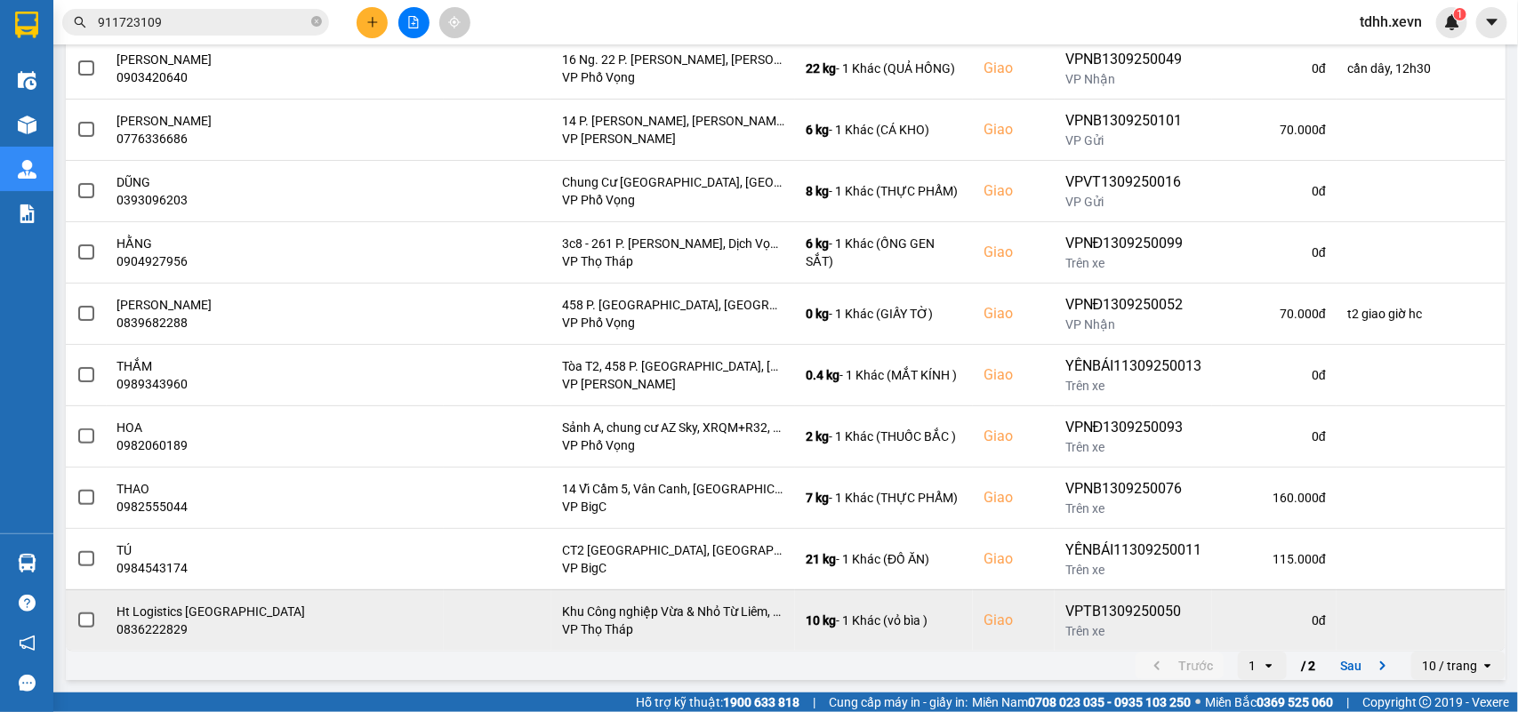
click at [1362, 649] on td at bounding box center [1420, 619] width 169 height 61
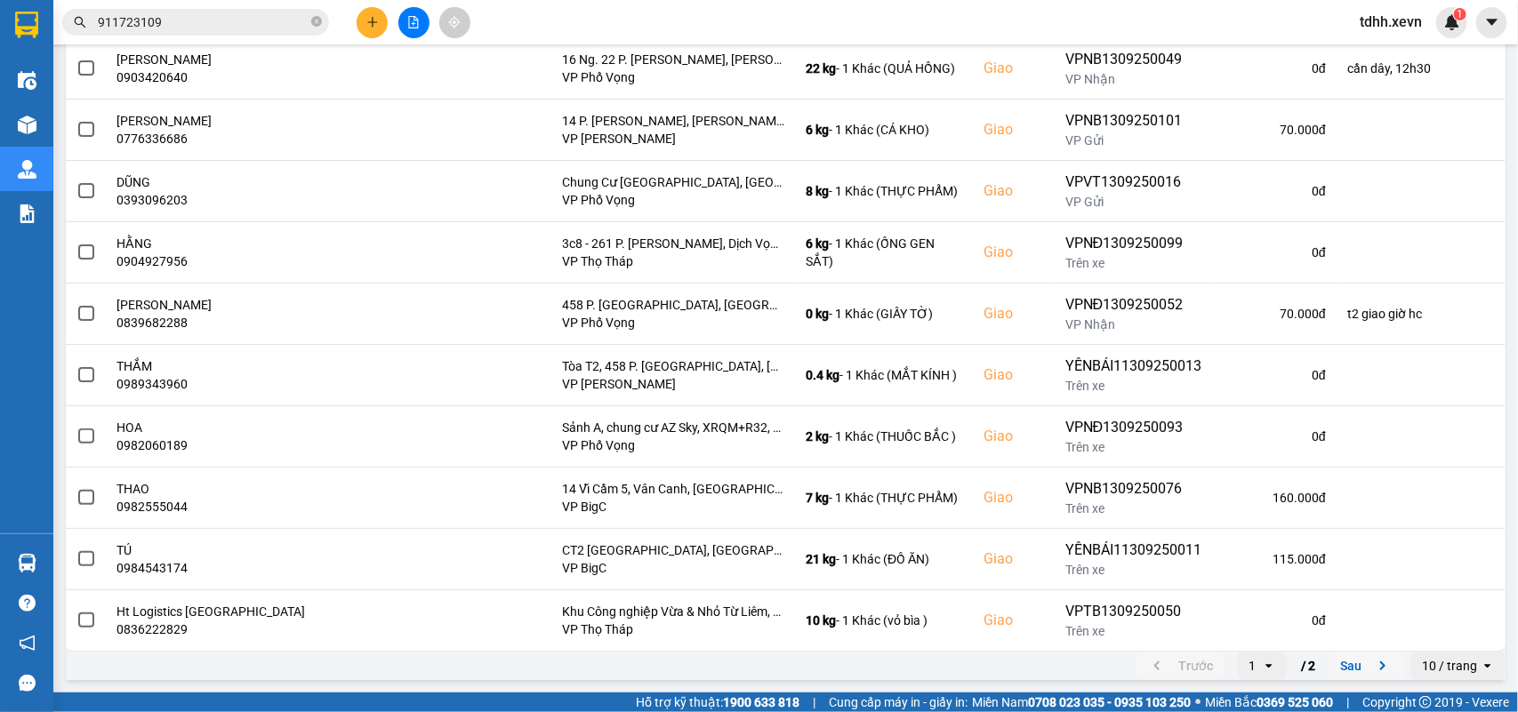
click at [1372, 659] on icon "next page. current page 1 / 2" at bounding box center [1382, 665] width 21 height 21
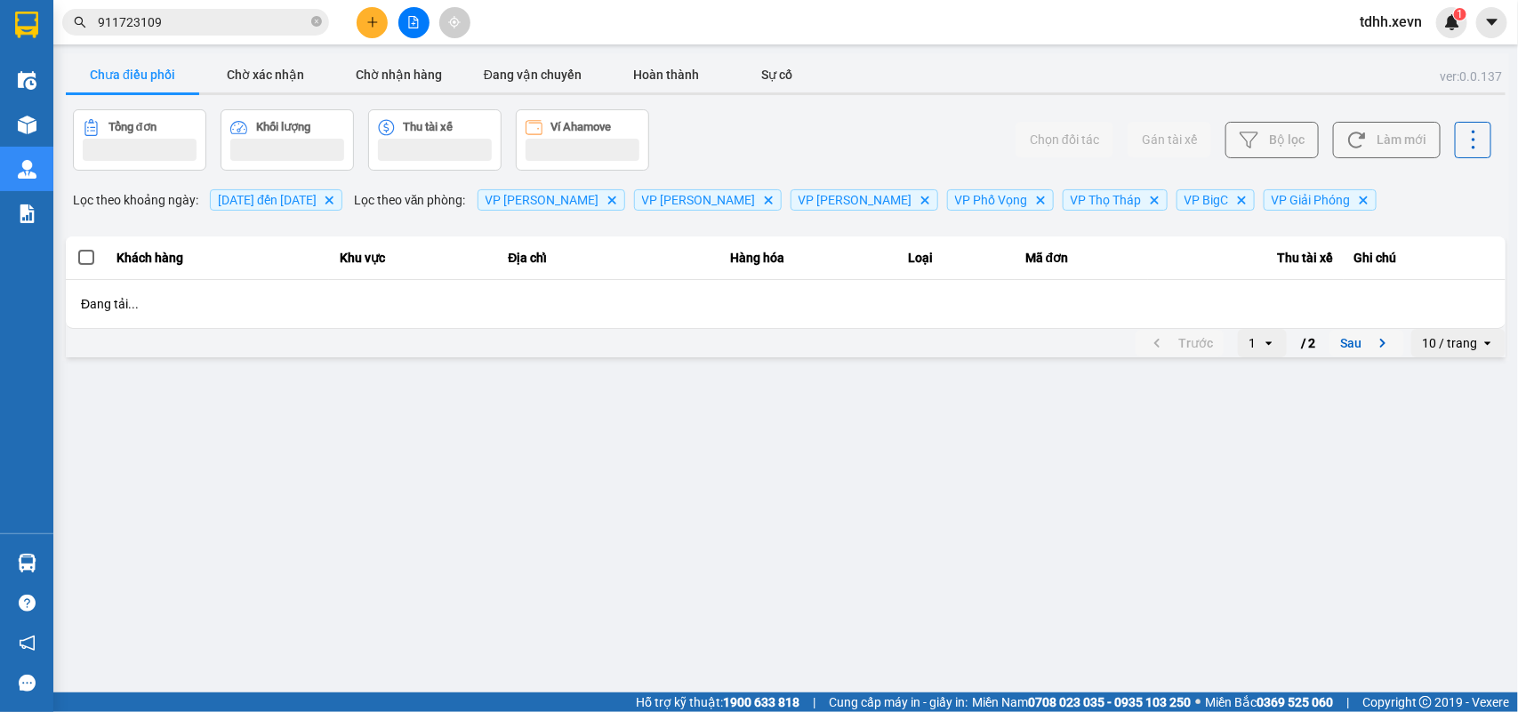
scroll to position [0, 0]
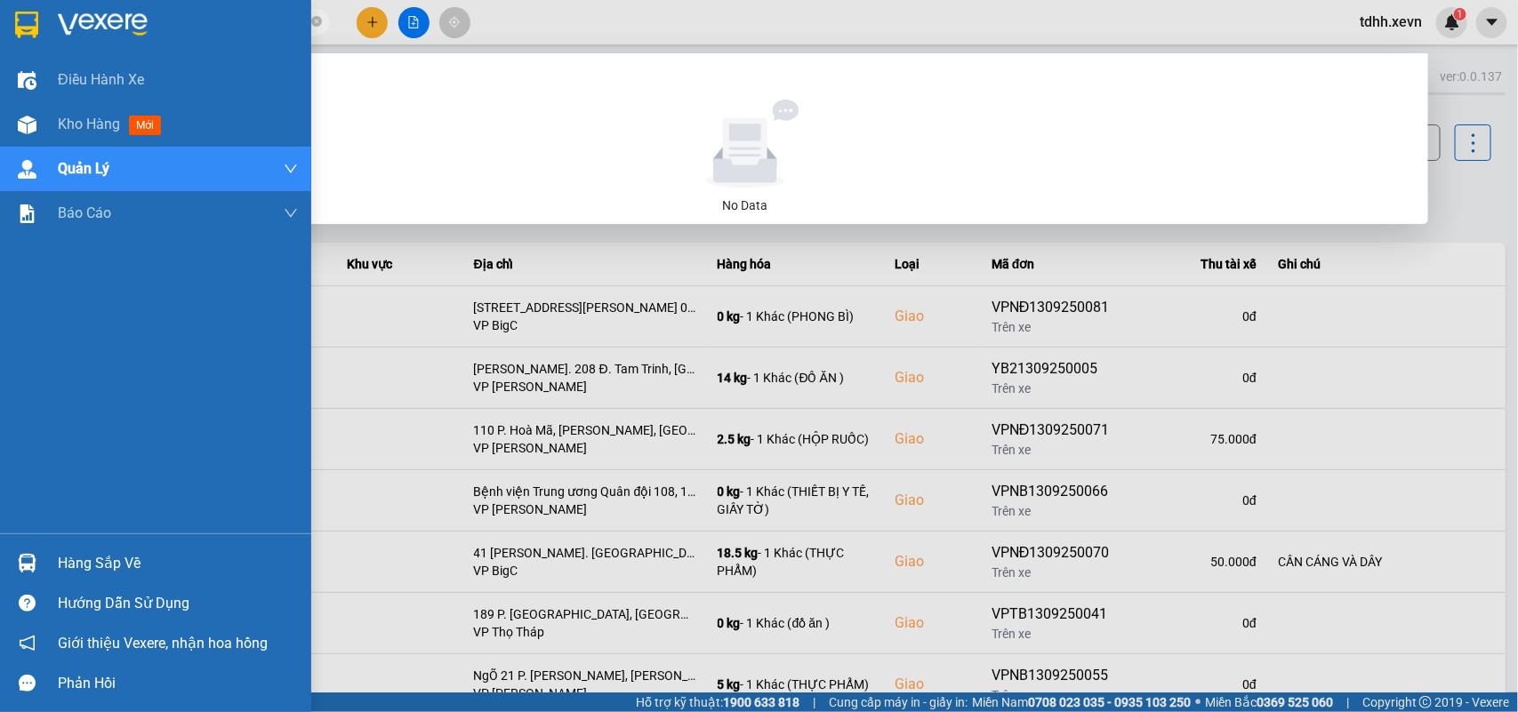
drag, startPoint x: 178, startPoint y: 23, endPoint x: 37, endPoint y: 38, distance: 141.3
click at [37, 38] on section "Kết quả tìm kiếm ( 0 ) Bộ lọc No Data 911723109 tdhh.xevn 1 Điều hành xe Kho hà…" at bounding box center [759, 356] width 1518 height 712
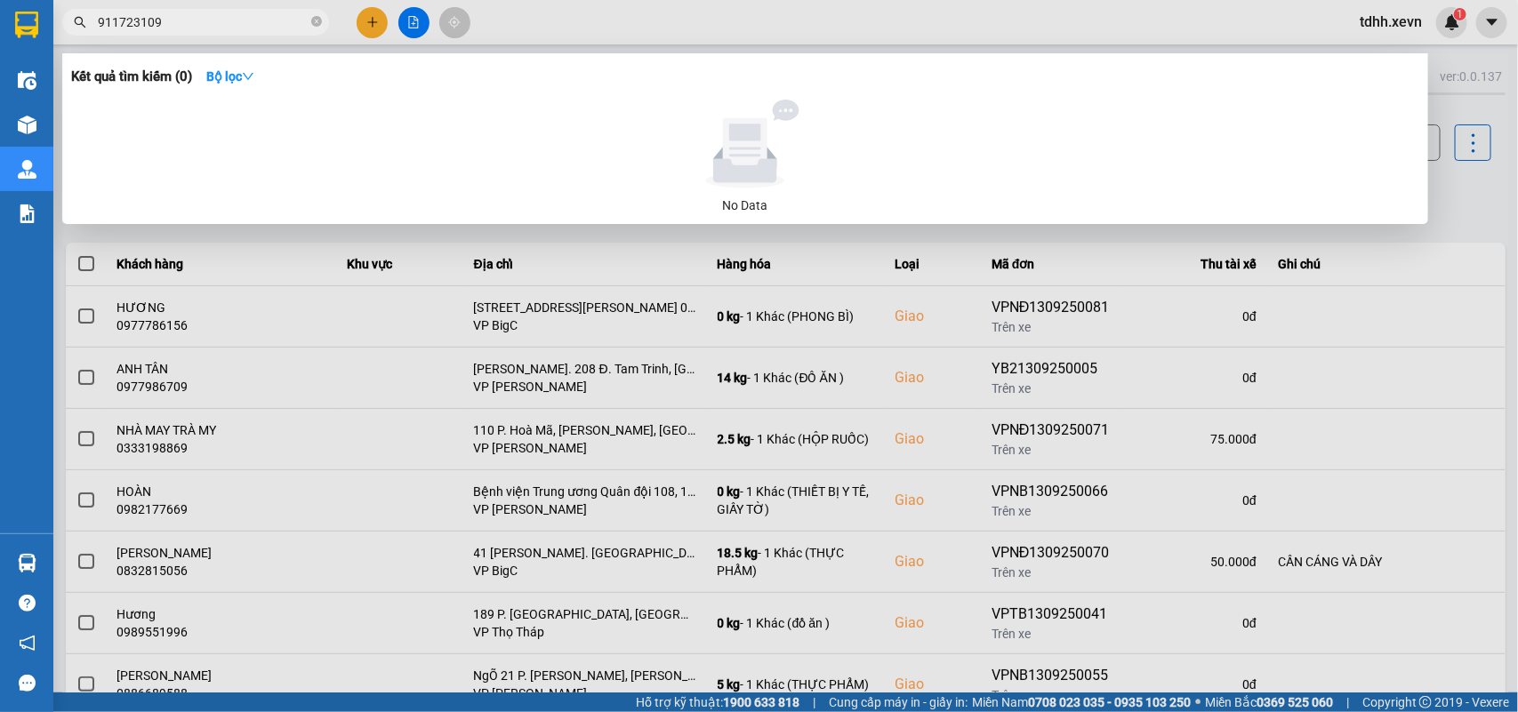
paste input "0905515676"
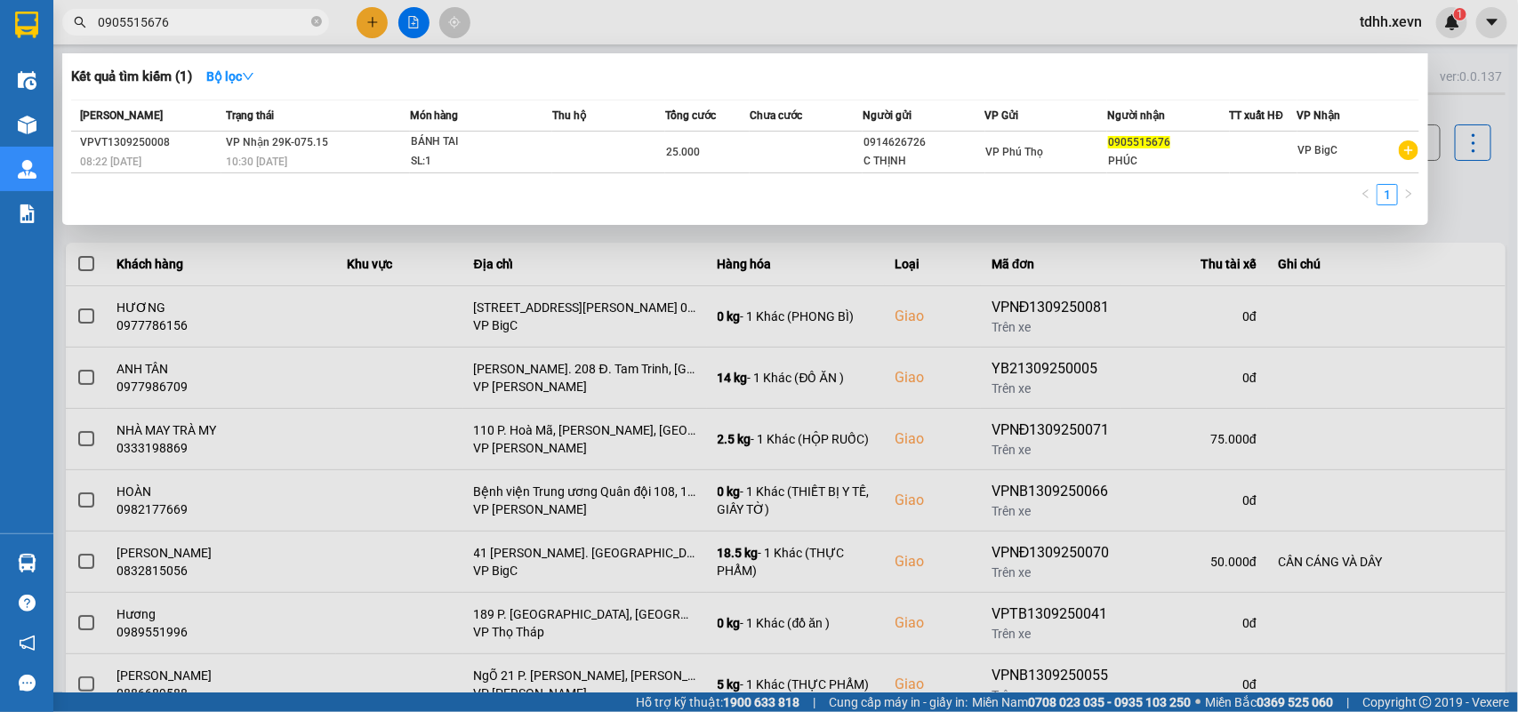
drag, startPoint x: 204, startPoint y: 15, endPoint x: 60, endPoint y: 36, distance: 146.5
click at [60, 36] on div "Kết quả tìm kiếm ( 1 ) Bộ lọc Mã ĐH Trạng thái Món hàng Thu hộ Tổng cước Chưa c…" at bounding box center [173, 22] width 347 height 31
paste input "69328855"
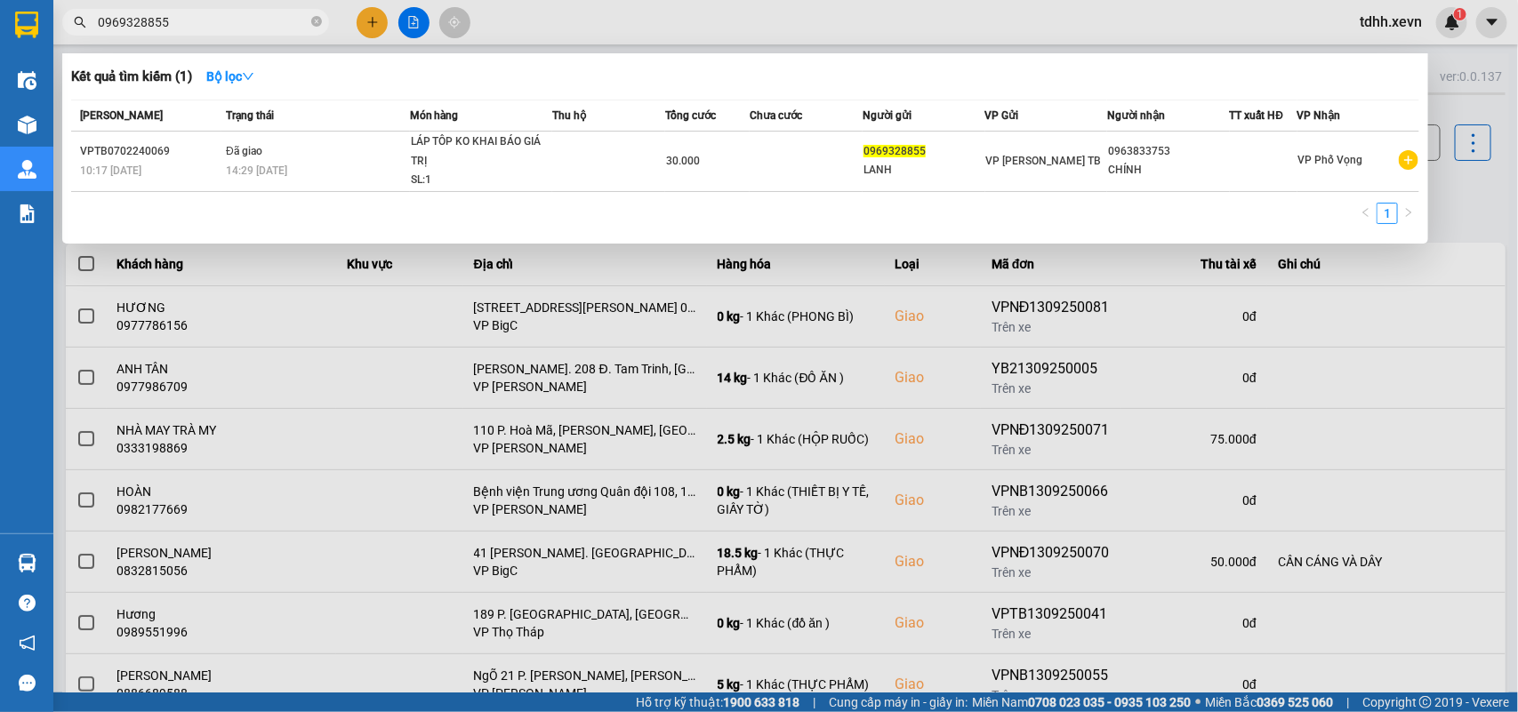
type input "0969328855"
click at [1465, 211] on div at bounding box center [759, 356] width 1518 height 712
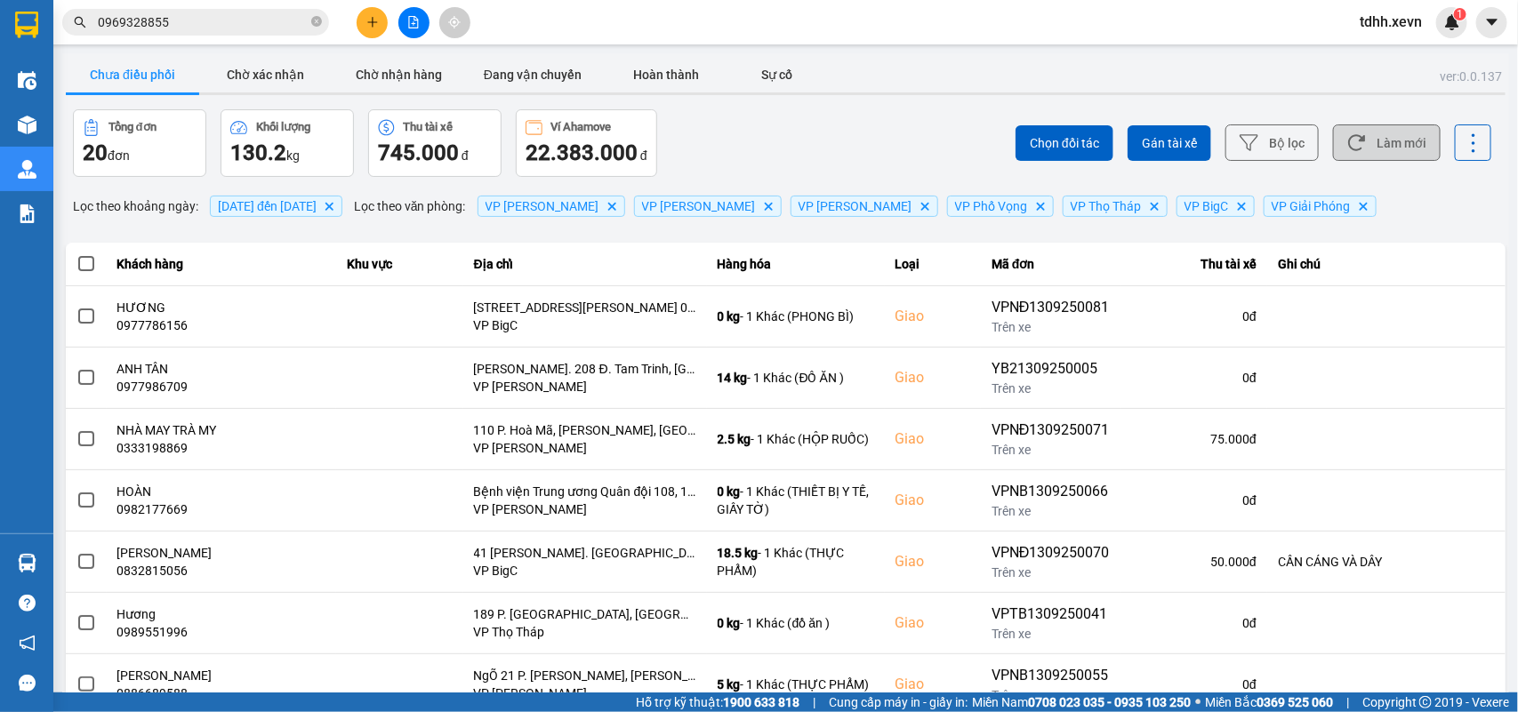
click at [1406, 127] on button "Làm mới" at bounding box center [1387, 142] width 108 height 36
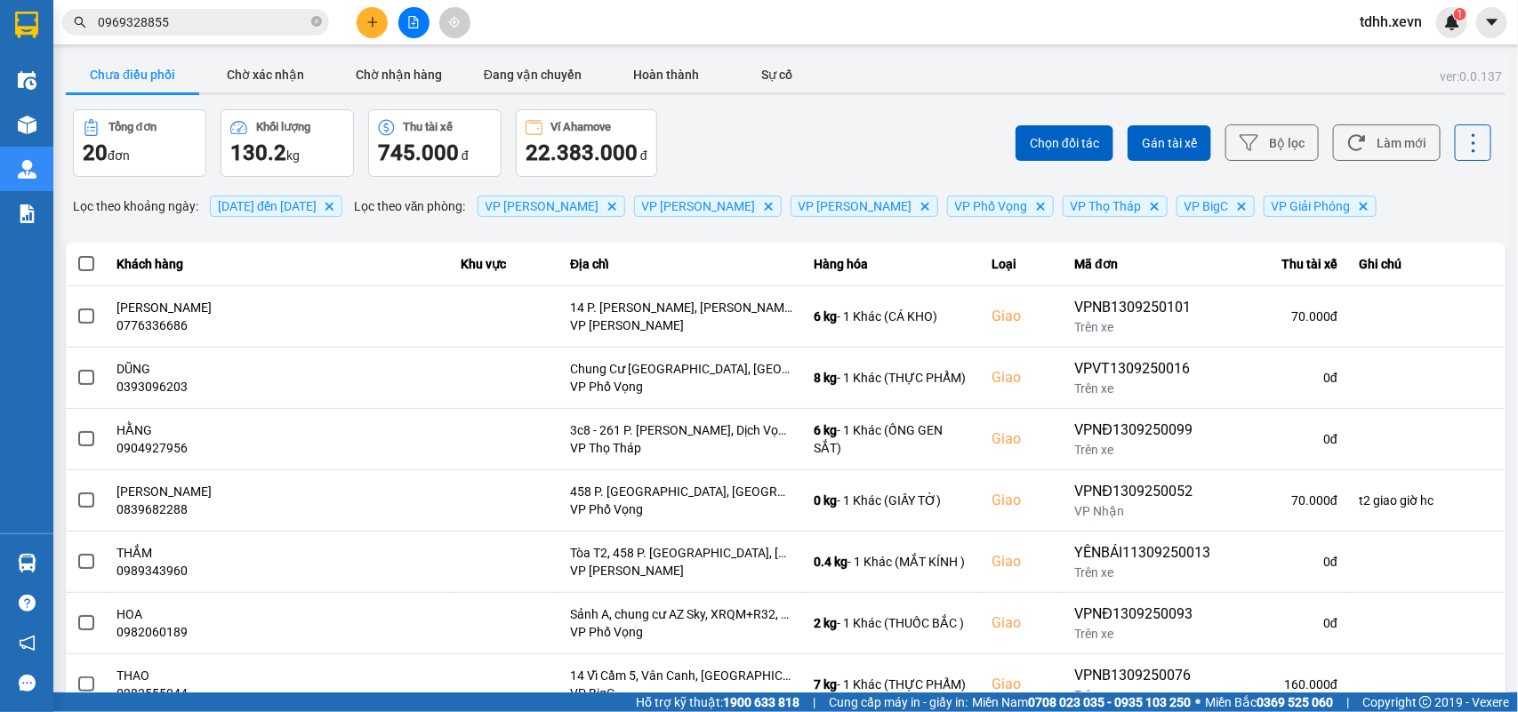
scroll to position [251, 0]
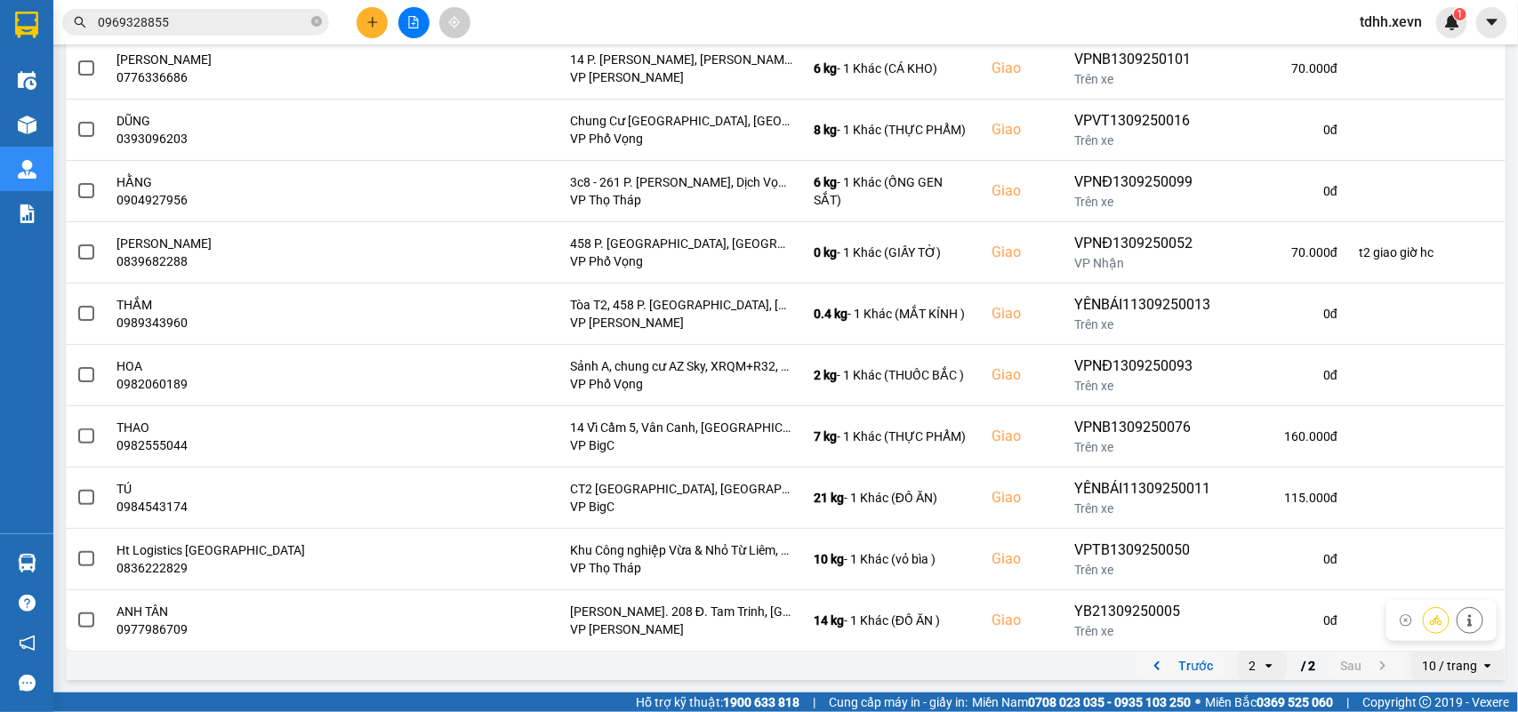
click at [1147, 669] on icon "previous page. current page 2 / 2" at bounding box center [1156, 665] width 21 height 21
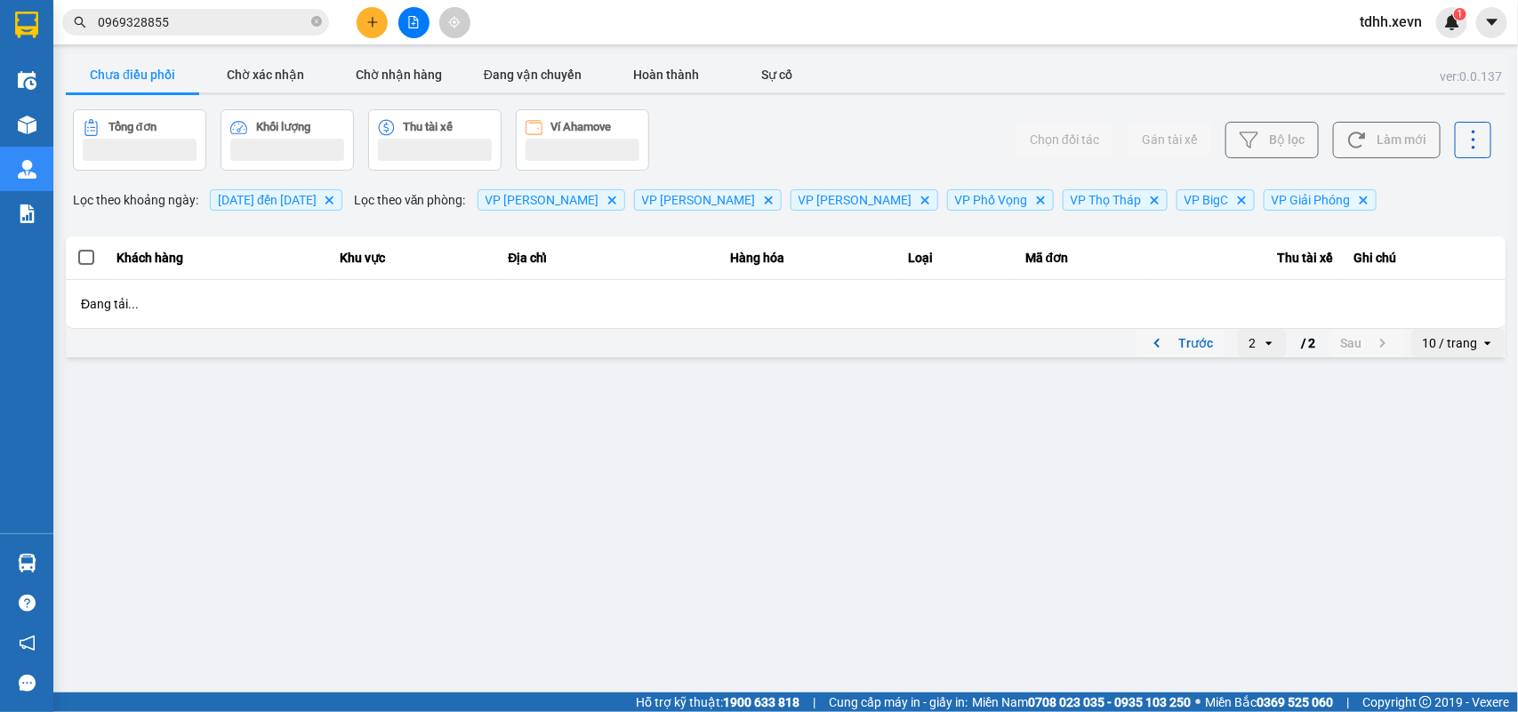
scroll to position [0, 0]
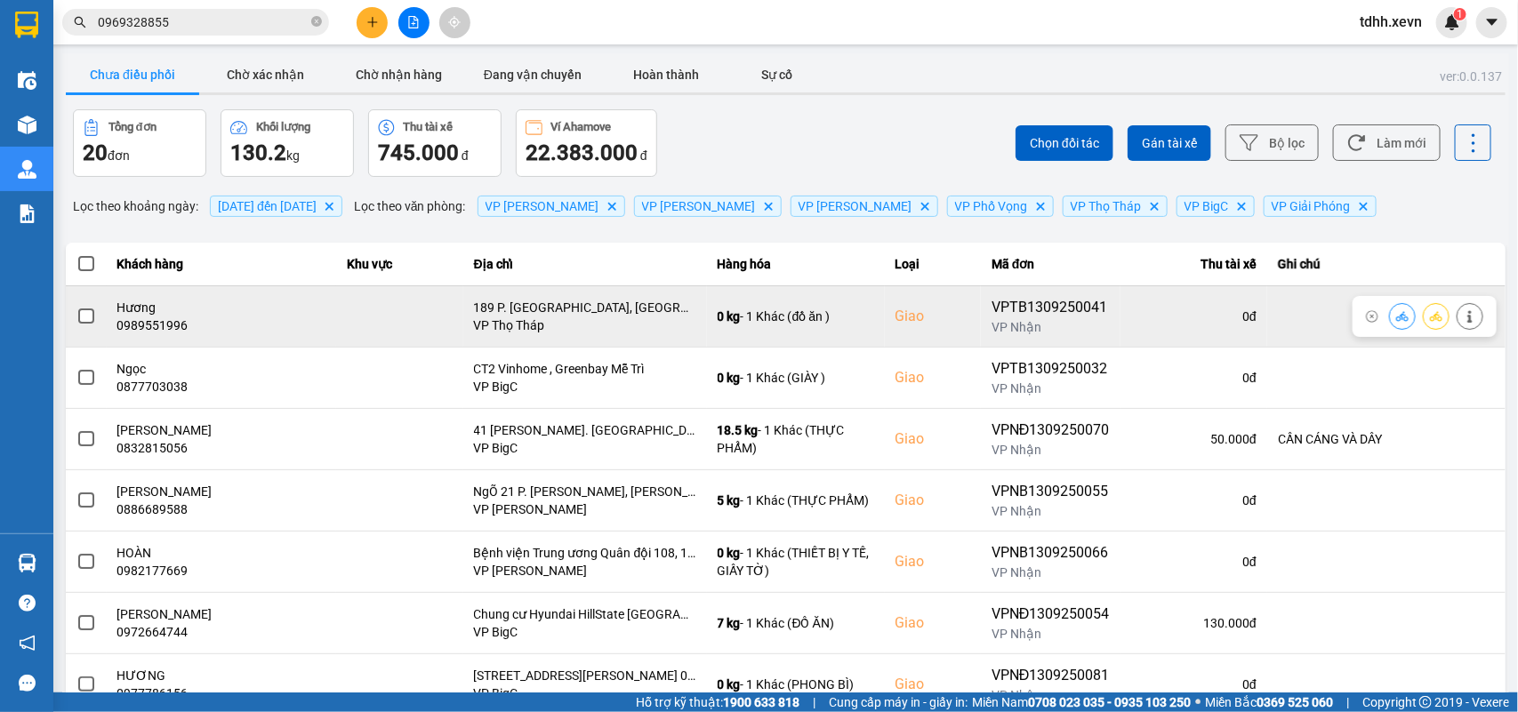
click at [131, 330] on div "0989551996" at bounding box center [221, 325] width 209 height 18
click at [1392, 313] on button at bounding box center [1401, 315] width 25 height 31
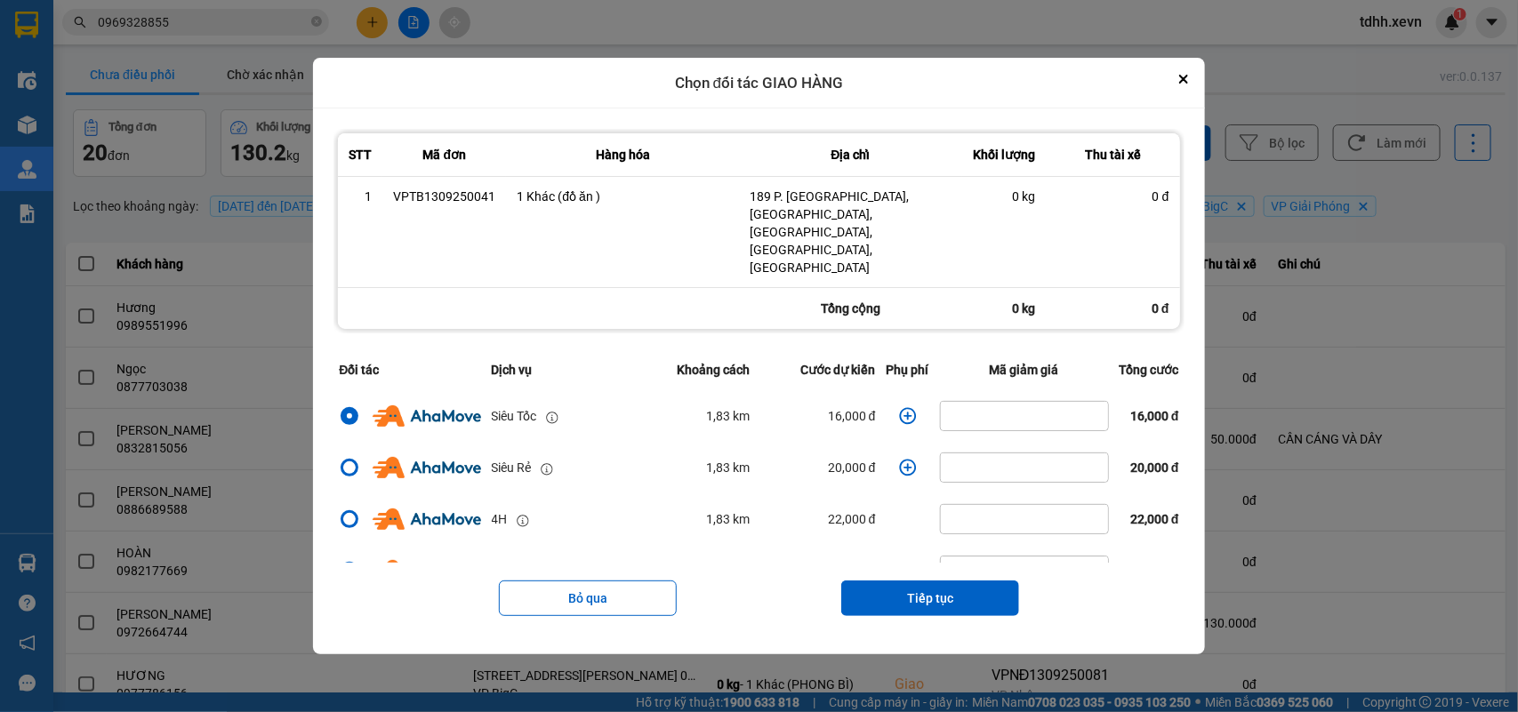
click at [904, 407] on icon "dialog" at bounding box center [908, 416] width 18 height 18
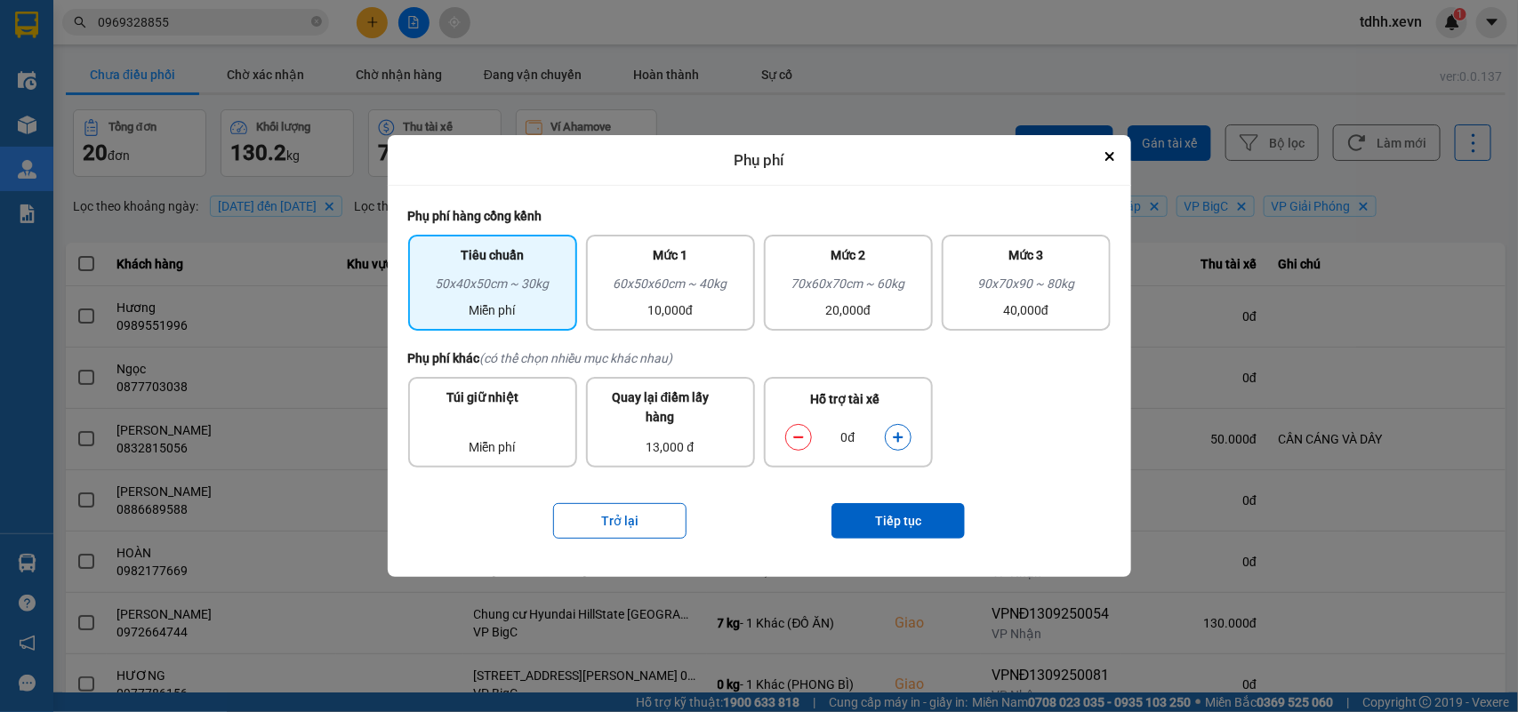
click at [895, 422] on div "0đ" at bounding box center [848, 438] width 144 height 36
click at [890, 441] on button "dialog" at bounding box center [897, 437] width 25 height 31
click at [898, 517] on button "Tiếp tục" at bounding box center [897, 521] width 133 height 36
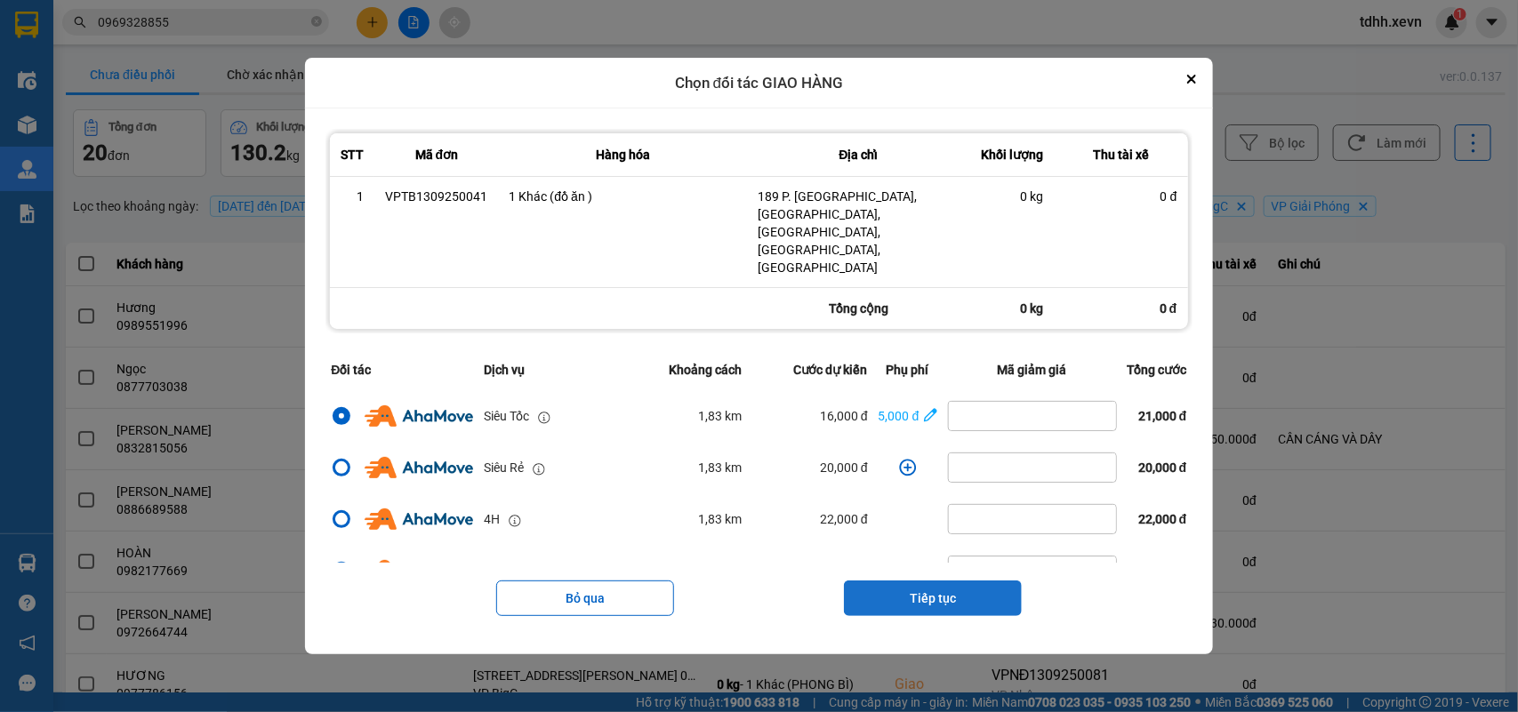
click at [909, 581] on button "Tiếp tục" at bounding box center [933, 599] width 178 height 36
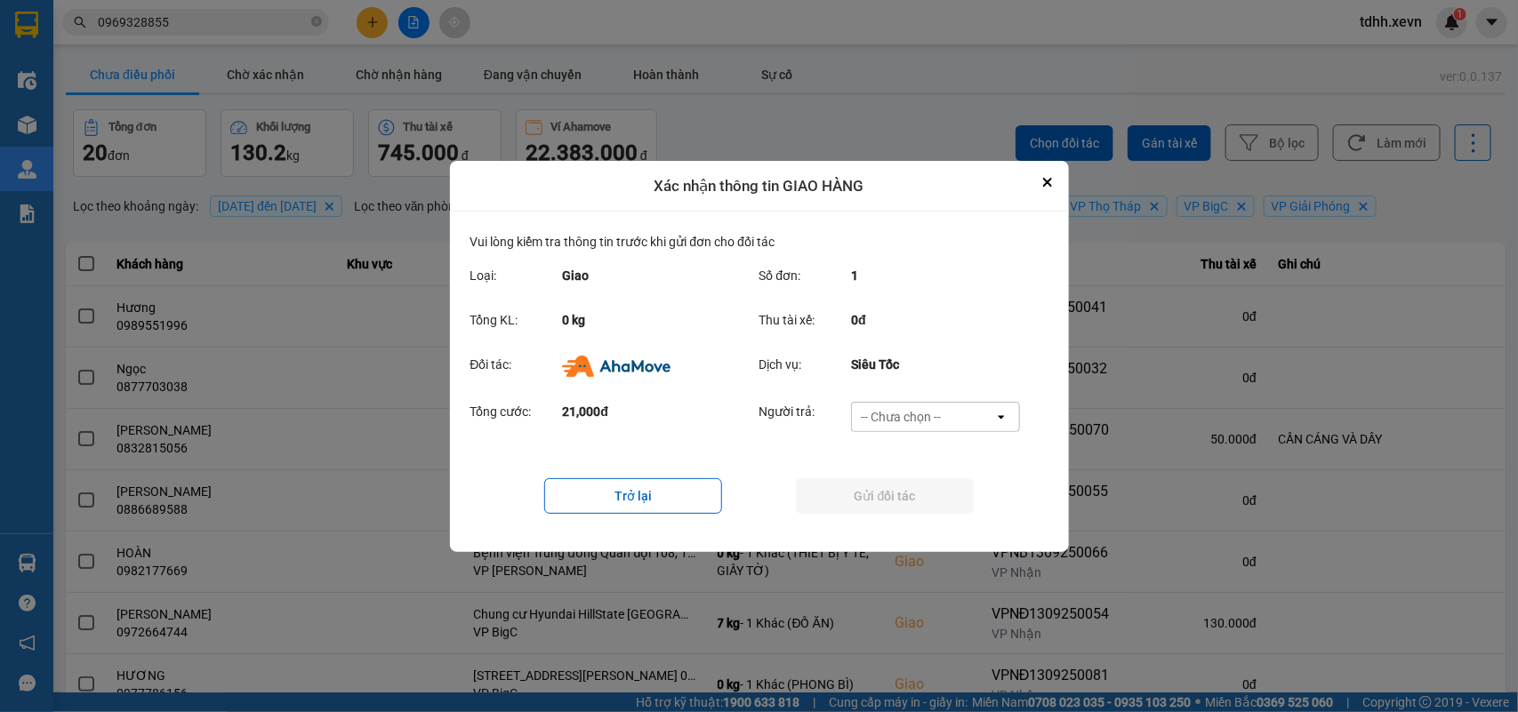
click at [971, 398] on div "Tổng cước: 21,000đ Người trả: -- Chưa chọn -- open" at bounding box center [759, 422] width 578 height 55
click at [966, 418] on div "-- Chưa chọn --" at bounding box center [923, 417] width 142 height 28
click at [917, 512] on span "Ví Ahamove" at bounding box center [901, 518] width 72 height 18
click at [917, 512] on button "Gửi đối tác" at bounding box center [885, 496] width 178 height 36
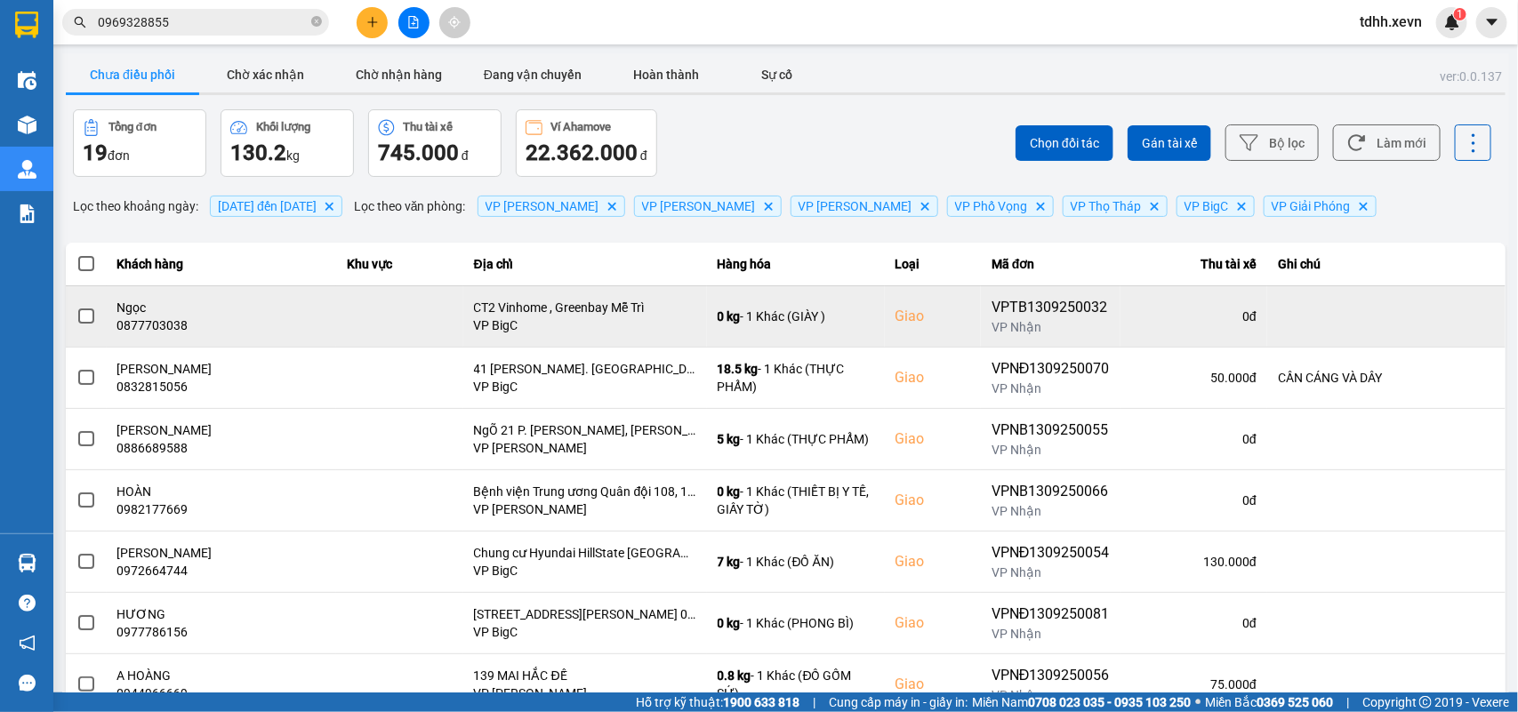
click at [162, 327] on div "0877703038" at bounding box center [221, 325] width 209 height 18
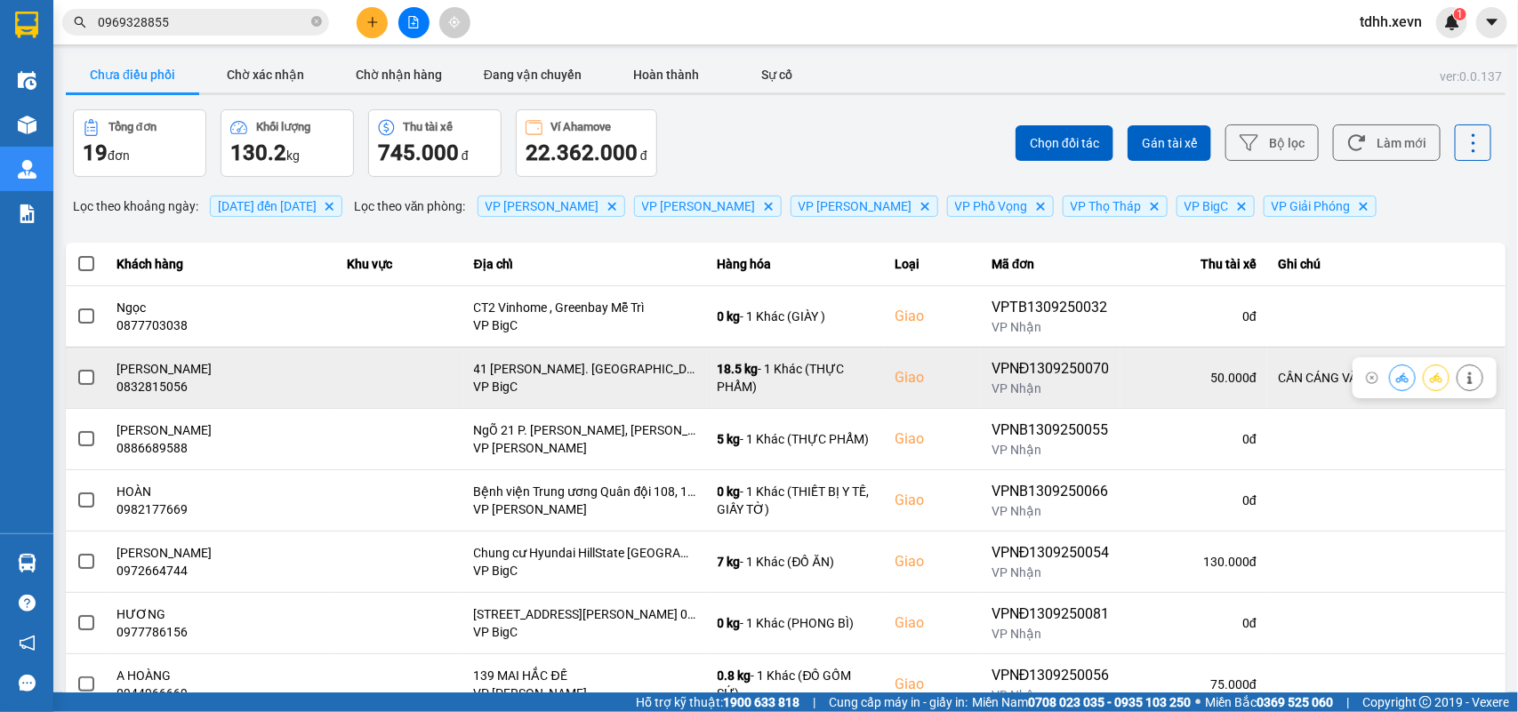
click at [167, 388] on div "0832815056" at bounding box center [221, 387] width 209 height 18
click at [157, 392] on div "0832815056" at bounding box center [221, 387] width 209 height 18
click at [1457, 380] on button at bounding box center [1469, 377] width 25 height 31
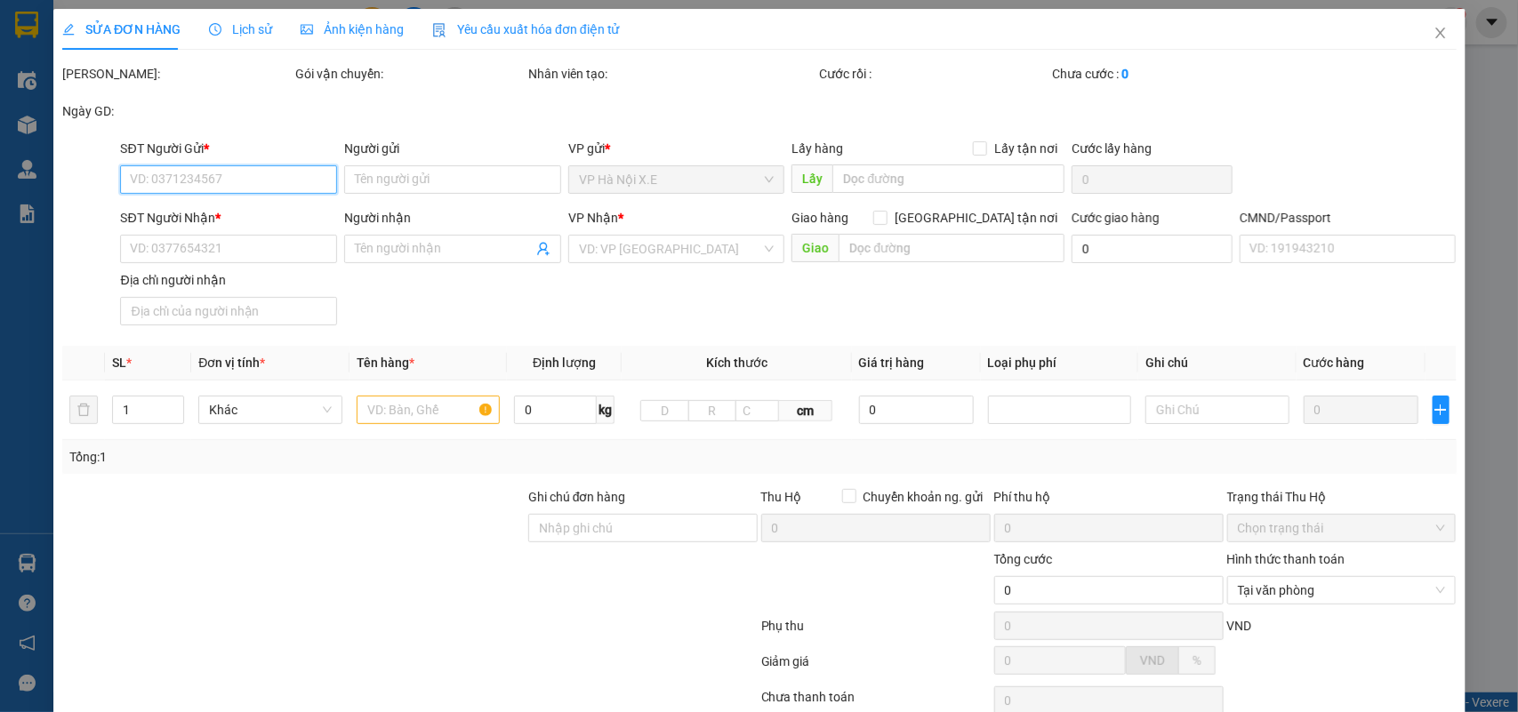
type input "0917548796"
type input "VŨ QUỐC BÌNH"
type input "0832815056"
type input "PHÙNG THỊ VÂN"
checkbox input "true"
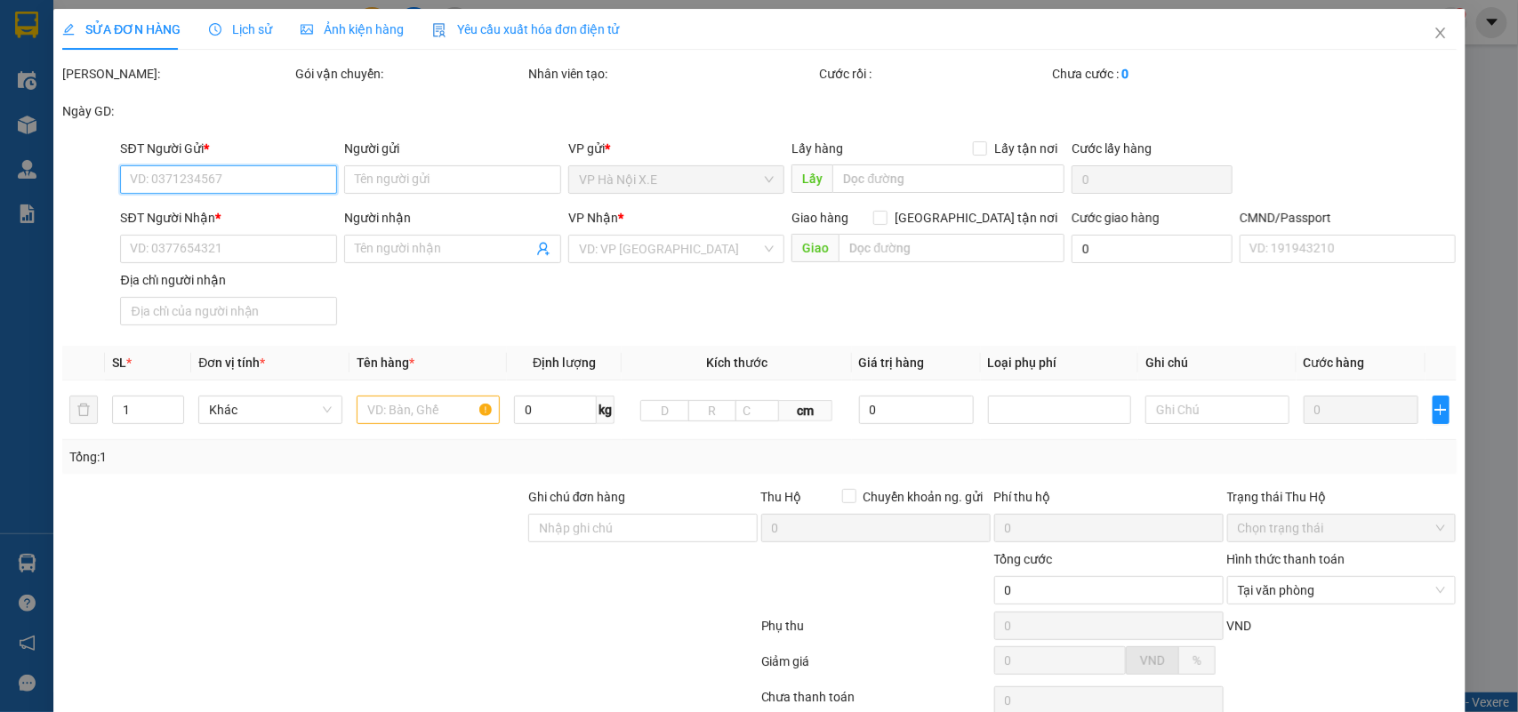
type input "41 Ng. Láng Trung, Láng Hạ, Đống Đa, Hà Nội, Việt Nam"
type input "1cc"
type input "CẦN CÁNG VÀ DÂY"
type input "90.000"
type input "40.000"
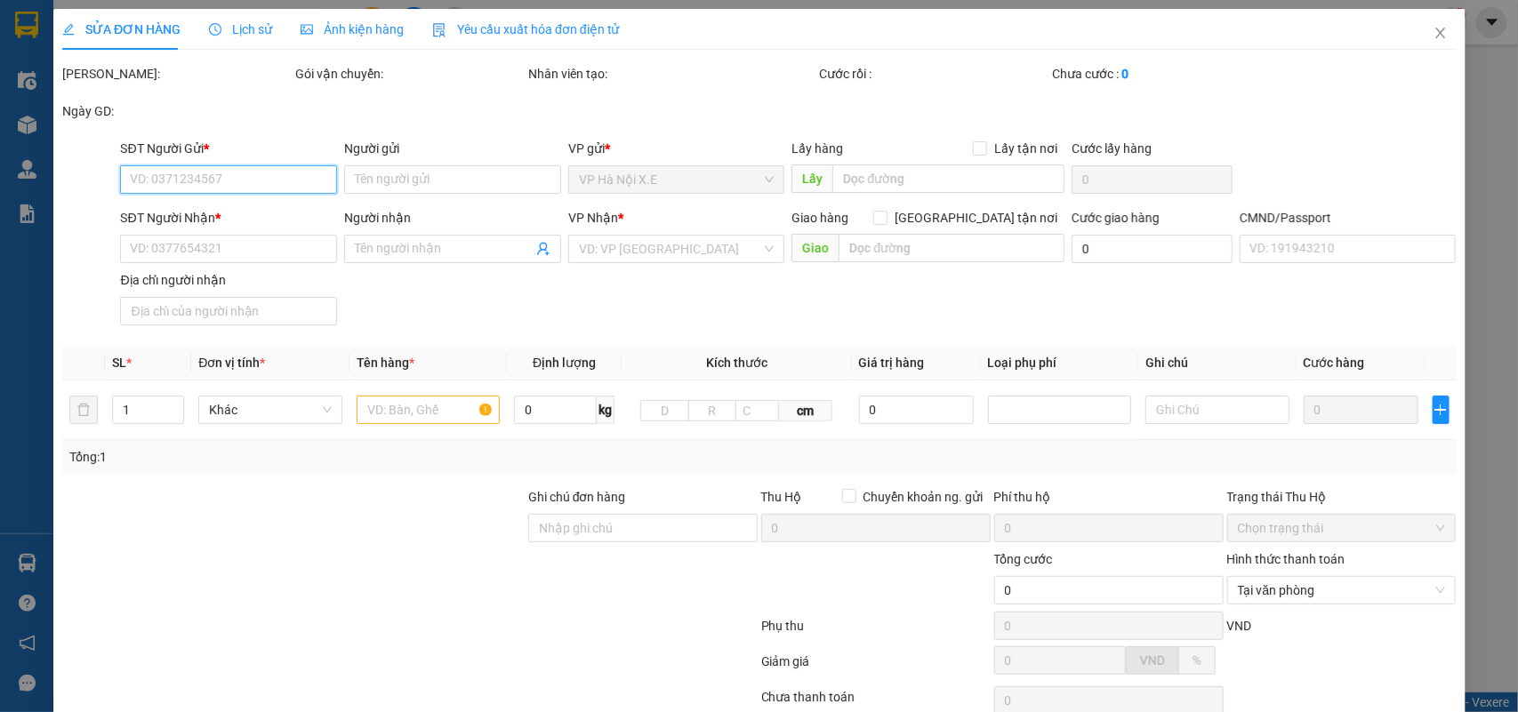
type input "50.000"
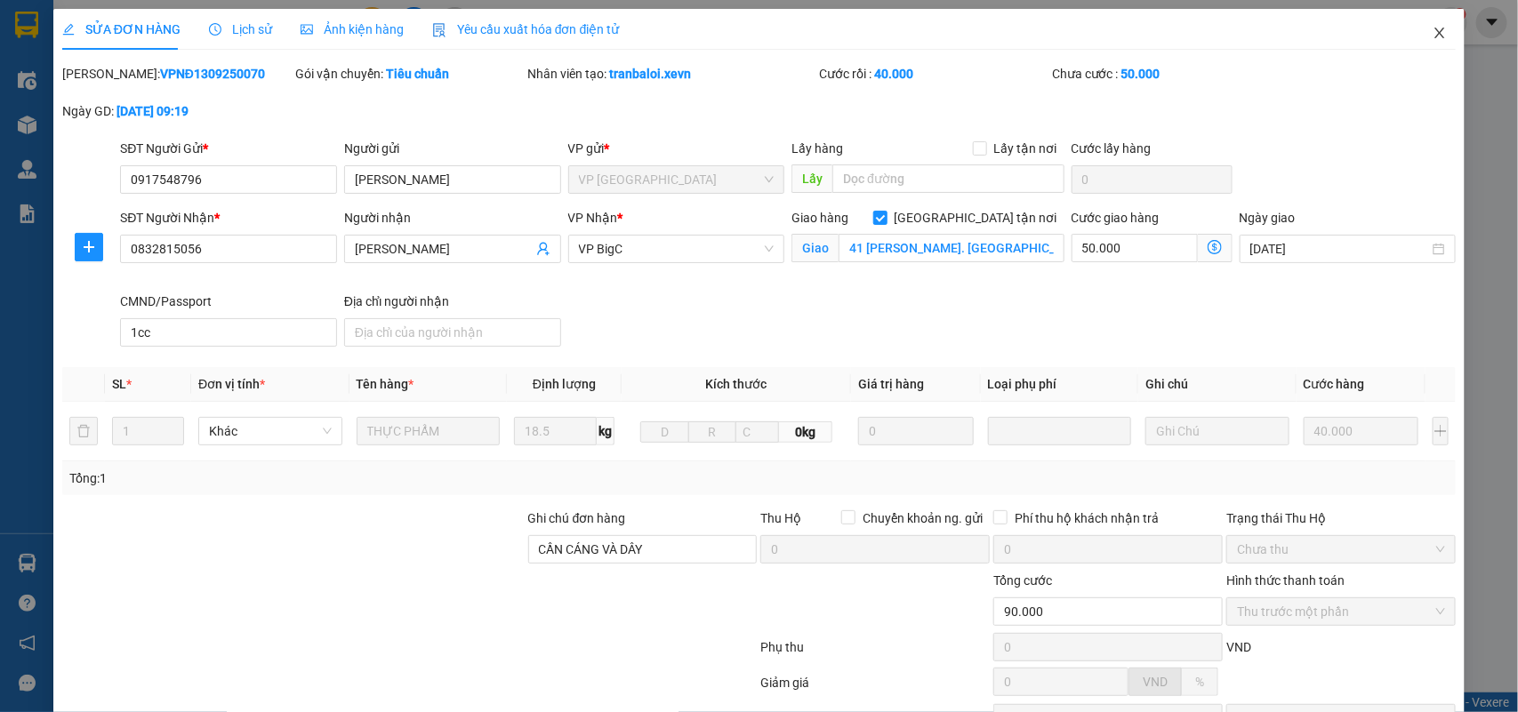
click at [1432, 26] on icon "close" at bounding box center [1439, 33] width 14 height 14
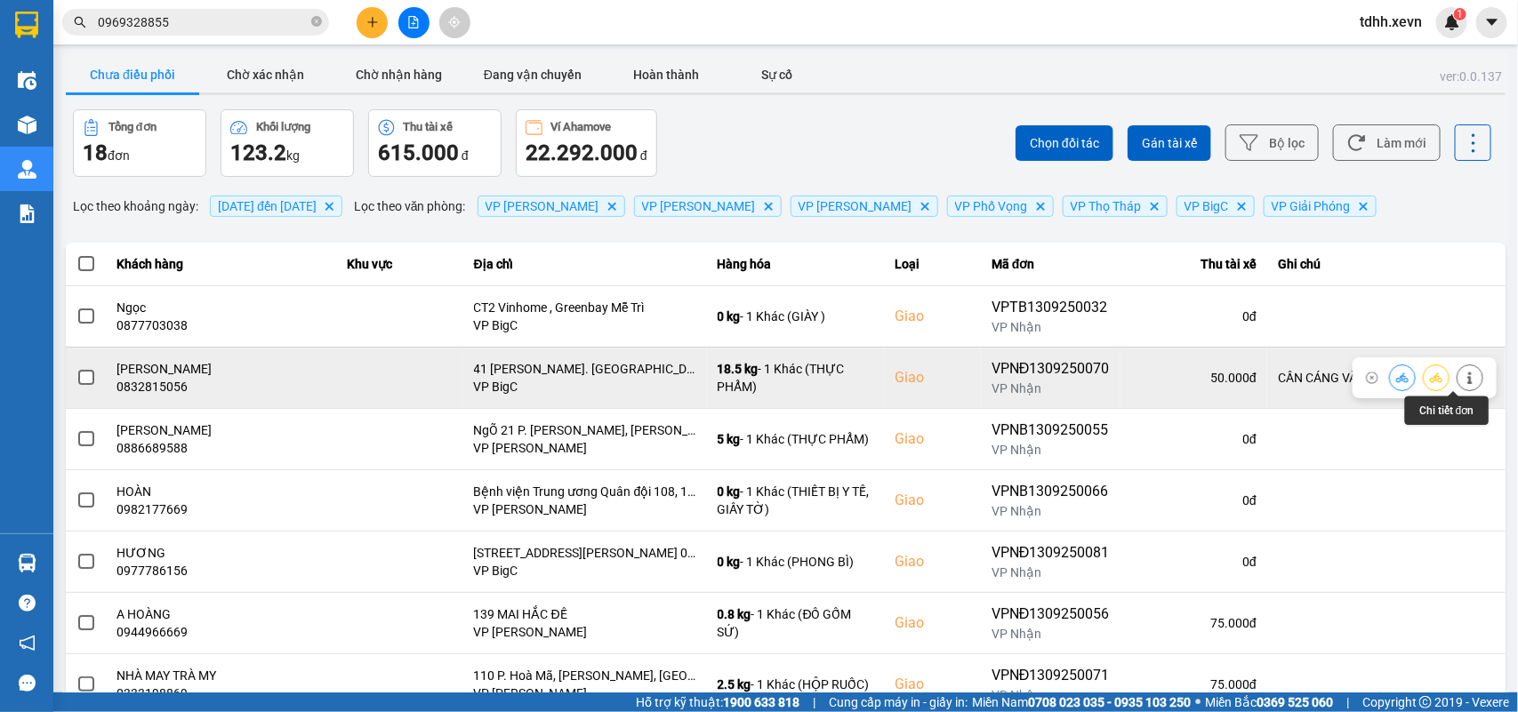
click at [1467, 379] on icon at bounding box center [1469, 378] width 4 height 12
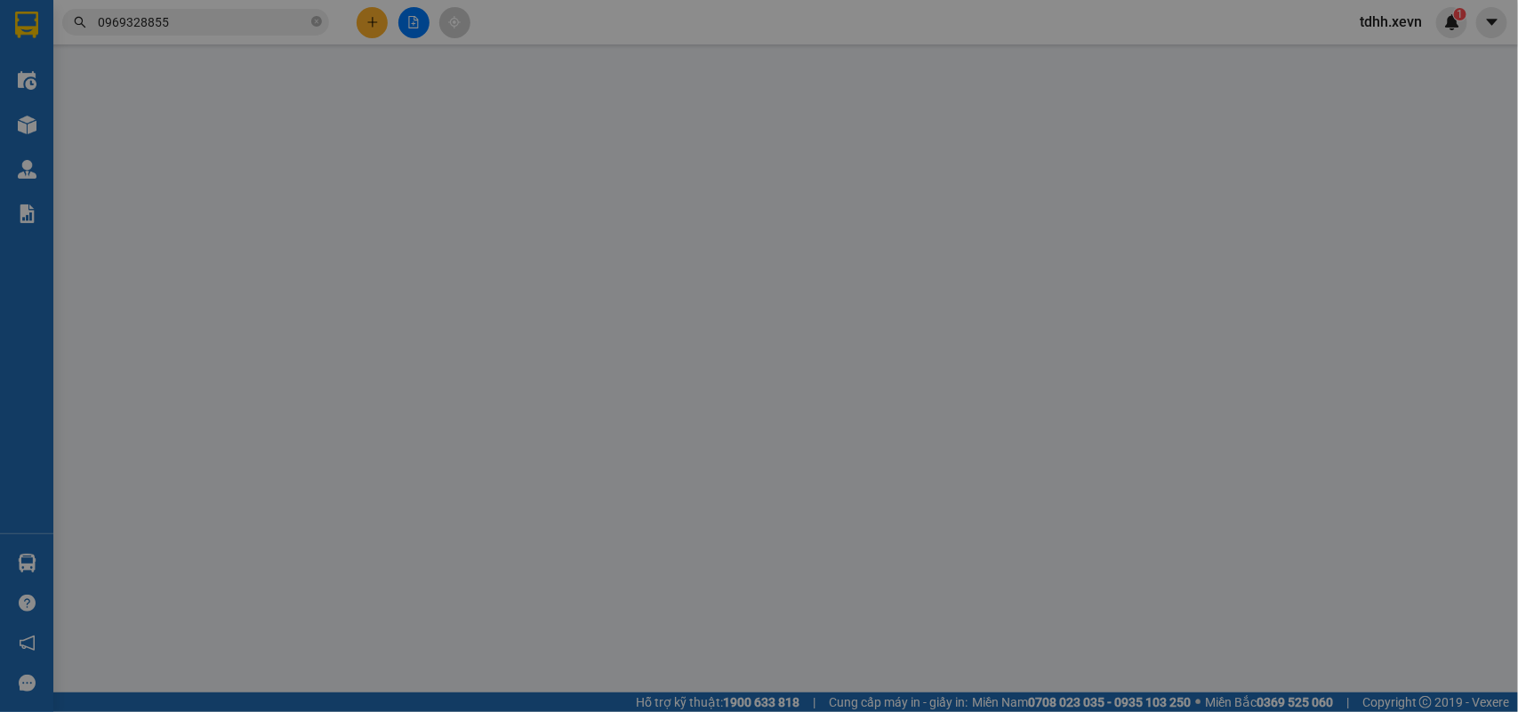
type input "0917548796"
type input "VŨ QUỐC BÌNH"
type input "0832815056"
type input "PHÙNG THỊ VÂN"
checkbox input "true"
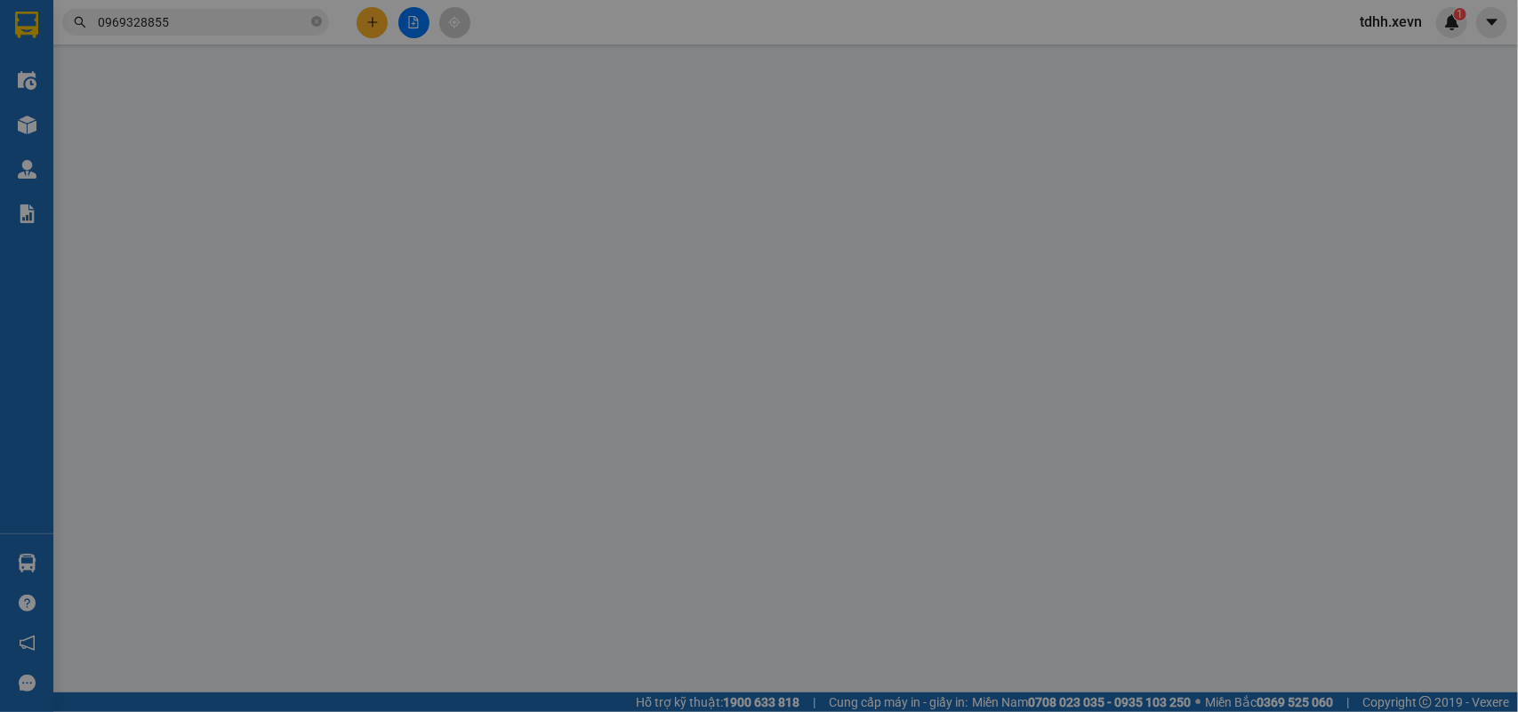
type input "41 Ng. Láng Trung, Láng Hạ, Đống Đa, Hà Nội, Việt Nam"
type input "1cc"
type input "CẦN CÁNG VÀ DÂY"
type input "90.000"
type input "40.000"
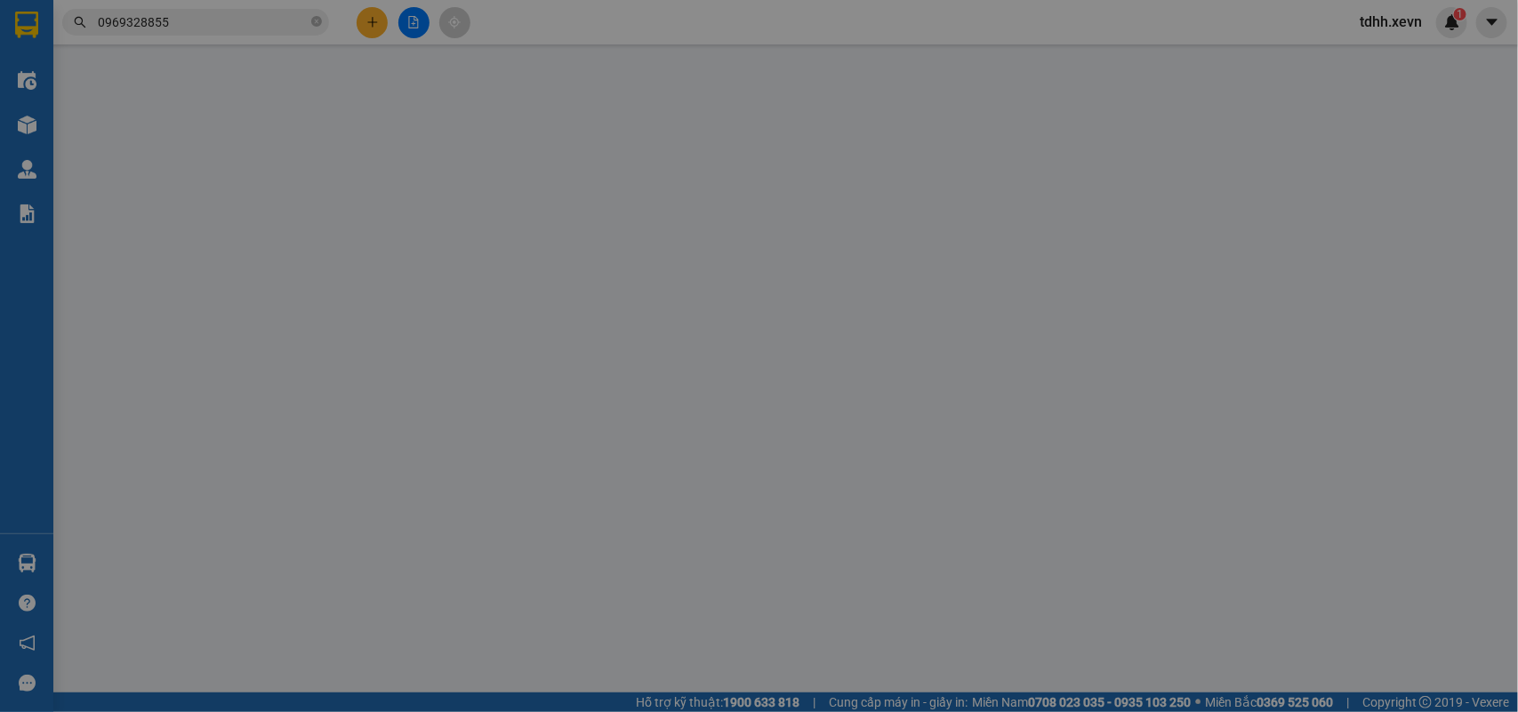
type input "50.000"
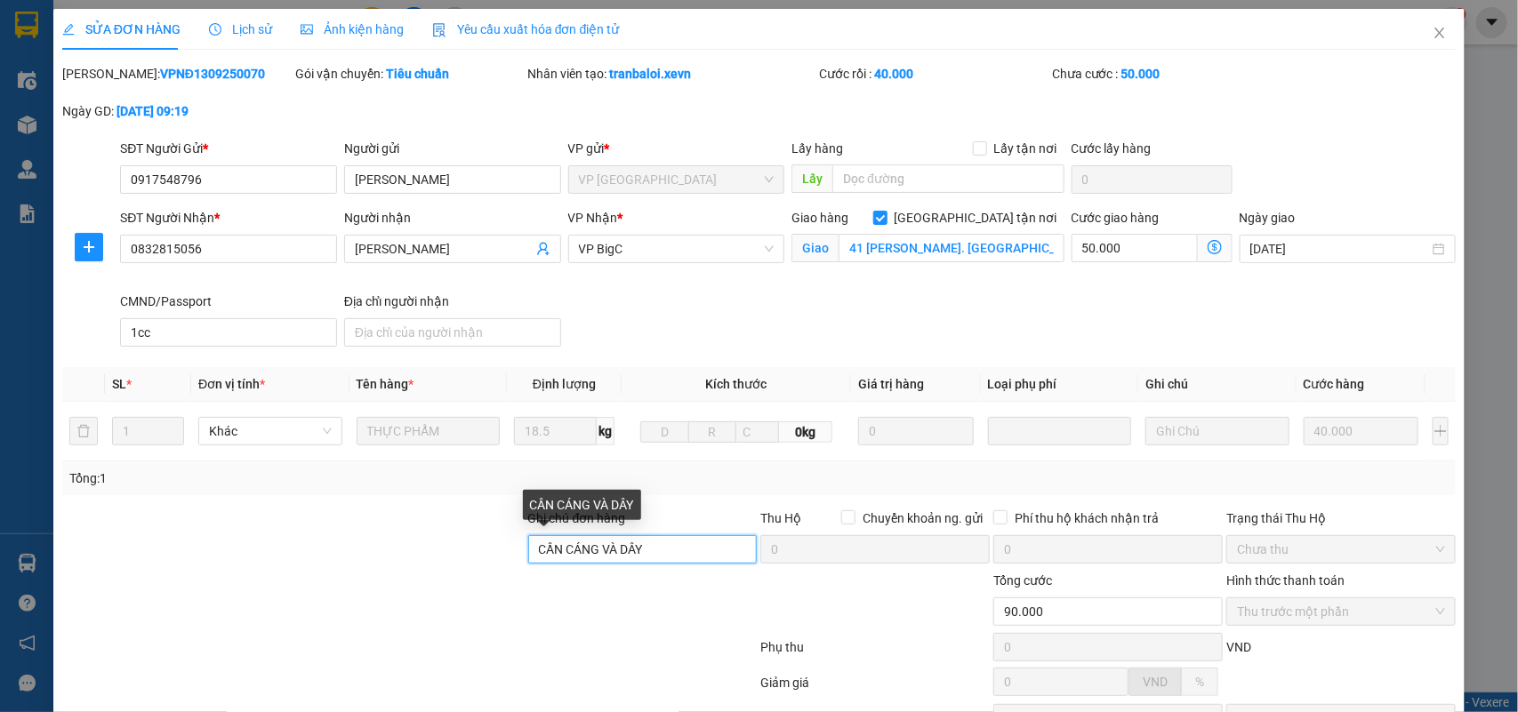
click at [676, 548] on input "CẦN CÁNG VÀ DÂY" at bounding box center [642, 549] width 229 height 28
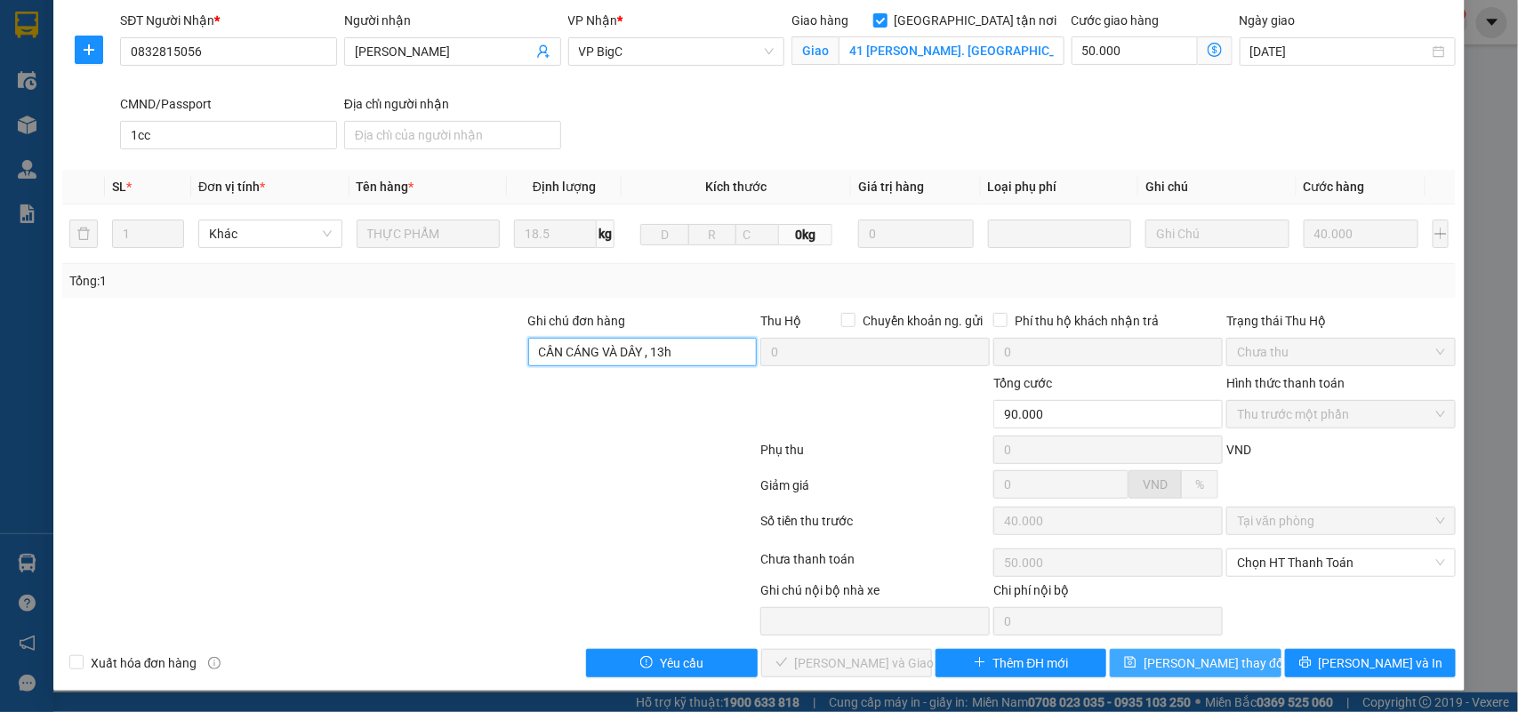
type input "CẦN CÁNG VÀ DÂY , 13h"
drag, startPoint x: 1228, startPoint y: 661, endPoint x: 1237, endPoint y: 661, distance: 9.8
click at [1229, 661] on button "Lưu thay đổi" at bounding box center [1194, 663] width 171 height 28
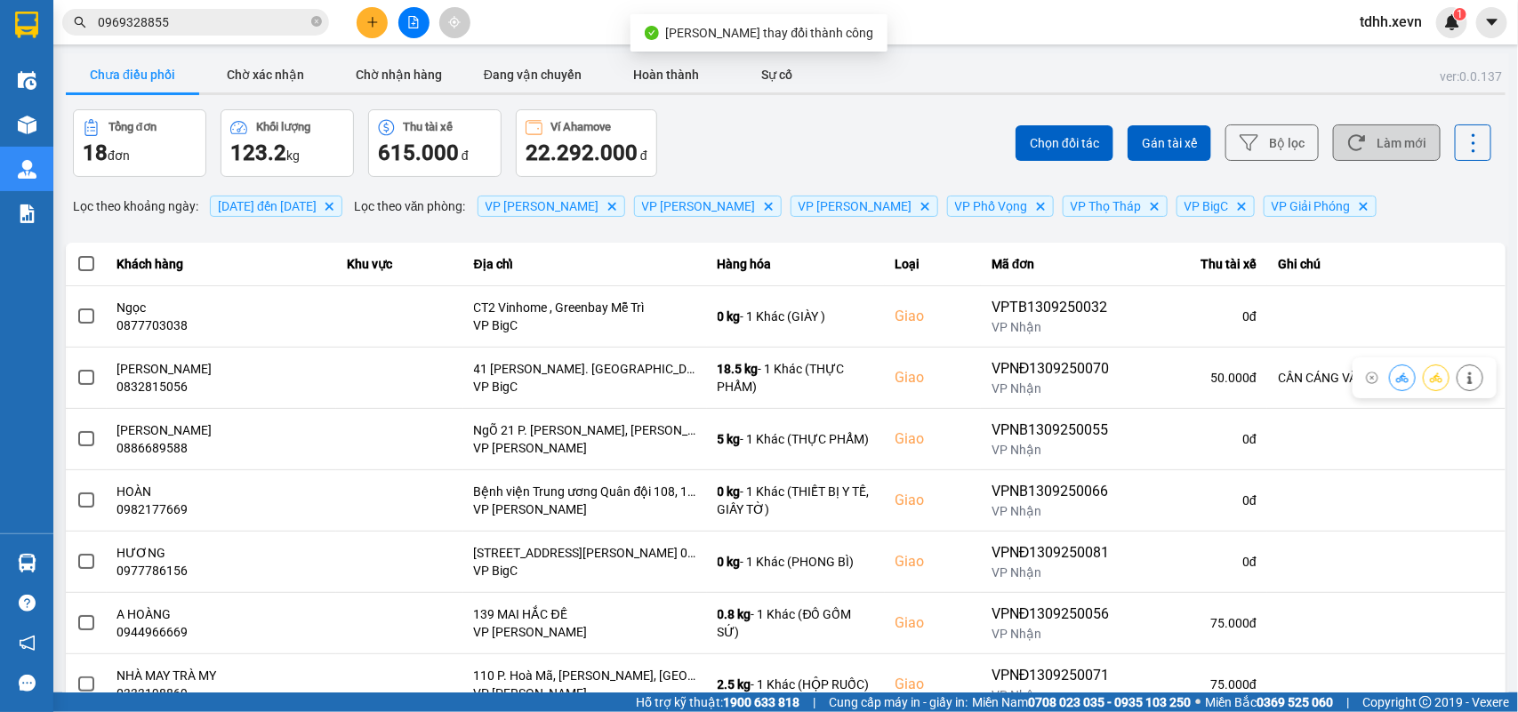
click at [1402, 140] on button "Làm mới" at bounding box center [1387, 142] width 108 height 36
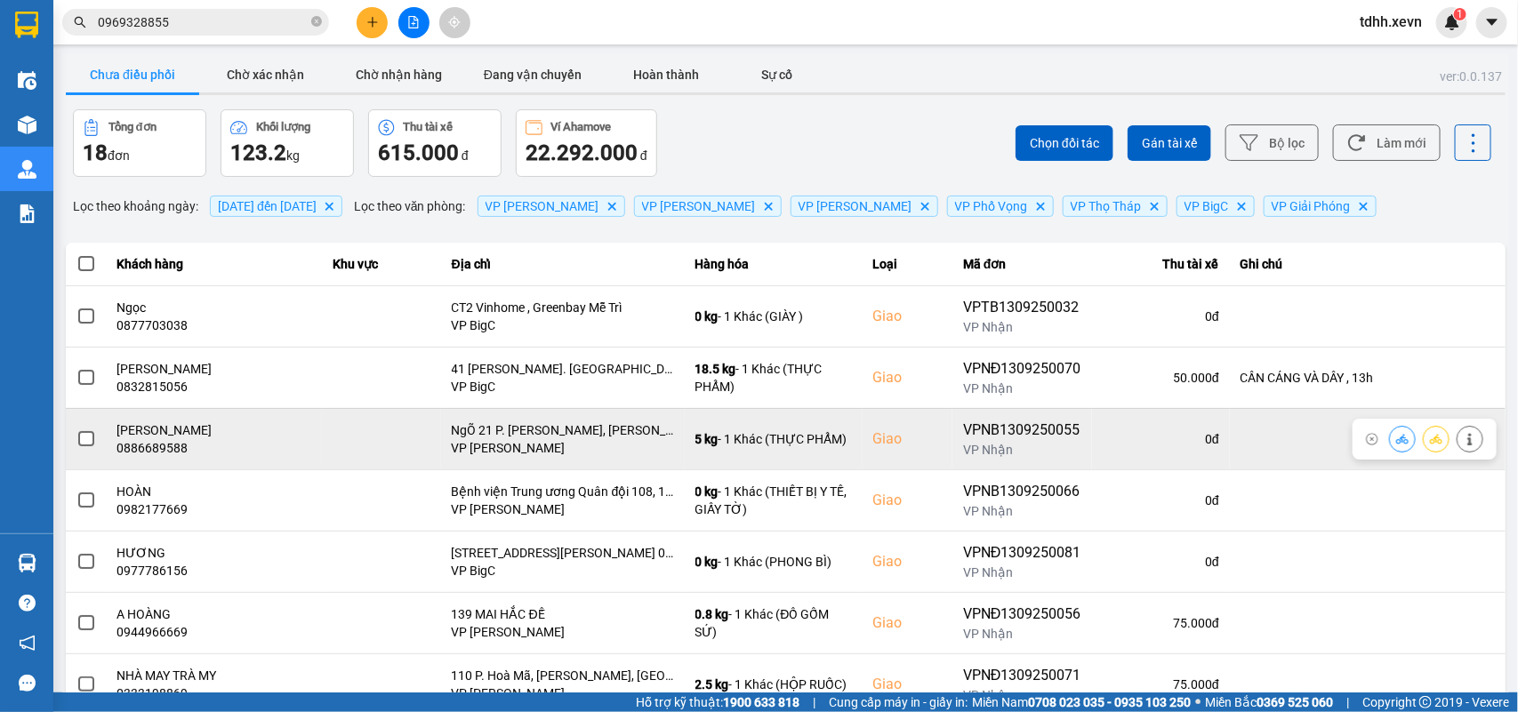
click at [157, 454] on div "0886689588" at bounding box center [214, 448] width 194 height 18
click at [158, 446] on div "0886689588" at bounding box center [214, 448] width 194 height 18
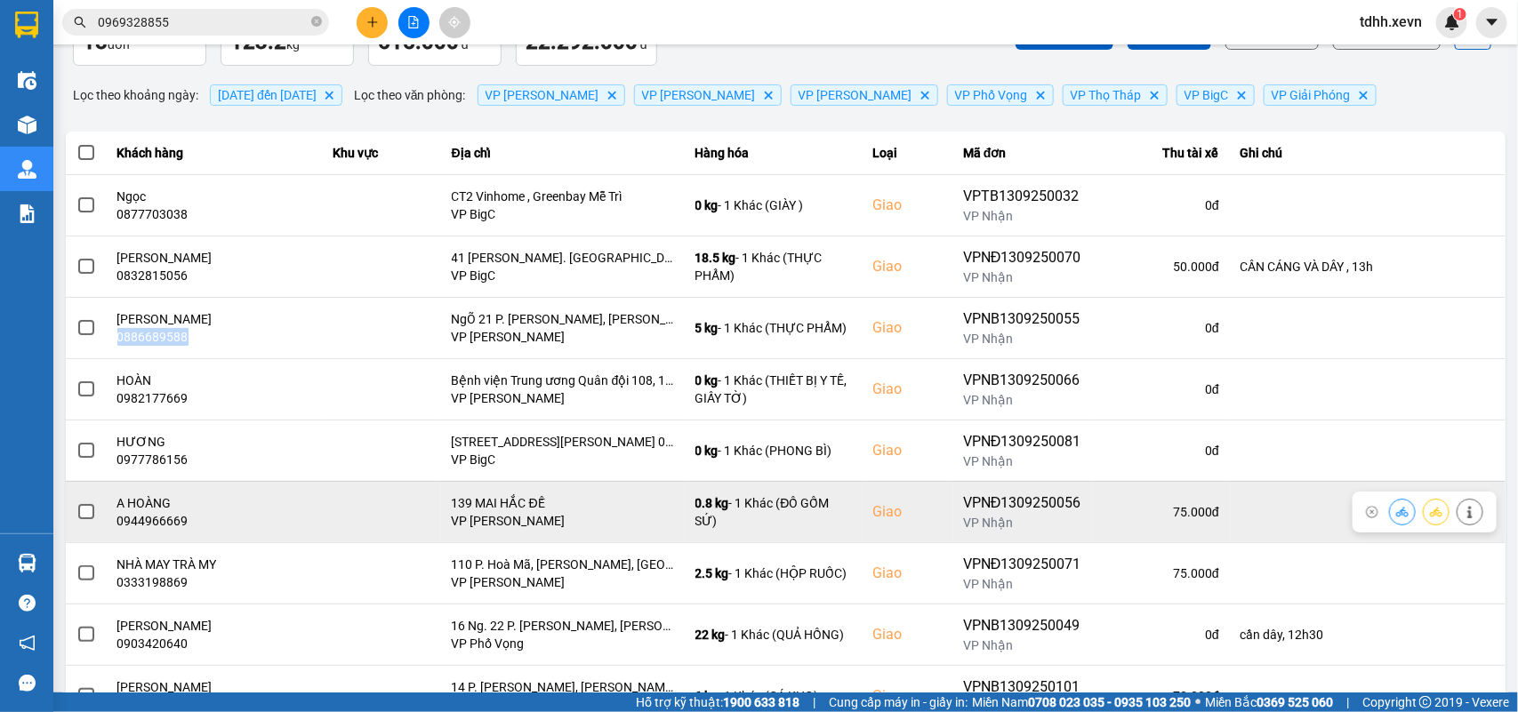
scroll to position [251, 0]
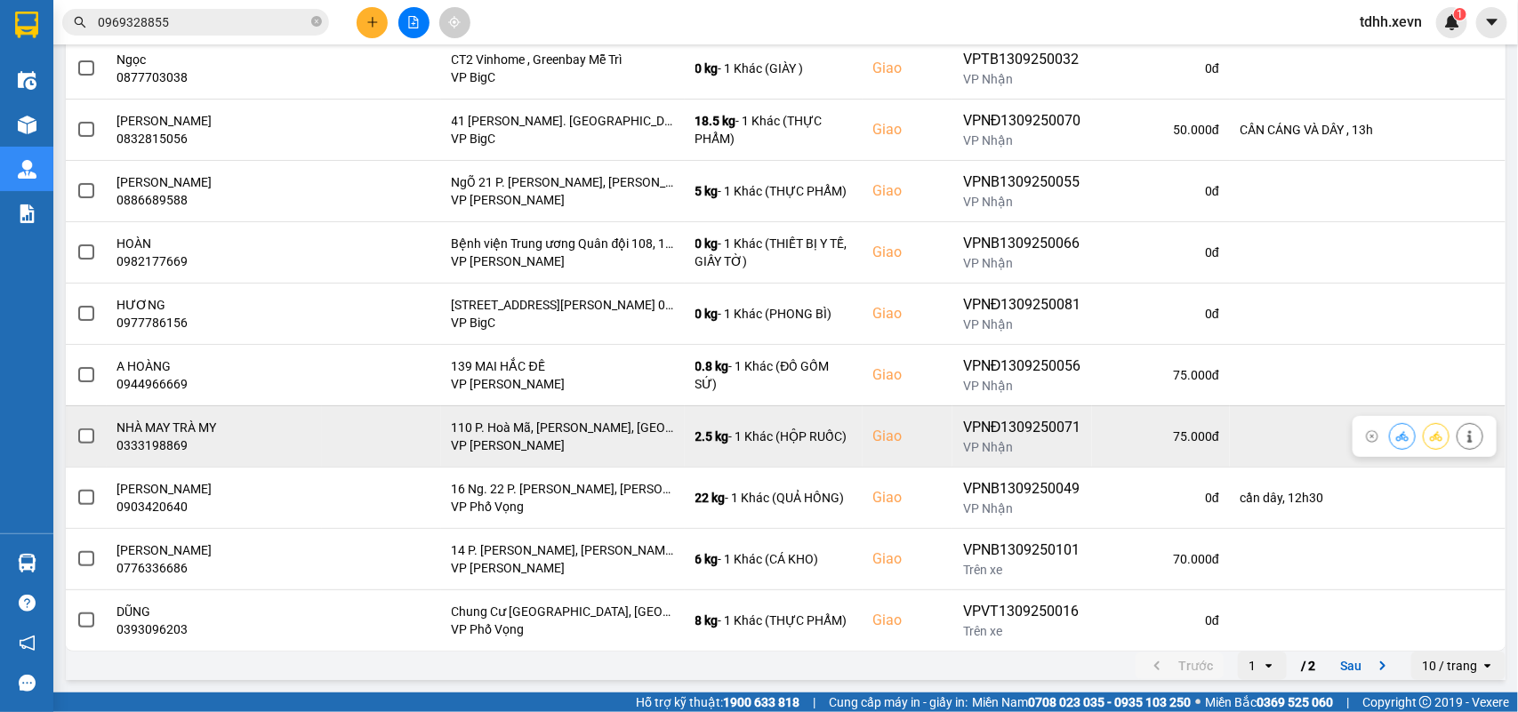
click at [148, 444] on div "0333198869" at bounding box center [214, 445] width 194 height 18
click at [1396, 437] on icon at bounding box center [1402, 436] width 12 height 10
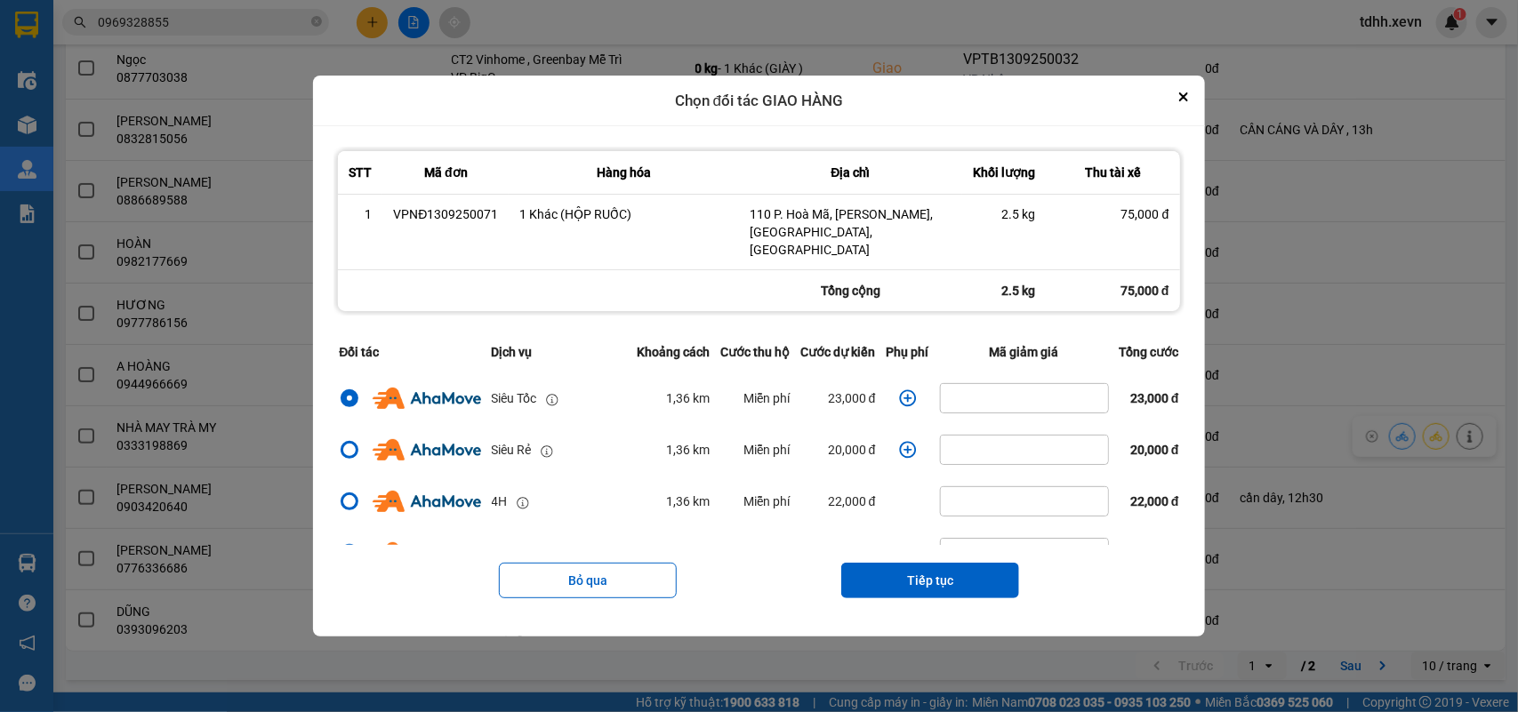
click at [899, 389] on icon "dialog" at bounding box center [908, 398] width 18 height 18
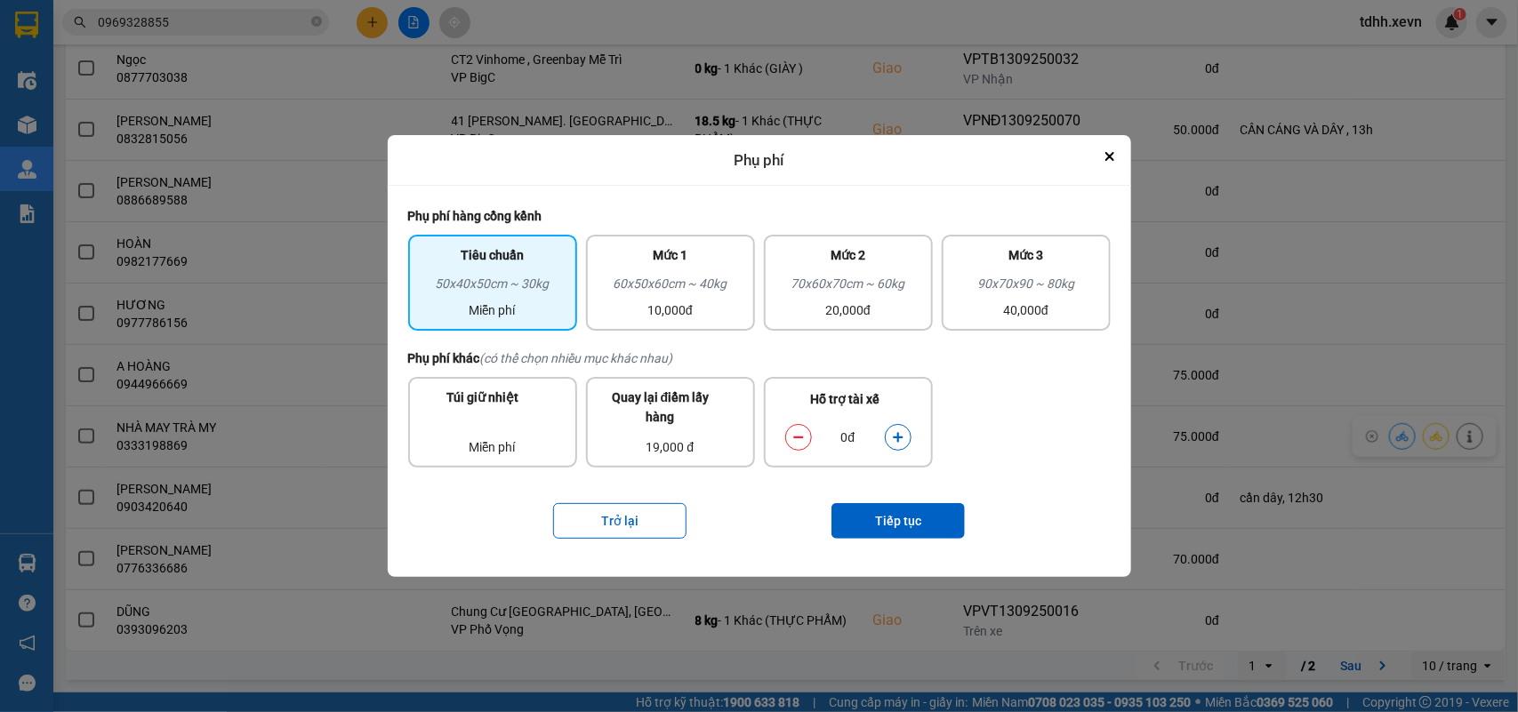
click at [901, 432] on icon "dialog" at bounding box center [898, 437] width 12 height 12
click at [889, 517] on button "Tiếp tục" at bounding box center [897, 521] width 133 height 36
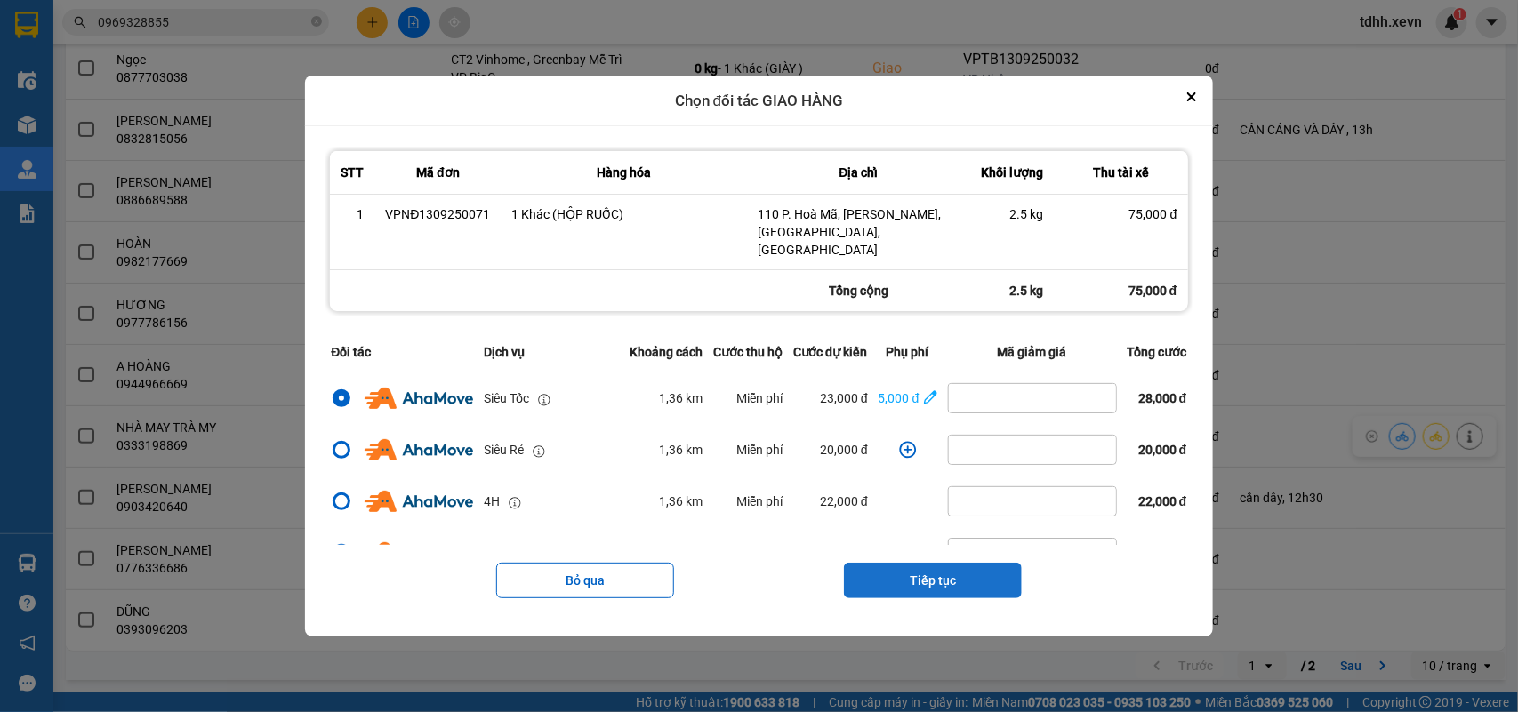
click at [925, 571] on button "Tiếp tục" at bounding box center [933, 581] width 178 height 36
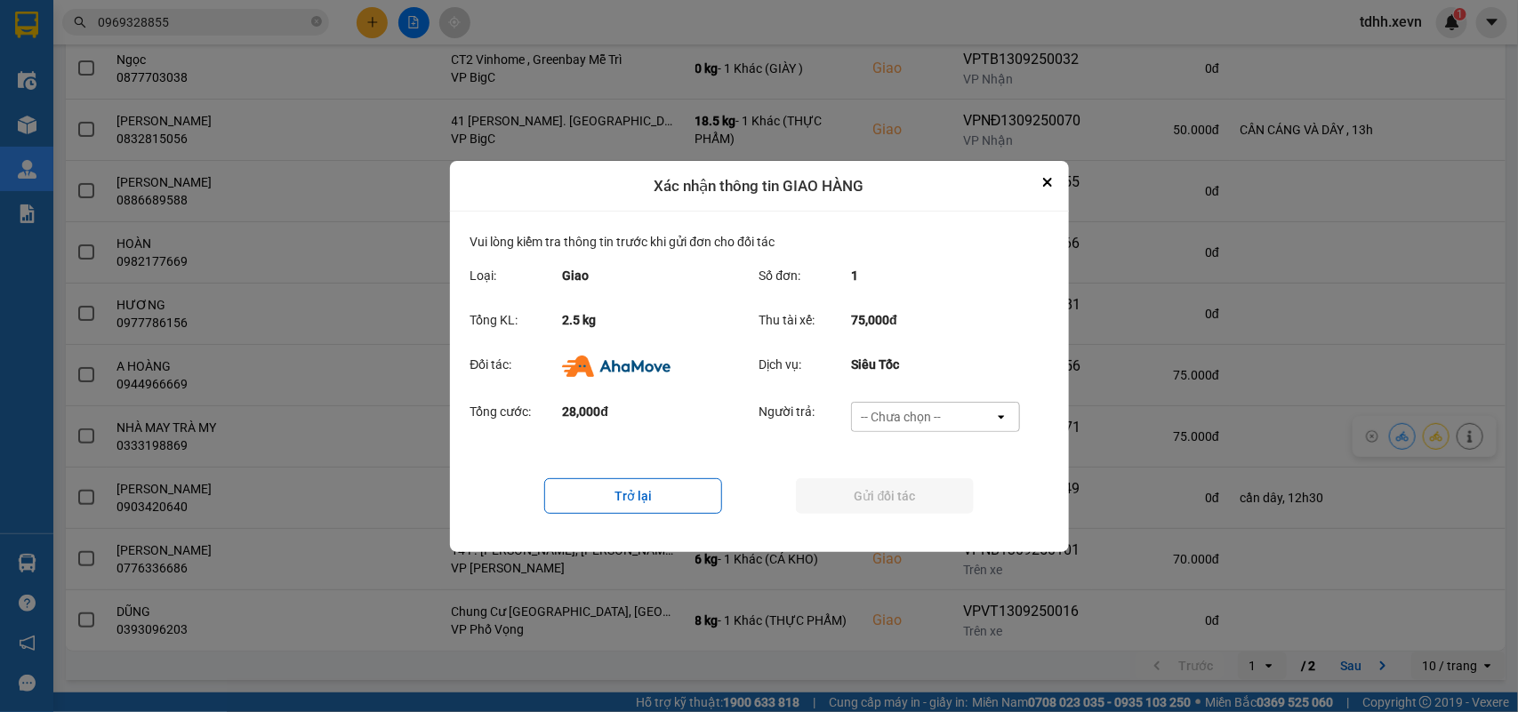
drag, startPoint x: 962, startPoint y: 410, endPoint x: 947, endPoint y: 422, distance: 19.6
click at [962, 409] on div "-- Chưa chọn --" at bounding box center [923, 417] width 142 height 28
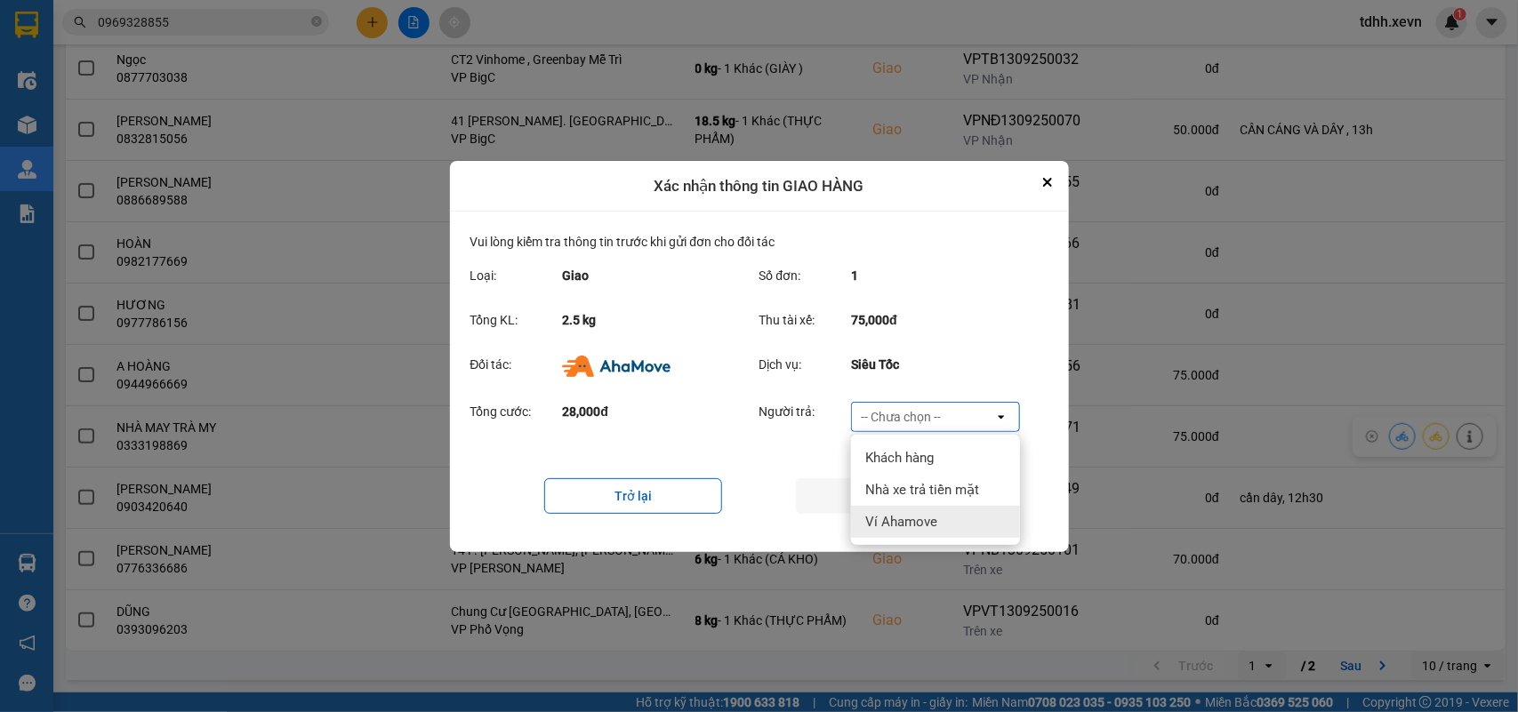
click at [907, 517] on span "Ví Ahamove" at bounding box center [901, 522] width 72 height 18
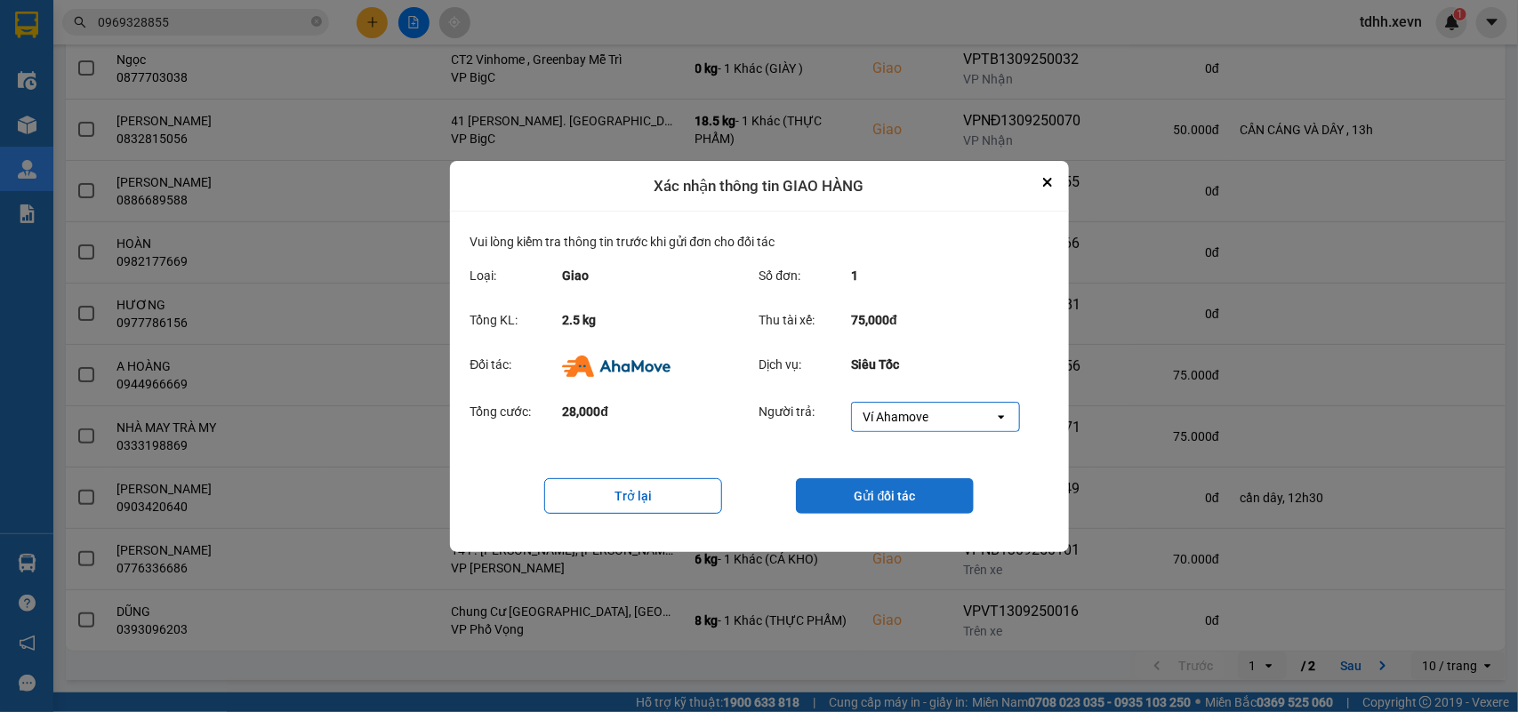
click at [911, 511] on button "Gửi đối tác" at bounding box center [885, 496] width 178 height 36
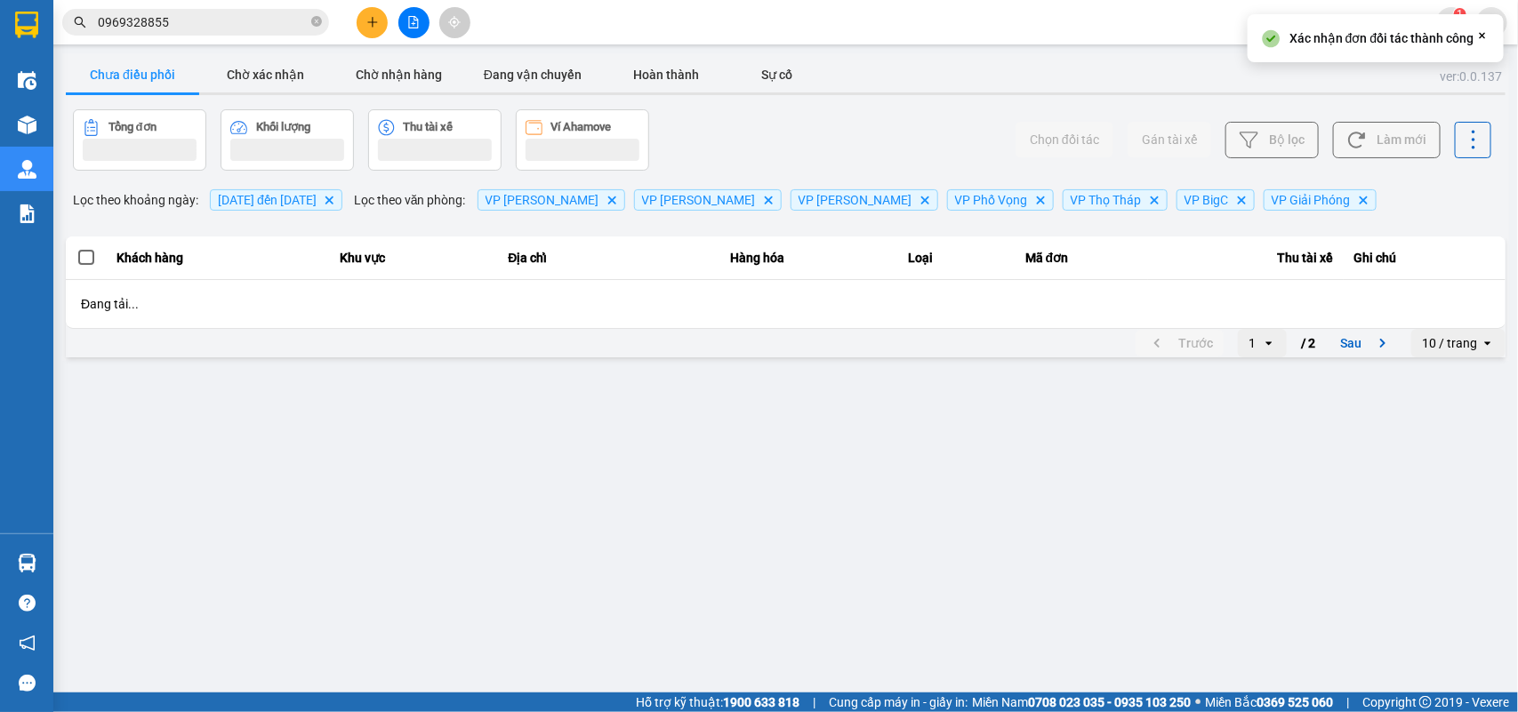
scroll to position [0, 0]
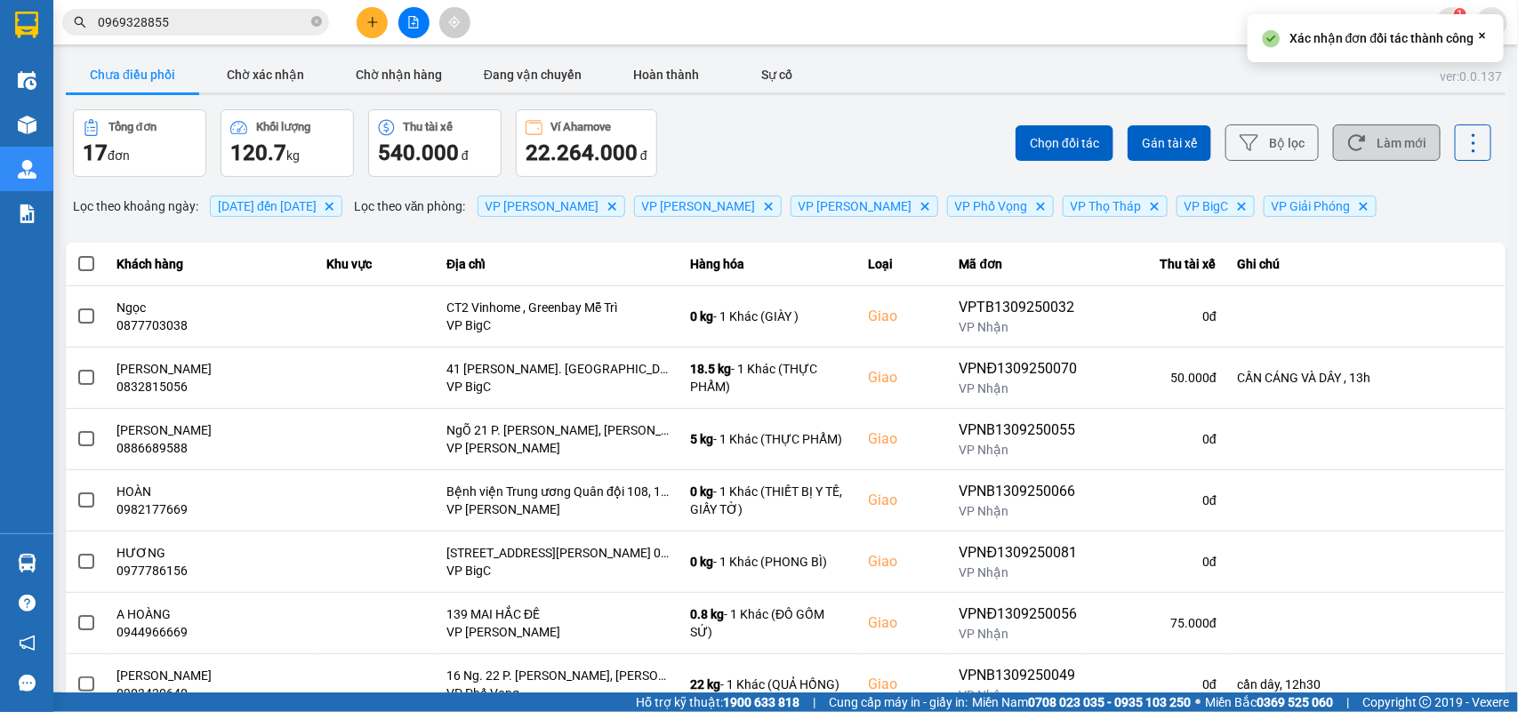
drag, startPoint x: 1388, startPoint y: 148, endPoint x: 655, endPoint y: 11, distance: 745.4
click at [1387, 148] on button "Làm mới" at bounding box center [1387, 142] width 108 height 36
click at [300, 84] on button "Chờ xác nhận" at bounding box center [265, 75] width 133 height 36
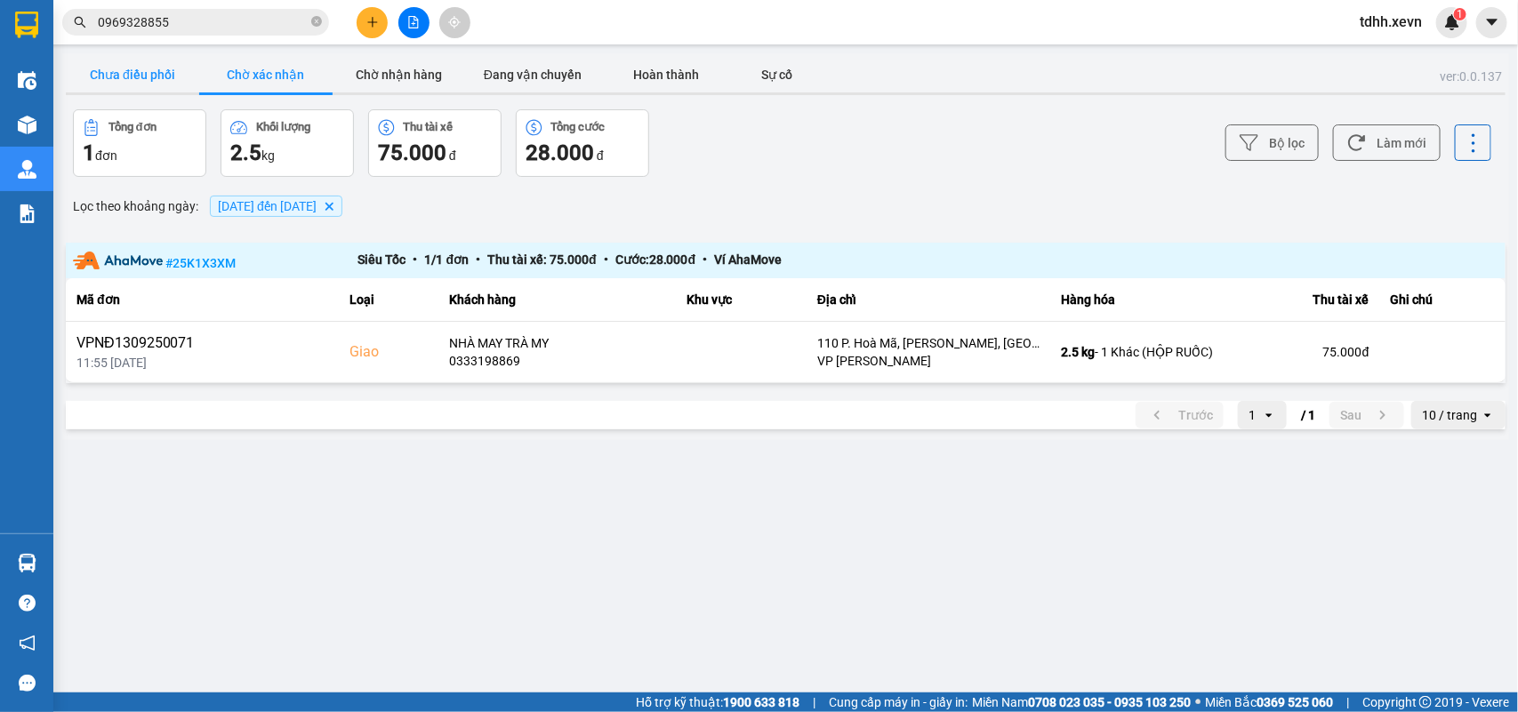
drag, startPoint x: 132, startPoint y: 76, endPoint x: 145, endPoint y: 65, distance: 17.1
click at [130, 73] on button "Chưa điều phối" at bounding box center [132, 75] width 133 height 36
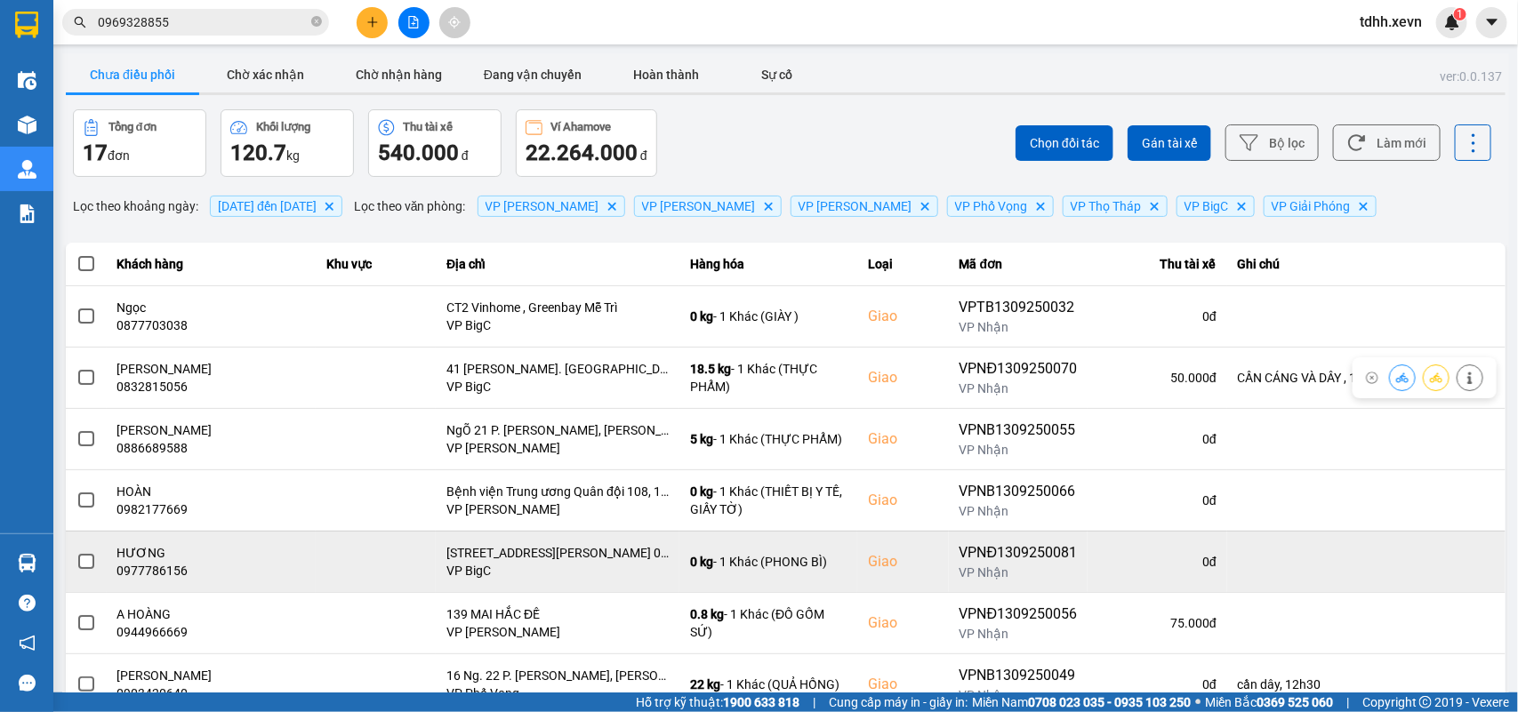
scroll to position [111, 0]
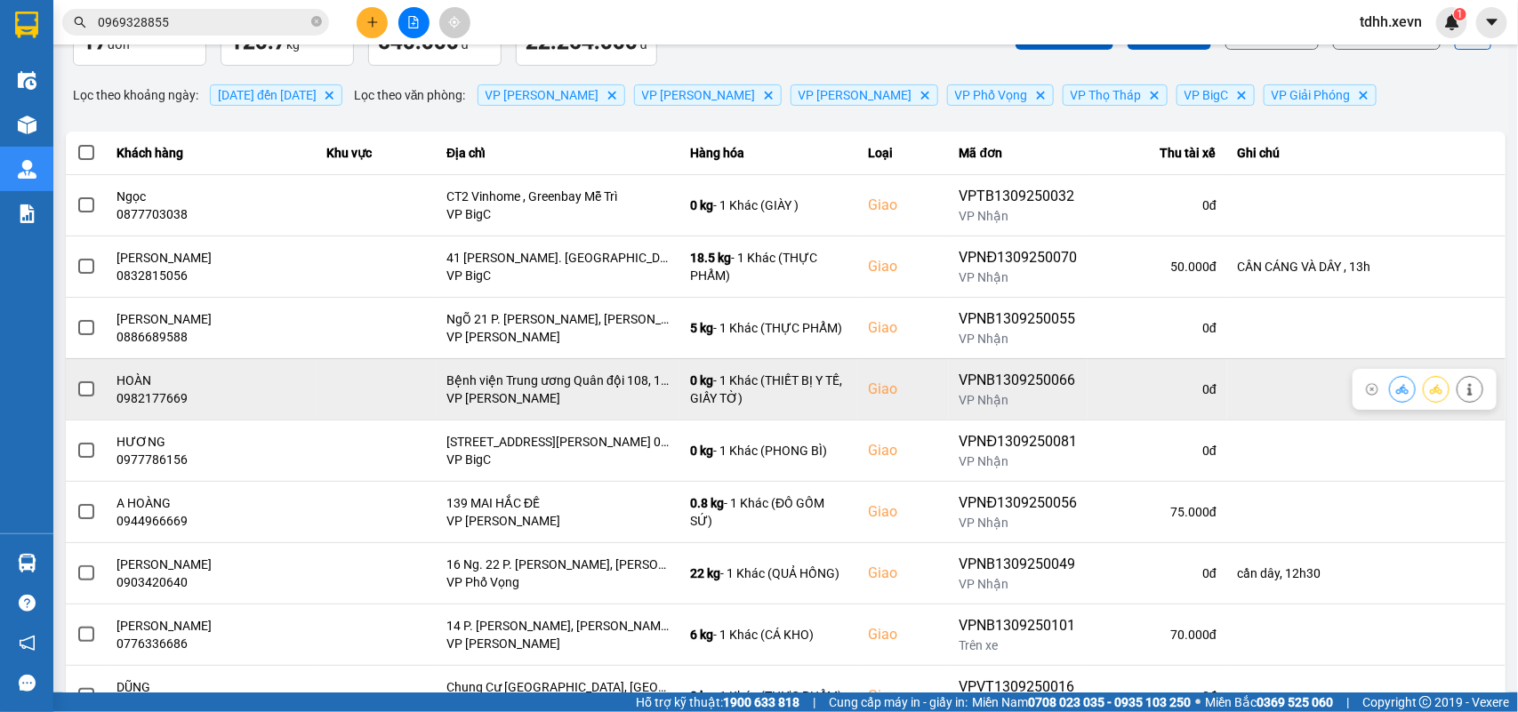
click at [161, 404] on div "0982177669" at bounding box center [211, 398] width 188 height 18
click at [1396, 394] on icon at bounding box center [1402, 389] width 12 height 12
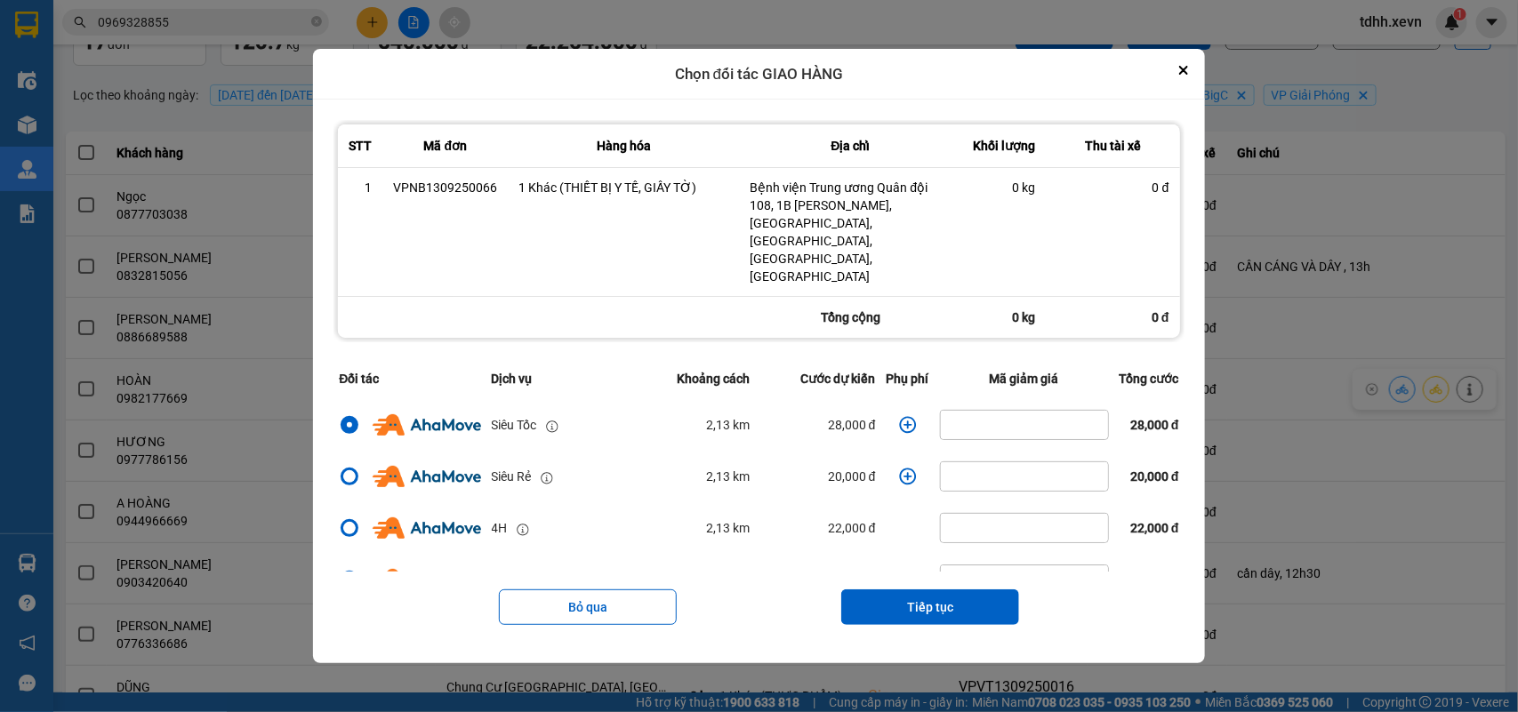
click at [899, 417] on icon "dialog" at bounding box center [907, 425] width 17 height 17
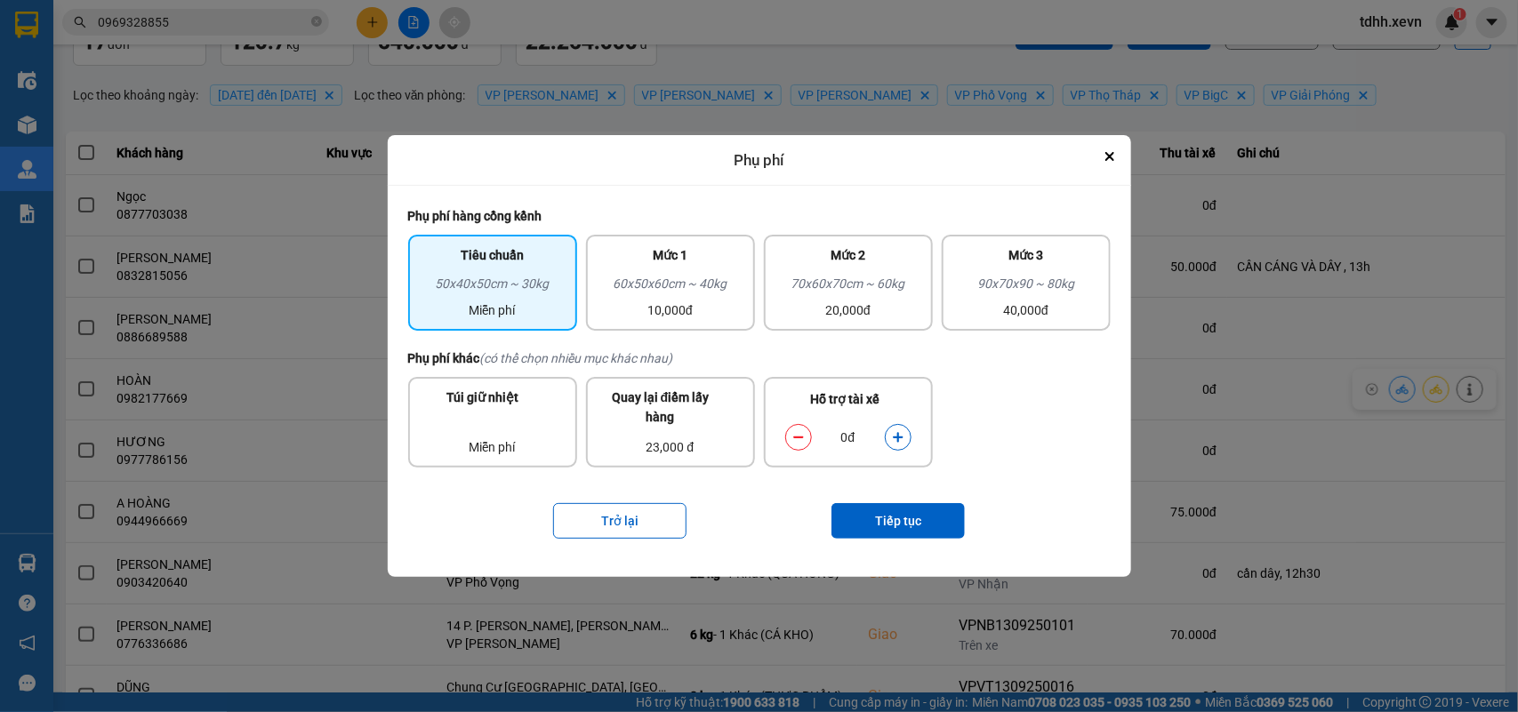
click at [892, 432] on icon "dialog" at bounding box center [898, 437] width 12 height 12
click at [889, 522] on button "Tiếp tục" at bounding box center [897, 521] width 133 height 36
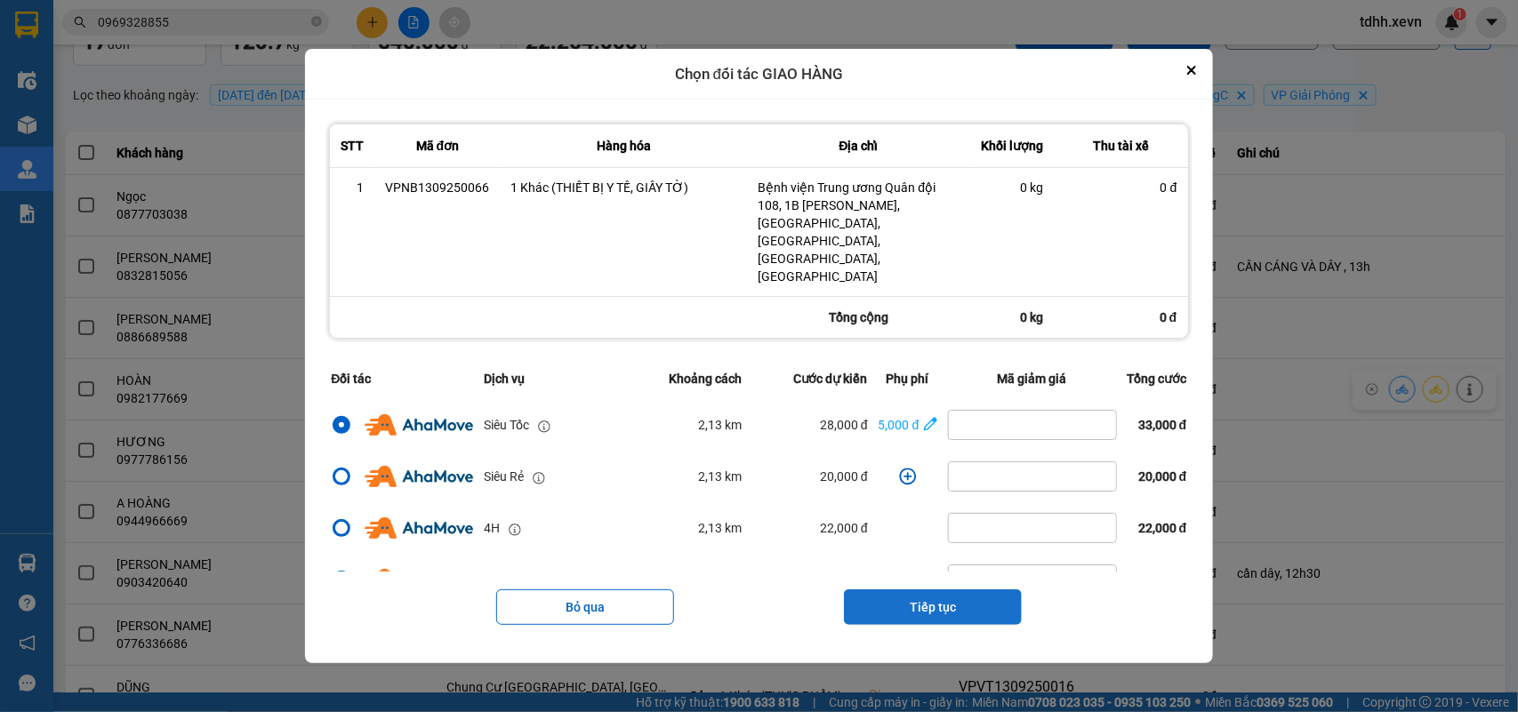
click at [882, 589] on button "Tiếp tục" at bounding box center [933, 607] width 178 height 36
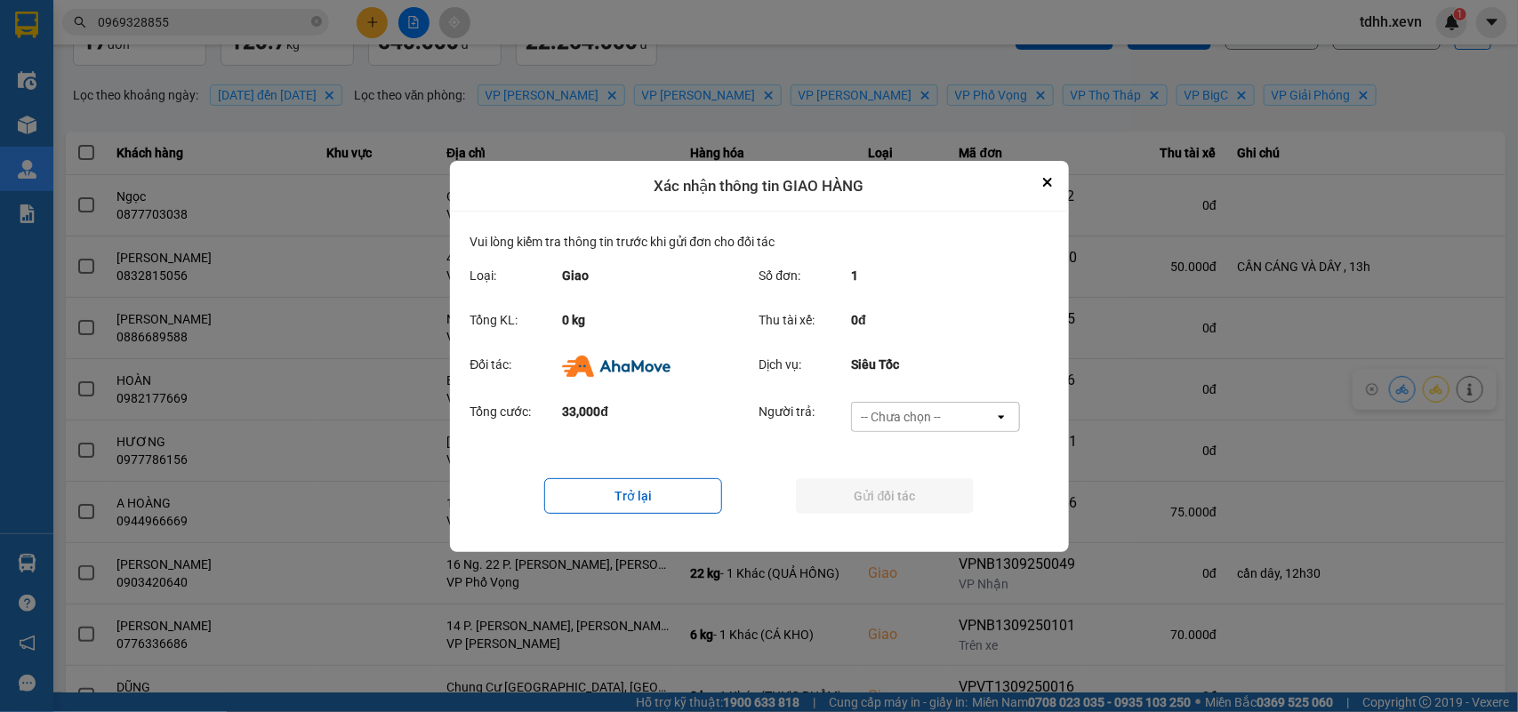
click at [954, 411] on div "-- Chưa chọn --" at bounding box center [923, 417] width 142 height 28
click at [916, 521] on span "Ví Ahamove" at bounding box center [901, 518] width 72 height 18
click at [916, 498] on button "Gửi đối tác" at bounding box center [885, 496] width 178 height 36
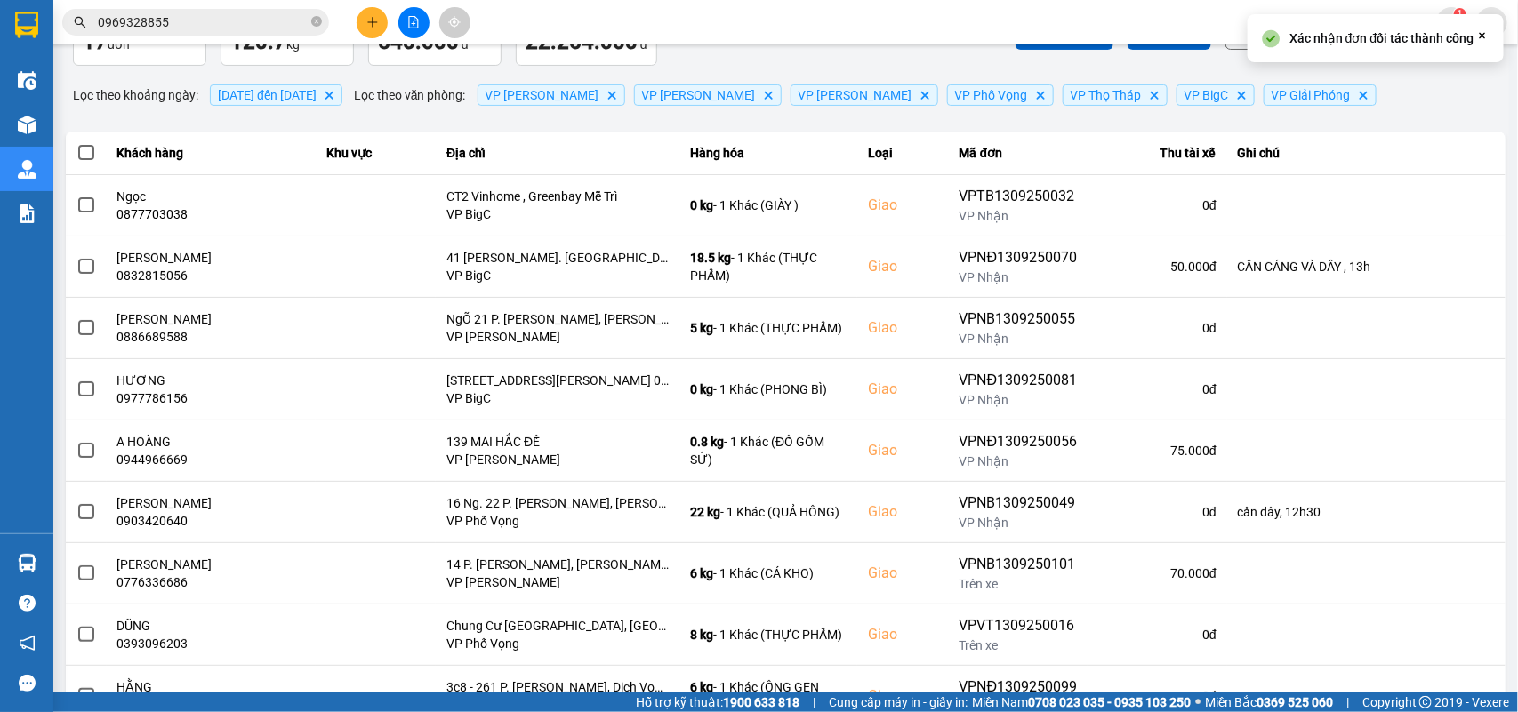
scroll to position [0, 0]
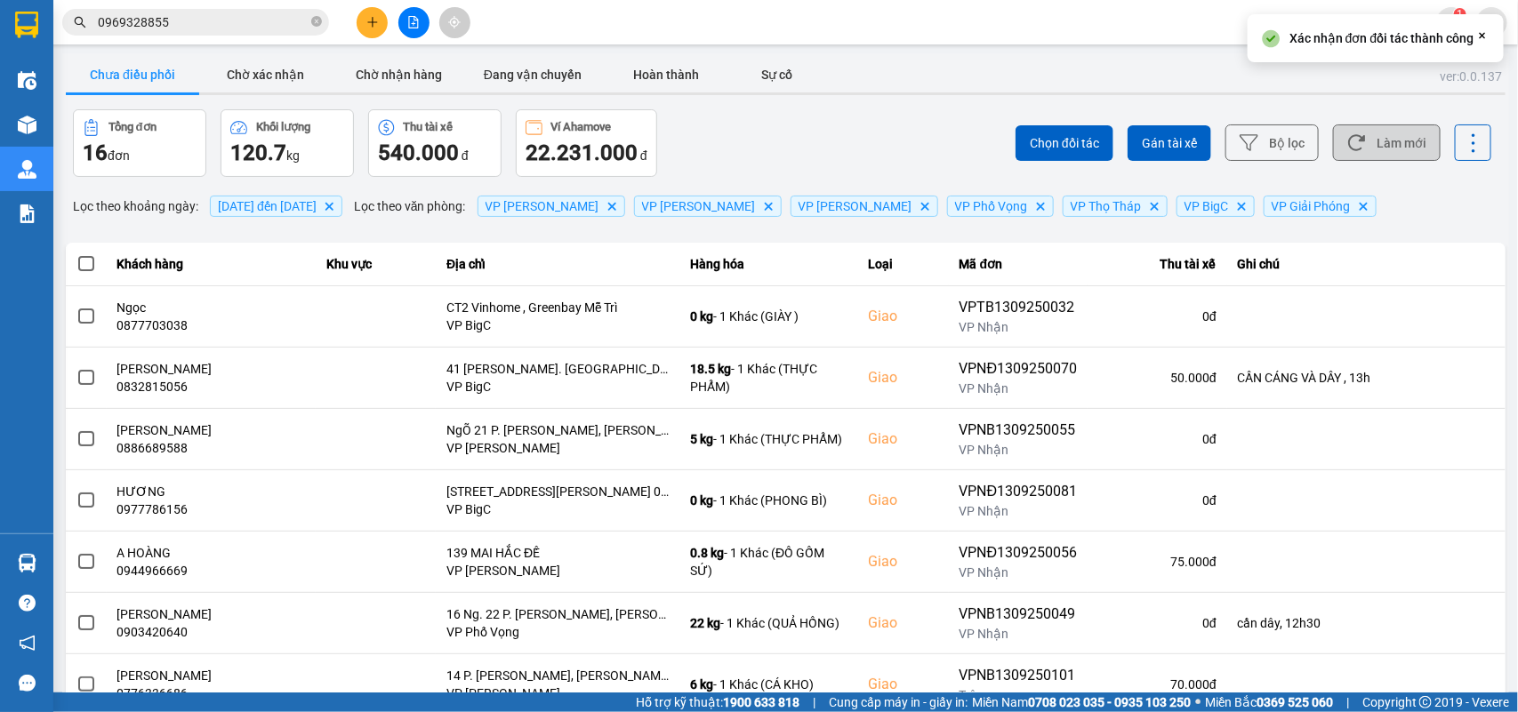
drag, startPoint x: 1420, startPoint y: 134, endPoint x: 1365, endPoint y: 135, distance: 54.2
click at [1420, 135] on button "Làm mới" at bounding box center [1387, 142] width 108 height 36
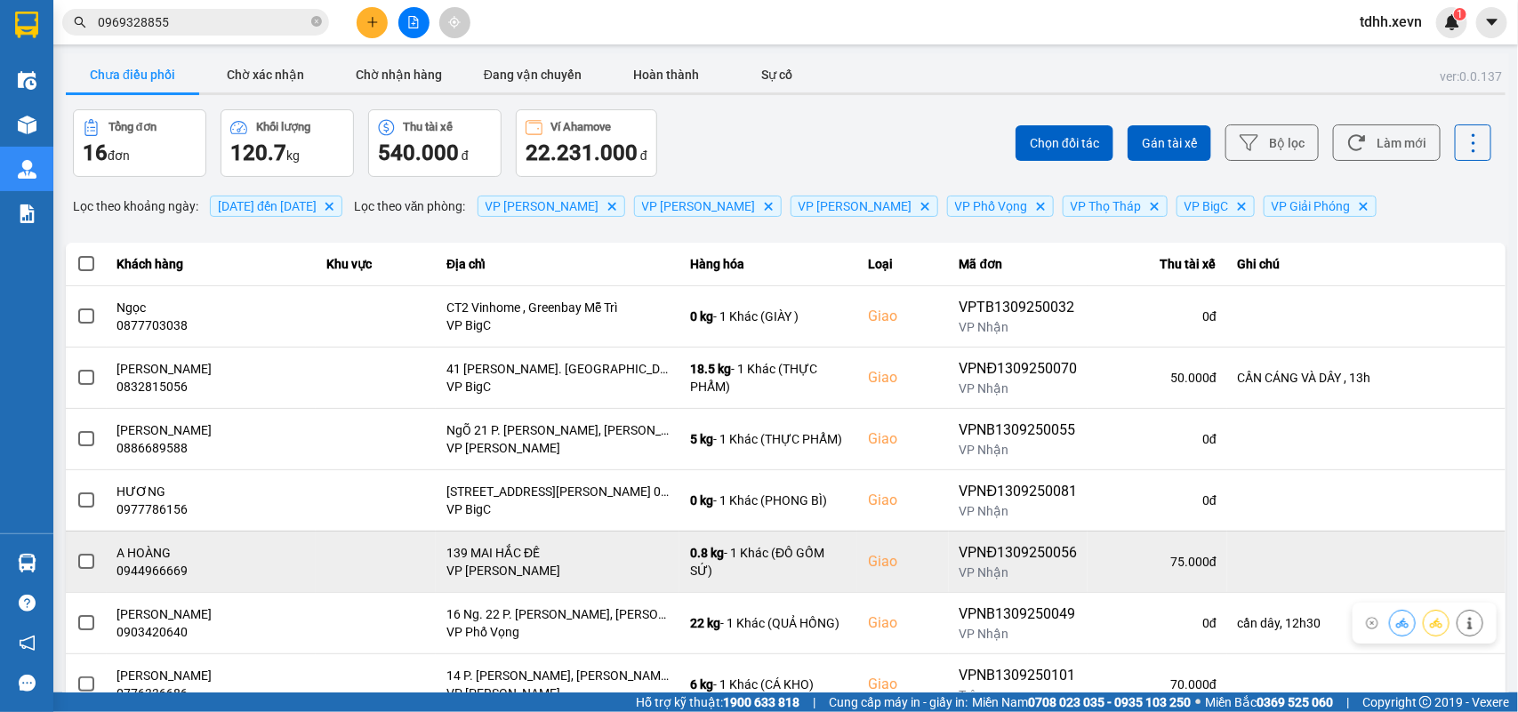
click at [151, 570] on div "0944966669" at bounding box center [211, 571] width 188 height 18
click at [151, 569] on div "0944966669" at bounding box center [211, 571] width 188 height 18
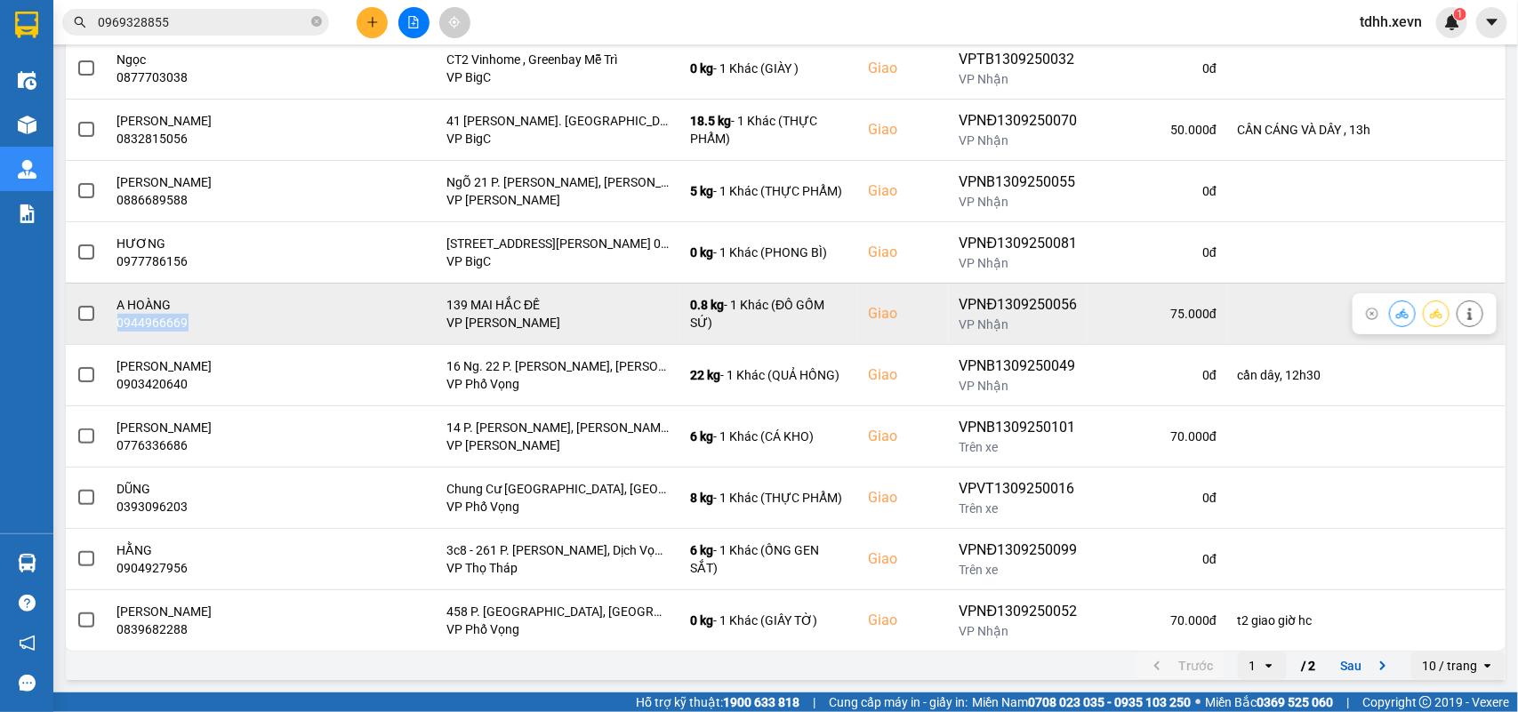
scroll to position [140, 0]
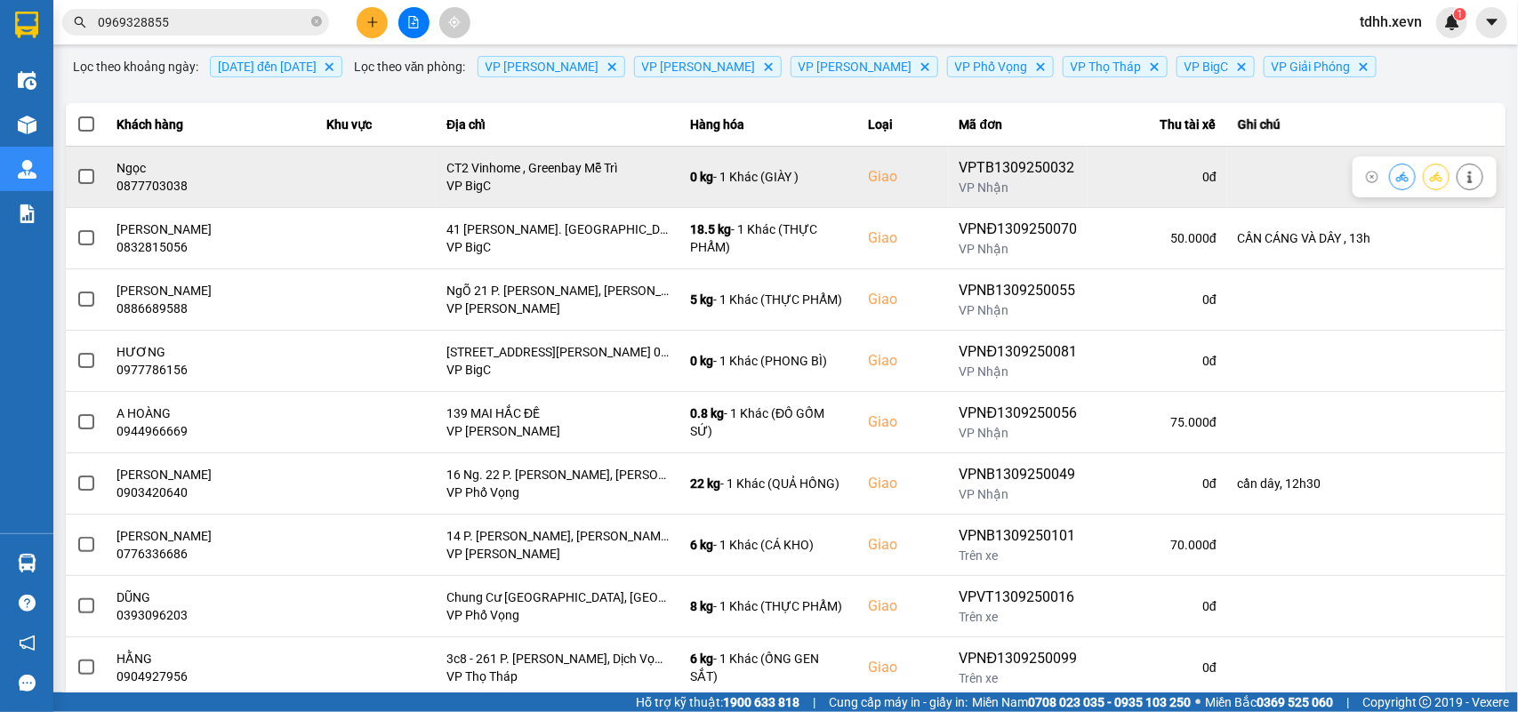
click at [164, 182] on div "0877703038" at bounding box center [211, 186] width 188 height 18
click at [164, 188] on div "0877703038" at bounding box center [211, 186] width 188 height 18
click at [1457, 170] on button at bounding box center [1469, 176] width 25 height 31
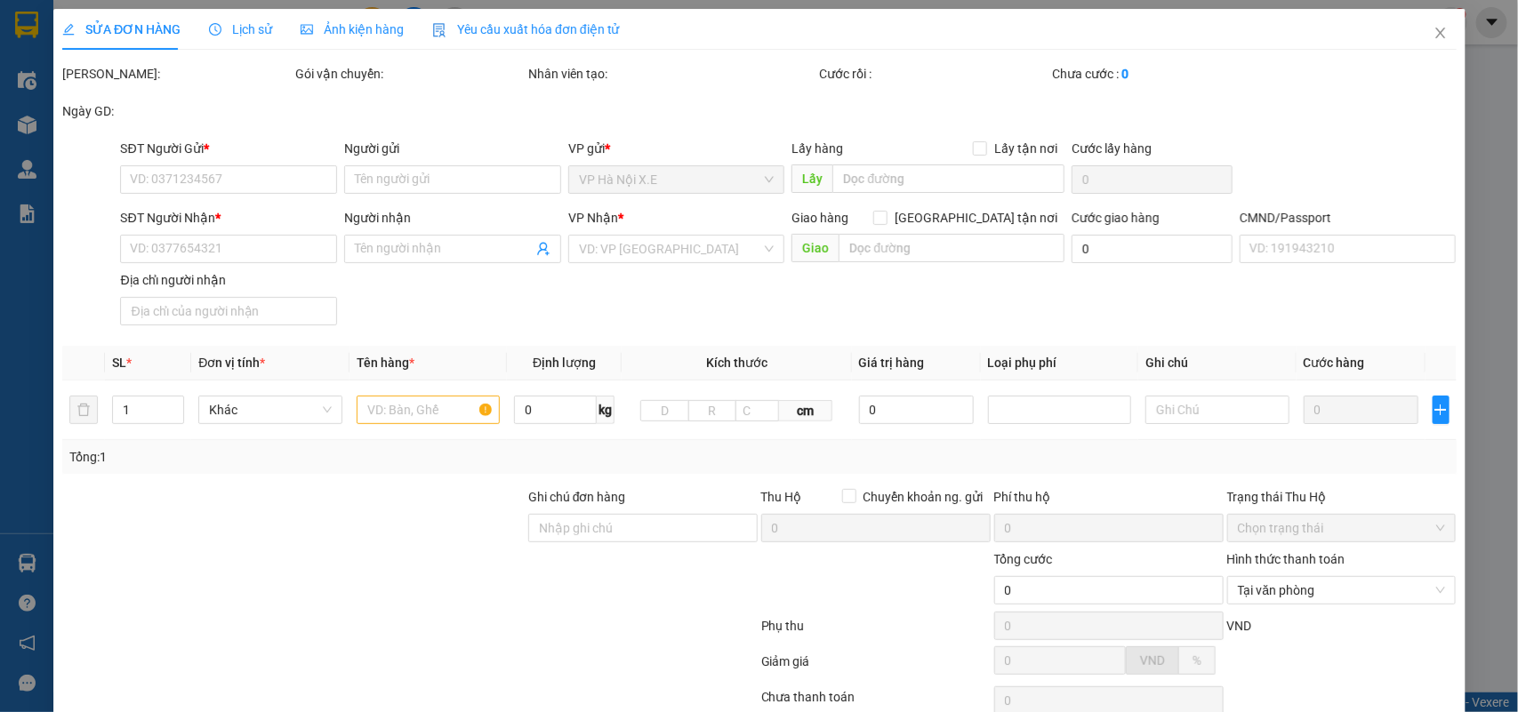
type input "0975091203"
type input "TRẦN THÁI HÀ"
type input "0877703038"
type input "Ngọc"
checkbox input "true"
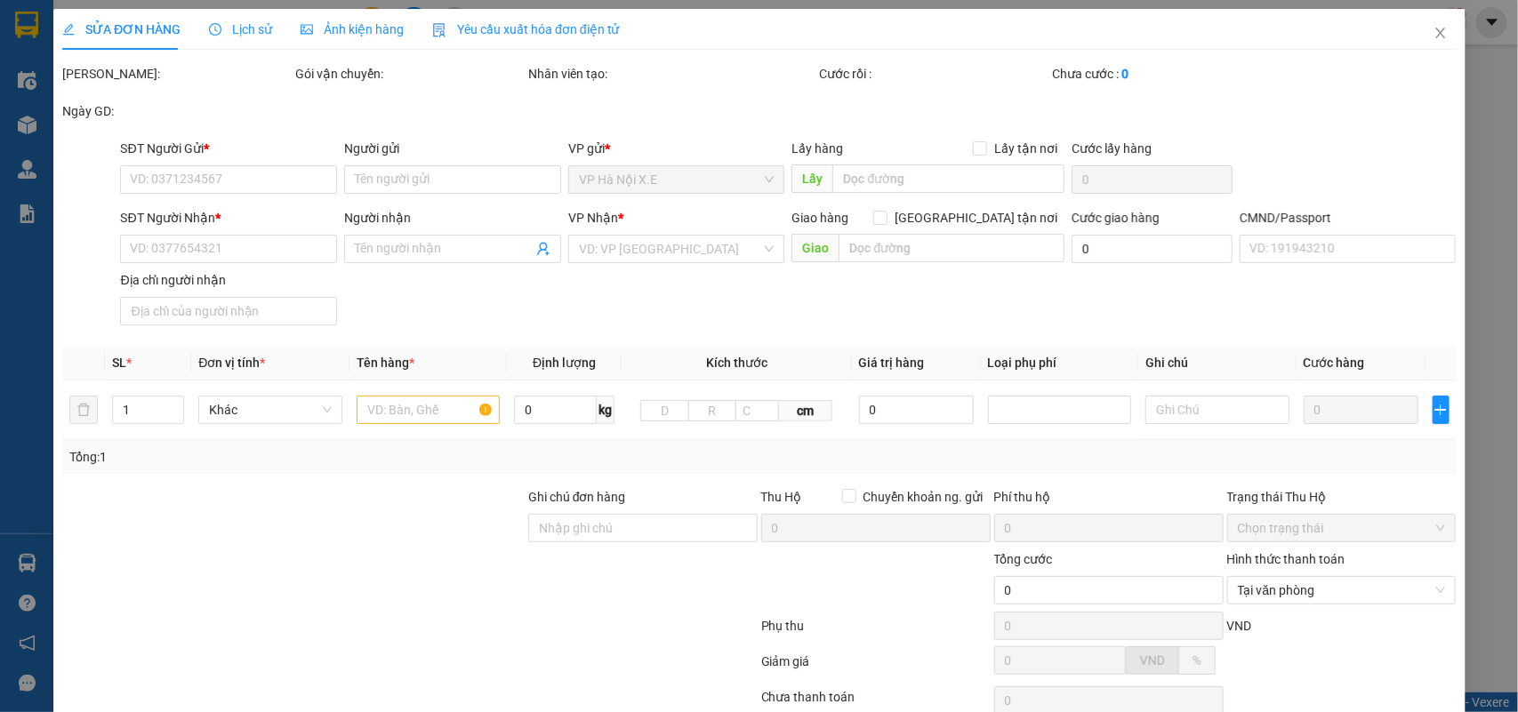
type input "CT2 Vinhome , Greenbay Mễ Trì"
type input "015065003543 MAI VĂN VÍ"
type input "70.000"
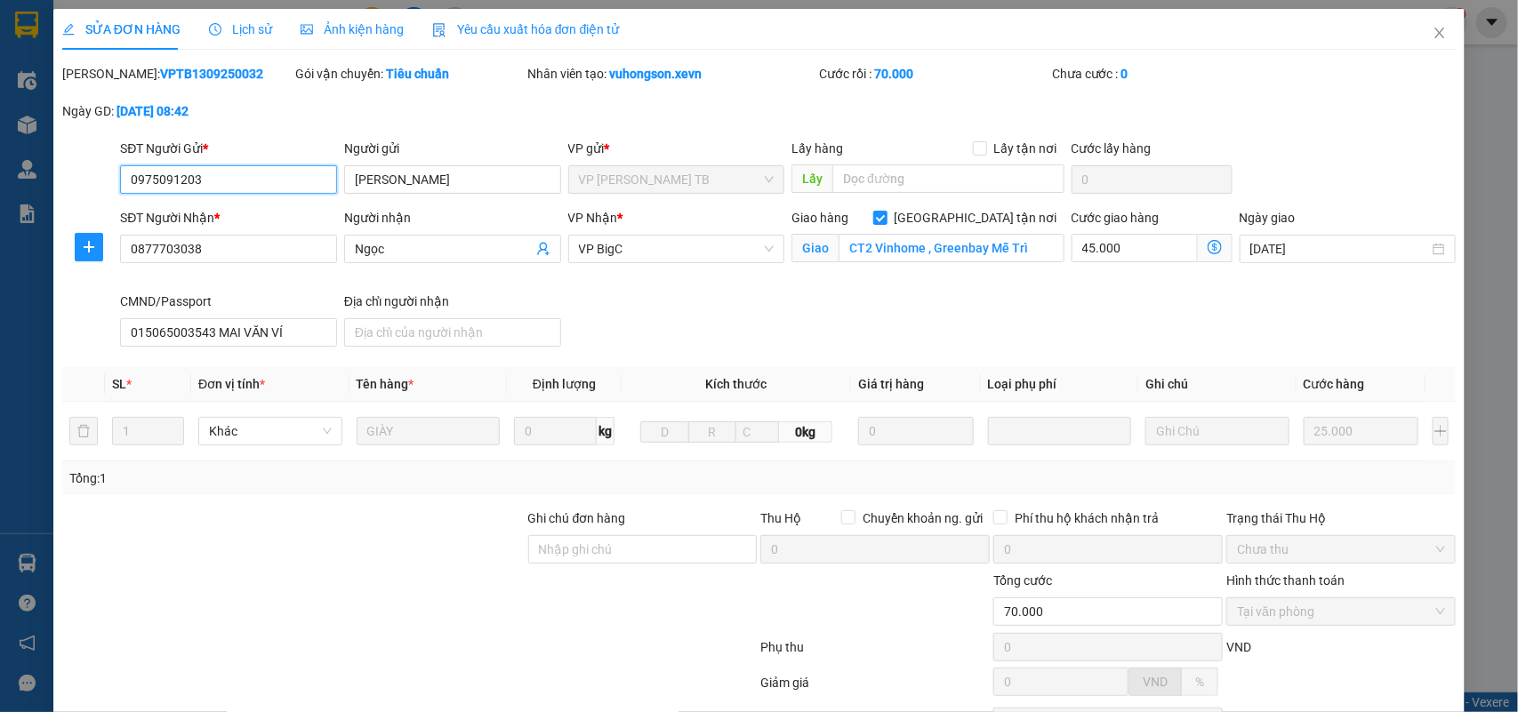
drag, startPoint x: 206, startPoint y: 173, endPoint x: 69, endPoint y: 219, distance: 144.2
click at [86, 203] on form "SĐT Người Gửi * 0975091203 0975091203 Người gửi TRẦN THÁI HÀ VP gửi * VP Trần P…" at bounding box center [759, 246] width 1394 height 215
click at [1432, 33] on icon "close" at bounding box center [1439, 33] width 14 height 14
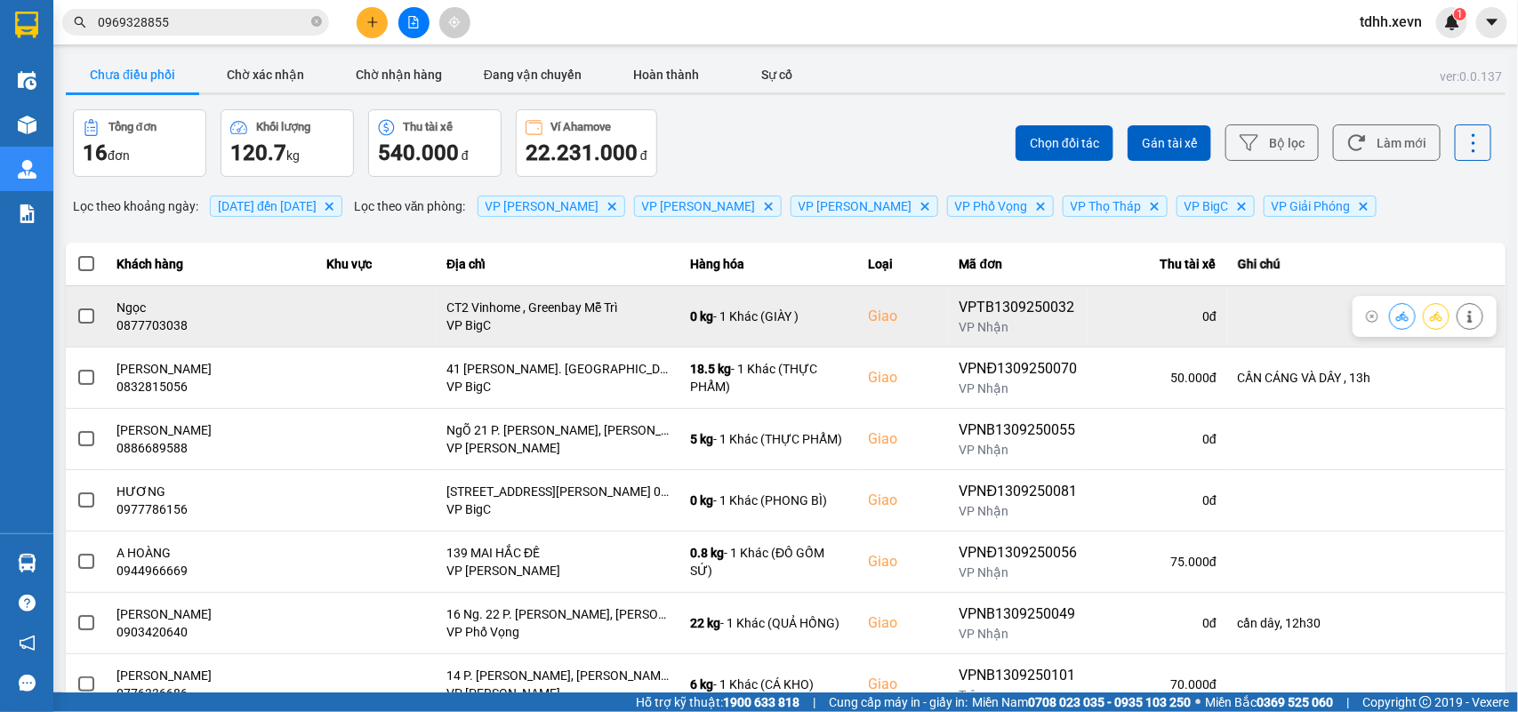
click at [1463, 311] on icon at bounding box center [1469, 316] width 12 height 12
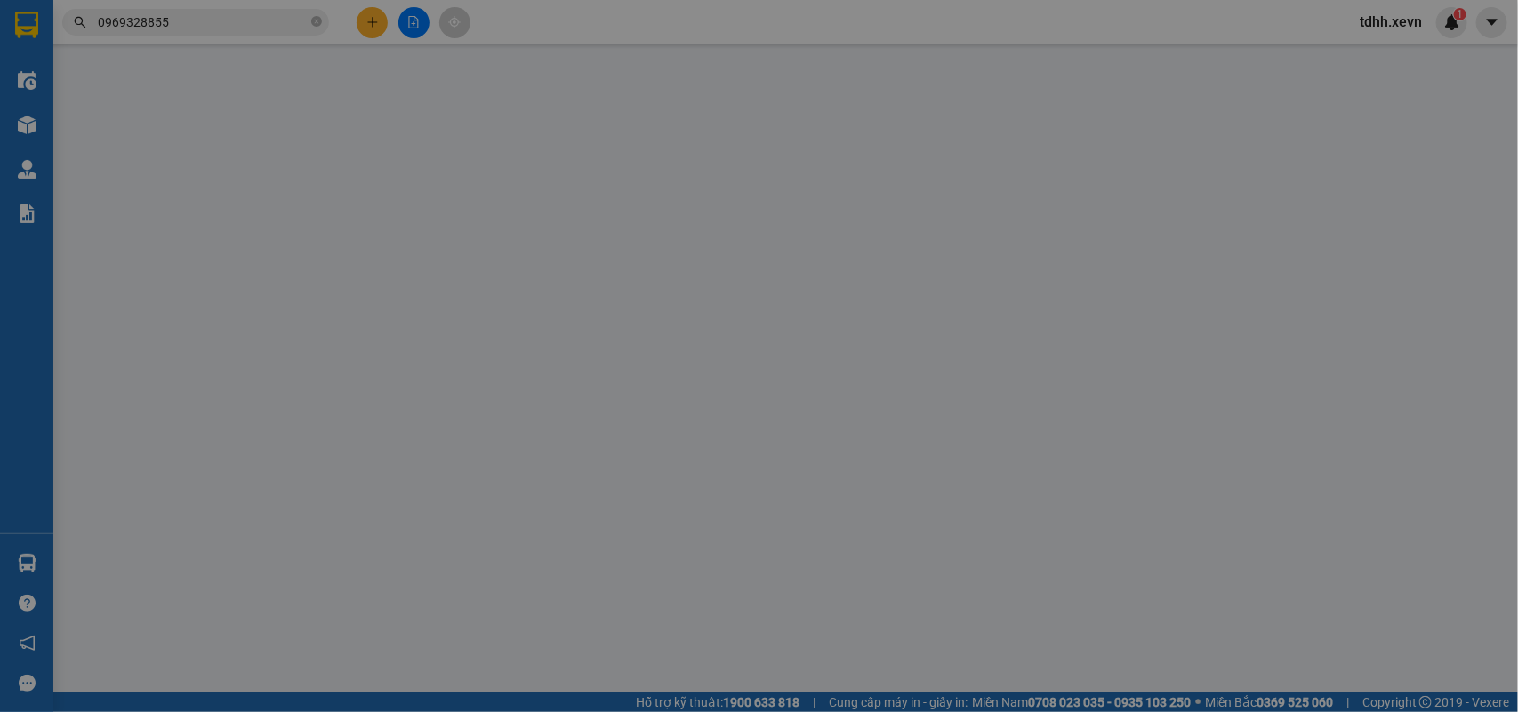
type input "0975091203"
type input "TRẦN THÁI HÀ"
type input "0877703038"
type input "Ngọc"
checkbox input "true"
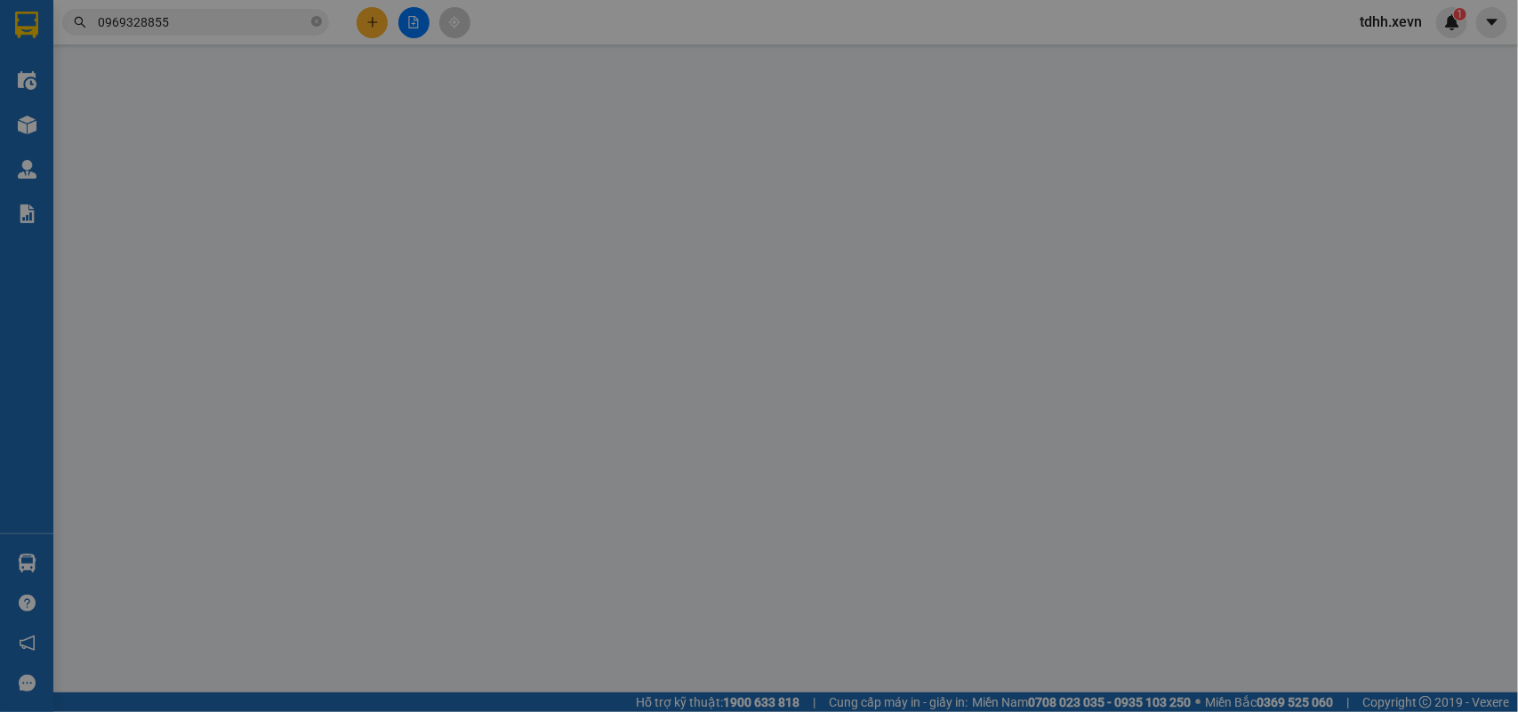
type input "CT2 Vinhome , Greenbay Mễ Trì"
type input "015065003543 MAI VĂN VÍ"
type input "70.000"
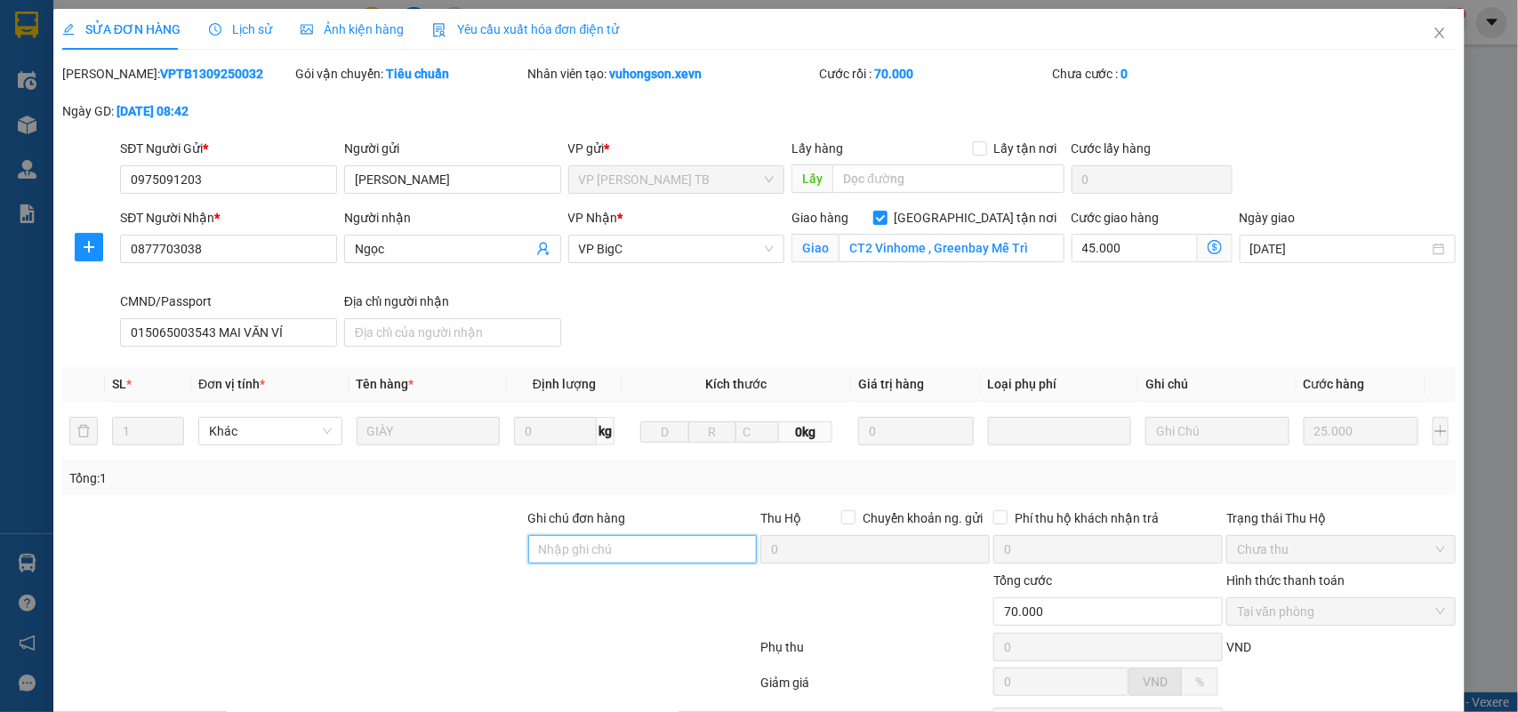
click at [602, 543] on input "Ghi chú đơn hàng" at bounding box center [642, 549] width 229 height 28
type input "d"
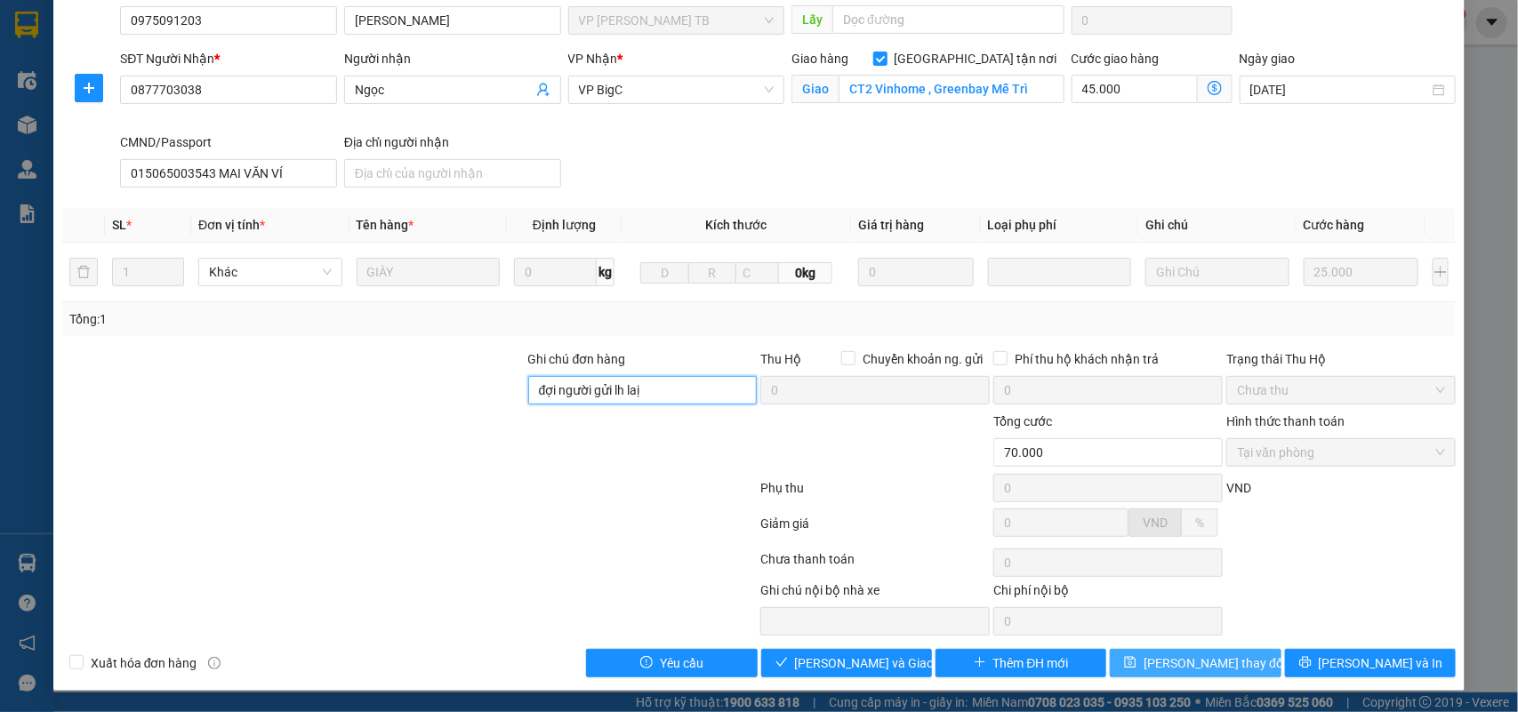
type input "đợi người gửi lh laị"
drag, startPoint x: 1176, startPoint y: 669, endPoint x: 1027, endPoint y: 685, distance: 150.1
click at [1175, 669] on span "Lưu thay đổi" at bounding box center [1214, 663] width 142 height 20
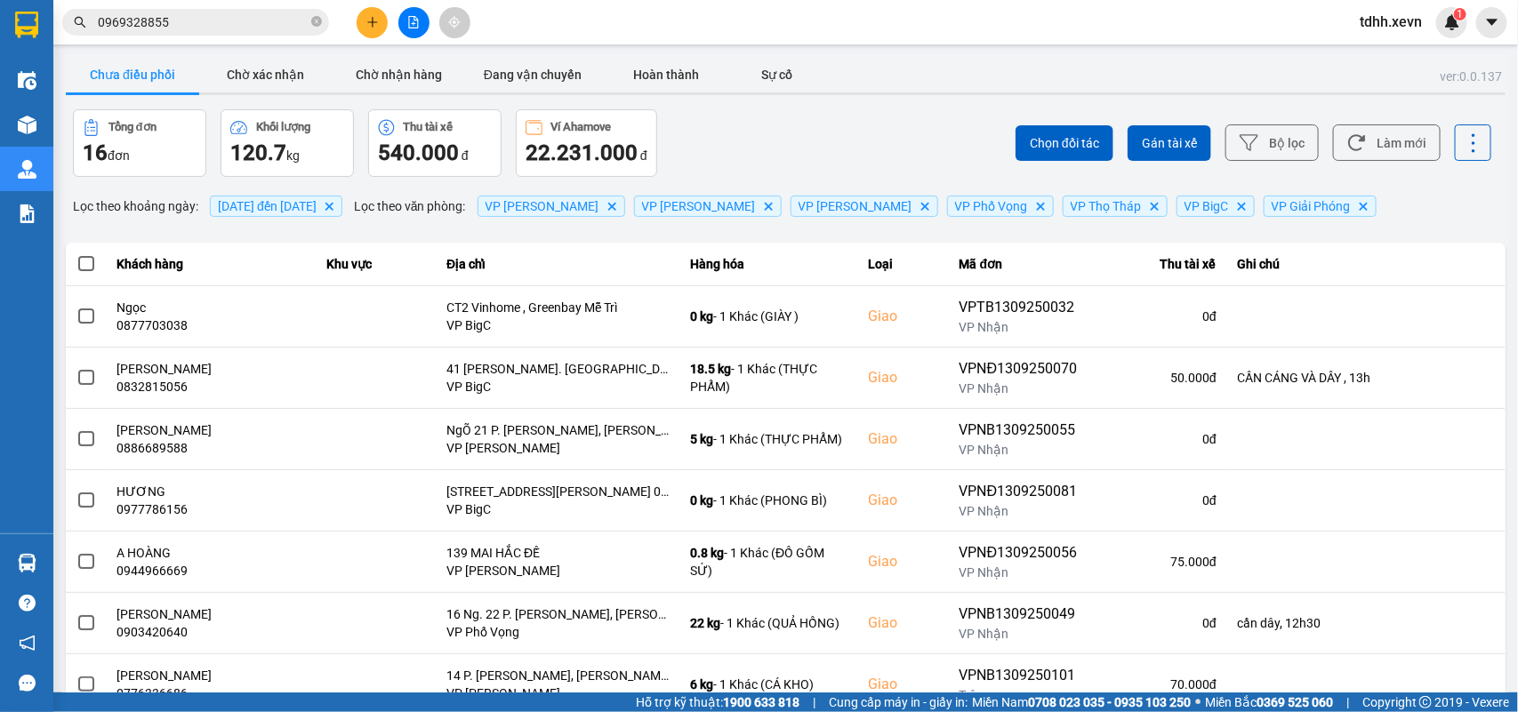
drag, startPoint x: 1344, startPoint y: 147, endPoint x: 996, endPoint y: 135, distance: 348.7
click at [1347, 147] on icon at bounding box center [1356, 142] width 19 height 19
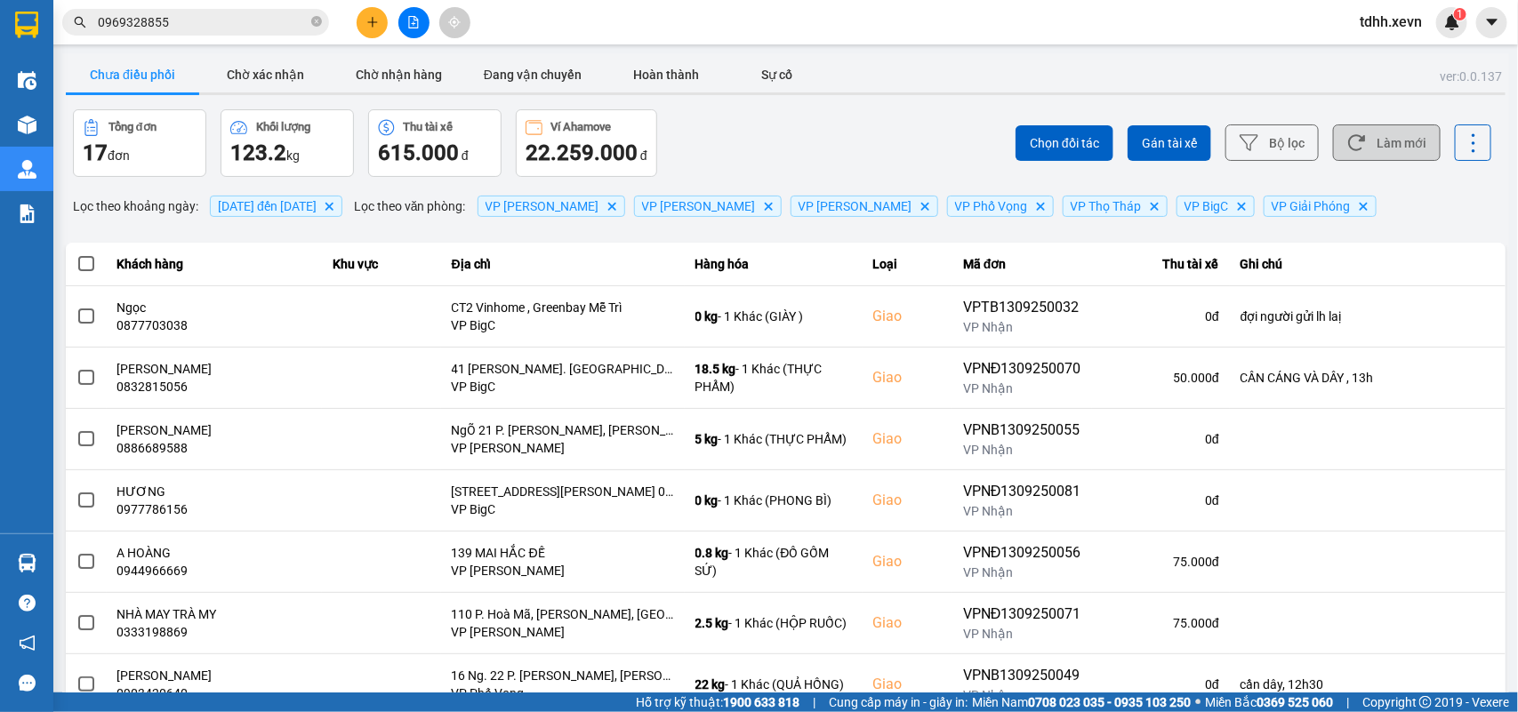
click at [1374, 139] on button "Làm mới" at bounding box center [1387, 142] width 108 height 36
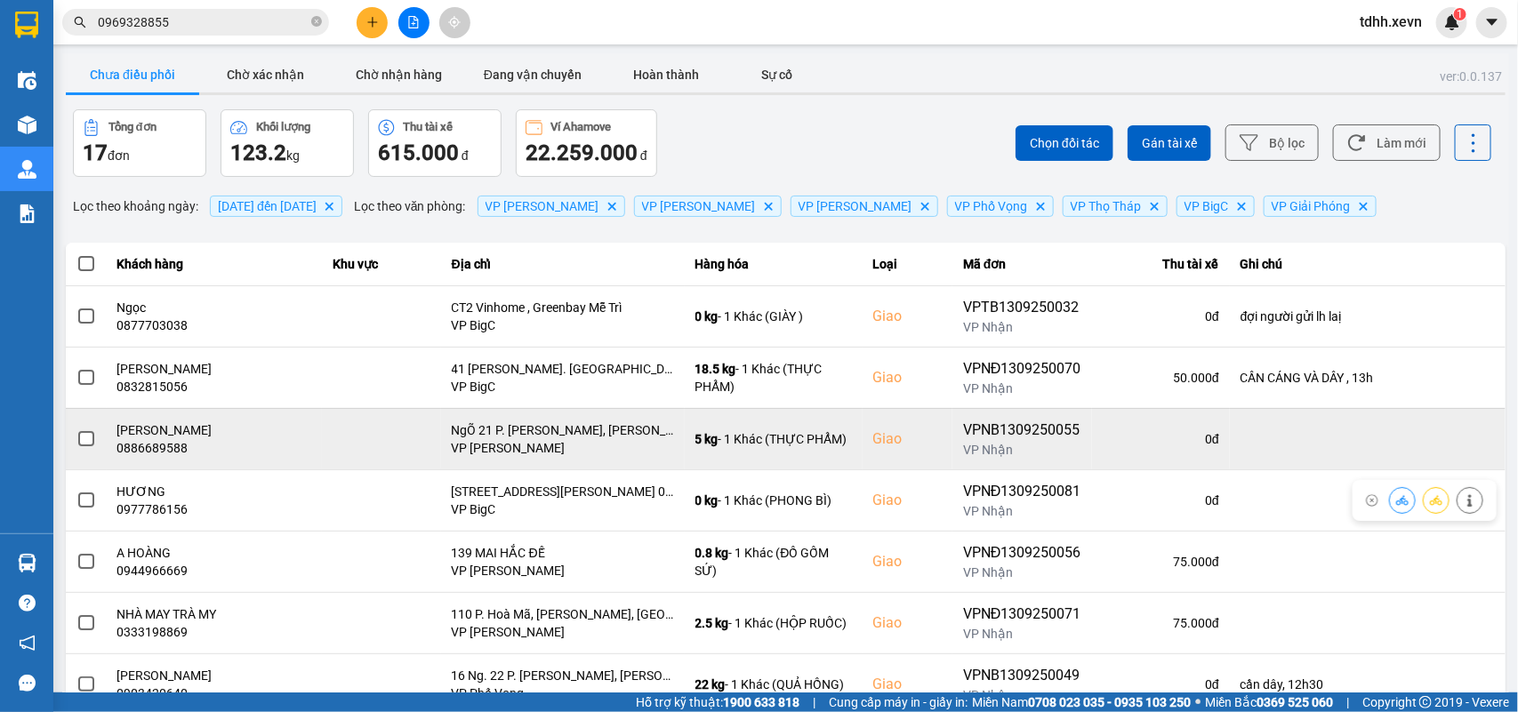
click at [174, 451] on div "0886689588" at bounding box center [214, 448] width 194 height 18
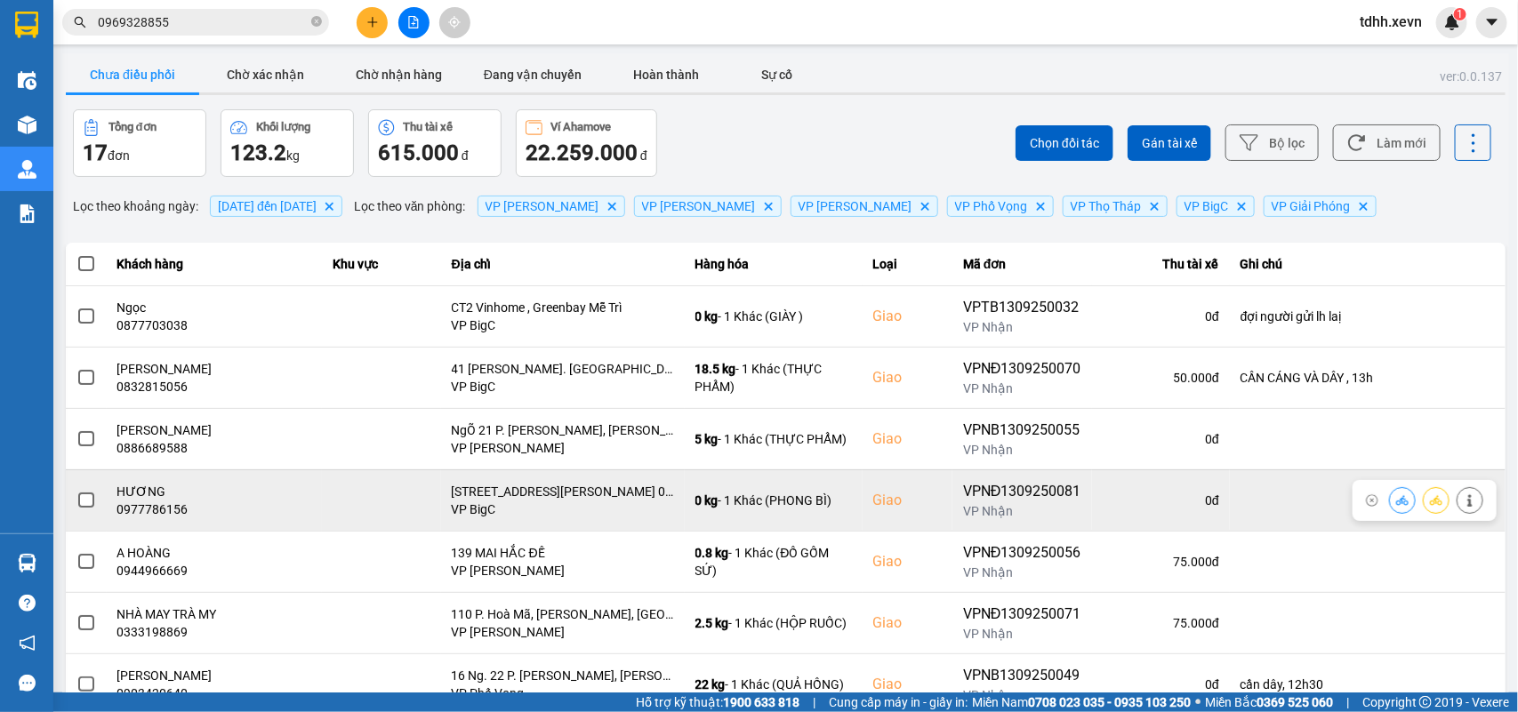
click at [170, 516] on div "0977786156" at bounding box center [214, 510] width 194 height 18
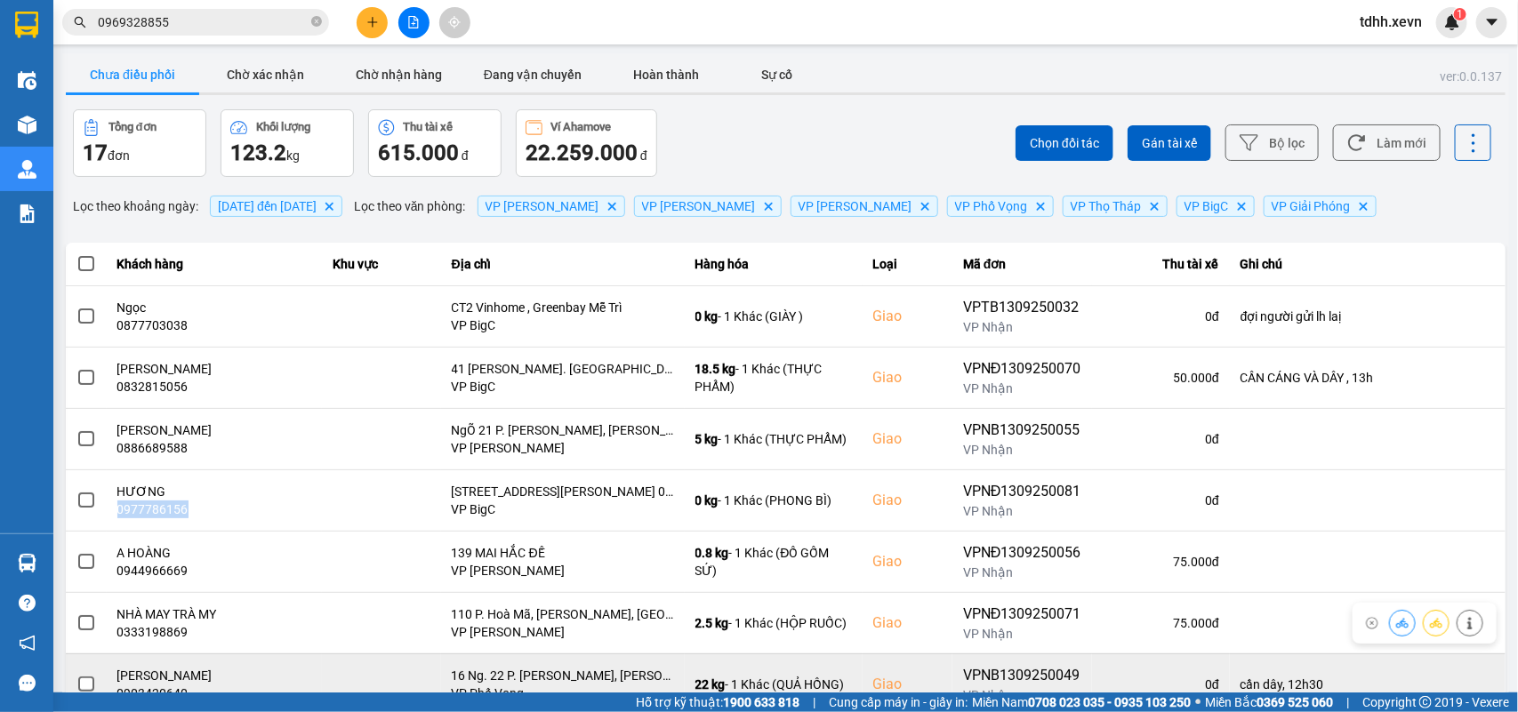
scroll to position [111, 0]
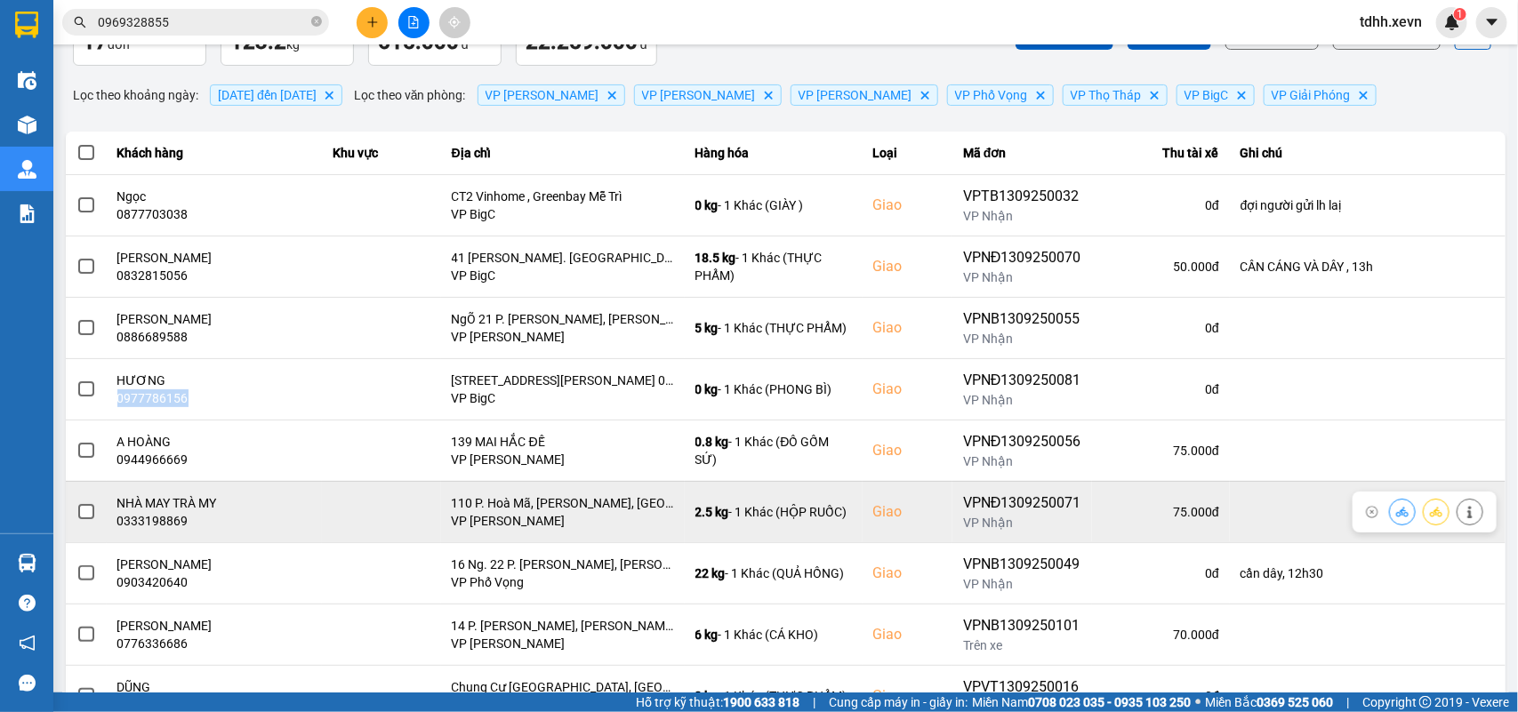
click at [1396, 511] on icon at bounding box center [1402, 512] width 12 height 12
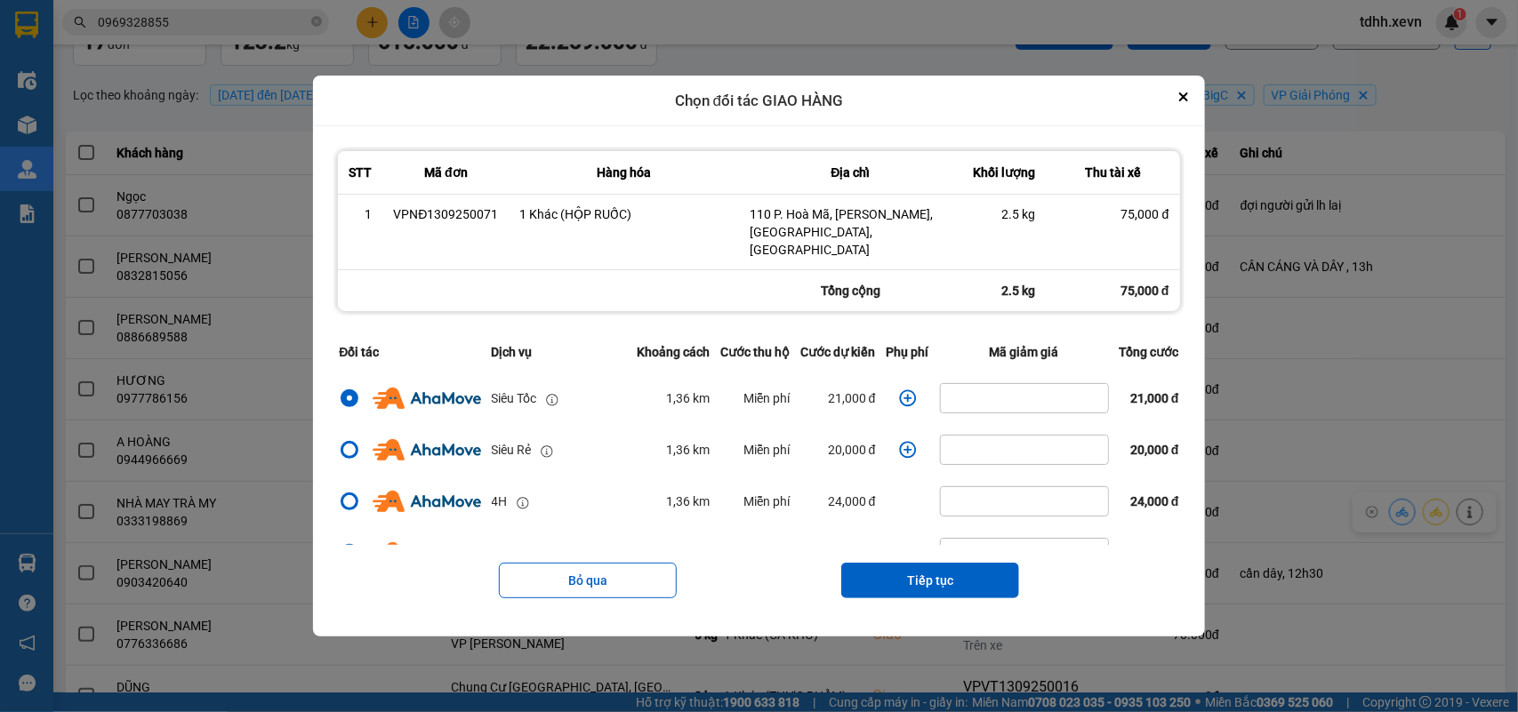
click at [899, 391] on icon "dialog" at bounding box center [908, 398] width 18 height 18
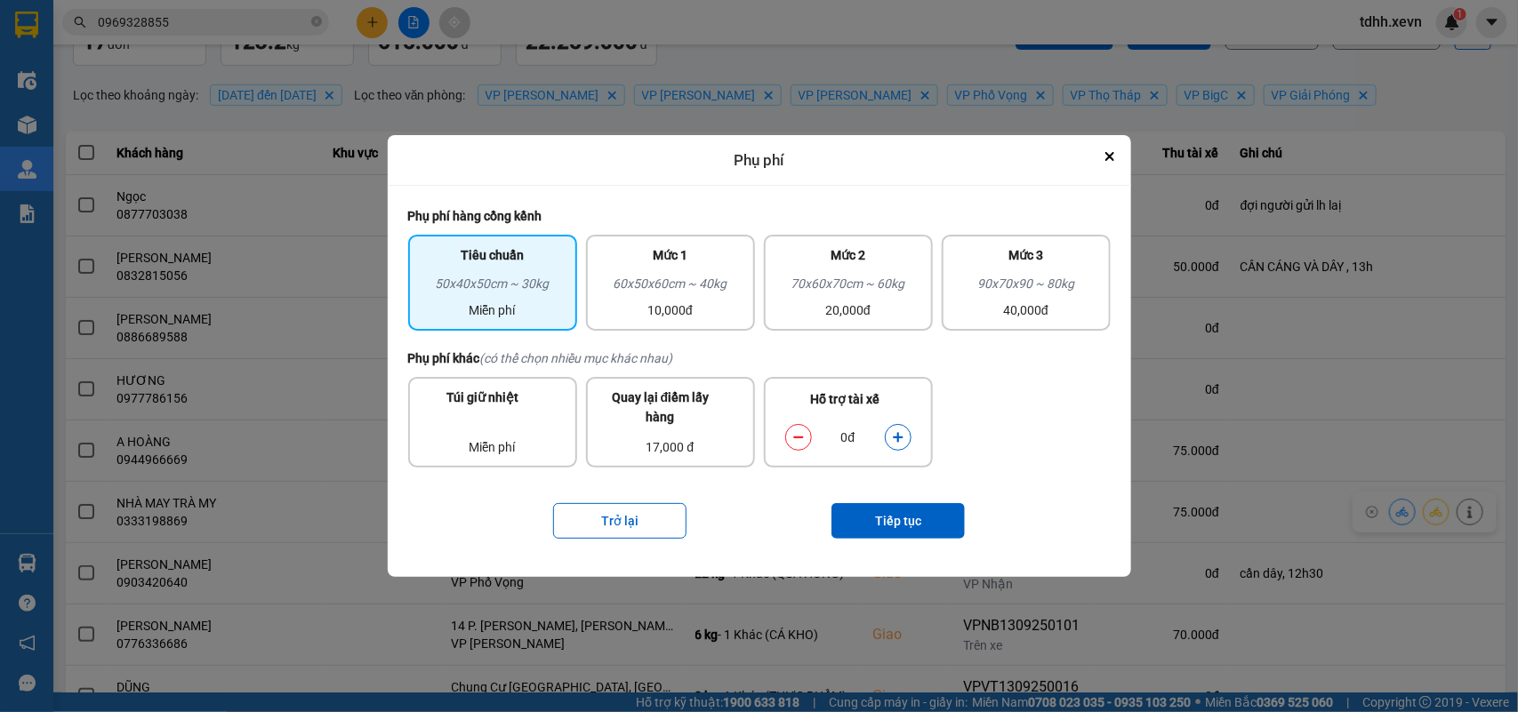
click at [902, 446] on button "dialog" at bounding box center [897, 437] width 25 height 31
click at [900, 523] on button "Tiếp tục" at bounding box center [897, 521] width 133 height 36
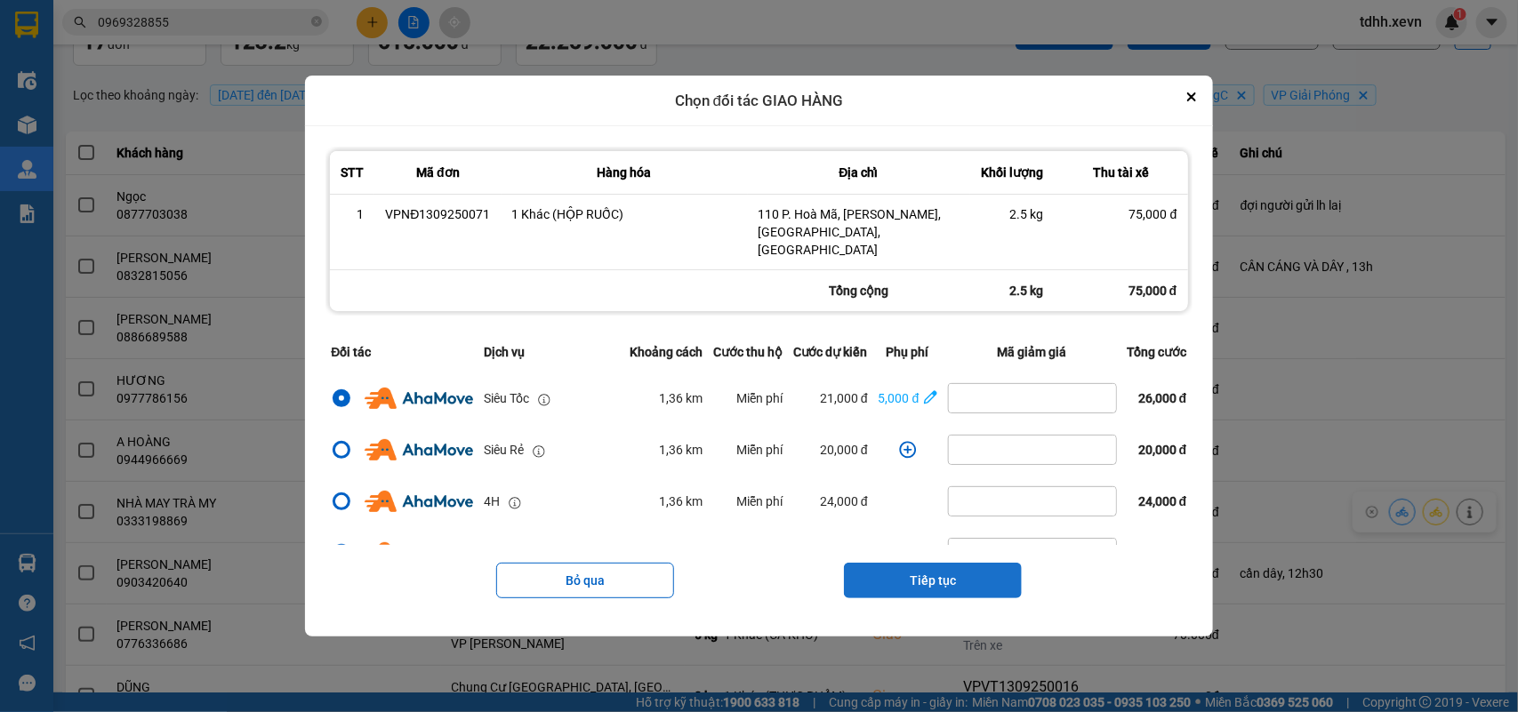
click at [927, 570] on button "Tiếp tục" at bounding box center [933, 581] width 178 height 36
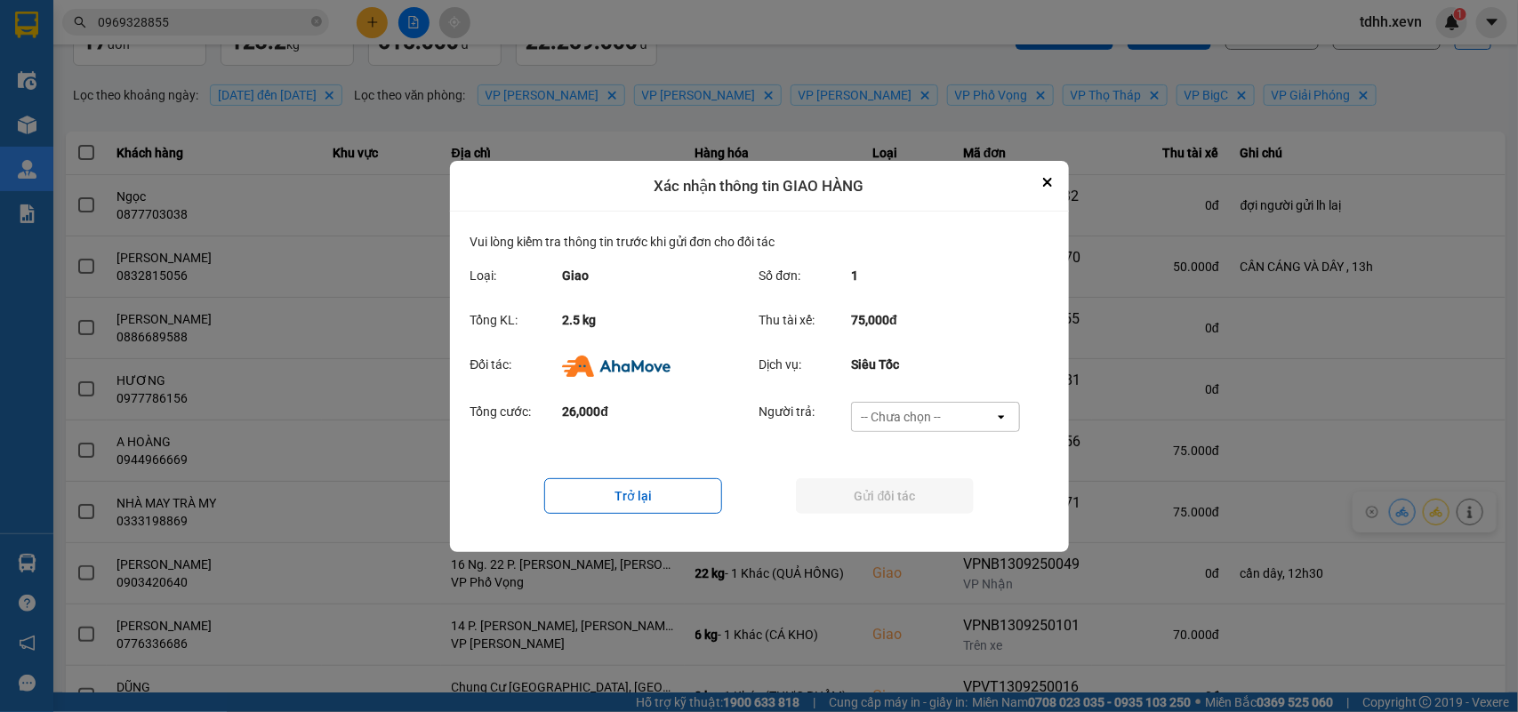
click at [960, 406] on div "-- Chưa chọn --" at bounding box center [923, 417] width 142 height 28
click at [933, 512] on span "Ví Ahamove" at bounding box center [901, 518] width 72 height 18
click at [933, 509] on button "Gửi đối tác" at bounding box center [885, 496] width 178 height 36
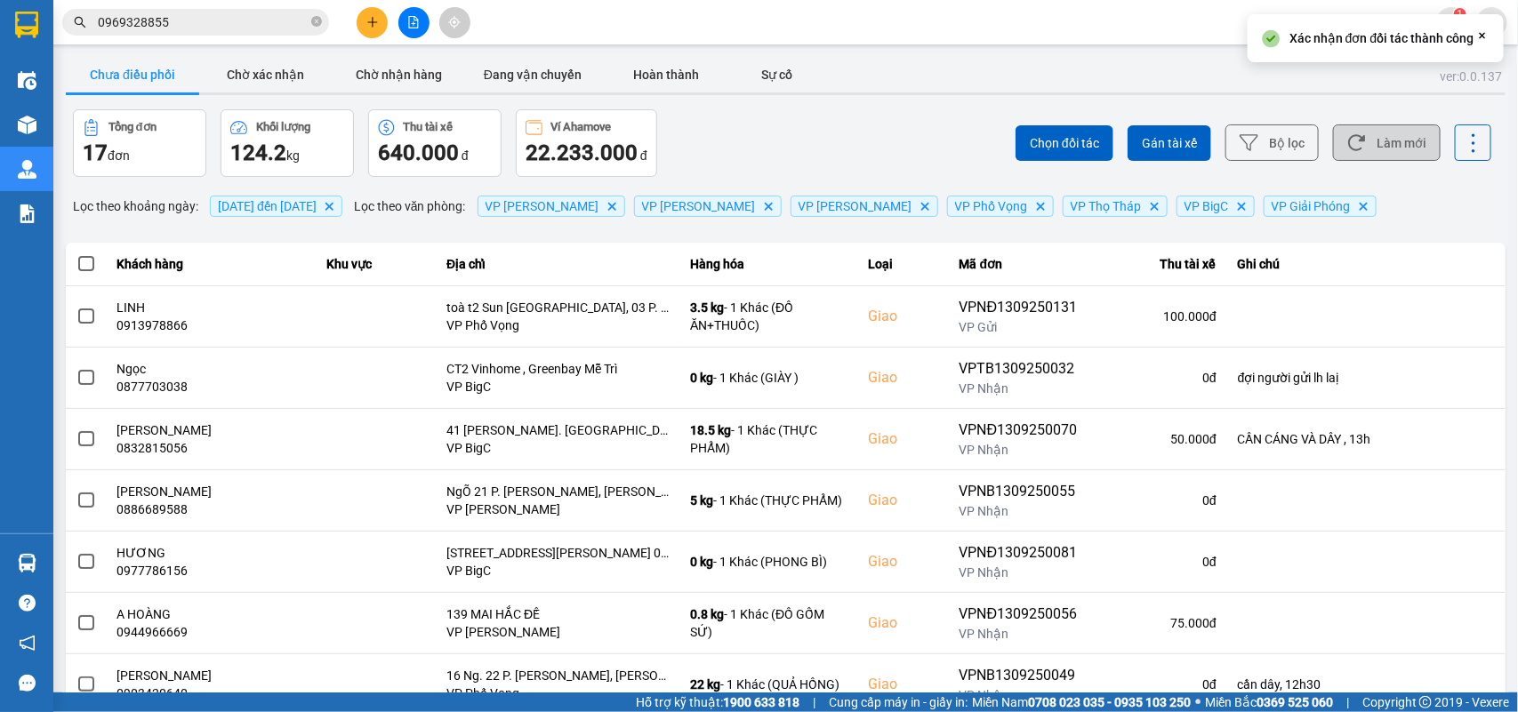
click at [1389, 140] on button "Làm mới" at bounding box center [1387, 142] width 108 height 36
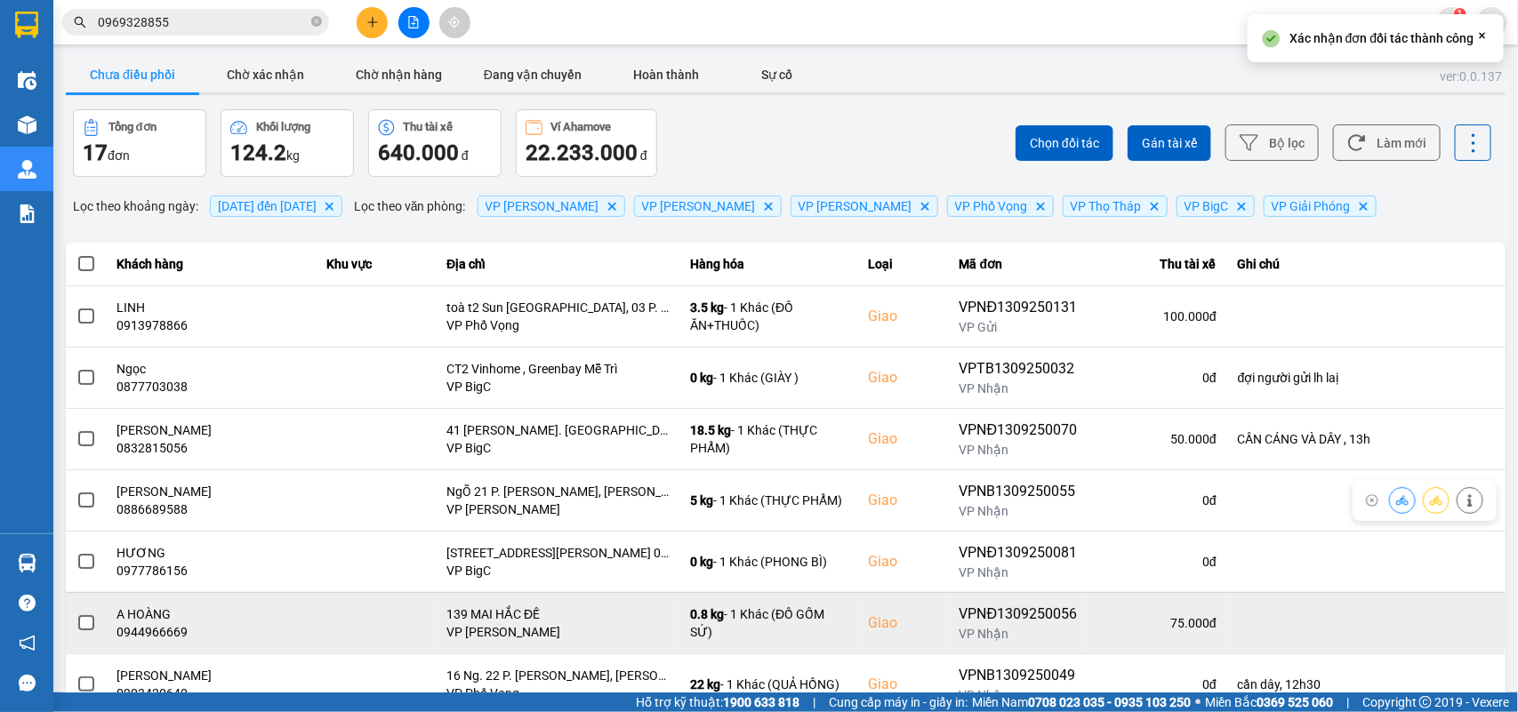
scroll to position [222, 0]
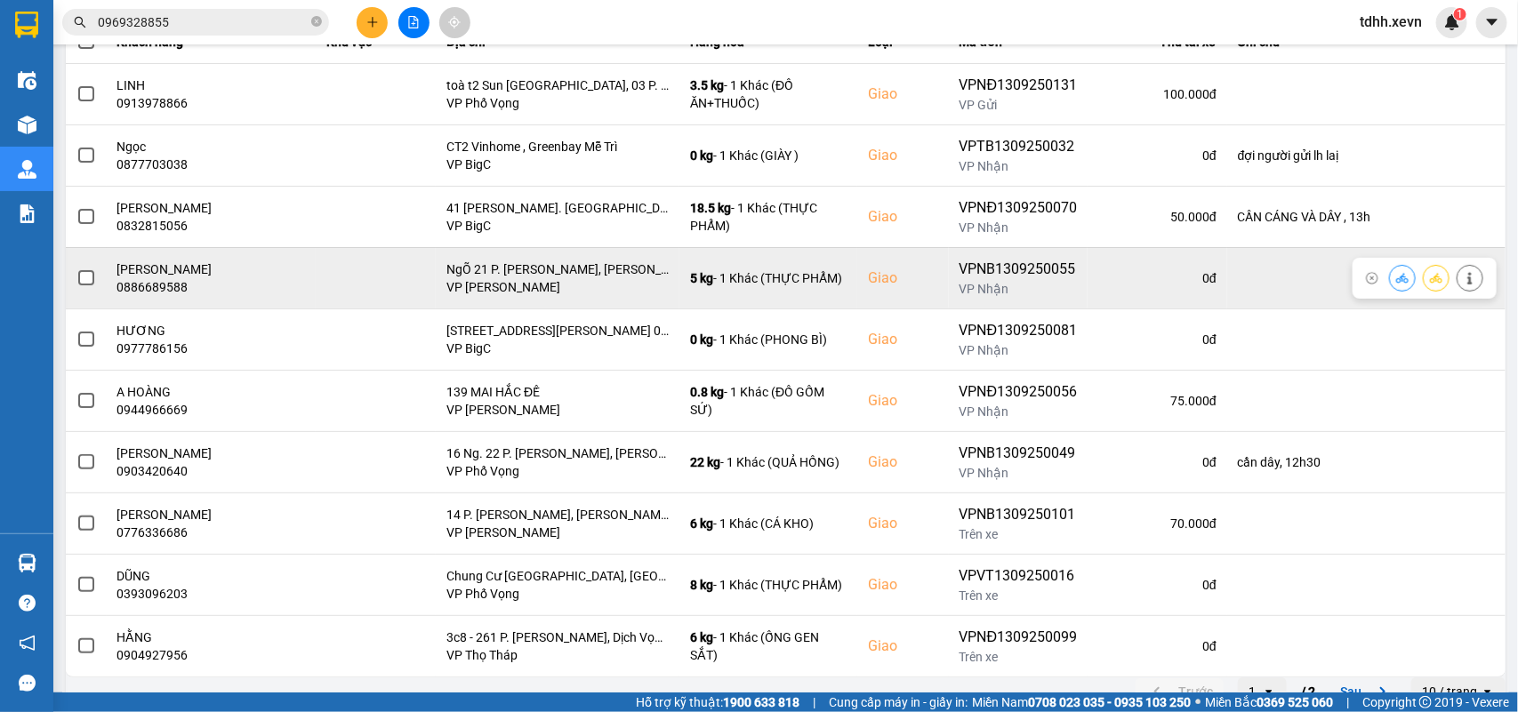
click at [156, 300] on td "THÙY ANH 0886689588" at bounding box center [212, 277] width 210 height 61
click at [154, 299] on td "THÙY ANH 0886689588" at bounding box center [212, 277] width 210 height 61
click at [154, 298] on td "THÙY ANH 0886689588" at bounding box center [212, 277] width 210 height 61
click at [152, 292] on div "0886689588" at bounding box center [211, 287] width 188 height 18
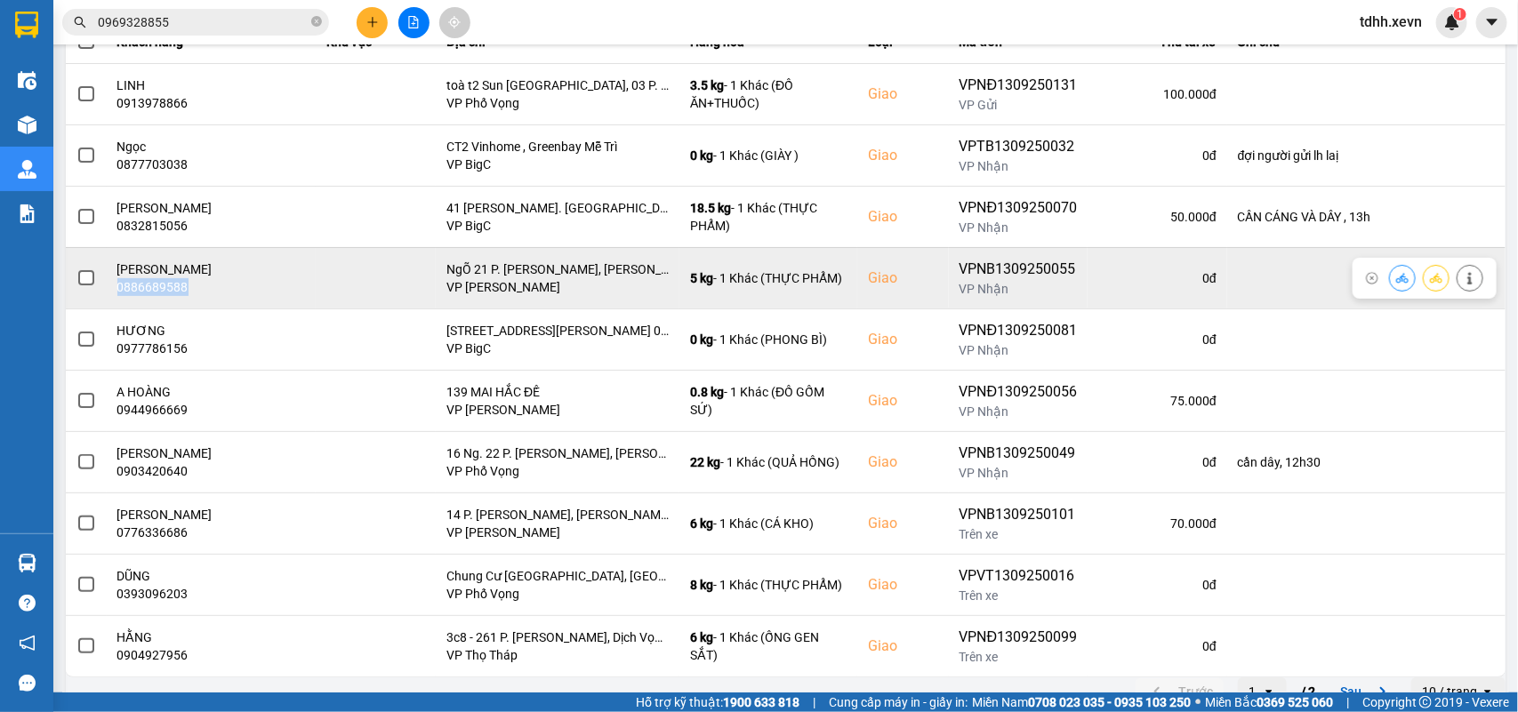
click at [152, 292] on div "0886689588" at bounding box center [211, 287] width 188 height 18
click at [1389, 285] on button at bounding box center [1401, 277] width 25 height 31
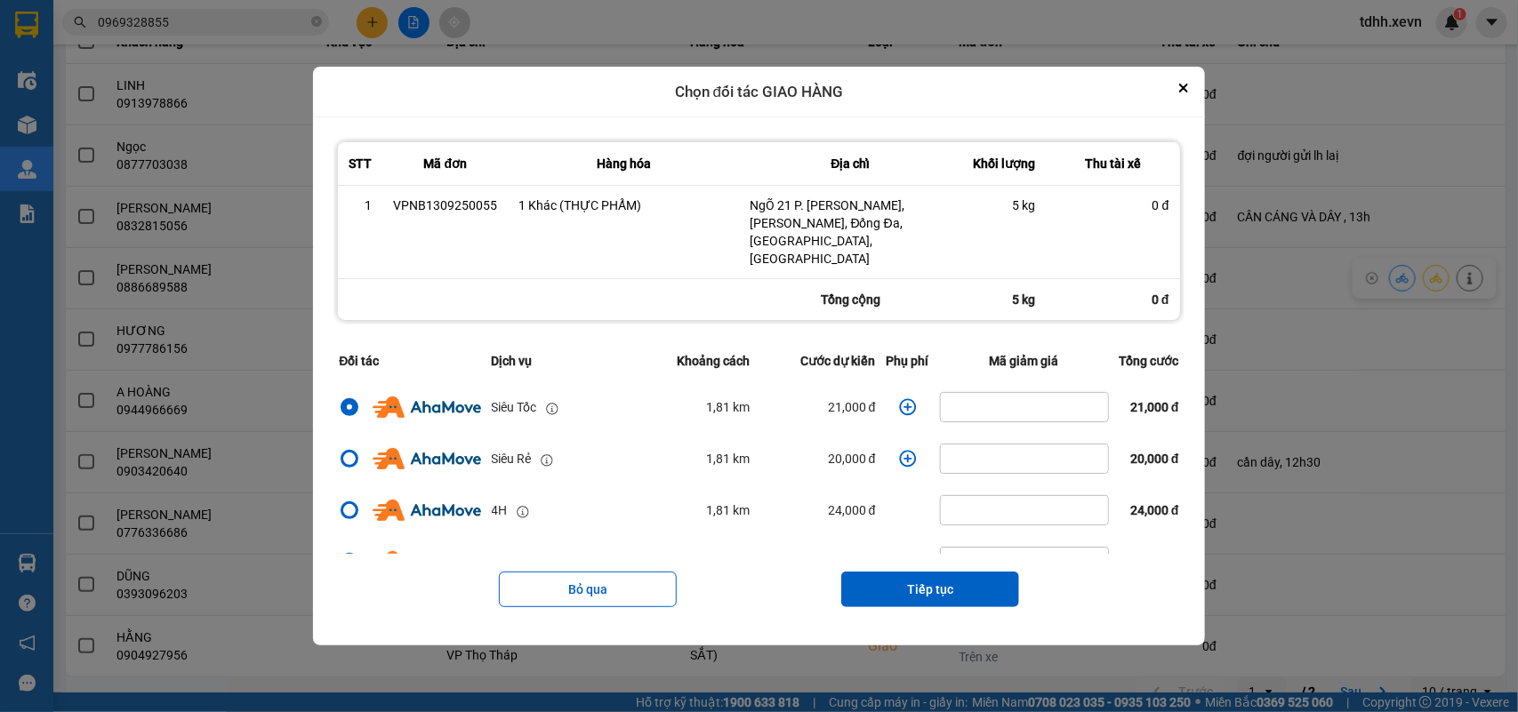
click at [901, 398] on icon "dialog" at bounding box center [908, 407] width 18 height 18
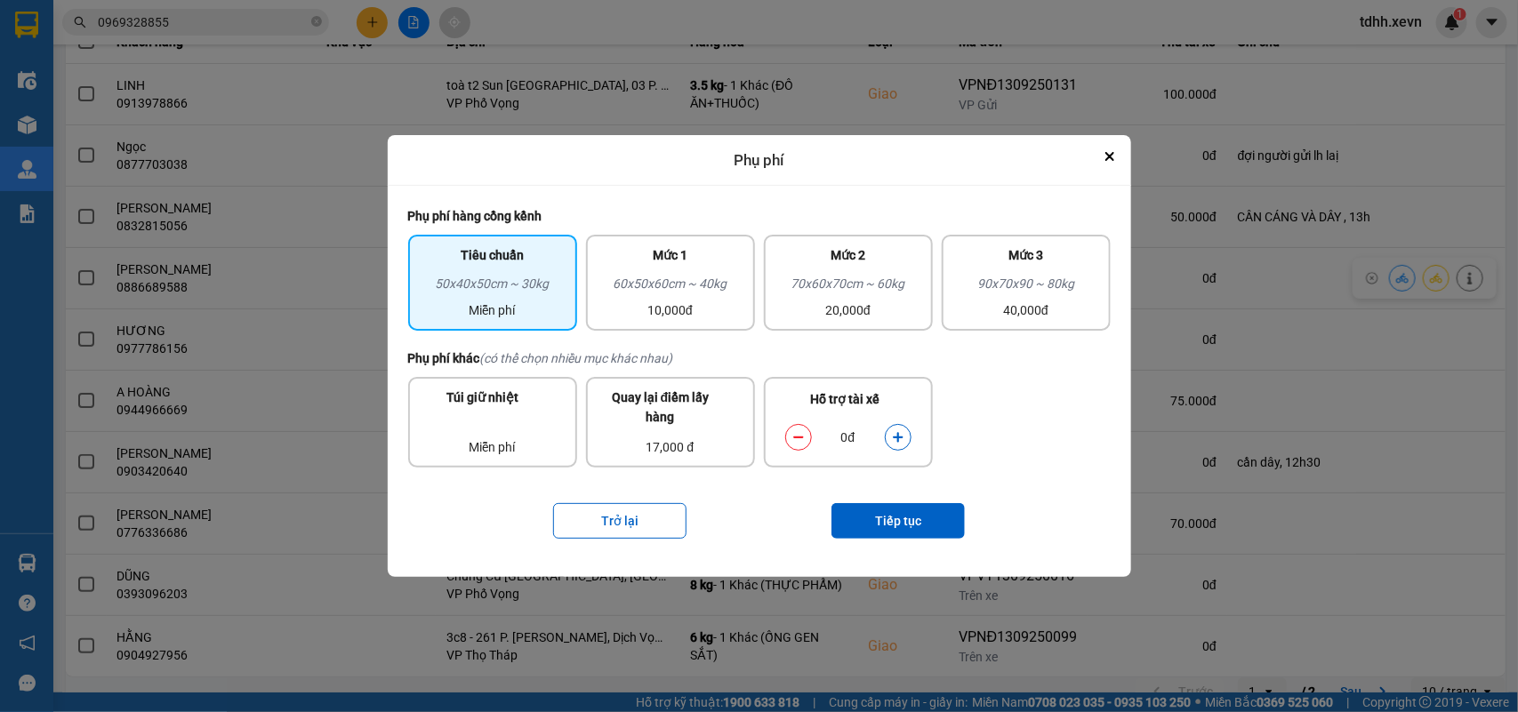
drag, startPoint x: 895, startPoint y: 436, endPoint x: 902, endPoint y: 454, distance: 20.0
click at [894, 436] on icon "dialog" at bounding box center [898, 437] width 12 height 12
click at [930, 516] on button "Tiếp tục" at bounding box center [897, 521] width 133 height 36
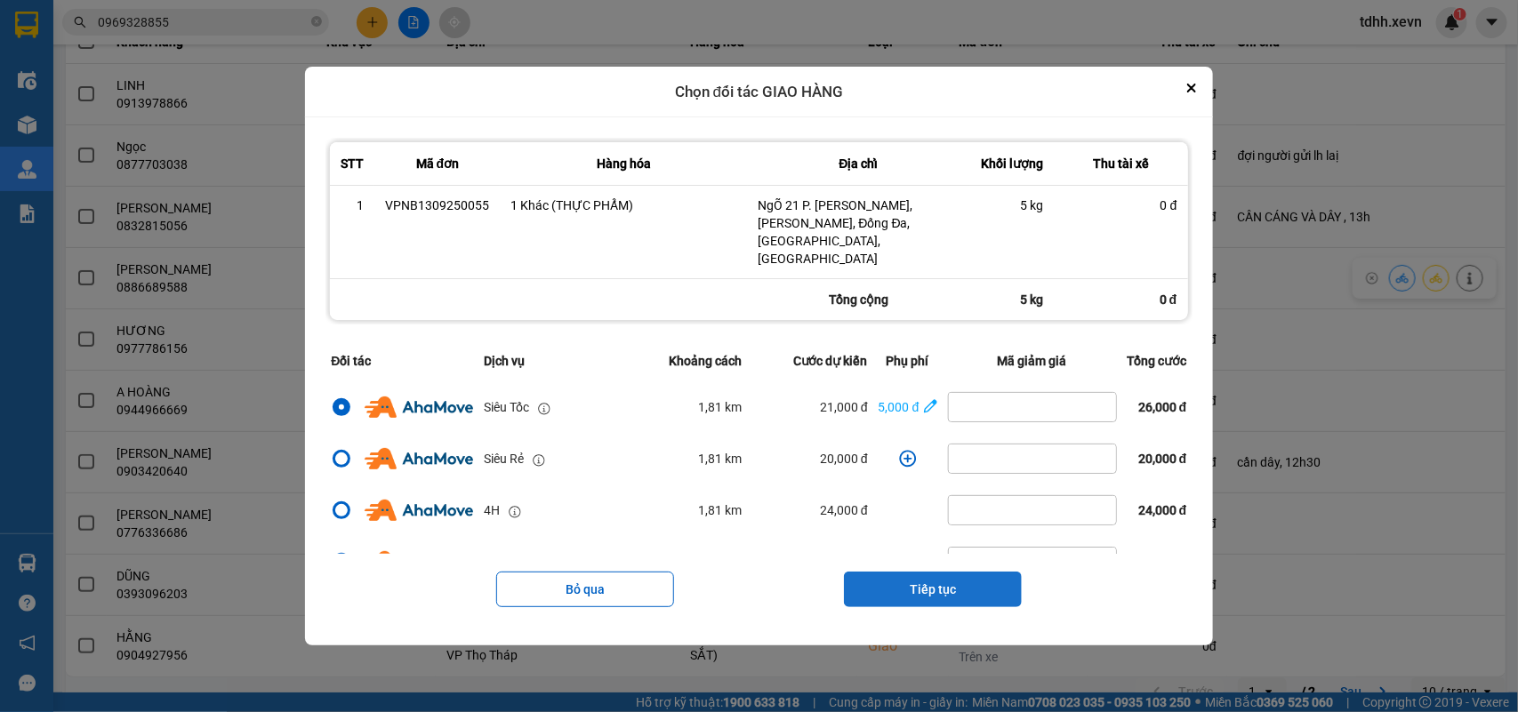
click at [963, 575] on button "Tiếp tục" at bounding box center [933, 590] width 178 height 36
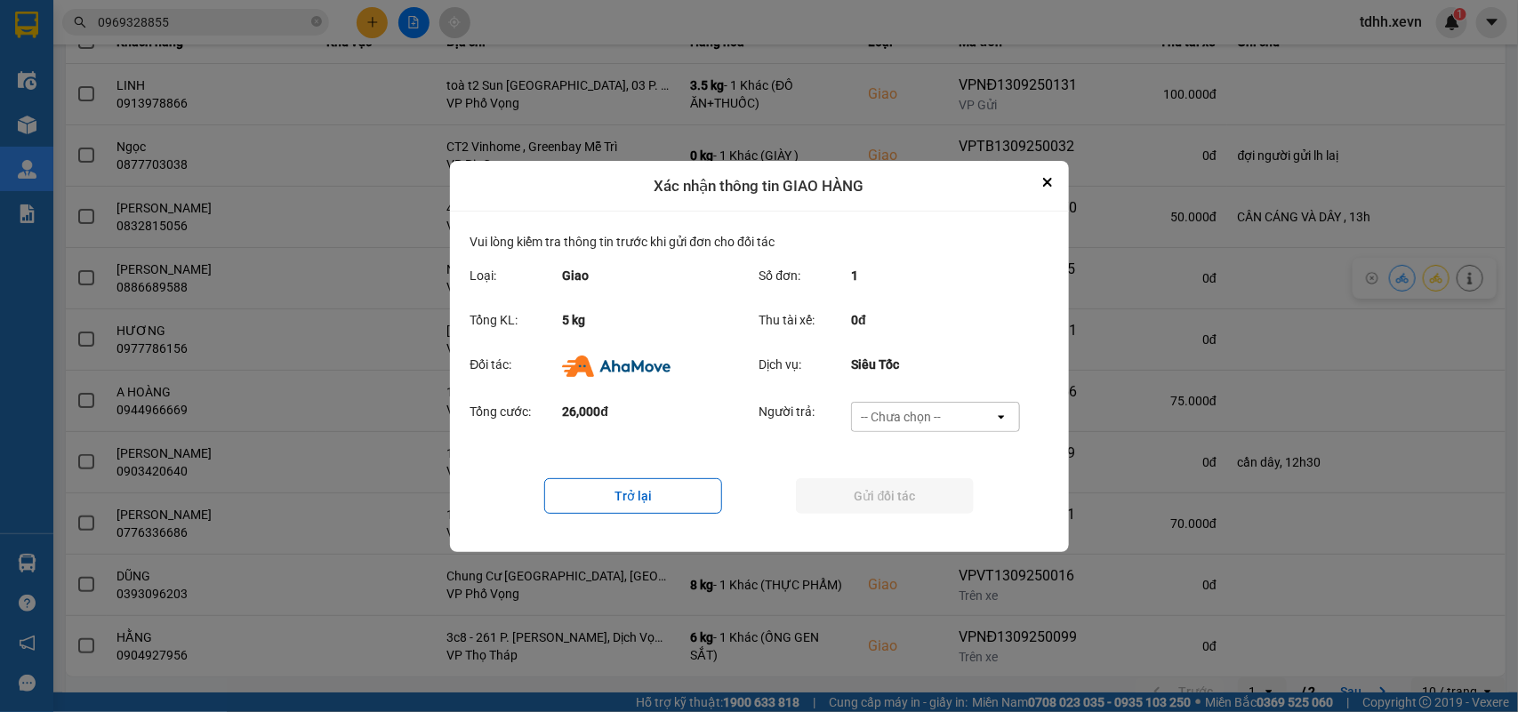
click at [975, 409] on div "-- Chưa chọn --" at bounding box center [923, 417] width 142 height 28
click at [921, 513] on span "Ví Ahamove" at bounding box center [901, 518] width 72 height 18
click at [929, 499] on button "Gửi đối tác" at bounding box center [885, 496] width 178 height 36
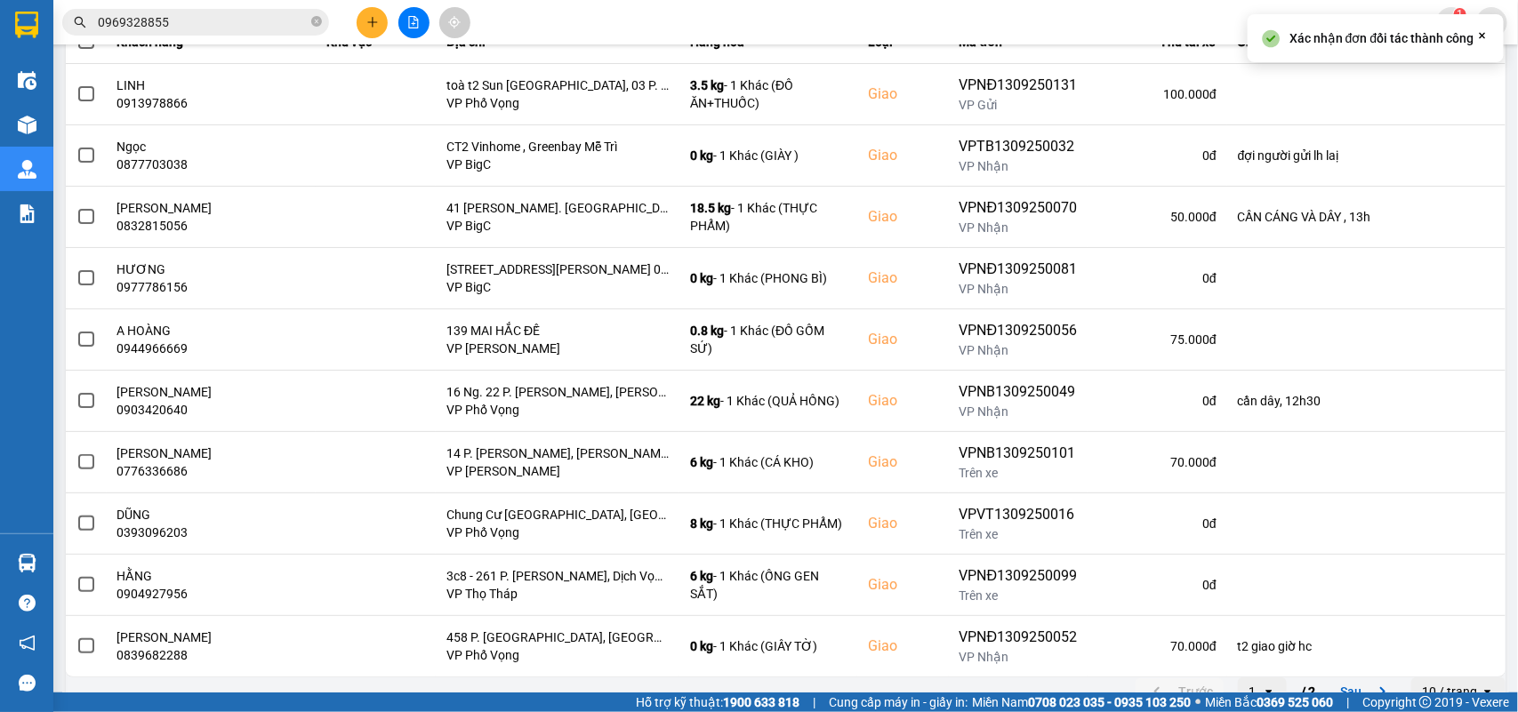
scroll to position [0, 0]
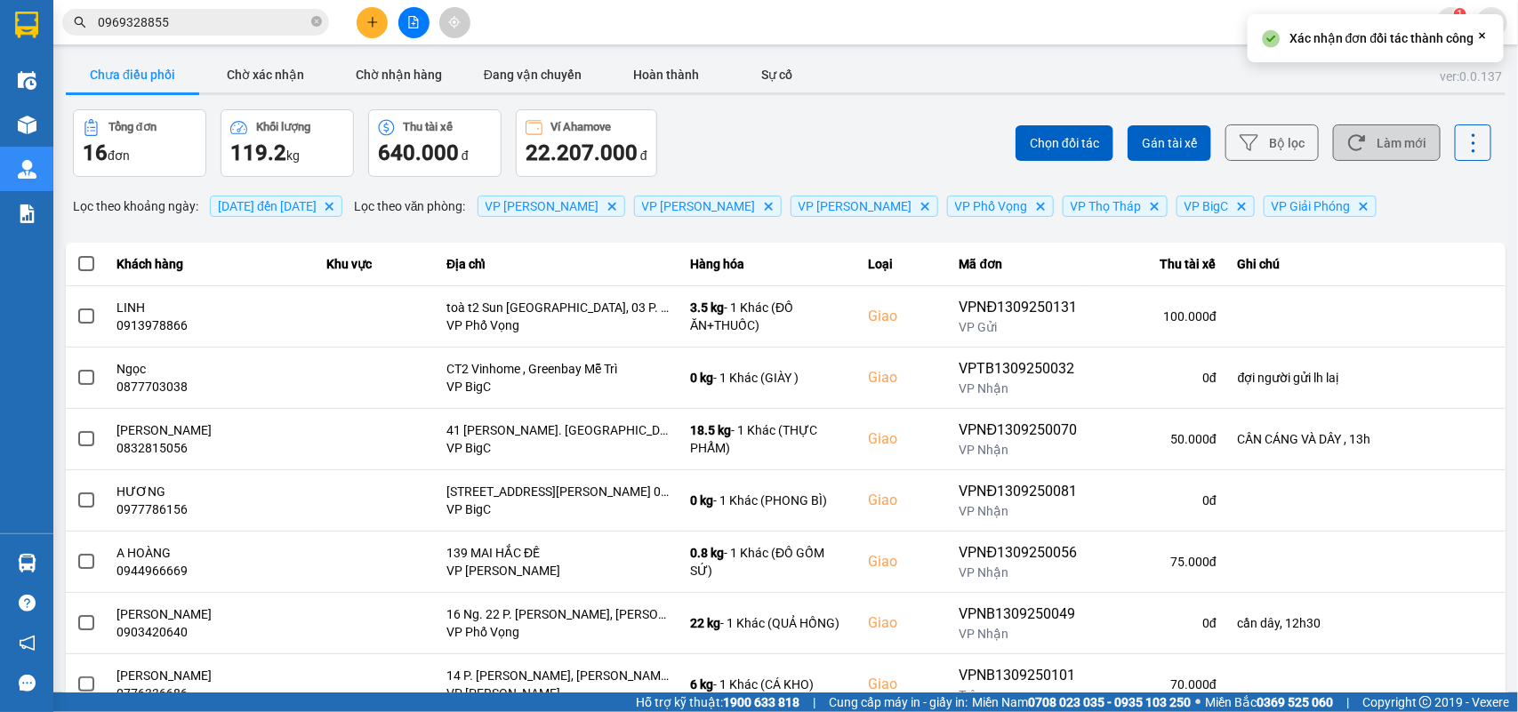
click at [1376, 130] on button "Làm mới" at bounding box center [1387, 142] width 108 height 36
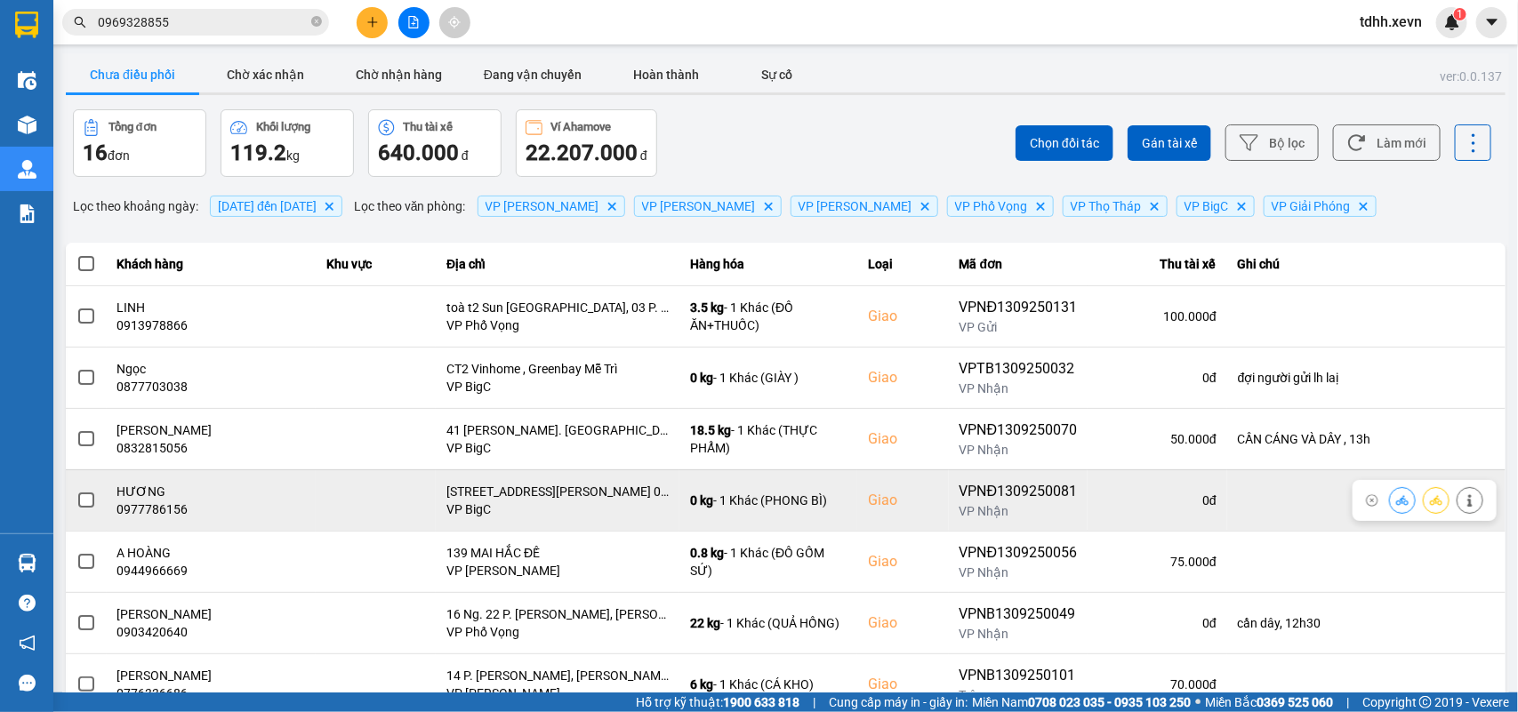
click at [175, 512] on div "0977786156" at bounding box center [211, 510] width 188 height 18
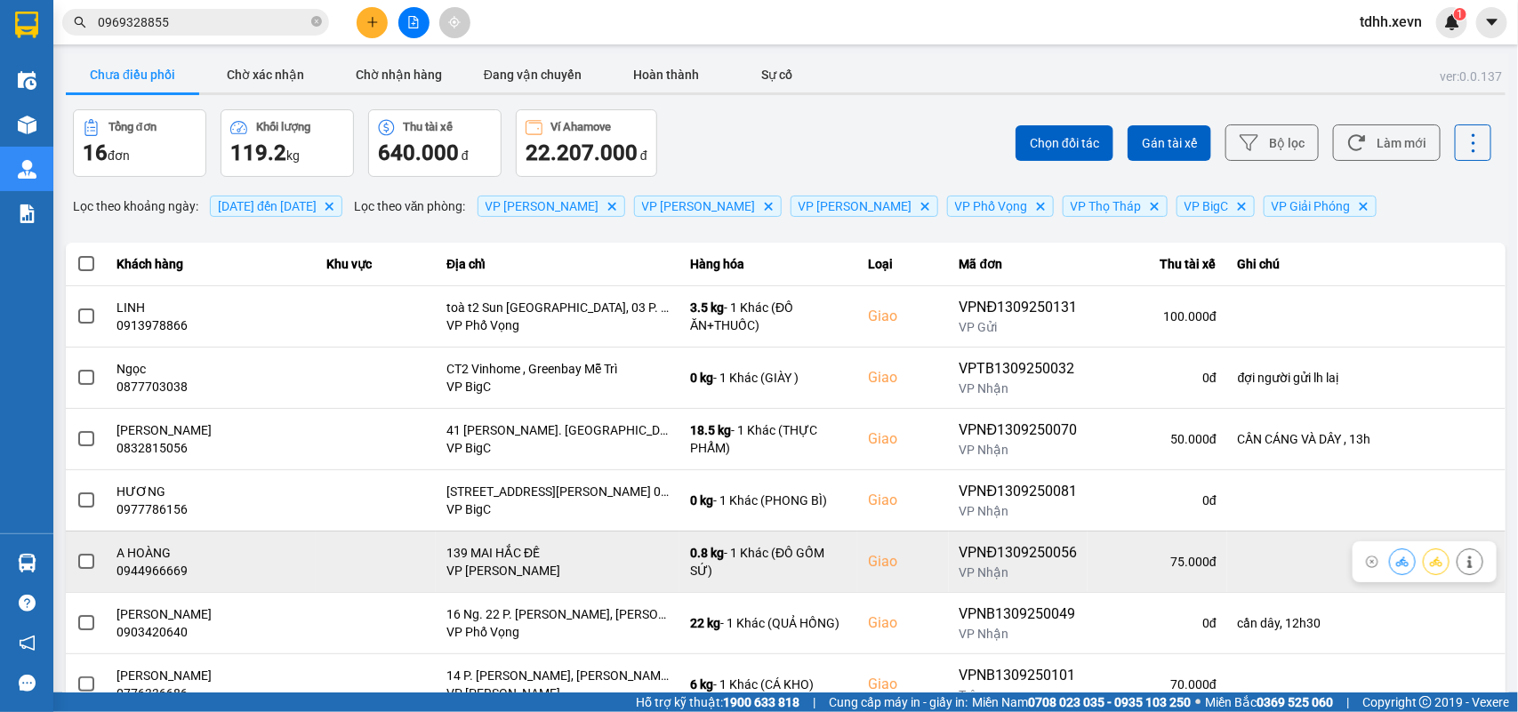
click at [167, 571] on div "0944966669" at bounding box center [211, 571] width 188 height 18
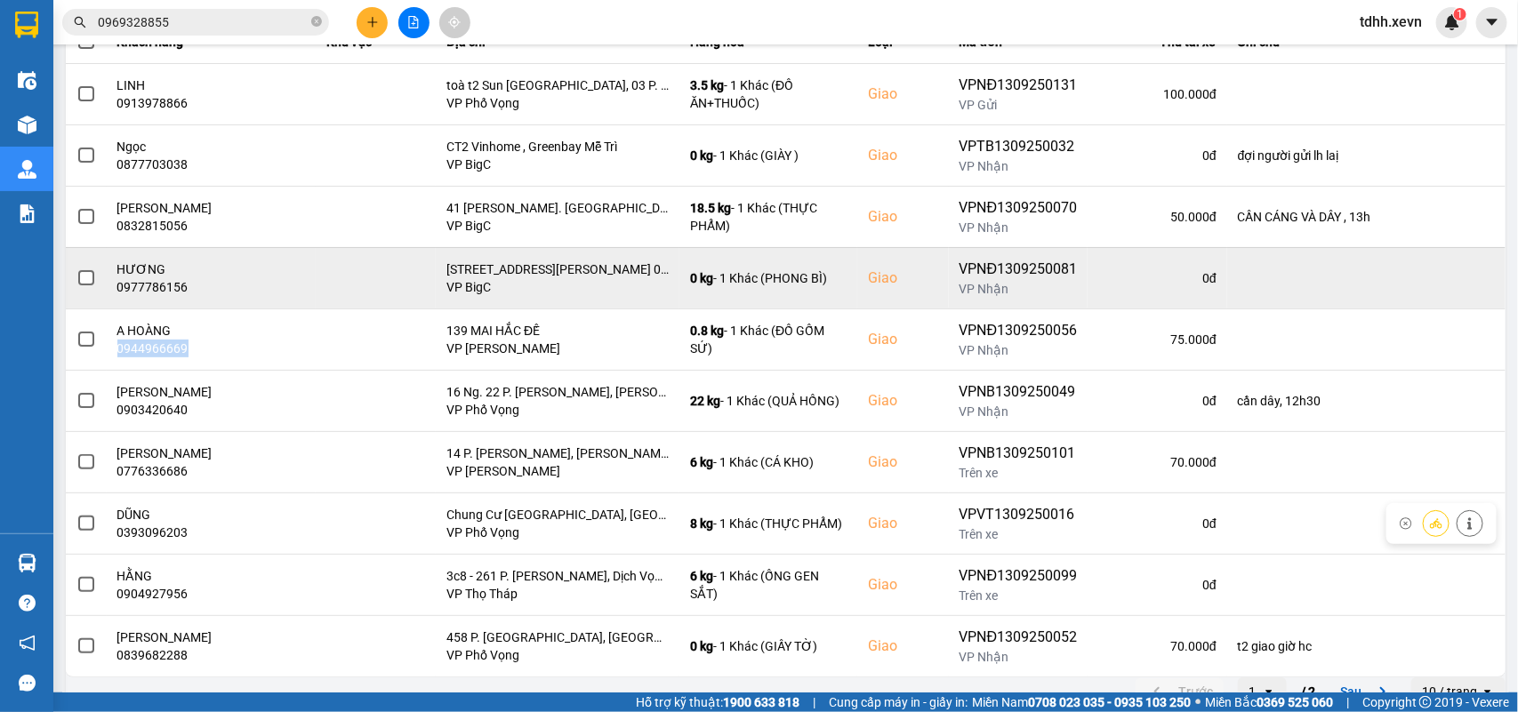
scroll to position [251, 0]
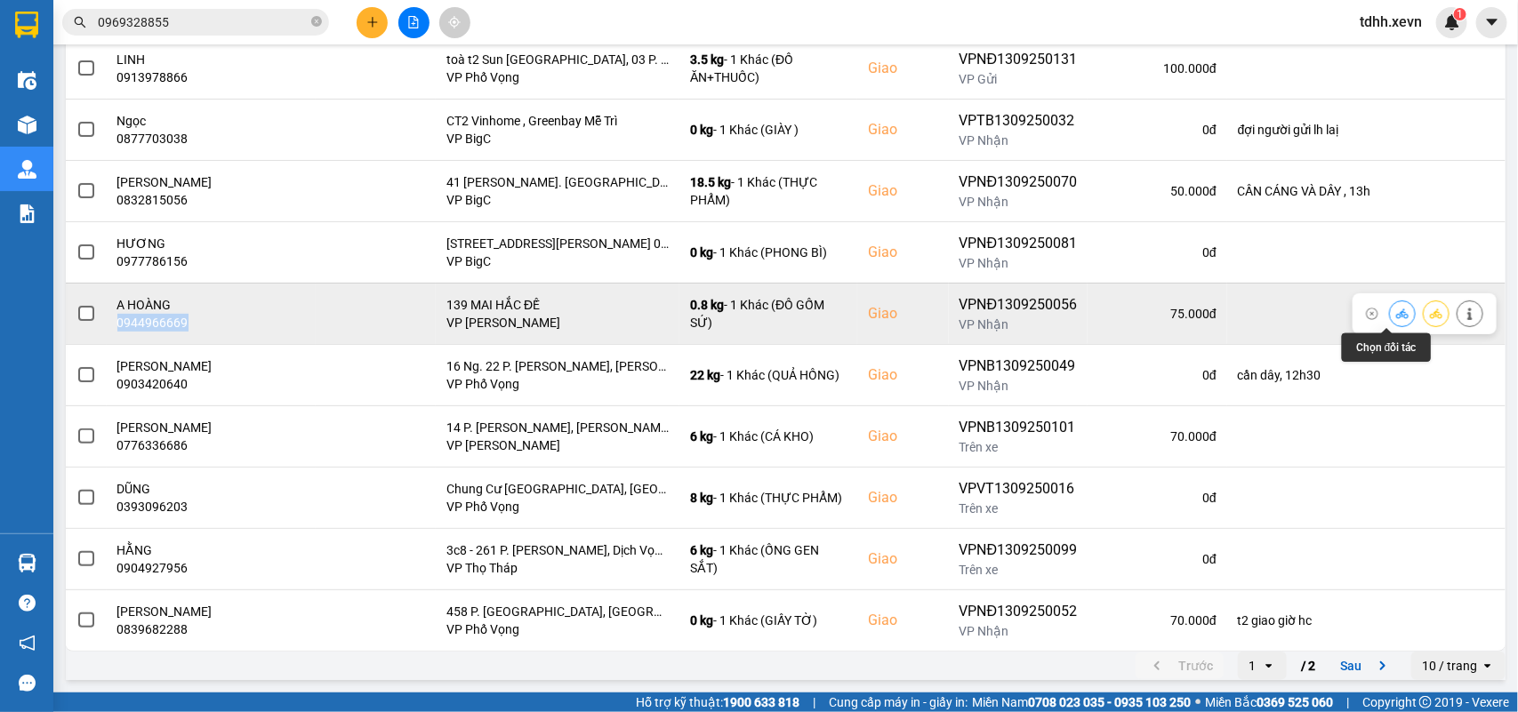
click at [1389, 314] on button at bounding box center [1401, 313] width 25 height 31
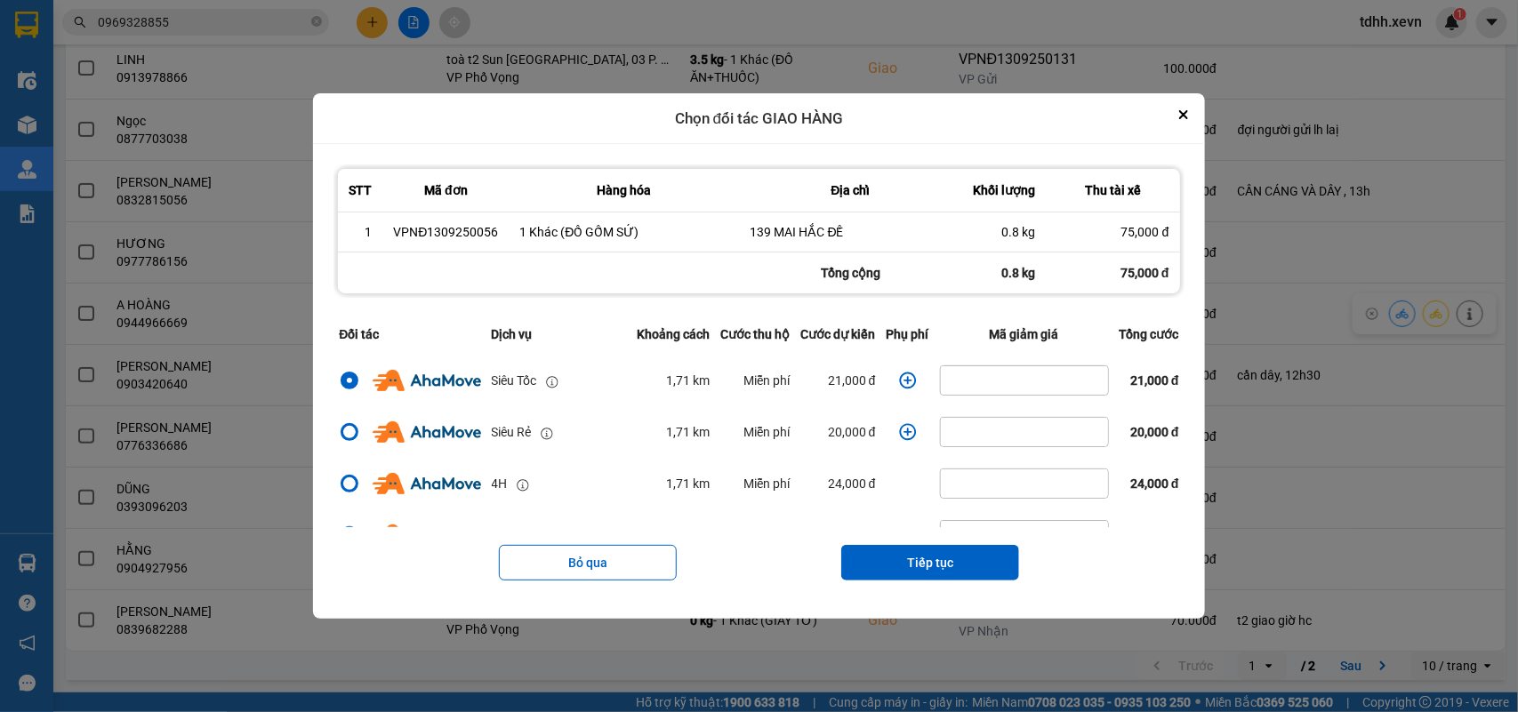
click at [899, 384] on icon "dialog" at bounding box center [908, 381] width 18 height 18
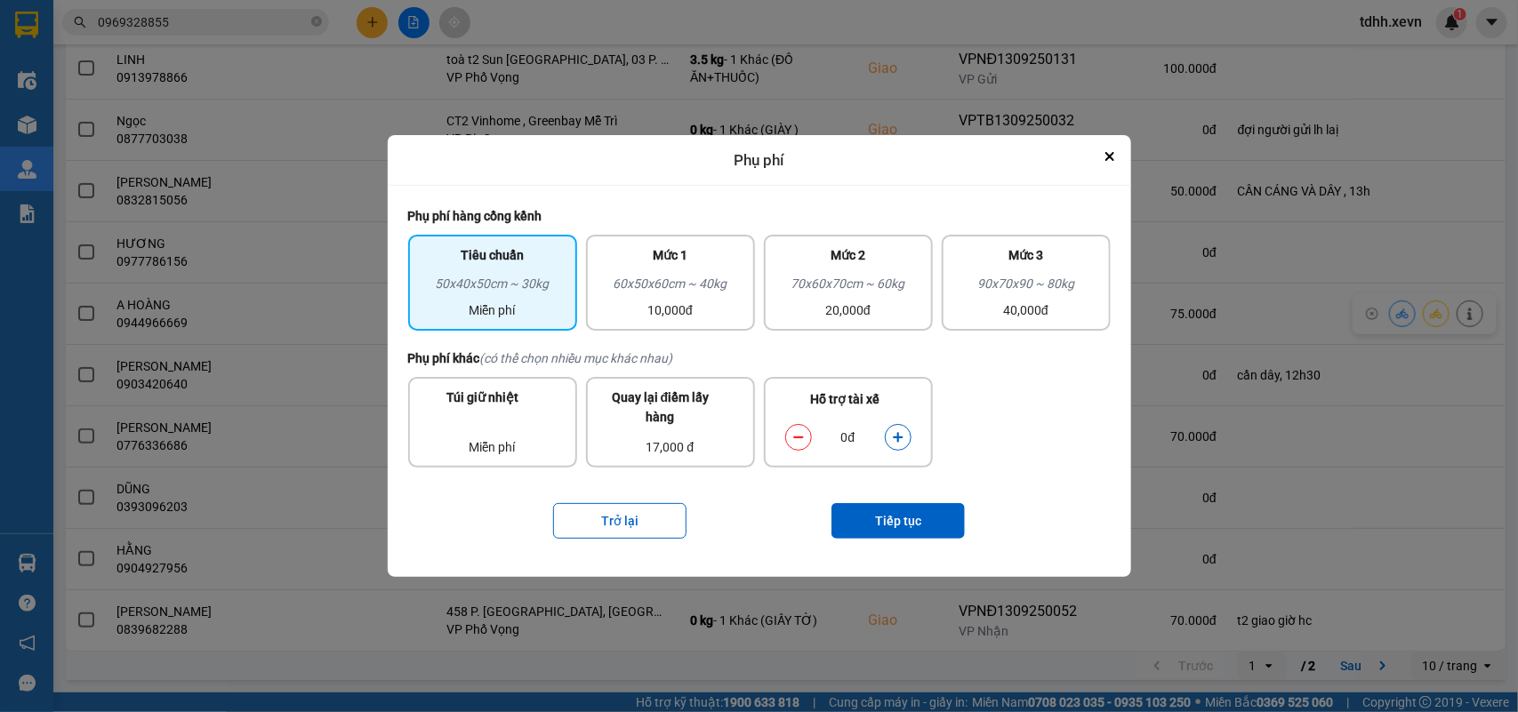
drag, startPoint x: 899, startPoint y: 436, endPoint x: 918, endPoint y: 492, distance: 58.5
click at [899, 437] on icon "dialog" at bounding box center [898, 438] width 10 height 10
click at [918, 523] on button "Tiếp tục" at bounding box center [897, 521] width 133 height 36
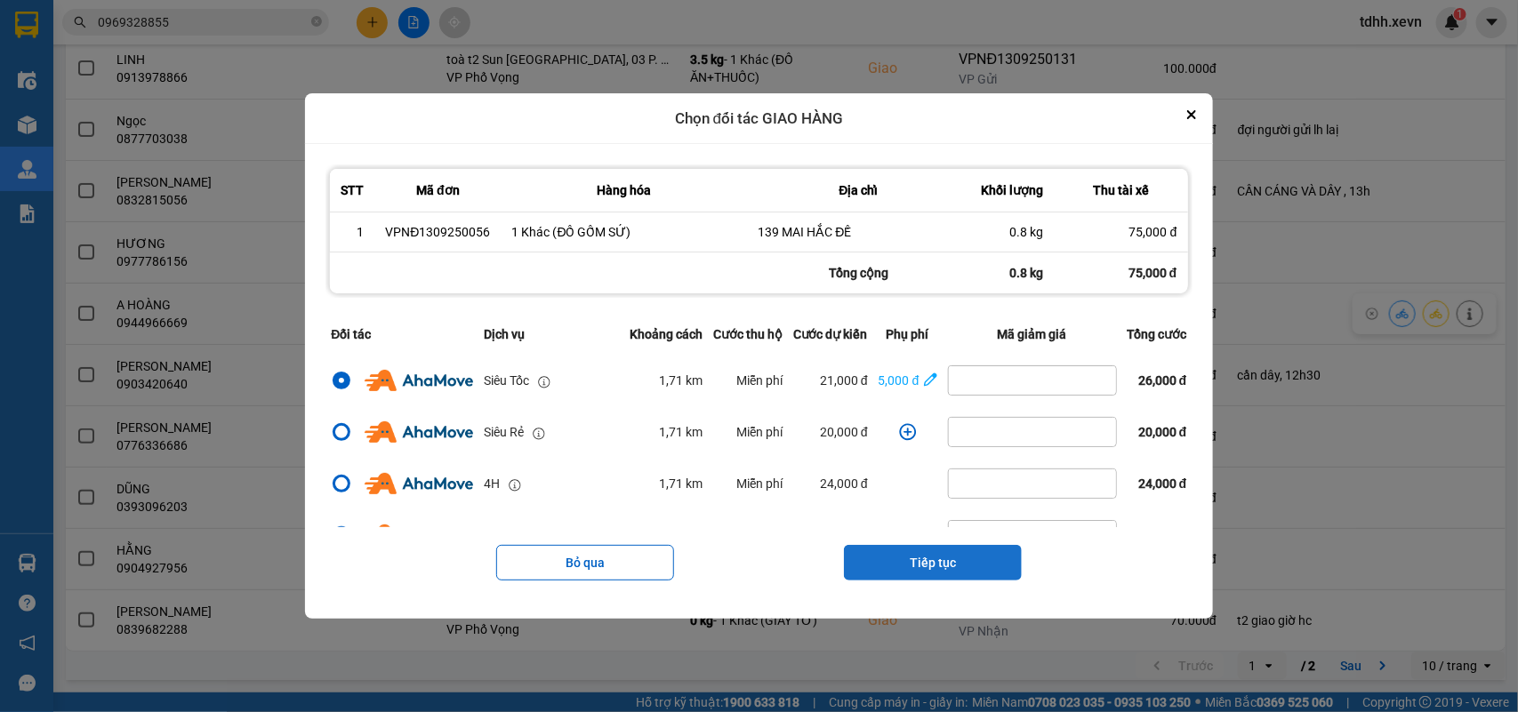
click at [922, 565] on button "Tiếp tục" at bounding box center [933, 563] width 178 height 36
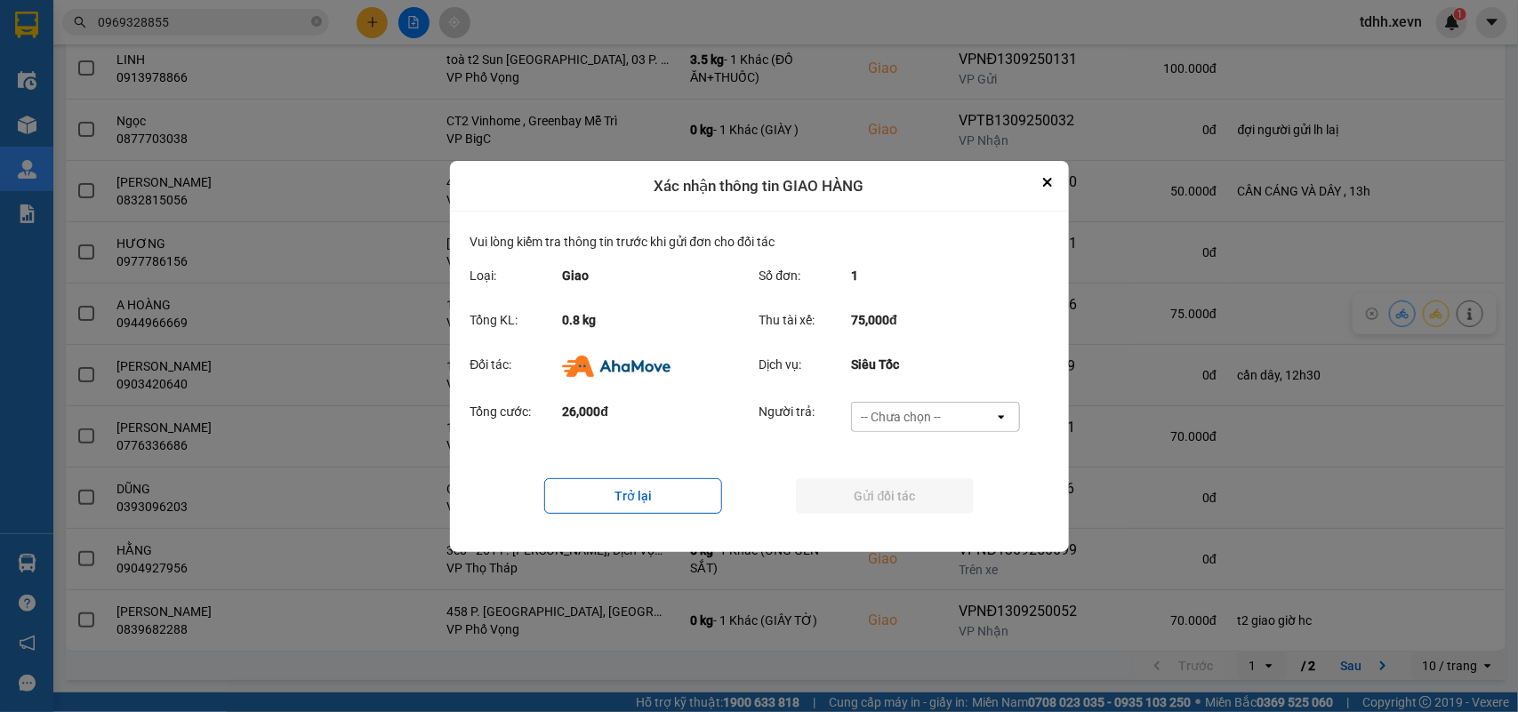
drag, startPoint x: 960, startPoint y: 404, endPoint x: 941, endPoint y: 429, distance: 31.7
click at [957, 404] on div "-- Chưa chọn --" at bounding box center [923, 417] width 142 height 28
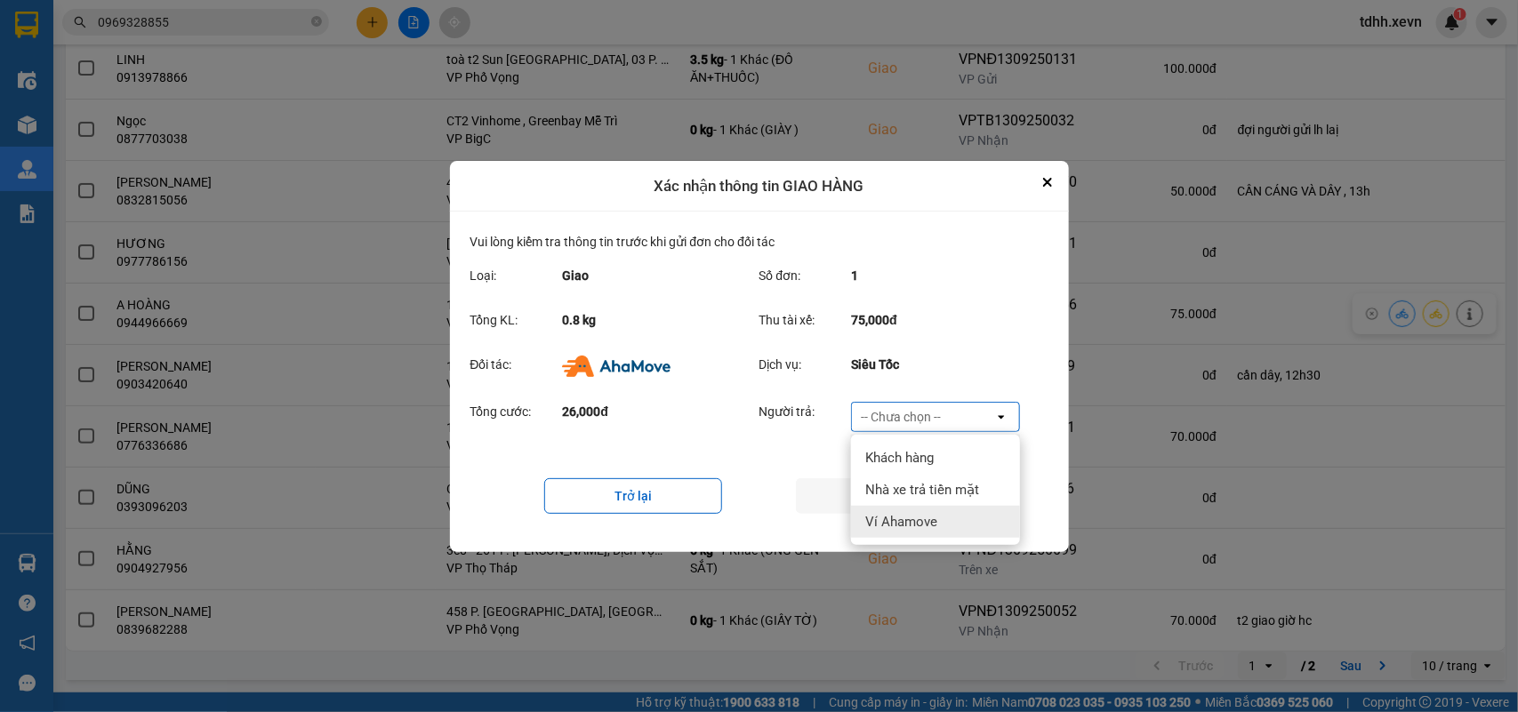
click at [917, 513] on span "Ví Ahamove" at bounding box center [901, 522] width 72 height 18
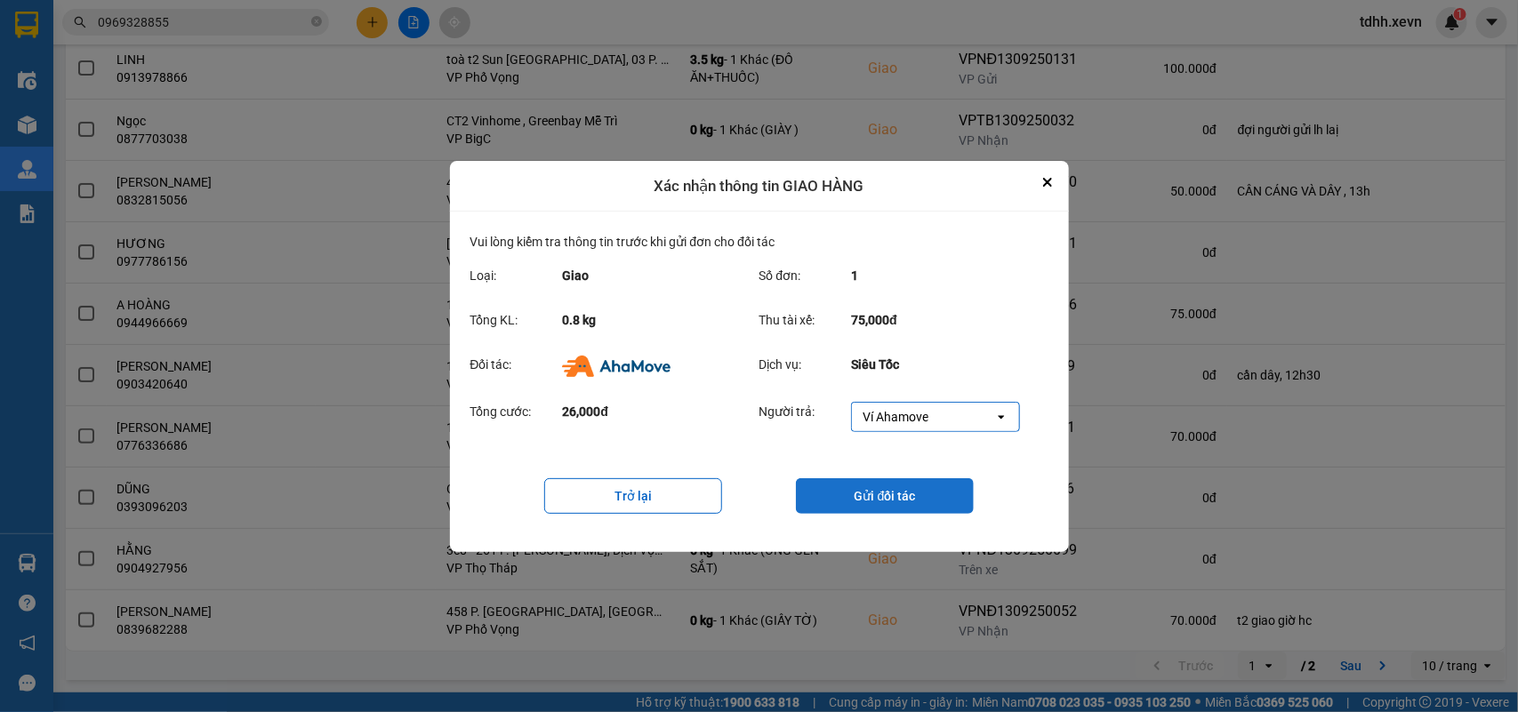
click at [923, 508] on button "Gửi đối tác" at bounding box center [885, 496] width 178 height 36
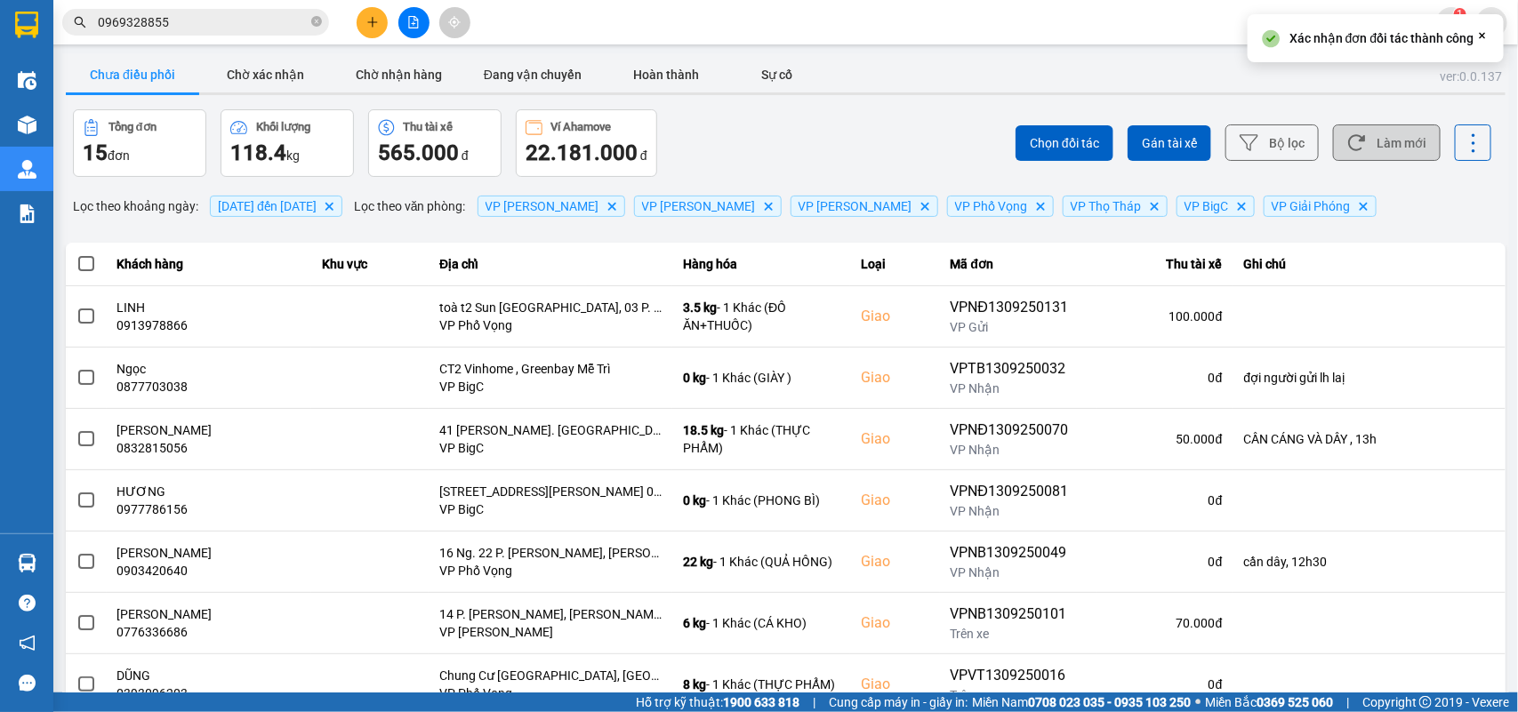
click at [1397, 142] on button "Làm mới" at bounding box center [1387, 142] width 108 height 36
click at [234, 86] on button "Chờ xác nhận" at bounding box center [265, 75] width 133 height 36
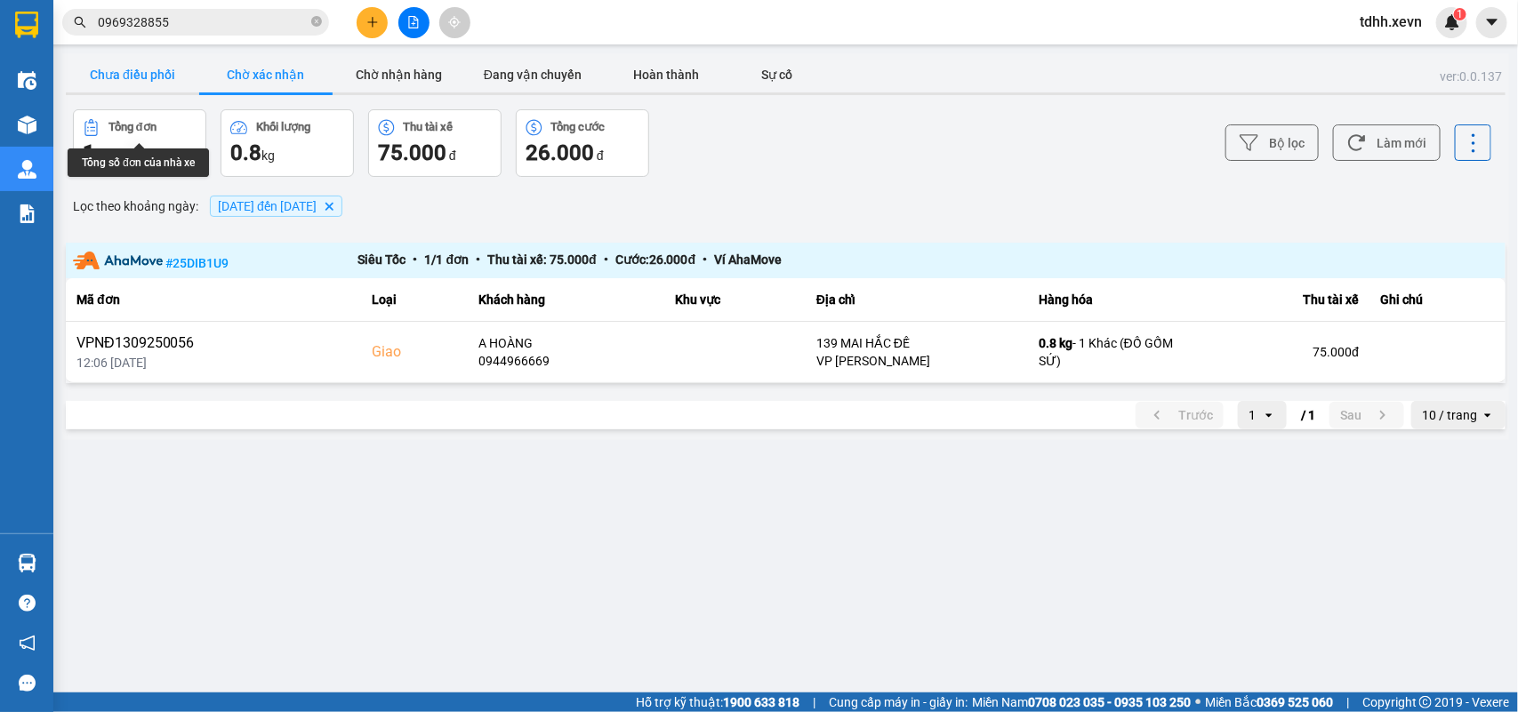
click at [148, 83] on button "Chưa điều phối" at bounding box center [132, 75] width 133 height 36
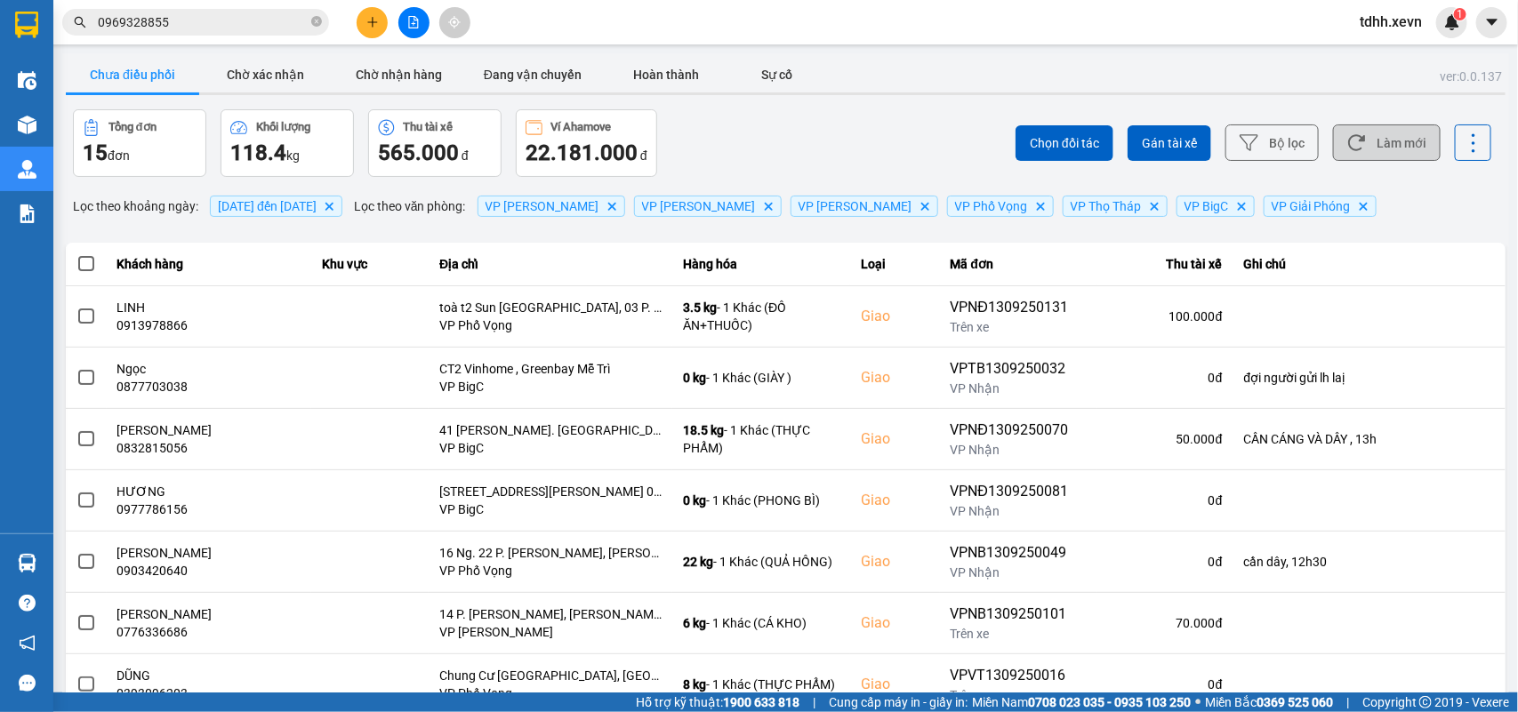
click at [1367, 140] on button "Làm mới" at bounding box center [1387, 142] width 108 height 36
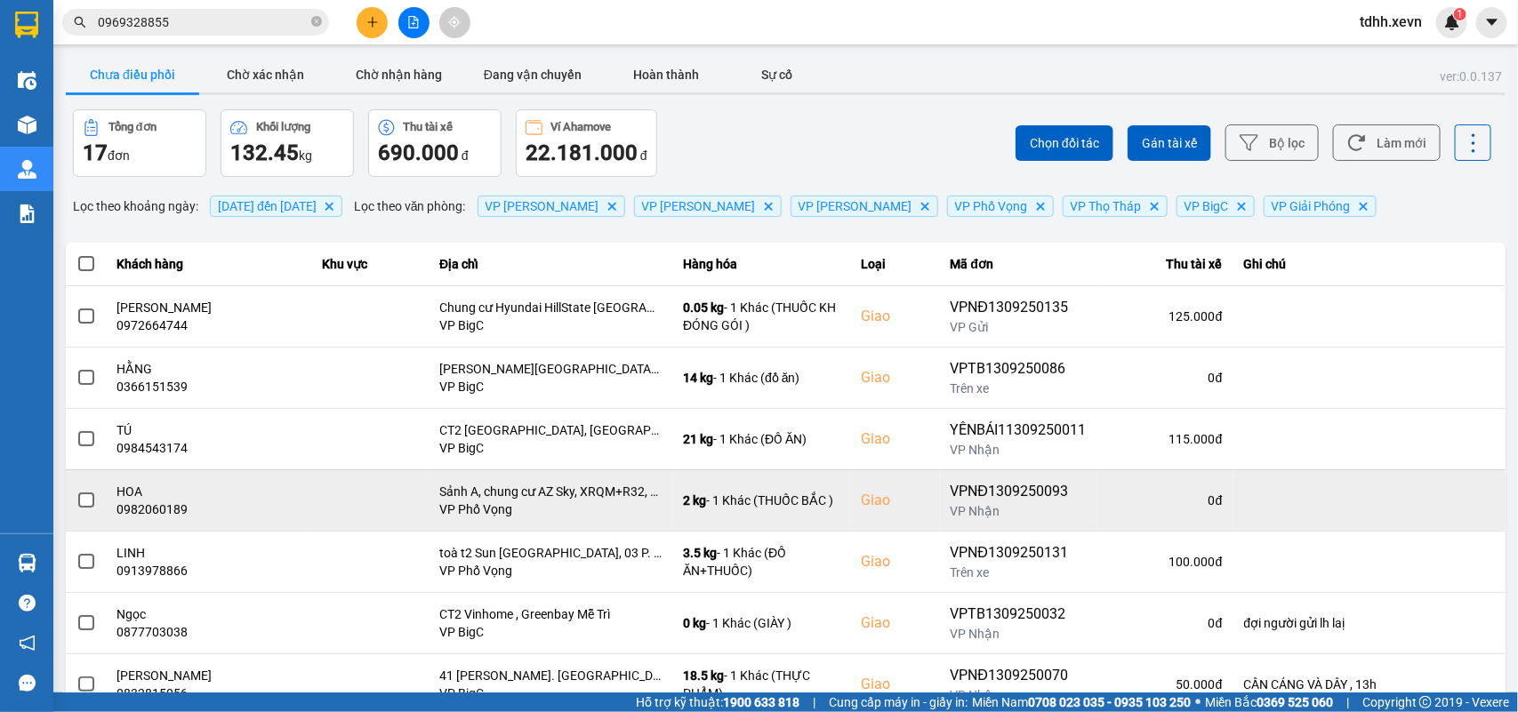
scroll to position [222, 0]
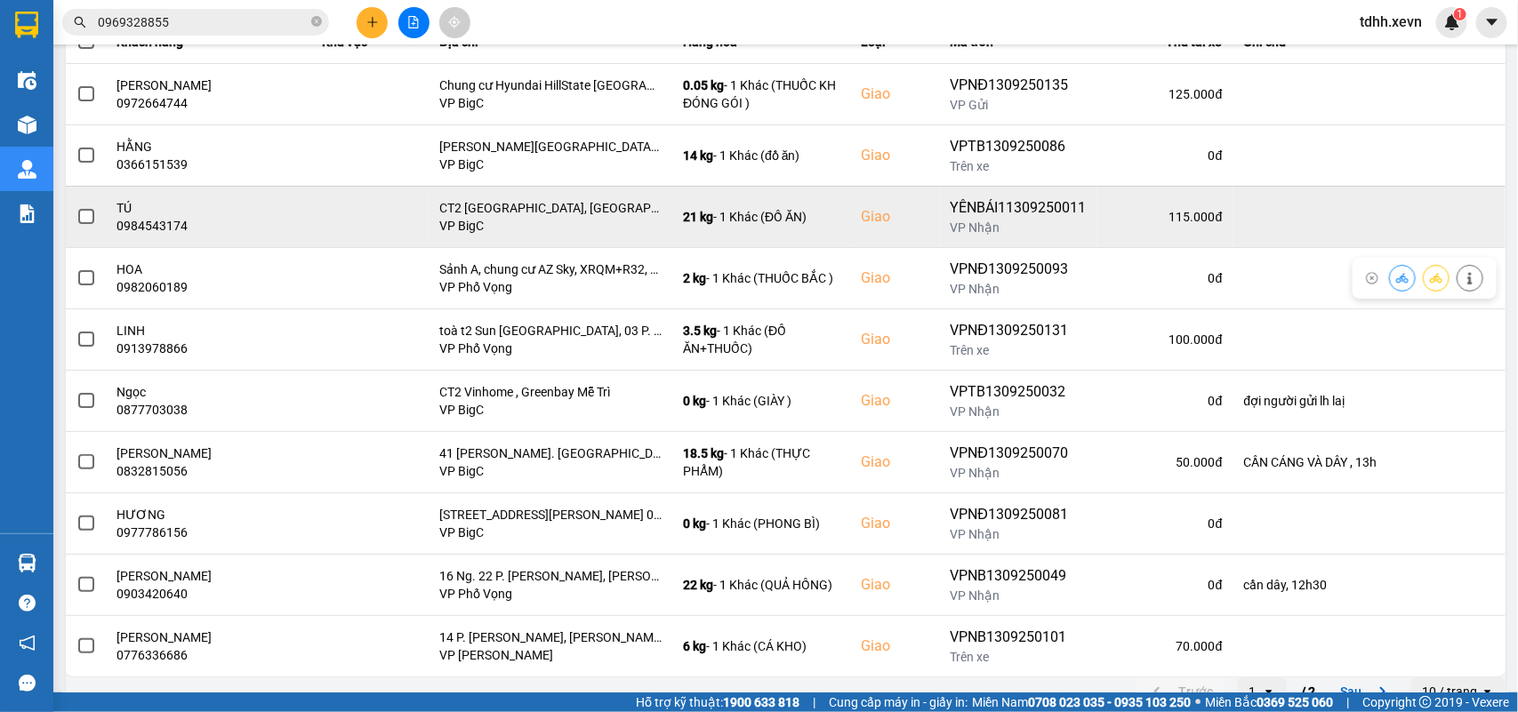
click at [130, 228] on div "0984543174" at bounding box center [209, 226] width 184 height 18
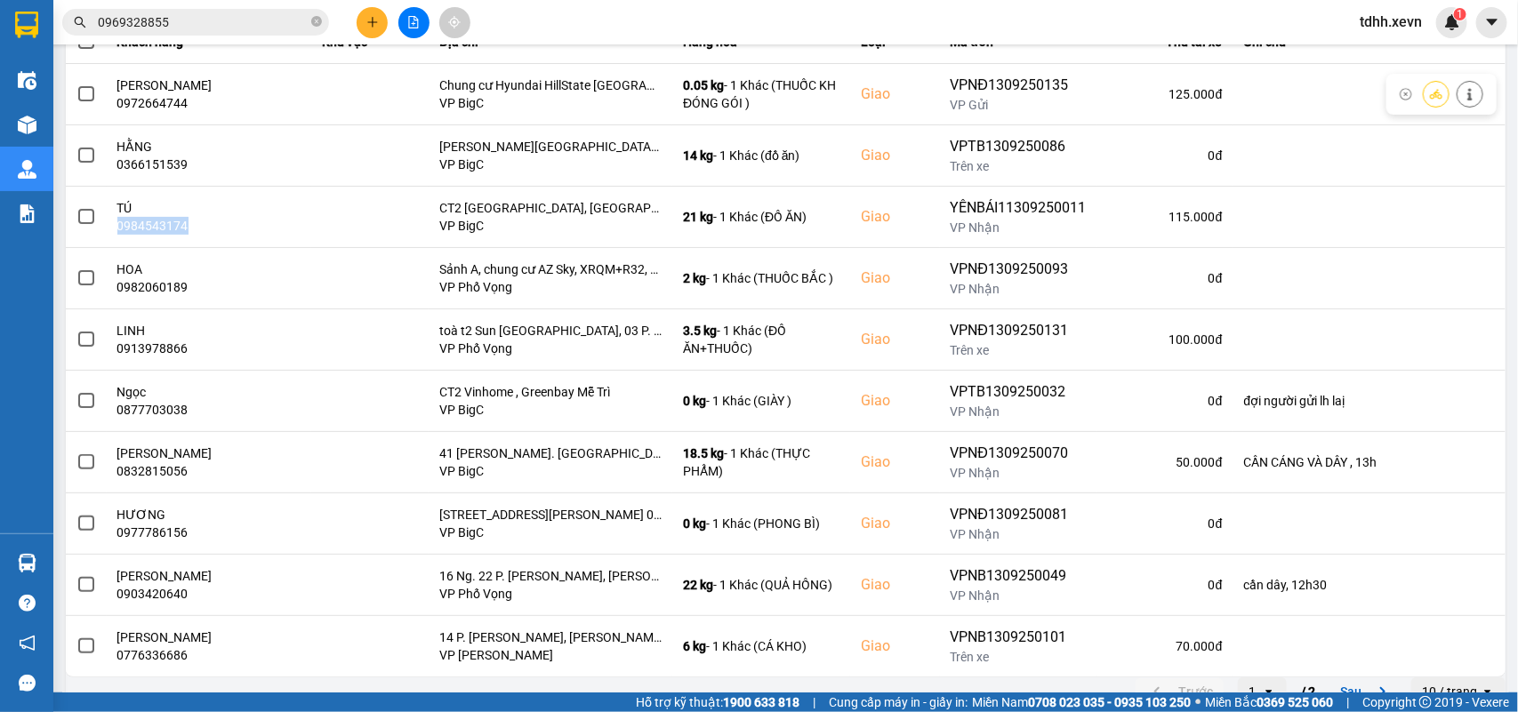
scroll to position [0, 0]
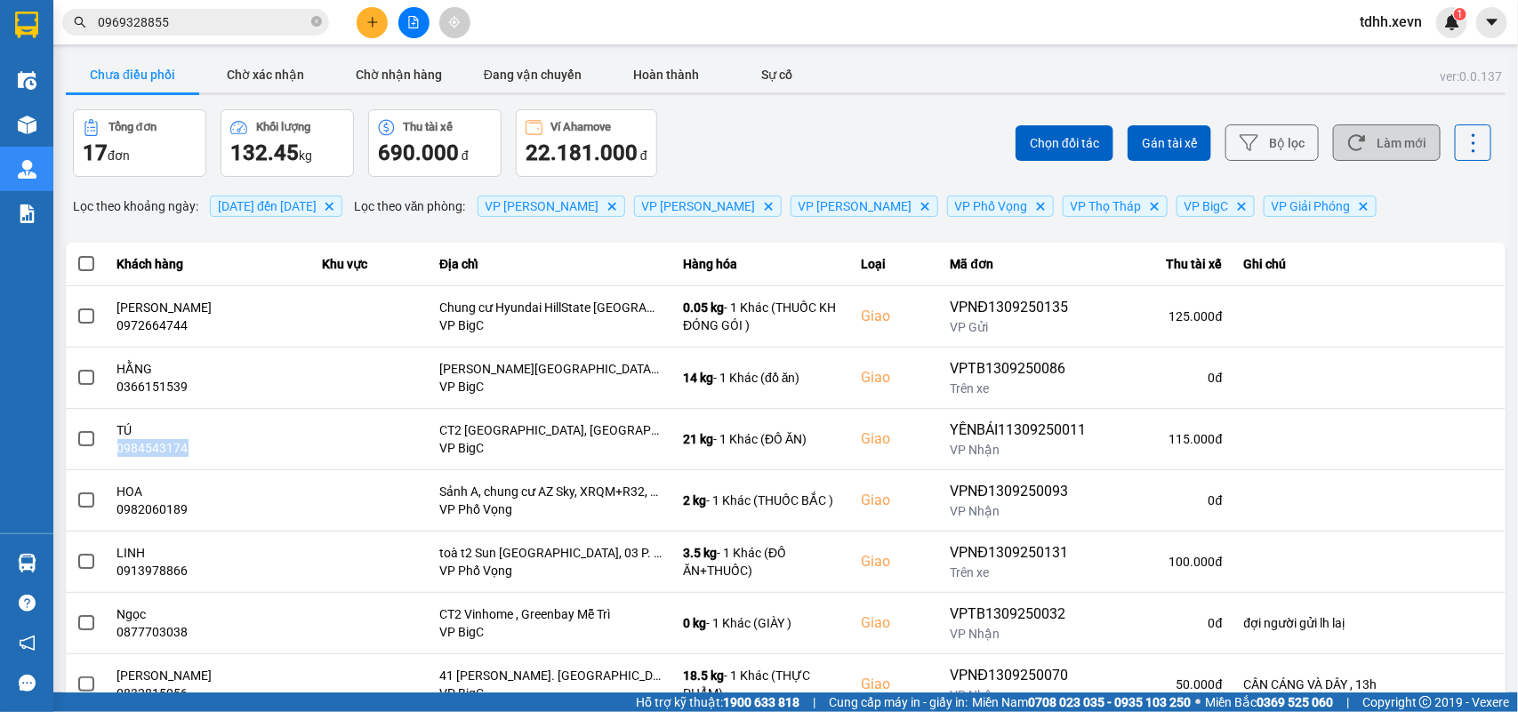
click at [1374, 151] on button "Làm mới" at bounding box center [1387, 142] width 108 height 36
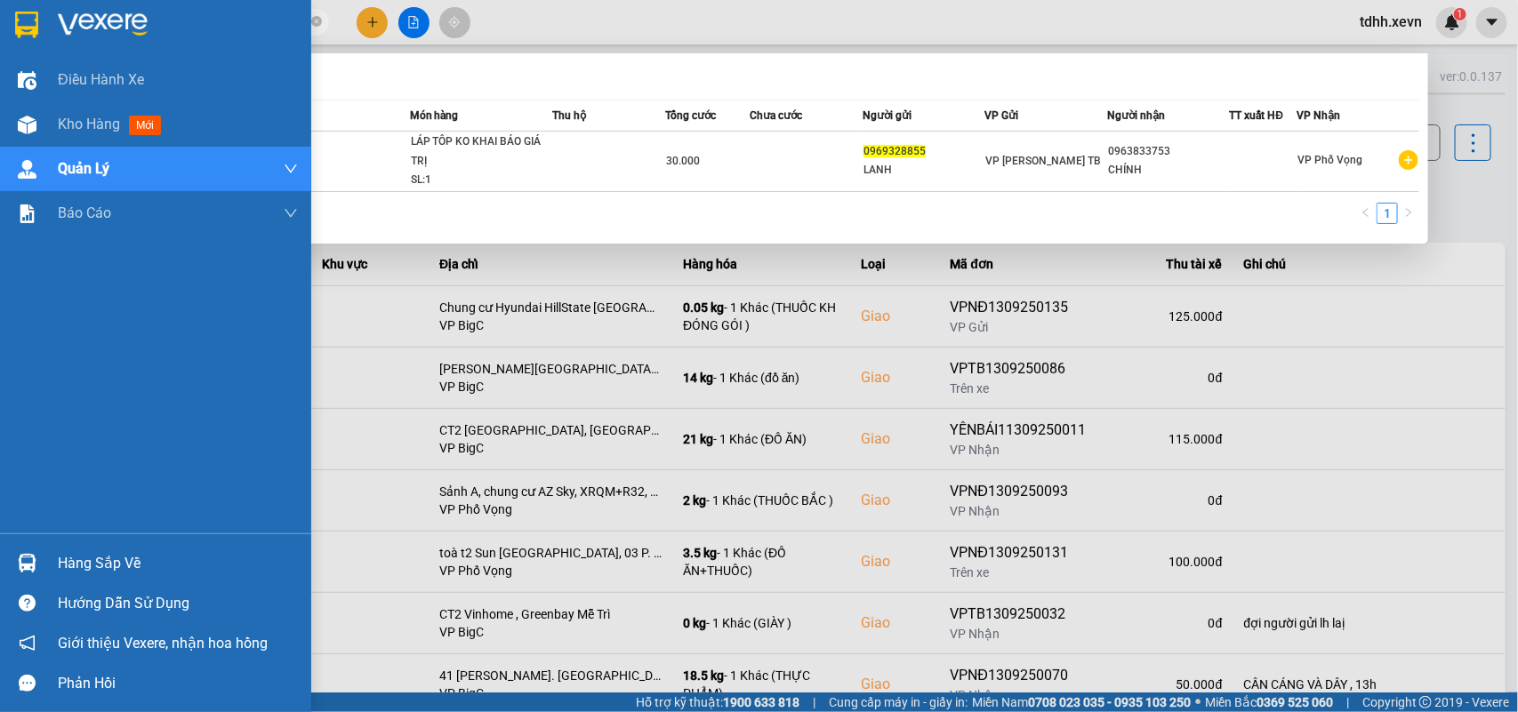
drag, startPoint x: 189, startPoint y: 18, endPoint x: 15, endPoint y: 56, distance: 178.4
click at [15, 56] on section "Kết quả tìm kiếm ( 1 ) Bộ lọc Mã ĐH Trạng thái Món hàng Thu hộ Tổng cước Chưa c…" at bounding box center [759, 356] width 1518 height 712
paste input "2009427"
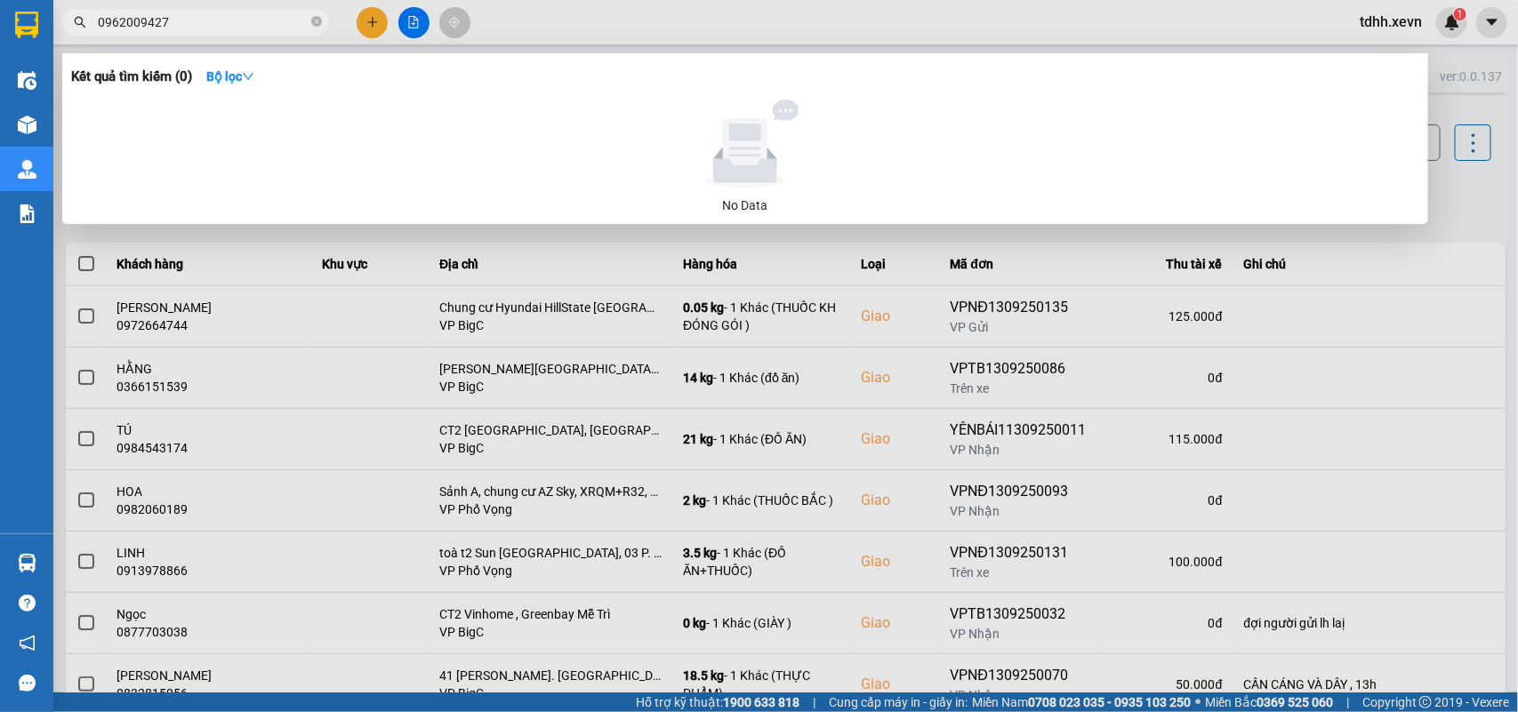
type input "0962009427"
click at [1388, 272] on div at bounding box center [759, 356] width 1518 height 712
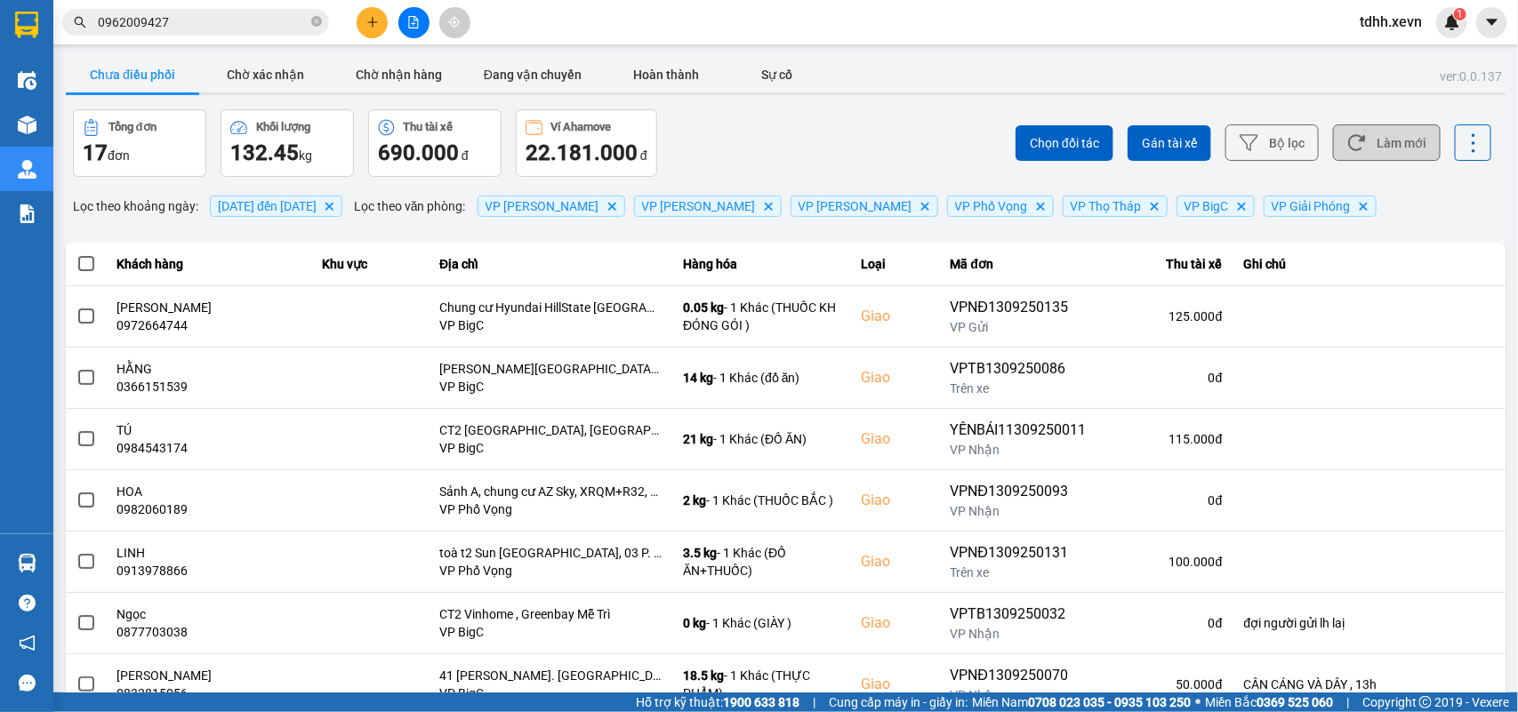
click at [1367, 148] on button "Làm mới" at bounding box center [1387, 142] width 108 height 36
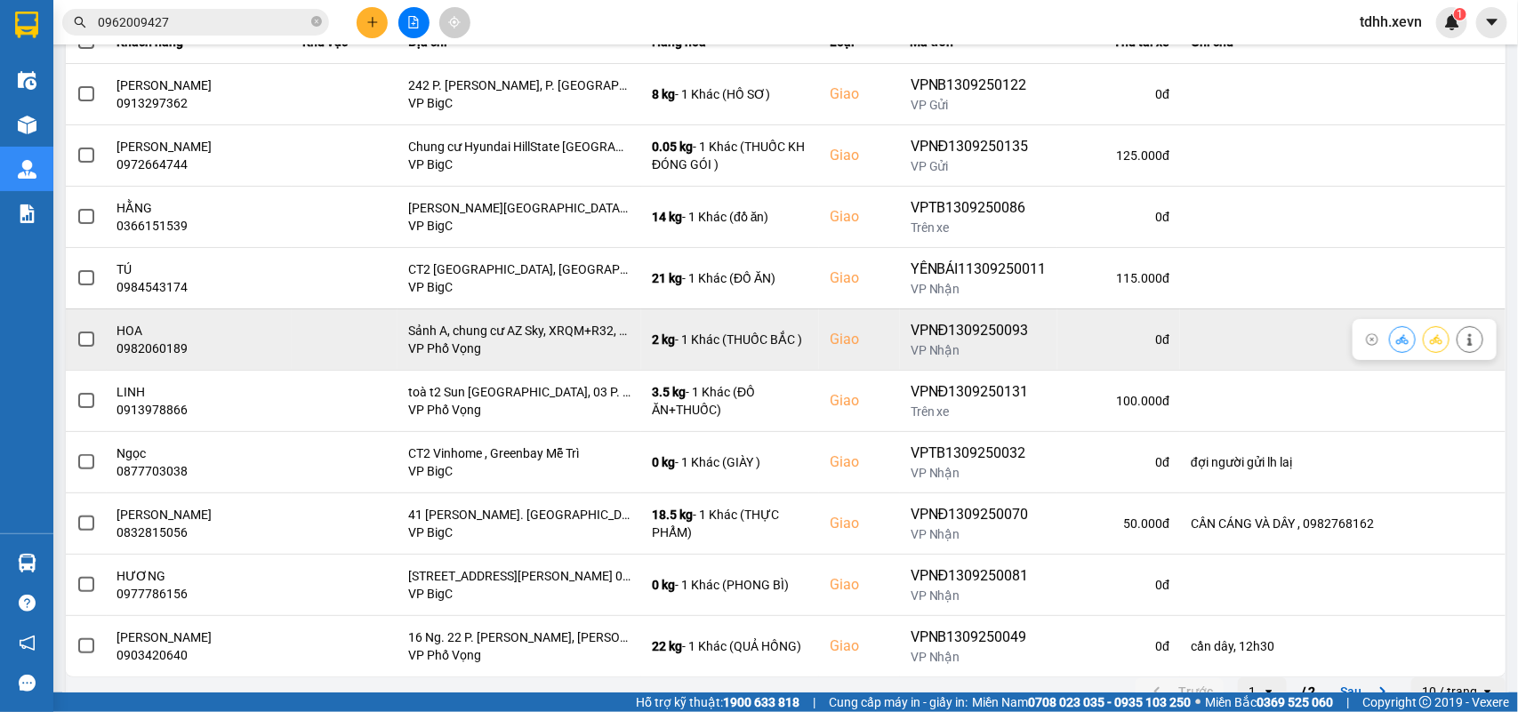
scroll to position [111, 0]
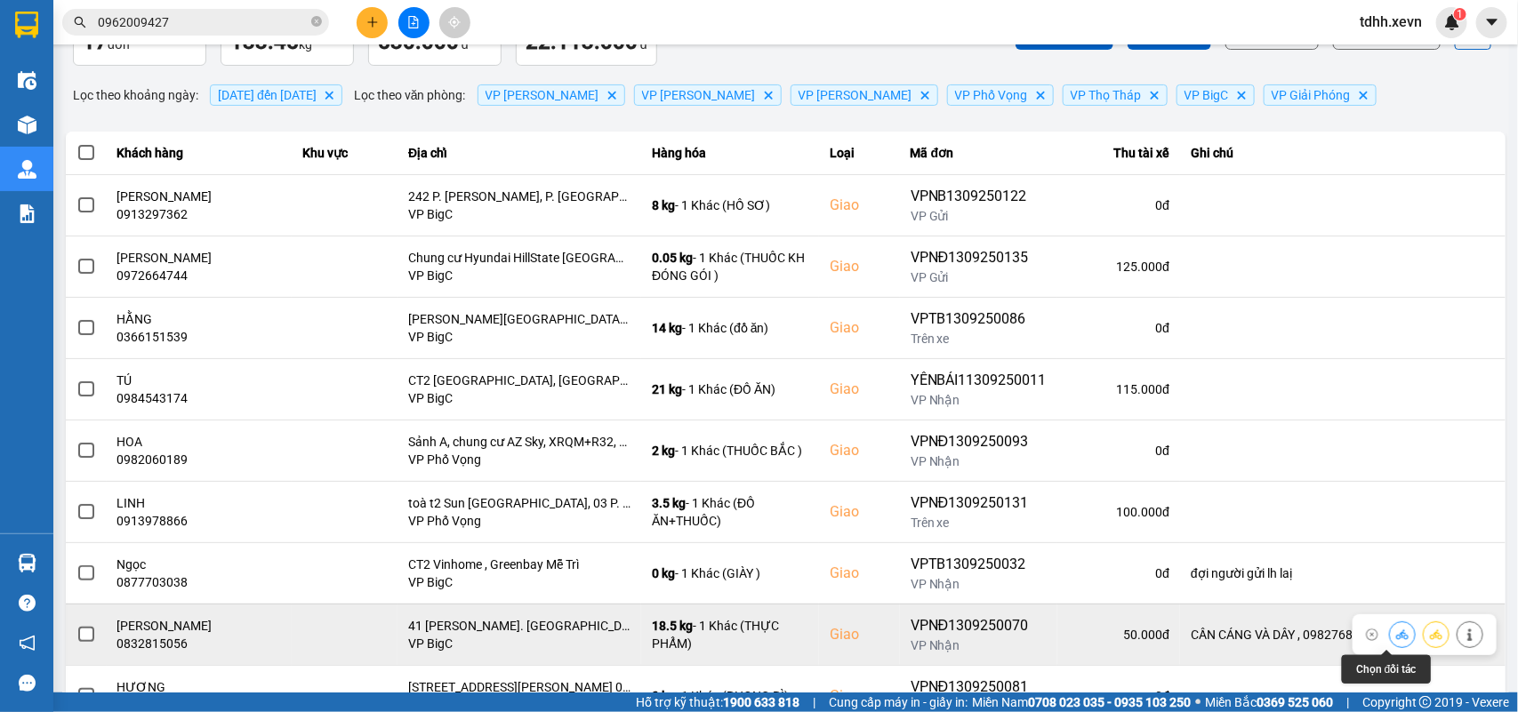
click at [1396, 634] on icon at bounding box center [1402, 635] width 12 height 12
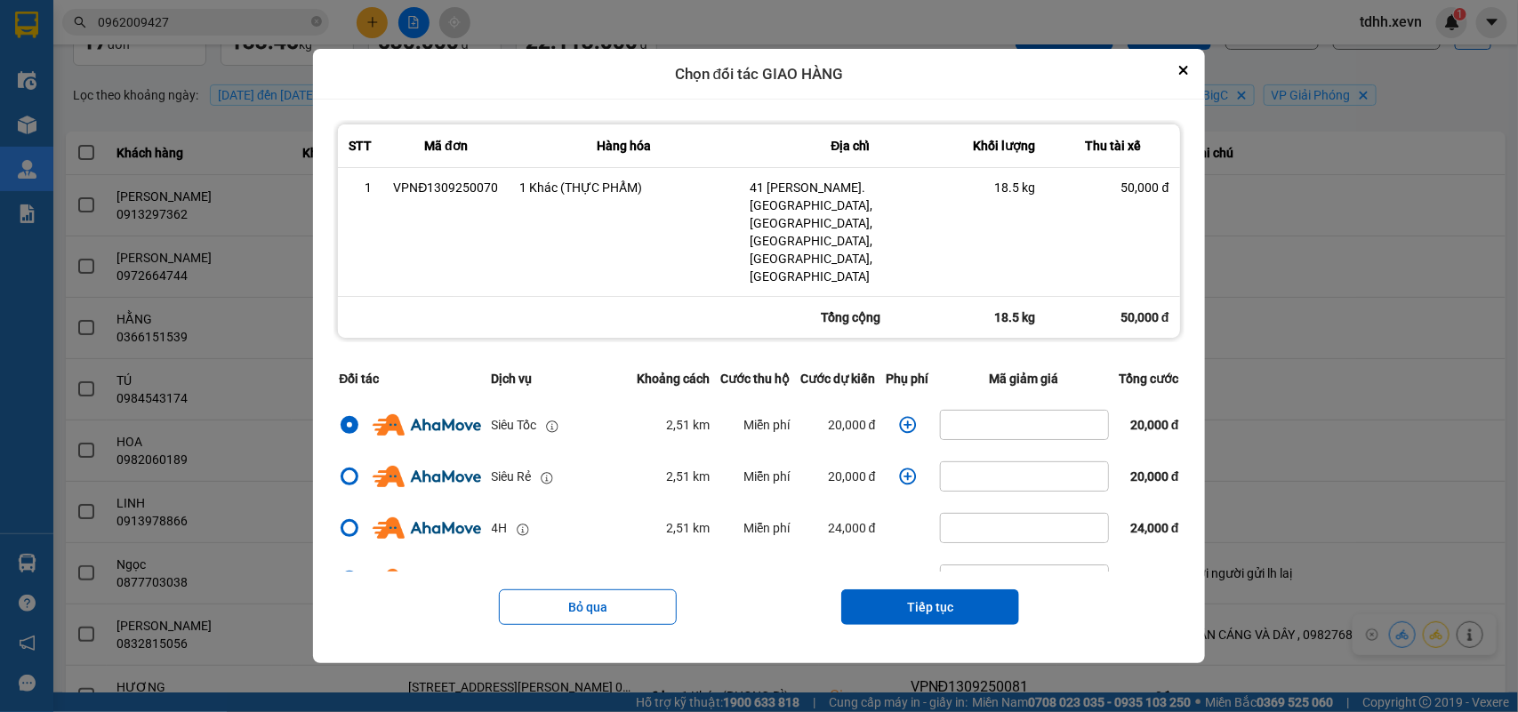
click at [899, 417] on icon "dialog" at bounding box center [907, 425] width 17 height 17
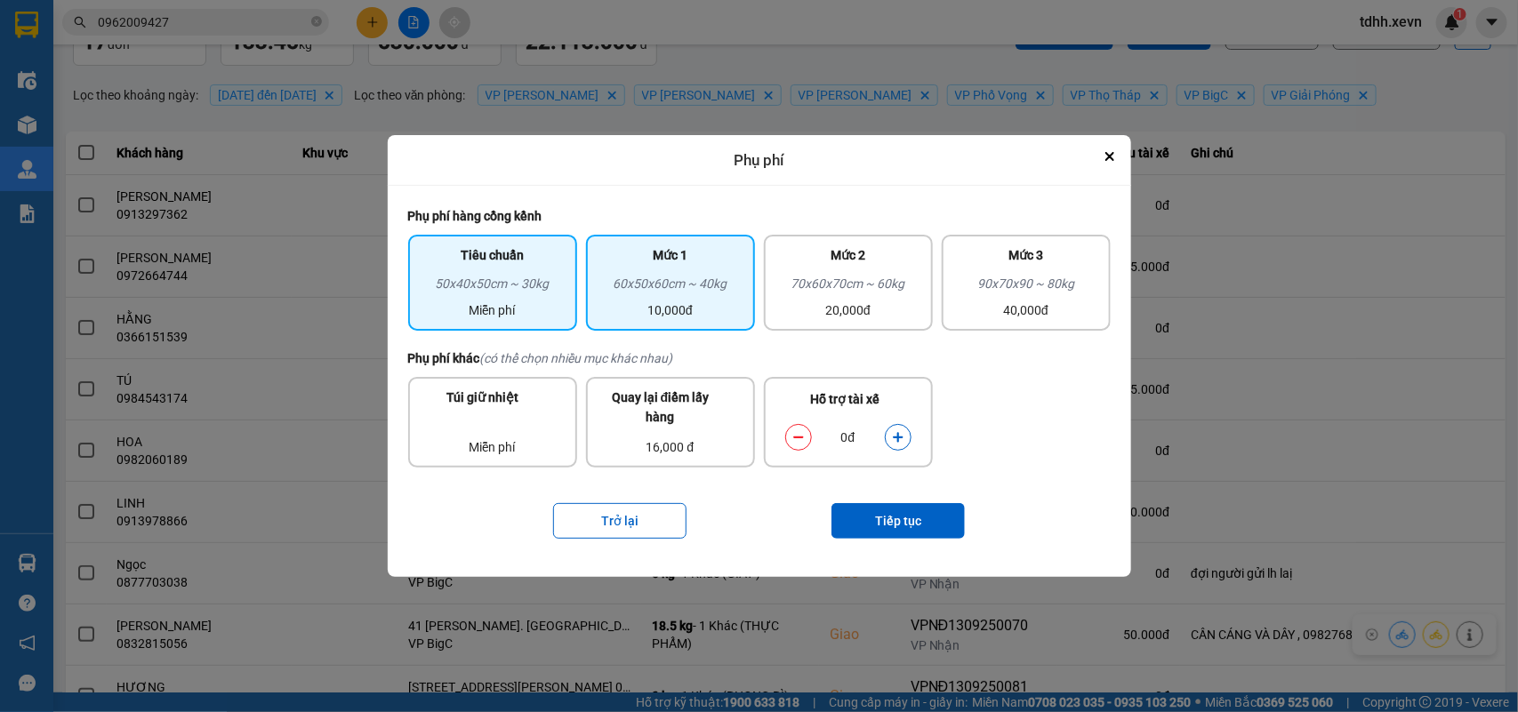
click at [642, 285] on div "60x50x60cm ~ 40kg" at bounding box center [671, 287] width 148 height 27
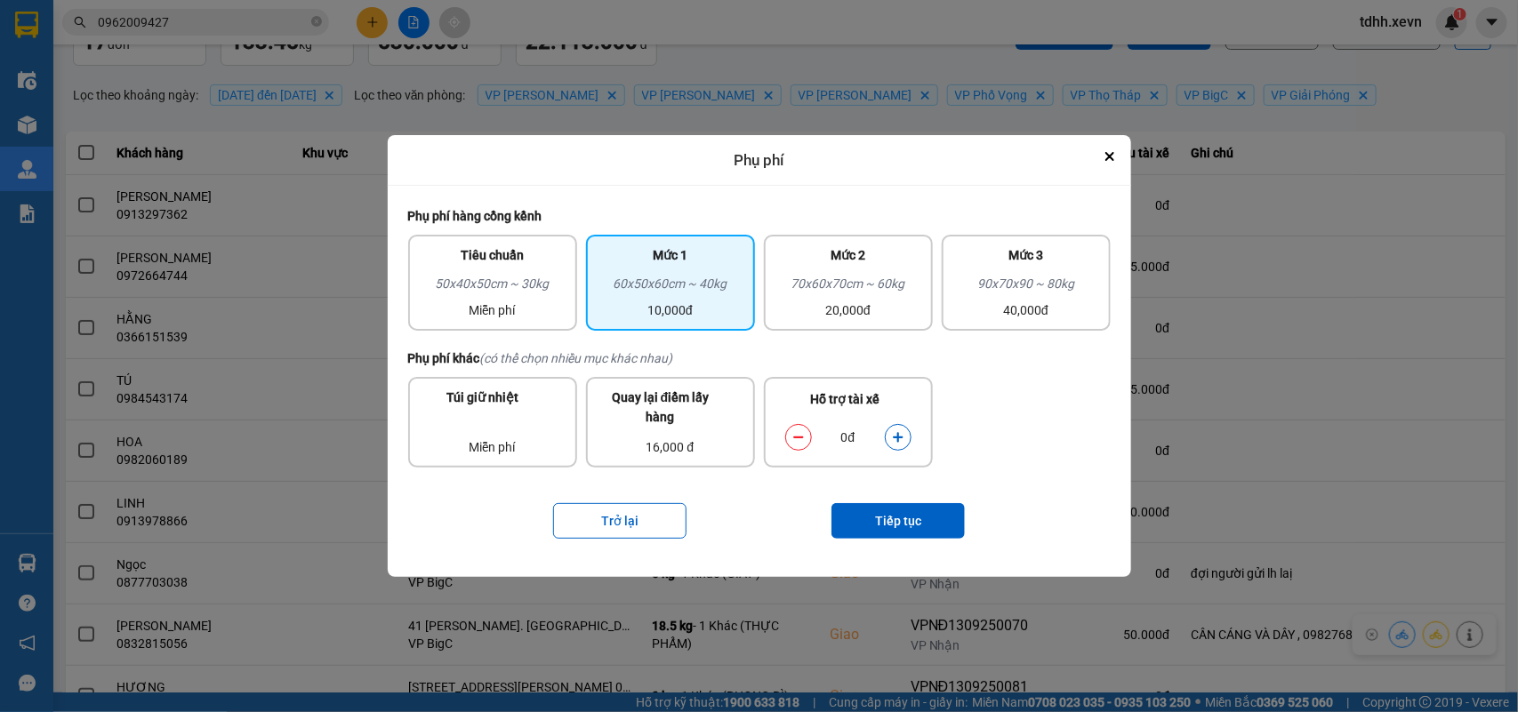
click at [889, 440] on button "dialog" at bounding box center [897, 437] width 25 height 31
click at [865, 507] on button "Tiếp tục" at bounding box center [897, 521] width 133 height 36
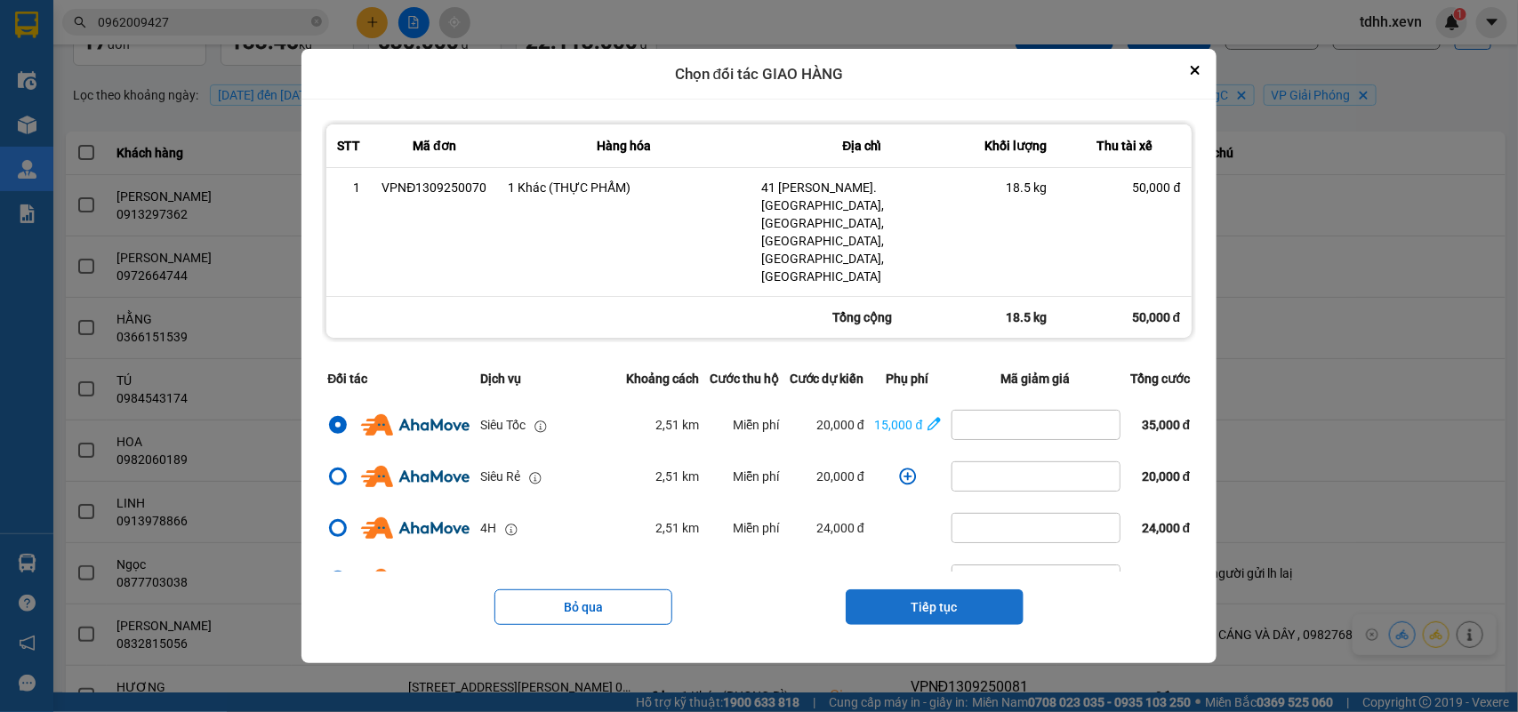
click at [930, 589] on button "Tiếp tục" at bounding box center [934, 607] width 178 height 36
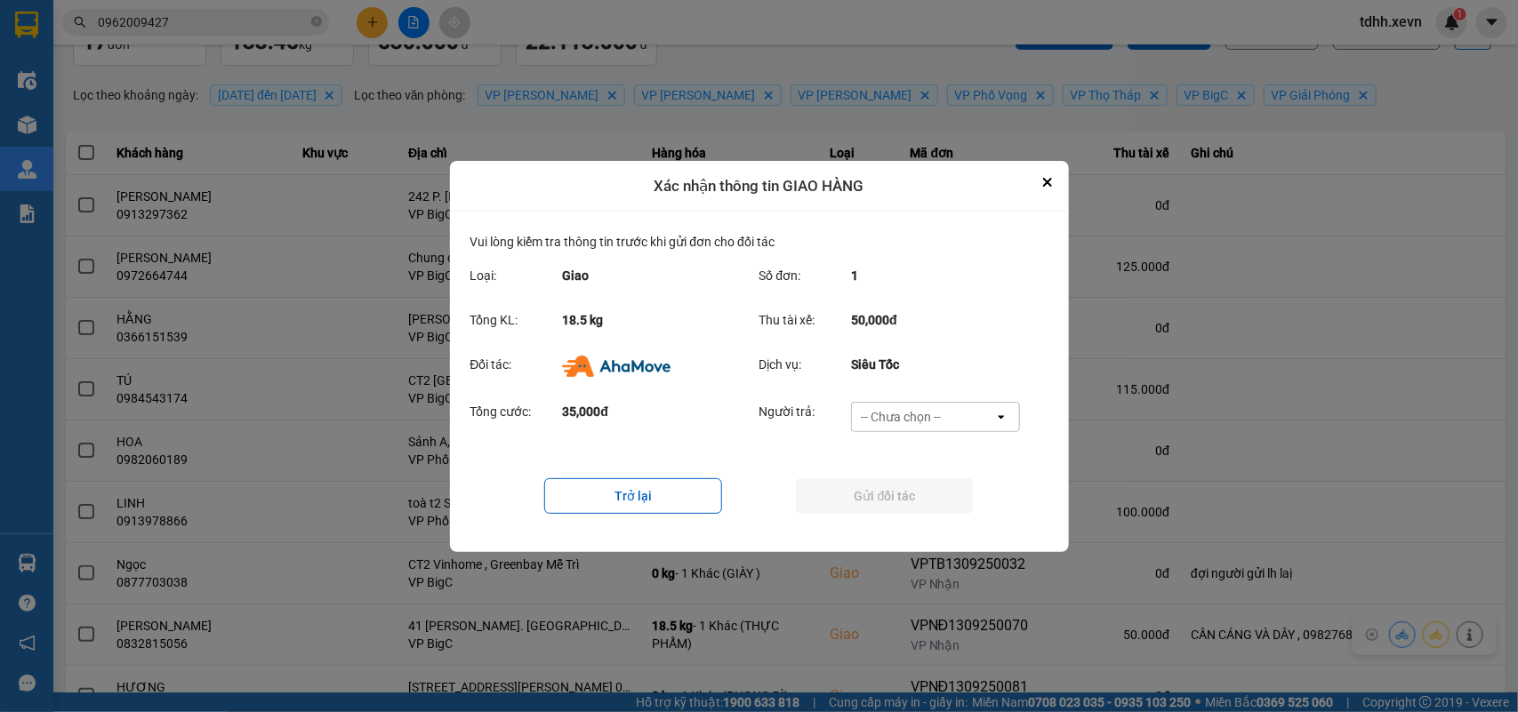
click at [936, 412] on div "-- Chưa chọn --" at bounding box center [901, 417] width 80 height 18
click at [892, 513] on span "Ví Ahamove" at bounding box center [901, 518] width 72 height 18
click at [902, 509] on button "Gửi đối tác" at bounding box center [885, 496] width 178 height 36
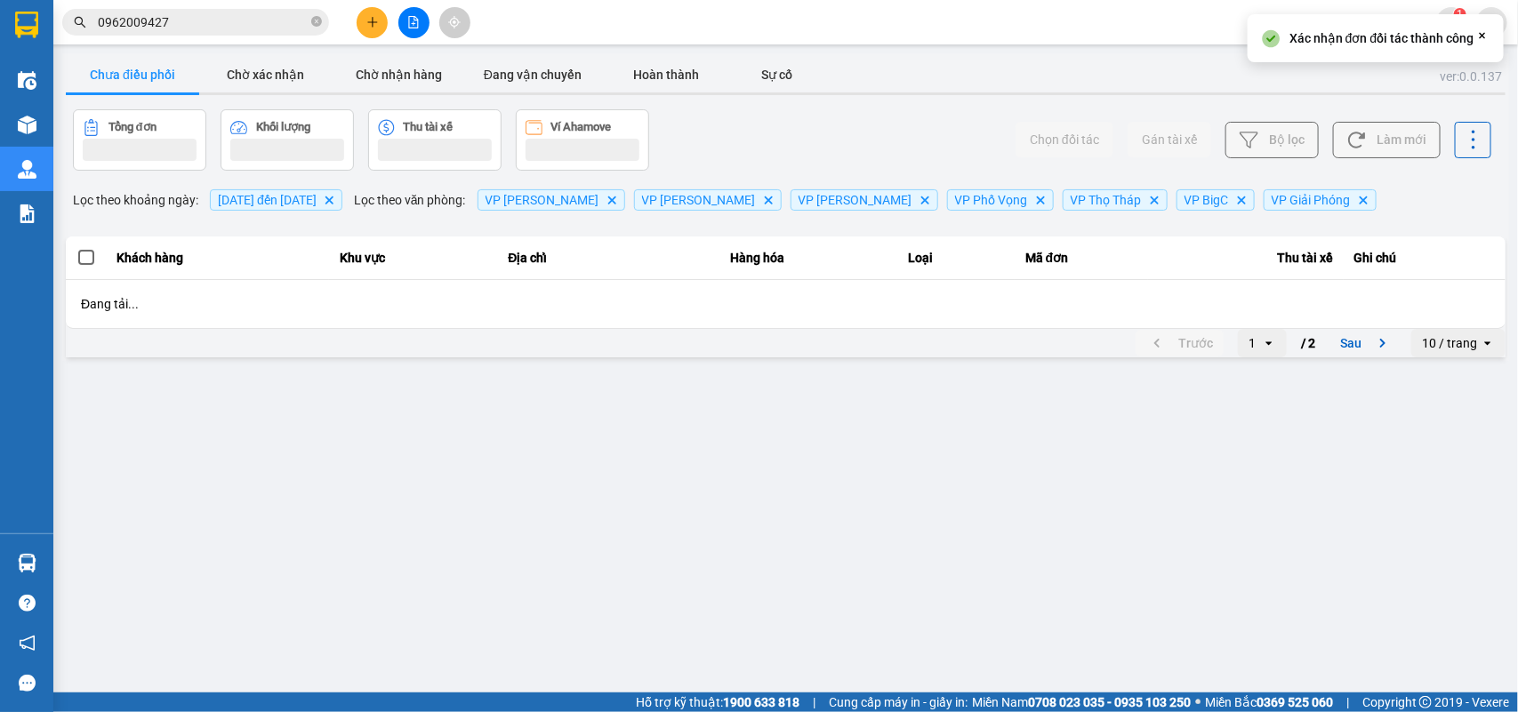
scroll to position [0, 0]
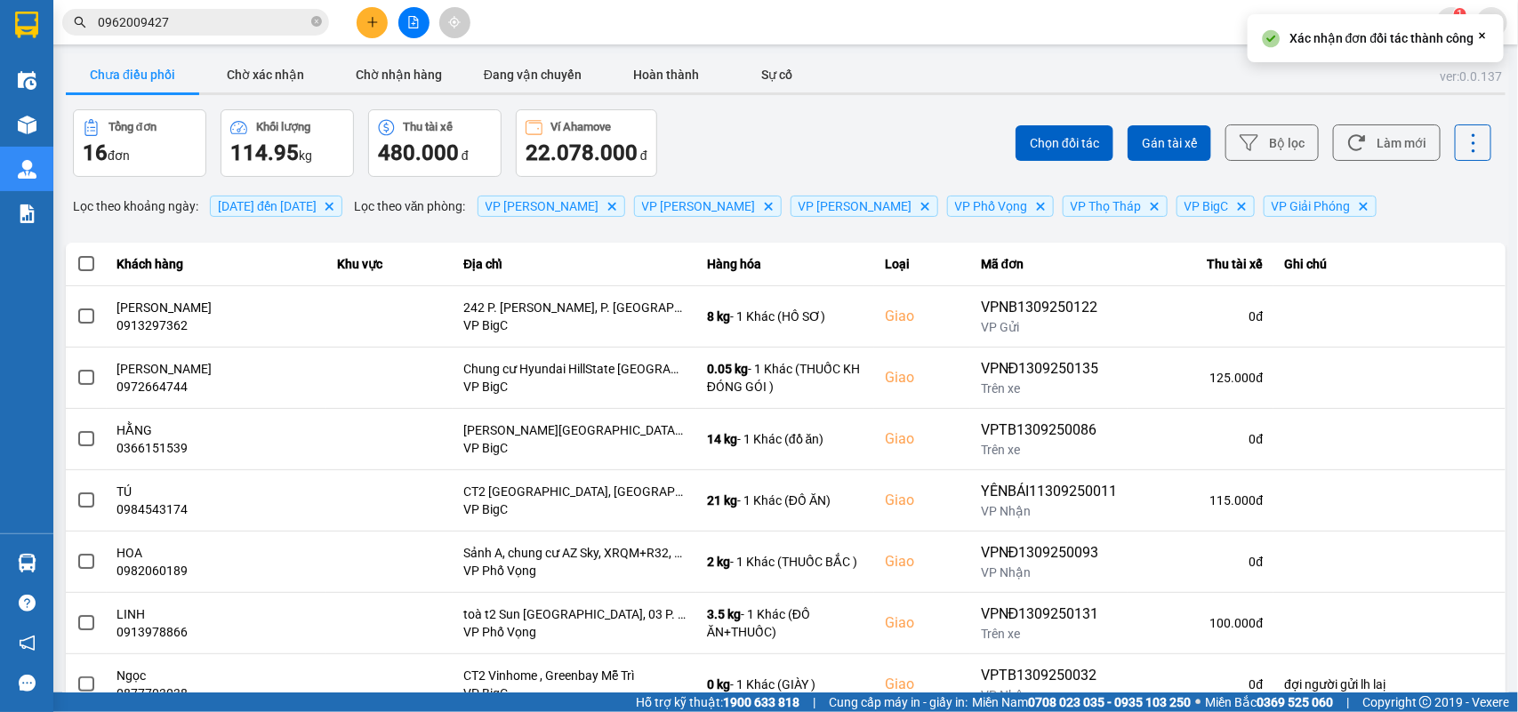
drag, startPoint x: 1392, startPoint y: 144, endPoint x: 1158, endPoint y: 18, distance: 265.7
click at [1384, 135] on button "Làm mới" at bounding box center [1387, 142] width 108 height 36
click at [273, 82] on button "Chờ xác nhận" at bounding box center [265, 75] width 133 height 36
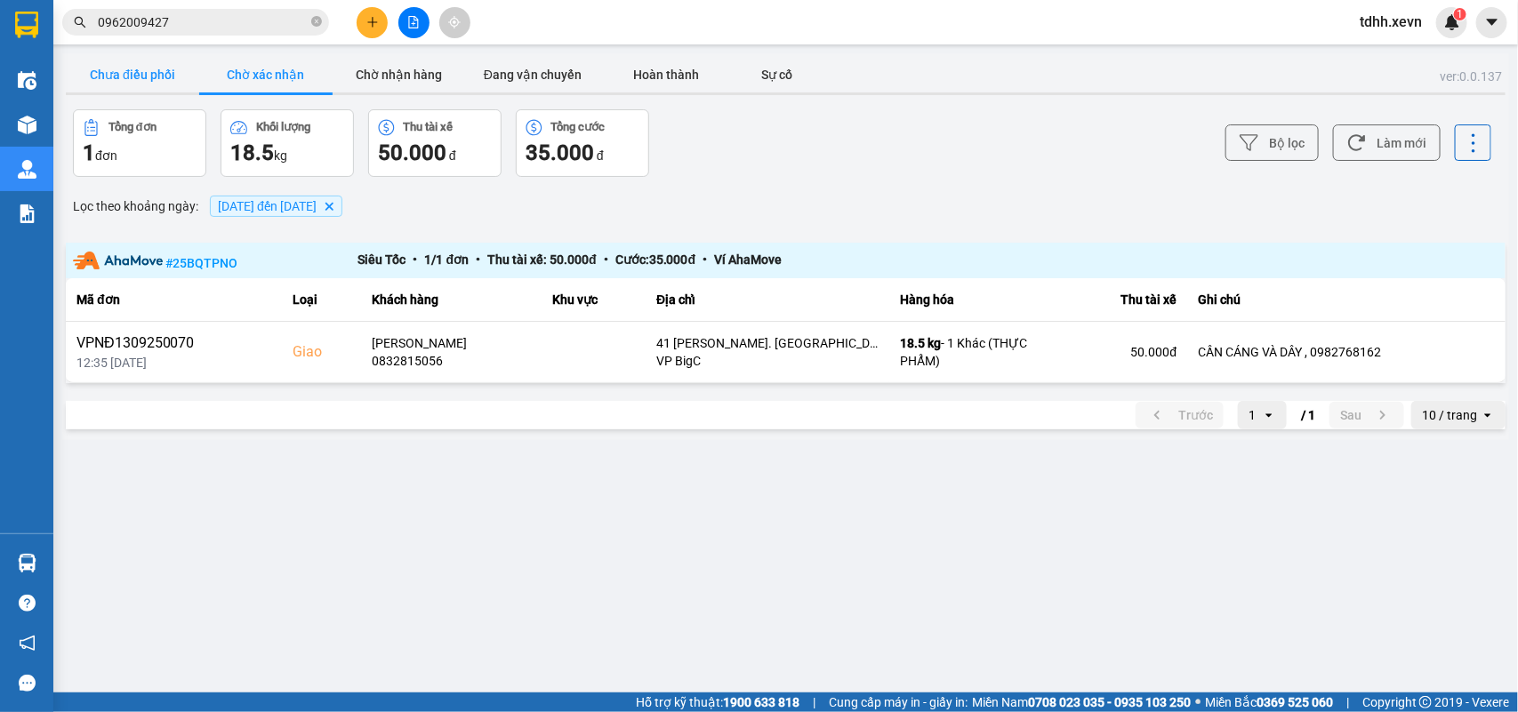
click at [156, 67] on button "Chưa điều phối" at bounding box center [132, 75] width 133 height 36
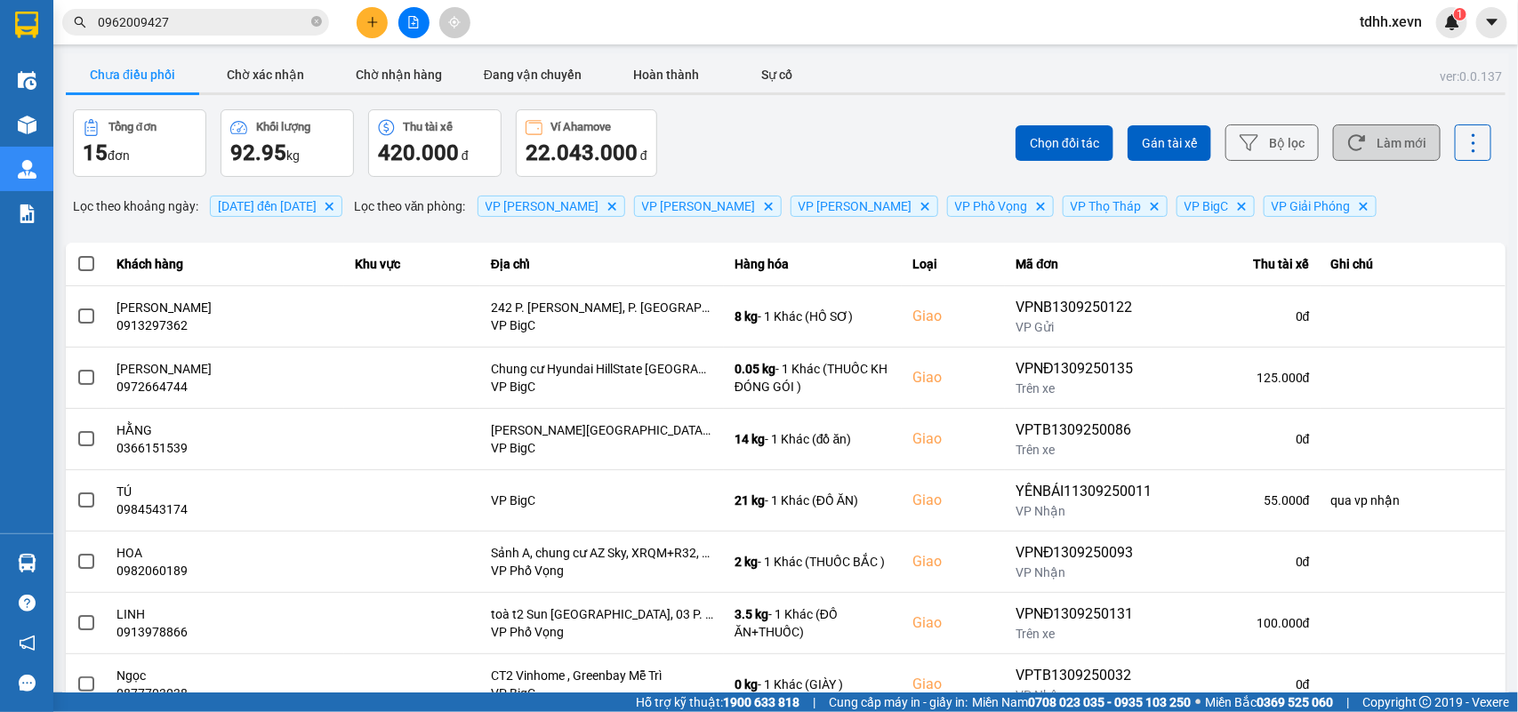
click at [1363, 136] on button "Làm mới" at bounding box center [1387, 142] width 108 height 36
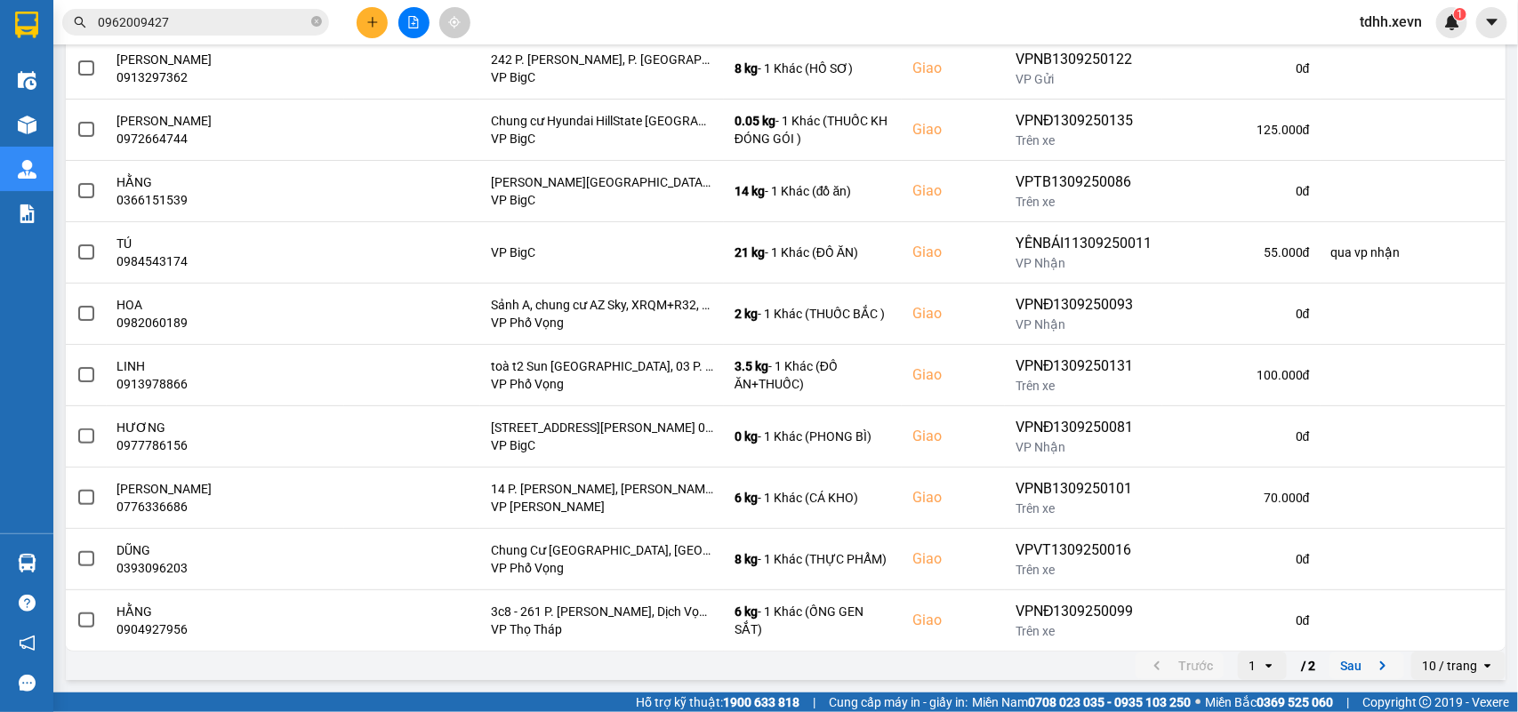
click at [1372, 658] on icon "next page. current page 1 / 2" at bounding box center [1382, 665] width 21 height 21
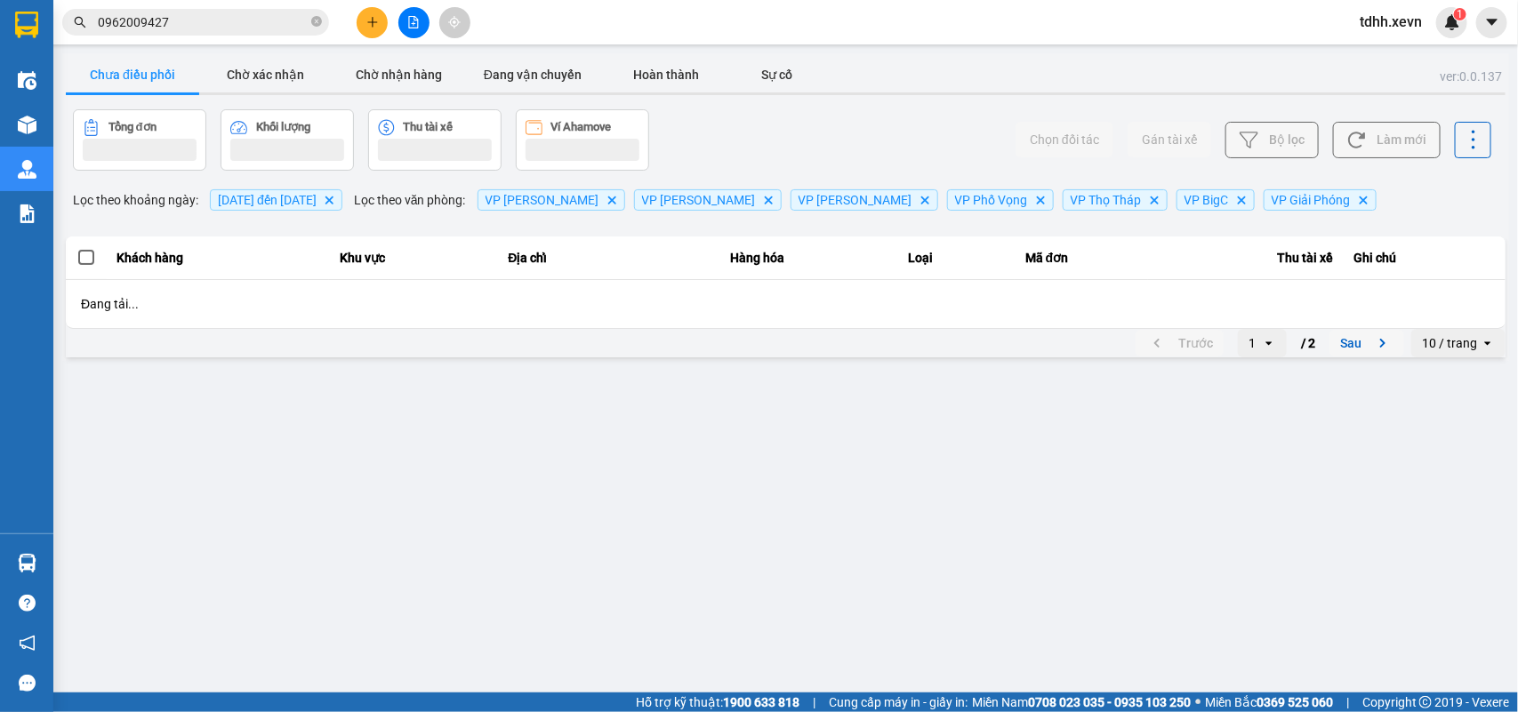
scroll to position [0, 0]
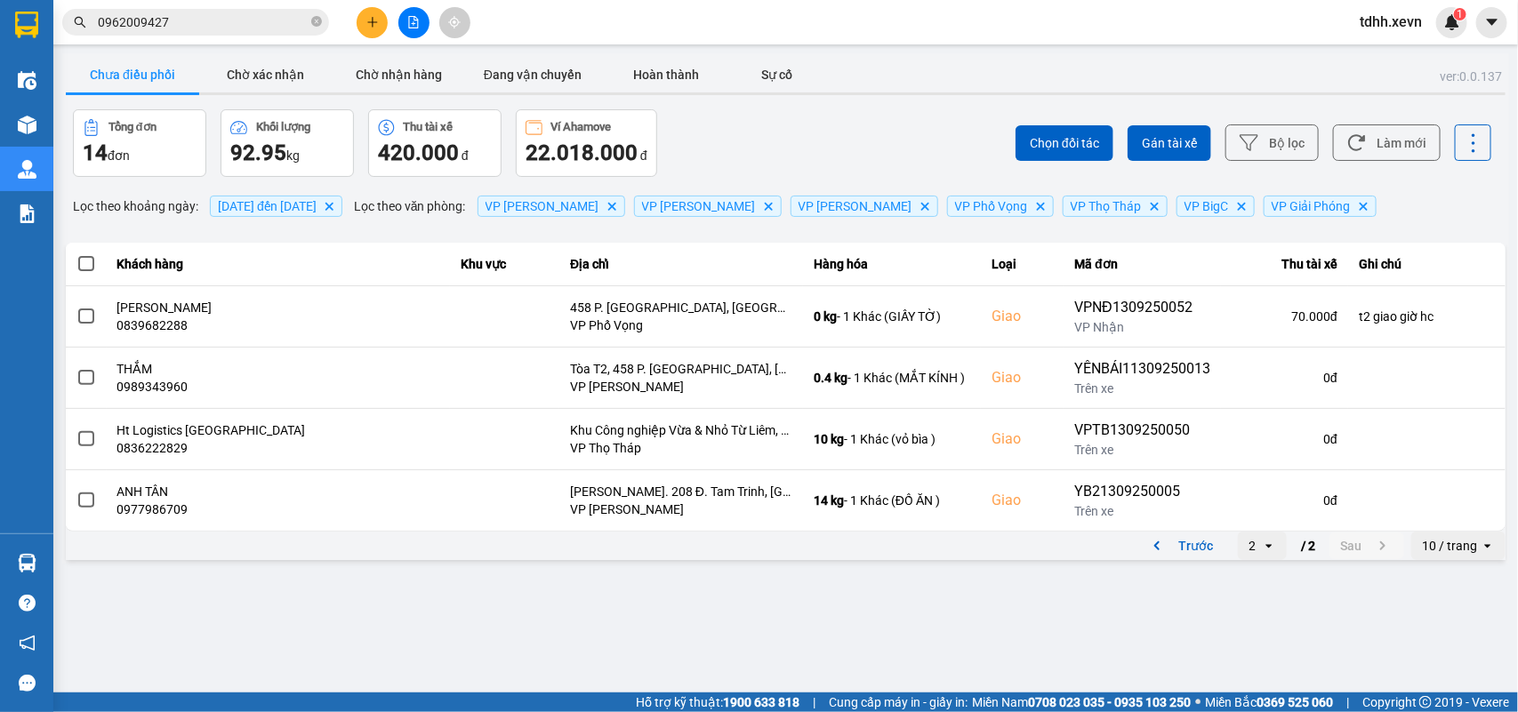
click at [255, 55] on div "ver: 0.0.137 Chưa điều phối Chờ xác nhận Chờ nhận hàng Đang vận chuyển Hoàn thà…" at bounding box center [785, 308] width 1446 height 510
click at [1156, 543] on icon "previous page. current page 2 / 2" at bounding box center [1156, 545] width 21 height 21
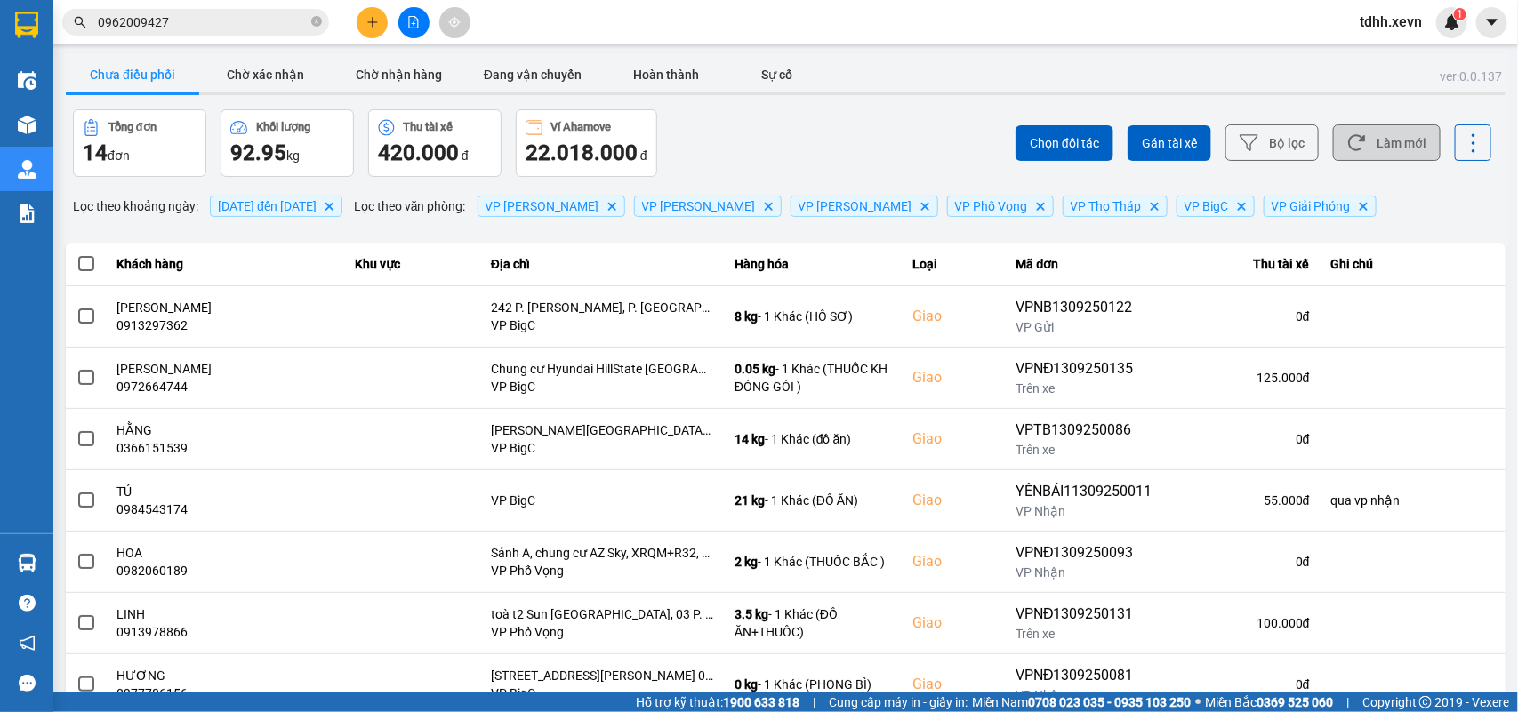
click at [1396, 138] on button "Làm mới" at bounding box center [1387, 142] width 108 height 36
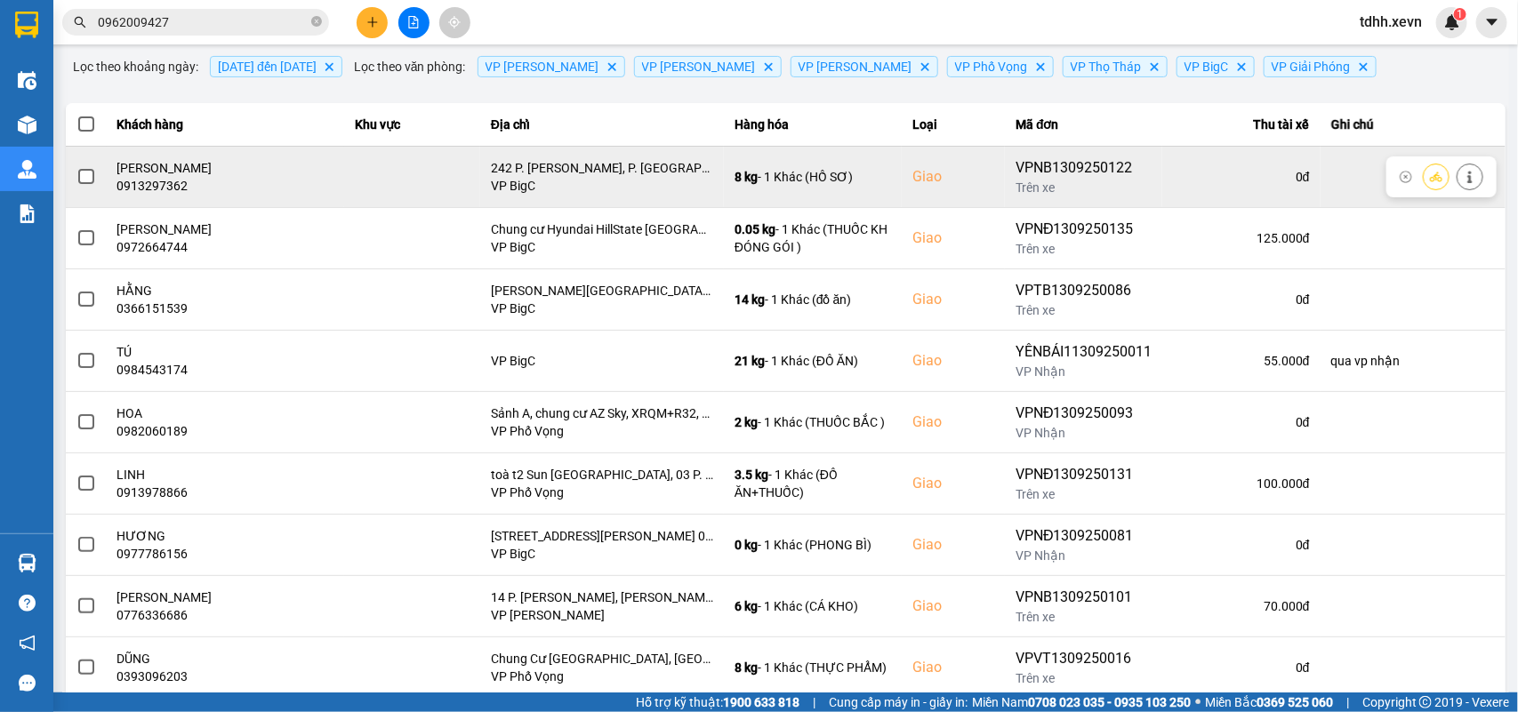
scroll to position [28, 0]
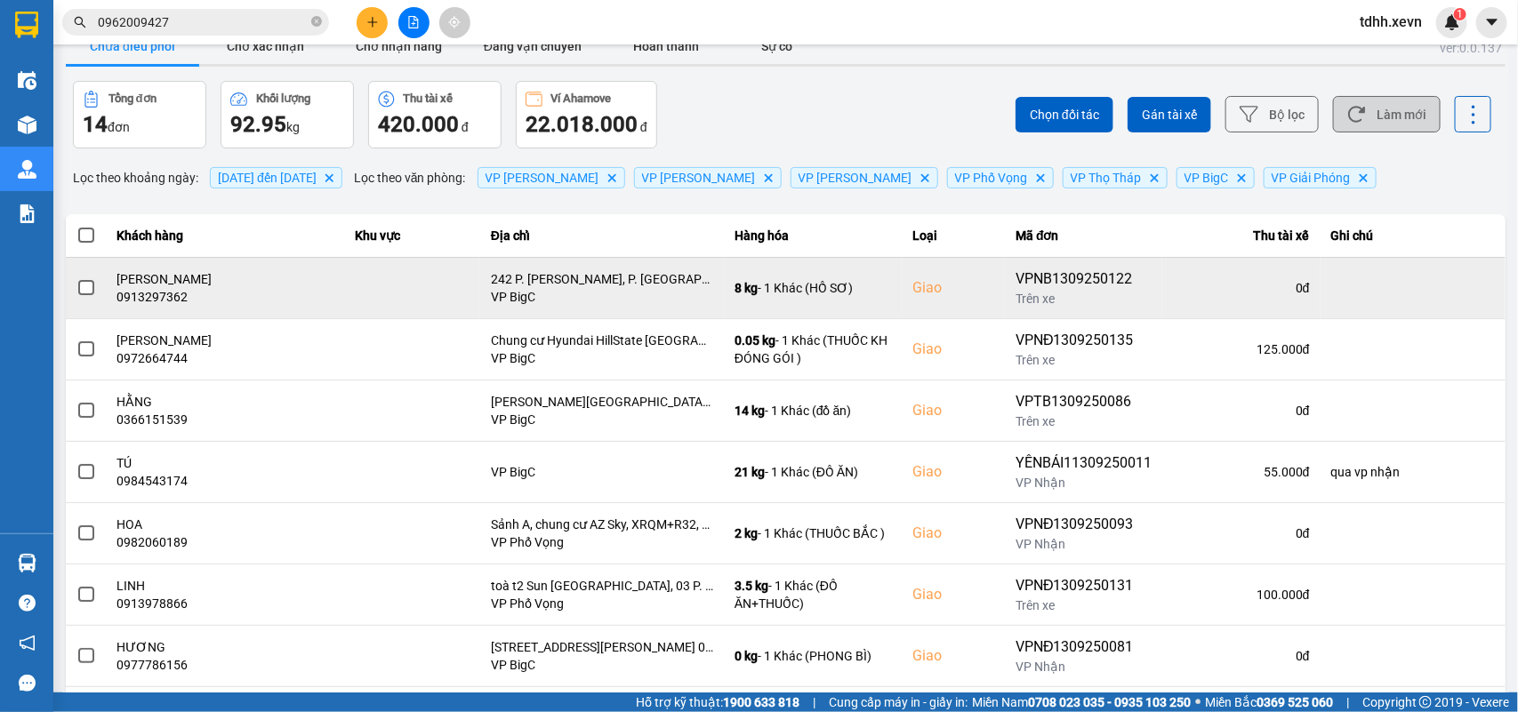
click at [1351, 117] on button "Làm mới" at bounding box center [1387, 114] width 108 height 36
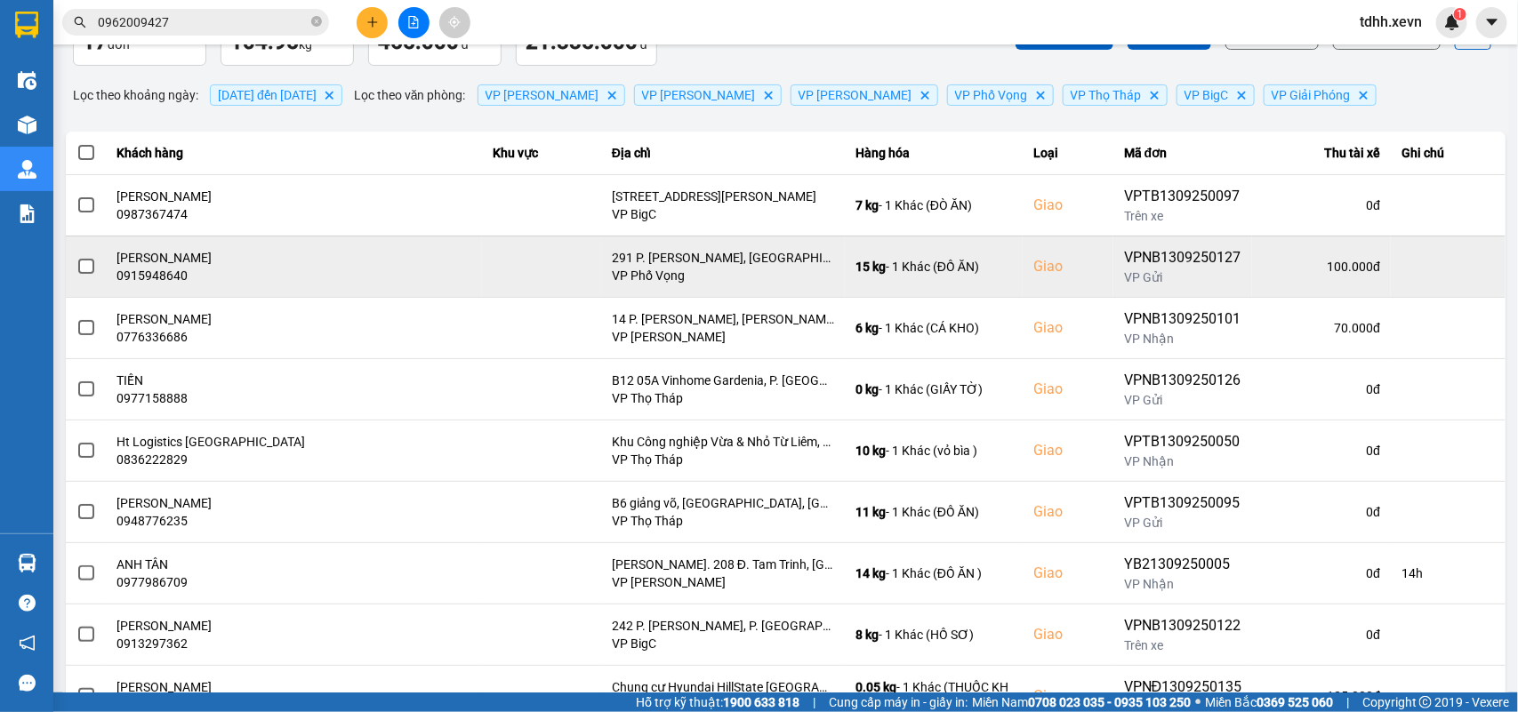
scroll to position [0, 0]
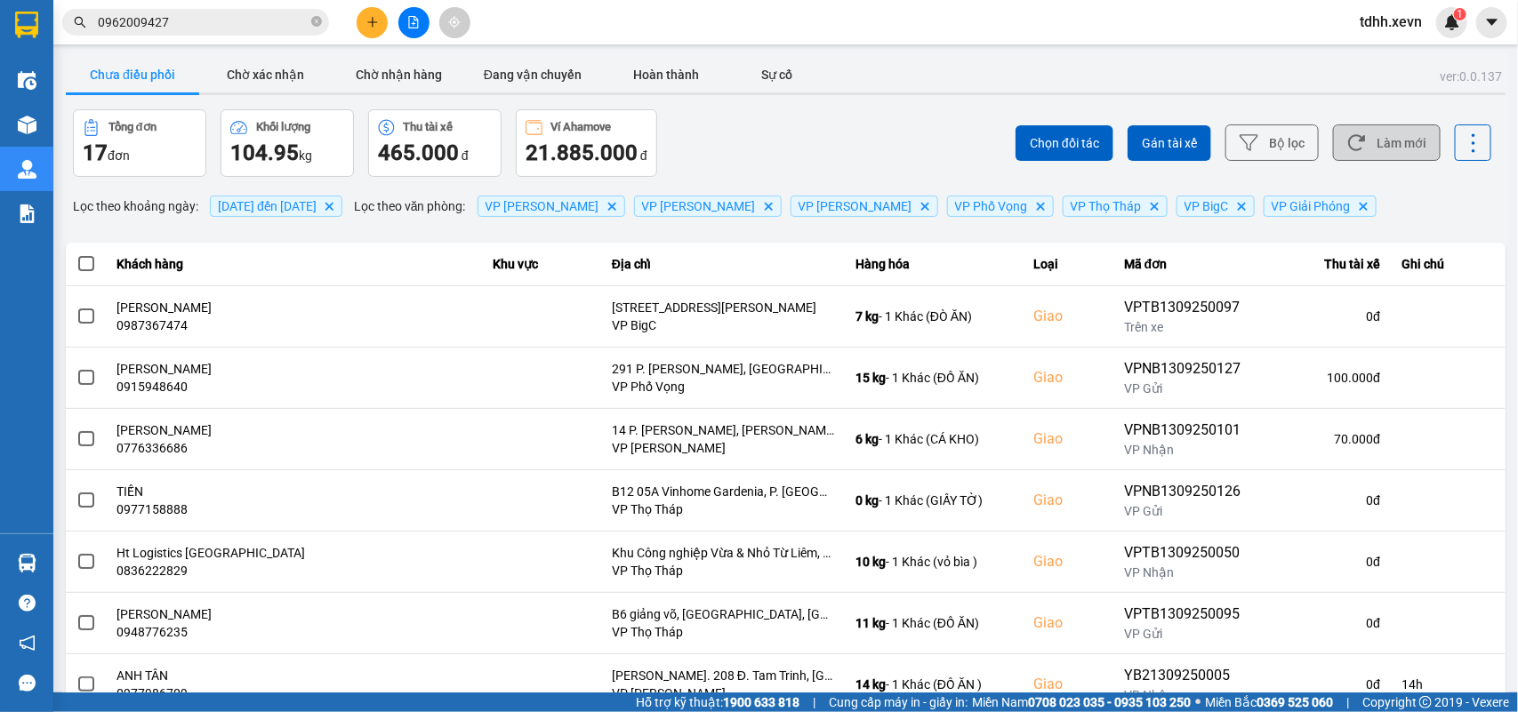
click at [1370, 152] on button "Làm mới" at bounding box center [1387, 142] width 108 height 36
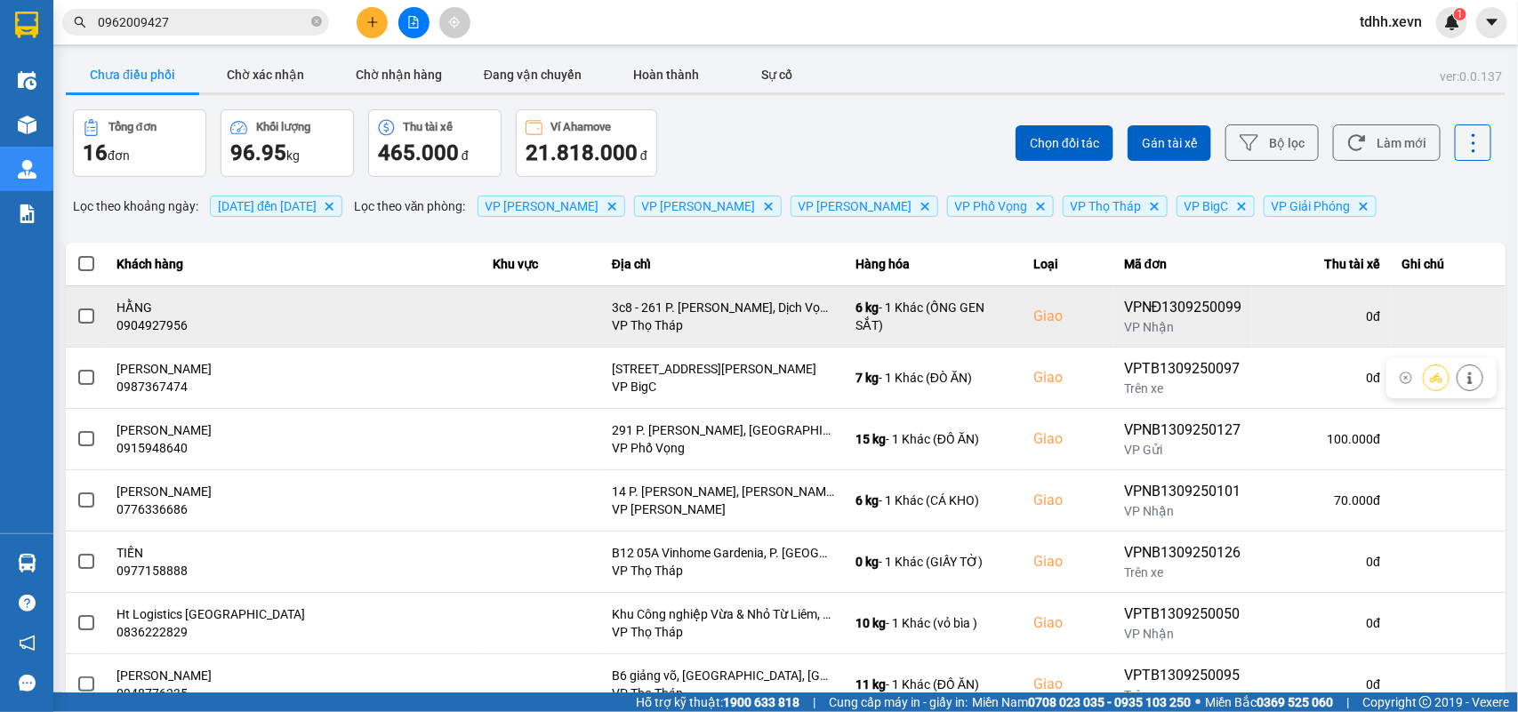
click at [136, 323] on div "0904927956" at bounding box center [294, 325] width 354 height 18
click at [1396, 318] on icon at bounding box center [1402, 316] width 12 height 10
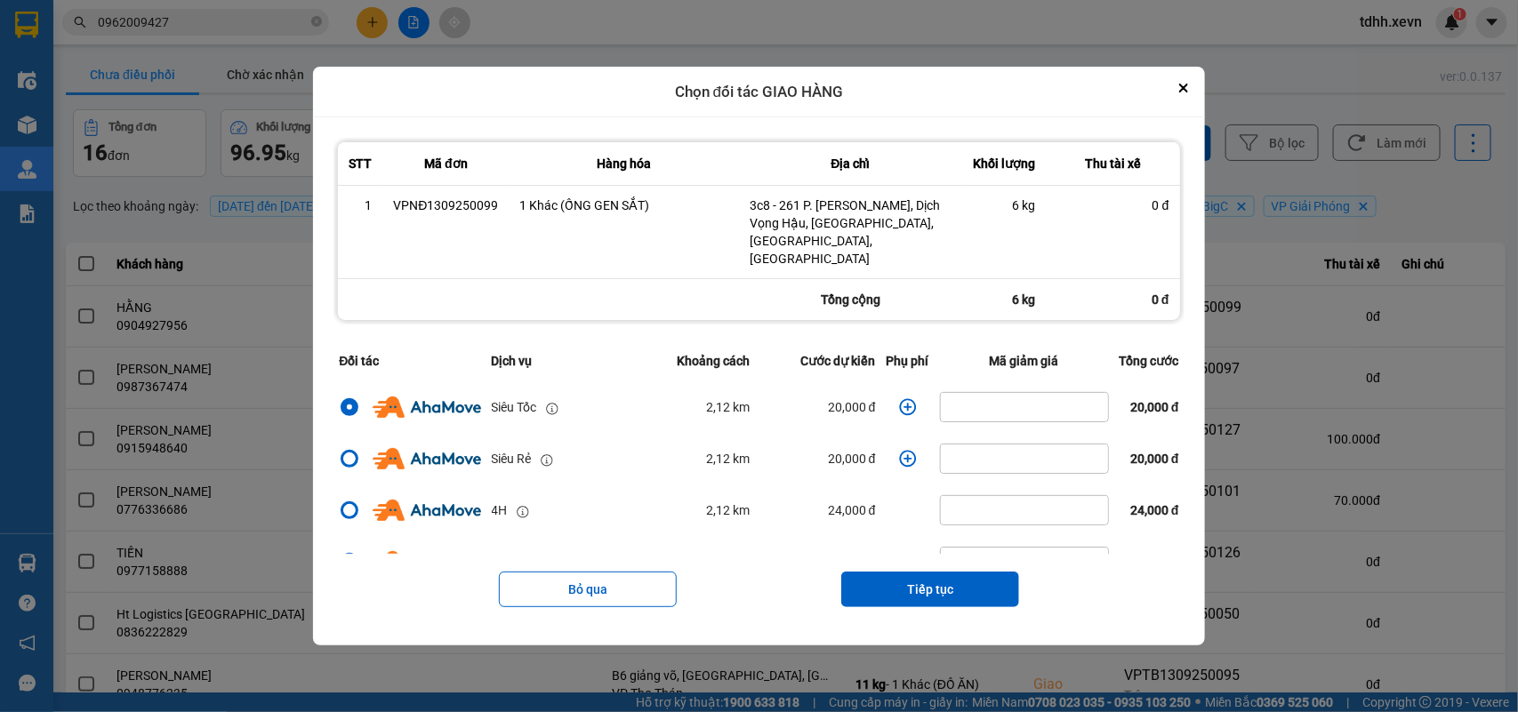
click at [899, 401] on icon "dialog" at bounding box center [908, 407] width 18 height 18
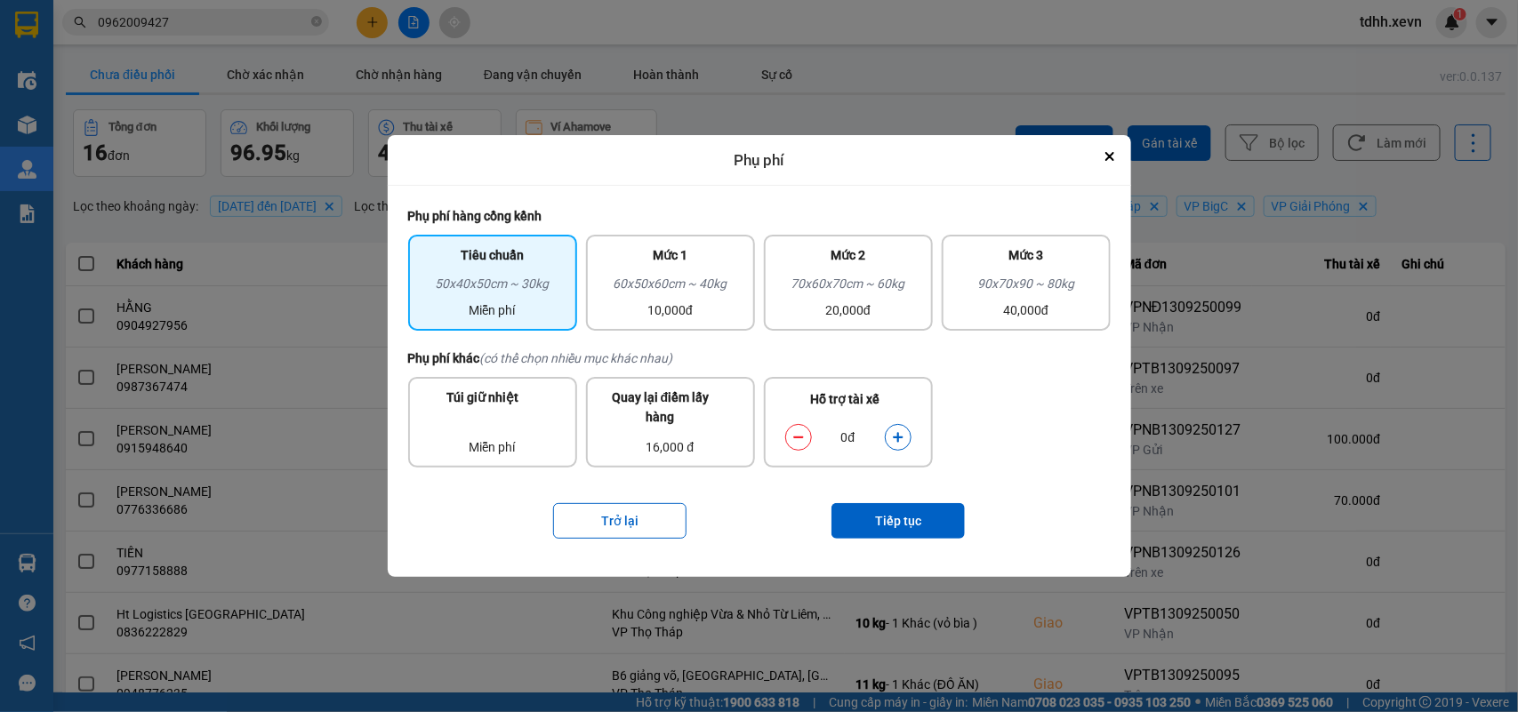
click at [896, 436] on icon "dialog" at bounding box center [898, 437] width 12 height 12
click at [892, 512] on button "Tiếp tục" at bounding box center [897, 521] width 133 height 36
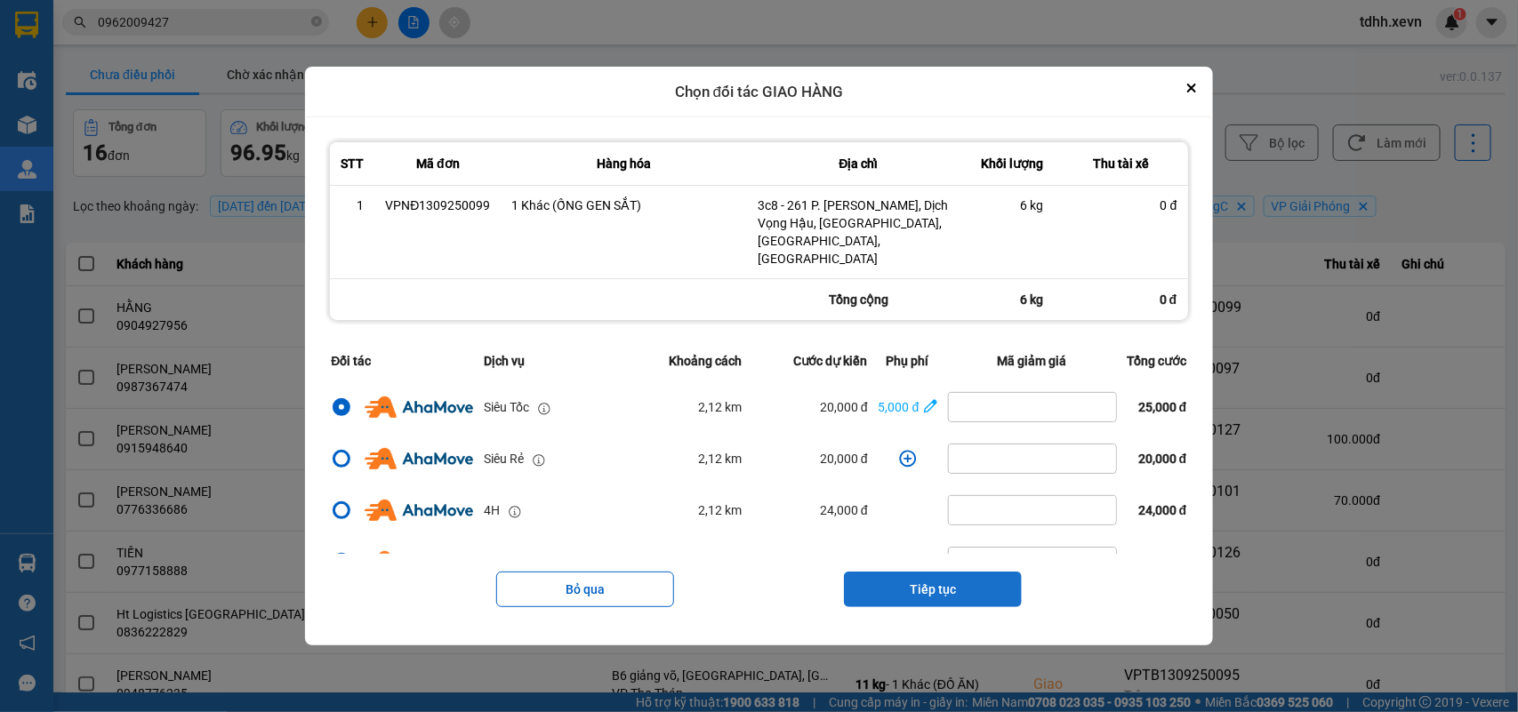
click at [938, 583] on button "Tiếp tục" at bounding box center [933, 590] width 178 height 36
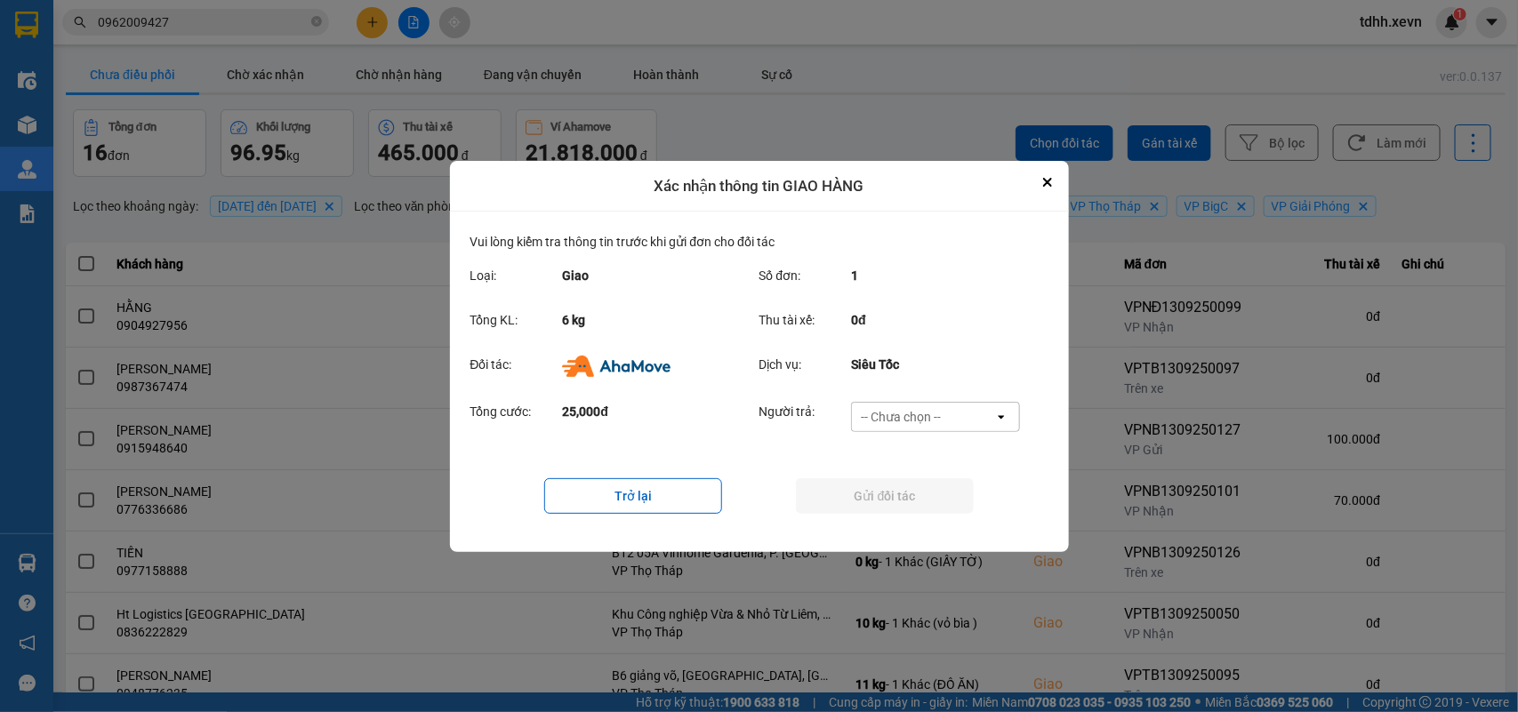
drag, startPoint x: 960, startPoint y: 412, endPoint x: 935, endPoint y: 422, distance: 27.1
click at [958, 411] on div "-- Chưa chọn --" at bounding box center [923, 417] width 142 height 28
click at [891, 520] on span "Ví Ahamove" at bounding box center [901, 518] width 72 height 18
click at [901, 493] on button "Gửi đối tác" at bounding box center [885, 496] width 178 height 36
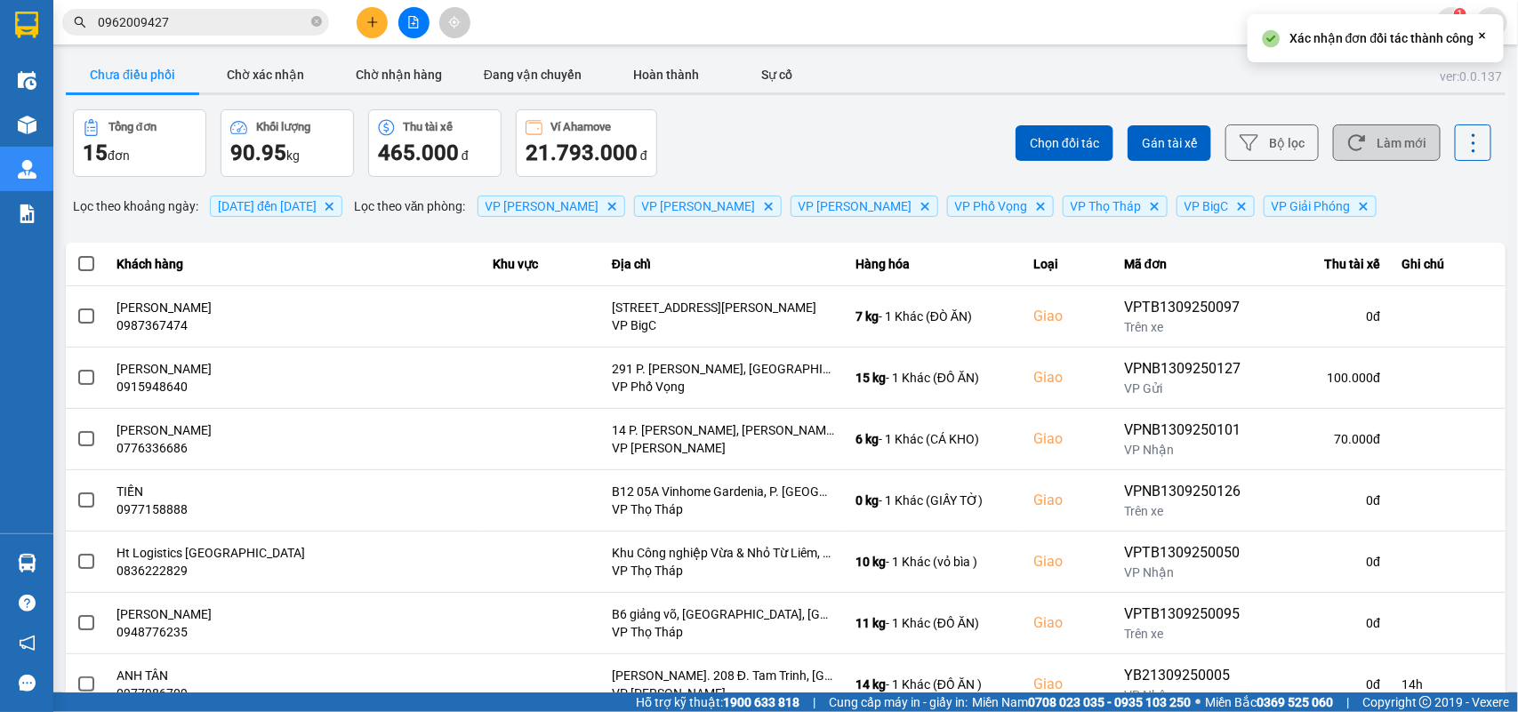
click at [1406, 147] on button "Làm mới" at bounding box center [1387, 142] width 108 height 36
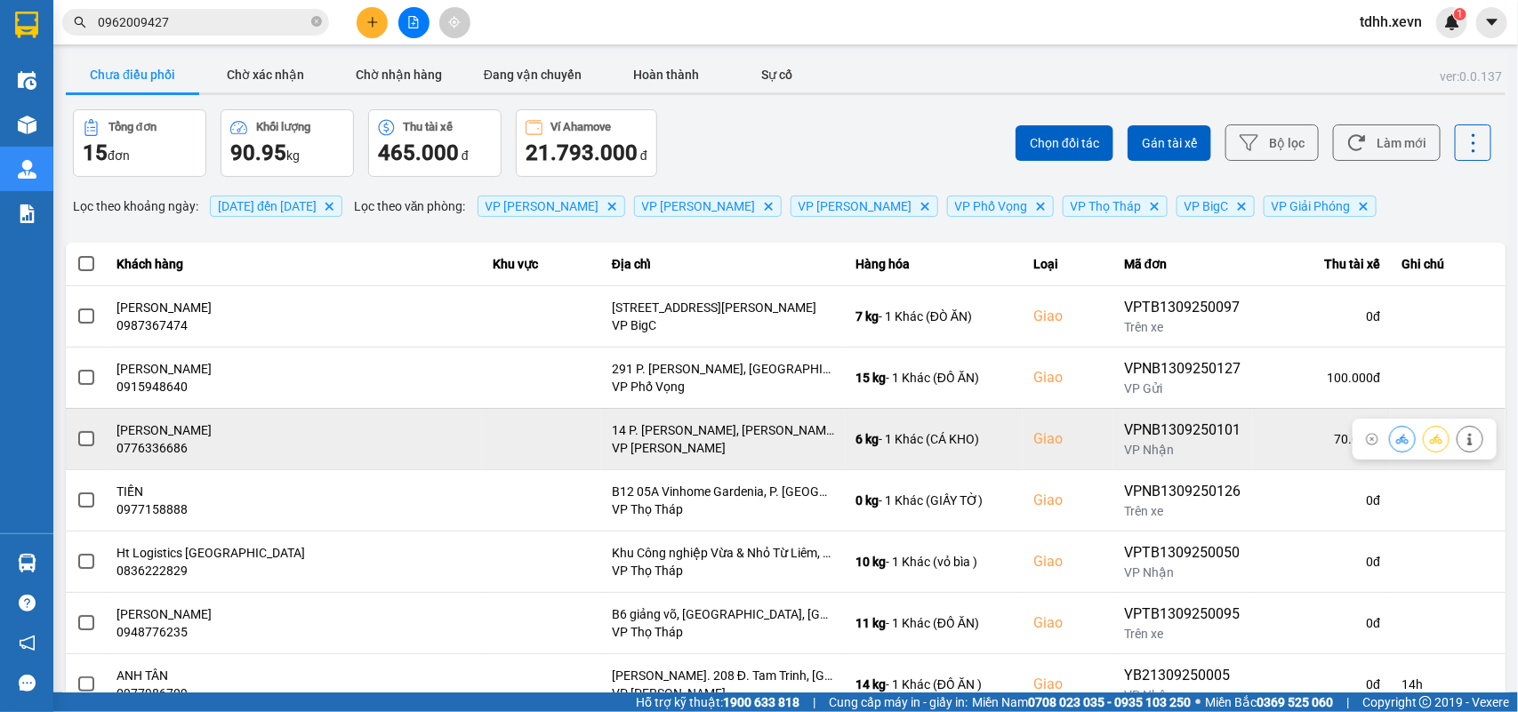
click at [139, 458] on td "THU HUYỀN 0776336686" at bounding box center [294, 438] width 375 height 61
click at [139, 449] on div "0776336686" at bounding box center [294, 448] width 354 height 18
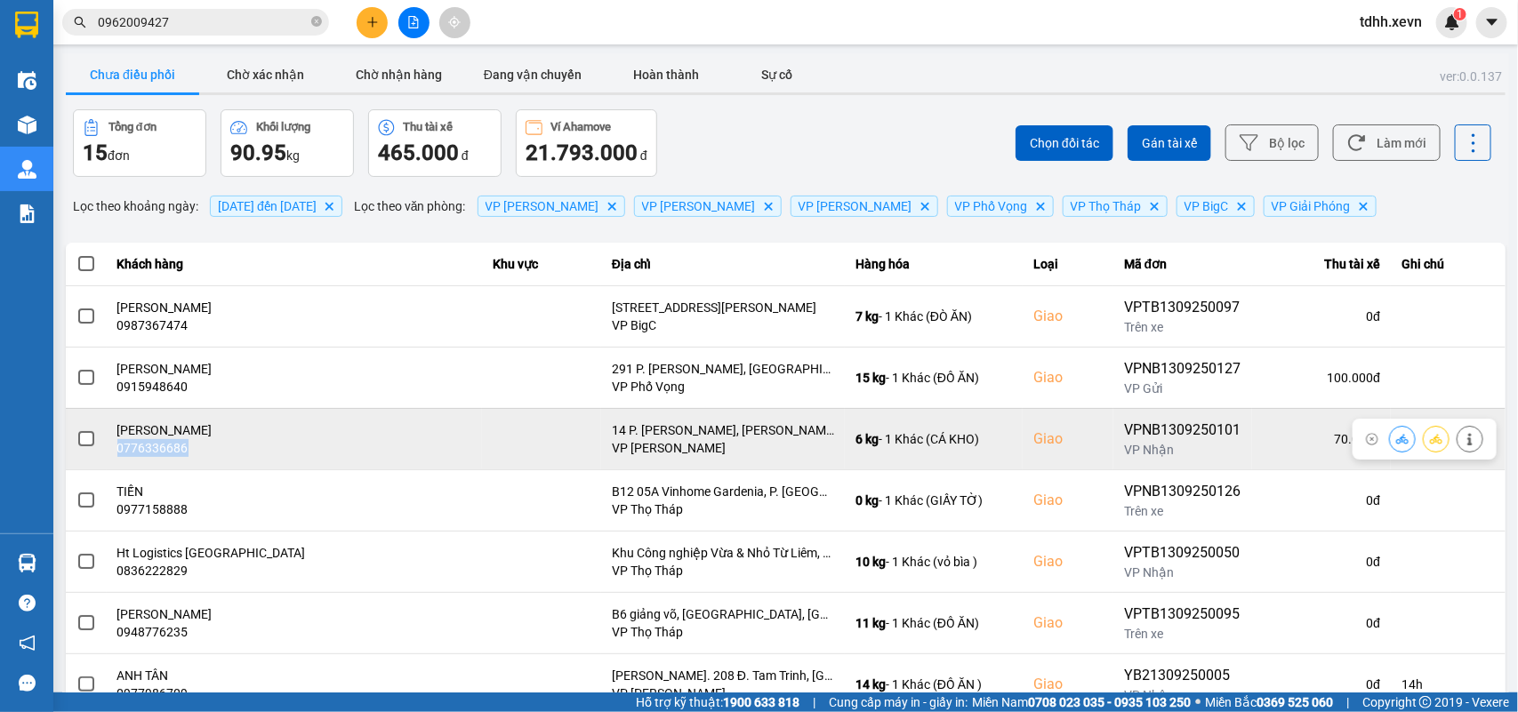
click at [139, 449] on div "0776336686" at bounding box center [294, 448] width 354 height 18
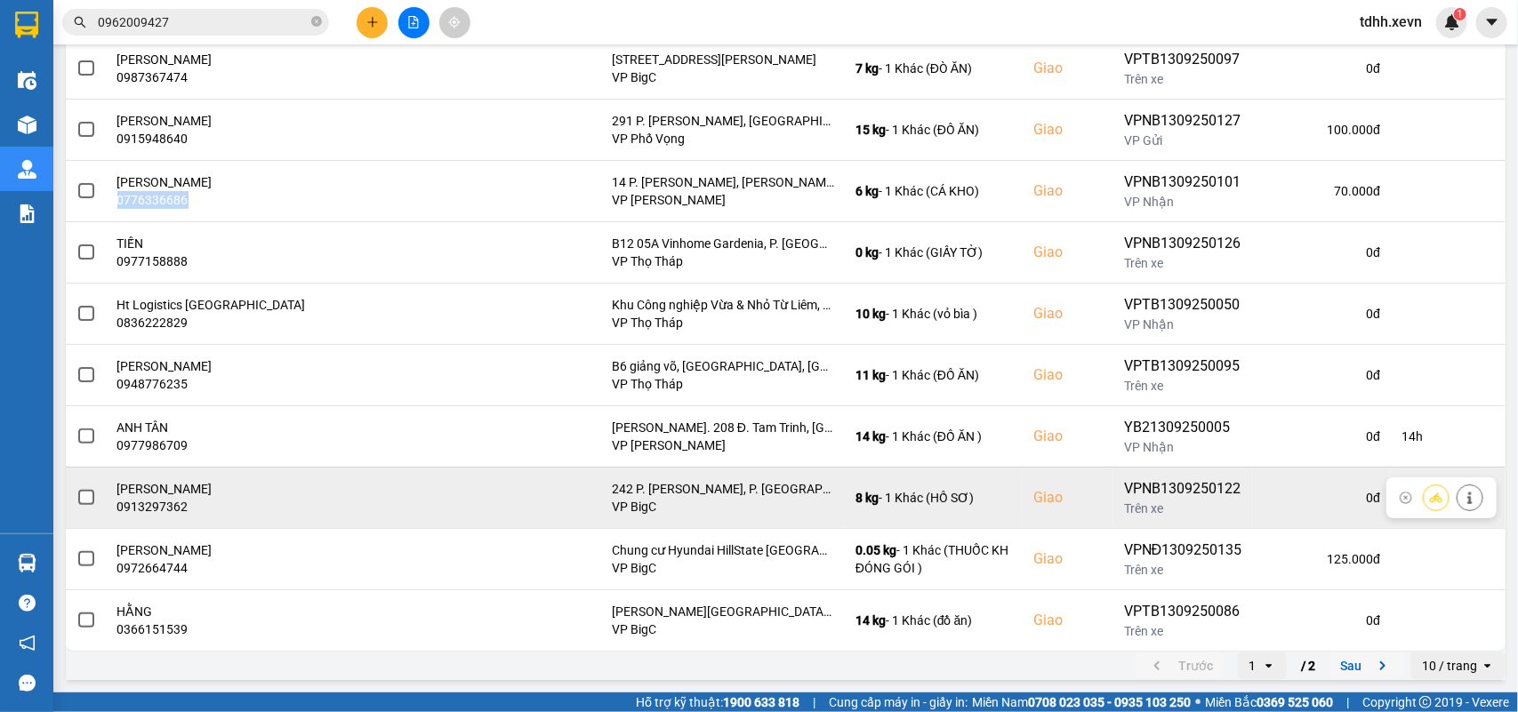
scroll to position [140, 0]
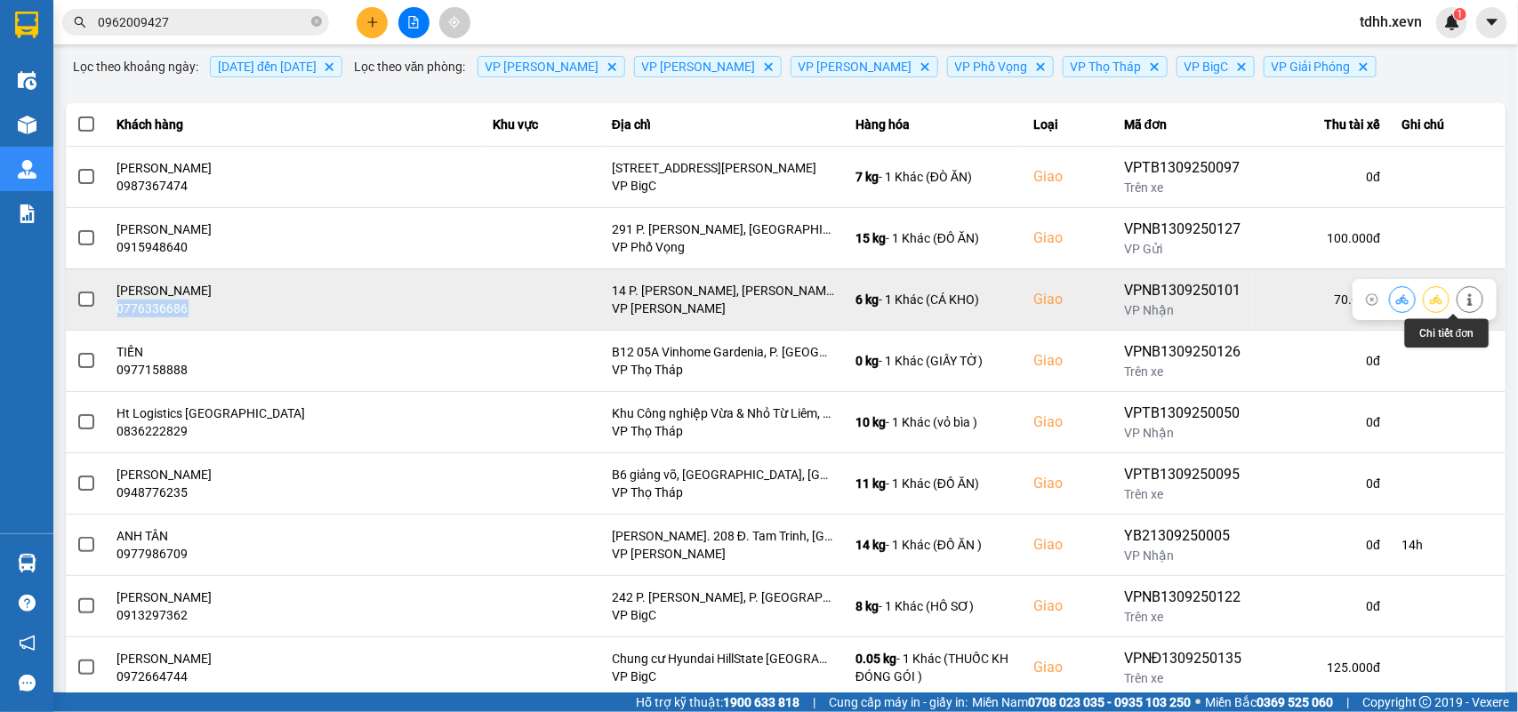
click at [1463, 295] on icon at bounding box center [1469, 299] width 12 height 12
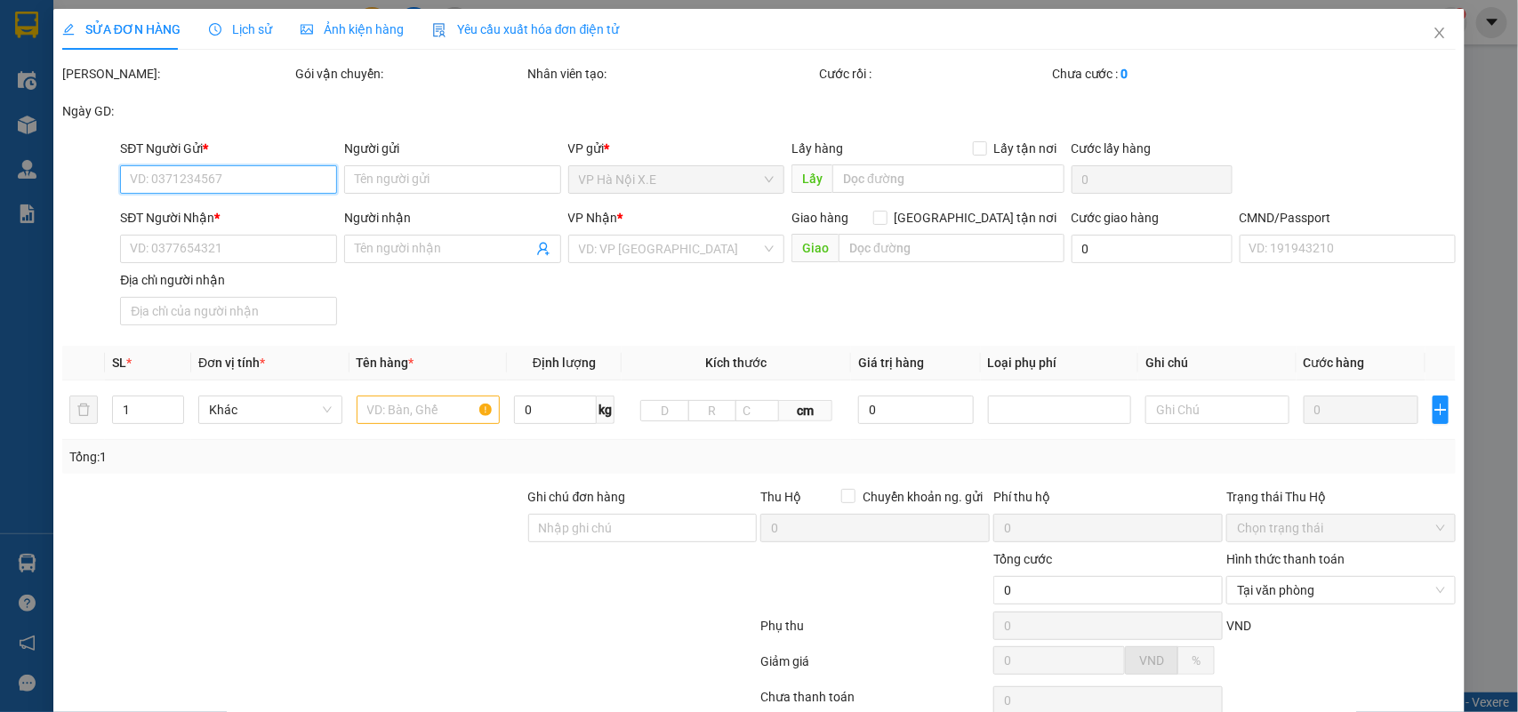
type input "0985501187"
type input "nhà hàng Thanh Lợi"
type input "0776336686"
type input "THU HUYỀN"
checkbox input "true"
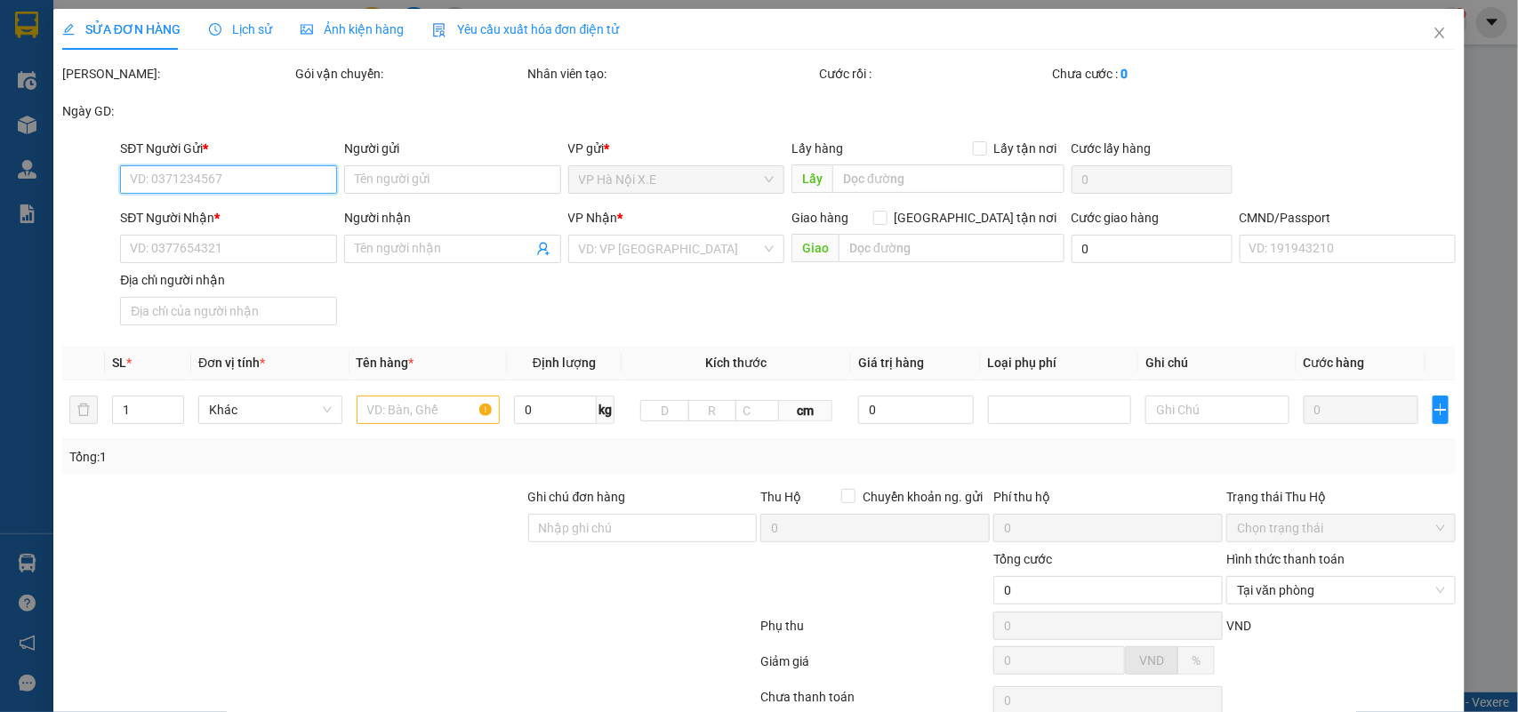
type input "14 P. Tăng Bạt Hổ, Phạm Đình Hổ, Hai Bà Trưng, Hà Nội, Việt Nam"
type input "1"
type input "70.000"
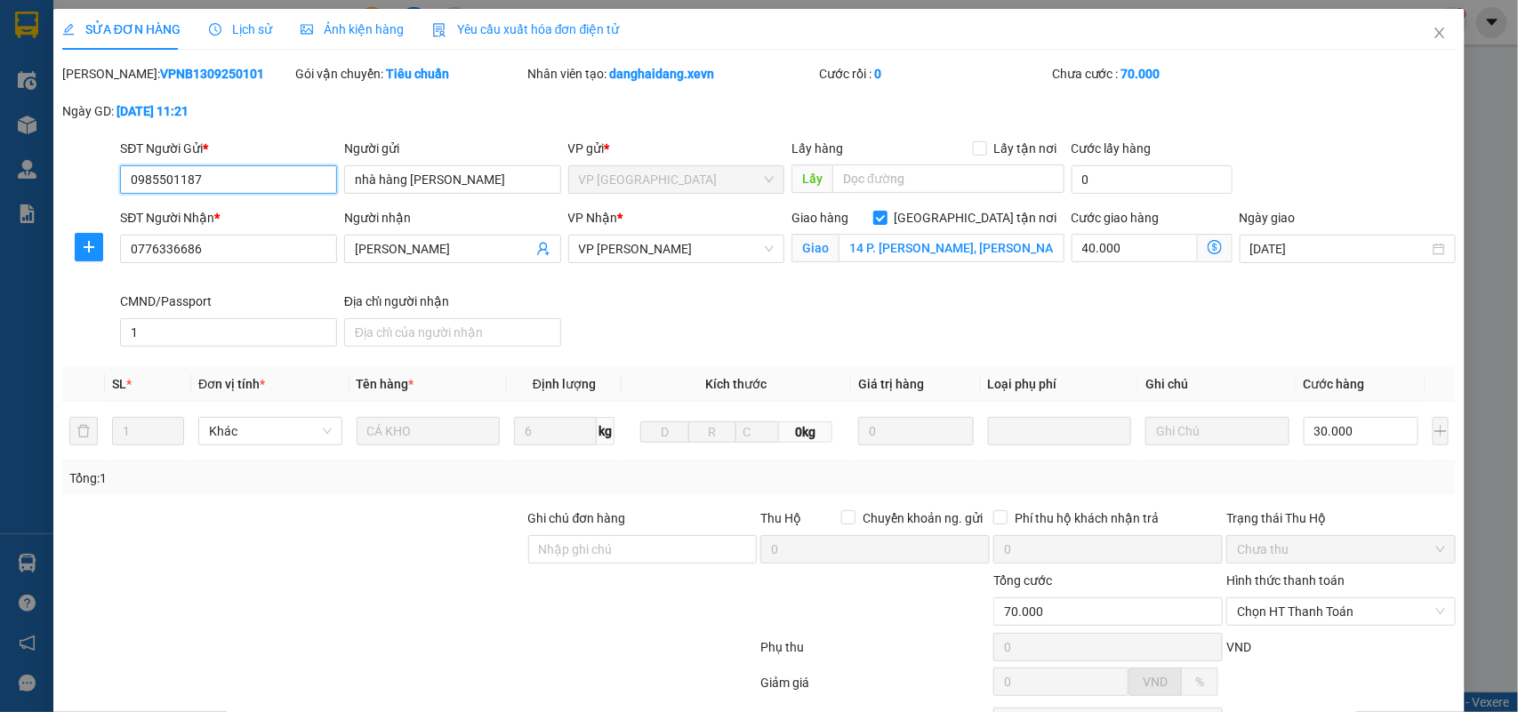
drag, startPoint x: 209, startPoint y: 188, endPoint x: 111, endPoint y: 212, distance: 100.7
click at [111, 212] on form "SĐT Người Gửi * 0985501187 0985501187 Người gửi nhà hàng Thanh Lợi VP gửi * VP …" at bounding box center [759, 246] width 1394 height 215
click at [1480, 118] on div "SỬA ĐƠN HÀNG Lịch sử Ảnh kiện hàng Yêu cầu xuất hóa đơn điện tử Total Paid Fee …" at bounding box center [759, 356] width 1518 height 712
click at [1432, 33] on icon "close" at bounding box center [1439, 33] width 14 height 14
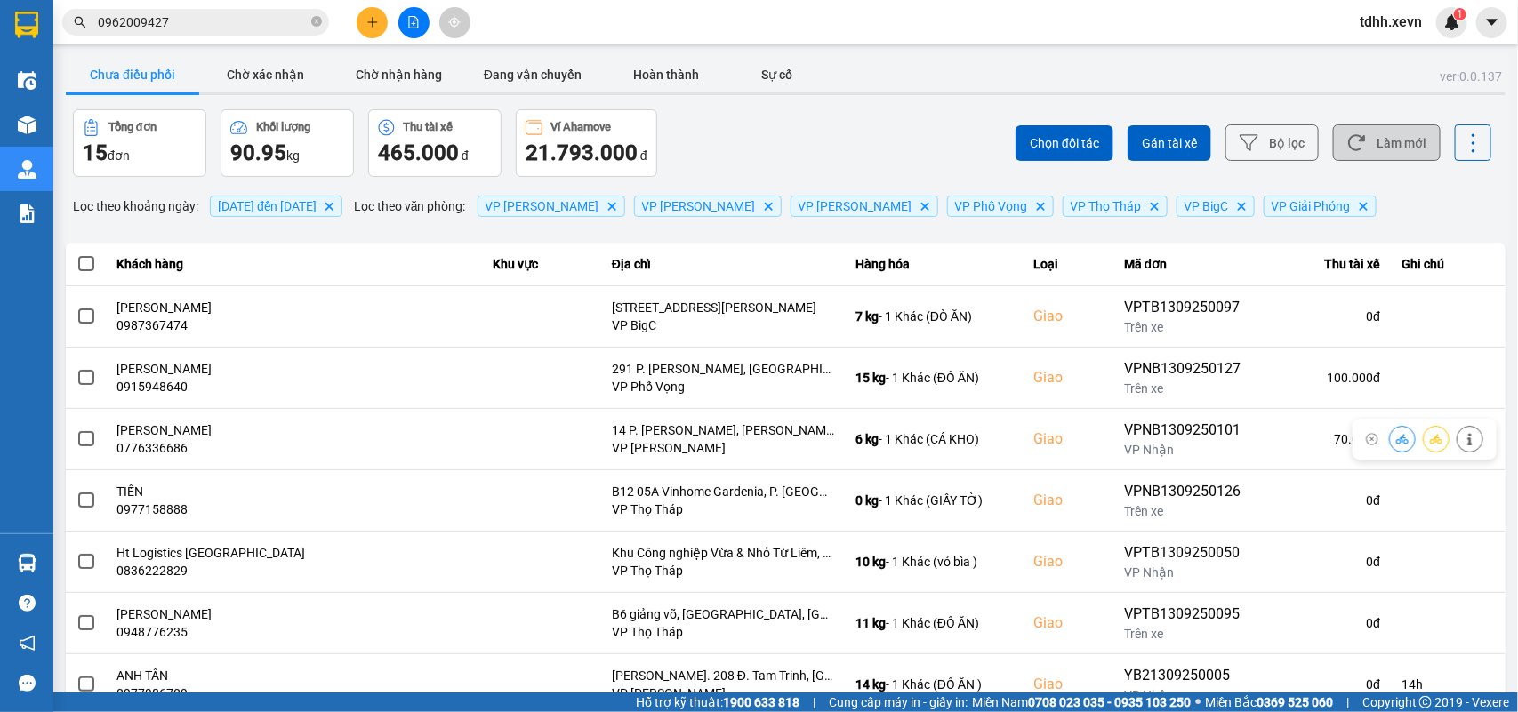
click at [1400, 138] on button "Làm mới" at bounding box center [1387, 142] width 108 height 36
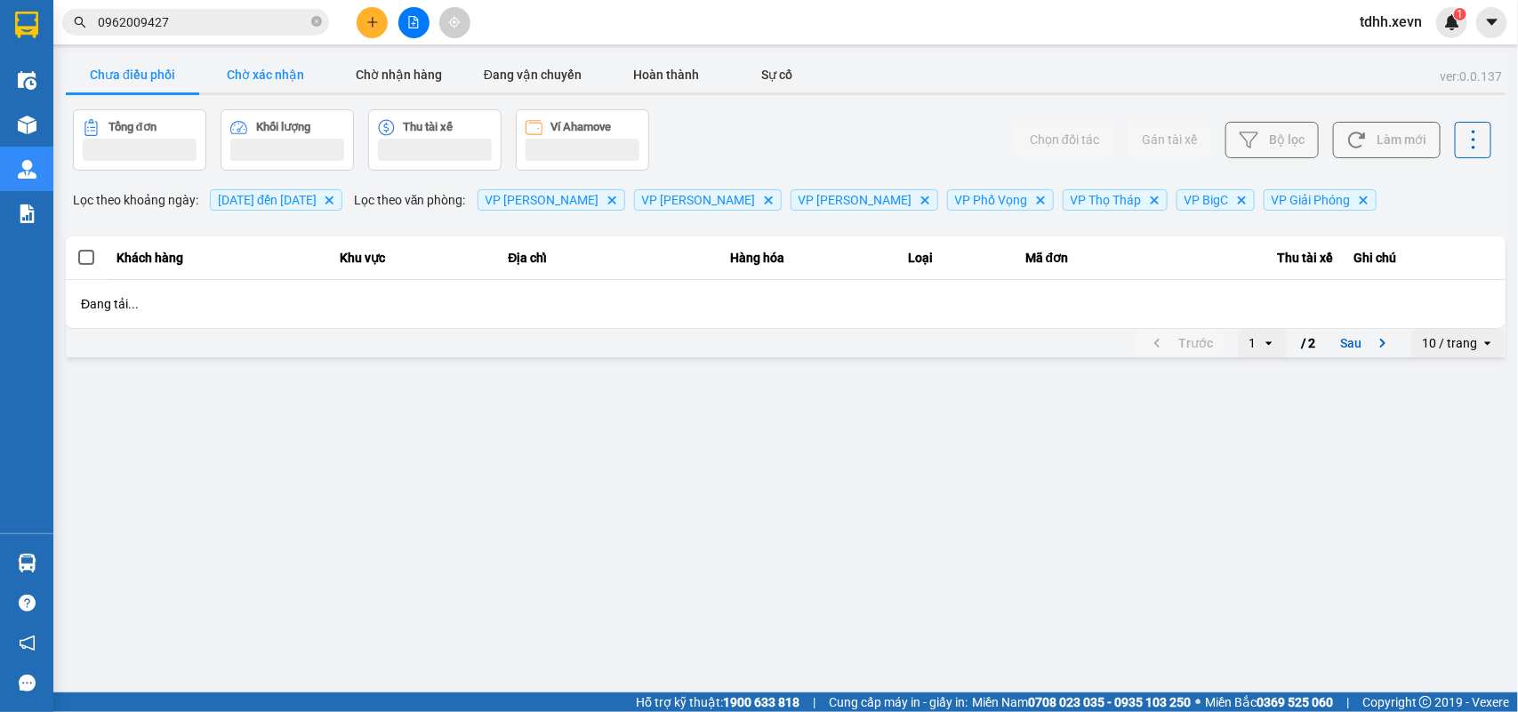
click at [256, 68] on button "Chờ xác nhận" at bounding box center [265, 75] width 133 height 36
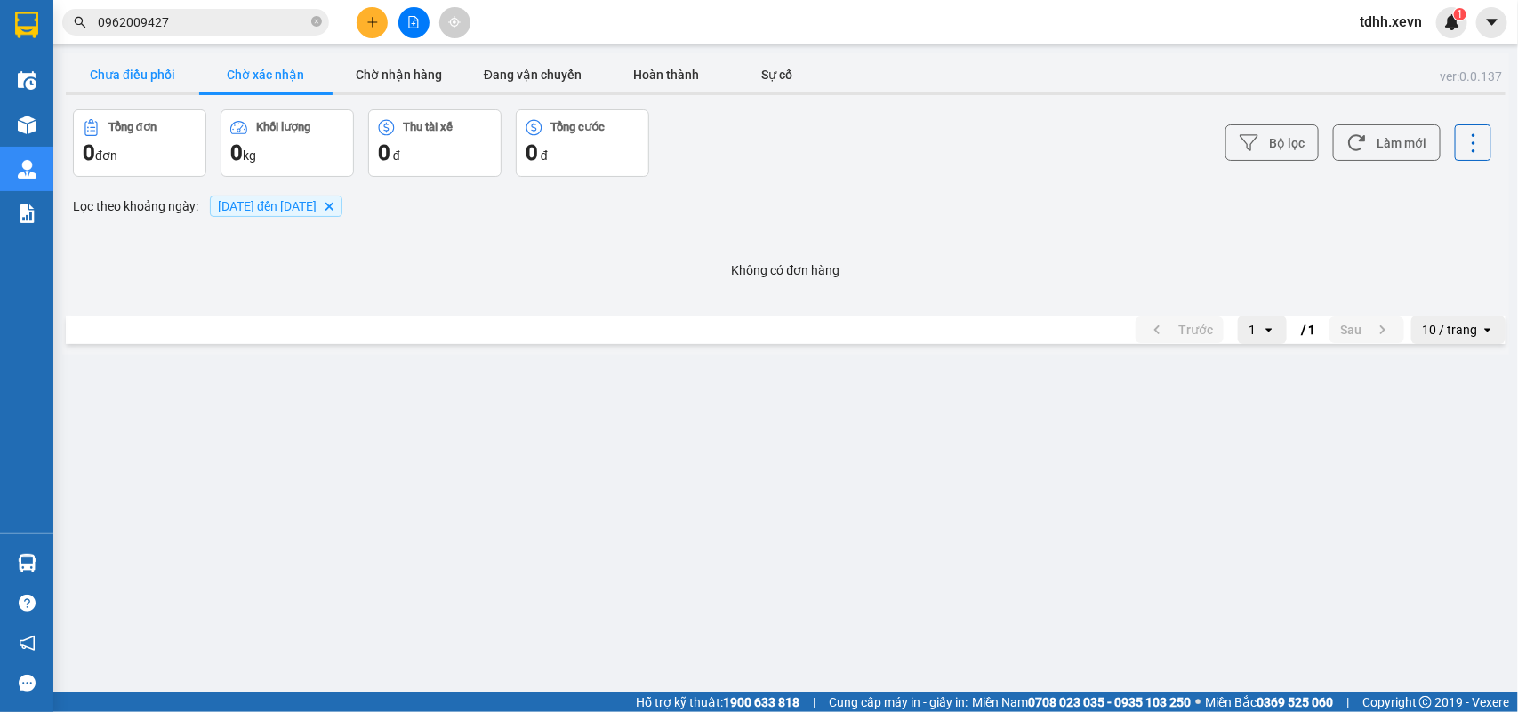
click at [173, 82] on button "Chưa điều phối" at bounding box center [132, 75] width 133 height 36
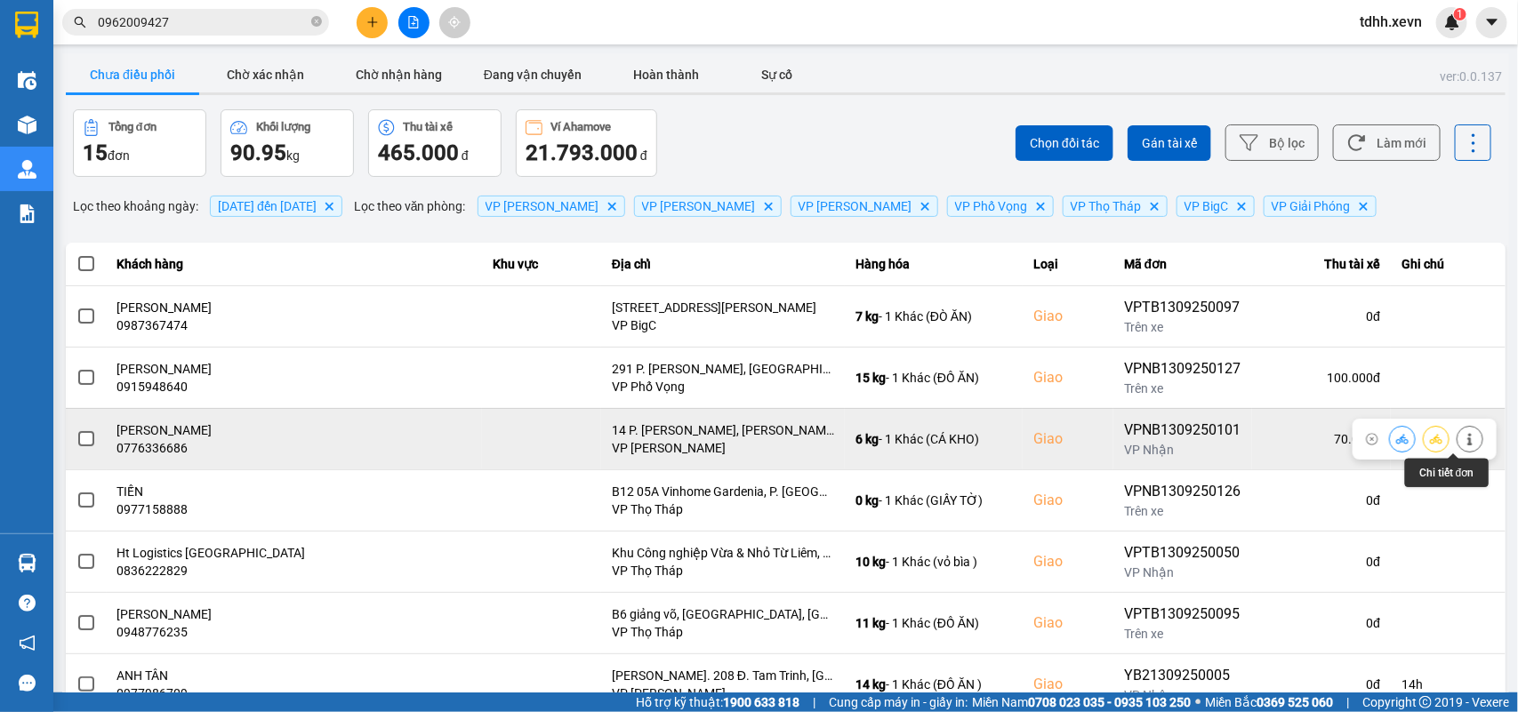
click at [1457, 446] on button at bounding box center [1469, 438] width 25 height 31
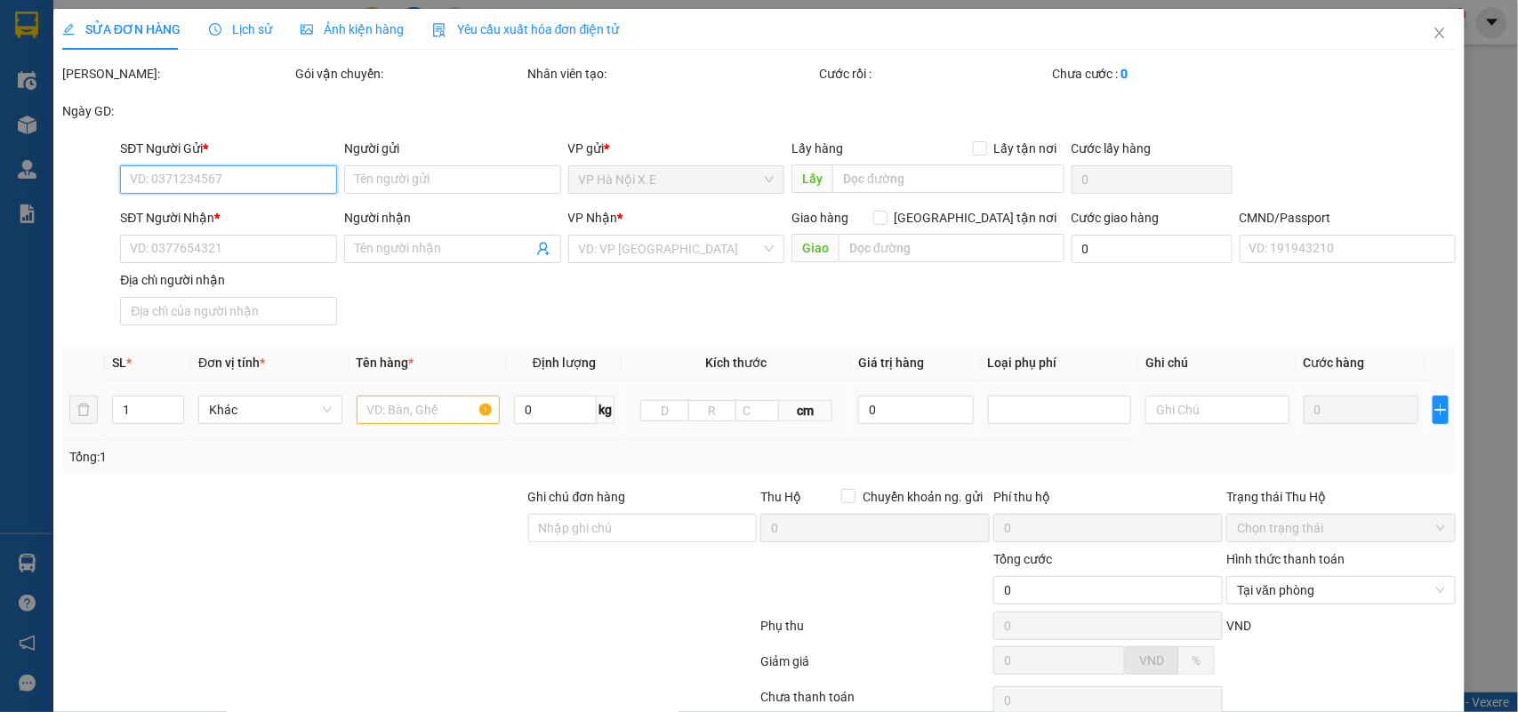
type input "0985501187"
type input "nhà hàng Thanh Lợi"
type input "0776336686"
type input "THU HUYỀN"
checkbox input "true"
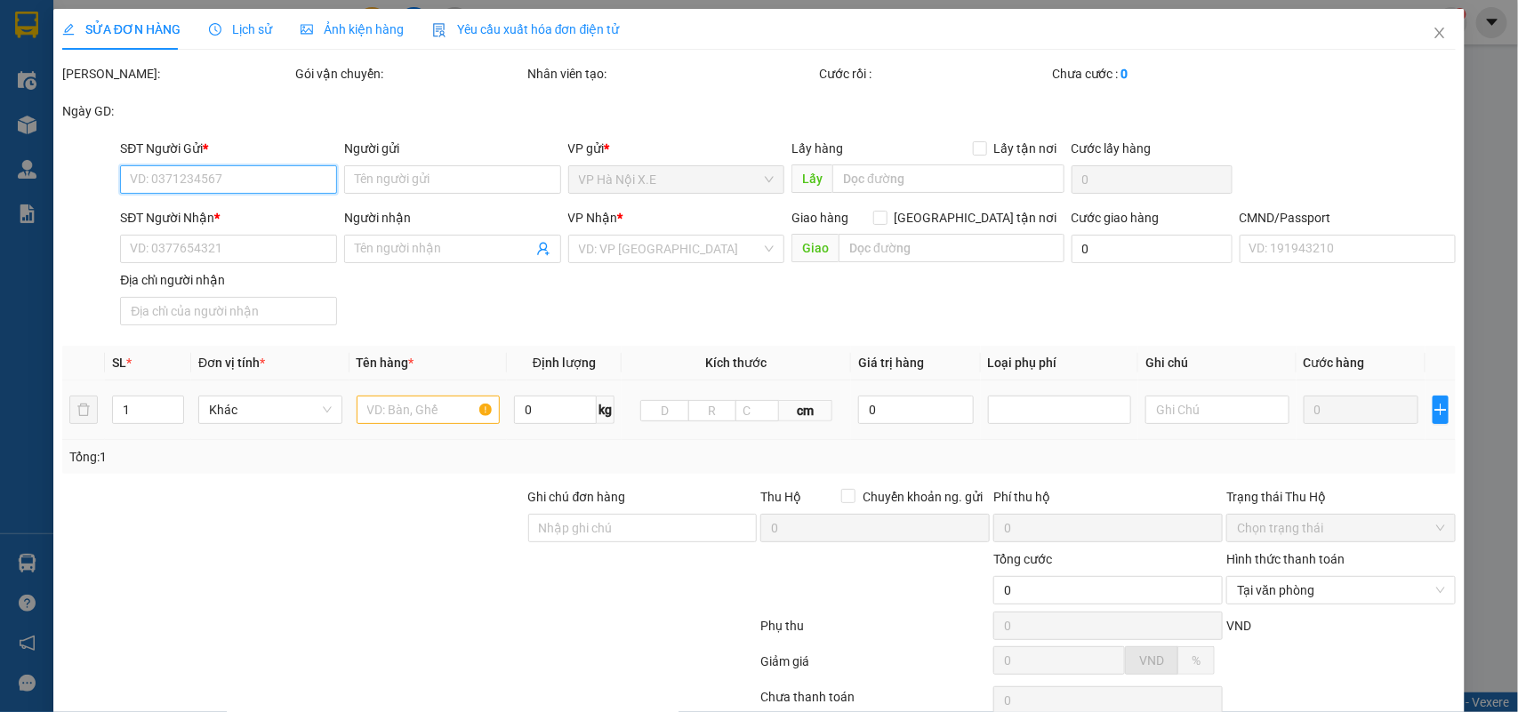
type input "14 P. Tăng Bạt Hổ, Phạm Đình Hổ, Hai Bà Trưng, Hà Nội, Việt Nam"
type input "1"
type input "70.000"
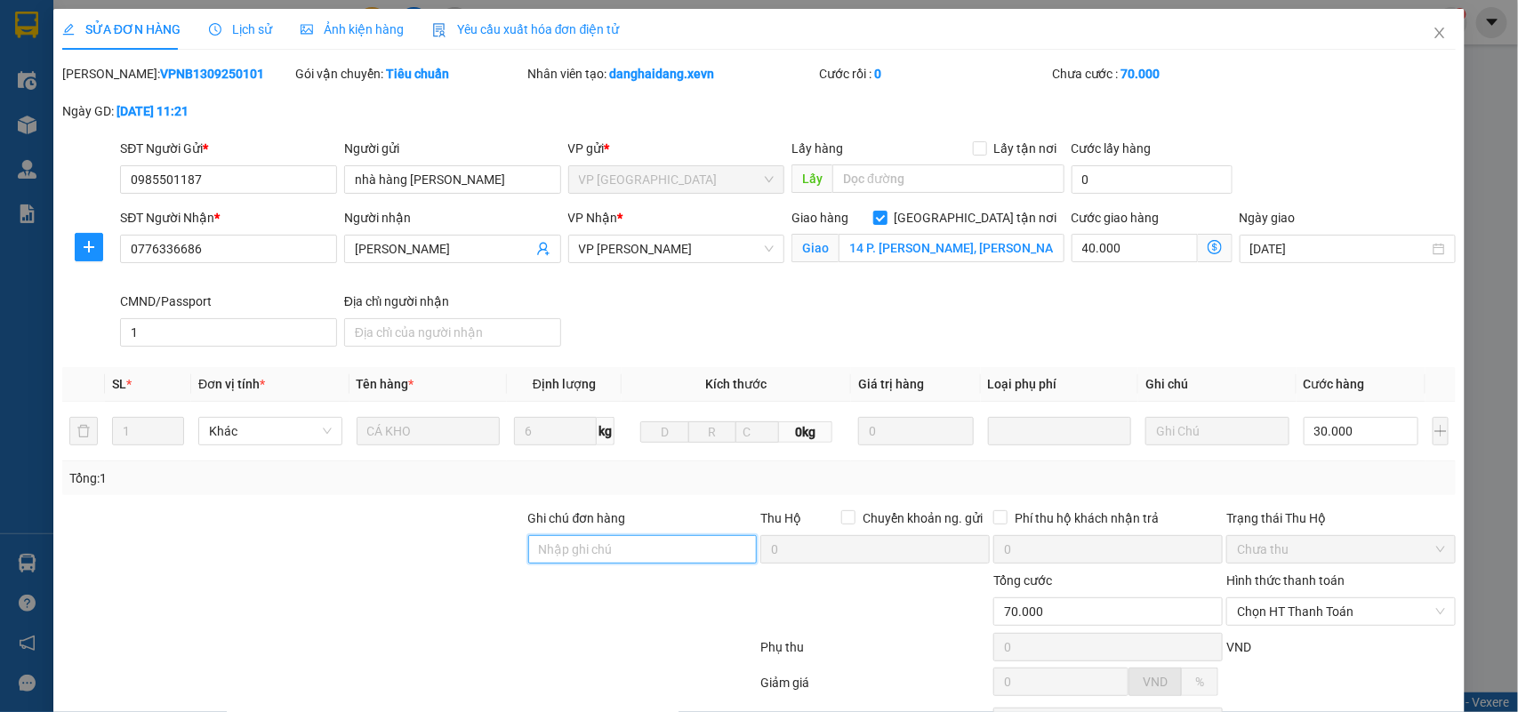
click at [567, 558] on input "Ghi chú đơn hàng" at bounding box center [642, 549] width 229 height 28
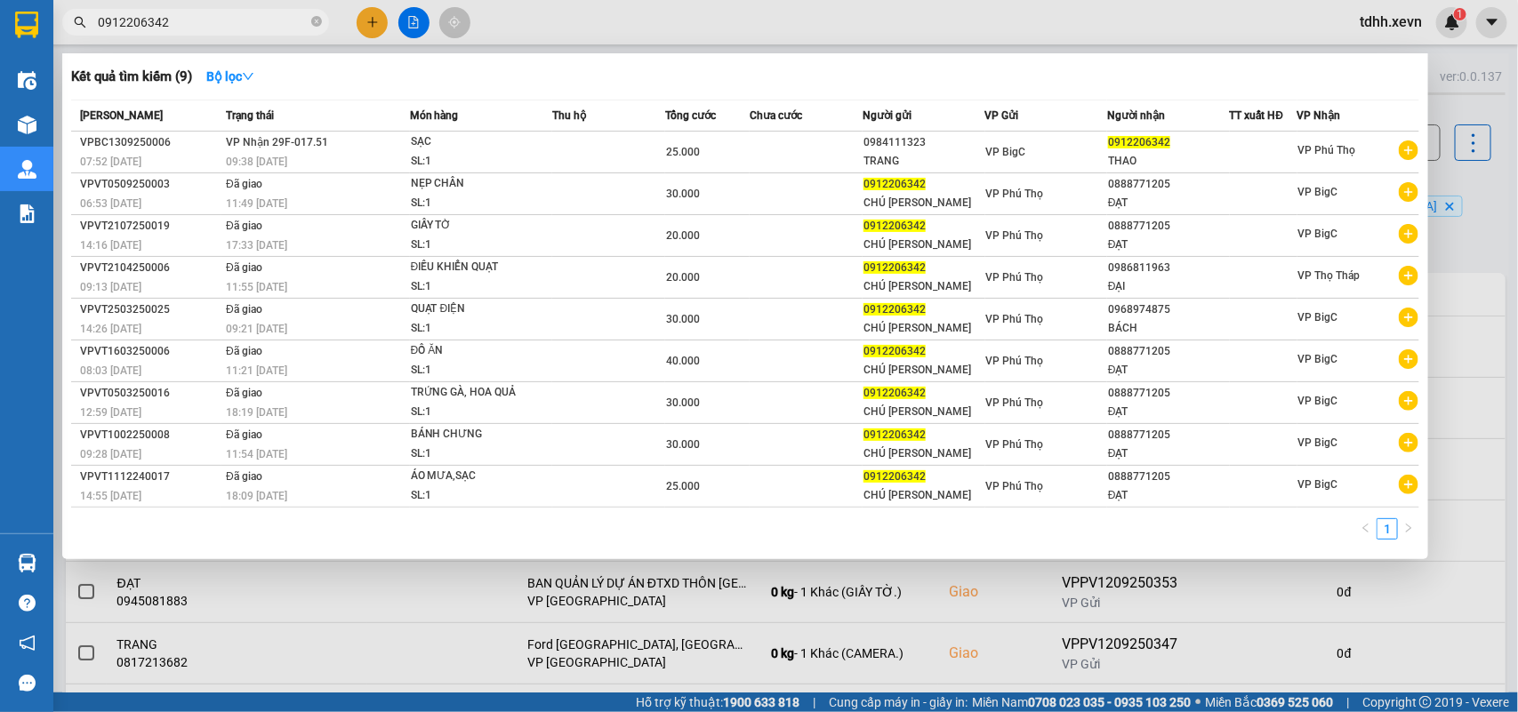
type input "0912206342"
click at [1485, 244] on div at bounding box center [759, 356] width 1518 height 712
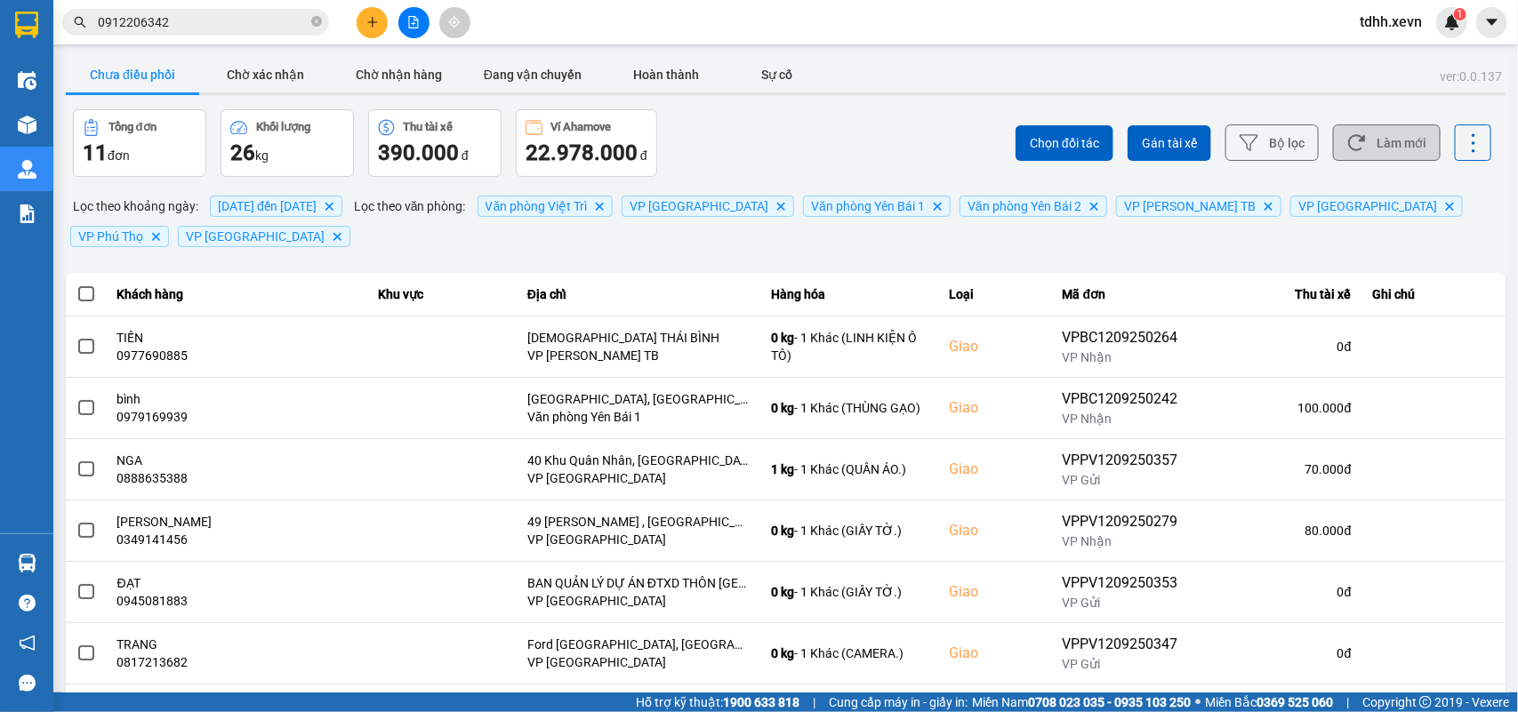
click at [1357, 142] on button "Làm mới" at bounding box center [1387, 142] width 108 height 36
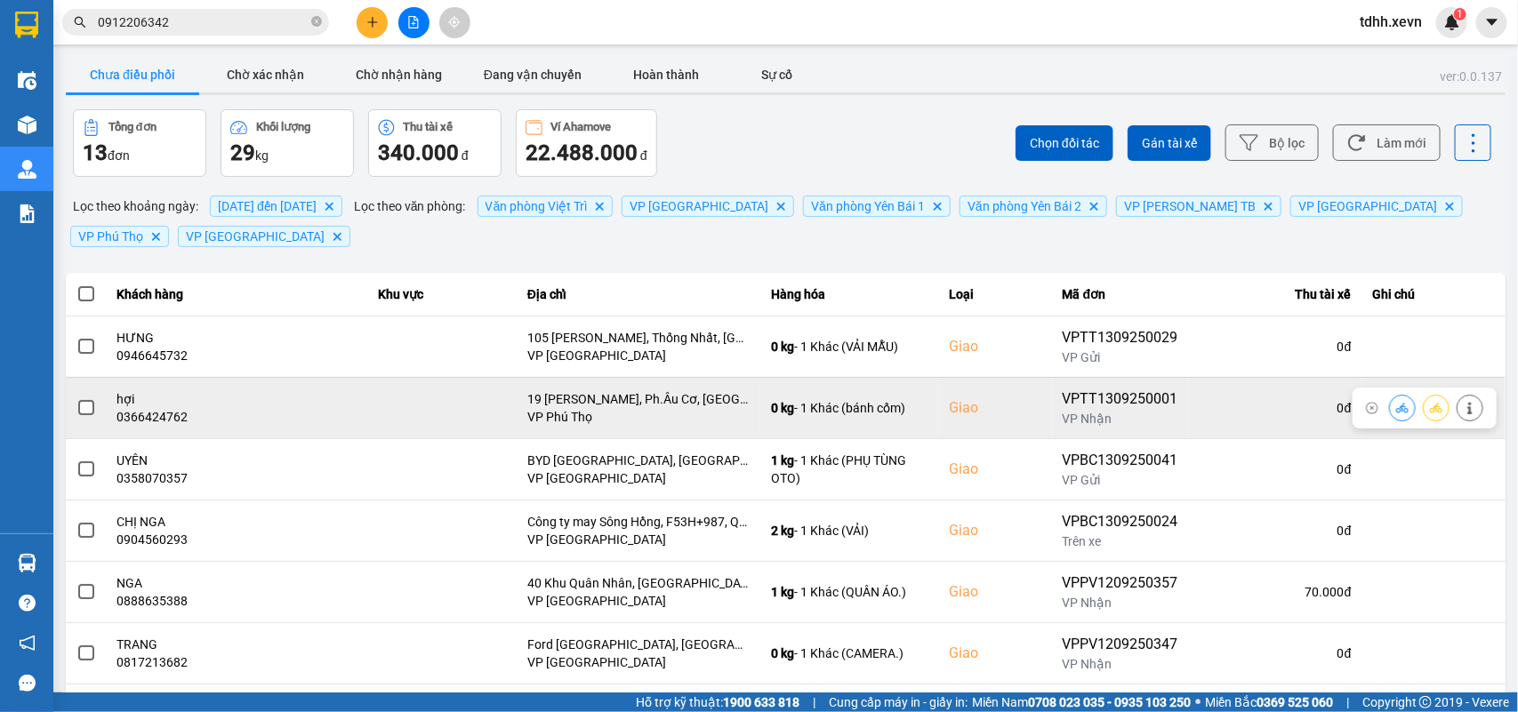
click at [153, 420] on div "0366424762" at bounding box center [237, 417] width 240 height 18
